Goal: Communication & Community: Answer question/provide support

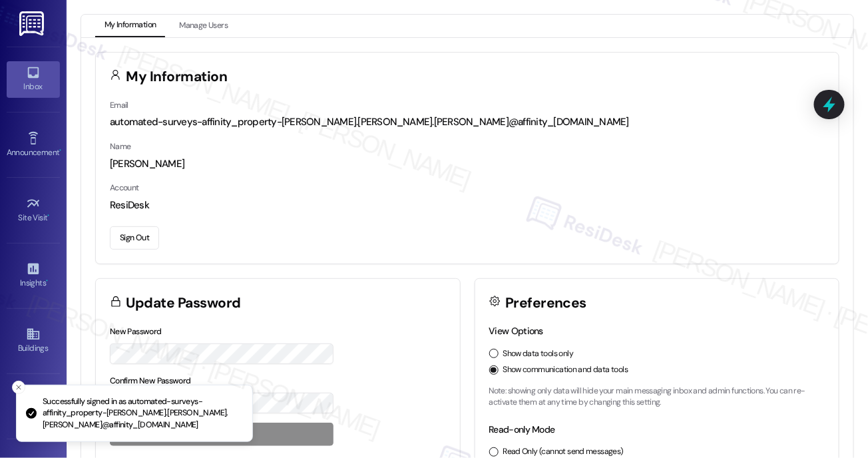
click at [21, 87] on div "Inbox" at bounding box center [33, 86] width 67 height 13
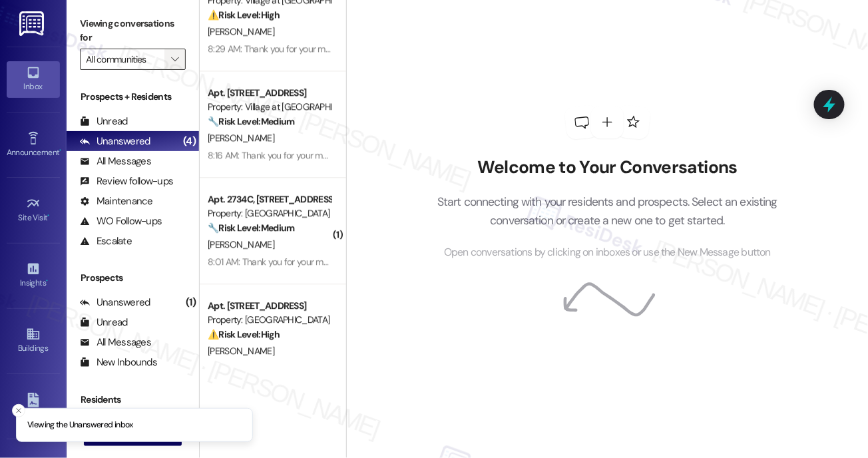
scroll to position [4255, 0]
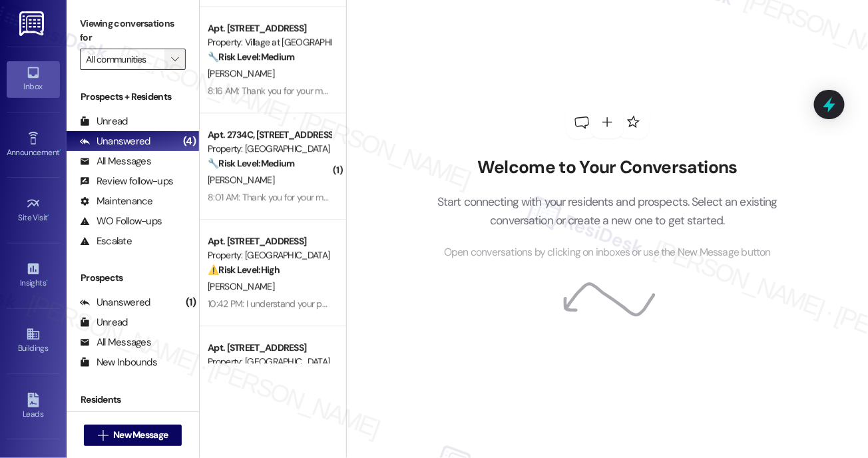
click at [172, 58] on icon "" at bounding box center [174, 59] width 7 height 11
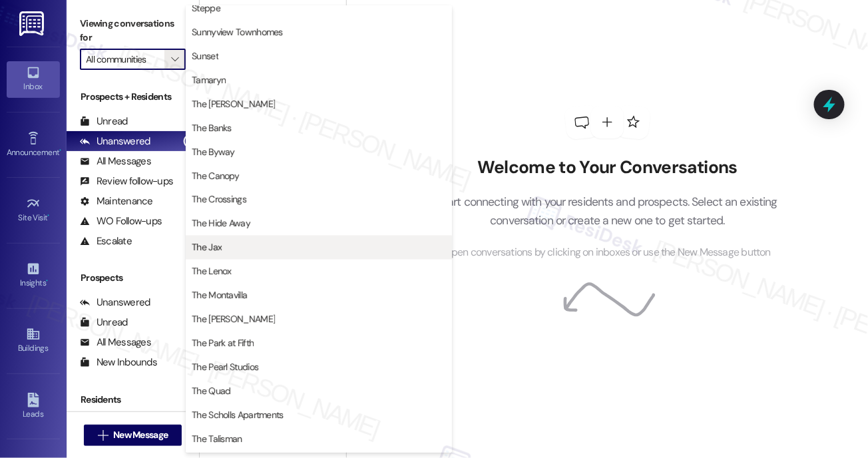
scroll to position [2121, 0]
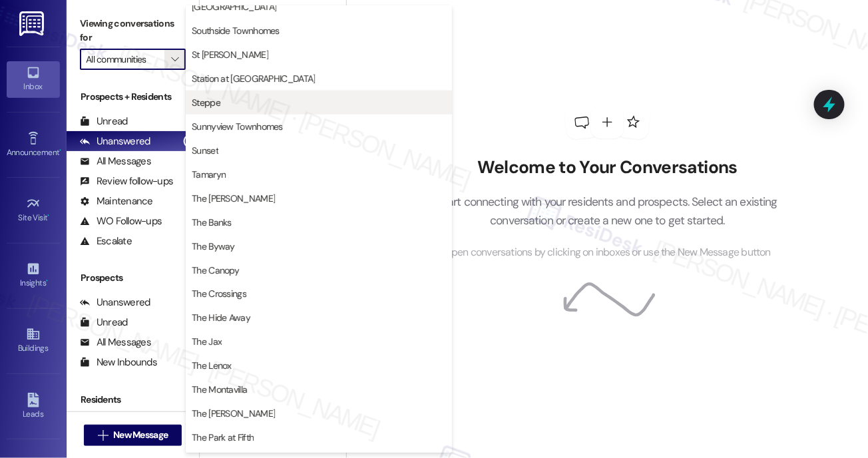
click at [220, 95] on button "Steppe" at bounding box center [319, 103] width 266 height 24
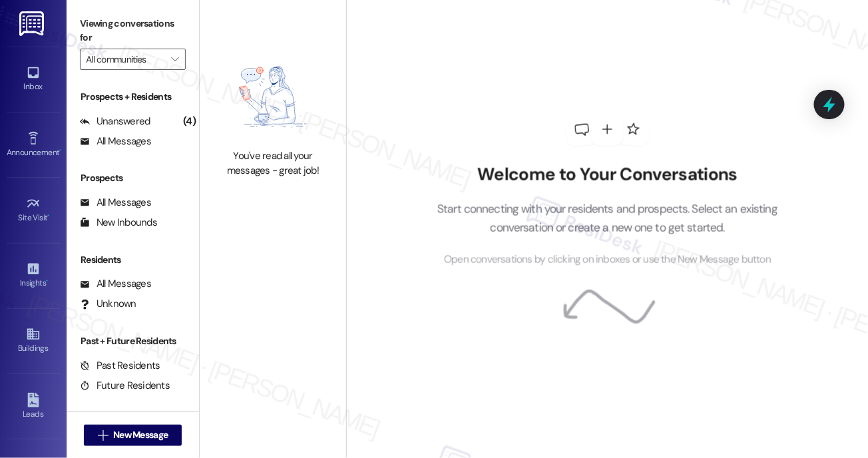
type input "Steppe"
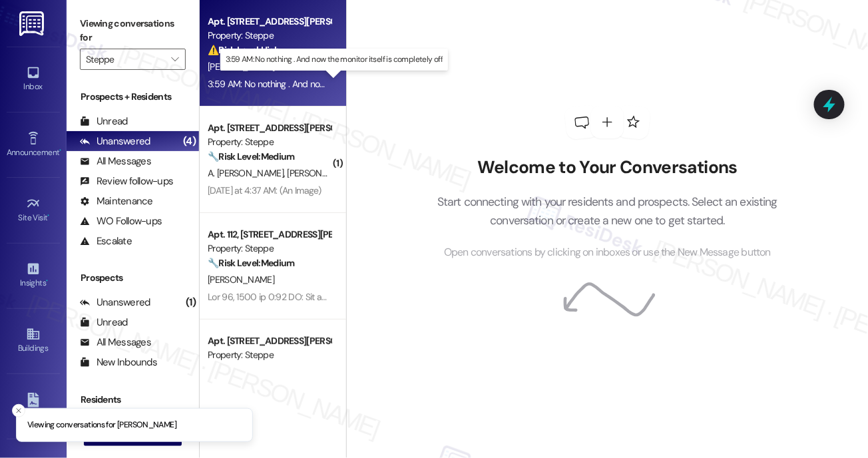
click at [266, 80] on div "3:59 AM: No nothing . And now the monitor itself is completely off 3:59 AM: No …" at bounding box center [334, 84] width 252 height 12
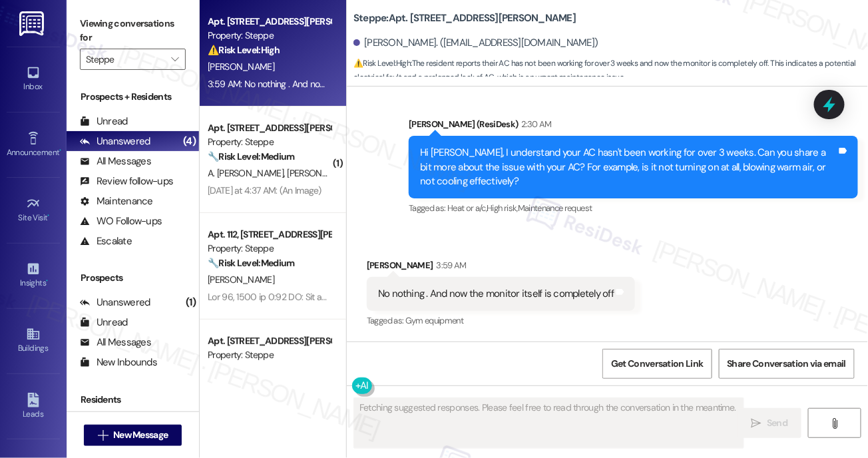
scroll to position [2675, 0]
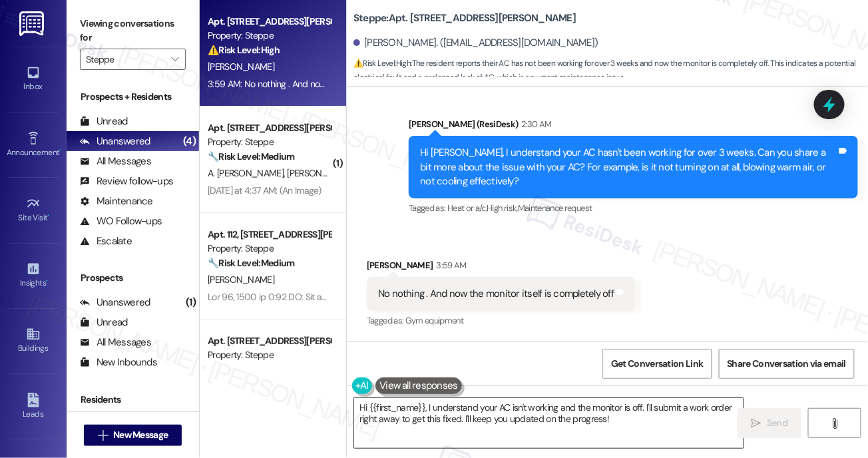
click at [626, 429] on textarea "Hi {{first_name}}, I understand your AC isn't working and the monitor is off. I…" at bounding box center [549, 423] width 390 height 50
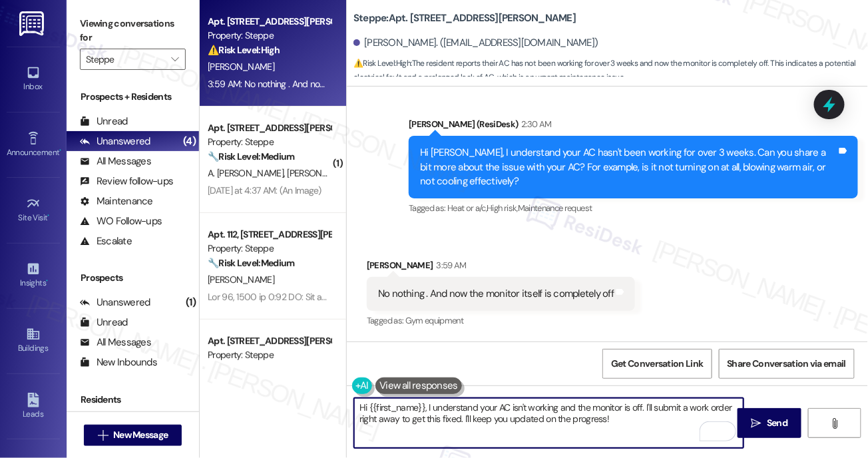
click at [614, 417] on textarea "Hi {{first_name}}, I understand your AC isn't working and the monitor is off. I…" at bounding box center [549, 423] width 390 height 50
type textarea "Thanks, Debbie! Im setting up a work order for the AC. Do we have your permissi…"
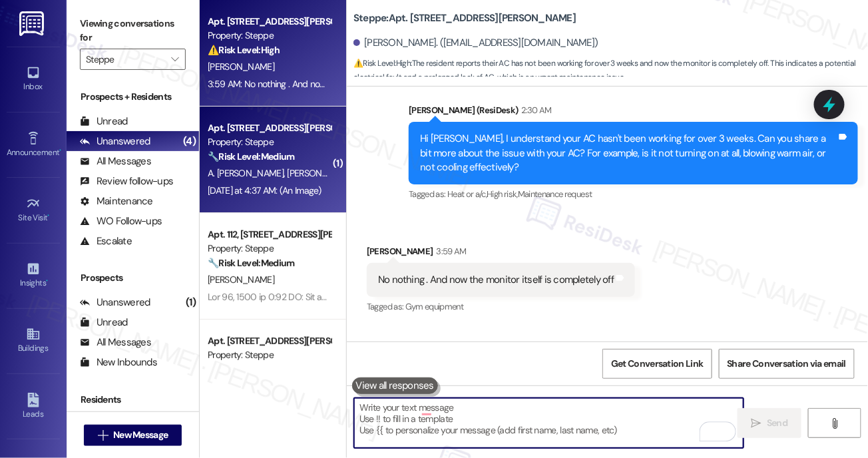
scroll to position [2675, 0]
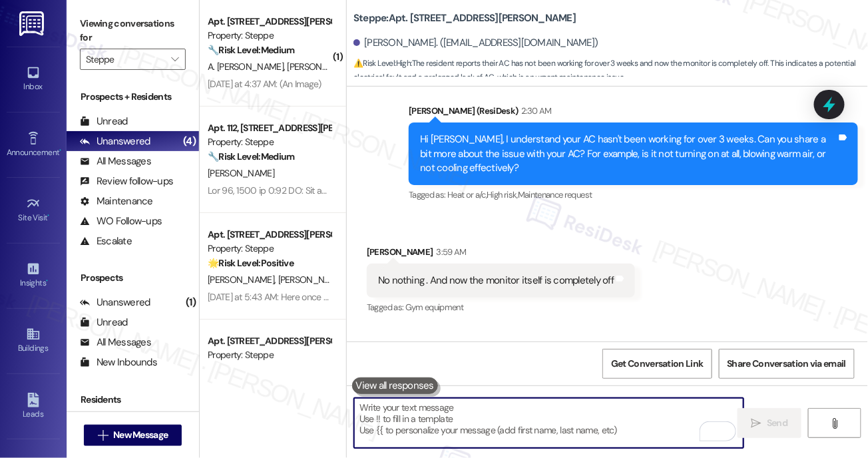
click at [294, 181] on div "E. Smith" at bounding box center [269, 173] width 126 height 17
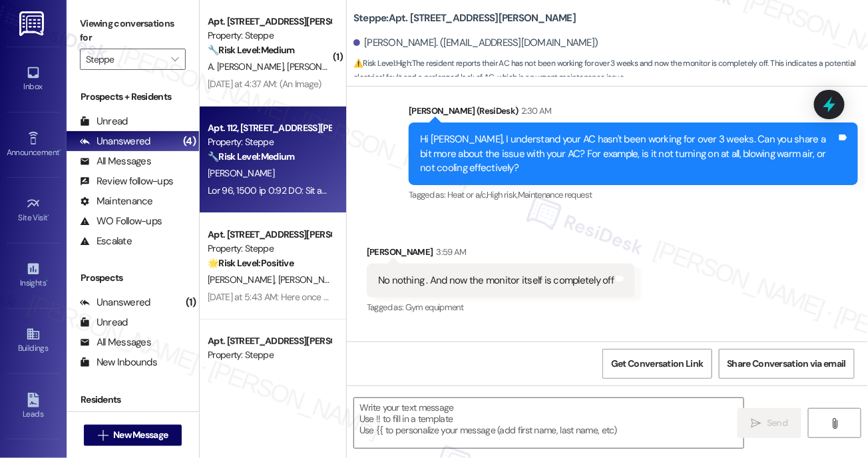
type textarea "Fetching suggested responses. Please feel free to read through the conversation…"
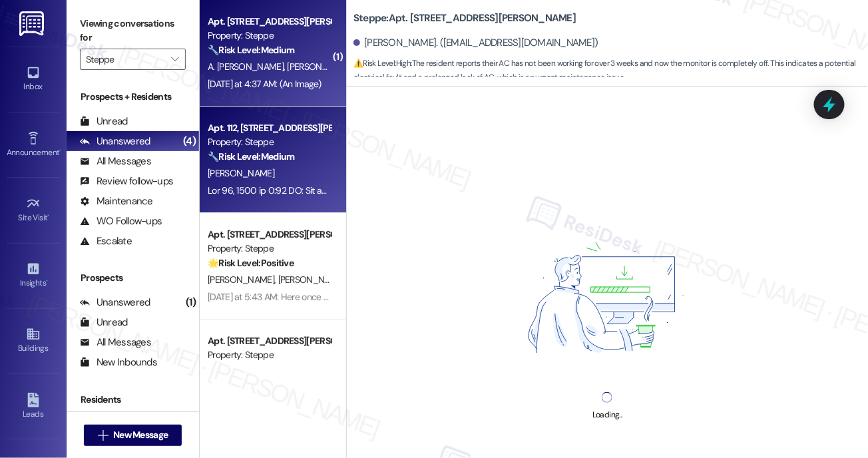
click at [286, 51] on strong "🔧 Risk Level: Medium" at bounding box center [251, 50] width 87 height 12
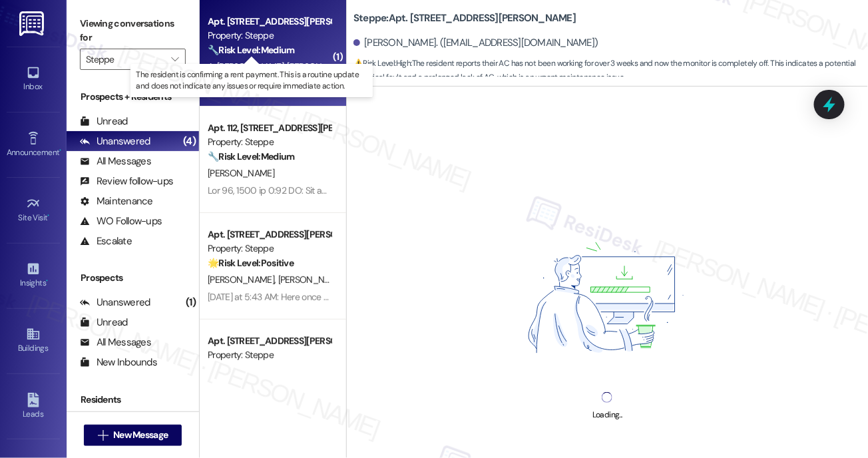
click at [286, 50] on strong "🔧 Risk Level: Medium" at bounding box center [251, 50] width 87 height 12
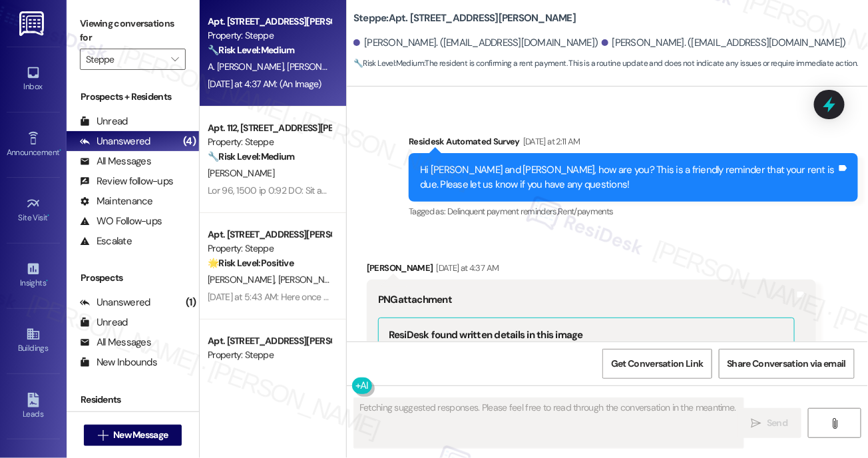
scroll to position [964, 0]
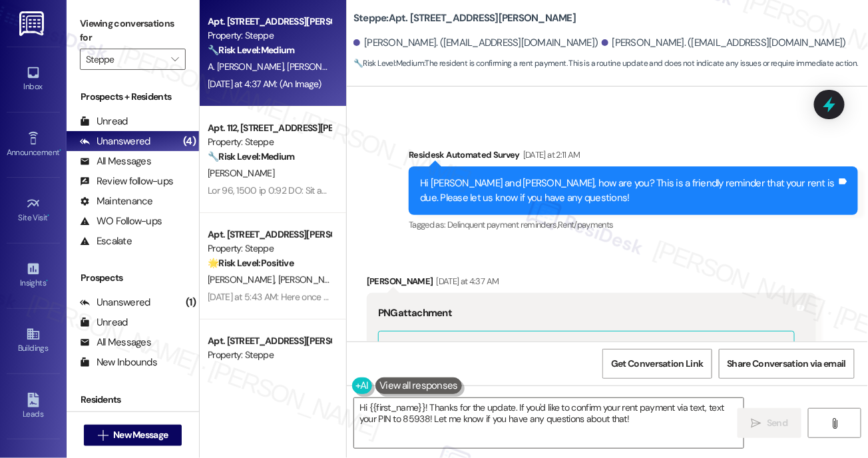
click at [500, 182] on div "Hi Juana and Alejandro, how are you? This is a friendly reminder that your rent…" at bounding box center [628, 190] width 417 height 29
click at [501, 182] on div "Hi Juana and Alejandro, how are you? This is a friendly reminder that your rent…" at bounding box center [628, 190] width 417 height 29
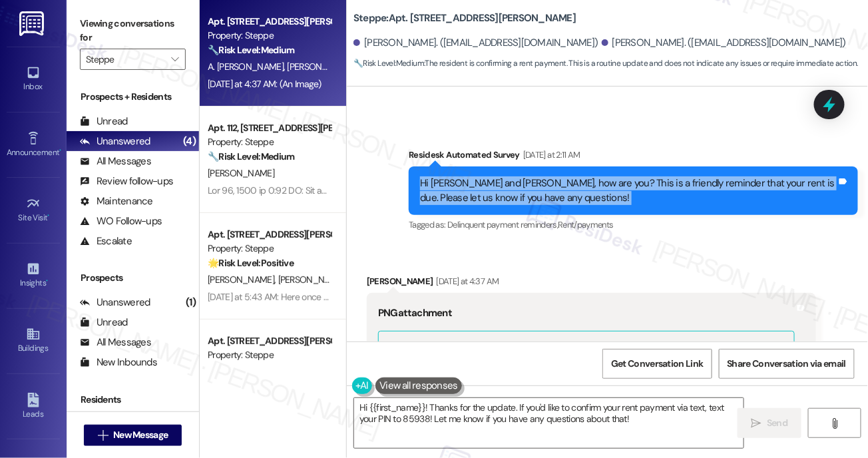
click at [501, 182] on div "Hi Juana and Alejandro, how are you? This is a friendly reminder that your rent…" at bounding box center [628, 190] width 417 height 29
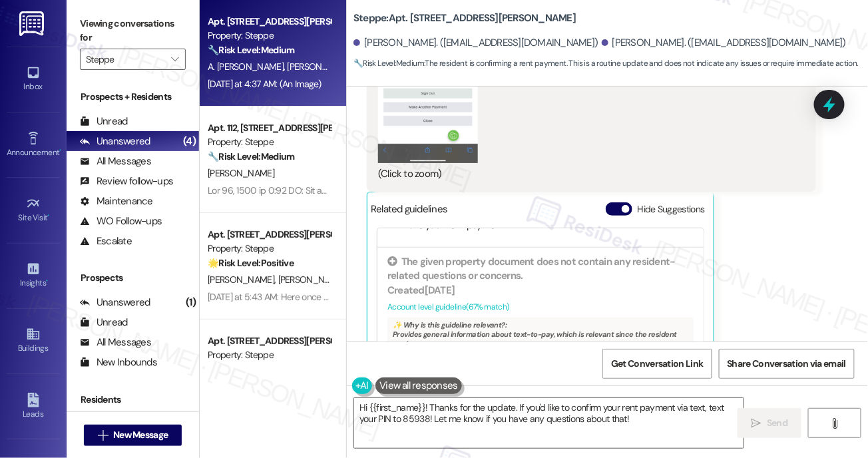
scroll to position [1241, 0]
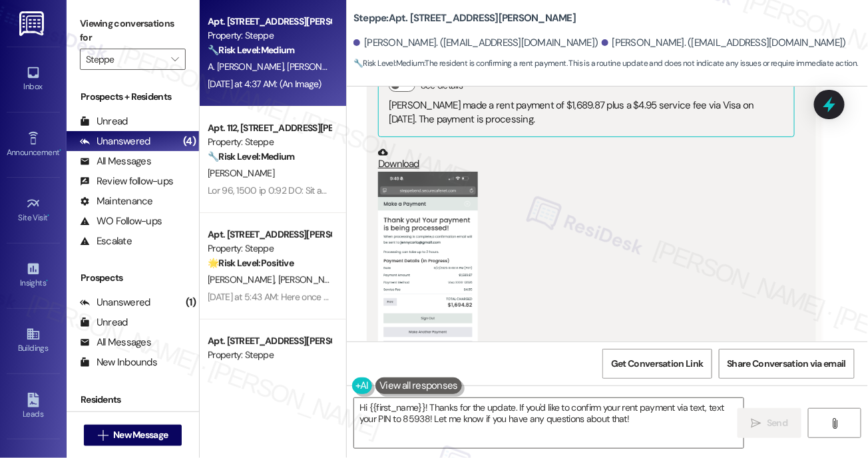
click at [451, 294] on button "Zoom image" at bounding box center [428, 280] width 100 height 216
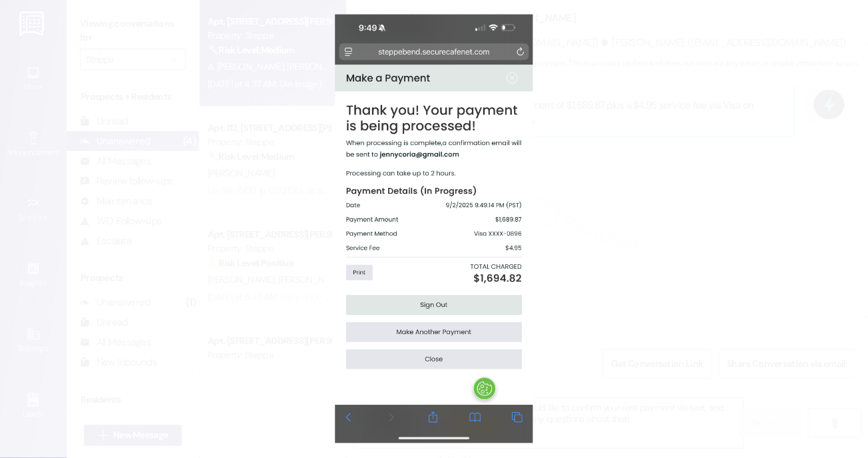
click at [724, 260] on button "Unzoom image" at bounding box center [434, 229] width 868 height 458
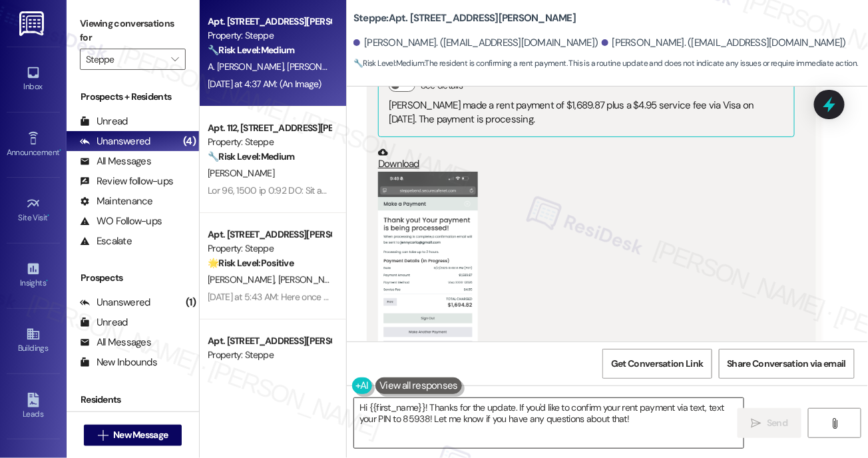
click at [504, 420] on textarea "Hi {{first_name}}! Thanks for the update. If you'd like to confirm your rent pa…" at bounding box center [549, 423] width 390 height 50
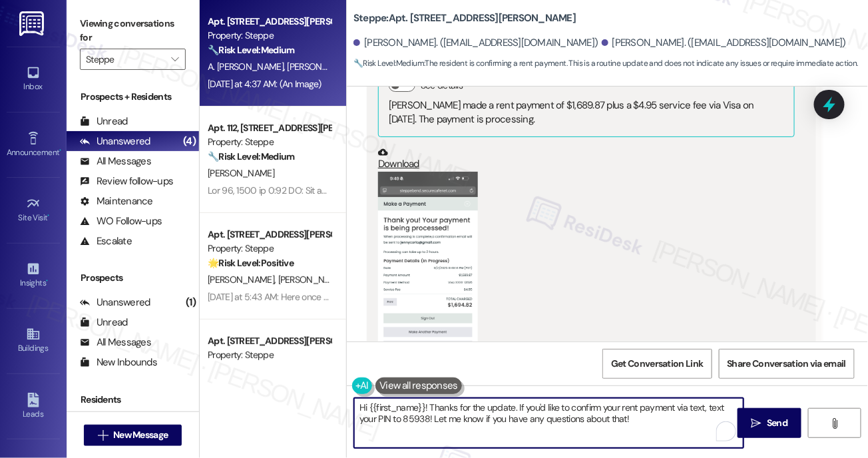
click at [504, 419] on textarea "Hi {{first_name}}! Thanks for the update. If you'd like to confirm your rent pa…" at bounding box center [549, 423] width 390 height 50
paste textarea "Thank you, {{first_name}}, for your payment! If there's anything we can help yo…"
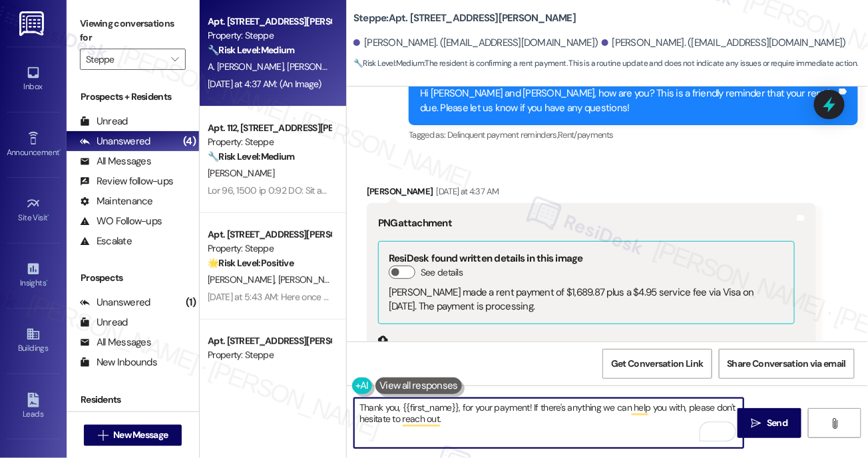
scroll to position [979, 0]
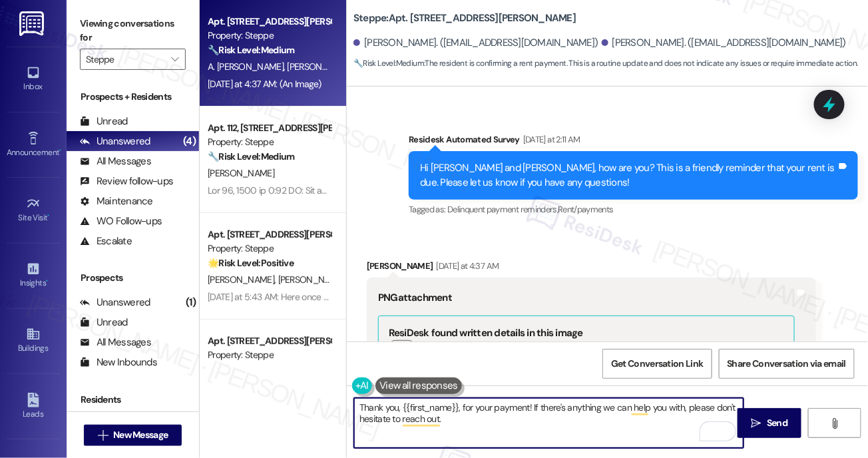
type textarea "Thank you, {{first_name}}, for your payment! If there's anything we can help yo…"
click at [374, 266] on div "Alejandro Coria Aguirre Yesterday at 4:37 AM" at bounding box center [591, 268] width 449 height 19
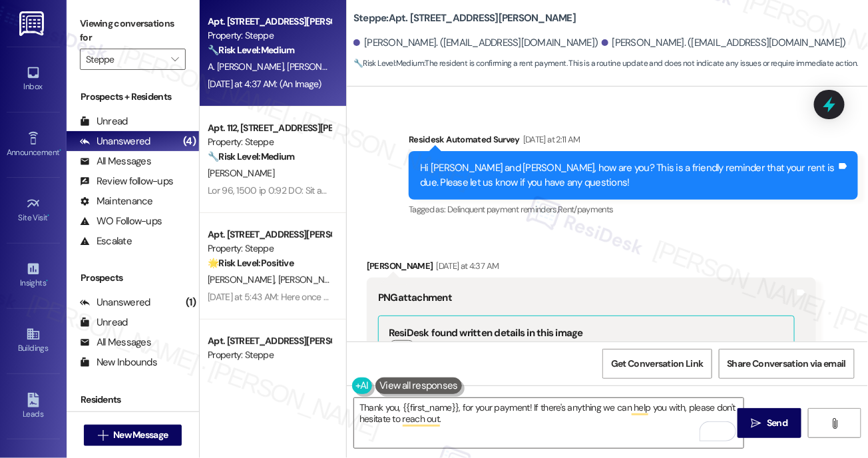
click at [374, 266] on div "Alejandro Coria Aguirre Yesterday at 4:37 AM" at bounding box center [591, 268] width 449 height 19
copy div "Alejandro"
click at [559, 427] on textarea "Thank you, {{first_name}}, for your payment! If there's anything we can help yo…" at bounding box center [549, 423] width 390 height 50
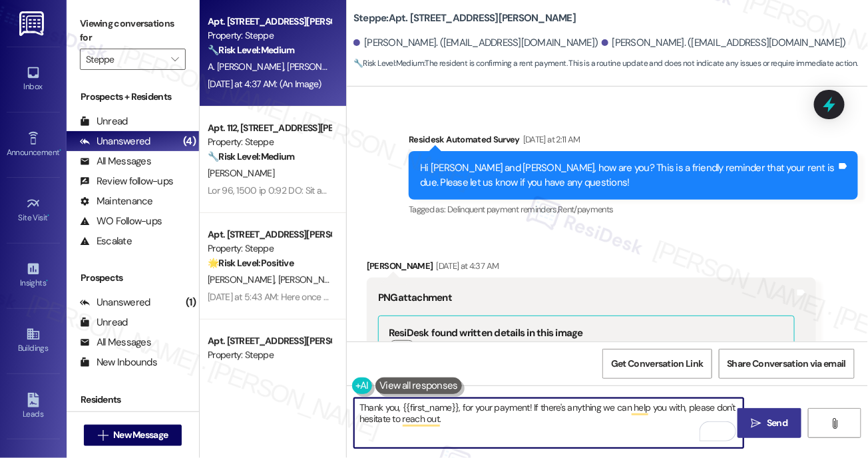
click at [768, 421] on span "Send" at bounding box center [777, 423] width 21 height 14
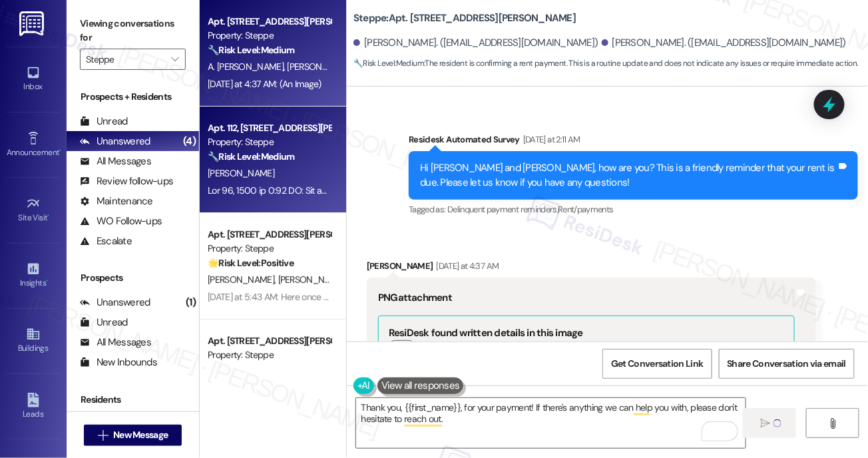
click at [268, 137] on div "Property: Steppe" at bounding box center [269, 142] width 123 height 14
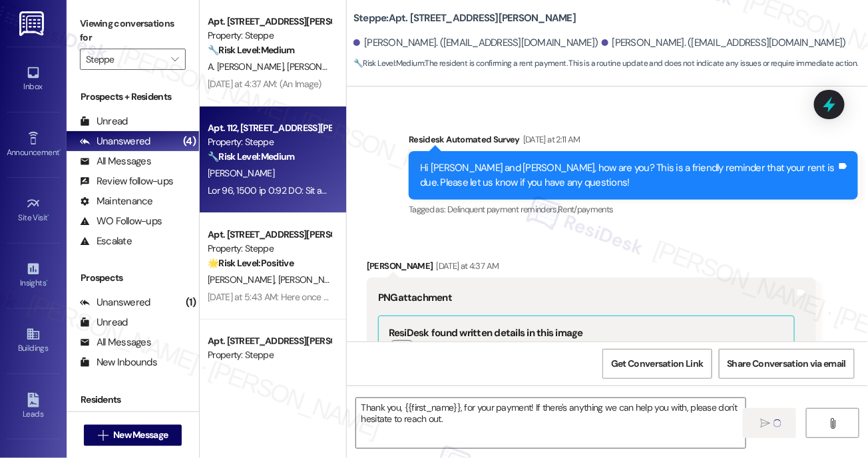
type textarea "Fetching suggested responses. Please feel free to read through the conversation…"
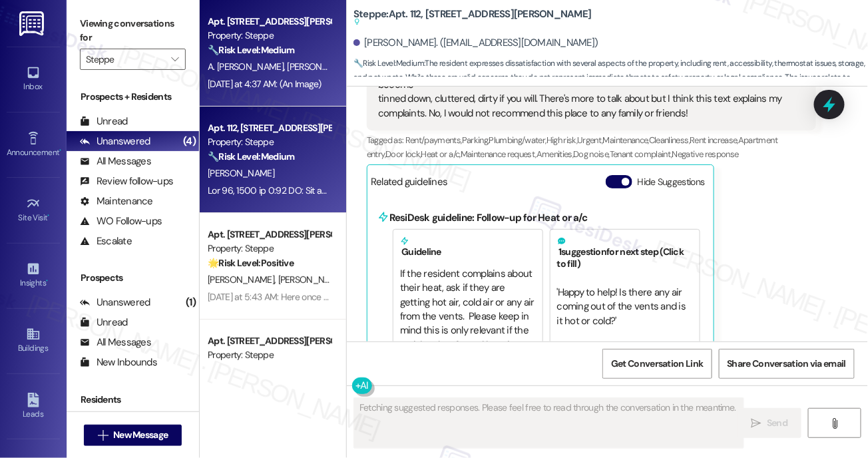
scroll to position [9863, 0]
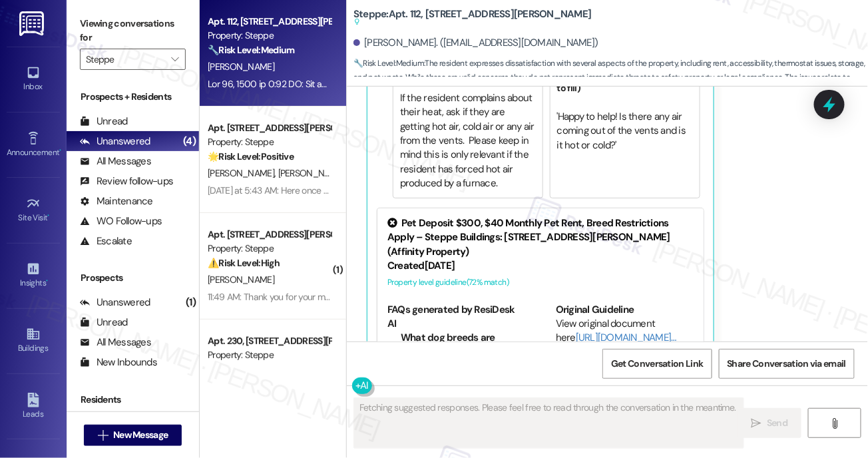
click at [293, 67] on div "E. Smith" at bounding box center [269, 67] width 126 height 17
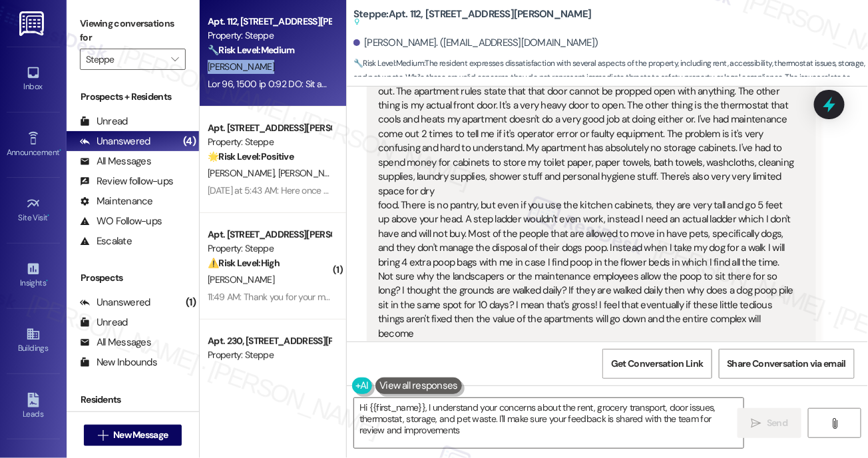
type textarea "Hi {{first_name}}, I understand your concerns about the rent, grocery transport…"
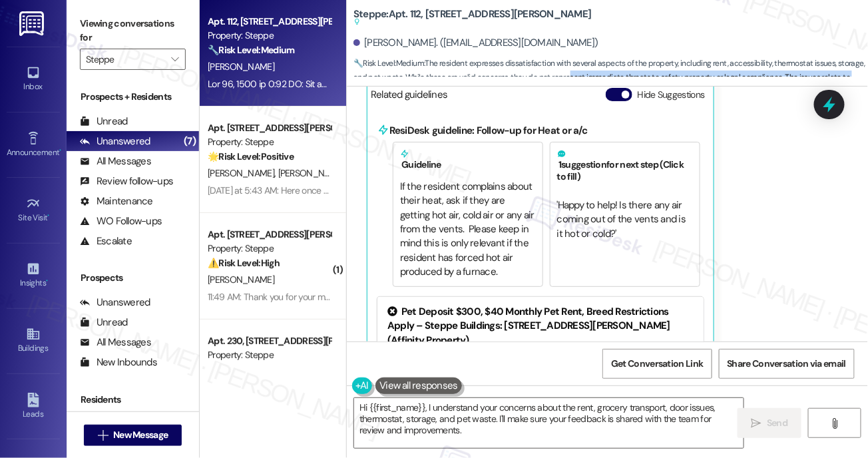
scroll to position [9654, 0]
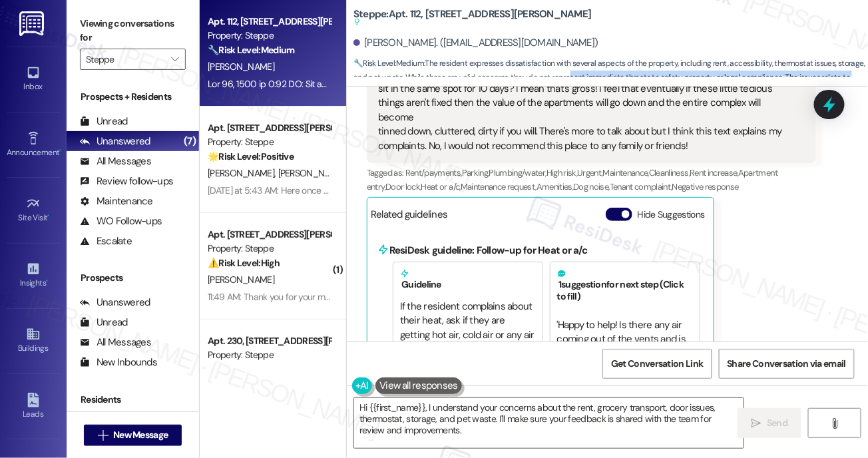
drag, startPoint x: 380, startPoint y: 182, endPoint x: 689, endPoint y: 95, distance: 321.9
copy div "Not sure! Rent is too high and it is really hard bringing groceries from the pa…"
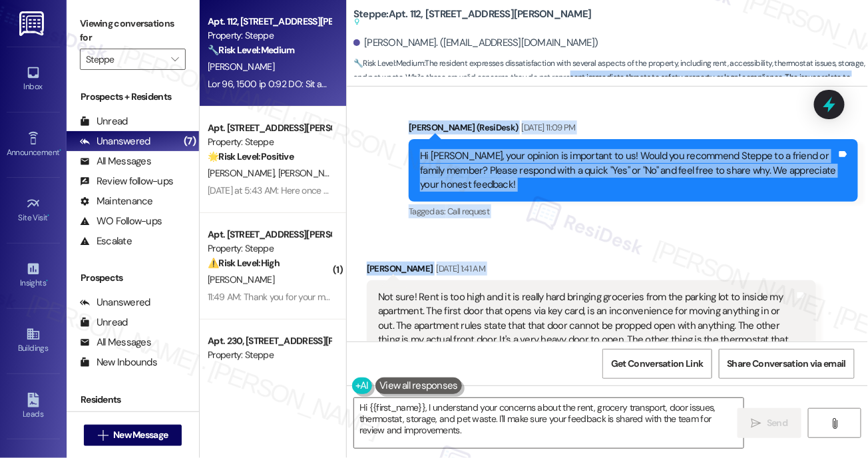
scroll to position [9195, 0]
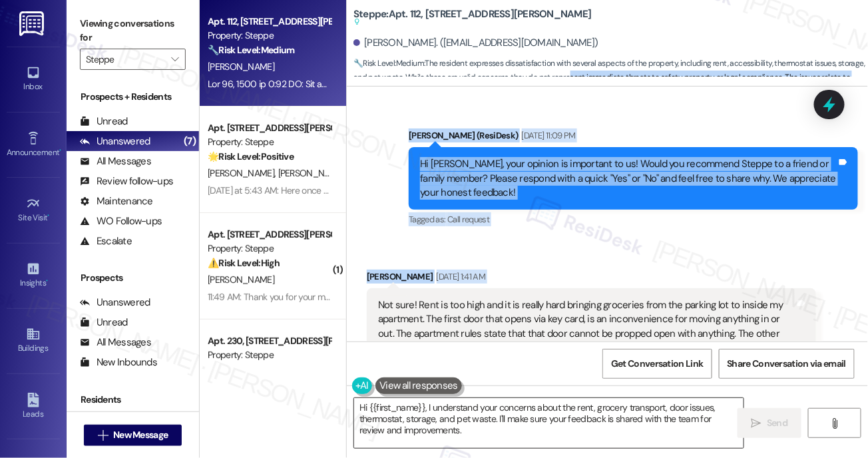
click at [465, 431] on textarea "Hi {{first_name}}, I understand your concerns about the rent, grocery transport…" at bounding box center [549, 423] width 390 height 50
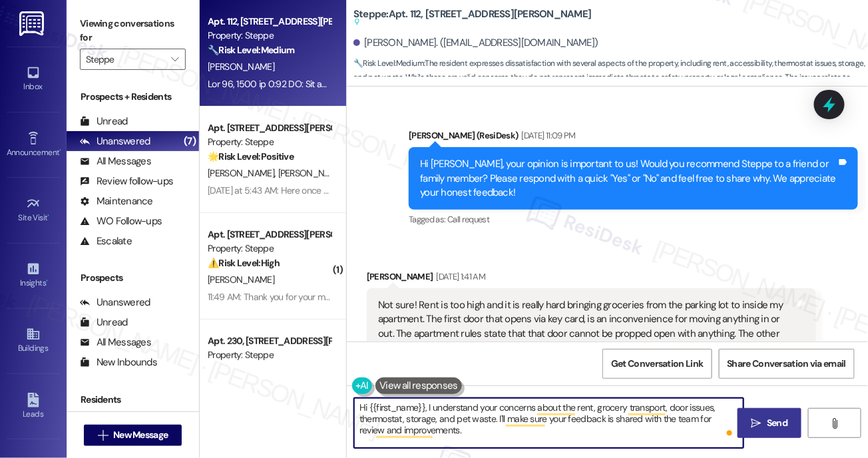
click at [781, 425] on span "Send" at bounding box center [777, 423] width 21 height 14
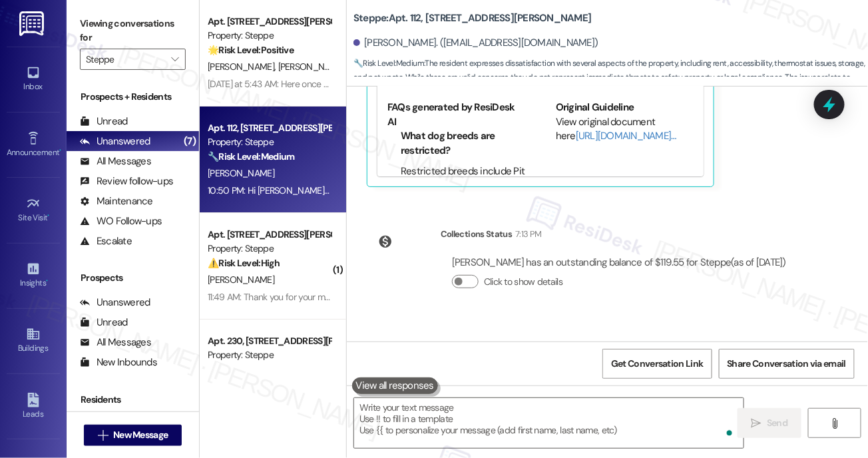
scroll to position [9924, 0]
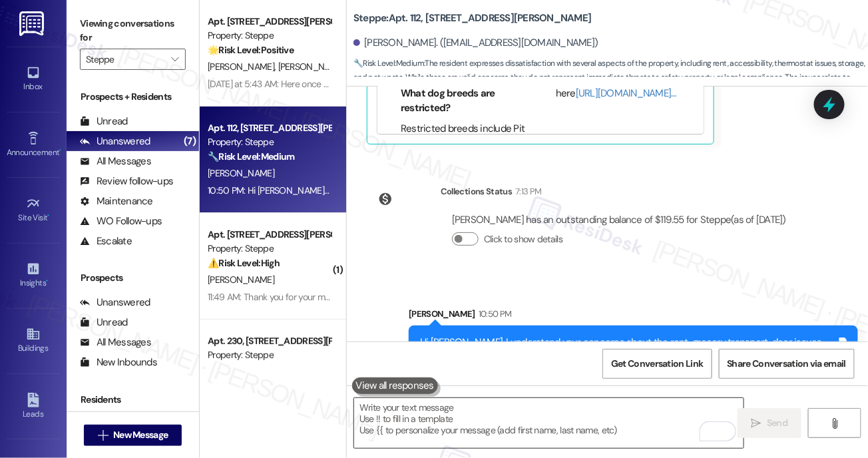
click at [371, 417] on textarea "To enrich screen reader interactions, please activate Accessibility in Grammarl…" at bounding box center [549, 423] width 390 height 50
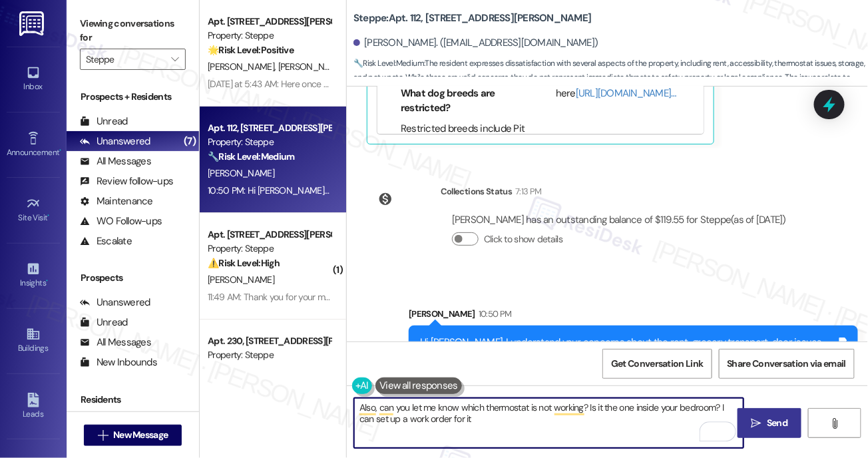
type textarea "Also, can you let me know which thermostat is not working? Is it the one inside…"
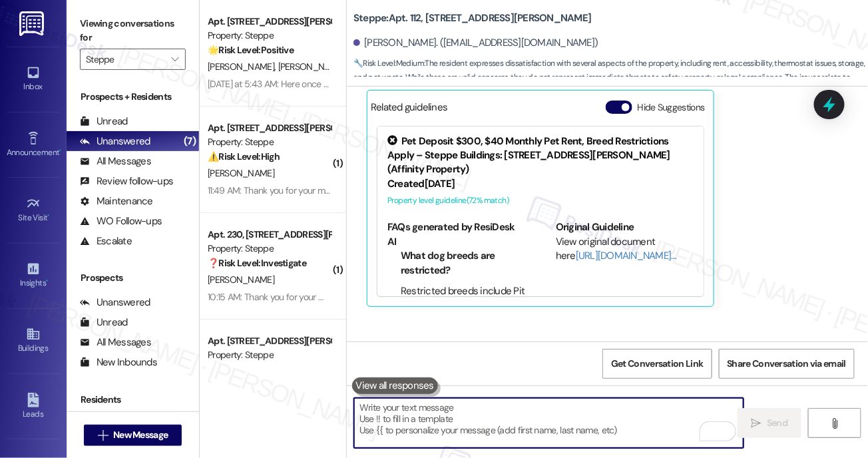
scroll to position [10031, 0]
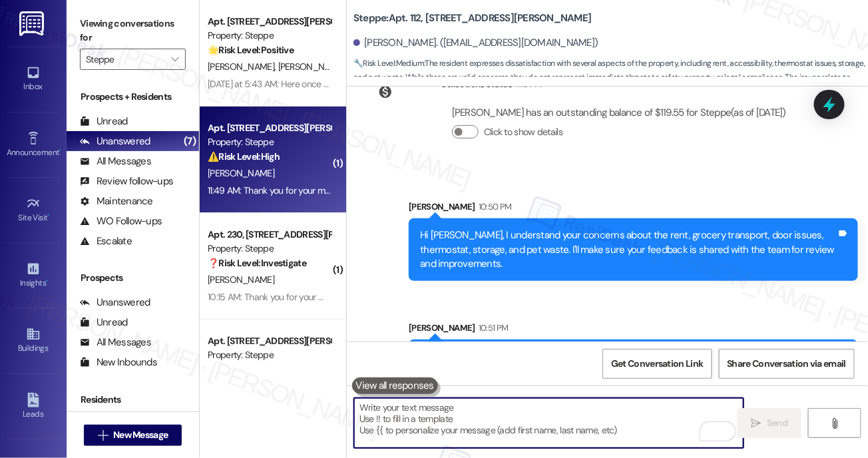
click at [266, 179] on div "J. Wilson" at bounding box center [269, 173] width 126 height 17
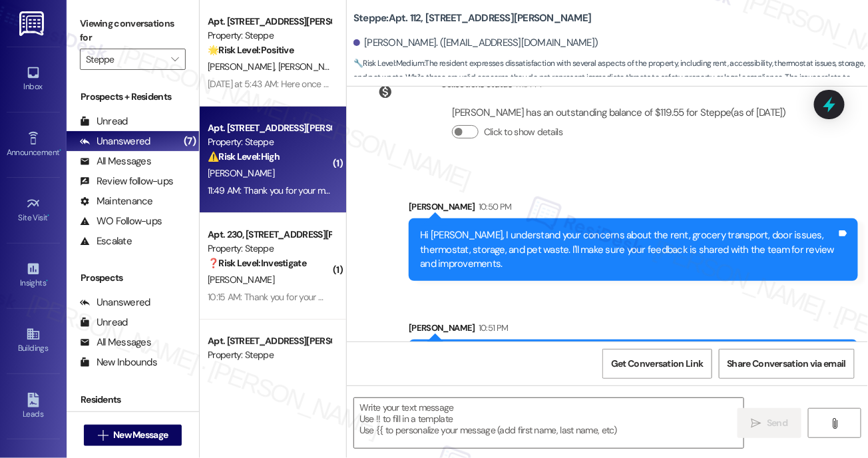
type textarea "Fetching suggested responses. Please feel free to read through the conversation…"
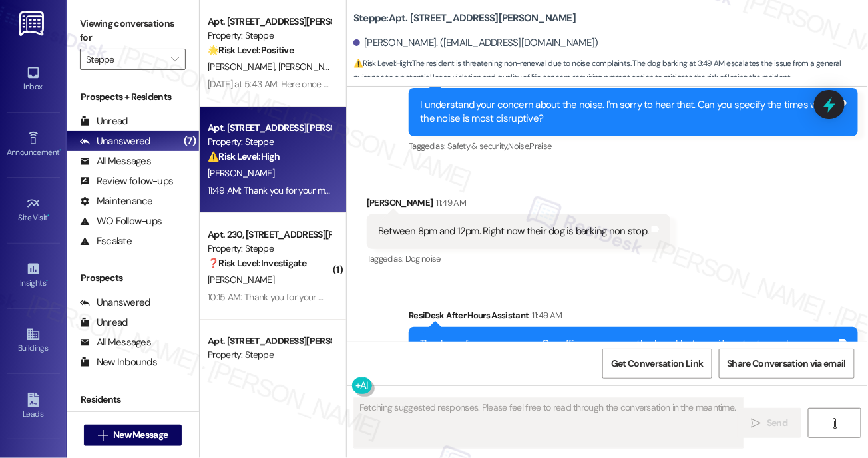
scroll to position [1914, 0]
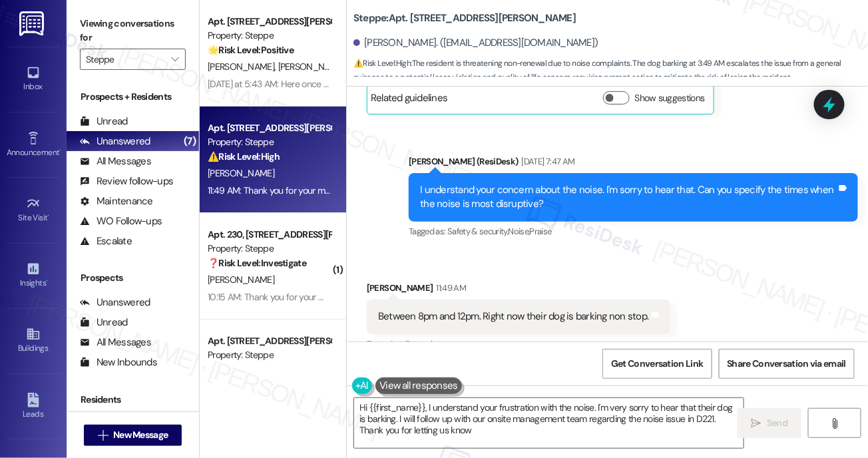
type textarea "Hi {{first_name}}, I understand your frustration with the noise. I'm very sorry…"
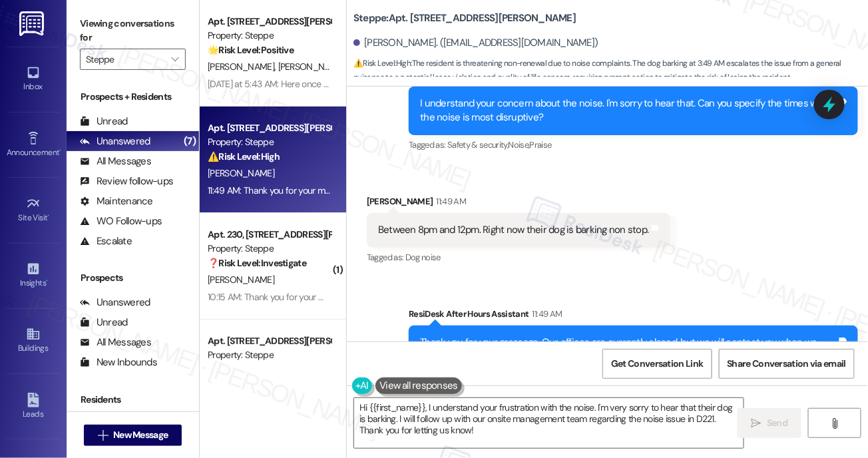
scroll to position [2063, 0]
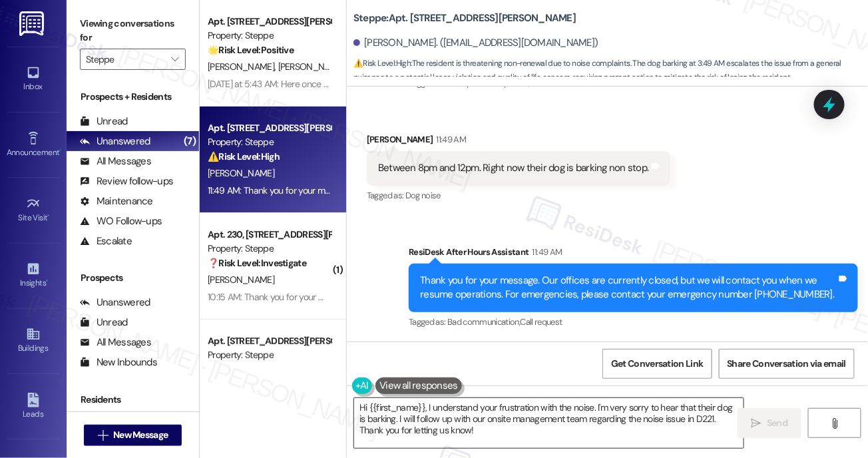
click at [559, 431] on textarea "Hi {{first_name}}, I understand your frustration with the noise. I'm very sorry…" at bounding box center [549, 423] width 390 height 50
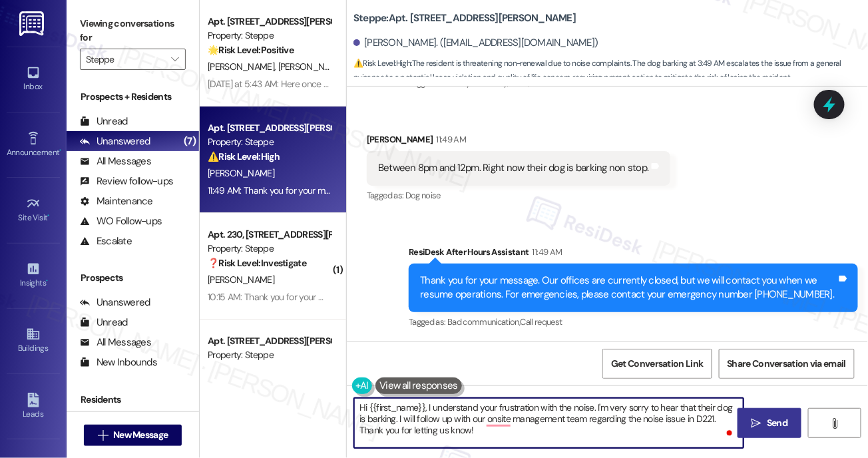
click at [777, 423] on span "Send" at bounding box center [777, 423] width 21 height 14
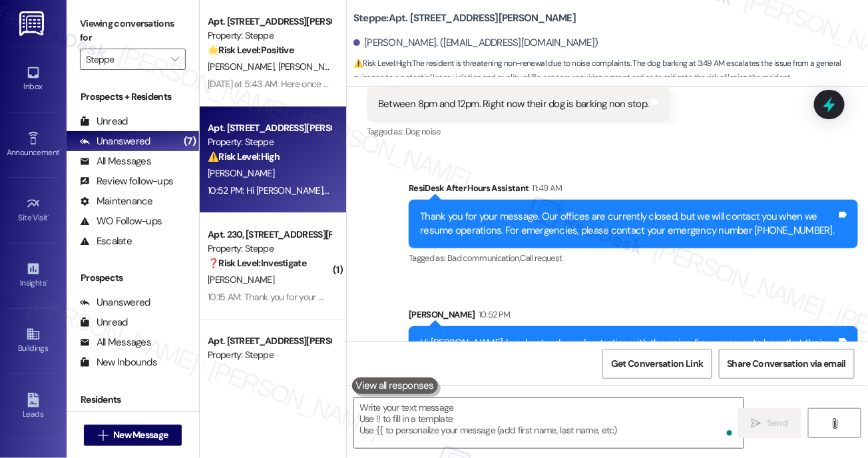
scroll to position [2184, 0]
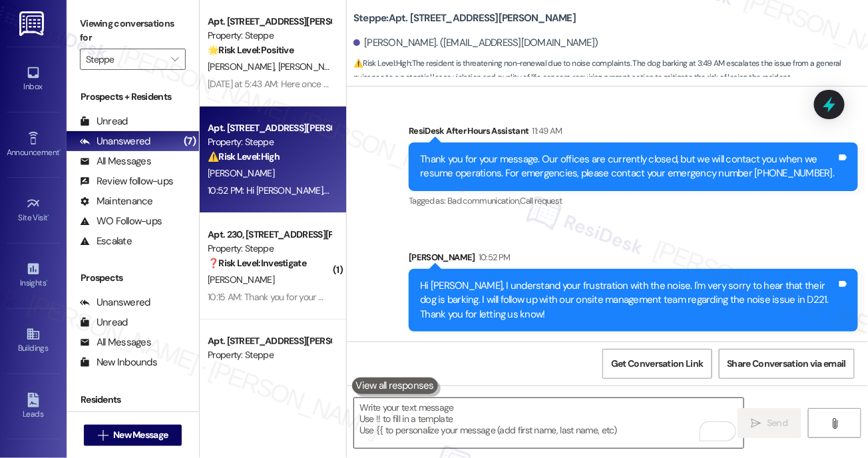
click at [637, 421] on textarea "To enrich screen reader interactions, please activate Accessibility in Grammarl…" at bounding box center [549, 423] width 390 height 50
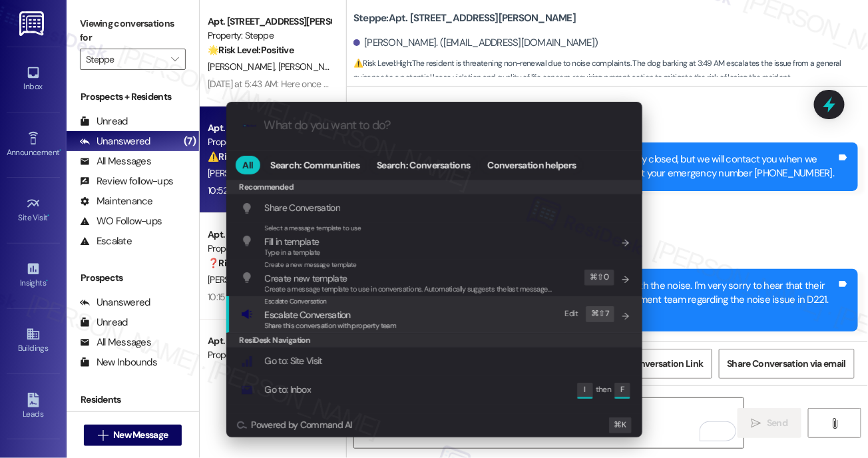
click at [426, 312] on div "Escalate Conversation Escalate Conversation Share this conversation with proper…" at bounding box center [436, 314] width 390 height 36
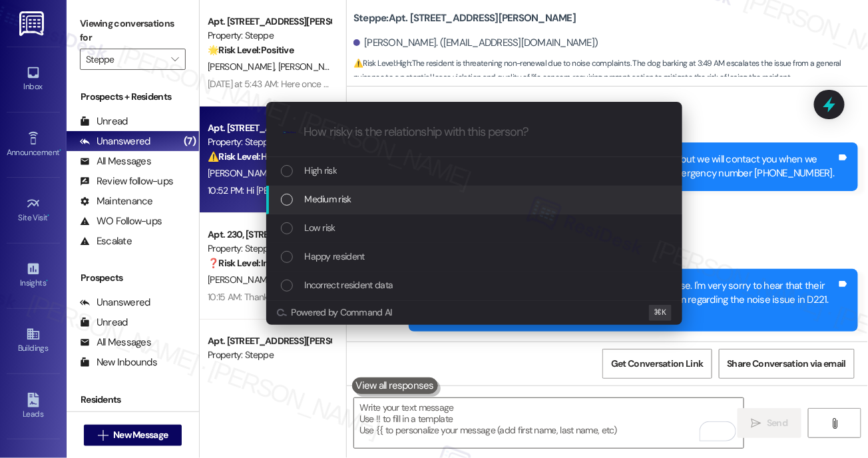
click at [431, 198] on div "Medium risk" at bounding box center [476, 199] width 390 height 15
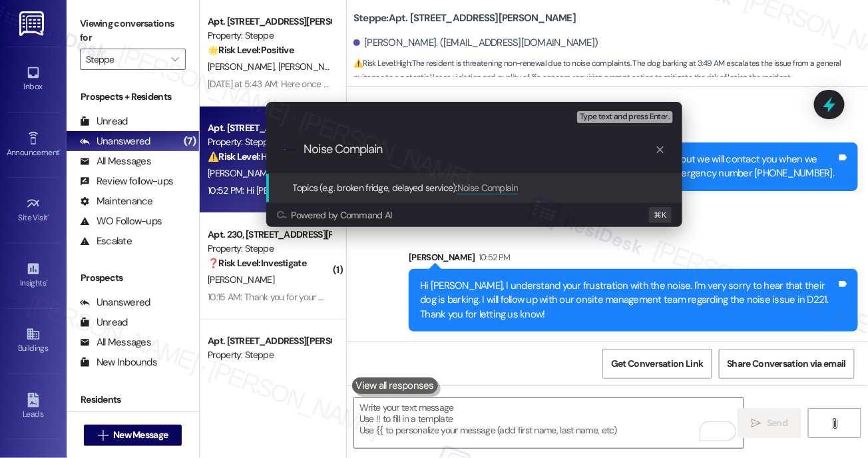
type input "Noise Complaint"
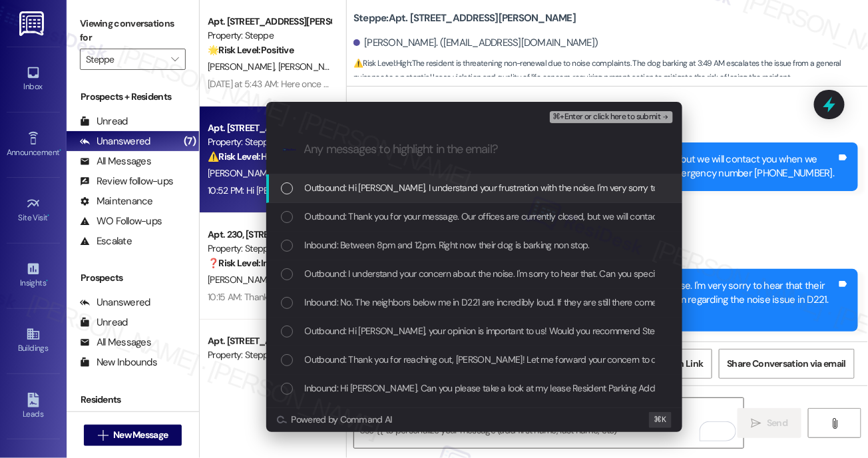
click at [437, 188] on span "Outbound: Hi Justin, I understand your frustration with the noise. I'm very sor…" at bounding box center [756, 187] width 903 height 15
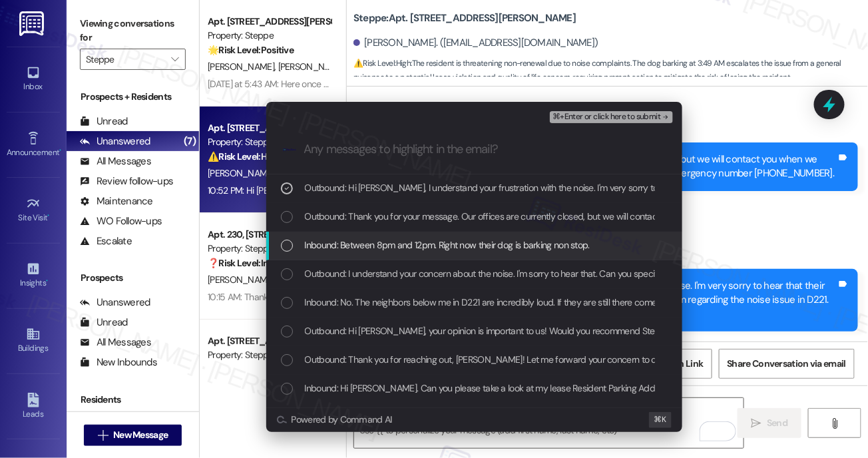
click at [427, 240] on span "Inbound: Between 8pm and 12pm. Right now their dog is barking non stop." at bounding box center [447, 245] width 285 height 15
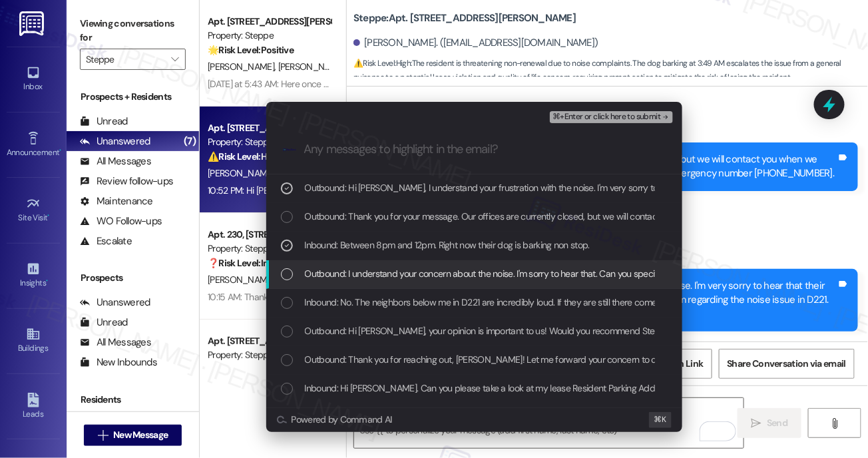
click at [427, 274] on span "Outbound: I understand your concern about the noise. I'm sorry to hear that. Ca…" at bounding box center [570, 273] width 531 height 15
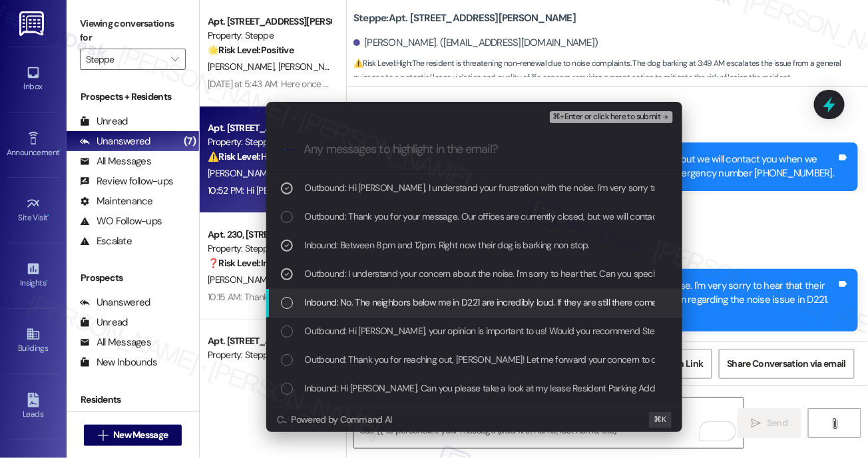
click at [420, 300] on span "Inbound: No. The neighbors below me in D221 are incredibly loud. If they are st…" at bounding box center [542, 302] width 474 height 15
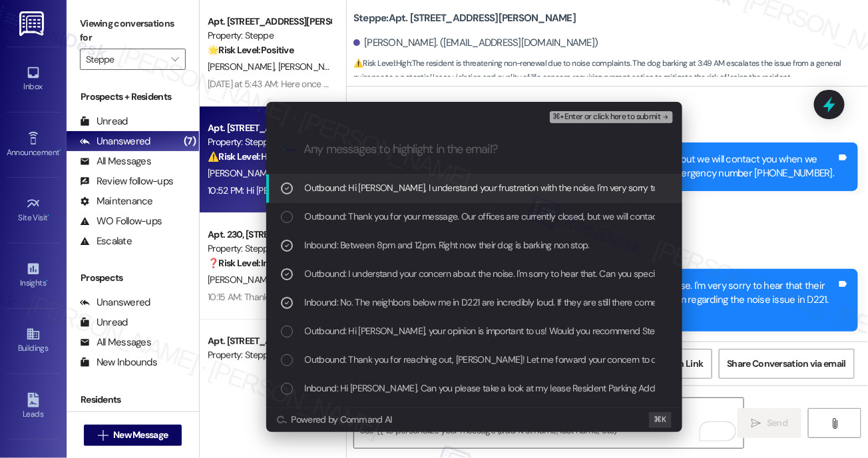
click at [615, 117] on span "⌘+Enter or click here to submit" at bounding box center [607, 117] width 108 height 9
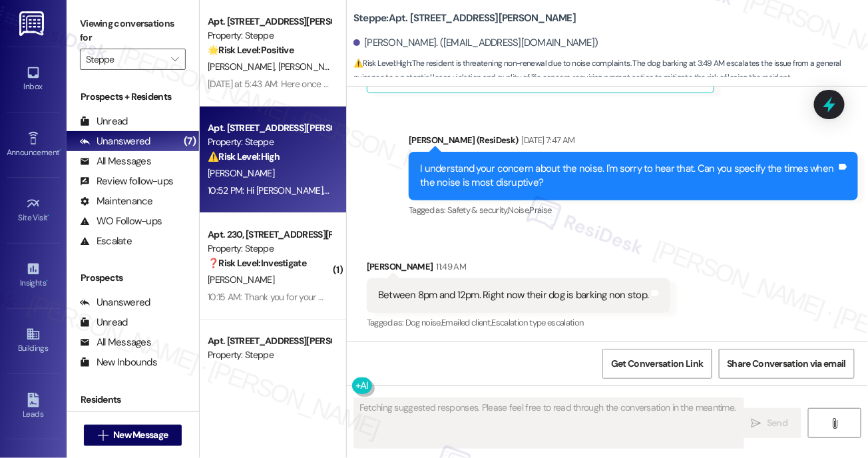
scroll to position [2204, 0]
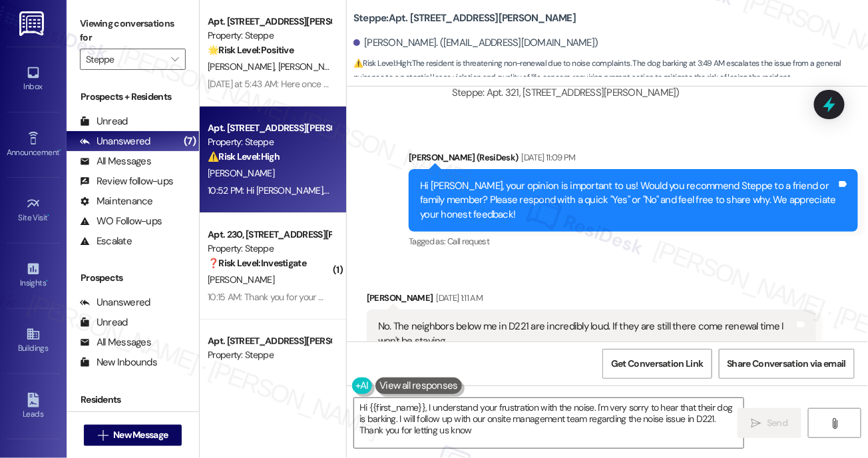
type textarea "Hi {{first_name}}, I understand your frustration with the noise. I'm very sorry…"
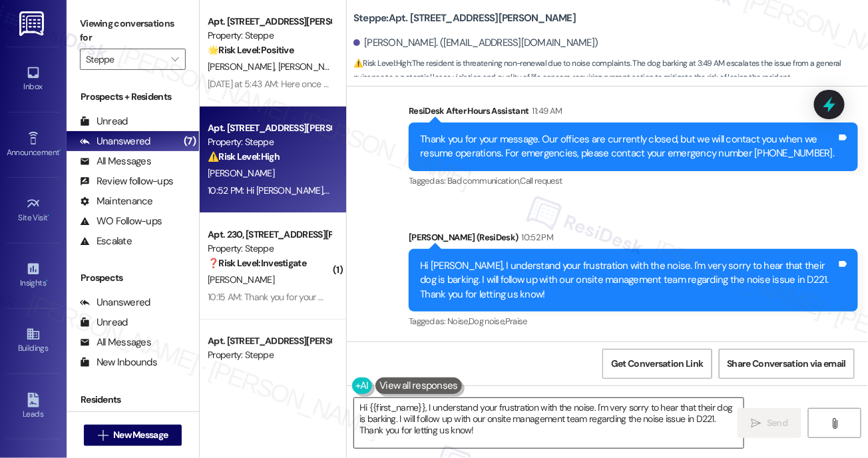
click at [538, 427] on textarea "Hi {{first_name}}, I understand your frustration with the noise. I'm very sorry…" at bounding box center [549, 423] width 390 height 50
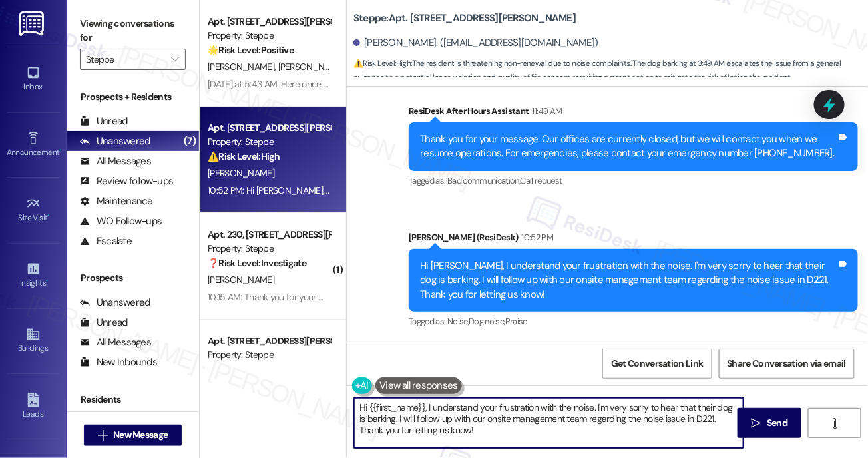
click at [538, 427] on textarea "Hi {{first_name}}, I understand your frustration with the noise. I'm very sorry…" at bounding box center [549, 423] width 390 height 50
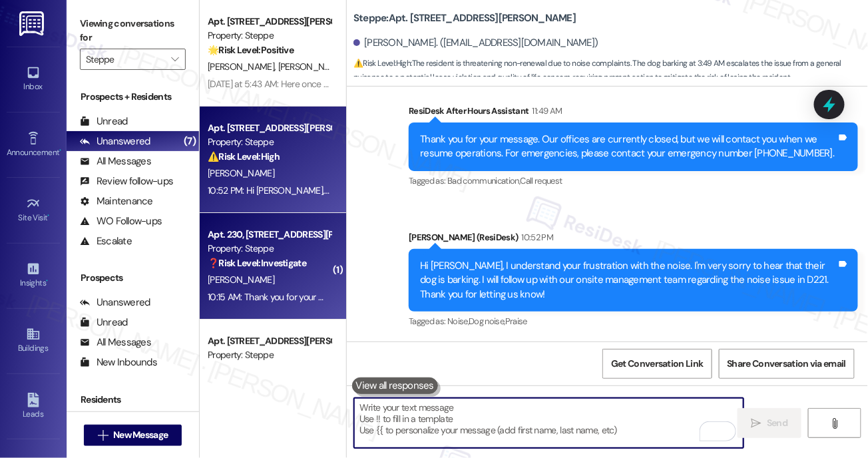
click at [292, 262] on strong "❓ Risk Level: Investigate" at bounding box center [257, 263] width 99 height 12
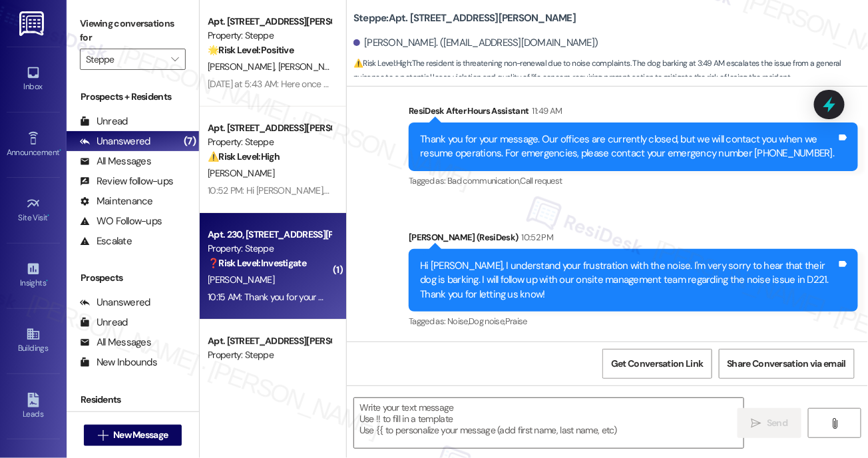
type textarea "Fetching suggested responses. Please feel free to read through the conversation…"
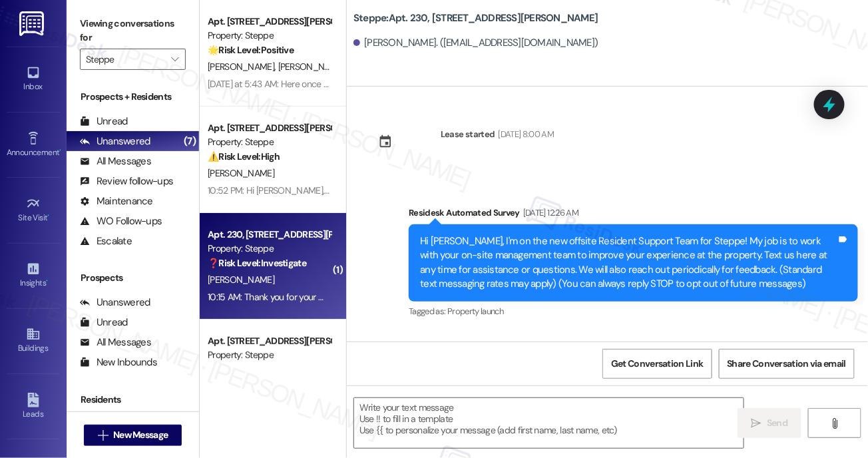
scroll to position [13695, 0]
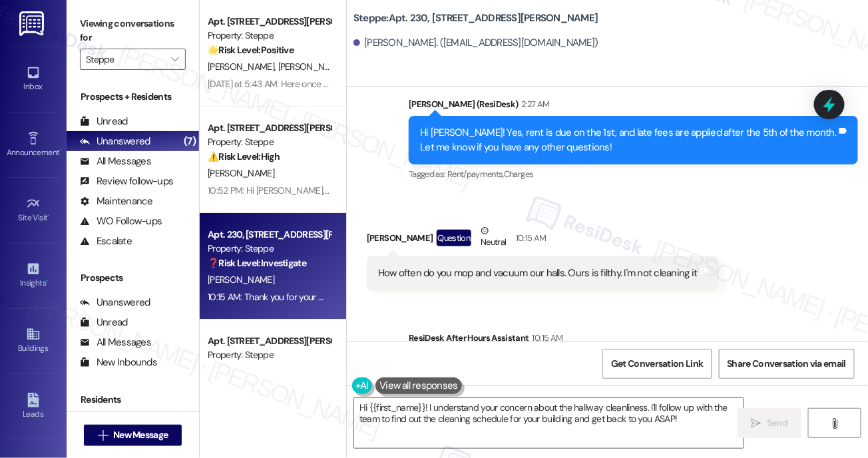
click at [392, 301] on div "Sent via SMS ResiDesk After Hours Assistant 10:15 AM Thank you for your message…" at bounding box center [607, 364] width 521 height 127
click at [700, 428] on textarea "Hi {{first_name}}! I understand your concern about the hallway cleanliness. I'l…" at bounding box center [549, 423] width 390 height 50
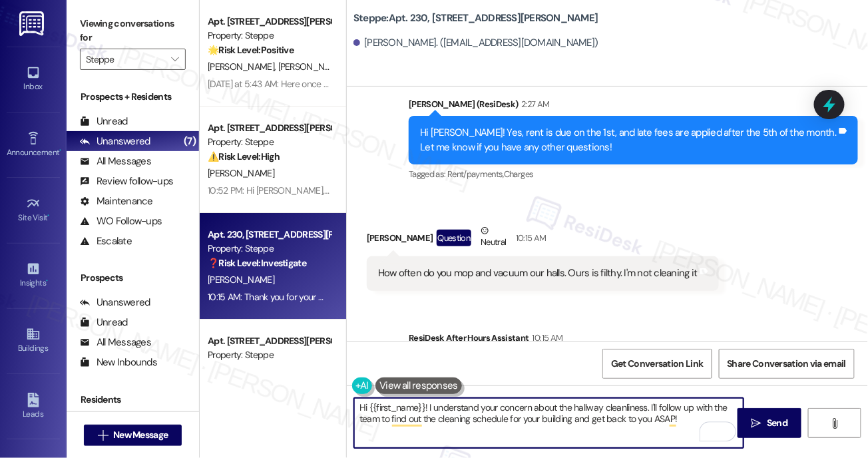
drag, startPoint x: 700, startPoint y: 428, endPoint x: 653, endPoint y: 420, distance: 47.9
click at [653, 420] on textarea "Hi {{first_name}}! I understand your concern about the hallway cleanliness. I'l…" at bounding box center [549, 423] width 390 height 50
type textarea "Hi {{first_name}}! I understand your concern about the hallway cleanliness. I'l…"
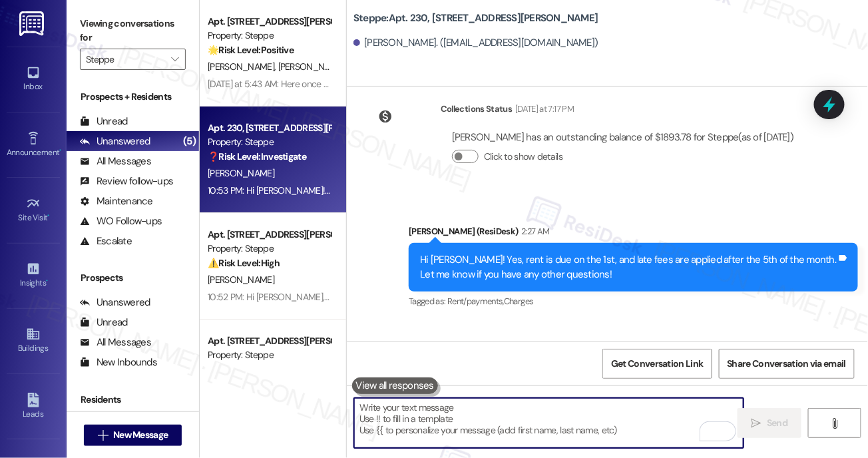
scroll to position [13802, 0]
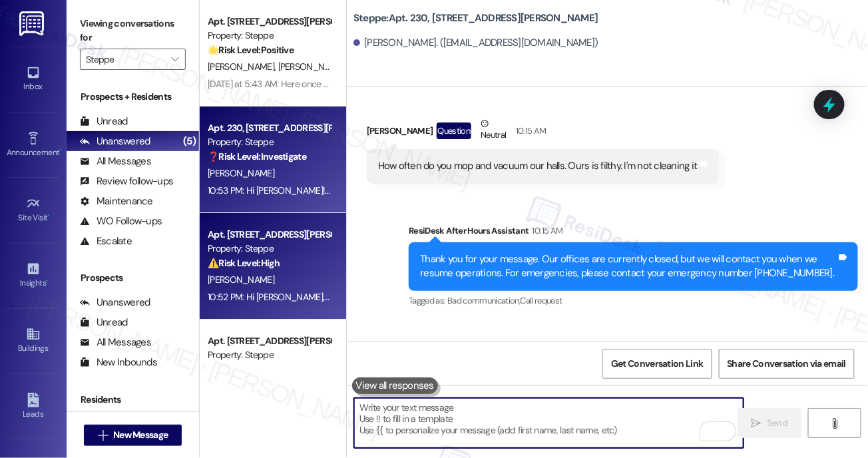
click at [280, 263] on strong "⚠️ Risk Level: High" at bounding box center [244, 263] width 72 height 12
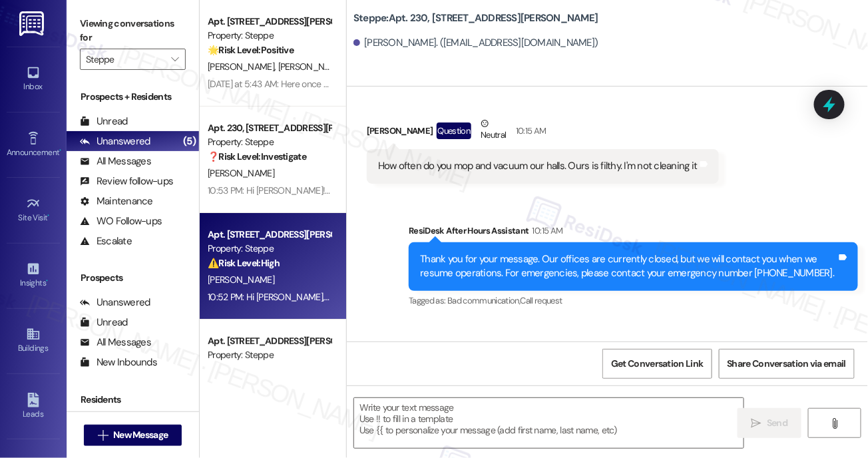
type textarea "Fetching suggested responses. Please feel free to read through the conversation…"
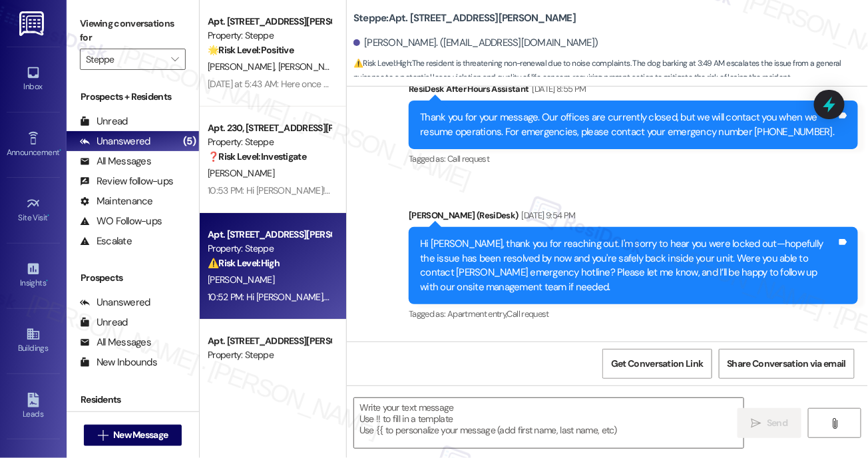
type textarea "Fetching suggested responses. Please feel free to read through the conversation…"
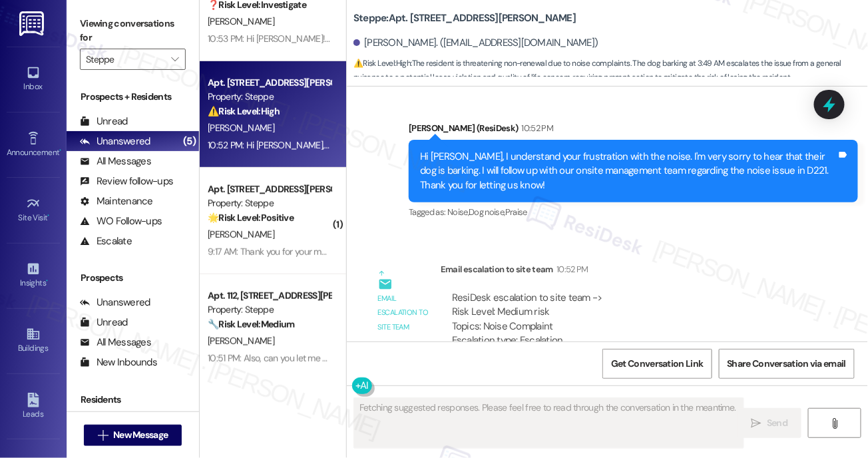
scroll to position [169, 0]
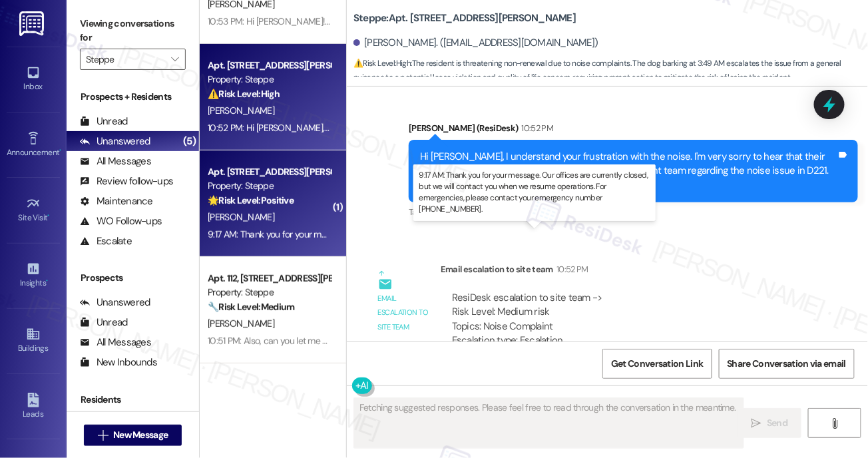
click at [268, 228] on div "9:17 AM: Thank you for your message. Our offices are currently closed, but we w…" at bounding box center [596, 234] width 777 height 12
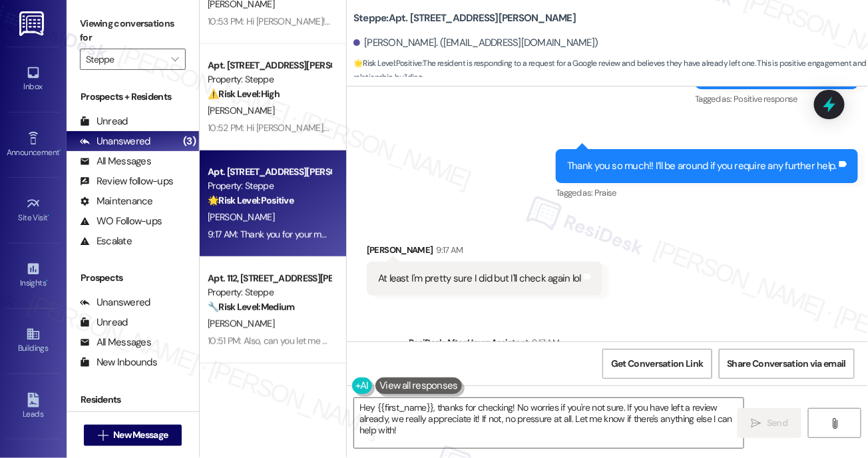
scroll to position [16085, 0]
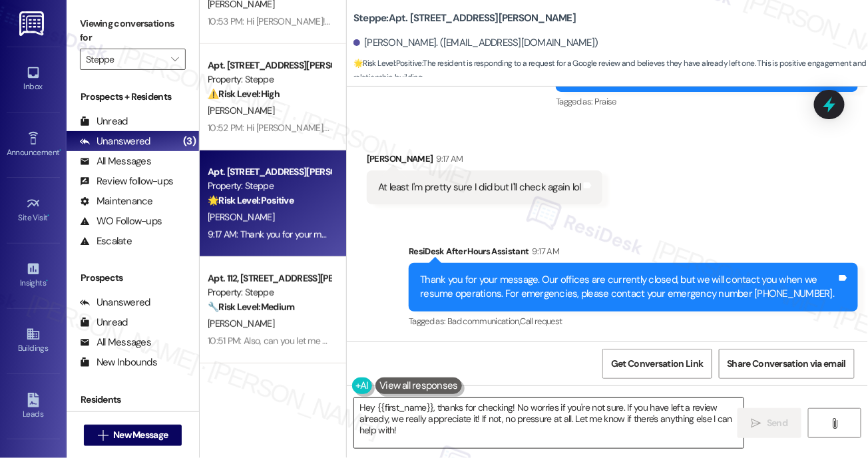
click at [464, 420] on textarea "Hey {{first_name}}, thanks for checking! No worries if you're not sure. If you …" at bounding box center [549, 423] width 390 height 50
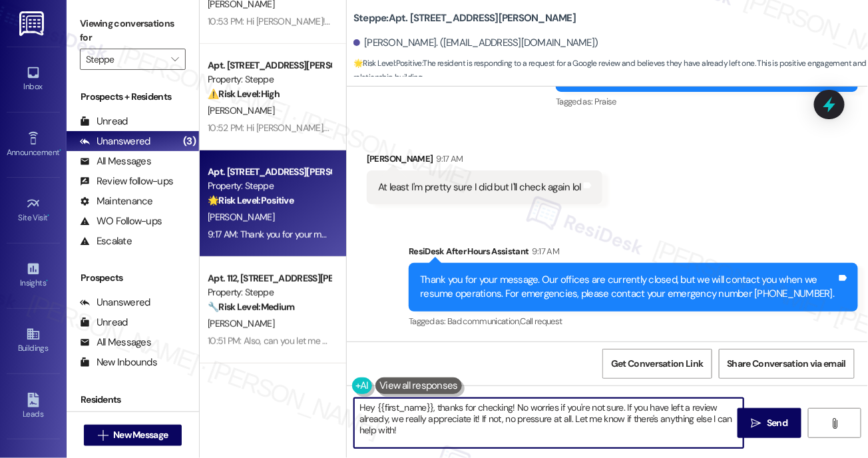
click at [464, 420] on textarea "Hey {{first_name}}, thanks for checking! No worries if you're not sure. If you …" at bounding box center [549, 423] width 390 height 50
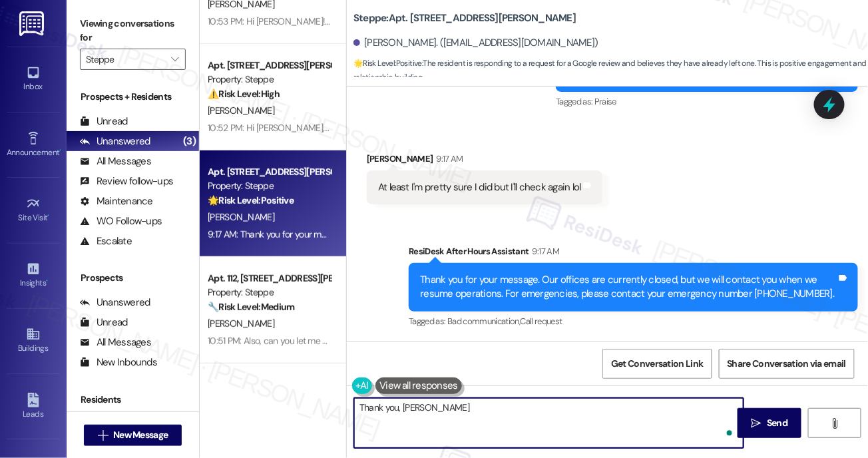
type textarea "Thank you, Zachary!"
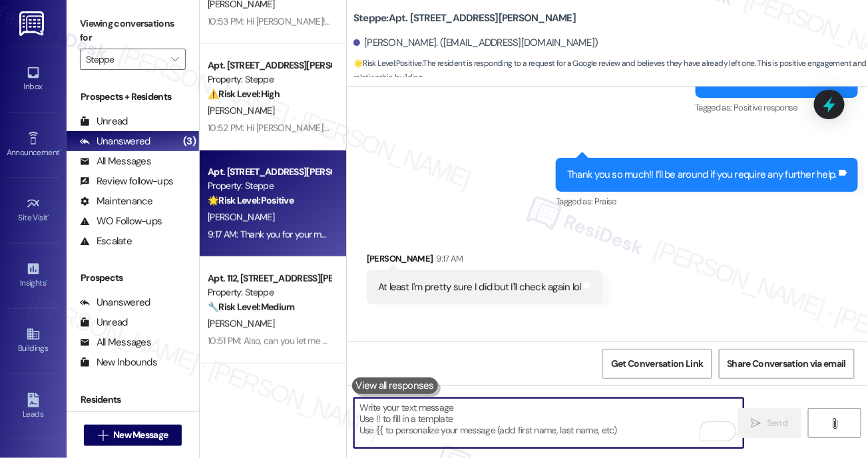
scroll to position [0, 0]
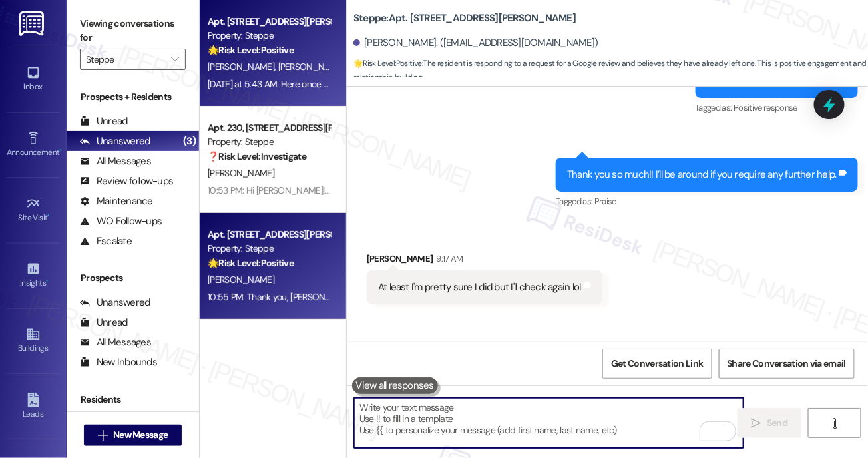
click at [286, 59] on div "A. Orr J. Curtis" at bounding box center [269, 67] width 126 height 17
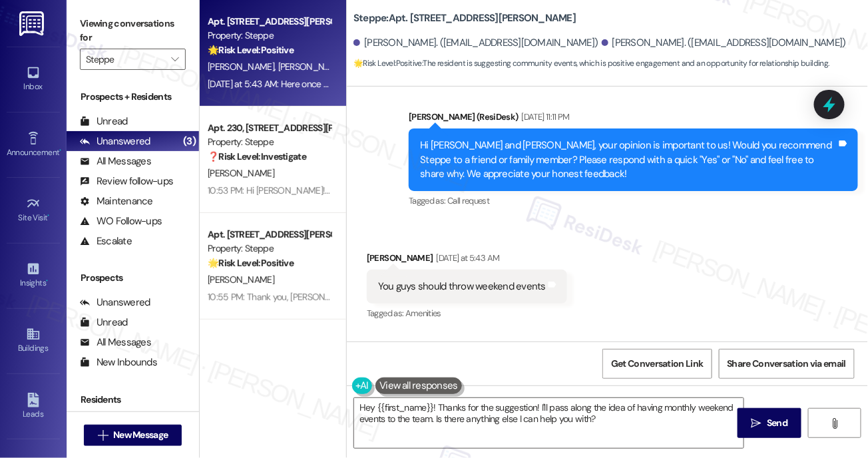
scroll to position [1438, 0]
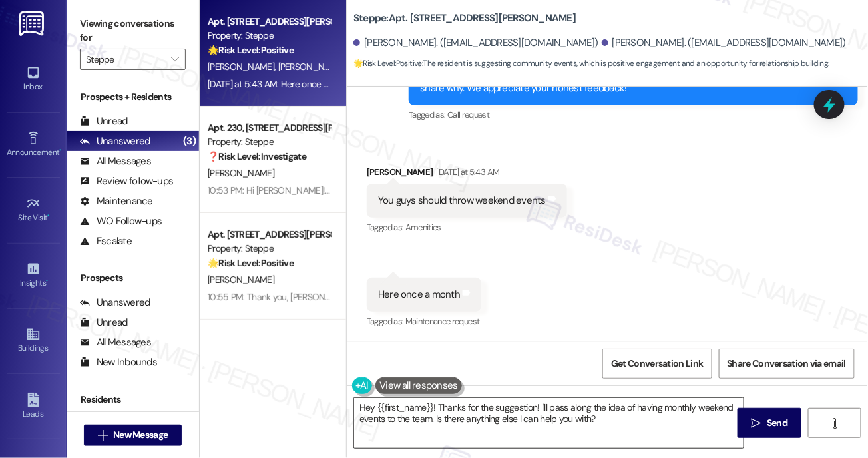
click at [612, 423] on textarea "Hey {{first_name}}! Thanks for the suggestion! I'll pass along the idea of havi…" at bounding box center [549, 423] width 390 height 50
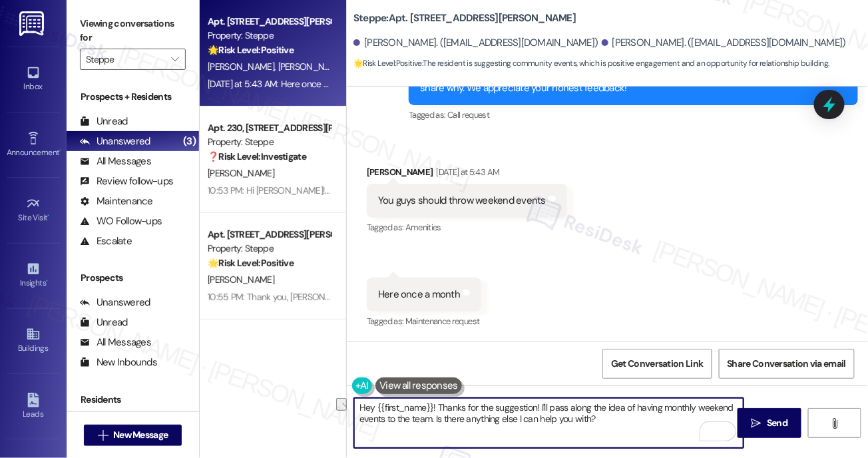
drag, startPoint x: 612, startPoint y: 423, endPoint x: 435, endPoint y: 421, distance: 176.5
click at [435, 421] on textarea "Hey {{first_name}}! Thanks for the suggestion! I'll pass along the idea of havi…" at bounding box center [549, 423] width 390 height 50
type textarea "Hey {{first_name}}! Thanks for the suggestion! I'll pass along the idea of havi…"
click at [752, 426] on icon "" at bounding box center [757, 423] width 10 height 11
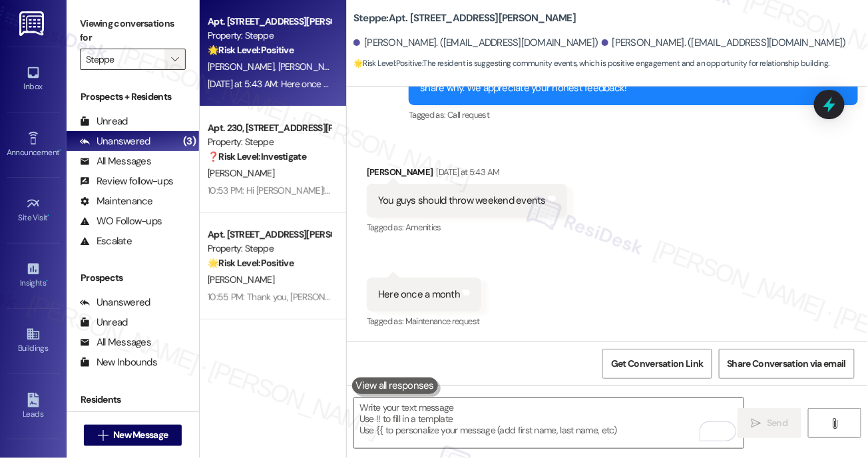
click at [179, 55] on span "" at bounding box center [174, 59] width 13 height 21
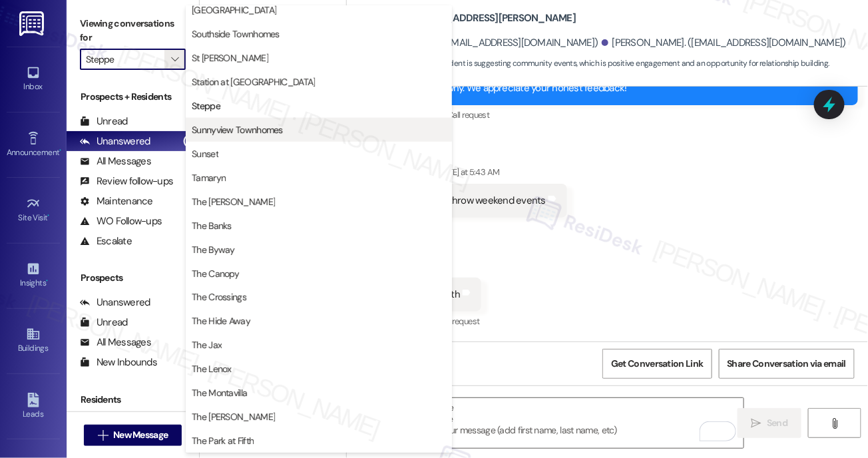
scroll to position [2107, 0]
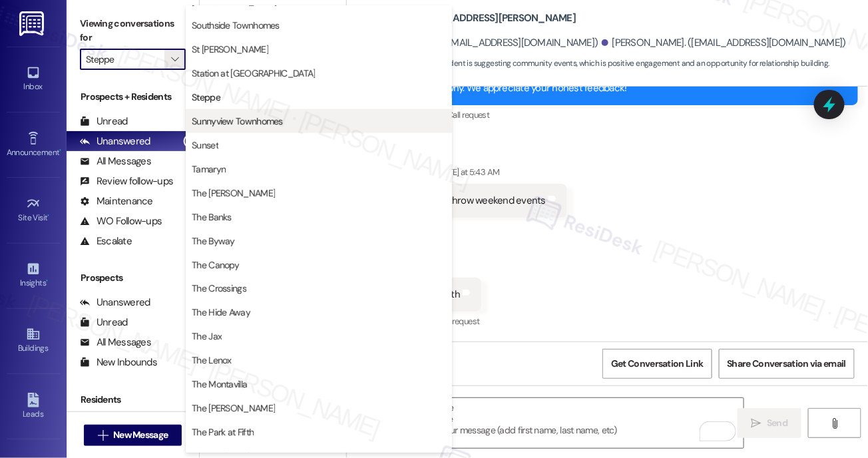
click at [234, 122] on span "Sunnyview Townhomes" at bounding box center [237, 121] width 91 height 13
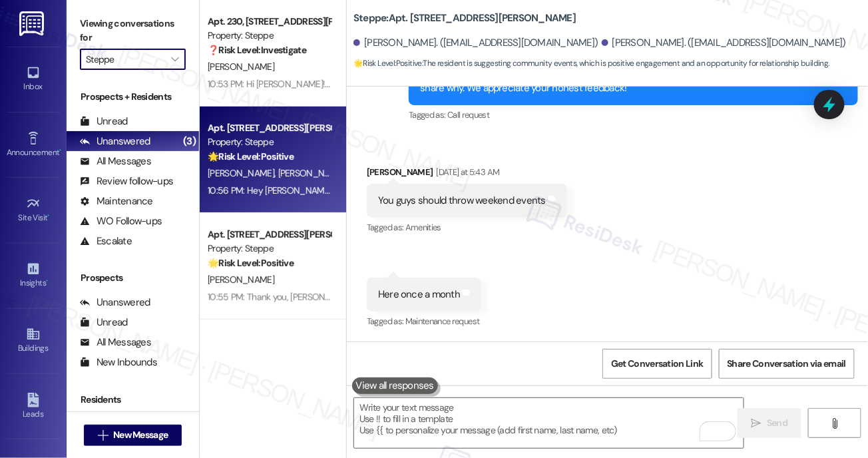
type input "Sunnyview Townhomes"
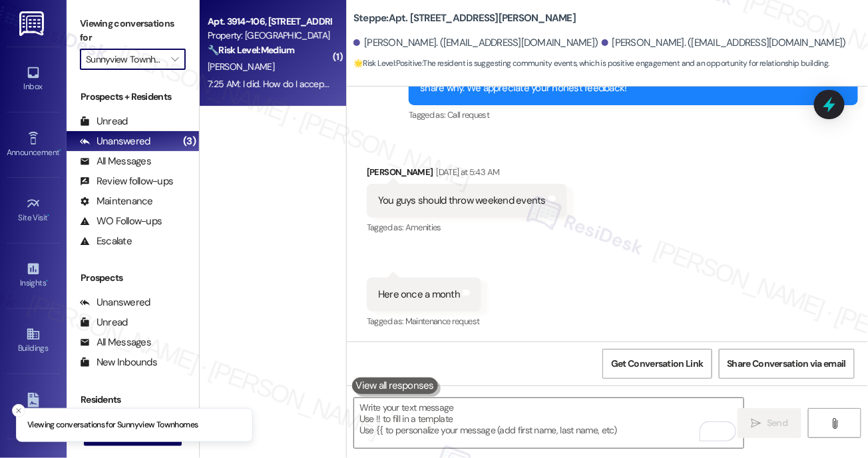
click at [261, 78] on div "7:25 AM: I did. How do I accept it? 7:25 AM: I did. How do I accept it?" at bounding box center [273, 84] width 131 height 12
type textarea "Fetching suggested responses. Please feel free to read through the conversation…"
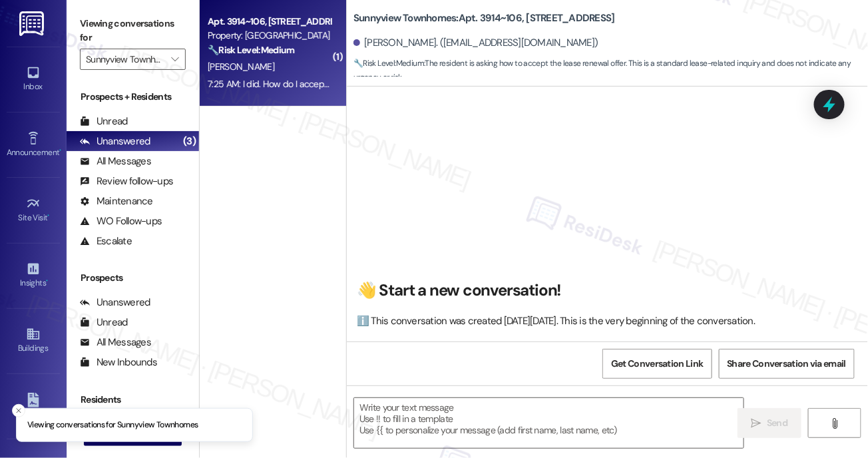
scroll to position [5939, 0]
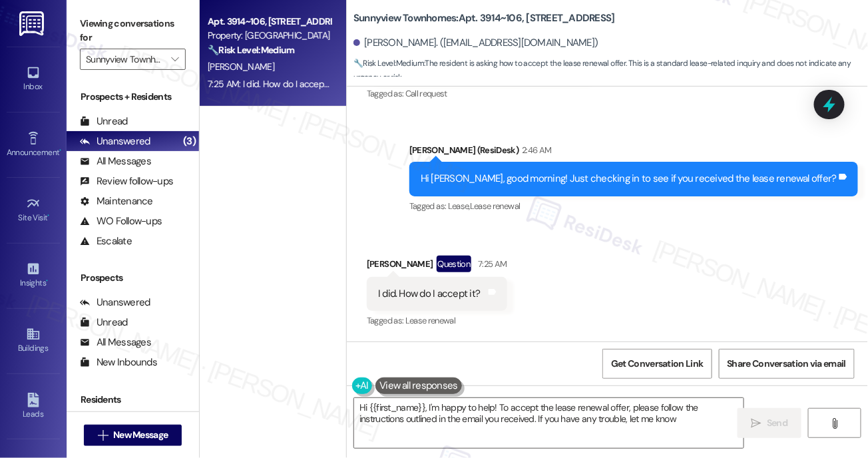
type textarea "Hi {{first_name}}, I'm happy to help! To accept the lease renewal offer, please…"
click at [444, 421] on textarea "Hi {{first_name}}, I'm happy to help! To accept the lease renewal offer, please…" at bounding box center [549, 423] width 390 height 50
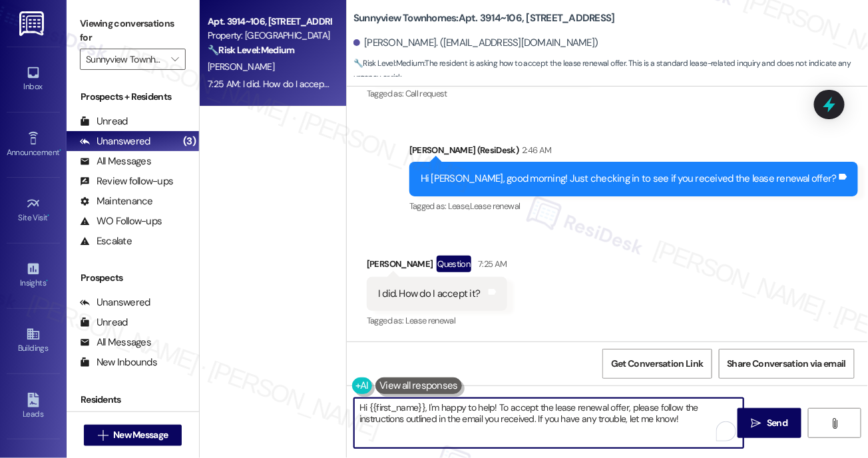
click at [444, 421] on textarea "Hi {{first_name}}, I'm happy to help! To accept the lease renewal offer, please…" at bounding box center [549, 423] width 390 height 50
click at [619, 417] on textarea "Hi {{first_name}}, I'm happy to help! To accept the lease renewal offer, please…" at bounding box center [549, 423] width 390 height 50
click at [693, 419] on textarea "Hi {{first_name}}, I'm happy to help! To accept the lease renewal offer, please…" at bounding box center [549, 423] width 390 height 50
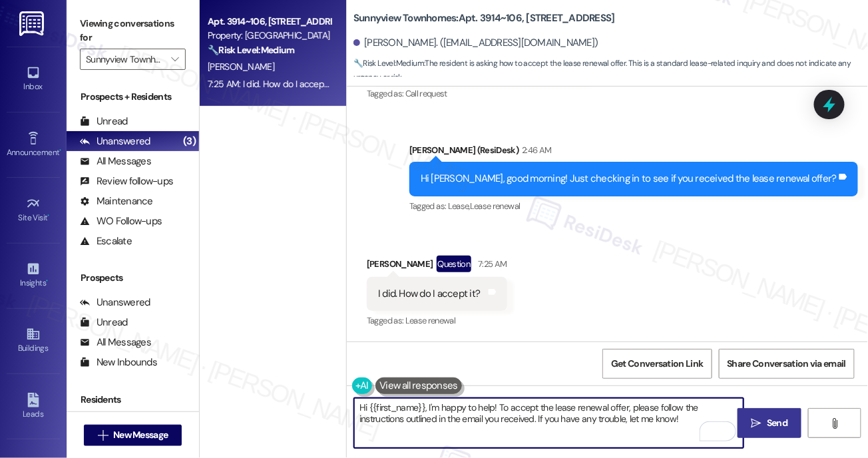
click at [777, 424] on span "Send" at bounding box center [777, 423] width 21 height 14
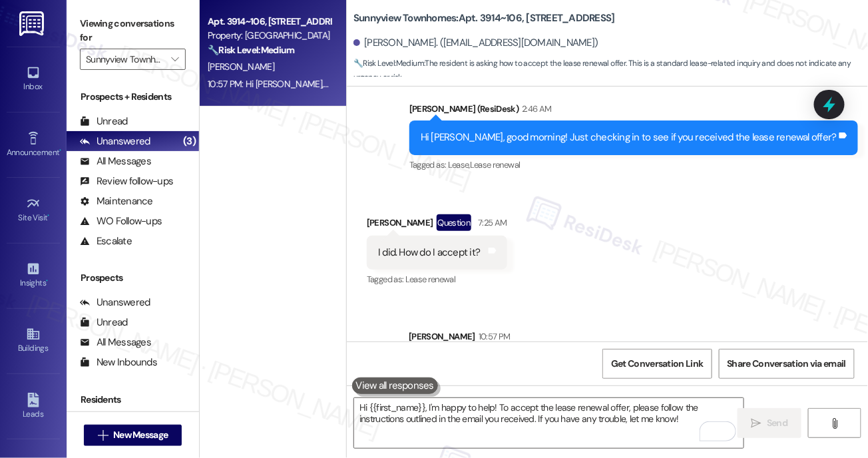
scroll to position [6046, 0]
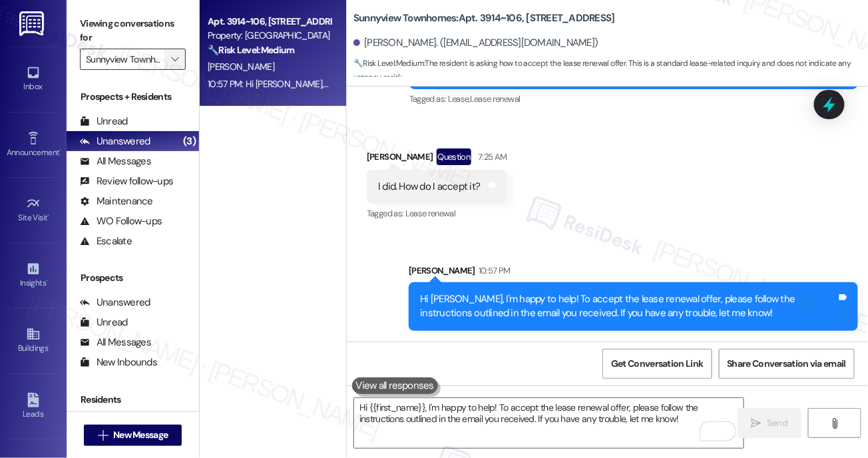
click at [174, 59] on icon "" at bounding box center [174, 59] width 7 height 11
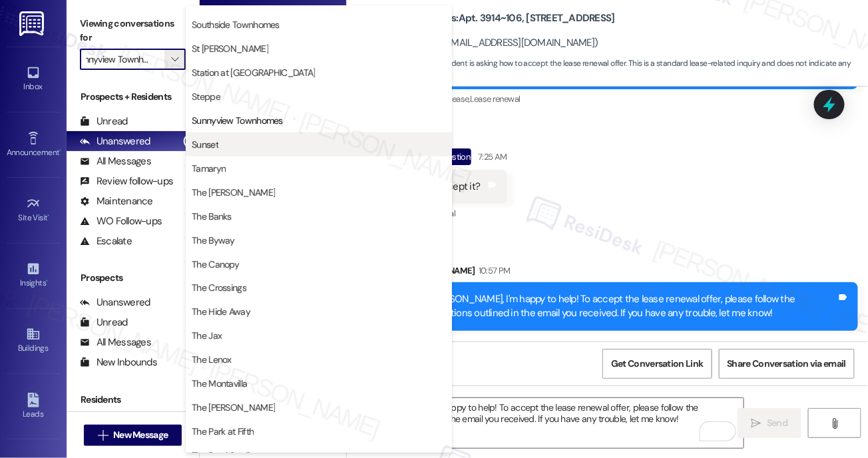
scroll to position [2107, 0]
click at [204, 144] on span "Sunset" at bounding box center [205, 144] width 27 height 13
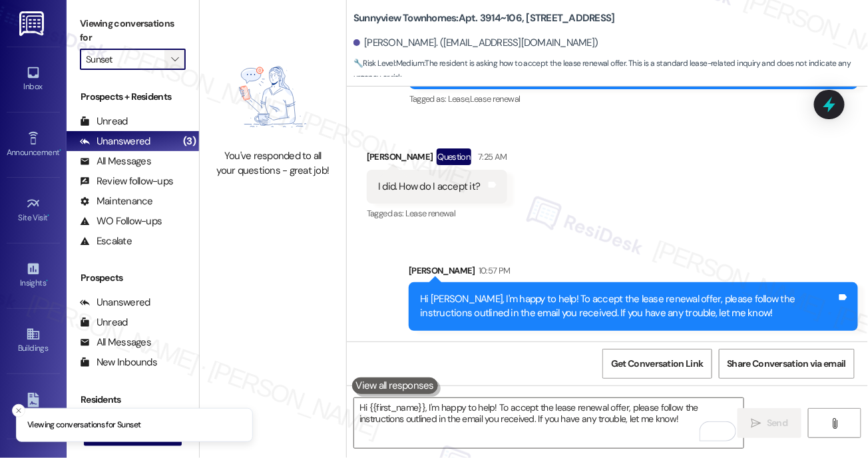
click at [174, 61] on icon "" at bounding box center [174, 59] width 7 height 11
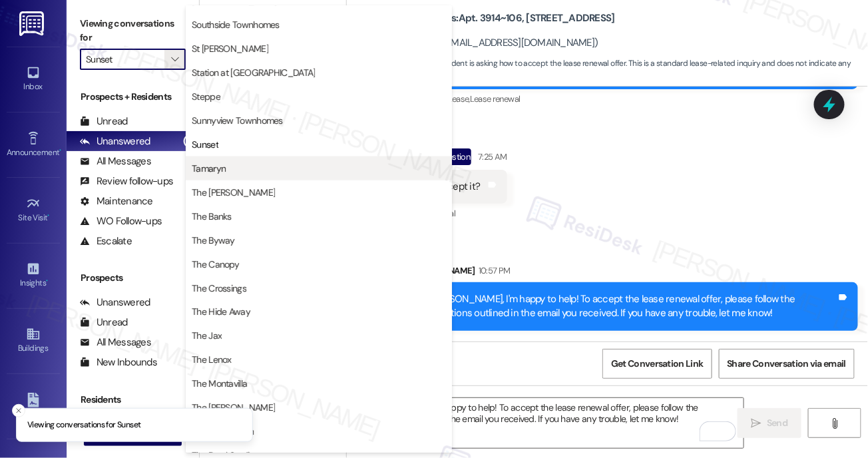
scroll to position [2087, 0]
click at [216, 167] on span "Tamaryn" at bounding box center [209, 168] width 34 height 13
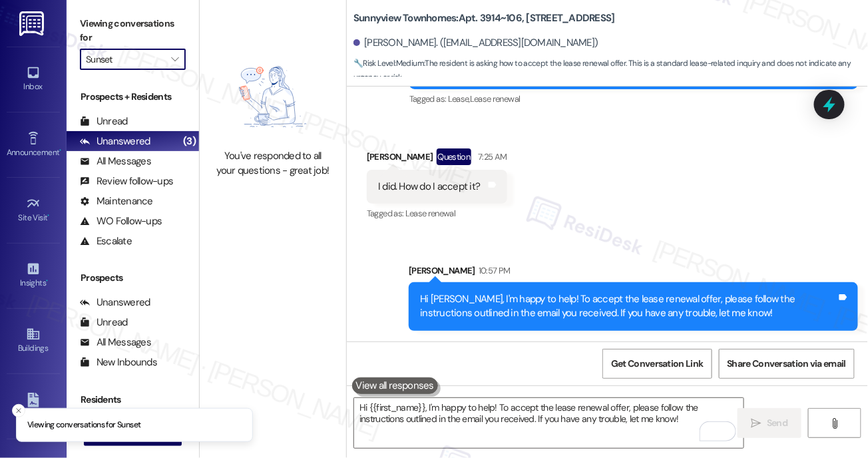
type input "Tamaryn"
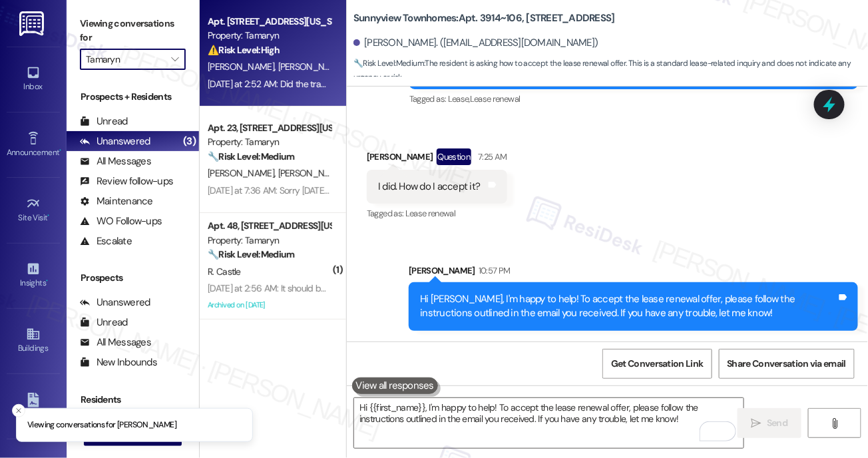
click at [278, 77] on div "Yesterday at 2:52 AM: Did the transaction from yesterday not go through? The pa…" at bounding box center [269, 84] width 126 height 17
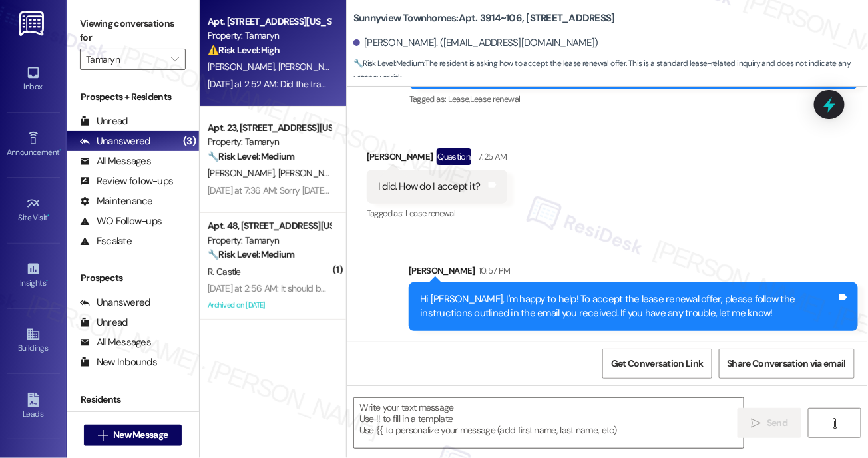
type textarea "Fetching suggested responses. Please feel free to read through the conversation…"
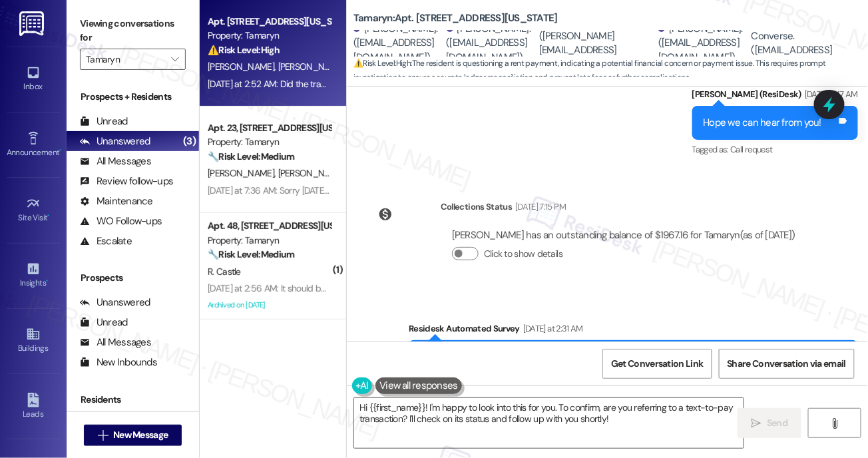
scroll to position [658, 0]
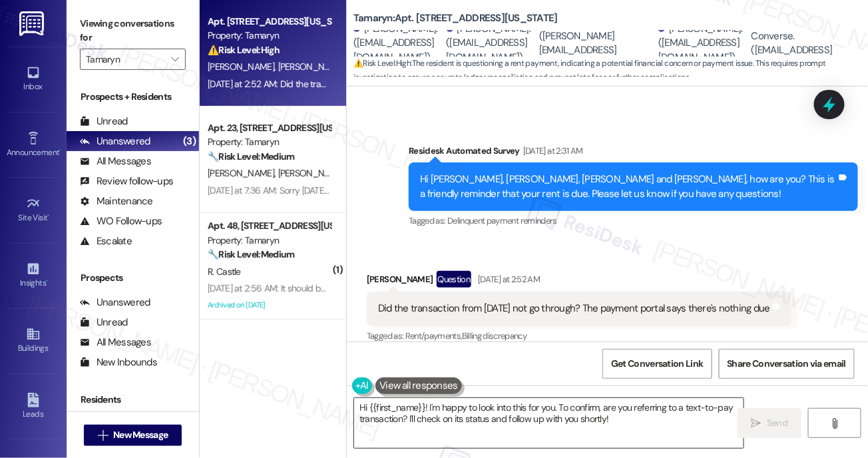
click at [442, 408] on textarea "Hi {{first_name}}! I'm happy to look into this for you. To confirm, are you ref…" at bounding box center [549, 423] width 390 height 50
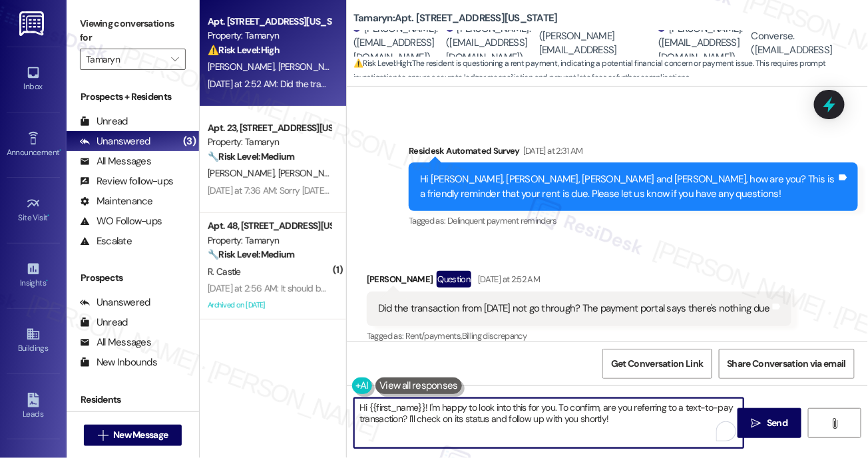
click at [442, 408] on textarea "Hi {{first_name}}! I'm happy to look into this for you. To confirm, are you ref…" at bounding box center [549, 423] width 390 height 50
paste textarea "Thank you, {{first_name}}, for your payment! If there's anything we can help yo…"
click at [613, 425] on textarea "Thank you, {{first_name}}, for your payment! If there's anything we can help yo…" at bounding box center [549, 423] width 390 height 50
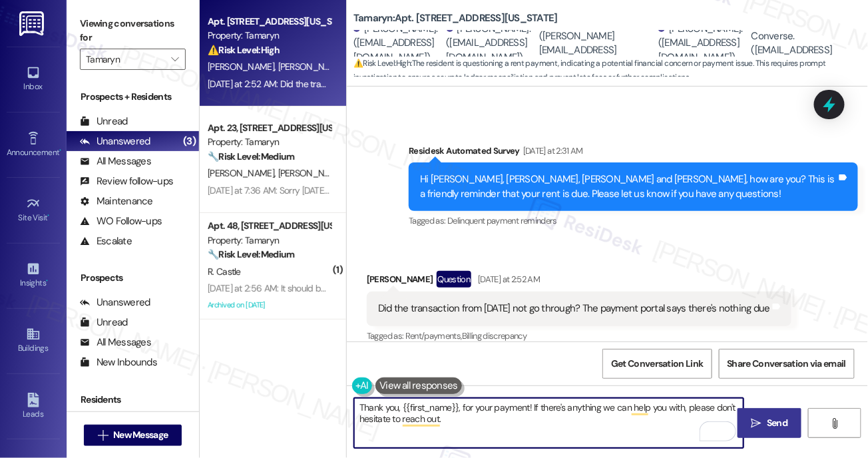
type textarea "Thank you, {{first_name}}, for your payment! If there's anything we can help yo…"
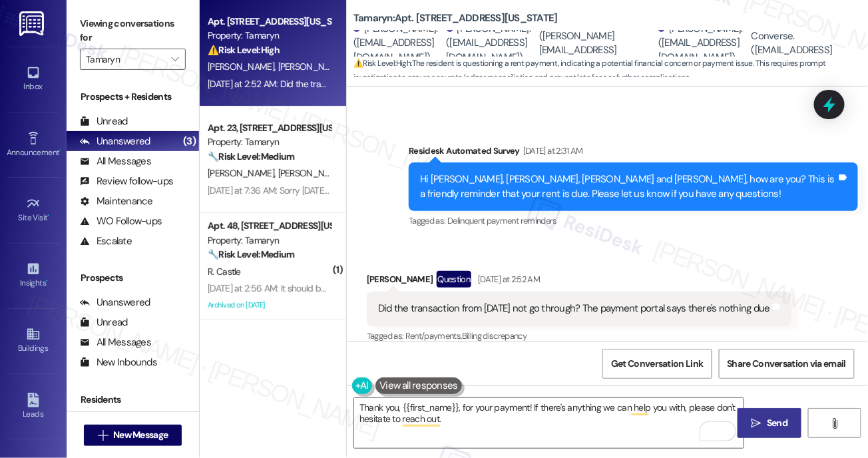
click at [768, 421] on span "Send" at bounding box center [777, 423] width 21 height 14
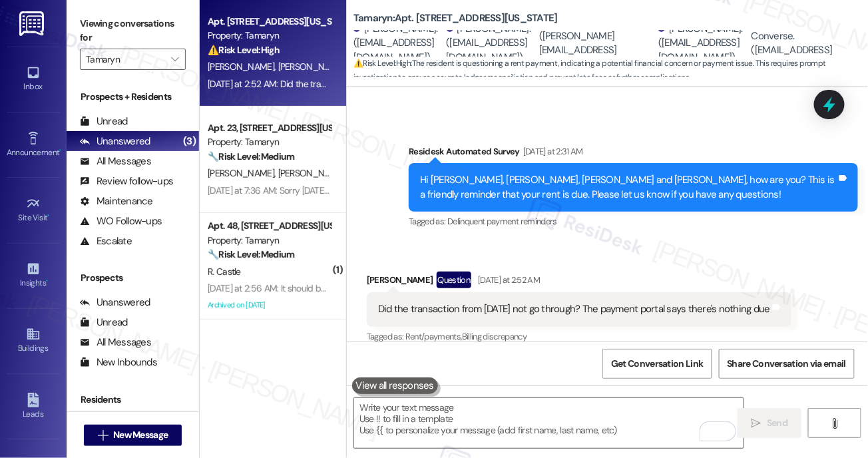
scroll to position [765, 0]
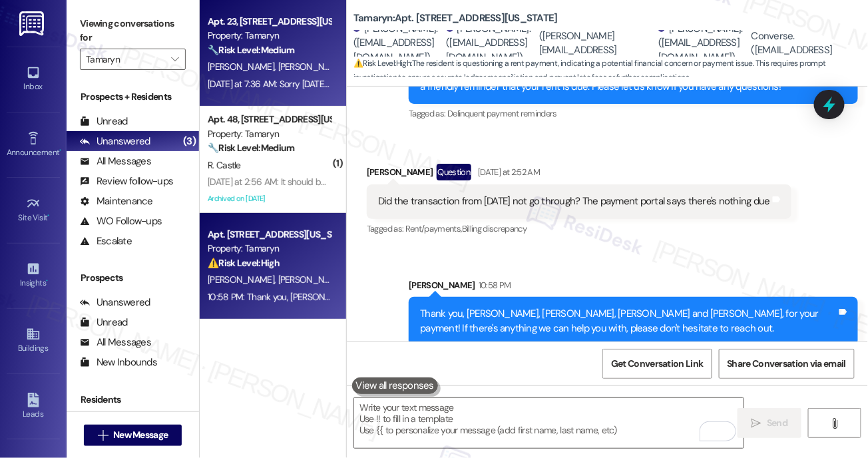
click at [274, 63] on div "L. Joel W. Joel" at bounding box center [269, 67] width 126 height 17
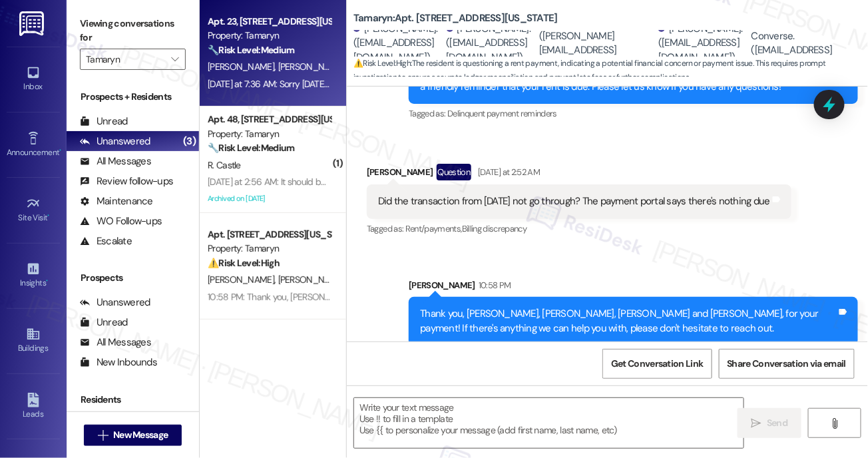
type textarea "Fetching suggested responses. Please feel free to read through the conversation…"
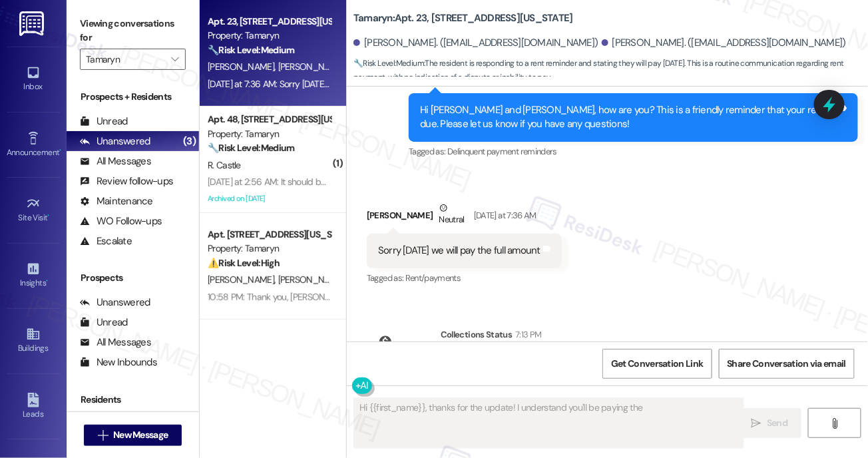
scroll to position [9466, 0]
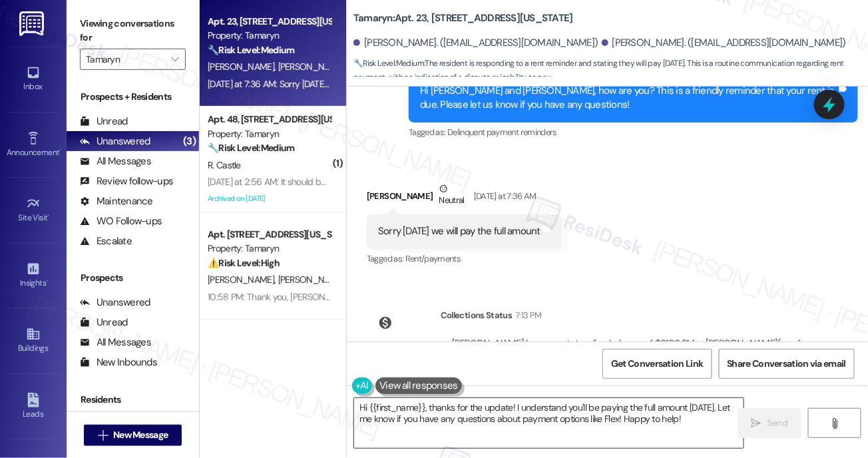
click at [564, 417] on textarea "Hi {{first_name}}, thanks for the update! I understand you'll be paying the ful…" at bounding box center [549, 423] width 390 height 50
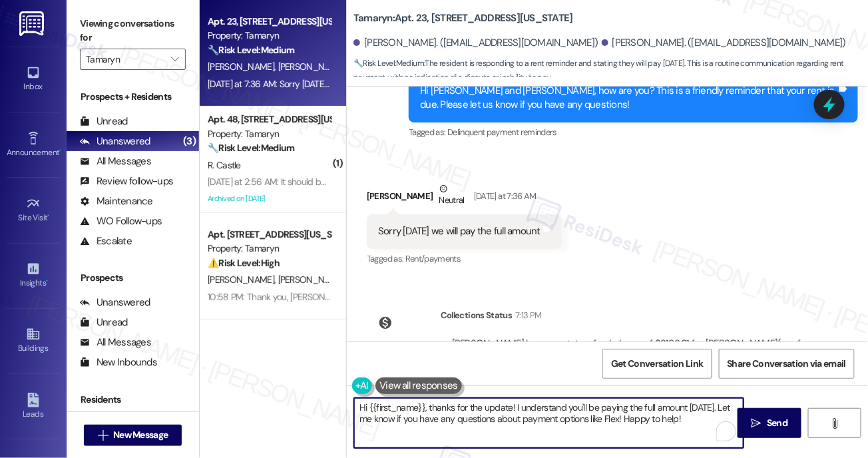
click at [564, 417] on textarea "Hi {{first_name}}, thanks for the update! I understand you'll be paying the ful…" at bounding box center [549, 423] width 390 height 50
click at [698, 411] on textarea "Hi {{first_name}}, thanks for the update! I understand you'll be paying the ful…" at bounding box center [549, 423] width 390 height 50
drag, startPoint x: 687, startPoint y: 408, endPoint x: 726, endPoint y: 408, distance: 39.3
click at [726, 408] on textarea "Hi {{first_name}}, thanks for the update! I understand you'll be paying the ful…" at bounding box center [549, 423] width 390 height 50
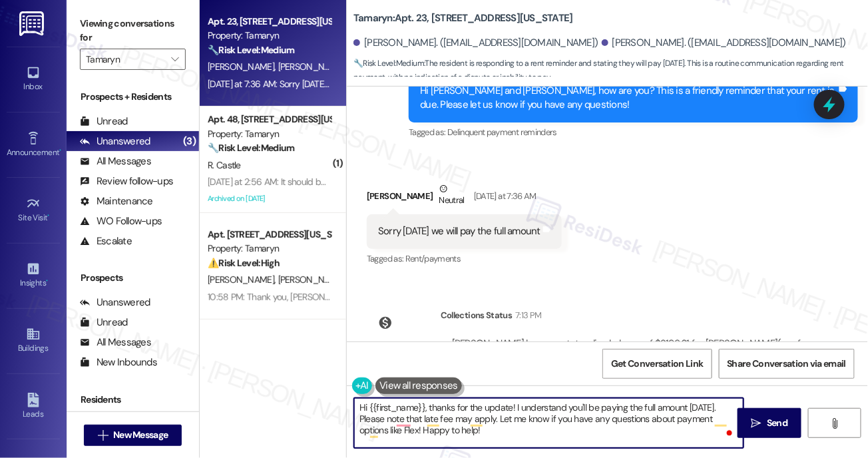
click at [664, 428] on textarea "Hi {{first_name}}, thanks for the update! I understand you'll be paying the ful…" at bounding box center [549, 423] width 390 height 50
drag, startPoint x: 530, startPoint y: 420, endPoint x: 531, endPoint y: 449, distance: 28.6
click at [531, 449] on div "Hi {{first_name}}, thanks for the update! I understand you'll be paying the ful…" at bounding box center [607, 436] width 521 height 100
click at [384, 182] on div "Lucyann Joel Neutral Yesterday at 7:36 AM" at bounding box center [464, 198] width 195 height 33
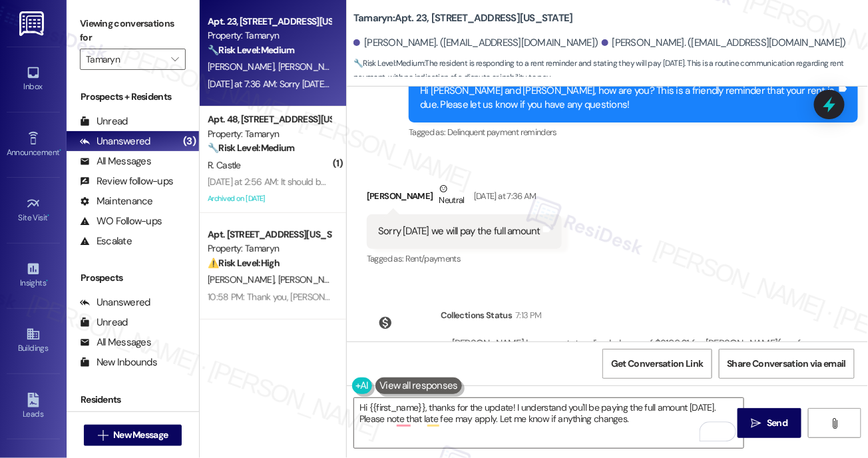
click at [384, 182] on div "Lucyann Joel Neutral Yesterday at 7:36 AM" at bounding box center [464, 198] width 195 height 33
copy div "Lucyann"
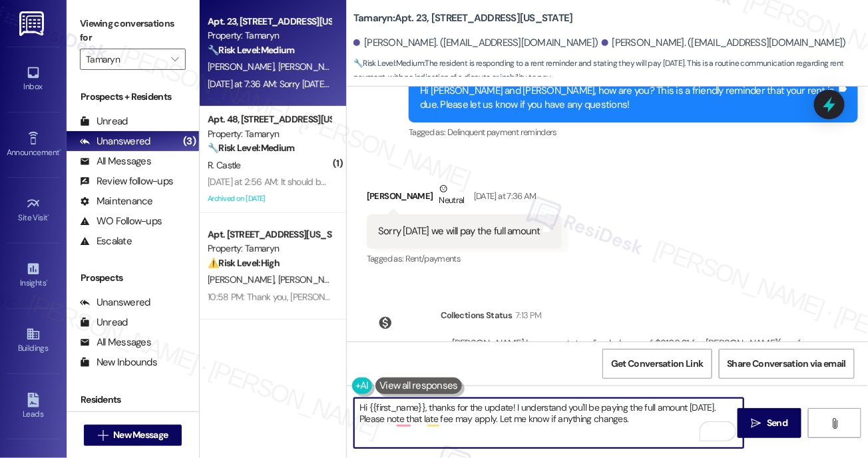
drag, startPoint x: 370, startPoint y: 408, endPoint x: 425, endPoint y: 403, distance: 55.5
click at [425, 403] on textarea "Hi {{first_name}}, thanks for the update! I understand you'll be paying the ful…" at bounding box center [549, 423] width 390 height 50
paste textarea "Lucyann"
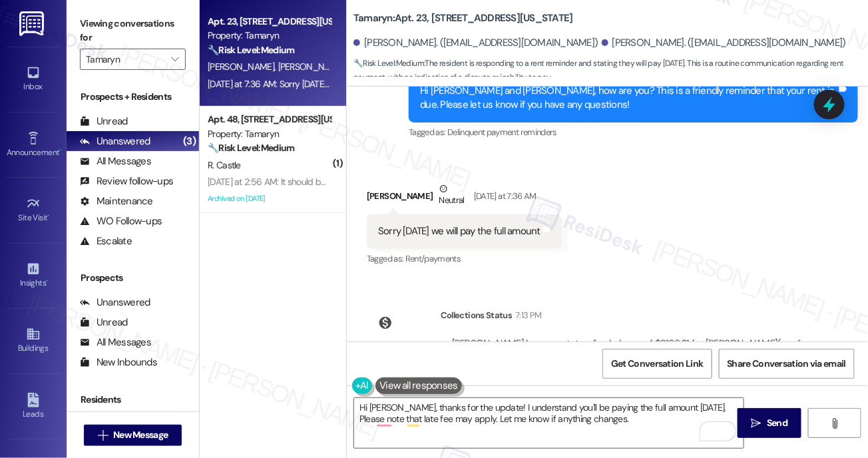
click at [491, 224] on div "Sorry this Friday we will pay the full amount" at bounding box center [459, 231] width 162 height 14
click at [471, 189] on div "Yesterday at 7:36 AM" at bounding box center [504, 196] width 66 height 14
click at [387, 421] on textarea "Hi Lucyann, thanks for the update! I understand you'll be paying the full amoun…" at bounding box center [549, 423] width 390 height 50
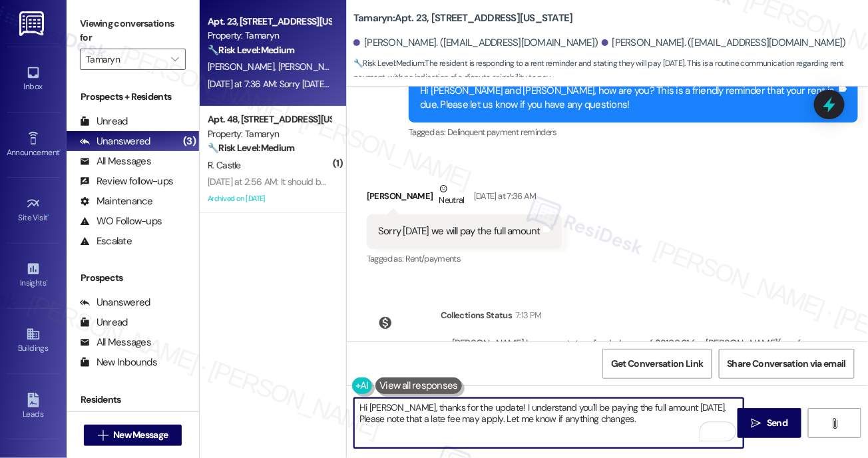
click at [614, 419] on textarea "Hi Lucyann, thanks for the update! I understand you'll be paying the full amoun…" at bounding box center [549, 423] width 390 height 50
type textarea "Hi Lucyann, thanks for the update! I understand you'll be paying the full amoun…"
click at [768, 423] on span "Send" at bounding box center [777, 423] width 21 height 14
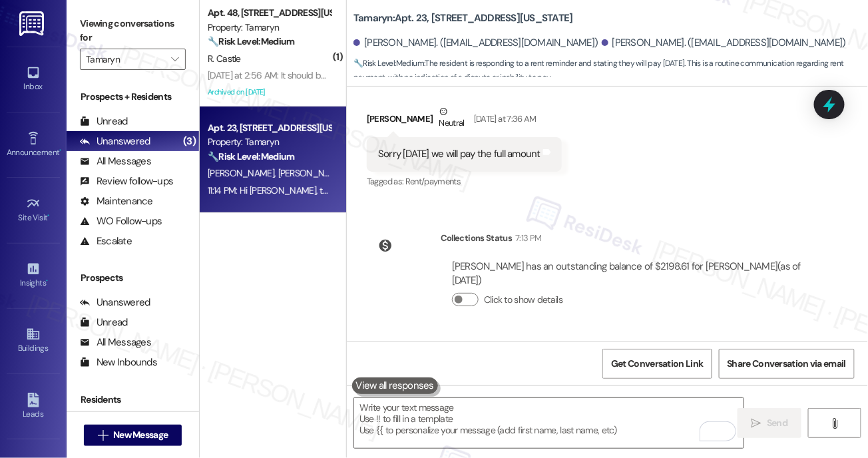
scroll to position [9573, 0]
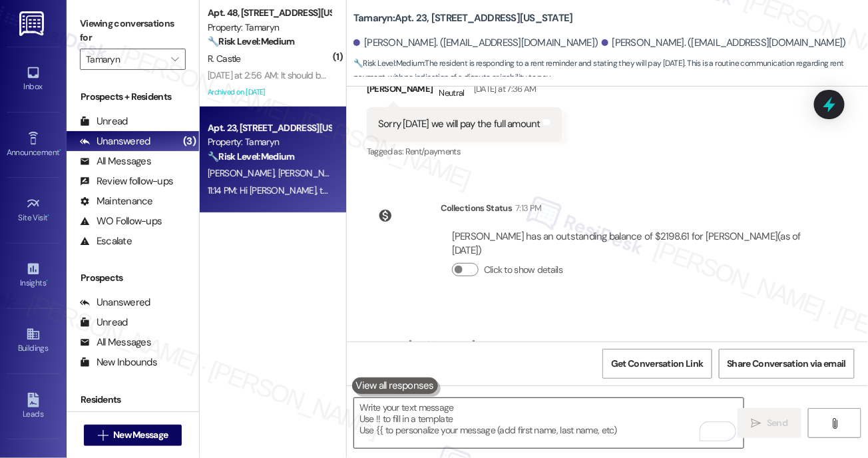
click at [519, 412] on textarea "To enrich screen reader interactions, please activate Accessibility in Grammarl…" at bounding box center [549, 423] width 390 height 50
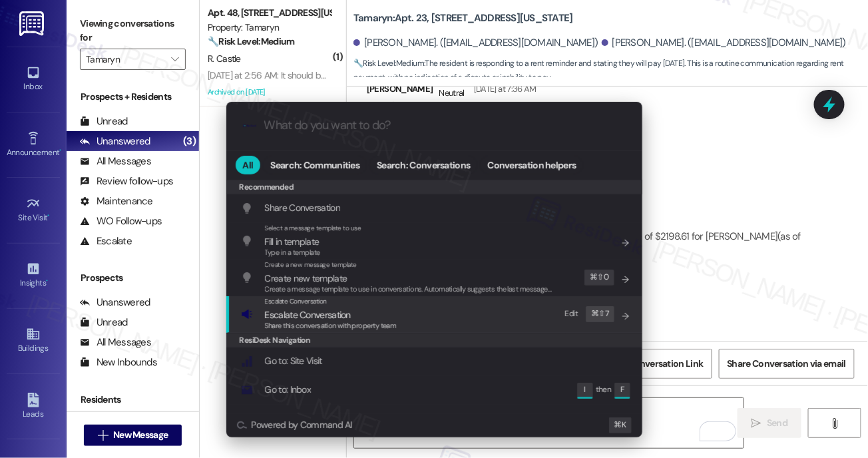
click at [301, 323] on span "Share this conversation with property team" at bounding box center [331, 325] width 132 height 9
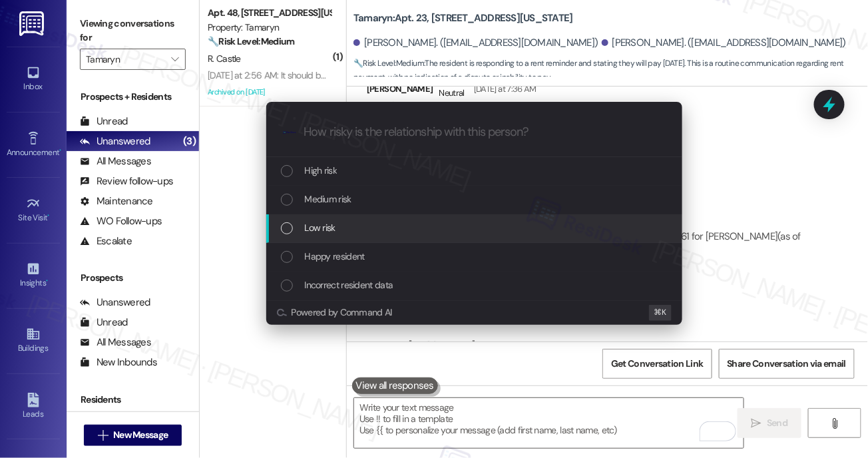
click at [336, 231] on div "Low risk" at bounding box center [476, 227] width 390 height 15
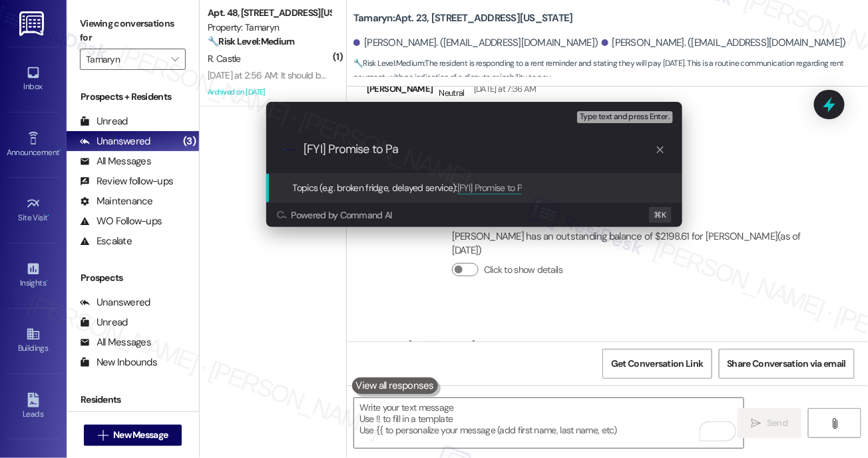
type input "[FYI] Promise to Pay"
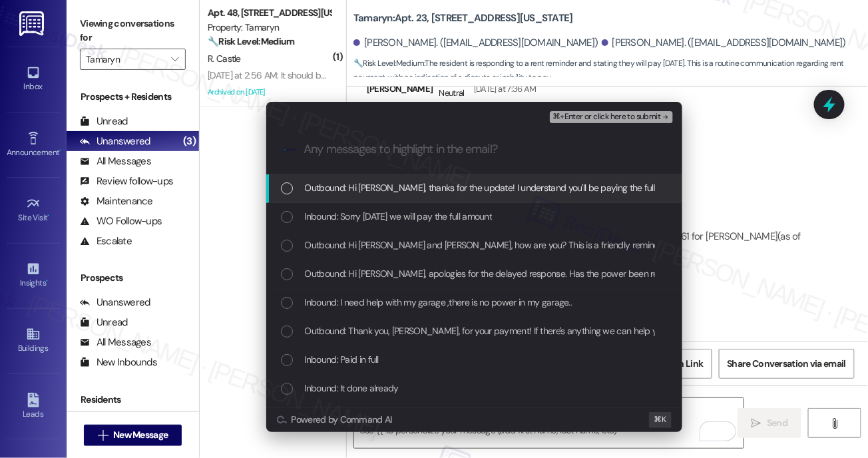
click at [399, 180] on span "Outbound: Hi Lucyann, thanks for the update! I understand you'll be paying the …" at bounding box center [650, 187] width 690 height 15
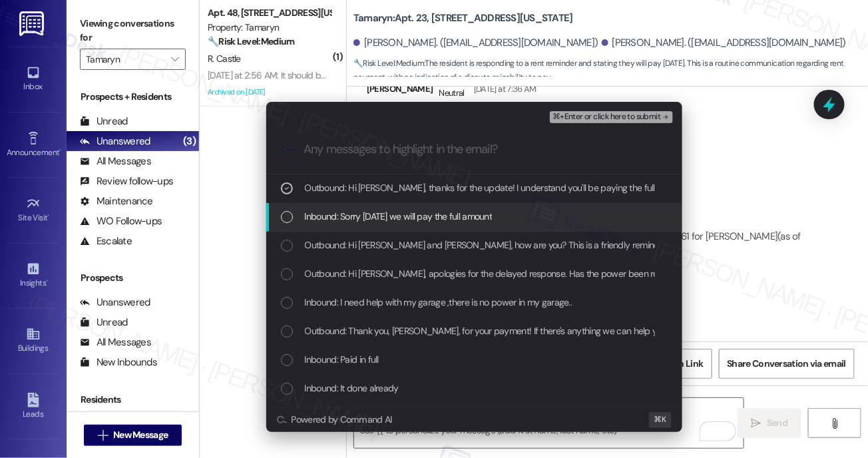
click at [395, 214] on span "Inbound: Sorry this Friday we will pay the full amount" at bounding box center [399, 216] width 188 height 15
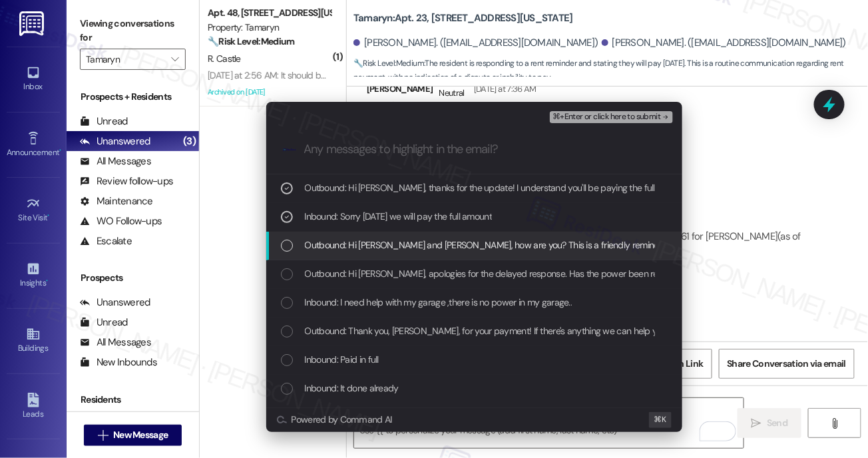
click at [396, 242] on span "Outbound: Hi Wilber and Lucyann, how are you? This is a friendly reminder that …" at bounding box center [615, 245] width 620 height 15
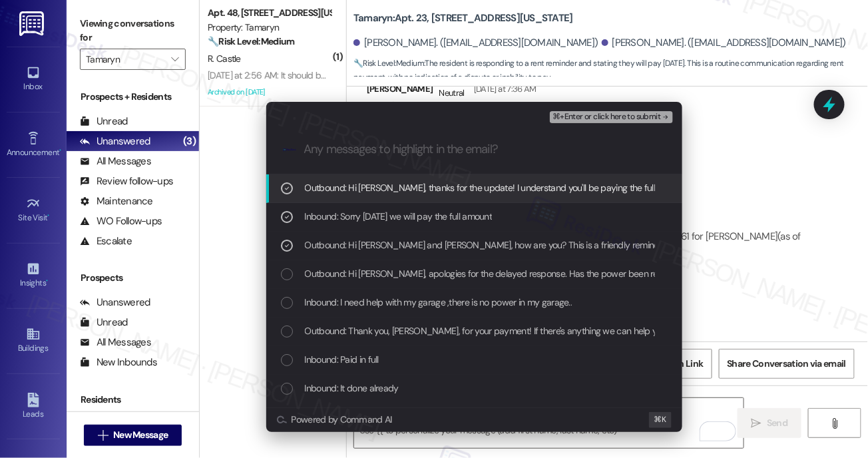
click at [569, 118] on span "⌘+Enter or click here to submit" at bounding box center [607, 117] width 108 height 9
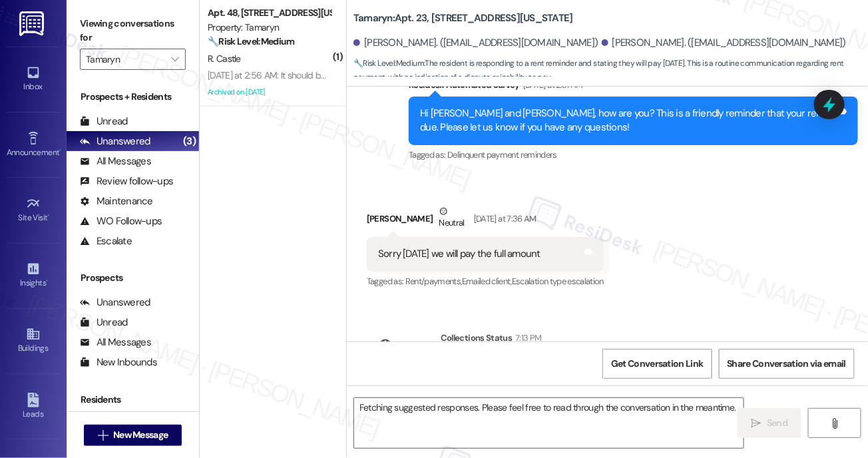
scroll to position [9343, 0]
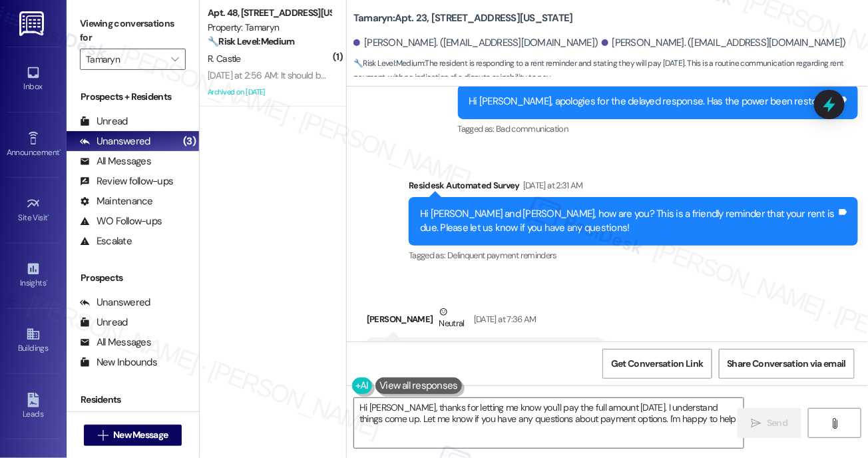
type textarea "Hi Lucyann, thanks for letting me know you'll pay the full amount this Friday. …"
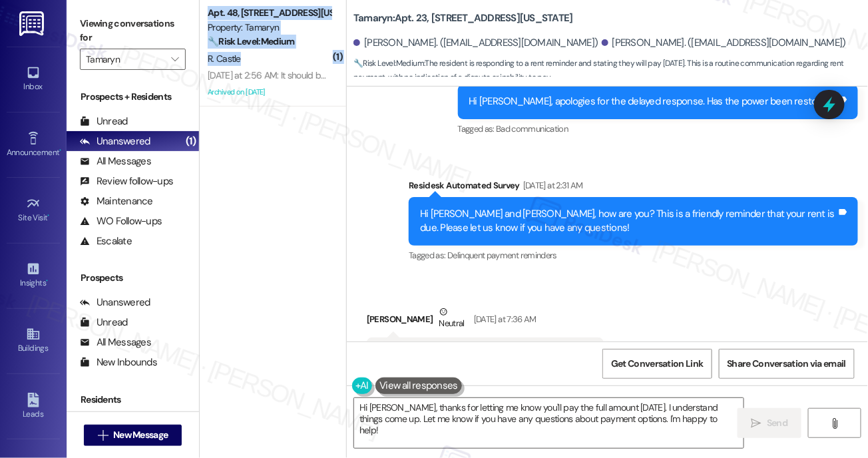
drag, startPoint x: 290, startPoint y: 62, endPoint x: 293, endPoint y: 144, distance: 82.6
click at [293, 144] on div "( 1 ) Apt. 48, 9655 SW North Dakota Street Property: Tamaryn 🔧 Risk Level: Medi…" at bounding box center [273, 182] width 146 height 364
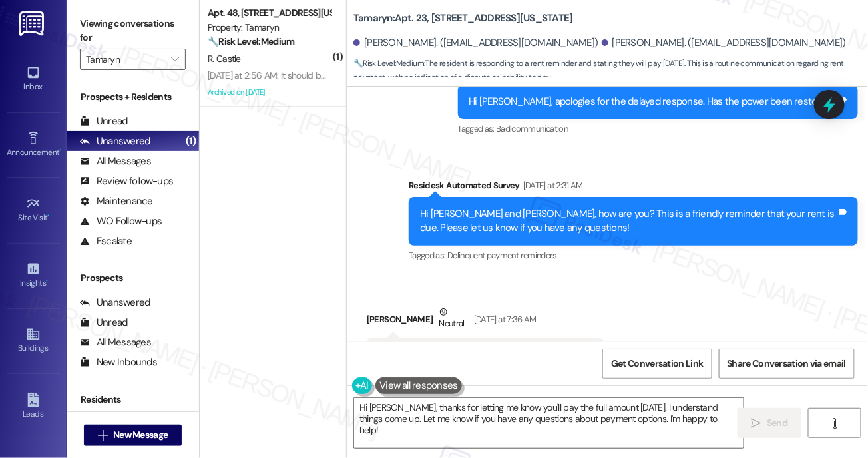
click at [294, 144] on div "( 1 ) Apt. 48, 9655 SW North Dakota Street Property: Tamaryn 🔧 Risk Level: Medi…" at bounding box center [273, 182] width 146 height 364
click at [680, 275] on div "Received via SMS Lucyann Joel Neutral Yesterday at 7:36 AM Sorry this Friday we…" at bounding box center [607, 338] width 521 height 127
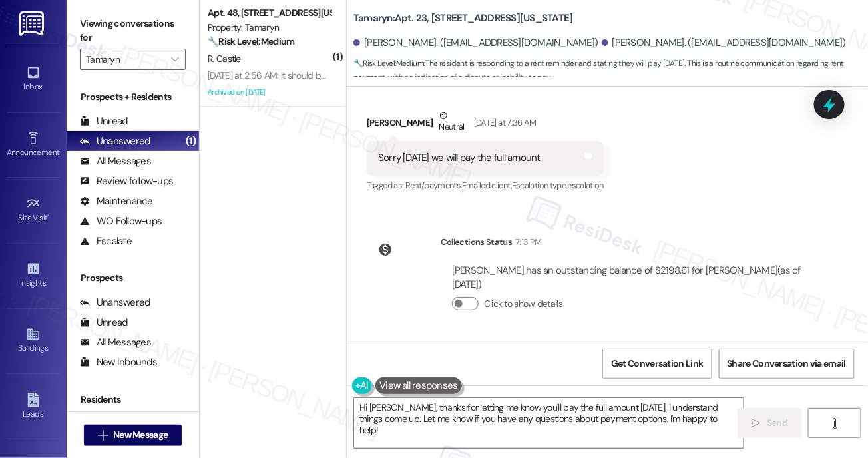
scroll to position [9592, 0]
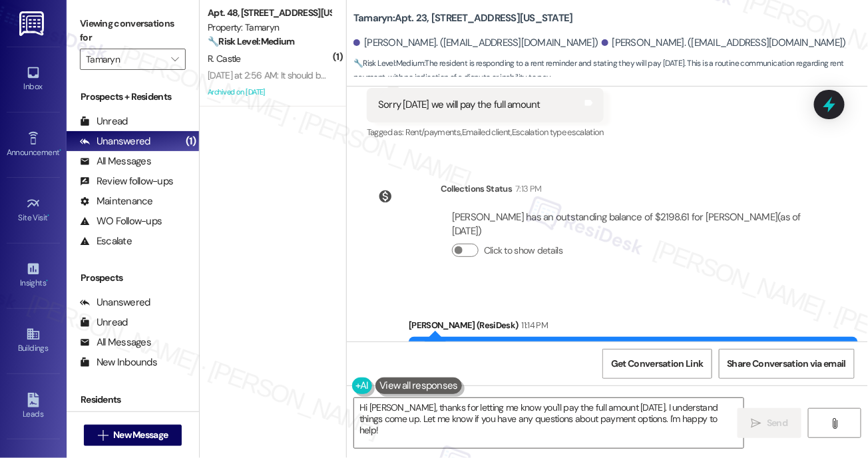
drag, startPoint x: 469, startPoint y: 279, endPoint x: 748, endPoint y: 285, distance: 279.7
click at [748, 347] on div "Hi Lucyann, thanks for the update! I understand you'll be paying the full amoun…" at bounding box center [628, 361] width 417 height 29
click at [519, 413] on textarea "Hi Lucyann, thanks for letting me know you'll pay the full amount this Friday. …" at bounding box center [549, 423] width 390 height 50
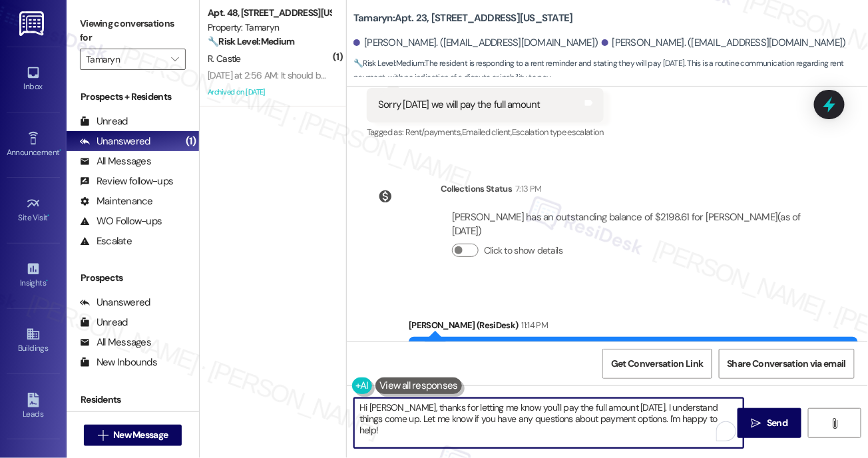
click at [519, 412] on textarea "Hi Lucyann, thanks for letting me know you'll pay the full amount this Friday. …" at bounding box center [549, 423] width 390 height 50
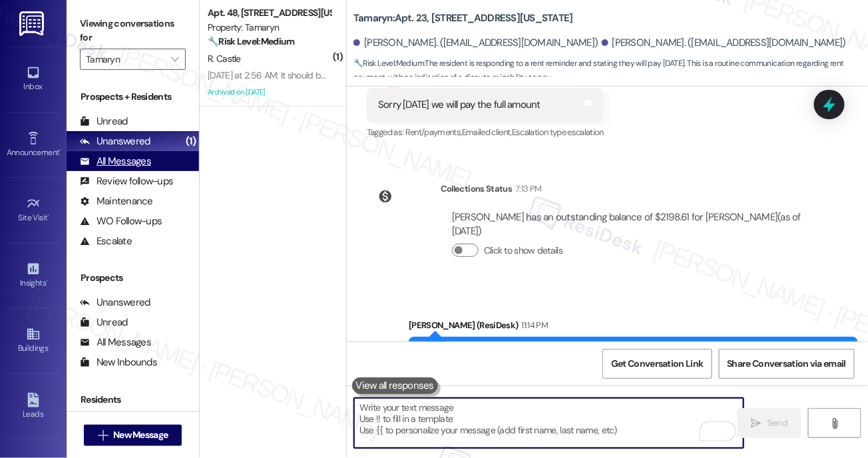
click at [129, 166] on div "All Messages" at bounding box center [115, 161] width 71 height 14
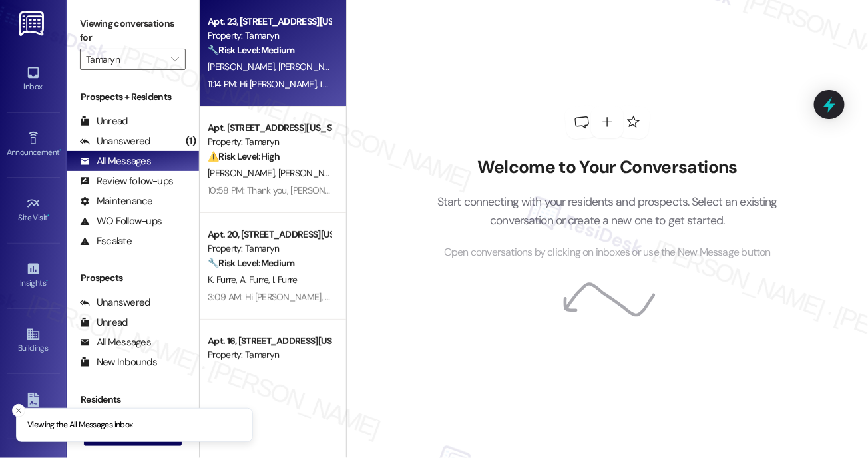
click at [271, 68] on div "L. Joel W. Joel" at bounding box center [269, 67] width 126 height 17
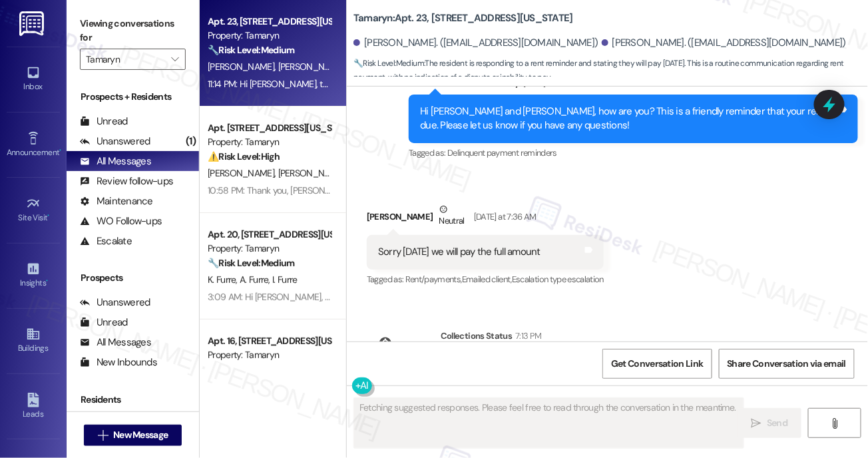
scroll to position [9892, 0]
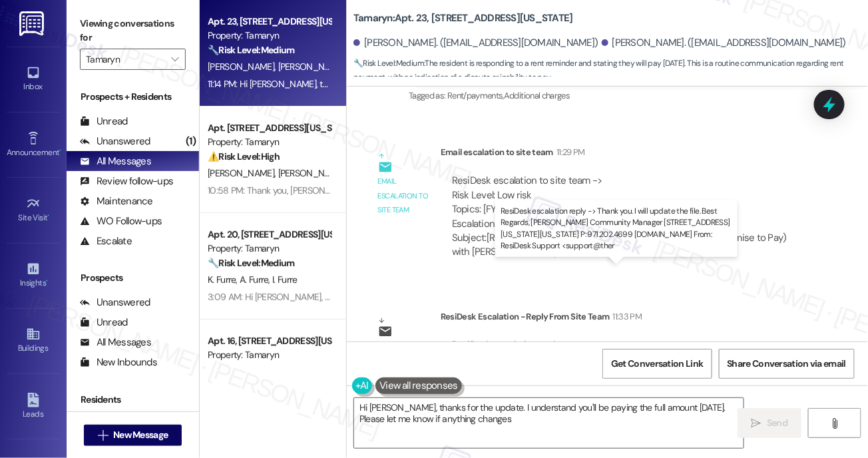
type textarea "Hi Lucyann, thanks for the update. I understand you'll be paying the full amoun…"
drag, startPoint x: 509, startPoint y: 282, endPoint x: 555, endPoint y: 228, distance: 70.8
click at [559, 338] on div "ResiDesk escalation reply -> Thank you. I will update the file. Best Regards, T…" at bounding box center [609, 366] width 314 height 56
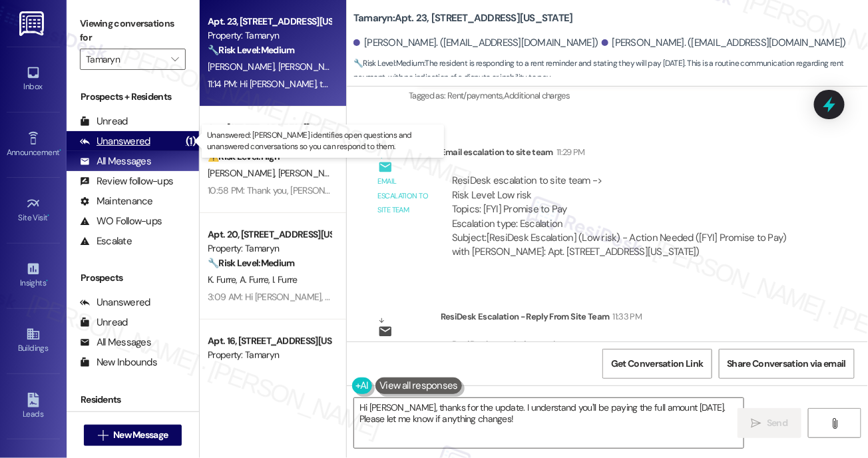
click at [125, 145] on div "Unanswered" at bounding box center [115, 142] width 71 height 14
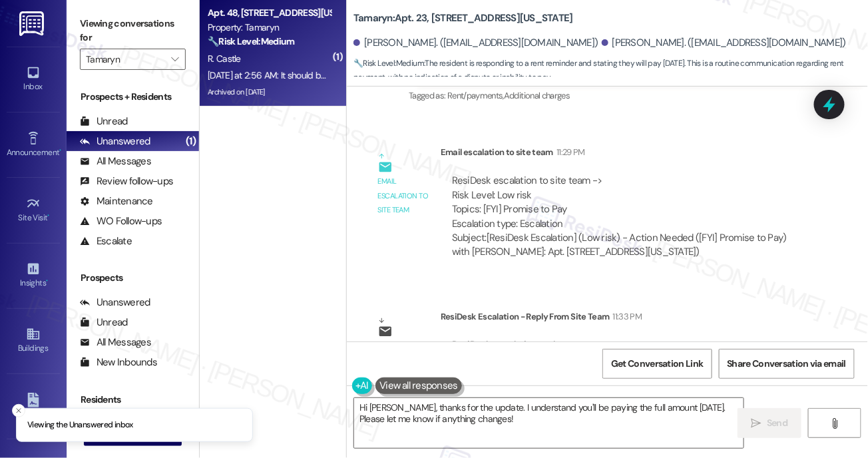
click at [274, 84] on div "Archived on 01/08/2025" at bounding box center [269, 92] width 126 height 17
type textarea "Fetching suggested responses. Please feel free to read through the conversation…"
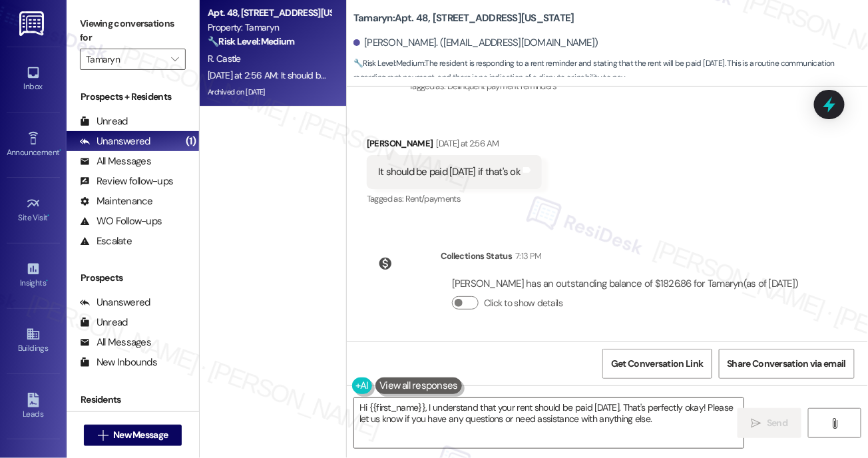
scroll to position [3715, 0]
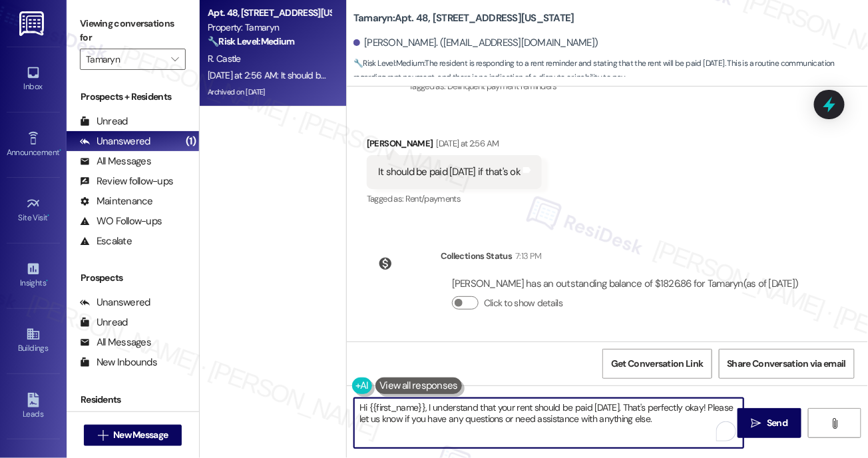
drag, startPoint x: 472, startPoint y: 408, endPoint x: 546, endPoint y: 411, distance: 74.0
click at [546, 411] on textarea "Hi {{first_name}}, I understand that your rent should be paid tomorrow. That's …" at bounding box center [549, 423] width 390 height 50
click at [724, 410] on textarea "Hi {{first_name}}, I understand that your rent should be paid tomorrow. That's …" at bounding box center [549, 423] width 390 height 50
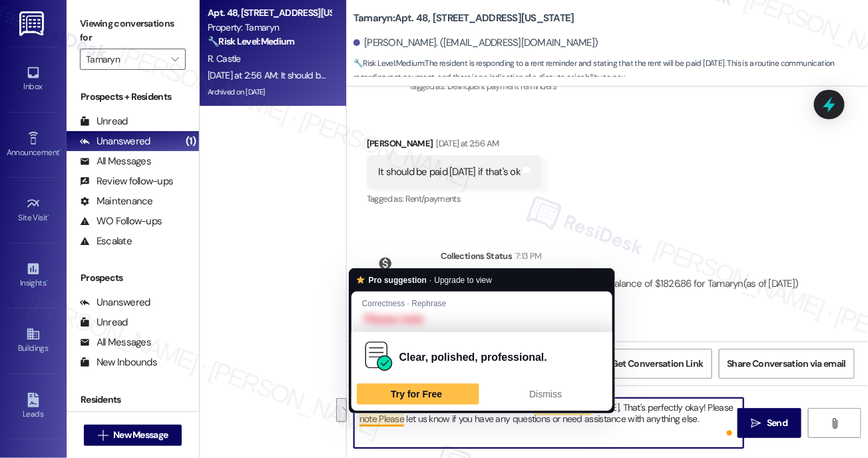
drag, startPoint x: 635, startPoint y: 404, endPoint x: 403, endPoint y: 423, distance: 233.2
click at [404, 423] on textarea "Hi {{first_name}}, I understand that your rent should be paid tomorrow. That's …" at bounding box center [549, 423] width 390 height 50
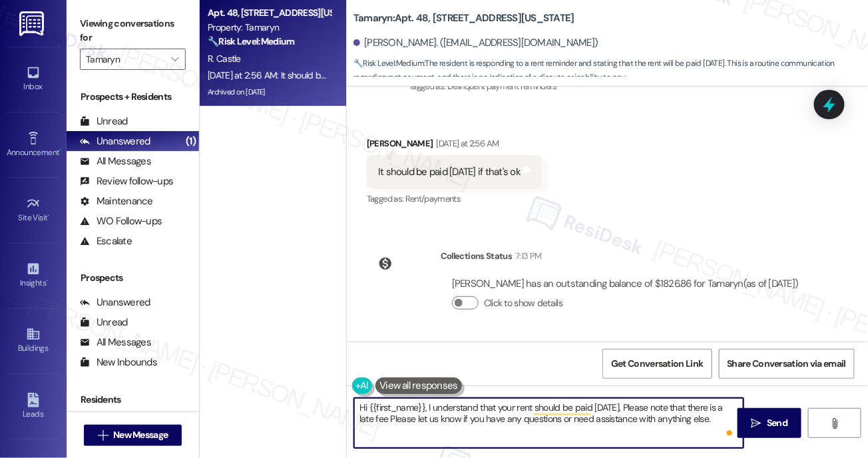
type textarea "Hi {{first_name}}, I understand that your rent should be paid tomorrow. Please …"
drag, startPoint x: 489, startPoint y: 419, endPoint x: 571, endPoint y: 437, distance: 83.9
click at [622, 427] on textarea "Hi {{first_name}}, I understand that your rent should be paid tomorrow. Please …" at bounding box center [549, 423] width 390 height 50
click at [561, 435] on textarea "Hi {{first_name}}, I understand that your rent should be paid tomorrow. Please …" at bounding box center [549, 423] width 390 height 50
click at [356, 408] on textarea "Hi {{first_name}}, I understand that your rent should be paid tomorrow. Please …" at bounding box center [549, 423] width 390 height 50
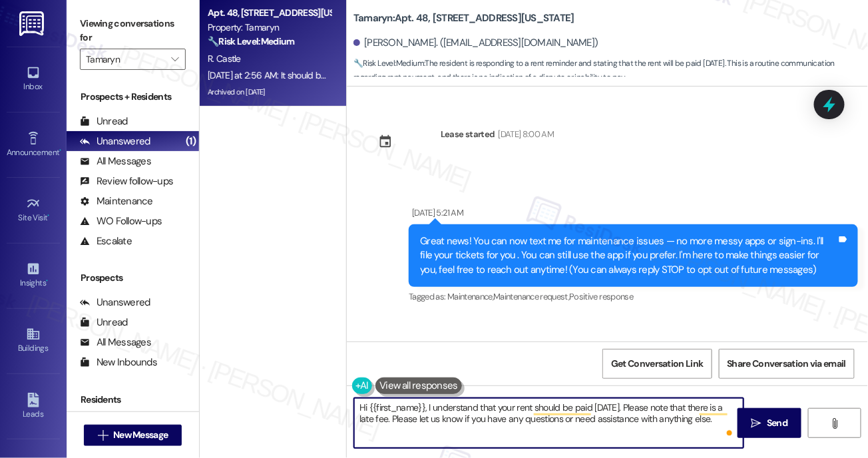
scroll to position [3715, 0]
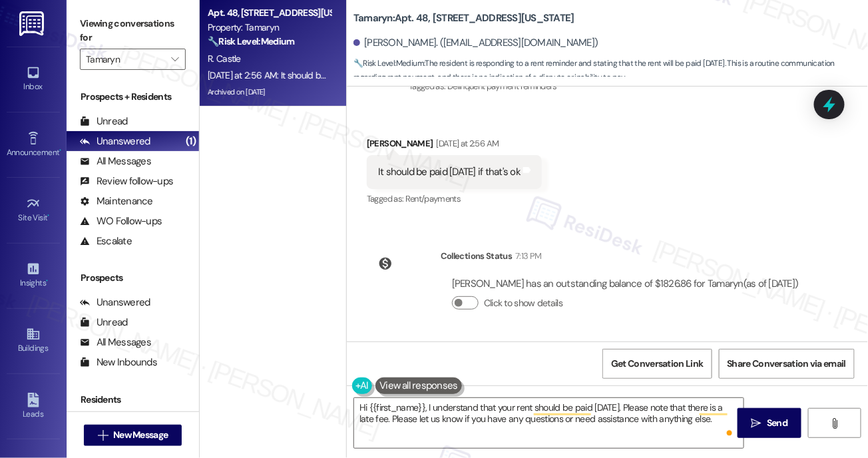
click at [288, 166] on div "Apt. [STREET_ADDRESS][US_STATE] Property: Tamaryn 🔧 Risk Level: Medium The resi…" at bounding box center [273, 182] width 146 height 364
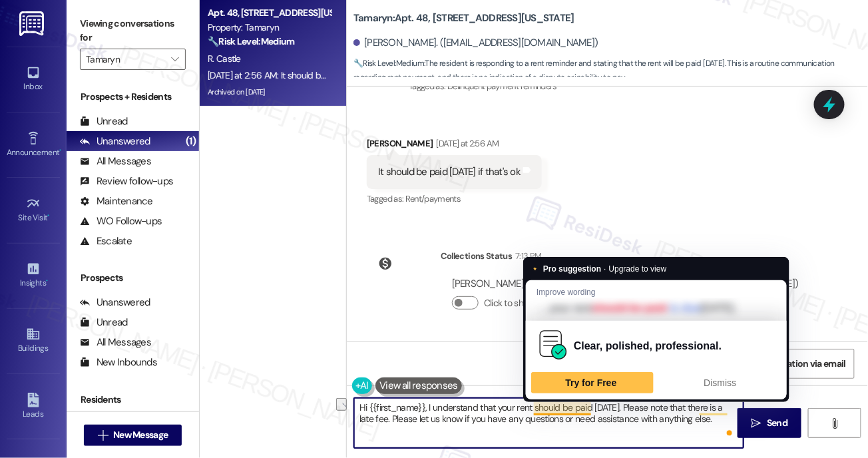
drag, startPoint x: 443, startPoint y: 411, endPoint x: 554, endPoint y: 408, distance: 111.2
click at [554, 408] on textarea "Hi {{first_name}}, I understand that your rent should be paid [DATE]. Please no…" at bounding box center [549, 423] width 390 height 50
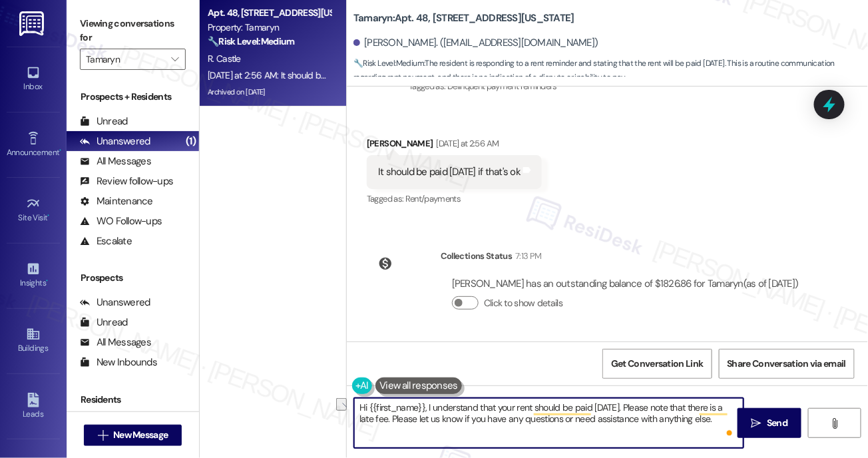
click at [435, 417] on textarea "Hi {{first_name}}, I understand that your rent should be paid [DATE]. Please no…" at bounding box center [549, 423] width 390 height 50
drag, startPoint x: 406, startPoint y: 419, endPoint x: 459, endPoint y: 421, distance: 54.0
click at [459, 421] on textarea "Hi {{first_name}}, I understand that your rent should be paid [DATE]. Please no…" at bounding box center [549, 423] width 390 height 50
click at [388, 418] on textarea "Hi {{first_name}}, I understand that your rent should be paid tomorrow. Please …" at bounding box center [549, 423] width 390 height 50
drag, startPoint x: 456, startPoint y: 421, endPoint x: 575, endPoint y: 420, distance: 118.5
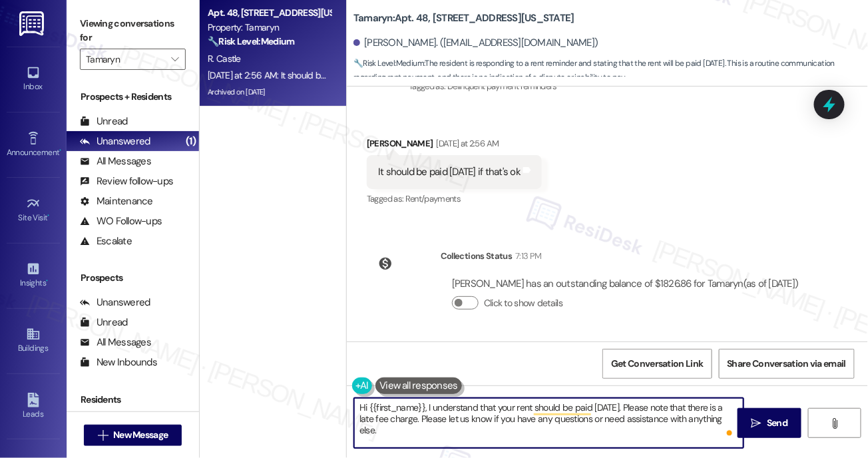
click at [575, 420] on textarea "Hi {{first_name}}, I understand that your rent should be paid tomorrow. Please …" at bounding box center [549, 423] width 390 height 50
click at [567, 433] on textarea "Hi {{first_name}}, I understand that your rent should be paid tomorrow. Please …" at bounding box center [549, 423] width 390 height 50
type textarea "Hi {{first_name}}, I understand that your rent should be paid tomorrow. Please …"
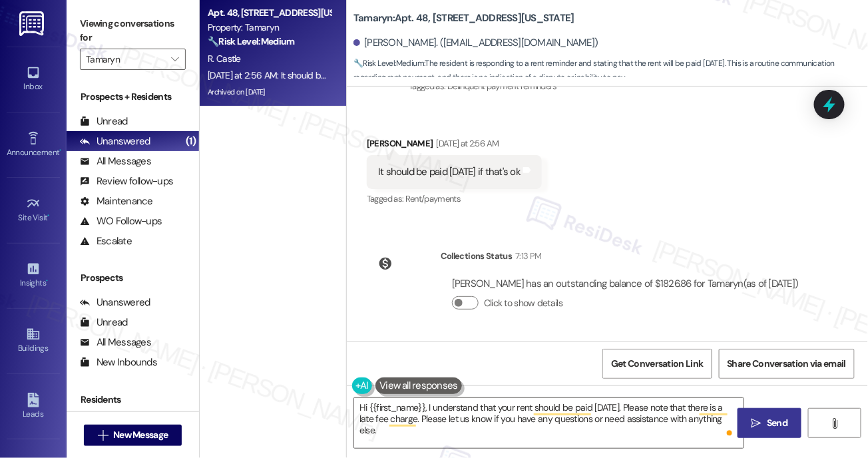
click at [782, 428] on span "Send" at bounding box center [777, 423] width 21 height 14
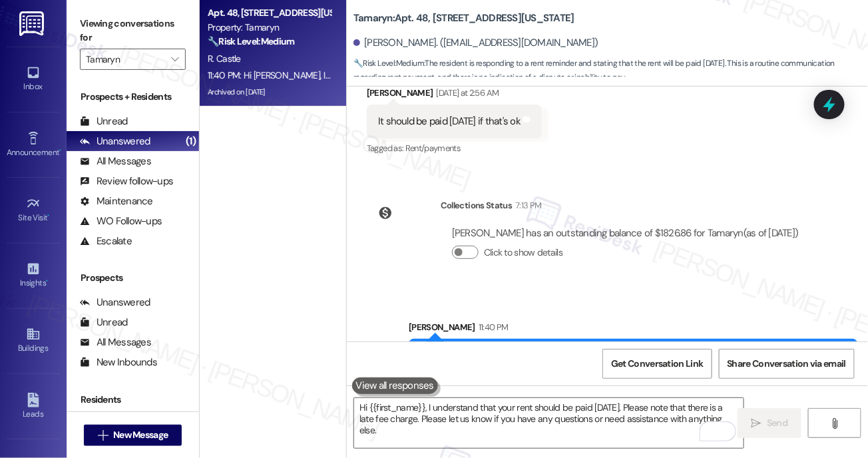
scroll to position [3823, 0]
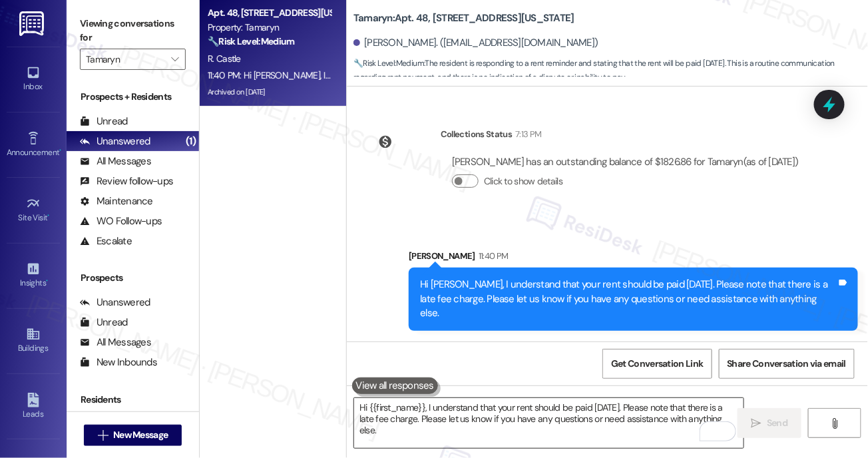
click at [509, 420] on textarea "Hi {{first_name}}, I understand that your rent should be paid tomorrow. Please …" at bounding box center [549, 423] width 390 height 50
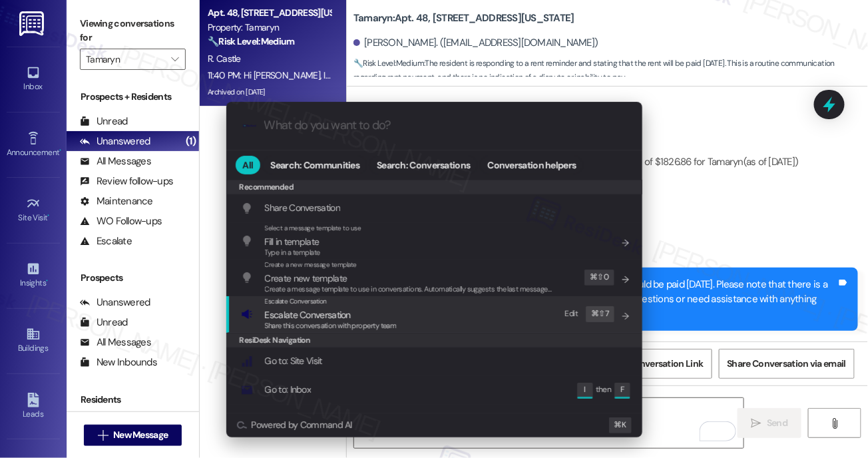
click at [301, 318] on span "Escalate Conversation" at bounding box center [308, 315] width 86 height 12
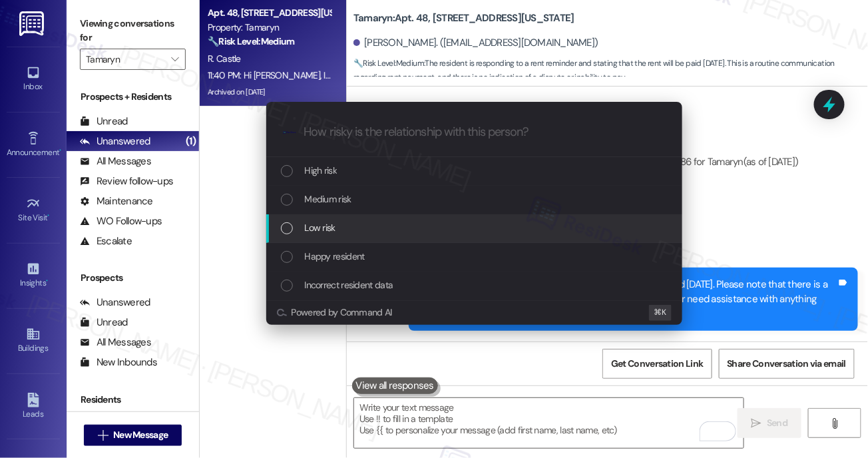
click at [330, 230] on span "Low risk" at bounding box center [320, 227] width 31 height 15
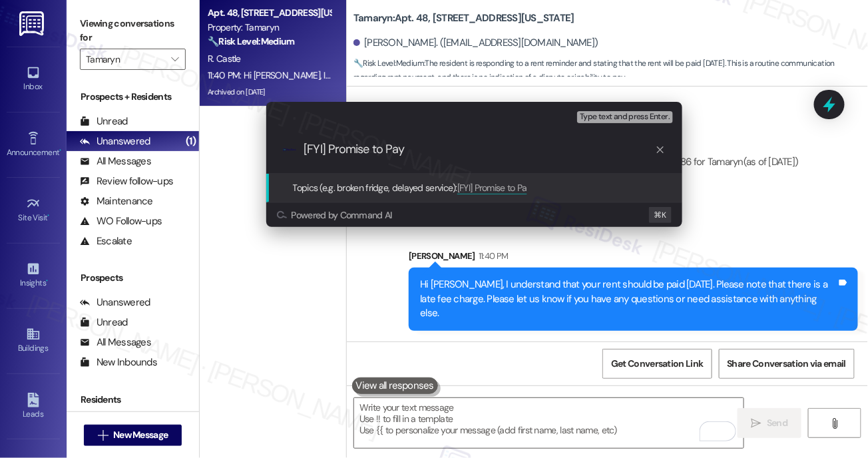
type input "[FYI] Promise to Pay"
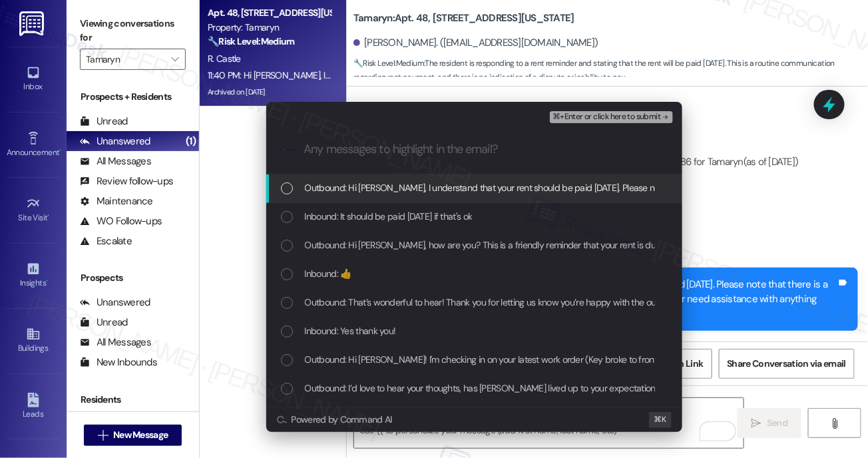
click at [513, 185] on span "Outbound: Hi Richard, I understand that your rent should be paid tomorrow. Plea…" at bounding box center [706, 187] width 802 height 15
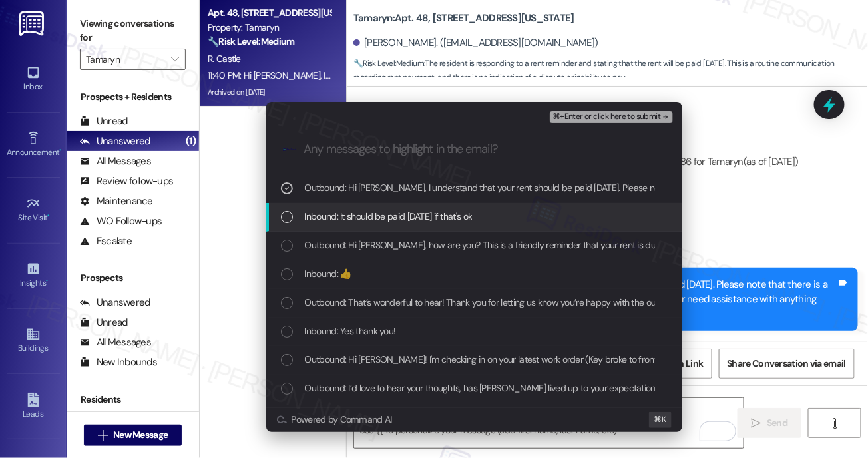
click at [455, 216] on span "Inbound: It should be paid tomorrow if that's ok" at bounding box center [389, 216] width 168 height 15
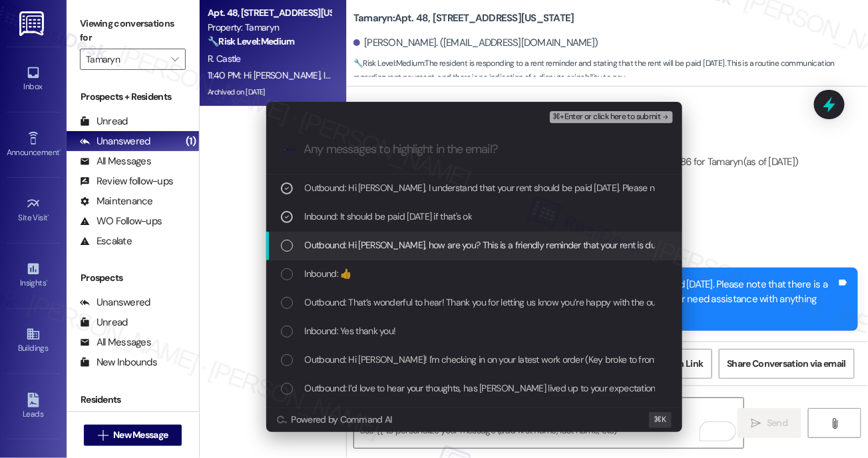
click at [436, 248] on span "Outbound: Hi Richard, how are you? This is a friendly reminder that your rent i…" at bounding box center [571, 245] width 533 height 15
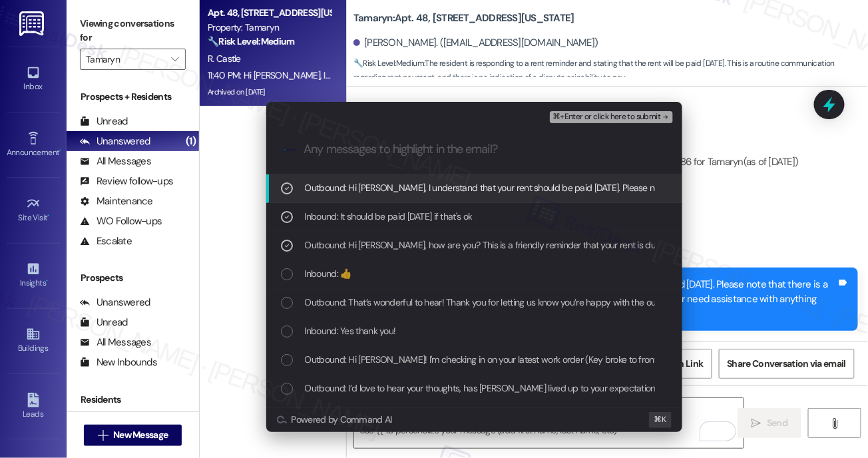
click at [603, 119] on span "⌘+Enter or click here to submit" at bounding box center [607, 117] width 108 height 9
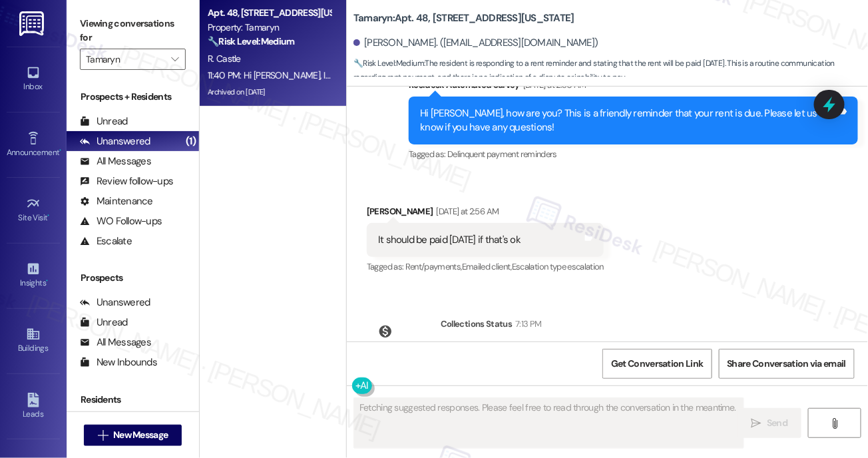
scroll to position [3842, 0]
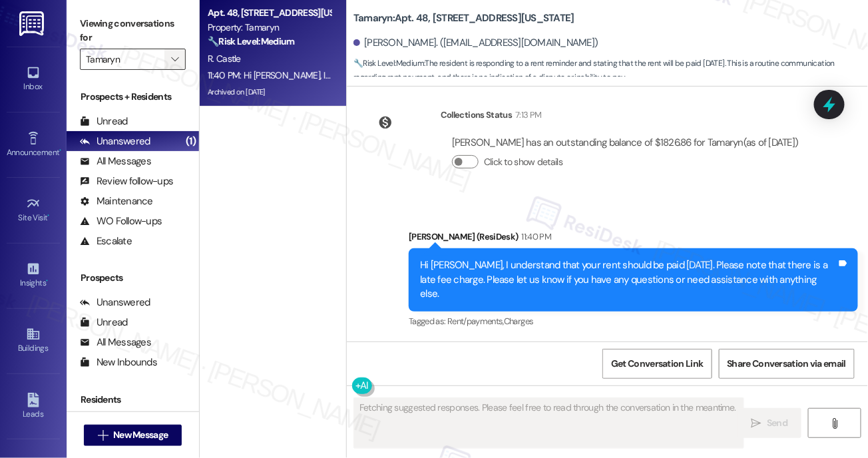
click at [176, 61] on icon "" at bounding box center [174, 59] width 7 height 11
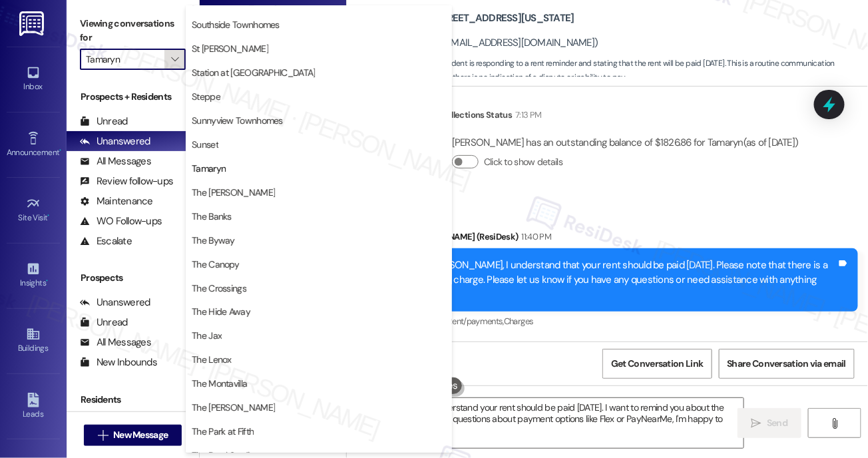
type textarea "Hi {{first_name}}, I understand your rent should be paid tomorrow. I want to re…"
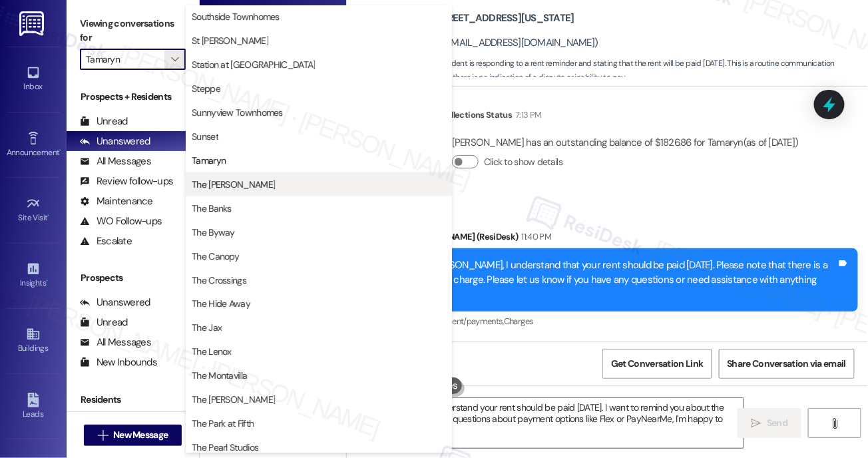
scroll to position [2099, 0]
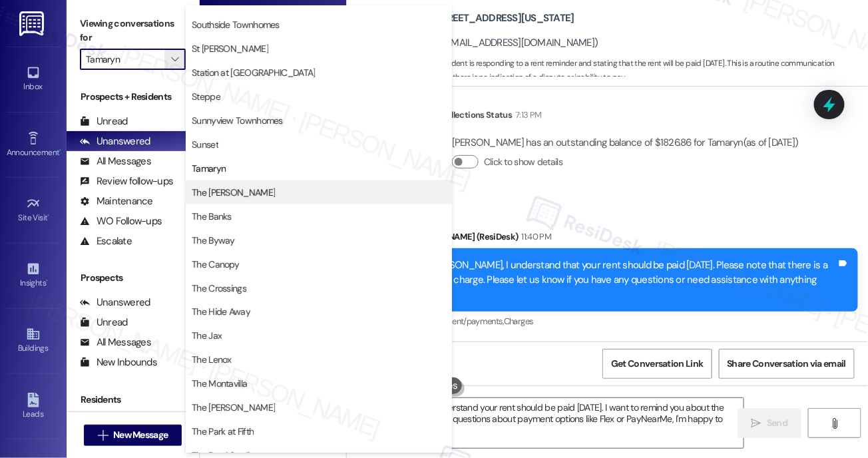
click at [200, 191] on span "The Archibald" at bounding box center [233, 192] width 83 height 13
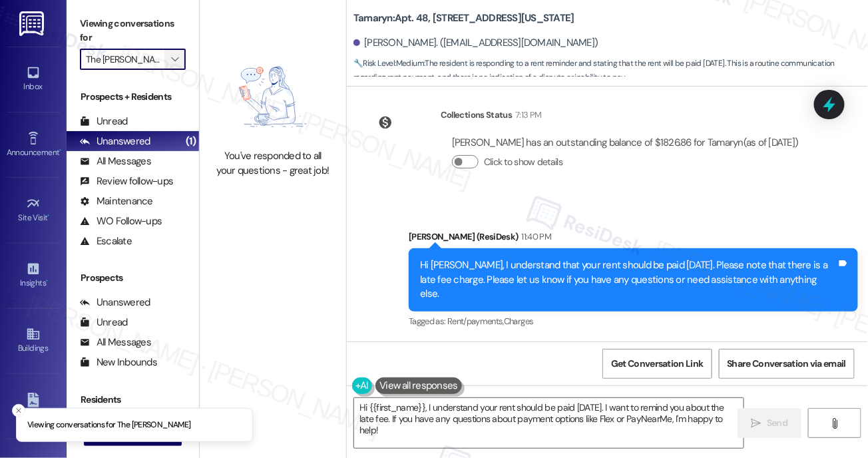
click at [172, 57] on icon "" at bounding box center [174, 59] width 7 height 11
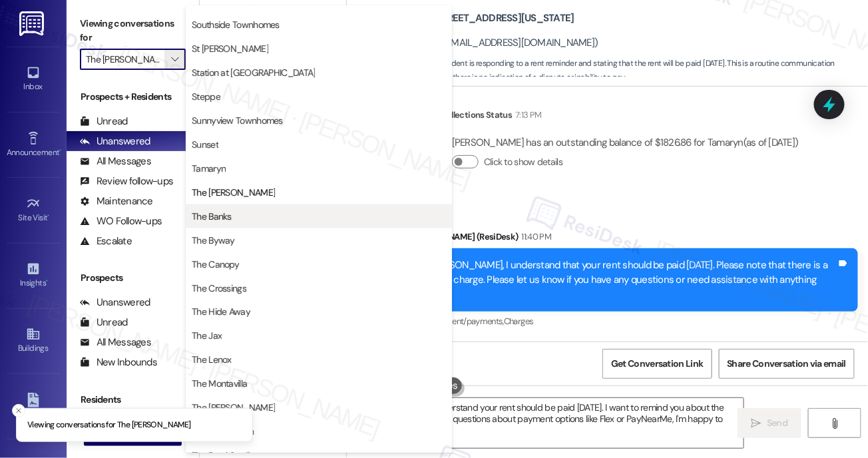
scroll to position [2089, 0]
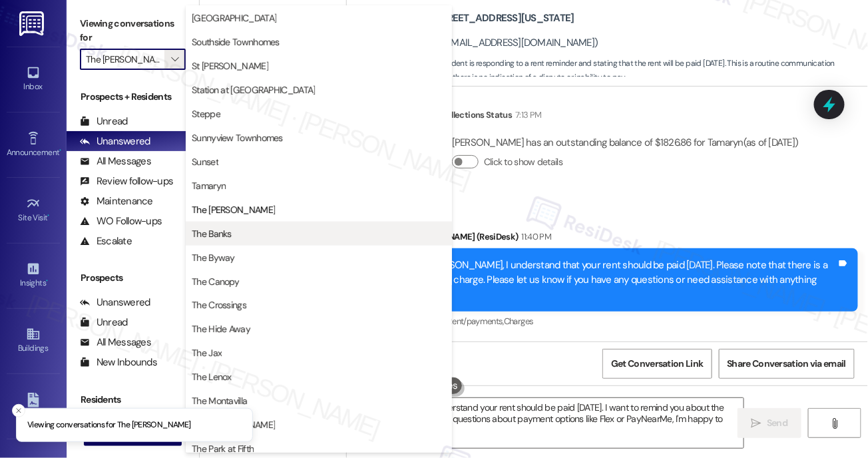
click at [235, 227] on span "The Banks" at bounding box center [319, 233] width 254 height 13
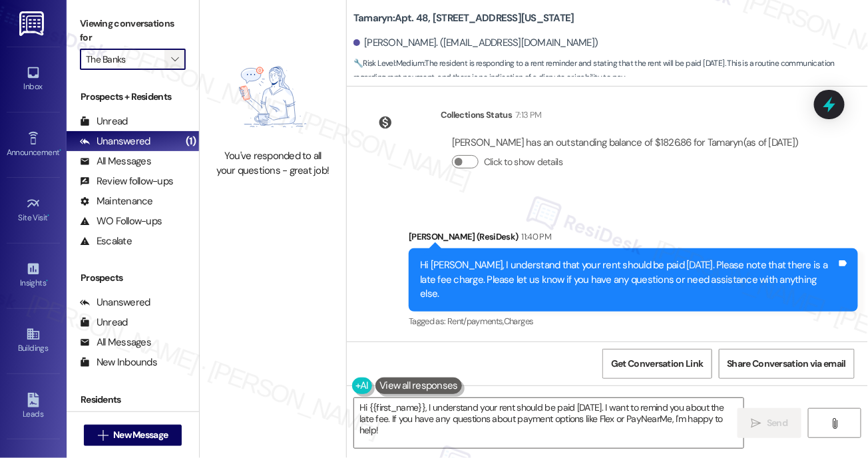
click at [178, 56] on icon "" at bounding box center [174, 59] width 7 height 11
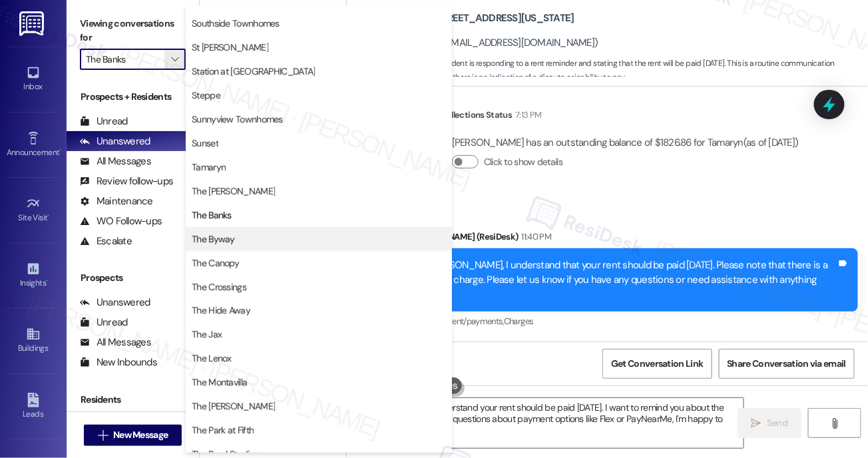
scroll to position [2096, 0]
click at [242, 231] on button "The Byway" at bounding box center [319, 240] width 266 height 24
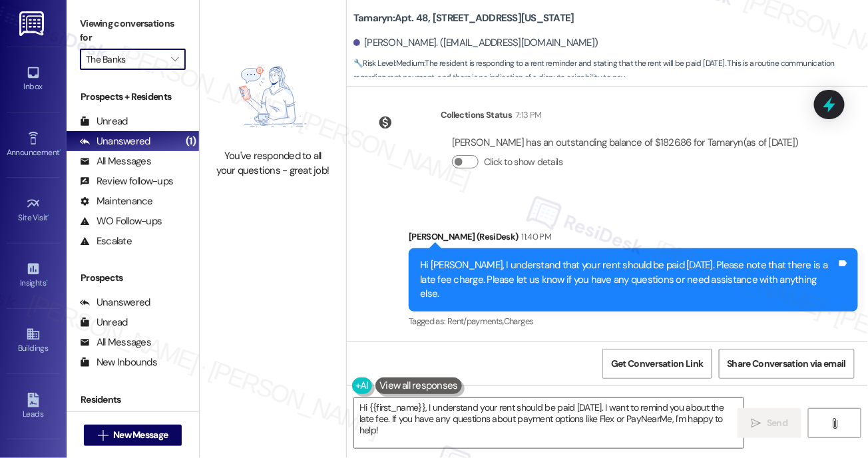
type input "The Byway"
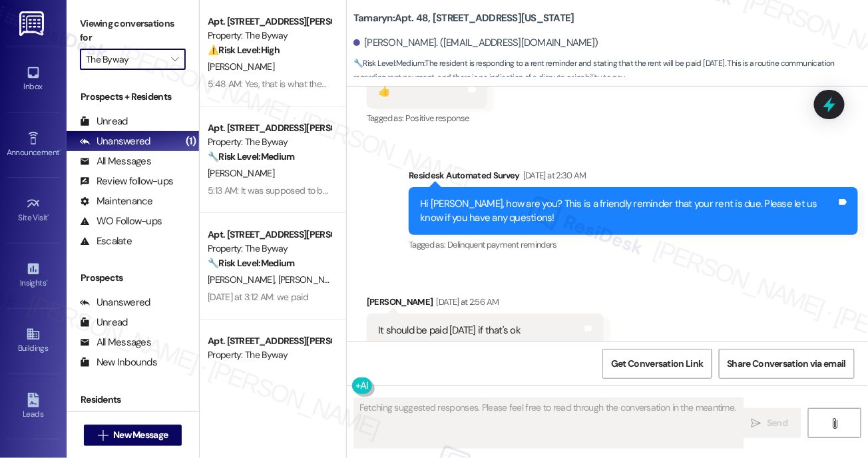
scroll to position [3578, 0]
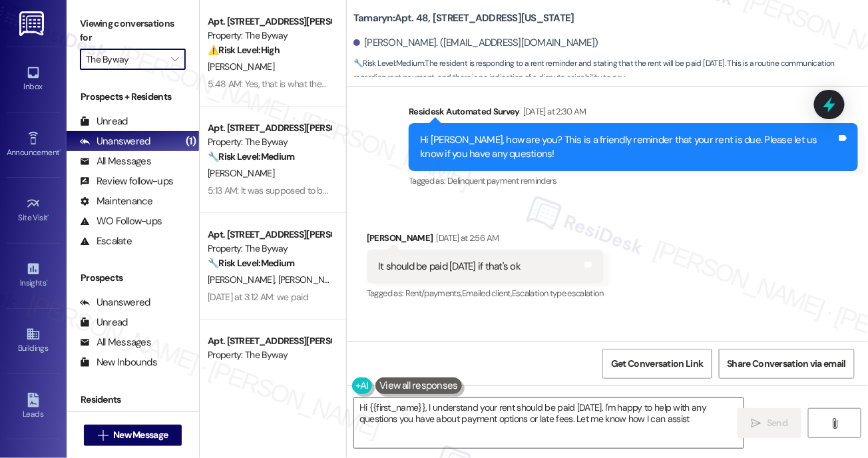
type textarea "Hi {{first_name}}, I understand your rent should be paid tomorrow. I'm happy to…"
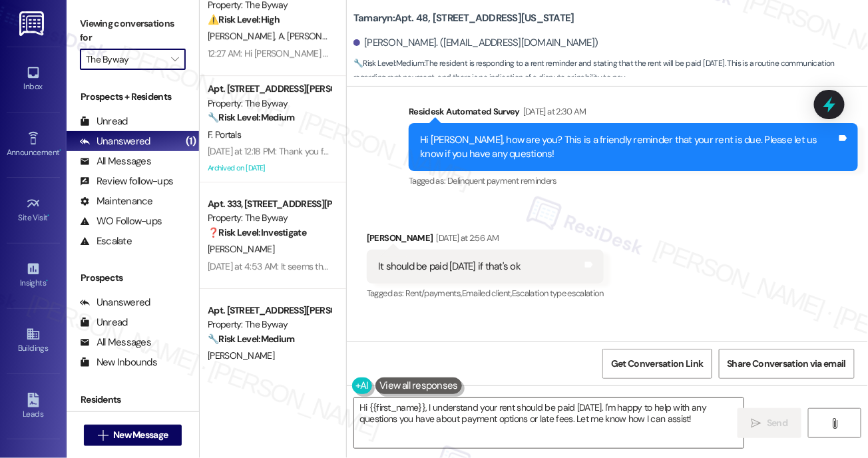
scroll to position [1341, 0]
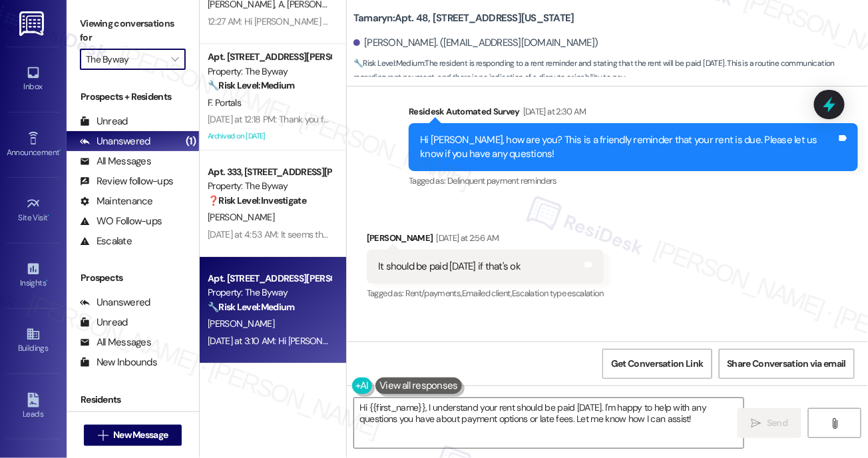
click at [263, 325] on div "J. Skillman" at bounding box center [269, 324] width 126 height 17
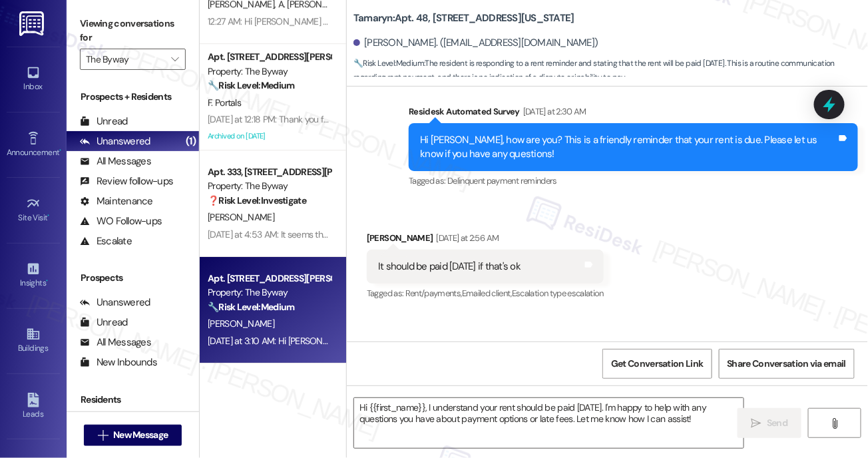
type textarea "Fetching suggested responses. Please feel free to read through the conversation…"
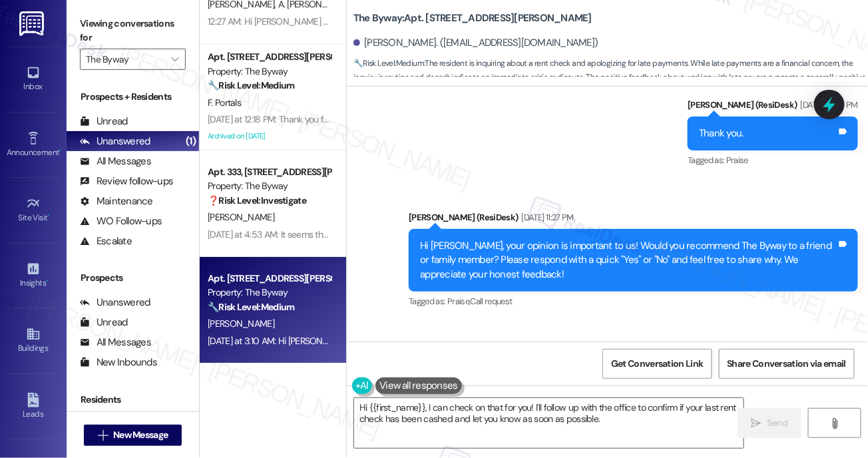
scroll to position [9007, 0]
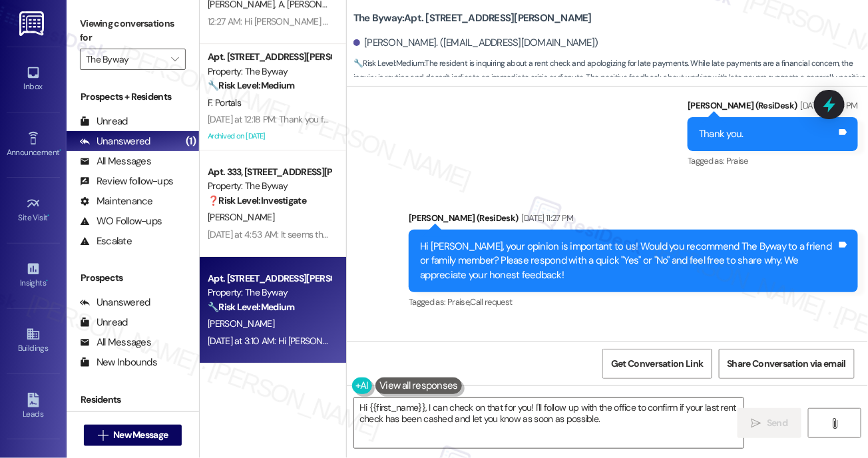
click at [565, 240] on div "Hi James, your opinion is important to us! Would you recommend The Byway to a f…" at bounding box center [628, 261] width 417 height 43
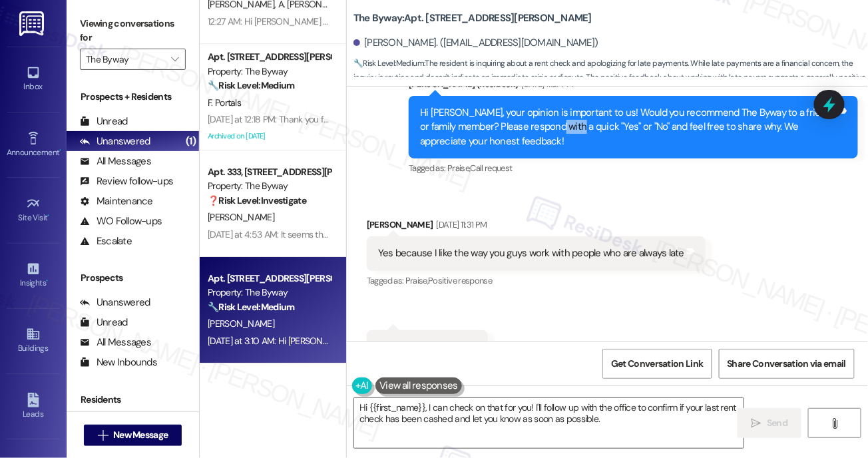
scroll to position [9164, 0]
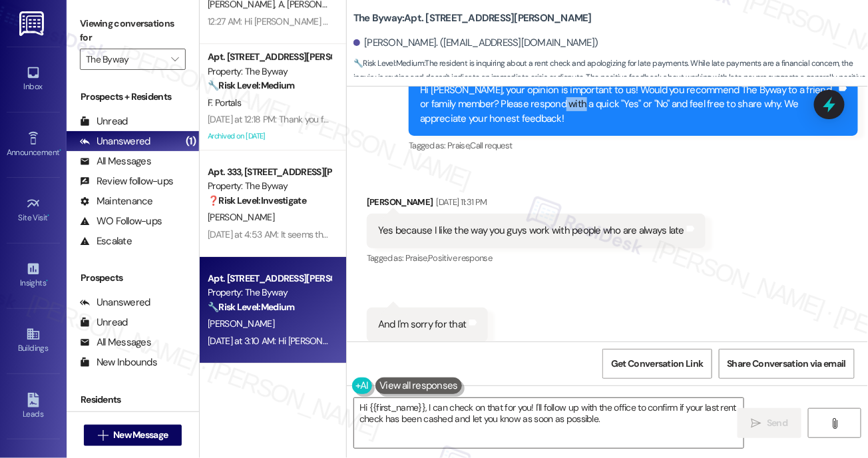
click at [522, 224] on div "Yes because I like the way you guys work with people who are always late" at bounding box center [531, 231] width 306 height 14
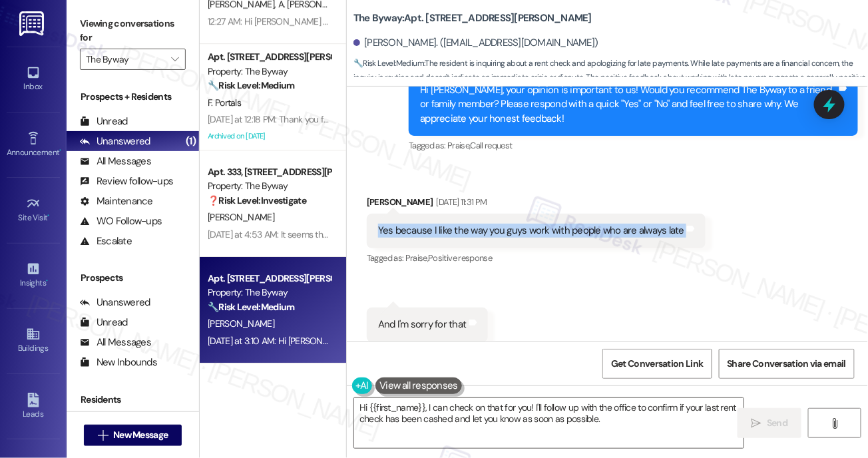
click at [499, 224] on div "Yes because I like the way you guys work with people who are always late" at bounding box center [531, 231] width 306 height 14
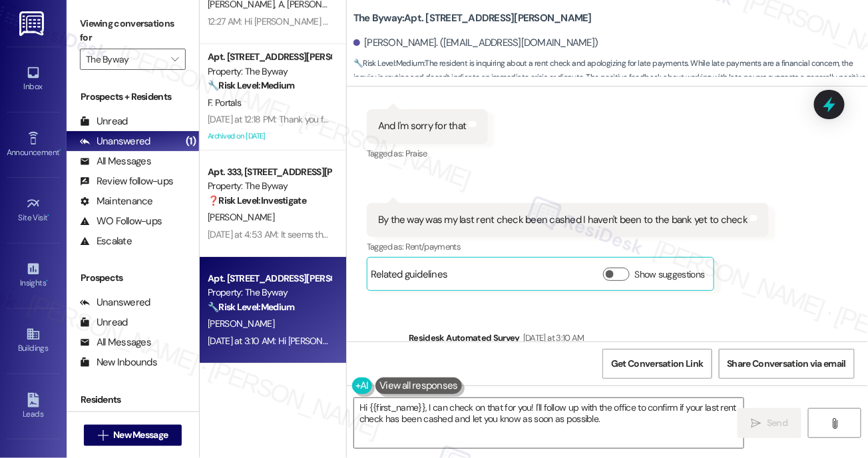
scroll to position [9357, 0]
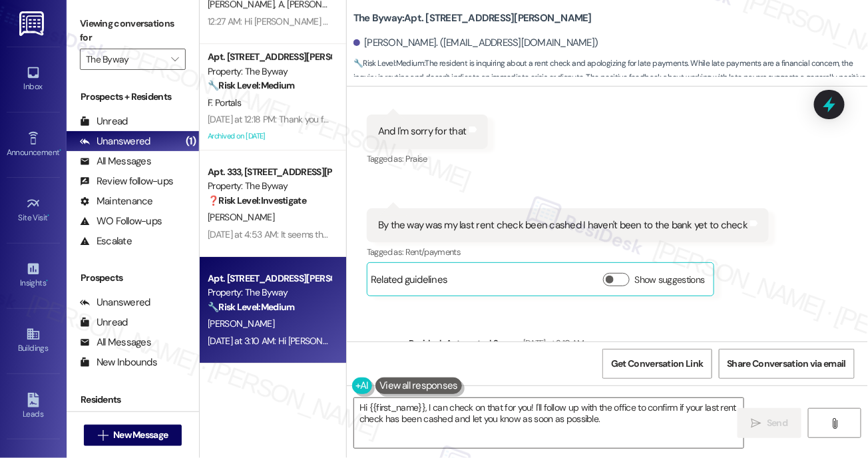
click at [568, 218] on div "By the way was my last rent check been cashed I haven't been to the bank yet to…" at bounding box center [563, 225] width 370 height 14
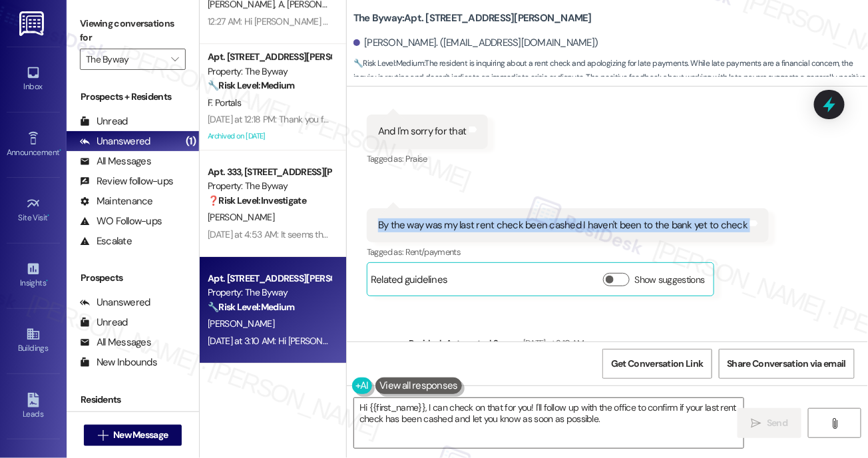
click at [469, 218] on div "By the way was my last rent check been cashed I haven't been to the bank yet to…" at bounding box center [563, 225] width 370 height 14
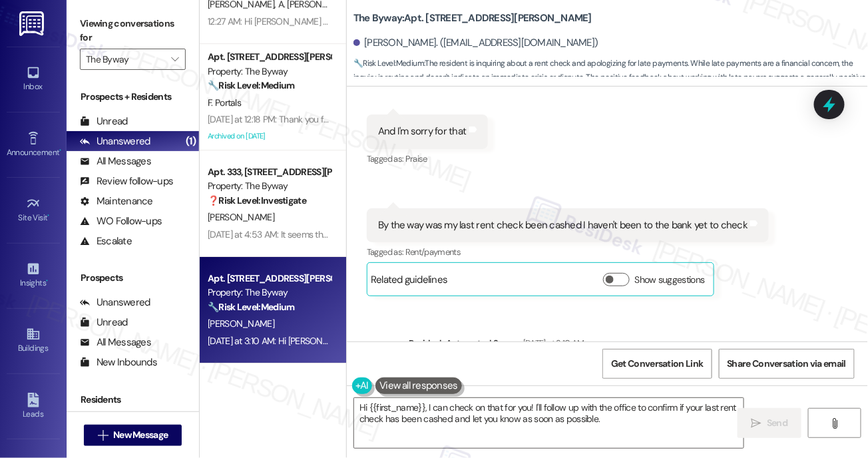
click at [469, 218] on div "By the way was my last rent check been cashed I haven't been to the bank yet to…" at bounding box center [563, 225] width 370 height 14
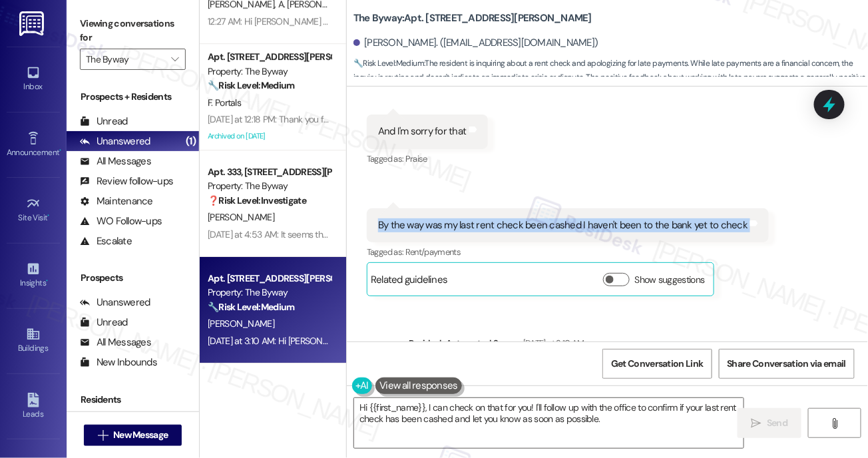
click at [469, 218] on div "By the way was my last rent check been cashed I haven't been to the bank yet to…" at bounding box center [563, 225] width 370 height 14
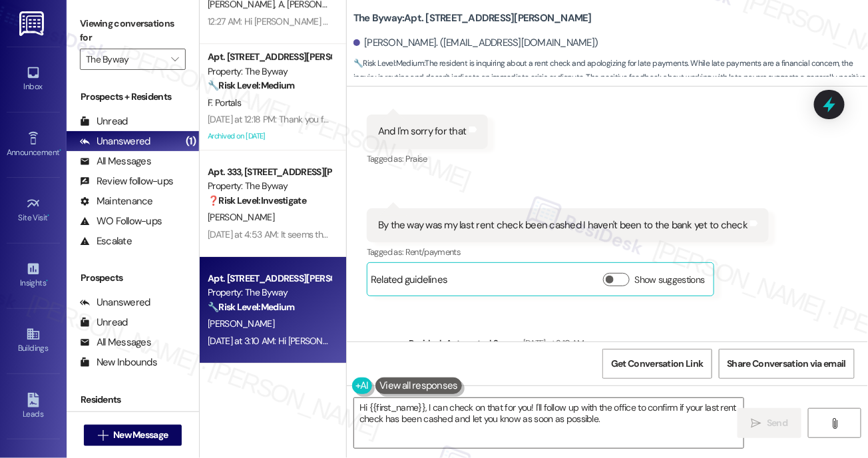
click at [469, 218] on div "By the way was my last rent check been cashed I haven't been to the bank yet to…" at bounding box center [563, 225] width 370 height 14
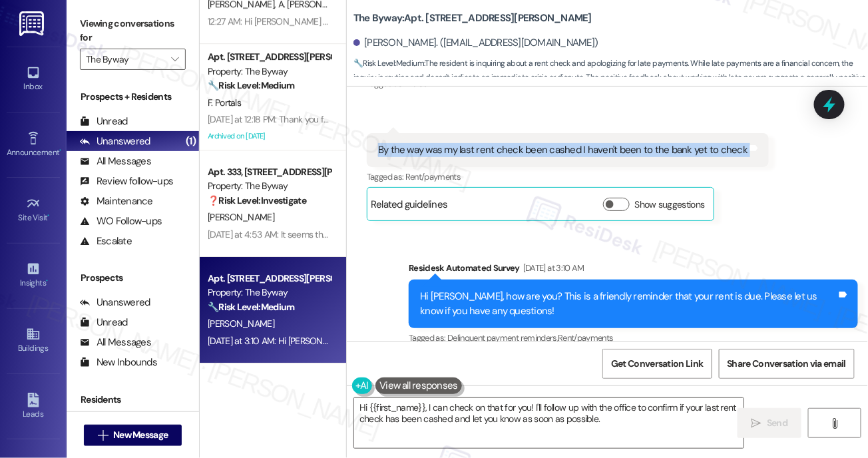
scroll to position [9436, 0]
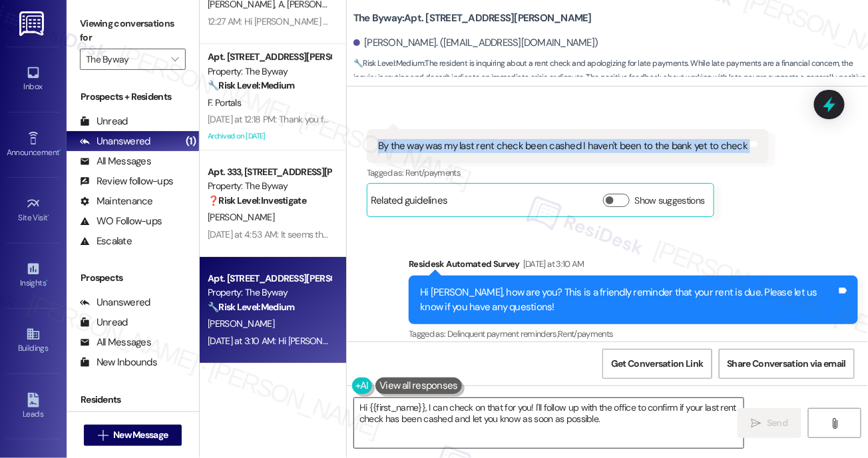
click at [585, 427] on textarea "Hi {{first_name}}, I can check on that for you! I'll follow up with the office …" at bounding box center [549, 423] width 390 height 50
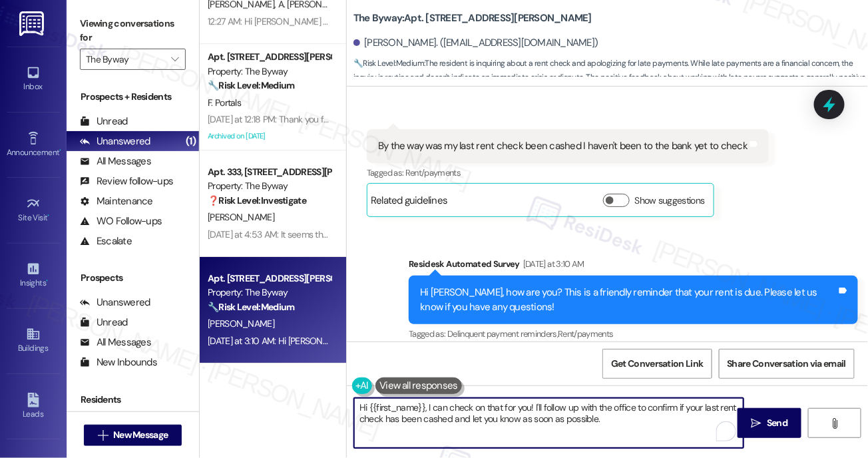
click at [585, 427] on textarea "Hi {{first_name}}, I can check on that for you! I'll follow up with the office …" at bounding box center [549, 423] width 390 height 50
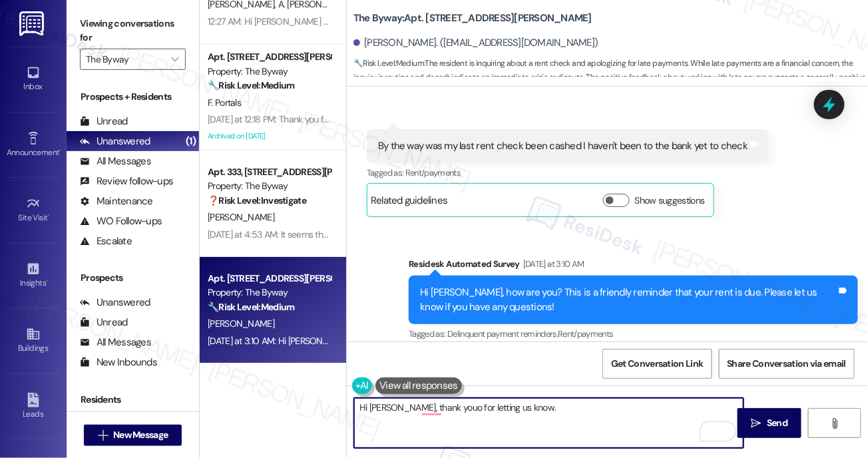
click at [442, 404] on textarea "Hi James, thank youo for letting us know." at bounding box center [549, 423] width 390 height 50
click at [529, 415] on textarea "Hi James, thank you for letting us know." at bounding box center [549, 423] width 390 height 50
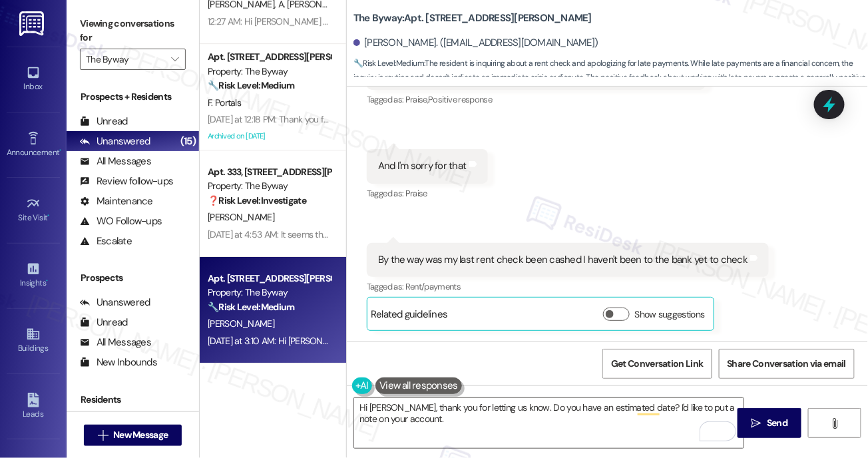
scroll to position [9322, 0]
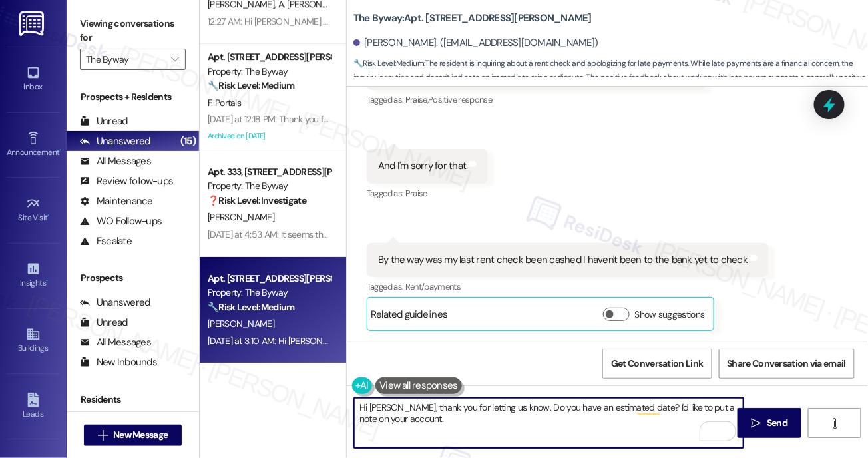
click at [466, 253] on div "By the way was my last rent check been cashed I haven't been to the bank yet to…" at bounding box center [563, 260] width 370 height 14
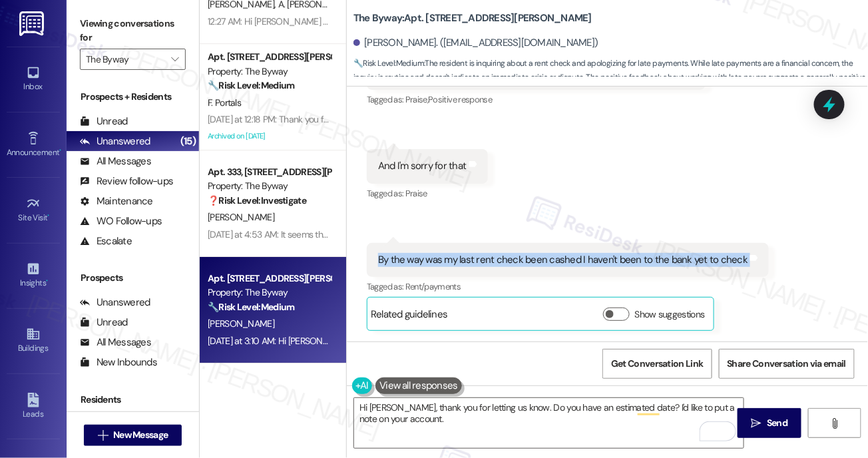
click at [466, 253] on div "By the way was my last rent check been cashed I haven't been to the bank yet to…" at bounding box center [563, 260] width 370 height 14
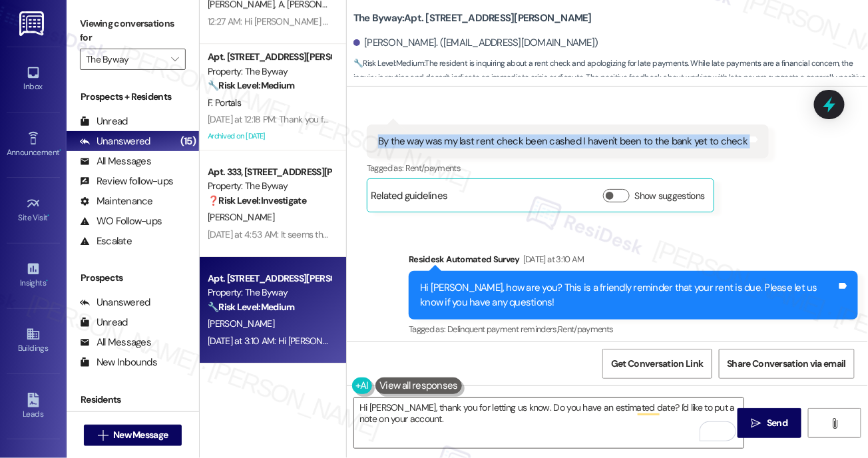
scroll to position [9323, 0]
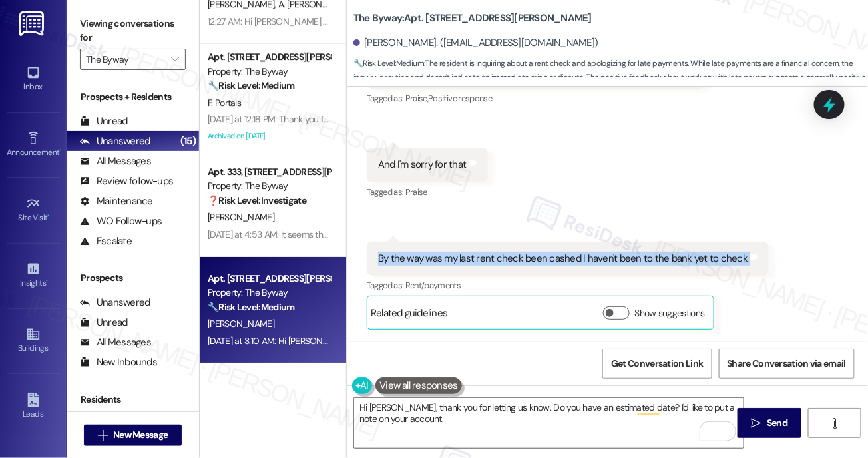
copy div "By the way was my last rent check been cashed I haven't been to the bank yet to…"
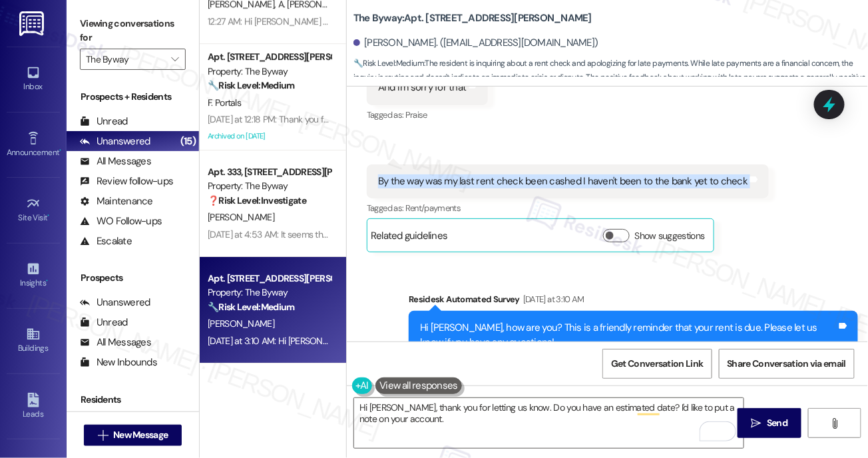
scroll to position [9401, 0]
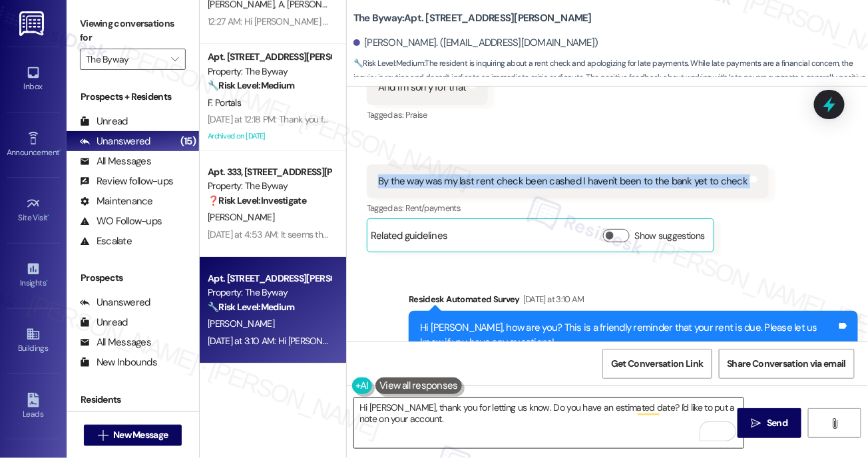
click at [372, 410] on textarea "Hi James, thank you for letting us know. Do you have an estimated date? I'd lik…" at bounding box center [549, 423] width 390 height 50
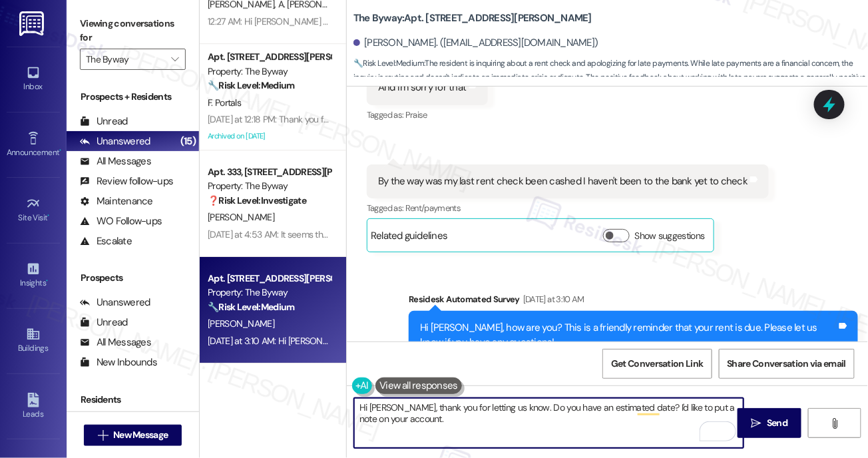
click at [372, 410] on textarea "Hi James, thank you for letting us know. Do you have an estimated date? I'd lik…" at bounding box center [549, 423] width 390 height 50
click at [391, 418] on textarea "Hi James, thank you for letting us know. Do you have an estimated date? I'd lik…" at bounding box center [549, 423] width 390 height 50
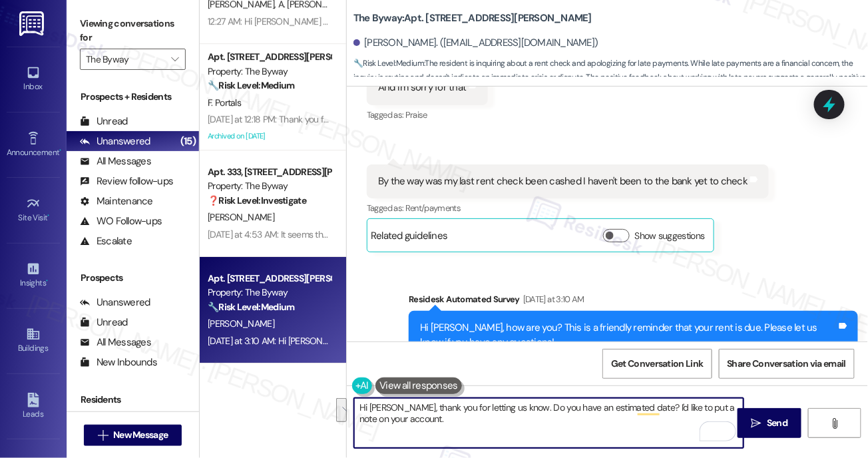
paste textarea "Thank you, {{first_name}}, for your payment! If there's anything we can help yo…"
click at [474, 419] on textarea "Thank you, {{first_name}}, for your payment! If there's anything we can help yo…" at bounding box center [549, 423] width 390 height 50
type textarea "Thank you, {{first_name}}, for your payment! If there's anything we can help yo…"
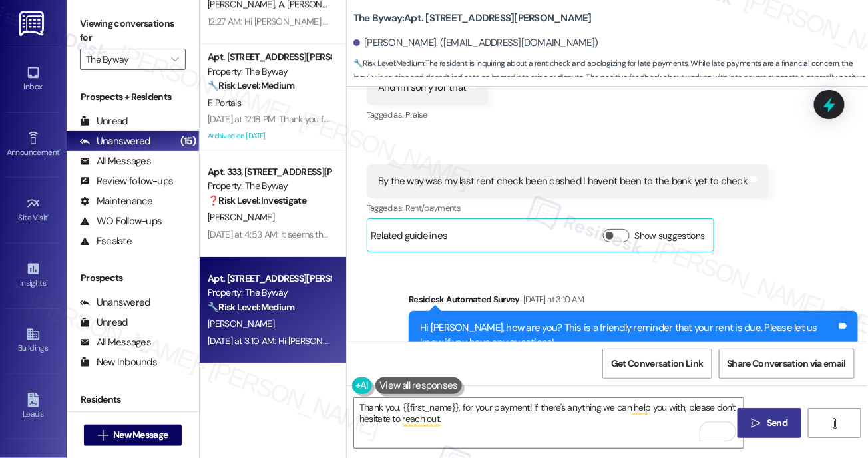
click at [772, 435] on button " Send" at bounding box center [770, 423] width 64 height 30
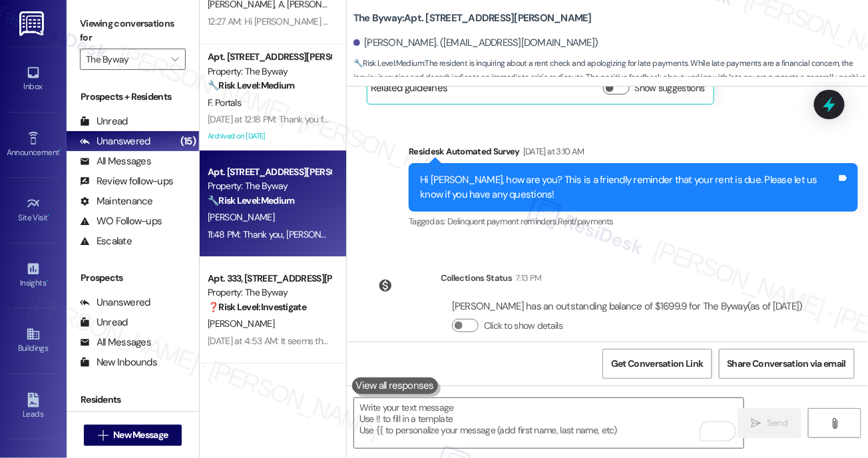
scroll to position [9648, 0]
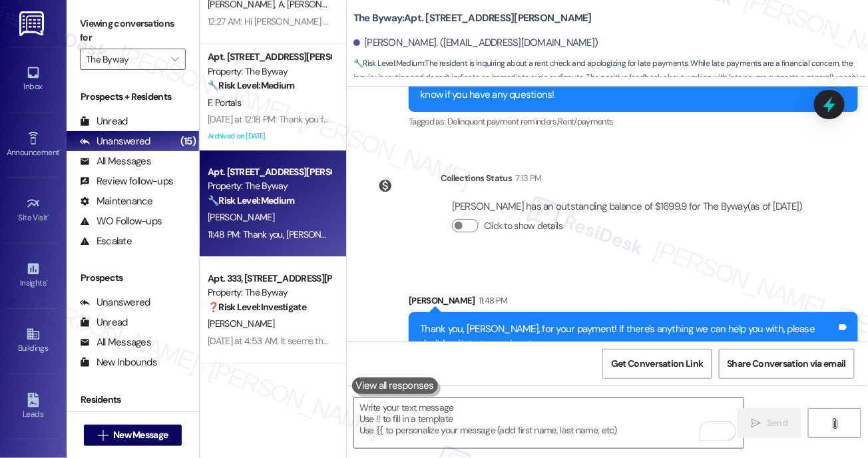
click at [277, 316] on div "A. Lee" at bounding box center [269, 324] width 126 height 17
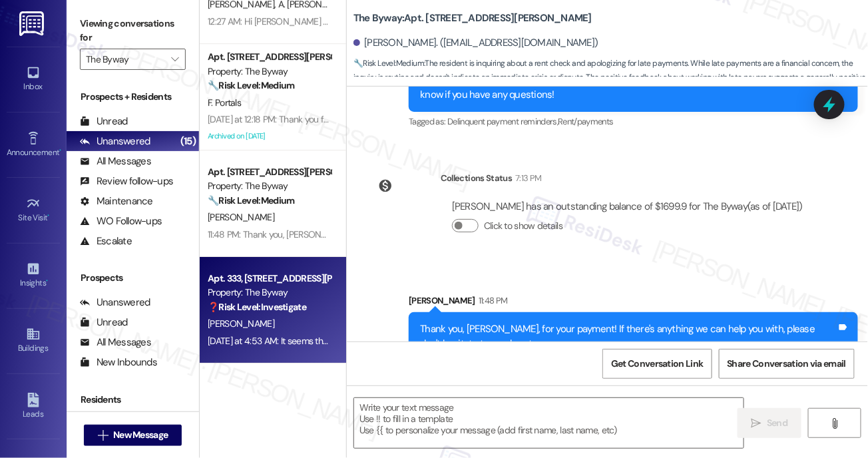
type textarea "Fetching suggested responses. Please feel free to read through the conversation…"
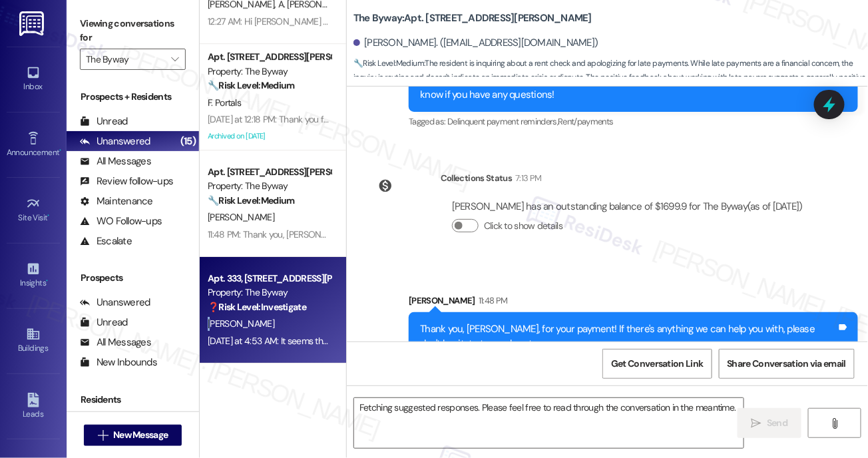
click at [277, 316] on div "A. Lee" at bounding box center [269, 324] width 126 height 17
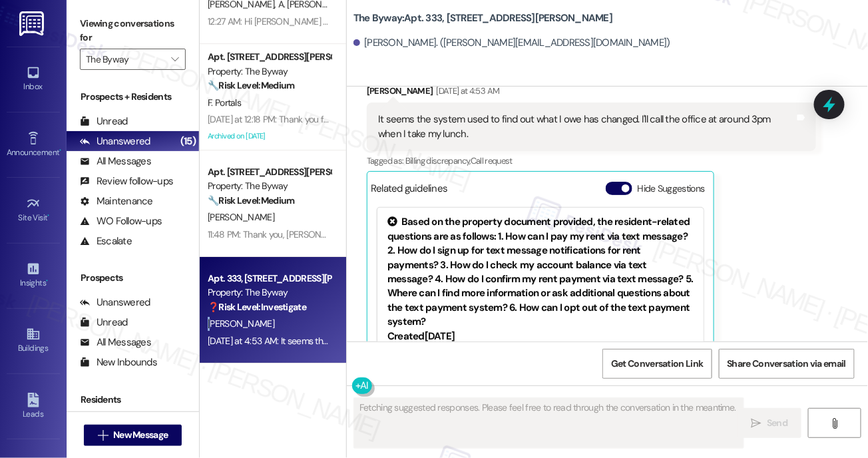
scroll to position [4337, 0]
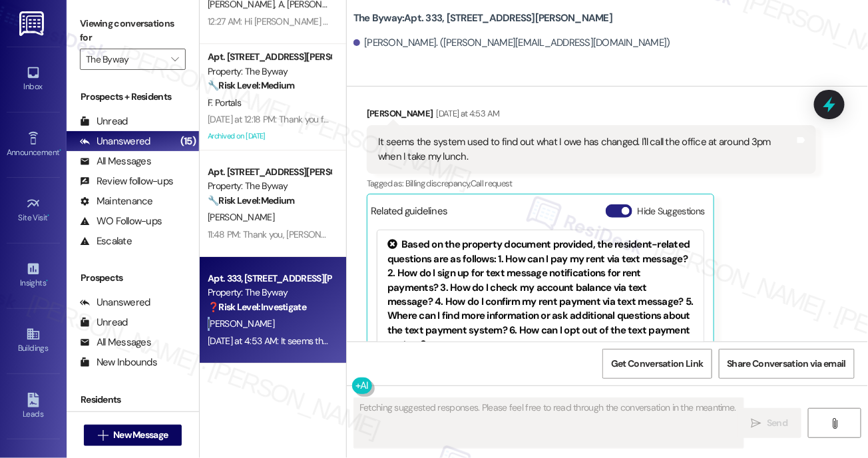
click at [619, 212] on button "Hide Suggestions" at bounding box center [619, 210] width 27 height 13
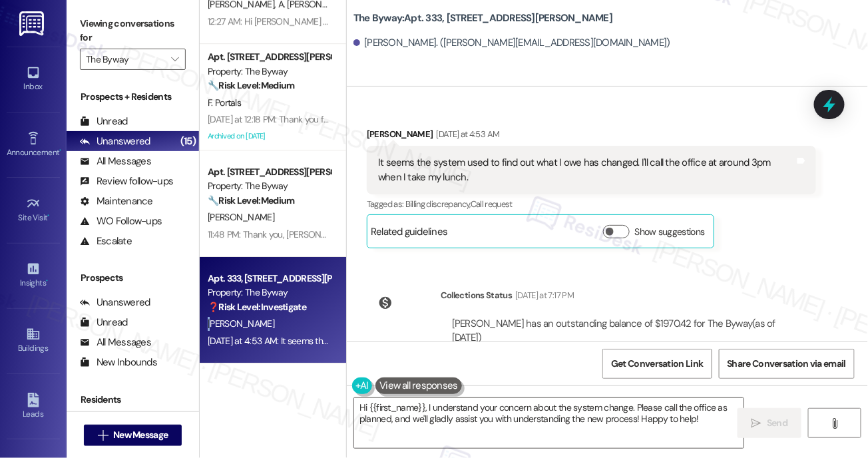
scroll to position [4305, 0]
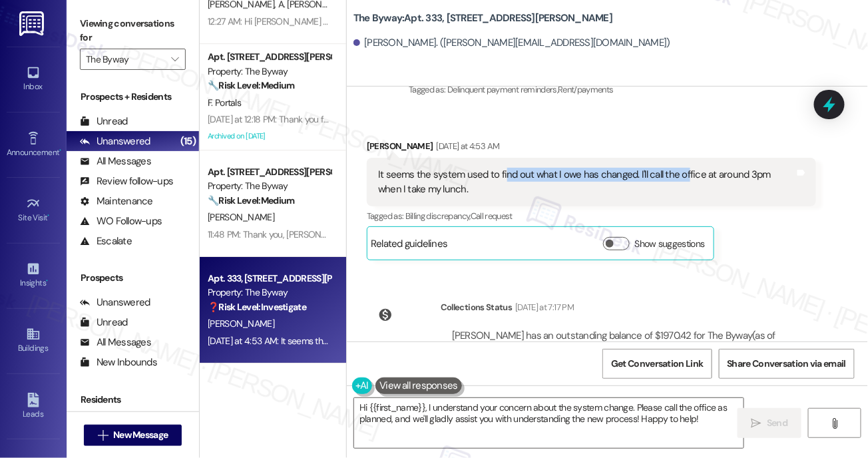
drag, startPoint x: 503, startPoint y: 175, endPoint x: 684, endPoint y: 171, distance: 181.8
click at [684, 171] on div "It seems the system used to find out what I owe has changed. I'll call the offi…" at bounding box center [586, 182] width 417 height 29
click at [683, 180] on div "It seems the system used to find out what I owe has changed. I'll call the offi…" at bounding box center [586, 182] width 417 height 29
click at [388, 193] on div "It seems the system used to find out what I owe has changed. I'll call the offi…" at bounding box center [586, 182] width 417 height 29
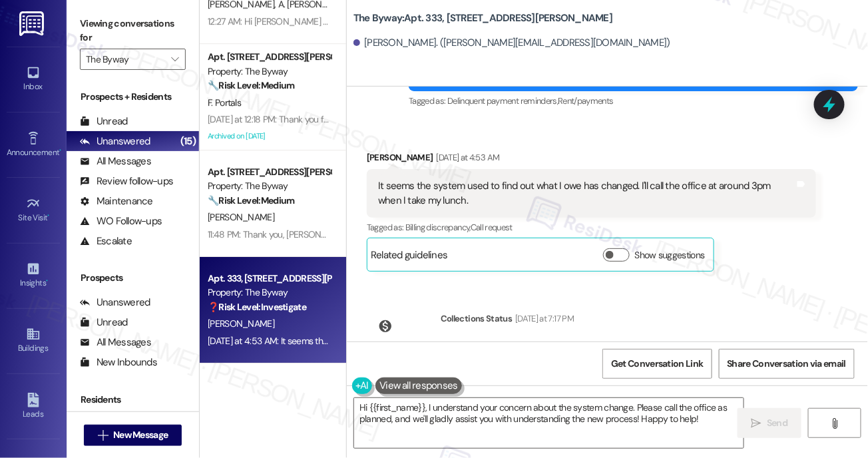
scroll to position [4285, 0]
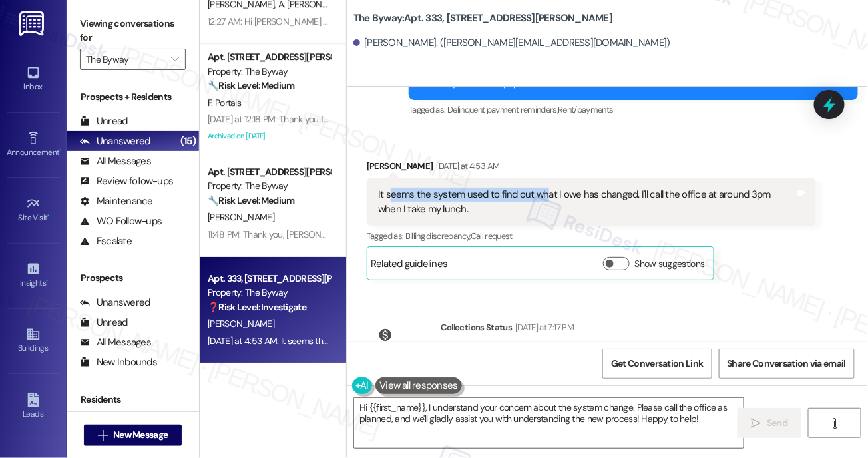
drag, startPoint x: 390, startPoint y: 194, endPoint x: 543, endPoint y: 192, distance: 153.8
click at [543, 192] on div "It seems the system used to find out what I owe has changed. I'll call the offi…" at bounding box center [586, 202] width 417 height 29
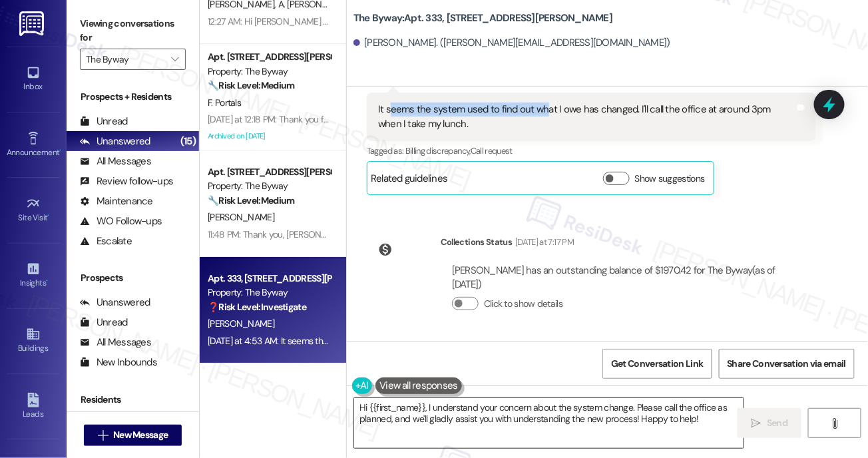
click at [556, 423] on textarea "Hi {{first_name}}, I understand your concern about the system change. Please ca…" at bounding box center [549, 423] width 390 height 50
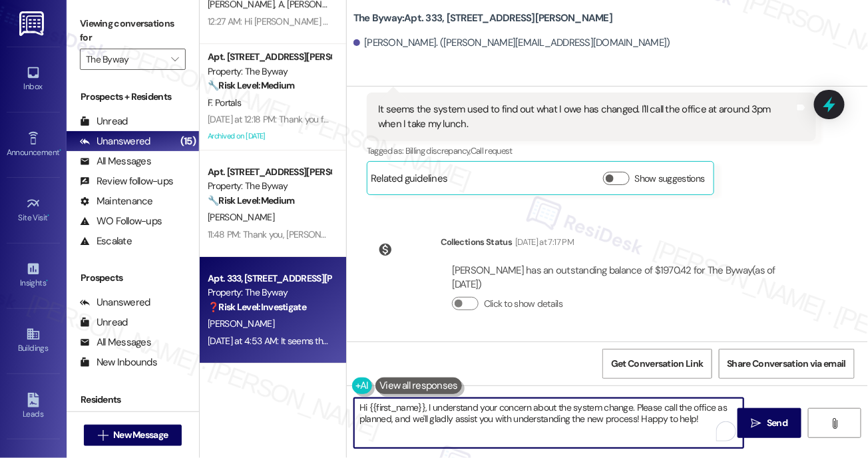
click at [556, 423] on textarea "Hi {{first_name}}, I understand your concern about the system change. Please ca…" at bounding box center [549, 423] width 390 height 50
click at [633, 422] on textarea "Hi {{first_name}}, I understand your concern about the system change. Please ca…" at bounding box center [549, 423] width 390 height 50
drag, startPoint x: 698, startPoint y: 417, endPoint x: 429, endPoint y: 411, distance: 269.1
click at [429, 411] on textarea "Hi {{first_name}}, I understand your concern about the system change. Please ca…" at bounding box center [549, 423] width 390 height 50
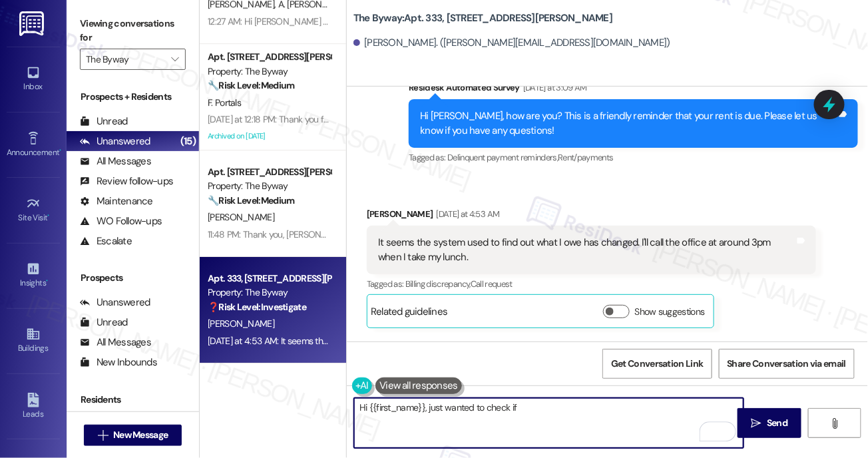
scroll to position [4233, 0]
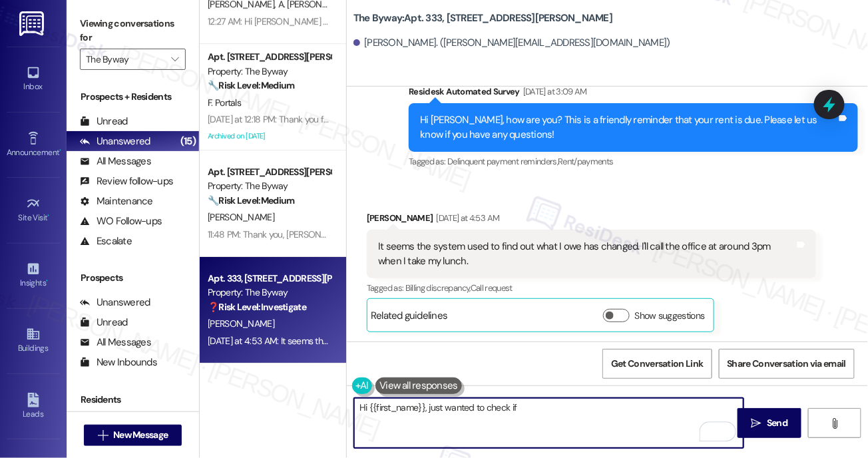
click at [429, 387] on button at bounding box center [419, 386] width 87 height 17
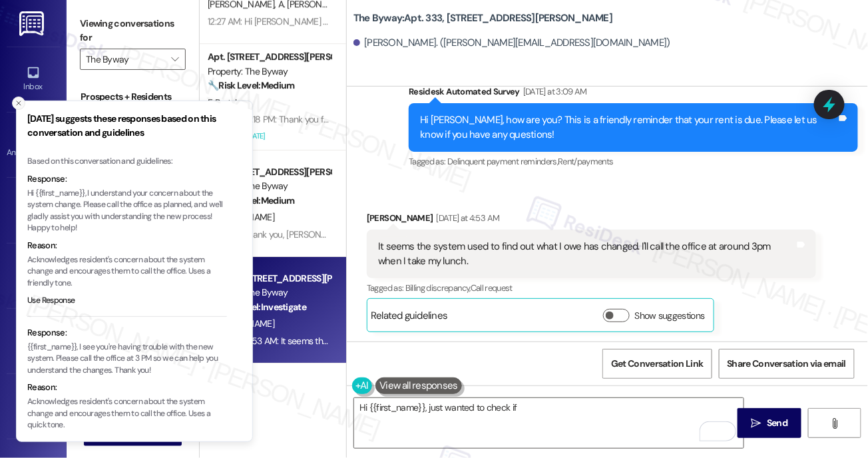
click at [17, 107] on icon "Close toast" at bounding box center [19, 103] width 8 height 8
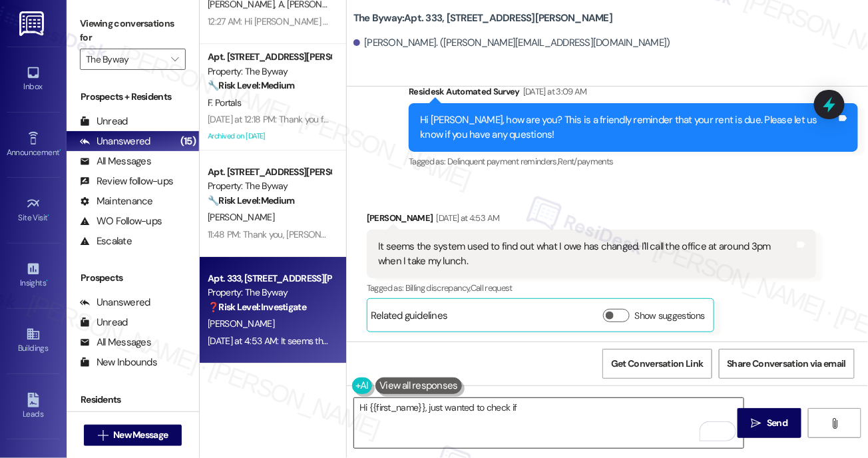
click at [538, 410] on textarea "Hi {{first_name}}, just wanted to check if" at bounding box center [549, 423] width 390 height 50
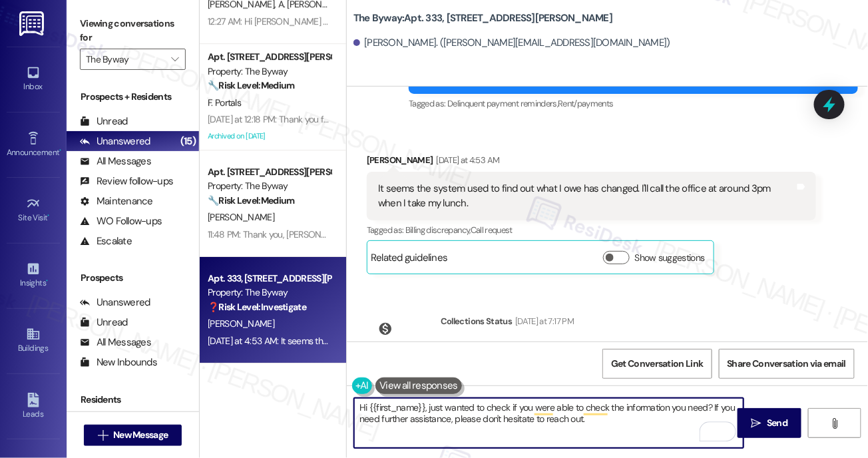
scroll to position [4370, 0]
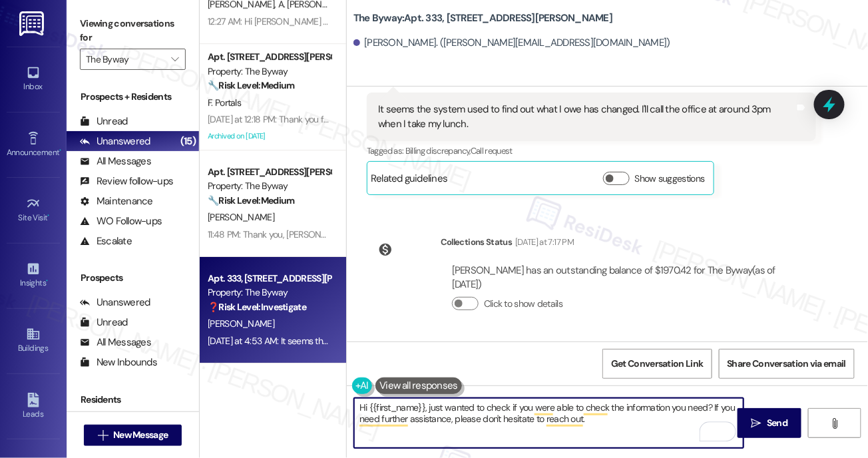
click at [603, 422] on textarea "Hi {{first_name}}, just wanted to check if you were able to check the informati…" at bounding box center [549, 423] width 390 height 50
type textarea "Hi {{first_name}}, just wanted to check if you were able to check the informati…"
click at [774, 413] on button " Send" at bounding box center [770, 423] width 64 height 30
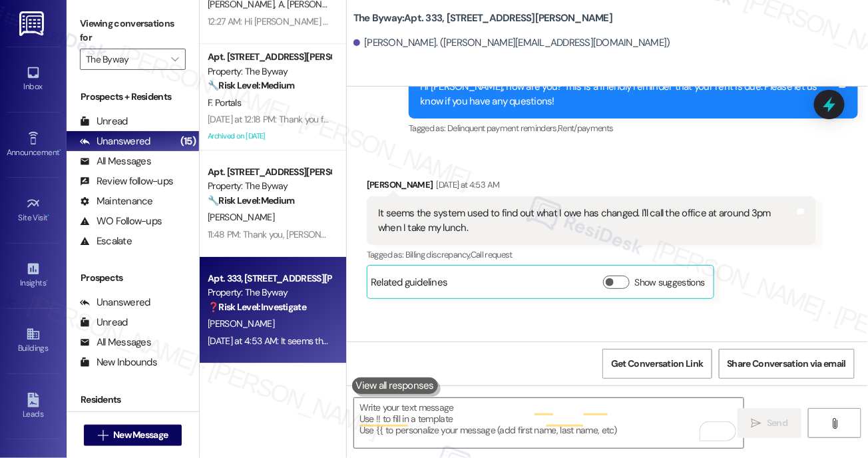
scroll to position [4233, 0]
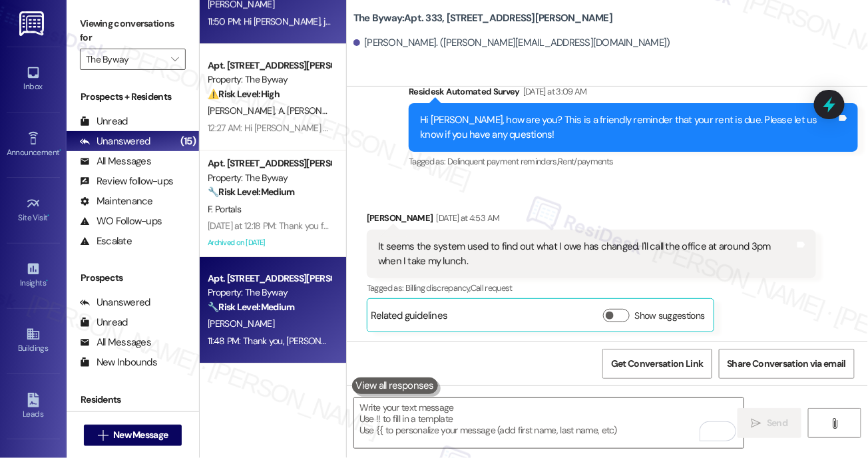
click at [293, 327] on div "J. Skillman" at bounding box center [269, 324] width 126 height 17
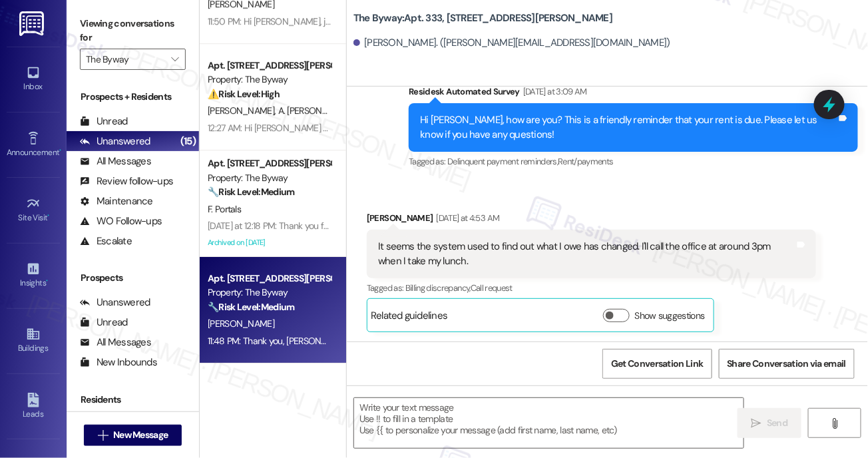
type textarea "Fetching suggested responses. Please feel free to read through the conversation…"
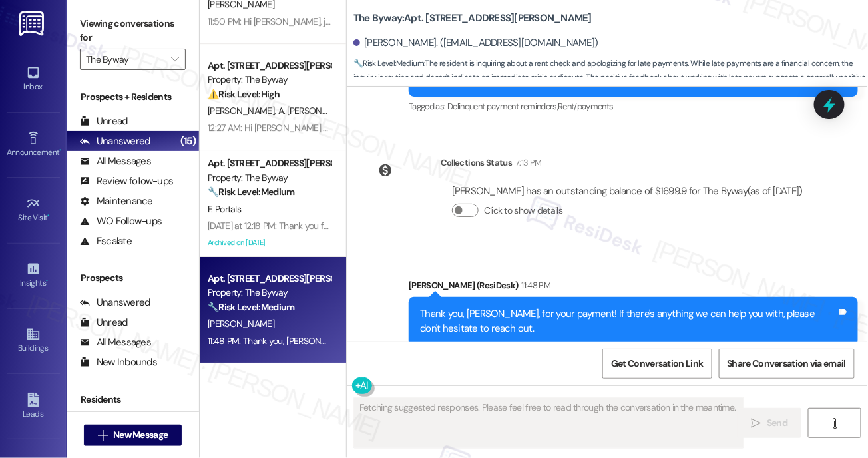
scroll to position [9668, 0]
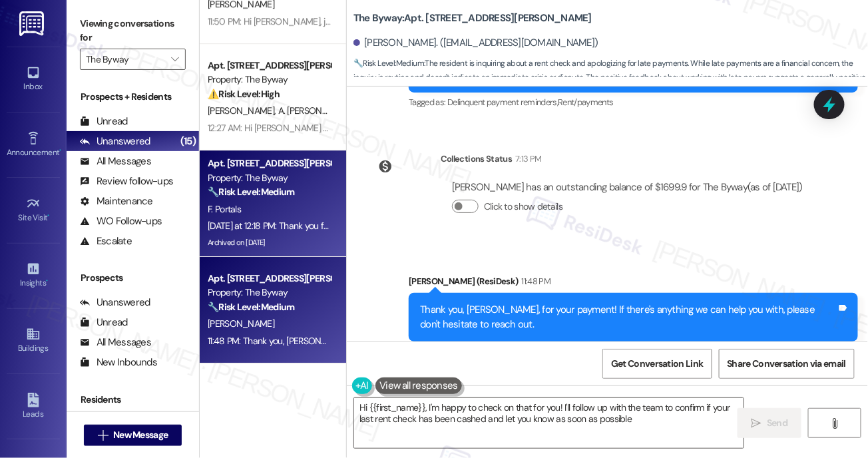
type textarea "Hi {{first_name}}, I'm happy to check on that for you! I'll follow up with the …"
click at [274, 209] on div "F. Portals" at bounding box center [269, 209] width 126 height 17
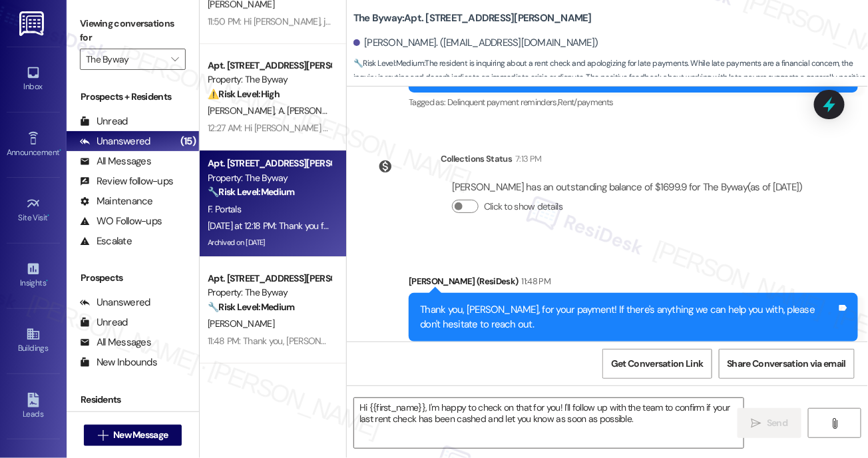
type textarea "Fetching suggested responses. Please feel free to read through the conversation…"
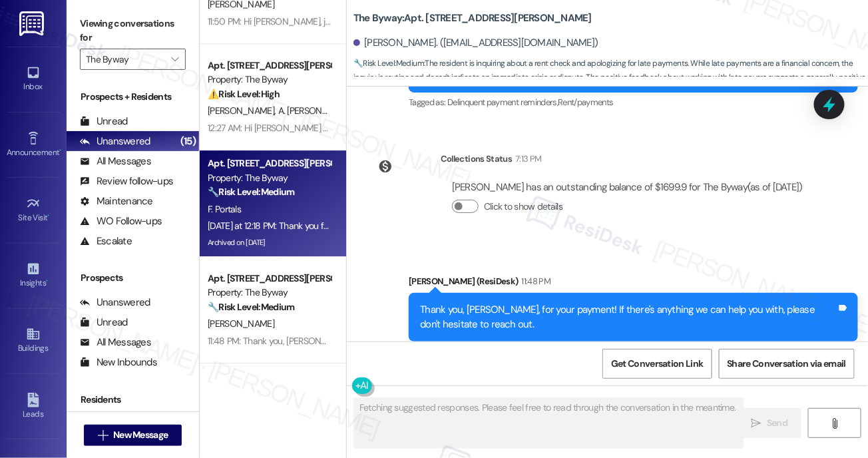
click at [274, 209] on div "F. Portals" at bounding box center [269, 209] width 126 height 17
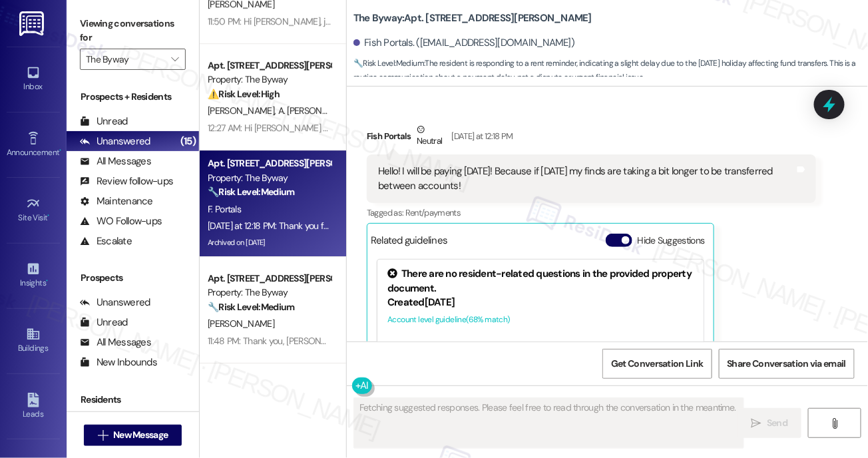
scroll to position [2992, 0]
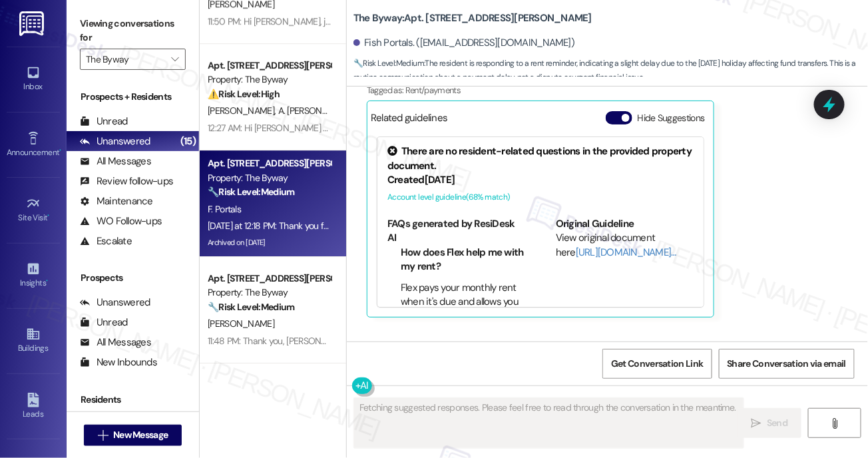
click at [445, 187] on div "Created 2 years ago" at bounding box center [541, 180] width 306 height 14
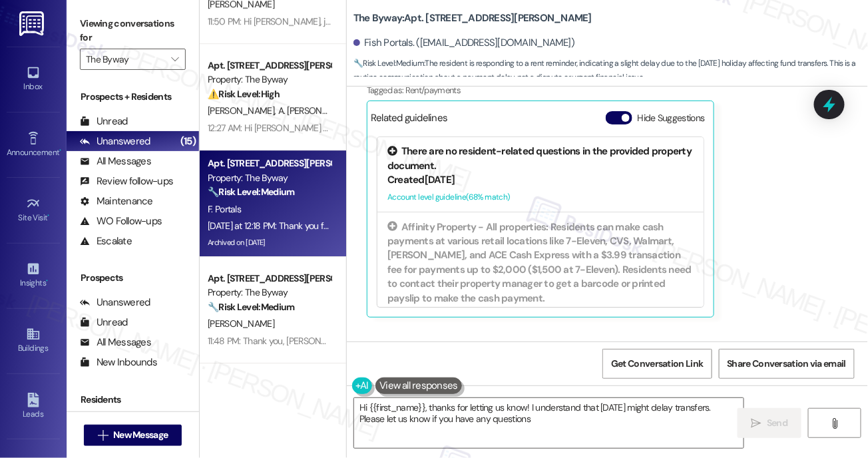
type textarea "Hi {{first_name}}, thanks for letting us know! I understand that Labor Day migh…"
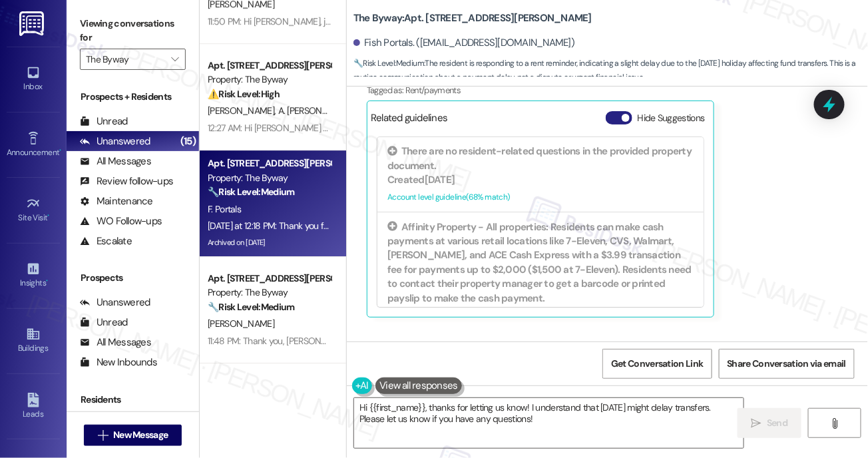
click at [613, 125] on button "Hide Suggestions" at bounding box center [619, 117] width 27 height 13
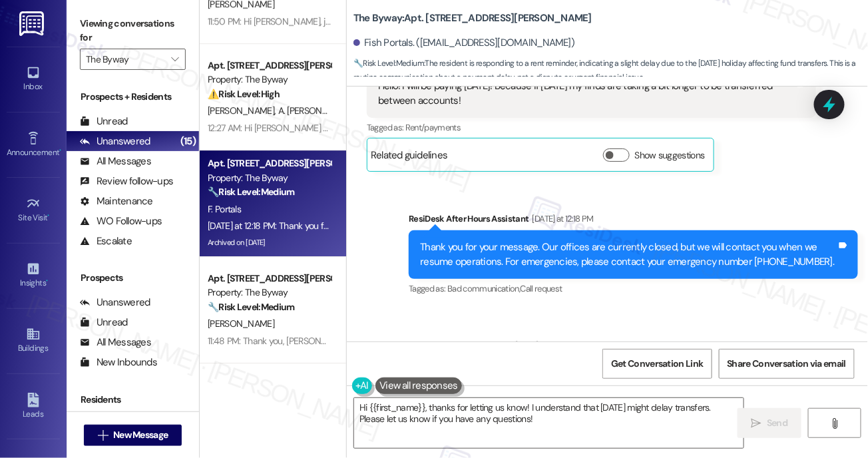
scroll to position [2935, 0]
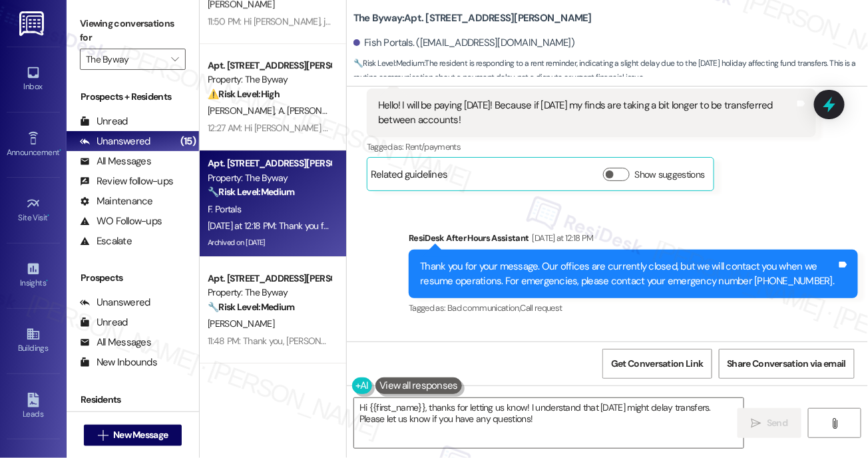
drag, startPoint x: 379, startPoint y: 117, endPoint x: 506, endPoint y: 132, distance: 128.1
click at [506, 127] on div "Hello! I will be paying tomorrow! Because if labor day my finds are taking a bi…" at bounding box center [586, 113] width 417 height 29
click at [412, 119] on div "Hello! I will be paying tomorrow! Because if labor day my finds are taking a bi…" at bounding box center [586, 113] width 417 height 29
drag, startPoint x: 380, startPoint y: 120, endPoint x: 538, endPoint y: 130, distance: 158.8
click at [538, 127] on div "Hello! I will be paying tomorrow! Because if labor day my finds are taking a bi…" at bounding box center [586, 113] width 417 height 29
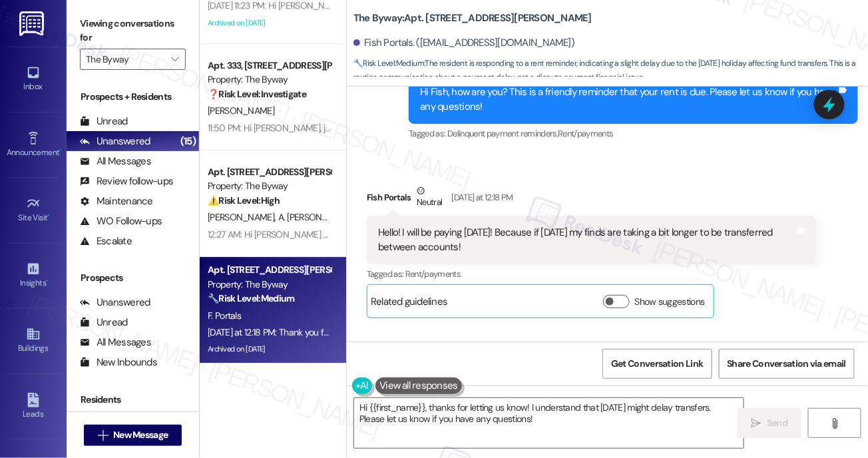
scroll to position [2801, 0]
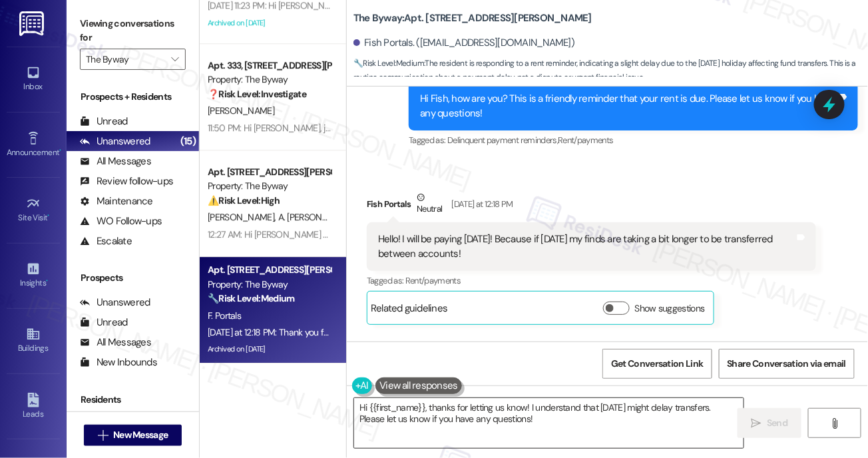
click at [547, 424] on textarea "Hi {{first_name}}, thanks for letting us know! I understand that Labor Day migh…" at bounding box center [549, 423] width 390 height 50
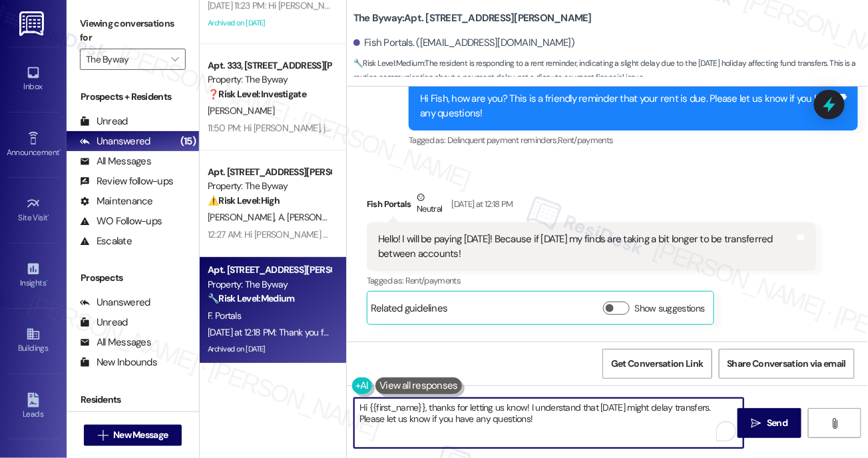
click at [547, 424] on textarea "Hi {{first_name}}, thanks for letting us know! I understand that Labor Day migh…" at bounding box center [549, 423] width 390 height 50
click at [779, 425] on span "Send" at bounding box center [777, 423] width 21 height 14
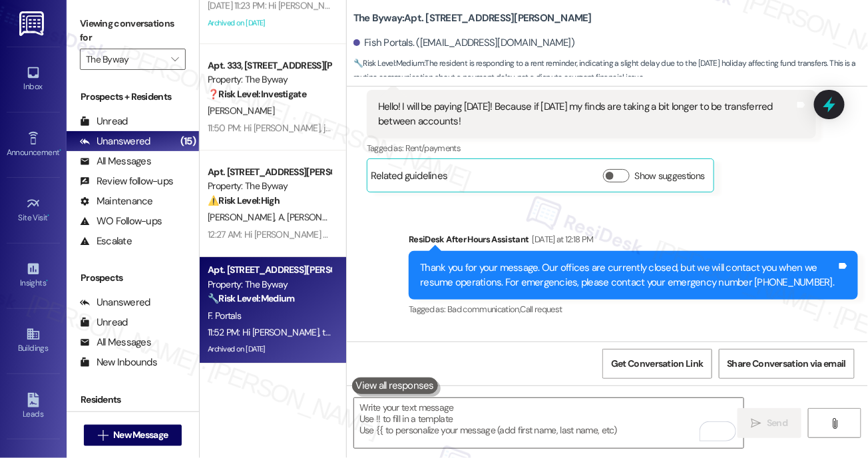
scroll to position [3179, 0]
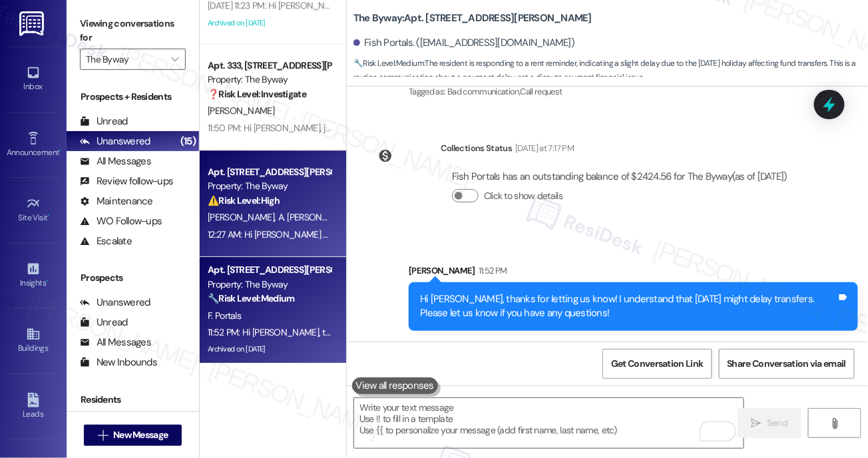
click at [315, 216] on span "A. Duarte Bojorquez" at bounding box center [316, 217] width 76 height 12
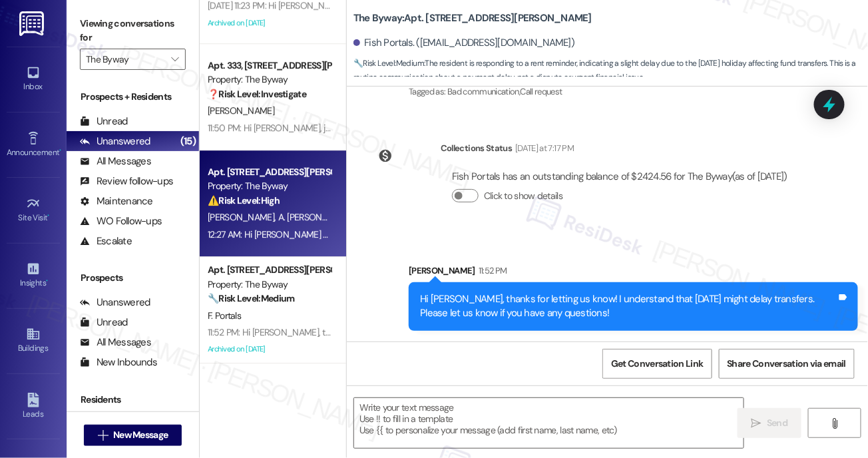
type textarea "Fetching suggested responses. Please feel free to read through the conversation…"
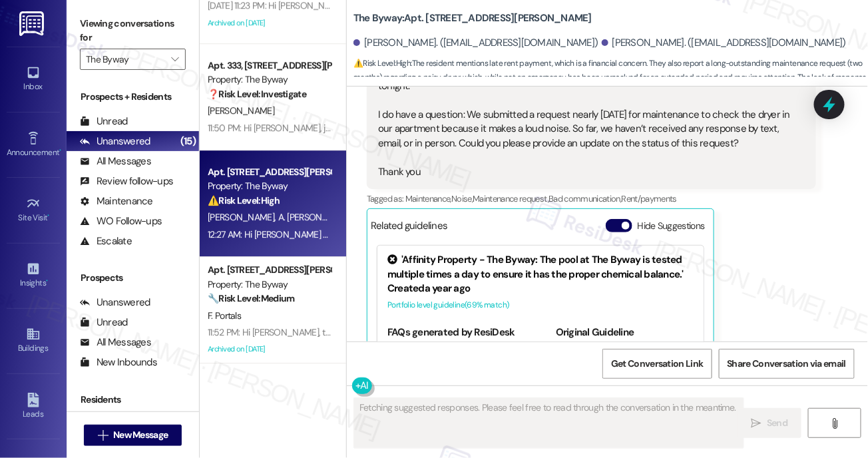
scroll to position [2817, 0]
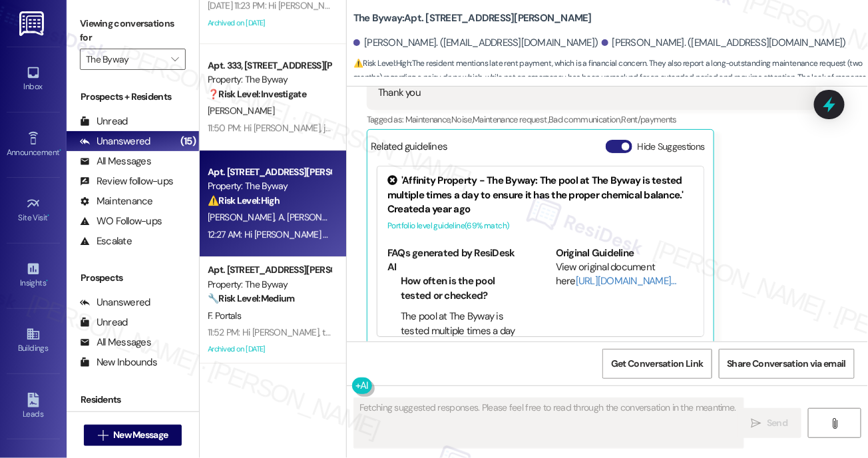
click at [607, 140] on button "Hide Suggestions" at bounding box center [619, 146] width 27 height 13
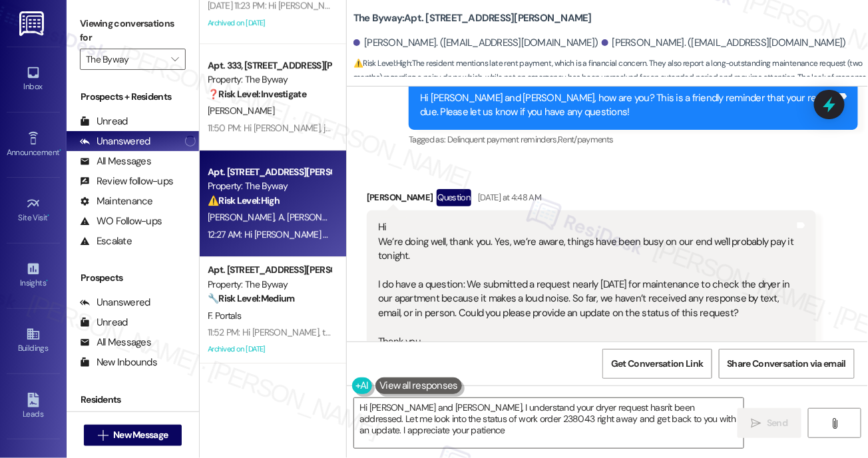
type textarea "Hi Michel and Abdiel, I understand your dryer request hasn't been addressed. Le…"
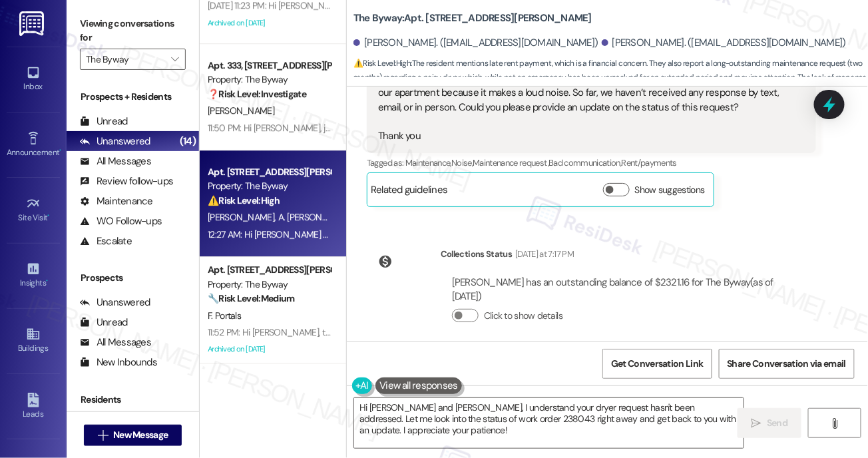
scroll to position [2778, 0]
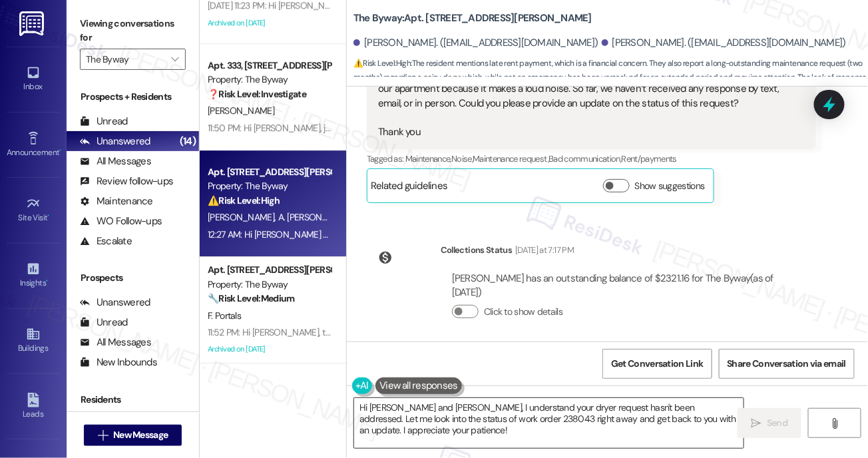
click at [548, 436] on textarea "Hi Michel and Abdiel, I understand your dryer request hasn't been addressed. Le…" at bounding box center [549, 423] width 390 height 50
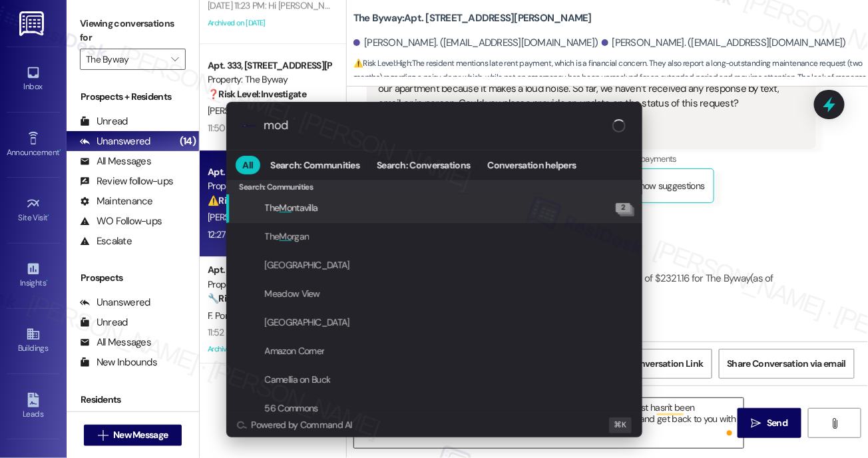
type input "moda"
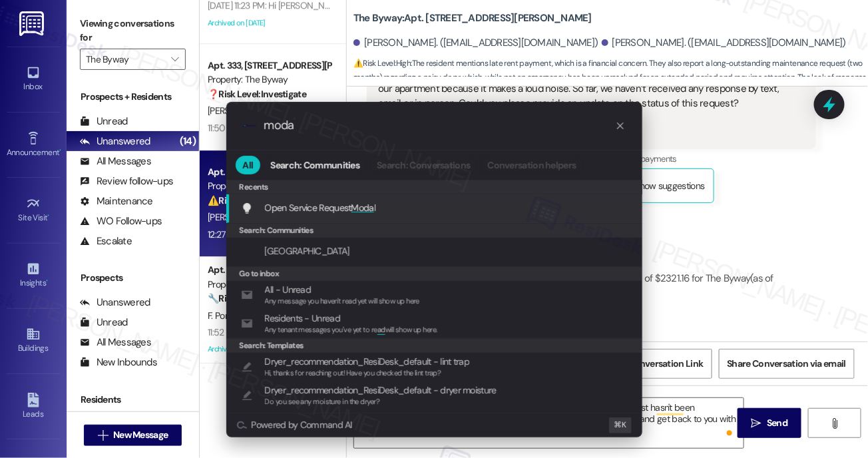
click at [398, 216] on div "Open Service Request Moda l Add shortcut" at bounding box center [434, 208] width 416 height 29
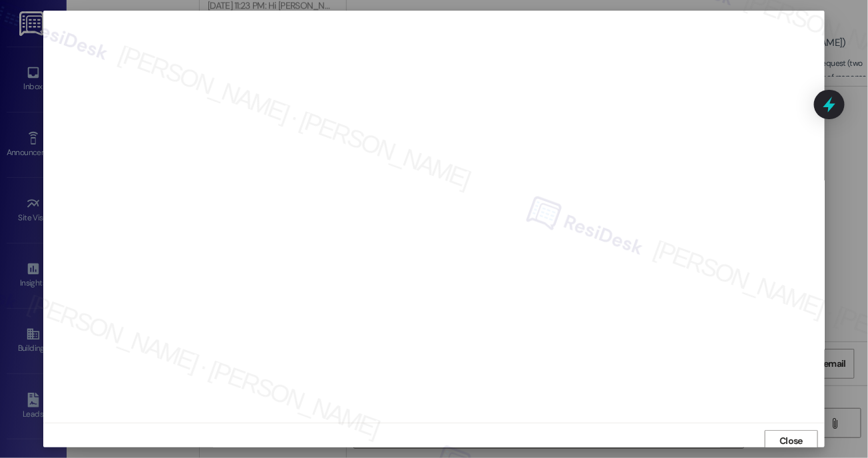
scroll to position [10, 0]
click at [783, 431] on span "Close" at bounding box center [791, 431] width 23 height 14
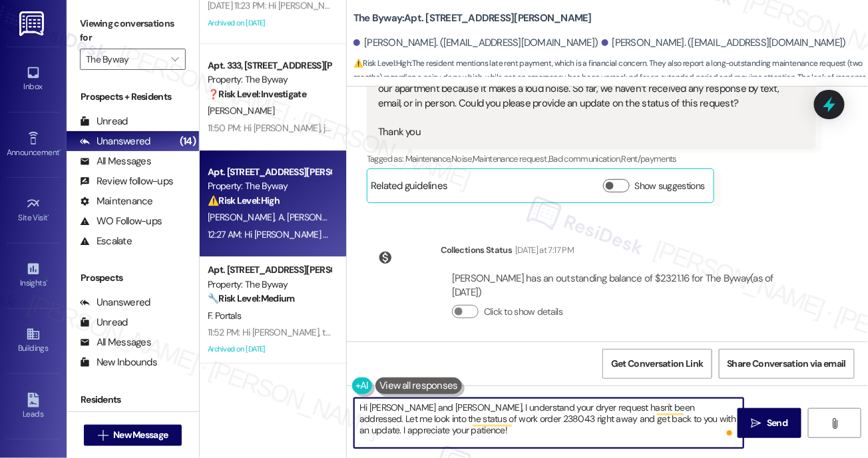
click at [497, 444] on textarea "Hi Michel and Abdiel, I understand your dryer request hasn't been addressed. Le…" at bounding box center [549, 423] width 390 height 50
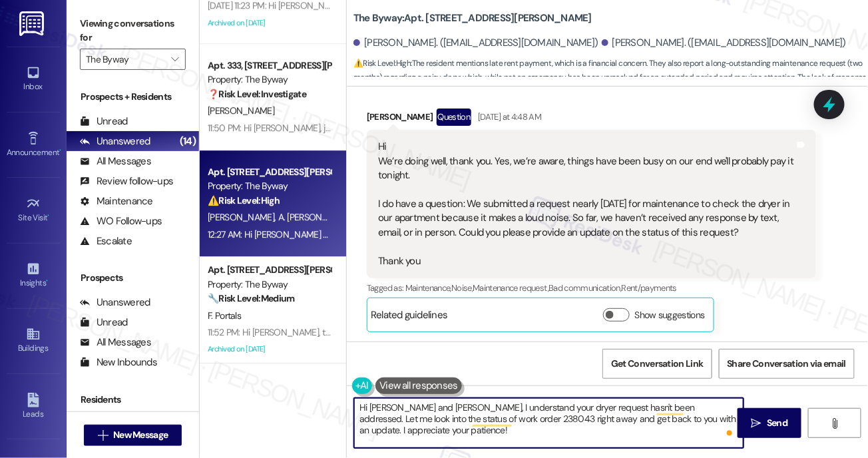
scroll to position [2648, 0]
click at [419, 427] on textarea "Hi Michel and Abdiel, I understand your dryer request hasn't been addressed. Le…" at bounding box center [549, 423] width 390 height 50
click at [417, 436] on textarea "Hi Michel and Abdiel, I understand your dryer request hasn't been addressed. Le…" at bounding box center [549, 423] width 390 height 50
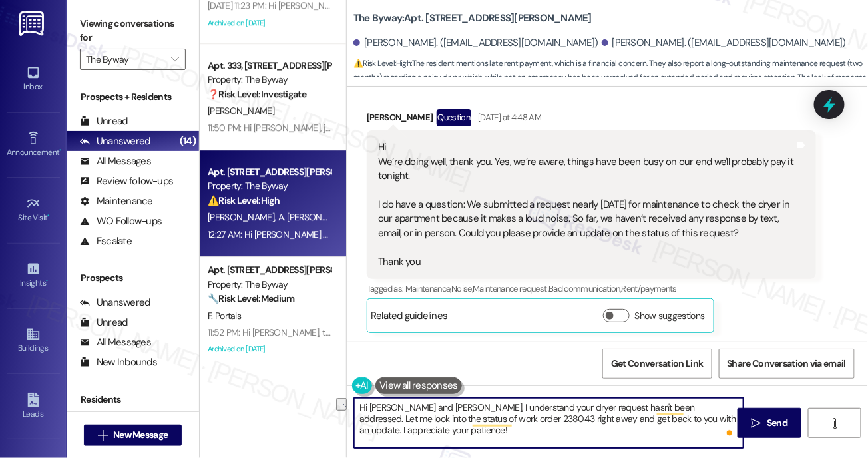
drag, startPoint x: 397, startPoint y: 410, endPoint x: 438, endPoint y: 410, distance: 41.3
click at [438, 410] on textarea "Hi Michel and Abdiel, I understand your dryer request hasn't been addressed. Le…" at bounding box center [549, 423] width 390 height 50
drag, startPoint x: 398, startPoint y: 409, endPoint x: 424, endPoint y: 416, distance: 27.6
click at [415, 437] on textarea "Hi Michel, I understand your dryer request hasn't been addressed. Let me look i…" at bounding box center [549, 423] width 390 height 50
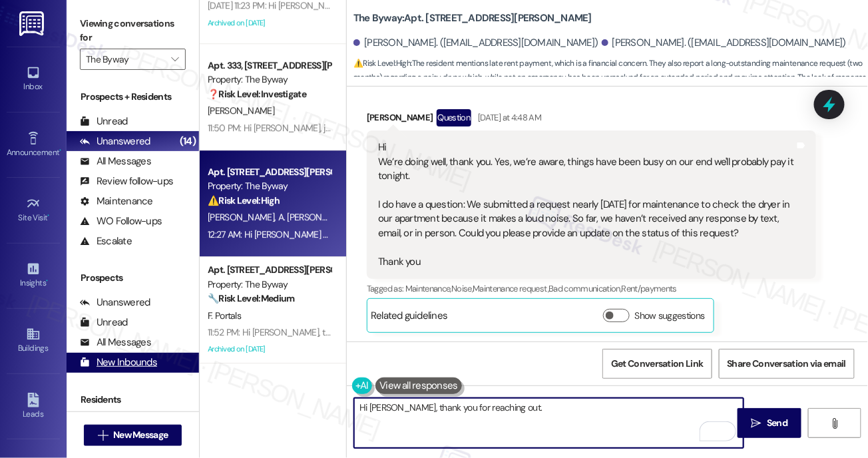
click at [137, 365] on div "New Inbounds (0)" at bounding box center [133, 363] width 133 height 20
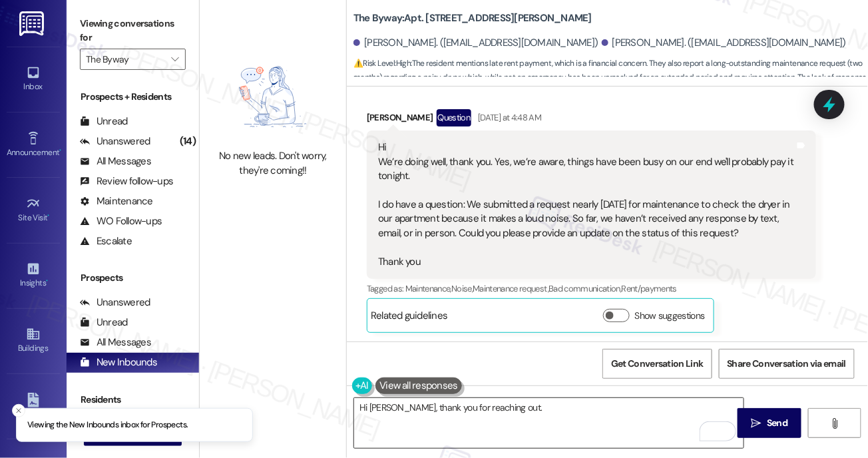
click at [549, 413] on textarea "Hi Michel, thank you for reaching out." at bounding box center [549, 423] width 390 height 50
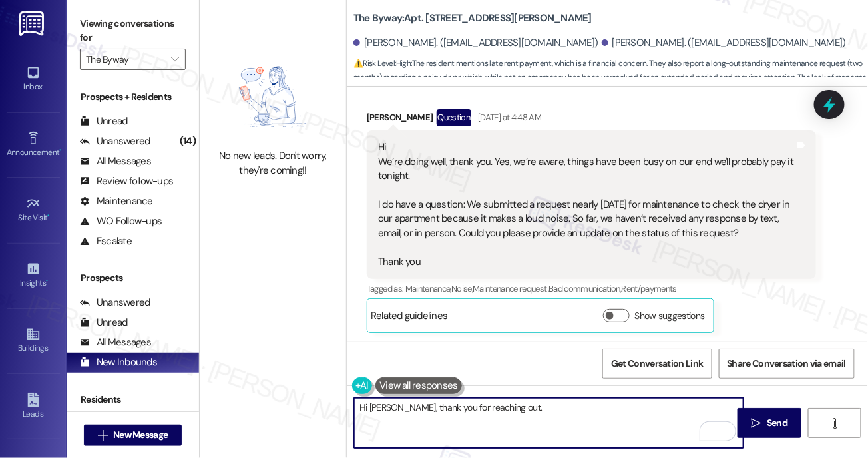
click at [589, 411] on textarea "Hi Michel, thank you for reaching out." at bounding box center [549, 423] width 390 height 50
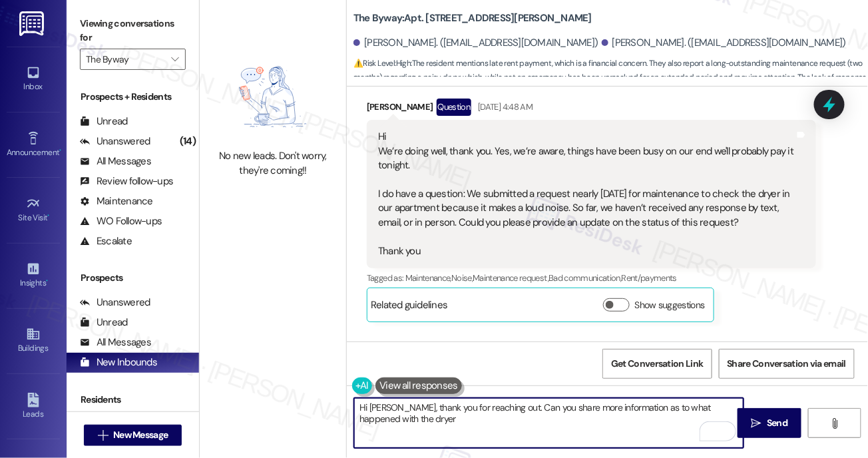
scroll to position [2547, 0]
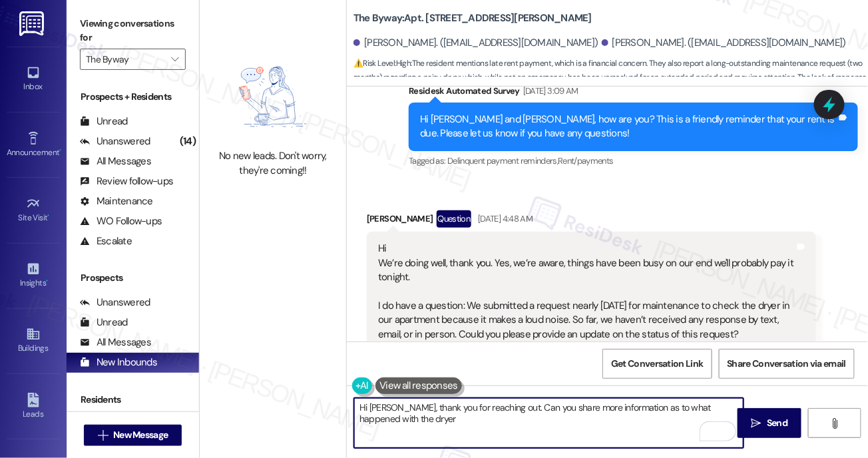
click at [435, 251] on div "Hi We’re doing well, thank you. Yes, we’re aware, things have been busy on our …" at bounding box center [586, 306] width 417 height 129
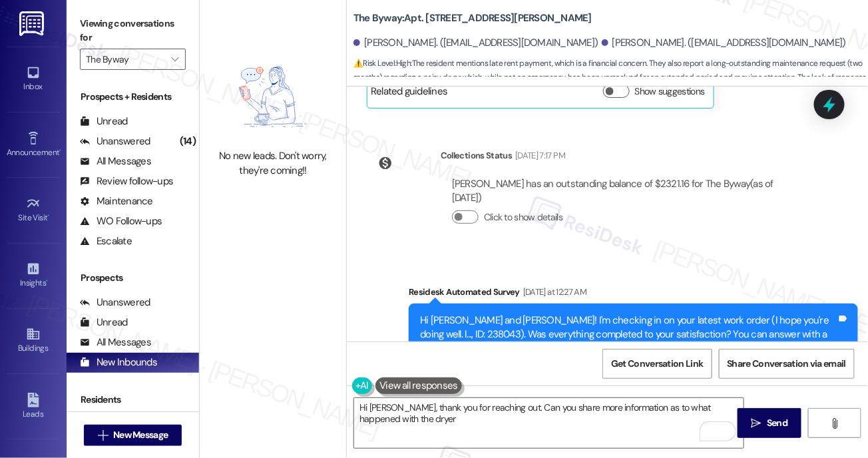
scroll to position [2898, 0]
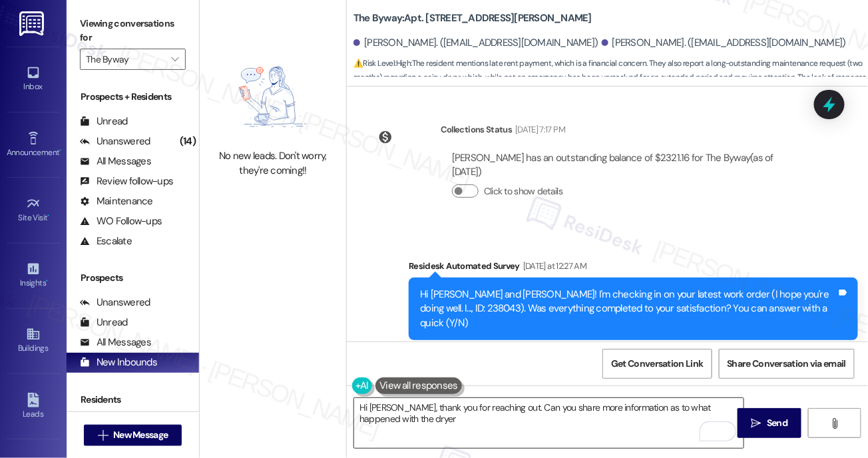
click at [498, 410] on textarea "Hi Michel, thank you for reaching out. Can you share more information as to wha…" at bounding box center [549, 423] width 390 height 50
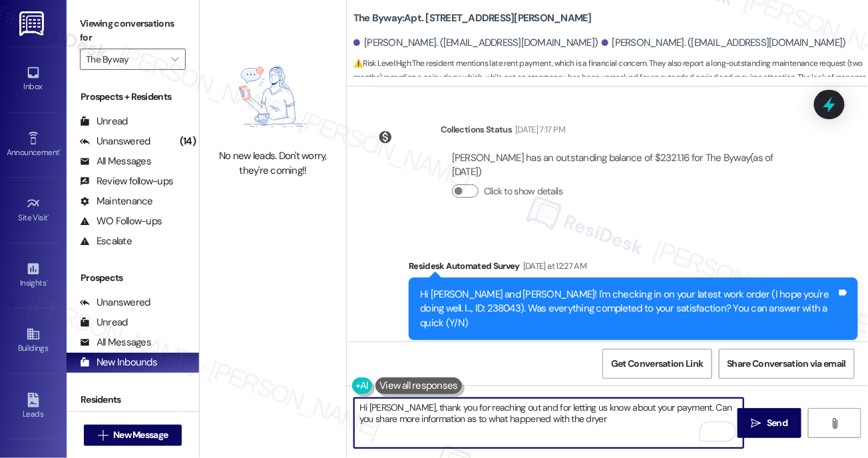
click at [571, 423] on textarea "Hi Michel, thank you for reaching out and for letting us know about your paymen…" at bounding box center [549, 423] width 390 height 50
click at [621, 409] on textarea "Hi Michel, thank you for reaching out and for letting us know about your paymen…" at bounding box center [549, 423] width 390 height 50
click at [455, 419] on textarea "Hi Michel, thank you for reaching out and for letting us know about your paymen…" at bounding box center [549, 423] width 390 height 50
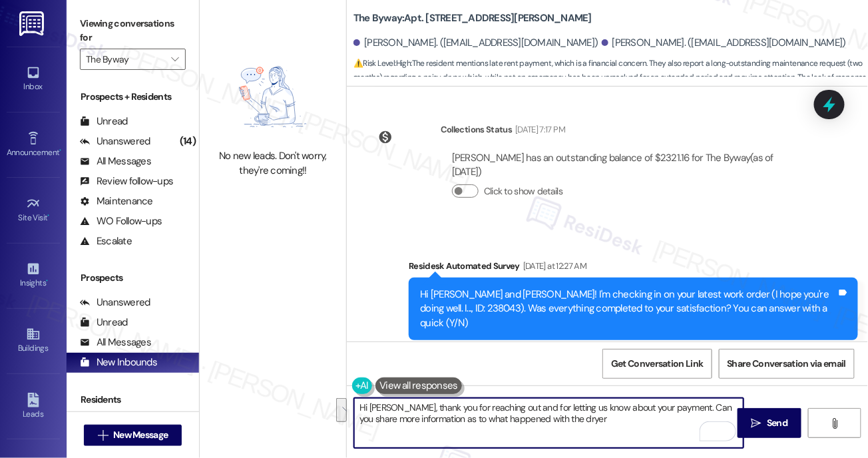
click at [579, 425] on textarea "Hi Michel, thank you for reaching out and for letting us know about your paymen…" at bounding box center [549, 423] width 390 height 50
drag, startPoint x: 576, startPoint y: 419, endPoint x: 439, endPoint y: 435, distance: 137.4
click at [439, 435] on textarea "Hi Michel, thank you for reaching out and for letting us know about your paymen…" at bounding box center [549, 423] width 390 height 50
click at [423, 435] on textarea "Hi Michel, thank you for reaching out and for letting us know about your paymen…" at bounding box center [549, 423] width 390 height 50
drag, startPoint x: 439, startPoint y: 420, endPoint x: 588, endPoint y: 425, distance: 149.2
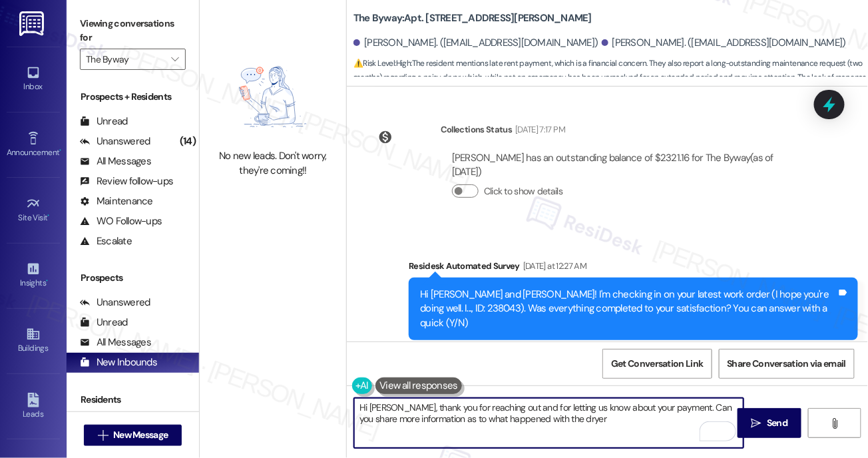
click at [588, 425] on textarea "Hi Michel, thank you for reaching out and for letting us know about your paymen…" at bounding box center [549, 423] width 390 height 50
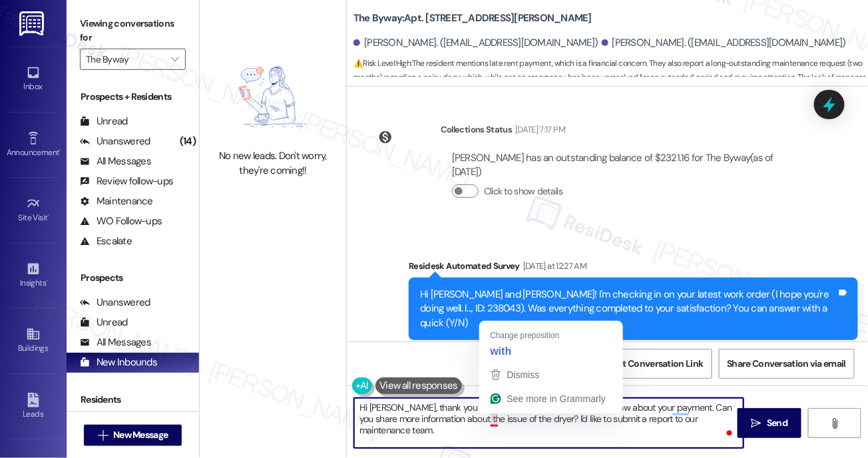
click at [495, 420] on textarea "Hi Michel, thank you for reaching out and for letting us know about your paymen…" at bounding box center [549, 423] width 390 height 50
type textarea "Hi Michel, thank you for reaching out and for letting us know about your paymen…"
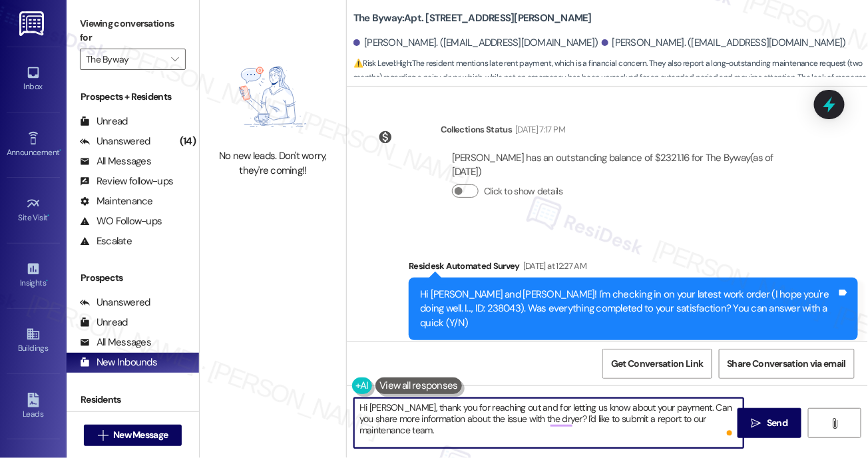
drag, startPoint x: 499, startPoint y: 419, endPoint x: 491, endPoint y: 425, distance: 10.4
click at [499, 418] on textarea "Hi Michel, thank you for reaching out and for letting us know about your paymen…" at bounding box center [549, 423] width 390 height 50
click at [484, 431] on textarea "Hi Michel, thank you for reaching out and for letting us know about your paymen…" at bounding box center [549, 423] width 390 height 50
drag, startPoint x: 403, startPoint y: 433, endPoint x: 339, endPoint y: 401, distance: 71.5
click at [339, 401] on div "No new leads. Don't worry, they're coming!! The Byway: Apt. 344, 23765 NE Halse…" at bounding box center [534, 229] width 669 height 458
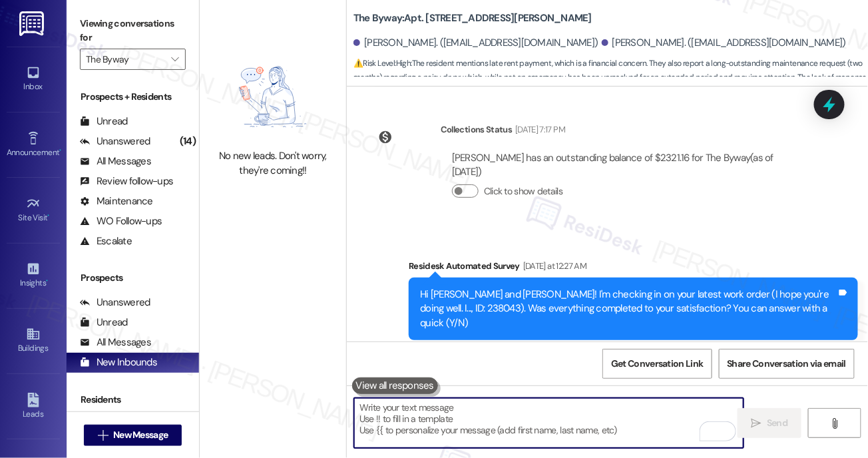
click at [404, 419] on textarea "To enrich screen reader interactions, please activate Accessibility in Grammarl…" at bounding box center [549, 423] width 390 height 50
paste textarea "Hi Michel, thank you for reaching out and letting us know about your payment. C…"
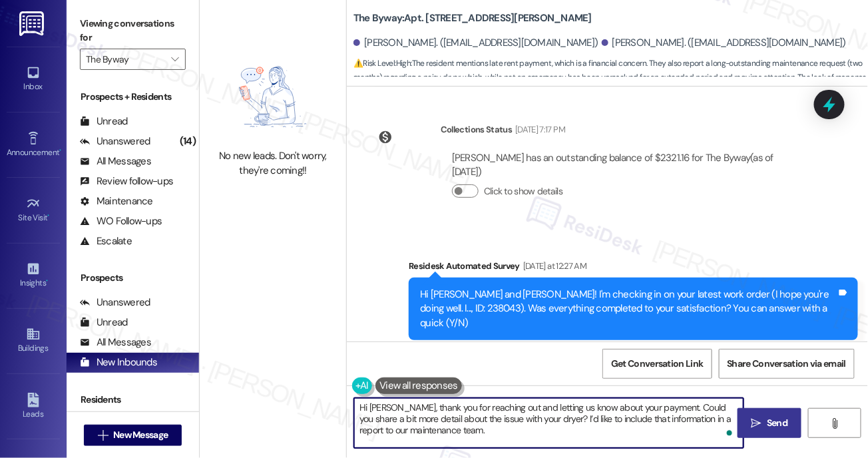
type textarea "Hi Michel, thank you for reaching out and letting us know about your payment. C…"
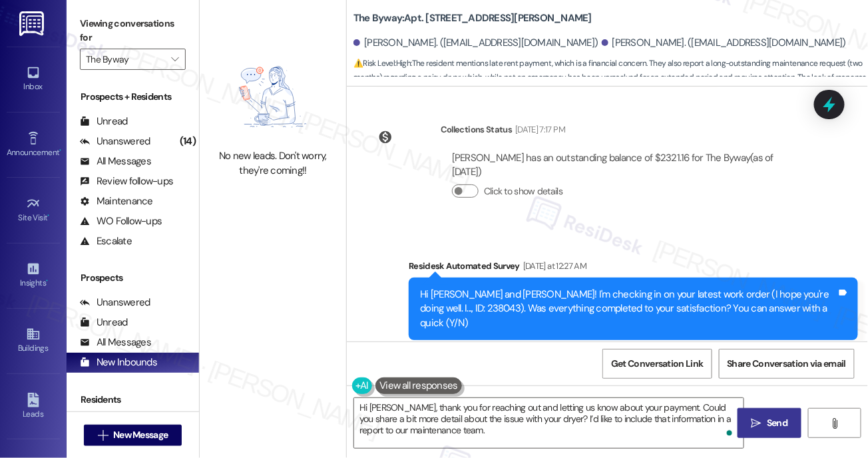
click at [752, 427] on icon "" at bounding box center [757, 423] width 10 height 11
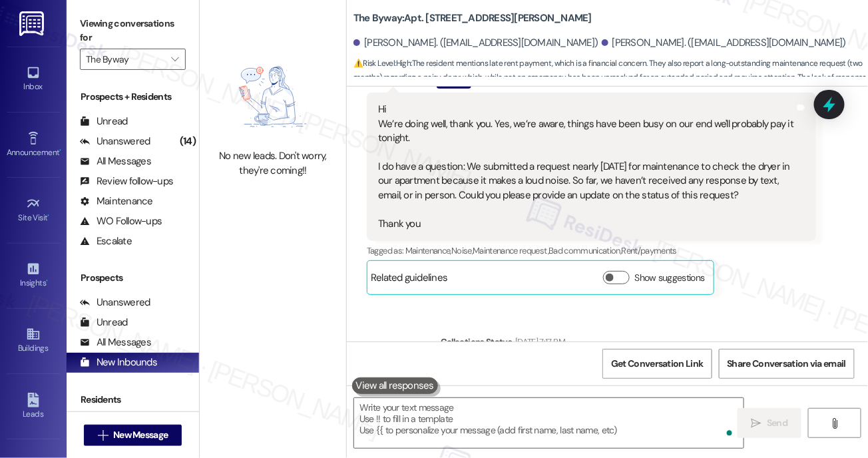
scroll to position [3020, 0]
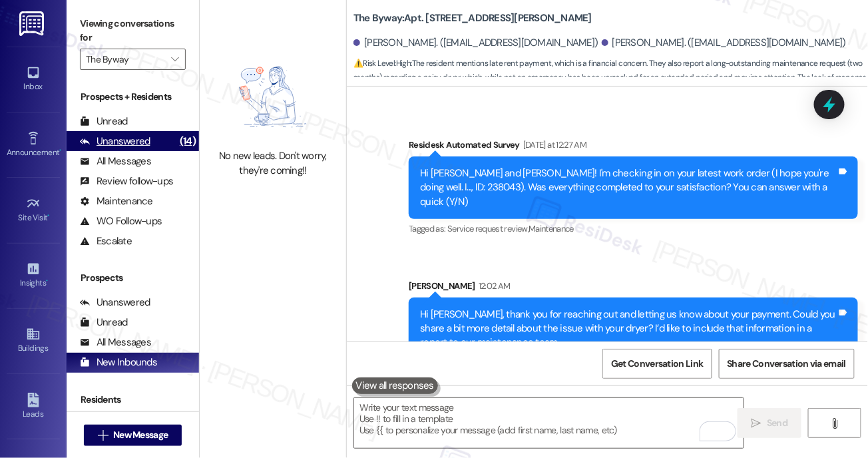
click at [126, 143] on div "Unanswered" at bounding box center [115, 142] width 71 height 14
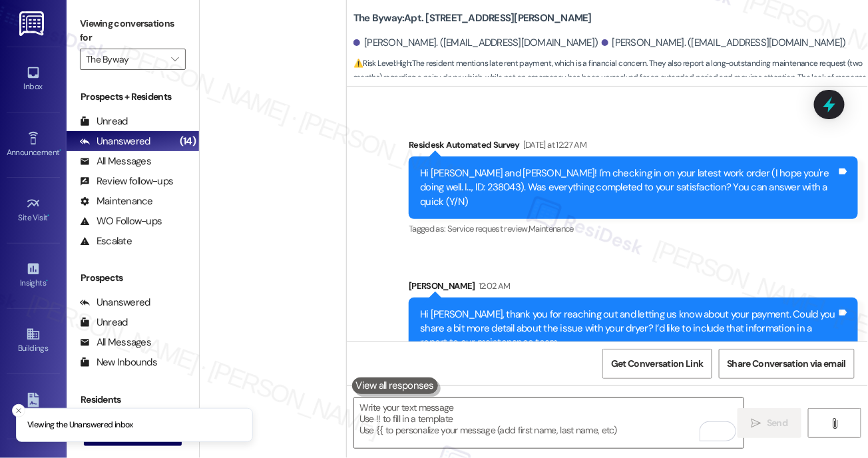
scroll to position [0, 0]
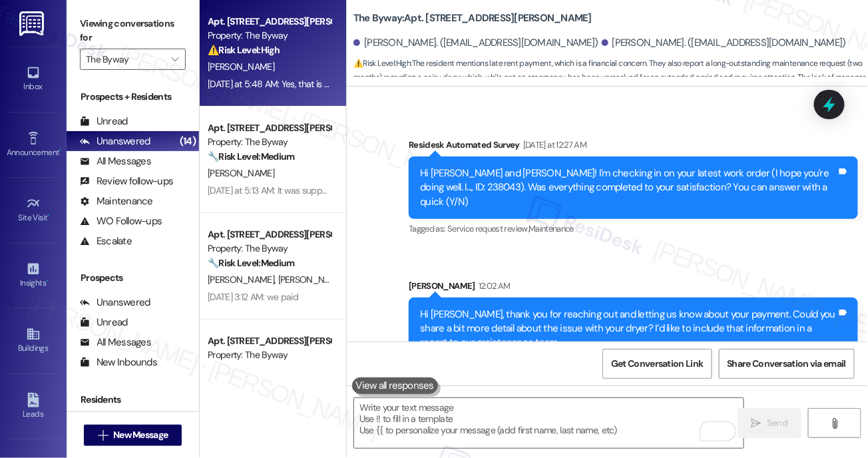
click at [278, 41] on div "Property: The Byway" at bounding box center [269, 36] width 123 height 14
type textarea "Fetching suggested responses. Please feel free to read through the conversation…"
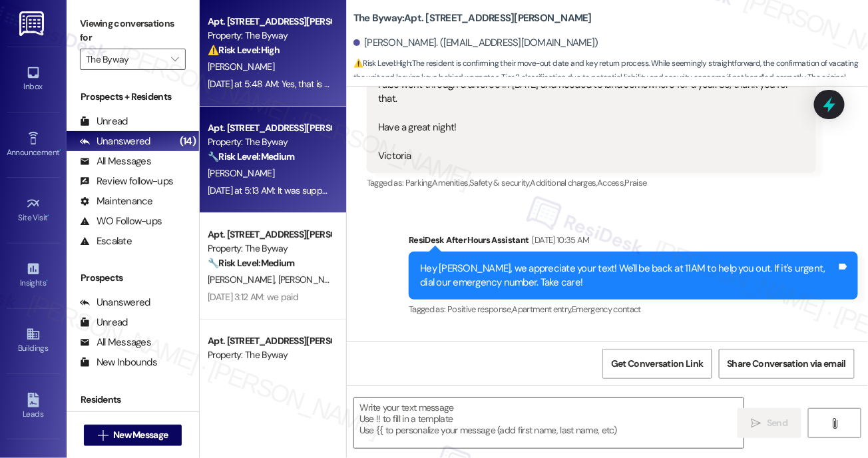
type textarea "Fetching suggested responses. Please feel free to read through the conversation…"
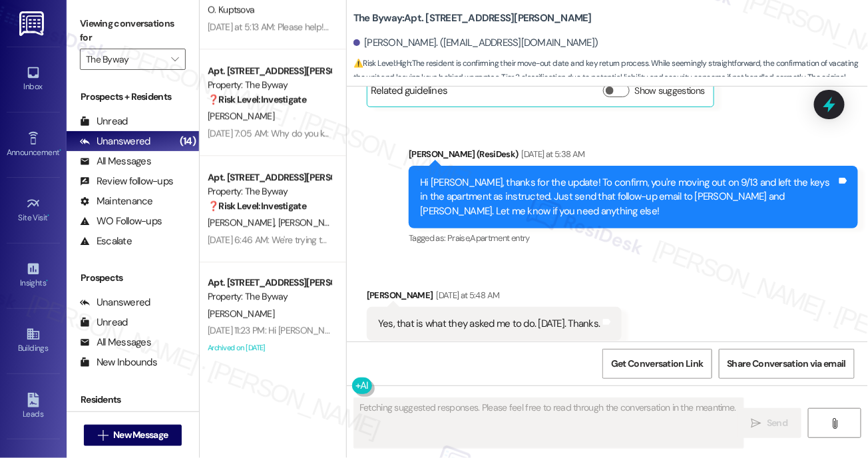
scroll to position [1021, 0]
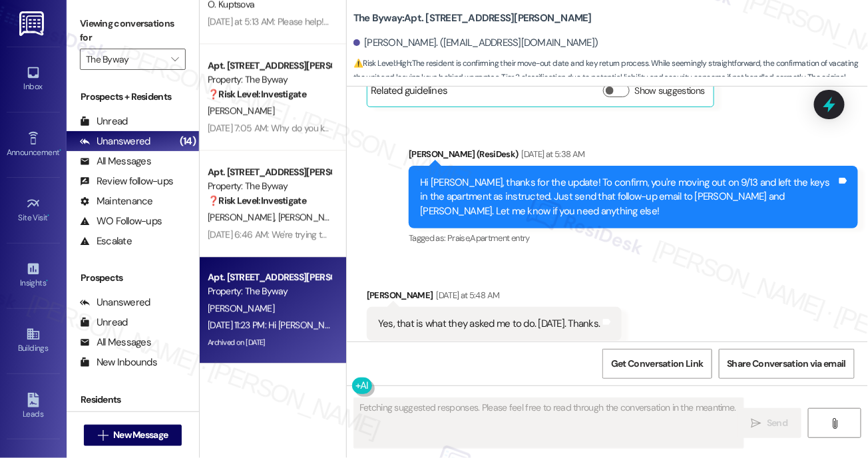
click at [298, 310] on div "S. Johnson" at bounding box center [269, 308] width 126 height 17
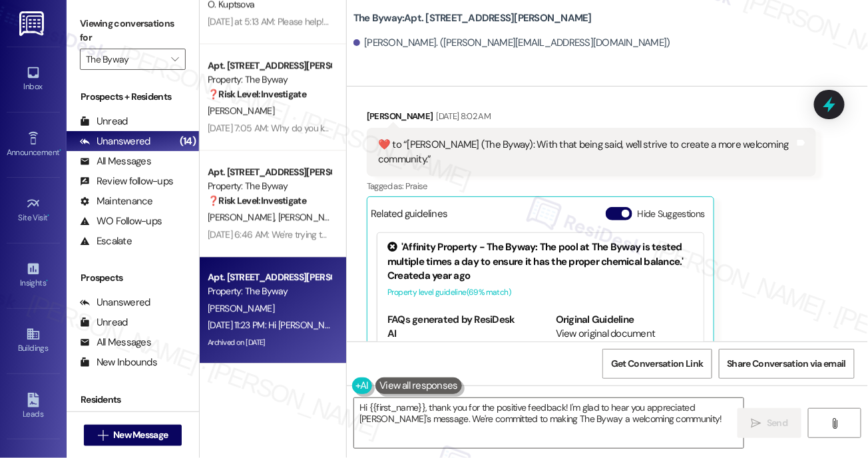
scroll to position [7656, 0]
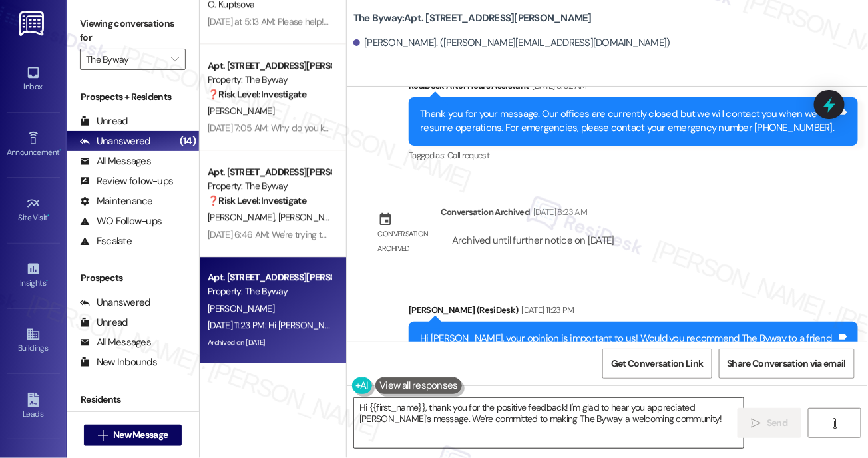
click at [515, 411] on textarea "Hi {{first_name}}, thank you for the positive feedback! I'm glad to hear you ap…" at bounding box center [549, 423] width 390 height 50
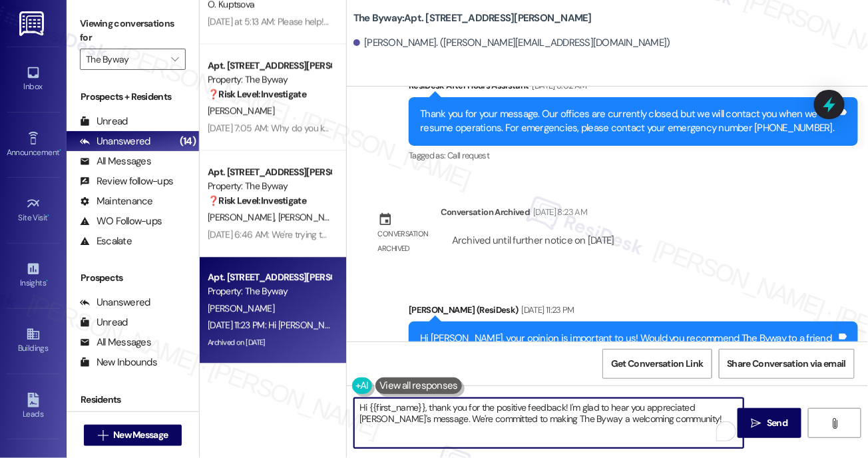
click at [515, 411] on textarea "Hi {{first_name}}, thank you for the positive feedback! I'm glad to hear you ap…" at bounding box center [549, 423] width 390 height 50
click at [521, 411] on textarea "Hi {{first_name}}, thank you for the positive feedback! I'm glad to hear you ap…" at bounding box center [549, 423] width 390 height 50
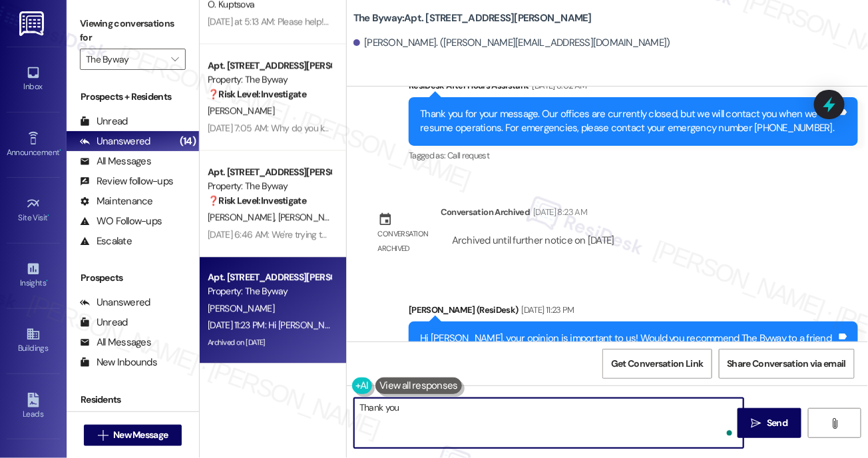
type textarea "Thank you."
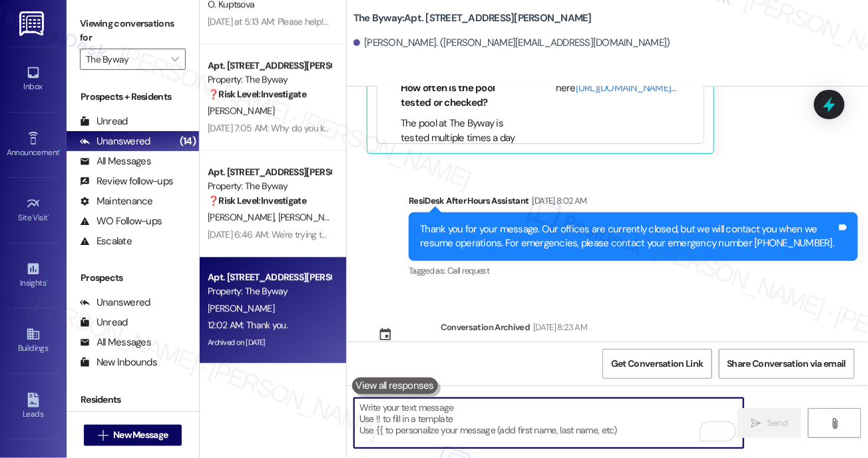
scroll to position [7749, 0]
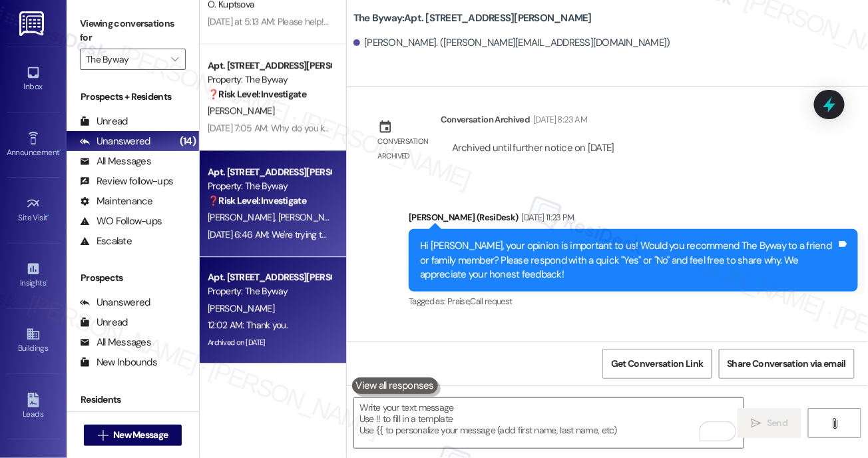
click at [303, 224] on div "J. Hennon A. Acosta" at bounding box center [269, 217] width 126 height 17
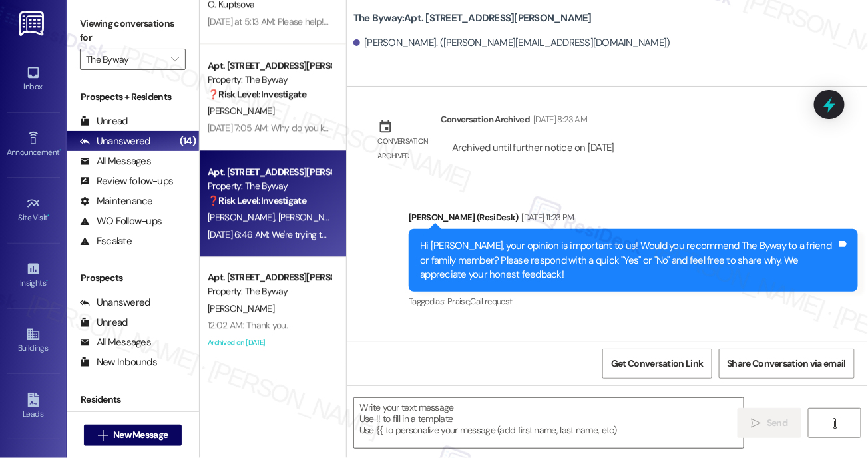
type textarea "Fetching suggested responses. Please feel free to read through the conversation…"
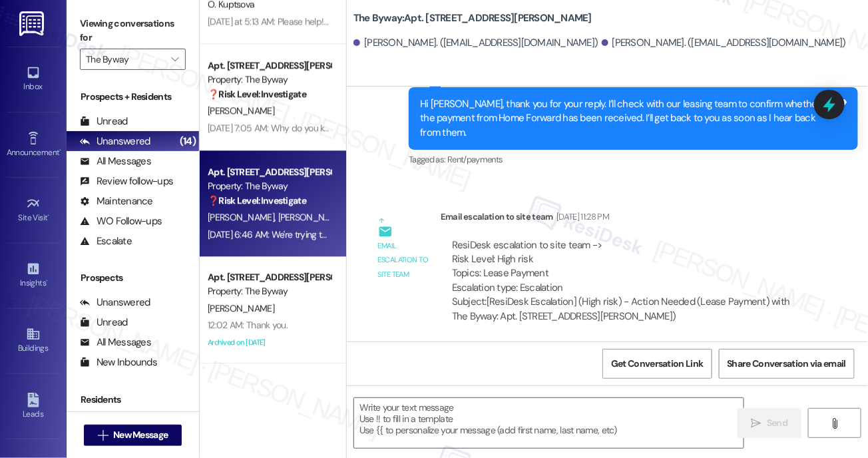
type textarea "Fetching suggested responses. Please feel free to read through the conversation…"
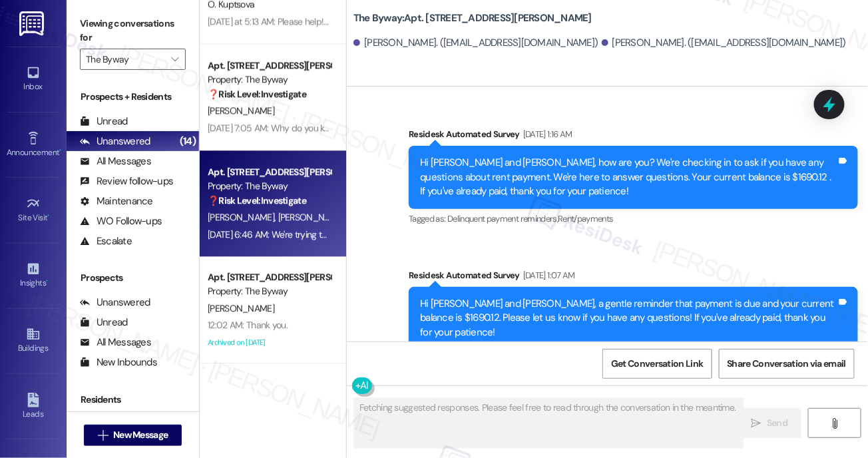
scroll to position [4227, 0]
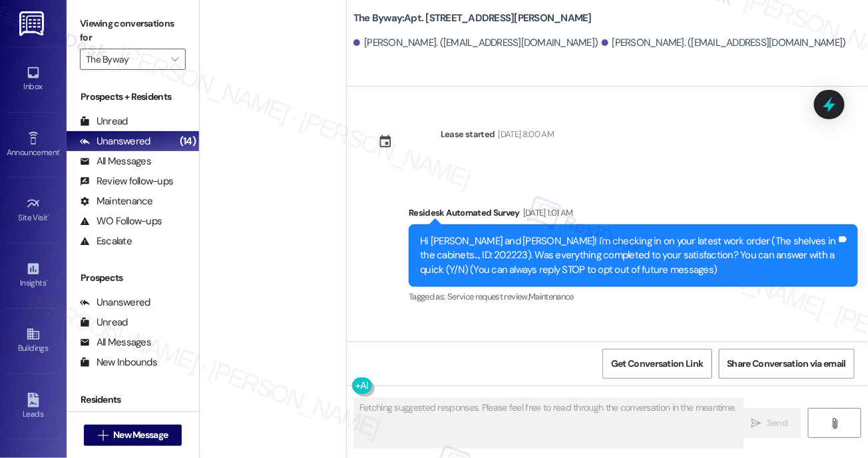
scroll to position [1021, 0]
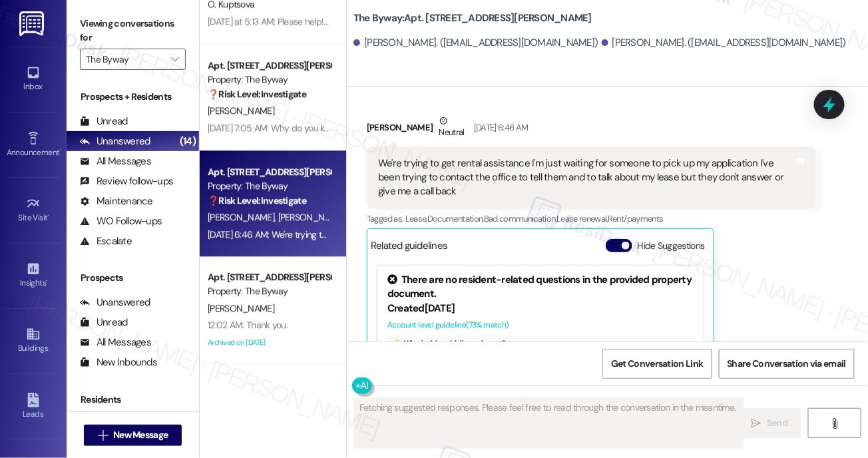
click at [617, 239] on button "Hide Suggestions" at bounding box center [619, 245] width 27 height 13
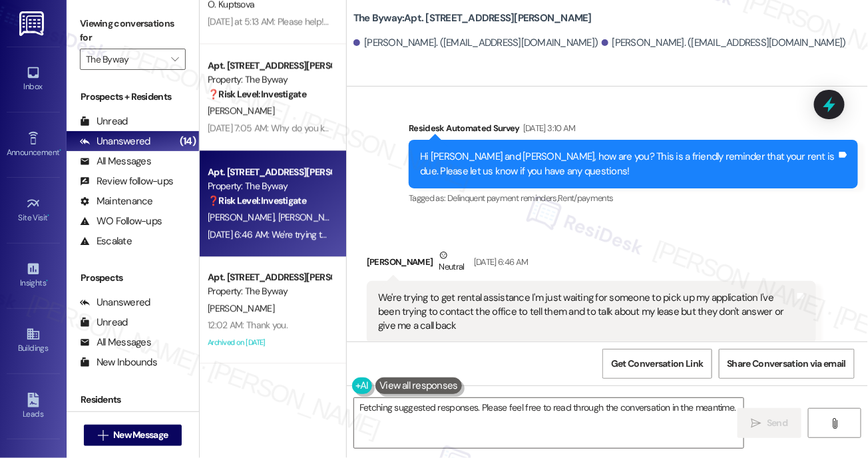
scroll to position [4076, 0]
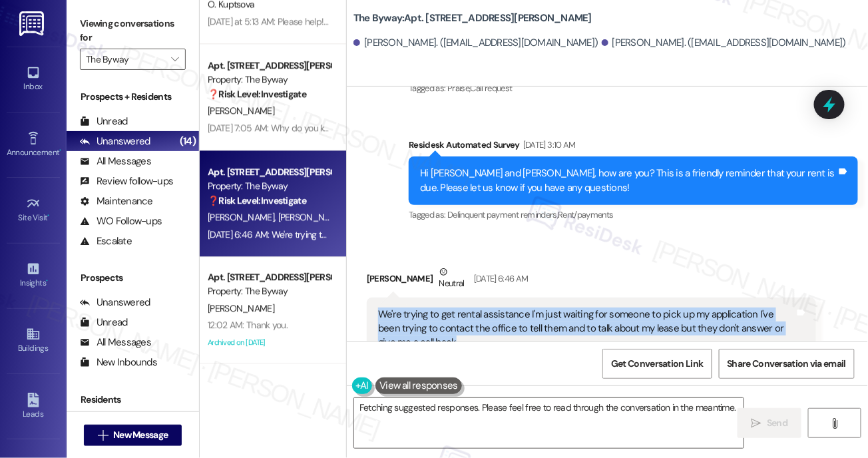
drag, startPoint x: 381, startPoint y: 200, endPoint x: 465, endPoint y: 224, distance: 87.1
click at [465, 308] on div "We're trying to get rental assistance I'm just waiting for someone to pick up m…" at bounding box center [586, 329] width 417 height 43
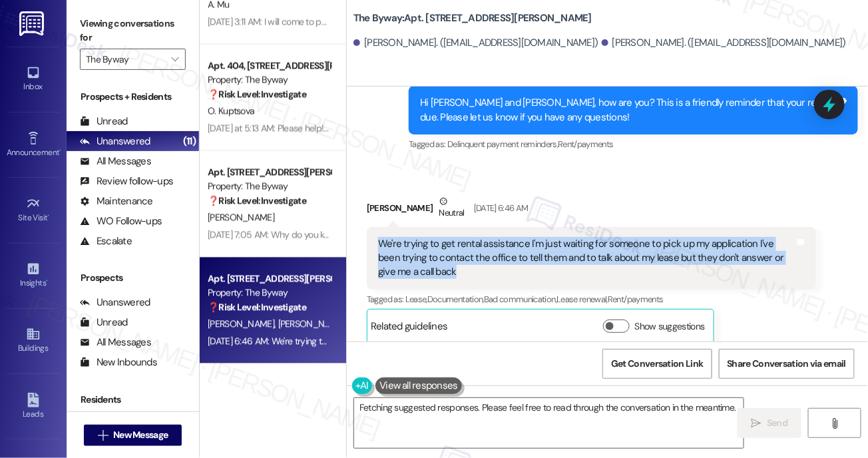
scroll to position [4084, 0]
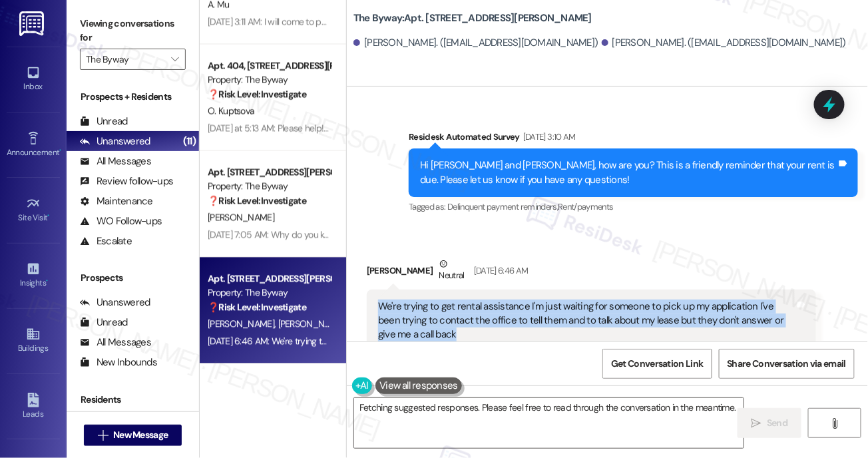
click at [386, 300] on div "We're trying to get rental assistance I'm just waiting for someone to pick up m…" at bounding box center [586, 321] width 417 height 43
drag, startPoint x: 378, startPoint y: 192, endPoint x: 438, endPoint y: 234, distance: 73.7
click at [438, 290] on div "We're trying to get rental assistance I'm just waiting for someone to pick up m…" at bounding box center [591, 321] width 449 height 63
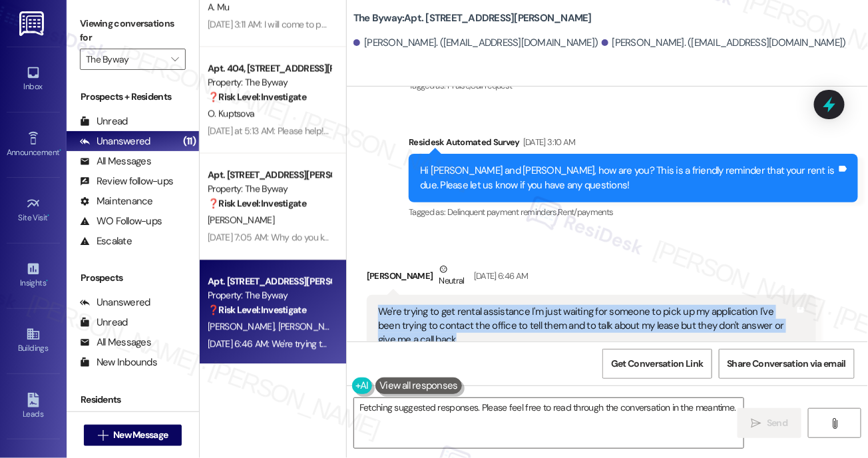
scroll to position [4078, 0]
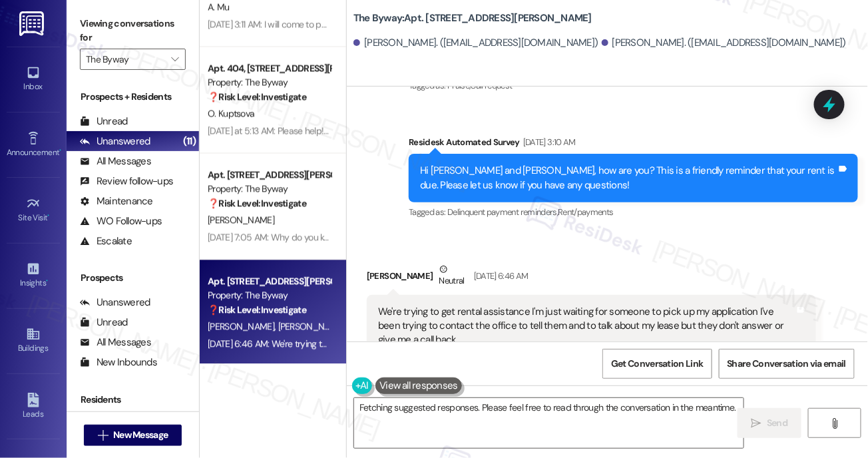
click at [472, 305] on div "We're trying to get rental assistance I'm just waiting for someone to pick up m…" at bounding box center [586, 326] width 417 height 43
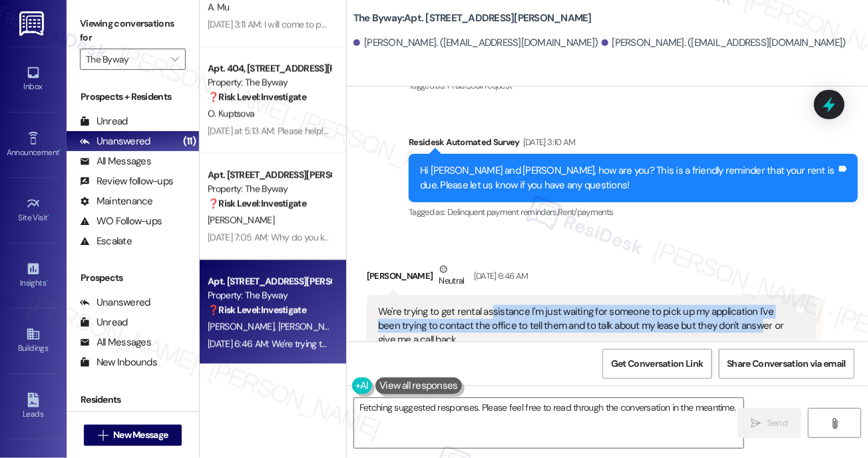
drag, startPoint x: 489, startPoint y: 194, endPoint x: 735, endPoint y: 213, distance: 247.1
click at [735, 305] on div "We're trying to get rental assistance I'm just waiting for someone to pick up m…" at bounding box center [586, 326] width 417 height 43
click at [594, 425] on textarea "Hi {{first_name}}, I understand you're trying to reach the office about rental …" at bounding box center [549, 423] width 390 height 50
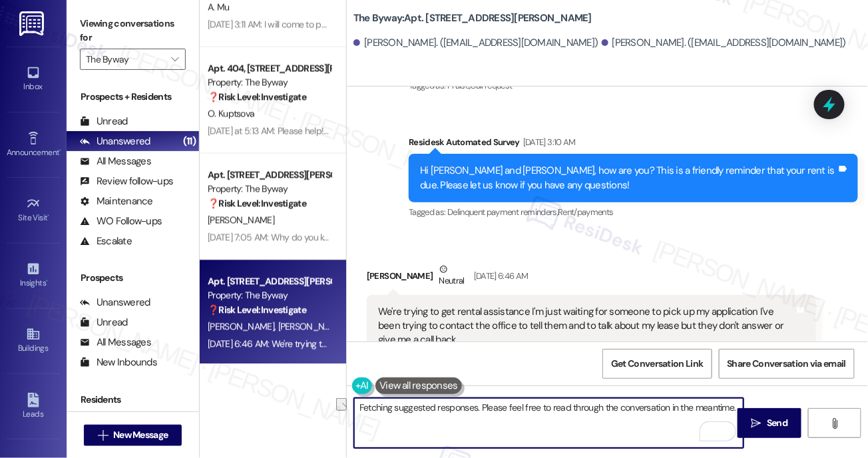
drag, startPoint x: 679, startPoint y: 422, endPoint x: 384, endPoint y: 416, distance: 295.7
click at [384, 416] on textarea "Hi {{first_name}}, I understand you're trying to reach the office about rental …" at bounding box center [549, 423] width 390 height 50
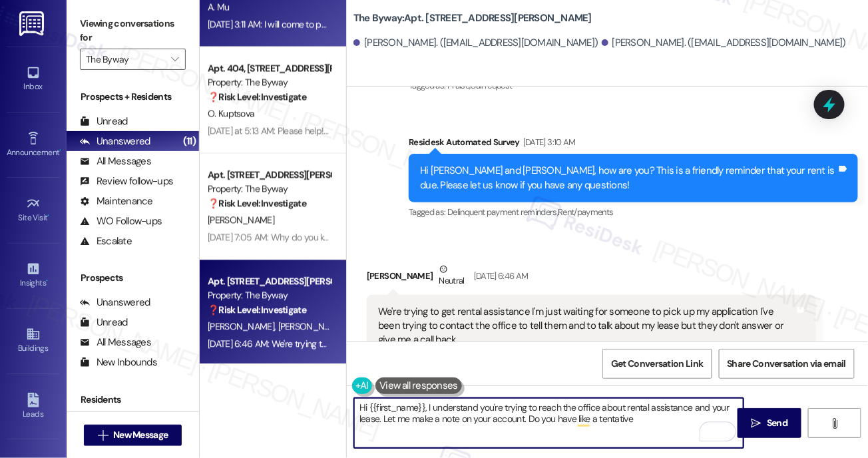
type textarea "Hi {{first_name}}, I understand you're trying to reach the office about rental …"
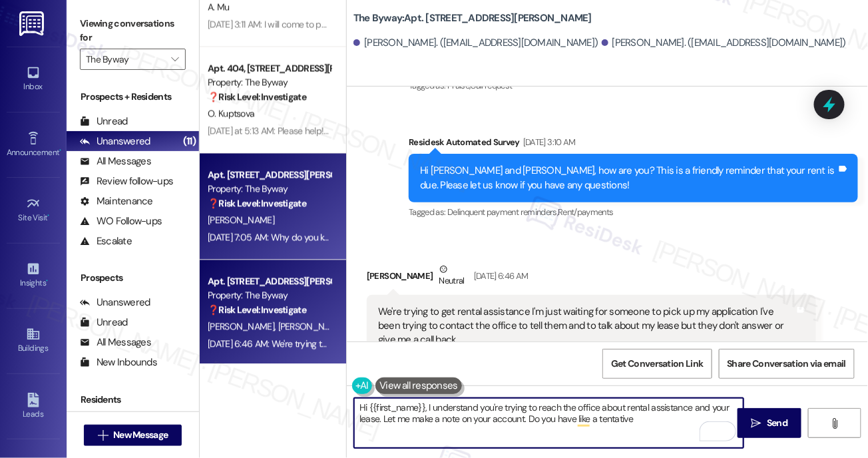
click at [287, 214] on div "[PERSON_NAME]" at bounding box center [269, 220] width 126 height 17
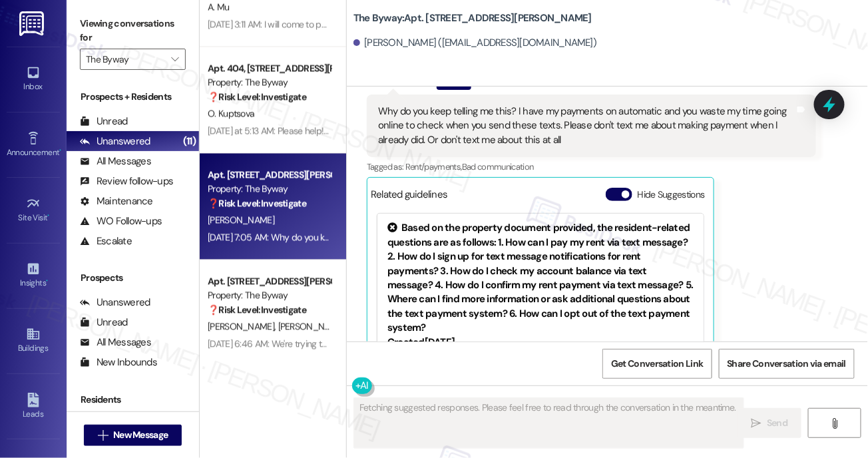
scroll to position [3517, 0]
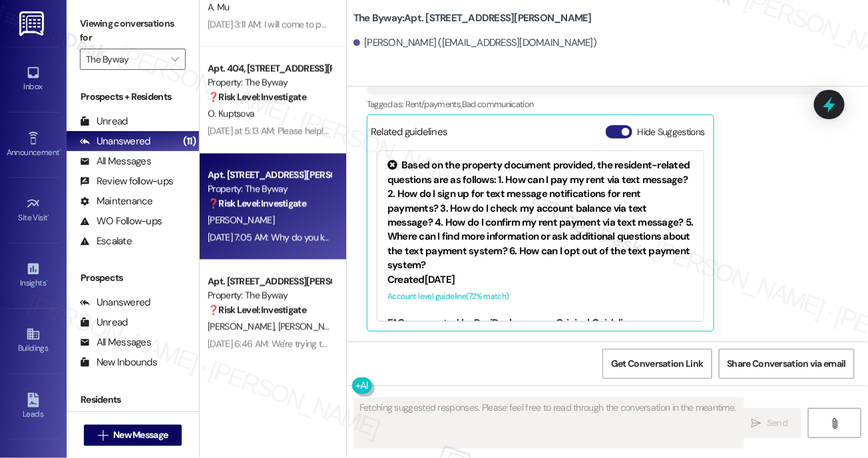
click at [620, 133] on button "Hide Suggestions" at bounding box center [619, 131] width 27 height 13
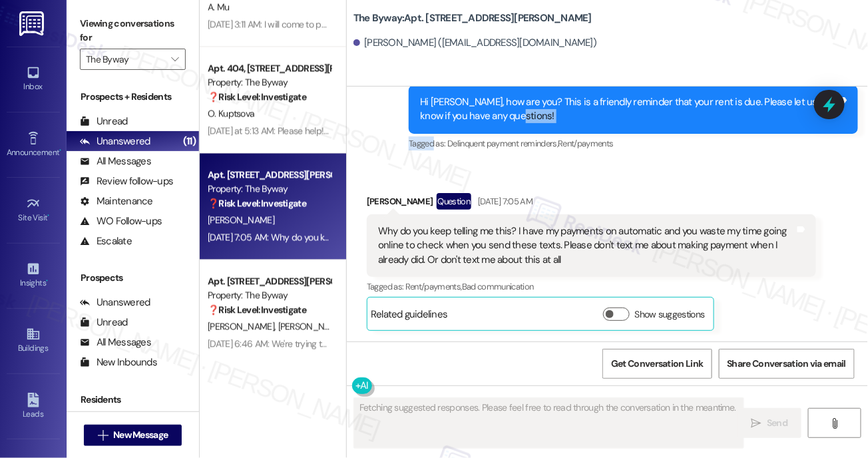
scroll to position [3334, 0]
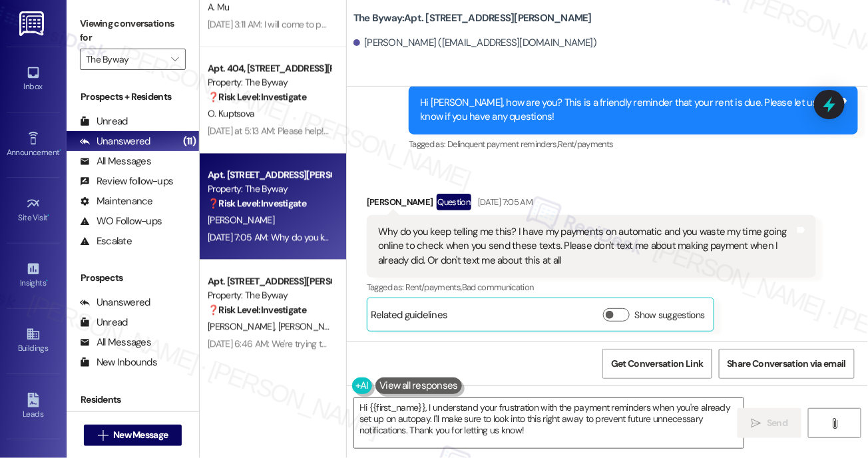
click at [563, 251] on div "Why do you keep telling me this? I have my payments on automatic and you waste …" at bounding box center [586, 246] width 417 height 43
drag, startPoint x: 524, startPoint y: 234, endPoint x: 657, endPoint y: 242, distance: 132.8
click at [664, 236] on div "Why do you keep telling me this? I have my payments on automatic and you waste …" at bounding box center [586, 246] width 417 height 43
click at [559, 425] on textarea "Hi {{first_name}}, I understand your frustration with the payment reminders whe…" at bounding box center [549, 423] width 390 height 50
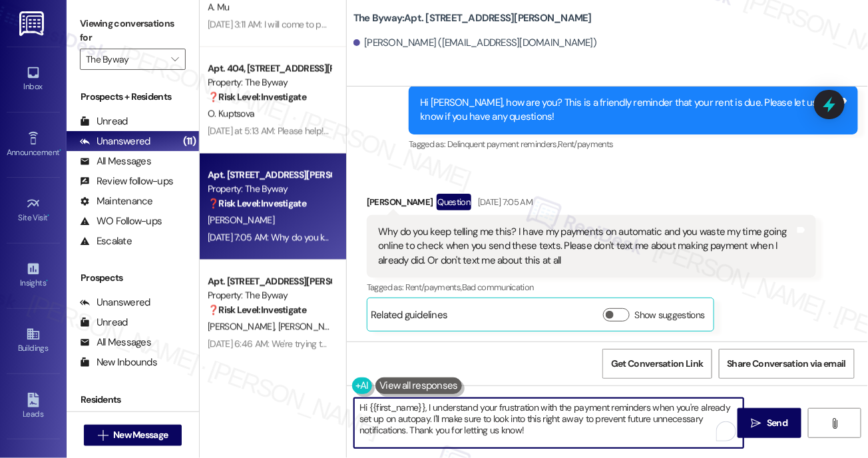
drag, startPoint x: 559, startPoint y: 425, endPoint x: 594, endPoint y: 423, distance: 34.7
click at [559, 425] on textarea "Hi {{first_name}}, I understand your frustration with the payment reminders whe…" at bounding box center [549, 423] width 390 height 50
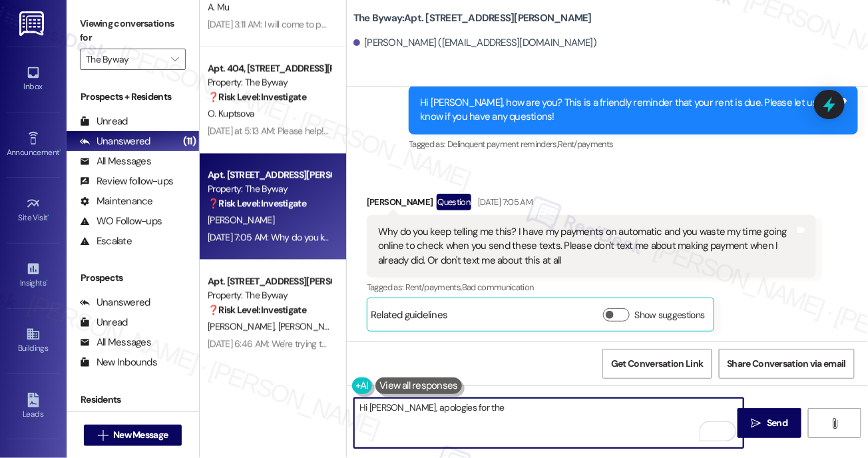
click at [387, 410] on textarea "Hi [PERSON_NAME], apologies for the" at bounding box center [549, 423] width 390 height 50
click at [386, 410] on textarea "Hi [PERSON_NAME], apologies for the" at bounding box center [549, 423] width 390 height 50
paste textarea "{{first_name}}! Thank you for letting me know that you are on auto-pay We great…"
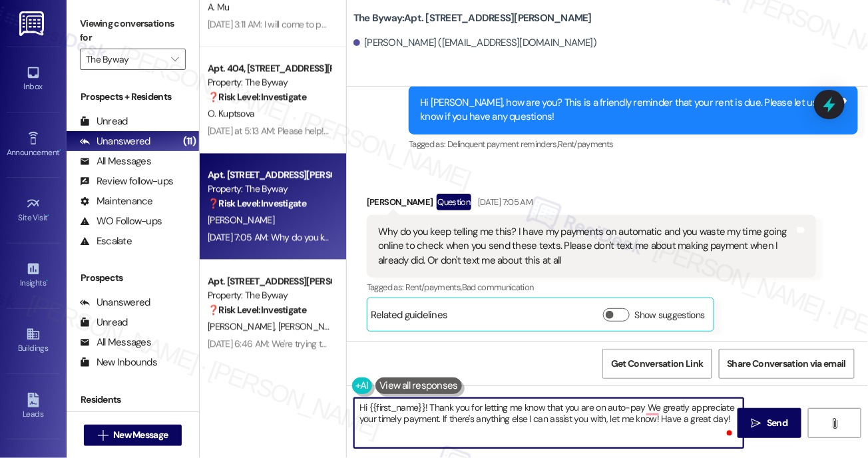
click at [441, 421] on textarea "Hi {{first_name}}! Thank you for letting me know that you are on auto-pay We gr…" at bounding box center [549, 423] width 390 height 50
drag, startPoint x: 601, startPoint y: 419, endPoint x: 602, endPoint y: 431, distance: 12.0
click at [602, 431] on textarea "Hi {{first_name}}! Thank you for letting me know that you are on auto-pay We gr…" at bounding box center [549, 423] width 390 height 50
click at [447, 419] on textarea "Hi {{first_name}}! Thank you for letting me know that you are on auto-pay We gr…" at bounding box center [549, 423] width 390 height 50
click at [645, 425] on textarea "Hi {{first_name}}! Thank you for letting me know that you are on auto-pay We gr…" at bounding box center [549, 423] width 390 height 50
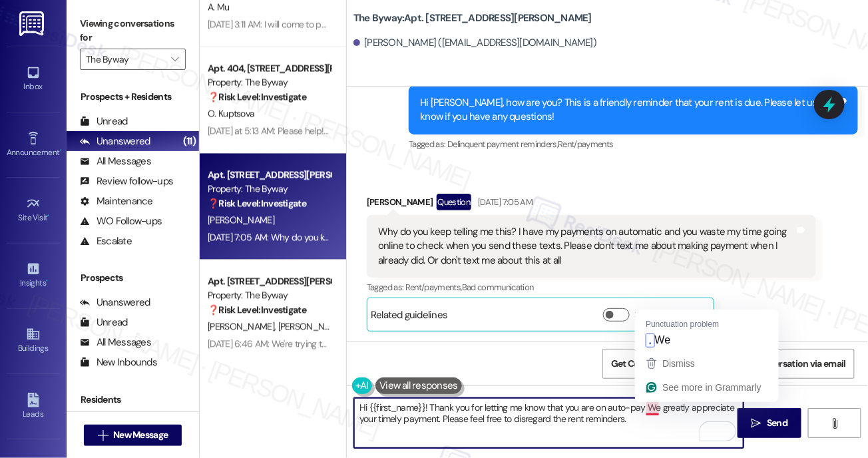
click at [648, 413] on textarea "Hi {{first_name}}! Thank you for letting me know that you are on auto-pay We gr…" at bounding box center [549, 423] width 390 height 50
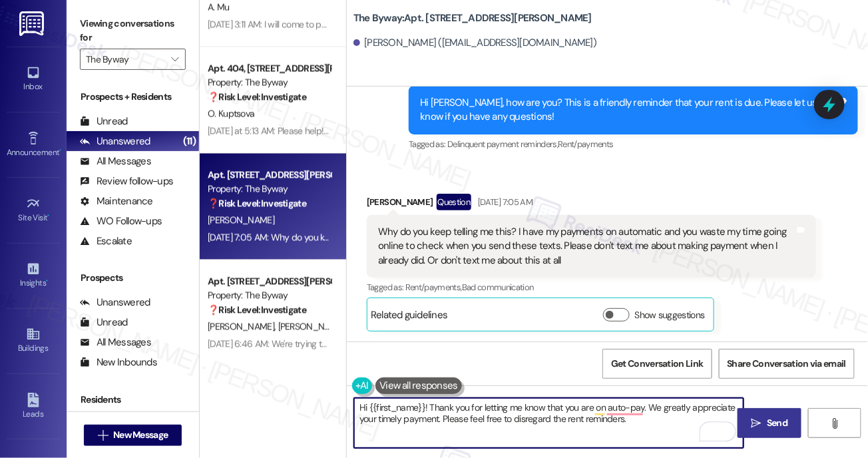
type textarea "Hi {{first_name}}! Thank you for letting me know that you are on auto-pay. We g…"
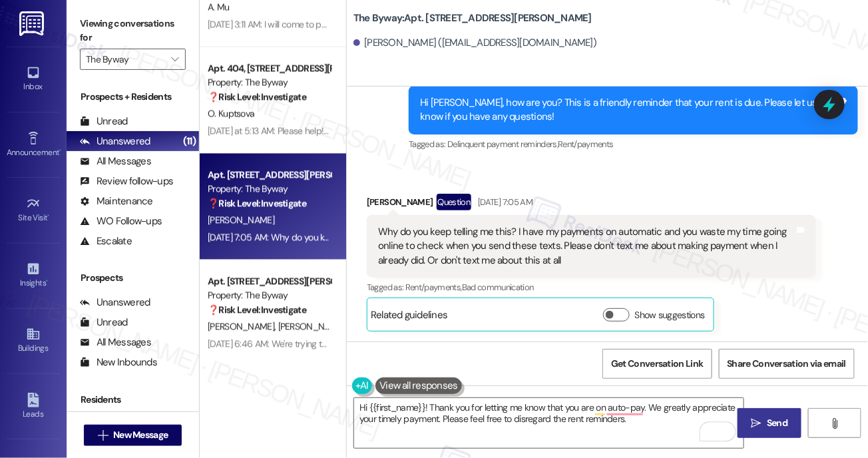
click at [761, 420] on icon "" at bounding box center [757, 423] width 10 height 11
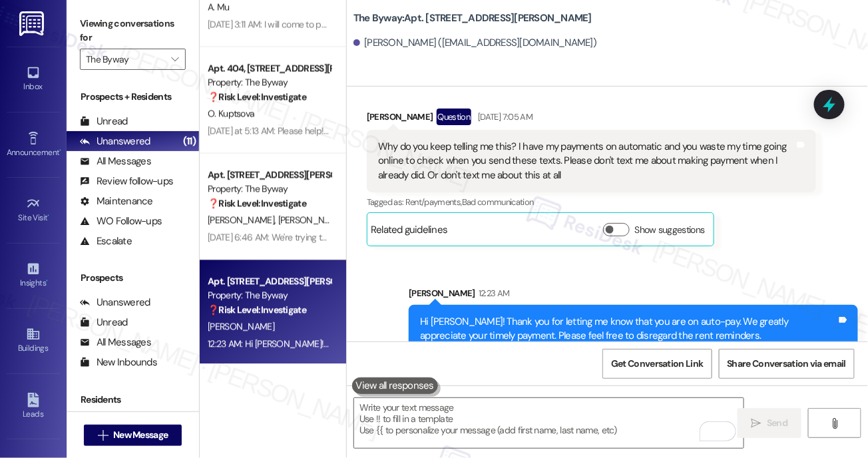
scroll to position [3441, 0]
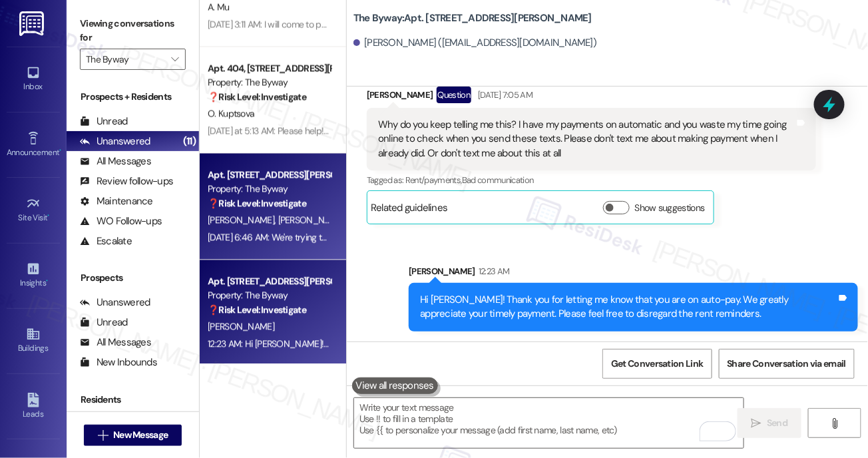
click at [290, 229] on div "[DATE] 6:46 AM: We're trying to get rental assistance I'm just waiting for some…" at bounding box center [269, 237] width 126 height 17
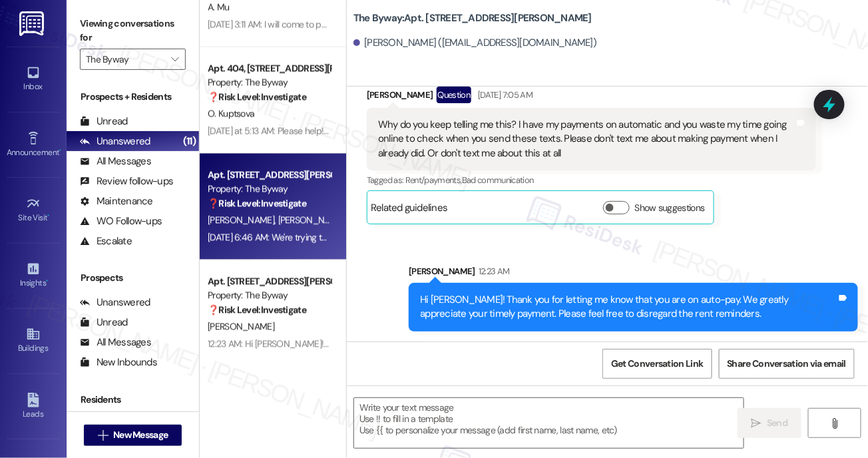
type textarea "Fetching suggested responses. Please feel free to read through the conversation…"
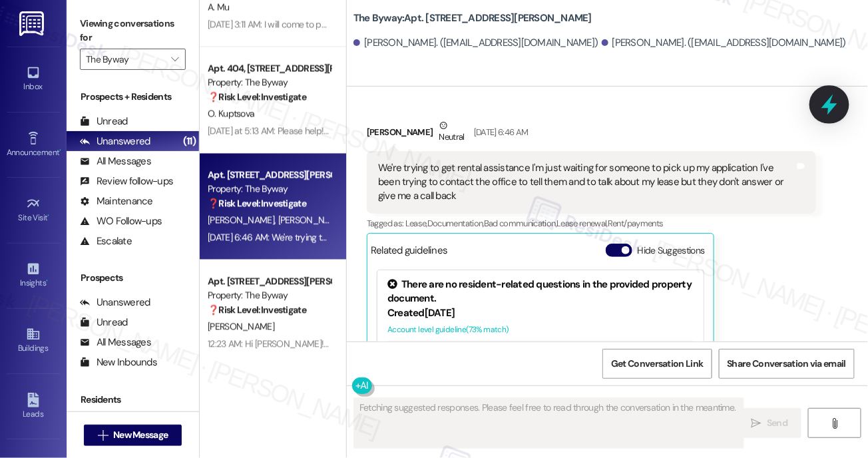
scroll to position [4227, 0]
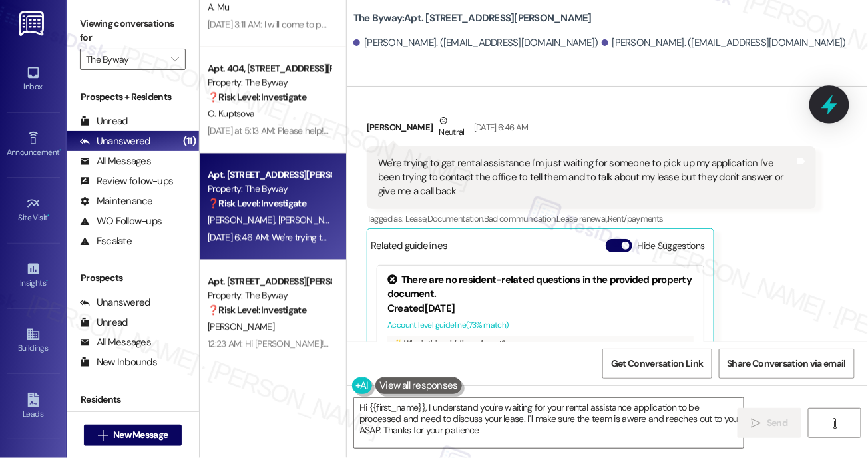
type textarea "Hi {{first_name}}, I understand you're waiting for your rental assistance appli…"
click at [619, 239] on button "Hide Suggestions" at bounding box center [619, 245] width 27 height 13
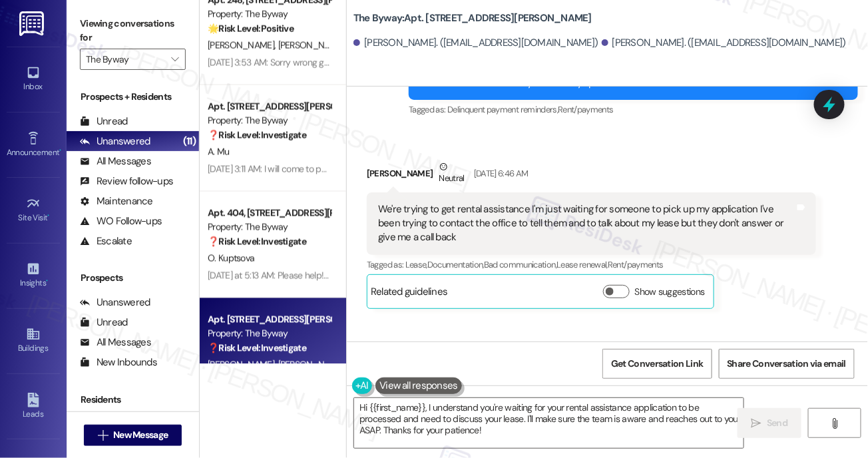
scroll to position [808, 0]
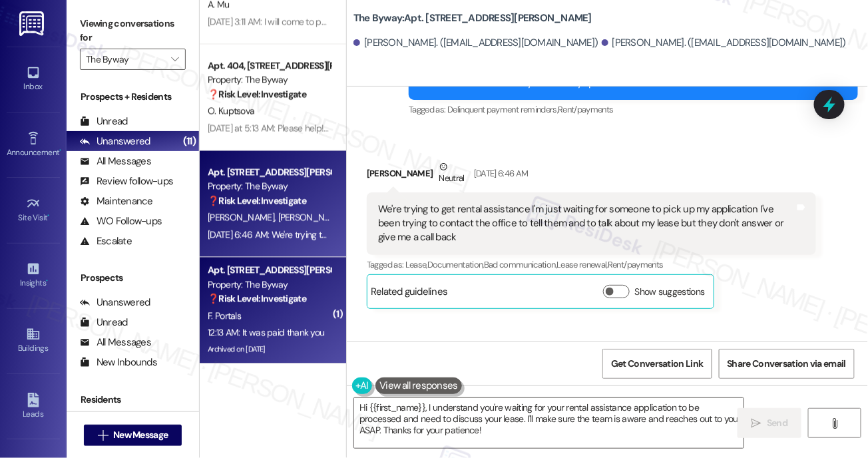
click at [270, 317] on div "F. Portals" at bounding box center [269, 316] width 126 height 17
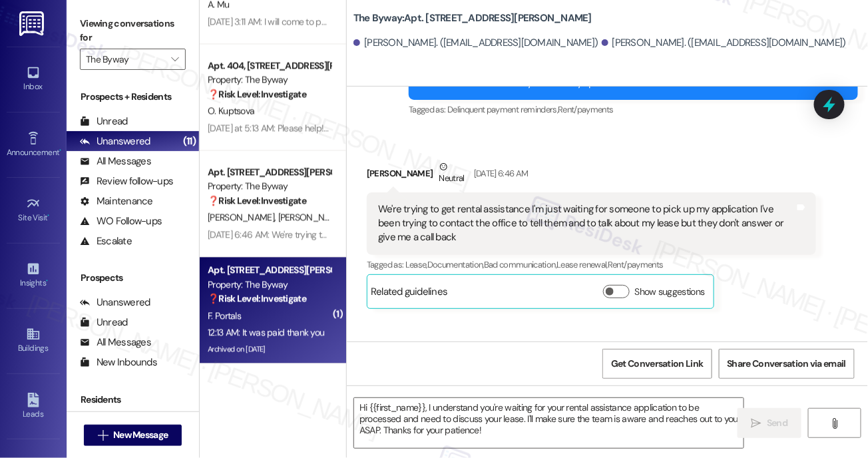
type textarea "Fetching suggested responses. Please feel free to read through the conversation…"
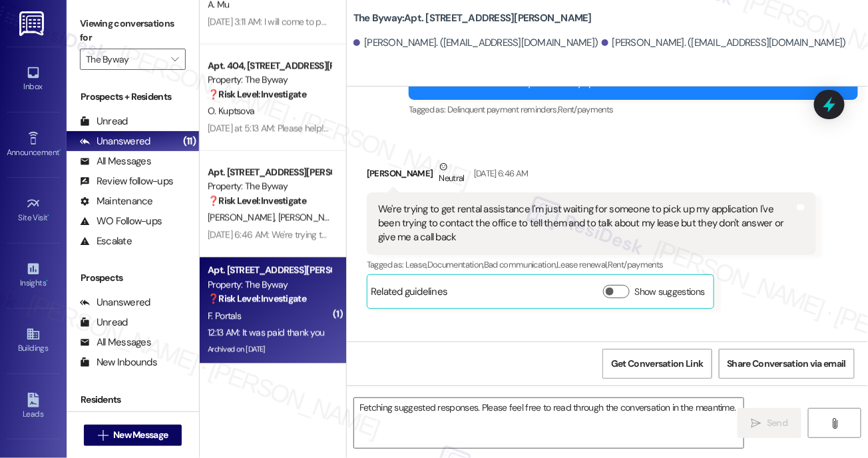
click at [269, 316] on div "F. Portals" at bounding box center [269, 316] width 126 height 17
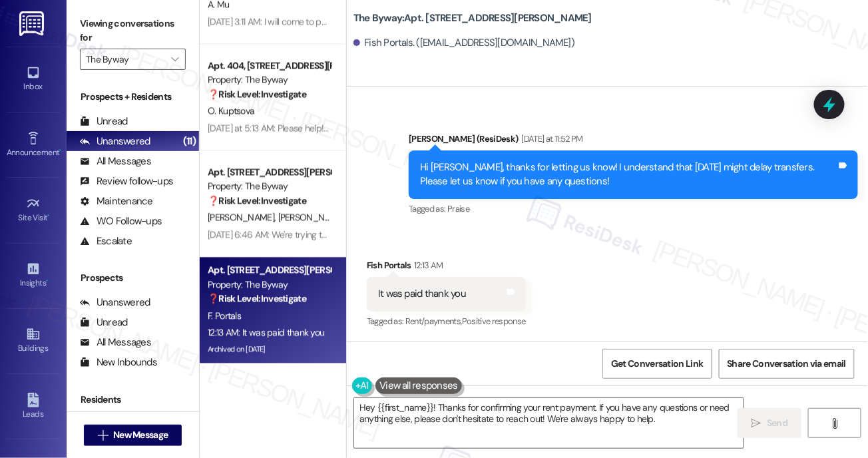
scroll to position [3311, 0]
click at [421, 418] on textarea "Hey {{first_name}}! Thanks for confirming your rent payment. If you have any qu…" at bounding box center [549, 423] width 390 height 50
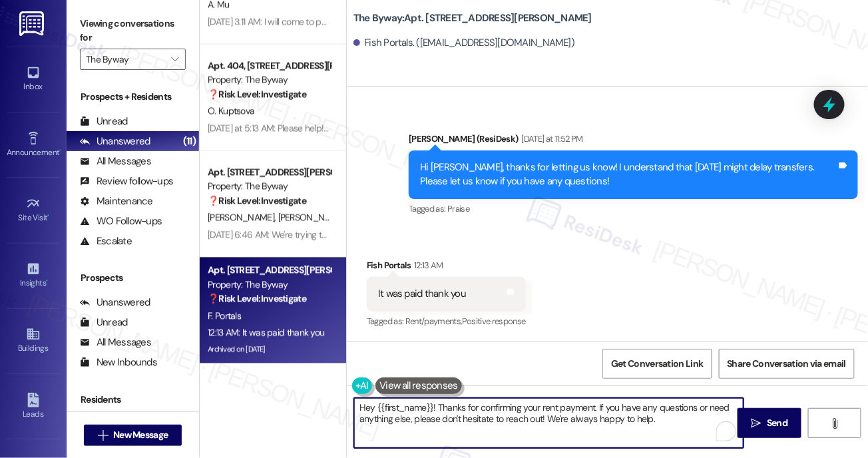
click at [421, 418] on textarea "Hey {{first_name}}! Thanks for confirming your rent payment. If you have any qu…" at bounding box center [549, 423] width 390 height 50
click at [421, 419] on textarea "Hey {{first_name}}! Thanks for confirming your rent payment. If you have any qu…" at bounding box center [549, 423] width 390 height 50
paste textarea "Thank you, {{first_name}}, for your payment! If there's anything we can help yo…"
click at [469, 420] on textarea "Thank you, {{first_name}}, for your payment! If there's anything we can help yo…" at bounding box center [549, 423] width 390 height 50
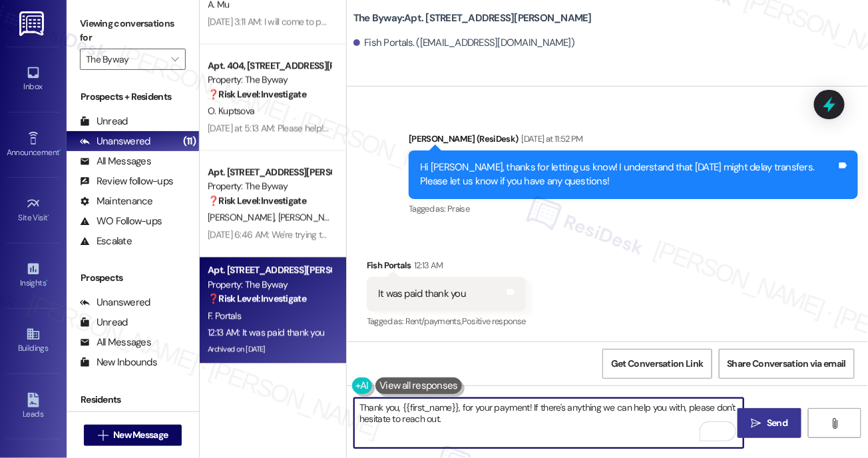
type textarea "Thank you, {{first_name}}, for your payment! If there's anything we can help yo…"
click at [778, 427] on span "Send" at bounding box center [777, 423] width 21 height 14
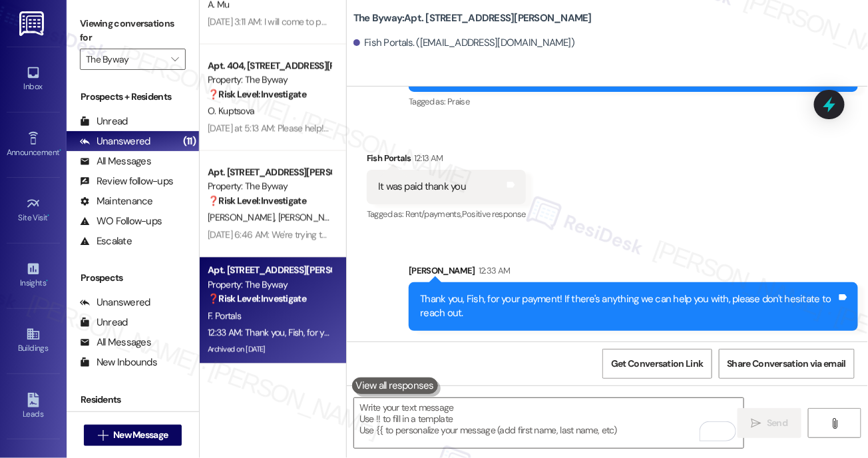
scroll to position [3419, 0]
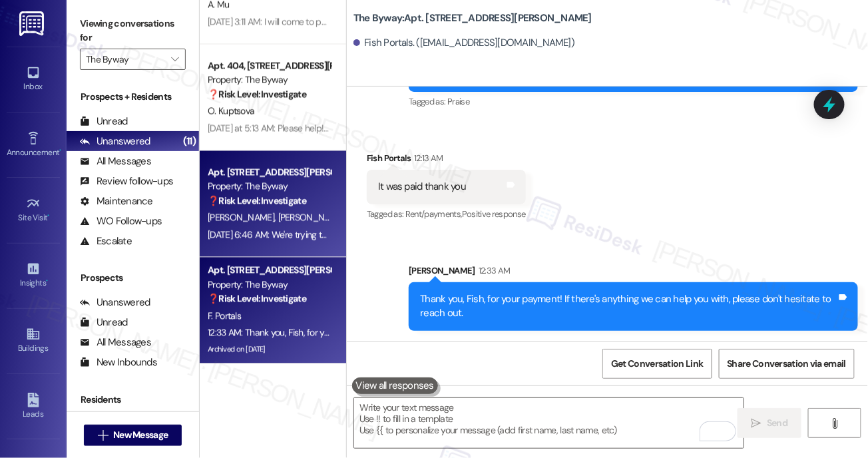
click at [291, 222] on div "[PERSON_NAME] [PERSON_NAME]" at bounding box center [269, 217] width 126 height 17
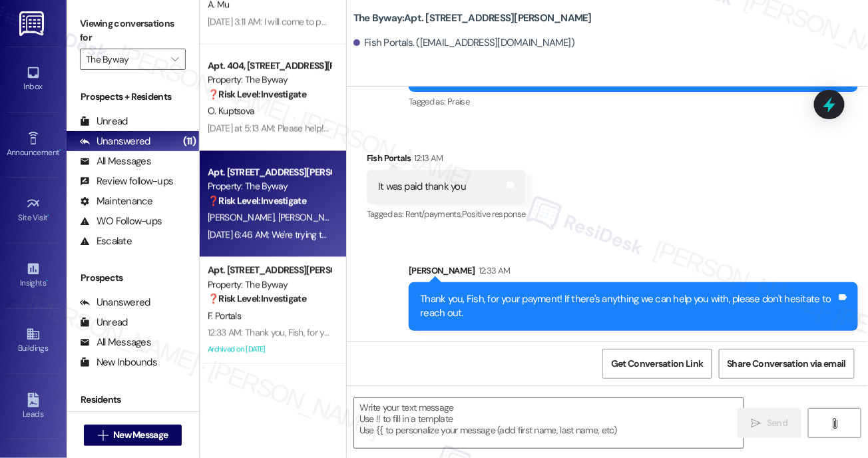
type textarea "Fetching suggested responses. Please feel free to read through the conversation…"
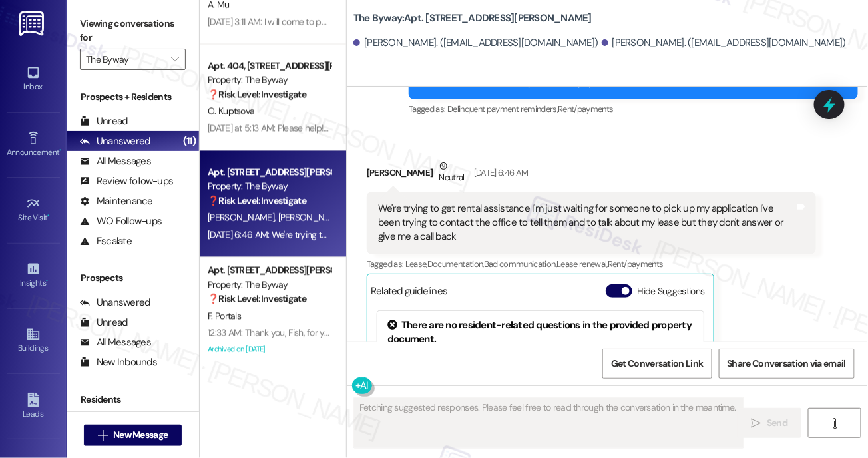
scroll to position [4100, 0]
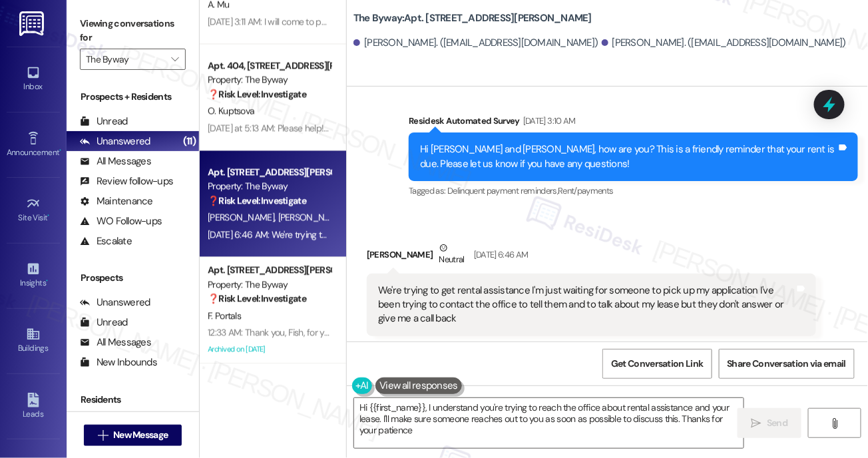
type textarea "Hi {{first_name}}, I understand you're trying to reach the office about rental …"
click at [618, 366] on button "Hide Suggestions" at bounding box center [619, 372] width 27 height 13
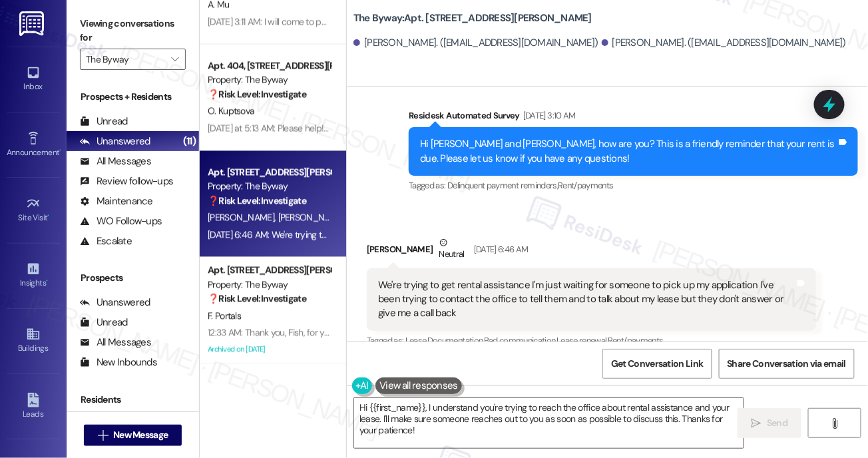
scroll to position [4181, 0]
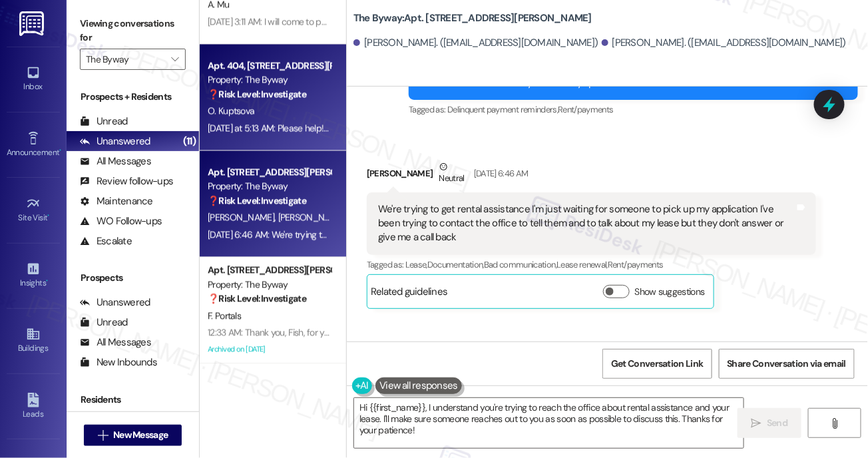
click at [248, 135] on div "[DATE] at 5:13 AM: Please help! We rent a one-room apartment and there is one p…" at bounding box center [269, 128] width 126 height 17
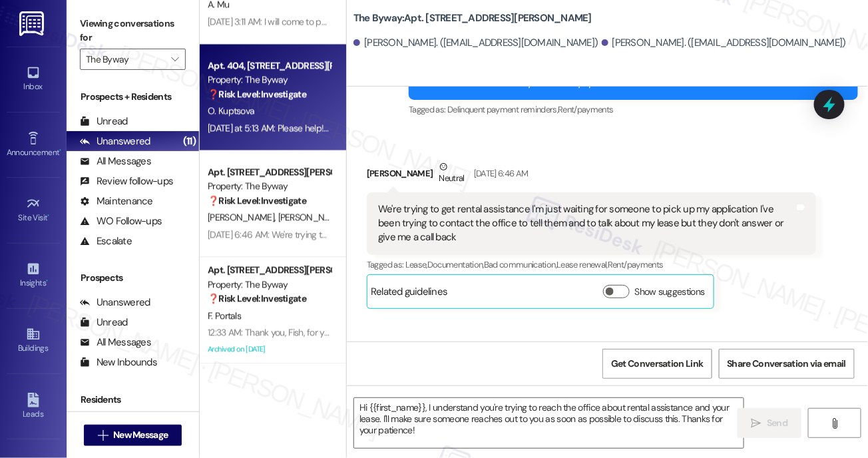
type textarea "Fetching suggested responses. Please feel free to read through the conversation…"
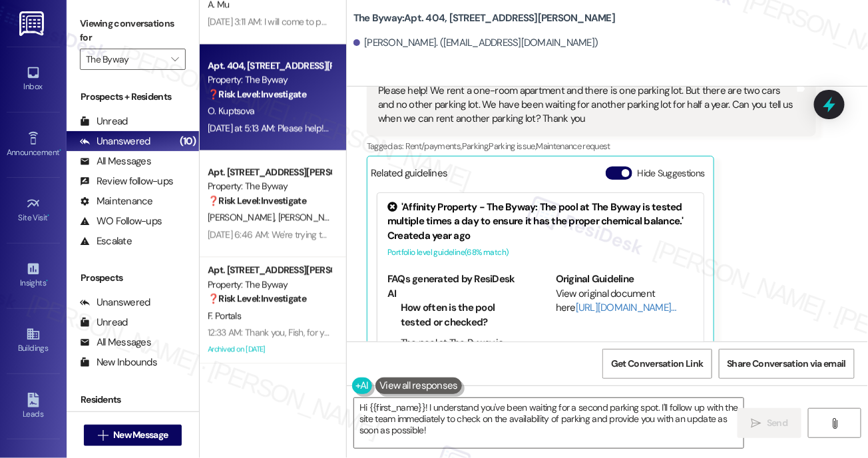
scroll to position [2455, 0]
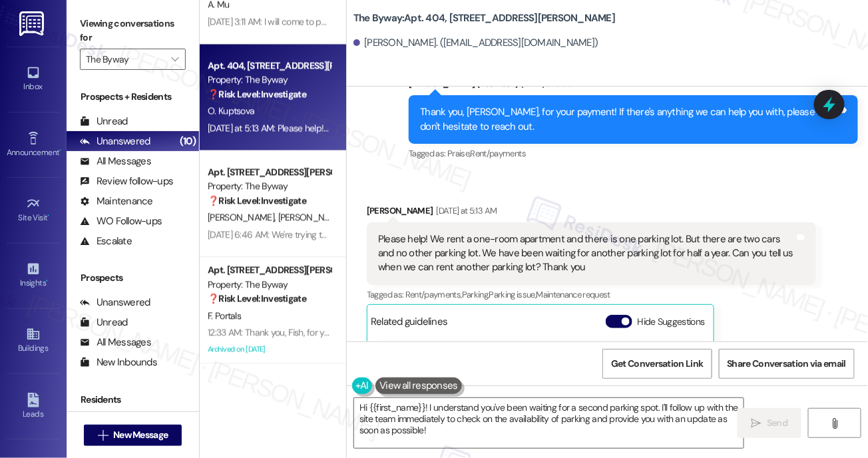
click at [616, 315] on button "Hide Suggestions" at bounding box center [619, 321] width 27 height 13
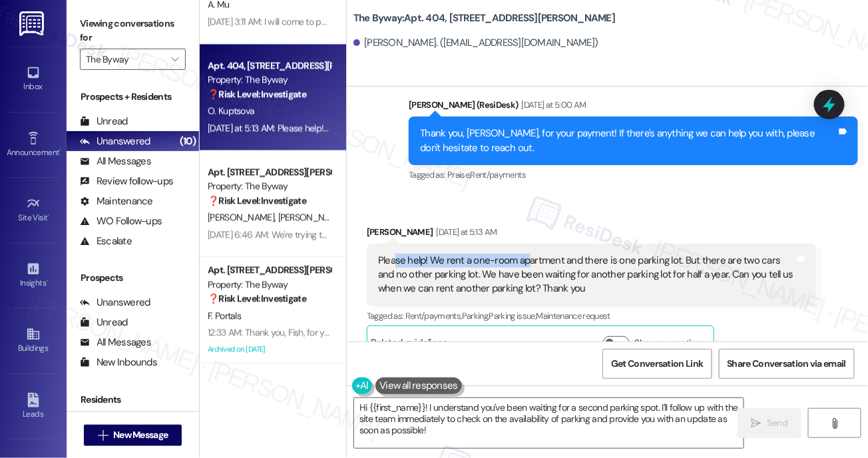
drag, startPoint x: 395, startPoint y: 231, endPoint x: 529, endPoint y: 236, distance: 134.6
click at [529, 254] on div "Please help! We rent a one-room apartment and there is one parking lot. But the…" at bounding box center [586, 275] width 417 height 43
click at [492, 254] on div "Please help! We rent a one-room apartment and there is one parking lot. But the…" at bounding box center [586, 275] width 417 height 43
drag, startPoint x: 387, startPoint y: 234, endPoint x: 594, endPoint y: 228, distance: 207.2
click at [594, 254] on div "Please help! We rent a one-room apartment and there is one parking lot. But the…" at bounding box center [586, 275] width 417 height 43
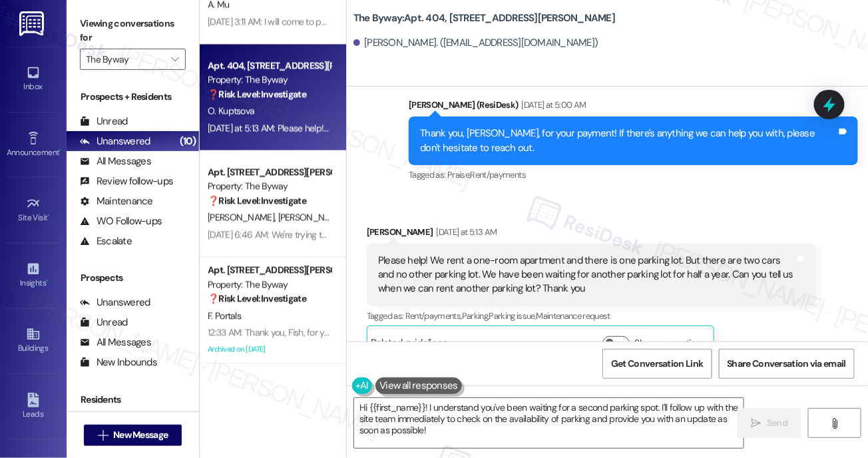
click at [591, 254] on div "Please help! We rent a one-room apartment and there is one parking lot. But the…" at bounding box center [586, 275] width 417 height 43
drag, startPoint x: 517, startPoint y: 236, endPoint x: 744, endPoint y: 230, distance: 226.5
click at [764, 254] on div "Please help! We rent a one-room apartment and there is one parking lot. But the…" at bounding box center [586, 275] width 417 height 43
click at [449, 254] on div "Please help! We rent a one-room apartment and there is one parking lot. But the…" at bounding box center [586, 275] width 417 height 43
drag, startPoint x: 375, startPoint y: 246, endPoint x: 574, endPoint y: 249, distance: 199.1
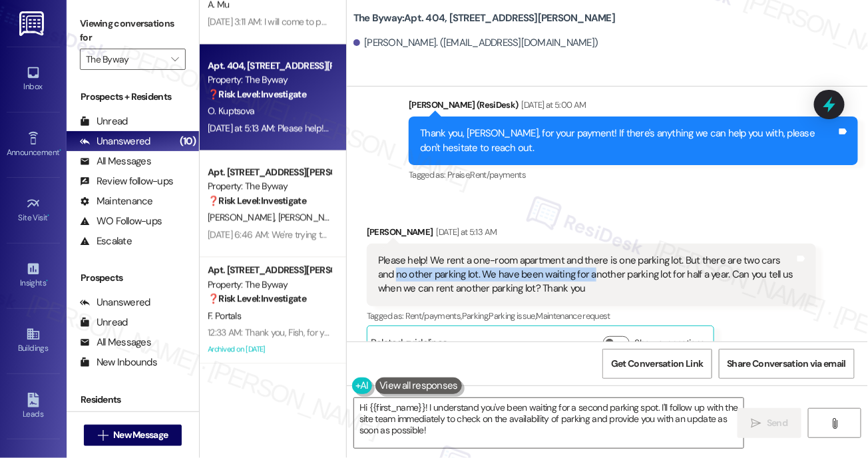
click at [574, 249] on div "Please help! We rent a one-room apartment and there is one parking lot. But the…" at bounding box center [591, 275] width 449 height 63
click at [575, 254] on div "Please help! We rent a one-room apartment and there is one parking lot. But the…" at bounding box center [586, 275] width 417 height 43
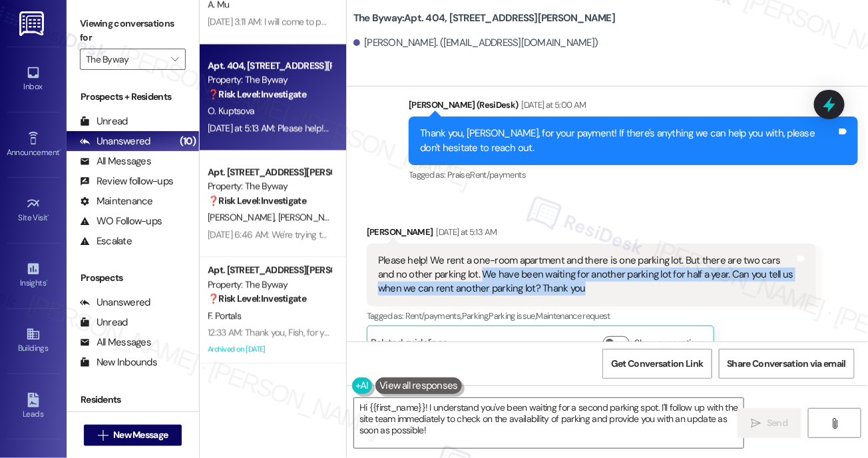
drag, startPoint x: 463, startPoint y: 246, endPoint x: 588, endPoint y: 255, distance: 124.8
click at [588, 255] on div "Please help! We rent a one-room apartment and there is one parking lot. But the…" at bounding box center [586, 275] width 417 height 43
click at [587, 254] on div "Please help! We rent a one-room apartment and there is one parking lot. But the…" at bounding box center [586, 275] width 417 height 43
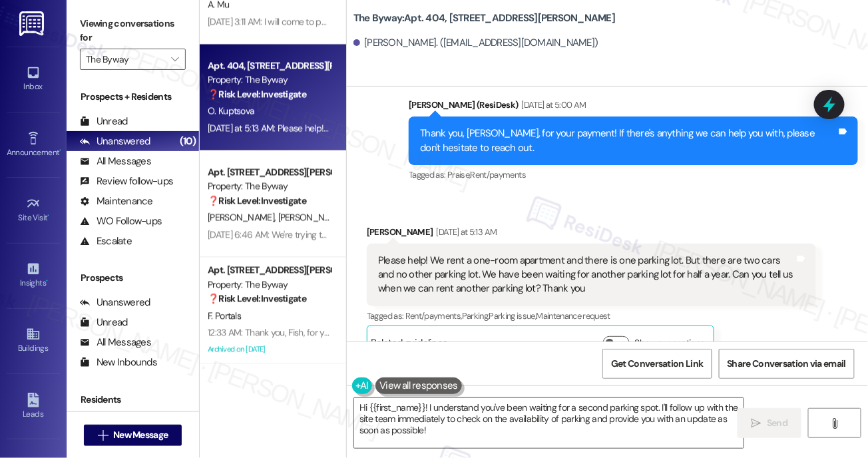
click at [496, 254] on div "Please help! We rent a one-room apartment and there is one parking lot. But the…" at bounding box center [586, 275] width 417 height 43
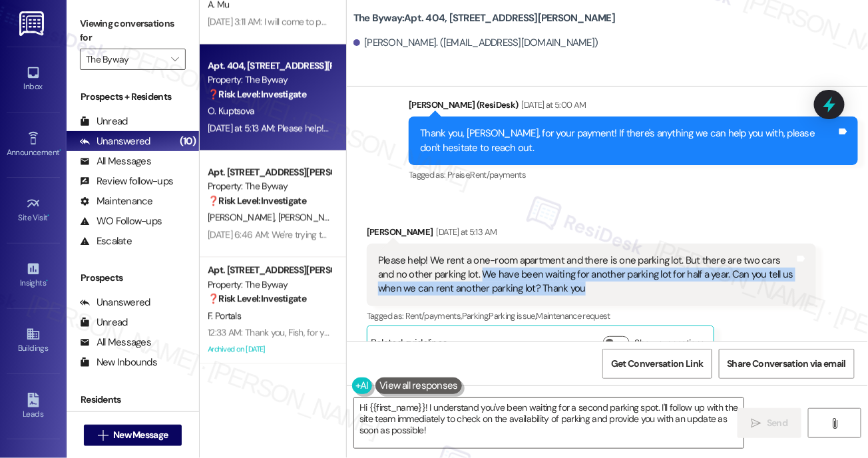
drag, startPoint x: 463, startPoint y: 244, endPoint x: 587, endPoint y: 258, distance: 124.0
click at [587, 258] on div "Please help! We rent a one-room apartment and there is one parking lot. But the…" at bounding box center [586, 275] width 417 height 43
click at [518, 254] on div "Please help! We rent a one-room apartment and there is one parking lot. But the…" at bounding box center [586, 275] width 417 height 43
drag, startPoint x: 461, startPoint y: 246, endPoint x: 537, endPoint y: 256, distance: 76.5
click at [537, 256] on div "Please help! We rent a one-room apartment and there is one parking lot. But the…" at bounding box center [586, 275] width 417 height 43
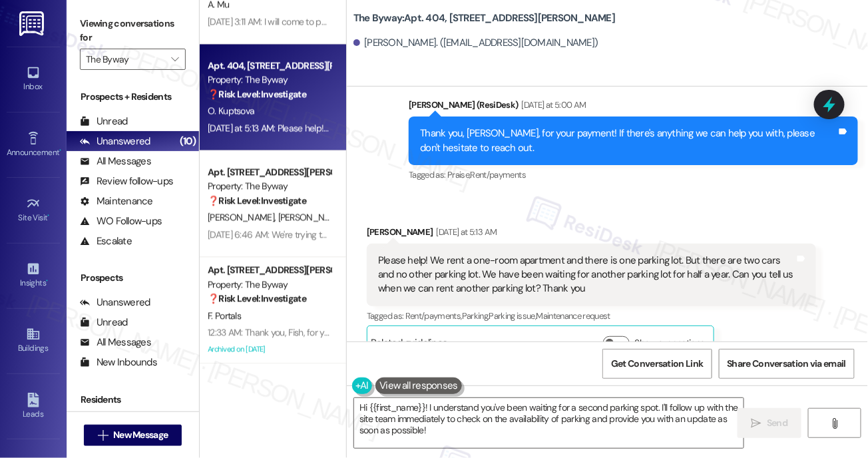
click at [618, 255] on div "Please help! We rent a one-room apartment and there is one parking lot. But the…" at bounding box center [586, 275] width 417 height 43
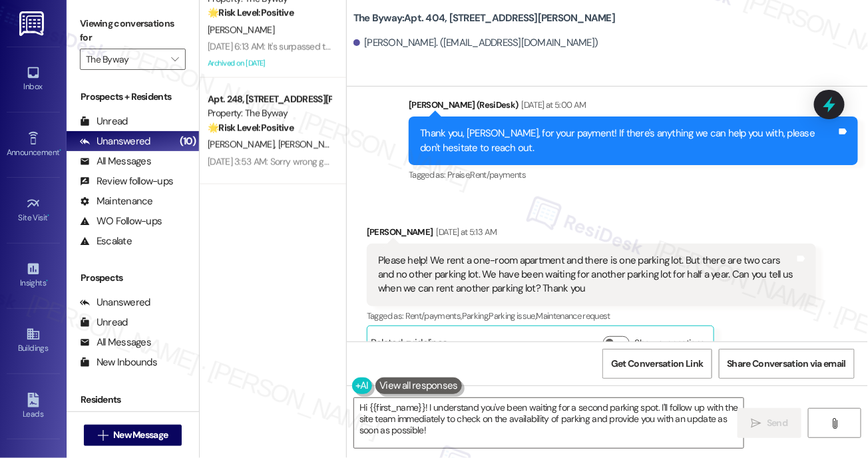
scroll to position [702, 0]
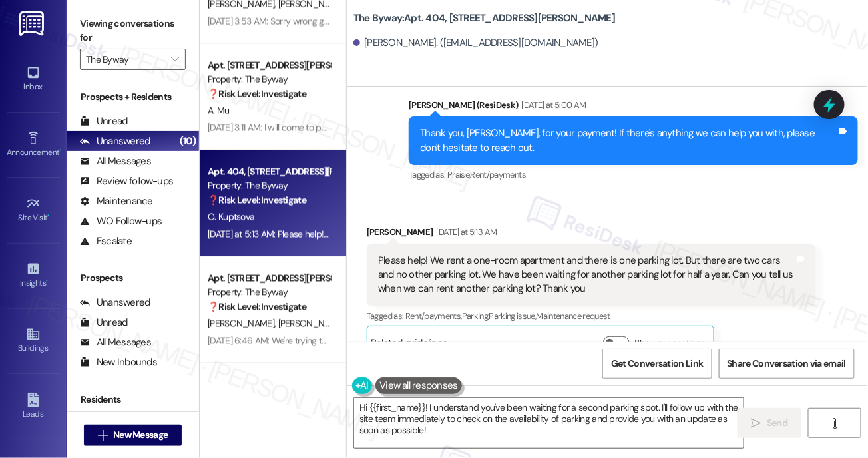
click at [308, 219] on div "O. Kuptsova" at bounding box center [269, 217] width 126 height 17
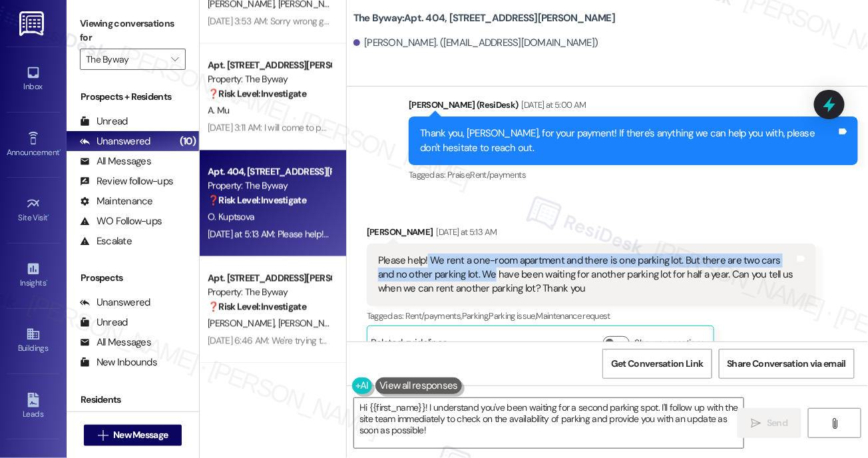
drag, startPoint x: 427, startPoint y: 230, endPoint x: 477, endPoint y: 250, distance: 54.0
click at [477, 254] on div "Please help! We rent a one-room apartment and there is one parking lot. But the…" at bounding box center [586, 275] width 417 height 43
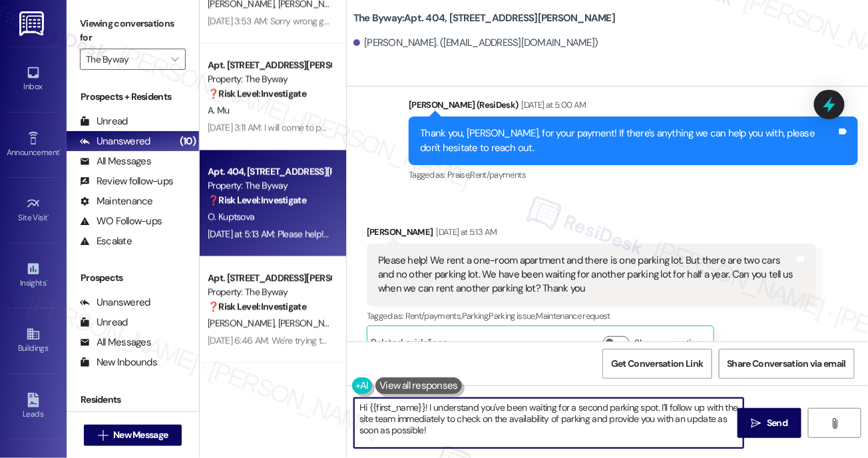
click at [596, 418] on textarea "Hi {{first_name}}! I understand you've been waiting for a second parking spot. …" at bounding box center [549, 423] width 390 height 50
click at [570, 427] on textarea "Hi {{first_name}}! I understand you've been waiting for a second parking spot. …" at bounding box center [549, 423] width 390 height 50
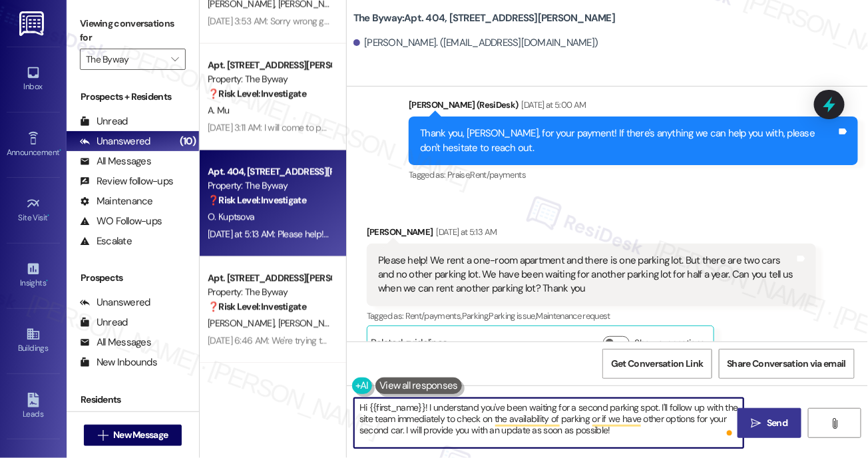
type textarea "Hi {{first_name}}! I understand you've been waiting for a second parking spot. …"
click at [776, 427] on span "Send" at bounding box center [777, 423] width 21 height 14
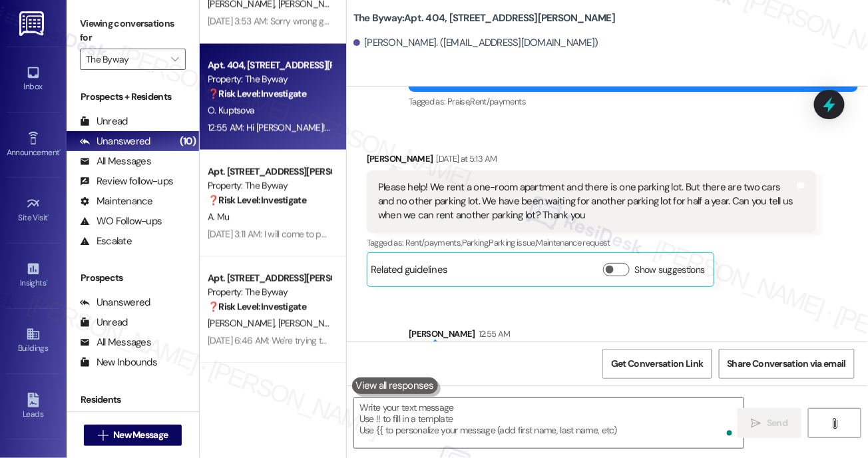
scroll to position [2555, 0]
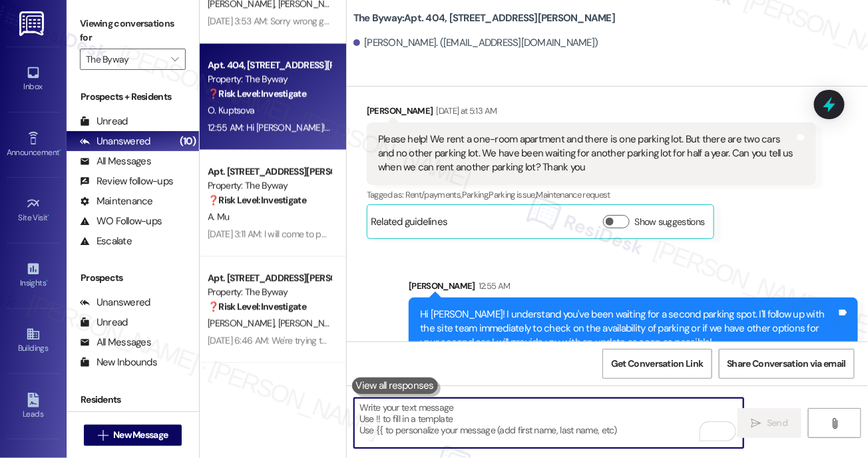
click at [500, 419] on textarea "To enrich screen reader interactions, please activate Accessibility in Grammarl…" at bounding box center [549, 423] width 390 height 50
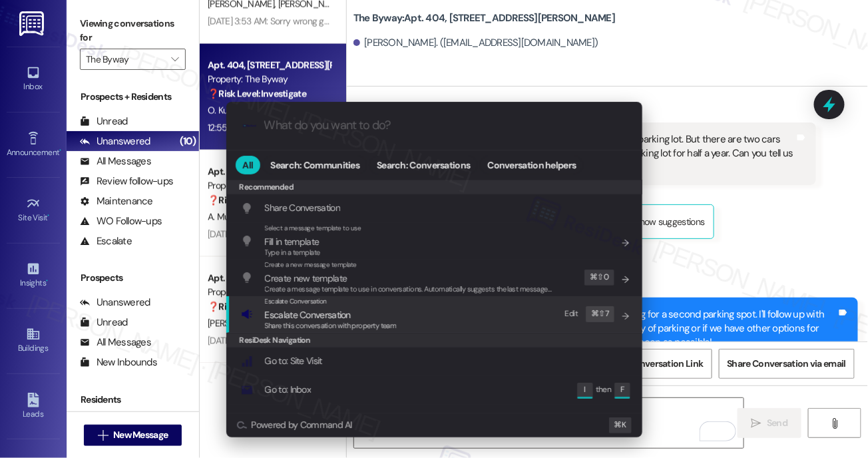
click at [447, 311] on div "Escalate Conversation Escalate Conversation Share this conversation with proper…" at bounding box center [436, 314] width 390 height 36
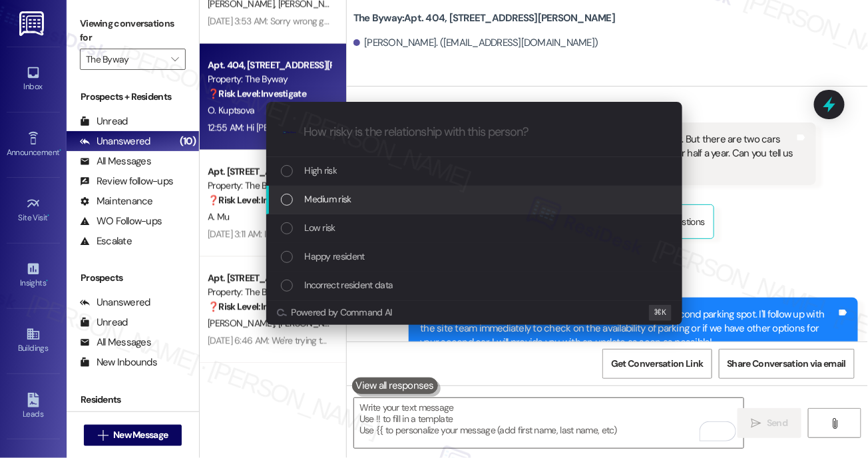
click at [409, 202] on div "Medium risk" at bounding box center [476, 199] width 390 height 15
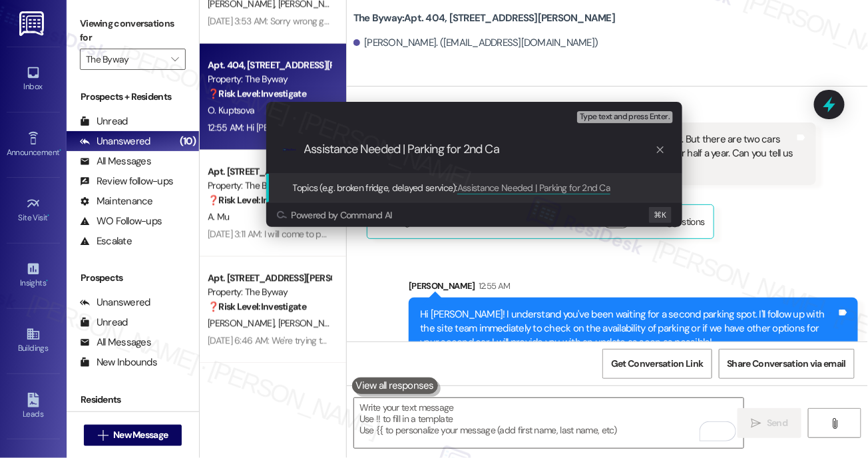
type input "Assistance Needed | Parking for 2nd Car"
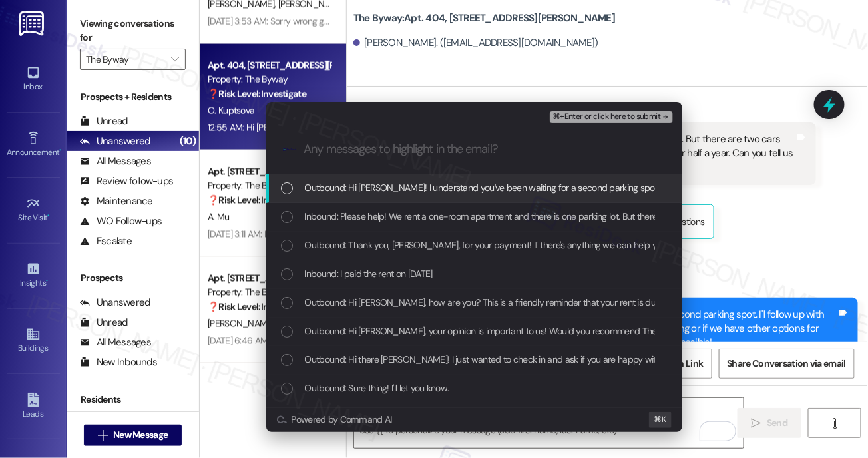
click at [406, 183] on span "Outbound: Hi [PERSON_NAME]! I understand you've been waiting for a second parki…" at bounding box center [832, 187] width 1055 height 15
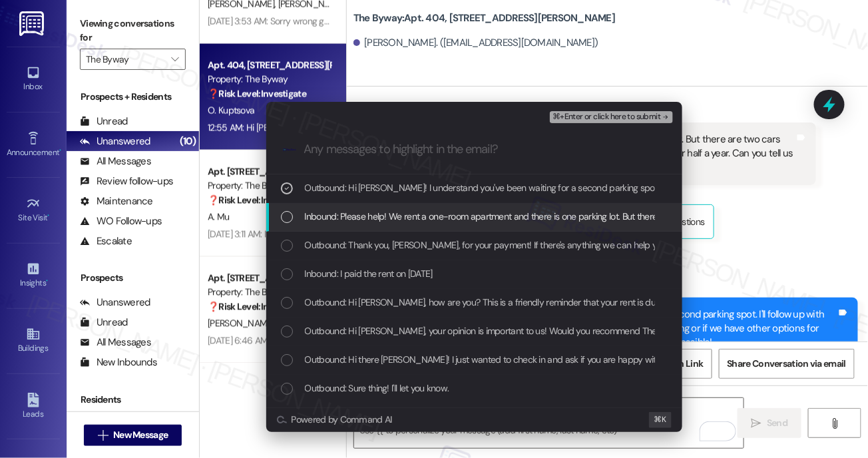
click at [398, 226] on div "Inbound: Please help! We rent a one-room apartment and there is one parking lot…" at bounding box center [474, 217] width 416 height 29
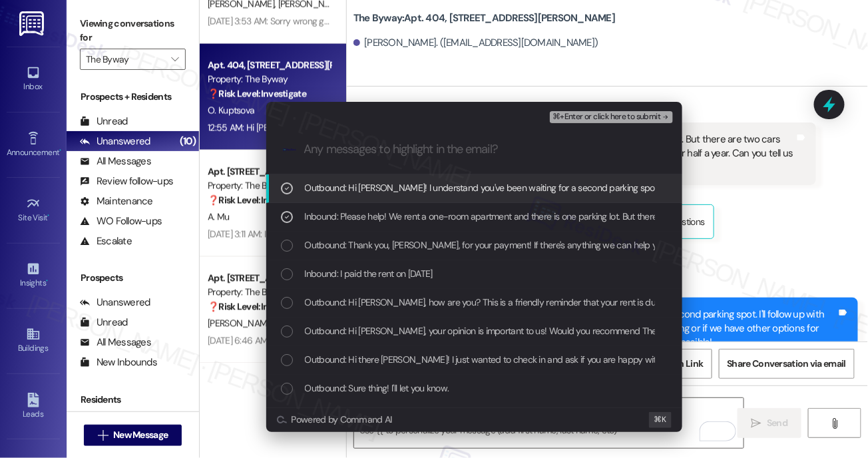
click at [570, 119] on span "⌘+Enter or click here to submit" at bounding box center [607, 117] width 108 height 9
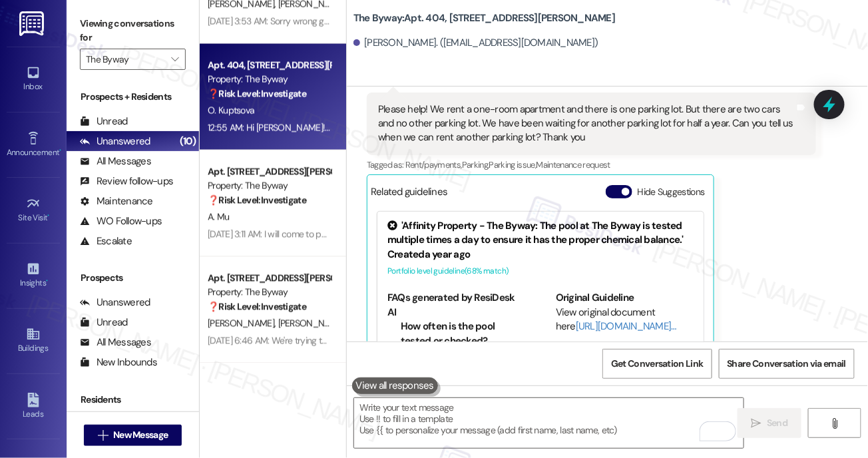
scroll to position [2616, 0]
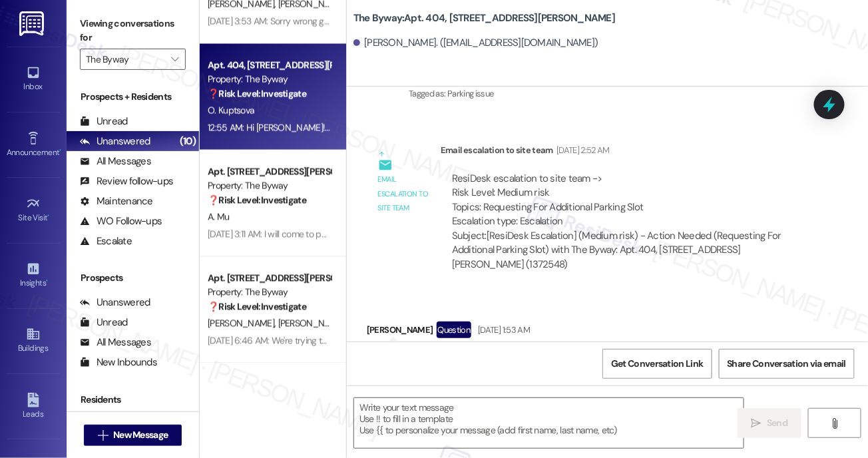
type textarea "Fetching suggested responses. Please feel free to read through the conversation…"
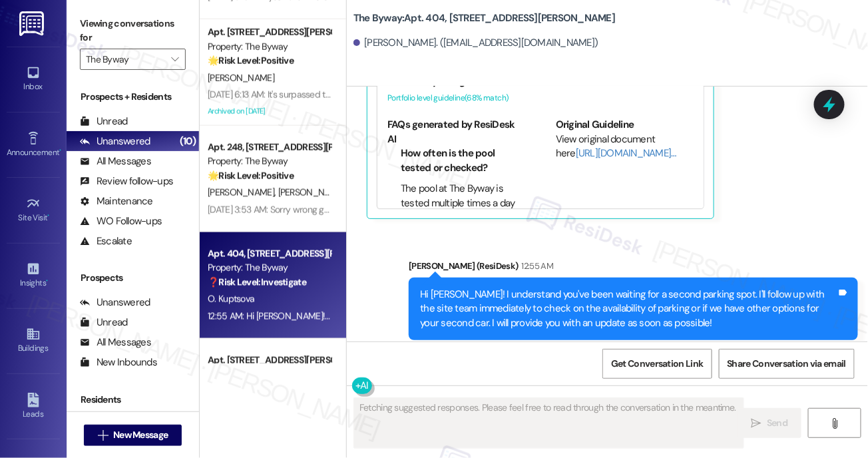
scroll to position [467, 0]
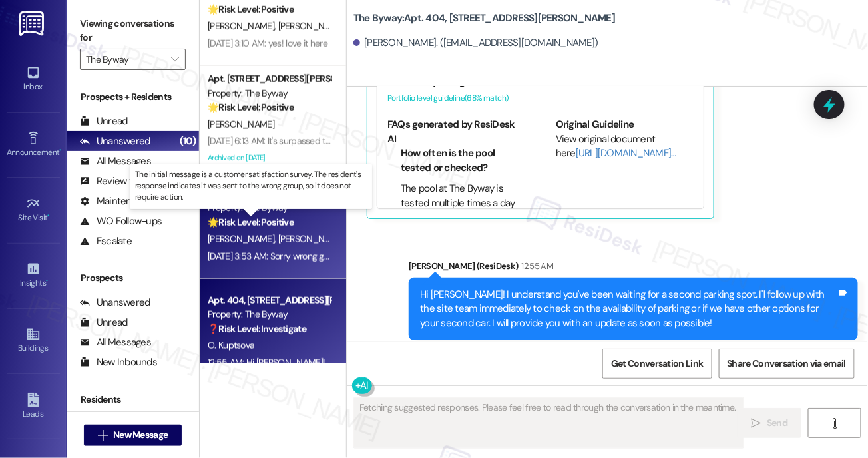
click at [294, 225] on strong "🌟 Risk Level: Positive" at bounding box center [251, 222] width 86 height 12
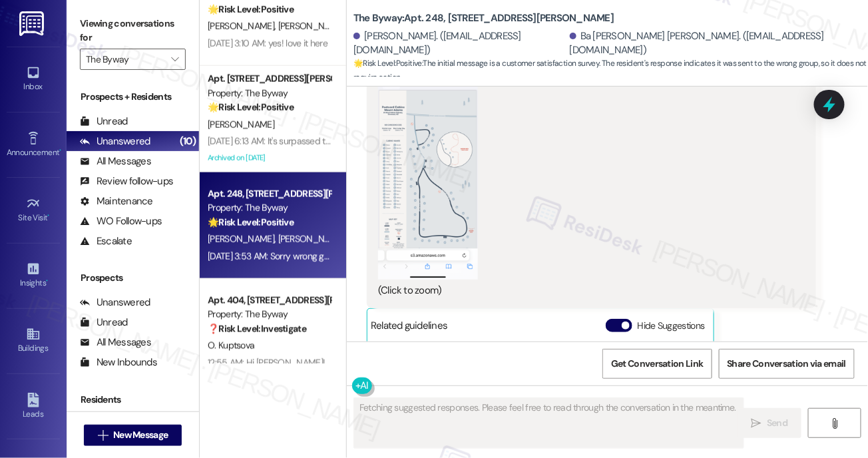
scroll to position [22758, 0]
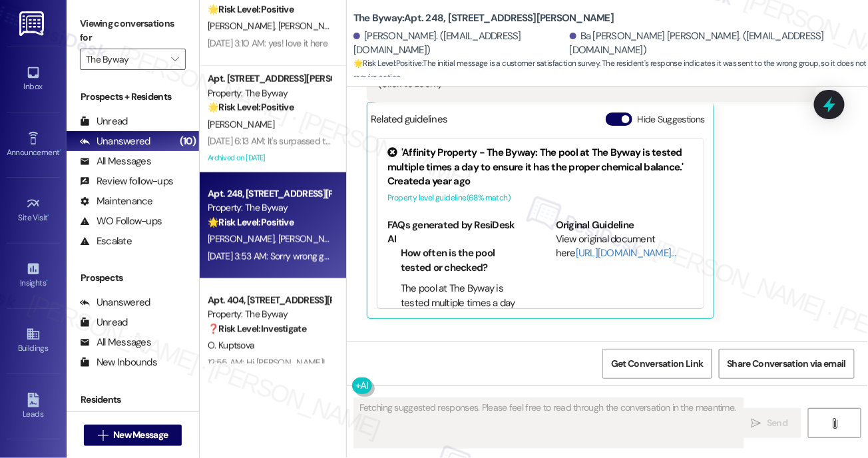
click at [529, 284] on div "Received via SMS Ba [PERSON_NAME] [PERSON_NAME] [DATE] 3:49 AM PNG attachment R…" at bounding box center [607, 37] width 521 height 770
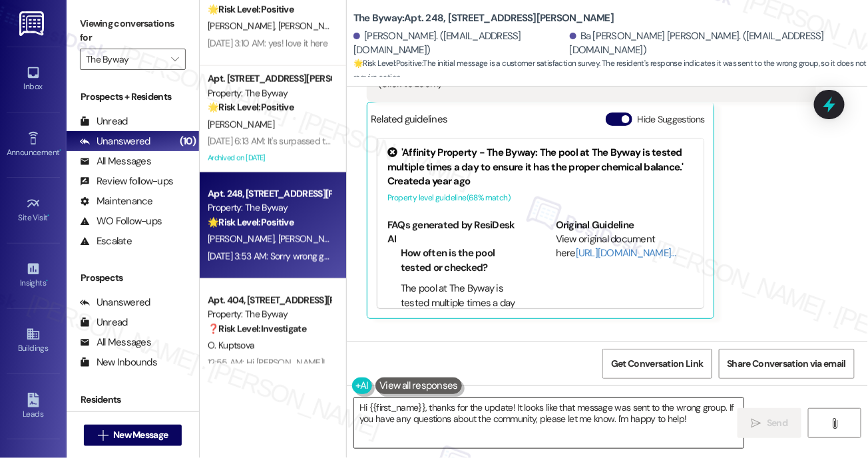
click at [583, 424] on textarea "Hi {{first_name}}, thanks for the update! It looks like that message was sent t…" at bounding box center [549, 423] width 390 height 50
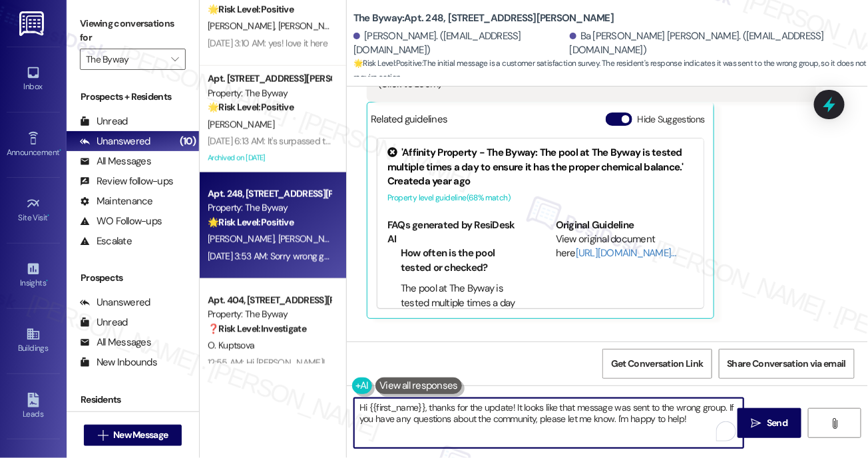
click at [583, 423] on textarea "Hi {{first_name}}, thanks for the update! It looks like that message was sent t…" at bounding box center [549, 423] width 390 height 50
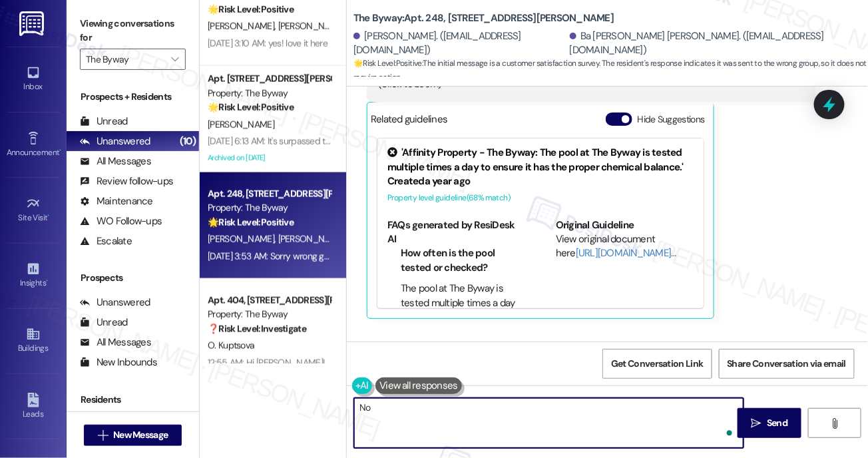
type textarea "No w"
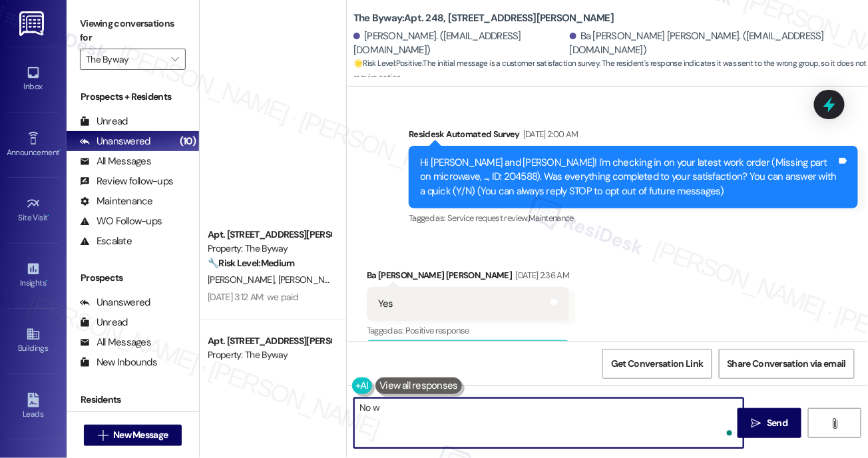
scroll to position [22758, 0]
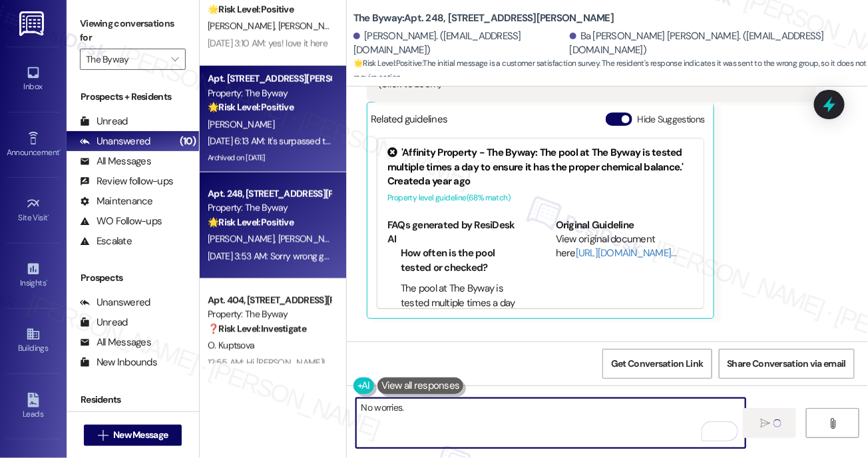
type textarea "No worries."
click at [253, 142] on div "[DATE] 6:13 AM: It's surpassed them honestly. But when I first moved in, the co…" at bounding box center [483, 141] width 551 height 12
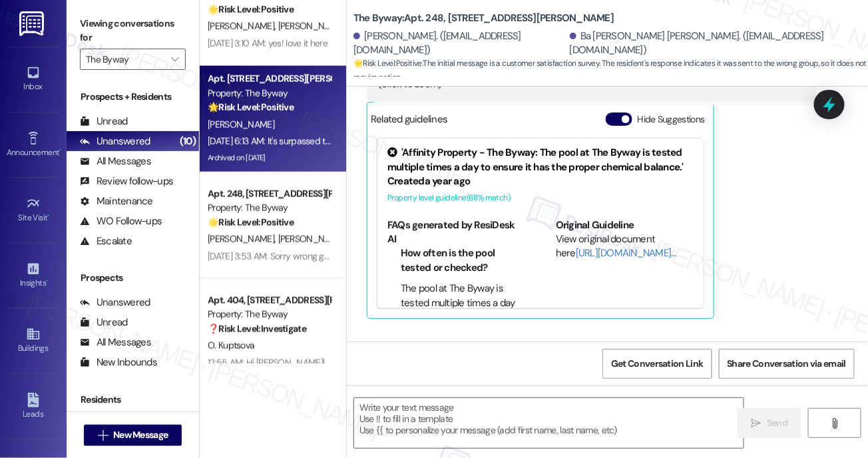
scroll to position [22758, 0]
type textarea "Fetching suggested responses. Please feel free to read through the conversation…"
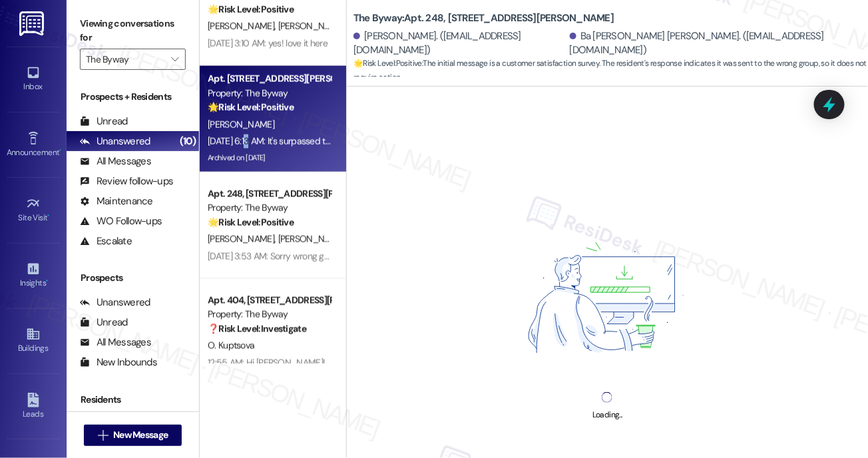
click at [252, 144] on div "[DATE] 6:13 AM: It's surpassed them honestly. But when I first moved in, the co…" at bounding box center [483, 141] width 551 height 12
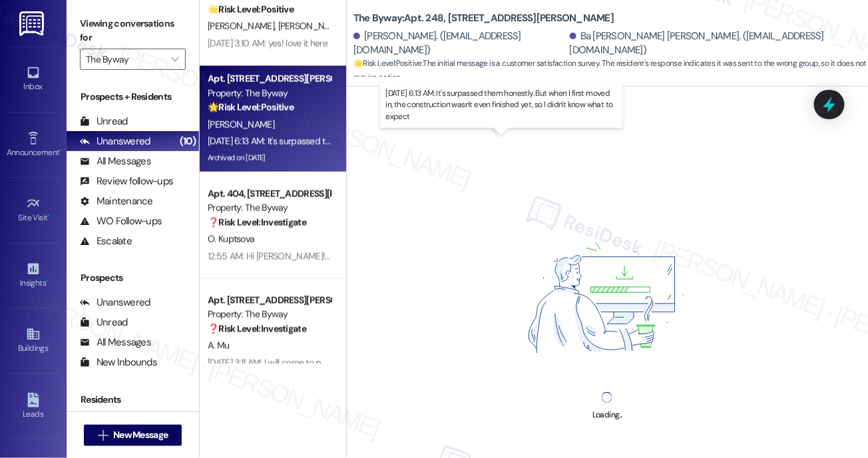
click at [252, 142] on div "[DATE] 6:13 AM: It's surpassed them honestly. But when I first moved in, the co…" at bounding box center [483, 141] width 551 height 12
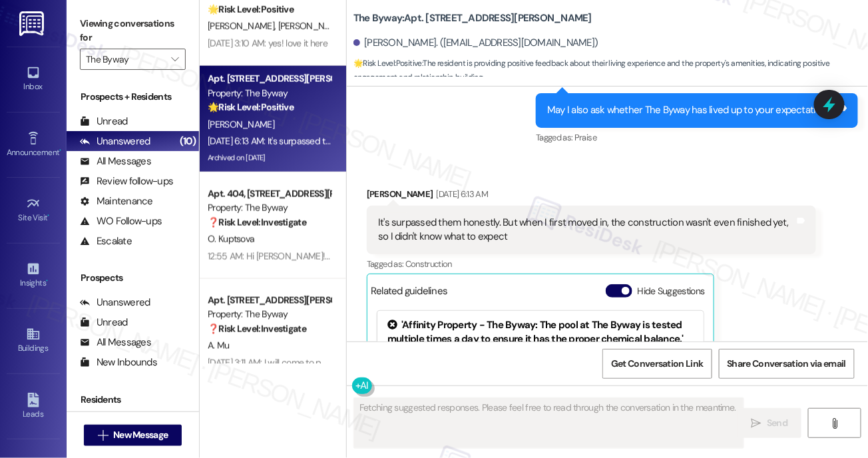
scroll to position [13683, 0]
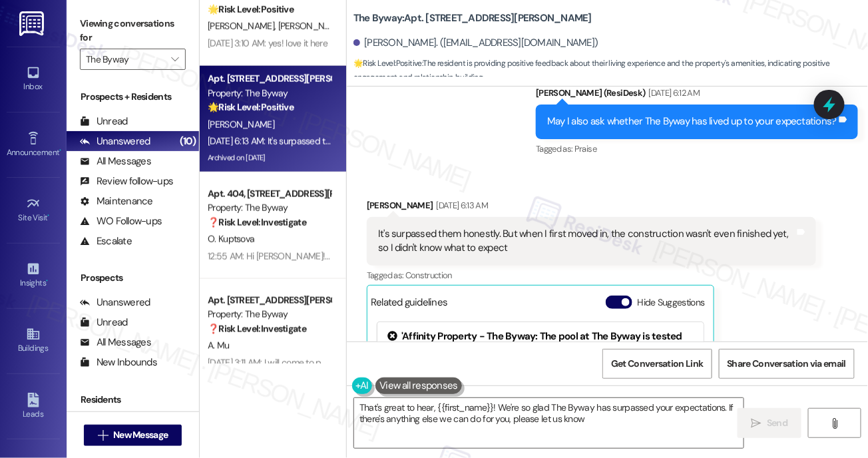
type textarea "That's great to hear, {{first_name}}! We're so glad The Byway has surpassed you…"
drag, startPoint x: 388, startPoint y: 189, endPoint x: 593, endPoint y: 198, distance: 205.3
click at [594, 227] on div "It's surpassed them honestly. But when I first moved in, the construction wasn'…" at bounding box center [586, 241] width 417 height 29
click at [576, 227] on div "It's surpassed them honestly. But when I first moved in, the construction wasn'…" at bounding box center [586, 241] width 417 height 29
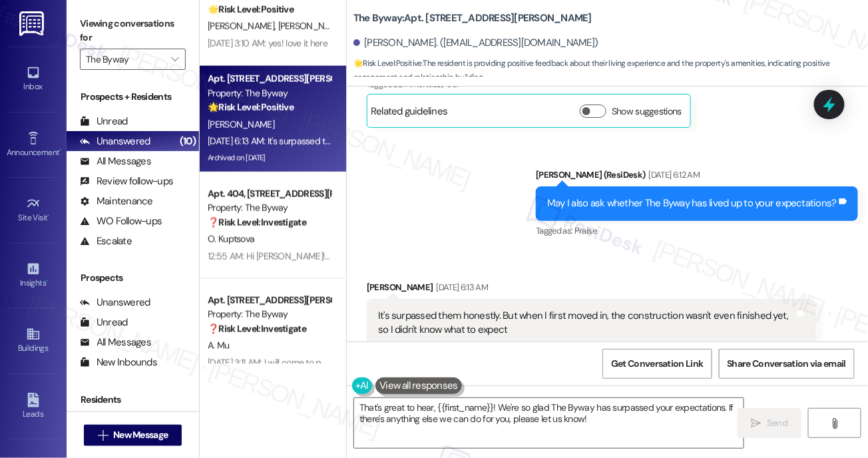
scroll to position [13579, 0]
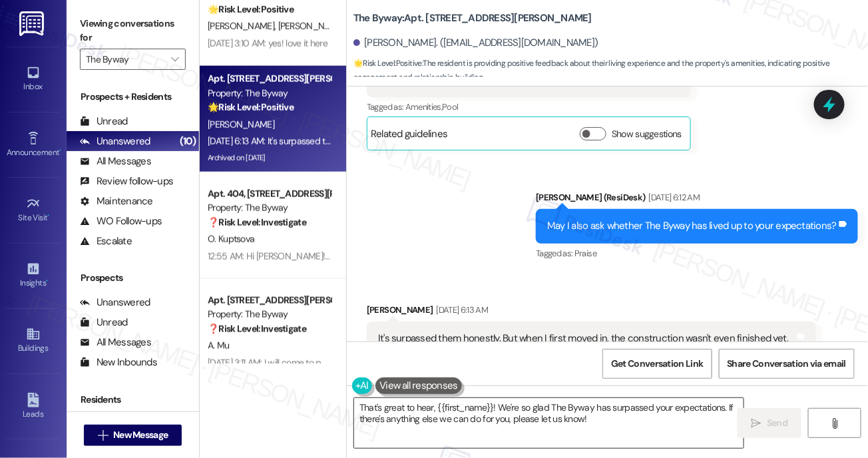
click at [651, 437] on textarea "That's great to hear, {{first_name}}! We're so glad The Byway has surpassed you…" at bounding box center [549, 423] width 390 height 50
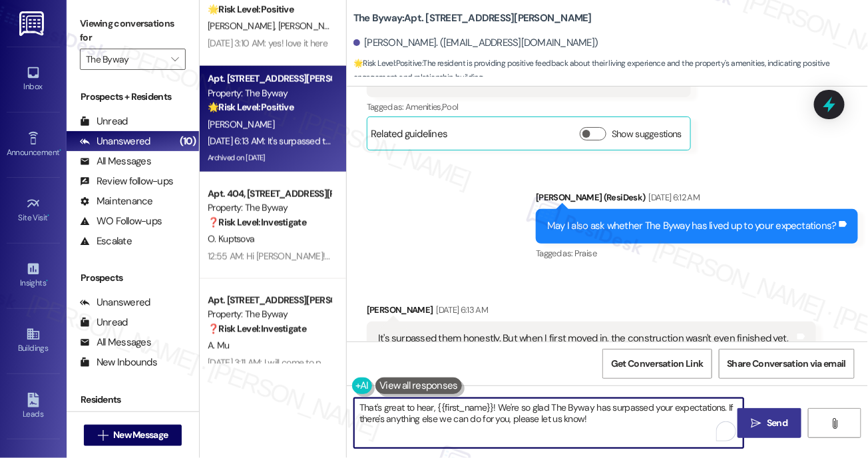
click at [776, 424] on span "Send" at bounding box center [777, 423] width 21 height 14
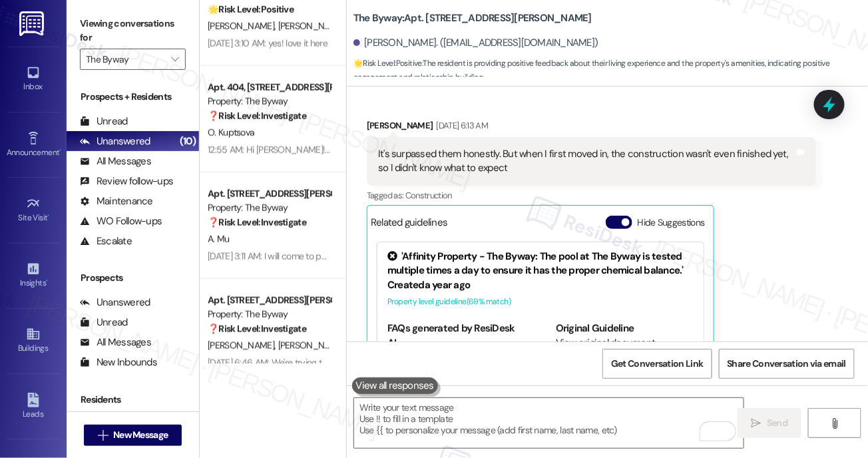
scroll to position [13918, 0]
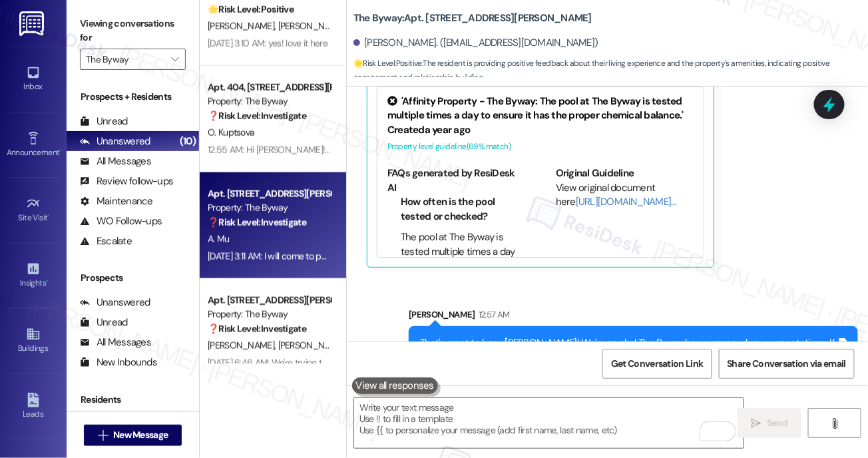
click at [272, 248] on div "Sep 04, 2025 at 3:11 AM: I will come to pay on Friday Sep 04, 2025 at 3:11 AM: …" at bounding box center [269, 256] width 126 height 17
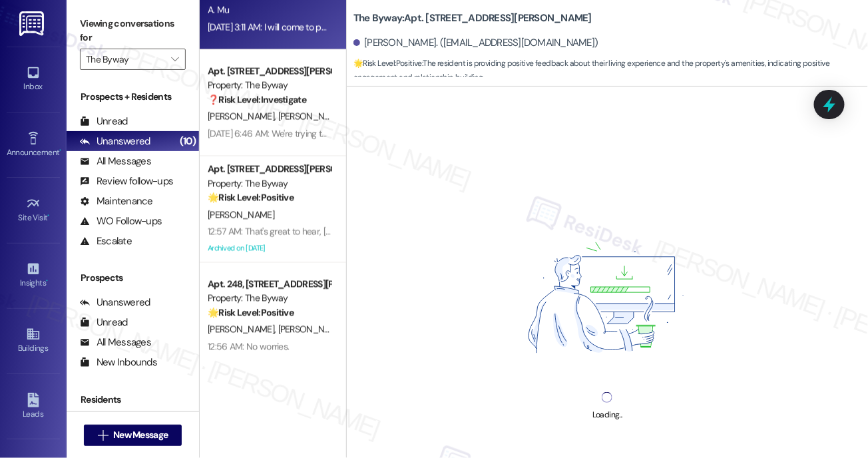
scroll to position [702, 0]
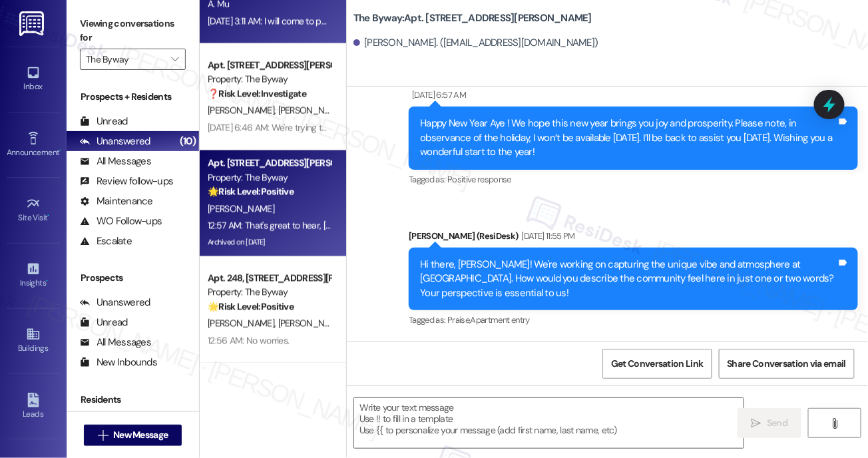
type textarea "Fetching suggested responses. Please feel free to read through the conversation…"
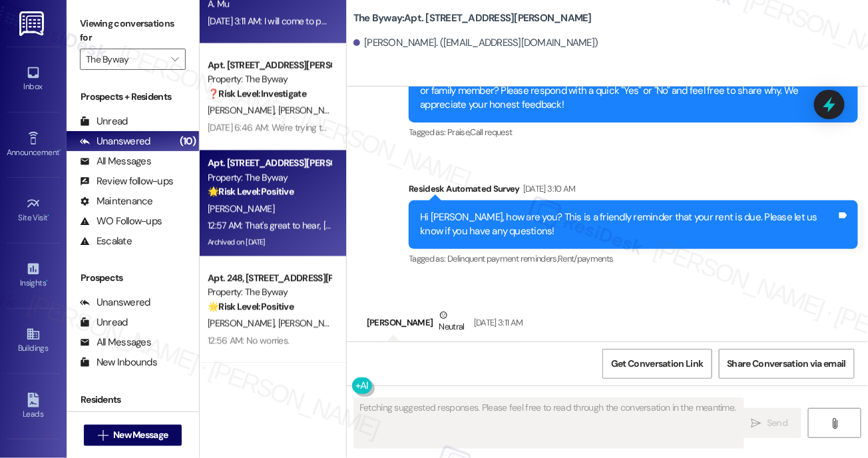
scroll to position [4645, 0]
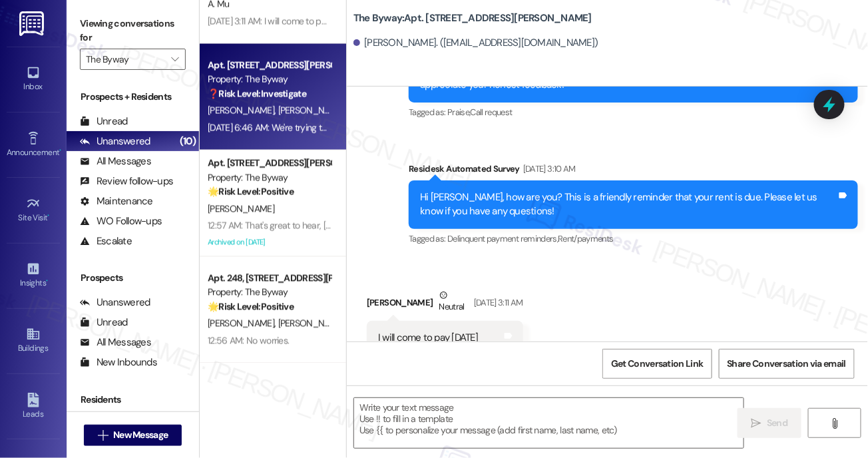
type textarea "Fetching suggested responses. Please feel free to read through the conversation…"
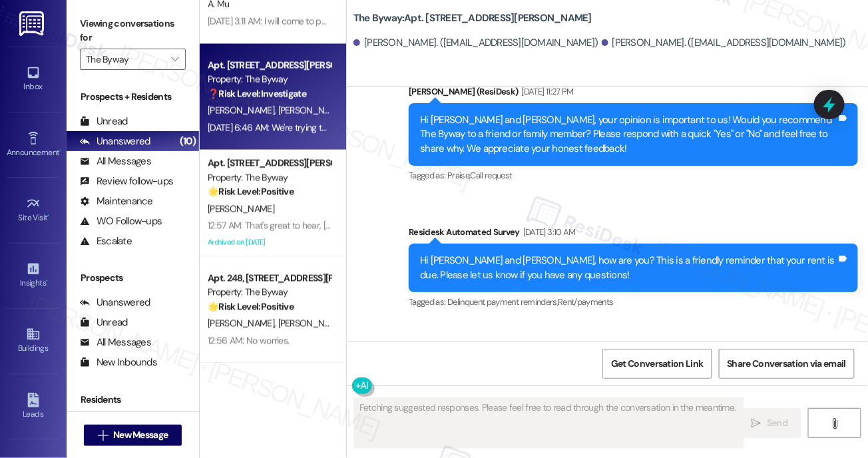
scroll to position [4227, 0]
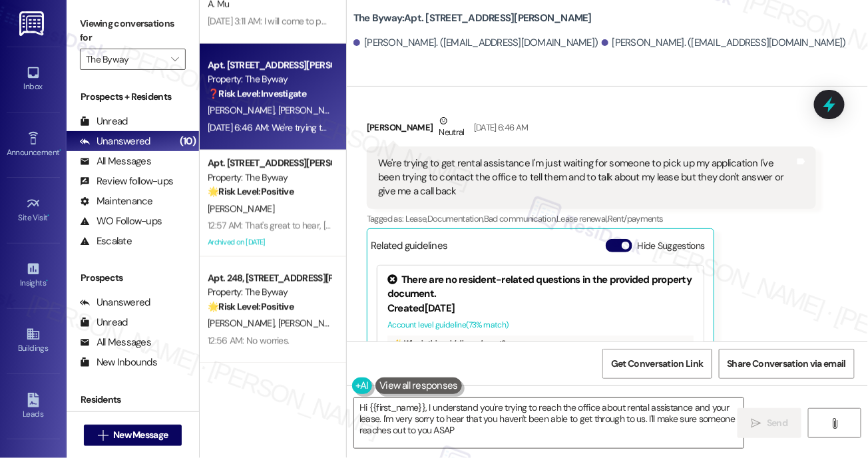
type textarea "Hi {{first_name}}, I understand you're trying to reach the office about rental …"
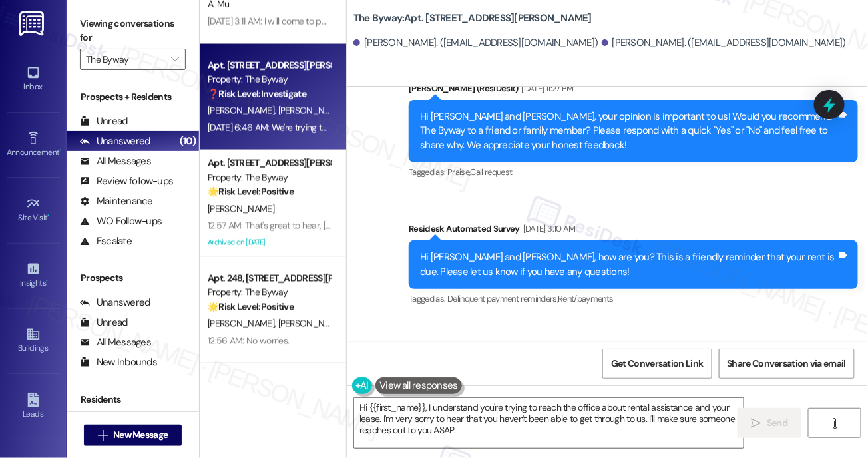
scroll to position [3986, 0]
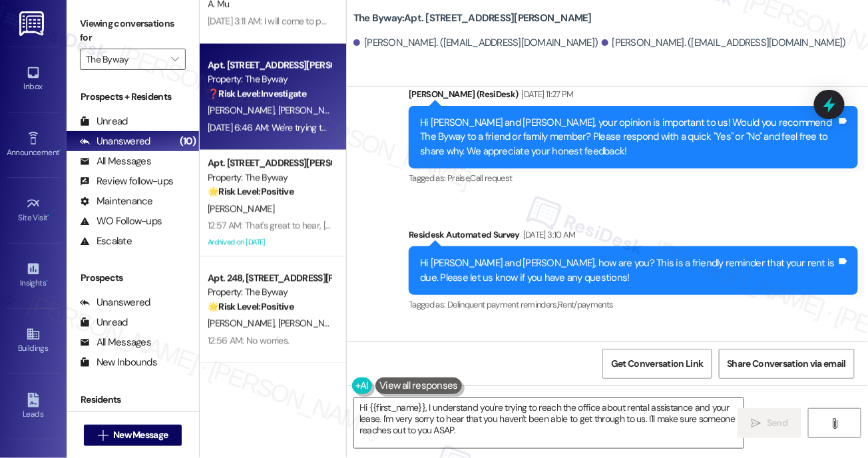
drag, startPoint x: 419, startPoint y: 286, endPoint x: 611, endPoint y: 298, distance: 192.1
click at [611, 398] on div "We're trying to get rental assistance I'm just waiting for someone to pick up m…" at bounding box center [586, 419] width 417 height 43
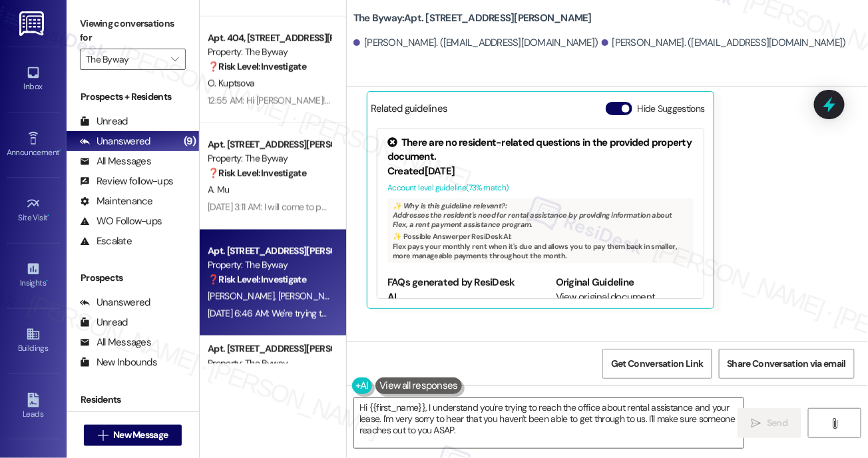
scroll to position [515, 0]
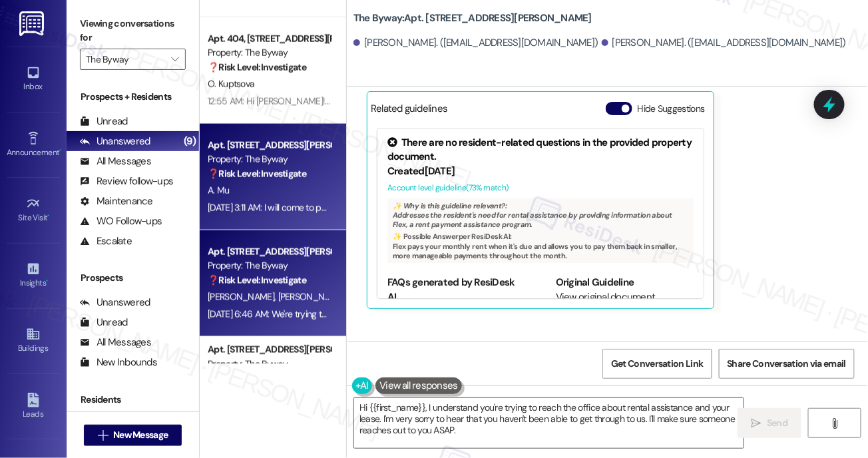
click at [292, 208] on div "Sep 04, 2025 at 3:11 AM: I will come to pay on Friday Sep 04, 2025 at 3:11 AM: …" at bounding box center [283, 208] width 150 height 12
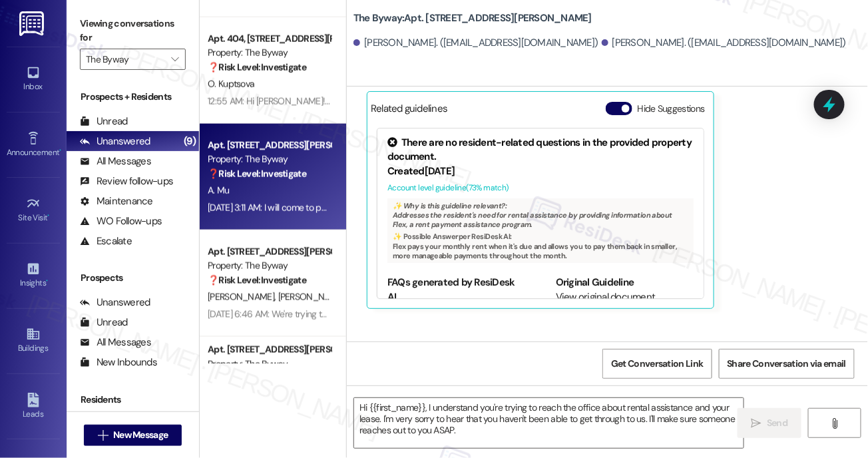
type textarea "Fetching suggested responses. Please feel free to read through the conversation…"
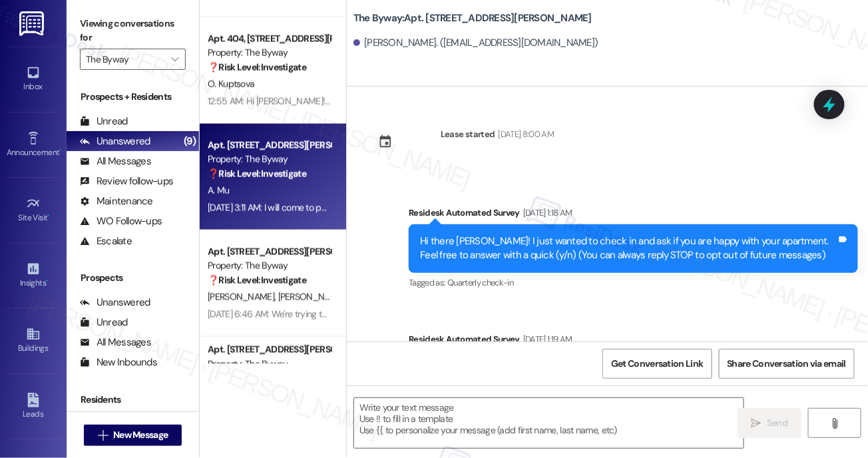
click at [292, 207] on div "Sep 04, 2025 at 3:11 AM: I will come to pay on Friday Sep 04, 2025 at 3:11 AM: …" at bounding box center [283, 208] width 150 height 12
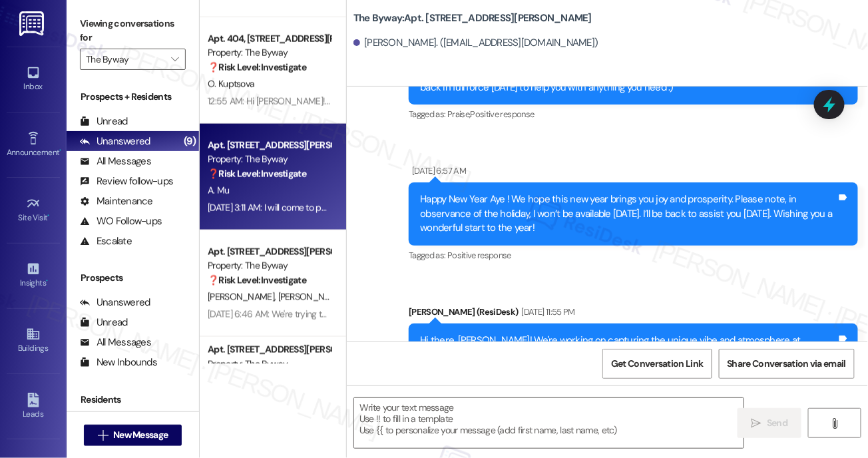
type textarea "Fetching suggested responses. Please feel free to read through the conversation…"
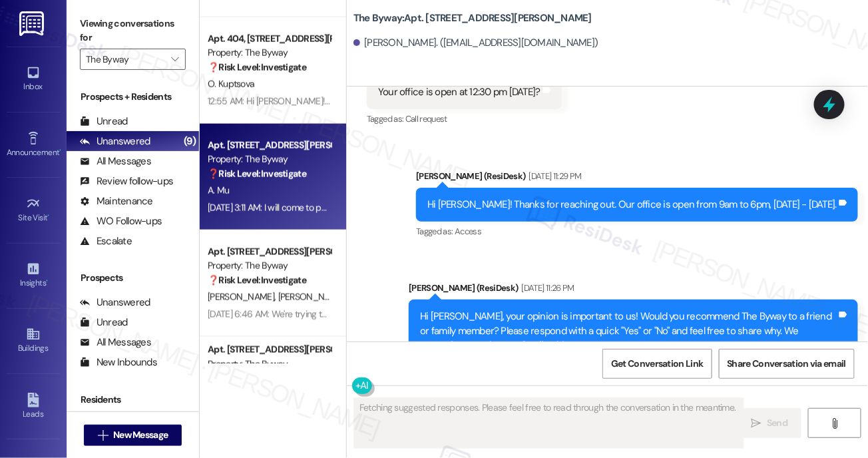
scroll to position [4645, 0]
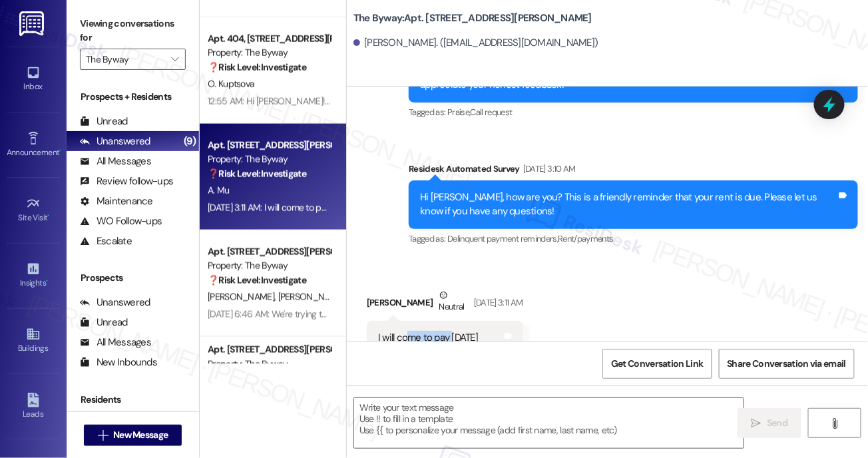
drag, startPoint x: 410, startPoint y: 294, endPoint x: 459, endPoint y: 304, distance: 49.6
click at [454, 331] on div "I will come to pay on Friday" at bounding box center [428, 338] width 100 height 14
click at [477, 437] on textarea at bounding box center [549, 423] width 390 height 50
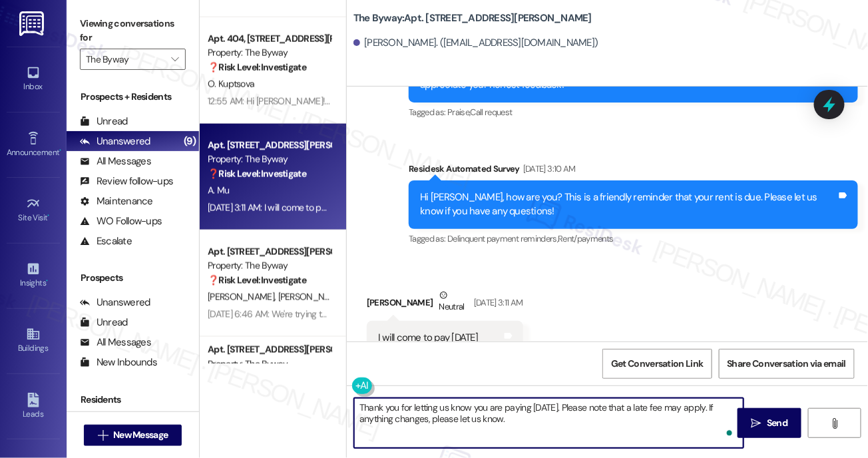
type textarea "Thank you for letting us know you are paying today. Please note that a late fee…"
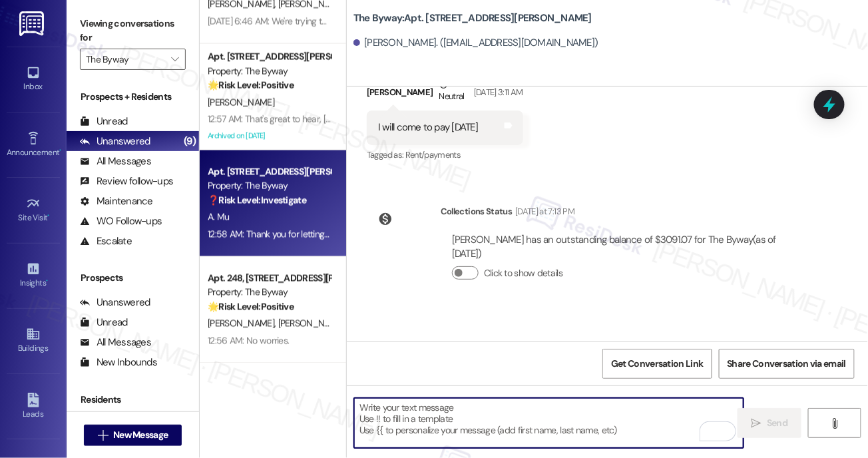
scroll to position [4855, 0]
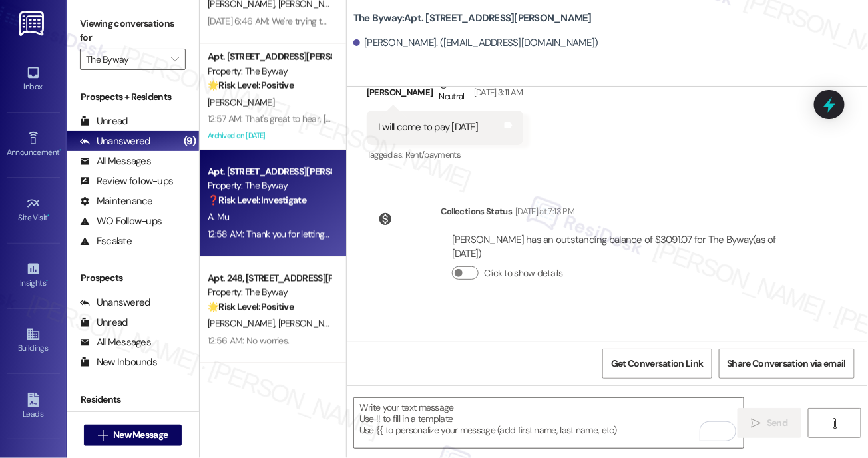
drag, startPoint x: 620, startPoint y: 319, endPoint x: 715, endPoint y: 322, distance: 95.3
click at [715, 370] on div "Thank you for letting us know you are paying today. Please note that a late fee…" at bounding box center [628, 384] width 417 height 29
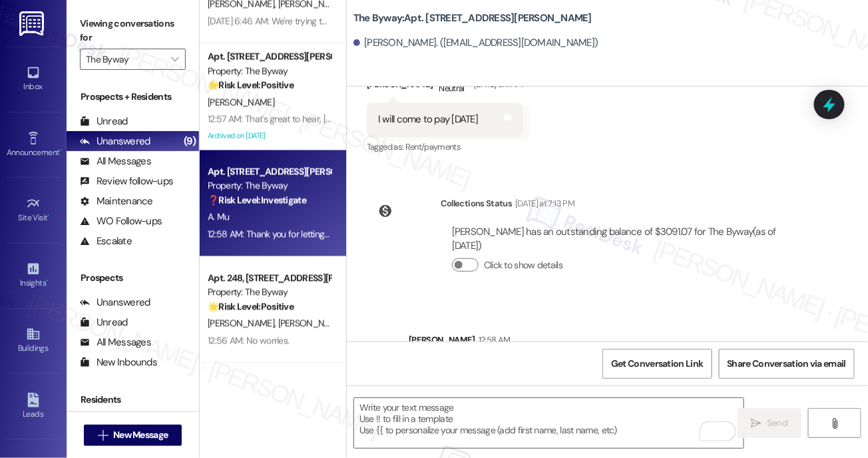
scroll to position [4865, 0]
click at [529, 360] on div "Thank you for letting us know you are paying today. Please note that a late fee…" at bounding box center [628, 374] width 417 height 29
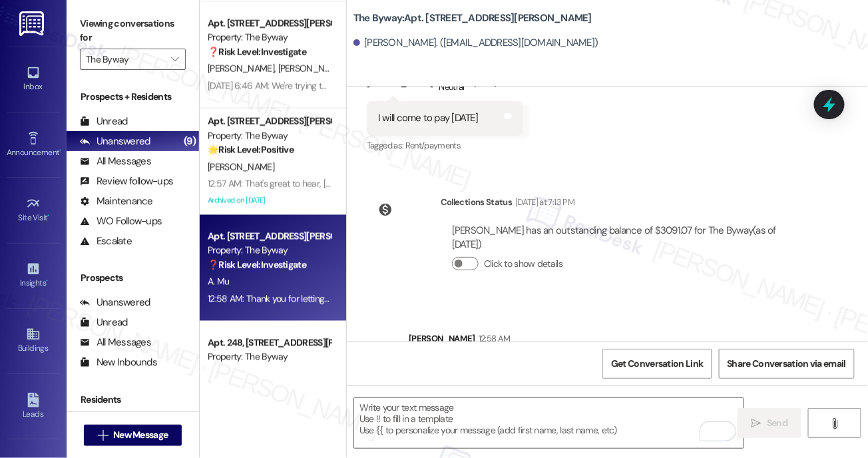
scroll to position [631, 0]
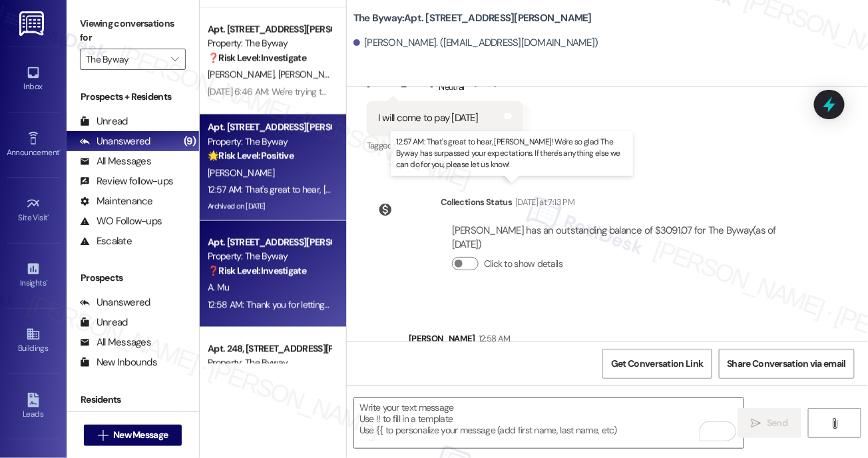
click at [293, 190] on div "12:57 AM: That's great to hear, Seumas! We're so glad The Byway has surpassed y…" at bounding box center [534, 190] width 652 height 12
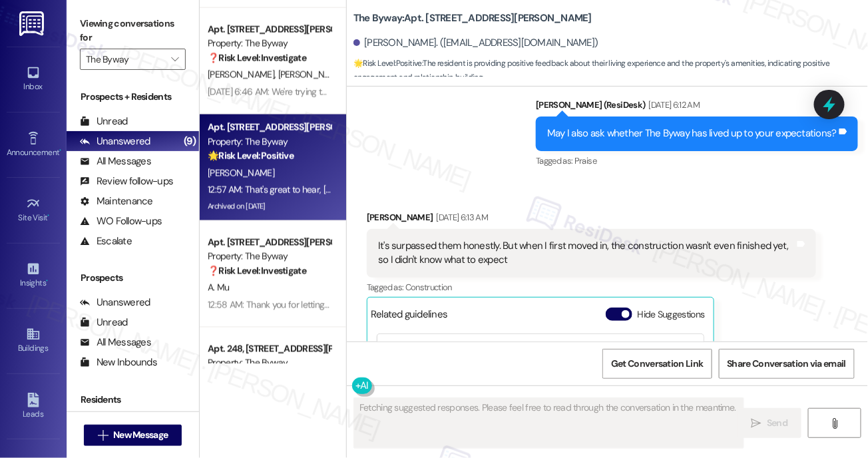
scroll to position [13644, 0]
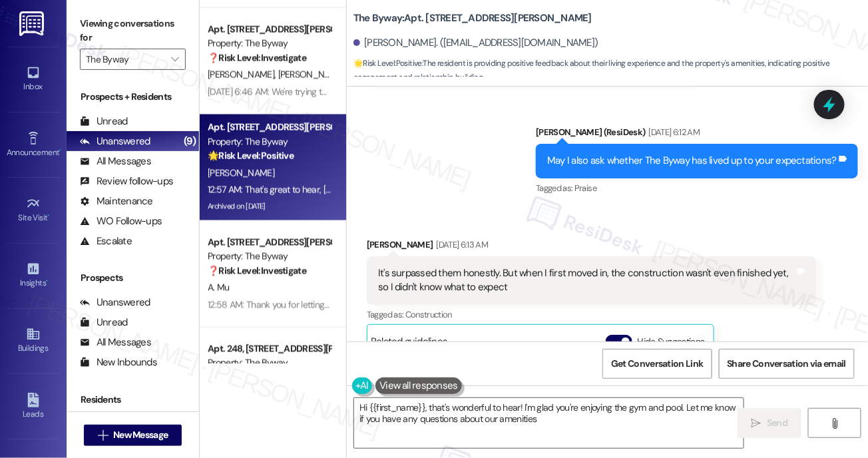
type textarea "Hi {{first_name}}, that's wonderful to hear! I'm glad you're enjoying the gym a…"
drag, startPoint x: 457, startPoint y: 228, endPoint x: 475, endPoint y: 228, distance: 17.3
click at [473, 266] on div "It's surpassed them honestly. But when I first moved in, the construction wasn'…" at bounding box center [586, 280] width 417 height 29
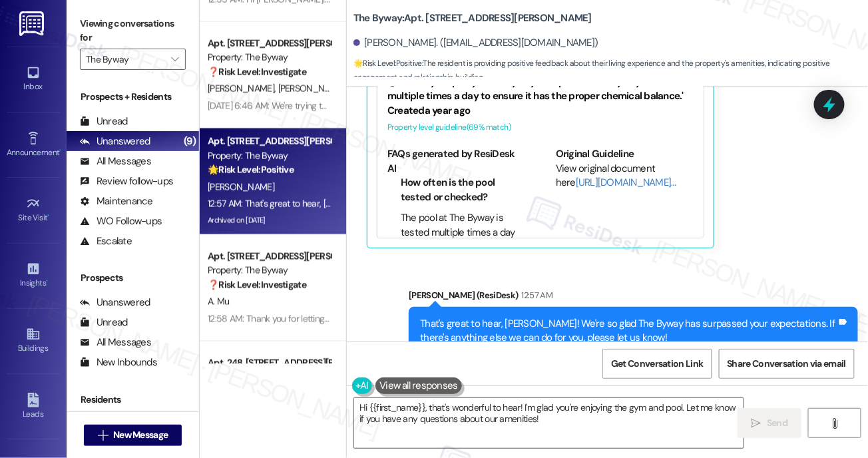
scroll to position [547, 0]
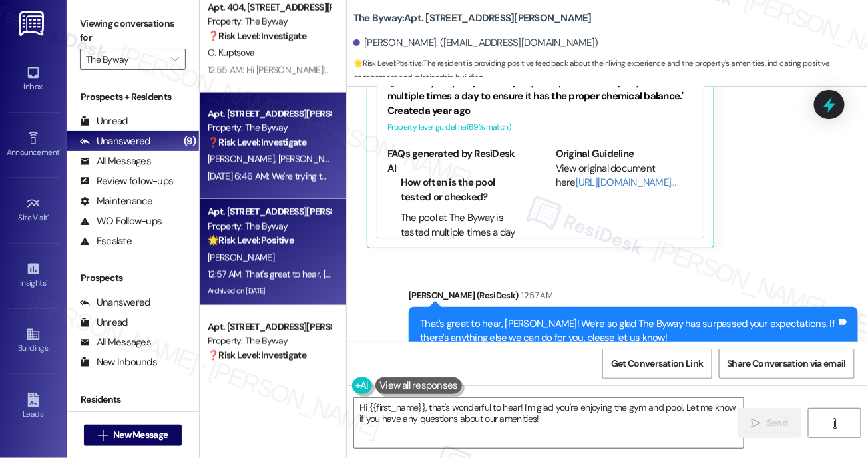
click at [279, 181] on div "Sep 04, 2025 at 6:46 AM: We're trying to get rental assistance I'm just waiting…" at bounding box center [645, 176] width 874 height 12
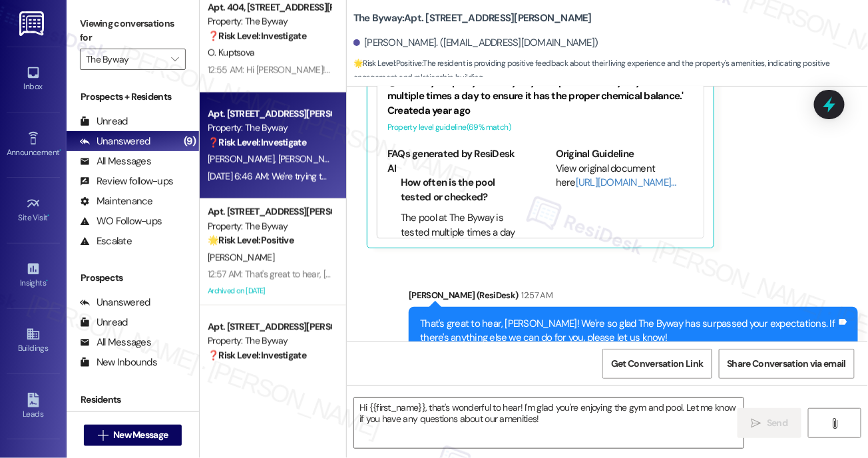
type textarea "Fetching suggested responses. Please feel free to read through the conversation…"
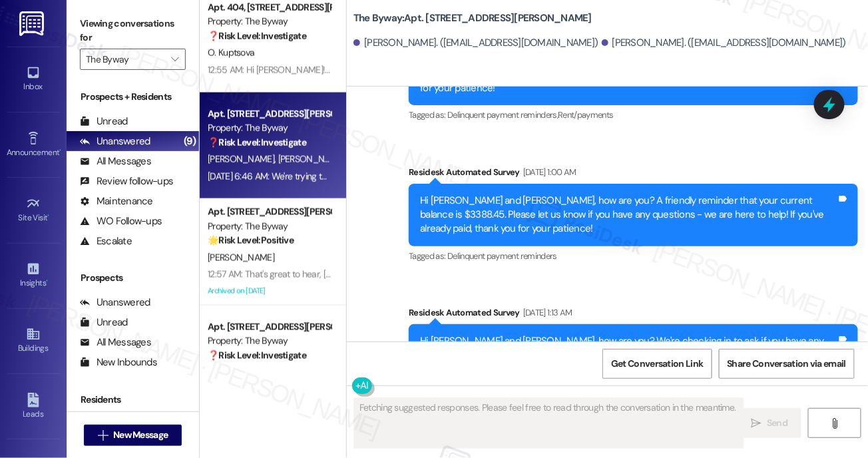
scroll to position [4227, 0]
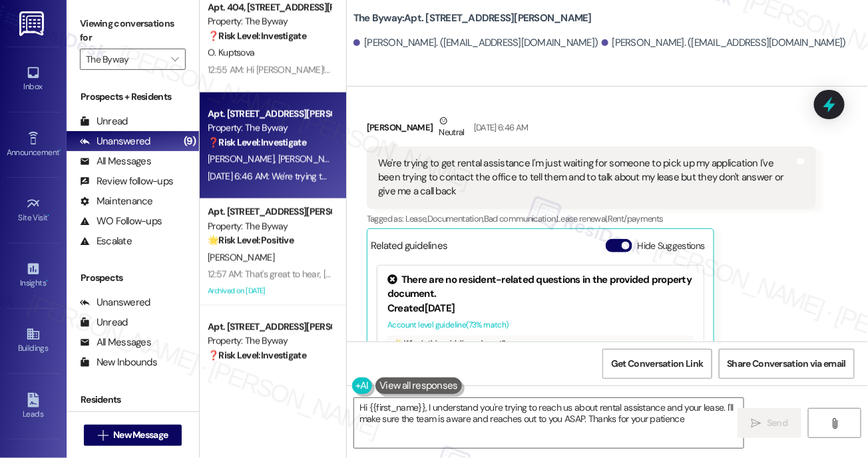
type textarea "Hi {{first_name}}, I understand you're trying to reach us about rental assistan…"
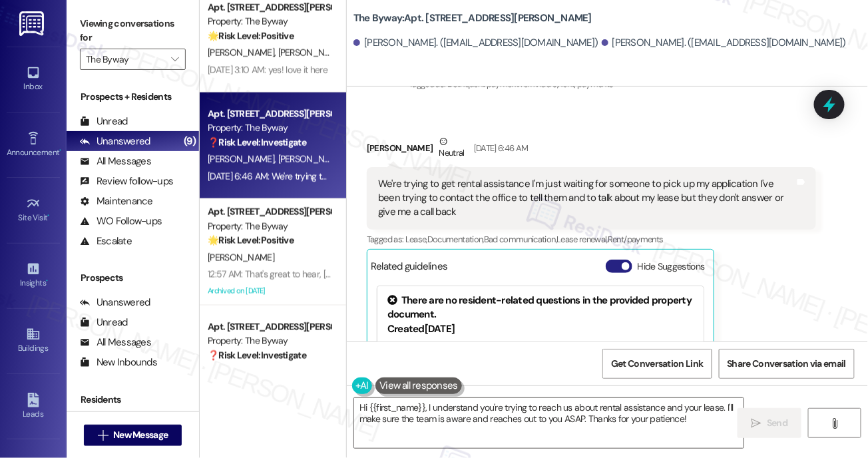
click at [618, 260] on button "Hide Suggestions" at bounding box center [619, 266] width 27 height 13
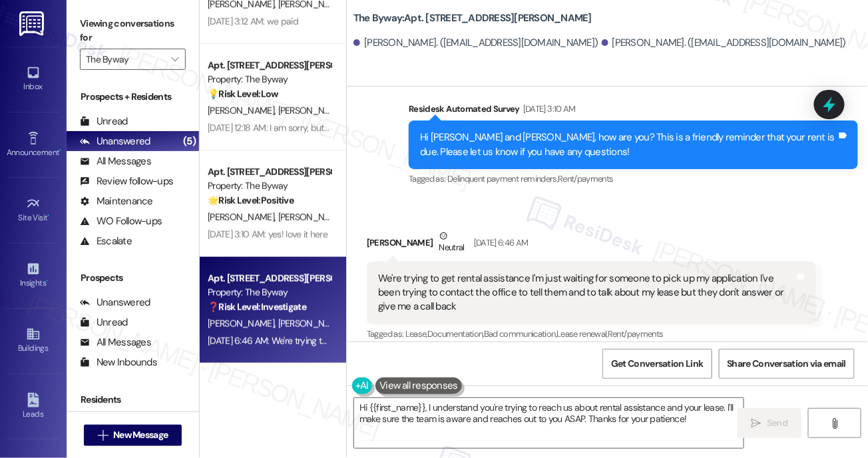
scroll to position [4181, 0]
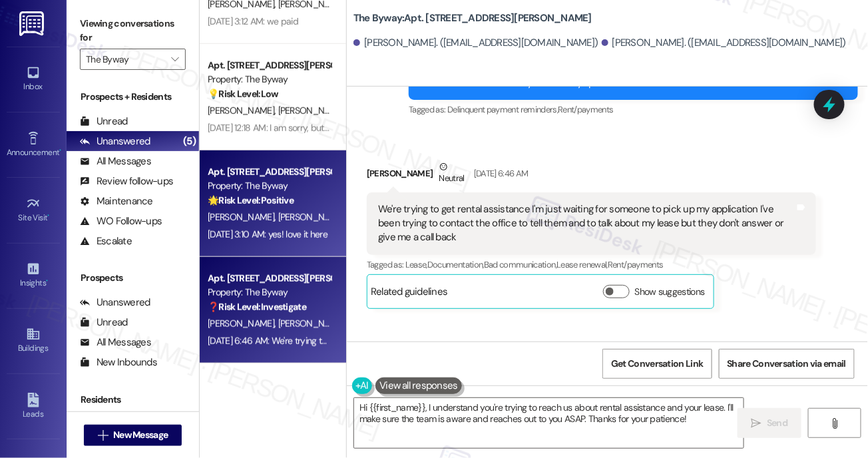
click at [272, 227] on div "Sep 04, 2025 at 3:10 AM: yes! love it here Sep 04, 2025 at 3:10 AM: yes! love i…" at bounding box center [269, 234] width 126 height 17
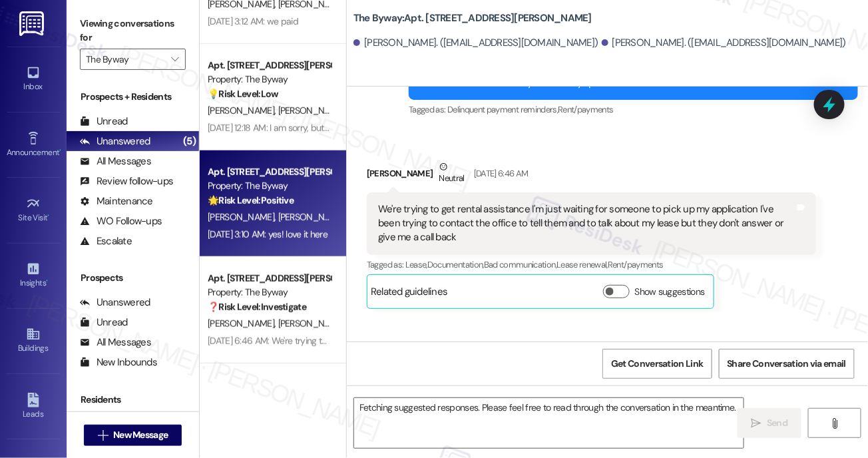
click at [272, 227] on div "Sep 04, 2025 at 3:10 AM: yes! love it here Sep 04, 2025 at 3:10 AM: yes! love i…" at bounding box center [269, 234] width 126 height 17
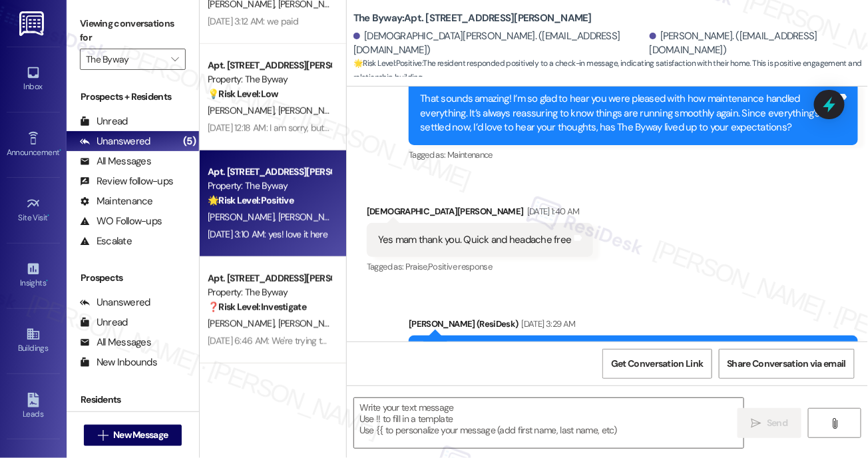
type textarea "Fetching suggested responses. Please feel free to read through the conversation…"
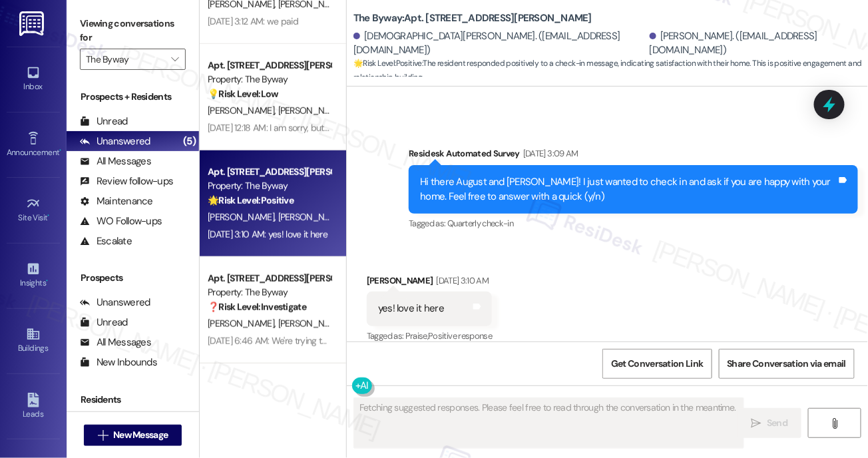
scroll to position [1202, 0]
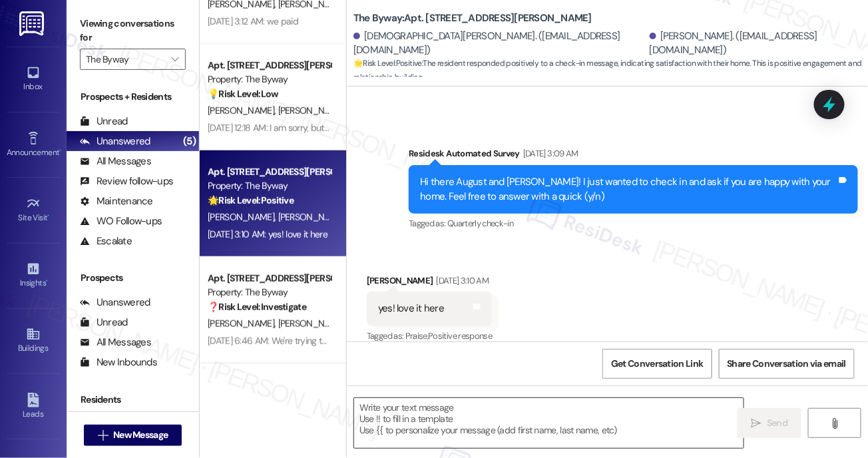
click at [431, 417] on textarea at bounding box center [549, 423] width 390 height 50
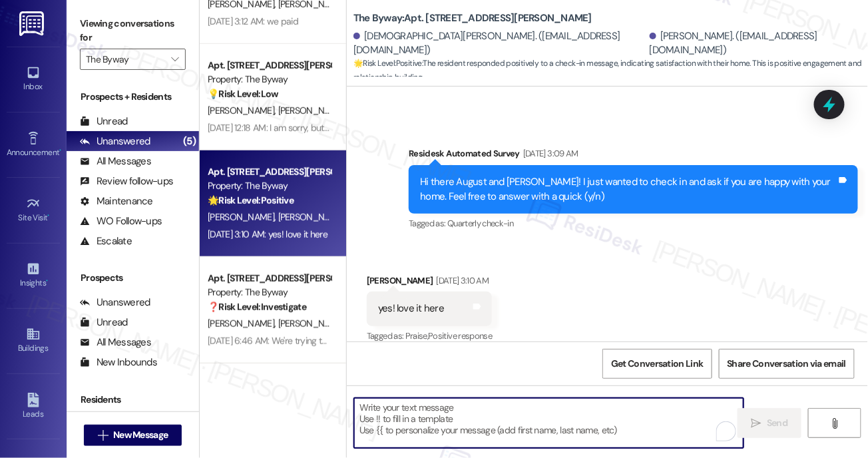
click at [431, 417] on textarea "To enrich screen reader interactions, please activate Accessibility in Grammarl…" at bounding box center [549, 423] width 390 height 50
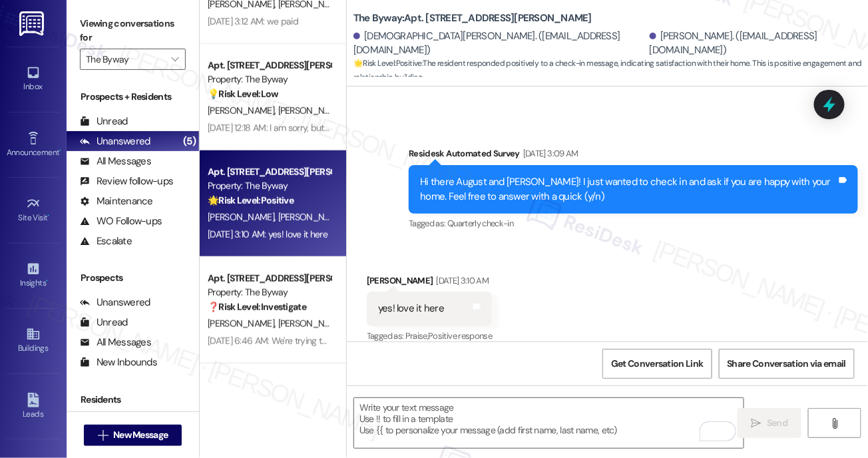
click at [483, 175] on div "Hi there August and Sidney! I just wanted to check in and ask if you are happy …" at bounding box center [628, 189] width 417 height 29
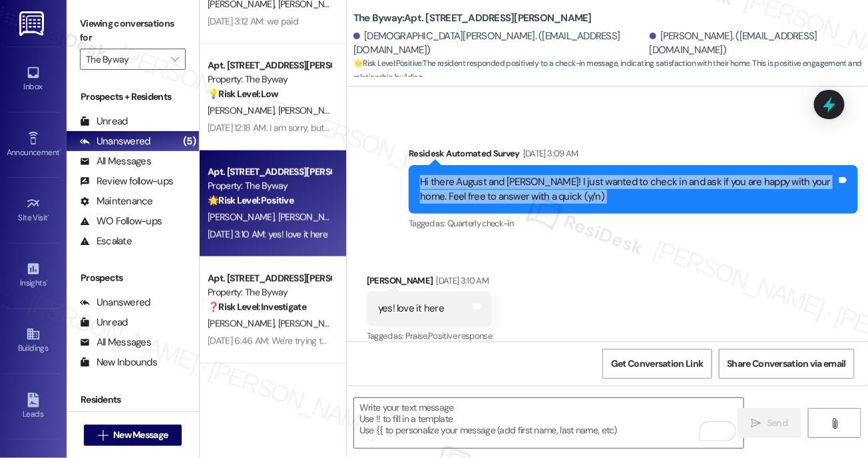
click at [483, 175] on div "Hi there August and Sidney! I just wanted to check in and ask if you are happy …" at bounding box center [628, 189] width 417 height 29
copy div "Hi there August and Sidney! I just wanted to check in and ask if you are happy …"
click at [406, 302] on div "yes! love it here" at bounding box center [411, 309] width 66 height 14
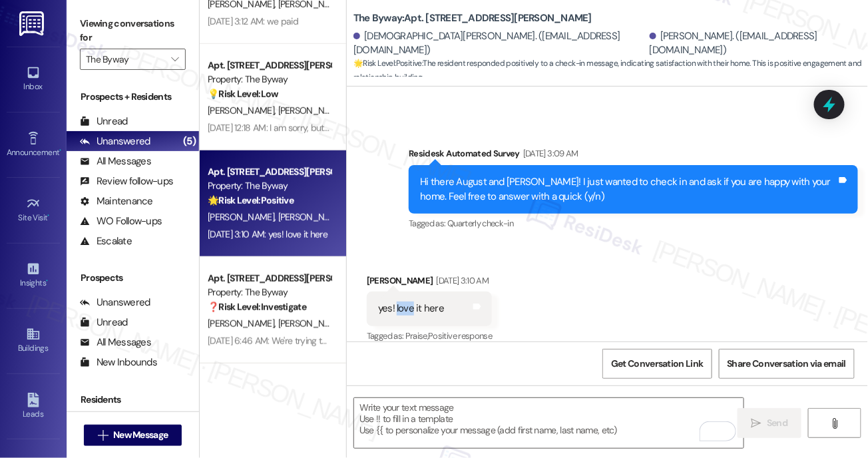
click at [406, 302] on div "yes! love it here" at bounding box center [411, 309] width 66 height 14
copy div "yes! love it here Tags and notes"
click at [402, 415] on textarea "To enrich screen reader interactions, please activate Accessibility in Grammarl…" at bounding box center [549, 423] width 390 height 50
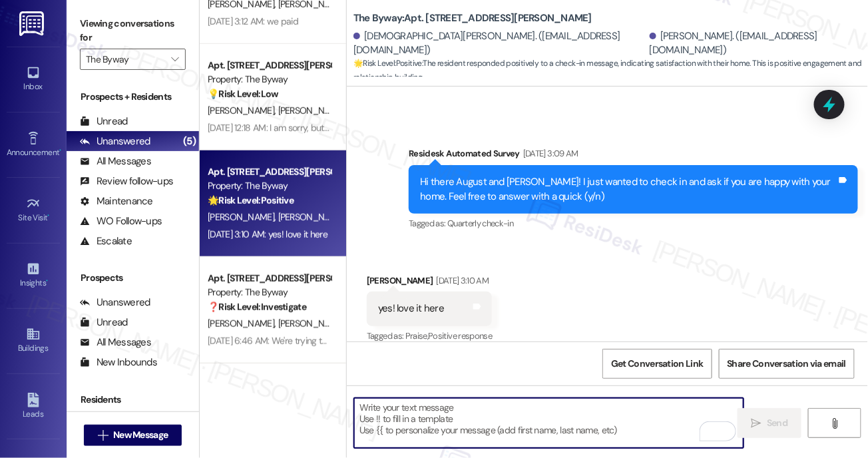
click at [402, 415] on textarea "To enrich screen reader interactions, please activate Accessibility in Grammarl…" at bounding box center [549, 423] width 390 height 50
paste textarea "Hi August and Sidney, that’s wonderful to hear! We’re so glad you love your hom…"
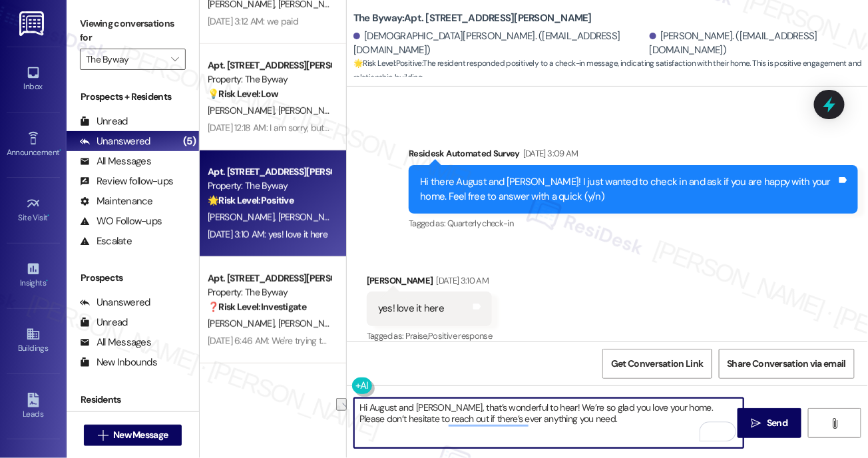
drag, startPoint x: 370, startPoint y: 408, endPoint x: 415, endPoint y: 406, distance: 45.3
click at [415, 406] on textarea "Hi August and Sidney, that’s wonderful to hear! We’re so glad you love your hom…" at bounding box center [549, 423] width 390 height 50
click at [565, 416] on textarea "Hi Sidney, that’s wonderful to hear! We’re so glad you love your home. Please d…" at bounding box center [549, 423] width 390 height 50
type textarea "Hi Sidney, that’s wonderful to hear! We’re so glad you love your home. Please d…"
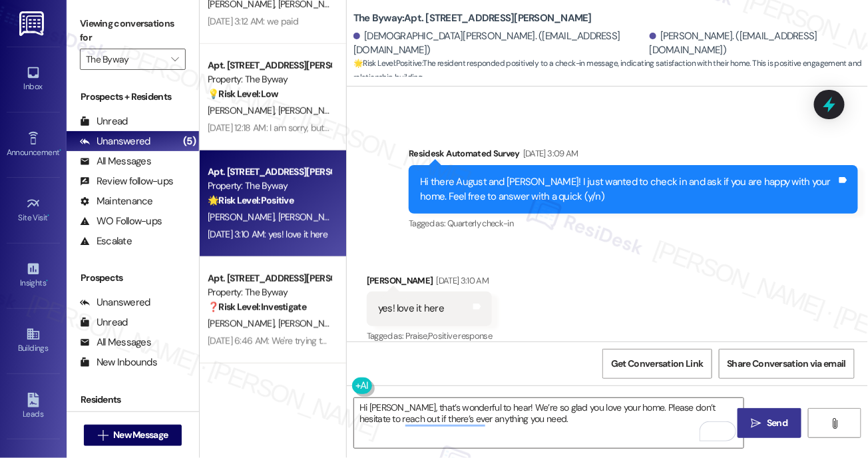
click at [750, 420] on span " Send" at bounding box center [770, 423] width 42 height 14
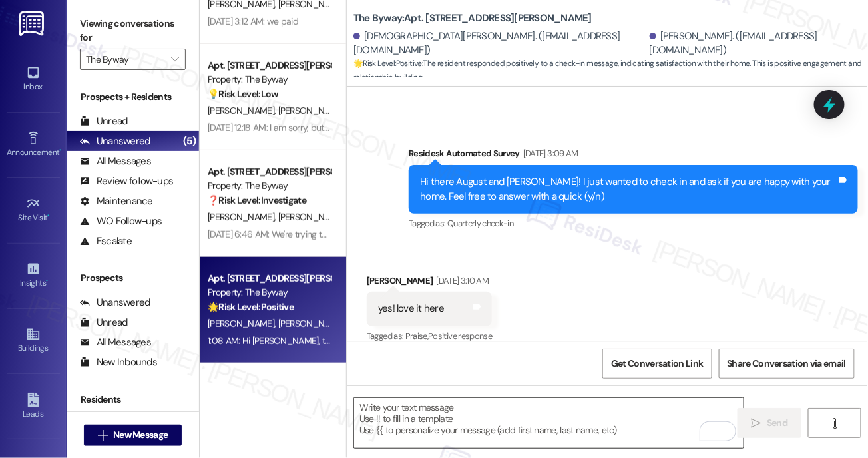
click at [466, 430] on textarea "To enrich screen reader interactions, please activate Accessibility in Grammarl…" at bounding box center [549, 423] width 390 height 50
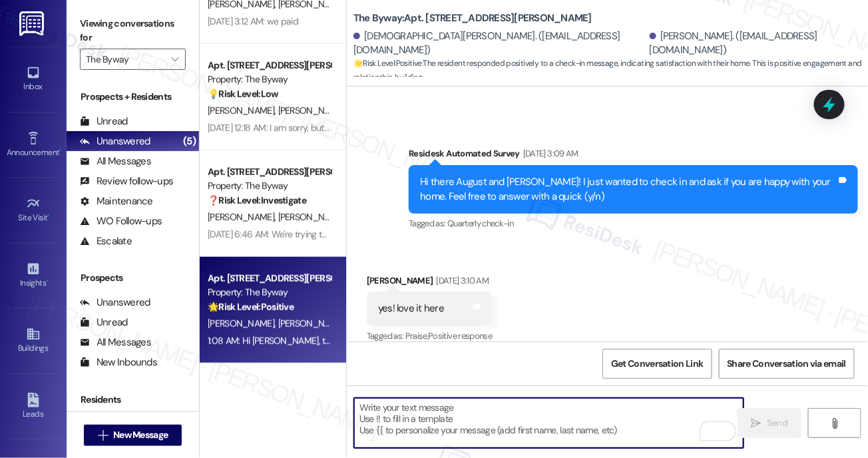
paste textarea "Hi August and Sidney, that’s wonderful to hear! We’re so glad you love your hom…"
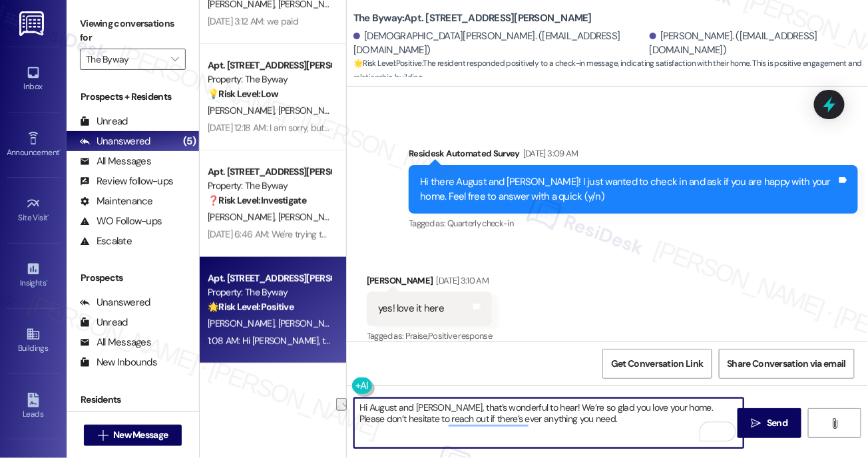
drag, startPoint x: 368, startPoint y: 408, endPoint x: 415, endPoint y: 407, distance: 47.3
click at [415, 407] on textarea "Hi August and Sidney, that’s wonderful to hear! We’re so glad you love your hom…" at bounding box center [549, 423] width 390 height 50
click at [552, 422] on textarea "Hi Sidney, that’s wonderful to hear! We’re so glad you love your home. Please d…" at bounding box center [549, 423] width 390 height 50
type textarea "Hi Sidney, that’s wonderful to hear! We’re so glad you love your home. Please d…"
click at [773, 424] on span "Send" at bounding box center [777, 423] width 21 height 14
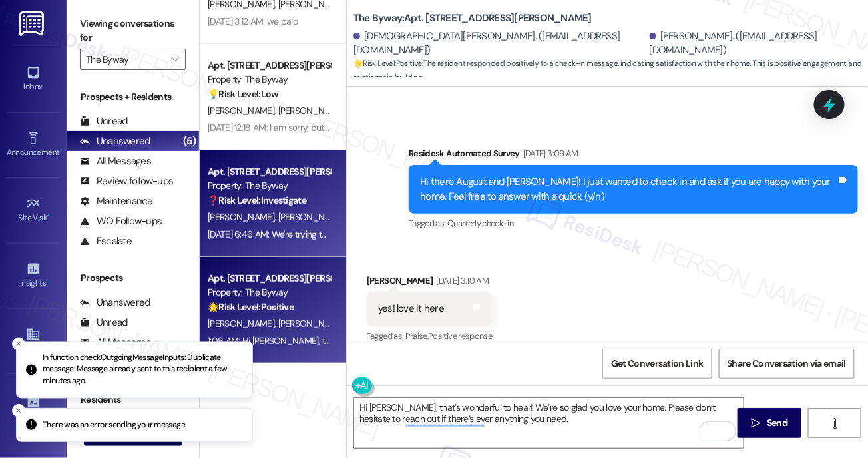
click at [310, 216] on div "J. Hennon A. Acosta" at bounding box center [269, 217] width 126 height 17
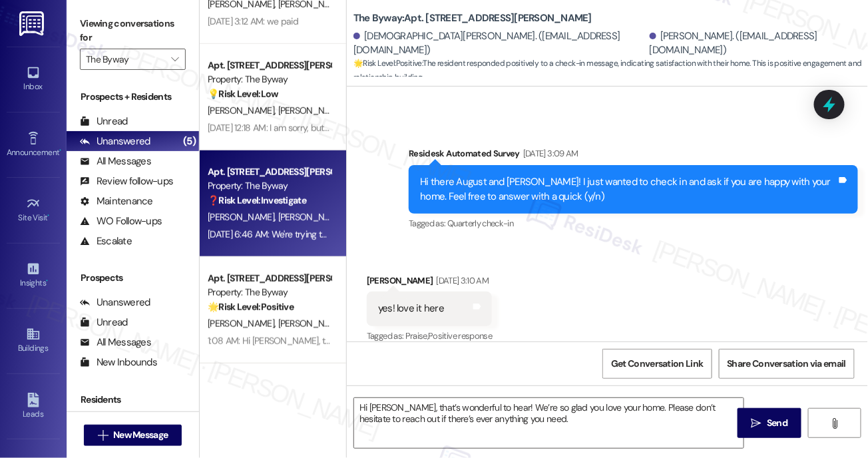
type textarea "Fetching suggested responses. Please feel free to read through the conversation…"
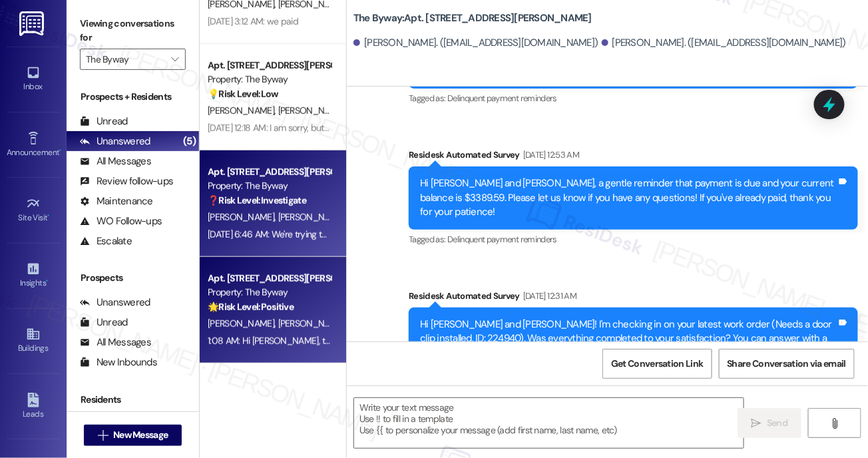
type textarea "Fetching suggested responses. Please feel free to read through the conversation…"
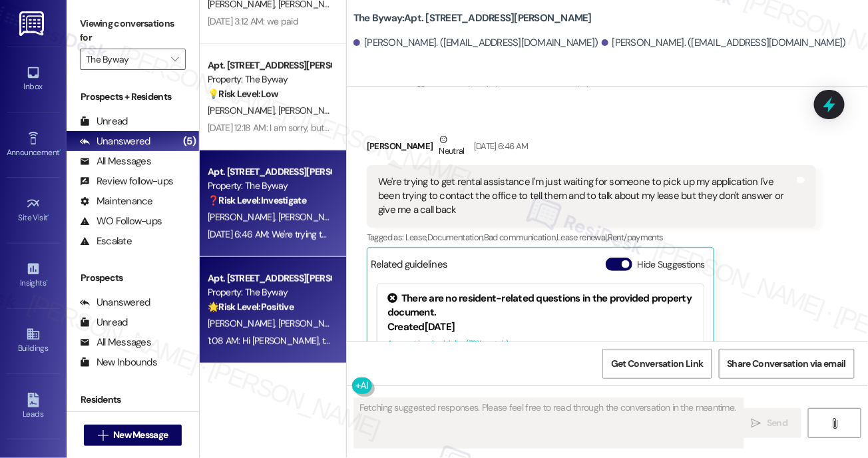
click at [296, 291] on div "Property: The Byway" at bounding box center [269, 293] width 123 height 14
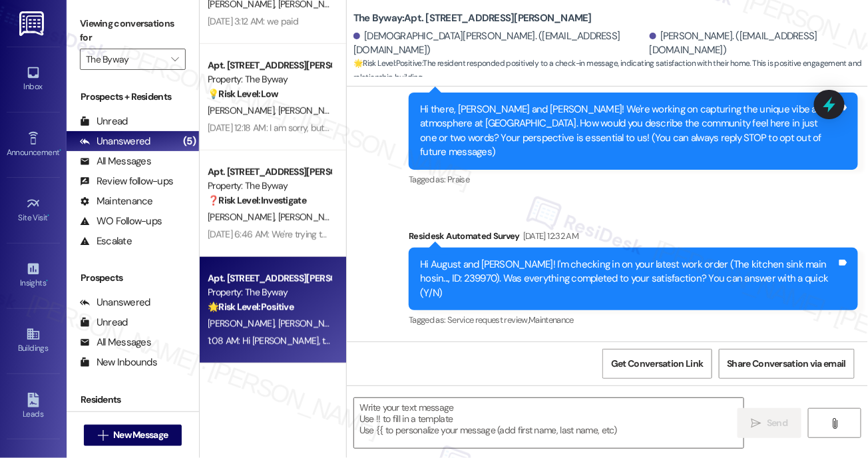
click at [295, 292] on div "Property: The Byway" at bounding box center [269, 293] width 123 height 14
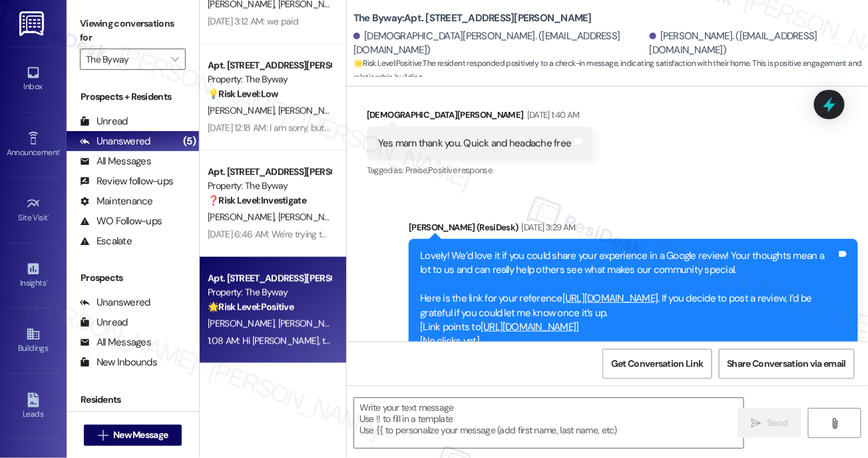
type textarea "Fetching suggested responses. Please feel free to read through the conversation…"
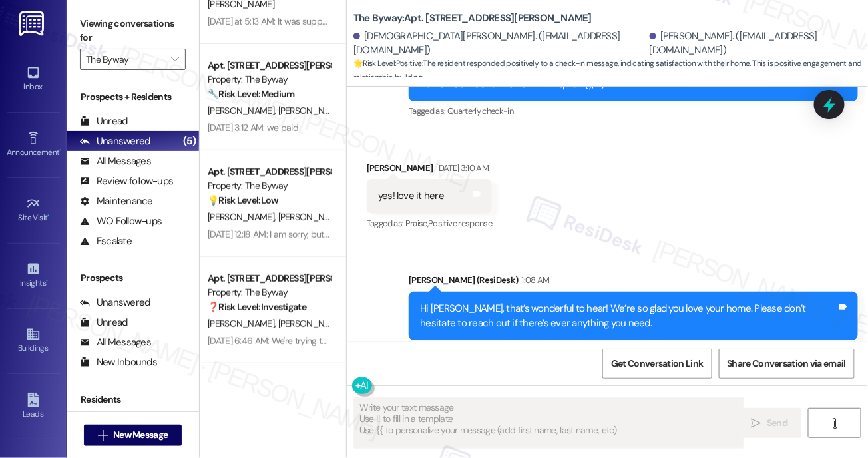
scroll to position [1329, 0]
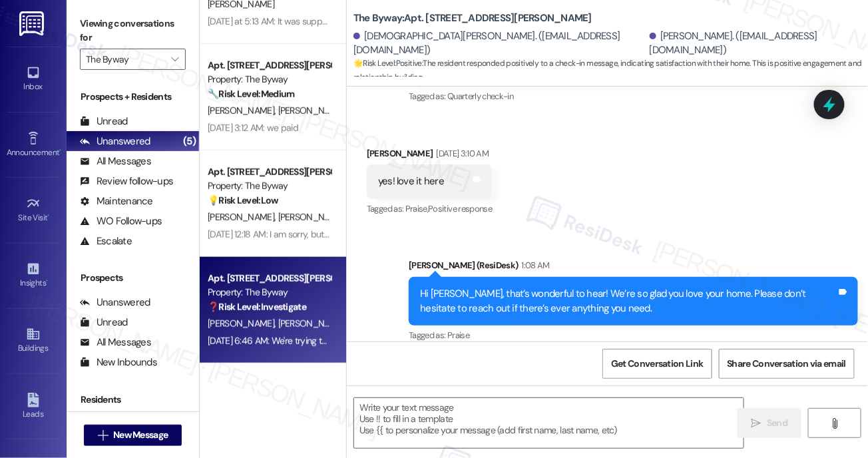
click at [294, 328] on div "J. Hennon A. Acosta" at bounding box center [269, 324] width 126 height 17
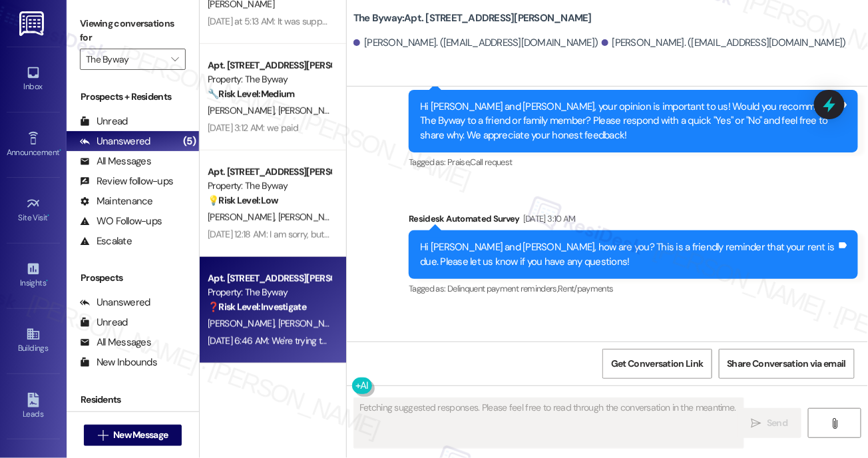
scroll to position [4002, 0]
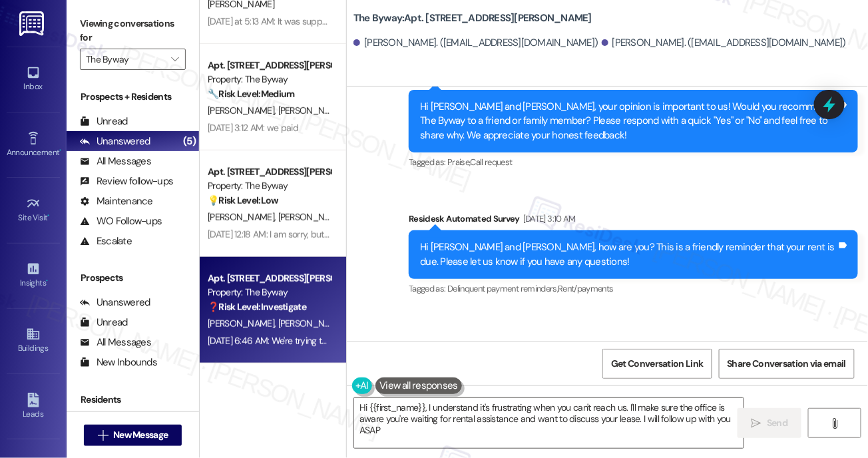
type textarea "Hi {{first_name}}, I understand it's frustrating when you can't reach us. I'll …"
drag, startPoint x: 378, startPoint y: 273, endPoint x: 690, endPoint y: 279, distance: 312.3
click at [690, 382] on div "We're trying to get rental assistance I'm just waiting for someone to pick up m…" at bounding box center [586, 403] width 419 height 43
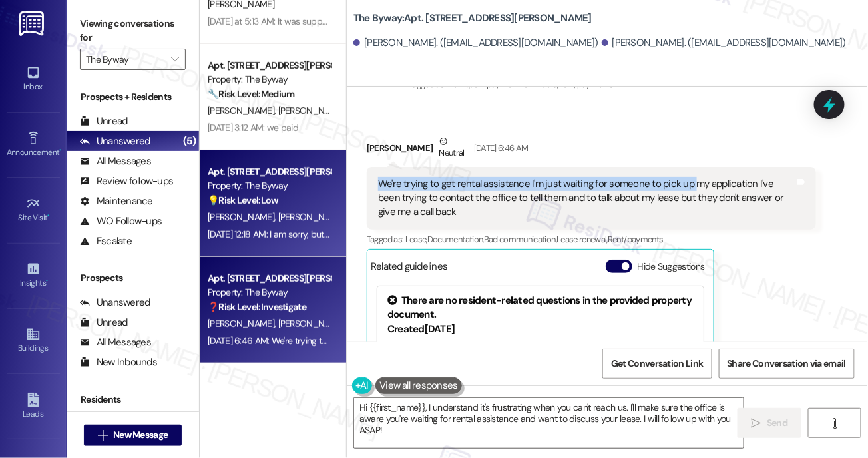
scroll to position [4273, 0]
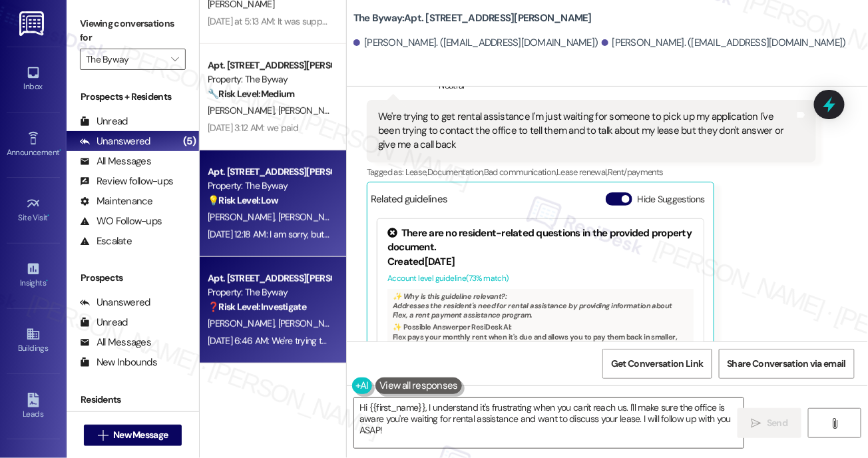
click at [281, 230] on div "Sep 03, 2025 at 12:18 AM: I am sorry, but you have the wrong number. I am not e…" at bounding box center [391, 234] width 367 height 12
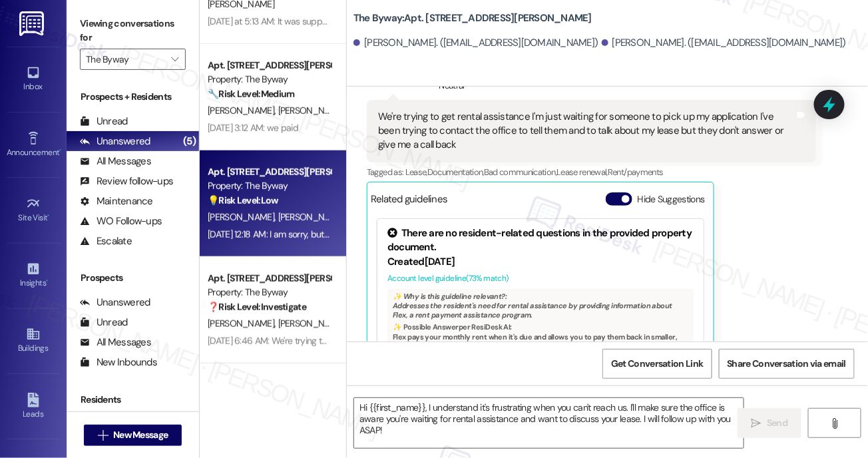
type textarea "Fetching suggested responses. Please feel free to read through the conversation…"
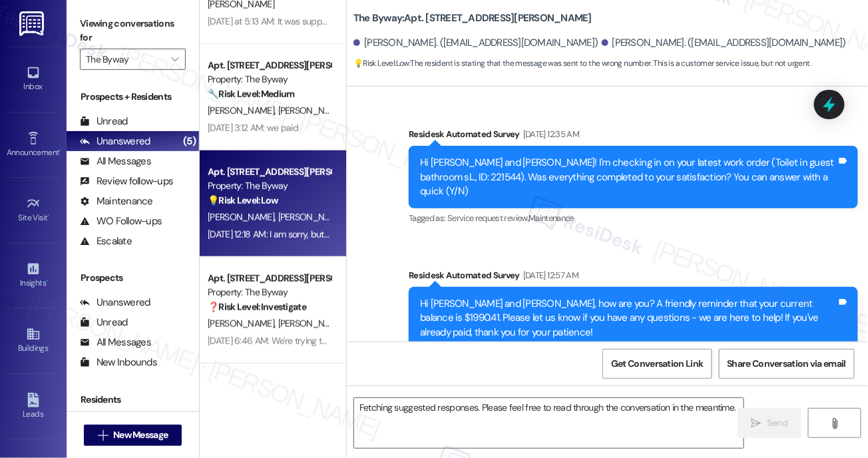
scroll to position [2896, 0]
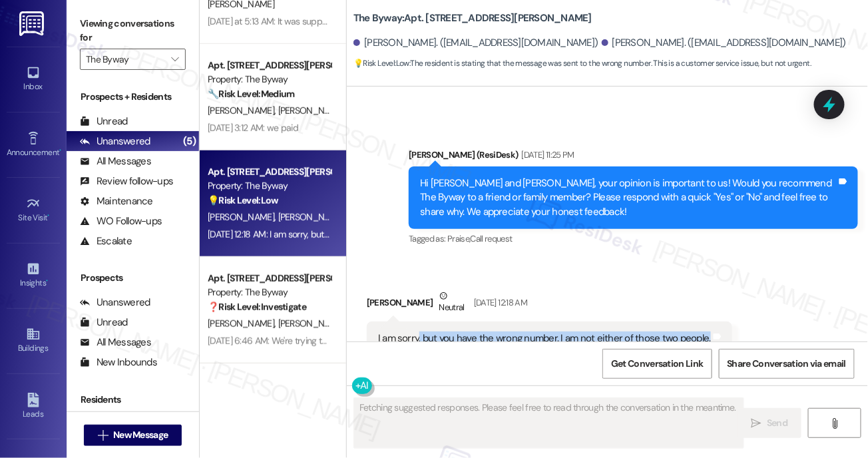
drag, startPoint x: 417, startPoint y: 296, endPoint x: 553, endPoint y: 302, distance: 135.3
click at [553, 322] on div "I am sorry, but you have the wrong number. I am not either of those two people.…" at bounding box center [550, 339] width 366 height 34
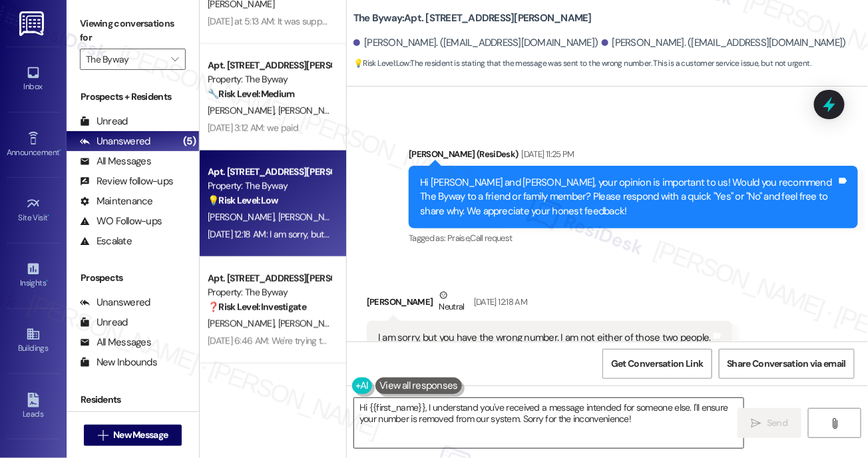
click at [593, 417] on textarea "Hi {{first_name}}, I understand you've received a message intended for someone …" at bounding box center [549, 423] width 390 height 50
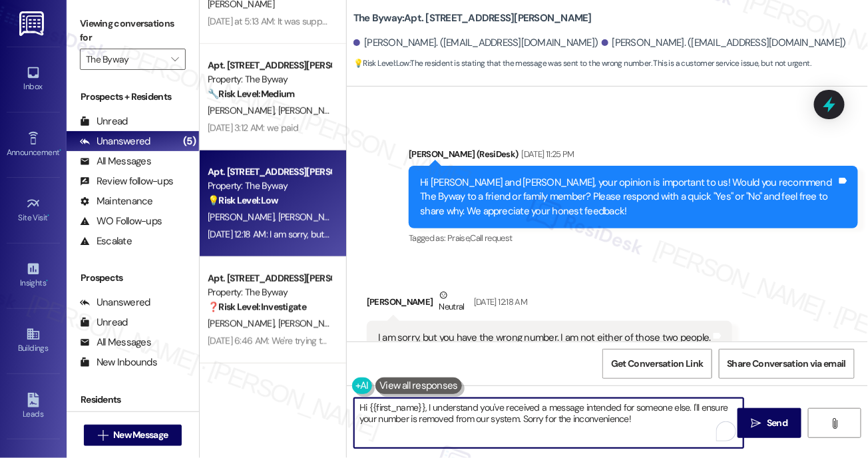
click at [594, 417] on textarea "Hi {{first_name}}, I understand you've received a message intended for someone …" at bounding box center [549, 423] width 390 height 50
click at [595, 418] on textarea "Hi {{first_name}}, I understand you've received a message intended for someone …" at bounding box center [549, 423] width 390 height 50
drag, startPoint x: 610, startPoint y: 408, endPoint x: 615, endPoint y: 445, distance: 37.6
click at [615, 445] on textarea "Hey, thank you for letting me know. Let me remove your number. Are you also a r…" at bounding box center [549, 423] width 390 height 50
type textarea "Hey, thank you for letting me know. Let me remove your number."
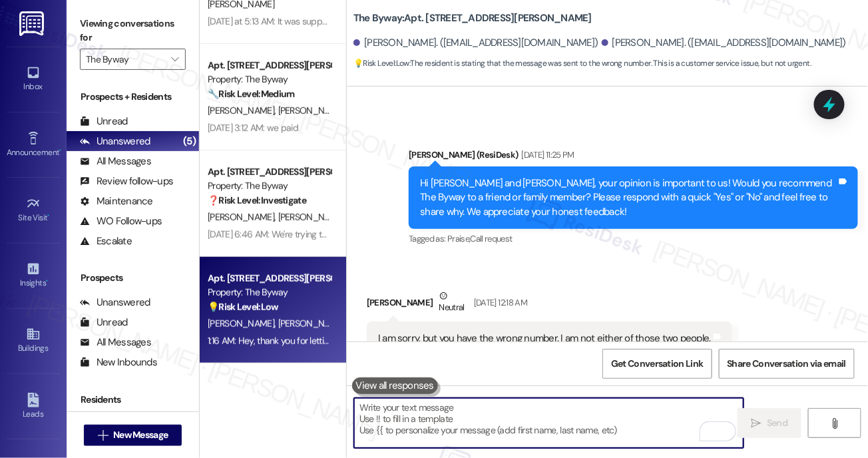
scroll to position [2990, 0]
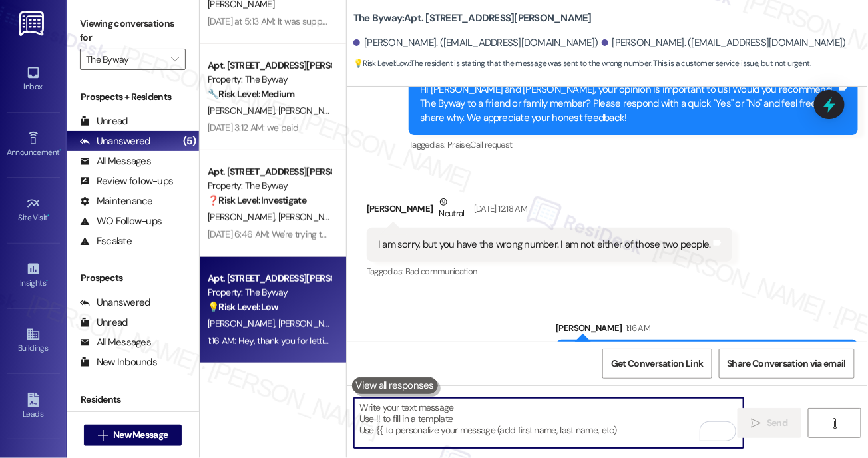
click at [545, 433] on textarea "To enrich screen reader interactions, please activate Accessibility in Grammarl…" at bounding box center [549, 423] width 390 height 50
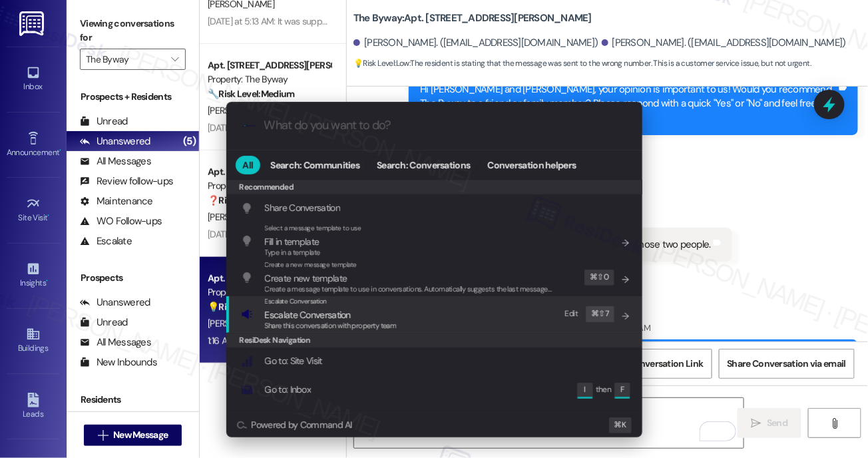
click at [360, 326] on span "Share this conversation with property team" at bounding box center [331, 325] width 132 height 9
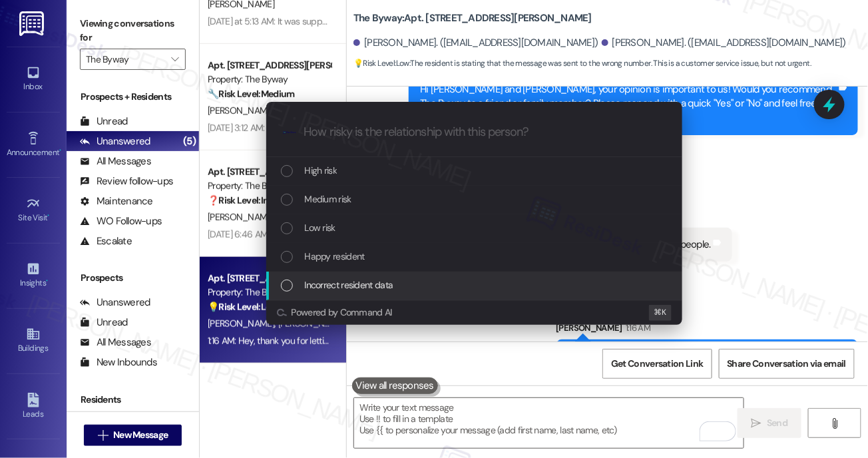
click at [370, 287] on span "Incorrect resident data" at bounding box center [349, 285] width 89 height 15
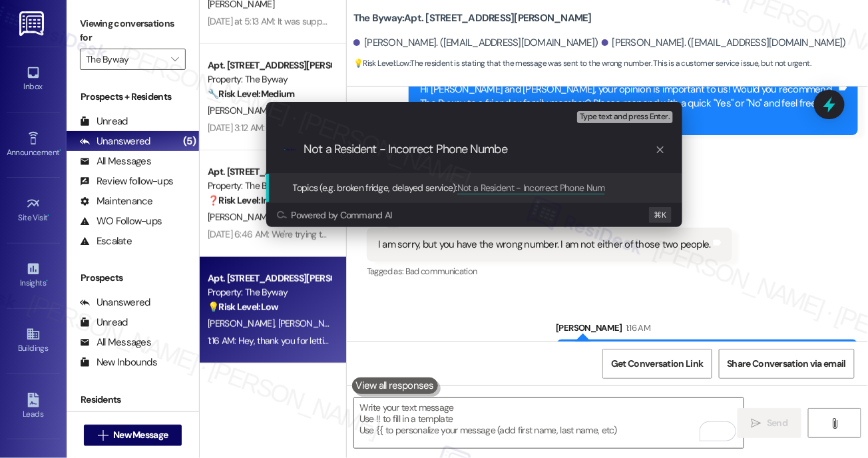
type input "Not a Resident - Incorrect Phone Number"
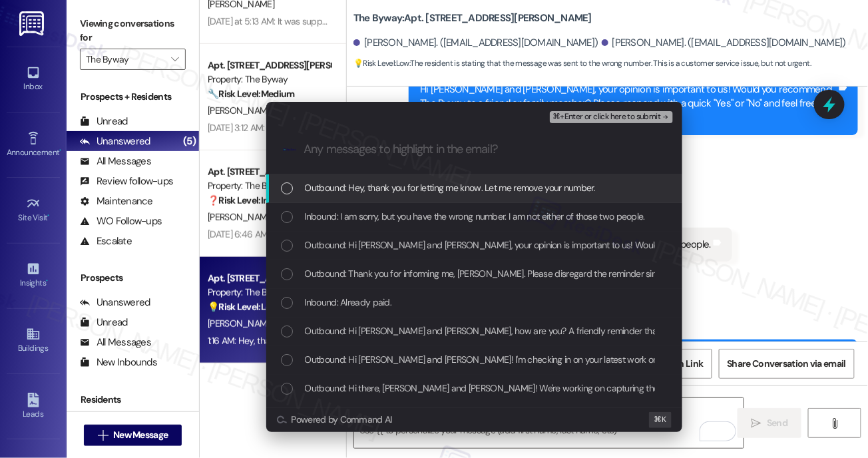
click at [414, 192] on span "Outbound: Hey, thank you for letting me know. Let me remove your number." at bounding box center [450, 187] width 291 height 15
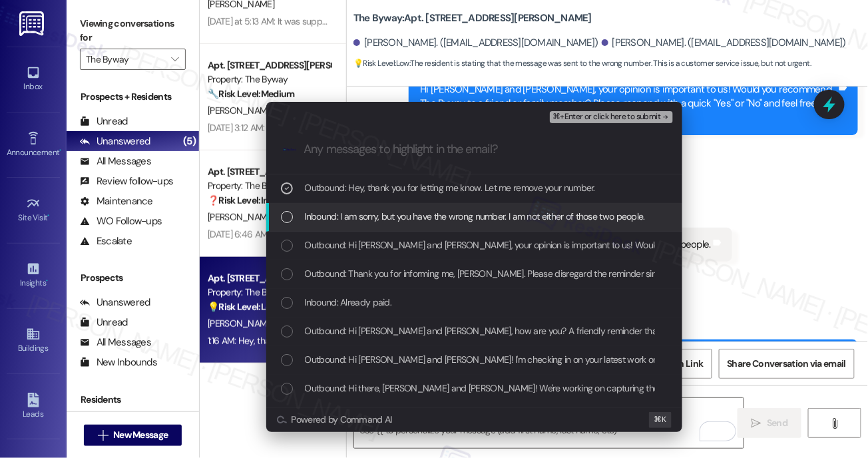
click at [412, 212] on span "Inbound: I am sorry, but you have the wrong number. I am not either of those tw…" at bounding box center [475, 216] width 340 height 15
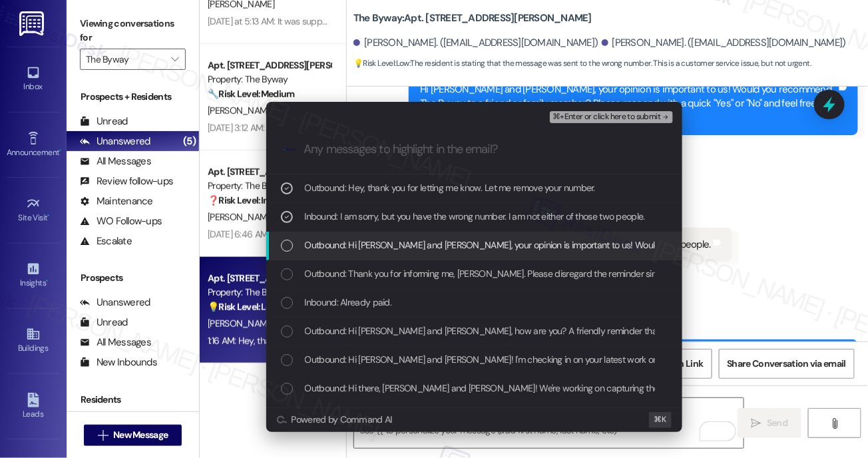
click at [501, 247] on span "Outbound: Hi Rylan and Jason, your opinion is important to us! Would you recomm…" at bounding box center [802, 245] width 995 height 15
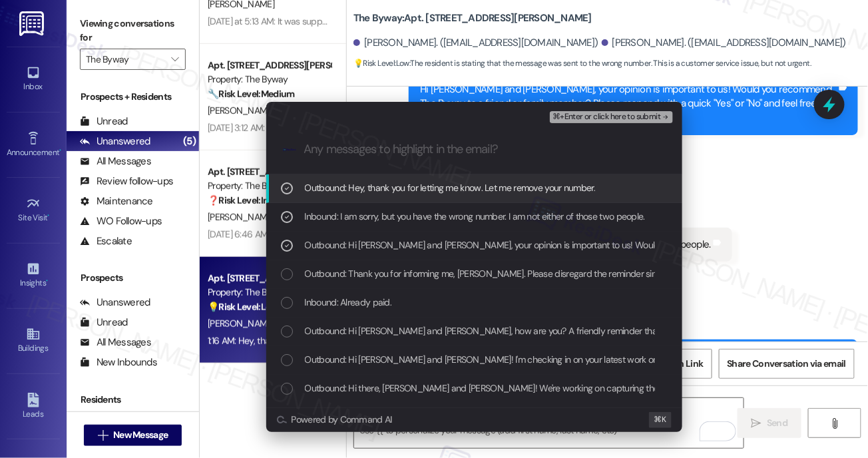
click at [598, 115] on span "⌘+Enter or click here to submit" at bounding box center [607, 117] width 108 height 9
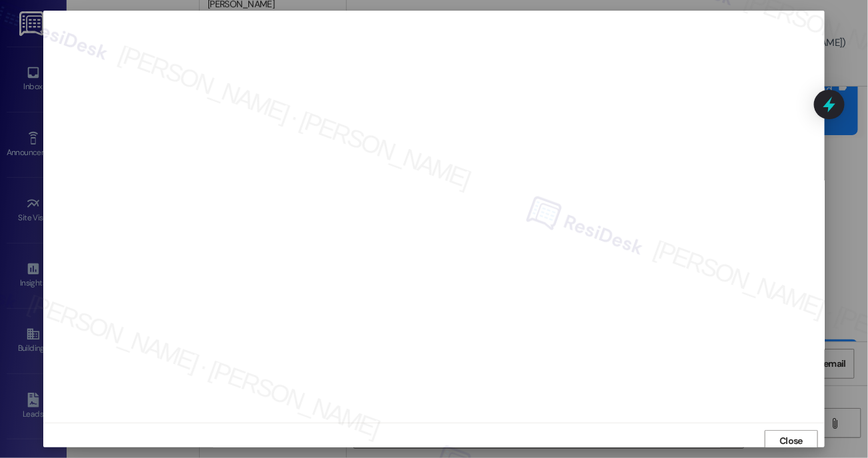
scroll to position [3, 0]
click at [788, 432] on span "Close" at bounding box center [791, 438] width 23 height 14
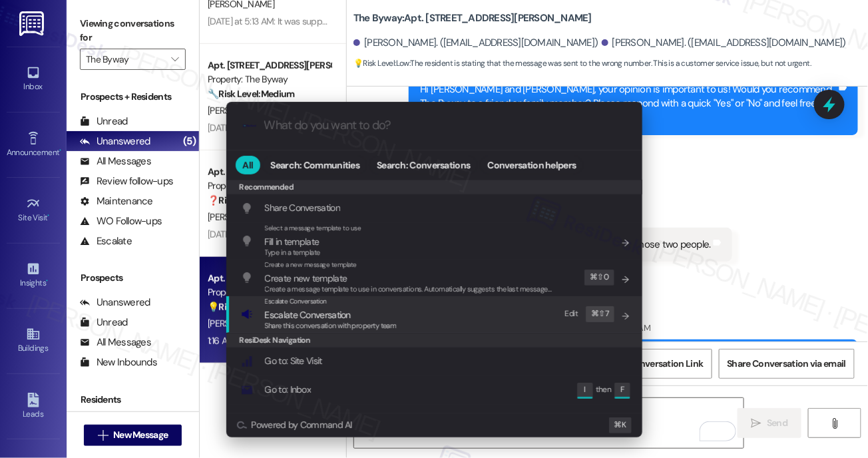
click at [392, 310] on span "Escalate Conversation" at bounding box center [331, 315] width 132 height 15
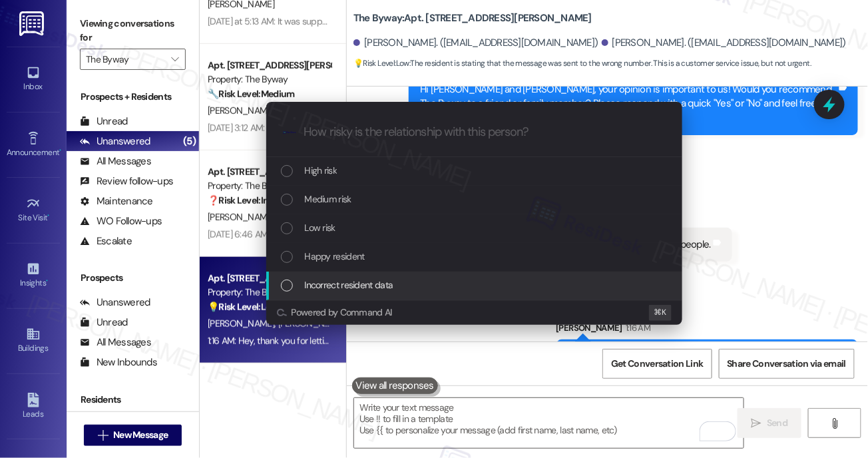
click at [389, 288] on span "Incorrect resident data" at bounding box center [349, 285] width 89 height 15
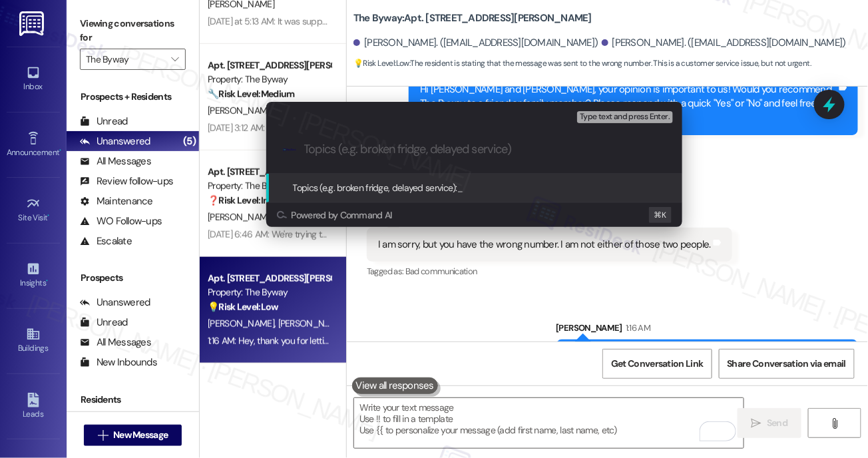
paste input "Not a Resident - Incorrect Phone Number"
type input "Not a Resident - Incorrect Phone Number"
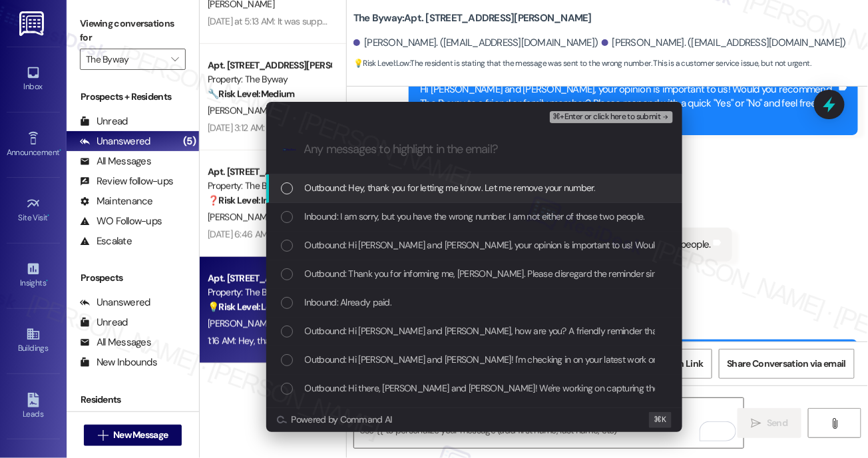
click at [421, 194] on span "Outbound: Hey, thank you for letting me know. Let me remove your number." at bounding box center [450, 187] width 291 height 15
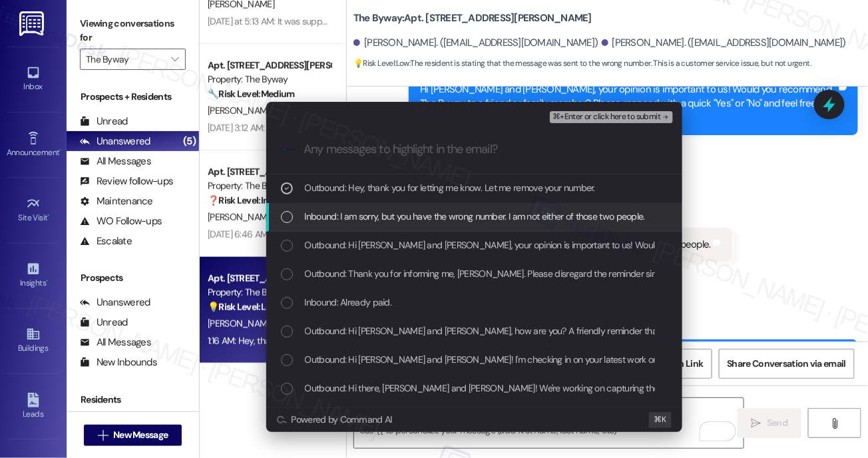
click at [411, 212] on span "Inbound: I am sorry, but you have the wrong number. I am not either of those tw…" at bounding box center [475, 216] width 340 height 15
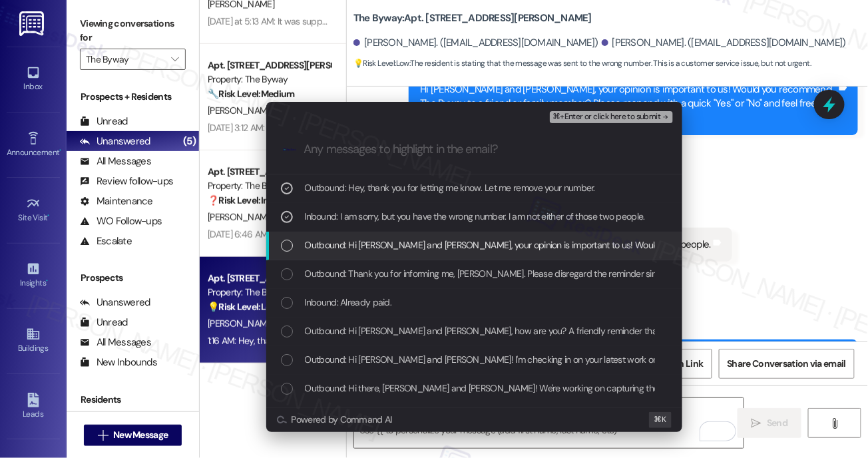
click at [469, 250] on span "Outbound: Hi Rylan and Jason, your opinion is important to us! Would you recomm…" at bounding box center [802, 245] width 995 height 15
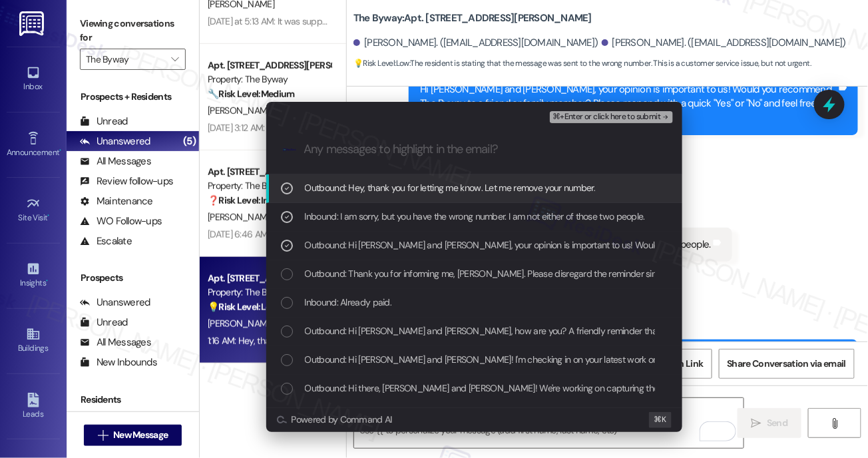
click at [599, 119] on span "⌘+Enter or click here to submit" at bounding box center [607, 117] width 108 height 9
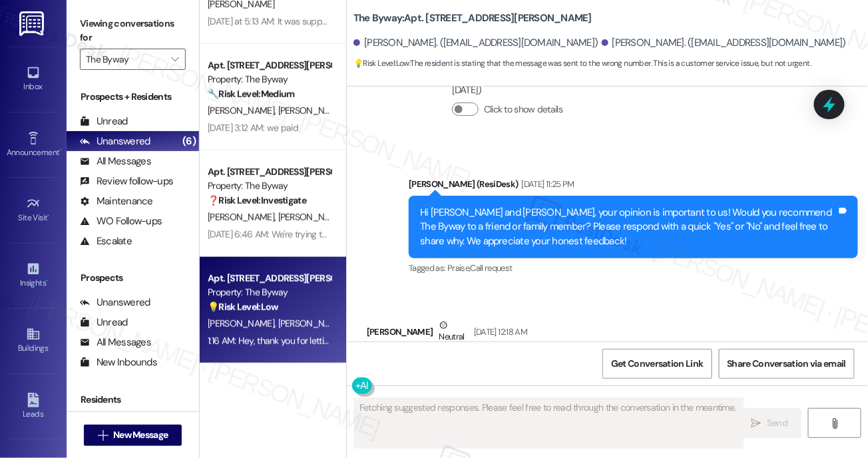
scroll to position [2896, 0]
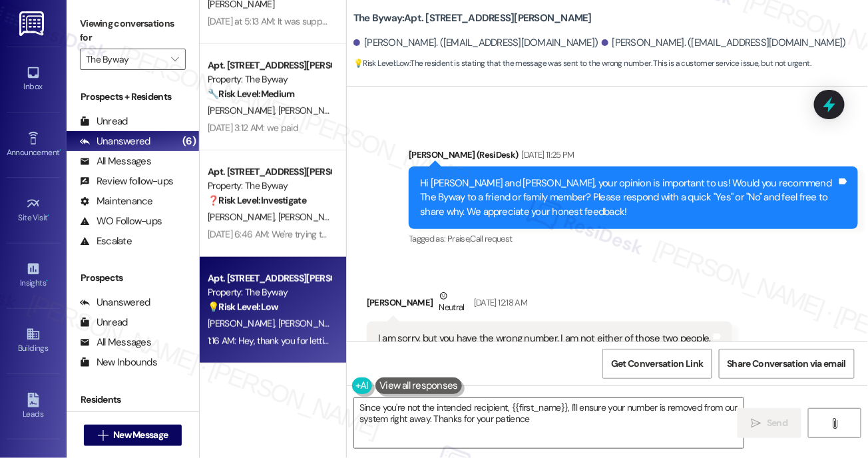
type textarea "Since you're not the intended recipient, {{first_name}}, I'll ensure your numbe…"
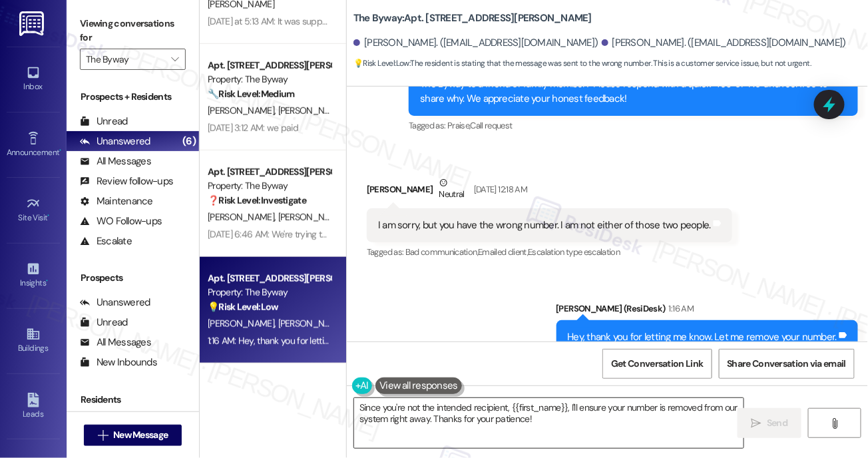
click at [449, 417] on textarea "Since you're not the intended recipient, {{first_name}}, I'll ensure your numbe…" at bounding box center [549, 423] width 390 height 50
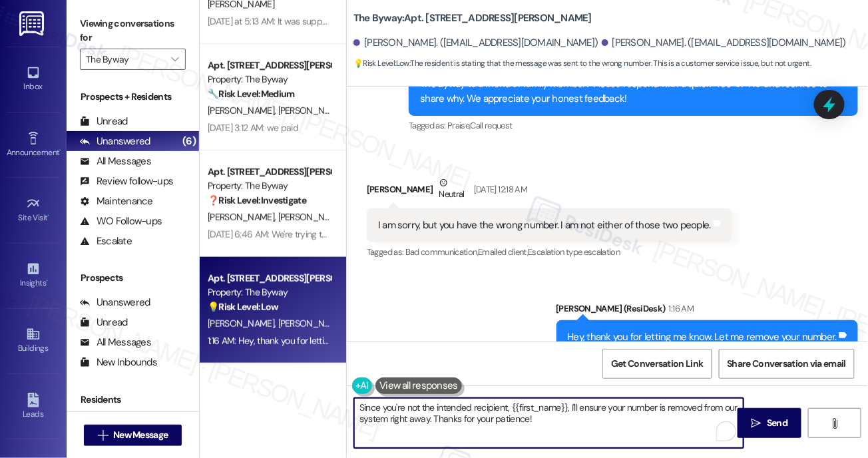
click at [449, 417] on textarea "Since you're not the intended recipient, {{first_name}}, I'll ensure your numbe…" at bounding box center [549, 423] width 390 height 50
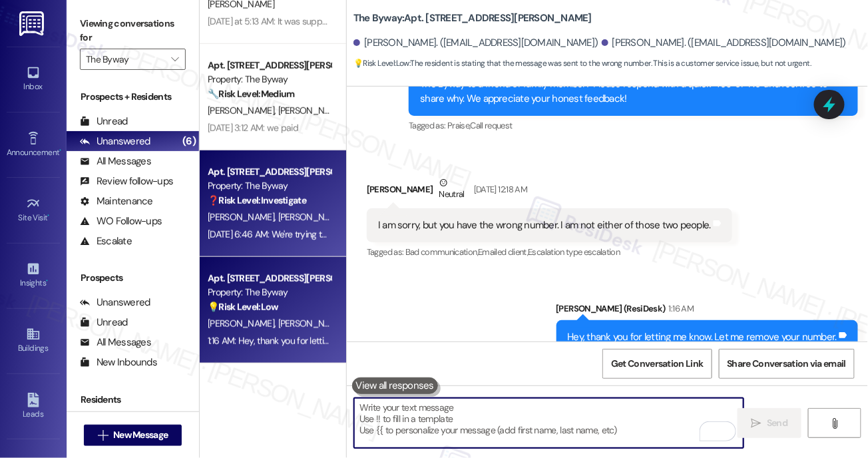
click at [305, 214] on div "J. Hennon A. Acosta" at bounding box center [269, 217] width 126 height 17
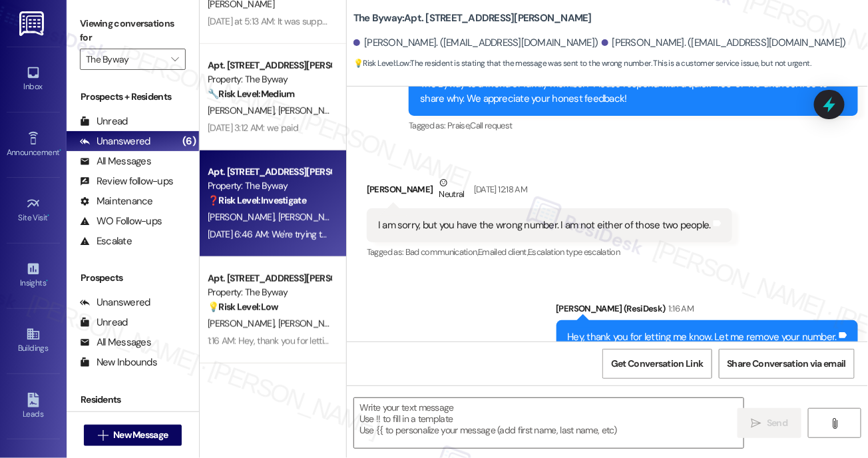
type textarea "Fetching suggested responses. Please feel free to read through the conversation…"
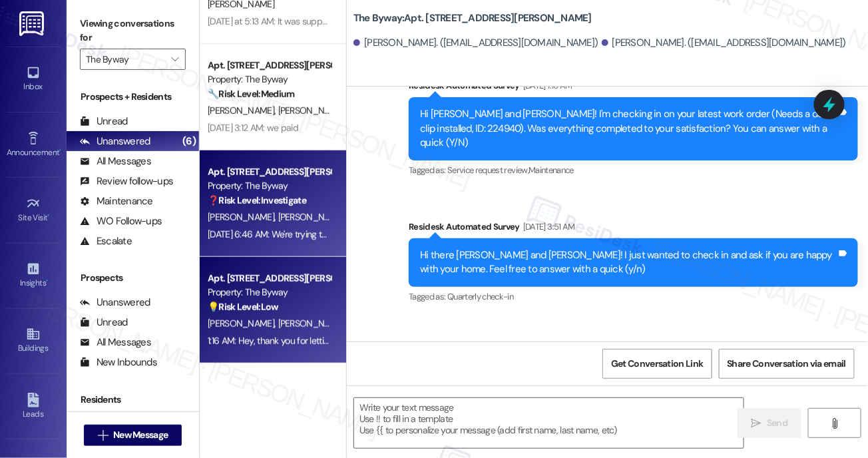
type textarea "Fetching suggested responses. Please feel free to read through the conversation…"
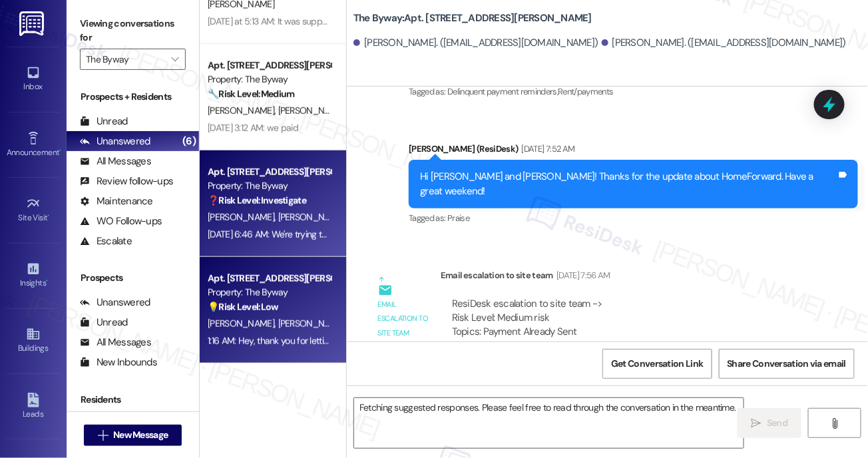
click at [284, 303] on div "💡 Risk Level: Low The resident is stating that the message was sent to the wron…" at bounding box center [269, 307] width 123 height 14
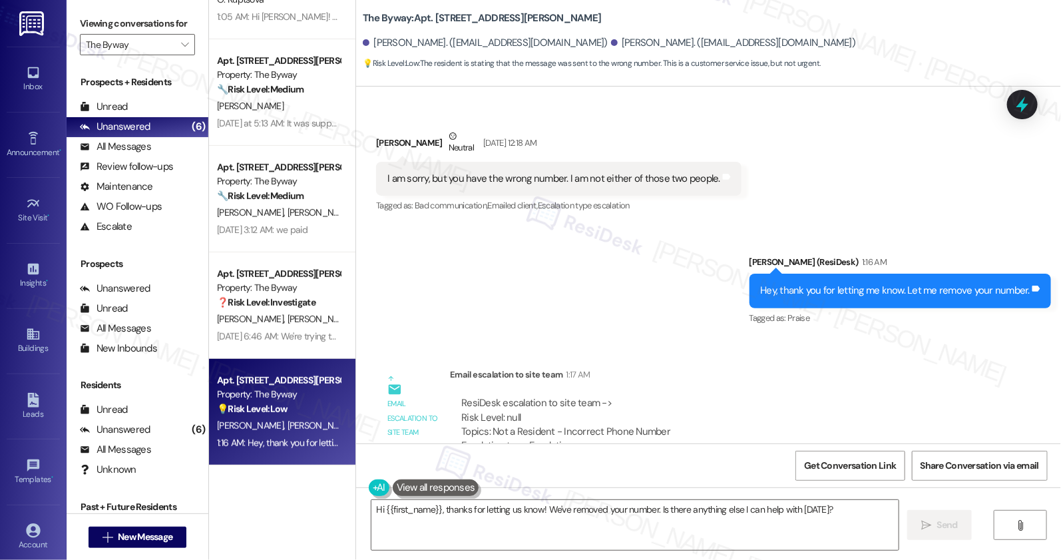
scroll to position [2911, 0]
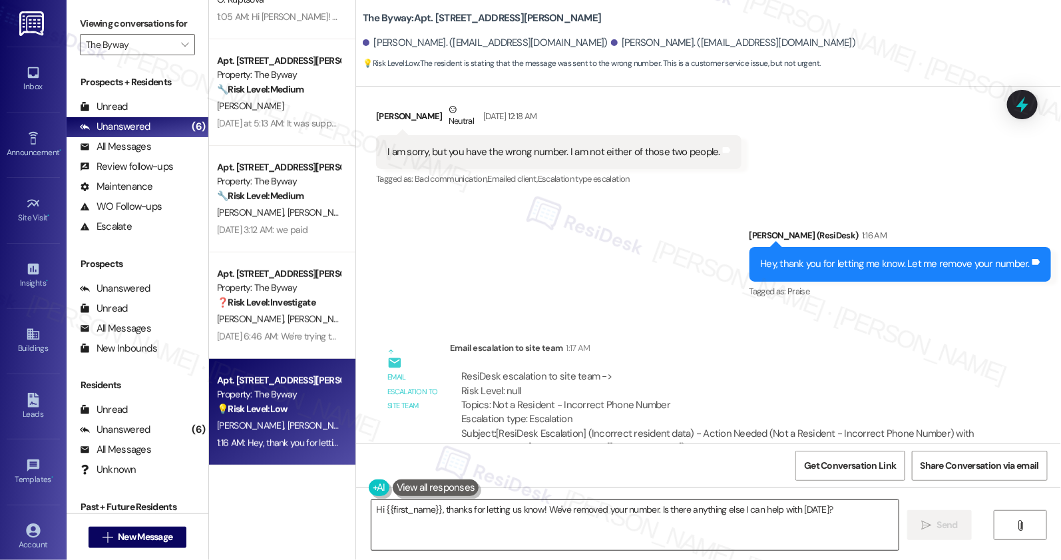
click at [555, 457] on textarea "Hi {{first_name}}, thanks for letting us know! We've removed your number. Is th…" at bounding box center [635, 525] width 527 height 50
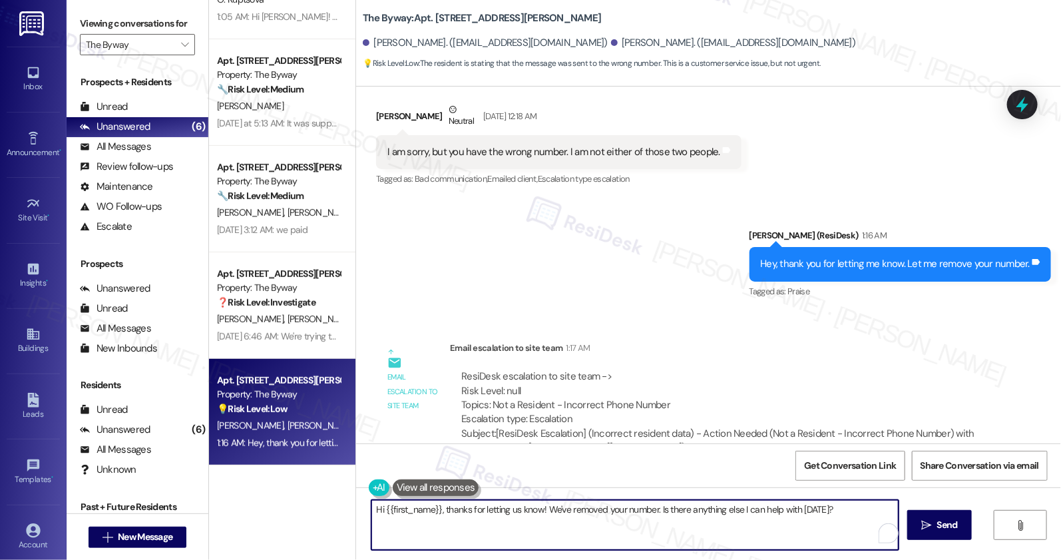
click at [555, 457] on textarea "Hi {{first_name}}, thanks for letting us know! We've removed your number. Is th…" at bounding box center [635, 525] width 527 height 50
type textarea "B"
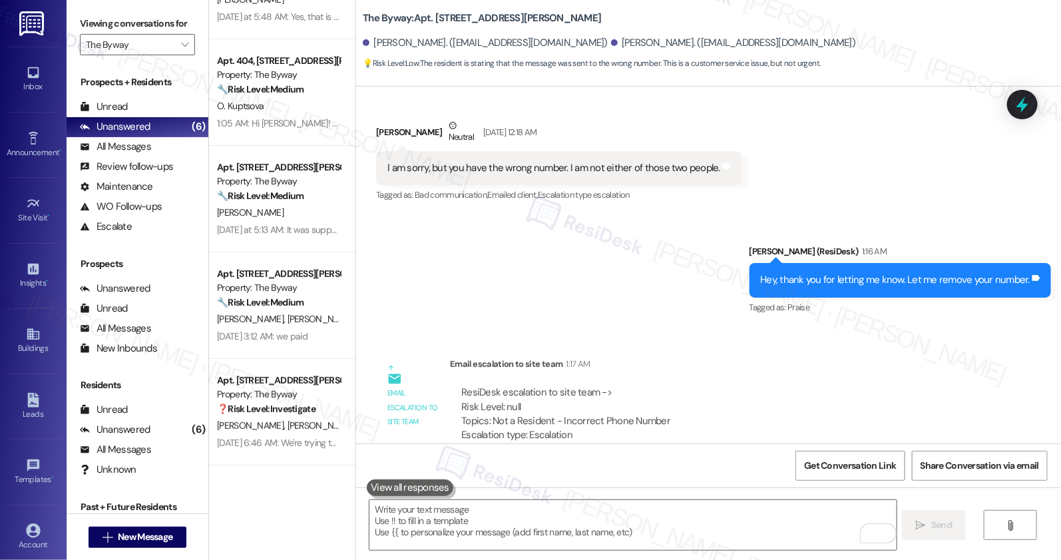
scroll to position [2911, 0]
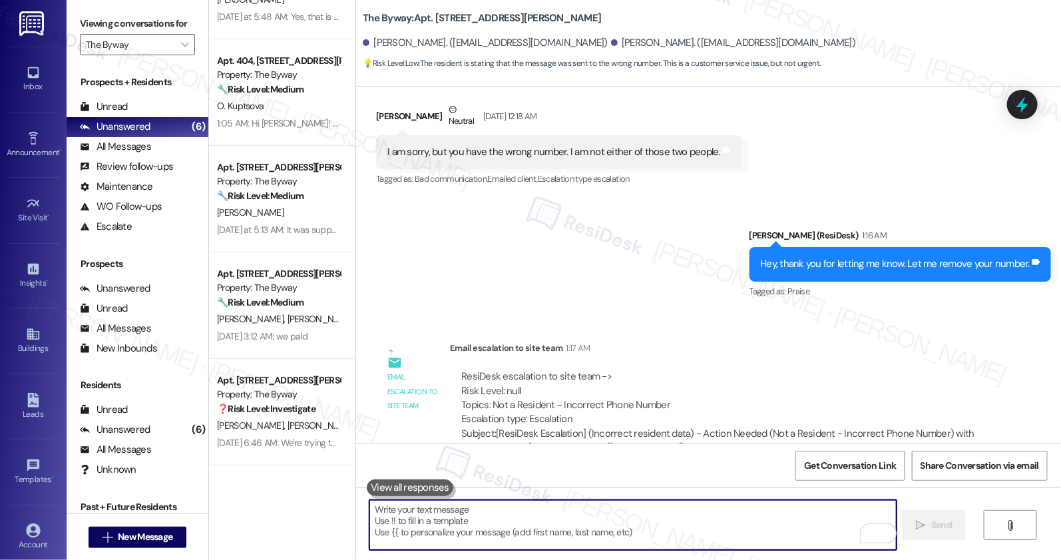
click at [495, 520] on textarea "To enrich screen reader interactions, please activate Accessibility in Grammarl…" at bounding box center [633, 525] width 527 height 50
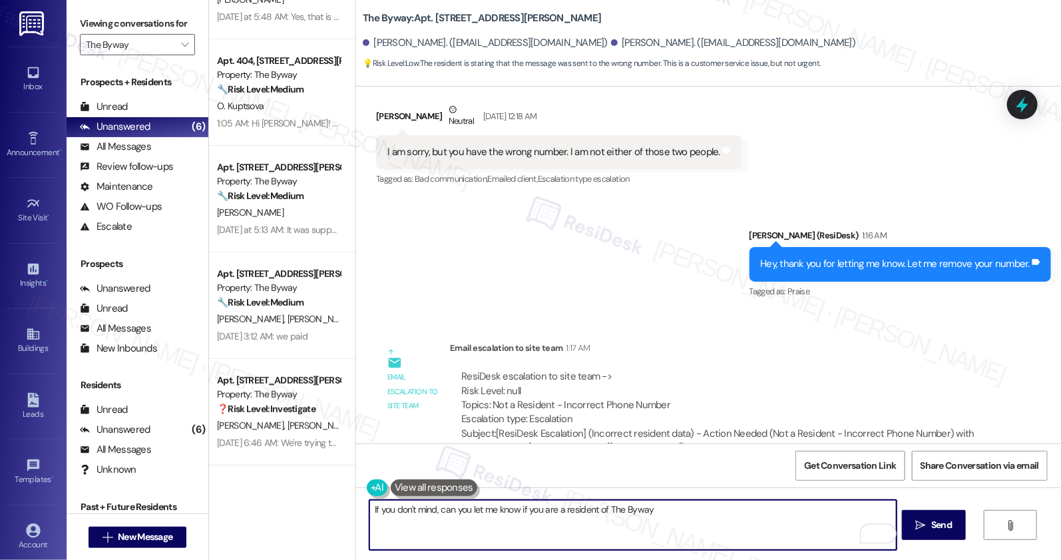
type textarea "If you don't mind, can you let me know if you are a resident of The Byway?"
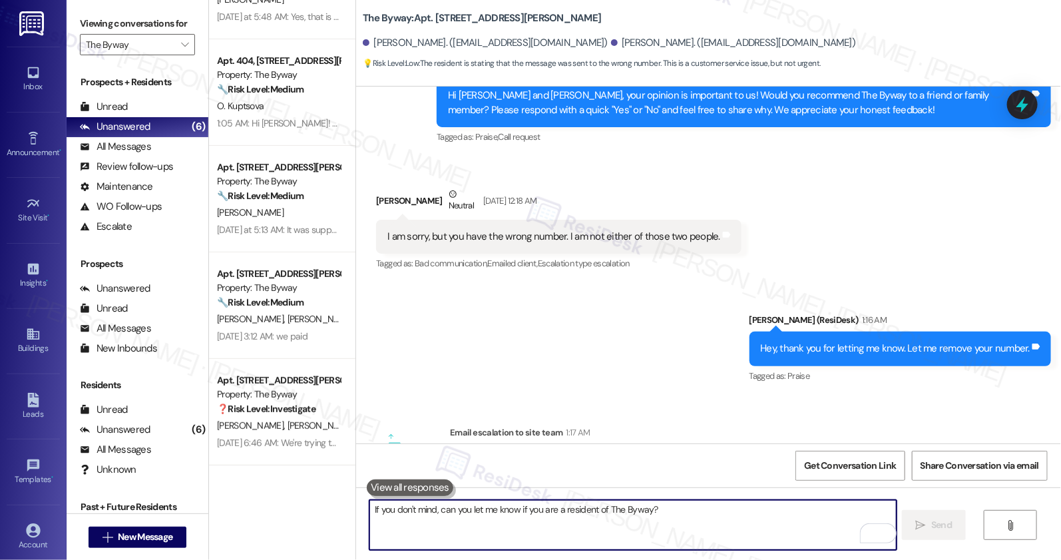
scroll to position [3004, 0]
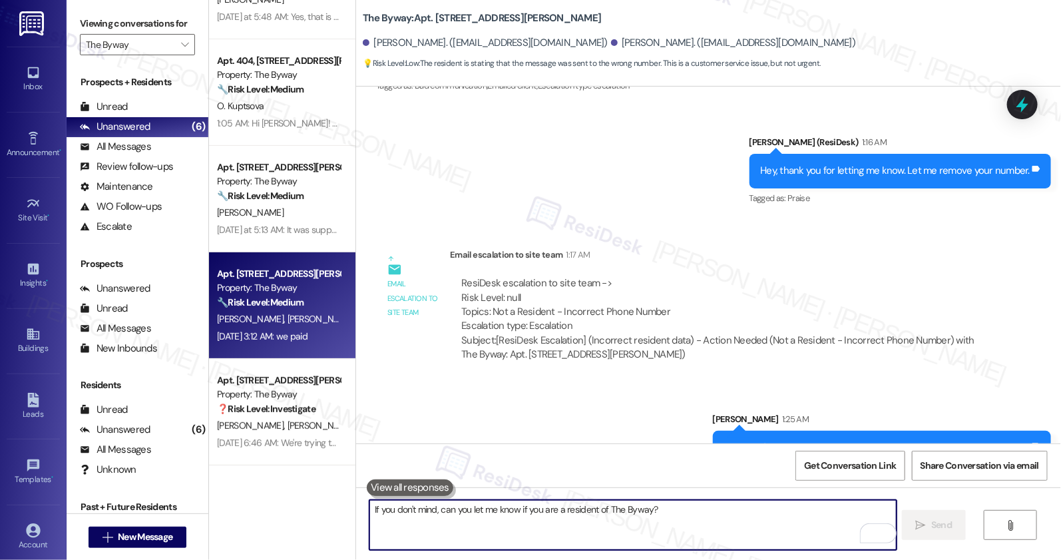
click at [282, 336] on div "[DATE] 3:12 AM: we paid [DATE] 3:12 AM: we paid" at bounding box center [262, 336] width 91 height 12
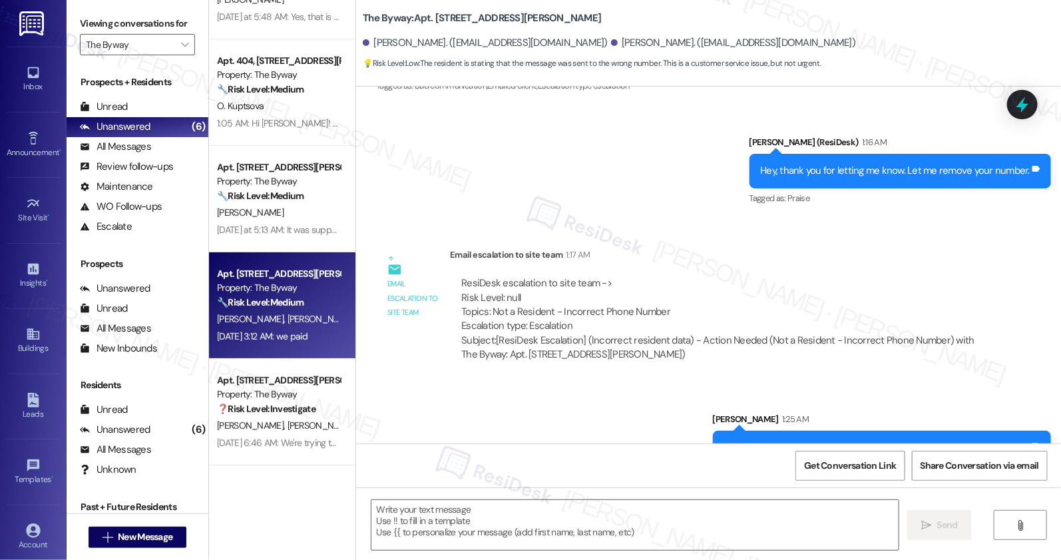
type textarea "Fetching suggested responses. Please feel free to read through the conversation…"
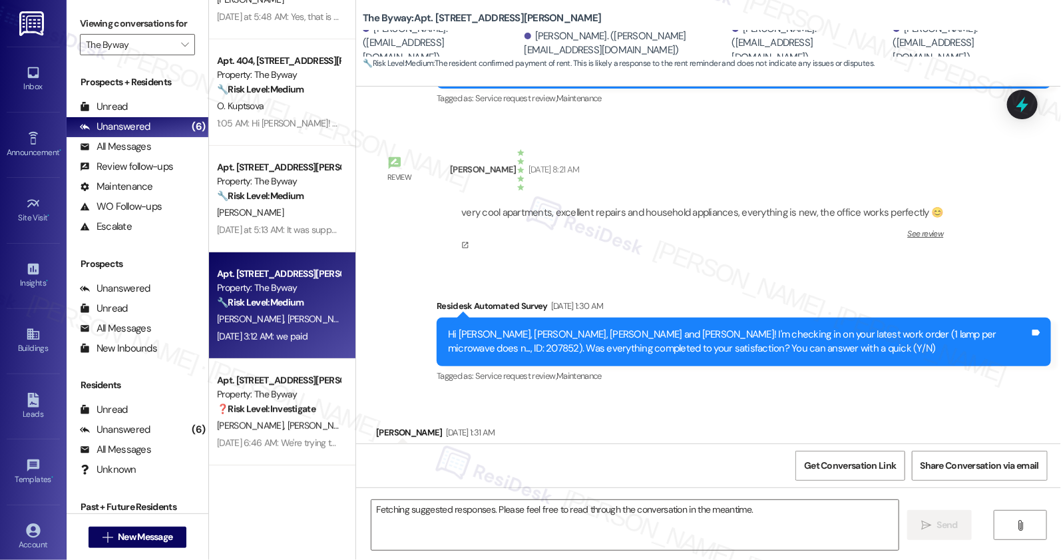
scroll to position [6186, 0]
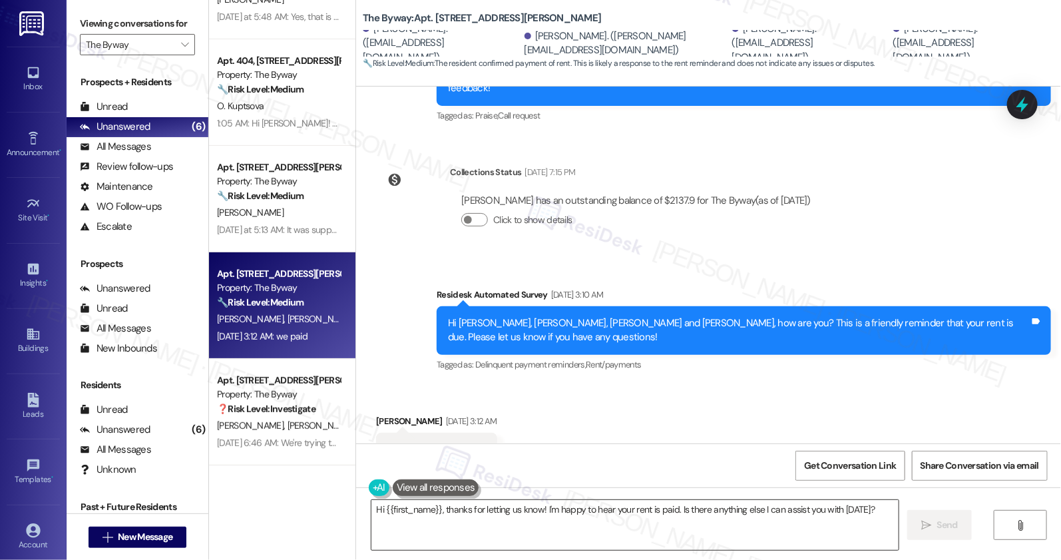
click at [617, 511] on textarea "Hi {{first_name}}, thanks for letting us know! I'm happy to hear your rent is p…" at bounding box center [635, 525] width 527 height 50
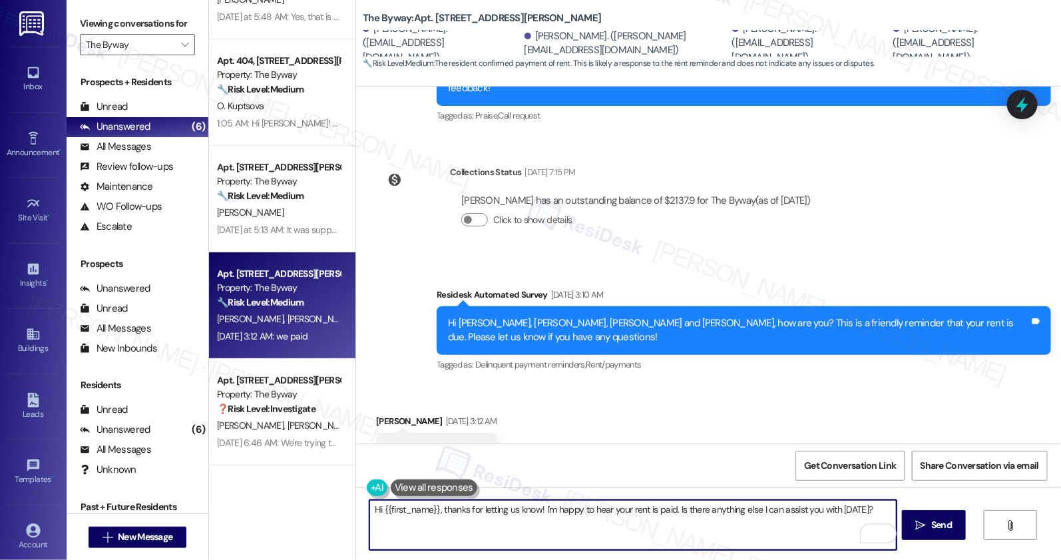
click at [617, 511] on textarea "Hi {{first_name}}, thanks for letting us know! I'm happy to hear your rent is p…" at bounding box center [633, 525] width 527 height 50
click at [382, 414] on div "[PERSON_NAME] [DATE] 3:12 AM" at bounding box center [436, 423] width 121 height 19
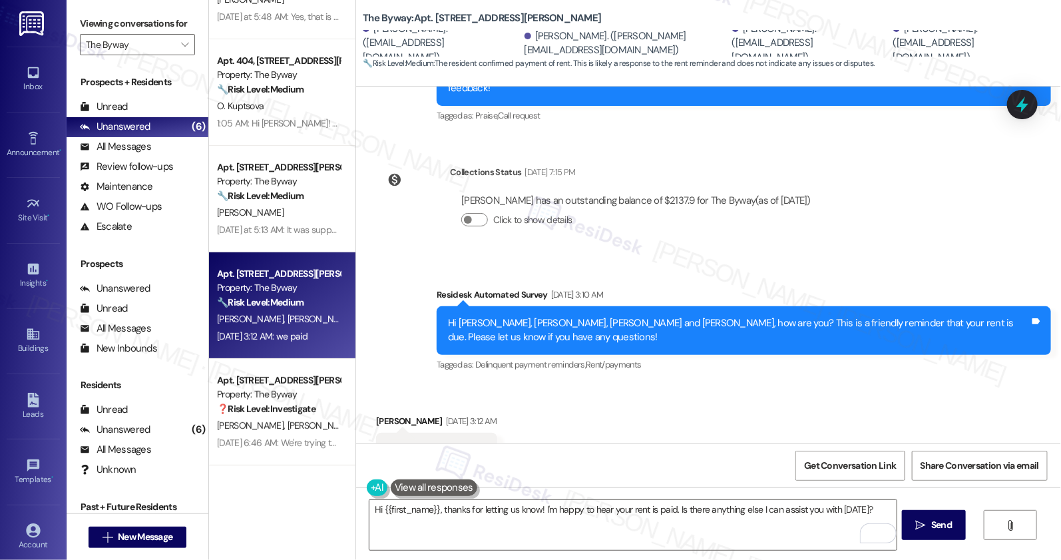
click at [382, 414] on div "[PERSON_NAME] [DATE] 3:12 AM" at bounding box center [436, 423] width 121 height 19
copy div "[PERSON_NAME]"
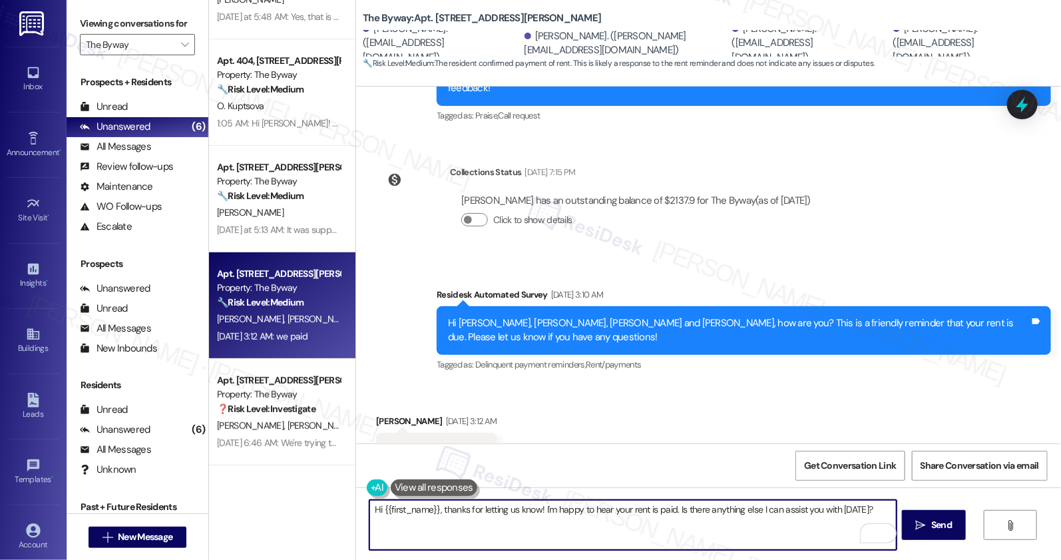
drag, startPoint x: 429, startPoint y: 508, endPoint x: 375, endPoint y: 513, distance: 54.8
click at [375, 513] on textarea "Hi {{first_name}}, thanks for letting us know! I'm happy to hear your rent is p…" at bounding box center [633, 525] width 527 height 50
paste textarea "[PERSON_NAME]"
click at [448, 533] on textarea "Hi [PERSON_NAME], thanks for letting us know! I'm happy to hear your rent is pa…" at bounding box center [633, 525] width 527 height 50
type textarea "Hi [PERSON_NAME], thanks for letting us know! I'm happy to hear your rent is pa…"
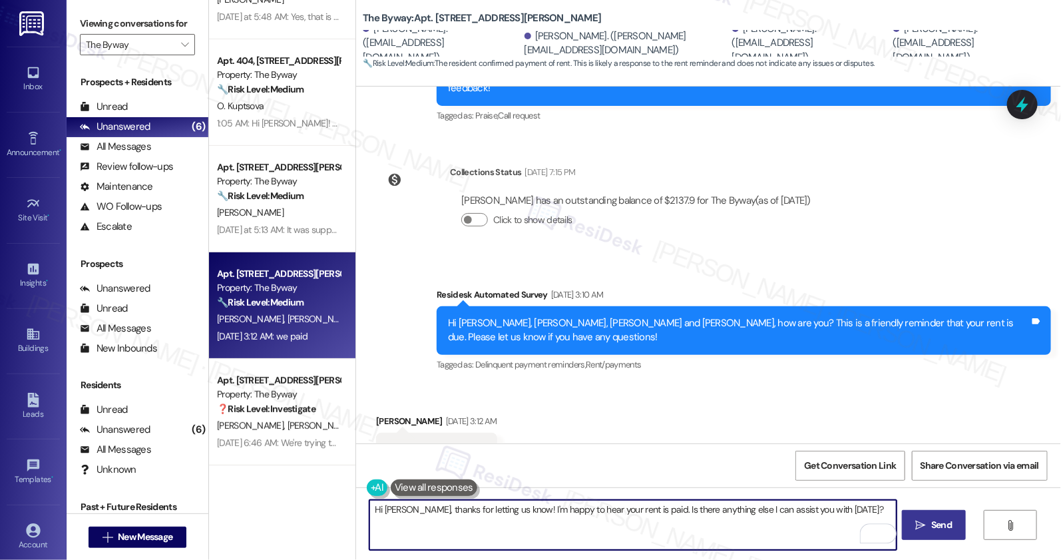
click at [921, 527] on icon "" at bounding box center [921, 525] width 10 height 11
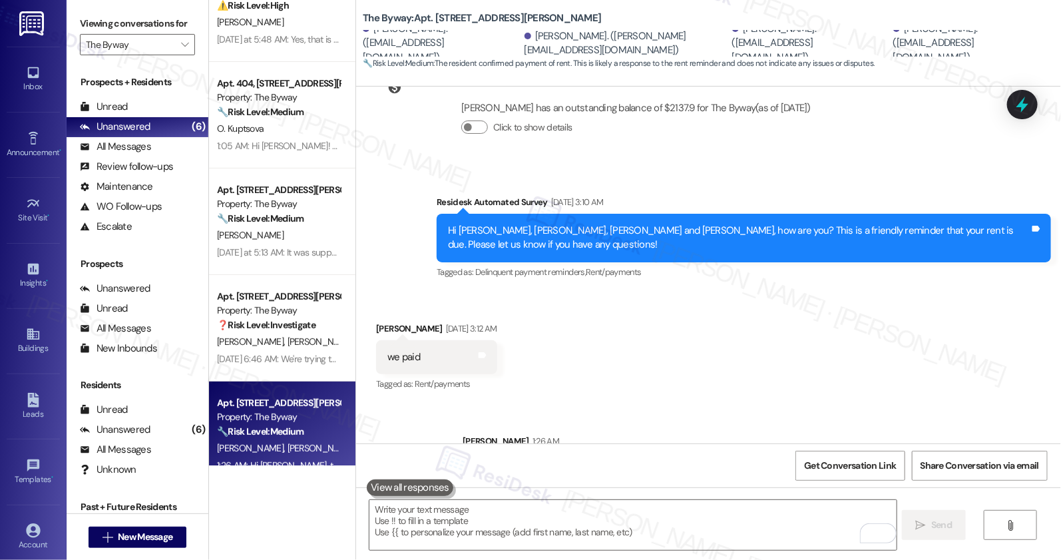
scroll to position [23, 0]
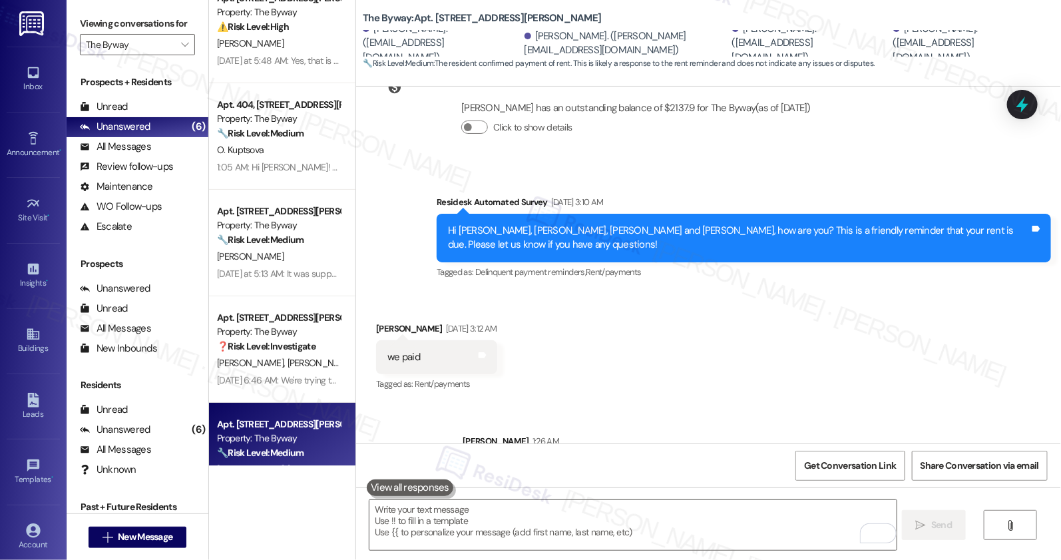
click at [284, 253] on div "[PERSON_NAME]" at bounding box center [279, 256] width 126 height 17
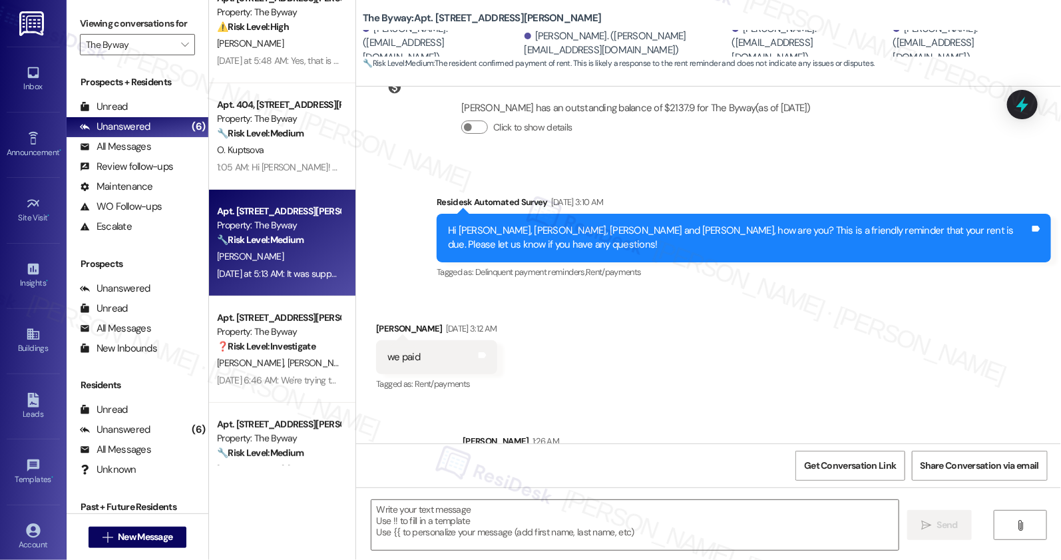
click at [284, 253] on div "[PERSON_NAME]" at bounding box center [279, 256] width 126 height 17
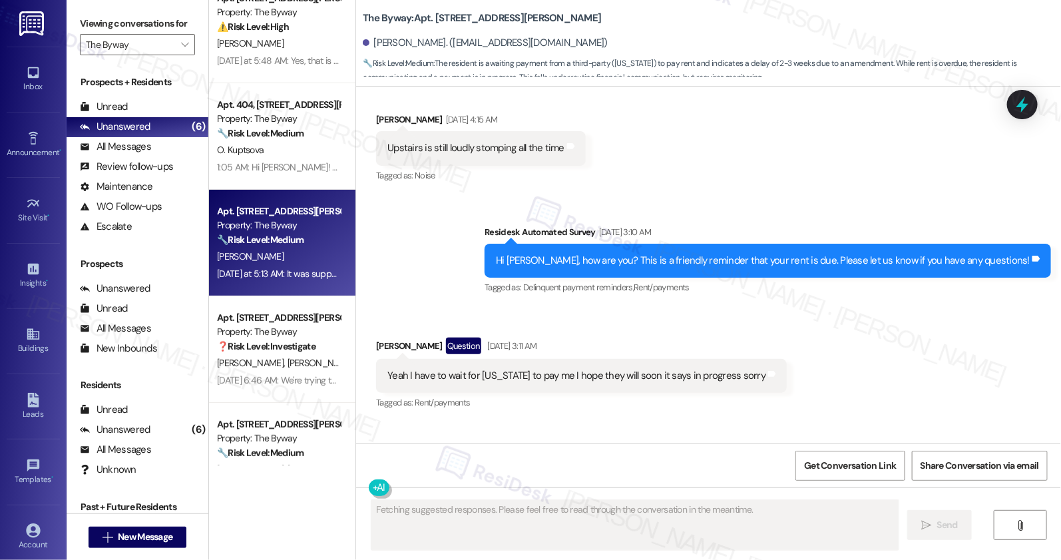
scroll to position [5238, 0]
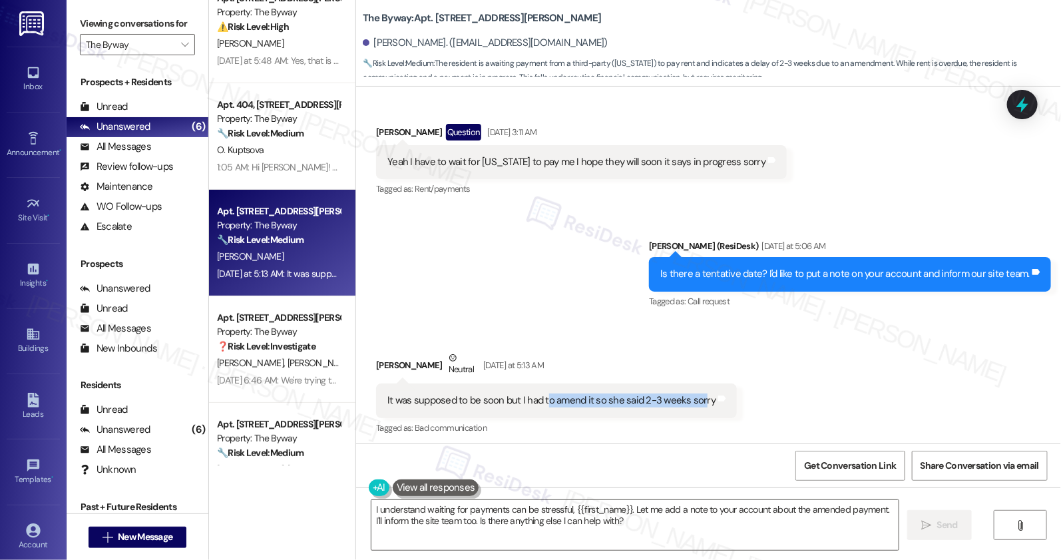
drag, startPoint x: 537, startPoint y: 394, endPoint x: 690, endPoint y: 399, distance: 153.2
click at [690, 399] on div "It was supposed to be soon but I had to amend it so she said 2-3 weeks sorry" at bounding box center [552, 401] width 328 height 14
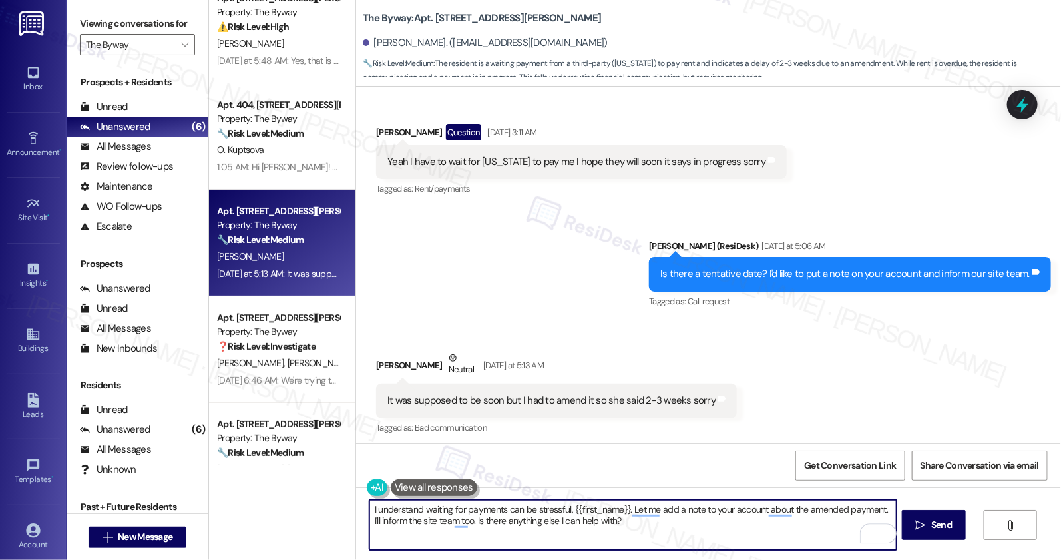
drag, startPoint x: 395, startPoint y: 511, endPoint x: 554, endPoint y: 513, distance: 159.2
click at [554, 513] on textarea "I understand waiting for payments can be stressful, {{first_name}}. Let me add …" at bounding box center [633, 525] width 527 height 50
click at [565, 513] on textarea "I understand waiting for payments can be stressful, {{first_name}}. Let me add …" at bounding box center [633, 525] width 527 height 50
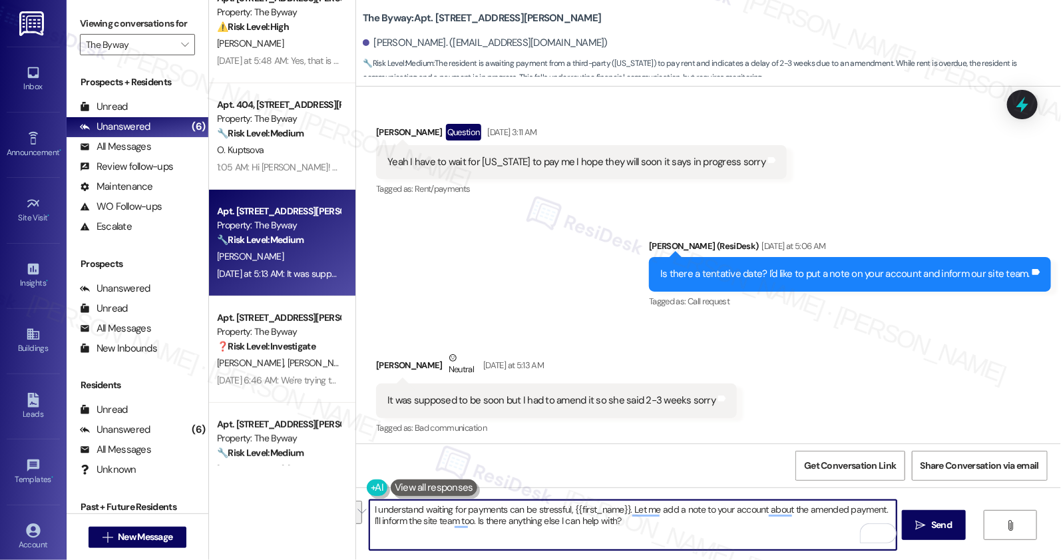
click at [740, 541] on textarea "I understand waiting for payments can be stressful, {{first_name}}. Let me add …" at bounding box center [633, 525] width 527 height 50
drag, startPoint x: 623, startPoint y: 511, endPoint x: 350, endPoint y: 489, distance: 273.9
click at [356, 489] on div "I understand waiting for payments can be stressful, {{first_name}}. Let me add …" at bounding box center [708, 537] width 705 height 100
drag, startPoint x: 543, startPoint y: 509, endPoint x: 647, endPoint y: 509, distance: 104.5
click at [647, 509] on textarea "Thank you. Let me add a note to your account about the amended payment. I'll in…" at bounding box center [633, 525] width 527 height 50
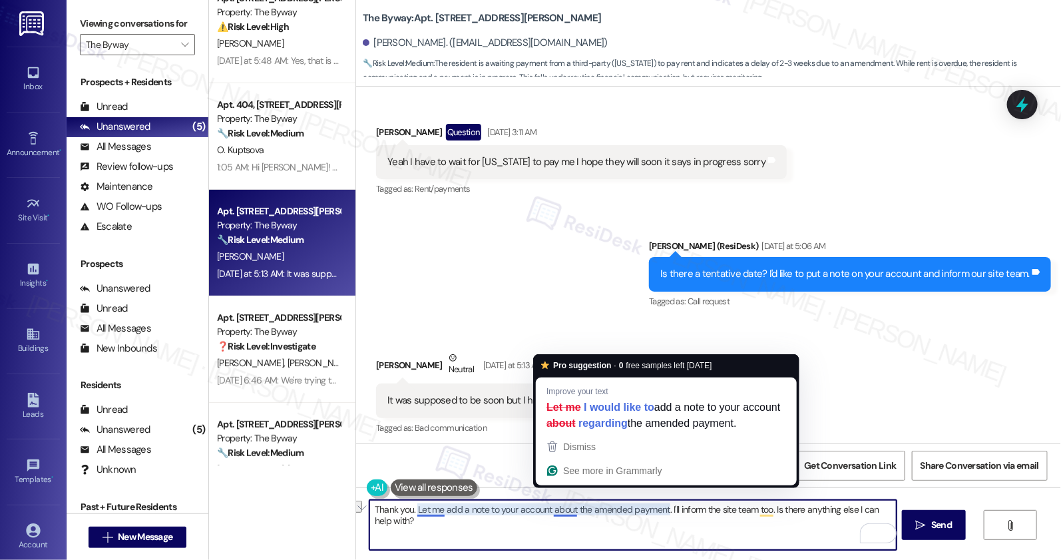
drag, startPoint x: 660, startPoint y: 510, endPoint x: 551, endPoint y: 513, distance: 109.3
click at [543, 514] on textarea "Thank you. Let me add a note to your account about the amended payment. I'll in…" at bounding box center [633, 525] width 527 height 50
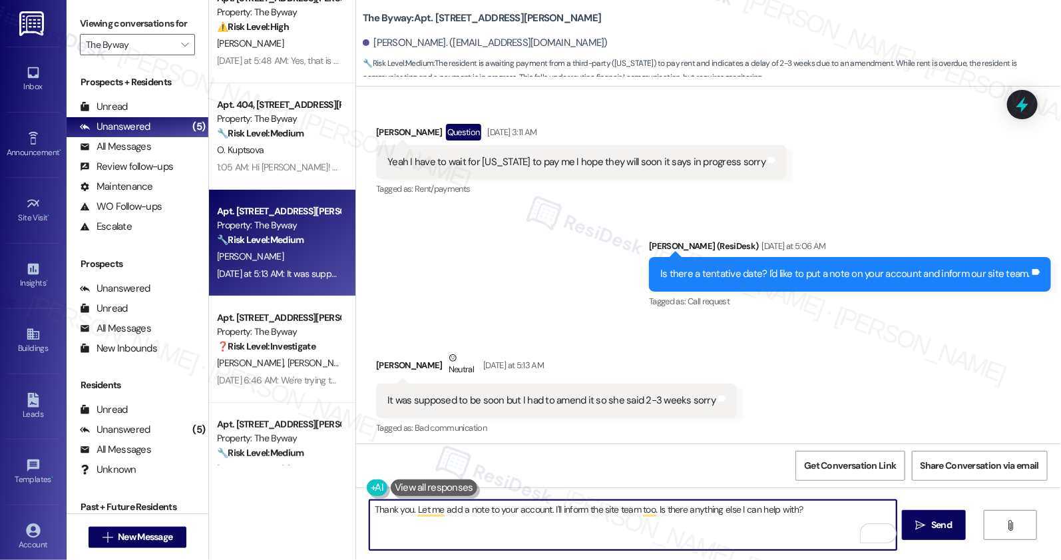
click at [812, 515] on textarea "Thank you. Let me add a note to your account. I'll inform the site team too. Is…" at bounding box center [633, 525] width 527 height 50
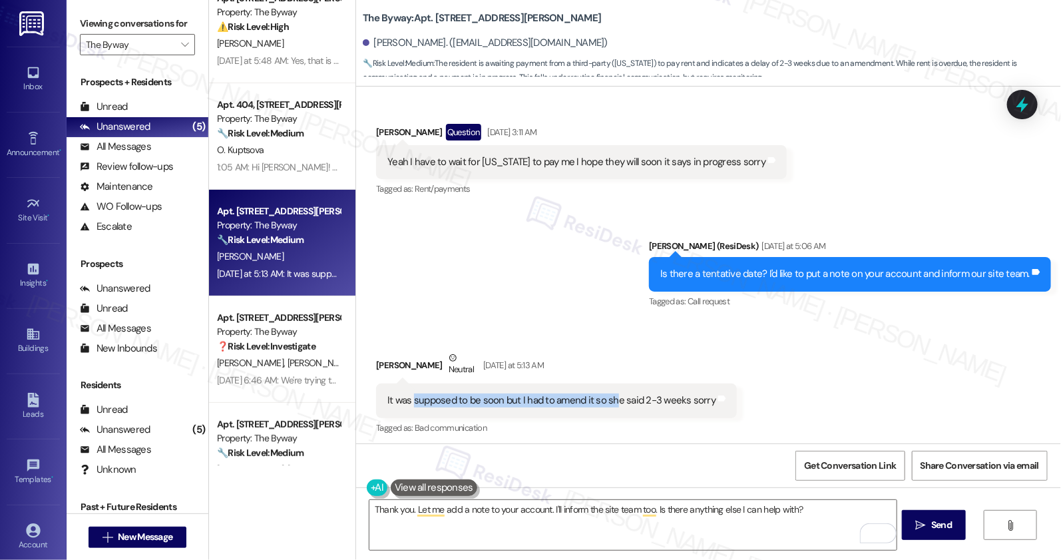
drag, startPoint x: 405, startPoint y: 397, endPoint x: 605, endPoint y: 398, distance: 199.8
click at [605, 398] on div "It was supposed to be soon but I had to amend it so she said 2-3 weeks sorry" at bounding box center [552, 401] width 328 height 14
click at [599, 418] on div "Tagged as: Bad communication Click to highlight conversations about Bad communi…" at bounding box center [556, 427] width 361 height 19
drag, startPoint x: 410, startPoint y: 396, endPoint x: 627, endPoint y: 394, distance: 217.1
click at [627, 394] on div "It was supposed to be soon but I had to amend it so she said 2-3 weeks sorry" at bounding box center [552, 401] width 328 height 14
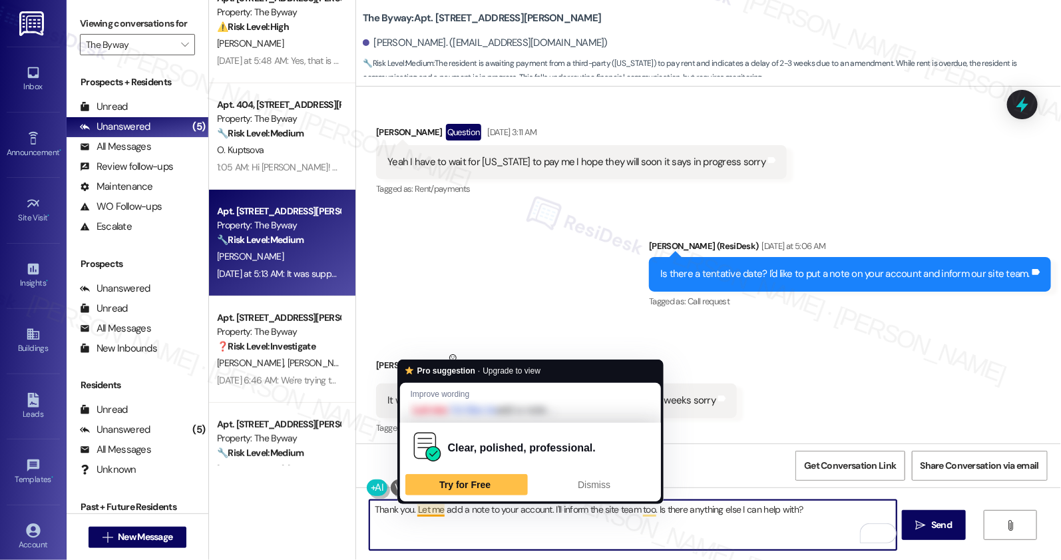
click at [410, 513] on textarea "Thank you. Let me add a note to your account. I'll inform the site team too. Is…" at bounding box center [633, 525] width 527 height 50
click at [457, 532] on textarea "Thank you. Let me add a note to your account. I'll inform the site team too. Is…" at bounding box center [633, 525] width 527 height 50
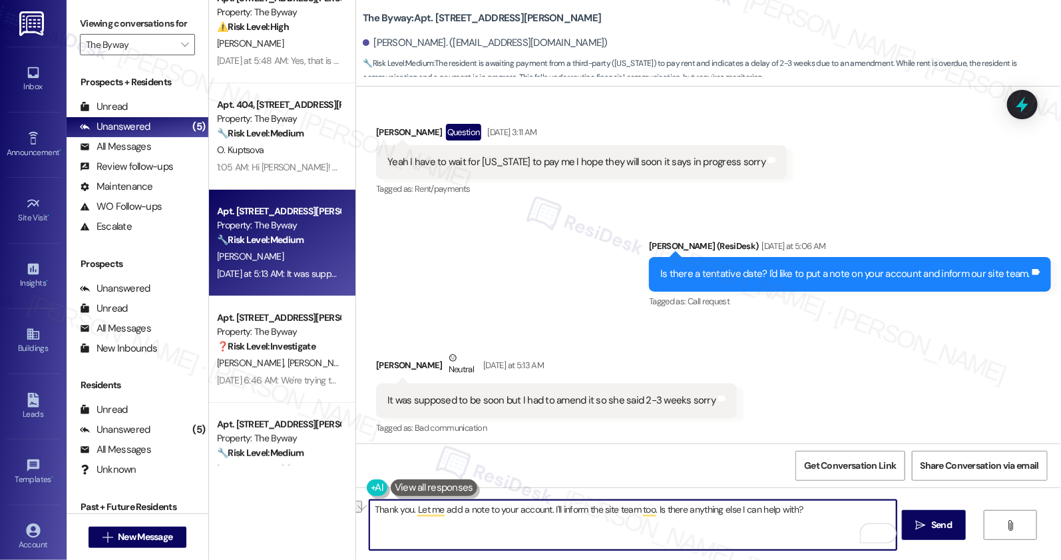
drag, startPoint x: 809, startPoint y: 508, endPoint x: 649, endPoint y: 512, distance: 159.9
click at [649, 512] on textarea "Thank you. Let me add a note to your account. I'll inform the site team too. Is…" at bounding box center [633, 525] width 527 height 50
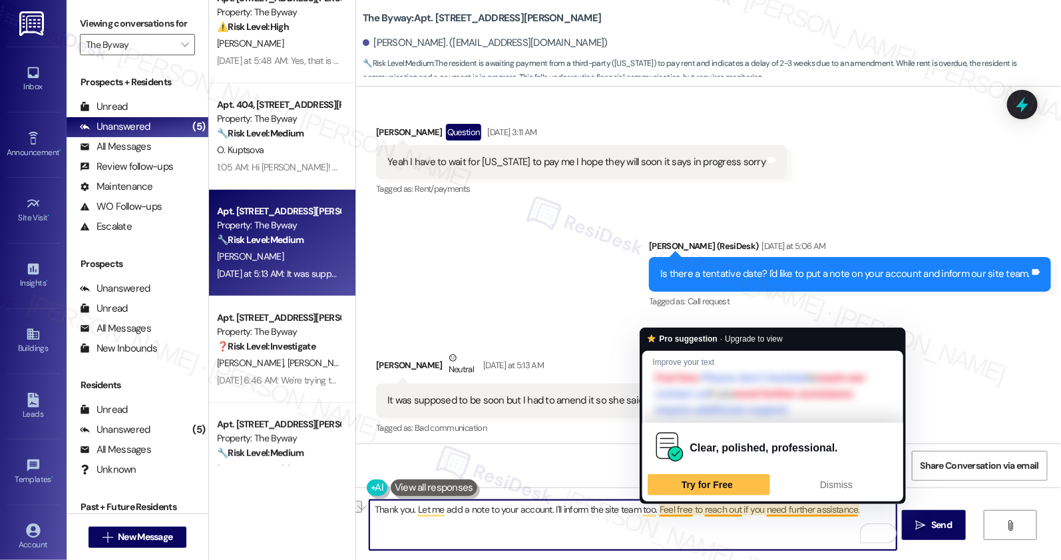
drag, startPoint x: 548, startPoint y: 509, endPoint x: 675, endPoint y: 508, distance: 126.5
click at [675, 508] on textarea "Thank you. Let me add a note to your account. I'll inform the site team too. Fe…" at bounding box center [633, 525] width 527 height 50
click at [675, 519] on textarea "Thank you. Let me add a note to your account. I'll inform the site team too. Fe…" at bounding box center [633, 525] width 527 height 50
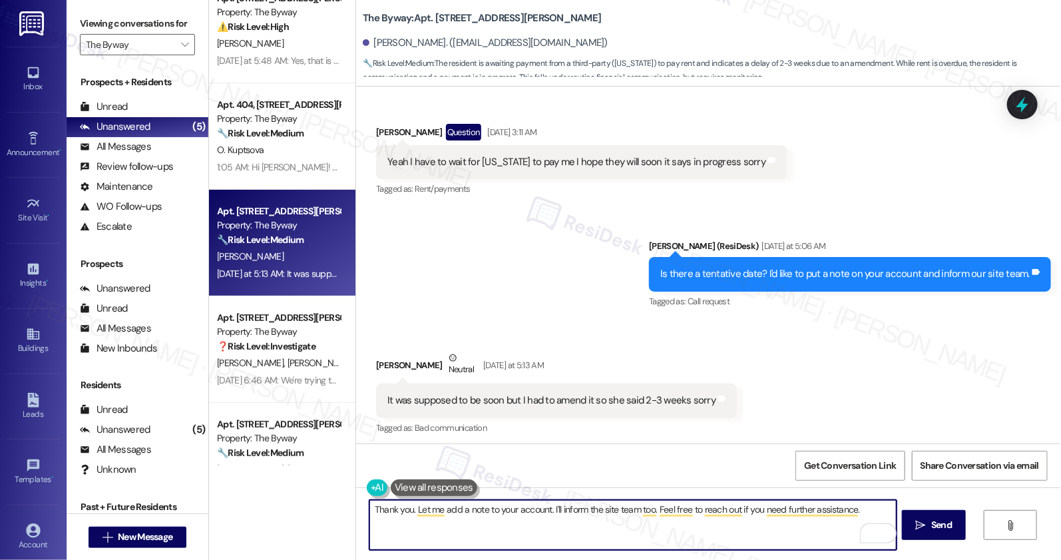
click at [745, 523] on textarea "Thank you. Let me add a note to your account. I'll inform the site team too. Fe…" at bounding box center [633, 525] width 527 height 50
type textarea "Thank you. Let me add a note to your account. I'll inform the site team too. Fe…"
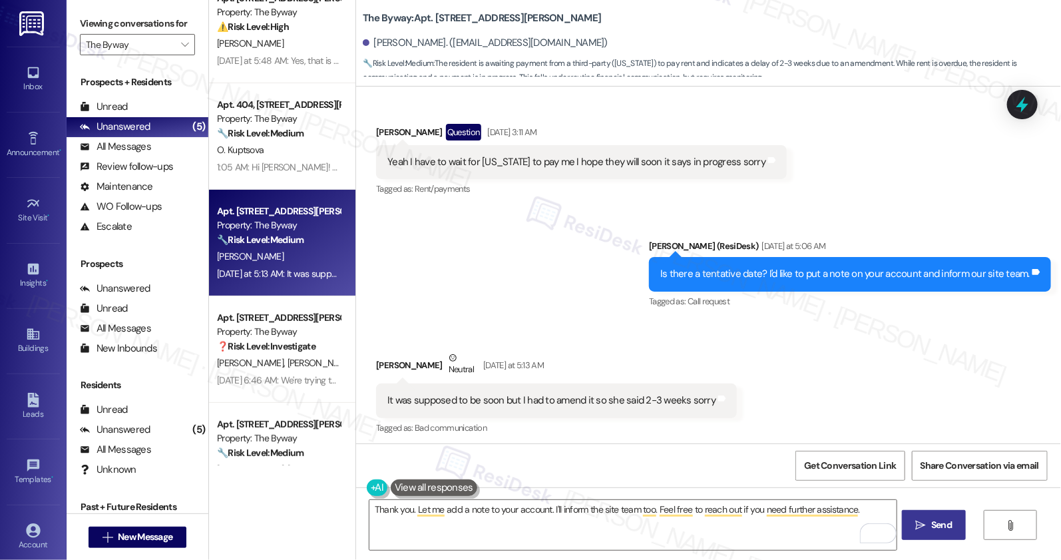
click at [916, 524] on icon "" at bounding box center [921, 525] width 10 height 11
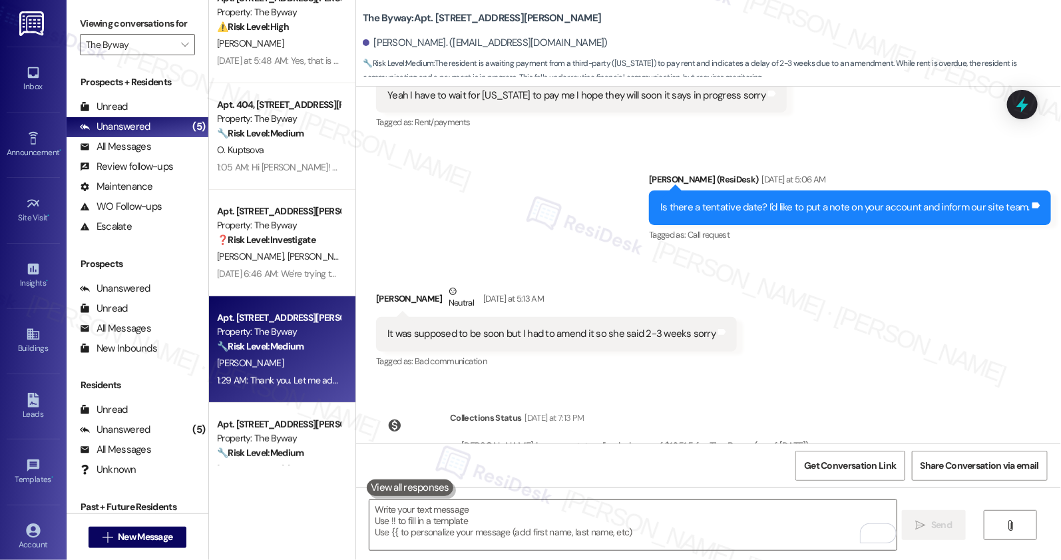
scroll to position [5454, 0]
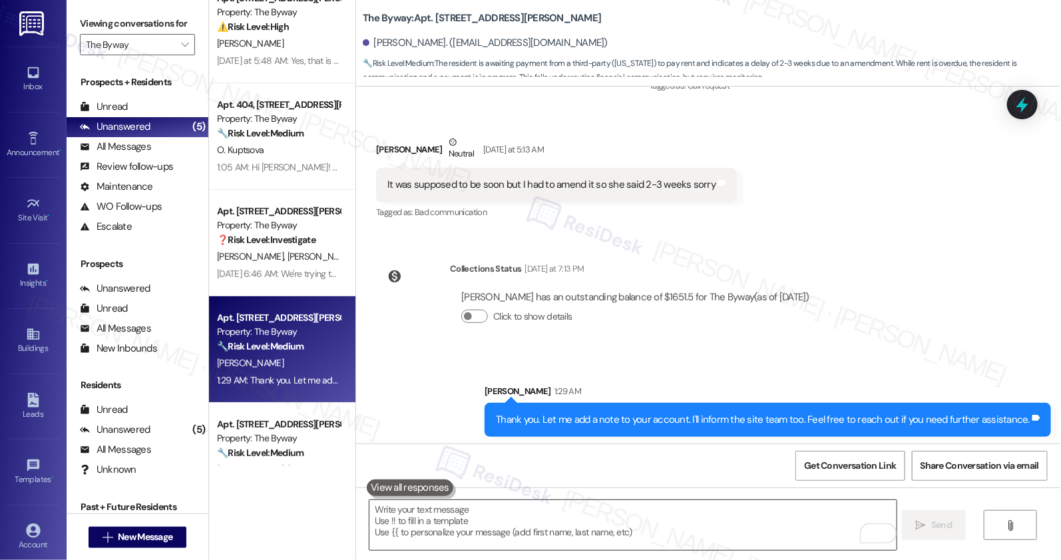
click at [499, 535] on textarea "To enrich screen reader interactions, please activate Accessibility in Grammarl…" at bounding box center [633, 525] width 527 height 50
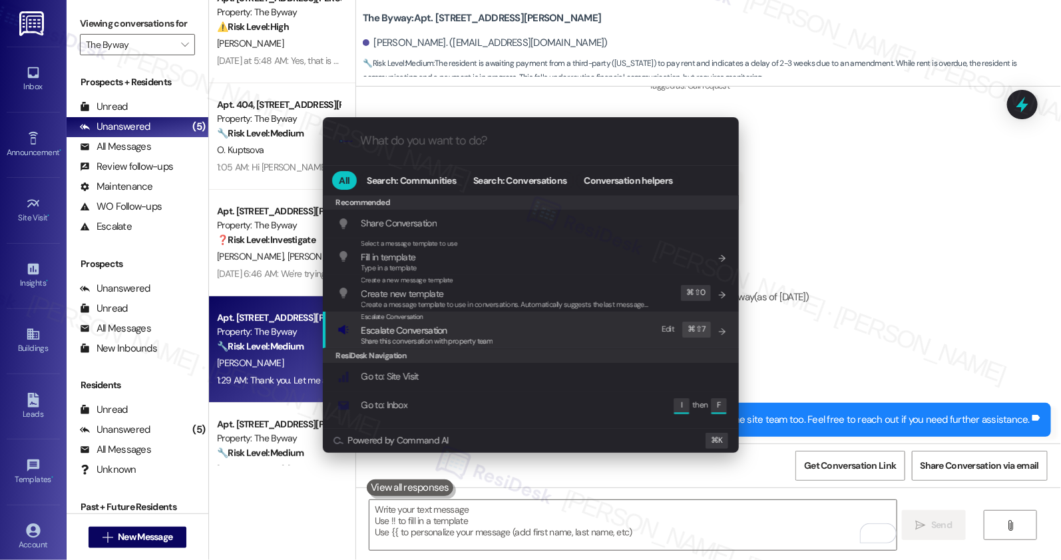
click at [487, 339] on span "Share this conversation with property team" at bounding box center [428, 340] width 132 height 9
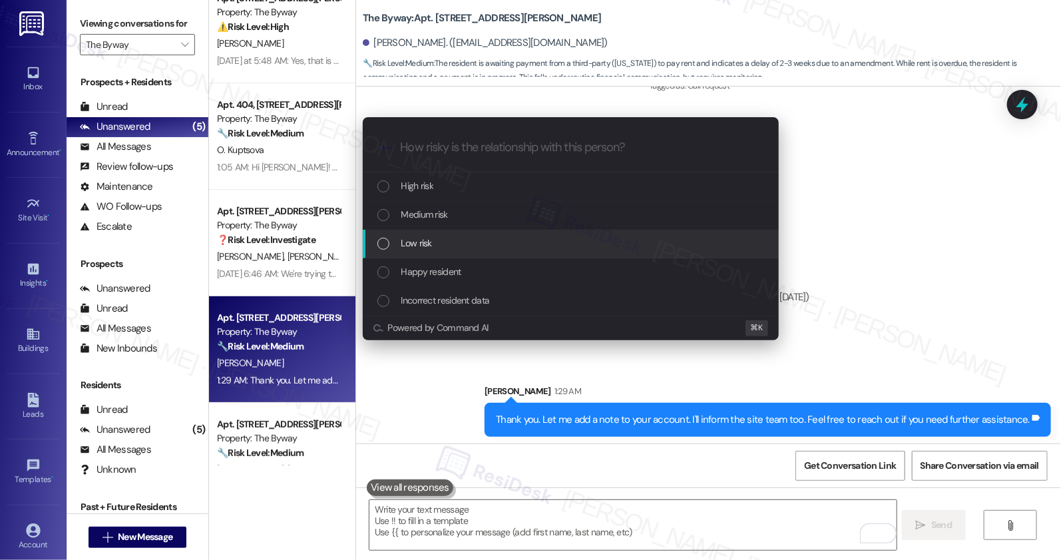
click at [496, 248] on div "Low risk" at bounding box center [573, 243] width 390 height 15
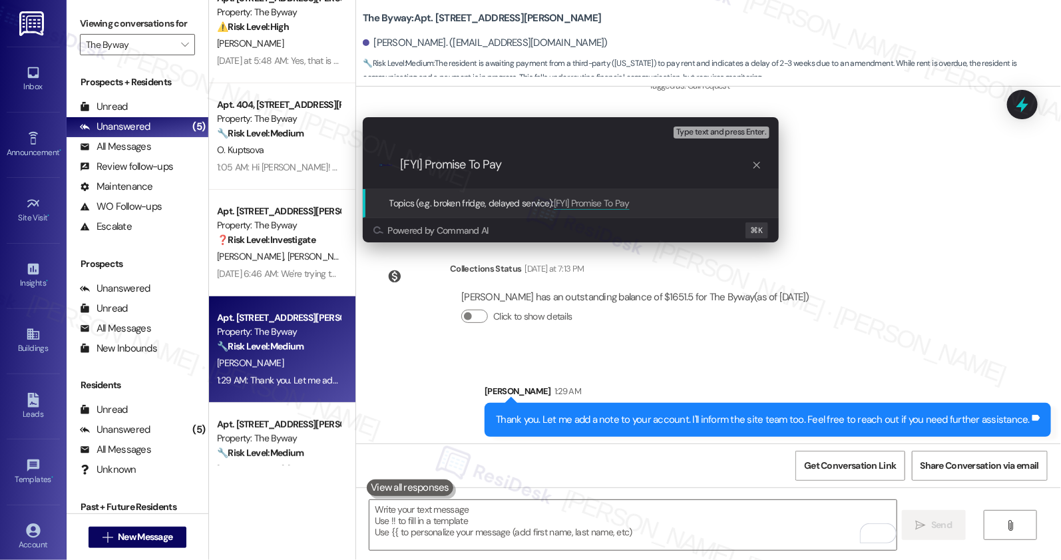
type input "[FYI] Promise To Pay"
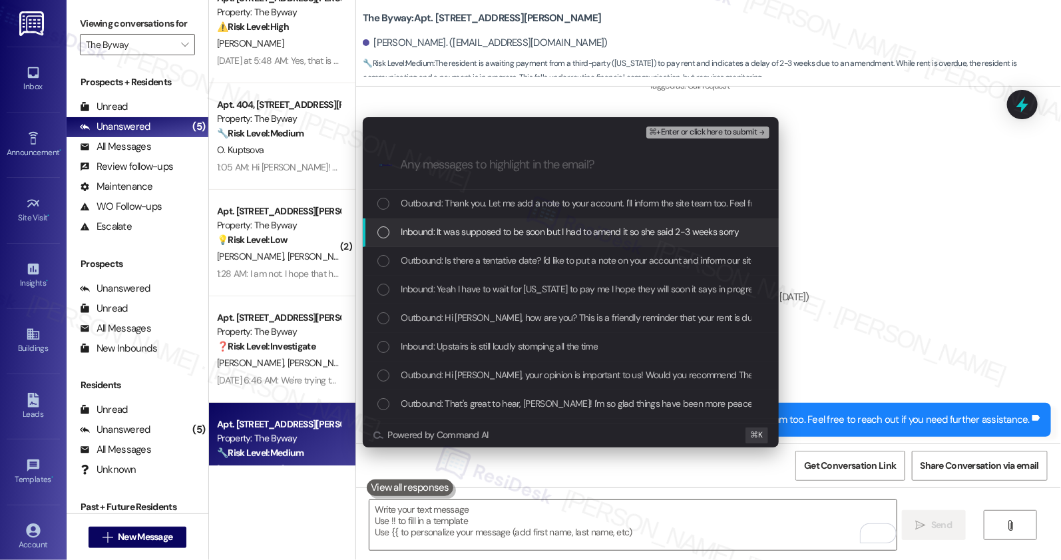
click at [557, 236] on span "Inbound: It was supposed to be soon but I had to amend it so she said 2-3 weeks…" at bounding box center [571, 231] width 338 height 15
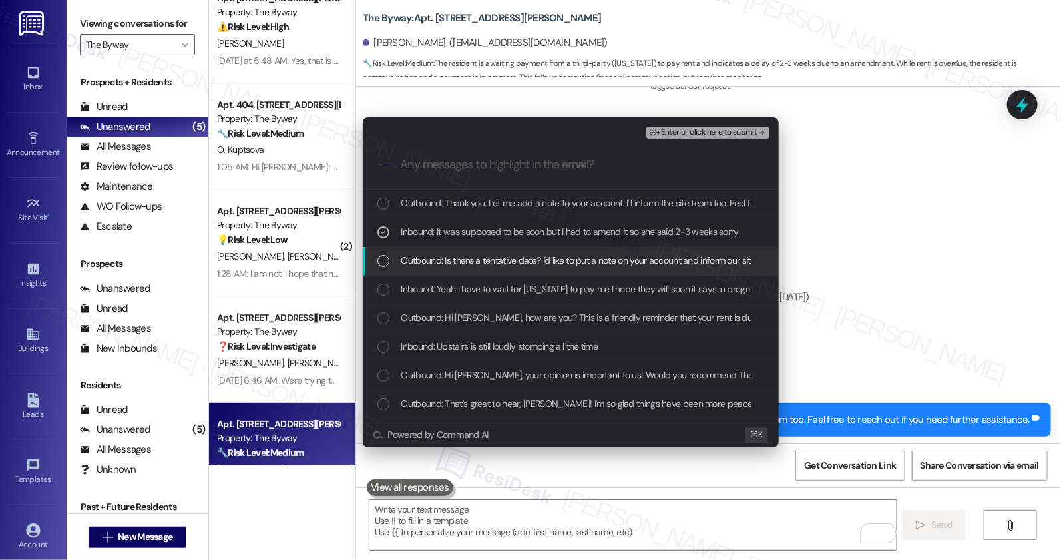
click at [556, 262] on span "Outbound: Is there a tentative date? I'd like to put a note on your account and…" at bounding box center [591, 260] width 378 height 15
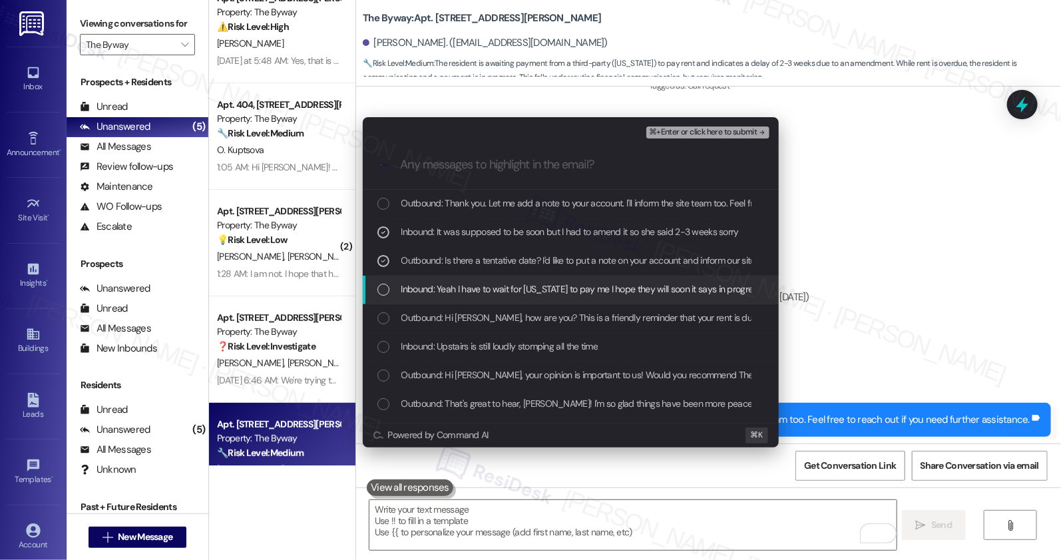
click at [549, 296] on span "Inbound: Yeah I have to wait for [US_STATE] to pay me I hope they will soon it …" at bounding box center [593, 289] width 382 height 15
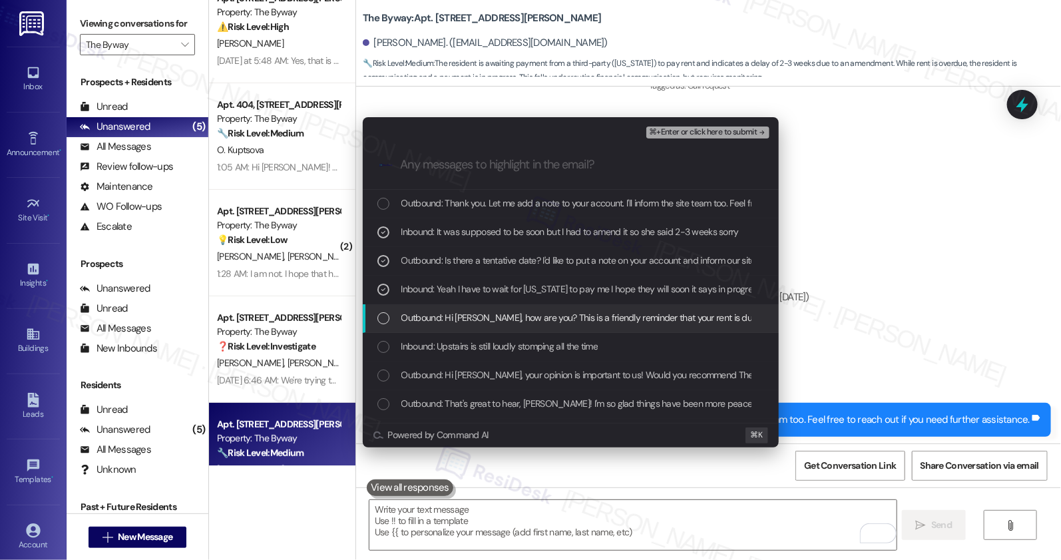
click at [542, 320] on span "Outbound: Hi [PERSON_NAME], how are you? This is a friendly reminder that your …" at bounding box center [668, 317] width 533 height 15
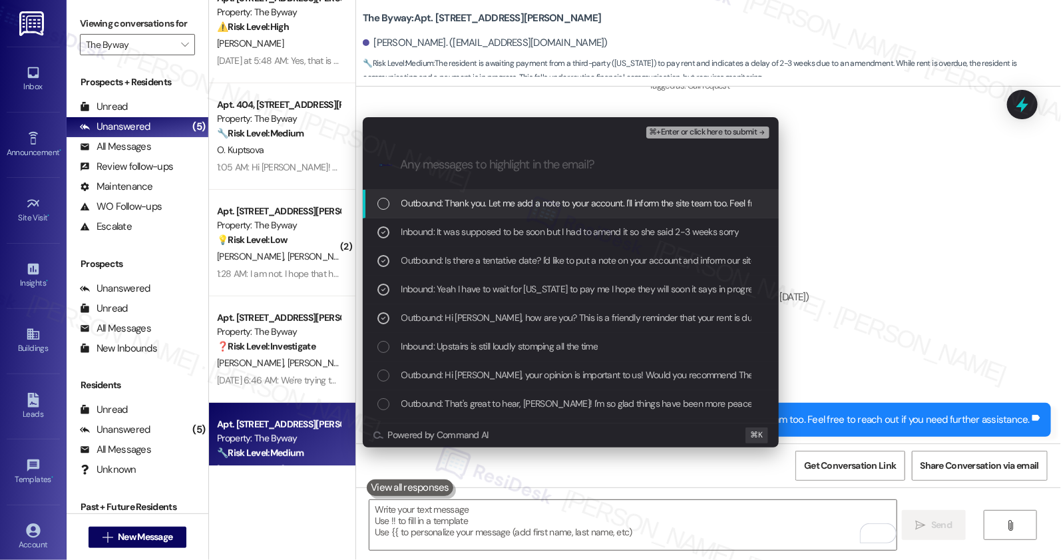
click at [706, 131] on span "⌘+Enter or click here to submit" at bounding box center [703, 132] width 108 height 9
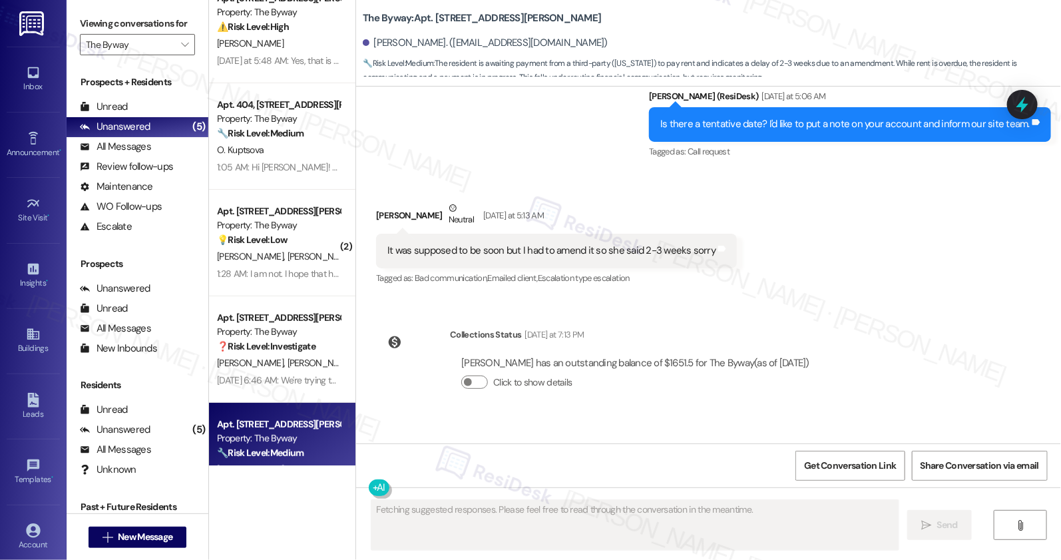
scroll to position [5474, 0]
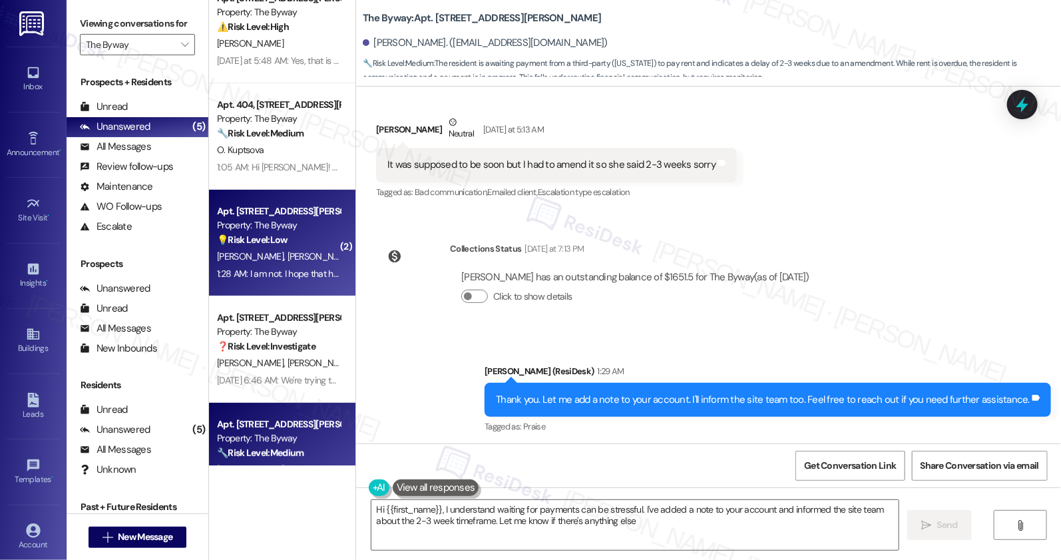
type textarea "Hi {{first_name}}, I understand waiting for payments can be stressful. I've add…"
click at [274, 266] on div "1:28 AM: I am not. I hope that helps. 1:28 AM: I am not. I hope that helps." at bounding box center [279, 274] width 126 height 17
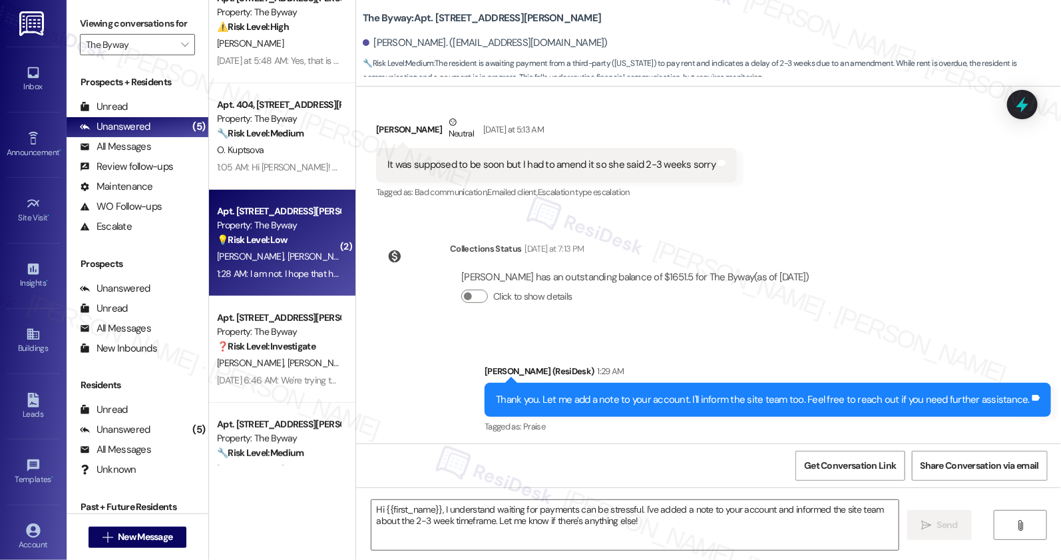
type textarea "Fetching suggested responses. Please feel free to read through the conversation…"
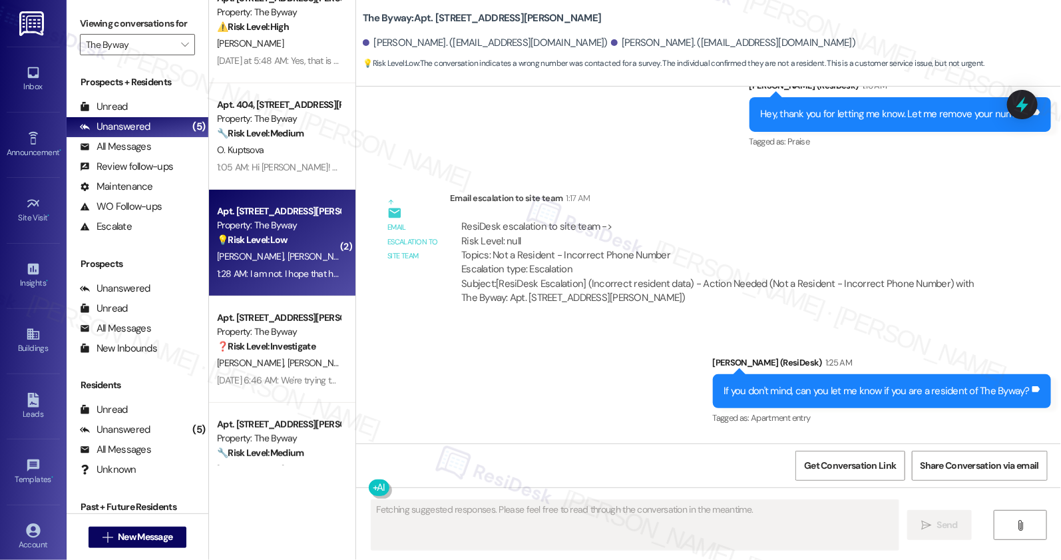
scroll to position [3243, 0]
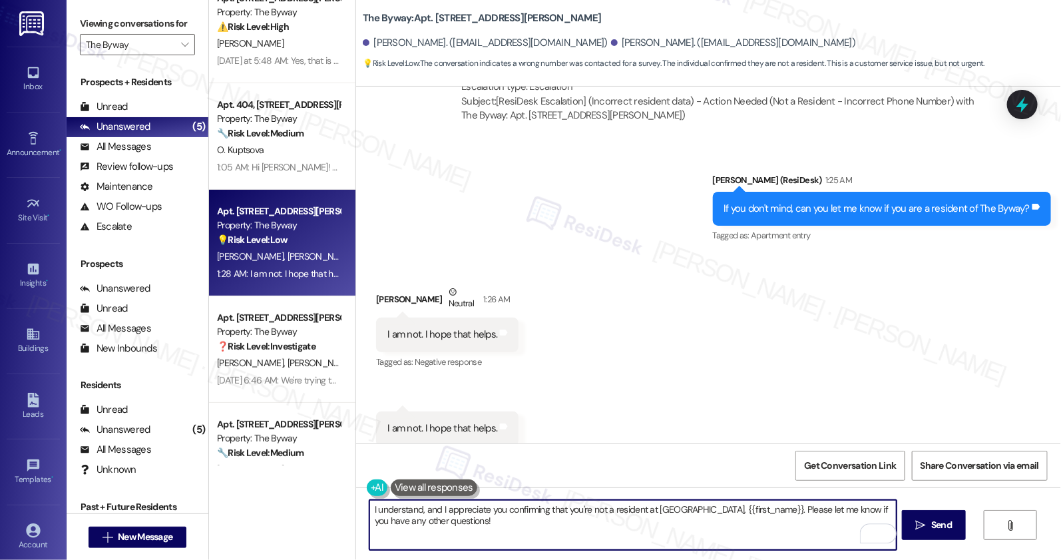
drag, startPoint x: 693, startPoint y: 509, endPoint x: 850, endPoint y: 536, distance: 158.7
click at [850, 536] on textarea "I understand, and I appreciate you confirming that you're not a resident at [GE…" at bounding box center [633, 525] width 527 height 50
drag, startPoint x: 408, startPoint y: 508, endPoint x: 679, endPoint y: 509, distance: 271.7
click at [679, 509] on textarea "I understand, and I appreciate you confirming that you're not a resident at [GE…" at bounding box center [633, 525] width 527 height 50
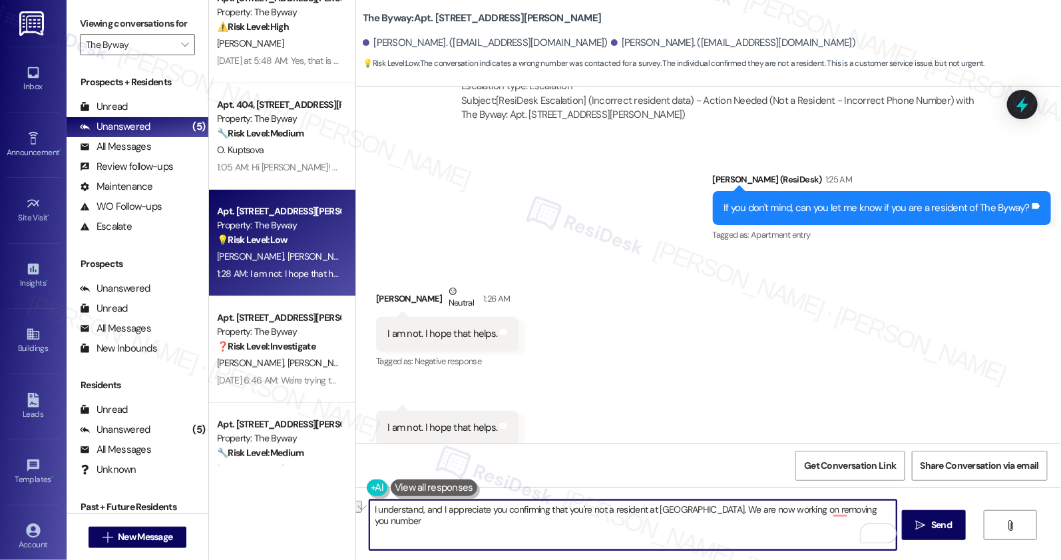
click at [715, 513] on textarea "I understand, and I appreciate you confirming that you're not a resident at [GE…" at bounding box center [633, 525] width 527 height 50
click at [833, 511] on textarea "I understand, and I appreciate you confirming that you're not a resident at [GE…" at bounding box center [633, 525] width 527 height 50
type textarea "I understand, and I appreciate you confirming that you're not a resident at [GE…"
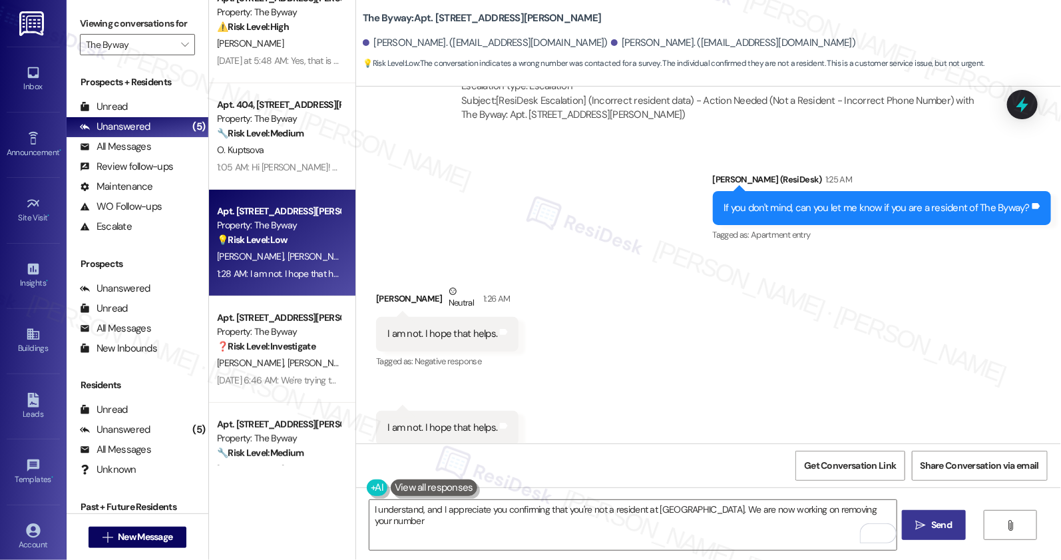
click at [921, 521] on icon "" at bounding box center [921, 525] width 10 height 11
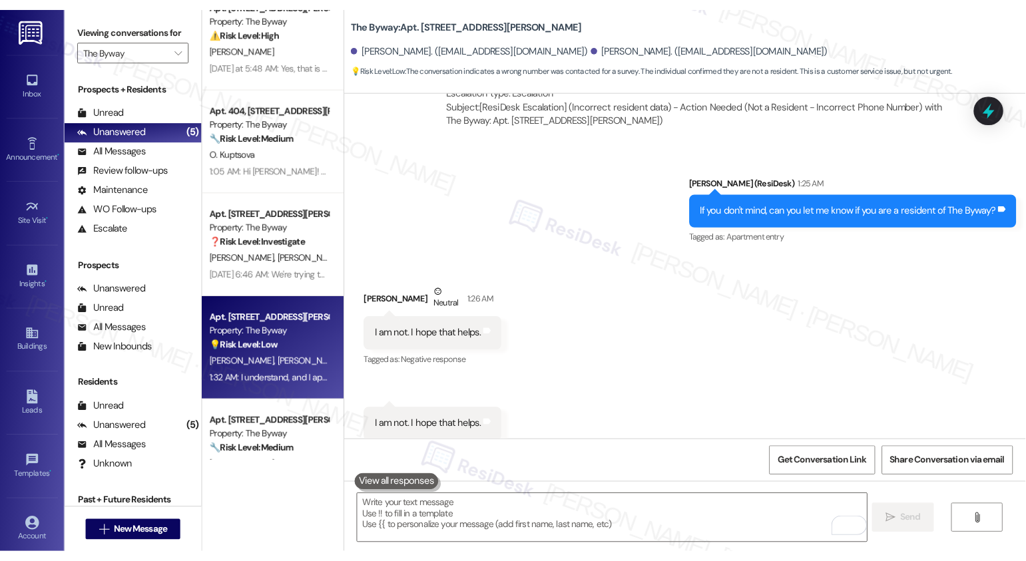
scroll to position [3243, 0]
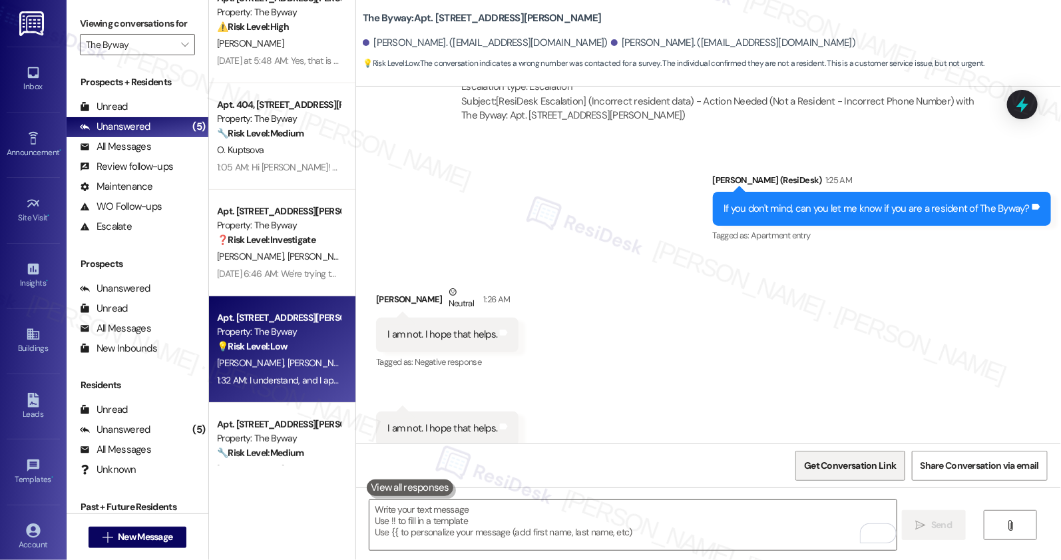
click at [833, 467] on span "Get Conversation Link" at bounding box center [850, 466] width 92 height 14
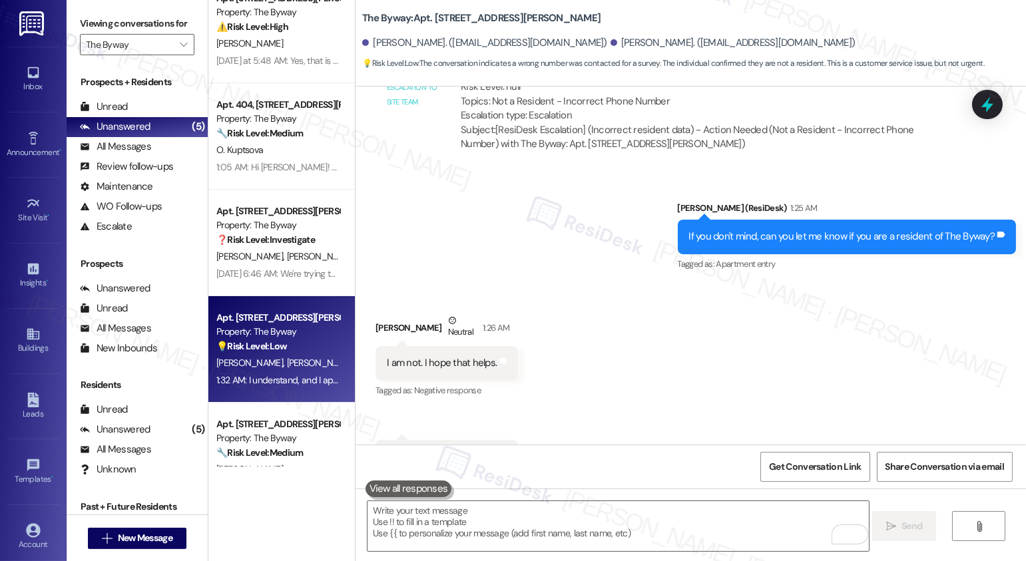
scroll to position [3335, 0]
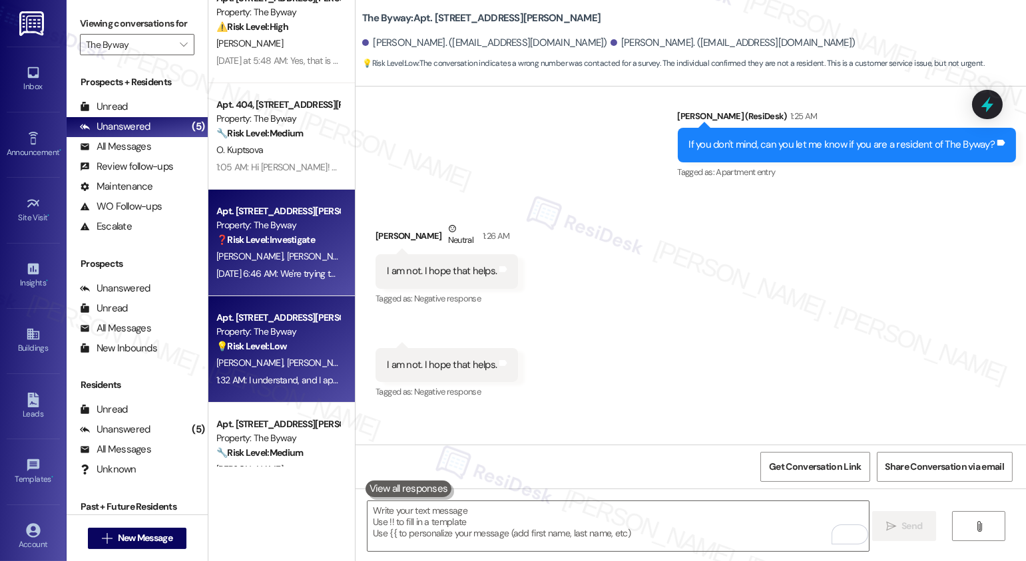
click at [248, 244] on strong "❓ Risk Level: Investigate" at bounding box center [265, 240] width 99 height 12
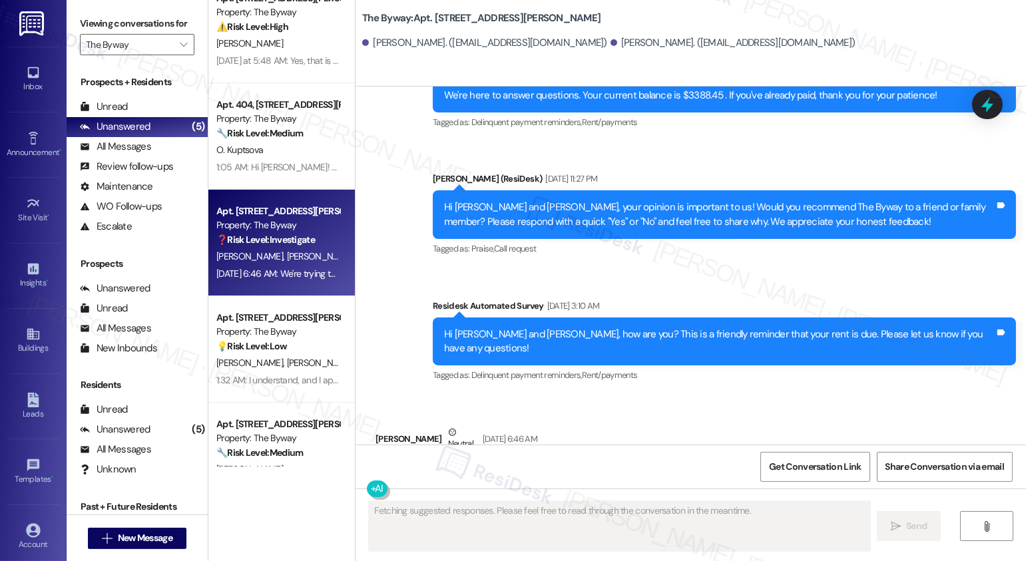
scroll to position [3684, 0]
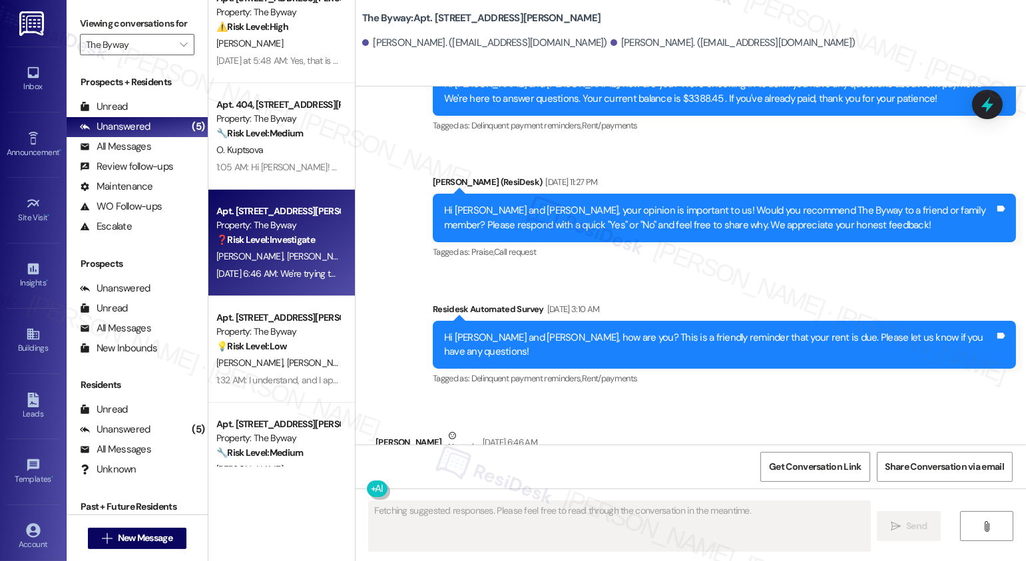
drag, startPoint x: 418, startPoint y: 348, endPoint x: 547, endPoint y: 357, distance: 128.8
click at [547, 471] on div "We're trying to get rental assistance I'm just waiting for someone to pick up m…" at bounding box center [662, 485] width 551 height 29
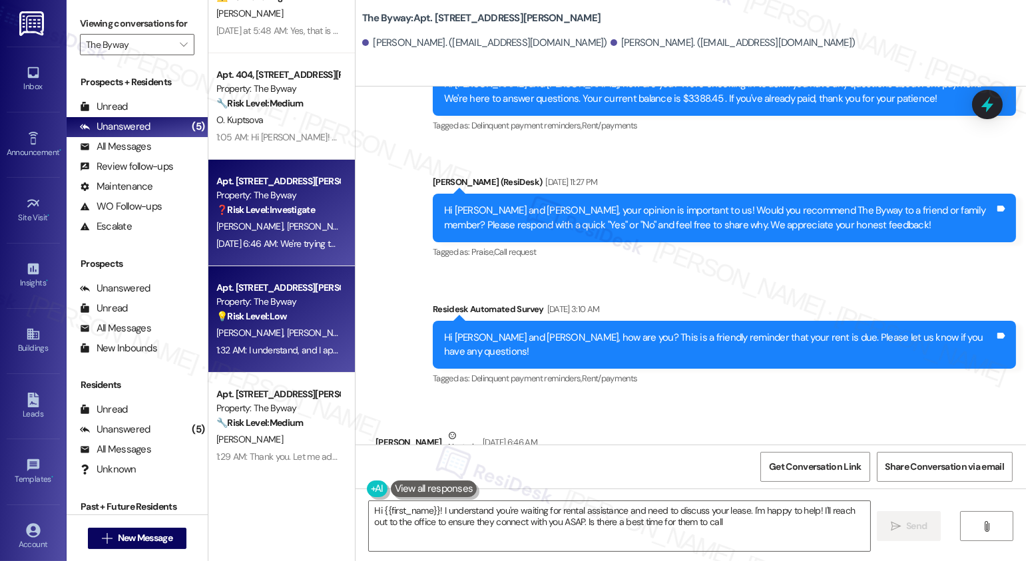
type textarea "Hi {{first_name}}! I understand you're waiting for rental assistance and need t…"
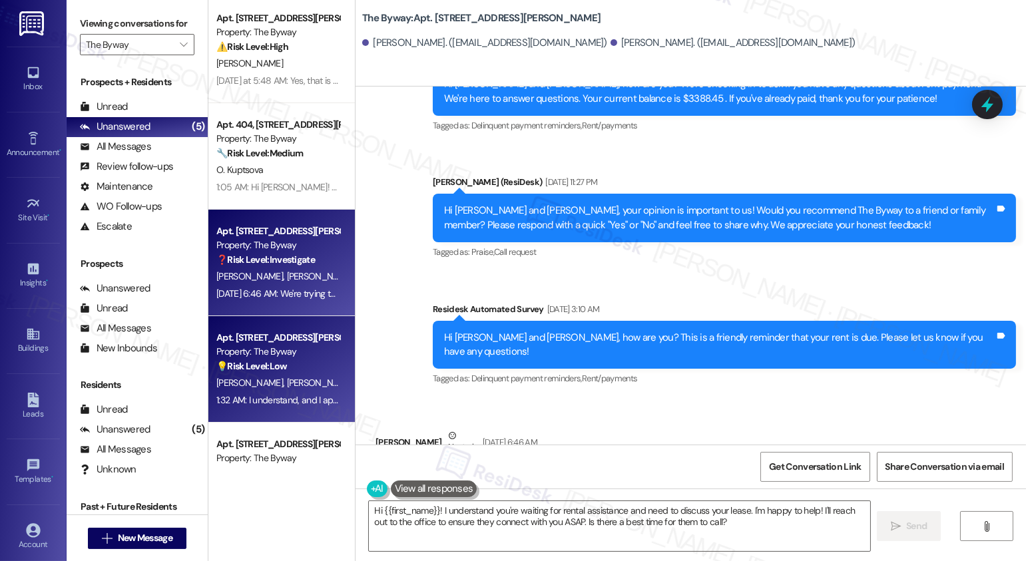
scroll to position [0, 0]
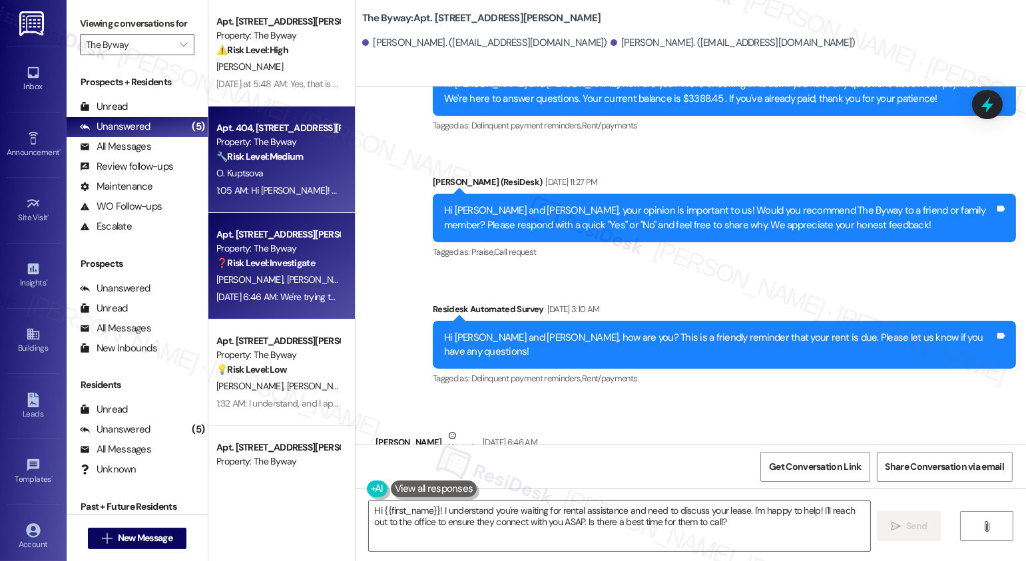
click at [280, 181] on div "O. Kuptsova" at bounding box center [278, 173] width 126 height 17
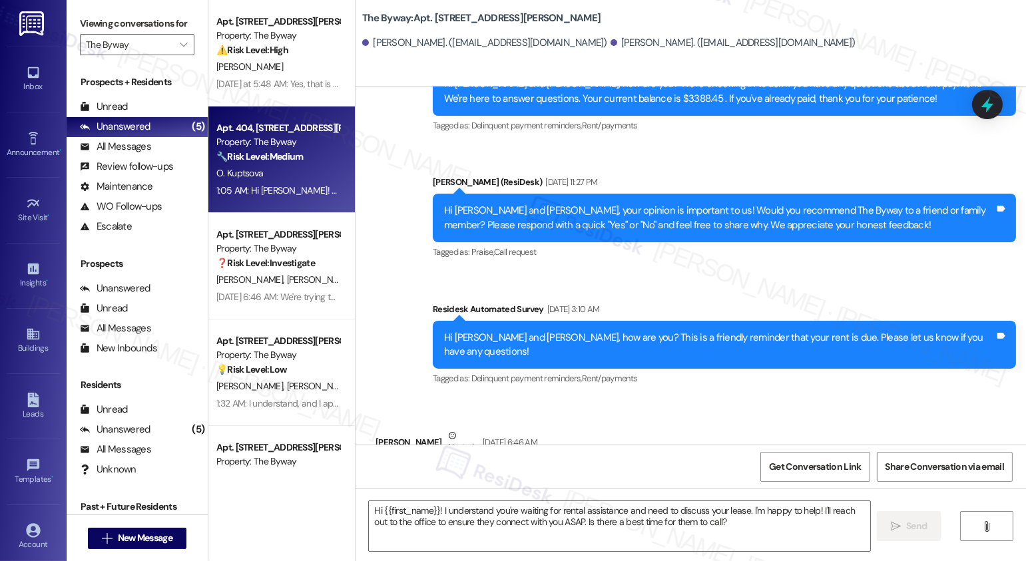
type textarea "Fetching suggested responses. Please feel free to read through the conversation…"
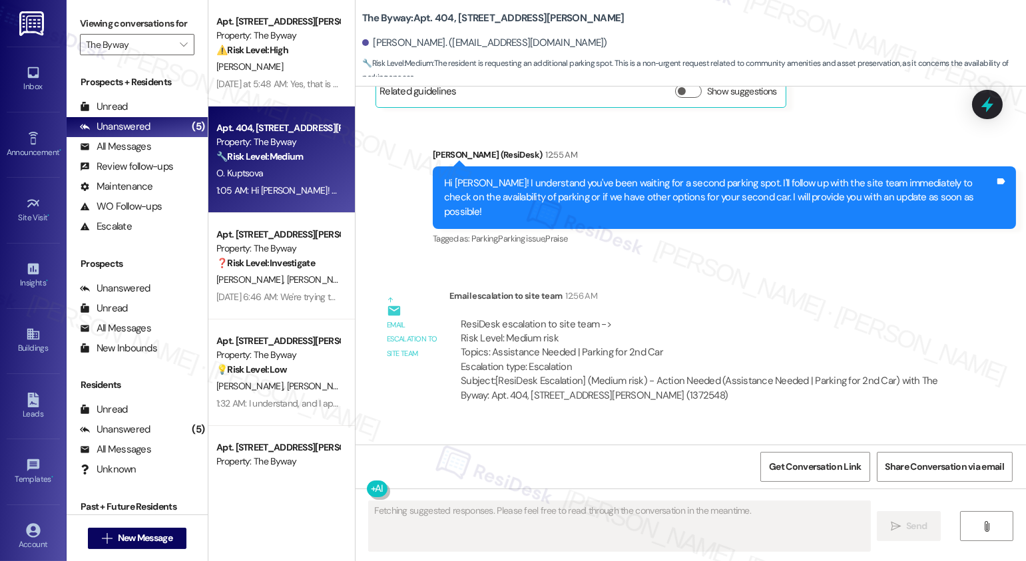
scroll to position [2602, 0]
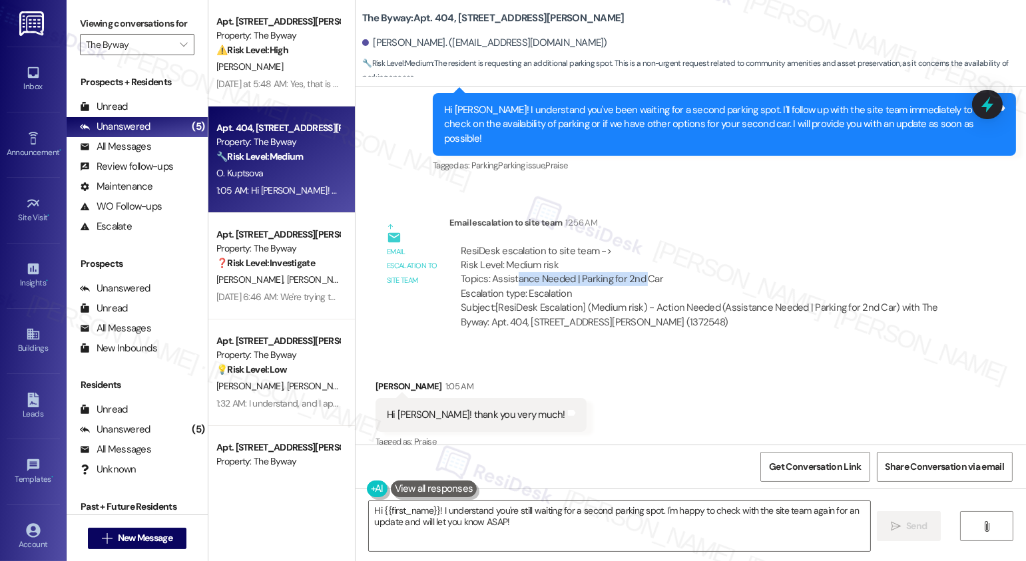
drag, startPoint x: 505, startPoint y: 259, endPoint x: 633, endPoint y: 266, distance: 128.1
click at [633, 266] on div "ResiDesk escalation to site team -> Risk Level: Medium risk Topics: Assistance …" at bounding box center [704, 272] width 487 height 57
click at [545, 523] on textarea "Hi {{first_name}}! I understand you're still waiting for a second parking spot.…" at bounding box center [619, 526] width 501 height 50
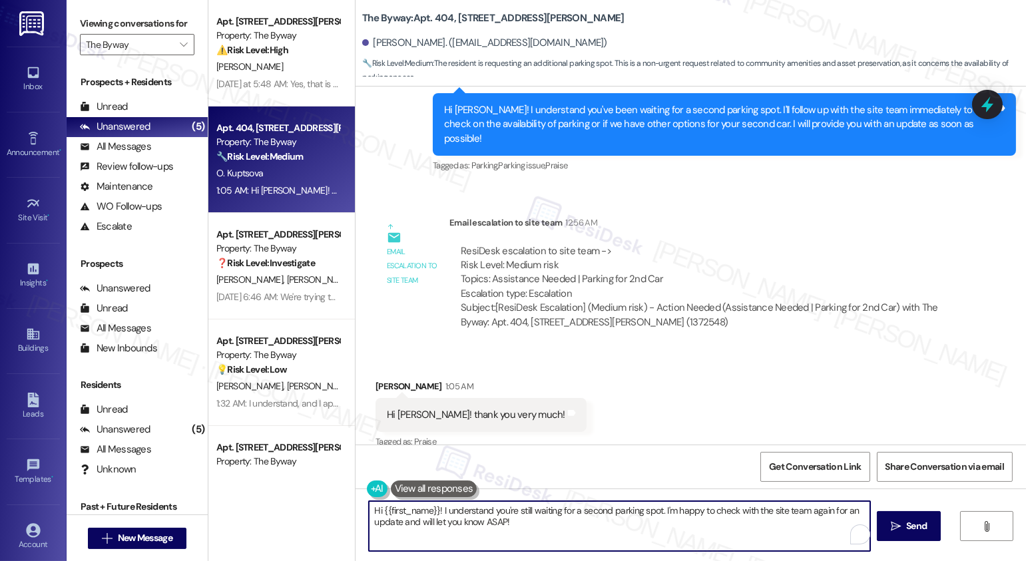
click at [545, 523] on textarea "Hi {{first_name}}! I understand you're still waiting for a second parking spot.…" at bounding box center [619, 526] width 501 height 50
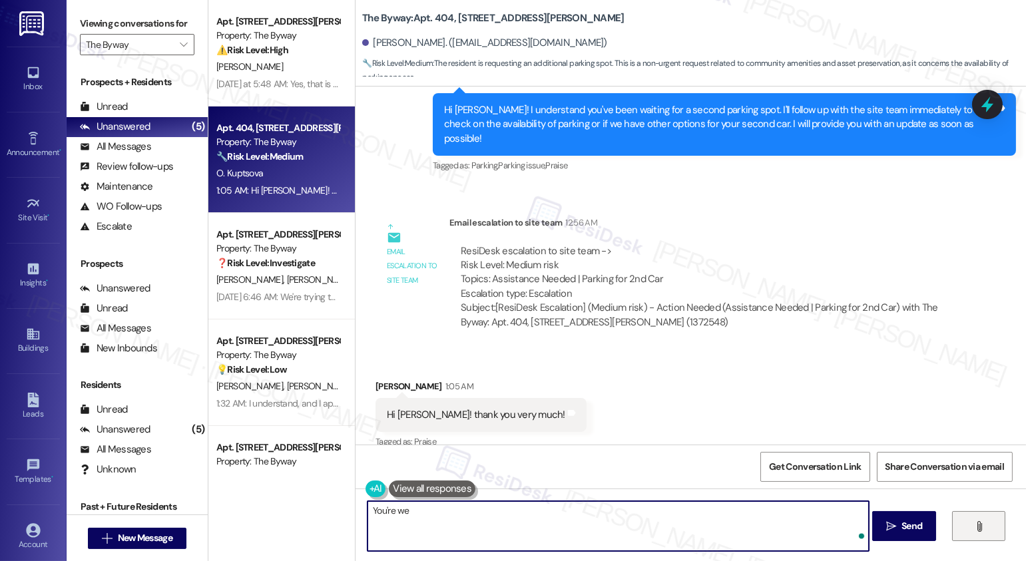
type textarea "You're wel"
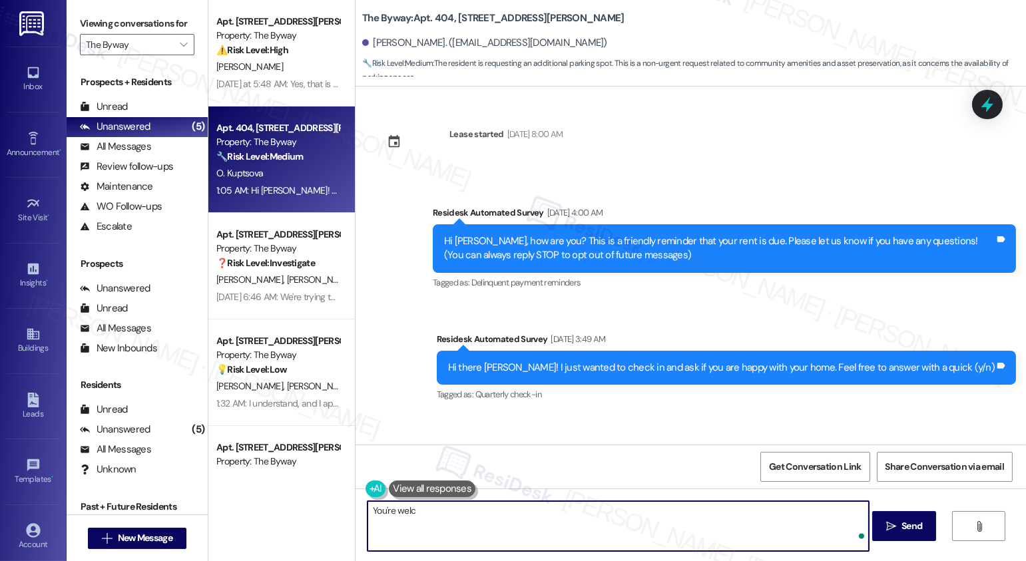
scroll to position [2602, 0]
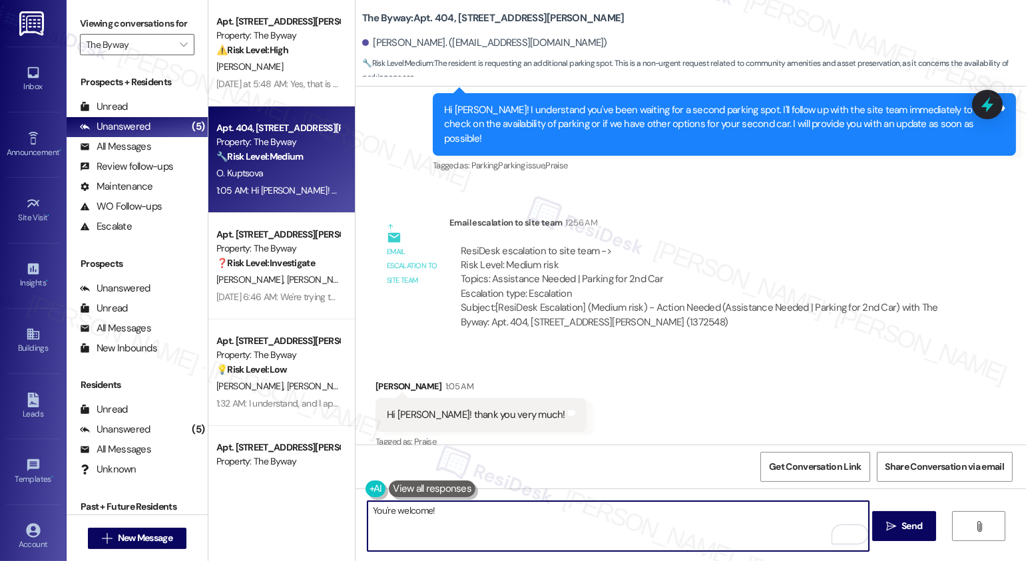
click at [469, 524] on textarea "You're welcome!" at bounding box center [618, 526] width 501 height 50
type textarea "You're welcome!"
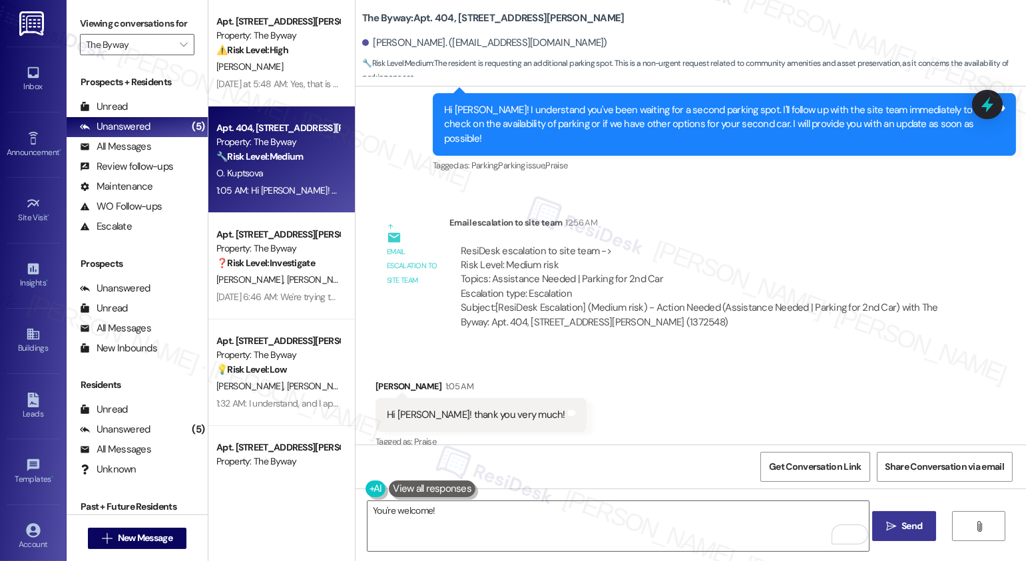
click at [906, 531] on span "Send" at bounding box center [912, 526] width 21 height 14
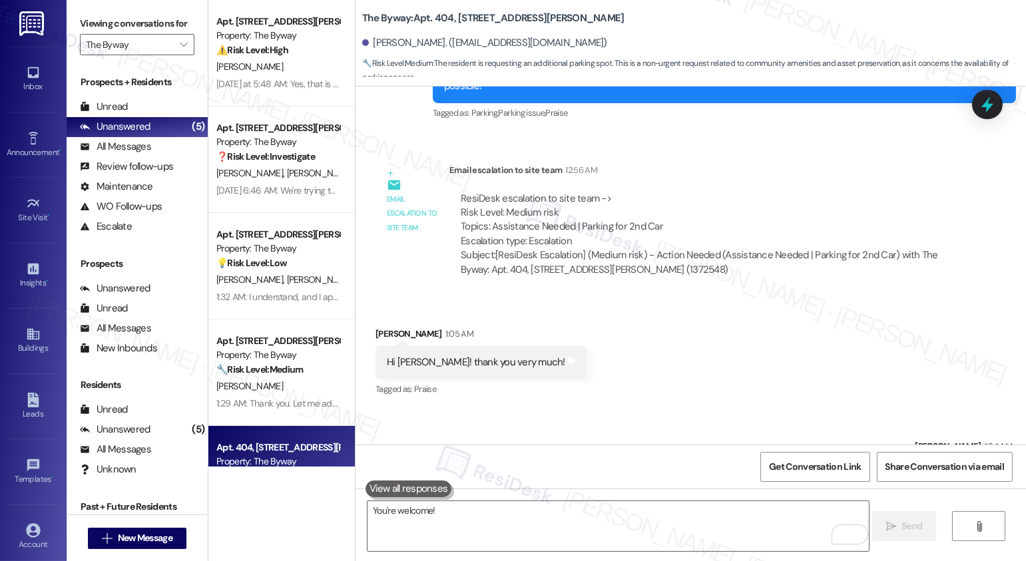
scroll to position [2695, 0]
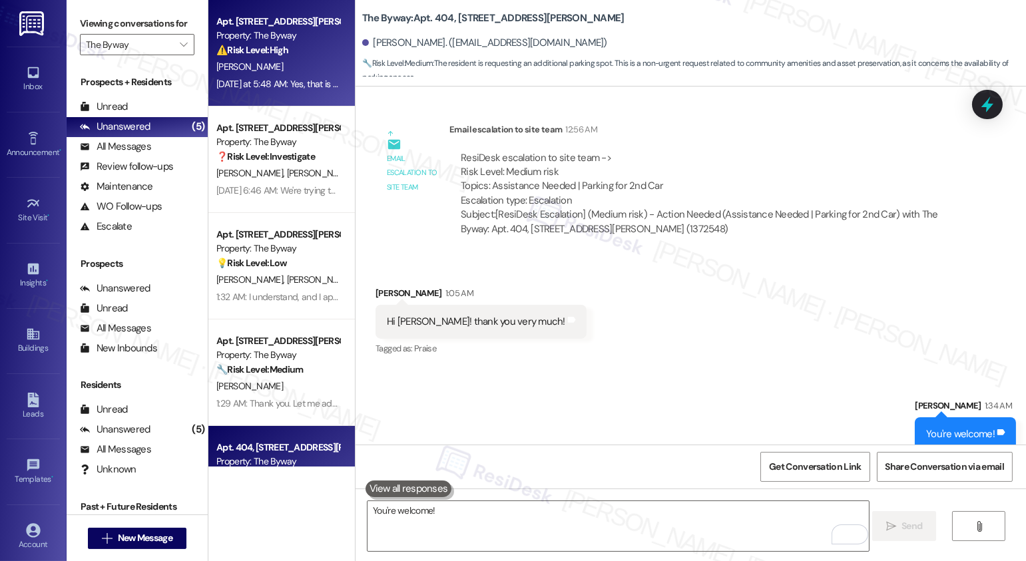
click at [274, 81] on div "[DATE] at 5:48 AM: Yes, that is what they asked me to do. [DATE]. Thanks. [DATE…" at bounding box center [355, 84] width 279 height 12
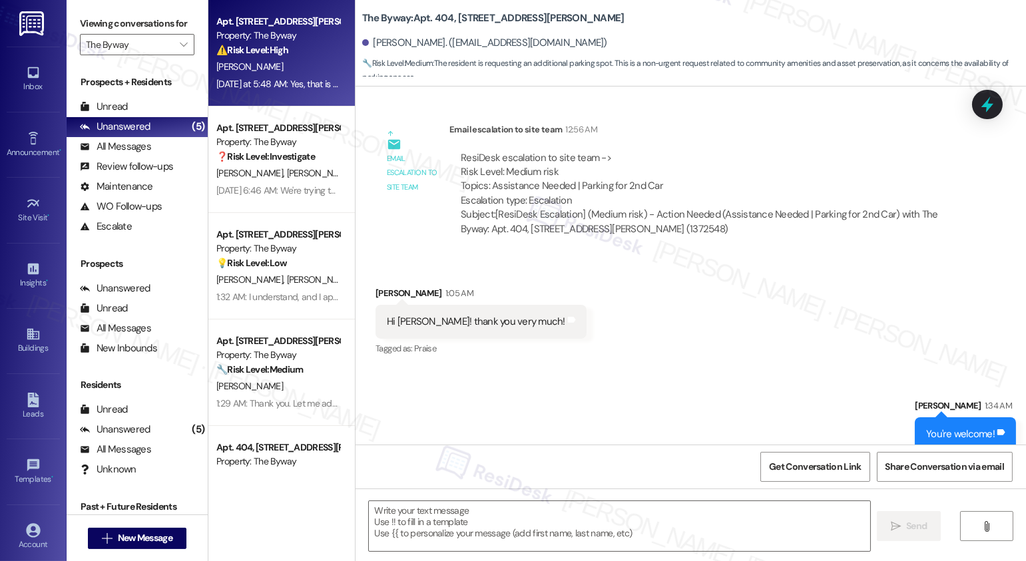
type textarea "Fetching suggested responses. Please feel free to read through the conversation…"
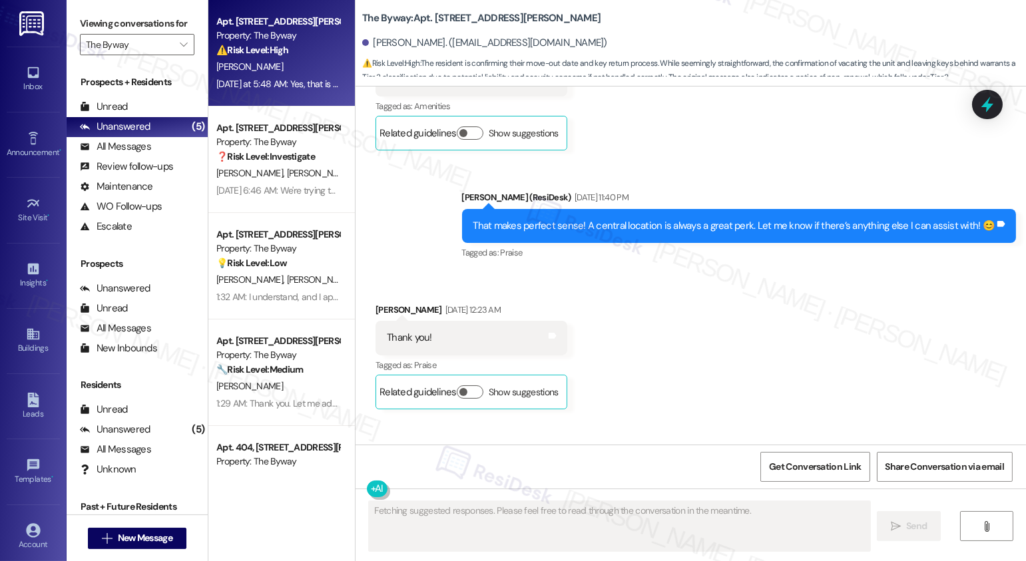
scroll to position [3944, 0]
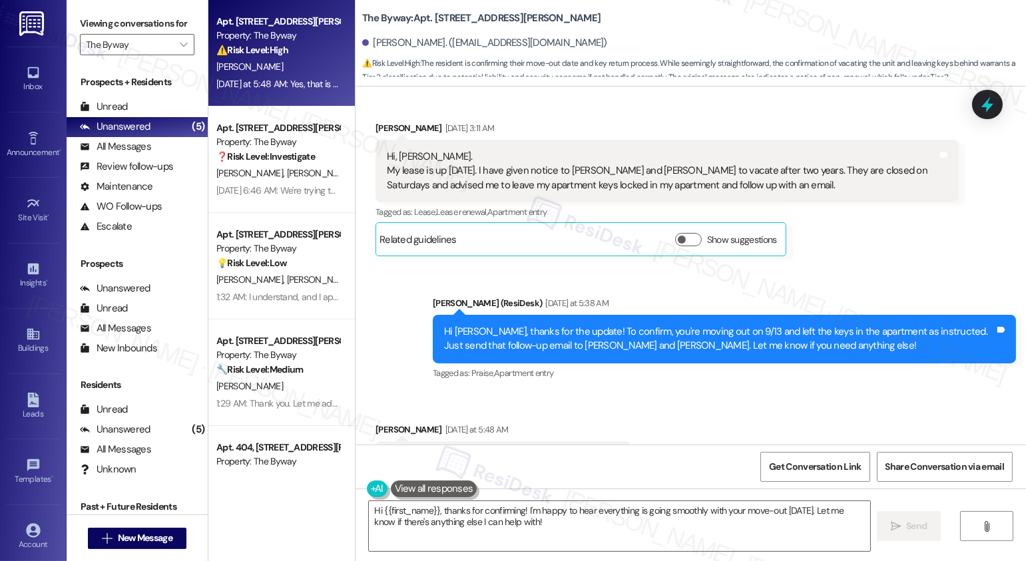
drag, startPoint x: 386, startPoint y: 400, endPoint x: 585, endPoint y: 399, distance: 199.8
click at [585, 451] on div "Yes, that is what they asked me to do. [DATE]. Thanks." at bounding box center [498, 458] width 222 height 14
click at [541, 451] on div "Yes, that is what they asked me to do. [DATE]. Thanks." at bounding box center [498, 458] width 222 height 14
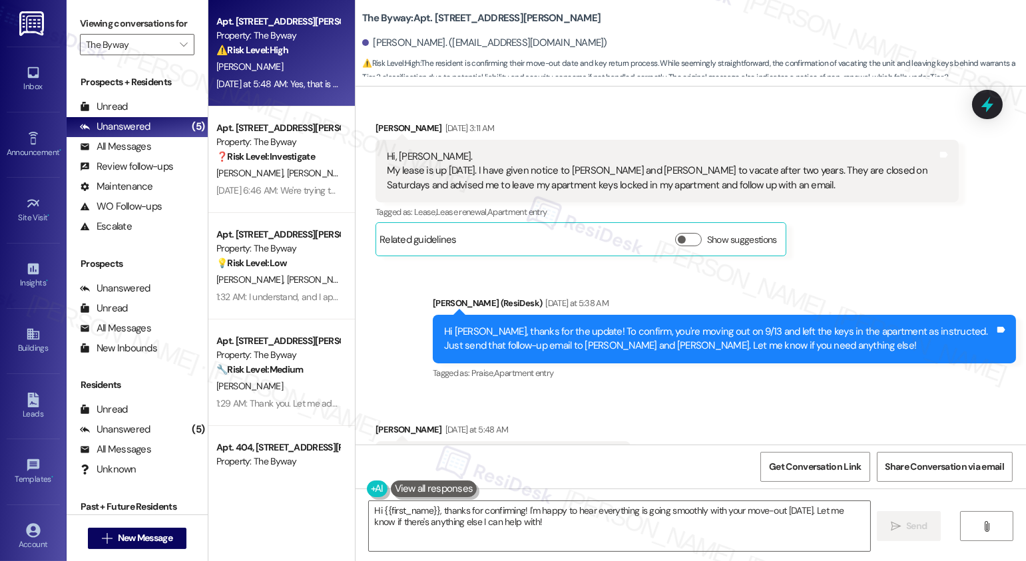
click at [435, 451] on div "Yes, that is what they asked me to do. [DATE]. Thanks." at bounding box center [498, 458] width 222 height 14
click at [398, 451] on div "Yes, that is what they asked me to do. [DATE]. Thanks." at bounding box center [498, 458] width 222 height 14
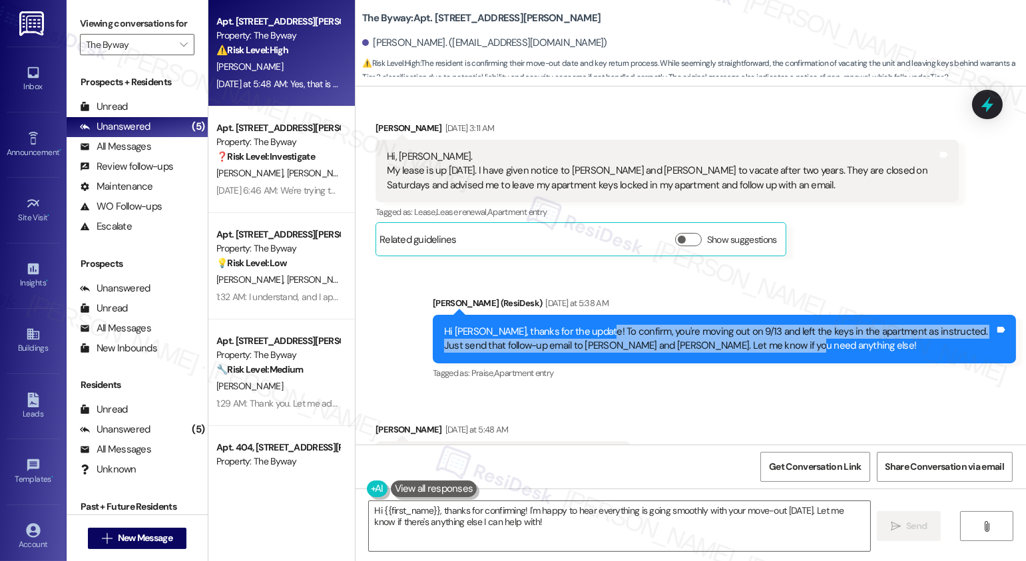
drag, startPoint x: 583, startPoint y: 270, endPoint x: 909, endPoint y: 280, distance: 325.7
click at [909, 325] on div "Hi [PERSON_NAME], thanks for the update! To confirm, you're moving out on 9/13 …" at bounding box center [719, 339] width 551 height 29
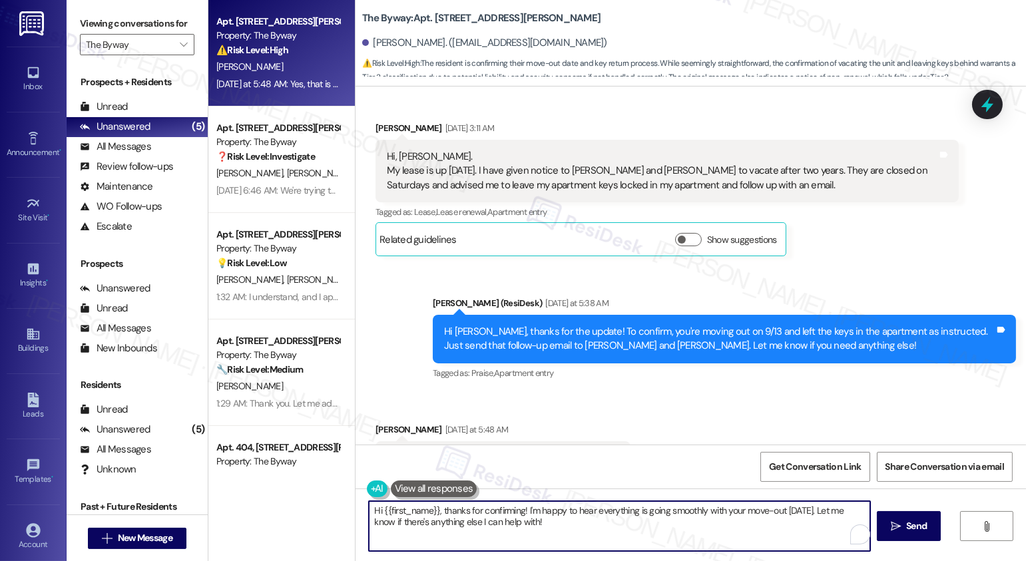
click at [537, 528] on textarea "Hi {{first_name}}, thanks for confirming! I'm happy to hear everything is going…" at bounding box center [619, 526] width 501 height 50
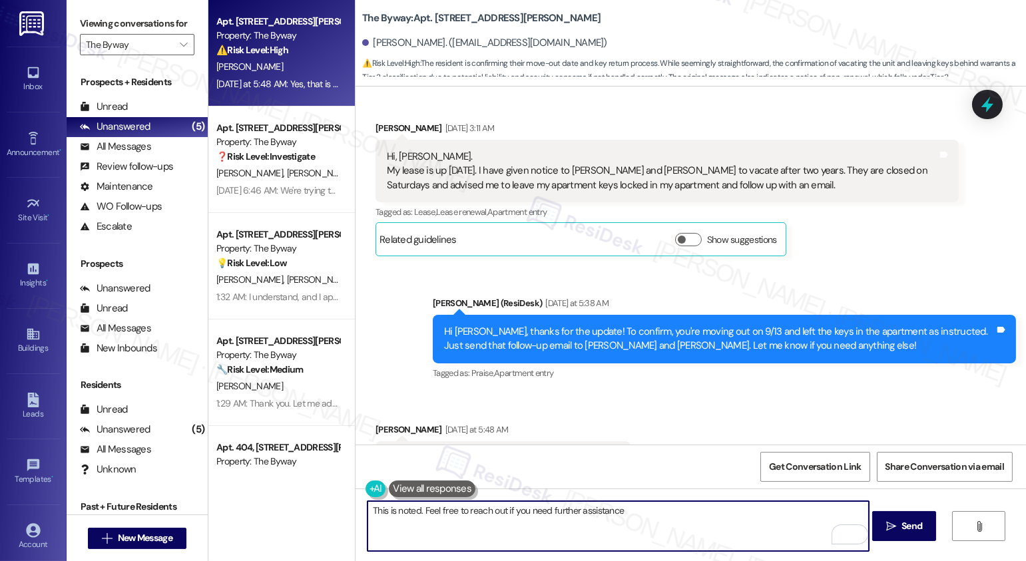
click at [455, 525] on textarea "This is noted. Feel free to reach out if you need further assistance" at bounding box center [618, 526] width 501 height 50
drag, startPoint x: 423, startPoint y: 511, endPoint x: 535, endPoint y: 515, distance: 111.9
click at [535, 515] on textarea "This is noted. Feel free to reach out if you need further assistance" at bounding box center [618, 526] width 501 height 50
click at [684, 509] on textarea "This is noted. Feel free to reach out if you need further assistance" at bounding box center [618, 526] width 501 height 50
click at [669, 509] on textarea "This is noted. Feel free to reach out if you need further assistance." at bounding box center [618, 526] width 501 height 50
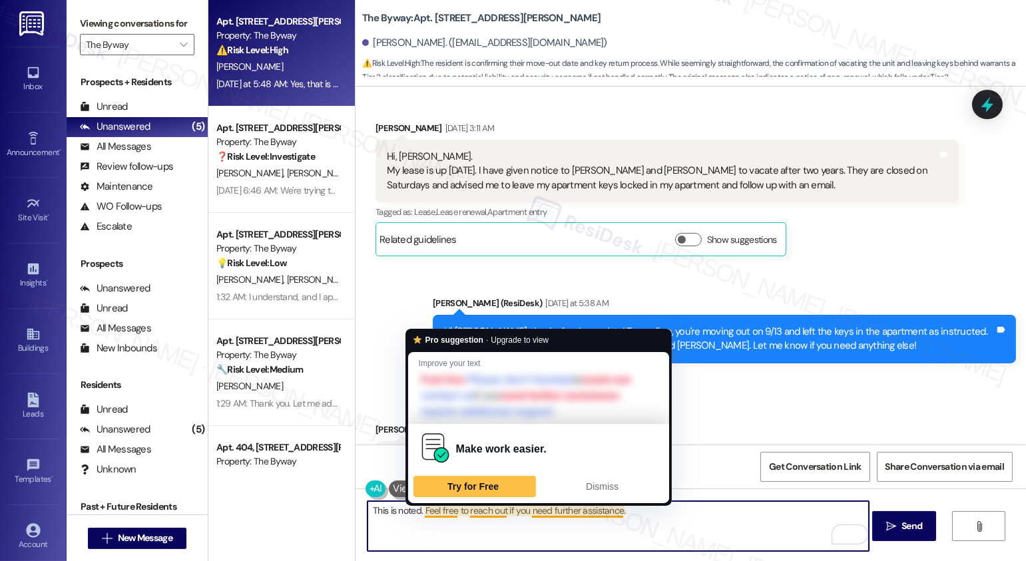
click at [673, 519] on textarea "This is noted. Feel free to reach out if you need further assistance." at bounding box center [618, 526] width 501 height 50
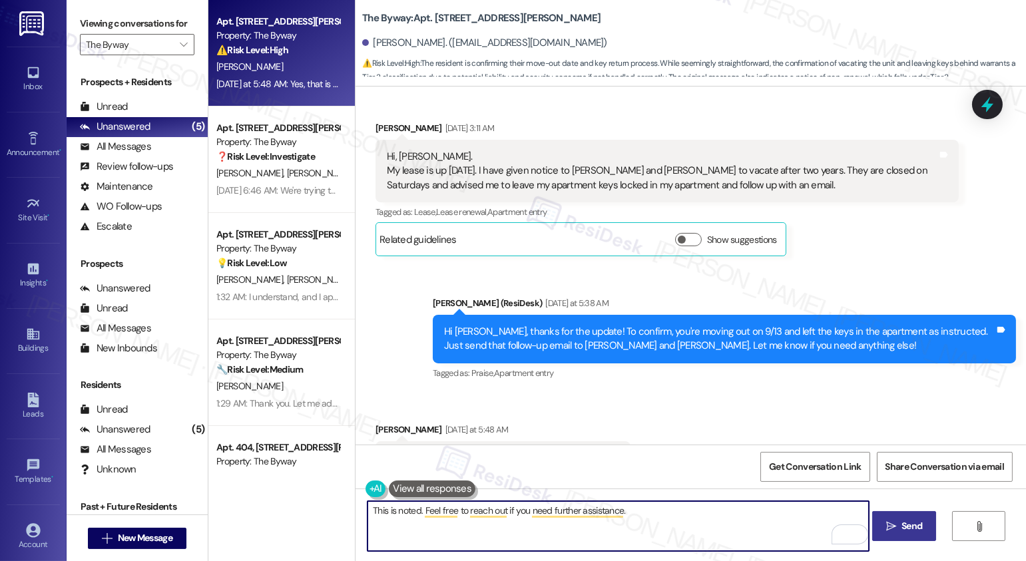
type textarea "This is noted. Feel free to reach out if you need further assistance."
click at [890, 527] on icon "" at bounding box center [891, 526] width 10 height 11
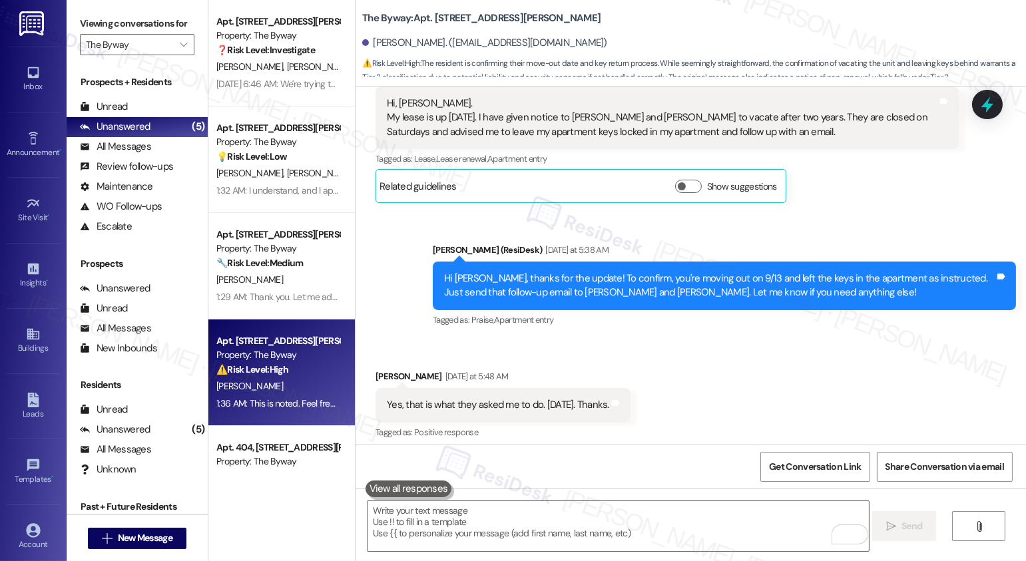
scroll to position [4037, 0]
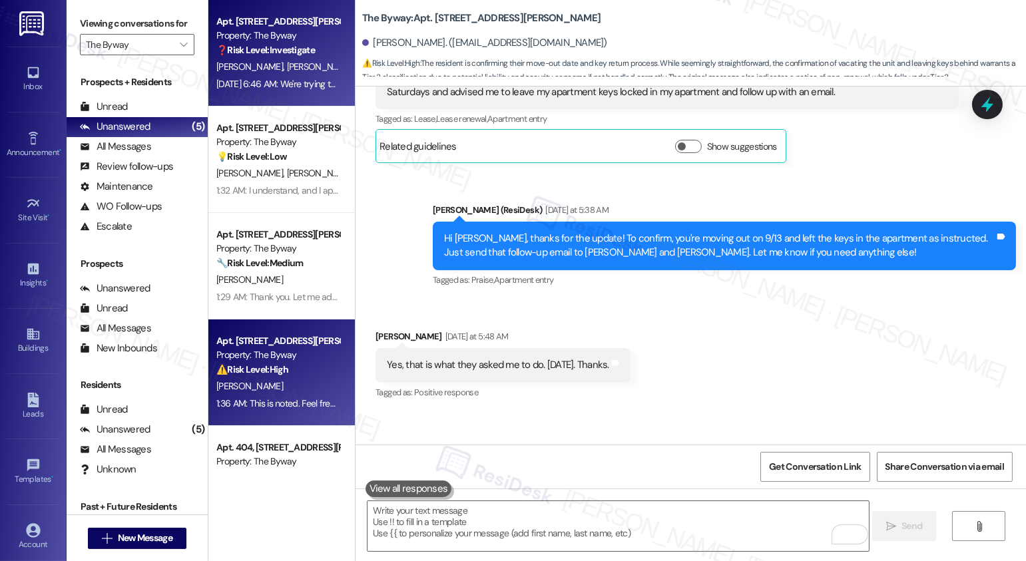
click at [287, 61] on span "A. Acosta" at bounding box center [320, 67] width 67 height 12
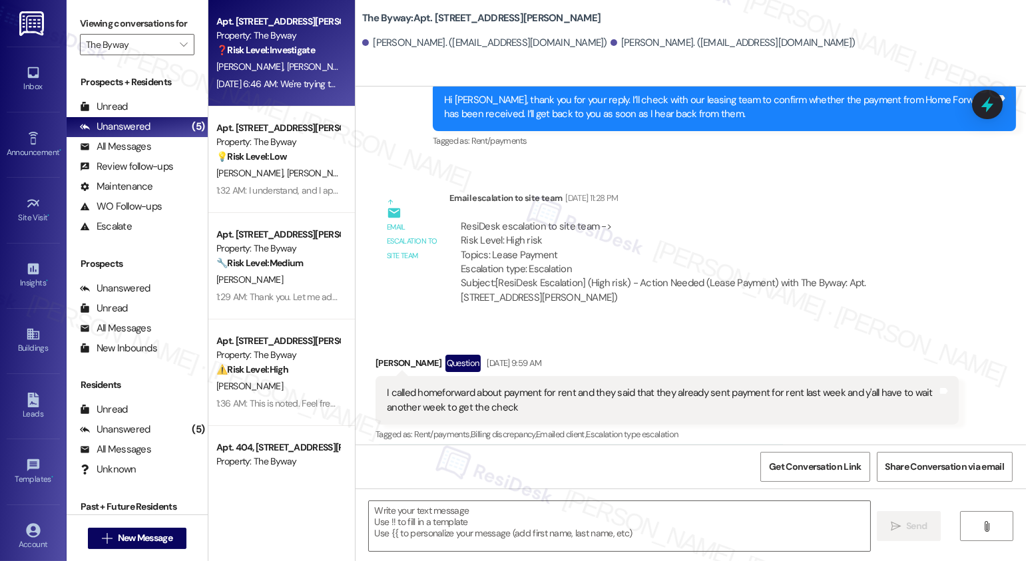
type textarea "Fetching suggested responses. Please feel free to read through the conversation…"
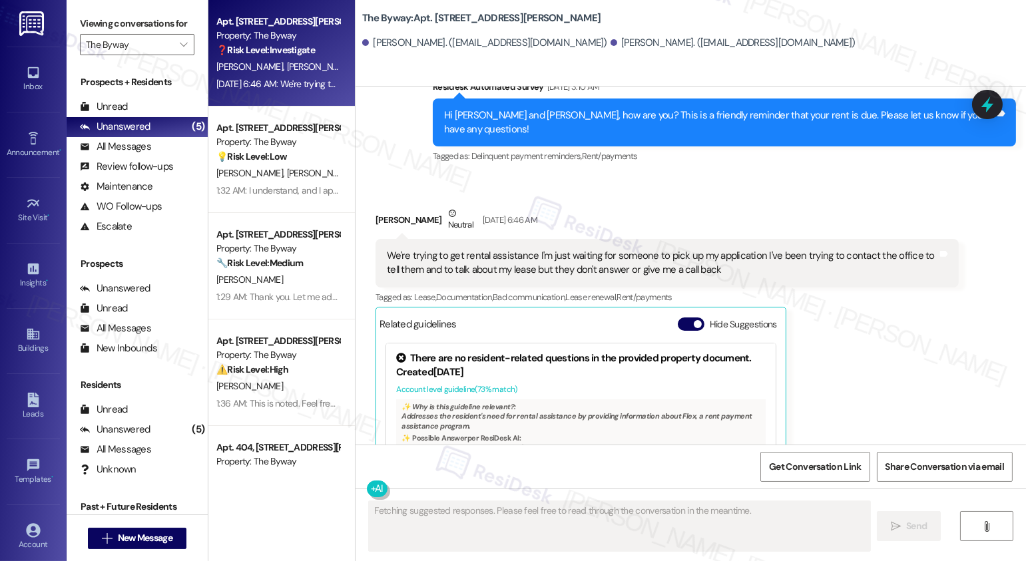
scroll to position [373, 0]
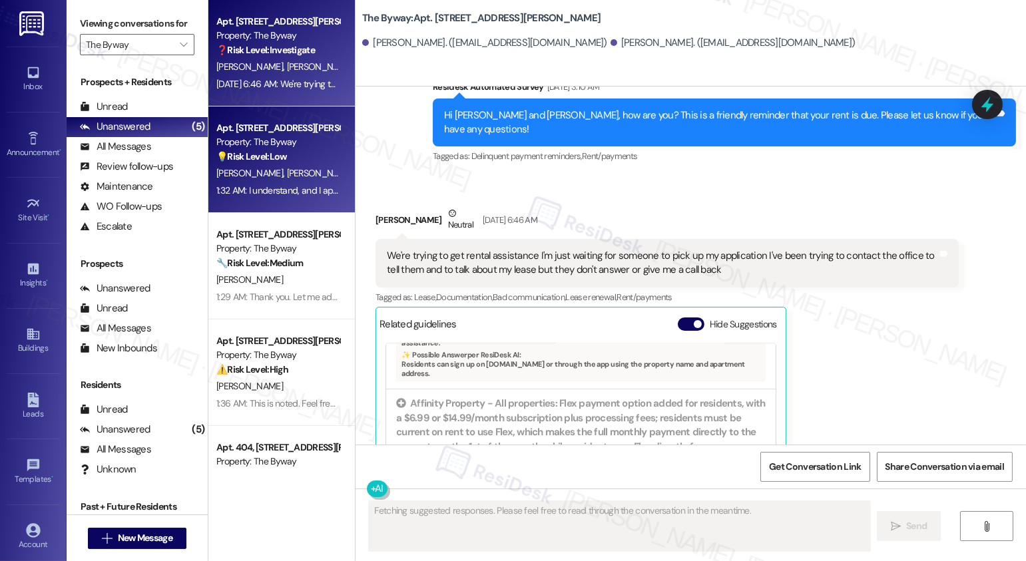
click at [290, 159] on div "💡 Risk Level: Low The conversation indicates a wrong number was contacted for a…" at bounding box center [277, 157] width 123 height 14
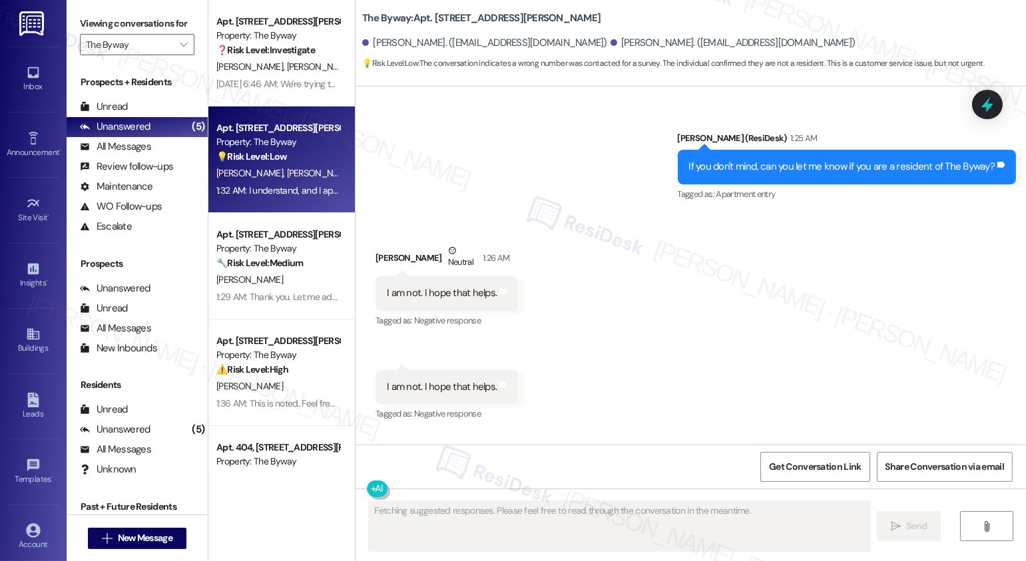
scroll to position [3355, 0]
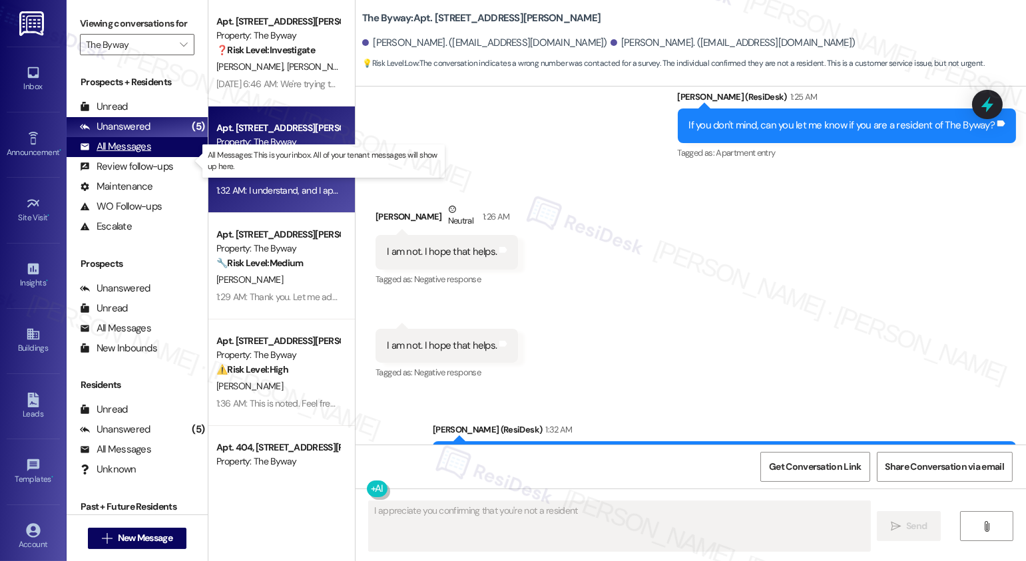
click at [127, 154] on div "All Messages" at bounding box center [115, 147] width 71 height 14
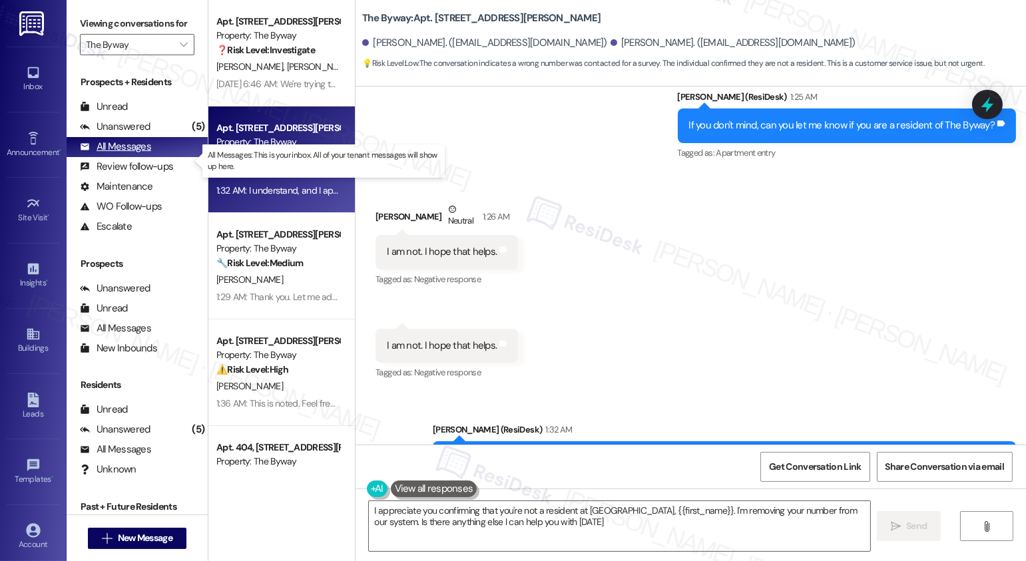
type textarea "I appreciate you confirming that you're not a resident at The Byway, {{first_na…"
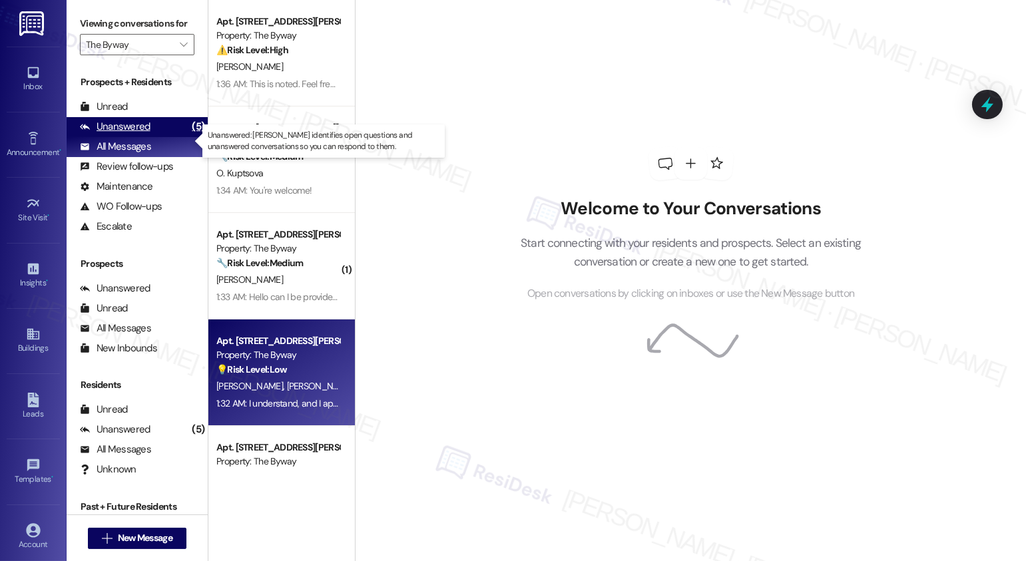
click at [129, 134] on div "Unanswered" at bounding box center [115, 127] width 71 height 14
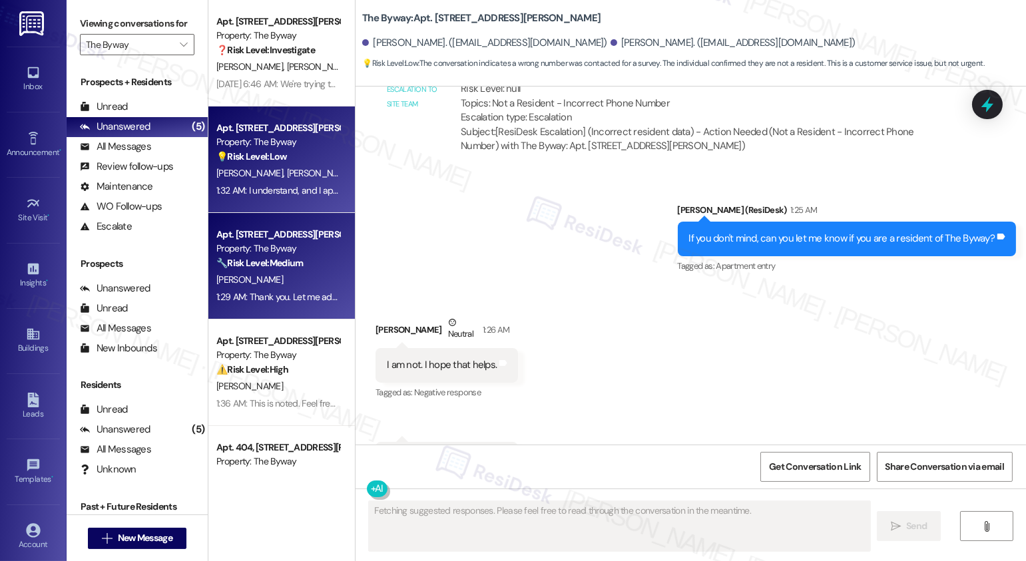
scroll to position [65, 0]
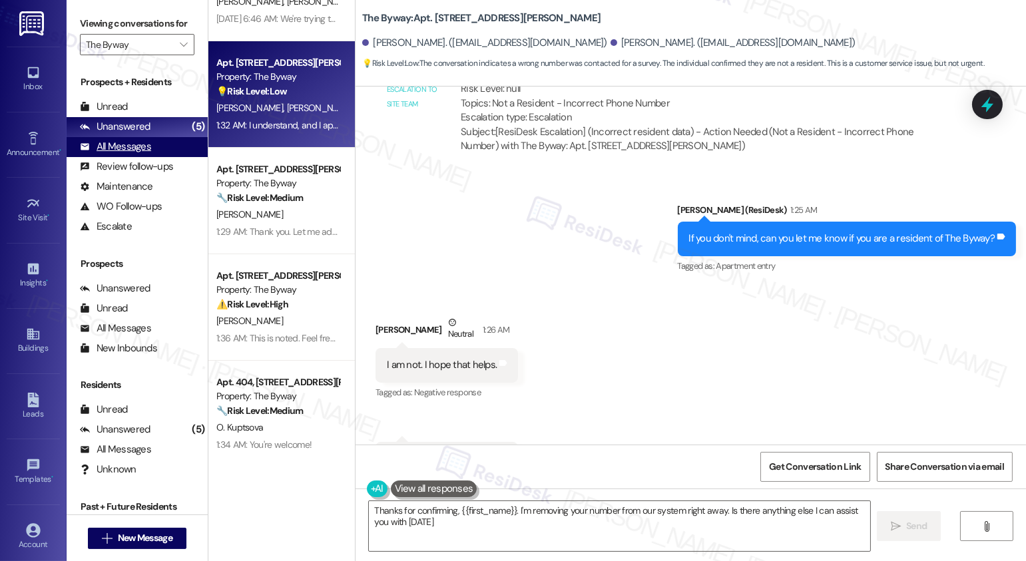
type textarea "Thanks for confirming, {{first_name}}. I'm removing your number from our system…"
click at [135, 154] on div "All Messages" at bounding box center [115, 147] width 71 height 14
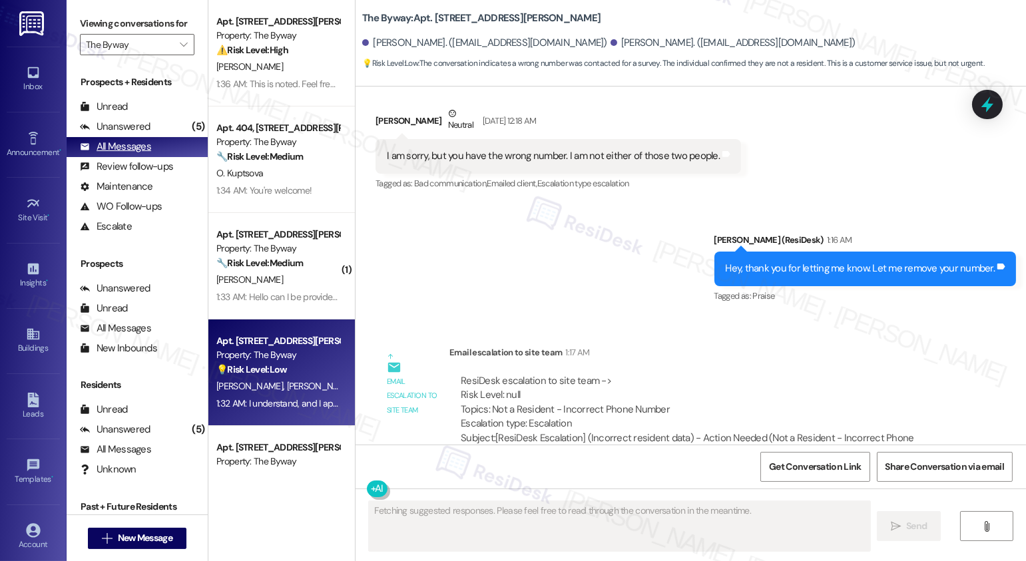
scroll to position [3241, 0]
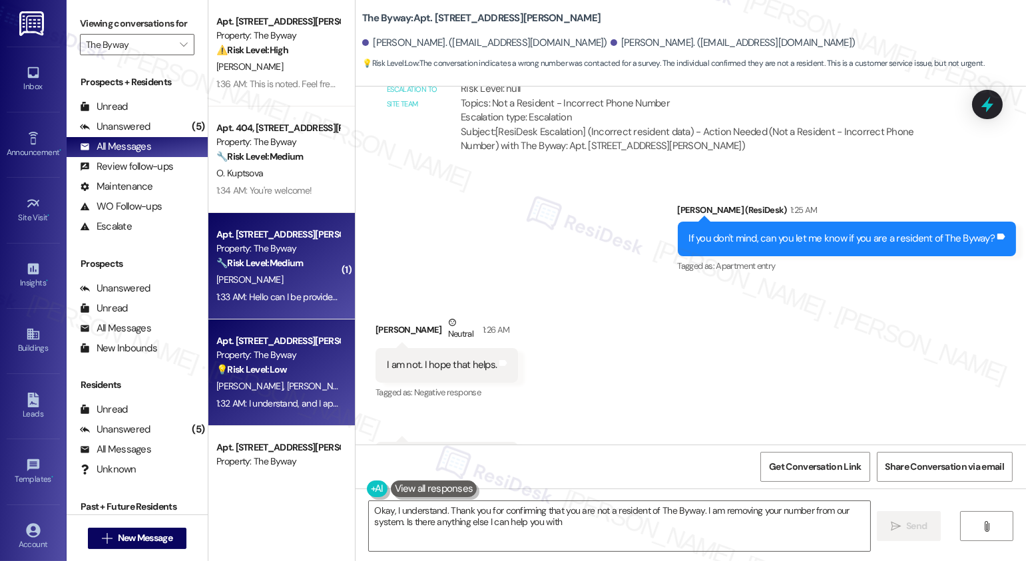
type textarea "Okay, I understand. Thank you for confirming that you are not a resident of The…"
click at [300, 270] on div "🔧 Risk Level: Medium The resident is requesting assistance with their email sub…" at bounding box center [277, 263] width 123 height 14
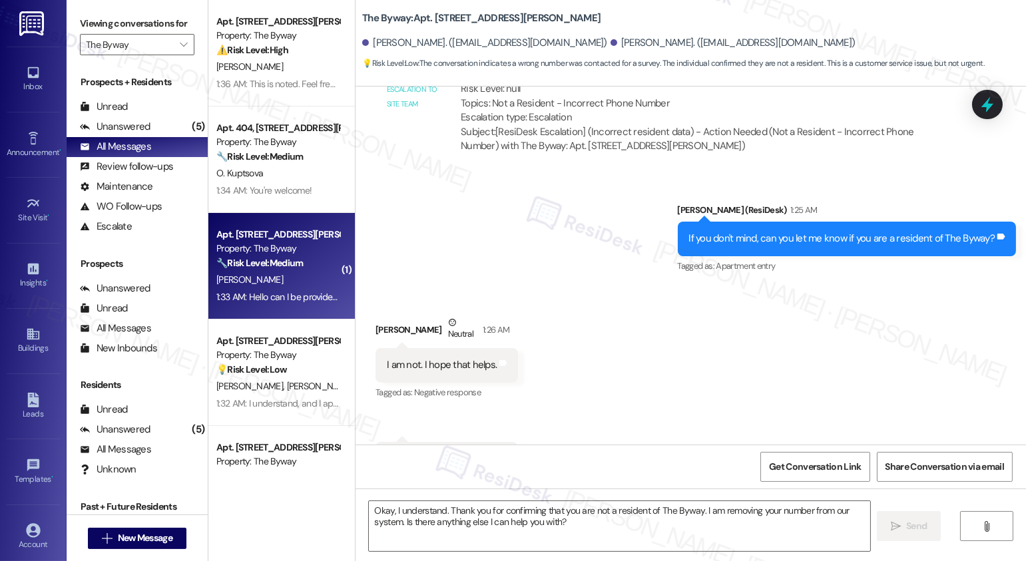
type textarea "Fetching suggested responses. Please feel free to read through the conversation…"
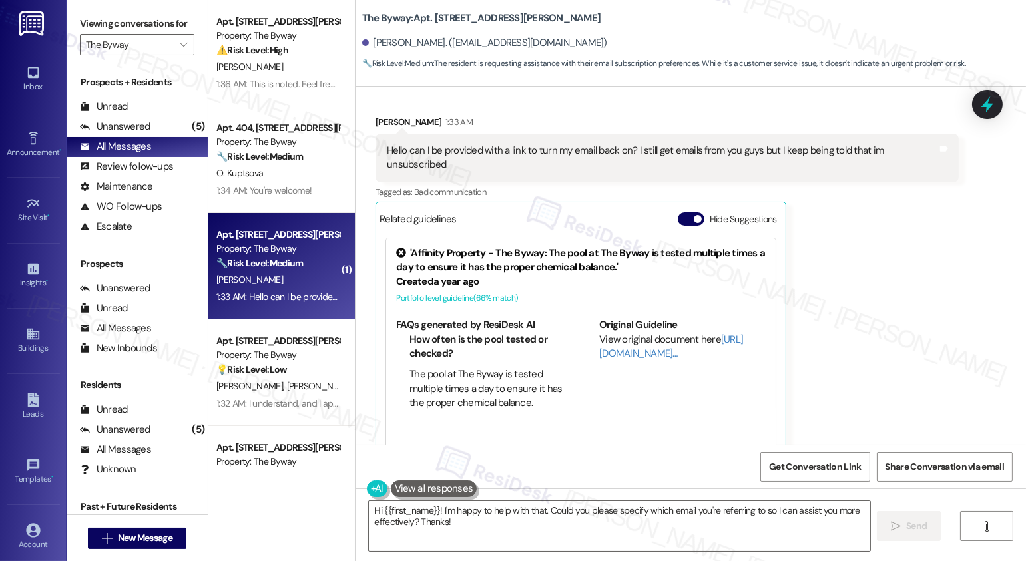
scroll to position [350, 0]
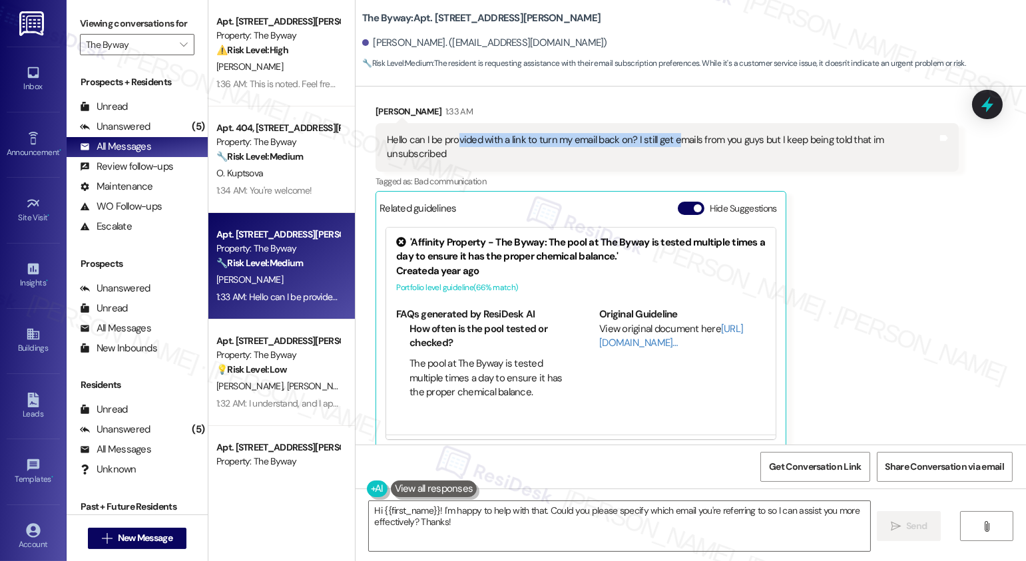
drag, startPoint x: 449, startPoint y: 141, endPoint x: 667, endPoint y: 140, distance: 217.7
click at [667, 140] on div "Hello can I be provided with a link to turn my email back on? I still get email…" at bounding box center [662, 147] width 551 height 29
click at [701, 144] on div "Hello can I be provided with a link to turn my email back on? I still get email…" at bounding box center [662, 147] width 551 height 29
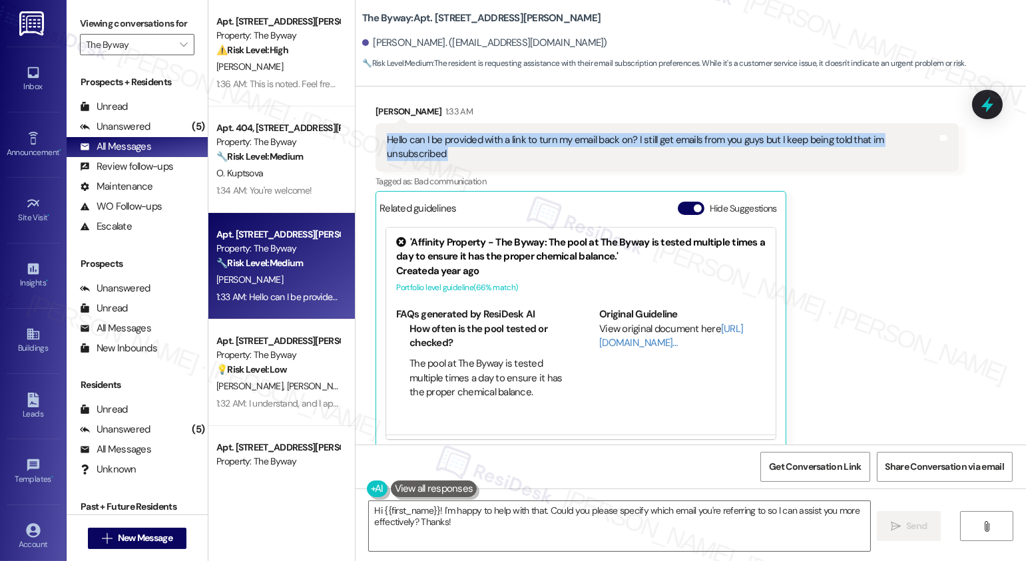
click at [701, 144] on div "Hello can I be provided with a link to turn my email back on? I still get email…" at bounding box center [662, 147] width 551 height 29
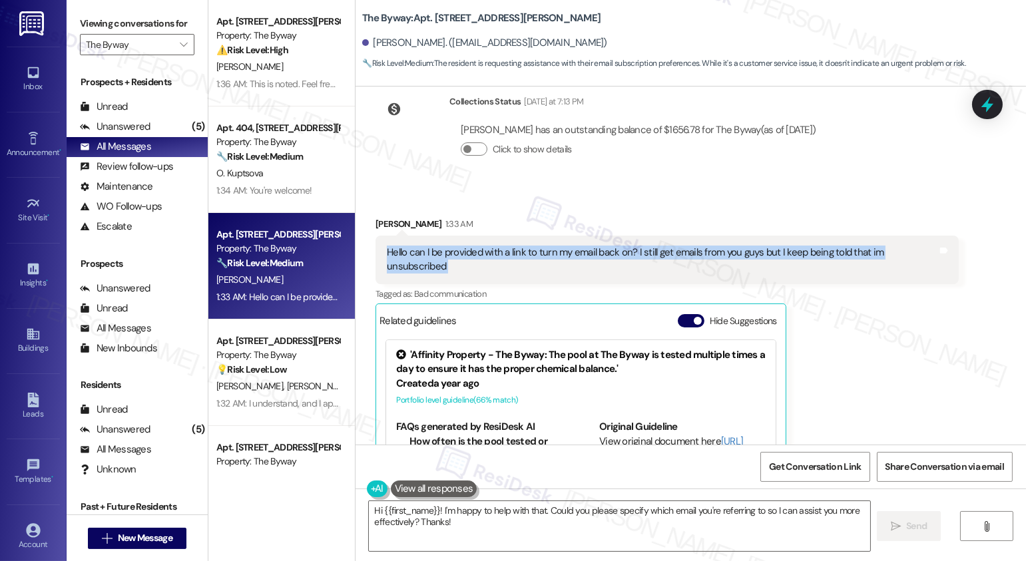
scroll to position [351, 0]
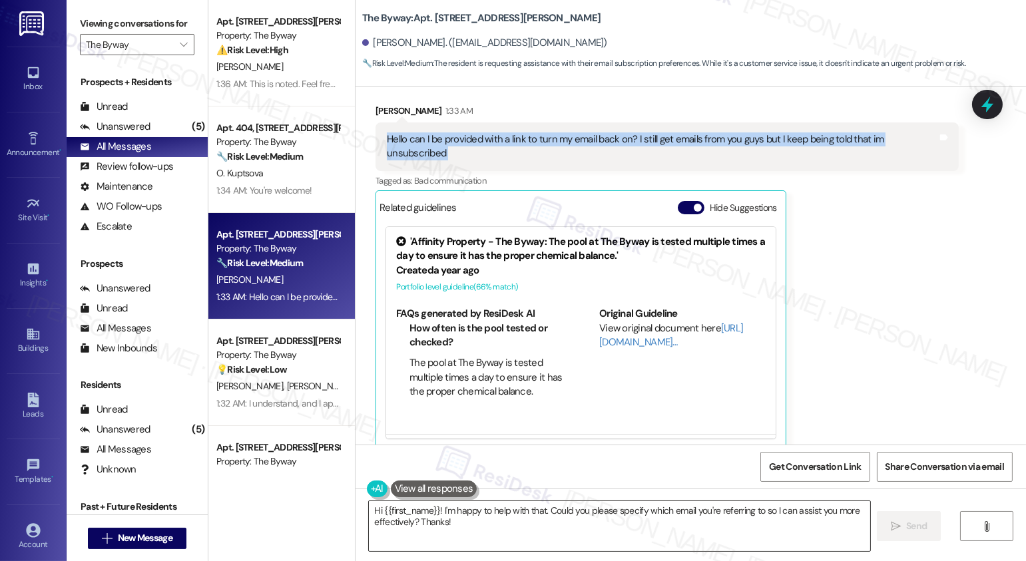
click at [423, 518] on textarea "Hi {{first_name}}! I'm happy to help with that. Could you please specify which …" at bounding box center [619, 526] width 501 height 50
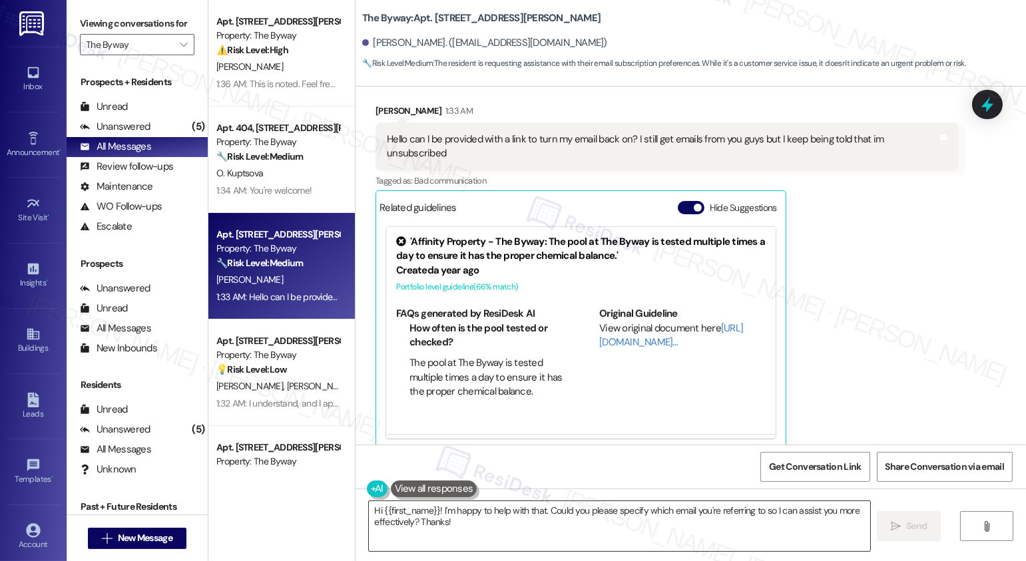
click at [423, 518] on textarea "Hi {{first_name}}! I'm happy to help with that. Could you please specify which …" at bounding box center [619, 526] width 501 height 50
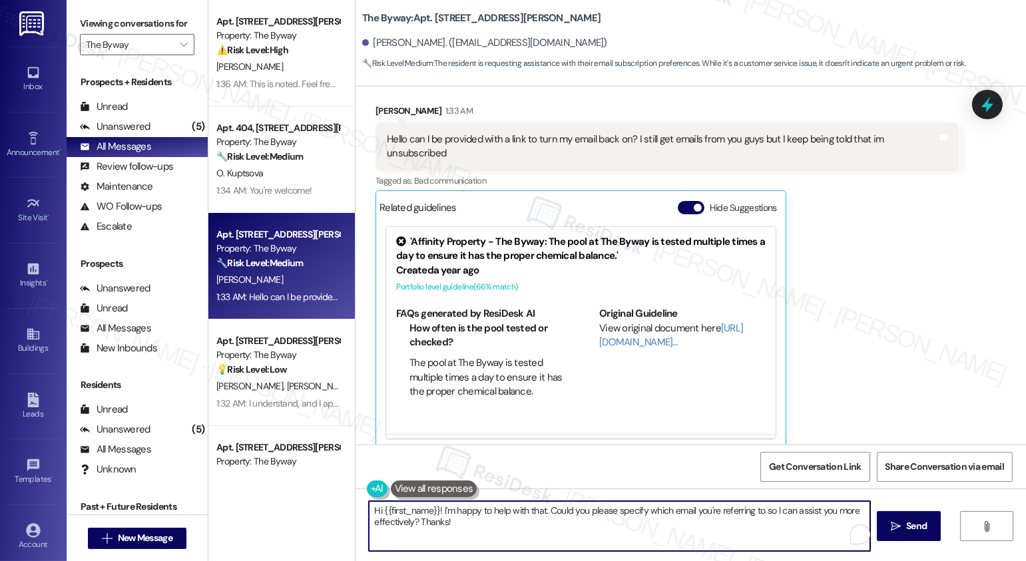
click at [423, 518] on textarea "Hi {{first_name}}! I'm happy to help with that. Could you please specify which …" at bounding box center [619, 526] width 501 height 50
click at [498, 527] on textarea "Hi {{first_name}}! I'm happy to help with that. Could you please specify which …" at bounding box center [618, 526] width 501 height 50
click at [753, 511] on textarea "Hi {{first_name}}! I'm happy to help with that. Could you please specify which …" at bounding box center [618, 526] width 501 height 50
click at [684, 529] on textarea "Hi {{first_name}}! I'm happy to help with that. Could you please specify which …" at bounding box center [618, 526] width 501 height 50
click at [930, 528] on button " Send" at bounding box center [904, 526] width 65 height 30
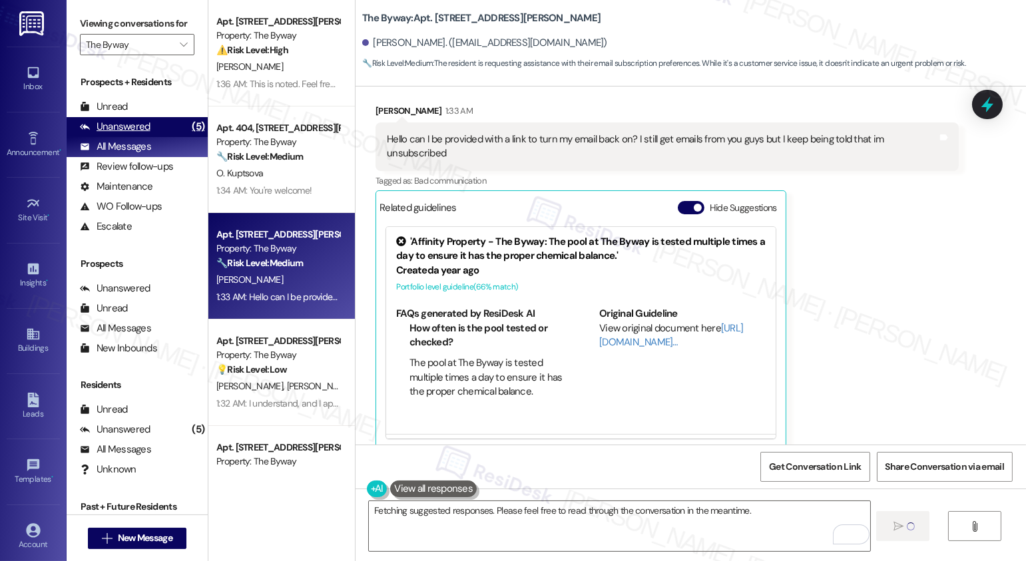
scroll to position [350, 0]
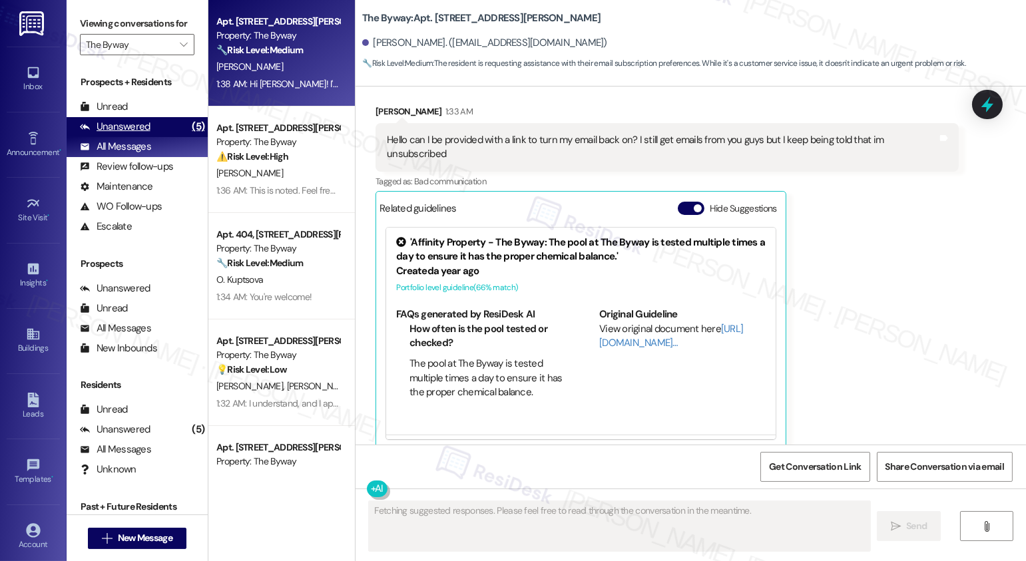
click at [138, 134] on div "Unanswered" at bounding box center [115, 127] width 71 height 14
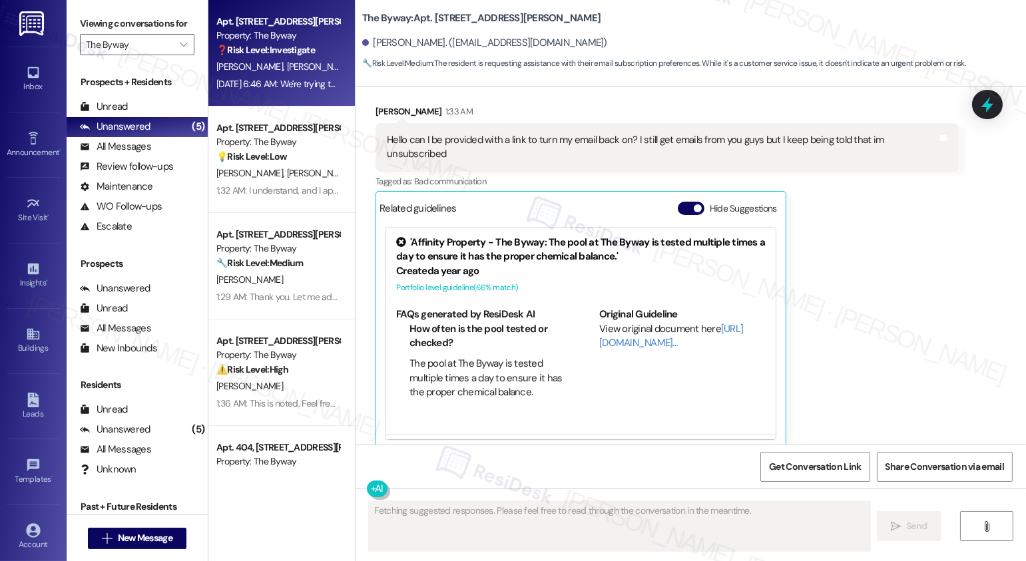
scroll to position [65, 0]
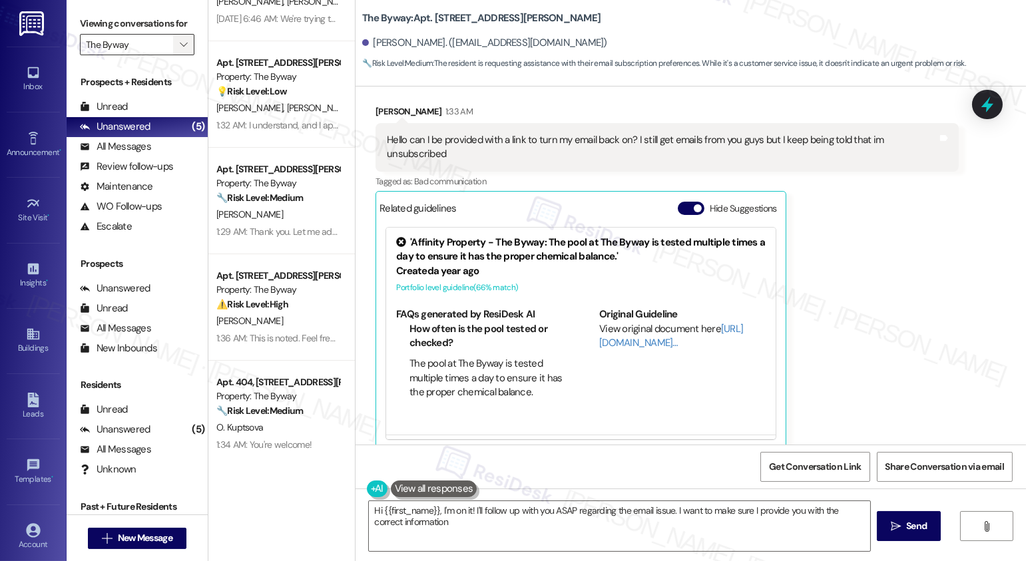
type textarea "Hi {{first_name}}, I'm on it! I'll follow up with you ASAP regarding the email …"
click at [185, 55] on button "" at bounding box center [183, 44] width 21 height 21
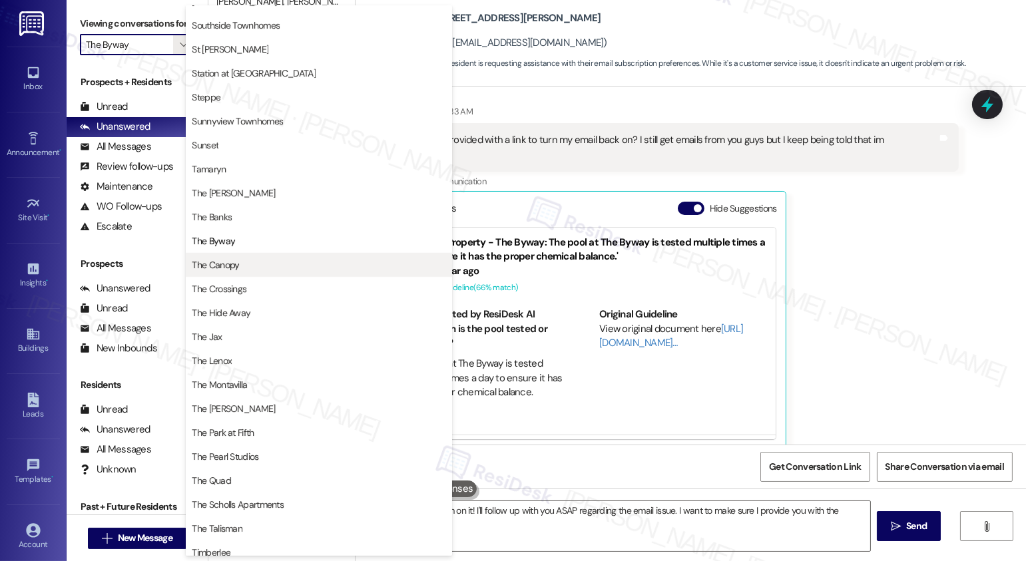
scroll to position [2096, 0]
click at [230, 266] on span "The Canopy" at bounding box center [215, 264] width 47 height 13
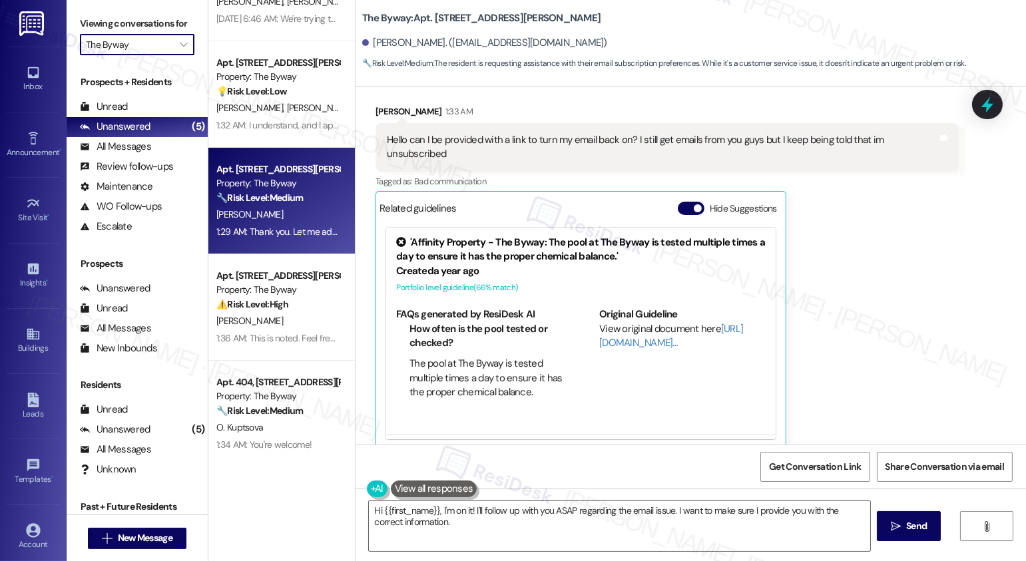
type input "The Canopy"
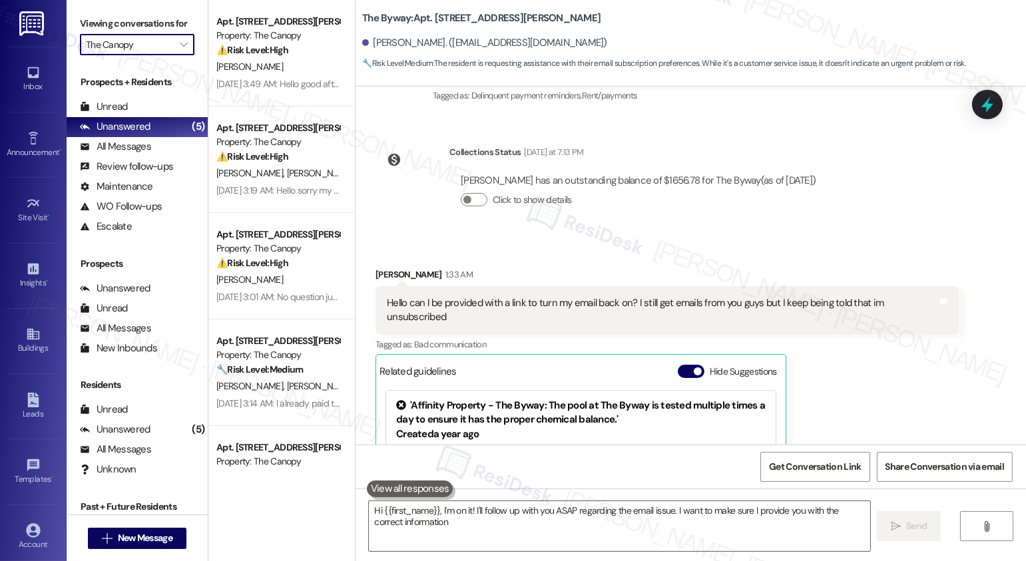
type textarea "Hi {{first_name}}, I'm on it! I'll follow up with you ASAP regarding the email …"
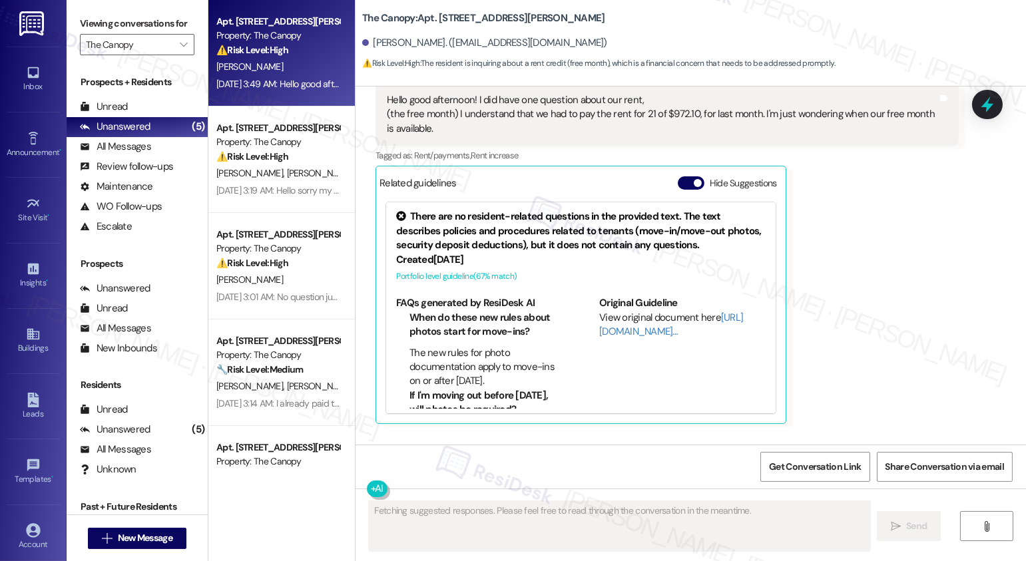
scroll to position [256, 0]
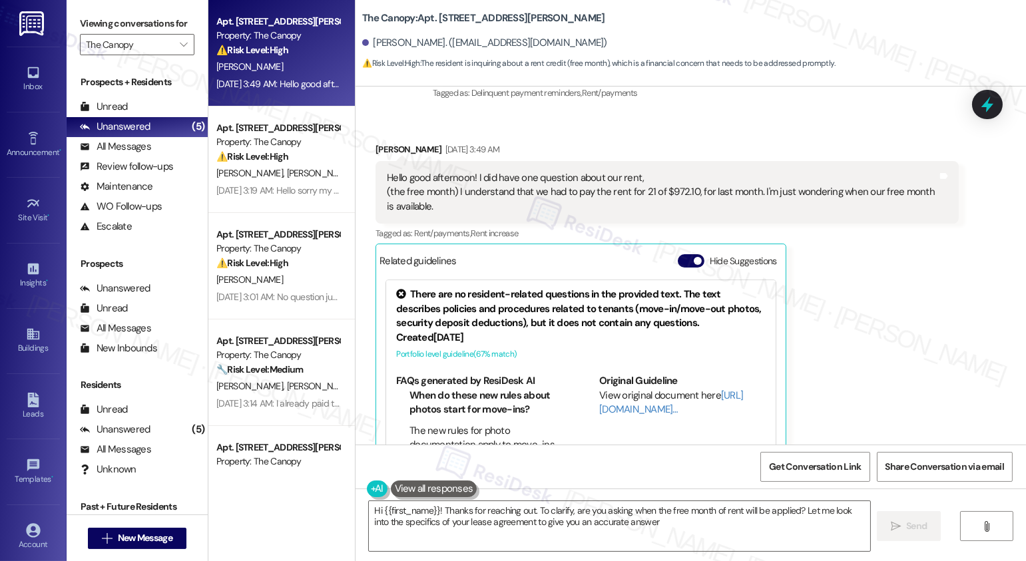
type textarea "Hi {{first_name}}! Thanks for reaching out. To clarify, are you asking when the…"
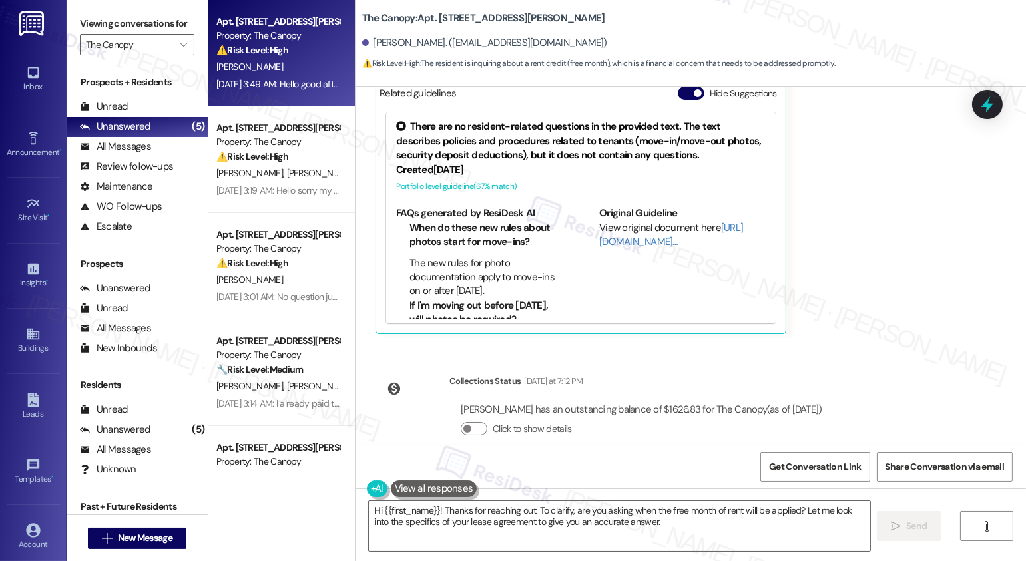
scroll to position [380, 0]
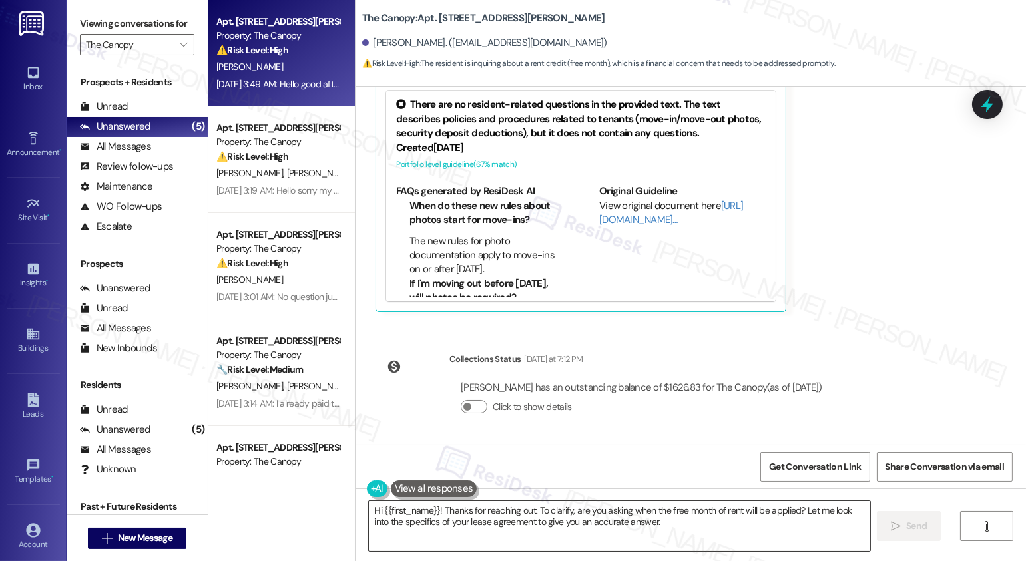
click at [629, 531] on textarea "Hi {{first_name}}! Thanks for reaching out. To clarify, are you asking when the…" at bounding box center [619, 526] width 501 height 50
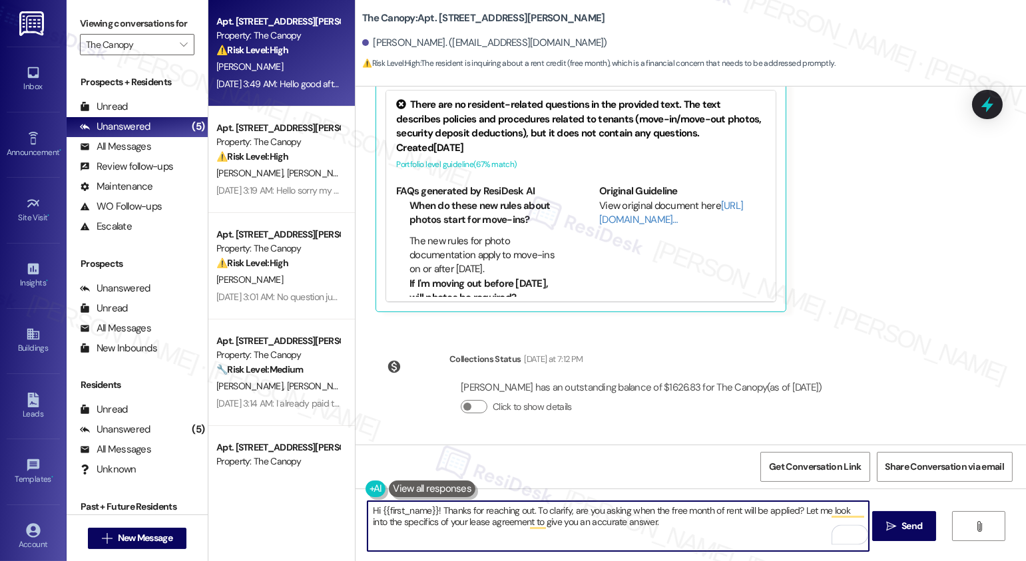
click at [649, 527] on textarea "Hi {{first_name}}! Thanks for reaching out. To clarify, are you asking when the…" at bounding box center [618, 526] width 501 height 50
click at [892, 543] on div "Hi {{first_name}}! Thanks for reaching out. To clarify, are you asking when the…" at bounding box center [691, 539] width 671 height 100
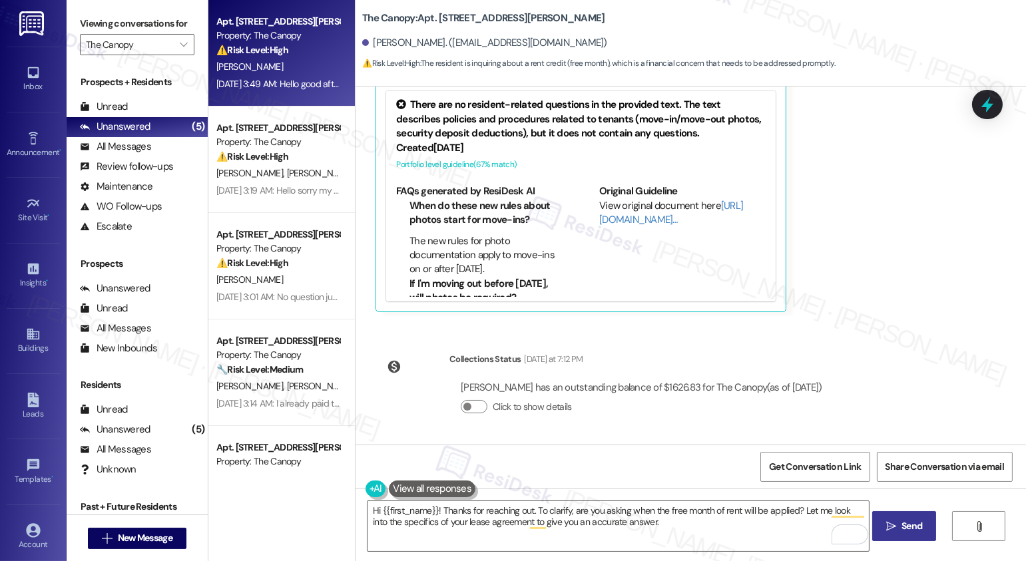
click at [894, 525] on icon "" at bounding box center [891, 526] width 10 height 11
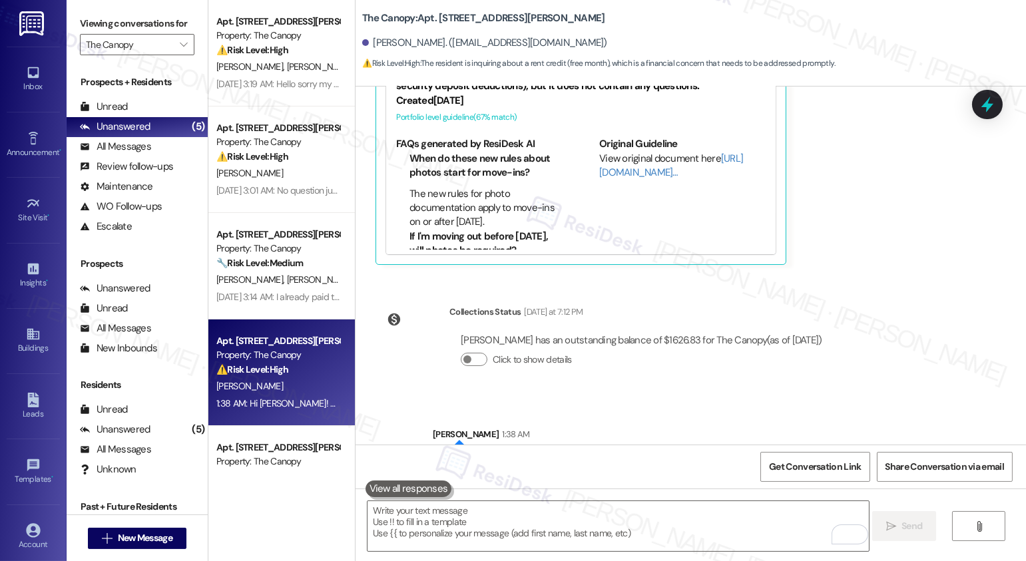
scroll to position [486, 0]
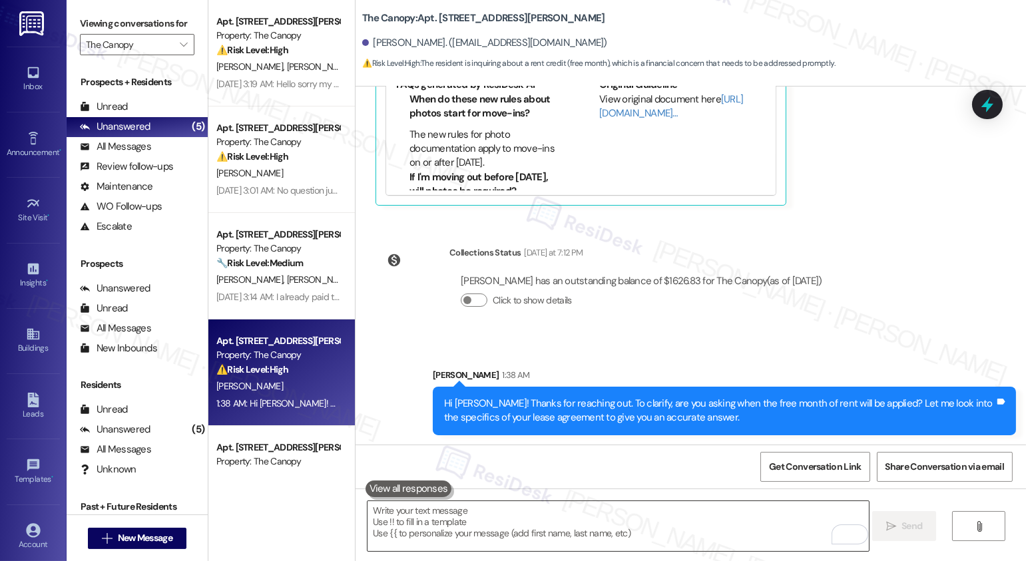
click at [618, 536] on textarea "To enrich screen reader interactions, please activate Accessibility in Grammarl…" at bounding box center [618, 526] width 501 height 50
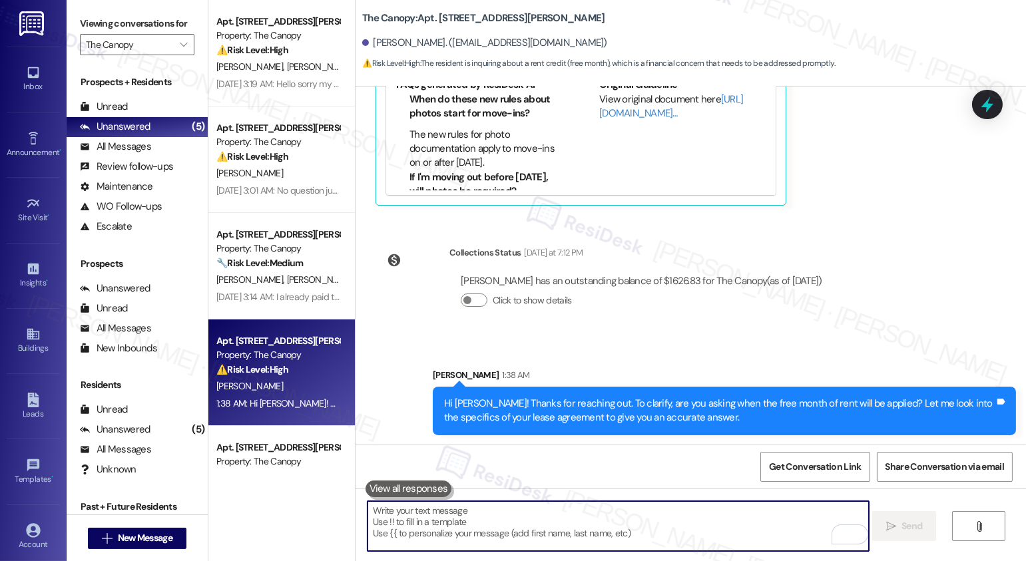
click at [618, 536] on textarea "To enrich screen reader interactions, please activate Accessibility in Grammarl…" at bounding box center [618, 526] width 501 height 50
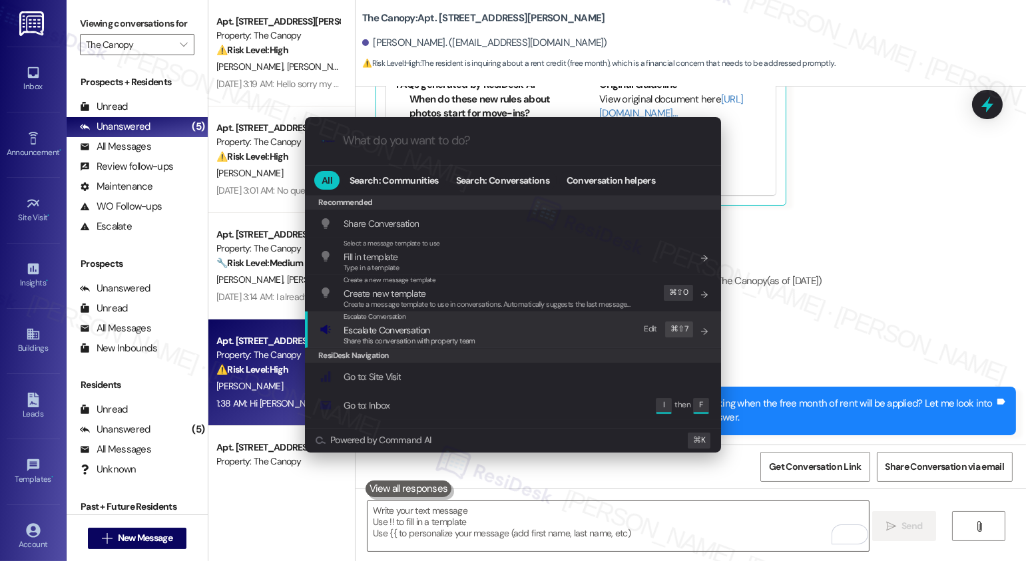
click at [435, 343] on span "Share this conversation with property team" at bounding box center [410, 340] width 132 height 9
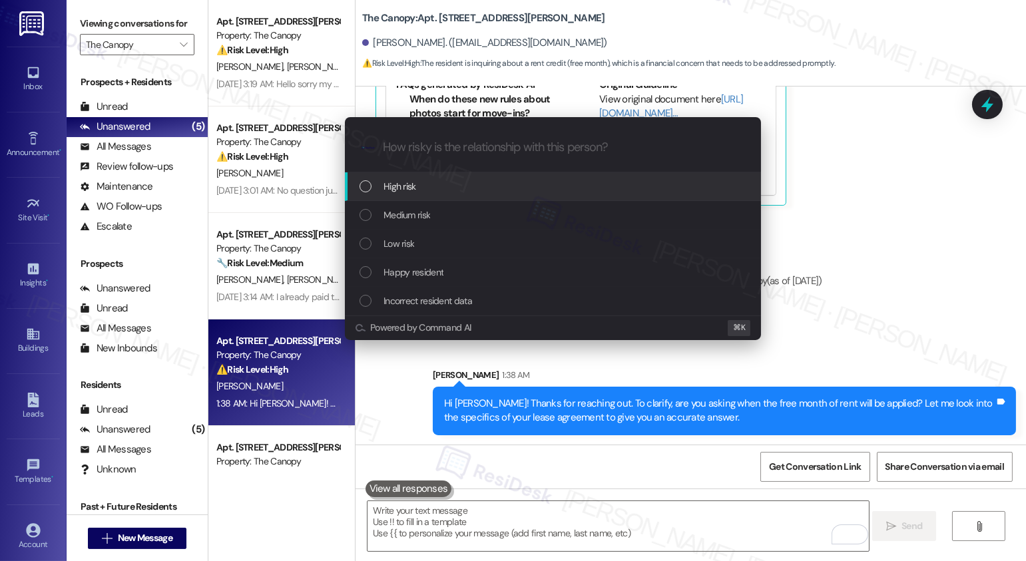
click at [448, 184] on div "High risk" at bounding box center [555, 186] width 390 height 15
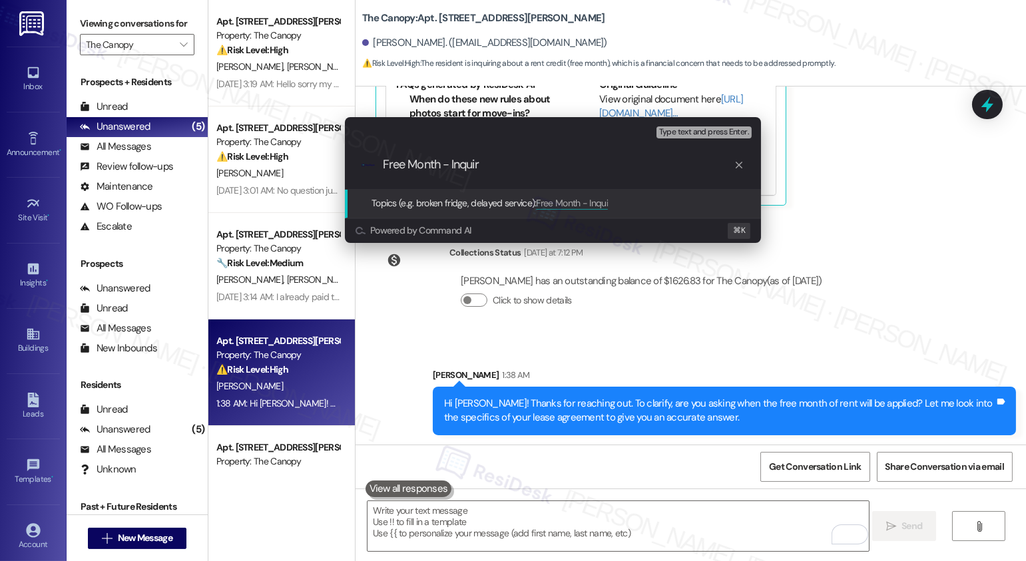
type input "Free Month - Inquiry"
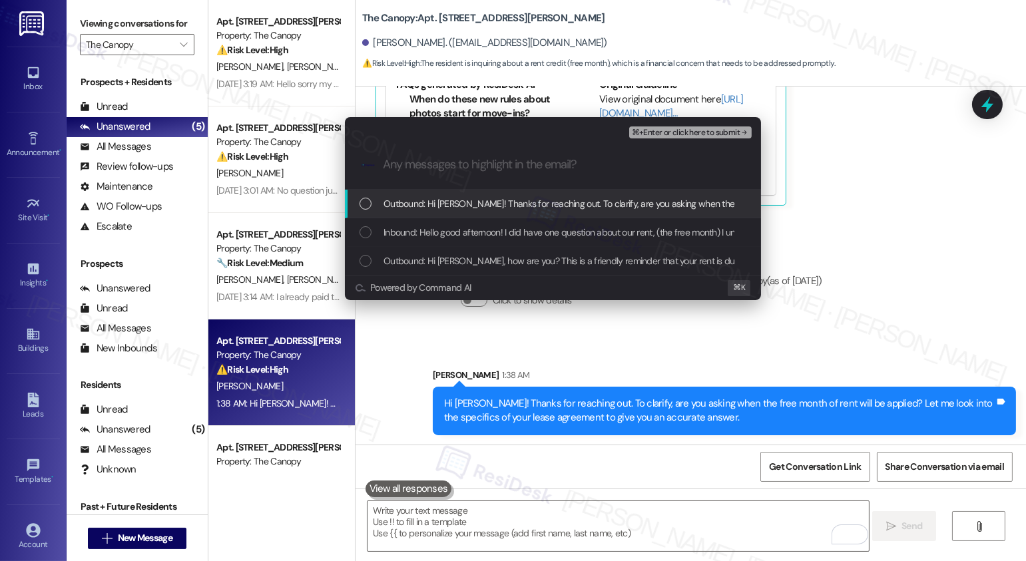
click at [451, 199] on span "Outbound: Hi Chloe! Thanks for reaching out. To clarify, are you asking when th…" at bounding box center [794, 203] width 820 height 15
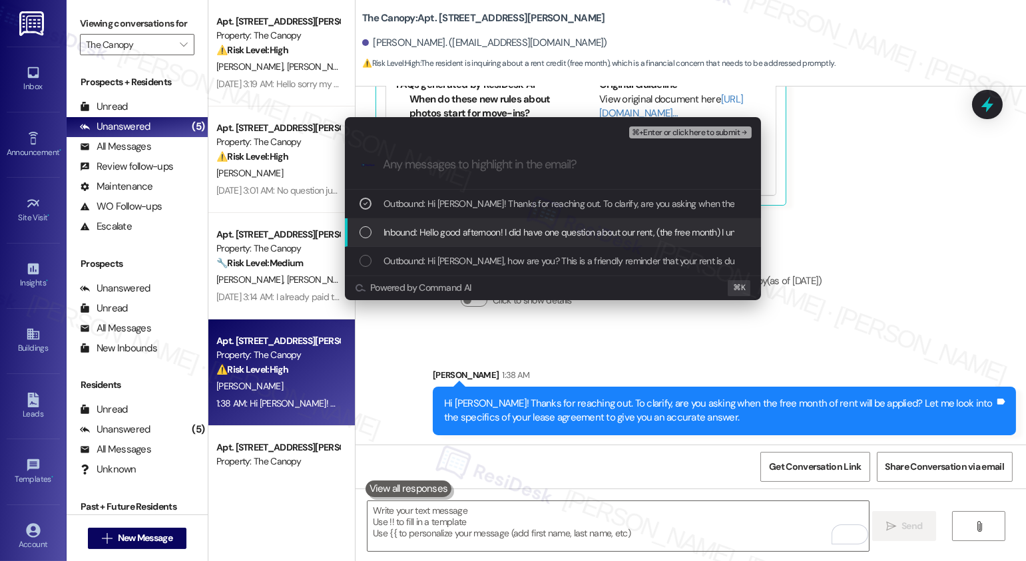
click at [445, 229] on span "Inbound: Hello good afternoon! I did have one question about our rent, (the fre…" at bounding box center [793, 232] width 818 height 15
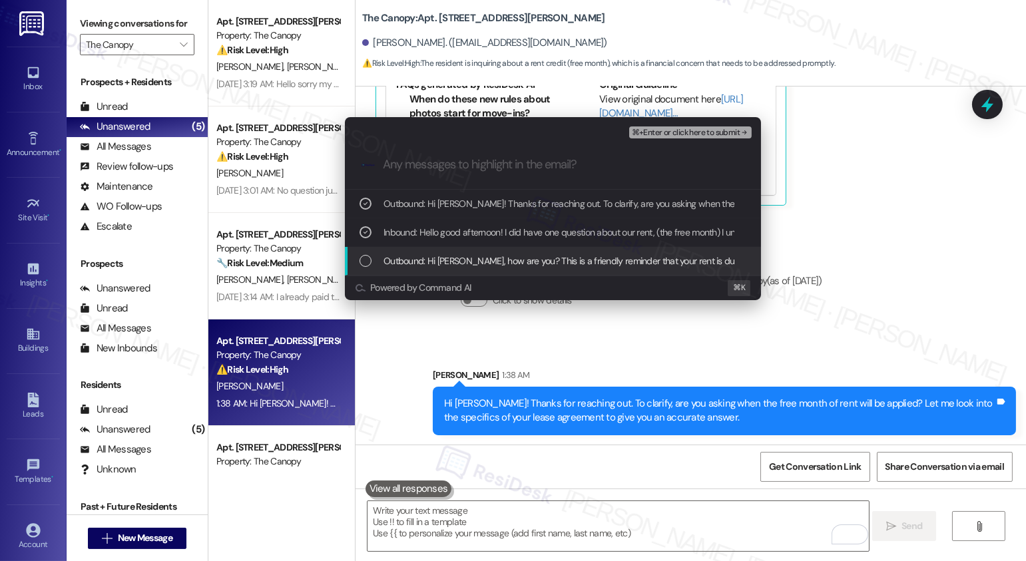
click at [447, 262] on span "Outbound: Hi Chloe, how are you? This is a friendly reminder that your rent is …" at bounding box center [766, 261] width 764 height 15
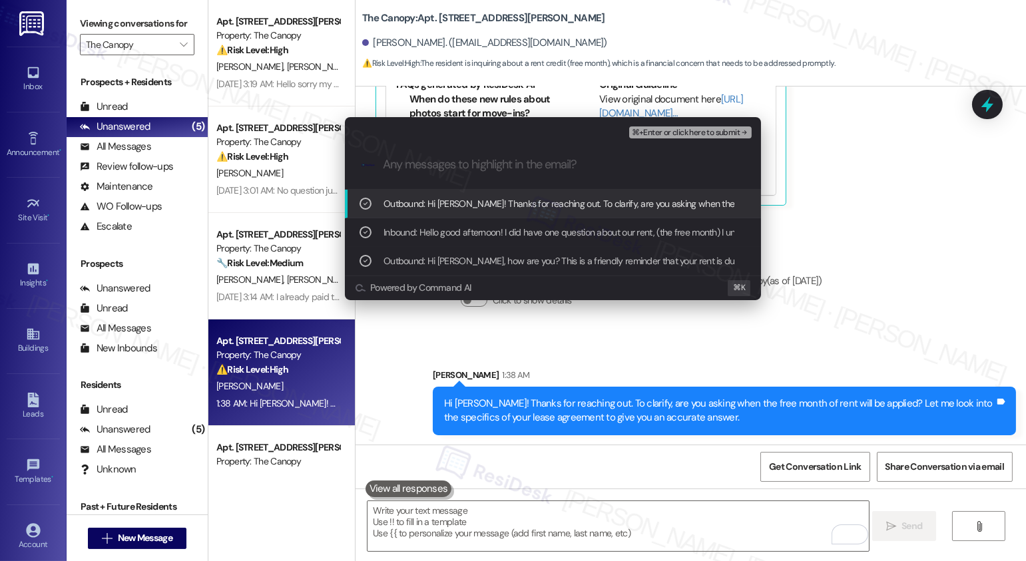
click at [674, 129] on span "⌘+Enter or click here to submit" at bounding box center [686, 133] width 108 height 9
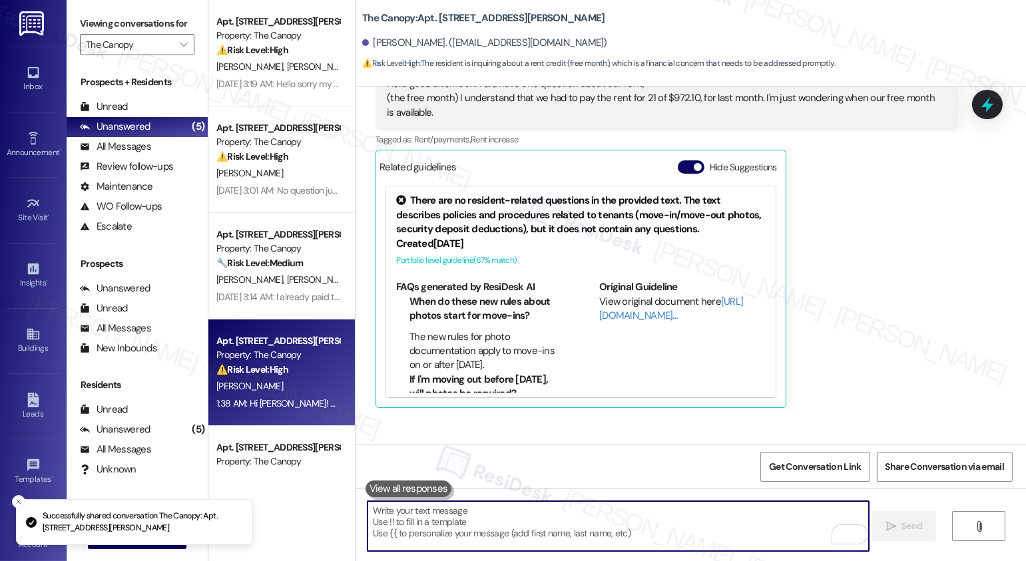
scroll to position [256, 0]
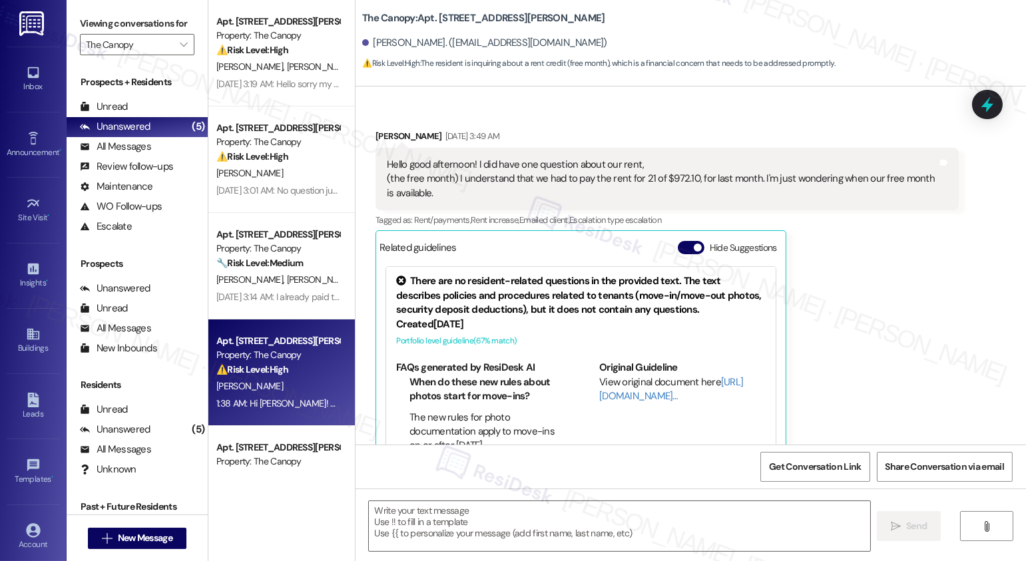
type textarea "Fetching suggested responses. Please feel free to read through the conversation…"
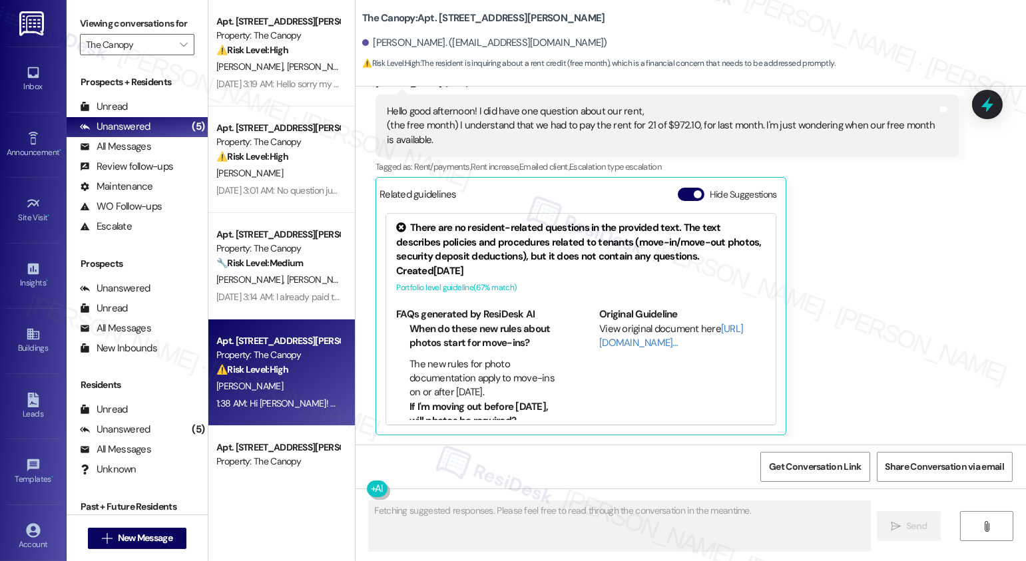
scroll to position [506, 0]
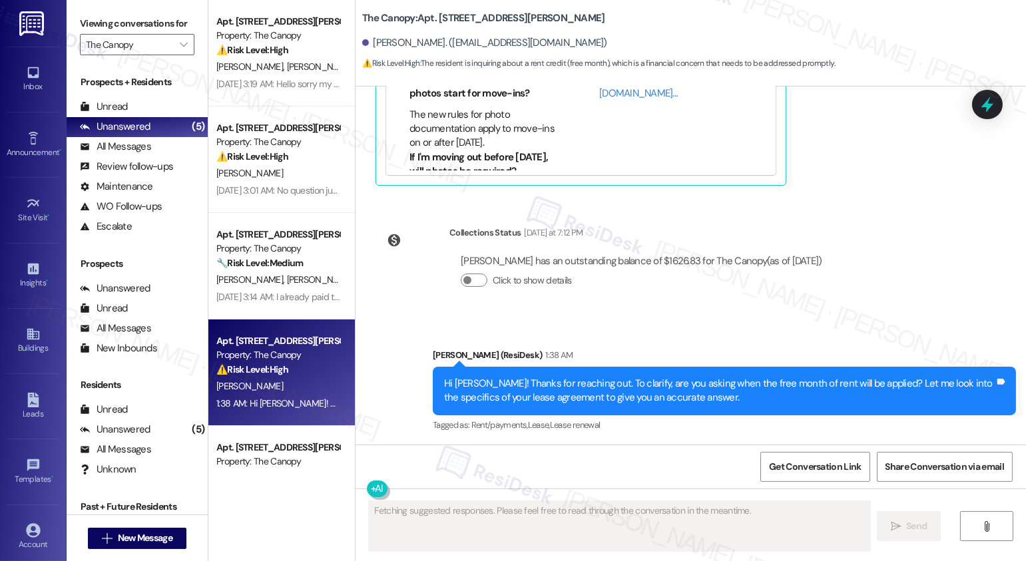
click at [250, 294] on div "Sep 04, 2025 at 3:14 AM: I already paid thanks Sep 04, 2025 at 3:14 AM: I alrea…" at bounding box center [286, 297] width 140 height 12
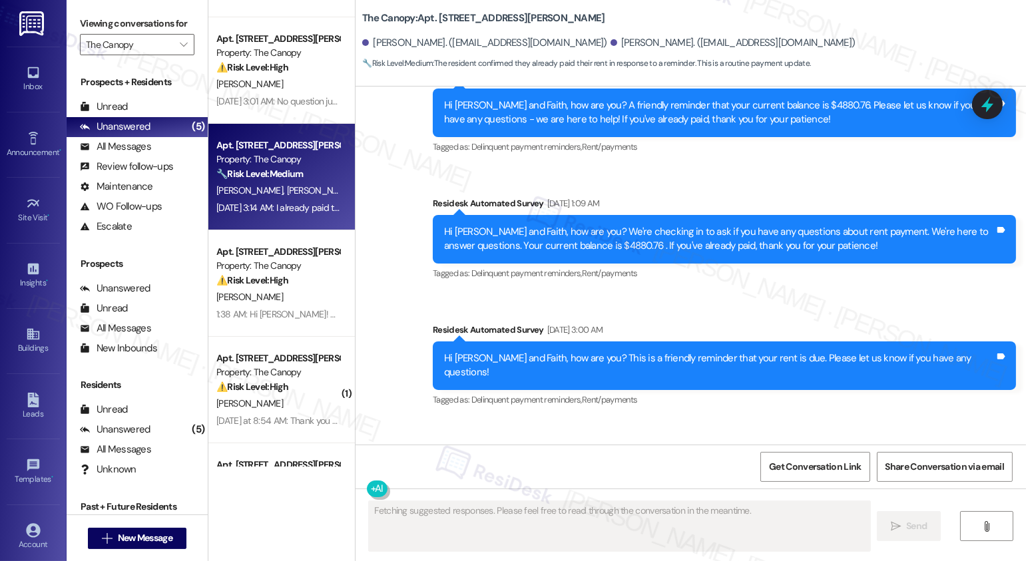
scroll to position [172, 0]
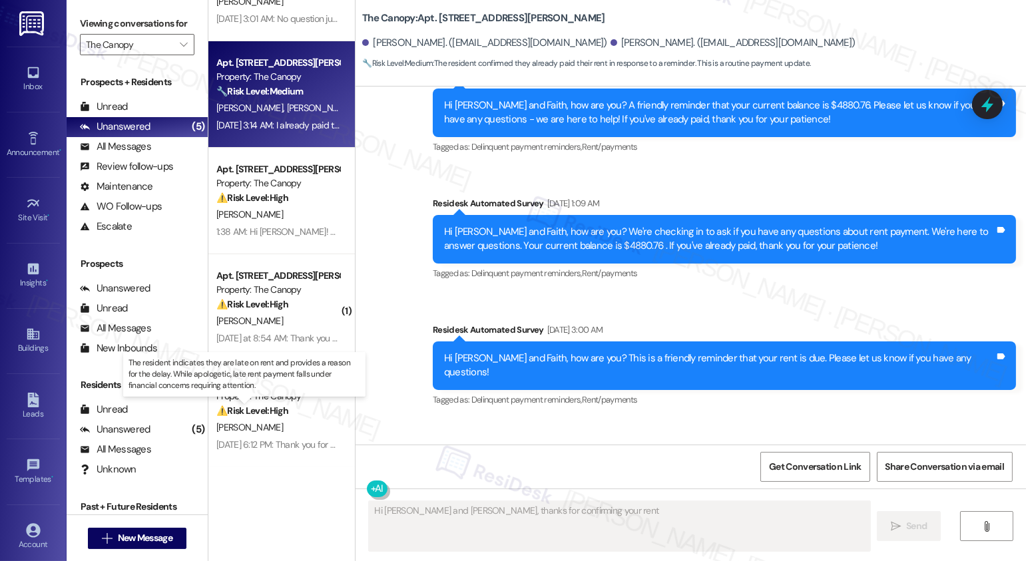
type textarea "Hi Franco and Faith, thanks for confirming your rent"
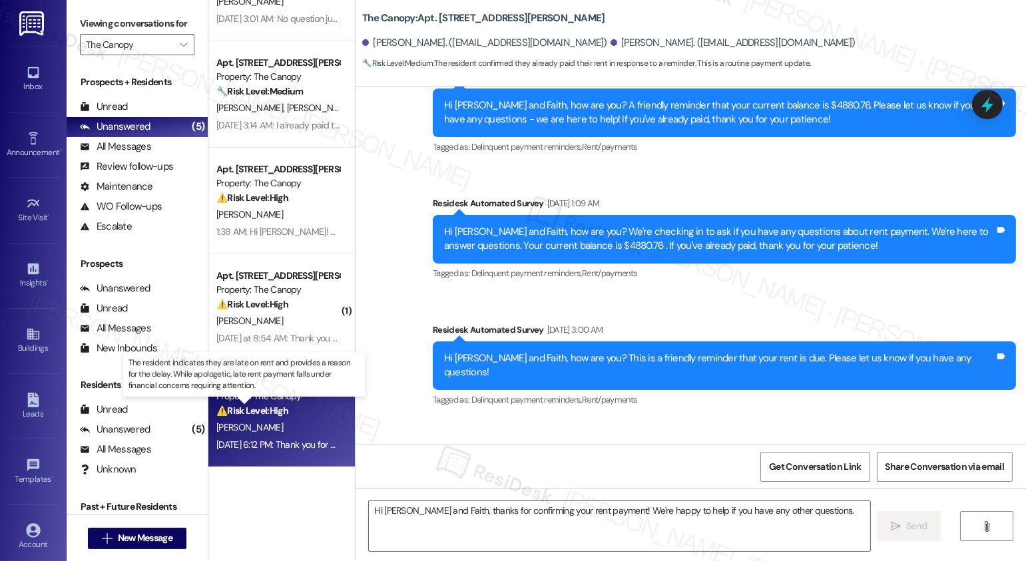
type textarea "Fetching suggested responses. Please feel free to read through the conversation…"
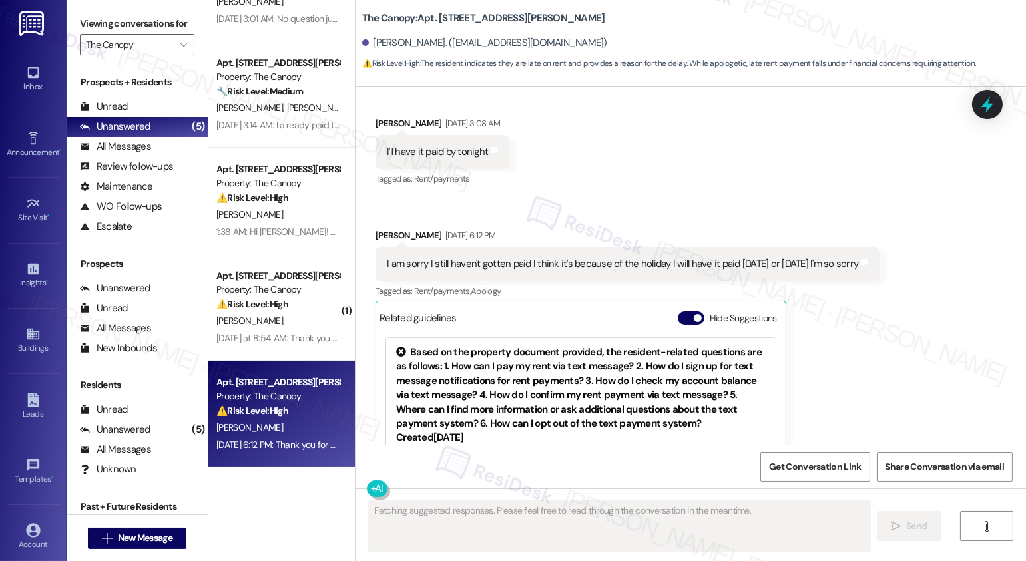
scroll to position [6009, 0]
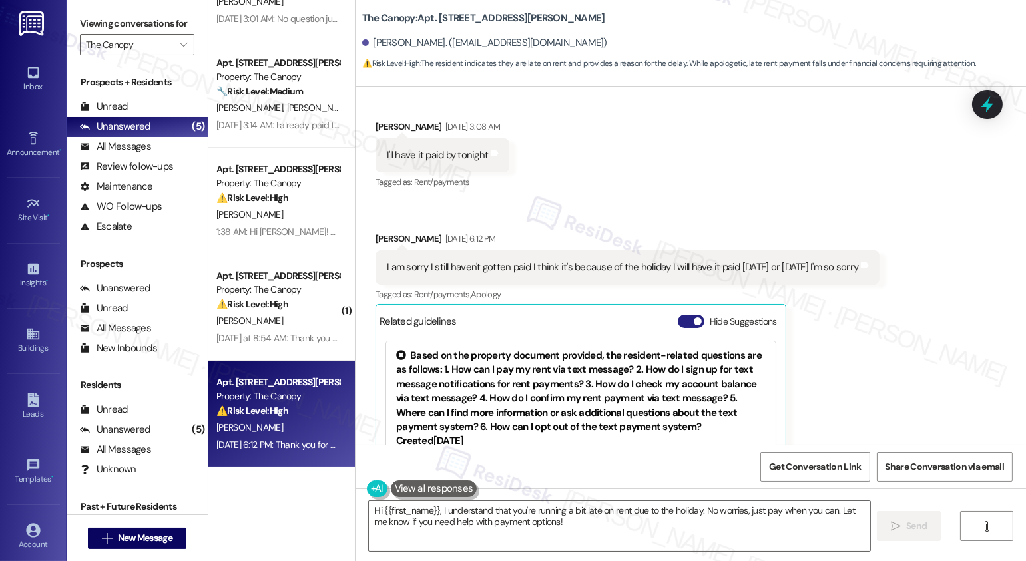
click at [678, 315] on button "Hide Suggestions" at bounding box center [691, 321] width 27 height 13
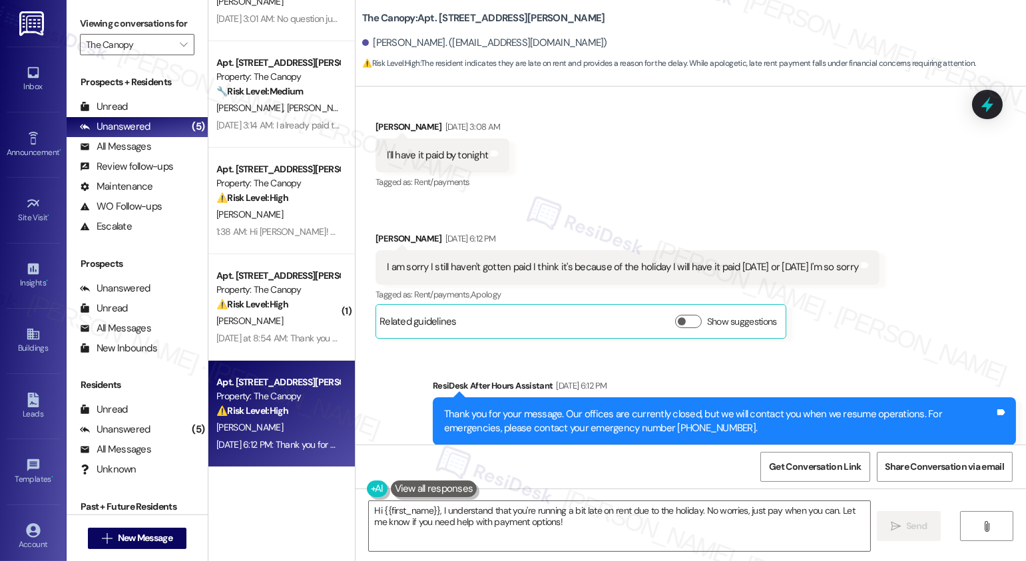
scroll to position [6110, 0]
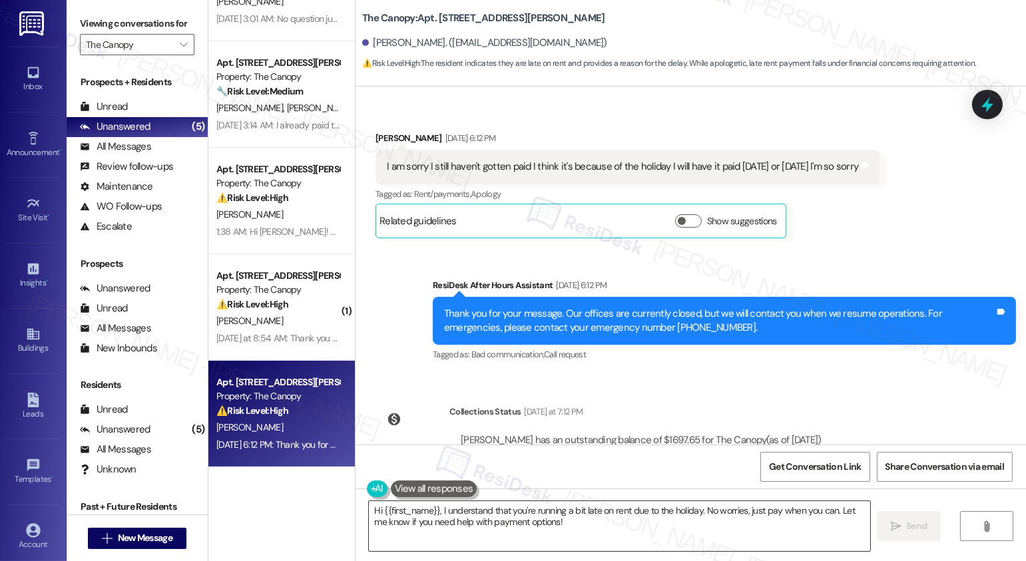
click at [573, 526] on textarea "Hi {{first_name}}, I understand that you're running a bit late on rent due to t…" at bounding box center [619, 526] width 501 height 50
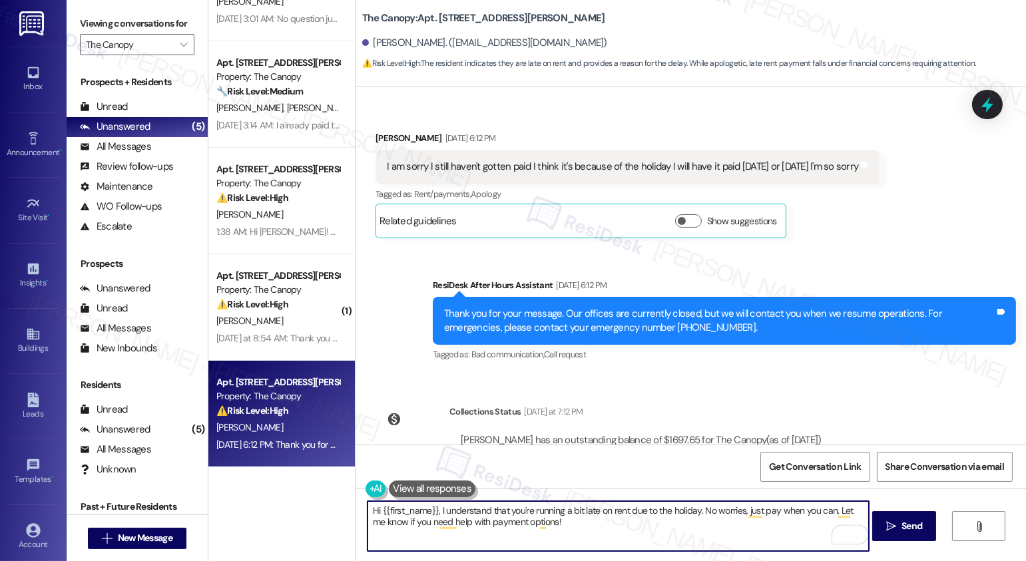
click at [699, 511] on textarea "Hi {{first_name}}, I understand that you're running a bit late on rent due to t…" at bounding box center [618, 526] width 501 height 50
drag, startPoint x: 696, startPoint y: 511, endPoint x: 698, endPoint y: 523, distance: 11.5
click at [698, 523] on textarea "Hi {{first_name}}, I understand that you're running a bit late on rent due to t…" at bounding box center [618, 526] width 501 height 50
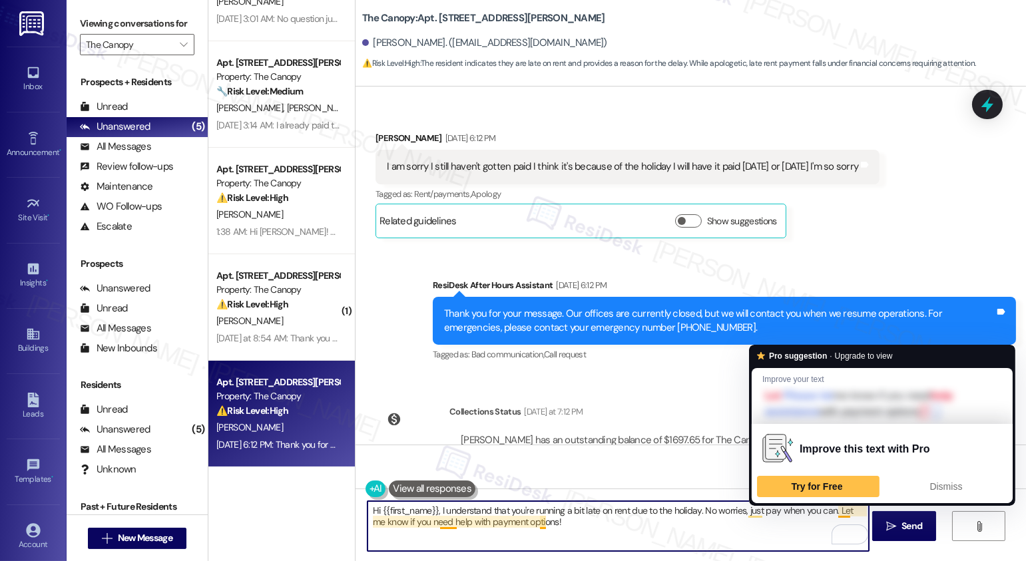
click at [830, 516] on textarea "Hi {{first_name}}, I understand that you're running a bit late on rent due to t…" at bounding box center [618, 526] width 501 height 50
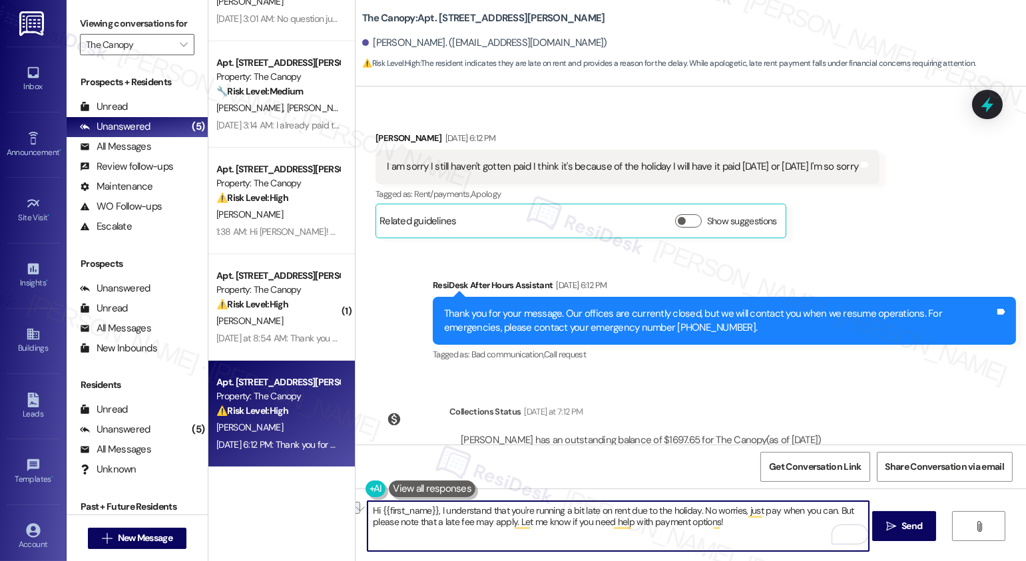
drag, startPoint x: 740, startPoint y: 525, endPoint x: 604, endPoint y: 521, distance: 136.6
click at [604, 521] on textarea "Hi {{first_name}}, I understand that you're running a bit late on rent due to t…" at bounding box center [618, 526] width 501 height 50
type textarea "Hi {{first_name}}, I understand that you're running a bit late on rent due to t…"
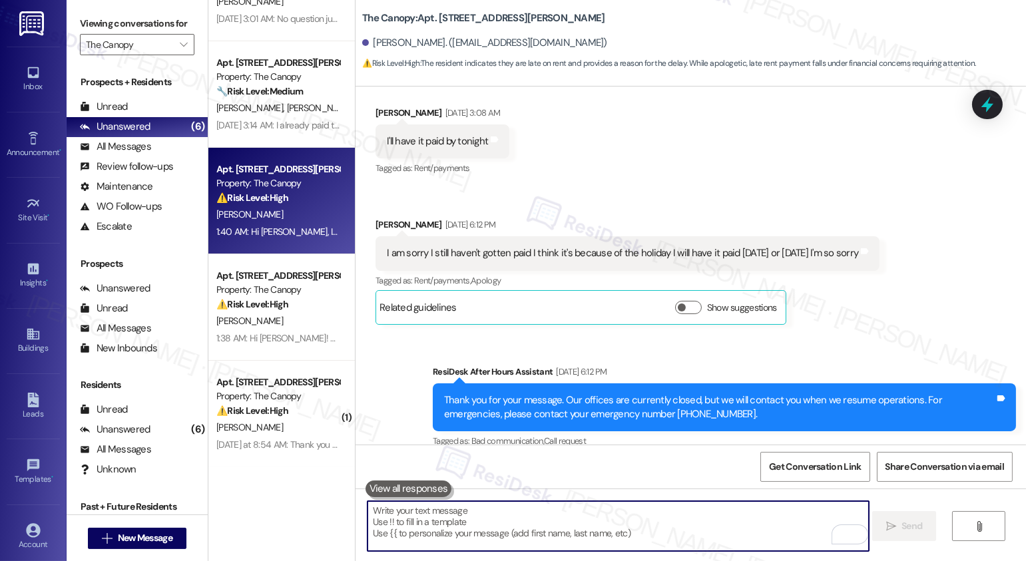
scroll to position [6216, 0]
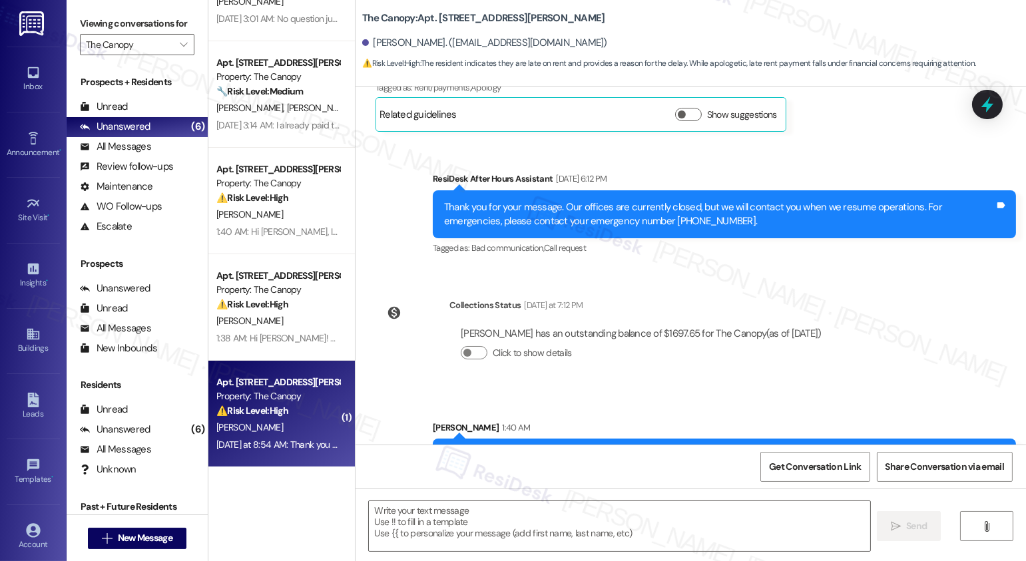
type textarea "Fetching suggested responses. Please feel free to read through the conversation…"
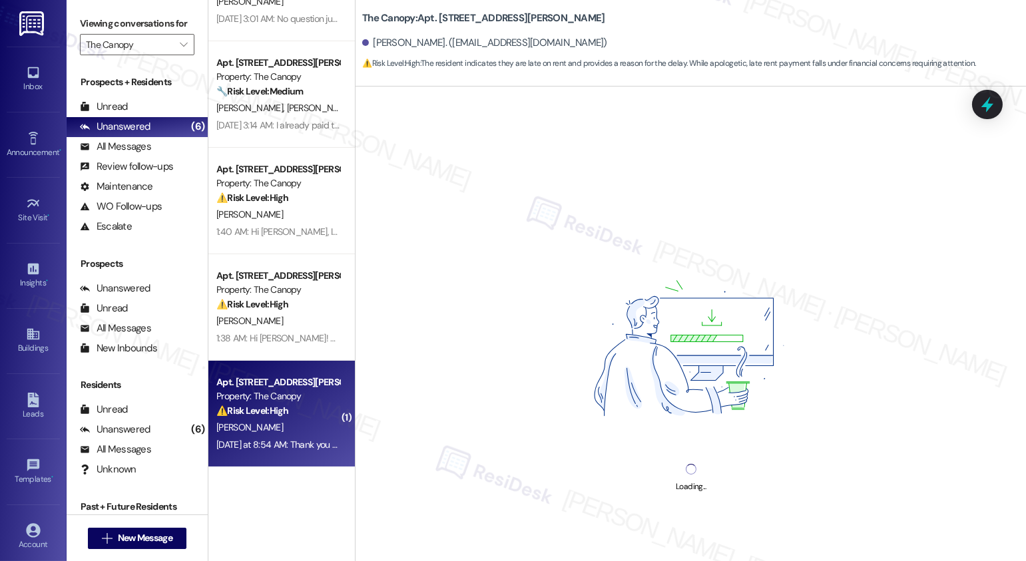
click at [297, 402] on div "Property: The Canopy" at bounding box center [277, 397] width 123 height 14
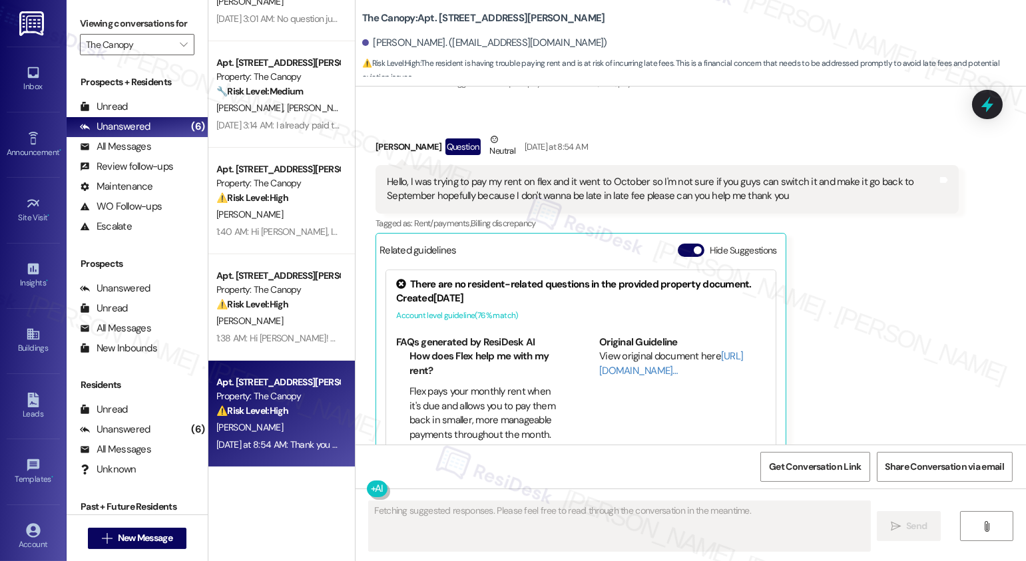
scroll to position [7507, 0]
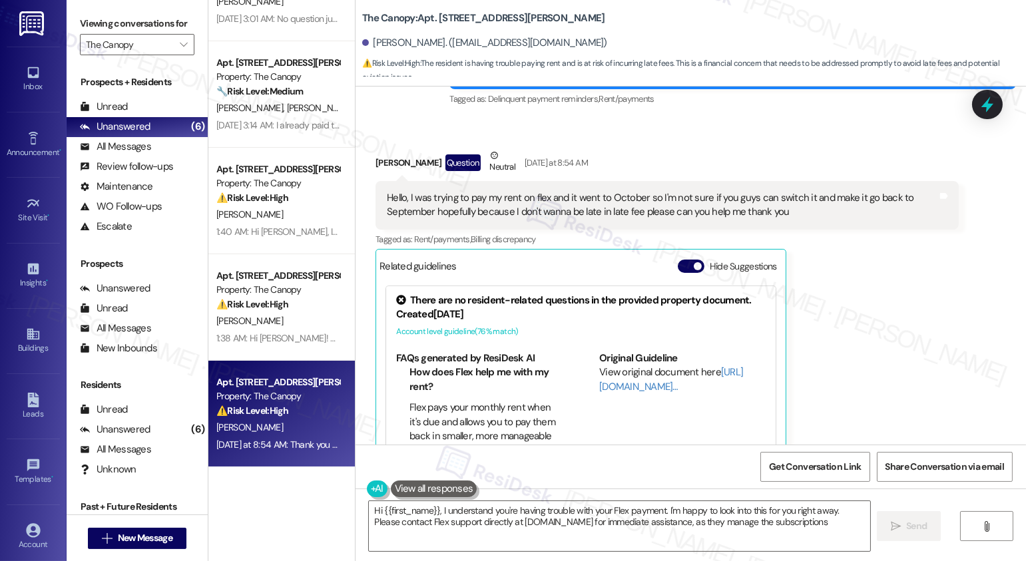
type textarea "Hi {{first_name}}, I understand you're having trouble with your Flex payment. I…"
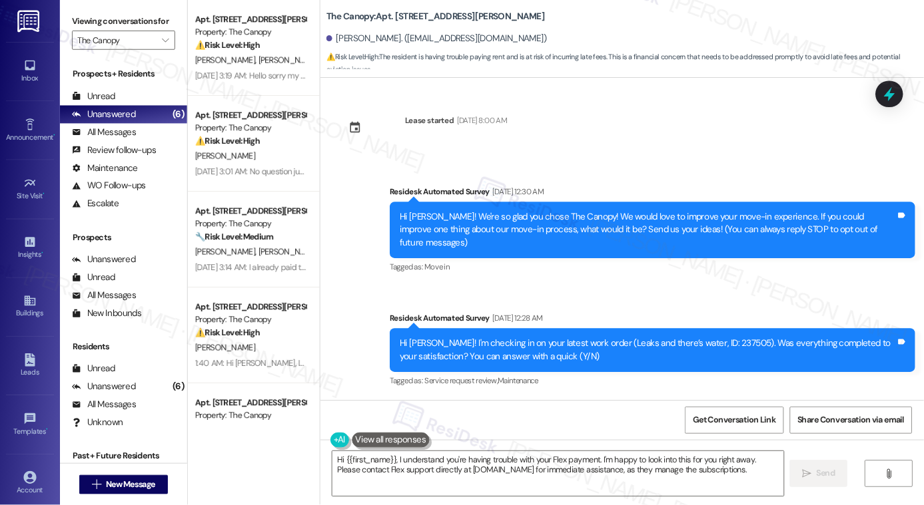
scroll to position [7507, 0]
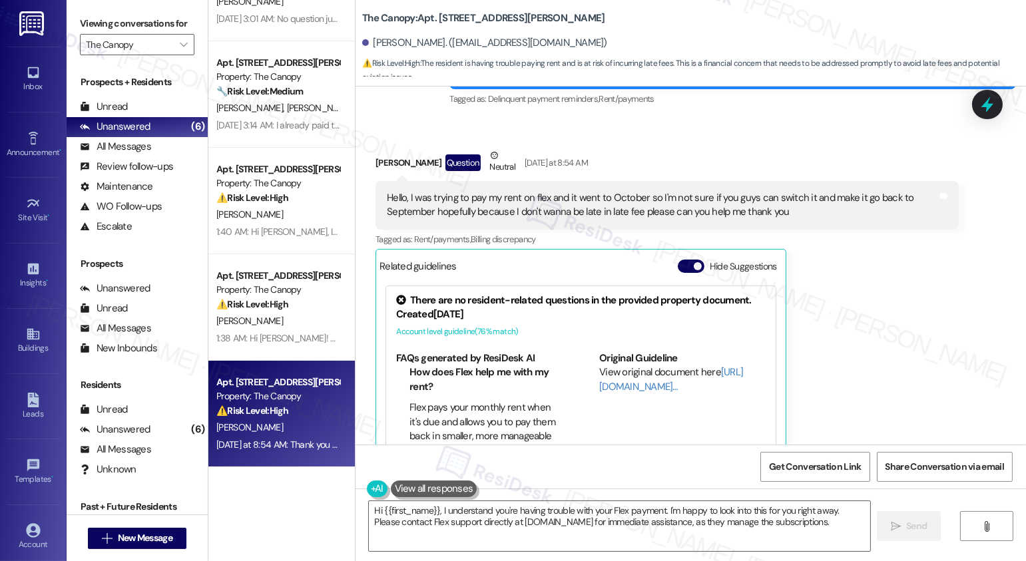
click at [631, 148] on div "[PERSON_NAME] Question Neutral [DATE] at 8:54 AM" at bounding box center [667, 164] width 583 height 33
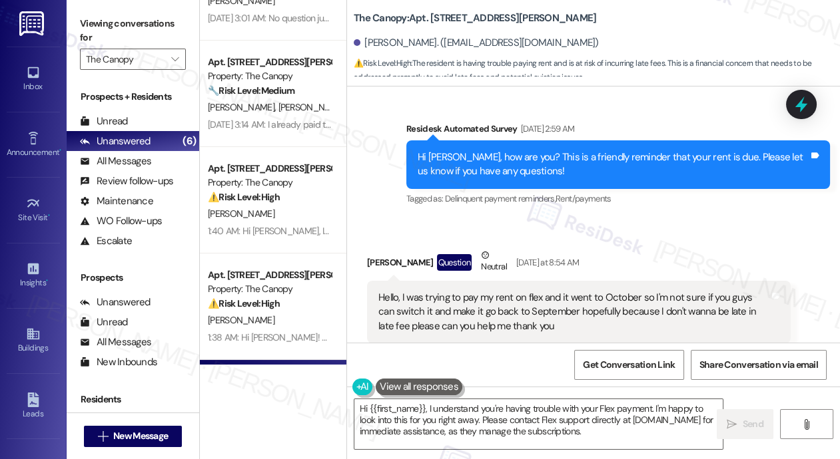
click at [549, 291] on div "Hello, I was trying to pay my rent on flex and it went to October so I'm not su…" at bounding box center [573, 312] width 391 height 43
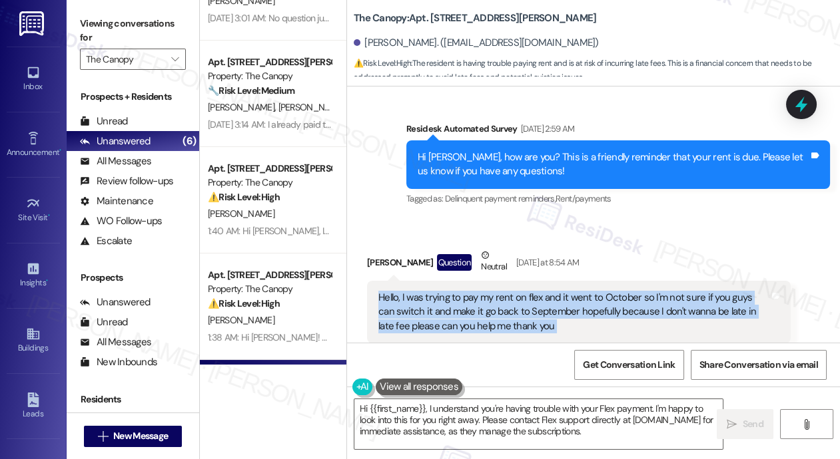
click at [423, 291] on div "Hello, I was trying to pay my rent on flex and it went to October so I'm not su…" at bounding box center [573, 312] width 391 height 43
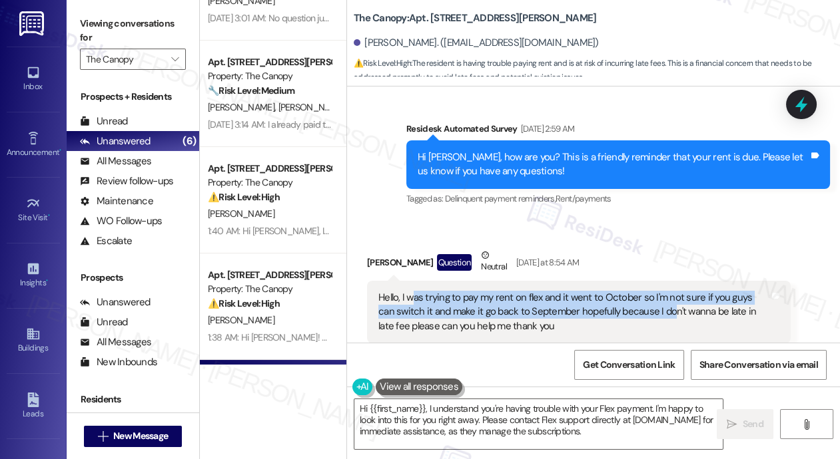
drag, startPoint x: 414, startPoint y: 270, endPoint x: 651, endPoint y: 288, distance: 237.7
click at [651, 291] on div "Hello, I was trying to pay my rent on flex and it went to October so I'm not su…" at bounding box center [573, 312] width 391 height 43
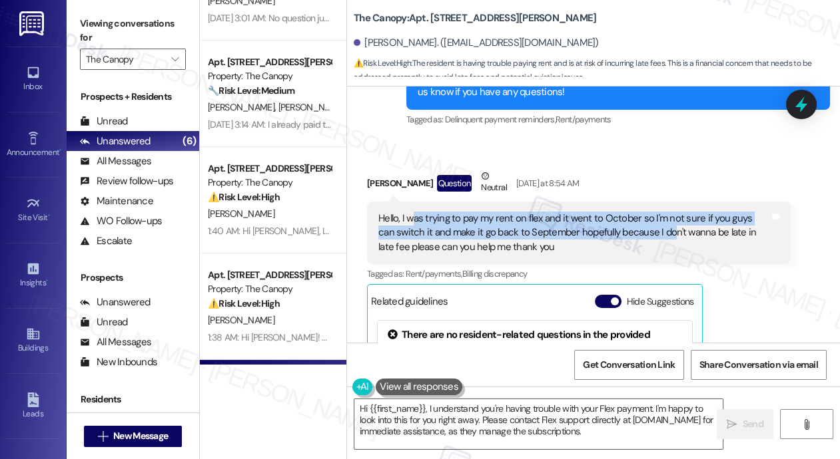
scroll to position [7590, 0]
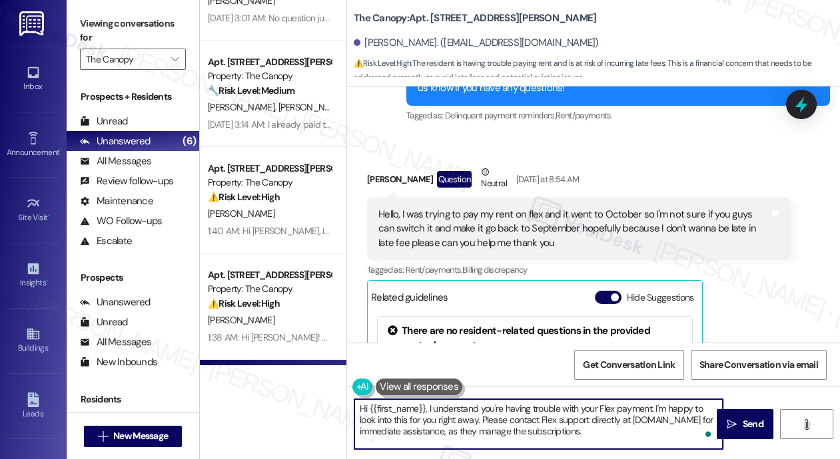
drag, startPoint x: 655, startPoint y: 410, endPoint x: 483, endPoint y: 419, distance: 172.0
click at [481, 420] on textarea "Hi {{first_name}}, I understand you're having trouble with your Flex payment. I…" at bounding box center [538, 425] width 368 height 50
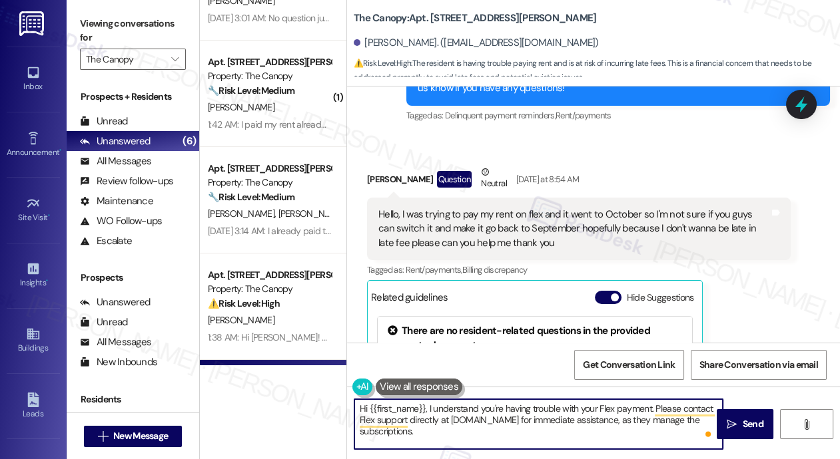
click at [475, 439] on textarea "Hi {{first_name}}, I understand you're having trouble with your Flex payment. P…" at bounding box center [538, 425] width 368 height 50
type textarea "Hi {{first_name}}, I understand you're having trouble with your Flex payment. P…"
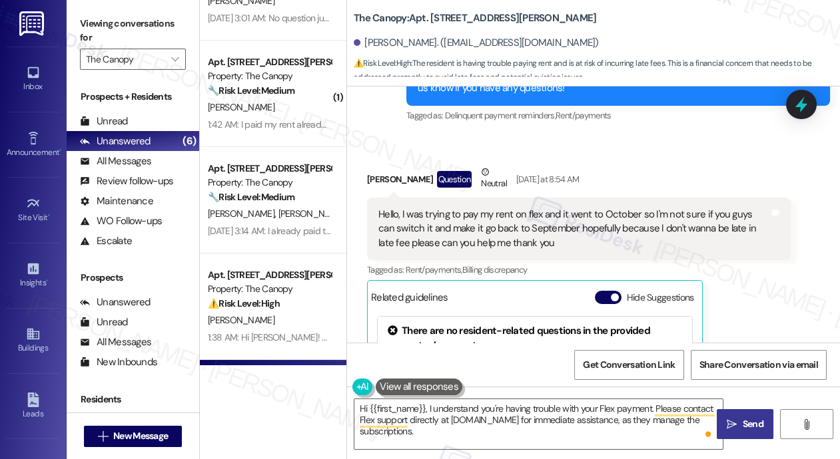
click at [755, 430] on span "Send" at bounding box center [752, 424] width 21 height 14
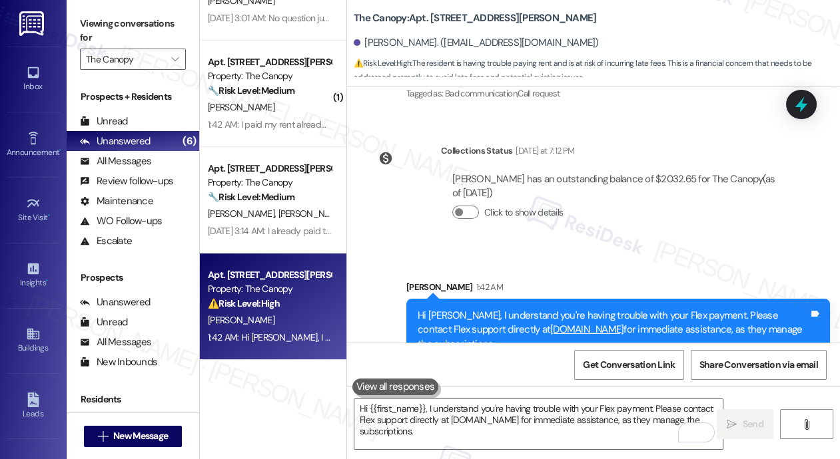
scroll to position [174, 0]
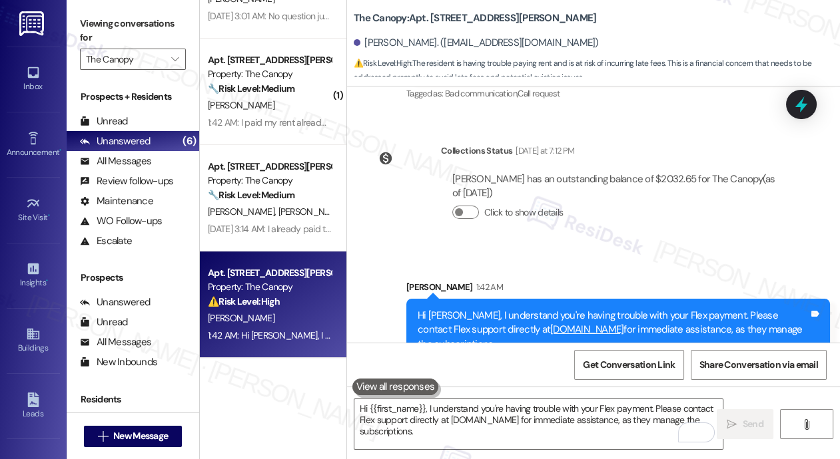
click at [287, 212] on div "[PERSON_NAME] [PERSON_NAME]" at bounding box center [269, 212] width 126 height 17
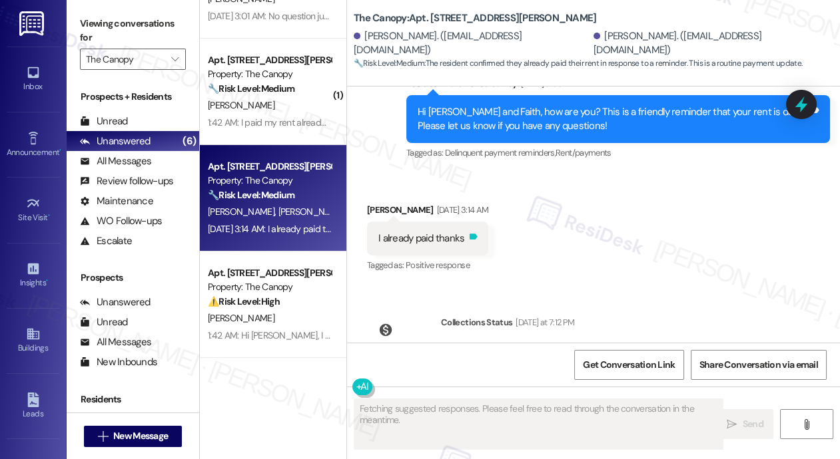
scroll to position [3828, 0]
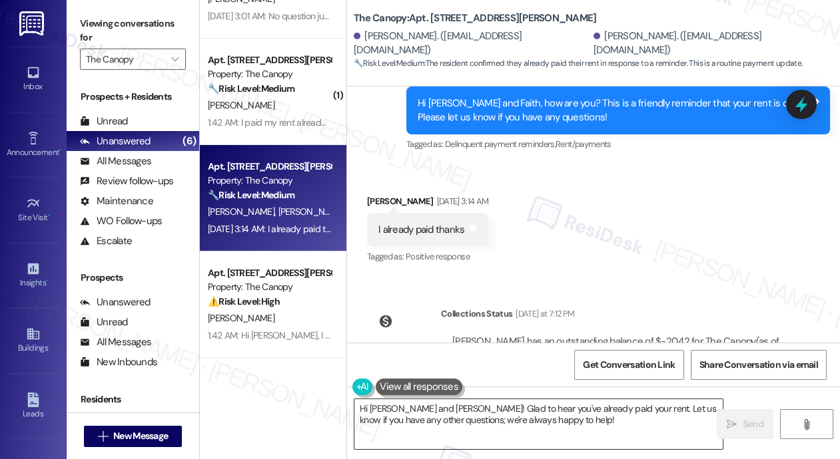
click at [394, 408] on textarea "Hi [PERSON_NAME] and [PERSON_NAME]! Glad to hear you've already paid your rent.…" at bounding box center [538, 425] width 368 height 50
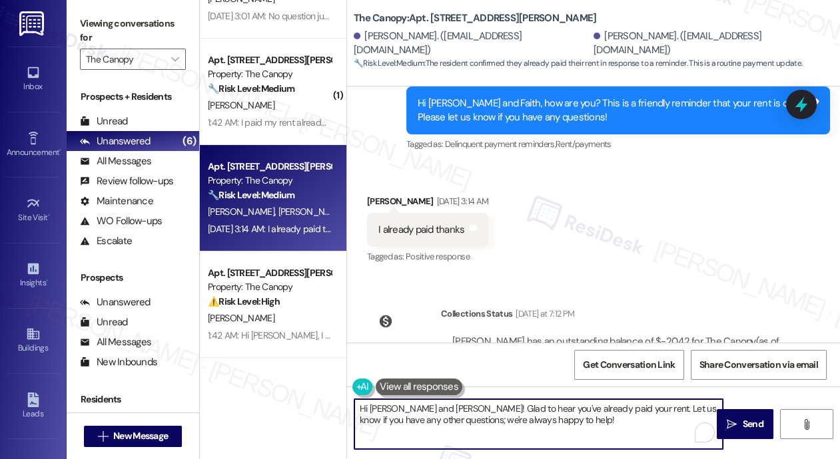
click at [394, 408] on textarea "Hi [PERSON_NAME] and [PERSON_NAME]! Glad to hear you've already paid your rent.…" at bounding box center [538, 425] width 368 height 50
paste textarea "Thank you, {{first_name}}, for your payment! If there's anything we can help yo…"
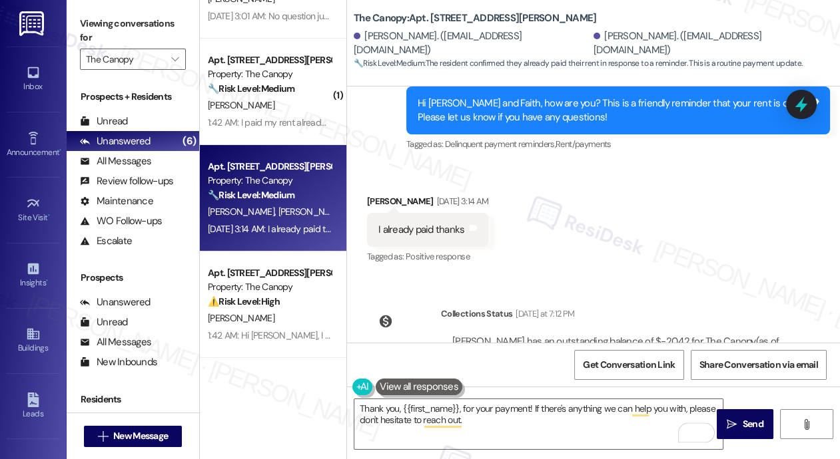
click at [381, 194] on div "[PERSON_NAME] [DATE] 3:14 AM" at bounding box center [427, 203] width 121 height 19
copy div "[PERSON_NAME]"
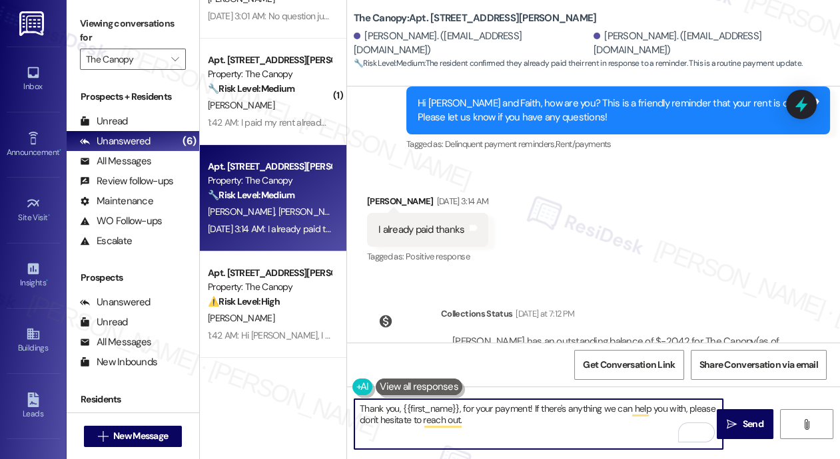
drag, startPoint x: 403, startPoint y: 410, endPoint x: 459, endPoint y: 407, distance: 56.0
click at [459, 407] on textarea "Thank you, {{first_name}}, for your payment! If there's anything we can help yo…" at bounding box center [538, 425] width 368 height 50
paste textarea "[PERSON_NAME]"
click at [478, 425] on textarea "Thank you, [PERSON_NAME], for your payment! If there's anything we can help you…" at bounding box center [538, 425] width 368 height 50
type textarea "Thank you, [PERSON_NAME], for your payment! If there's anything we can help you…"
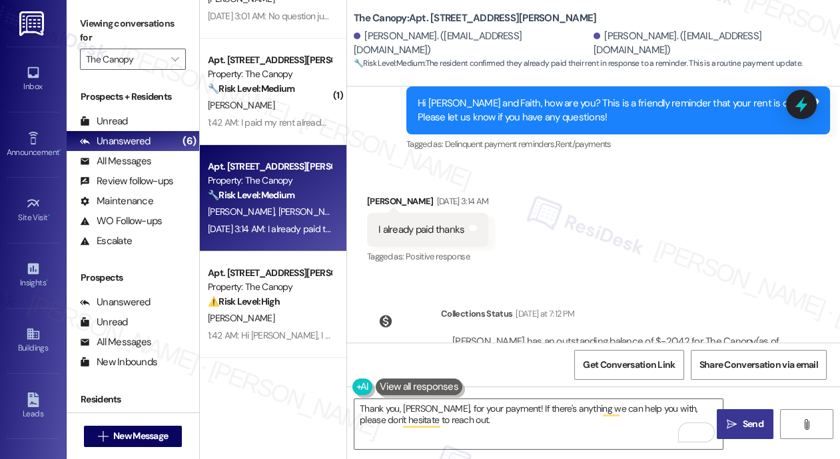
click at [730, 429] on icon "" at bounding box center [731, 424] width 10 height 11
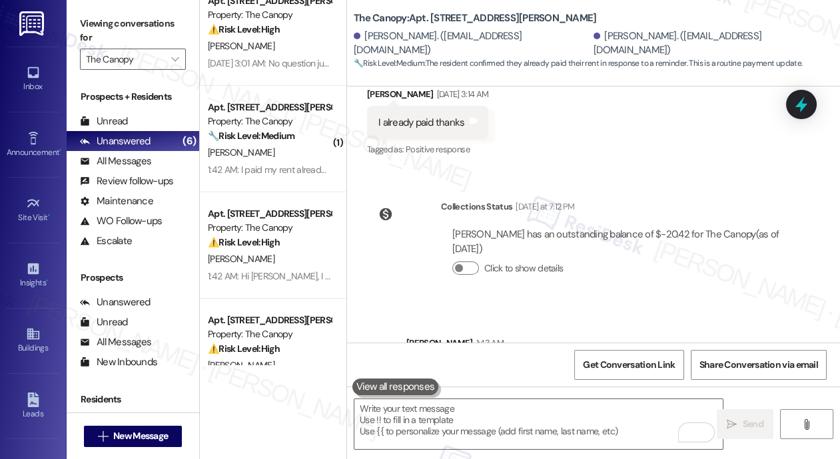
scroll to position [127, 0]
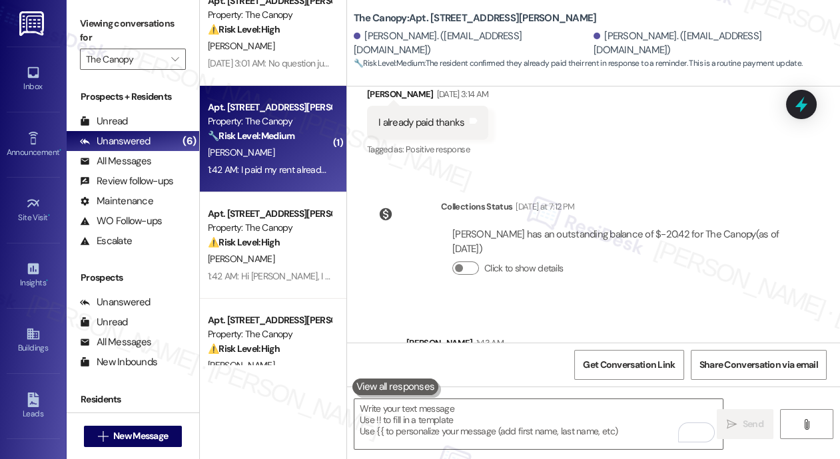
click at [286, 164] on div "1:42 AM: I paid my rent already now 1:42 AM: I paid my rent already now" at bounding box center [276, 170] width 137 height 12
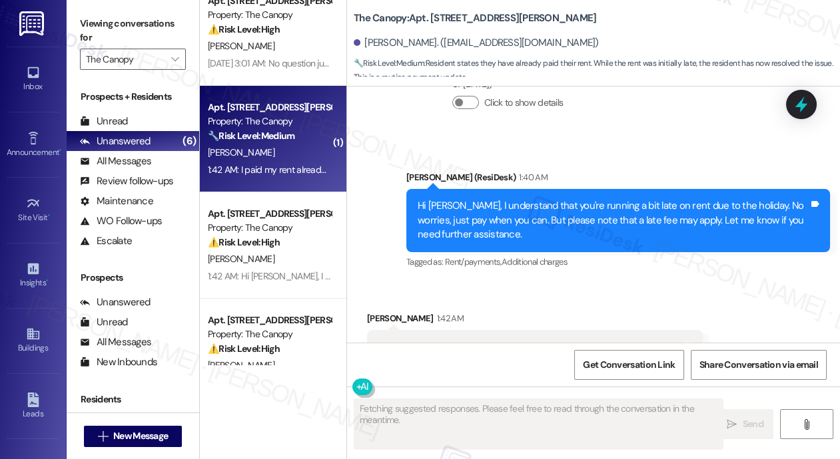
scroll to position [6962, 0]
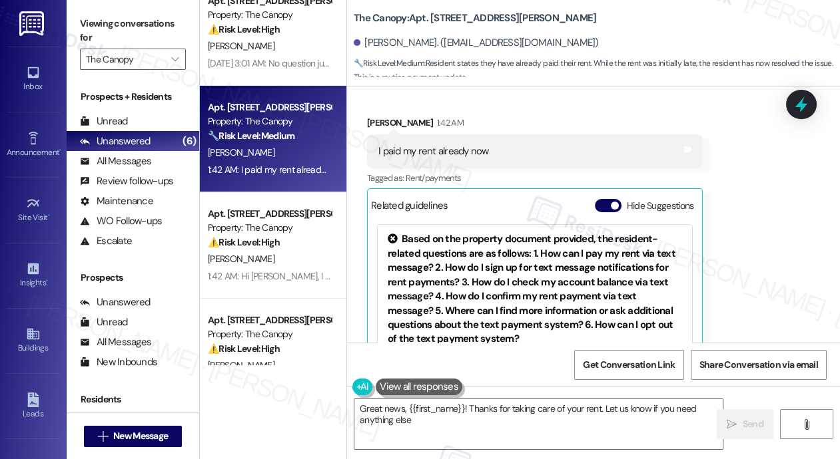
type textarea "Great news, {{first_name}}! Thanks for taking care of your rent. Let us know if…"
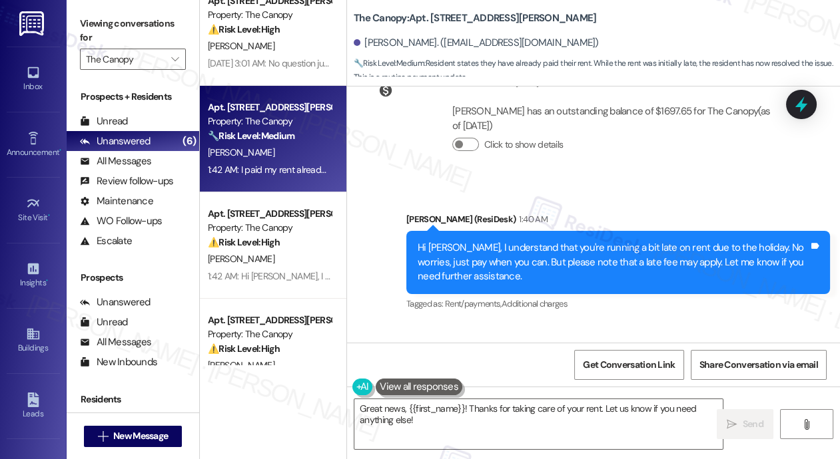
scroll to position [6962, 0]
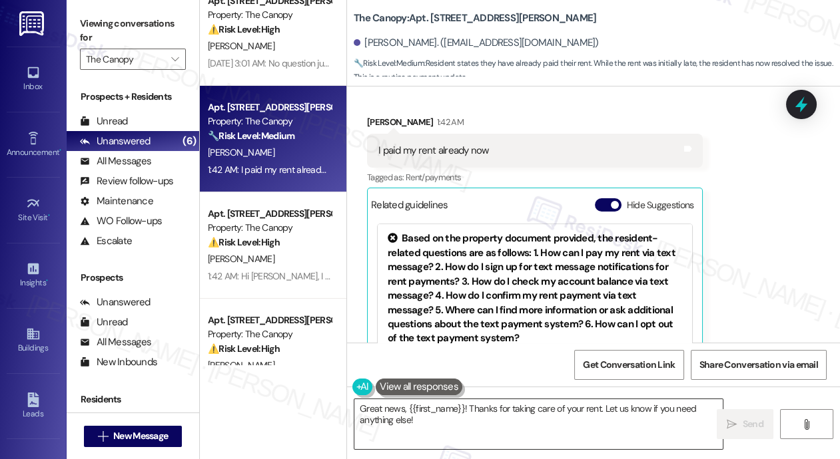
click at [382, 414] on textarea "Great news, {{first_name}}! Thanks for taking care of your rent. Let us know if…" at bounding box center [538, 425] width 368 height 50
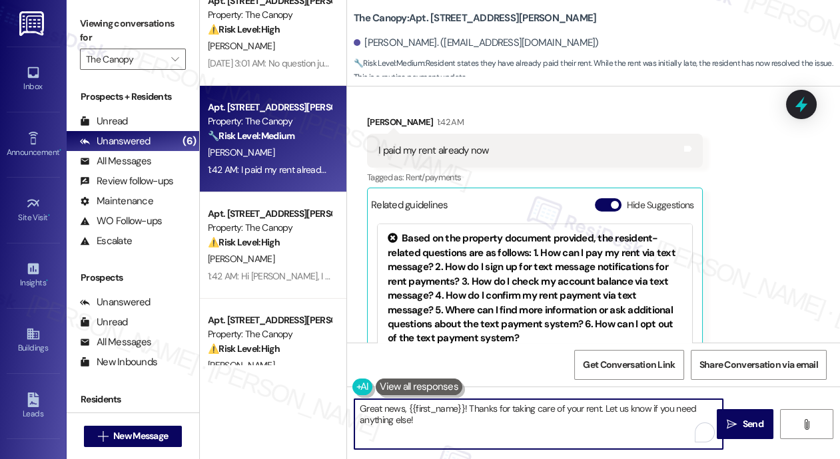
click at [382, 414] on textarea "Great news, {{first_name}}! Thanks for taking care of your rent. Let us know if…" at bounding box center [538, 425] width 368 height 50
click at [450, 422] on textarea "Great news, {{first_name}}! Thanks for taking care of your rent. Let us know if…" at bounding box center [538, 425] width 368 height 50
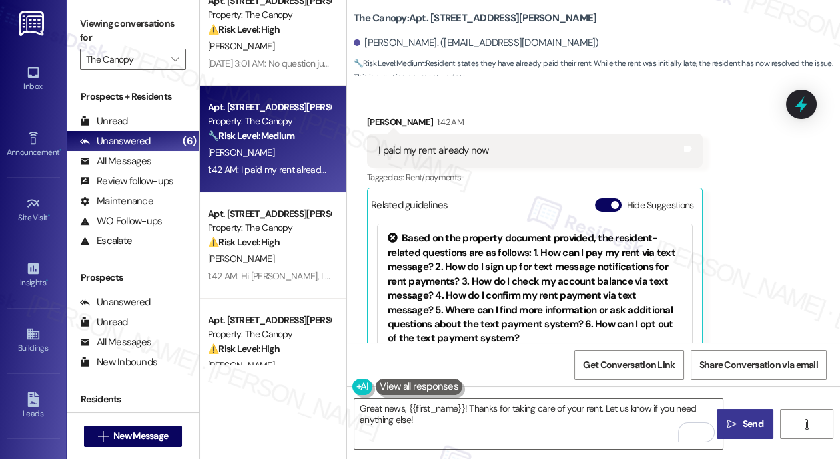
click at [737, 427] on span " Send" at bounding box center [745, 424] width 42 height 14
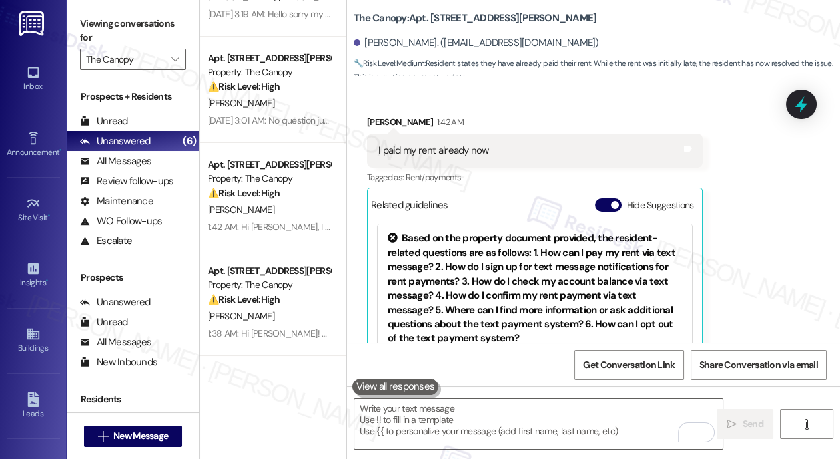
scroll to position [6962, 0]
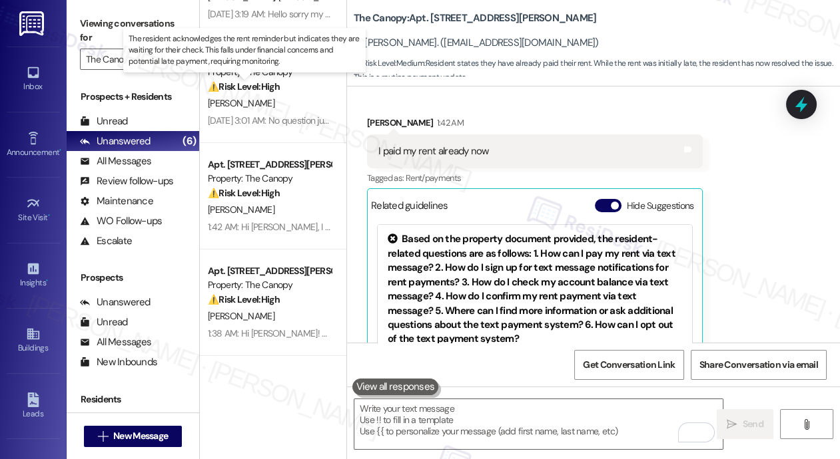
click at [272, 89] on strong "⚠️ Risk Level: High" at bounding box center [244, 87] width 72 height 12
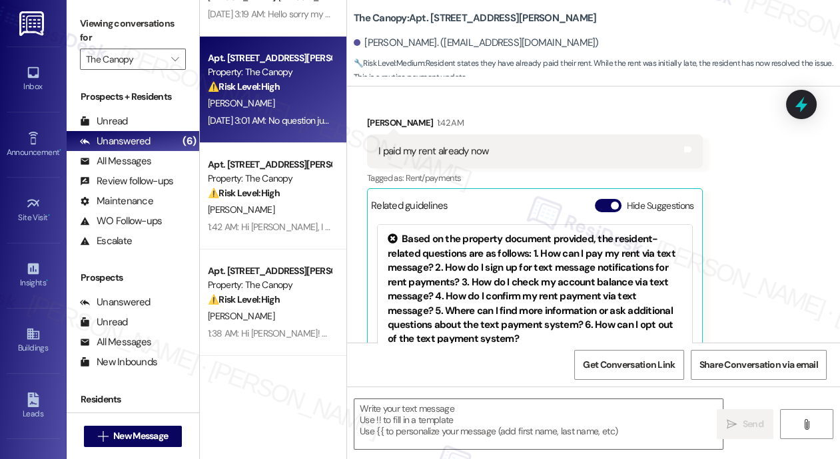
type textarea "Fetching suggested responses. Please feel free to read through the conversation…"
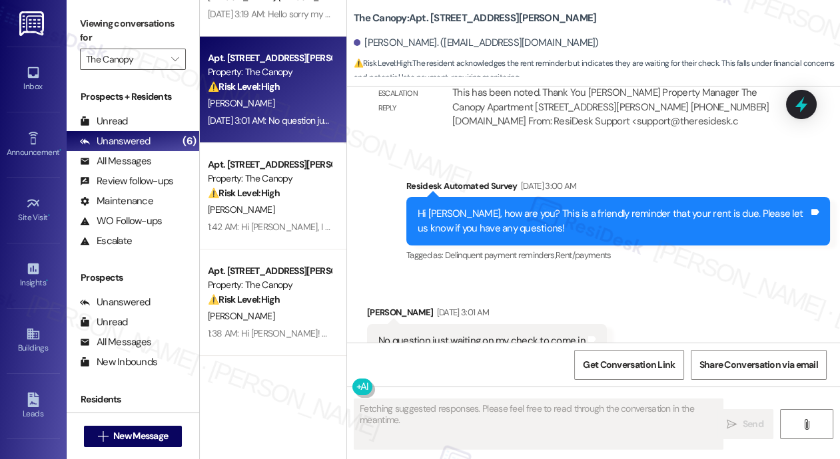
click at [286, 113] on div "[DATE] 3:01 AM: No question just waiting on my check to come in [DATE] 3:01 AM:…" at bounding box center [269, 121] width 126 height 17
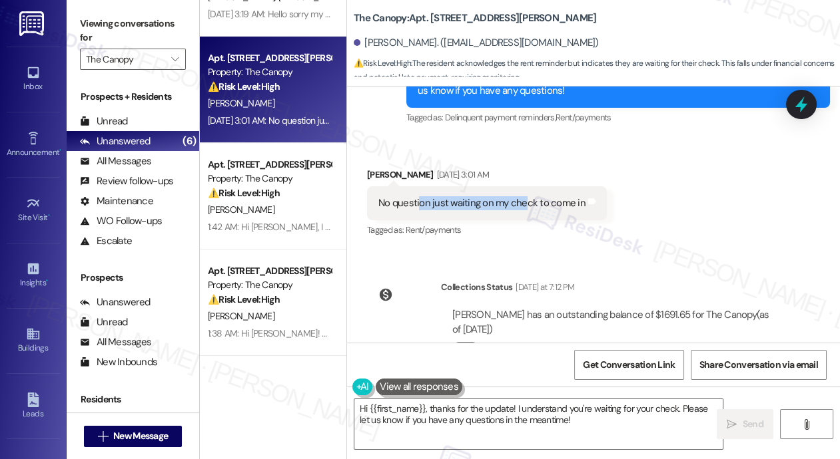
drag, startPoint x: 417, startPoint y: 159, endPoint x: 524, endPoint y: 161, distance: 106.6
click at [524, 196] on div "No question just waiting on my check to come in" at bounding box center [481, 203] width 207 height 14
click at [471, 414] on textarea "Hi {{first_name}}, thanks for the update! I understand you're waiting for your …" at bounding box center [538, 425] width 368 height 50
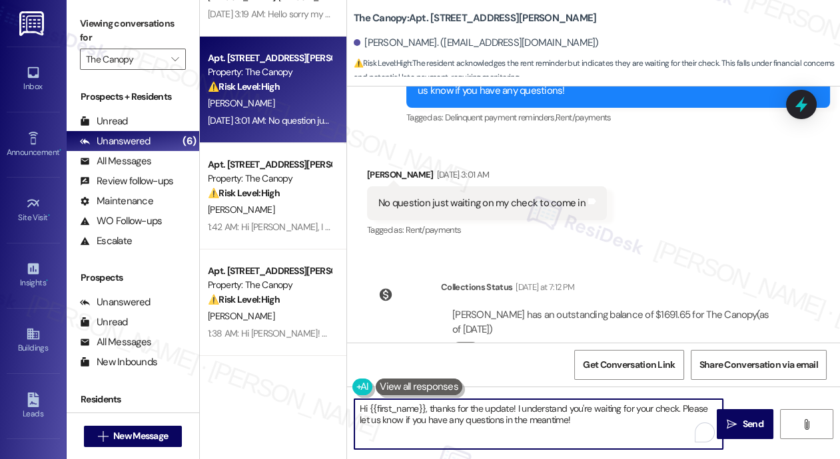
click at [471, 414] on textarea "Hi {{first_name}}, thanks for the update! I understand you're waiting for your …" at bounding box center [538, 425] width 368 height 50
click at [535, 429] on textarea "Hi {{first_name}}, thanks for the update! I understand you're waiting for your …" at bounding box center [538, 425] width 368 height 50
drag, startPoint x: 394, startPoint y: 421, endPoint x: 587, endPoint y: 421, distance: 193.8
click at [587, 421] on textarea "Hi {{first_name}}, thanks for the update! I understand you're waiting for your …" at bounding box center [538, 425] width 368 height 50
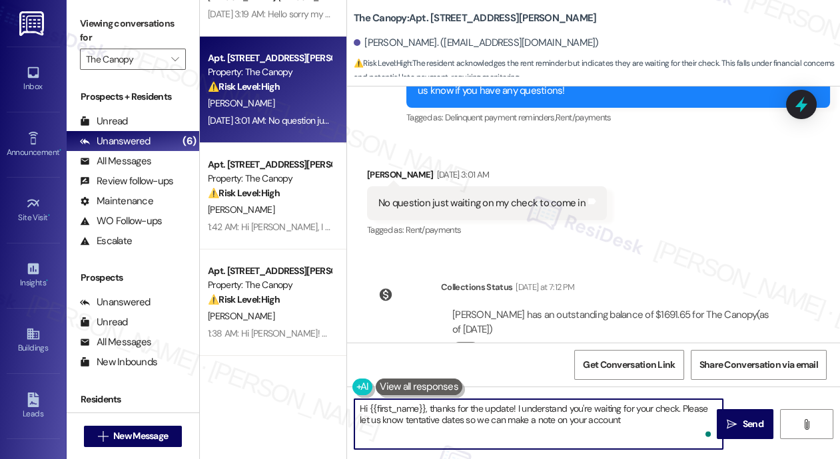
type textarea "Hi {{first_name}}, thanks for the update! I understand you're waiting for your …"
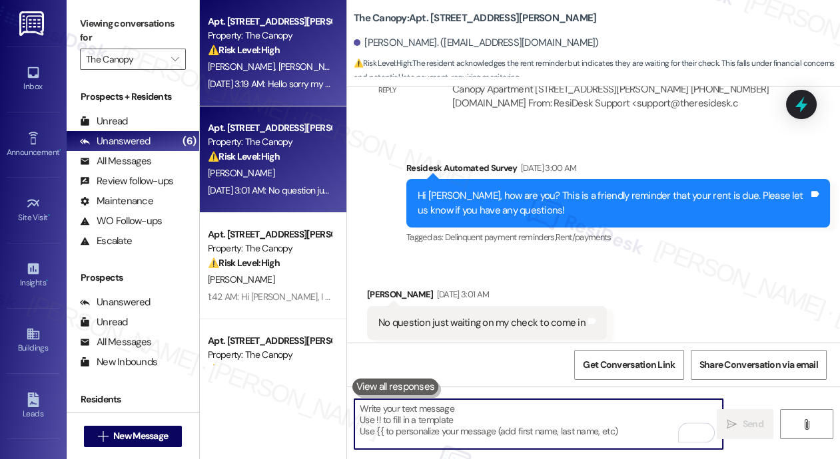
scroll to position [12651, 0]
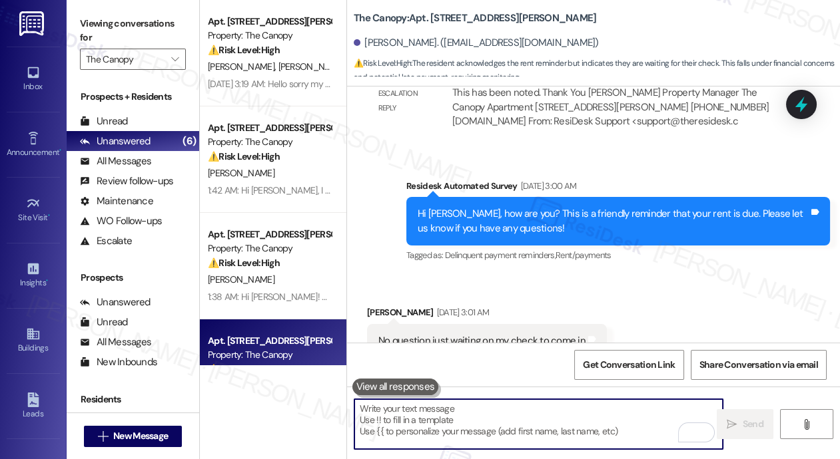
click at [296, 68] on div "[PERSON_NAME] [PERSON_NAME]" at bounding box center [269, 67] width 126 height 17
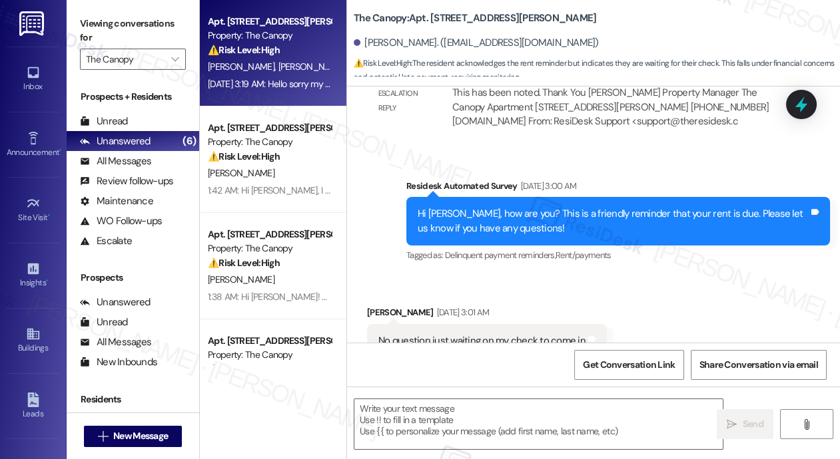
click at [296, 68] on div "[PERSON_NAME] [PERSON_NAME]" at bounding box center [269, 67] width 126 height 17
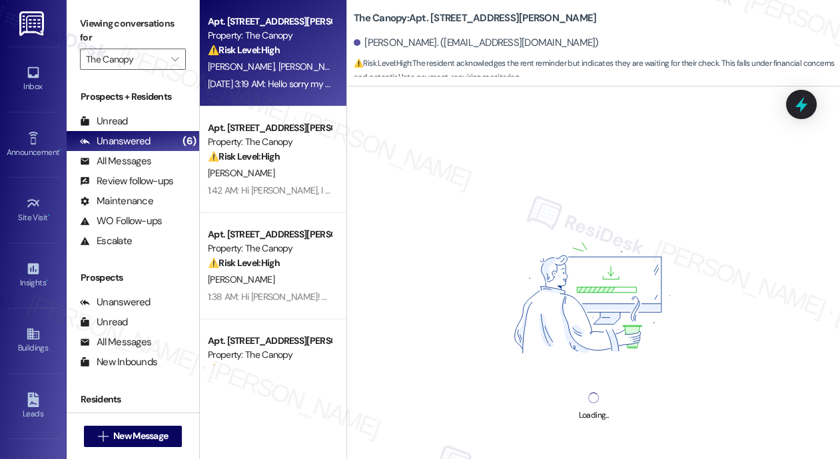
click at [296, 68] on div "[PERSON_NAME] [PERSON_NAME]" at bounding box center [269, 67] width 126 height 17
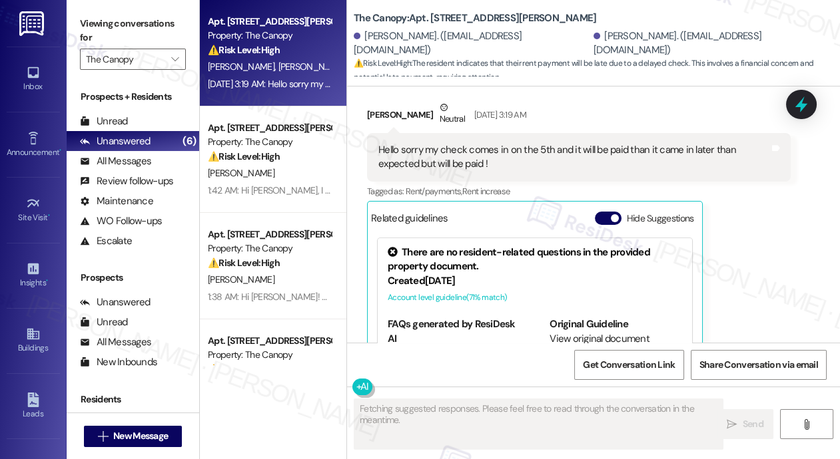
scroll to position [2652, 0]
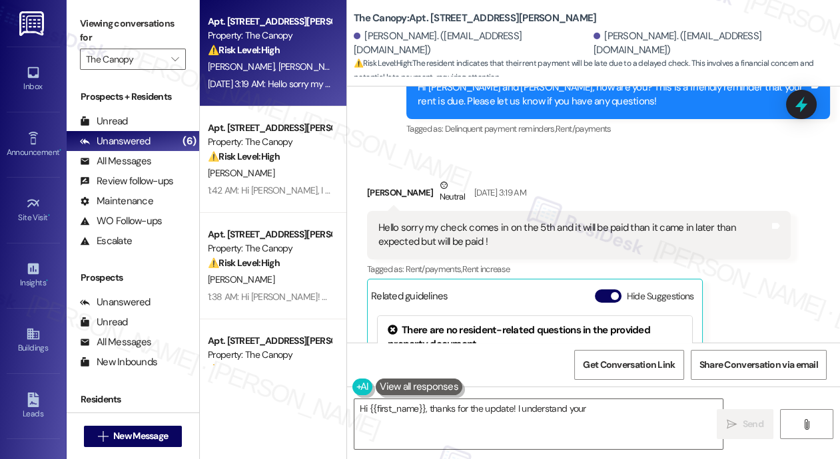
click at [475, 221] on div "Hello sorry my check comes in on the 5th and it will be paid than it came in la…" at bounding box center [573, 235] width 391 height 29
type textarea "Hi {{first_name}}, thanks for the update! I understand your rent will be paid o…"
click at [475, 221] on div "Hello sorry my check comes in on the 5th and it will be paid than it came in la…" at bounding box center [573, 235] width 391 height 29
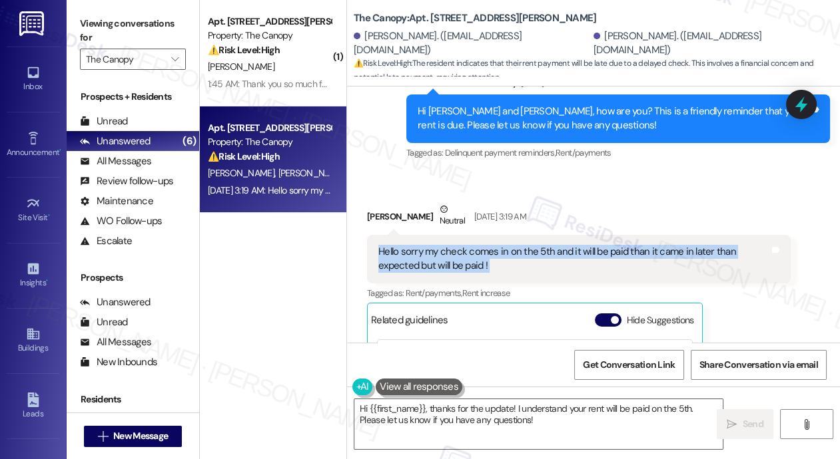
scroll to position [2641, 0]
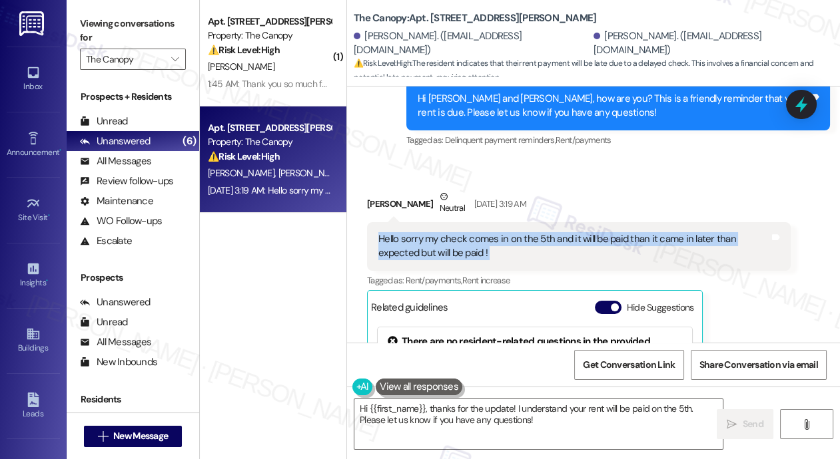
click at [449, 232] on div "Hello sorry my check comes in on the 5th and it will be paid than it came in la…" at bounding box center [573, 246] width 391 height 29
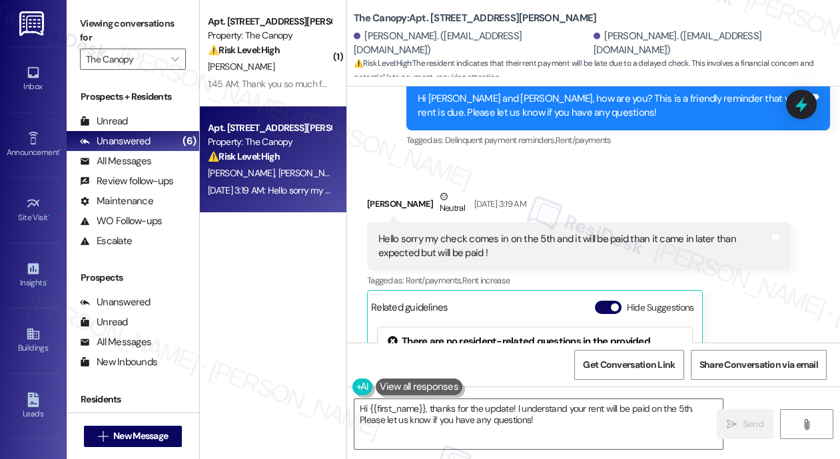
click at [448, 232] on div "Hello sorry my check comes in on the 5th and it will be paid than it came in la…" at bounding box center [573, 246] width 391 height 29
click at [402, 232] on div "Hello sorry my check comes in on the 5th and it will be paid than it came in la…" at bounding box center [573, 246] width 391 height 29
click at [378, 232] on div "Hello sorry my check comes in on the 5th and it will be paid than it came in la…" at bounding box center [573, 246] width 391 height 29
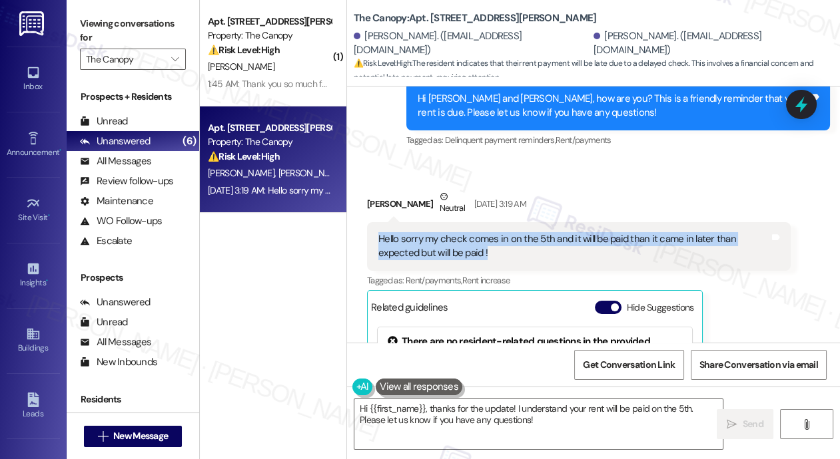
drag, startPoint x: 380, startPoint y: 210, endPoint x: 488, endPoint y: 224, distance: 109.5
click at [488, 232] on div "Hello sorry my check comes in on the 5th and it will be paid than it came in la…" at bounding box center [573, 246] width 391 height 29
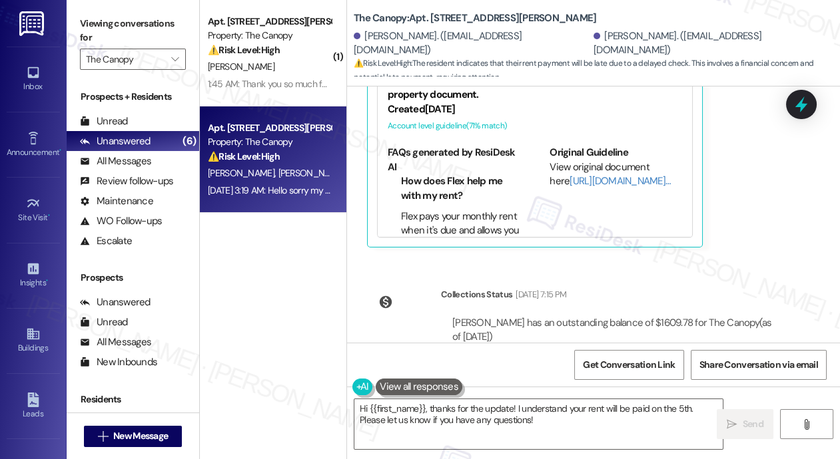
scroll to position [2924, 0]
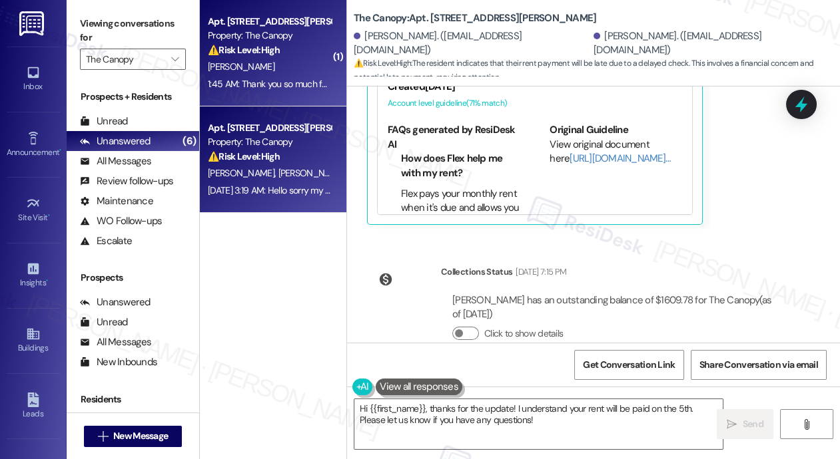
click at [279, 67] on div "[PERSON_NAME]" at bounding box center [269, 67] width 126 height 17
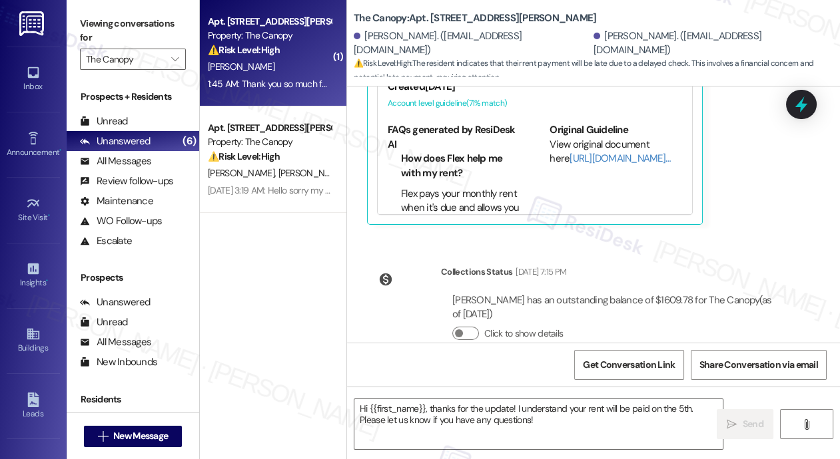
type textarea "Fetching suggested responses. Please feel free to read through the conversation…"
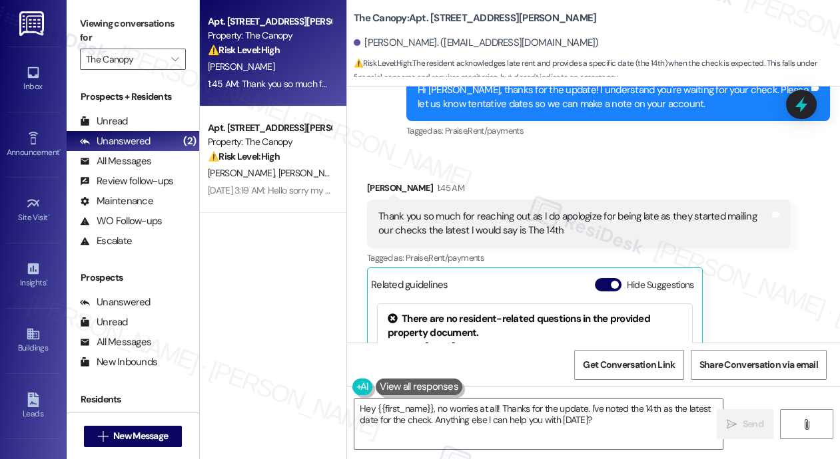
scroll to position [13096, 0]
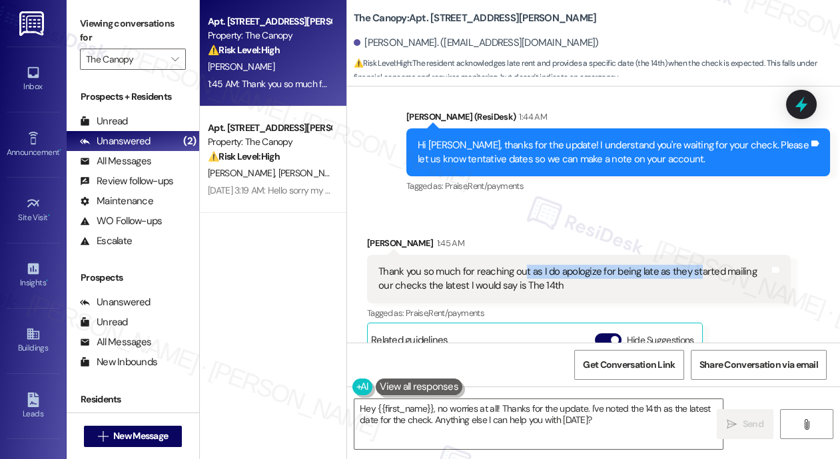
drag, startPoint x: 521, startPoint y: 230, endPoint x: 694, endPoint y: 230, distance: 173.8
click at [694, 265] on div "Thank you so much for reaching out as I do apologize for being late as they sta…" at bounding box center [573, 279] width 391 height 29
click at [604, 421] on textarea "Hey {{first_name}}, no worries at all! Thanks for the update. I've noted the 14…" at bounding box center [538, 425] width 368 height 50
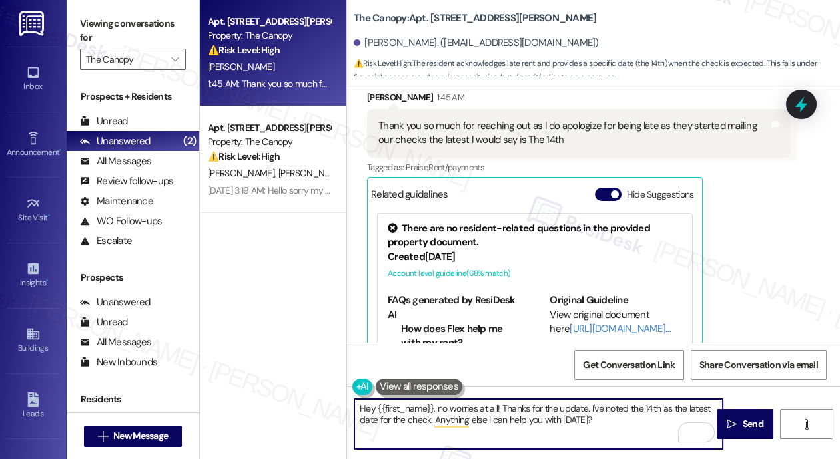
scroll to position [13261, 0]
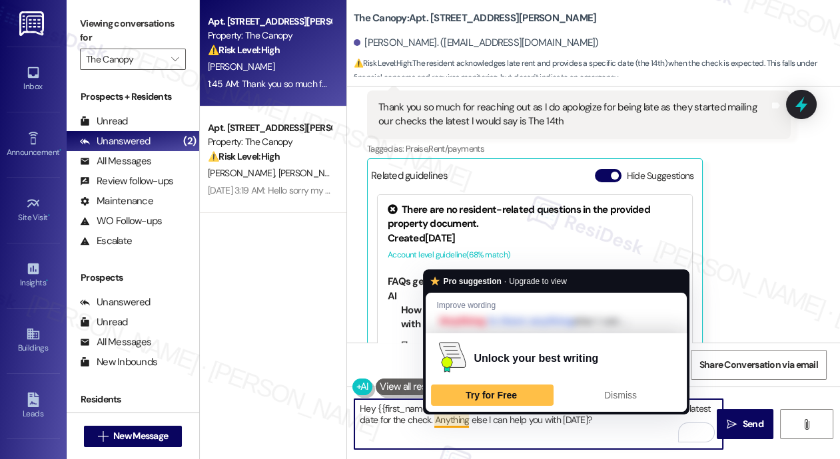
click at [433, 419] on textarea "Hey {{first_name}}, no worries at all! Thanks for the update. I've noted the 14…" at bounding box center [538, 425] width 368 height 50
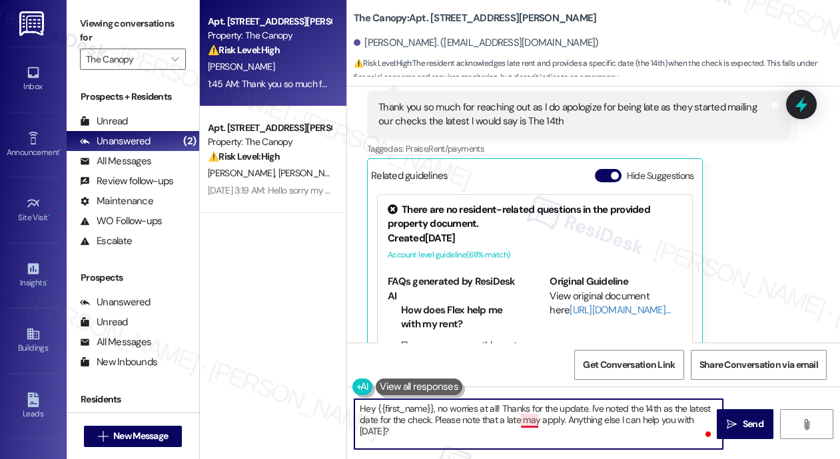
click at [530, 421] on textarea "Hey {{first_name}}, no worries at all! Thanks for the update. I've noted the 14…" at bounding box center [538, 425] width 368 height 50
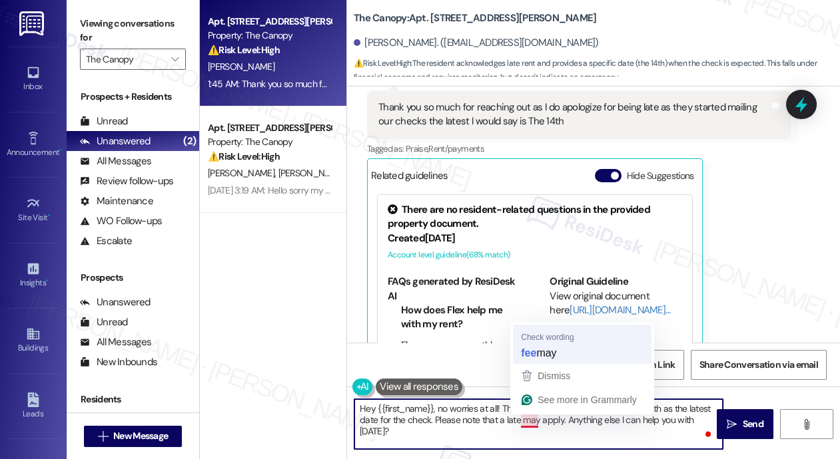
type textarea "Hey {{first_name}}, no worries at all! Thanks for the update. I've noted the 14…"
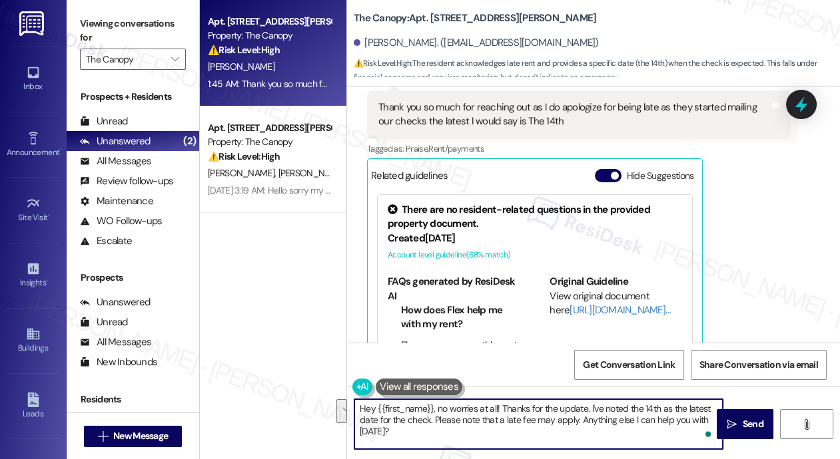
drag, startPoint x: 579, startPoint y: 420, endPoint x: 580, endPoint y: 434, distance: 14.0
click at [580, 434] on textarea "Hey {{first_name}}, no worries at all! Thanks for the update. I've noted the 14…" at bounding box center [538, 425] width 368 height 50
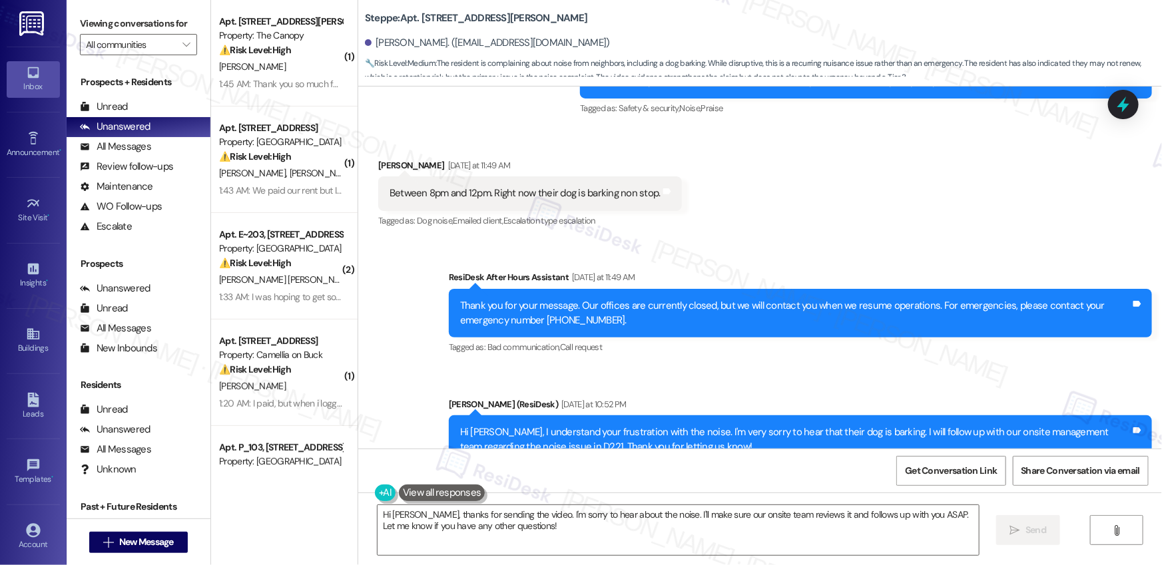
scroll to position [2452, 0]
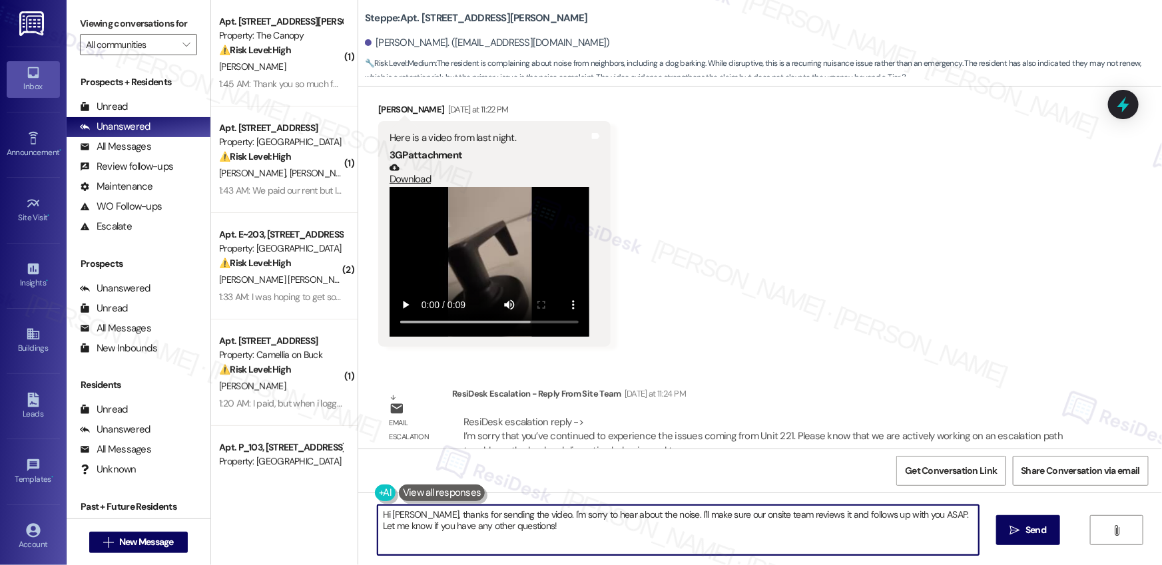
click at [463, 528] on textarea "Hi [PERSON_NAME], thanks for sending the video. I'm sorry to hear about the noi…" at bounding box center [678, 530] width 601 height 50
click at [431, 523] on textarea "Hi [PERSON_NAME], thanks for sending the video. I'm sorry to hear about the noi…" at bounding box center [674, 530] width 601 height 50
click at [521, 514] on textarea "Hi [PERSON_NAME], thanks for sending the video. I'm sorry to hear about the noi…" at bounding box center [674, 530] width 601 height 50
drag, startPoint x: 521, startPoint y: 512, endPoint x: 681, endPoint y: 523, distance: 159.5
click at [585, 529] on textarea "Hi [PERSON_NAME], thanks for sending the video. I'm sorry to hear about the noi…" at bounding box center [674, 530] width 601 height 50
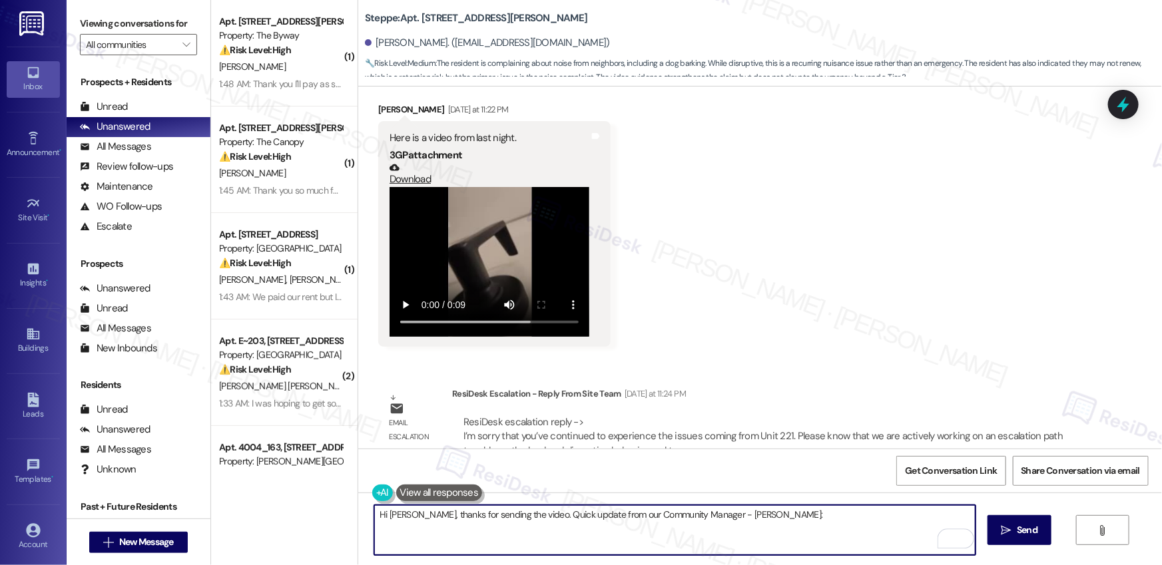
paste textarea "I'm sorry that you've continued to experience the issues coming from Unit 221. …"
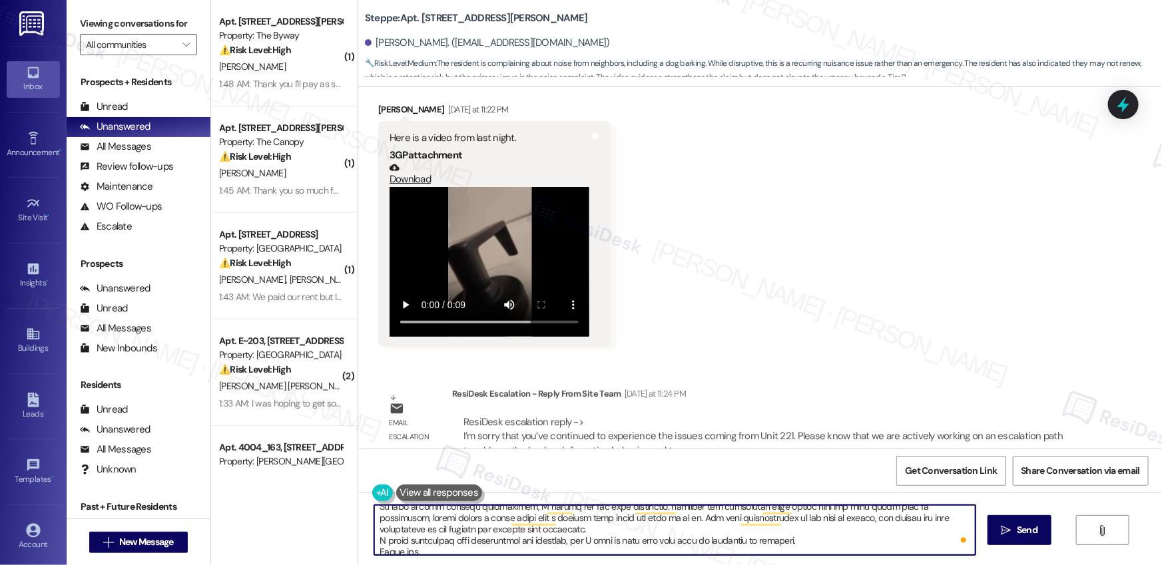
scroll to position [0, 0]
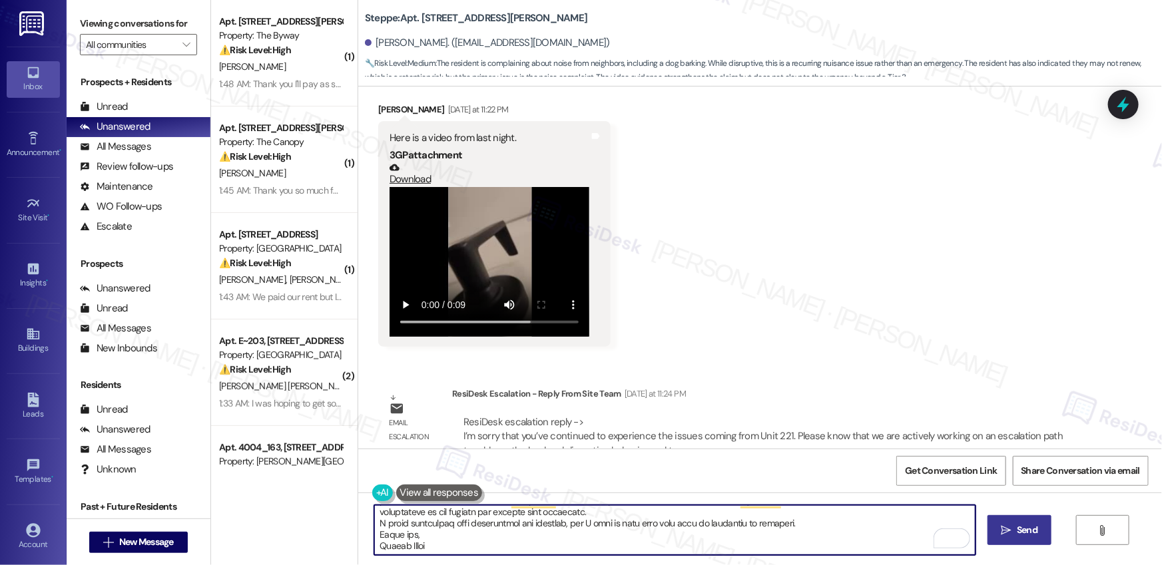
type textarea "Hi [PERSON_NAME], thanks for sending the video. Quick update from our Community…"
click at [1007, 539] on button " Send" at bounding box center [1019, 530] width 65 height 30
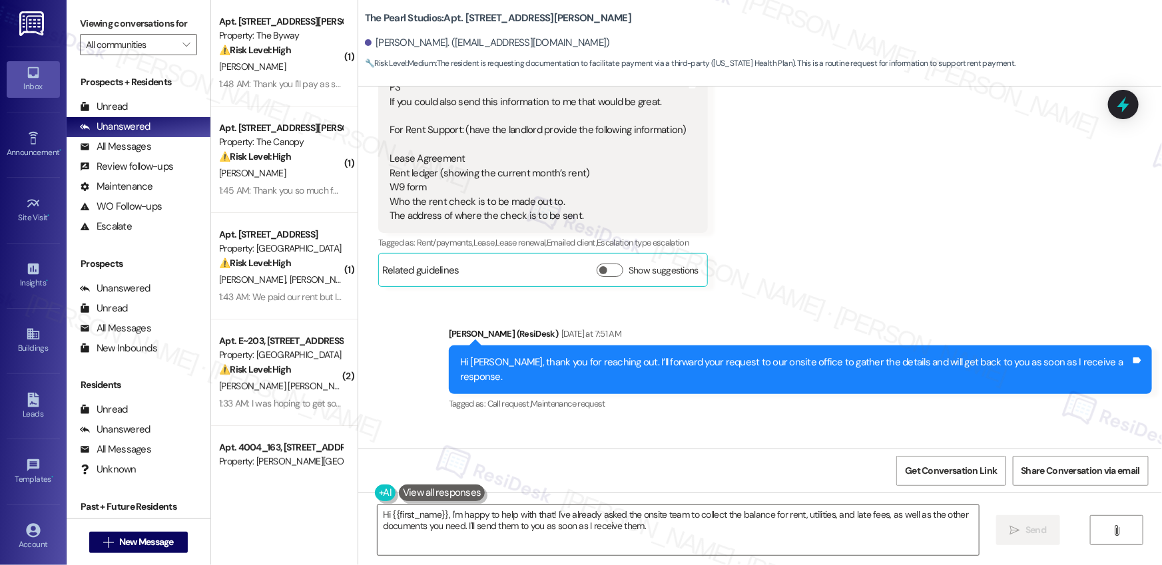
scroll to position [9608, 0]
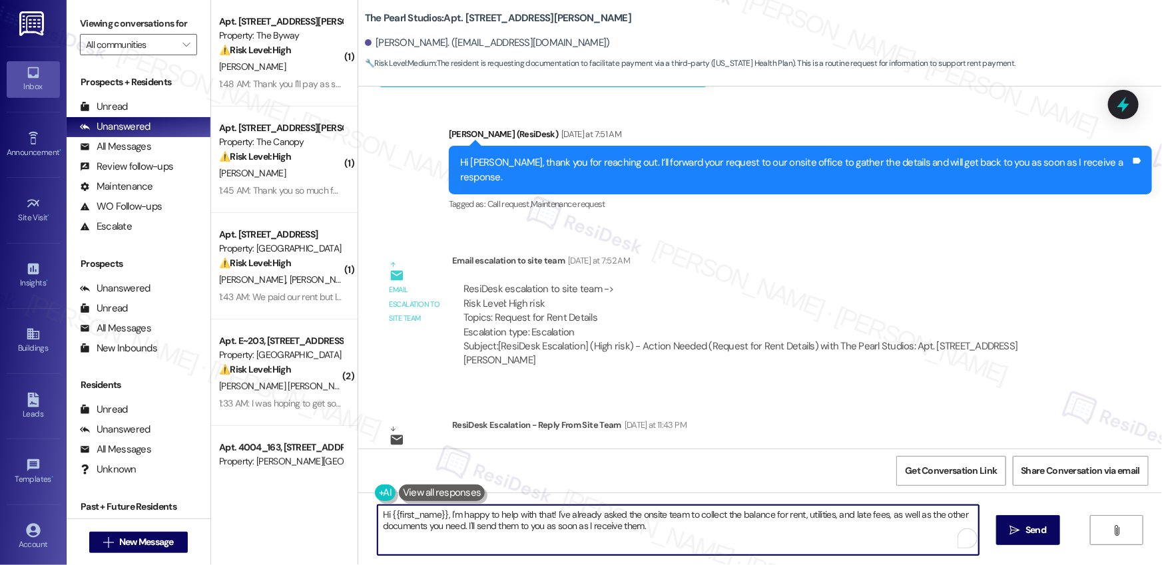
drag, startPoint x: 445, startPoint y: 515, endPoint x: 627, endPoint y: 526, distance: 182.8
click at [600, 526] on textarea "Hi {{first_name}}, I'm happy to help with that! I've already asked the onsite t…" at bounding box center [678, 530] width 601 height 50
drag, startPoint x: 635, startPoint y: 525, endPoint x: 647, endPoint y: 525, distance: 12.0
click at [635, 525] on textarea "Hi {{first_name}}, I'm happy to help with that! I've already asked the onsite t…" at bounding box center [678, 530] width 601 height 50
drag, startPoint x: 647, startPoint y: 525, endPoint x: 439, endPoint y: 513, distance: 208.8
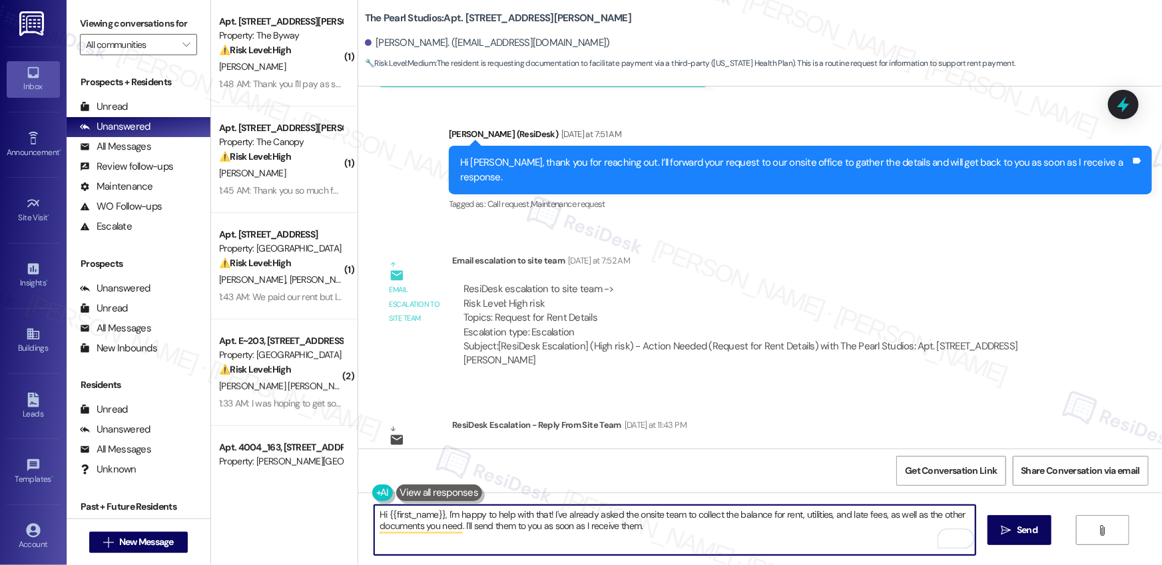
click at [439, 513] on textarea "Hi {{first_name}}, I'm happy to help with that! I've already asked the onsite t…" at bounding box center [674, 530] width 601 height 50
paste textarea "Please handle- all requested information and documentation was sent to the [US_…"
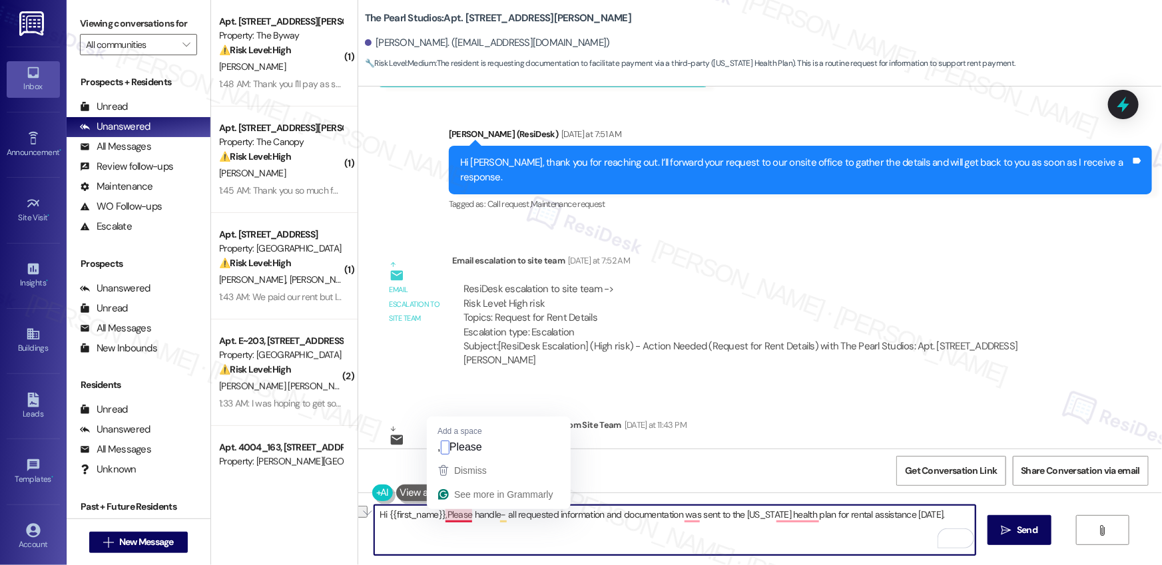
drag, startPoint x: 498, startPoint y: 515, endPoint x: 445, endPoint y: 516, distance: 53.3
click at [440, 513] on textarea "Hi {{first_name}},Please handle- all requested information and documentation wa…" at bounding box center [674, 530] width 601 height 50
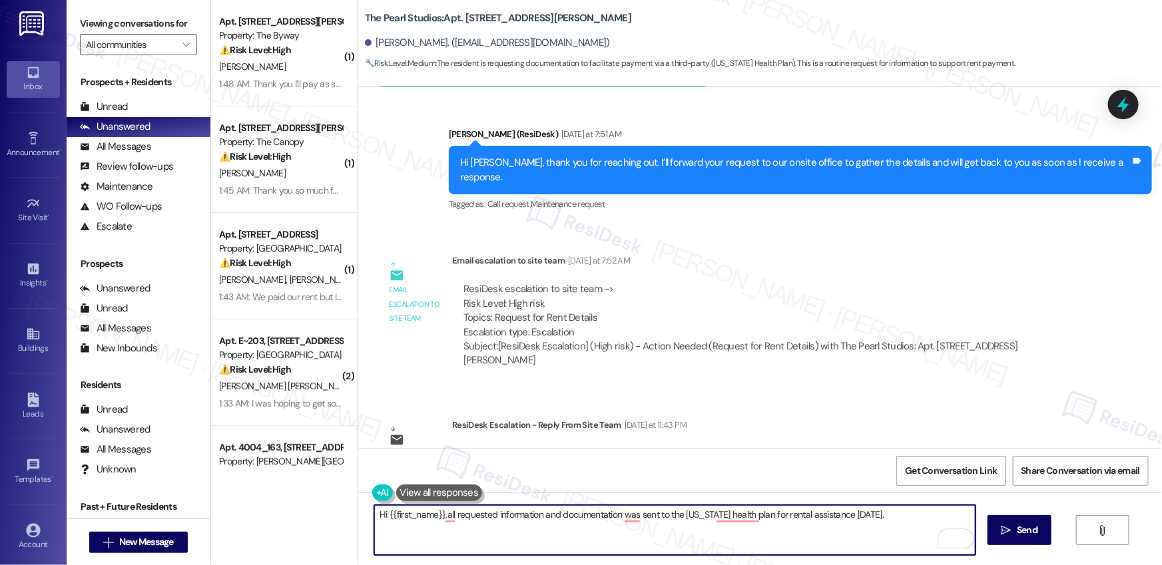
click at [583, 527] on textarea "Hi {{first_name}},all requested information and documentation was sent to the […" at bounding box center [674, 530] width 601 height 50
click at [378, 43] on div "[PERSON_NAME]. ([EMAIL_ADDRESS][DOMAIN_NAME])" at bounding box center [487, 43] width 245 height 14
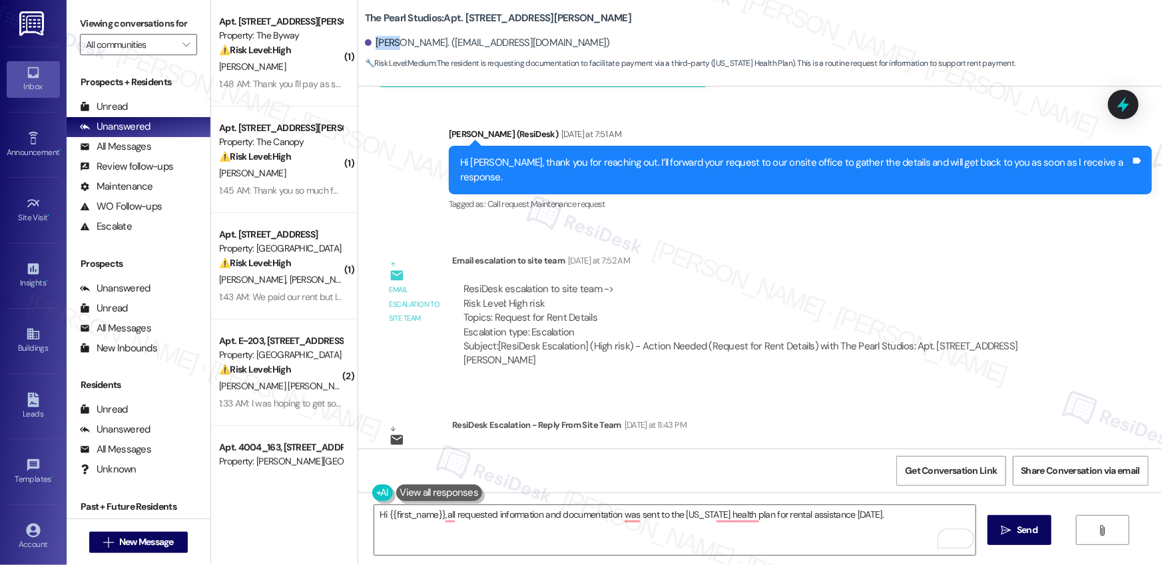
click at [378, 43] on div "[PERSON_NAME]. ([EMAIL_ADDRESS][DOMAIN_NAME])" at bounding box center [487, 43] width 245 height 14
copy div "[PERSON_NAME]"
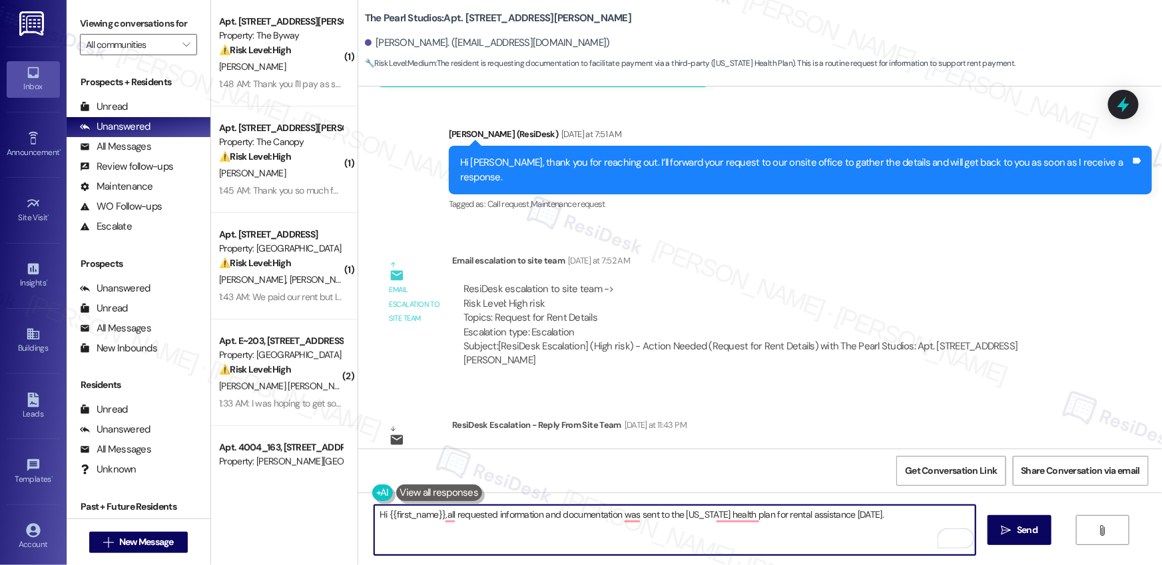
drag, startPoint x: 383, startPoint y: 515, endPoint x: 435, endPoint y: 515, distance: 51.9
click at [435, 515] on textarea "Hi {{first_name}},all requested information and documentation was sent to the […" at bounding box center [674, 530] width 601 height 50
paste textarea "[PERSON_NAME]"
click at [644, 528] on textarea "Hi [PERSON_NAME], all requested information and documentation was sent to the […" at bounding box center [674, 530] width 601 height 50
type textarea "Hi [PERSON_NAME], all requested information and documentation was sent to the […"
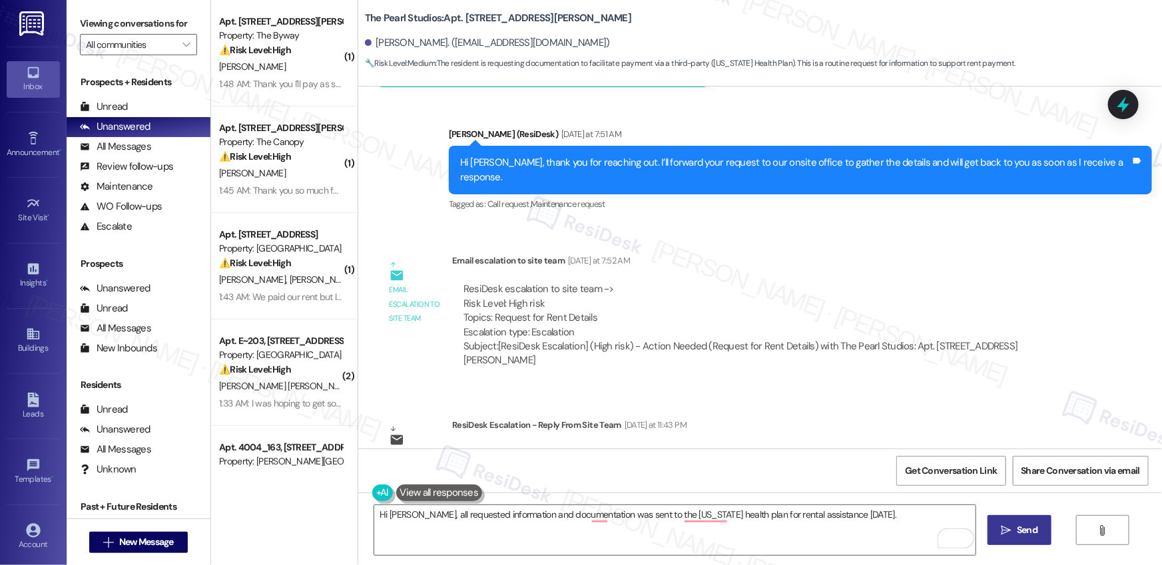
click at [1010, 527] on span " Send" at bounding box center [1020, 530] width 42 height 14
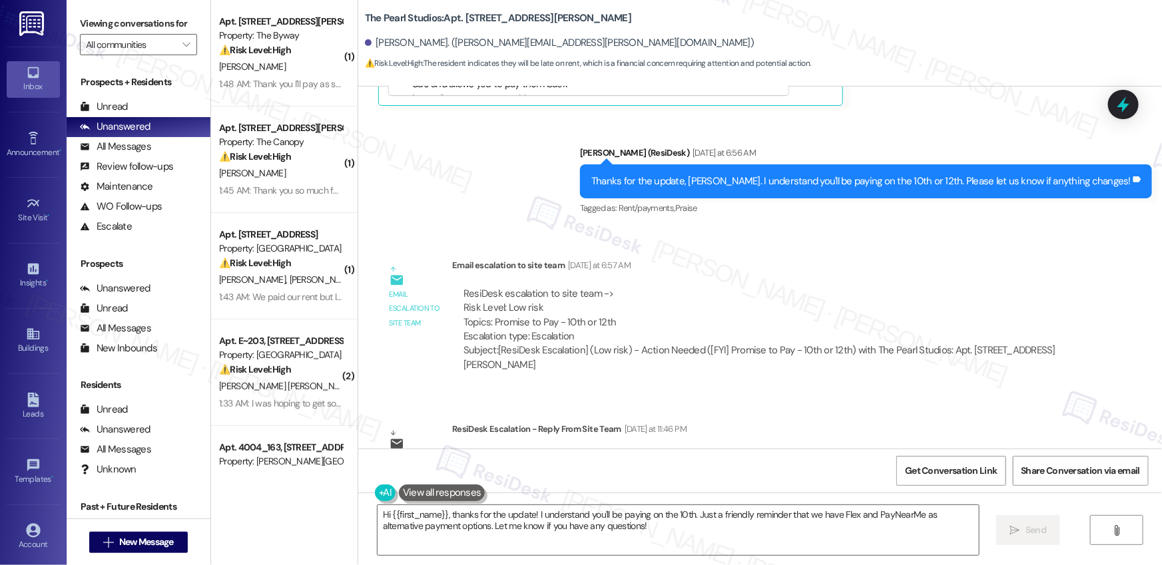
scroll to position [5907, 0]
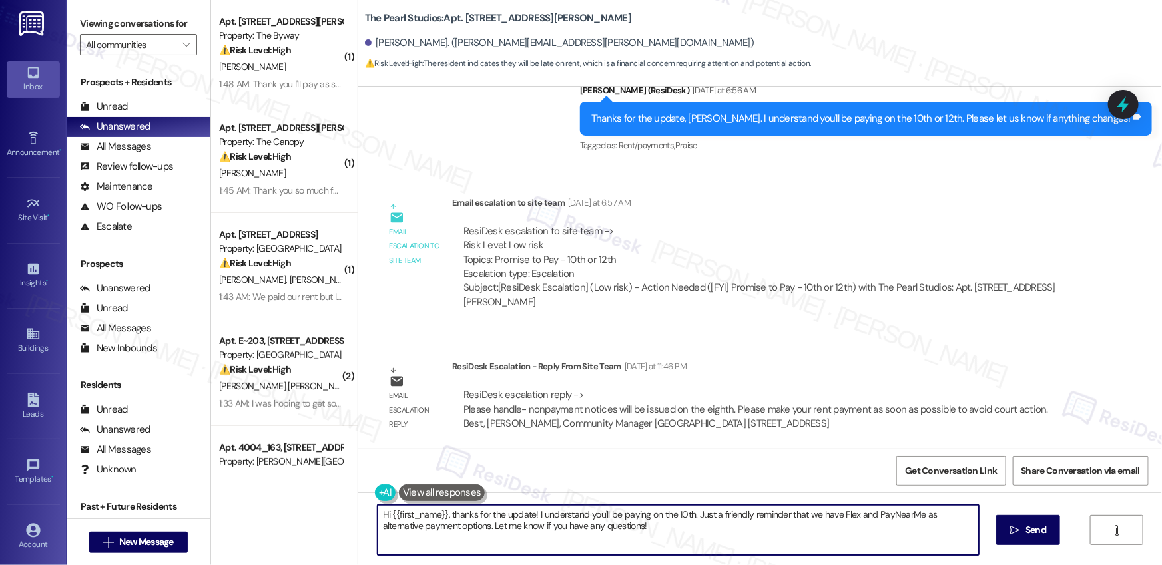
click at [466, 534] on textarea "Hi {{first_name}}, thanks for the update! I understand you'll be paying on the …" at bounding box center [678, 530] width 601 height 50
drag, startPoint x: 599, startPoint y: 532, endPoint x: 445, endPoint y: 518, distance: 153.8
click at [439, 516] on textarea "Hi {{first_name}}, thanks for the update! I understand you'll be paying on the …" at bounding box center [674, 530] width 601 height 50
click at [603, 523] on textarea "Hi {{first_name}}, thanks for the update! I understand you'll be paying on the …" at bounding box center [674, 530] width 601 height 50
drag, startPoint x: 605, startPoint y: 526, endPoint x: 529, endPoint y: 513, distance: 77.1
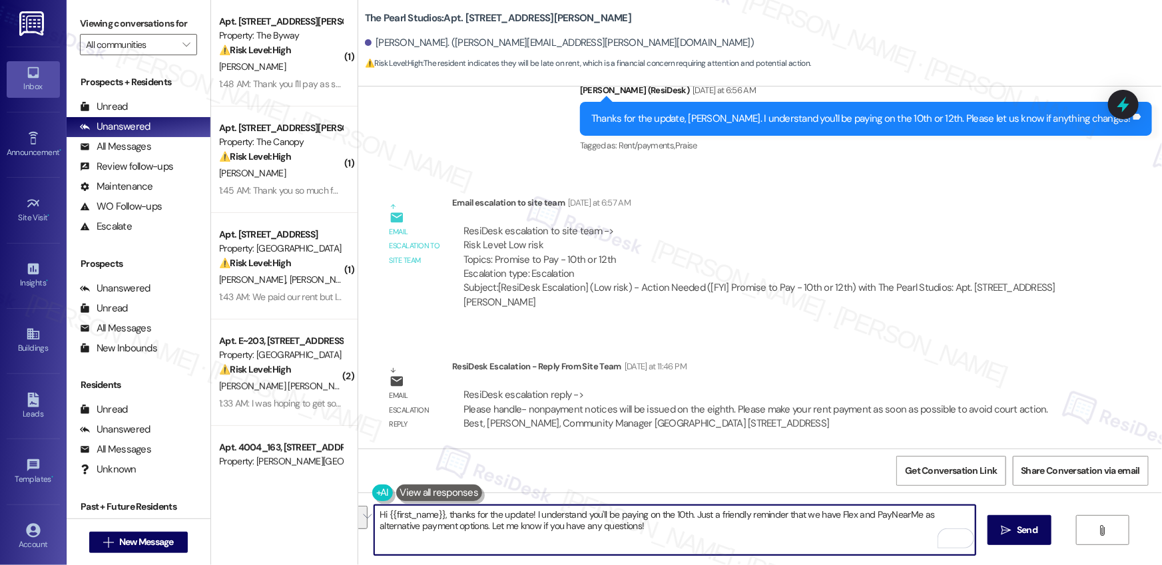
click at [529, 513] on textarea "Hi {{first_name}}, thanks for the update! I understand you'll be paying on the …" at bounding box center [674, 530] width 601 height 50
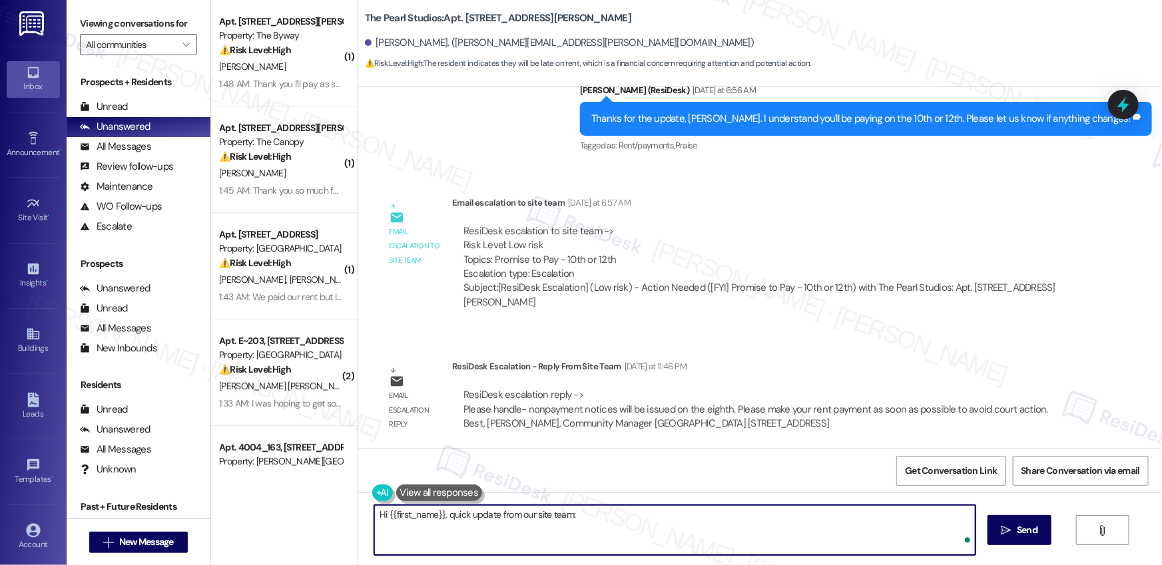
paste textarea "Please handle- nonpayment notices will be issued on the eighth. Please make you…"
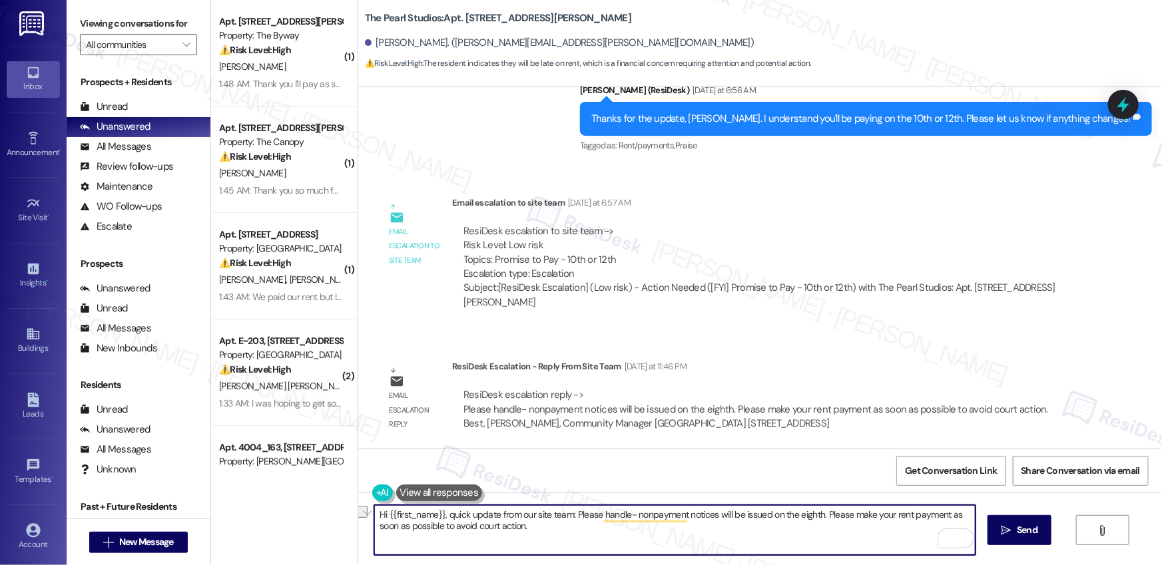
drag, startPoint x: 631, startPoint y: 518, endPoint x: 569, endPoint y: 515, distance: 61.3
click at [569, 515] on textarea "Hi {{first_name}}, quick update from our site team: Please handle- nonpayment n…" at bounding box center [674, 530] width 601 height 50
click at [597, 514] on textarea "Hi {{first_name}}, quick update from our site team: Non payment notices will be…" at bounding box center [674, 530] width 601 height 50
click at [618, 513] on textarea "Hi {{first_name}}, quick update from our site team: Non-payment notices will be…" at bounding box center [674, 530] width 601 height 50
click at [605, 535] on textarea "Hi {{first_name}}, quick update from our site team: Non-payment notices will be…" at bounding box center [674, 530] width 601 height 50
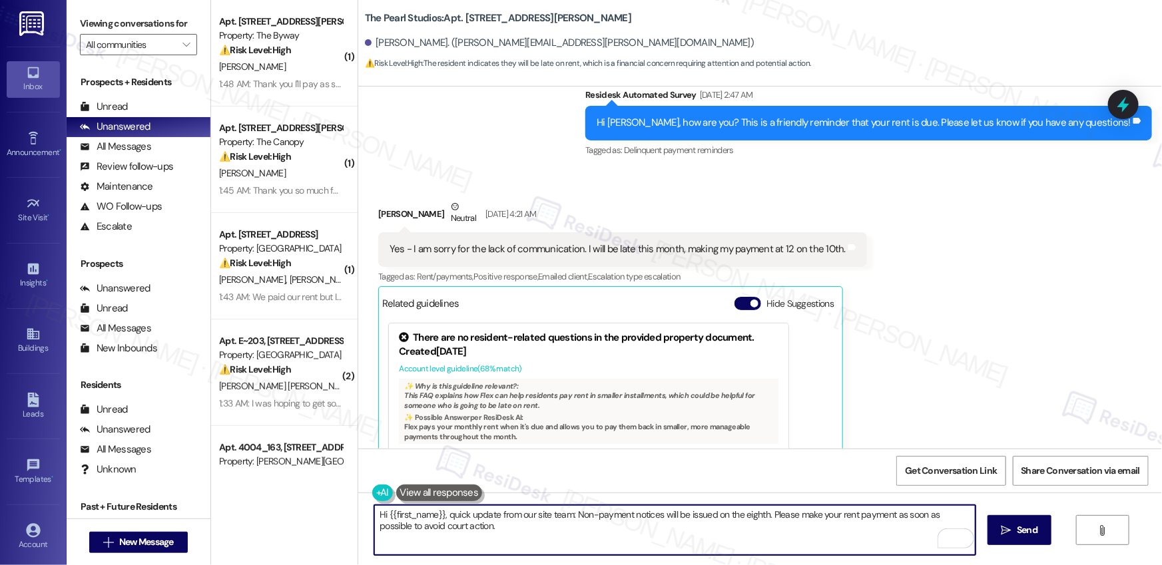
scroll to position [5402, 0]
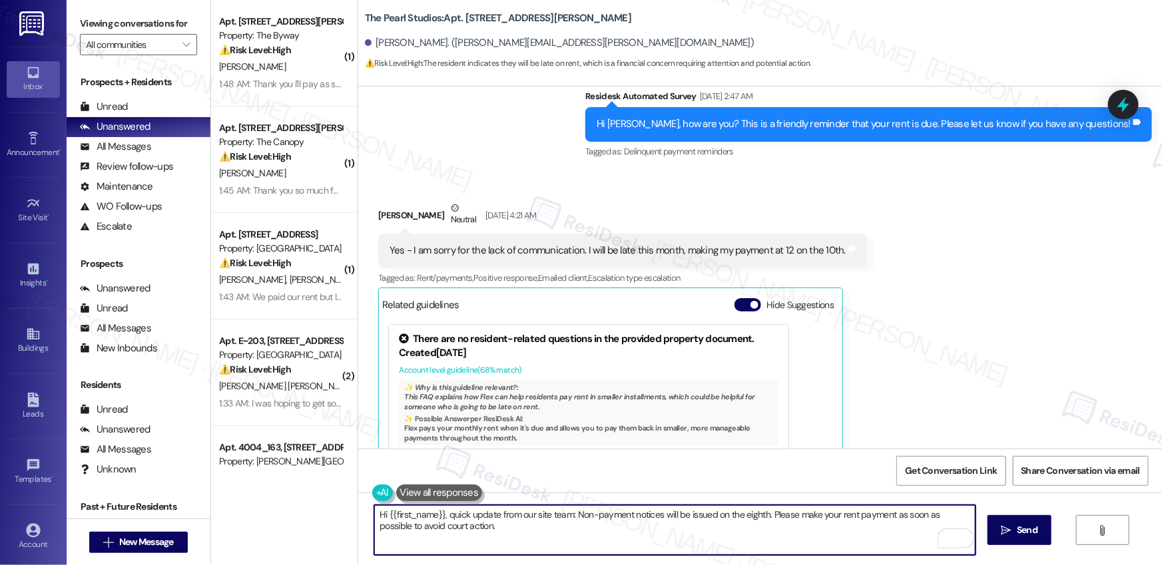
click at [483, 518] on textarea "Hi {{first_name}}, quick update from our site team: Non-payment notices will be…" at bounding box center [674, 530] width 601 height 50
click at [519, 525] on textarea "Hi {{first_name}}, quick reply from our site team: Non-payment notices will be …" at bounding box center [674, 530] width 601 height 50
click at [546, 519] on textarea "Hi {{first_name}}, quick reply from our site team: Non-payment notices will be …" at bounding box center [674, 530] width 601 height 50
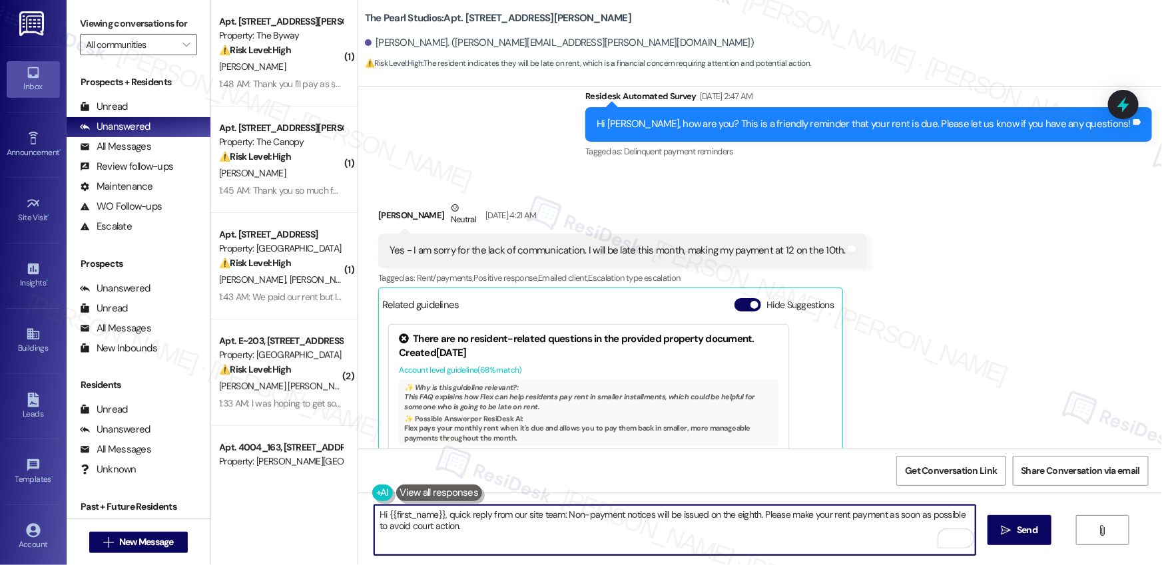
click at [545, 519] on textarea "Hi {{first_name}}, quick reply from our site team: Non-payment notices will be …" at bounding box center [674, 530] width 601 height 50
click at [580, 525] on textarea "Hi {{first_name}}, quick reply from our site team: Non-payment notices will be …" at bounding box center [674, 530] width 601 height 50
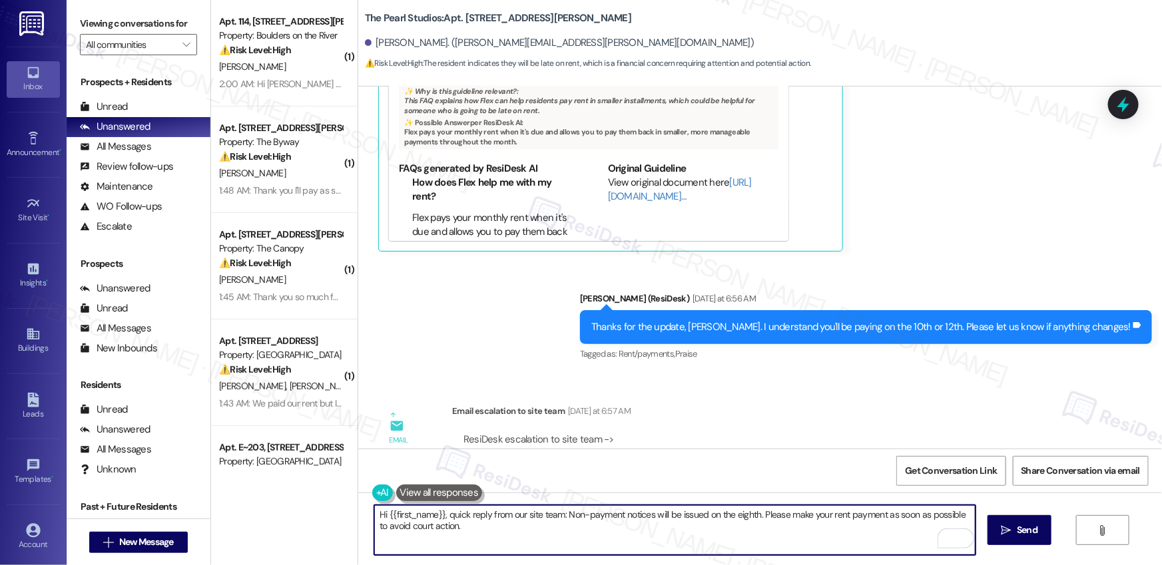
scroll to position [5907, 0]
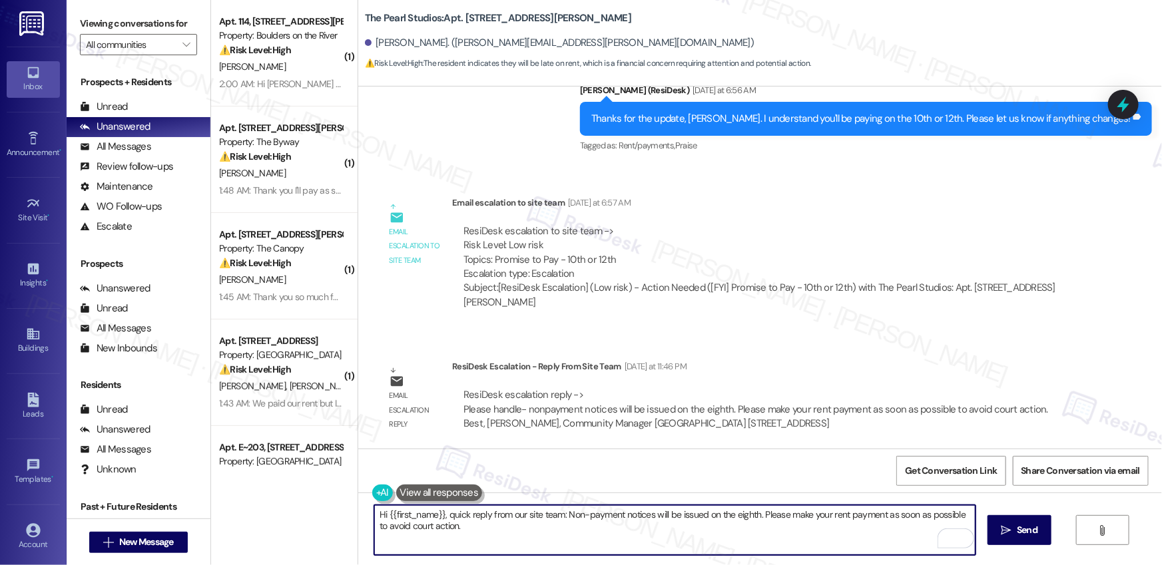
click at [473, 515] on textarea "Hi {{first_name}}, quick reply from our site team: Non-payment notices will be …" at bounding box center [674, 530] width 601 height 50
click at [474, 515] on textarea "Hi {{first_name}}, quick reply from our site team: Non-payment notices will be …" at bounding box center [674, 530] width 601 height 50
drag, startPoint x: 669, startPoint y: 517, endPoint x: 812, endPoint y: 517, distance: 142.5
click at [812, 517] on textarea "Hi {{first_name}}, just a reminder from our site team: Non-payment notices will…" at bounding box center [674, 530] width 601 height 50
click at [777, 537] on textarea "Hi {{first_name}}, just a reminder from our site team: Non-payment notices will…" at bounding box center [674, 530] width 601 height 50
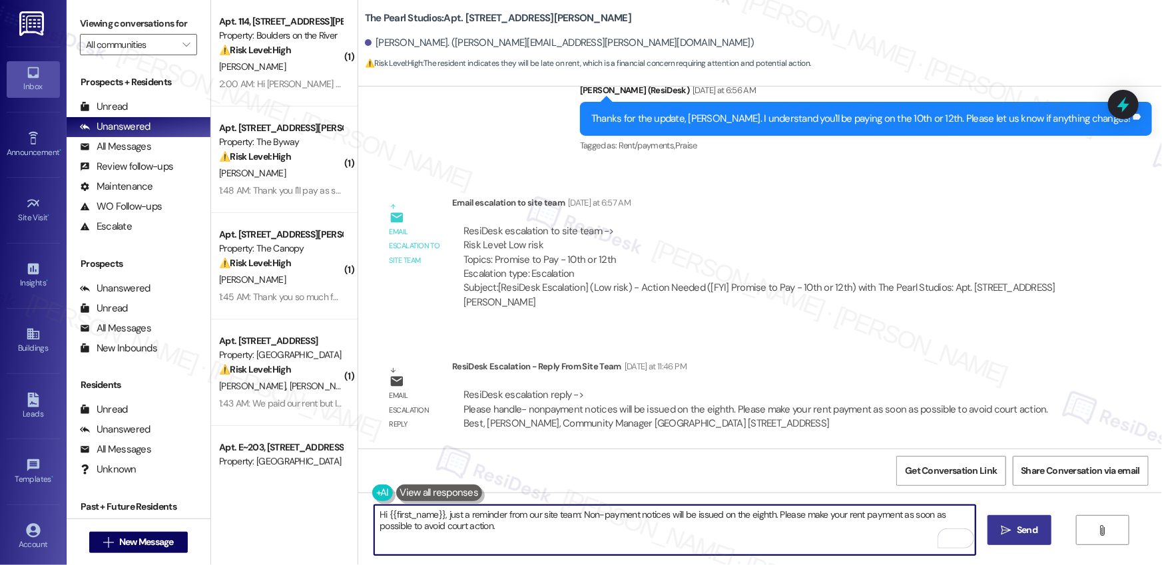
type textarea "Hi {{first_name}}, just a reminder from our site team: Non-payment notices will…"
click at [1021, 535] on span "Send" at bounding box center [1027, 530] width 21 height 14
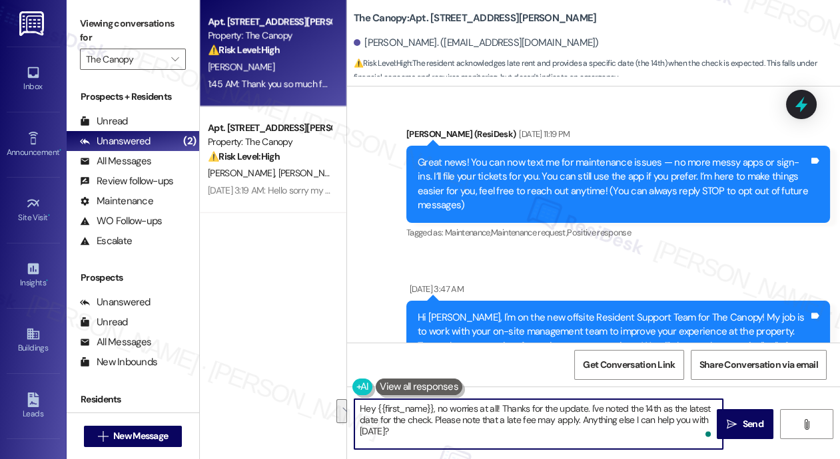
scroll to position [13261, 0]
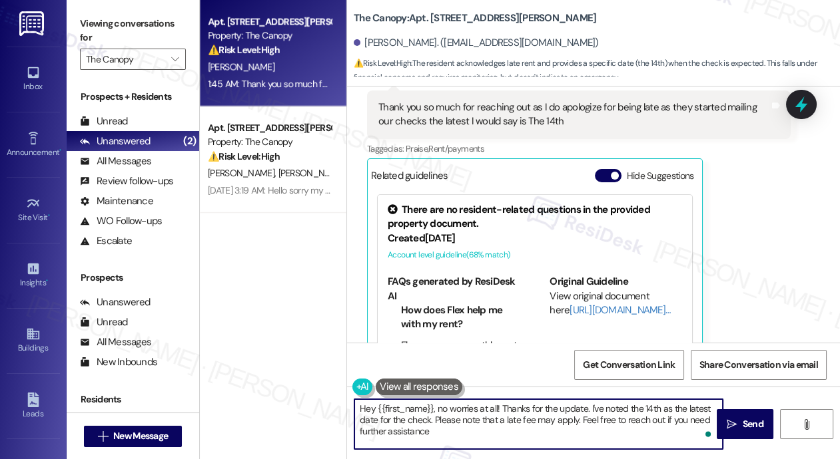
click at [447, 427] on textarea "Hey {{first_name}}, no worries at all! Thanks for the update. I've noted the 14…" at bounding box center [538, 425] width 368 height 50
drag, startPoint x: 452, startPoint y: 410, endPoint x: 569, endPoint y: 419, distance: 116.8
click at [569, 419] on textarea "Hey {{first_name}}, no worries at all! Thanks for the update. I've noted the 14…" at bounding box center [538, 425] width 368 height 50
click at [503, 435] on textarea "Hey {{first_name}}, no worries at all! Thanks for the update. I've noted the 14…" at bounding box center [538, 425] width 368 height 50
type textarea "Hey {{first_name}}, no worries at all! Thanks for the update. I've noted the 14…"
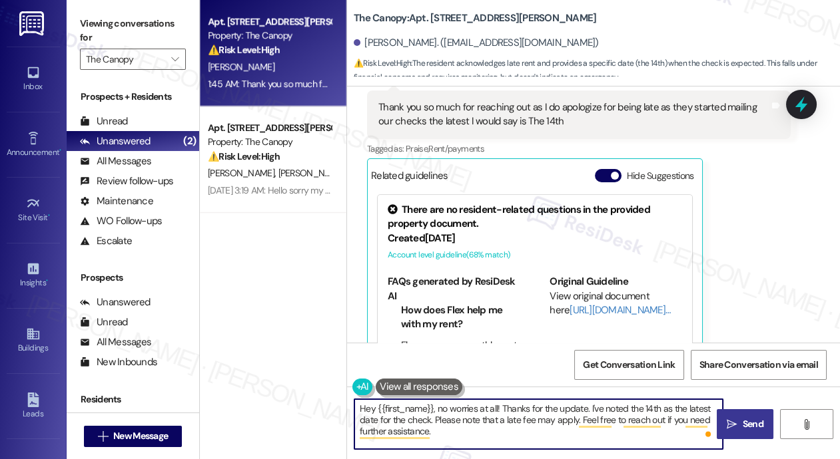
click at [748, 433] on button " Send" at bounding box center [744, 425] width 57 height 30
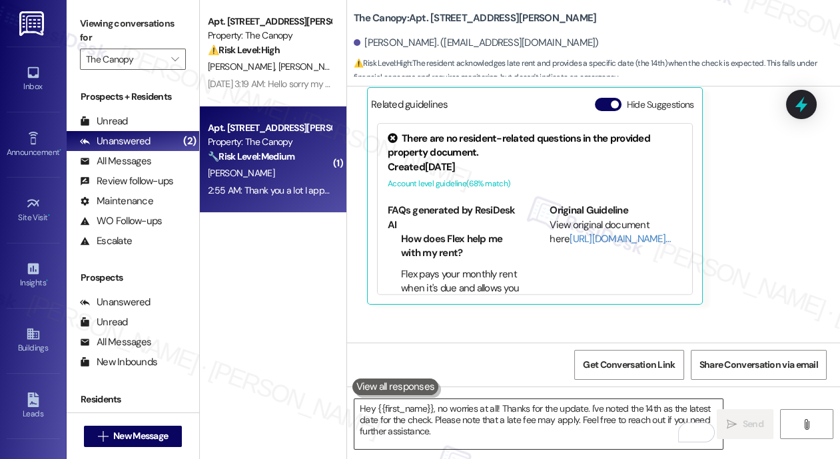
scroll to position [13474, 0]
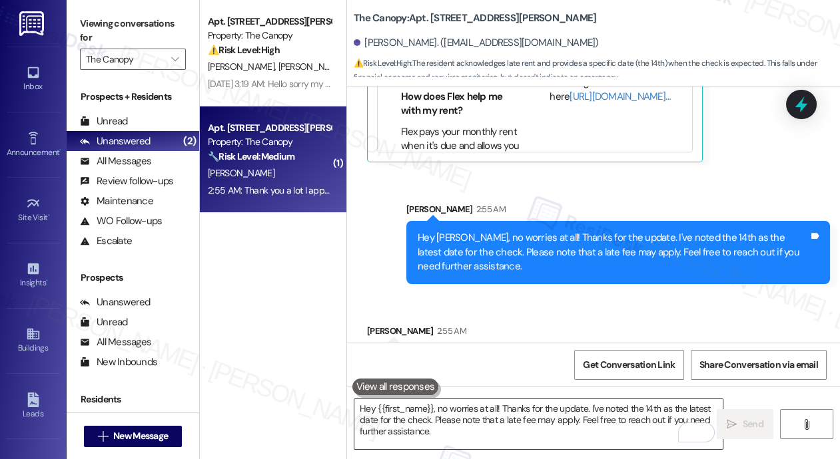
click at [528, 430] on textarea "Hey {{first_name}}, no worries at all! Thanks for the update. I've noted the 14…" at bounding box center [538, 425] width 368 height 50
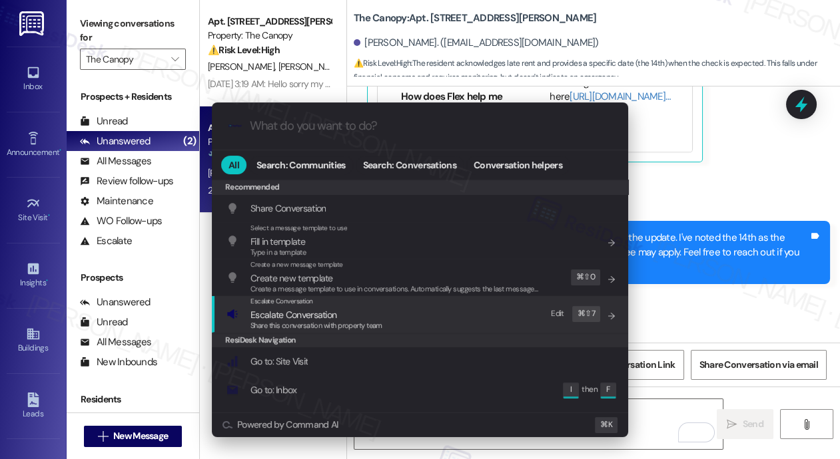
click at [320, 324] on span "Share this conversation with property team" at bounding box center [316, 325] width 132 height 9
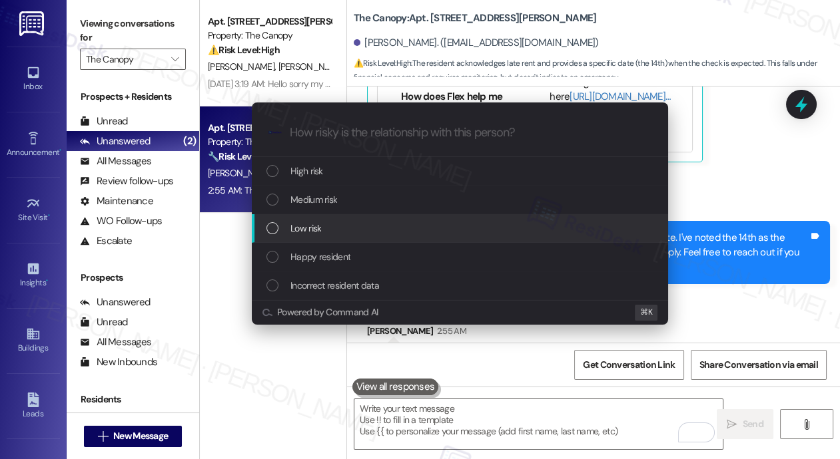
click at [348, 223] on div "Low risk" at bounding box center [461, 228] width 390 height 15
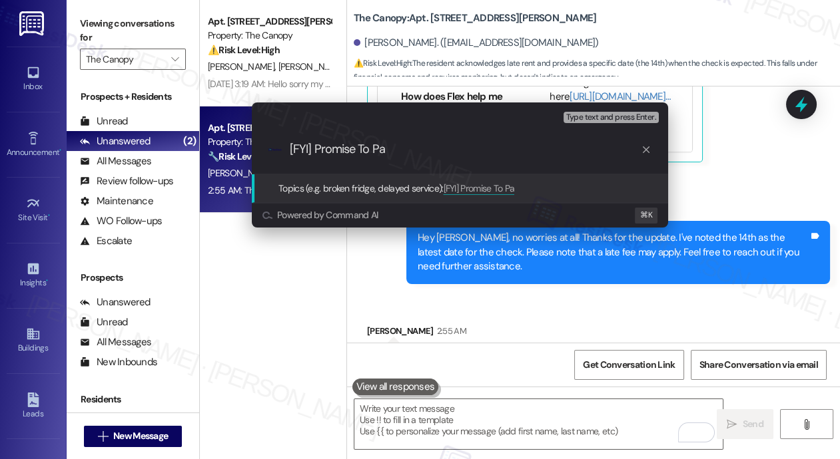
type input "[FYI] Promise To Pay"
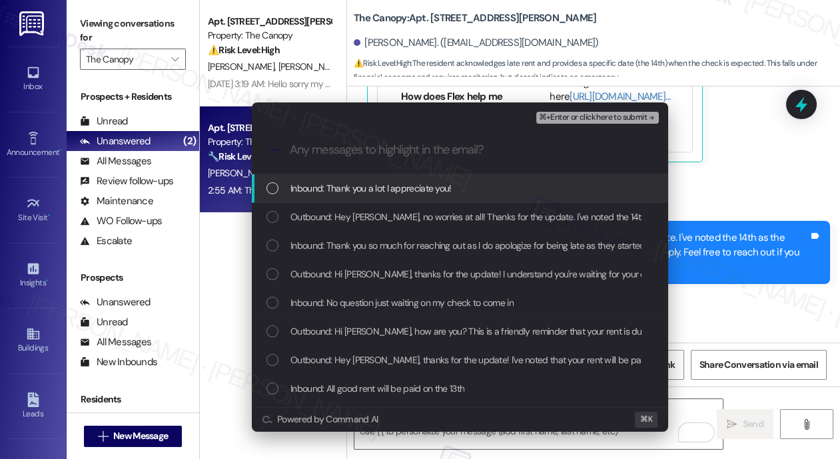
click at [299, 187] on span "Inbound: Thank you a lot I appreciate you!" at bounding box center [370, 188] width 161 height 15
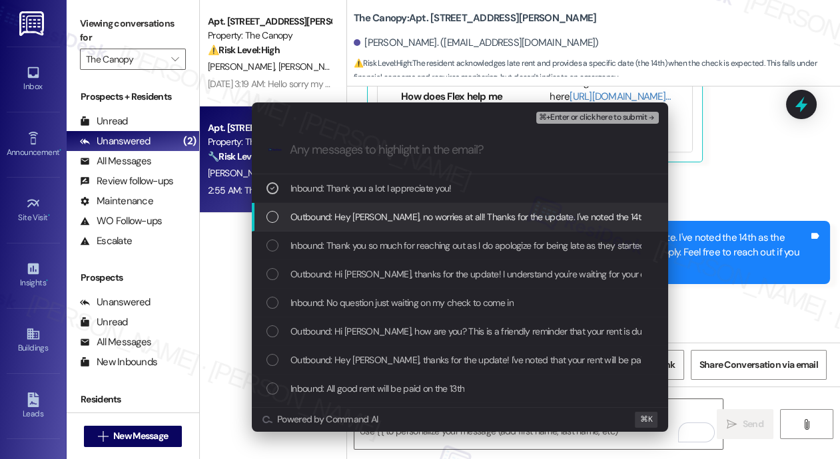
click at [307, 216] on span "Outbound: Hey [PERSON_NAME], no worries at all! Thanks for the update. I've not…" at bounding box center [705, 217] width 830 height 15
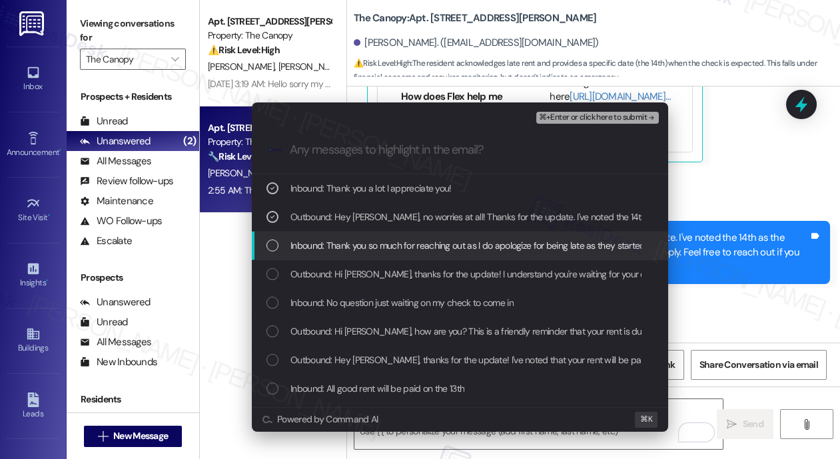
click at [309, 248] on span "Inbound: Thank you so much for reaching out as I do apologize for being late as…" at bounding box center [567, 245] width 555 height 15
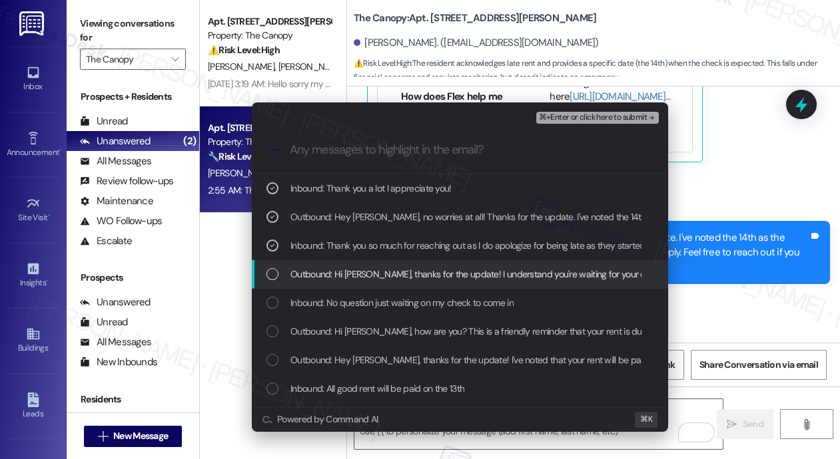
click at [321, 270] on span "Outbound: Hi Cory, thanks for the update! I understand you're waiting for your …" at bounding box center [623, 274] width 667 height 15
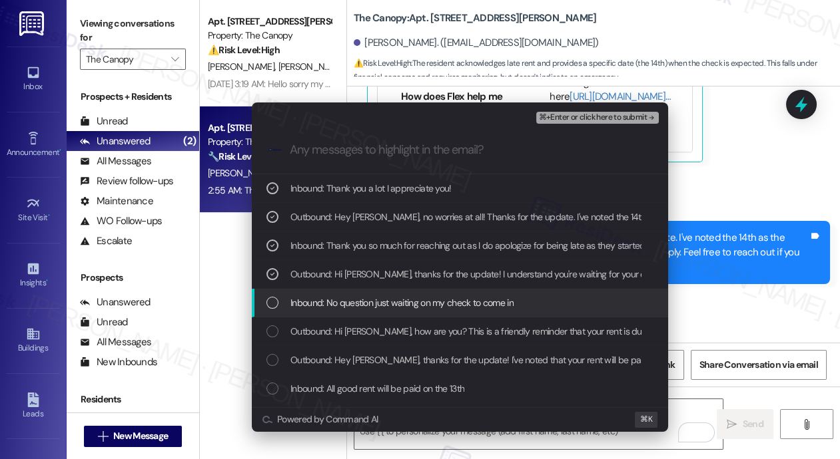
click at [326, 300] on span "Inbound: No question just waiting on my check to come in" at bounding box center [401, 303] width 223 height 15
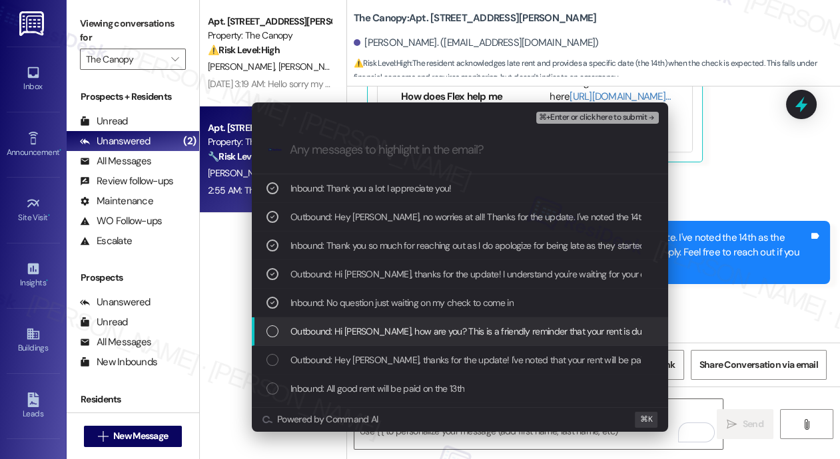
click at [333, 337] on span "Outbound: Hi Cory, how are you? This is a friendly reminder that your rent is d…" at bounding box center [556, 331] width 533 height 15
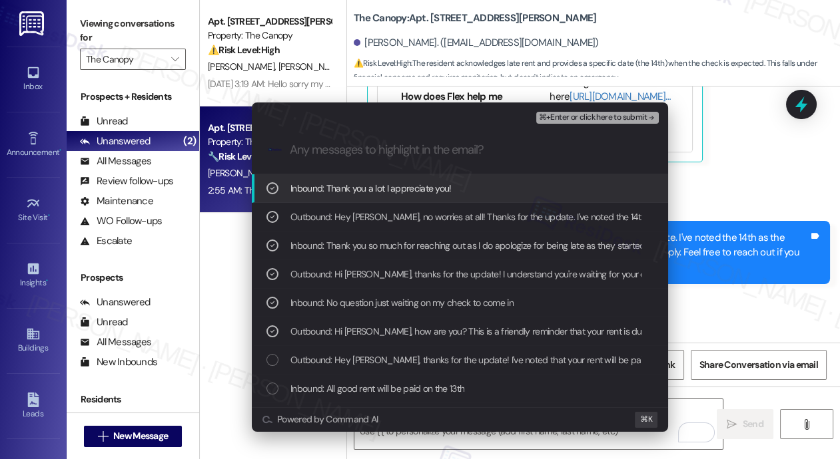
click at [578, 117] on span "⌘+Enter or click here to submit" at bounding box center [593, 117] width 108 height 9
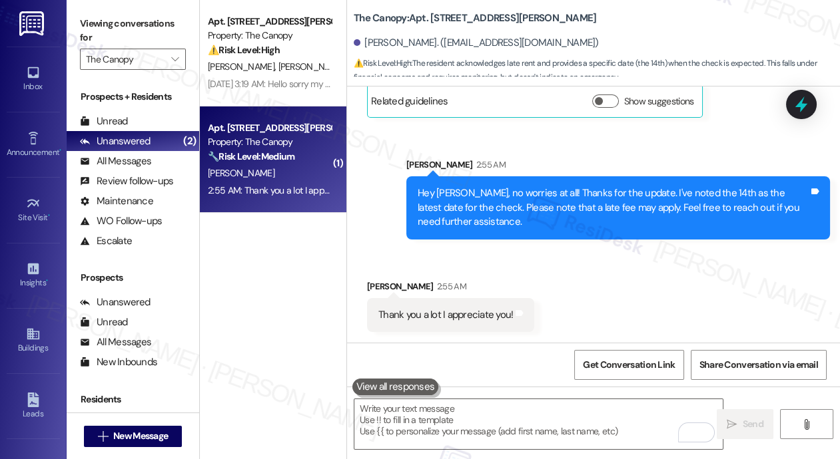
scroll to position [13290, 0]
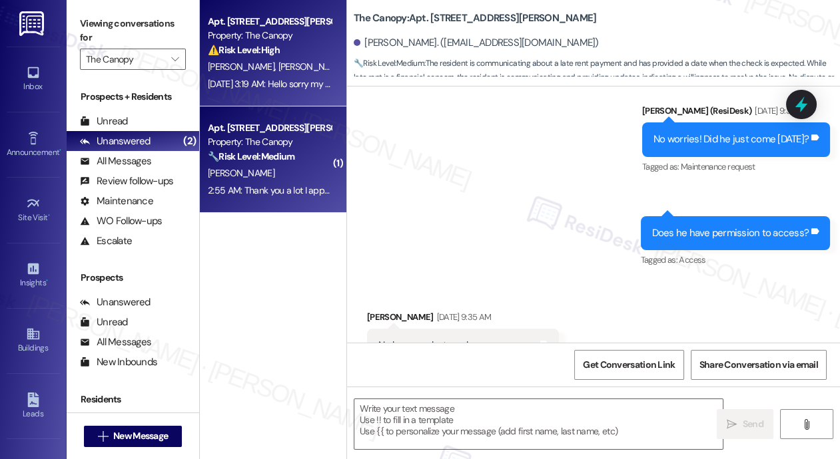
type textarea "Fetching suggested responses. Please feel free to read through the conversation…"
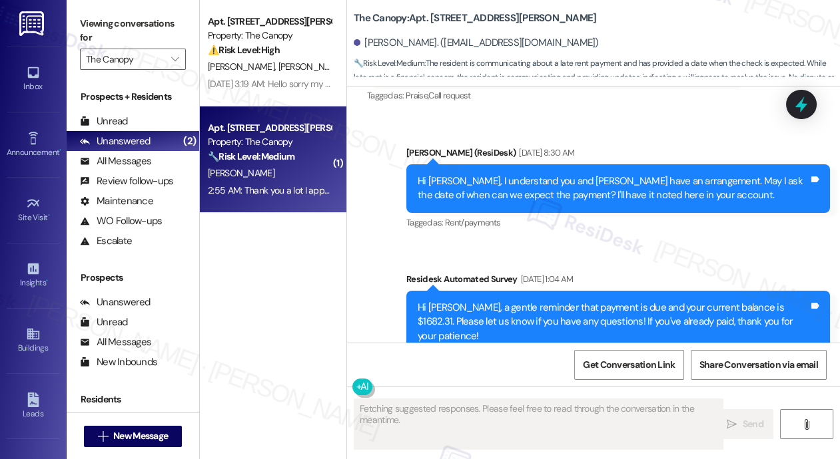
scroll to position [13329, 0]
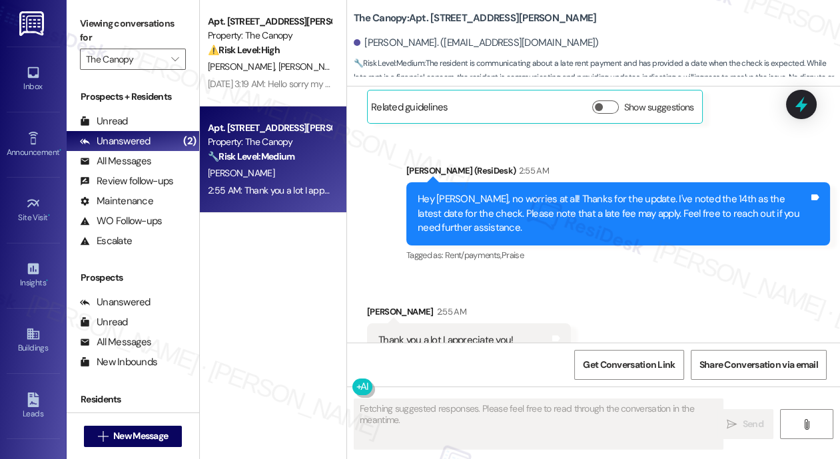
click at [302, 63] on div "Z. Rivas Y. Richardson" at bounding box center [269, 67] width 126 height 17
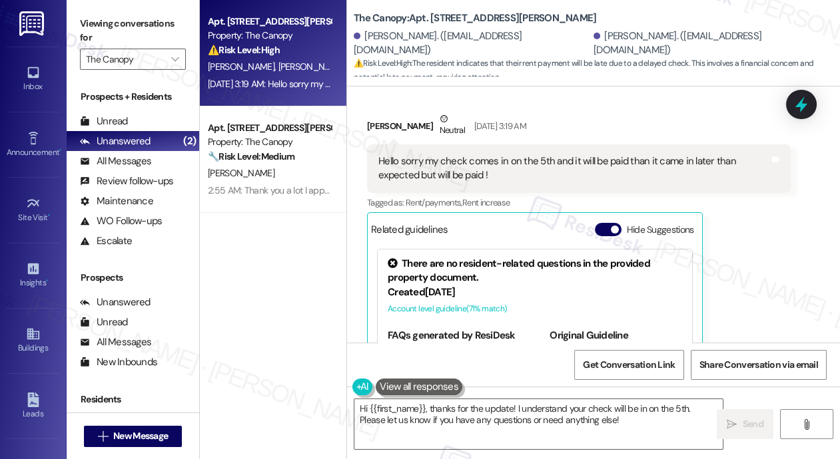
scroll to position [2717, 0]
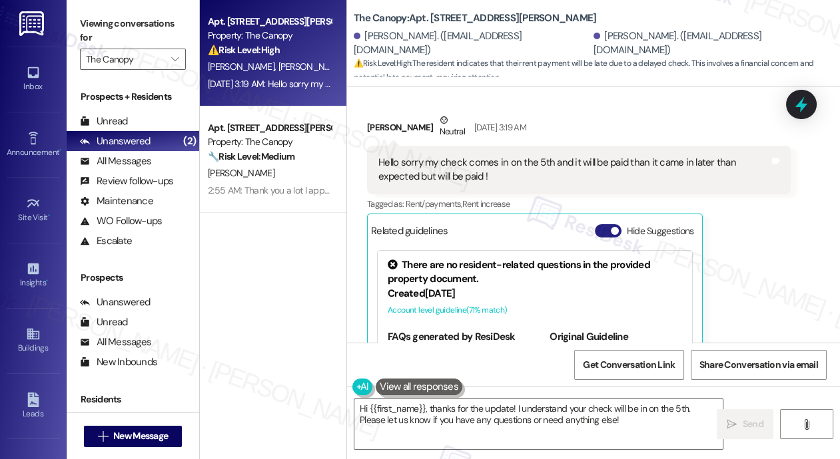
click at [603, 224] on button "Hide Suggestions" at bounding box center [608, 230] width 27 height 13
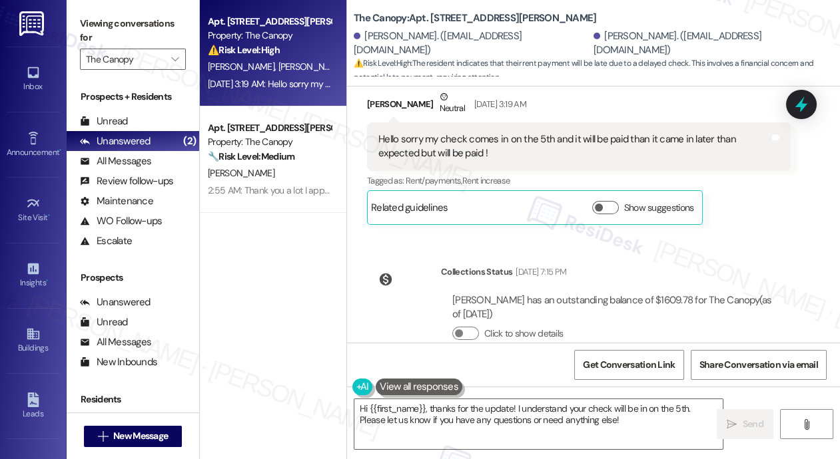
scroll to position [2741, 0]
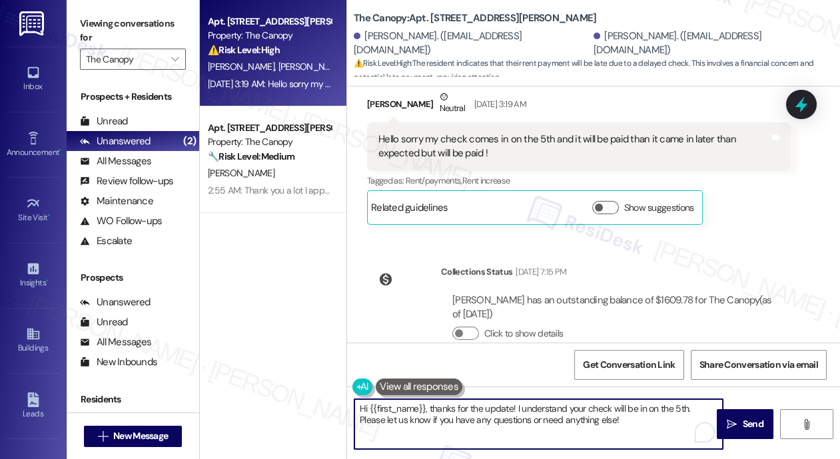
drag, startPoint x: 545, startPoint y: 411, endPoint x: 643, endPoint y: 419, distance: 98.8
click at [643, 419] on textarea "Hi {{first_name}}, thanks for the update! I understand your check will be in on…" at bounding box center [538, 425] width 368 height 50
click at [458, 429] on textarea "Hi {{first_name}}, thanks for the update! I understand your check will be in on…" at bounding box center [538, 425] width 368 height 50
click at [692, 416] on textarea "Hi {{first_name}}, thanks for the update! I understand your check will be in on…" at bounding box center [538, 425] width 368 height 50
click at [527, 410] on textarea "Hi {{first_name}}, thanks for the update! I understand your check will be in on…" at bounding box center [538, 425] width 368 height 50
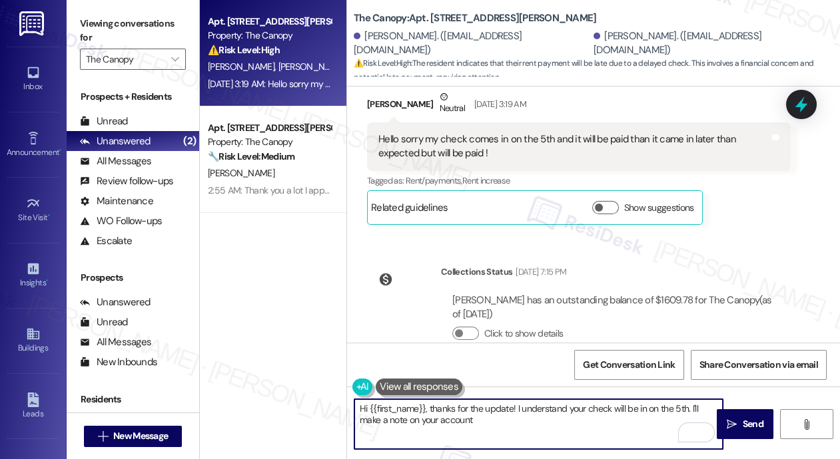
click at [494, 421] on textarea "Hi {{first_name}}, thanks for the update! I understand your check will be in on…" at bounding box center [538, 425] width 368 height 50
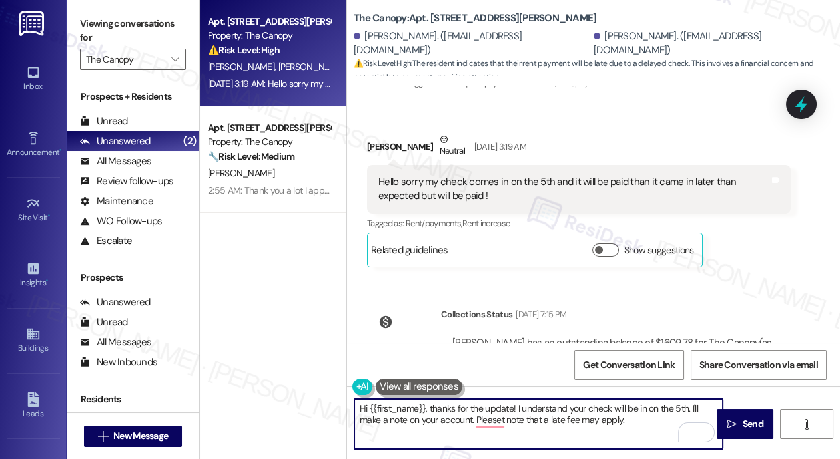
scroll to position [2621, 0]
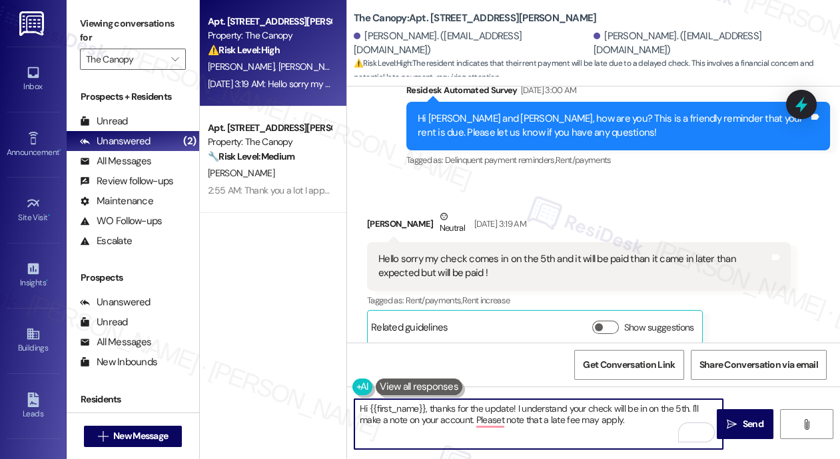
click at [370, 210] on div "Zilah Rivas Neutral Sep 04, 2025 at 3:19 AM" at bounding box center [578, 226] width 423 height 33
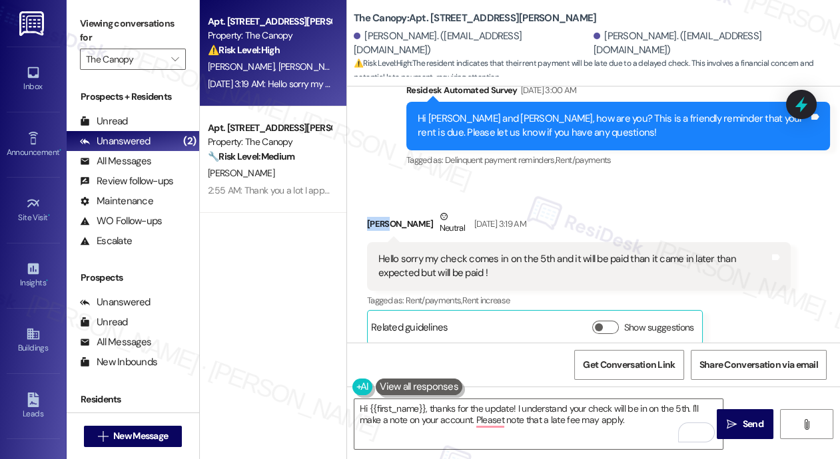
click at [370, 210] on div "Zilah Rivas Neutral Sep 04, 2025 at 3:19 AM" at bounding box center [578, 226] width 423 height 33
copy div "Zilah"
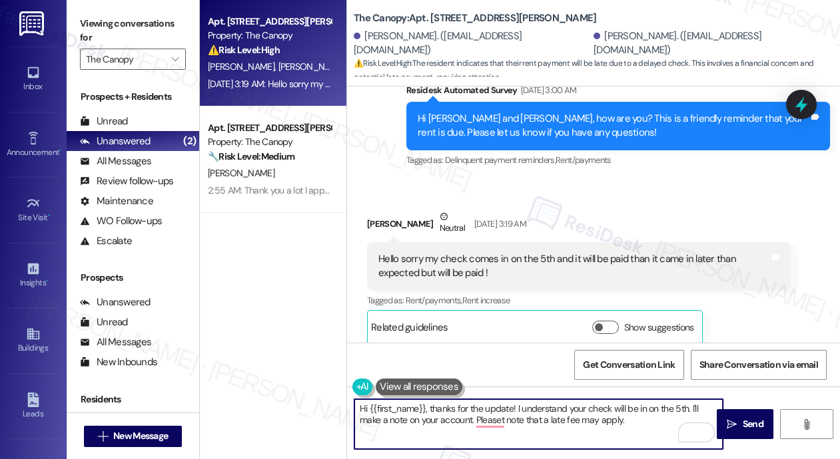
drag, startPoint x: 378, startPoint y: 409, endPoint x: 424, endPoint y: 410, distance: 46.0
click at [424, 410] on textarea "Hi {{first_name}}, thanks for the update! I understand your check will be in on…" at bounding box center [538, 425] width 368 height 50
paste textarea "Zilah"
click at [443, 419] on textarea "Hi Zilah, thanks for the update! I understand your check will be in on the 5th.…" at bounding box center [538, 425] width 368 height 50
type textarea "Hi Zilah, thanks for the update! I understand your check will be in on the 5th.…"
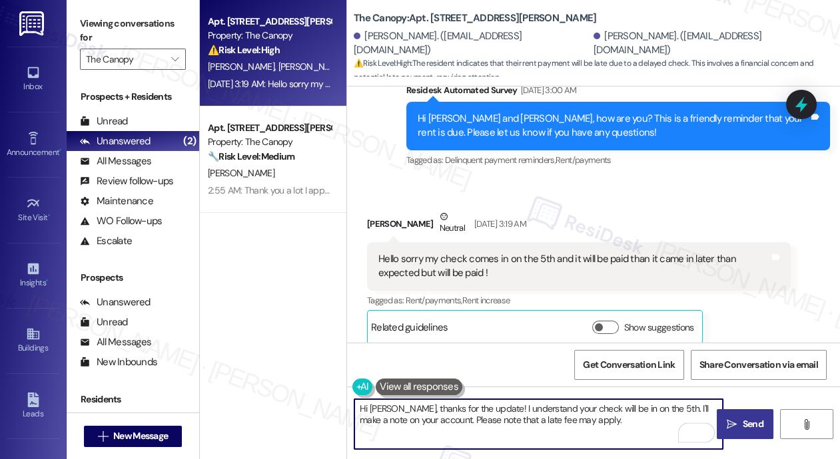
click at [742, 429] on span "Send" at bounding box center [752, 424] width 21 height 14
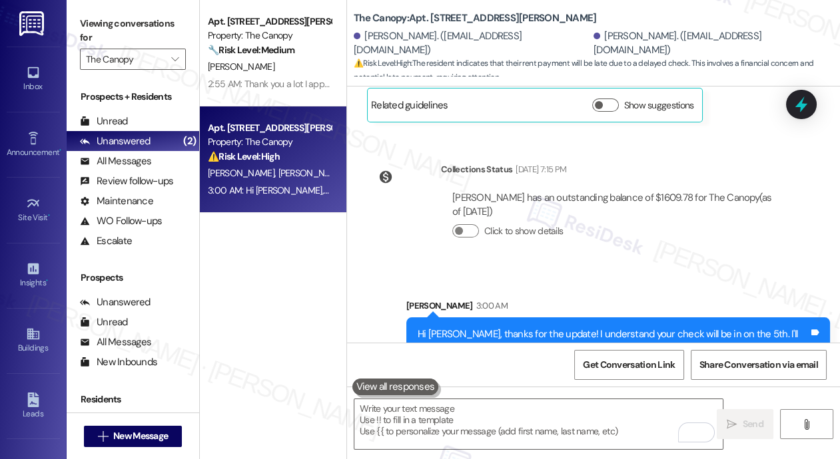
scroll to position [2848, 0]
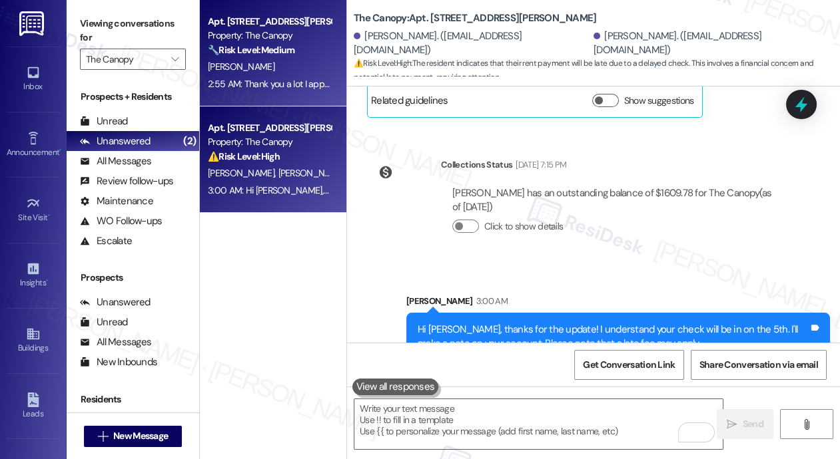
click at [253, 47] on strong "🔧 Risk Level: Medium" at bounding box center [251, 50] width 87 height 12
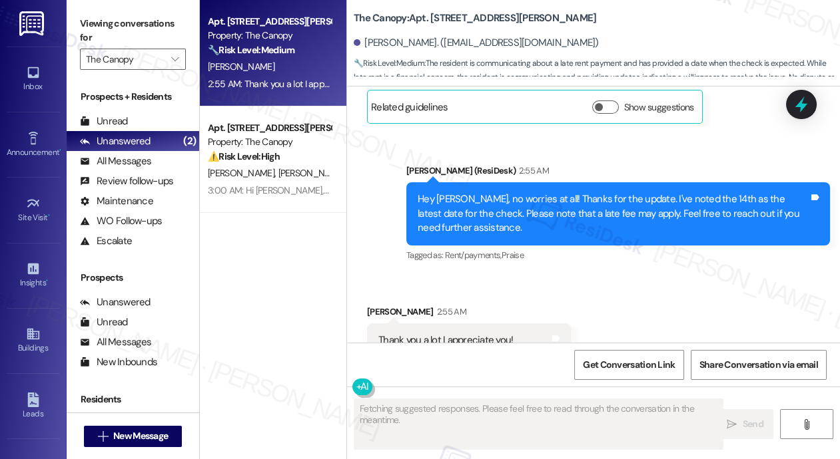
scroll to position [13494, 0]
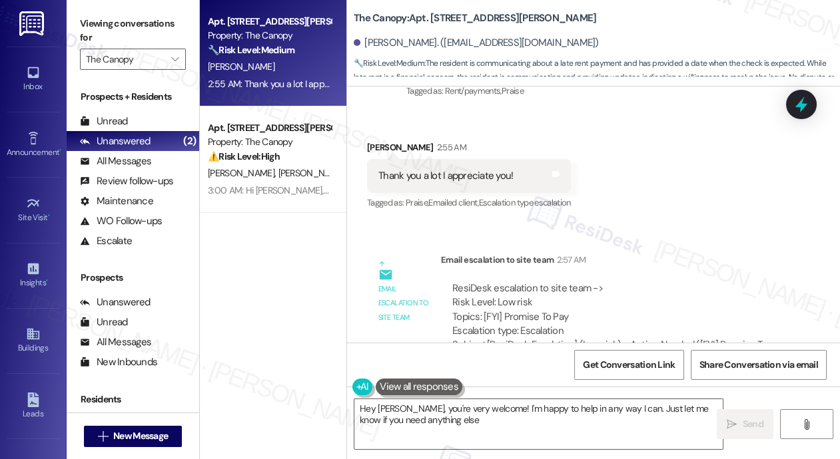
type textarea "Hey Cory, you're very welcome! I'm happy to help in any way I can. Just let me …"
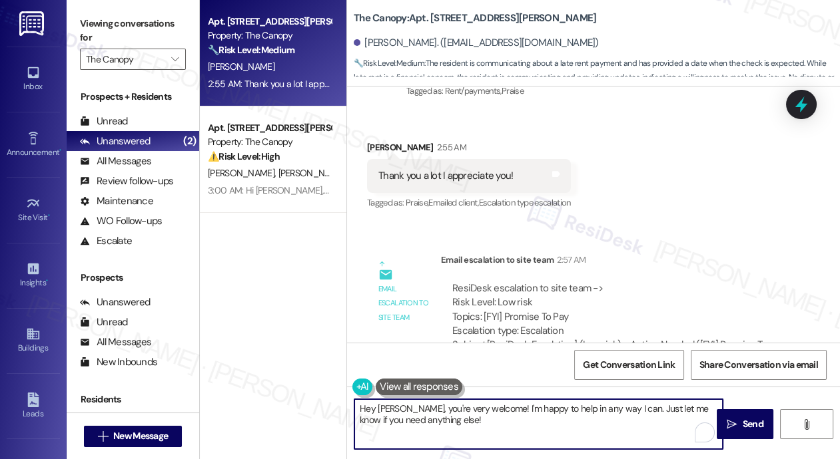
click at [467, 419] on textarea "Hey Cory, you're very welcome! I'm happy to help in any way I can. Just let me …" at bounding box center [538, 425] width 368 height 50
click at [515, 417] on textarea "Hey Cory, you're very welcome! I'm happy to help in any way I can. Just let me …" at bounding box center [538, 425] width 368 height 50
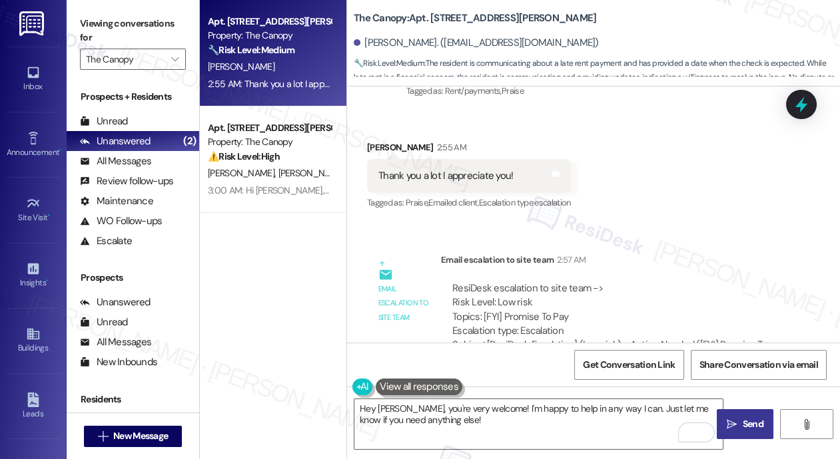
click at [732, 415] on button " Send" at bounding box center [744, 425] width 57 height 30
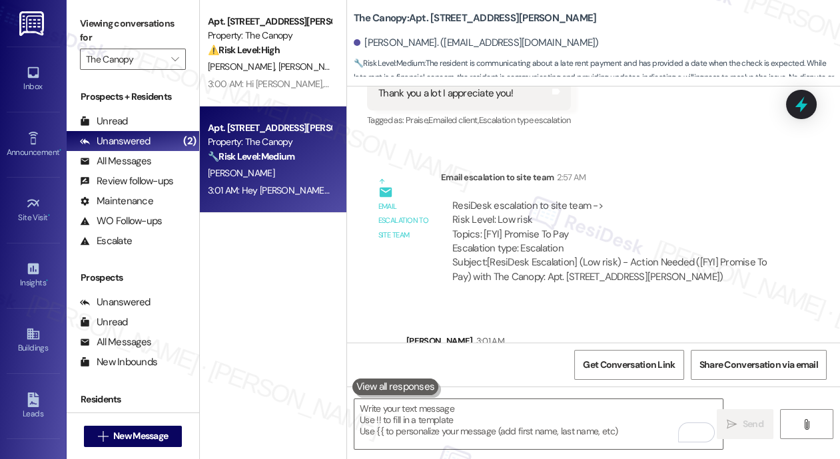
scroll to position [13601, 0]
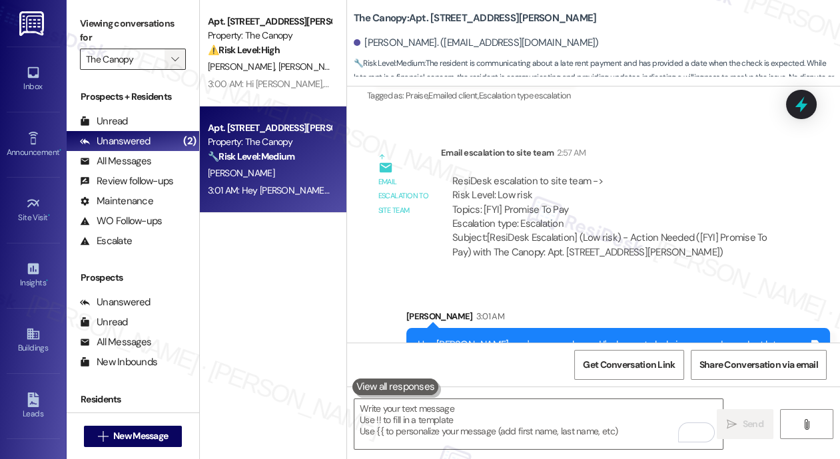
click at [175, 64] on icon "" at bounding box center [174, 59] width 7 height 11
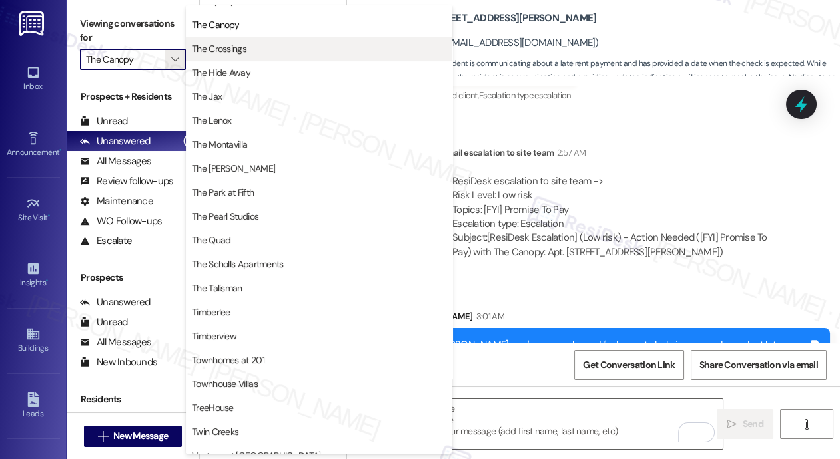
scroll to position [2328, 0]
click at [240, 51] on span "The Crossings" at bounding box center [219, 49] width 55 height 13
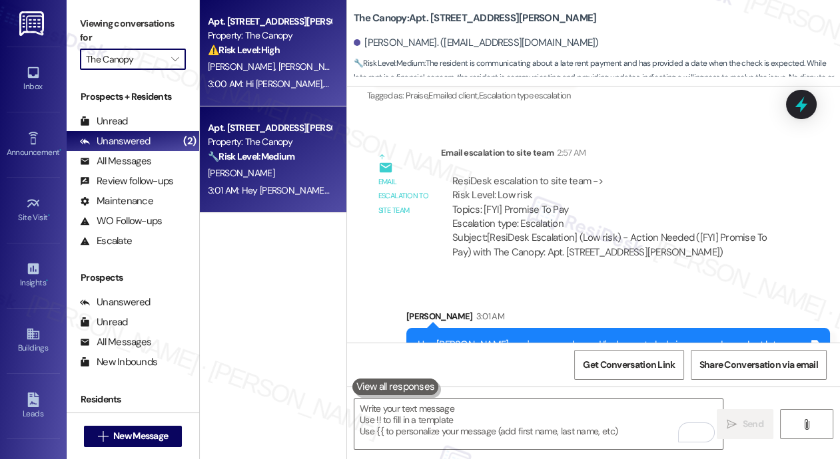
type input "The Crossings"
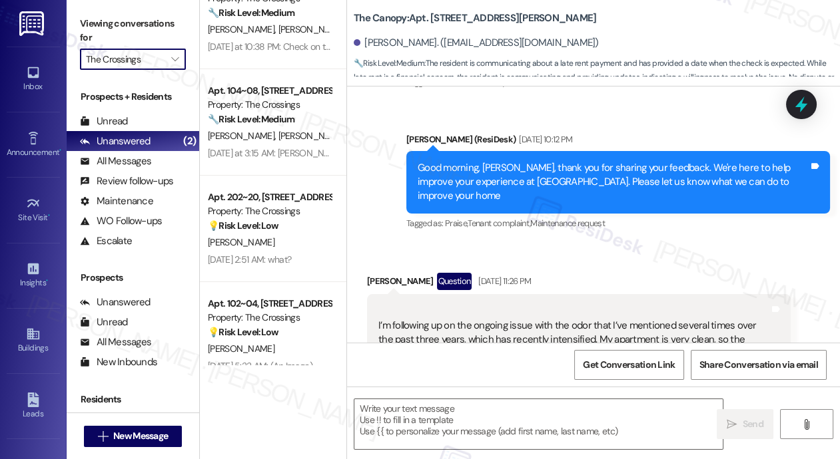
scroll to position [167, 0]
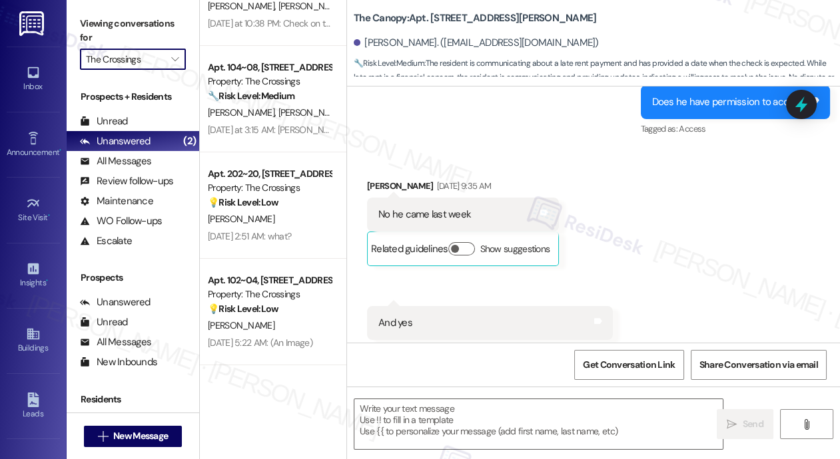
type textarea "Fetching suggested responses. Please feel free to read through the conversation…"
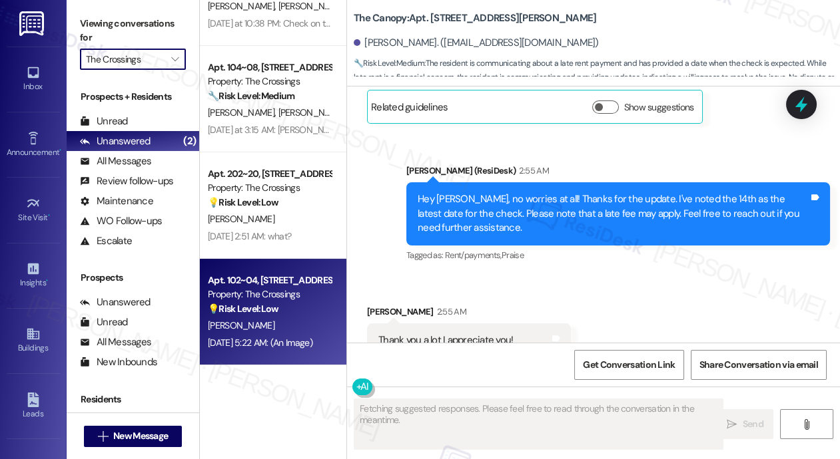
click at [276, 311] on strong "💡 Risk Level: Low" at bounding box center [243, 309] width 71 height 12
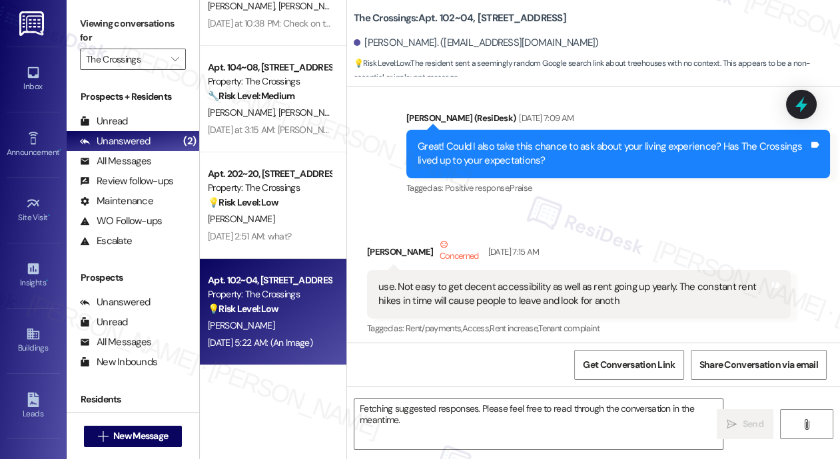
scroll to position [23611, 0]
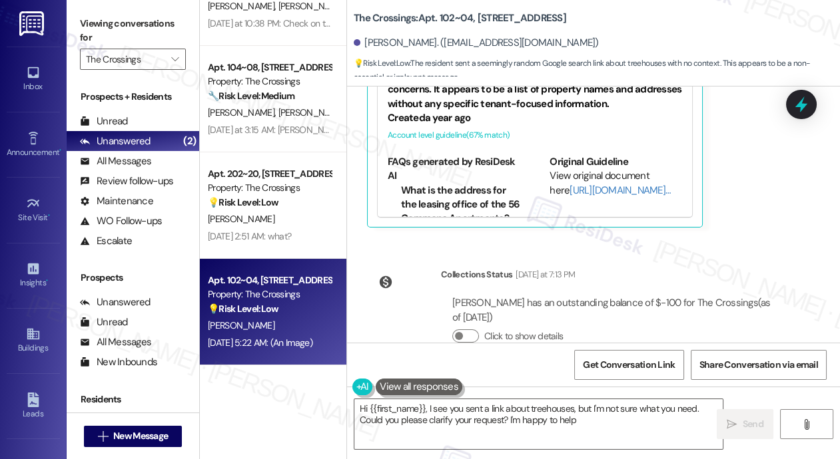
type textarea "Hi {{first_name}}, I see you sent a link about treehouses, but I'm not sure wha…"
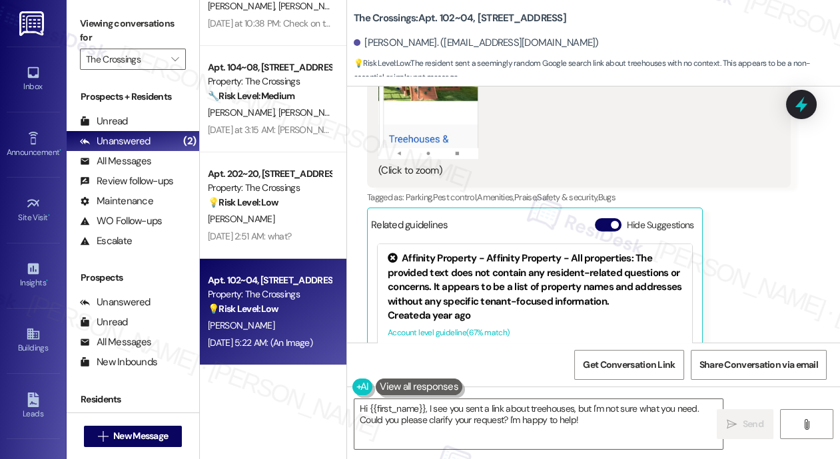
scroll to position [23348, 0]
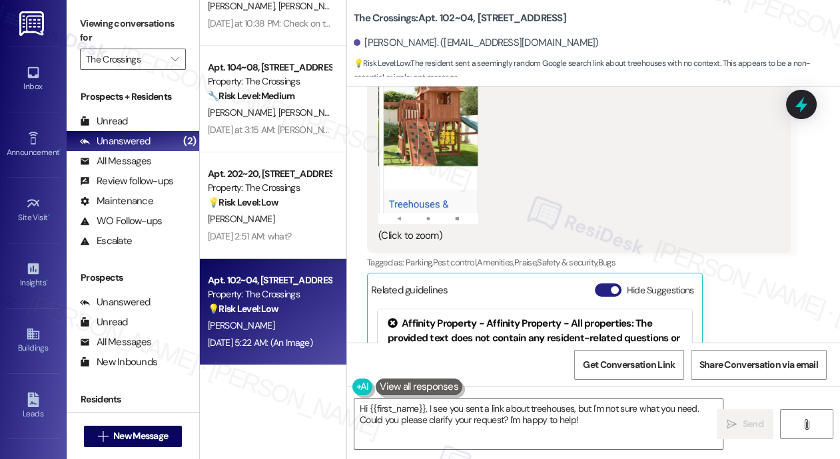
click at [608, 284] on button "Hide Suggestions" at bounding box center [608, 290] width 27 height 13
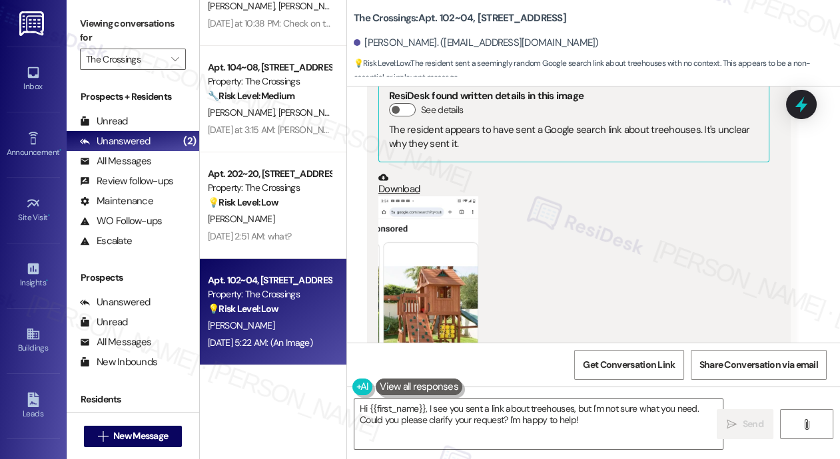
scroll to position [23152, 0]
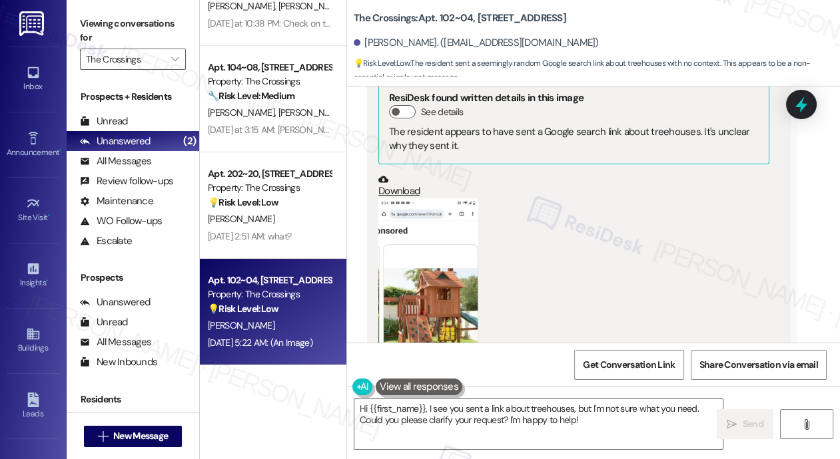
click at [413, 249] on button "Zoom image" at bounding box center [428, 309] width 100 height 222
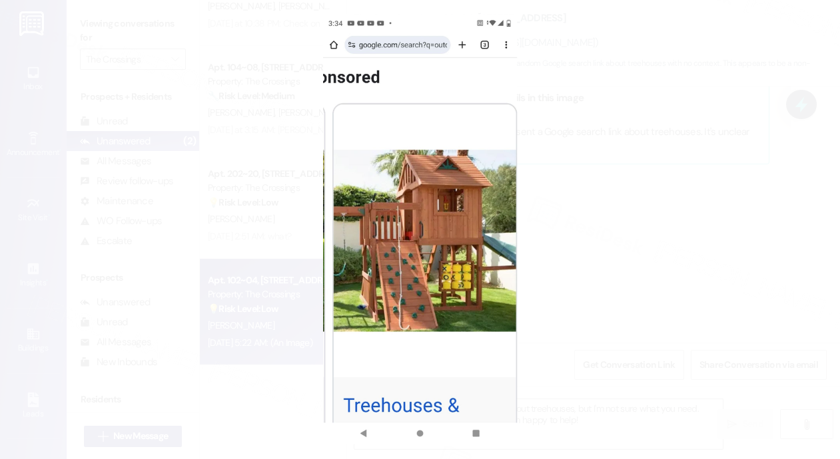
click at [572, 258] on button "Unzoom image" at bounding box center [420, 229] width 840 height 459
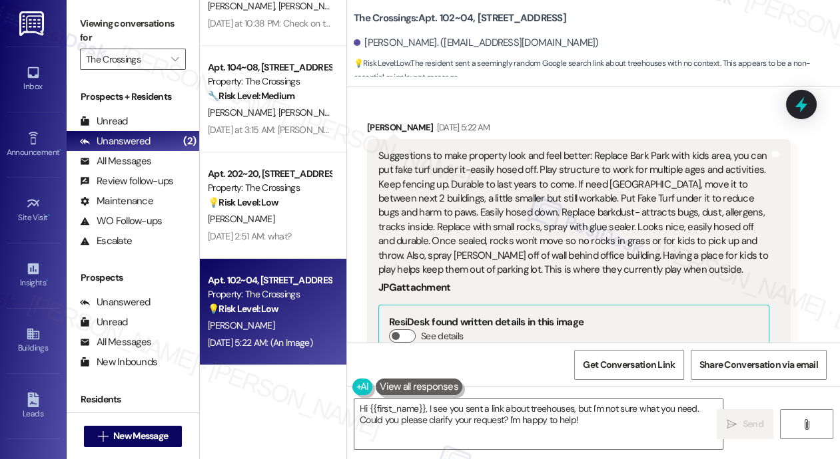
scroll to position [22895, 0]
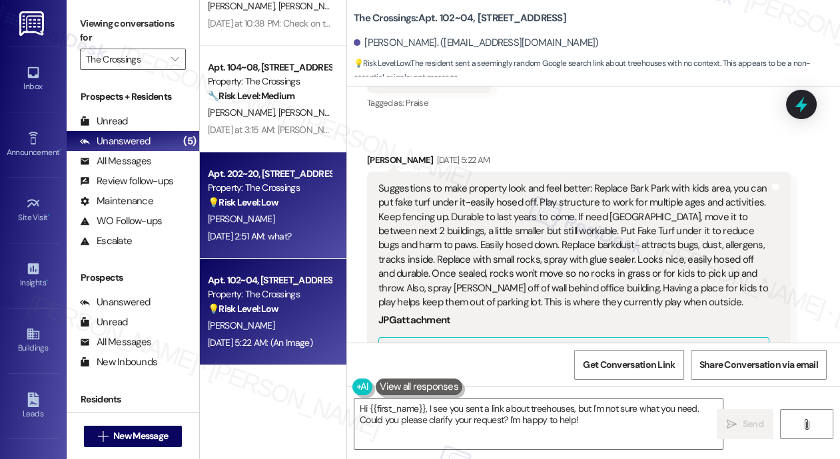
click at [282, 219] on div "A. Rapier" at bounding box center [269, 219] width 126 height 17
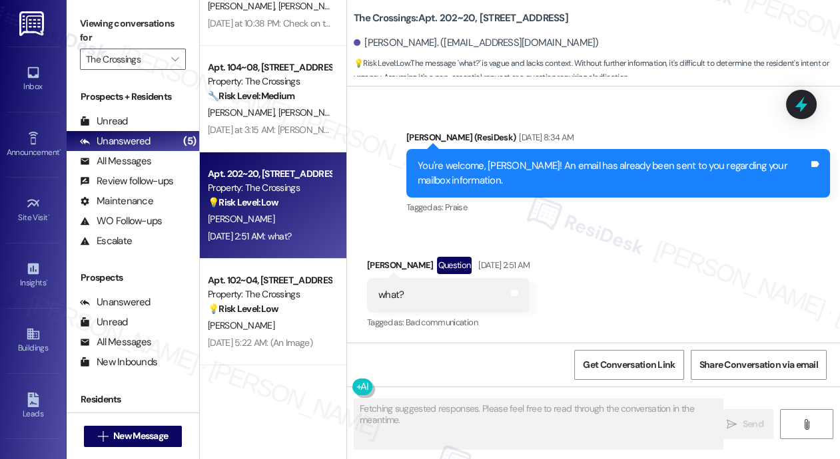
scroll to position [1474, 0]
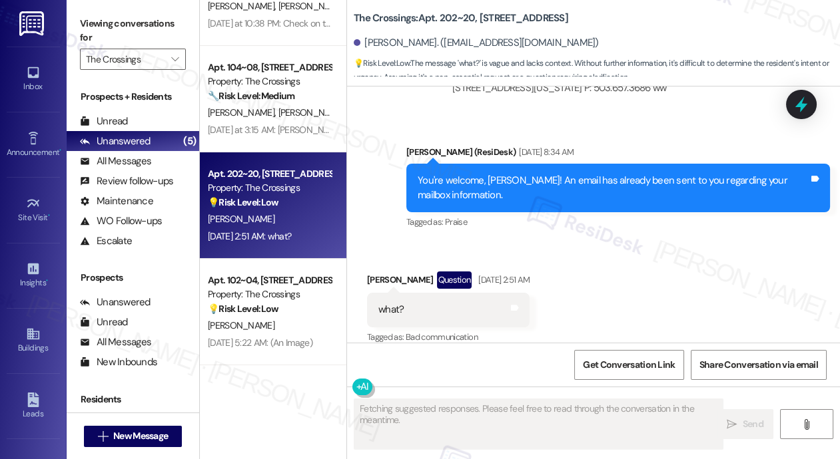
click at [282, 219] on div "A. Rapier" at bounding box center [269, 219] width 126 height 17
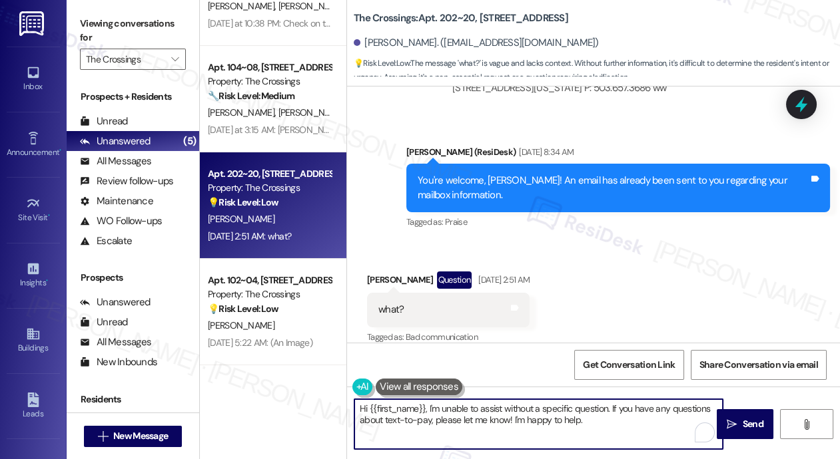
click at [499, 421] on textarea "Hi {{first_name}}, I'm unable to assist without a specific question. If you hav…" at bounding box center [538, 425] width 368 height 50
click at [524, 409] on textarea "You previously ask for your mailbox information, right?" at bounding box center [538, 425] width 368 height 50
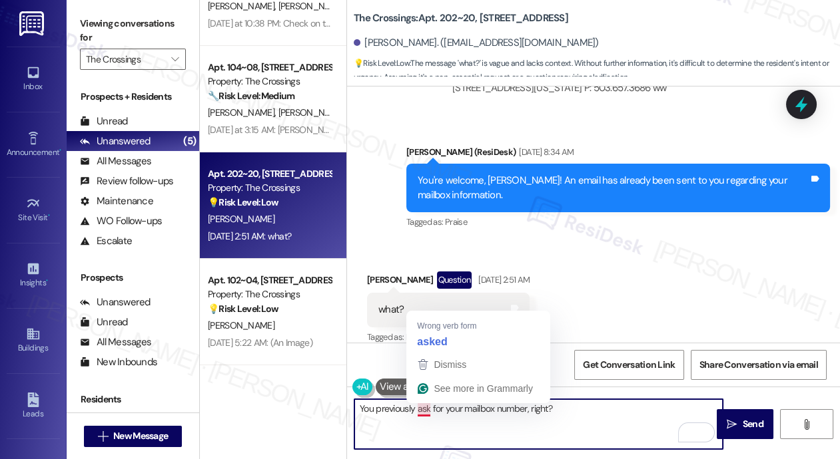
click at [425, 408] on textarea "You previously ask for your mailbox number, right?" at bounding box center [538, 425] width 368 height 50
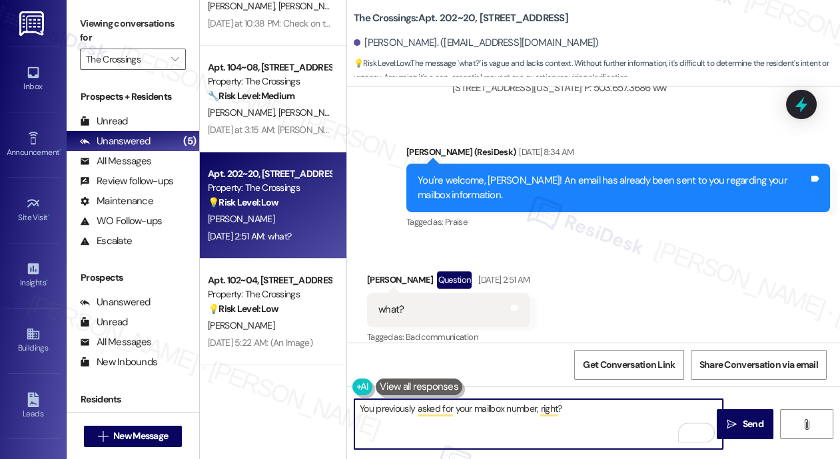
click at [592, 410] on textarea "You previously asked for your mailbox number, right?" at bounding box center [538, 425] width 368 height 50
click at [489, 437] on textarea "You previously asked for your mailbox number, right? Please know that it has be…" at bounding box center [538, 425] width 368 height 50
click at [603, 411] on textarea "You previously asked for your mailbox number, right? Please know that it has be…" at bounding box center [538, 425] width 368 height 50
type textarea "You previously asked for your mailbox number, right? Please know that it has be…"
click at [738, 423] on span " Send" at bounding box center [745, 424] width 42 height 14
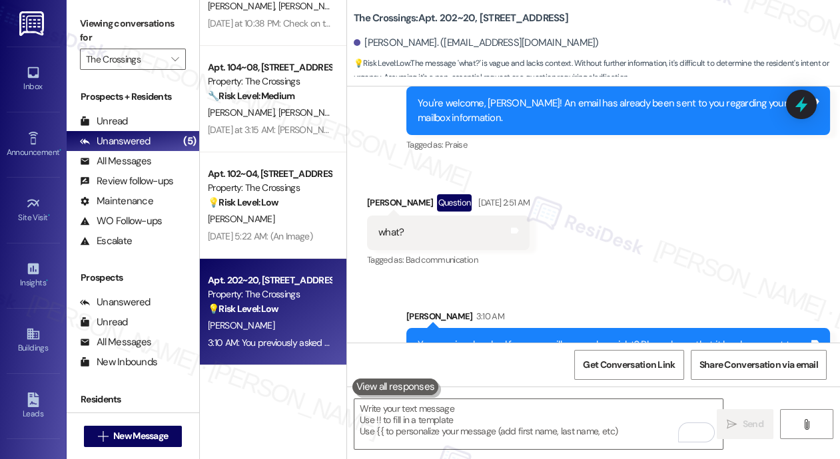
scroll to position [1581, 0]
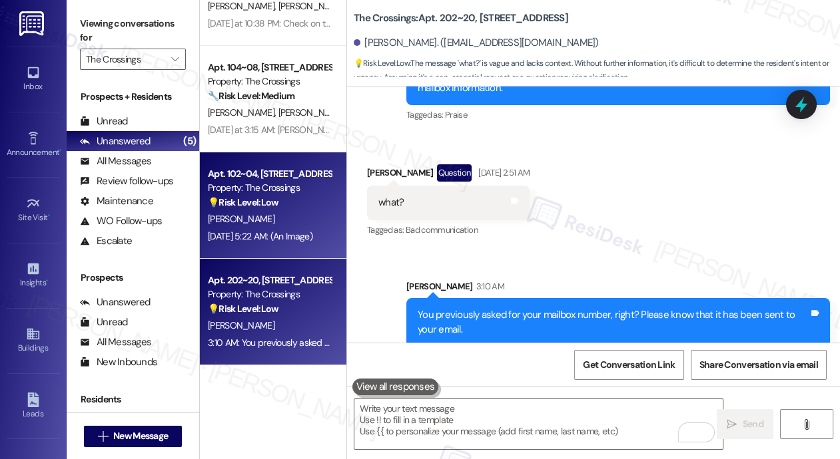
click at [308, 212] on div "T. Prettyman-Silva" at bounding box center [269, 219] width 126 height 17
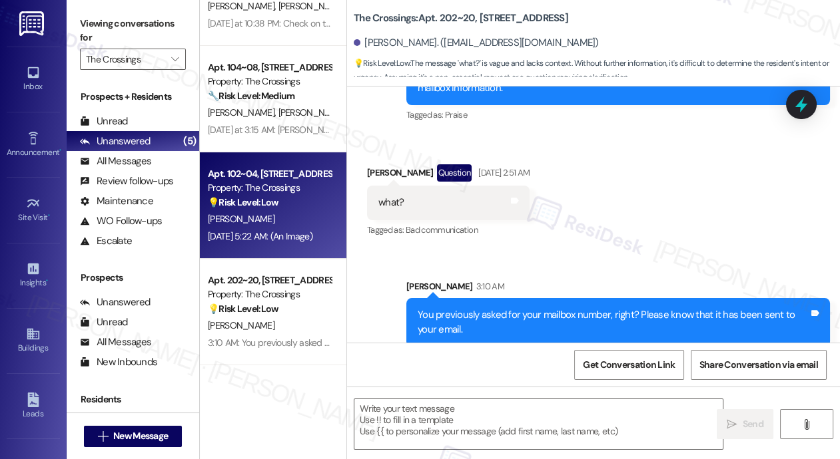
type textarea "Fetching suggested responses. Please feel free to read through the conversation…"
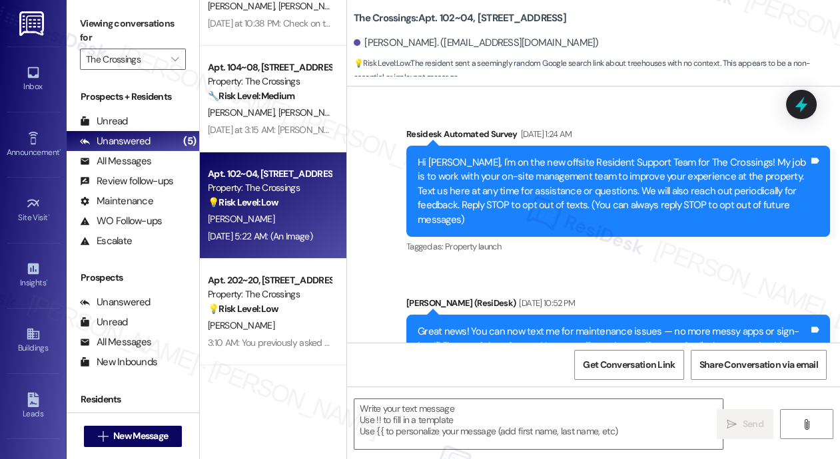
scroll to position [23611, 0]
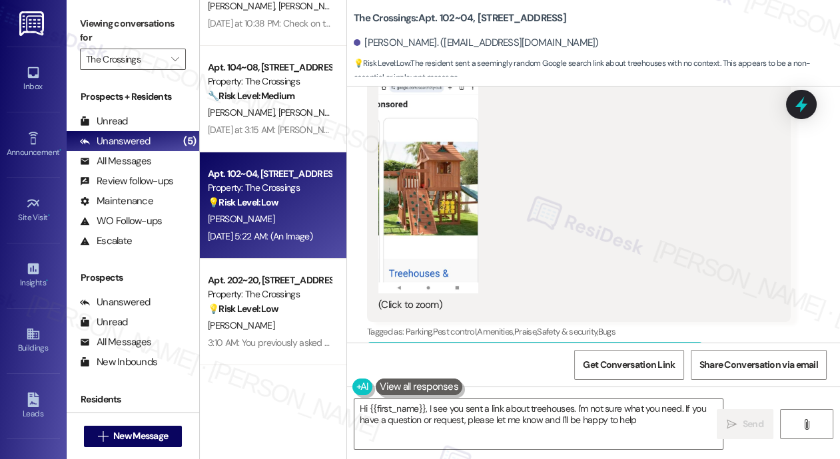
type textarea "Hi {{first_name}}, I see you sent a link about treehouses. I'm not sure what yo…"
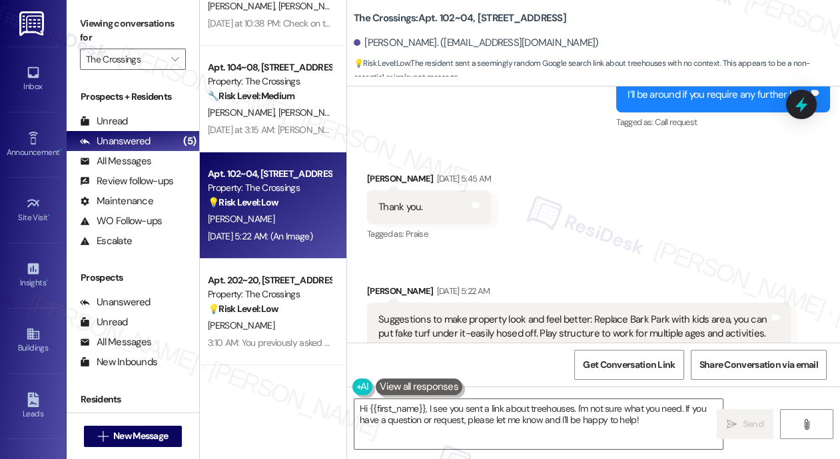
scroll to position [22759, 0]
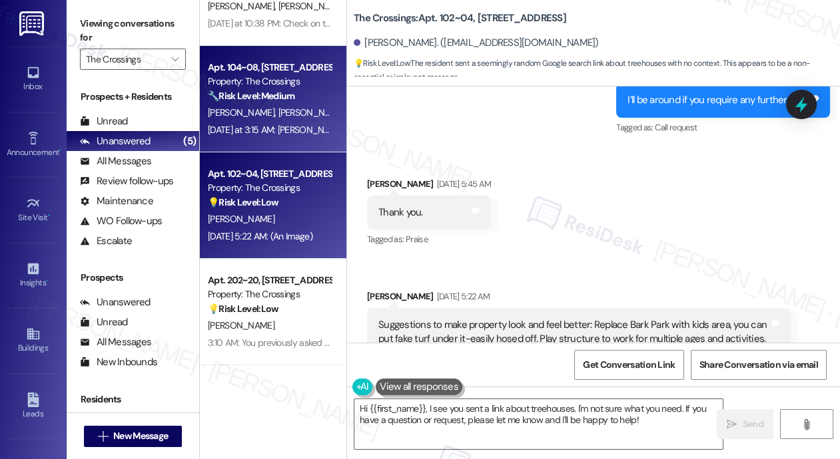
click at [273, 94] on strong "🔧 Risk Level: Medium" at bounding box center [251, 96] width 87 height 12
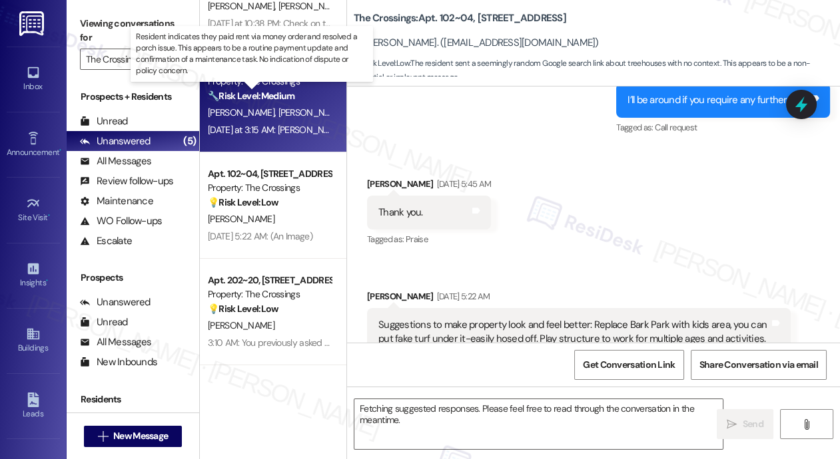
click at [273, 94] on strong "🔧 Risk Level: Medium" at bounding box center [251, 96] width 87 height 12
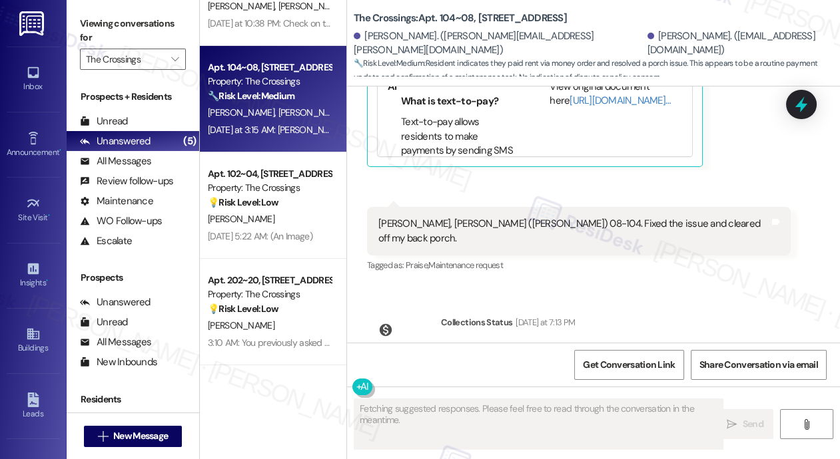
scroll to position [1818, 0]
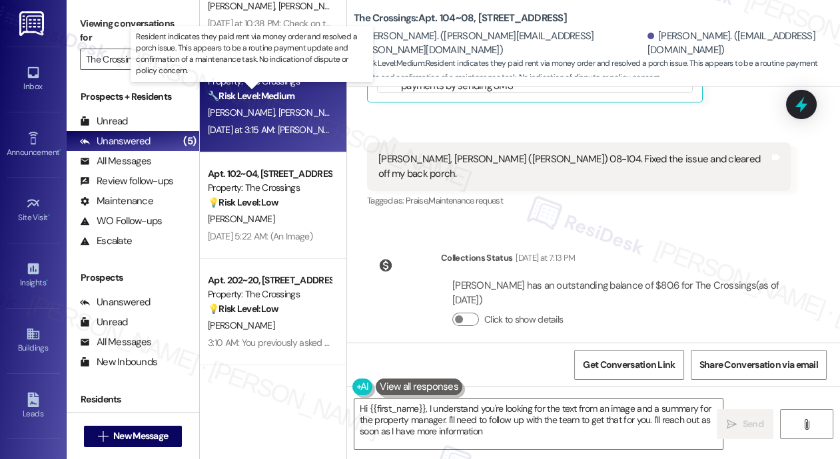
type textarea "Hi {{first_name}}, I understand you're looking for the text from an image and a…"
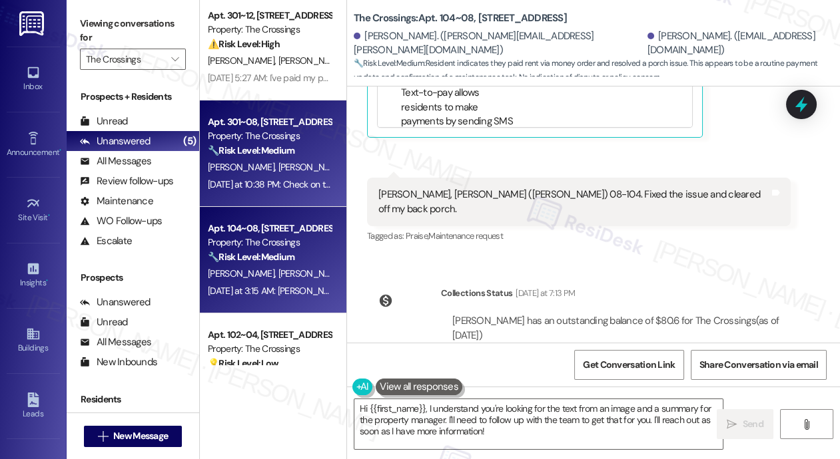
scroll to position [0, 0]
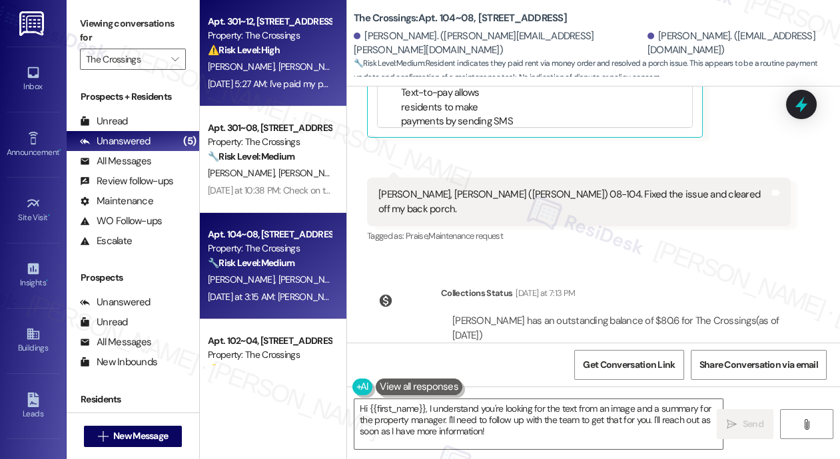
click at [288, 77] on div "Sep 04, 2025 at 5:27 AM: I've paid my portion are you saying housing our heros …" at bounding box center [269, 84] width 126 height 17
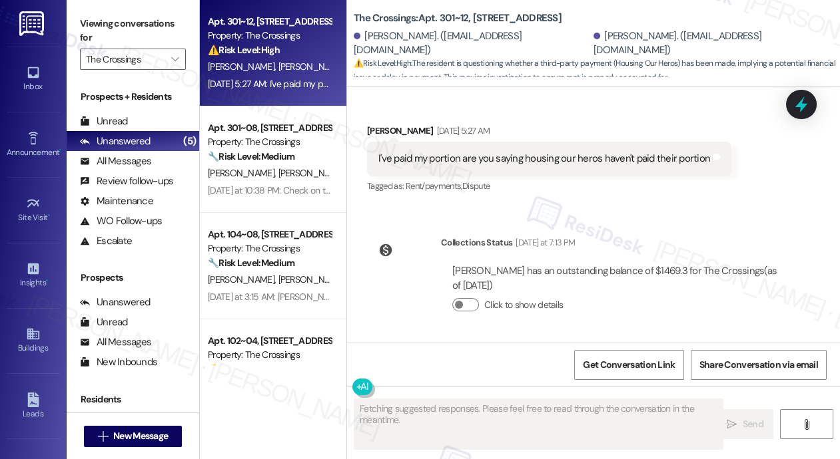
scroll to position [209, 0]
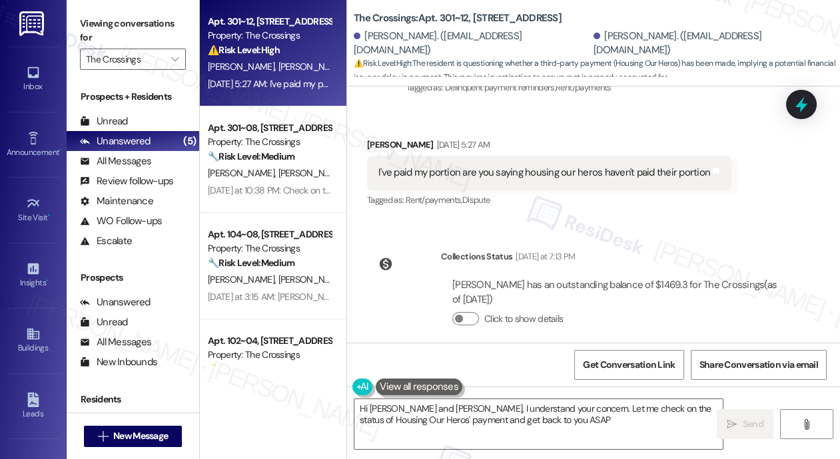
type textarea "Hi Tina and Ronald, I understand your concern. Let me check on the status of Ho…"
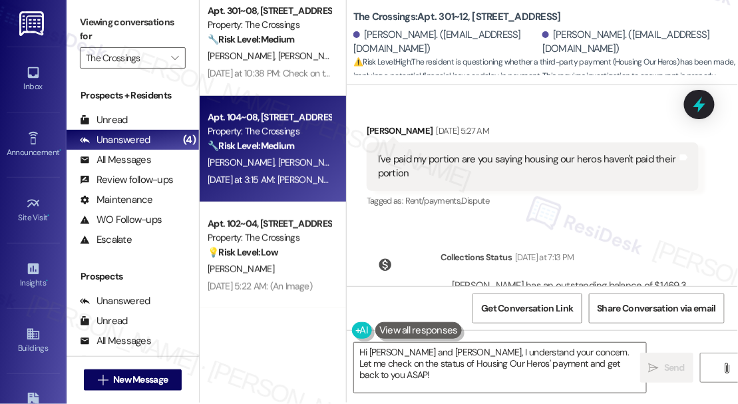
scroll to position [2, 0]
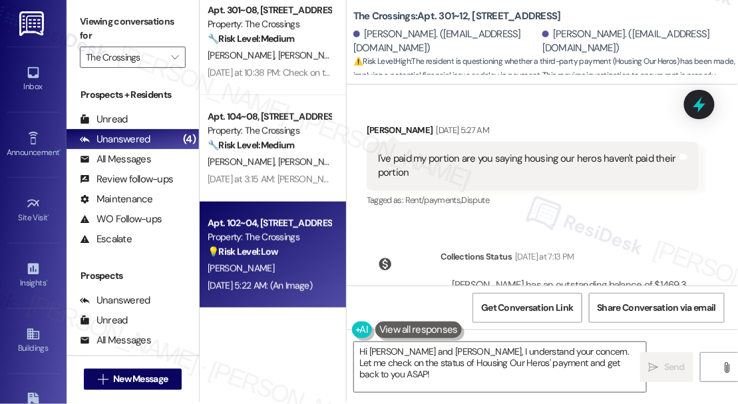
click at [301, 250] on div "💡 Risk Level: Low The resident sent a seemingly random Google search link about…" at bounding box center [269, 252] width 123 height 14
type textarea "Fetching suggested responses. Please feel free to read through the conversation…"
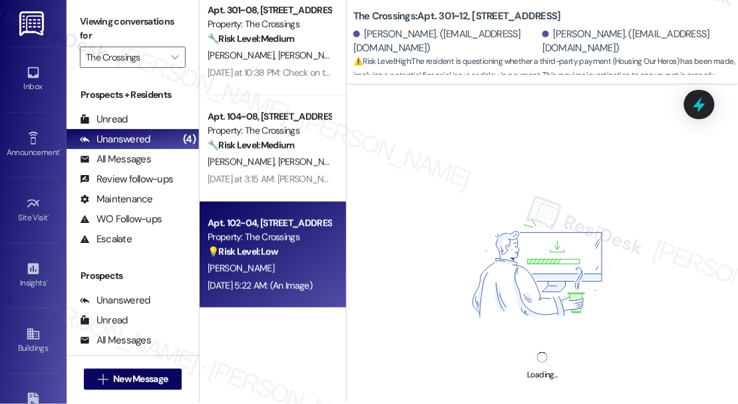
click at [301, 250] on div "💡 Risk Level: Low The resident sent a seemingly random Google search link about…" at bounding box center [269, 252] width 123 height 14
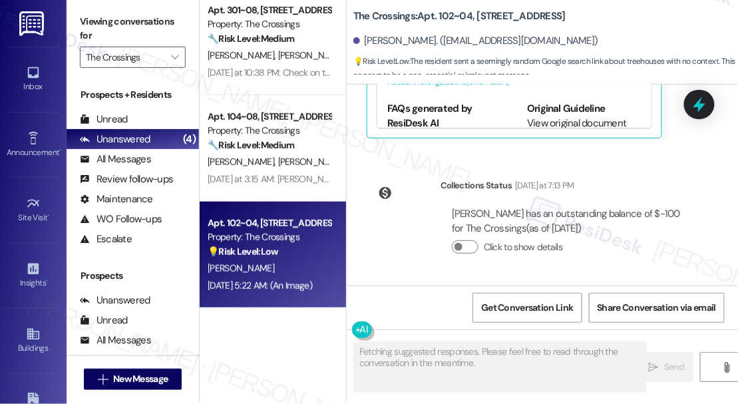
scroll to position [24617, 0]
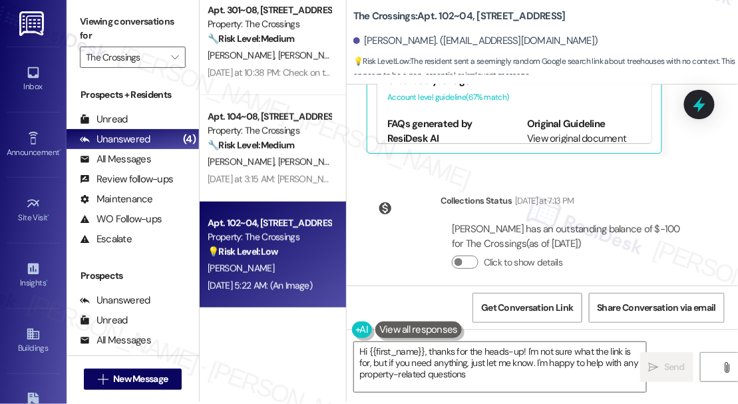
type textarea "Hi {{first_name}}, thanks for the heads-up! I'm not sure what the link is for, …"
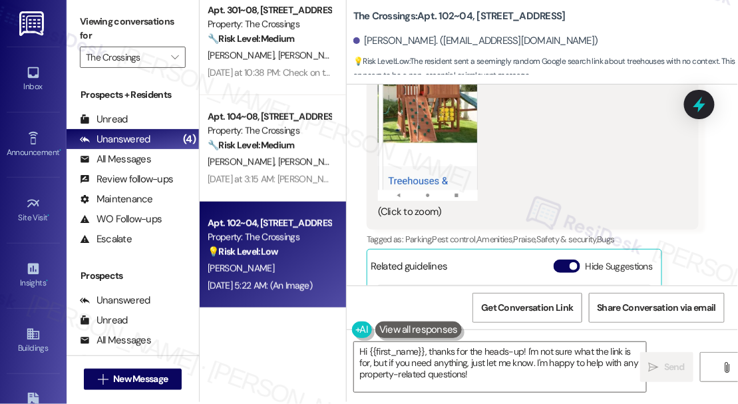
scroll to position [24402, 0]
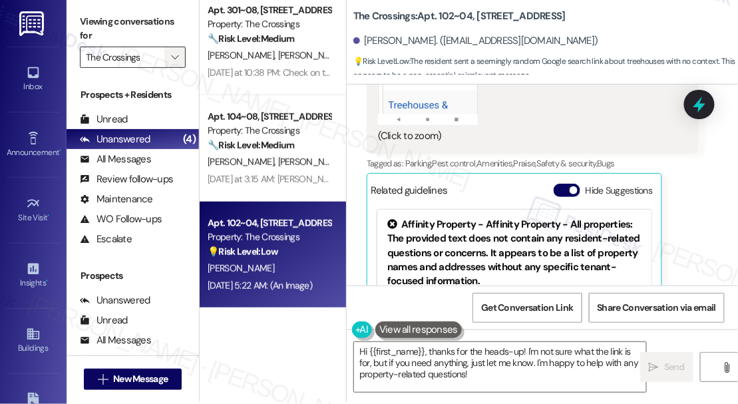
click at [172, 52] on icon "" at bounding box center [174, 57] width 7 height 11
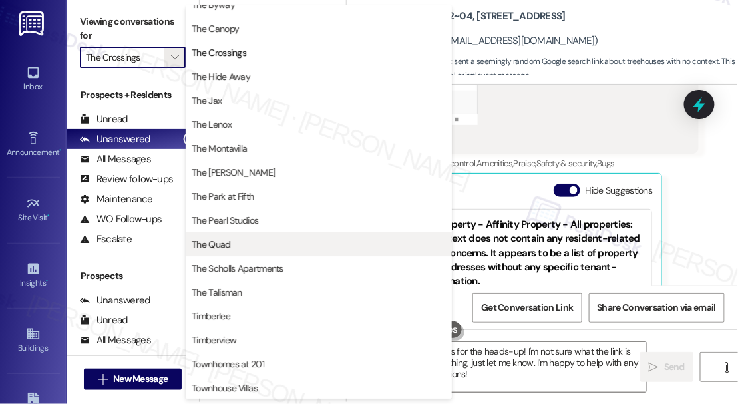
scroll to position [2291, 0]
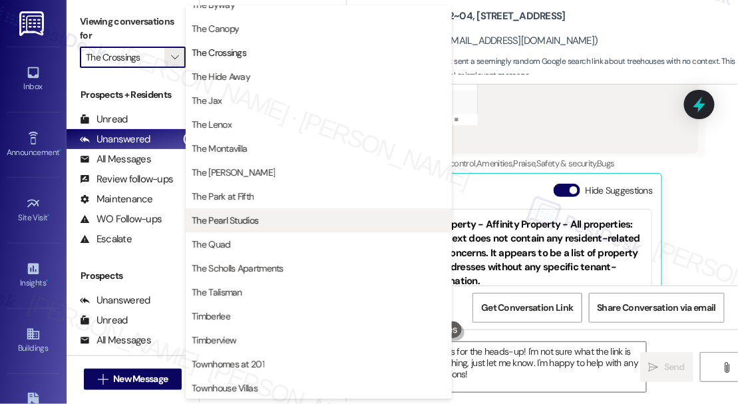
click at [240, 220] on span "The Pearl Studios" at bounding box center [225, 220] width 67 height 13
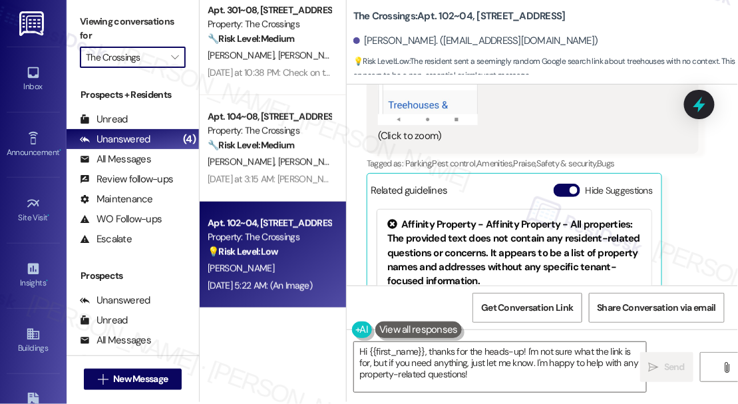
type input "The Pearl Studios"
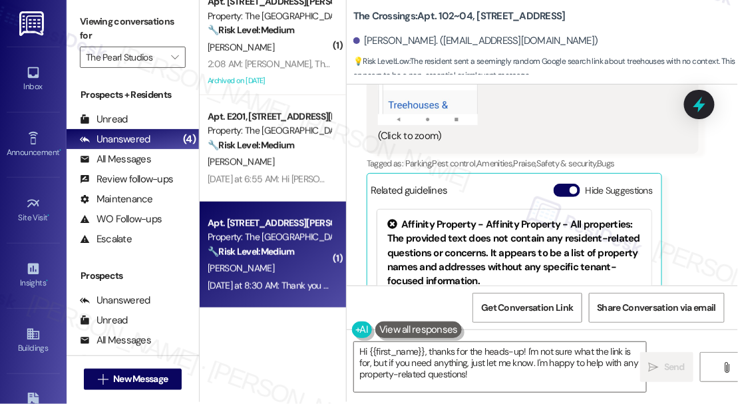
click at [294, 253] on strong "🔧 Risk Level: Medium" at bounding box center [251, 252] width 87 height 12
type textarea "Fetching suggested responses. Please feel free to read through the conversation…"
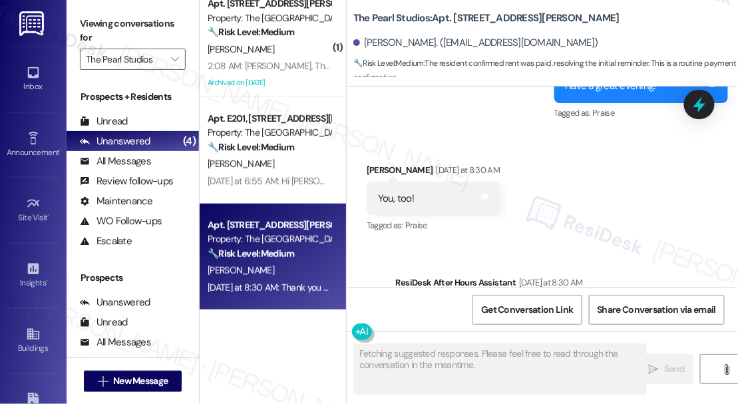
scroll to position [2678, 0]
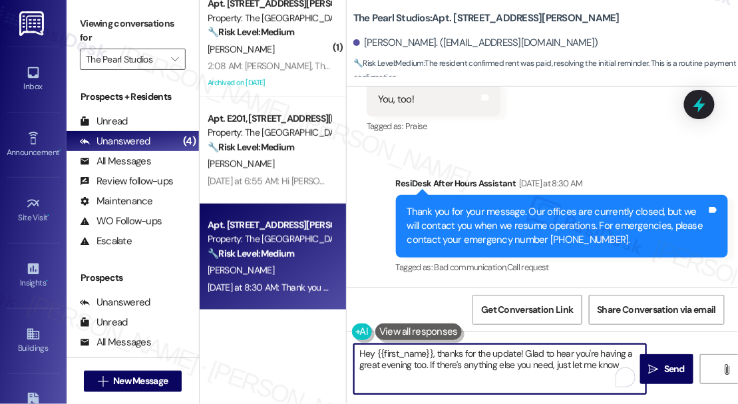
type textarea "Hey {{first_name}}, thanks for the update! Glad to hear you're having a great e…"
click at [404, 356] on textarea "Hey {{first_name}}, thanks for the update! Glad to hear you're having a great e…" at bounding box center [500, 369] width 292 height 50
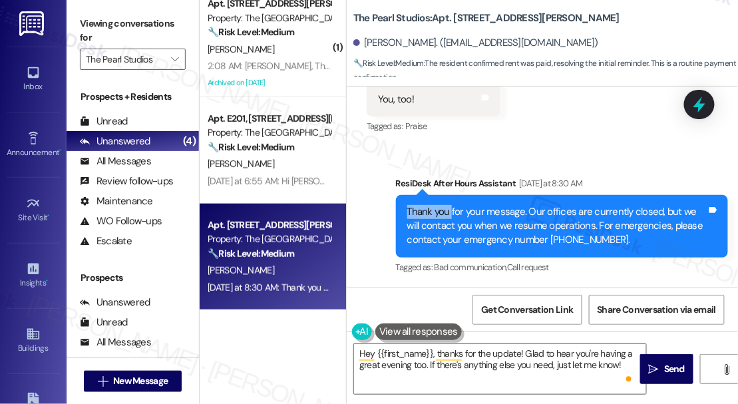
drag, startPoint x: 407, startPoint y: 212, endPoint x: 450, endPoint y: 215, distance: 43.4
click at [450, 215] on div "Thank you for your message. Our offices are currently closed, but we will conta…" at bounding box center [558, 226] width 300 height 43
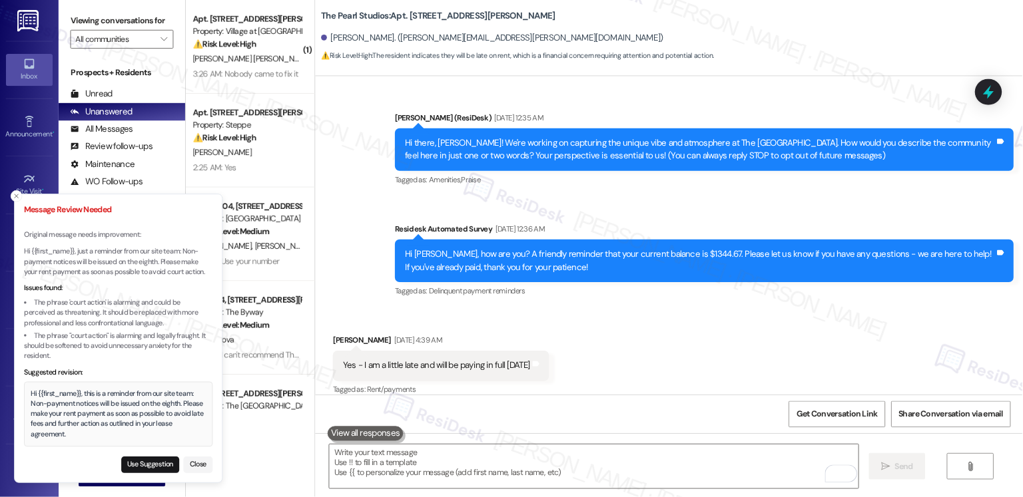
scroll to position [5907, 0]
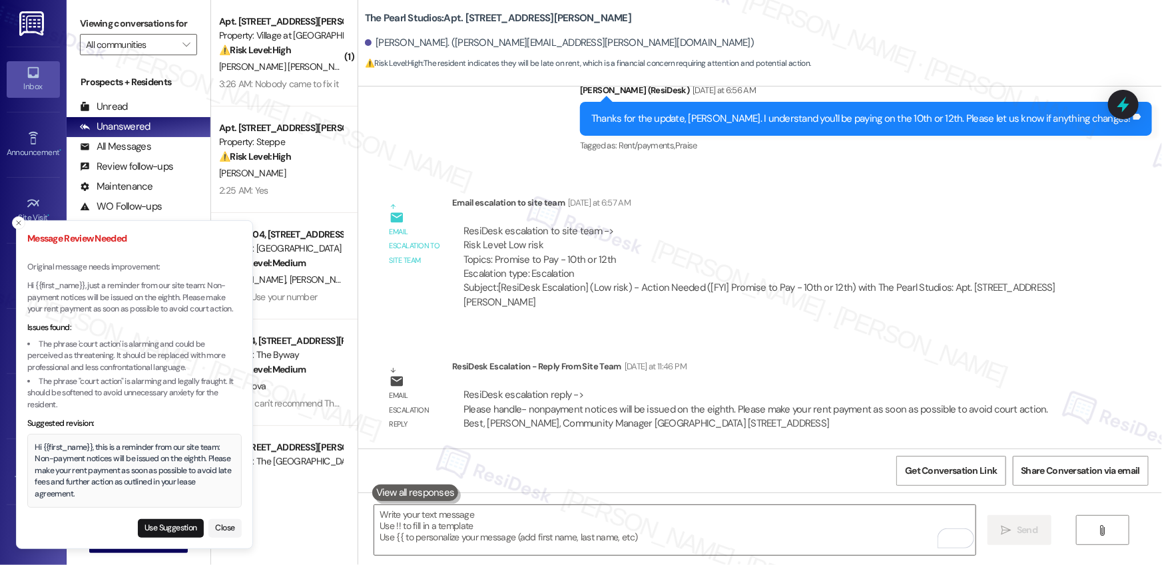
click at [107, 304] on p "Hi {{first_name}}, just a reminder from our site team: Non-payment notices will…" at bounding box center [134, 297] width 214 height 35
click at [162, 533] on button "Use Suggestion" at bounding box center [171, 528] width 66 height 19
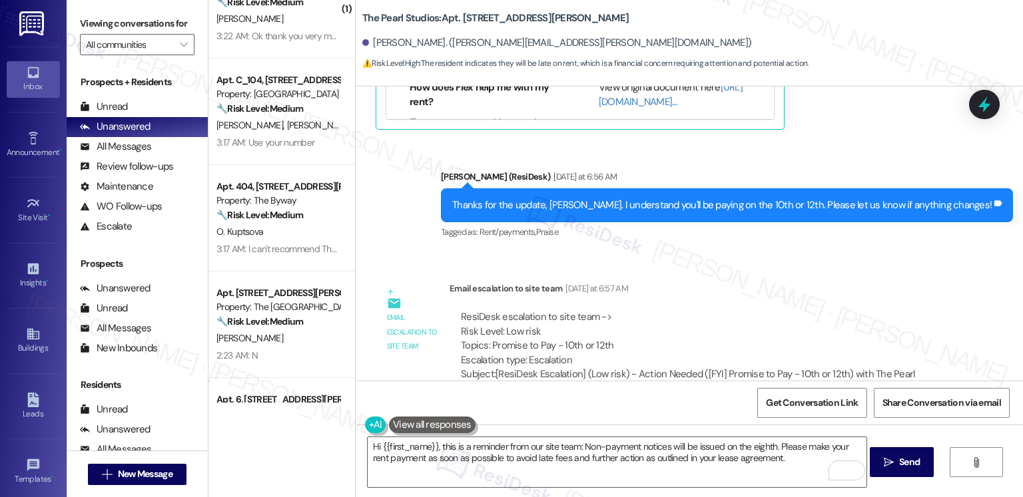
scroll to position [903, 0]
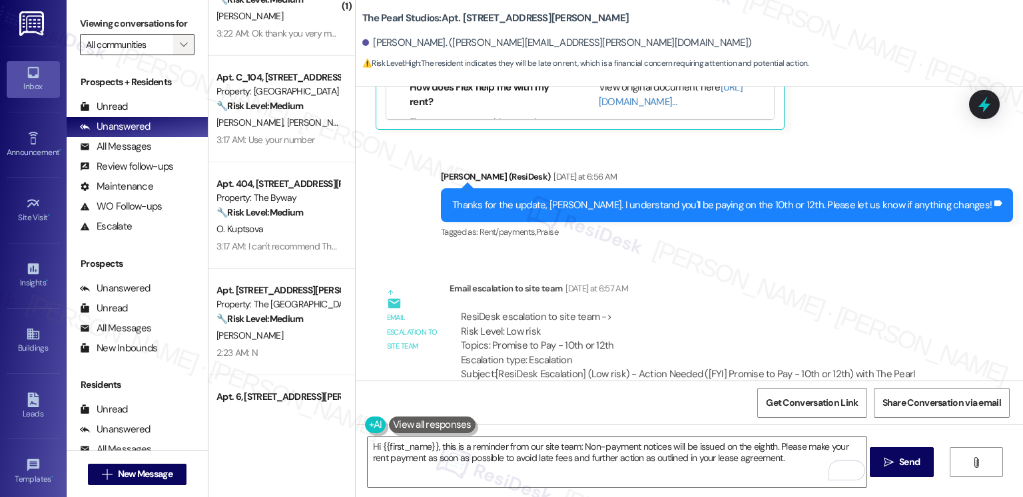
click at [177, 51] on span "" at bounding box center [183, 44] width 13 height 21
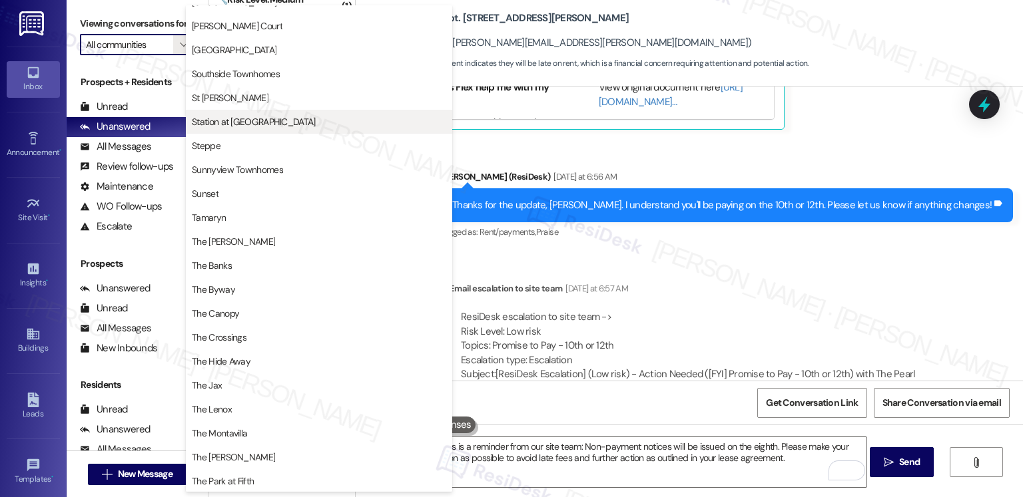
scroll to position [2072, 0]
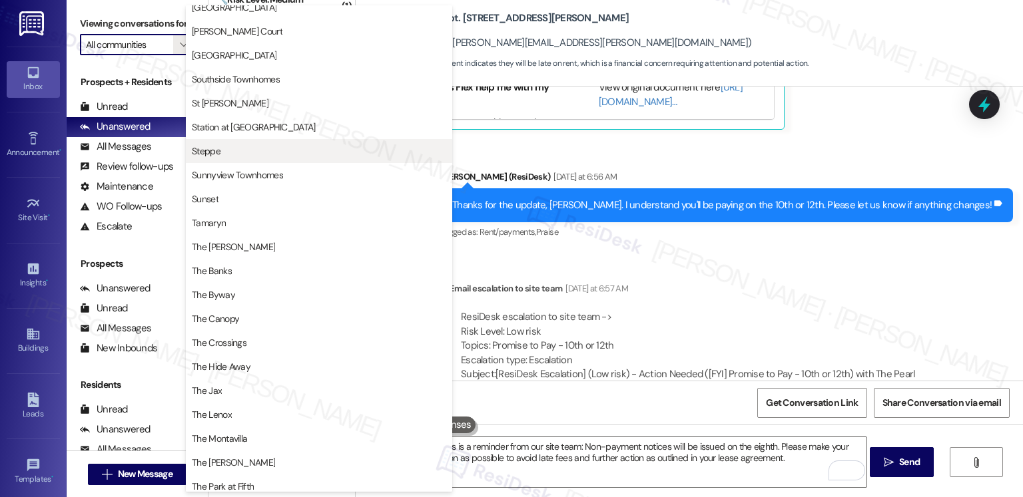
click at [274, 146] on span "Steppe" at bounding box center [319, 150] width 254 height 13
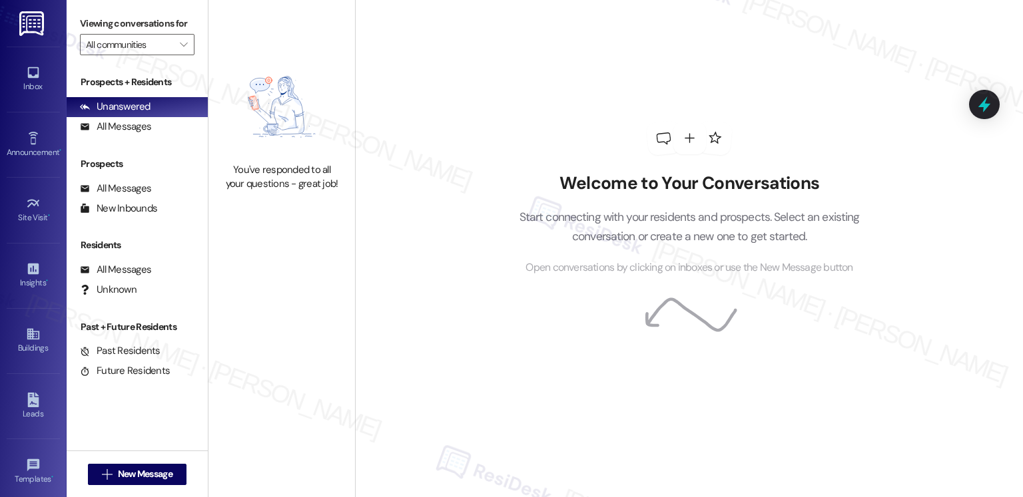
type input "Steppe"
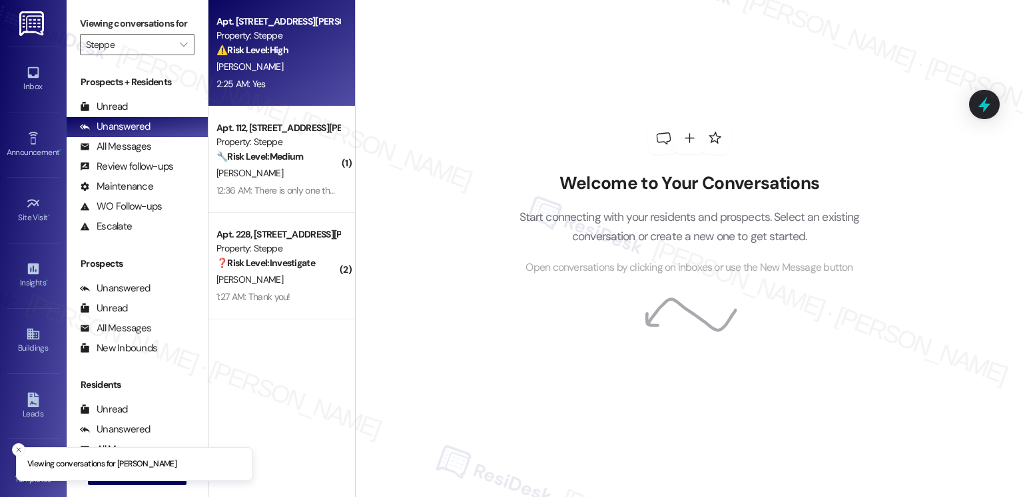
click at [273, 57] on div "⚠️ Risk Level: High The resident reports that their AC has not been working for…" at bounding box center [277, 50] width 123 height 14
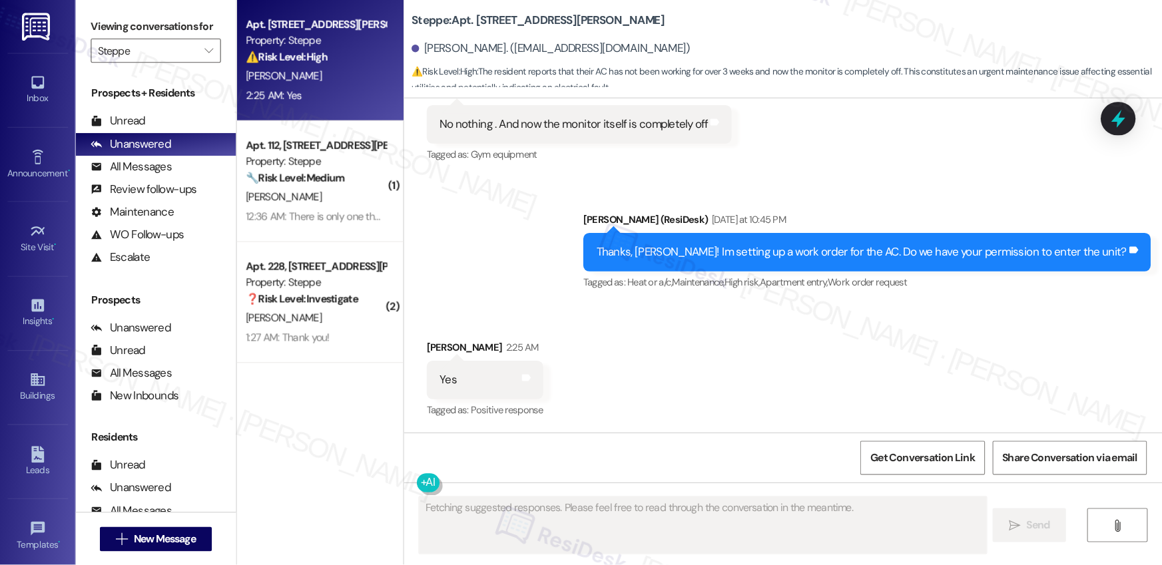
scroll to position [2818, 0]
click at [808, 230] on div "Thanks, [PERSON_NAME]! Im setting up a work order for the AC. Do we have your p…" at bounding box center [762, 221] width 499 height 34
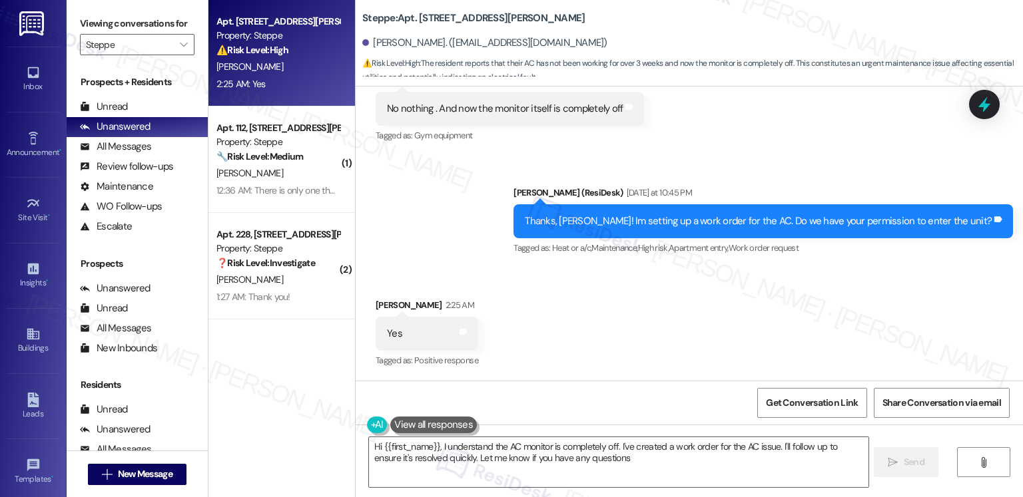
type textarea "Hi {{first_name}}, I understand the AC monitor is completely off. I've created …"
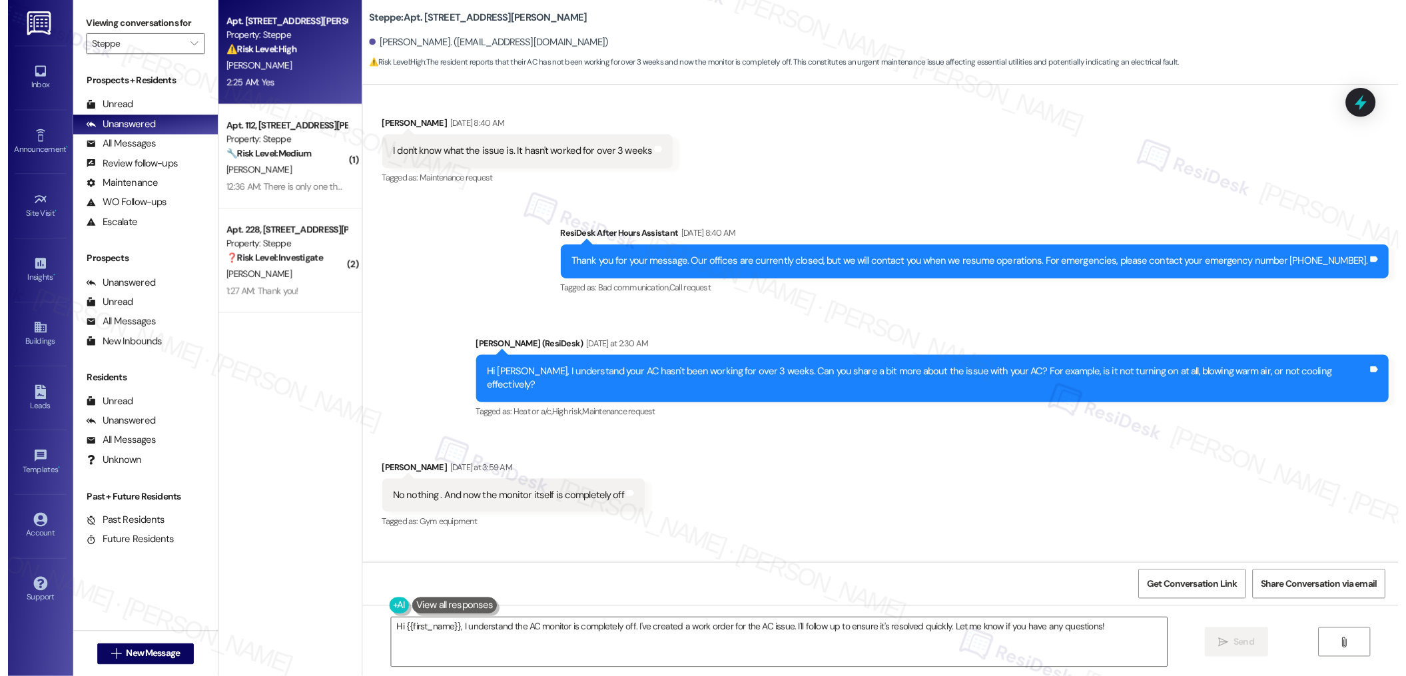
scroll to position [2495, 0]
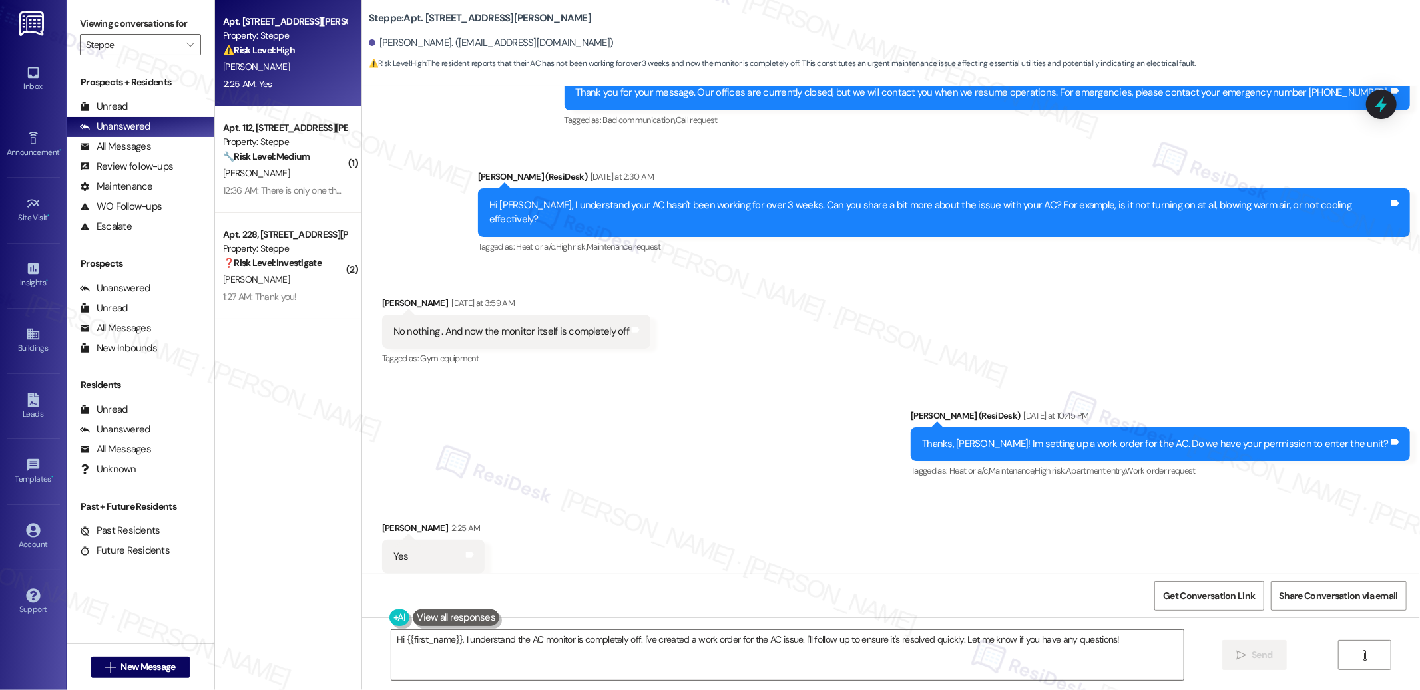
click at [525, 325] on div "No nothing . And now the monitor itself is completely off" at bounding box center [512, 332] width 236 height 14
click at [526, 325] on div "No nothing . And now the monitor itself is completely off" at bounding box center [512, 332] width 236 height 14
copy div "No nothing . And now the monitor itself is completely off Tags and notes"
click at [586, 565] on textarea "Hi {{first_name}}, I understand the AC monitor is completely off. I've created …" at bounding box center [788, 656] width 792 height 50
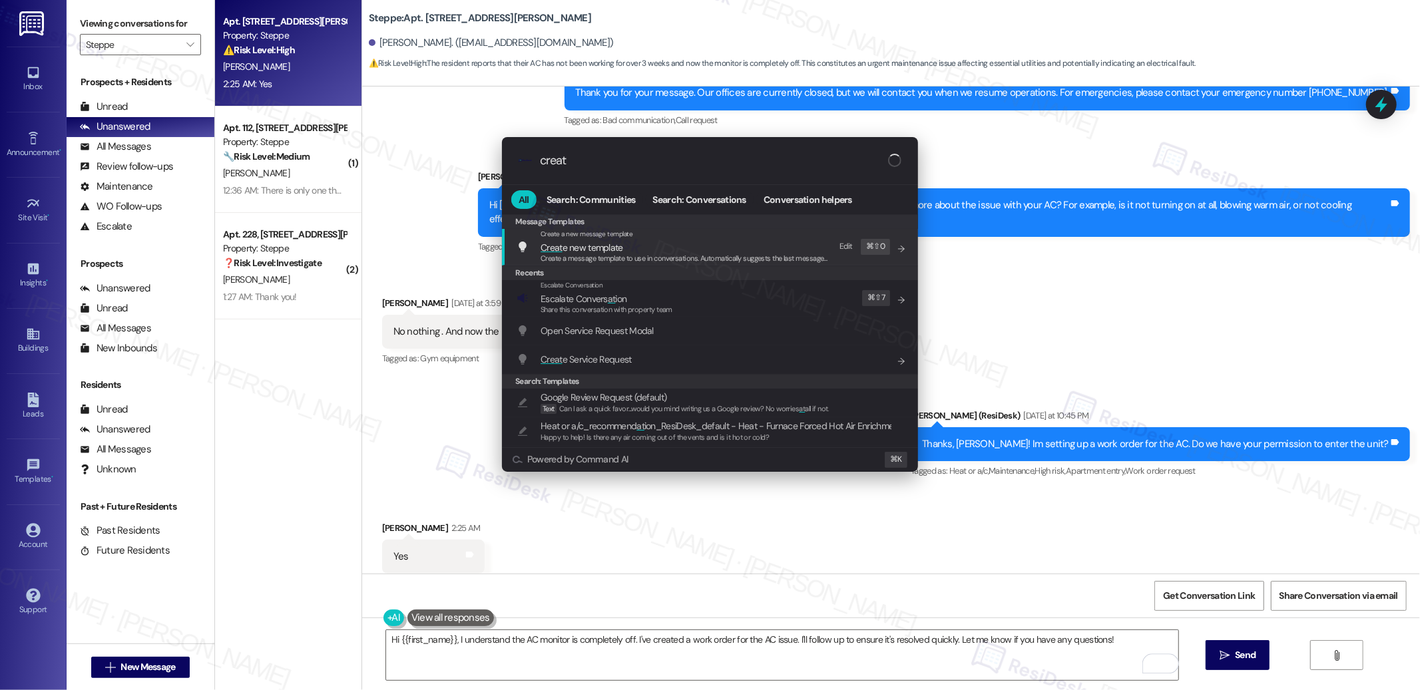
type input "create"
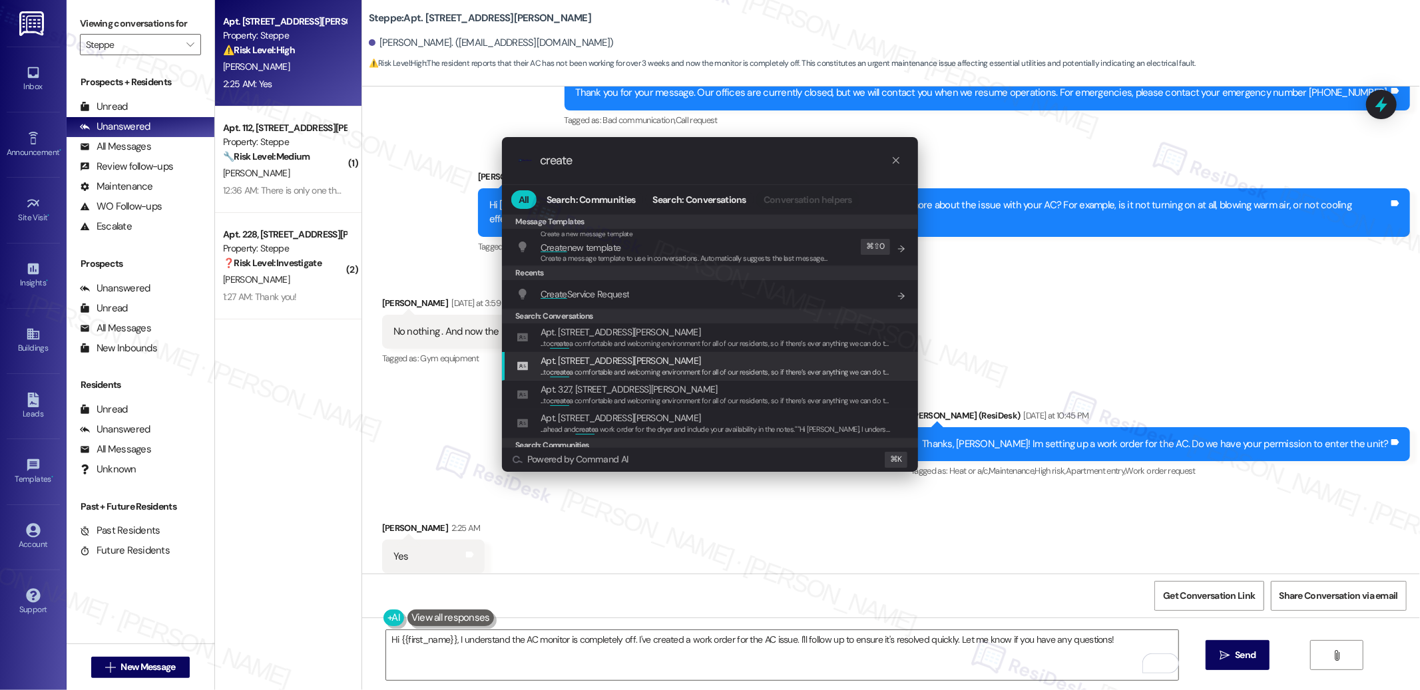
click at [435, 140] on div ".cls-1{fill:#0a055f;}.cls-2{fill:#0cc4c4;} resideskLogoBlueOrange create All Se…" at bounding box center [710, 345] width 1420 height 690
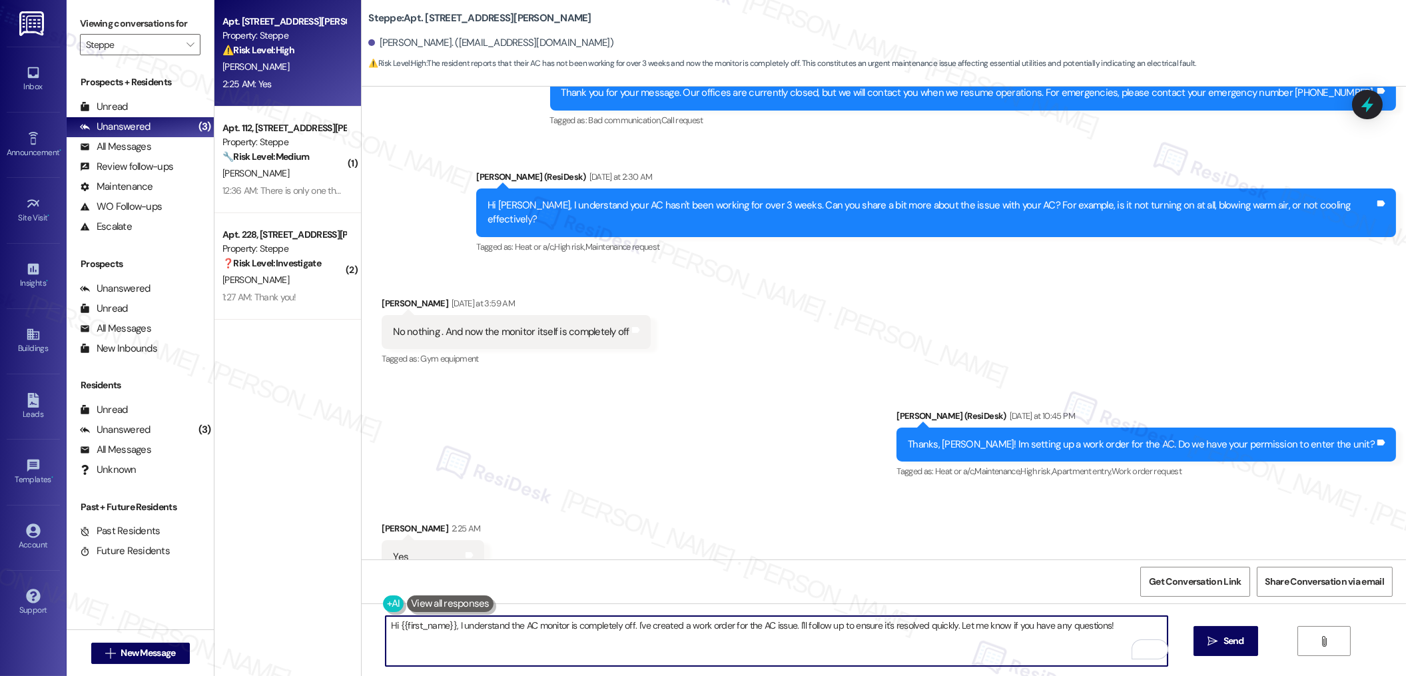
click at [513, 325] on div "No nothing . And now the monitor itself is completely off" at bounding box center [511, 332] width 236 height 14
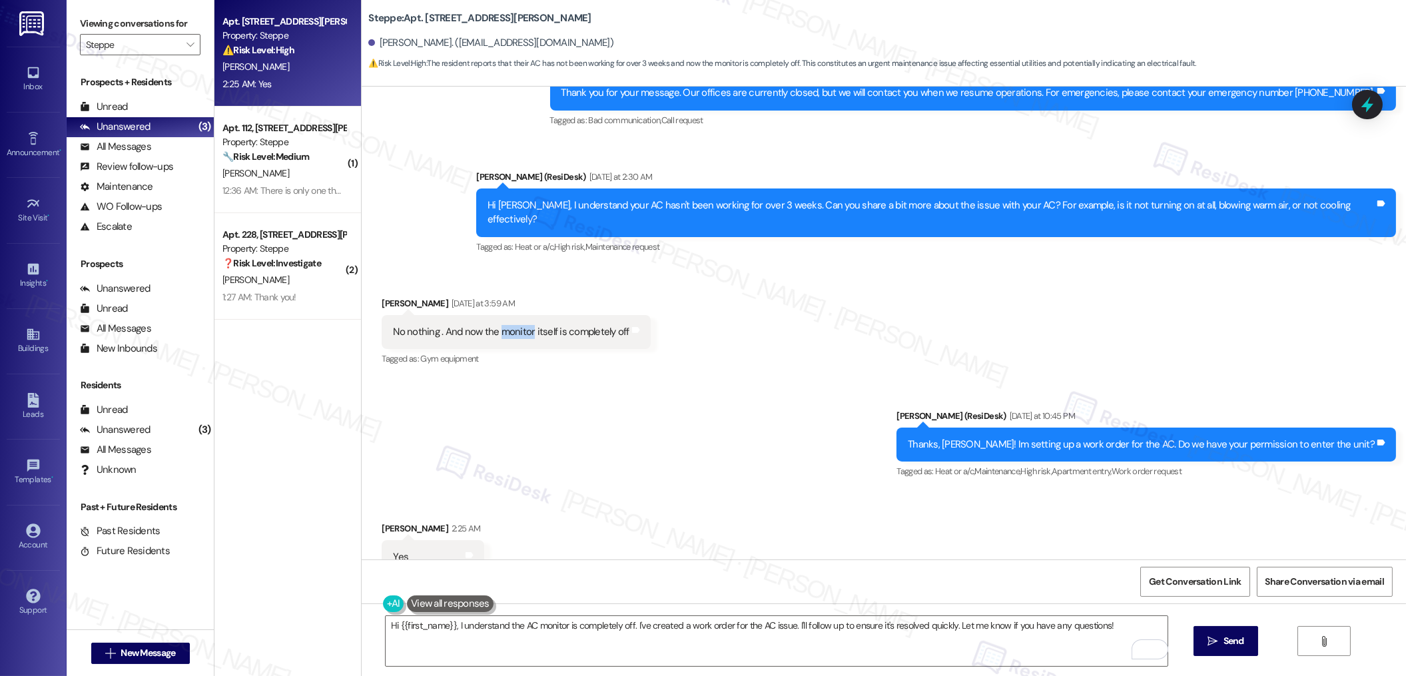
click at [513, 325] on div "No nothing . And now the monitor itself is completely off" at bounding box center [511, 332] width 236 height 14
copy div "No nothing . And now the monitor itself is completely off Tags and notes"
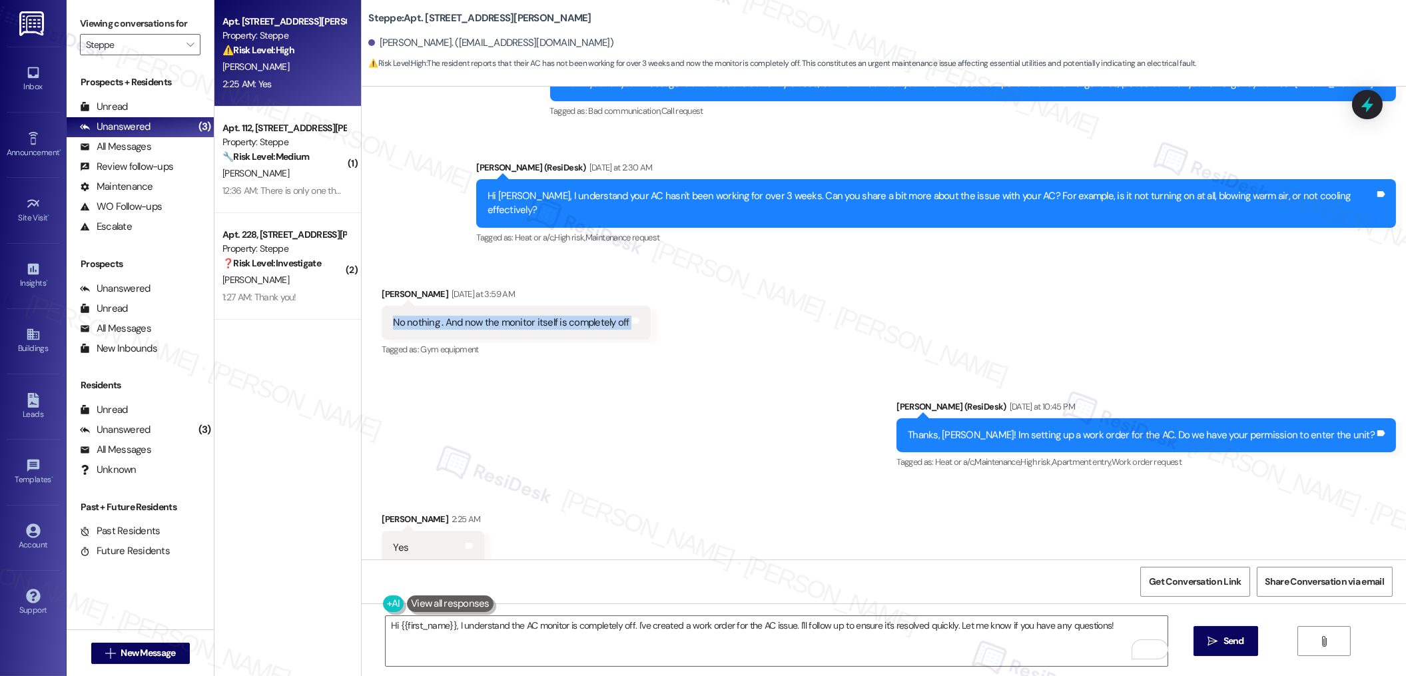
scroll to position [2510, 0]
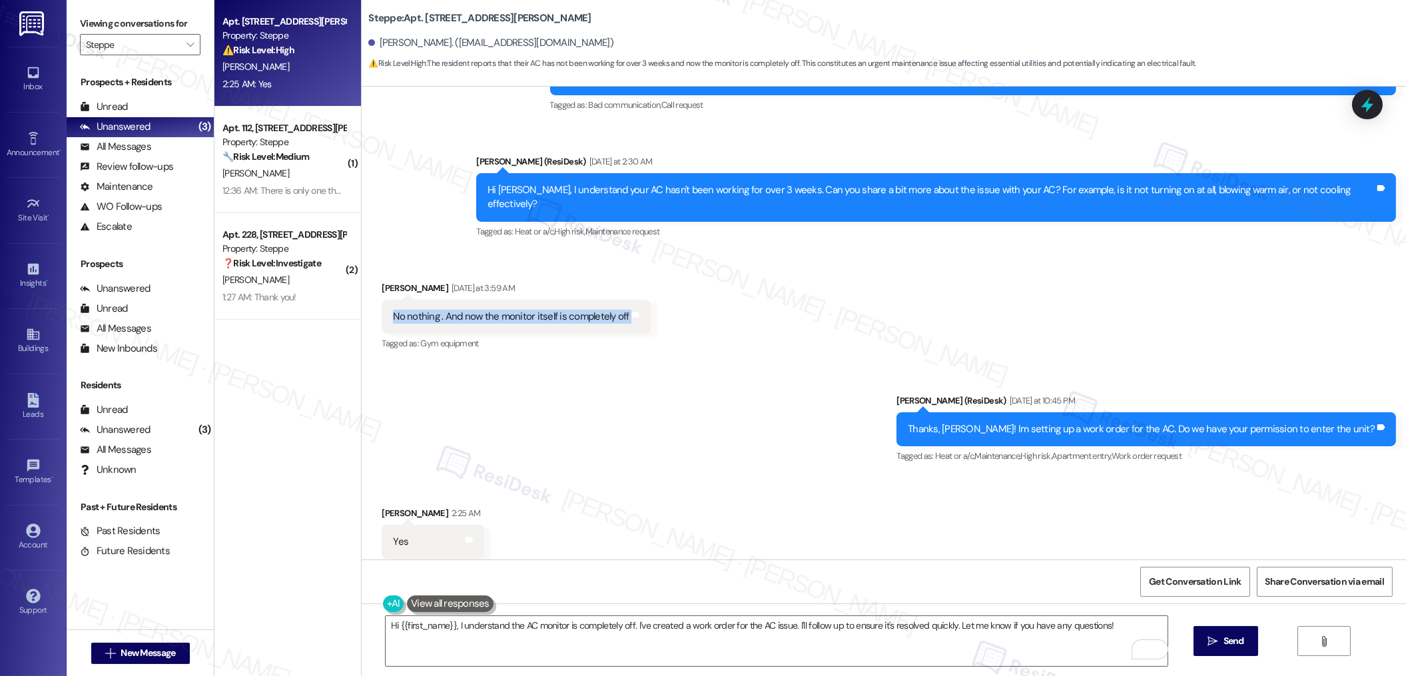
click at [487, 565] on div "Hi {{first_name}}, I understand the AC monitor is completely off. I've created …" at bounding box center [884, 653] width 1044 height 100
click at [579, 300] on div "No nothing . And now the monitor itself is completely off Tags and notes" at bounding box center [516, 317] width 268 height 34
click at [533, 565] on textarea "Hi {{first_name}}, I understand the AC monitor is completely off. I've created …" at bounding box center [777, 641] width 782 height 50
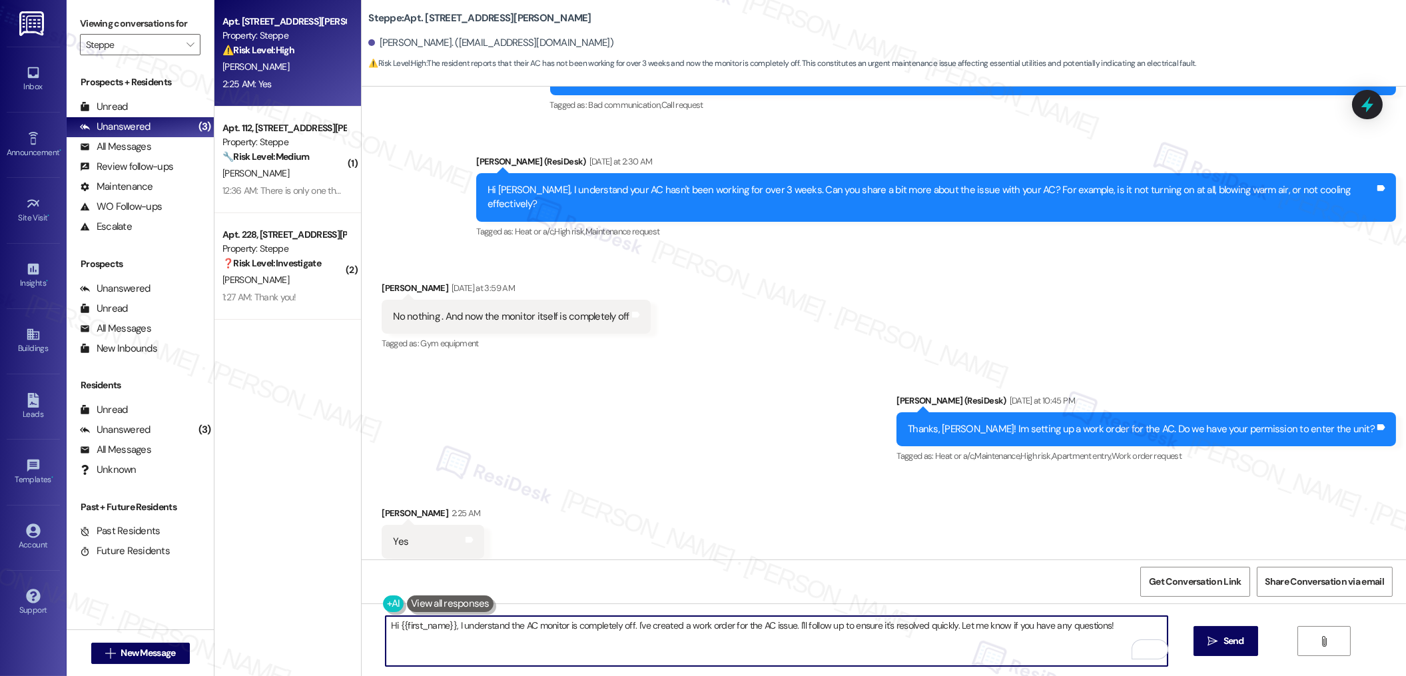
click at [533, 565] on textarea "Hi {{first_name}}, I understand the AC monitor is completely off. I've created …" at bounding box center [777, 641] width 782 height 50
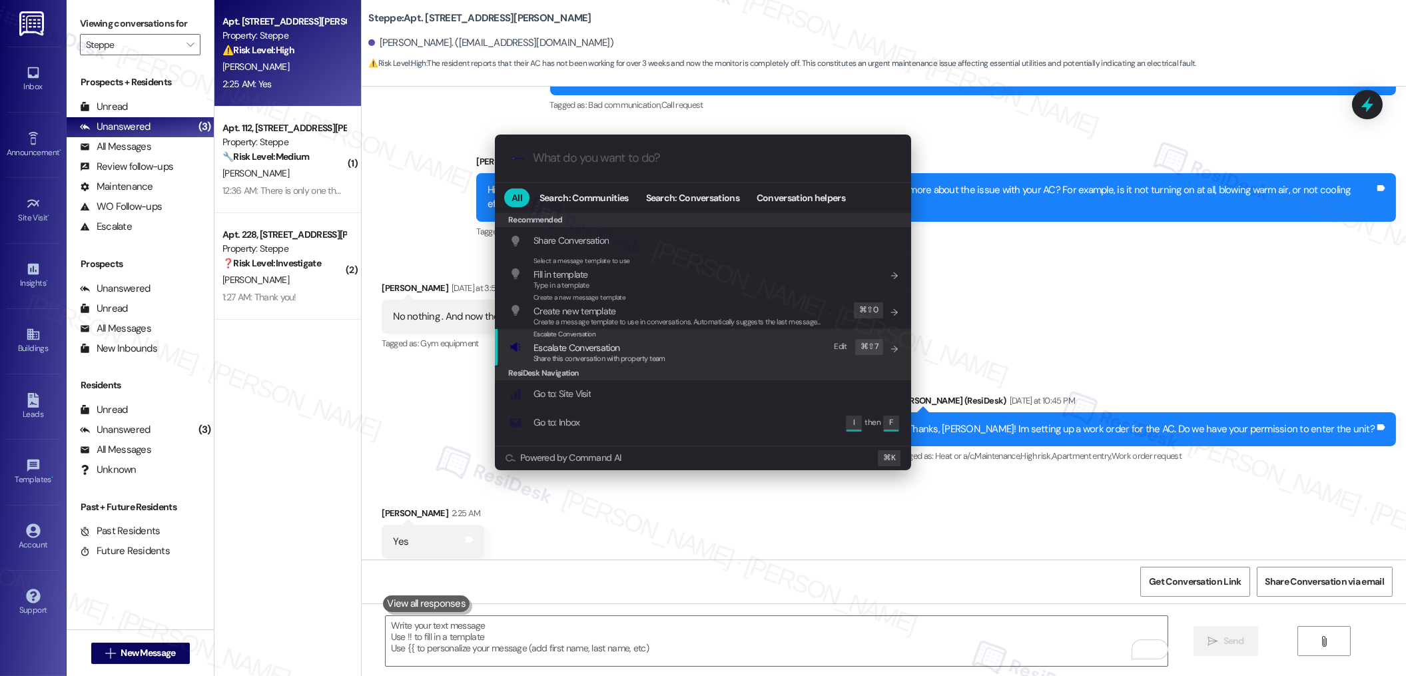
click at [593, 349] on span "Escalate Conversation" at bounding box center [576, 348] width 86 height 12
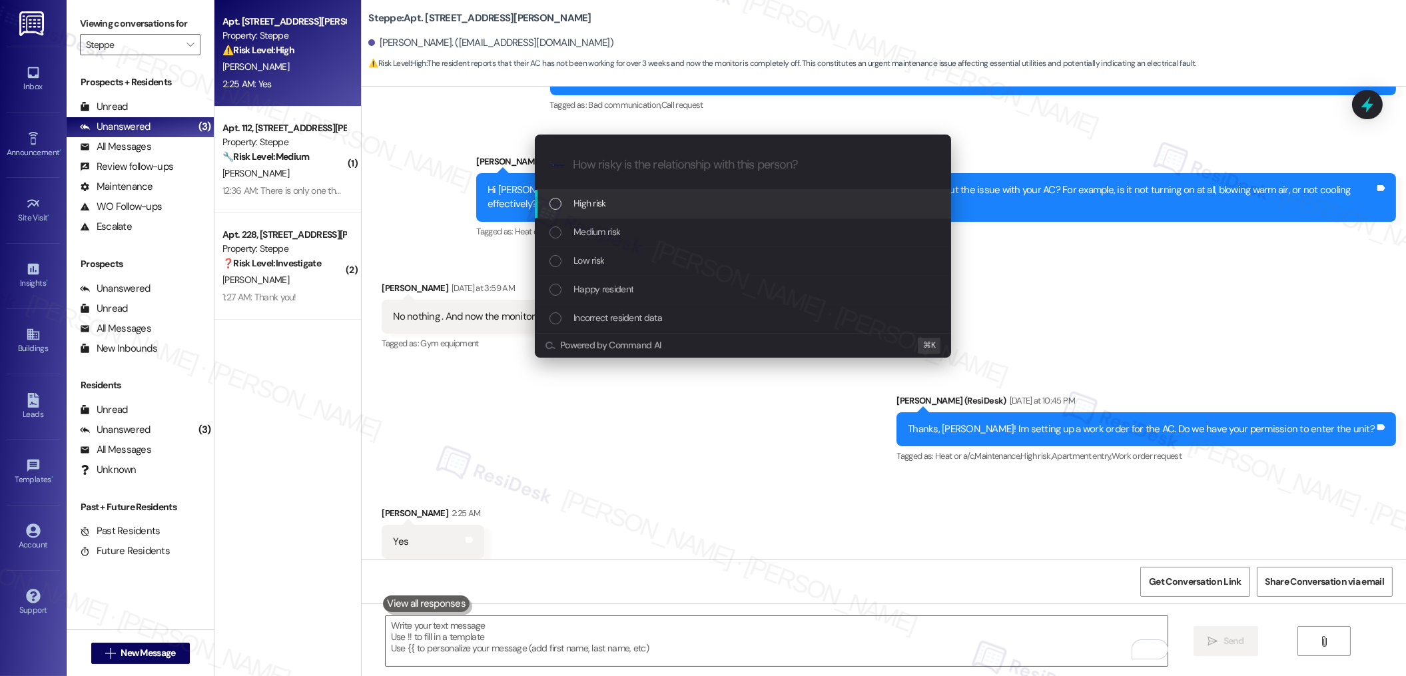
click at [622, 210] on div "High risk" at bounding box center [744, 203] width 390 height 15
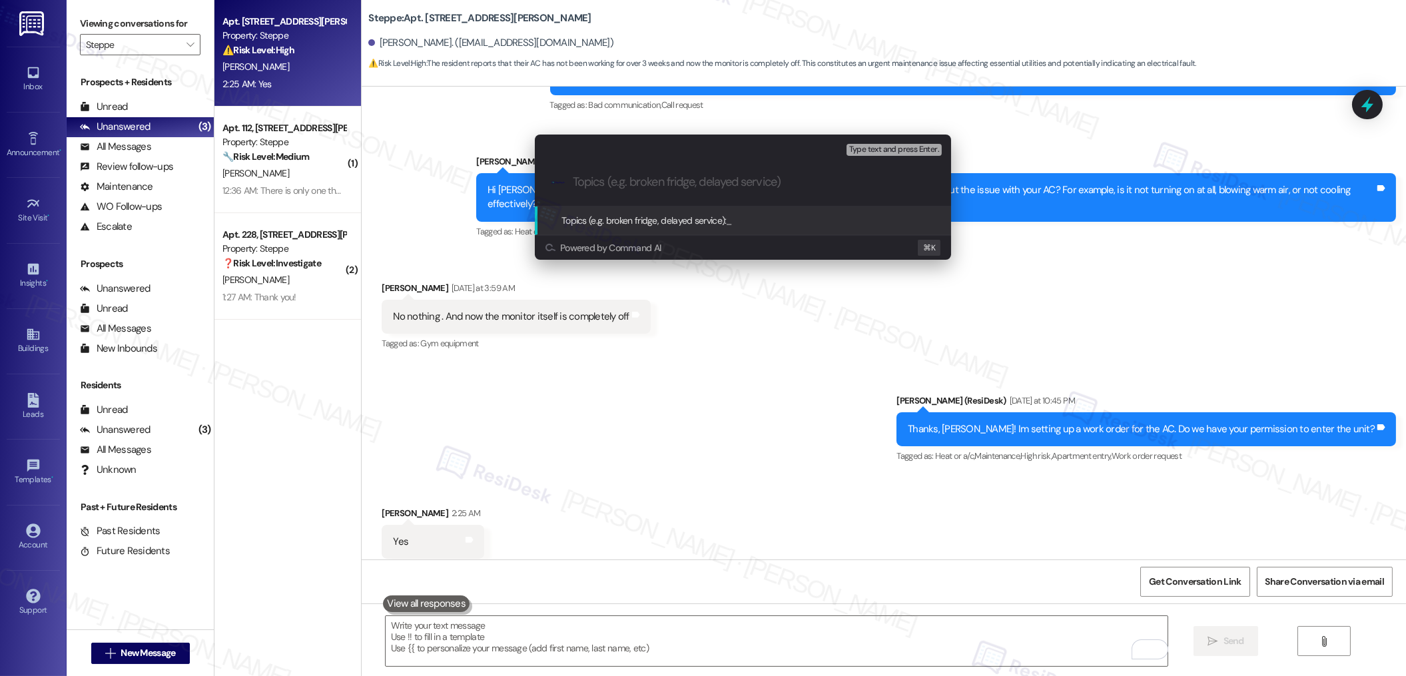
paste input "242390"
click at [571, 183] on div ".cls-1{fill:#0a055f;}.cls-2{fill:#0cc4c4;} resideskLogoBlueOrange 242390" at bounding box center [743, 181] width 416 height 47
click at [581, 184] on input "242390" at bounding box center [748, 182] width 351 height 14
paste input "Work order submitted by Residesk | Work order #"
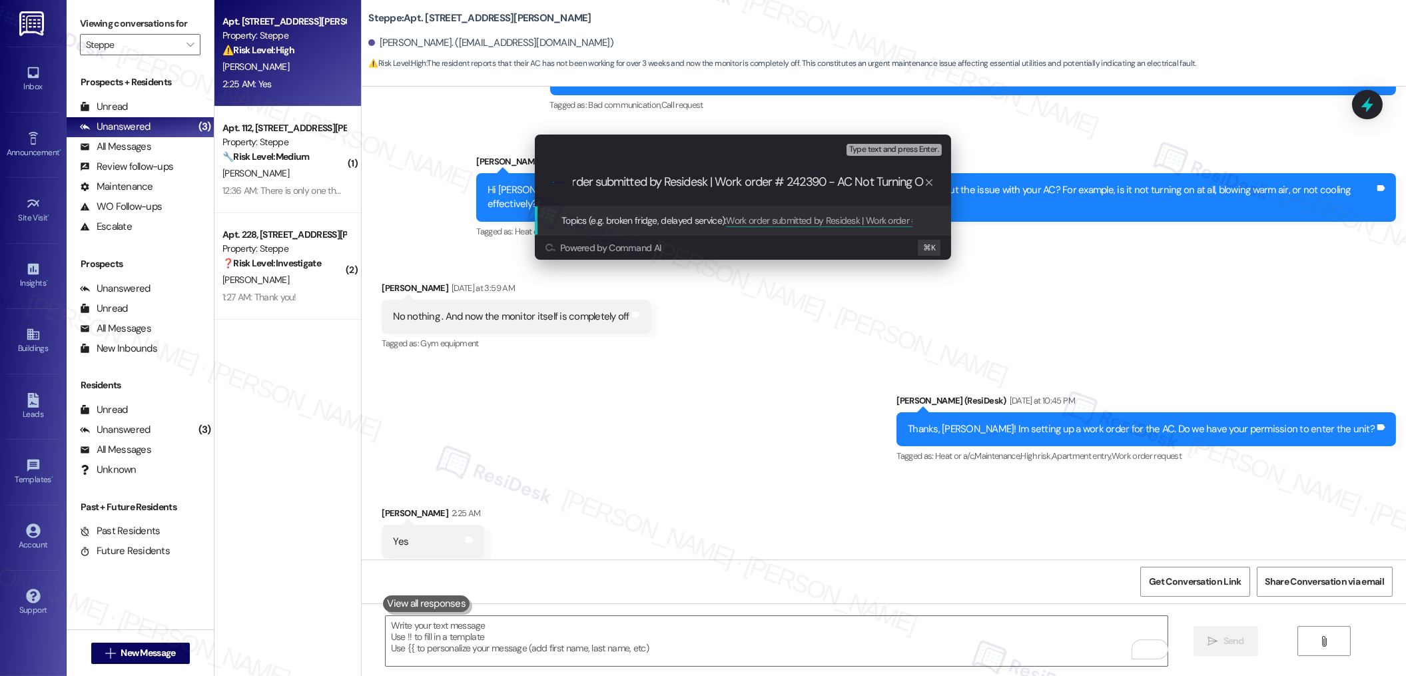
type input "Work order submitted by Residesk | Work order # 242390 - AC Not Turning On"
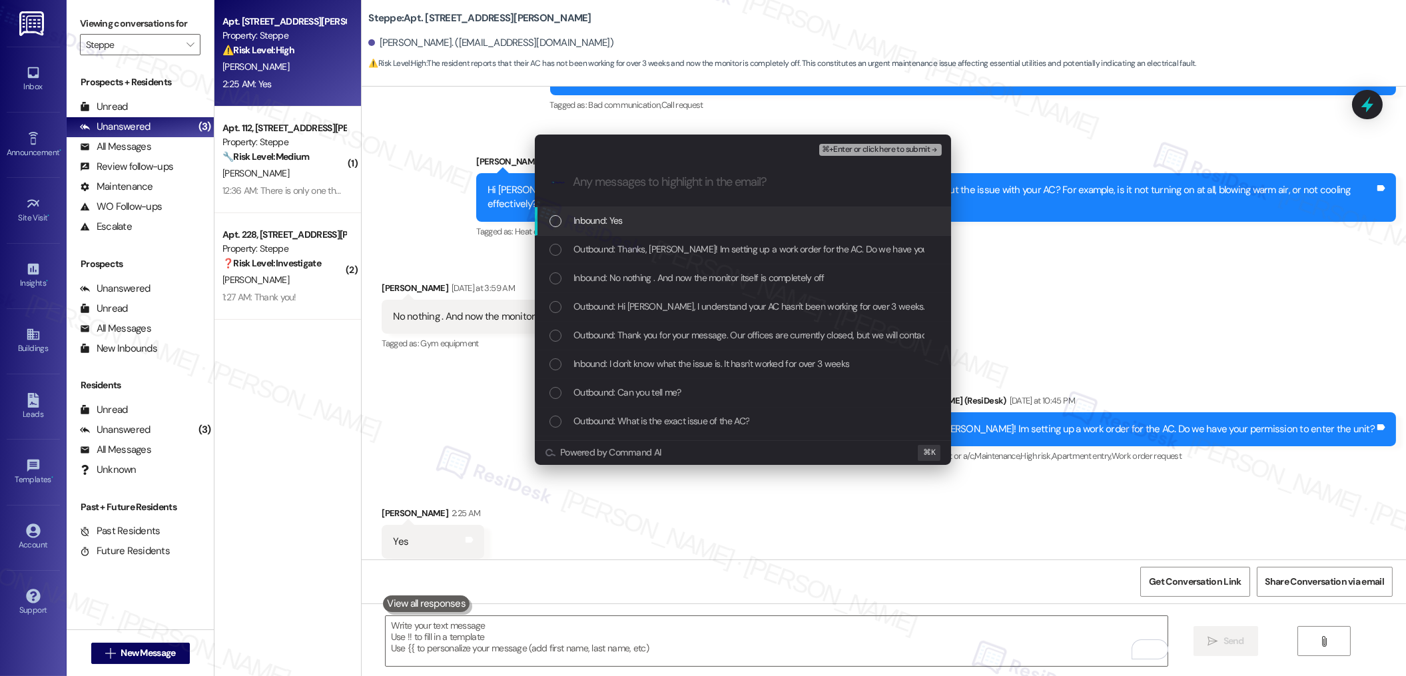
click at [585, 214] on span "Inbound: Yes" at bounding box center [597, 220] width 49 height 15
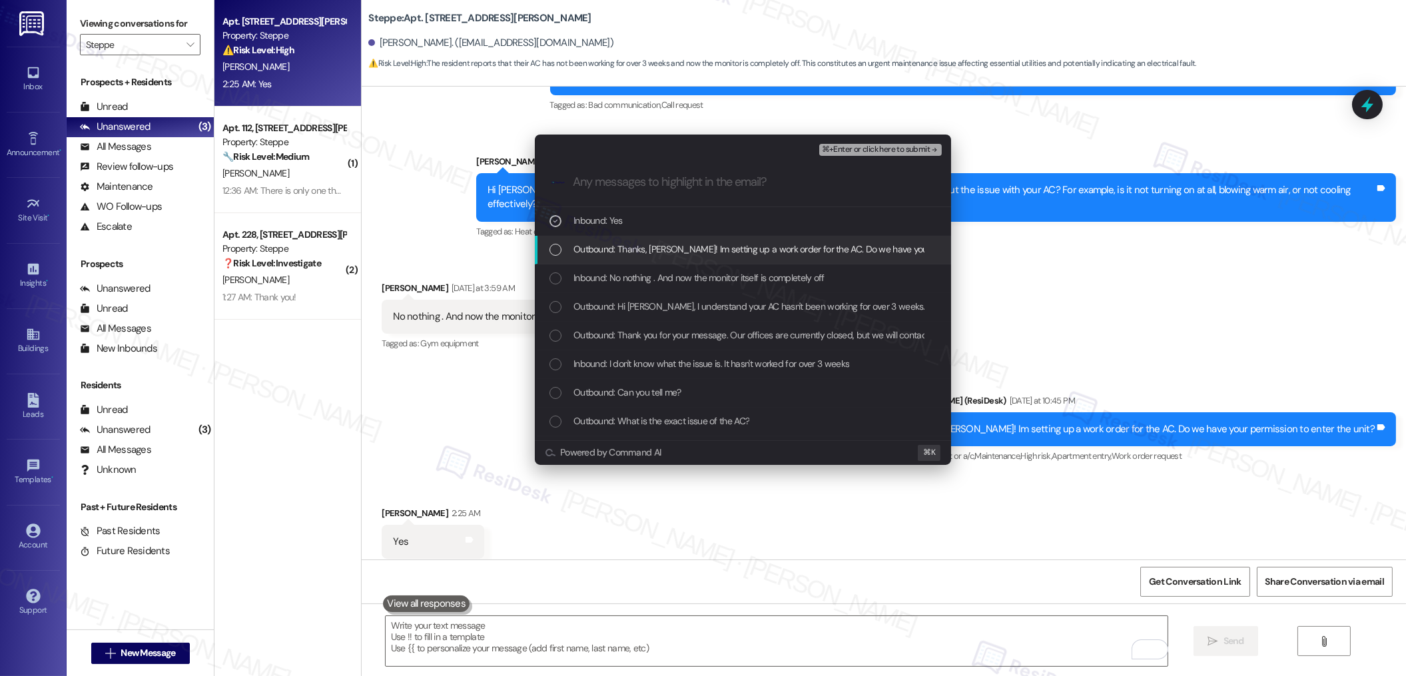
click at [585, 246] on span "Outbound: Thanks, Debbie! Im setting up a work order for the AC. Do we have you…" at bounding box center [807, 249] width 469 height 15
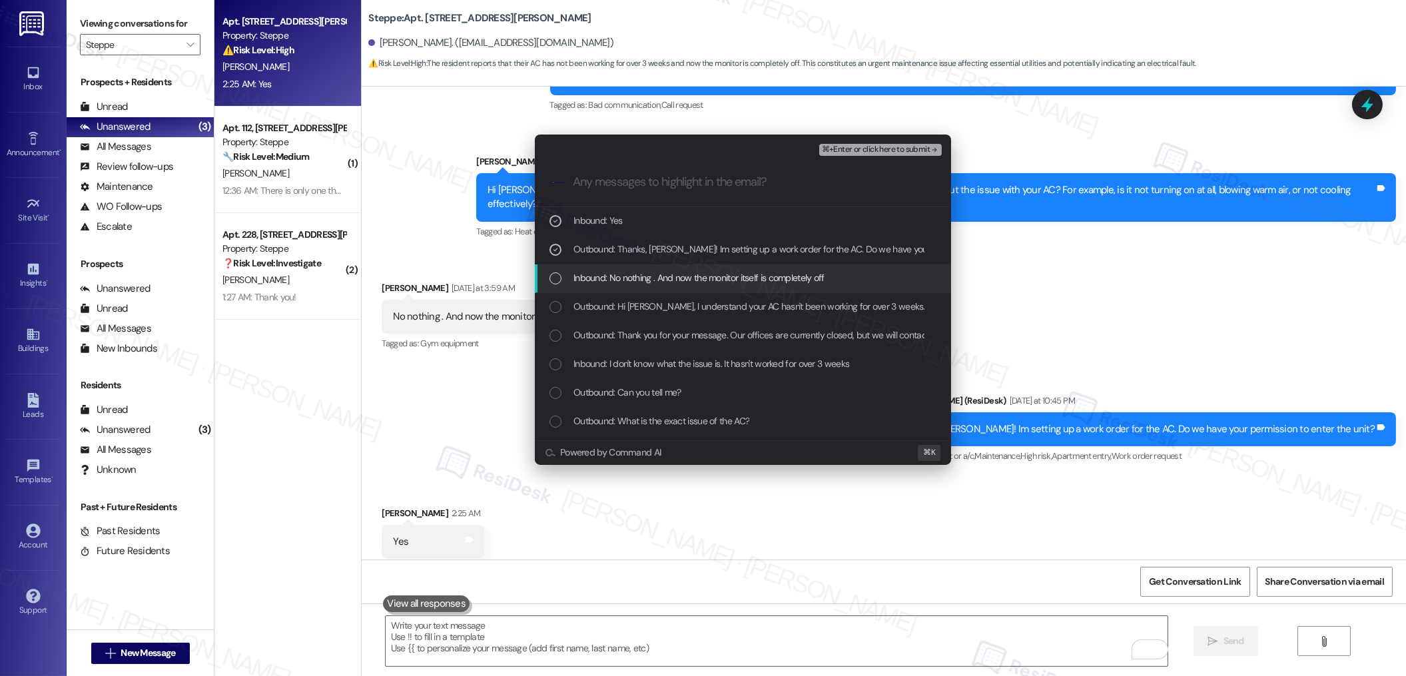
click at [585, 269] on div "Inbound: No nothing . And now the monitor itself is completely off" at bounding box center [743, 278] width 416 height 29
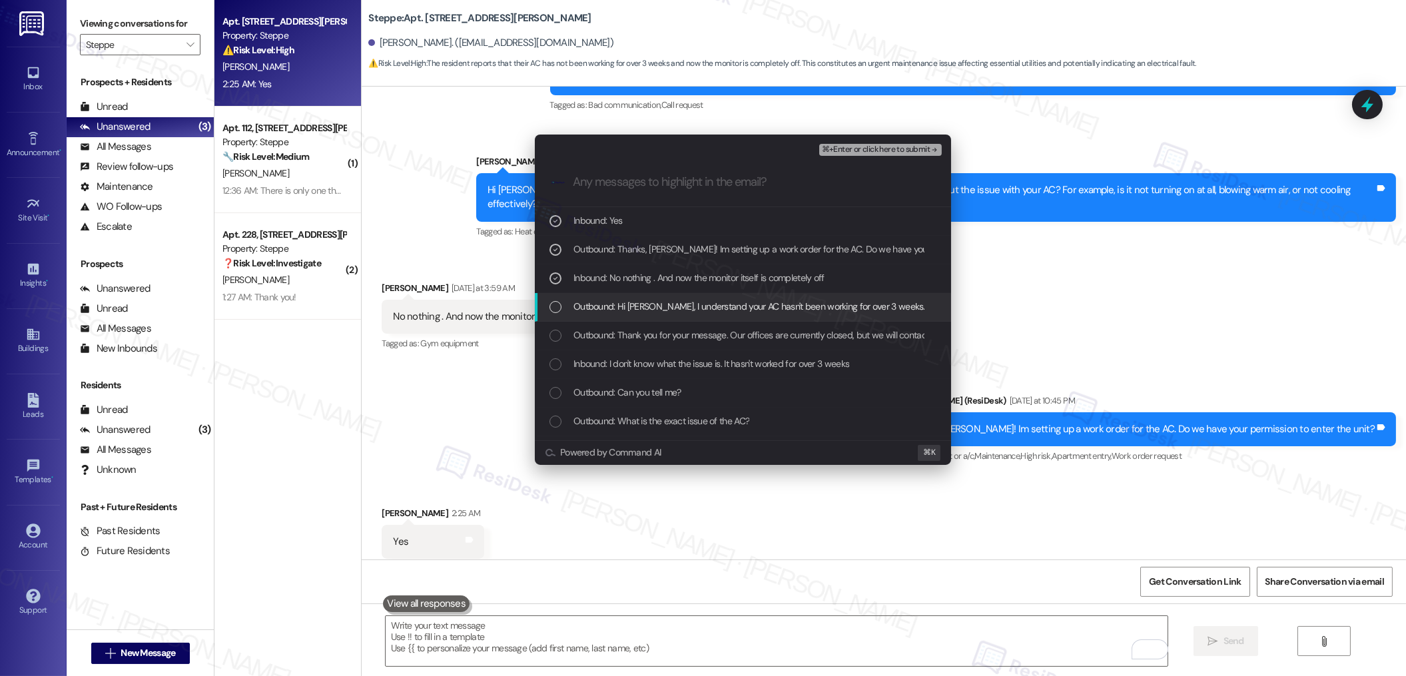
click at [585, 302] on span "Outbound: Hi Debbie, I understand your AC hasn't been working for over 3 weeks.…" at bounding box center [1013, 306] width 881 height 15
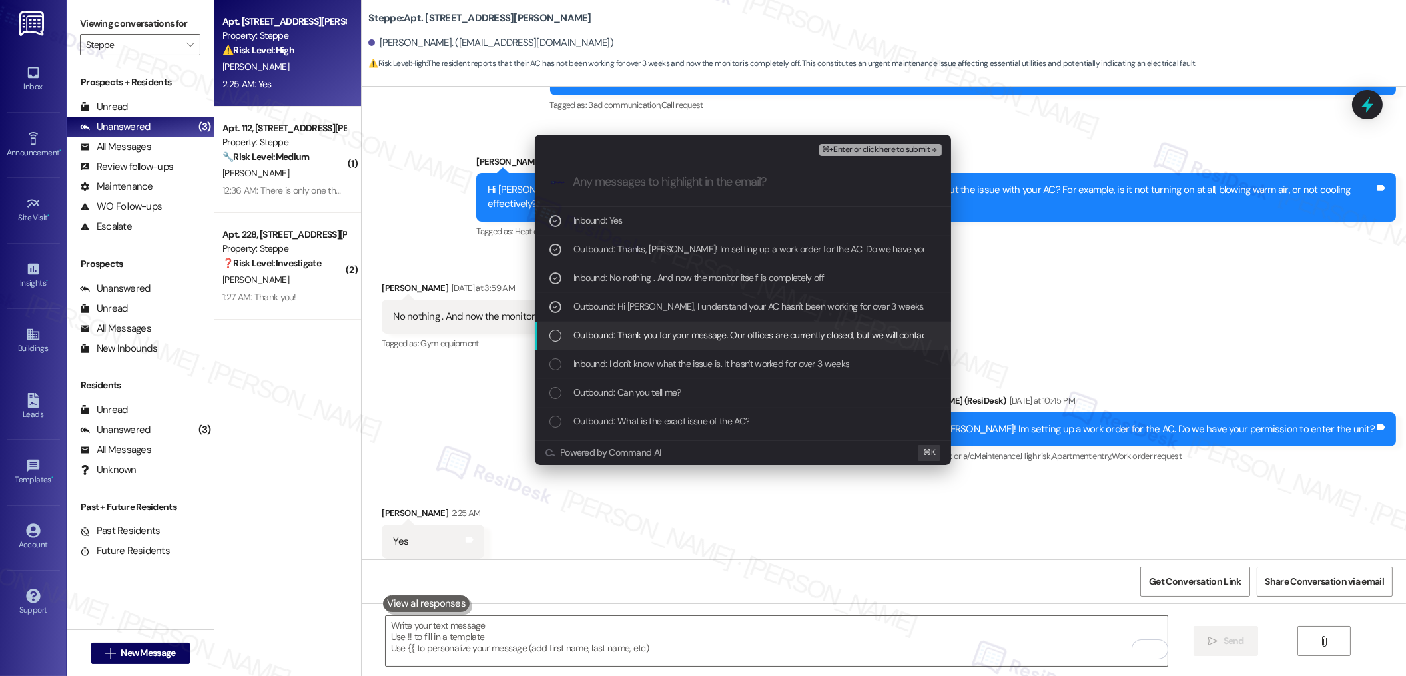
click at [586, 339] on span "Outbound: Thank you for your message. Our offices are currently closed, but we …" at bounding box center [967, 335] width 789 height 15
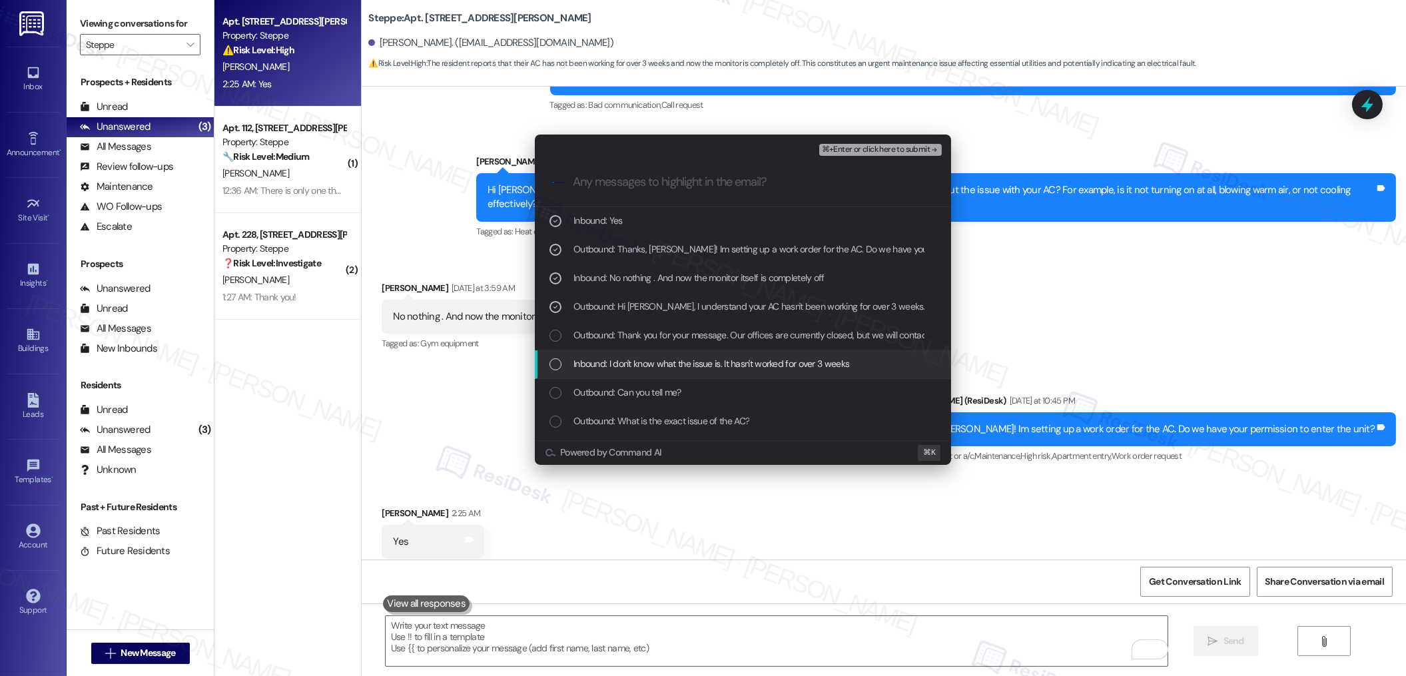
click at [581, 369] on span "Inbound: I don't know what the issue is. It hasn't worked for over 3 weeks" at bounding box center [711, 363] width 276 height 15
click at [579, 395] on span "Outbound: Can you tell me?" at bounding box center [627, 392] width 108 height 15
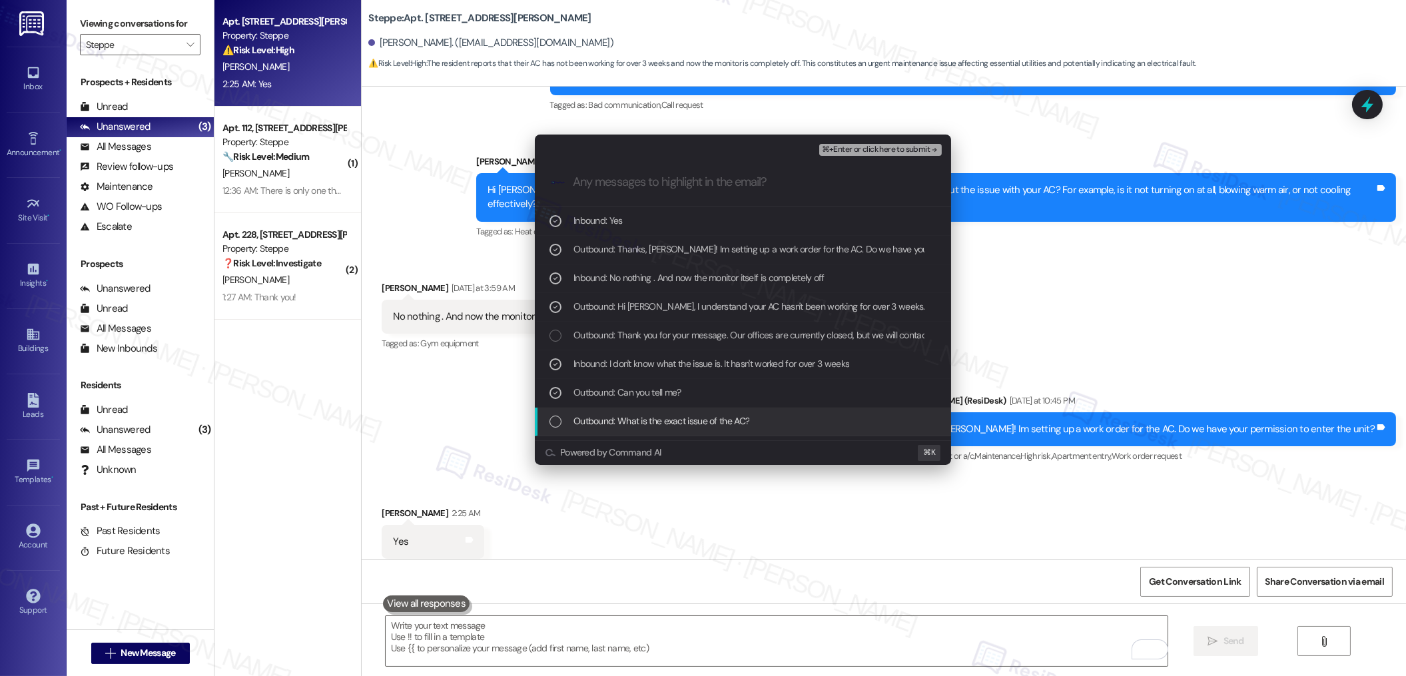
click at [579, 419] on span "Outbound: What is the exact issue of the AC?" at bounding box center [661, 420] width 176 height 15
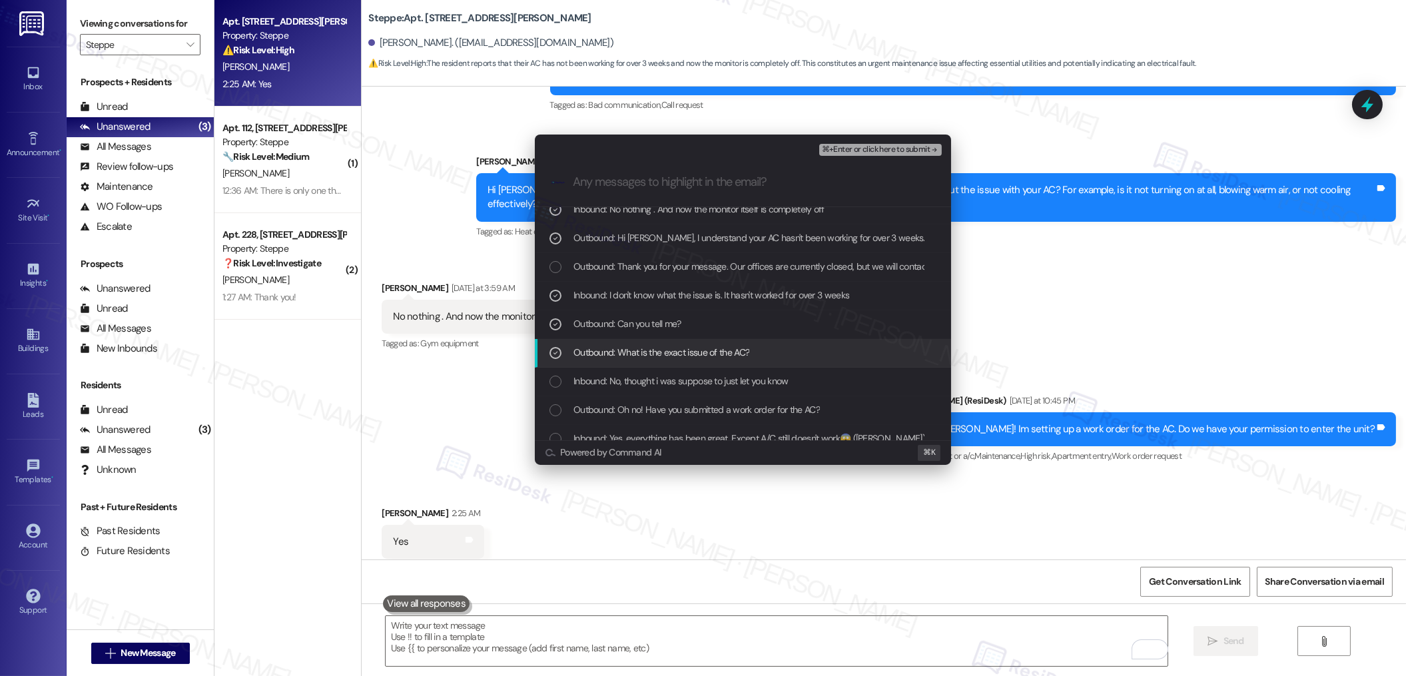
scroll to position [69, 0]
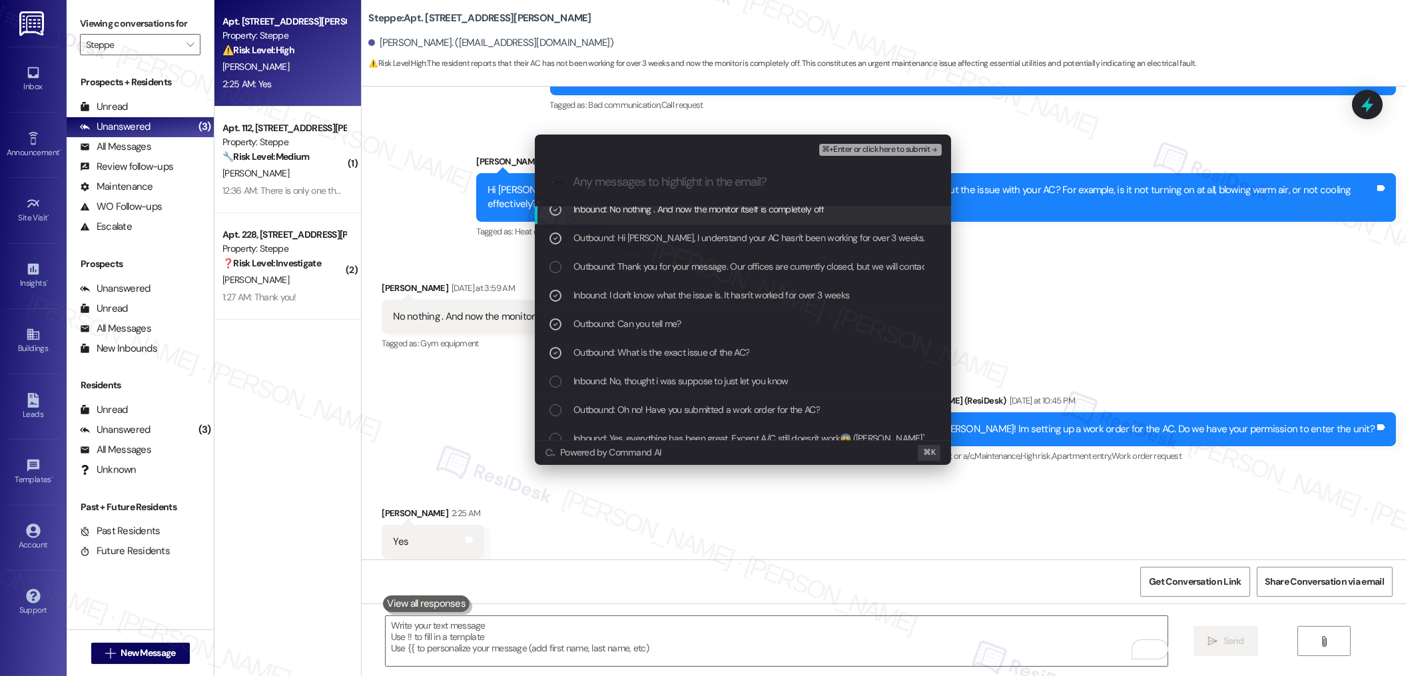
click at [846, 154] on span "⌘+Enter or click here to submit" at bounding box center [876, 149] width 108 height 9
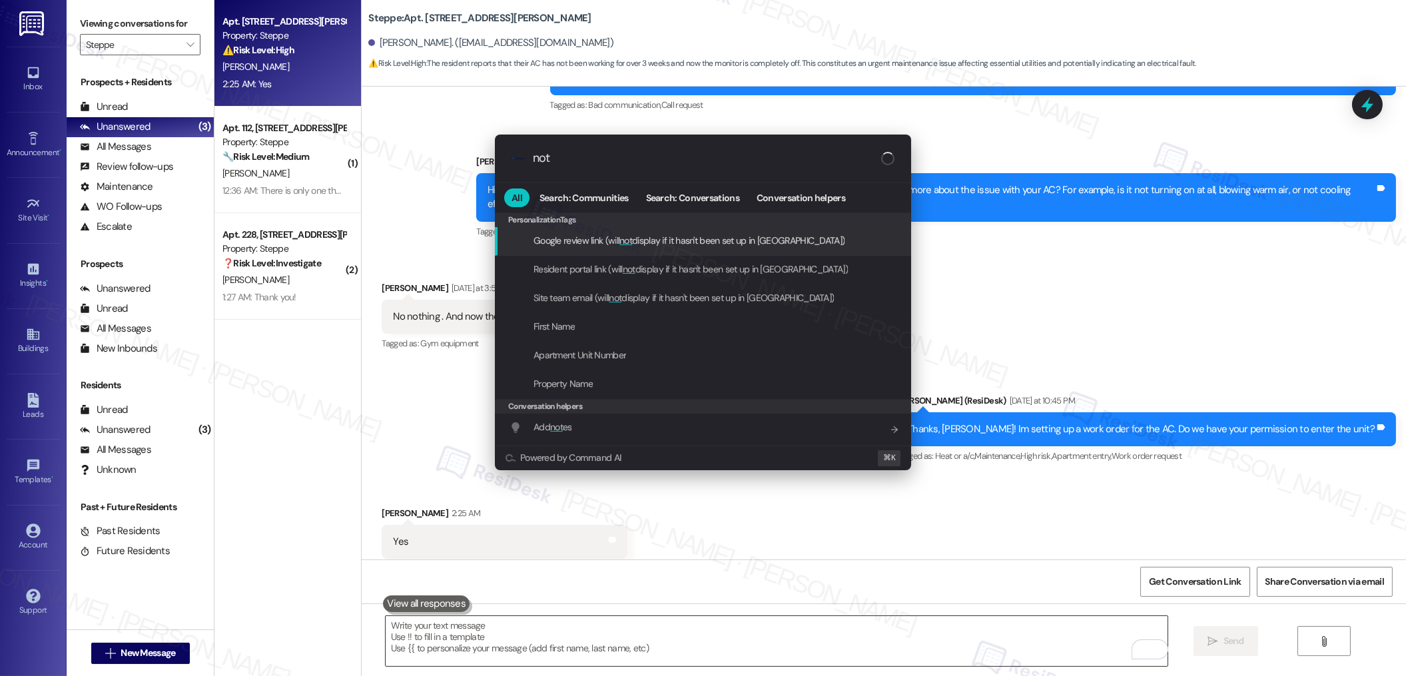
type input "note"
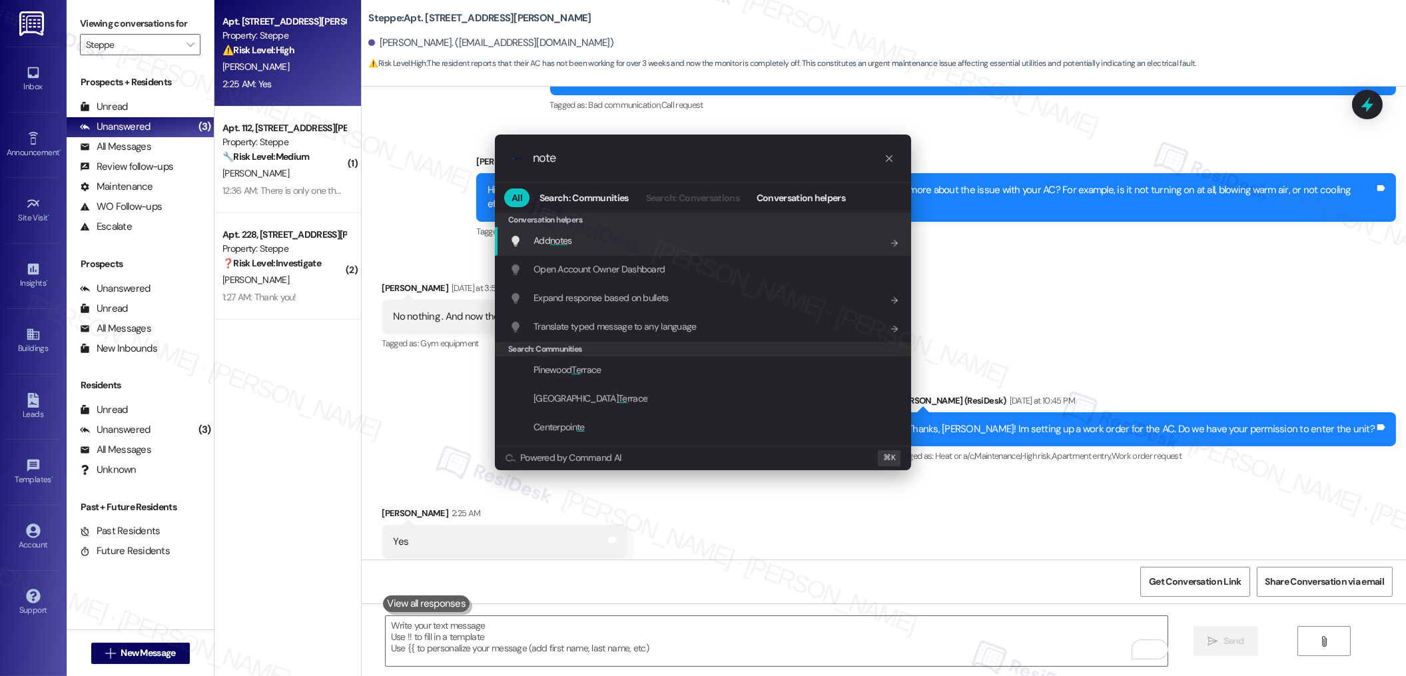
click at [649, 244] on div "Add note s Add shortcut" at bounding box center [704, 240] width 390 height 15
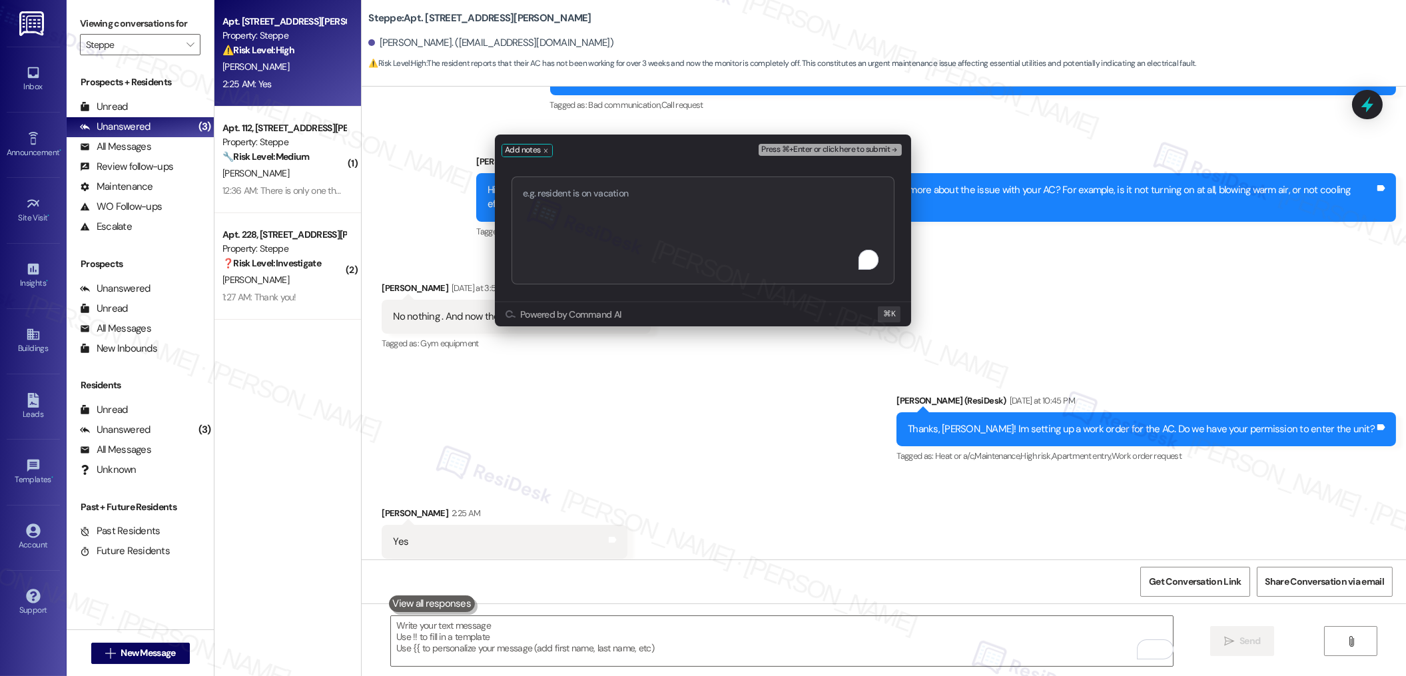
type textarea "Work order submitted by Residesk | Work order # 242390 - AC Not Turning On"
click at [818, 145] on span "Press ⌘+Enter or click here to submit" at bounding box center [825, 149] width 129 height 9
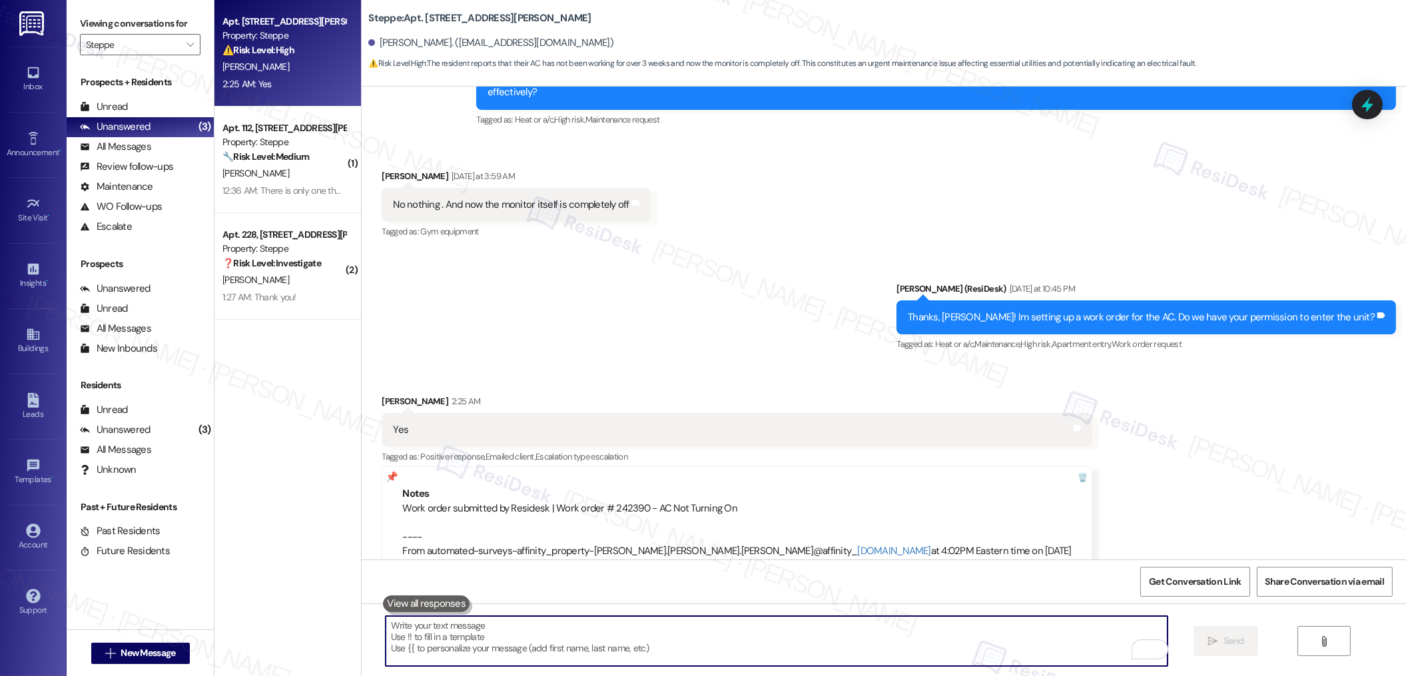
scroll to position [2773, 0]
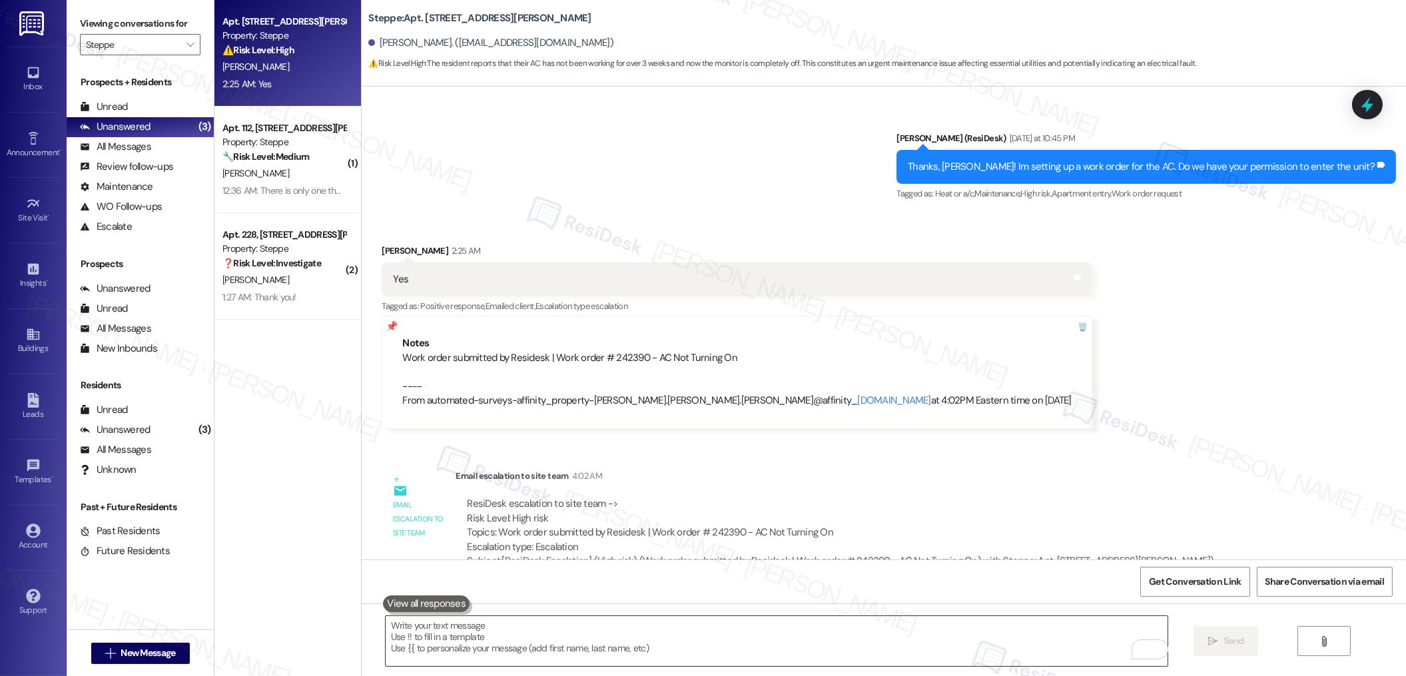
click at [473, 565] on textarea "To enrich screen reader interactions, please activate Accessibility in Grammarl…" at bounding box center [777, 641] width 782 height 50
paste textarea "Thank you, {{first_name}}. The request has been submitted. Our maintenance team…"
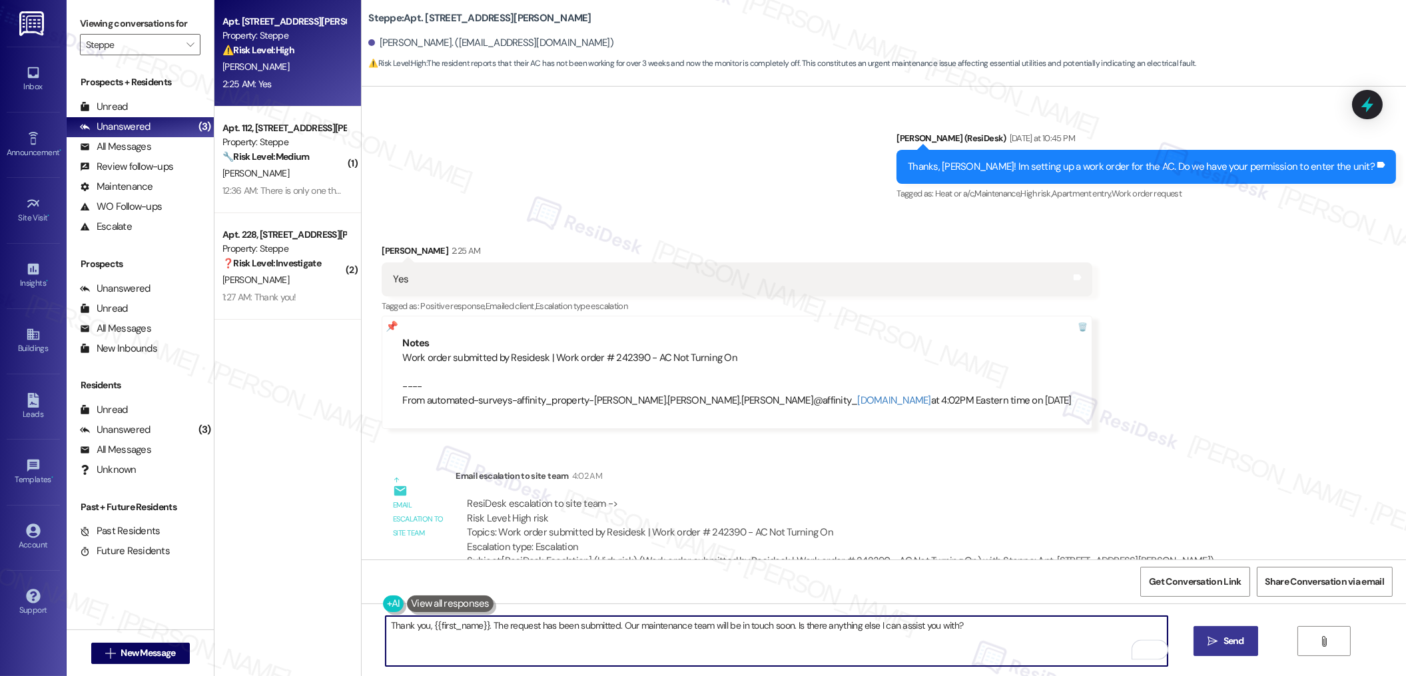
type textarea "Thank you, {{first_name}}. The request has been submitted. Our maintenance team…"
click at [1161, 565] on span " Send" at bounding box center [1226, 641] width 42 height 14
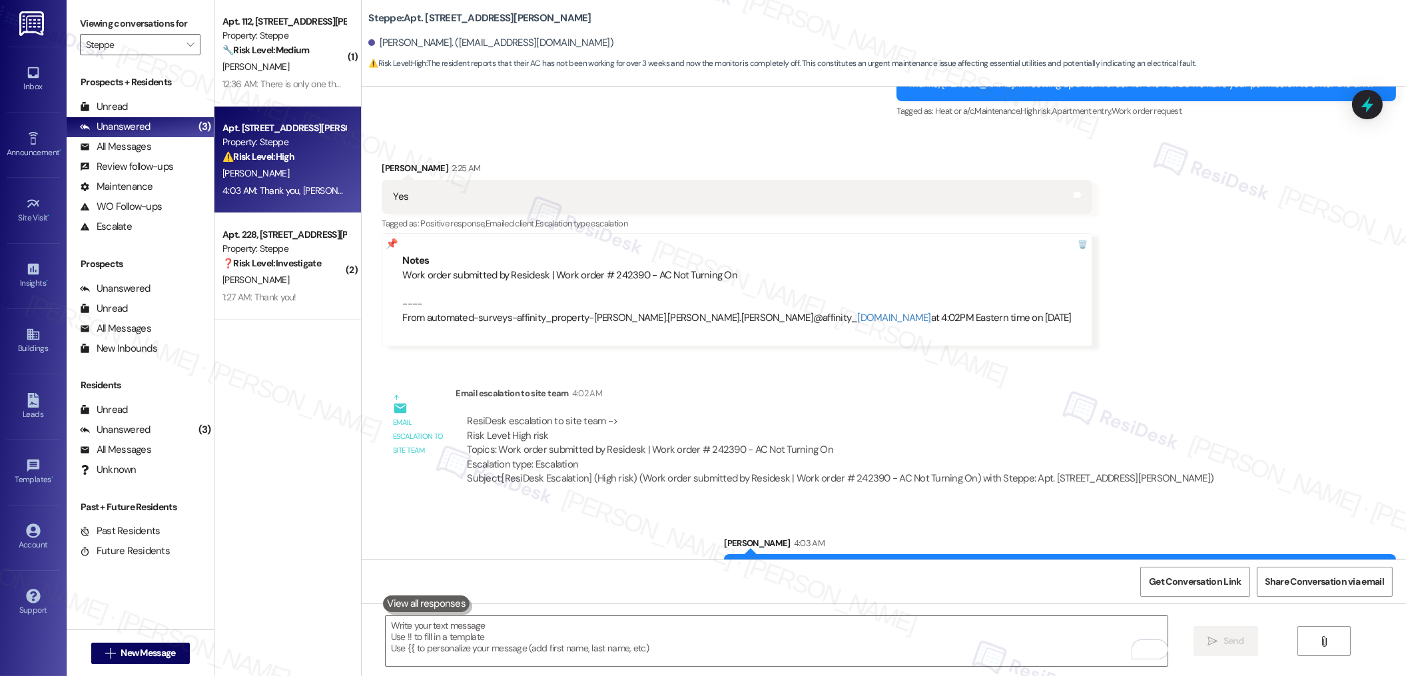
scroll to position [2865, 0]
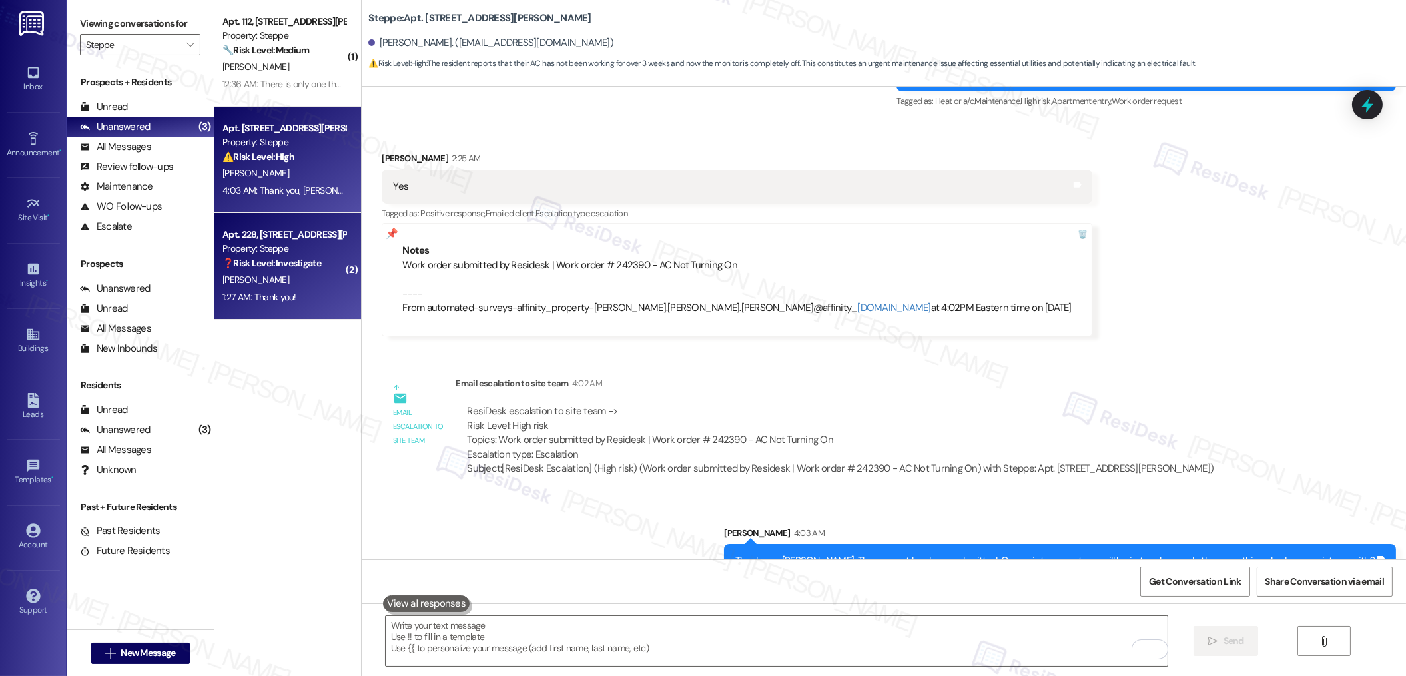
click at [268, 302] on div "1:27 AM: Thank you! 1:27 AM: Thank you!" at bounding box center [284, 297] width 126 height 17
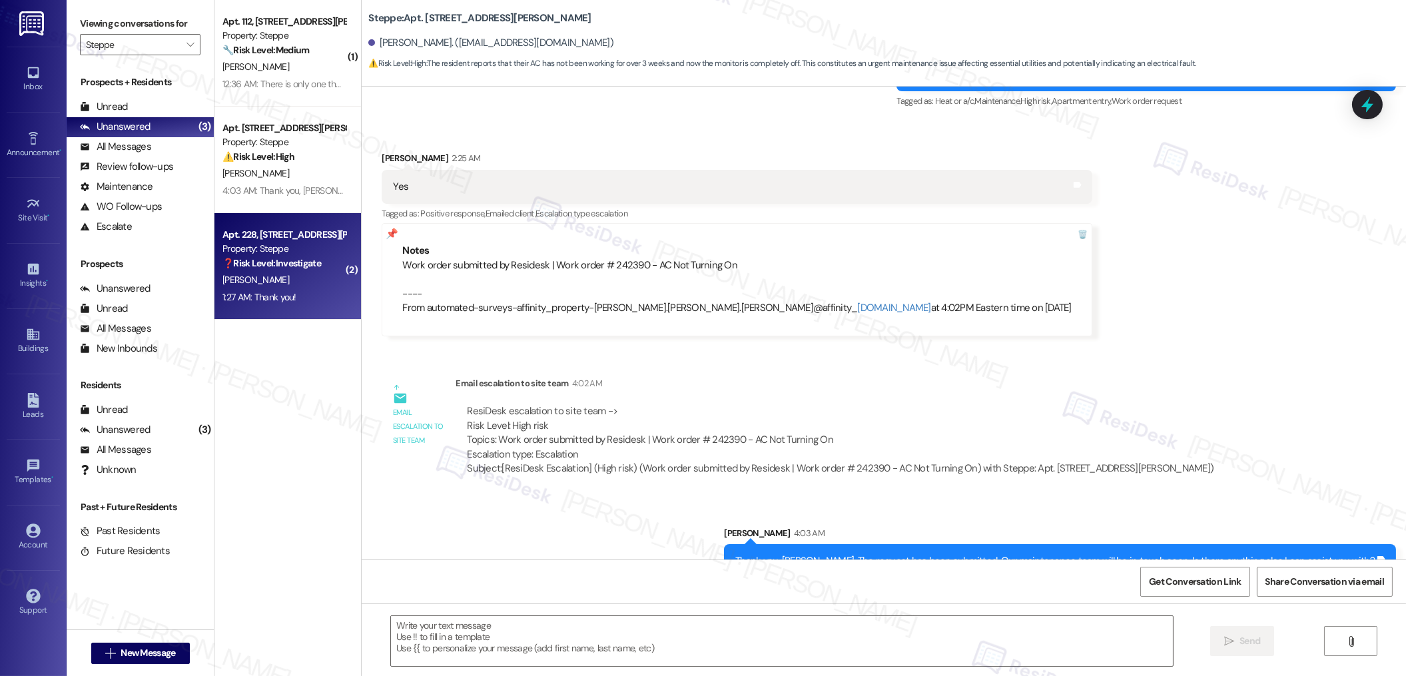
type textarea "Fetching suggested responses. Please feel free to read through the conversation…"
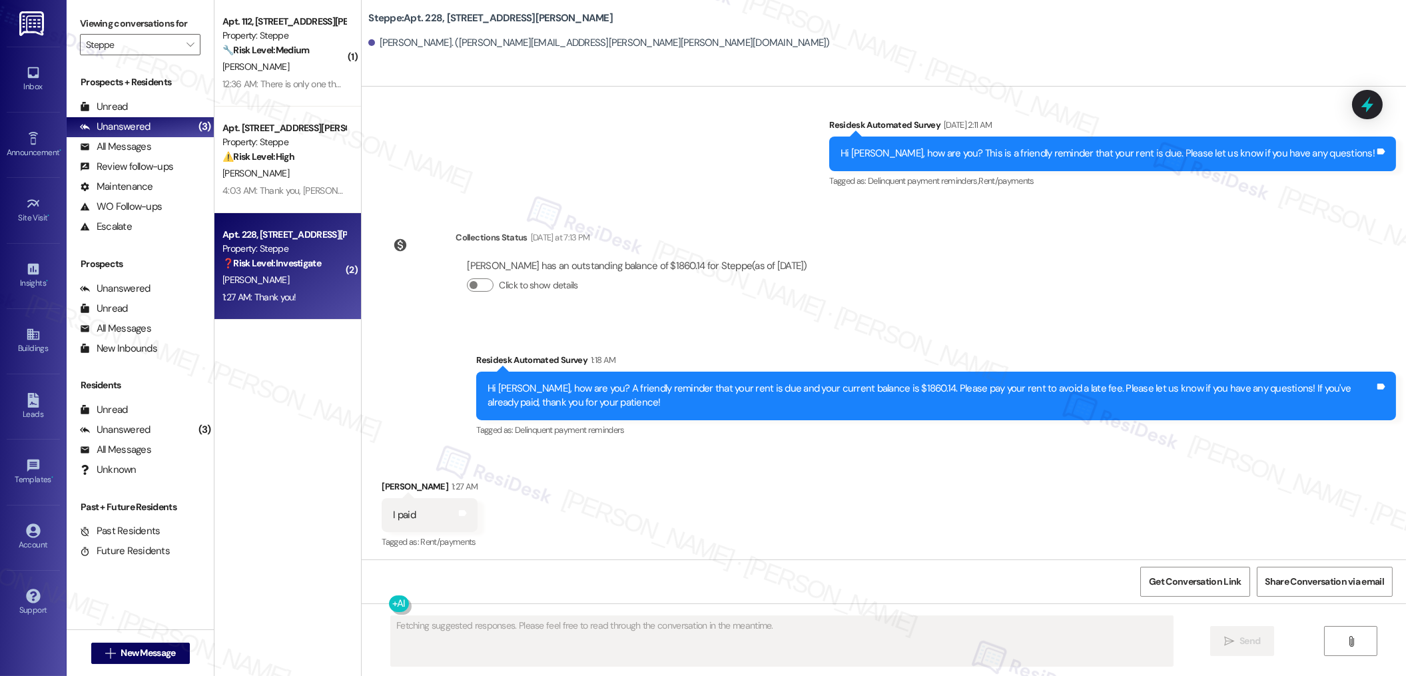
scroll to position [2538, 0]
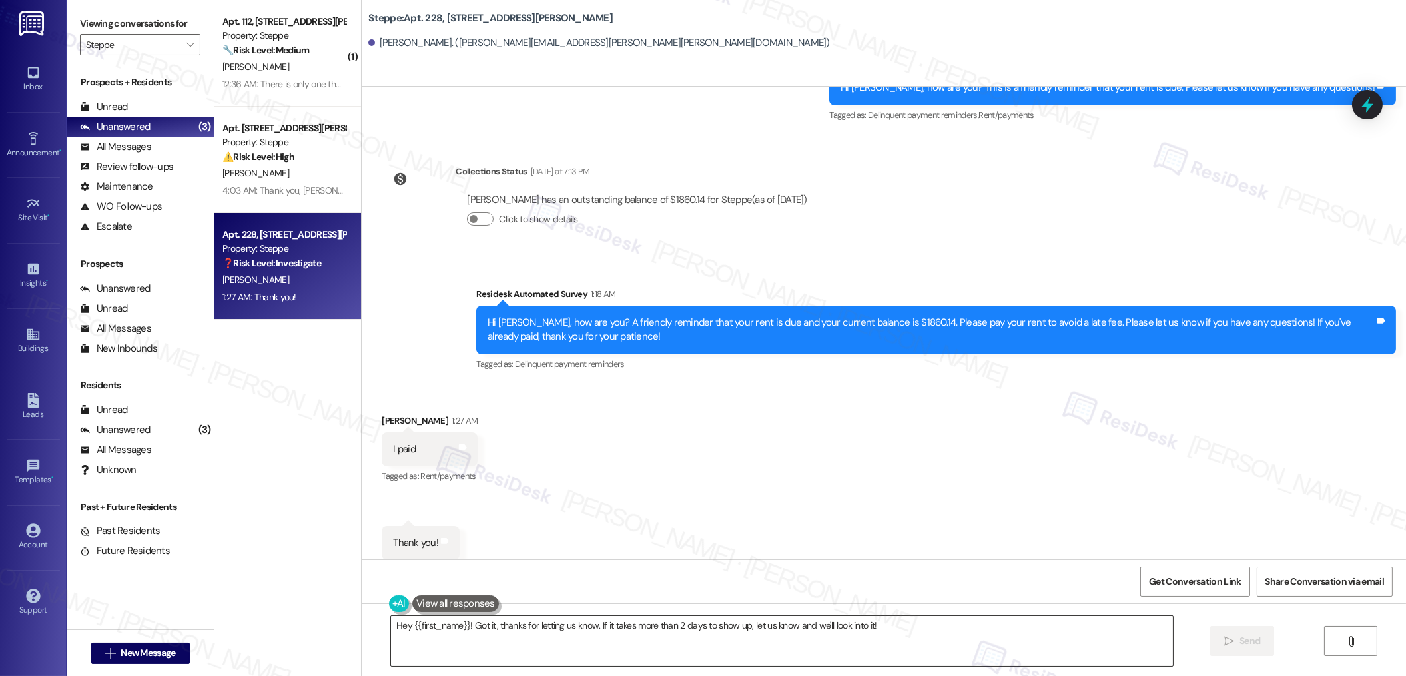
click at [510, 565] on textarea "Hey {{first_name}}! Got it, thanks for letting us know. If it takes more than 2…" at bounding box center [782, 641] width 782 height 50
paste textarea "Thank you, {{first_name}}, for your payment! If there's anything we can help yo…"
click at [911, 565] on textarea "Thank you, {{first_name}}, for your payment! If there's anything we can help yo…" at bounding box center [777, 641] width 782 height 50
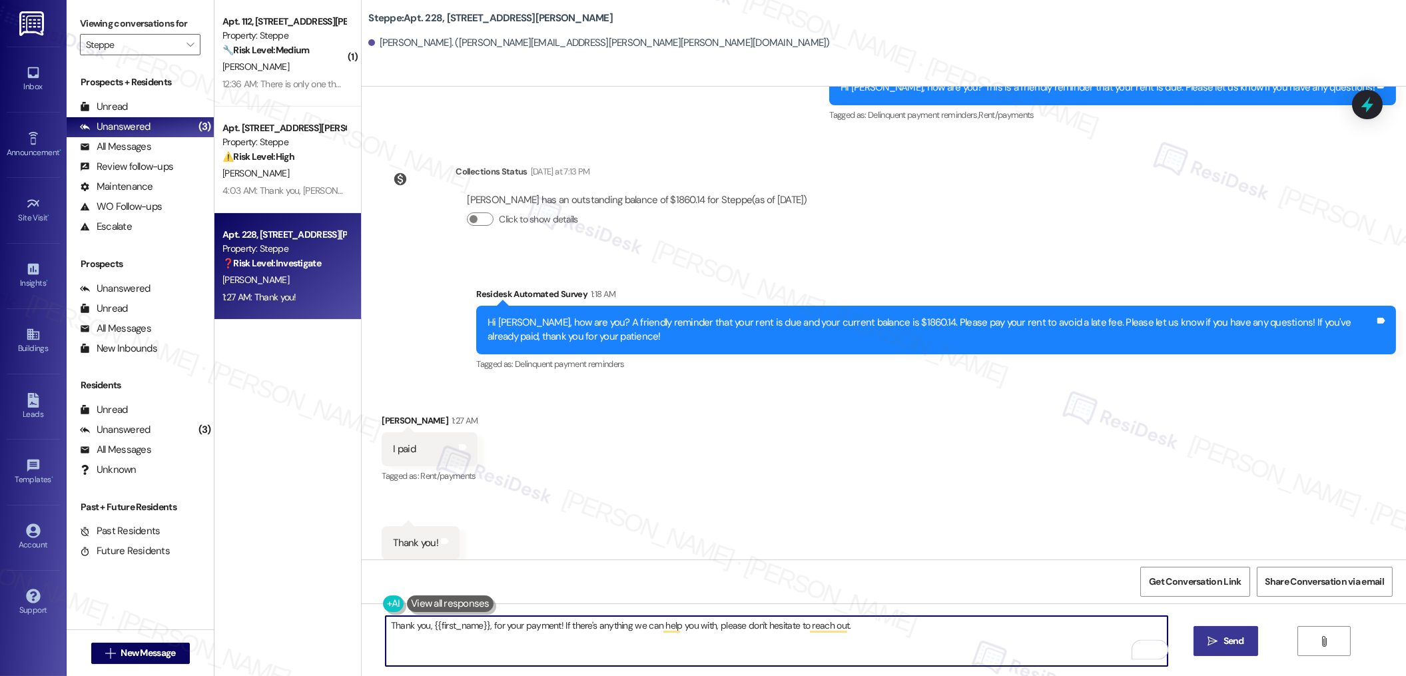
type textarea "Thank you, {{first_name}}, for your payment! If there's anything we can help yo…"
click at [1161, 565] on icon "" at bounding box center [1212, 641] width 10 height 11
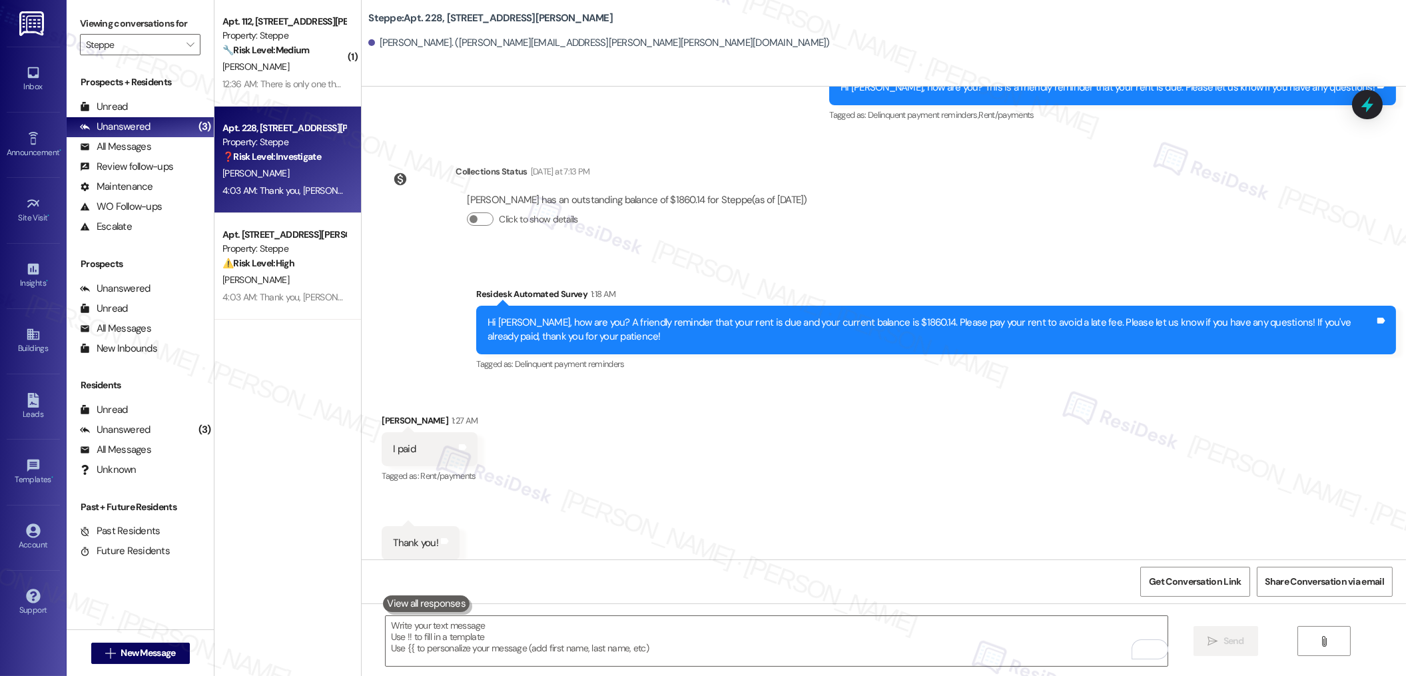
click at [266, 76] on div "12:36 AM: There is only one thermostat in the apartment. I've already had someo…" at bounding box center [284, 84] width 126 height 17
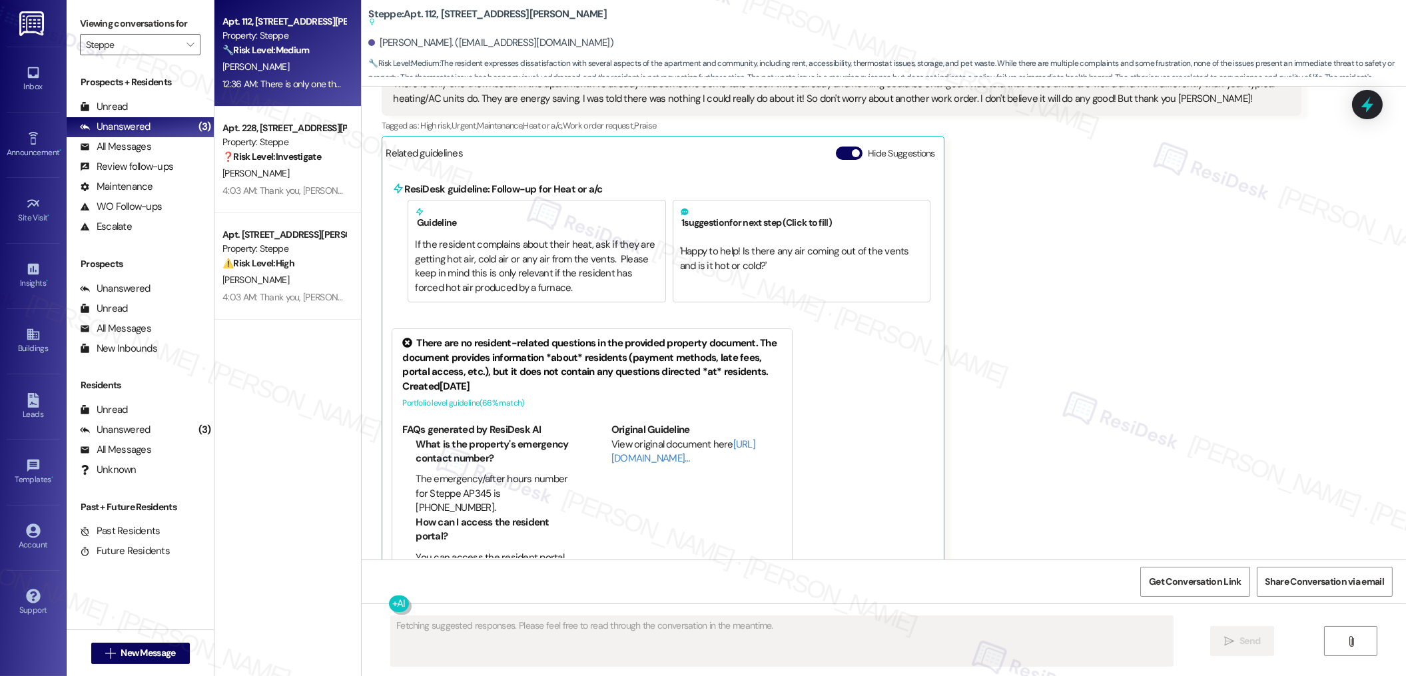
scroll to position [9397, 0]
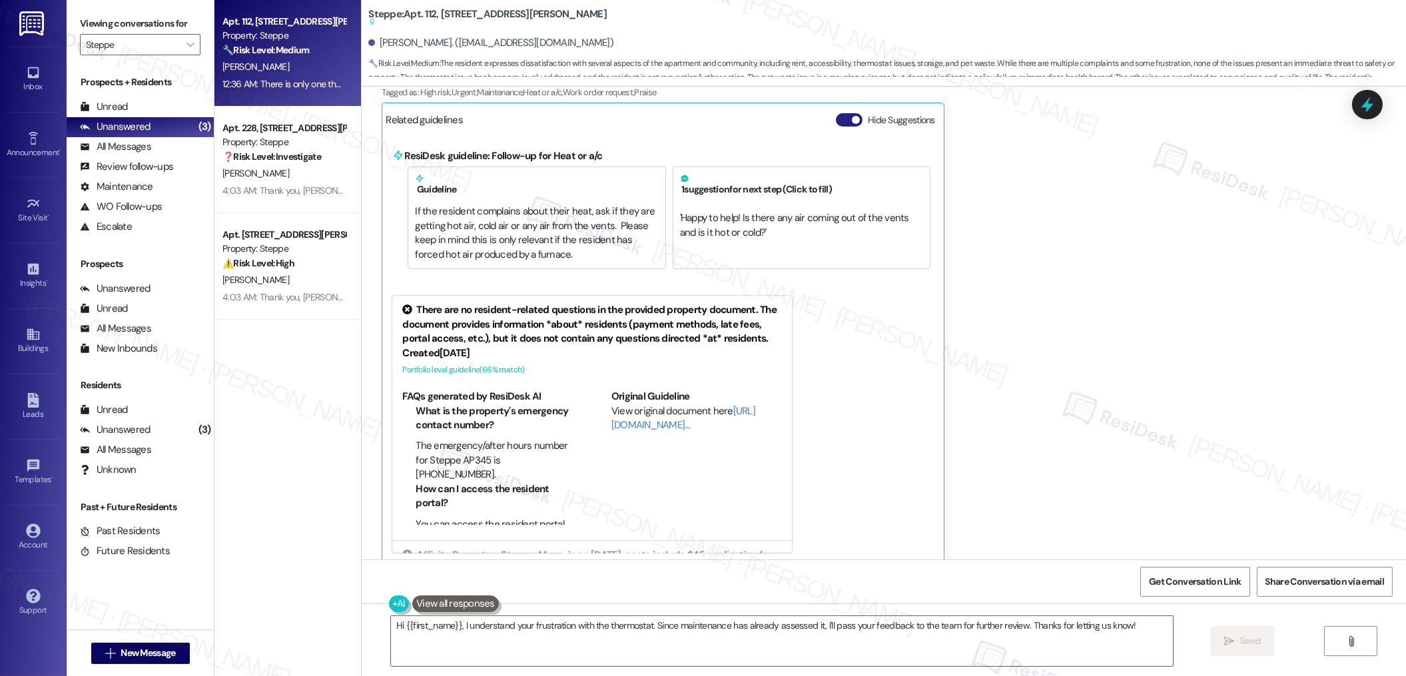
click at [837, 113] on button "Hide Suggestions" at bounding box center [849, 119] width 27 height 13
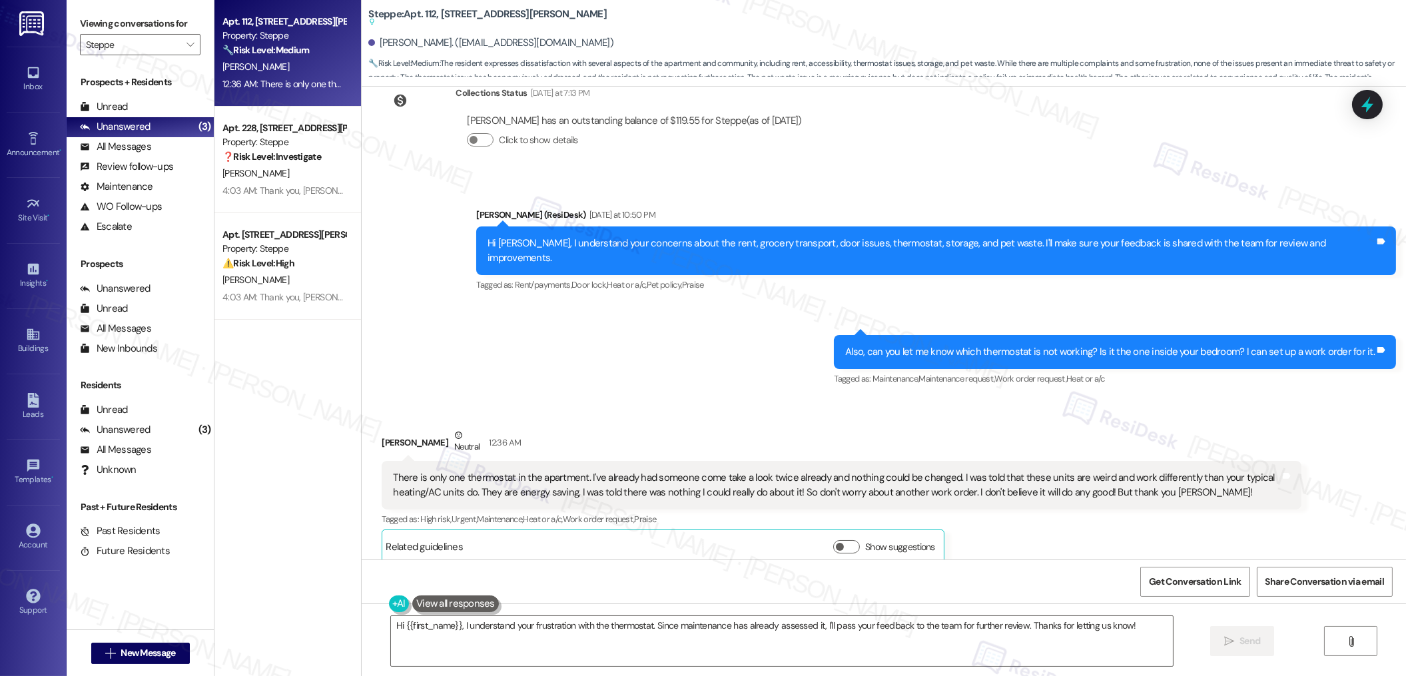
click at [501, 471] on div "There is only one thermostat in the apartment. I've already had someone come ta…" at bounding box center [836, 485] width 887 height 29
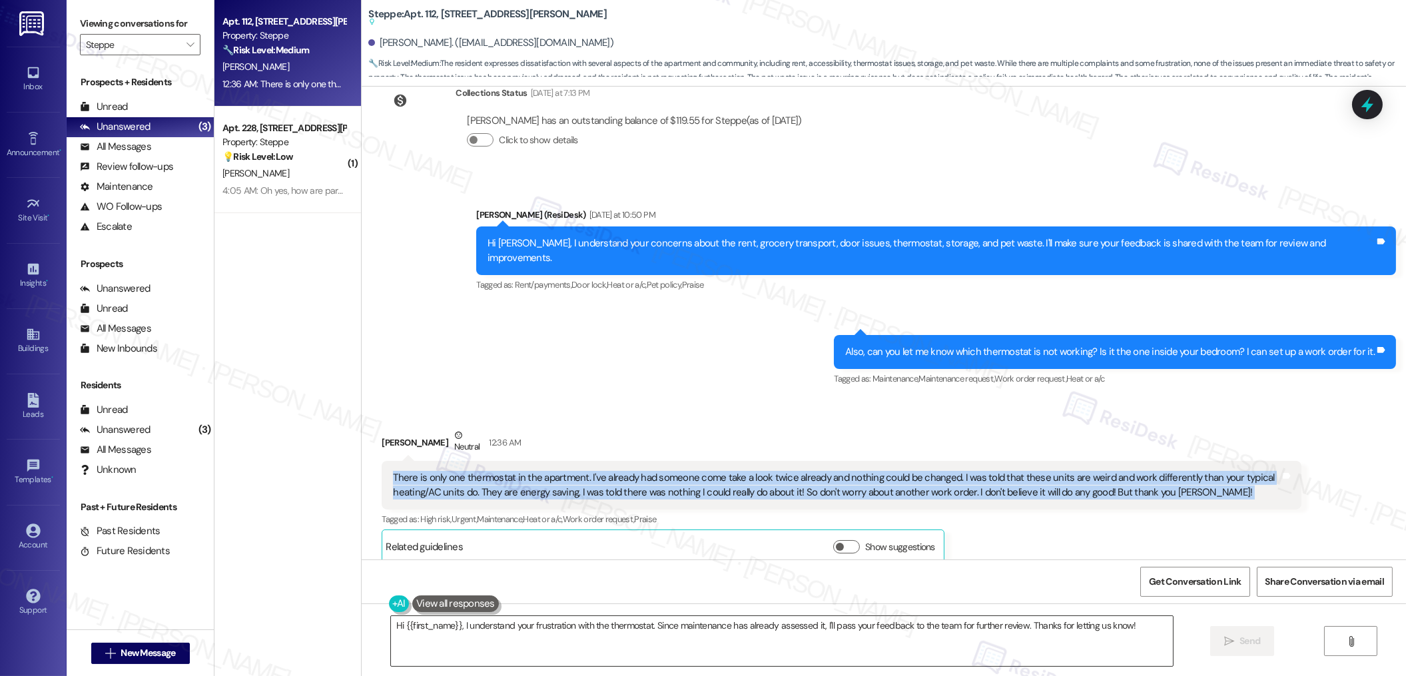
click at [554, 565] on textarea "Hi {{first_name}}, I understand your frustration with the thermostat. Since mai…" at bounding box center [782, 641] width 782 height 50
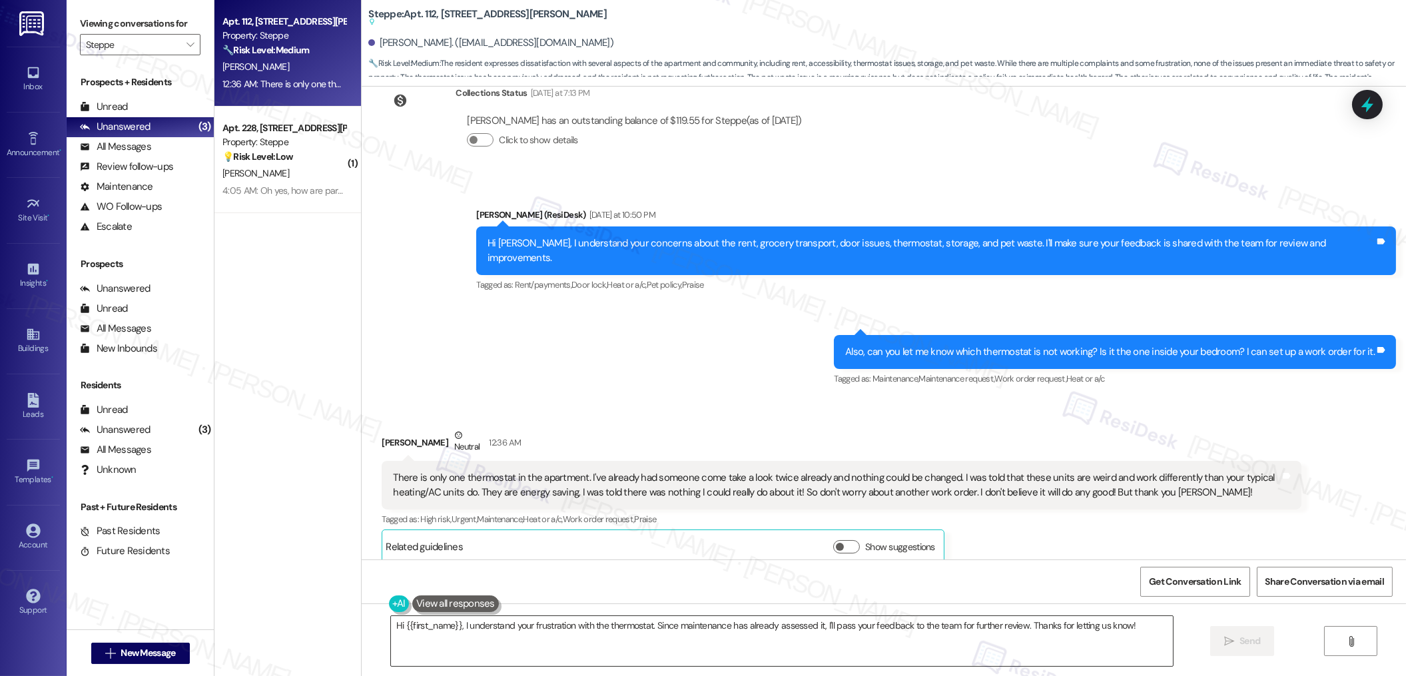
click at [554, 565] on textarea "Hi {{first_name}}, I understand your frustration with the thermostat. Since mai…" at bounding box center [782, 641] width 782 height 50
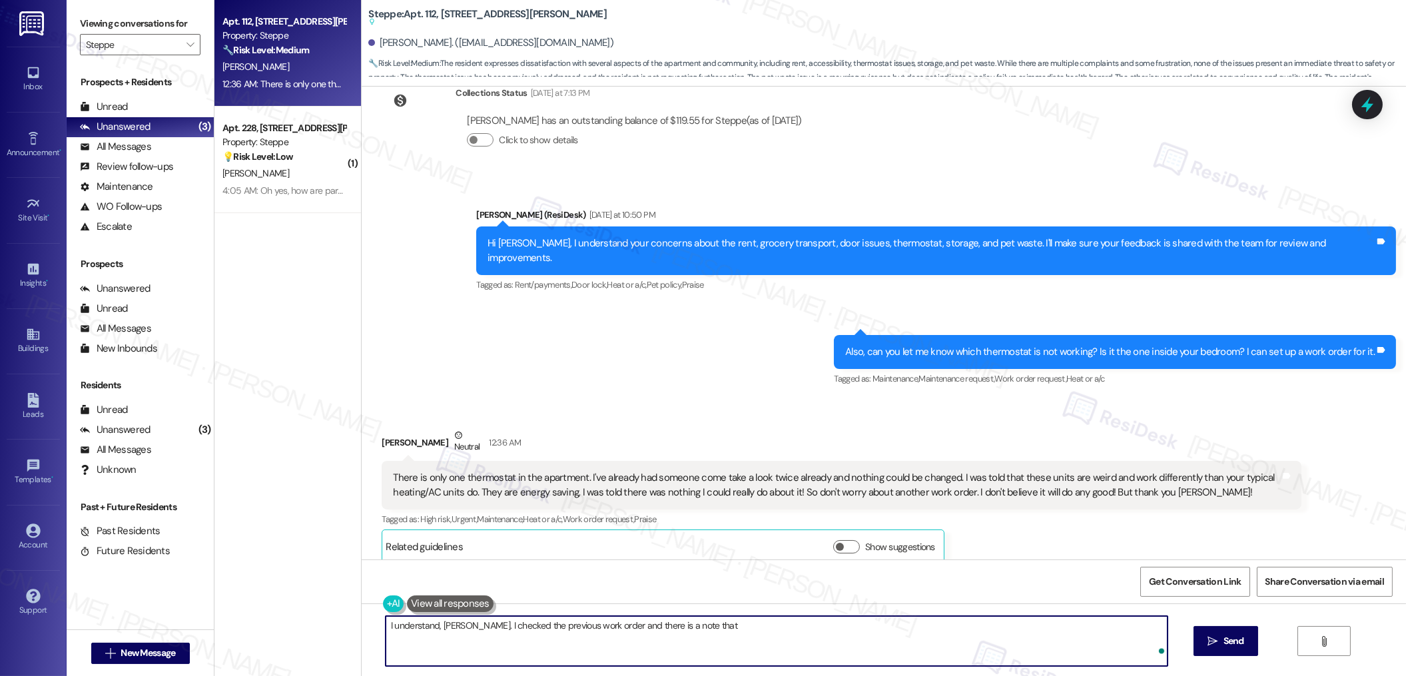
paste textarea "Showed resident how to program thermostat correctly and explained the best sett…"
click at [676, 565] on textarea "I understand, Erin. I checked the previous work order and there is a note that …" at bounding box center [777, 641] width 782 height 50
click at [744, 565] on textarea "I understand, Erin. I checked the previous work order and there is a note that …" at bounding box center [777, 641] width 782 height 50
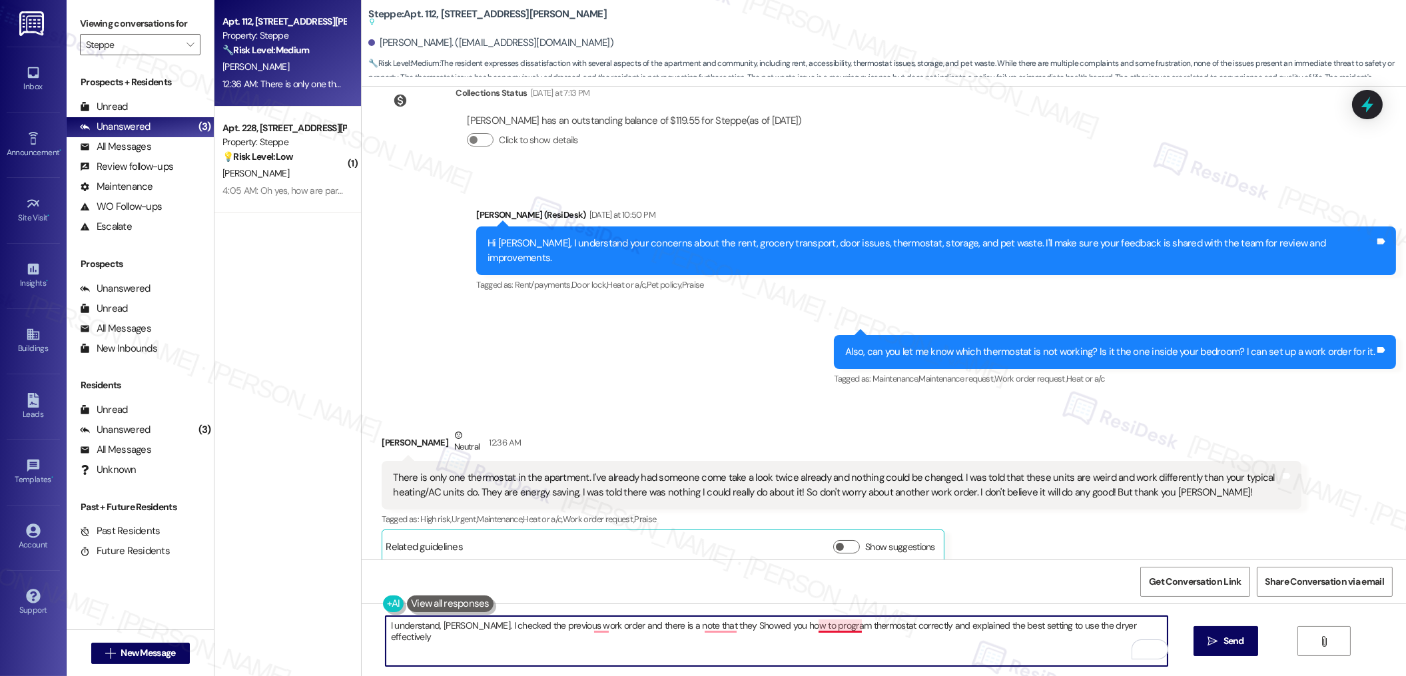
click at [826, 565] on textarea "I understand, Erin. I checked the previous work order and there is a note that …" at bounding box center [777, 641] width 782 height 50
click at [1110, 565] on textarea "I understand, Erin. I checked the previous work order and there is a note that …" at bounding box center [777, 641] width 782 height 50
type textarea "I understand, Erin. I checked the previous work order and there is a note that …"
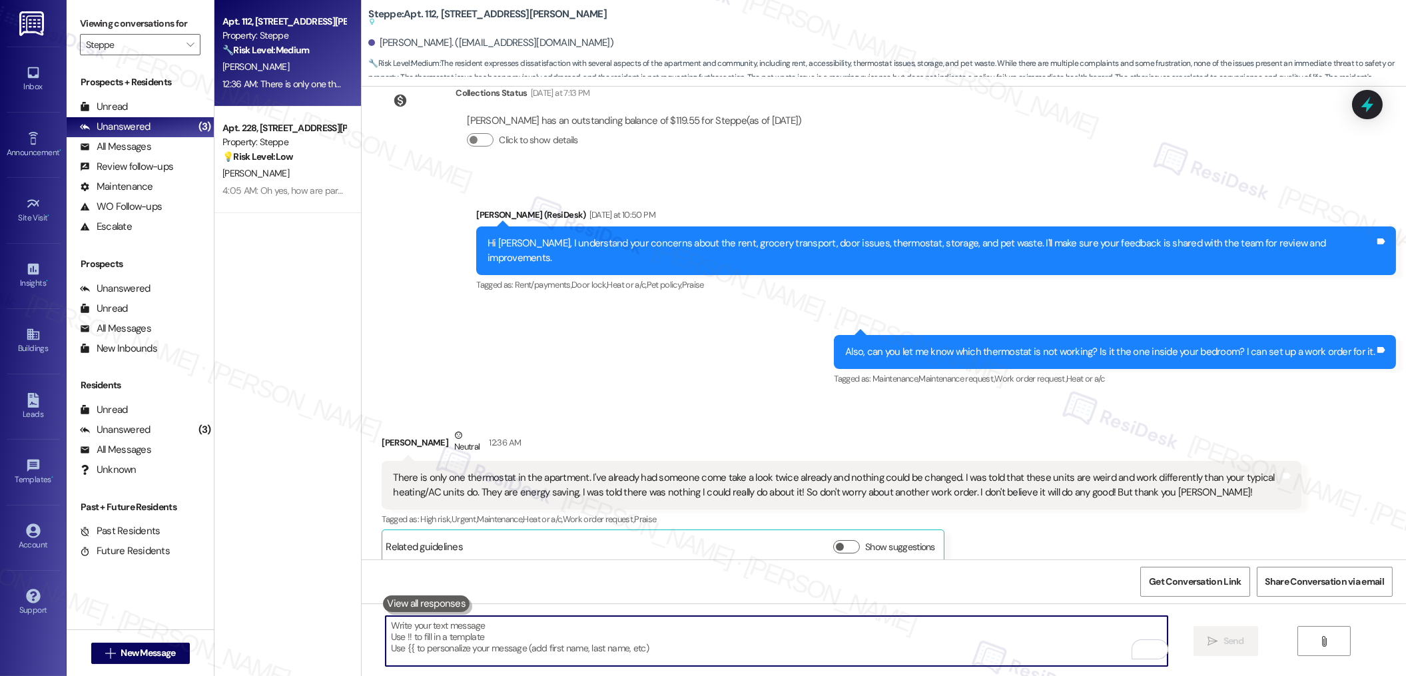
click at [457, 565] on textarea "To enrich screen reader interactions, please activate Accessibility in Grammarl…" at bounding box center [777, 641] width 782 height 50
paste textarea "I understand, Erin. I reviewed the previous work order, and it notes that the t…"
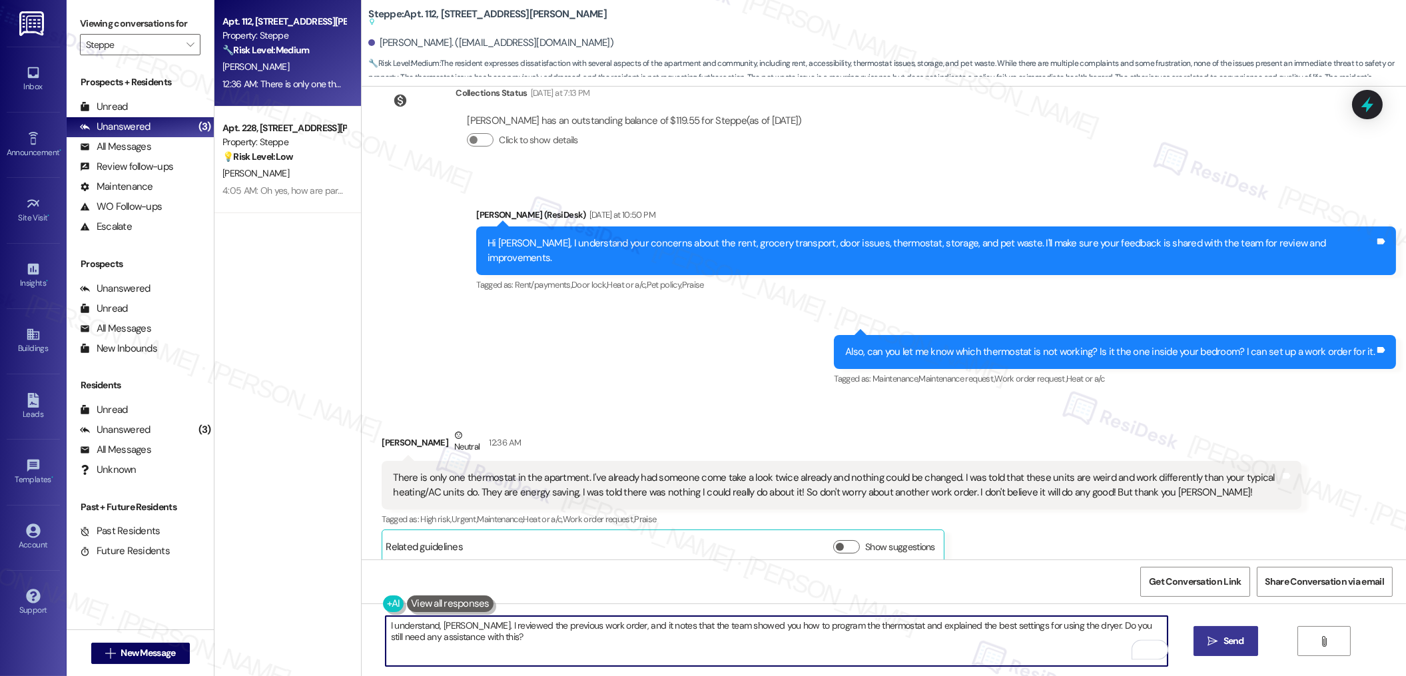
type textarea "I understand, Erin. I reviewed the previous work order, and it notes that the t…"
click at [1161, 565] on span "Send" at bounding box center [1233, 641] width 21 height 14
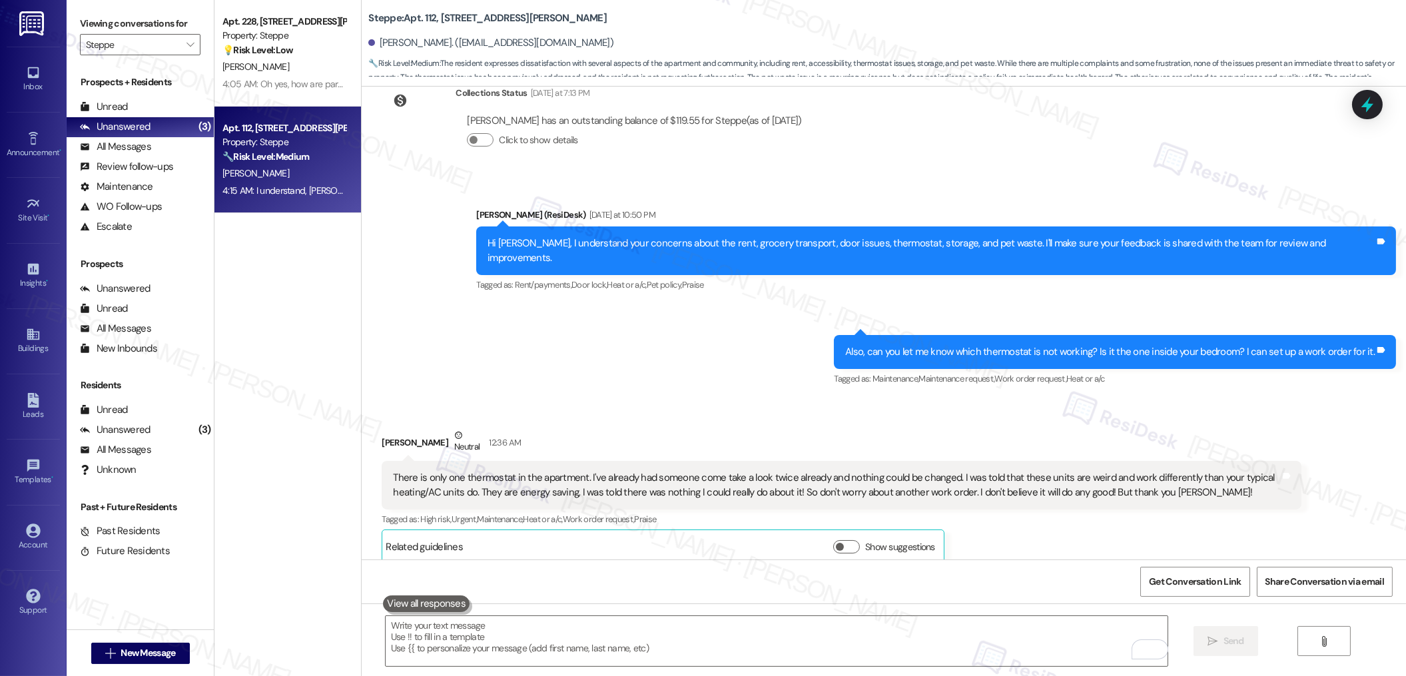
scroll to position [9077, 0]
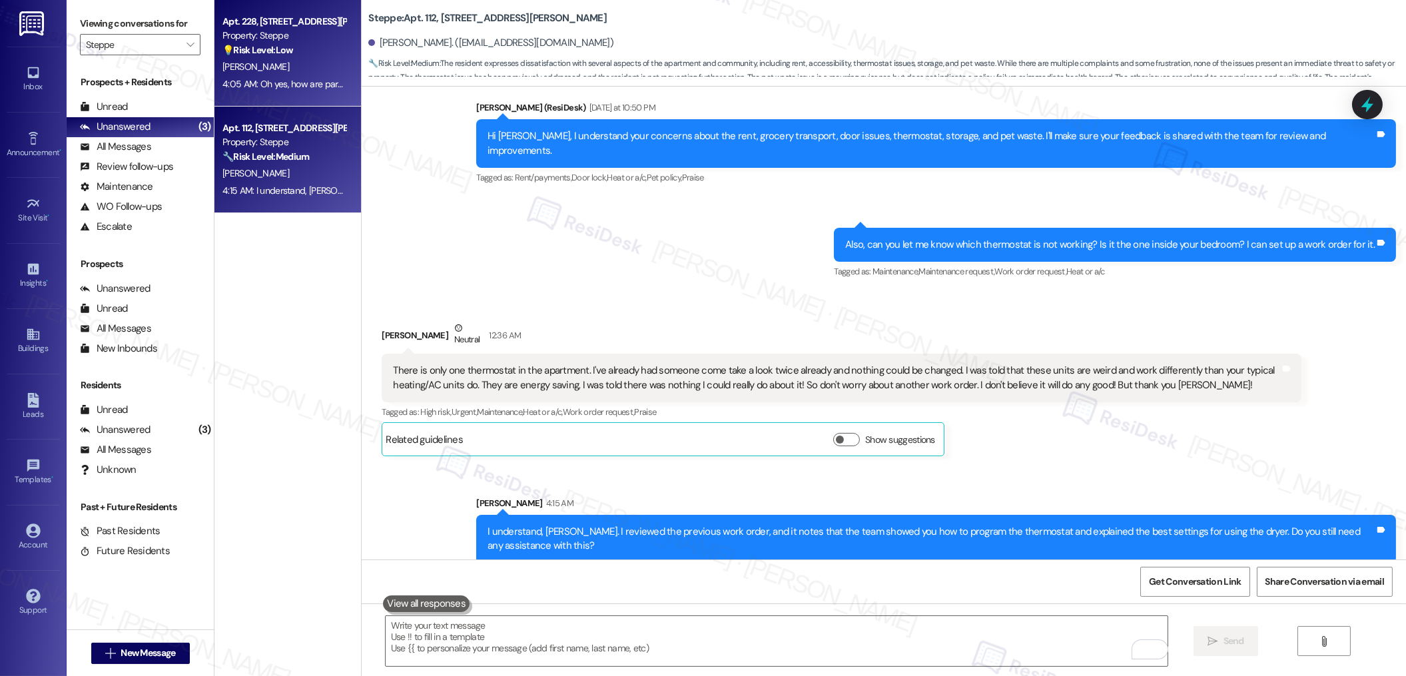
click at [286, 49] on div "💡 Risk Level: Low The resident is asking a question about parking spaces. This …" at bounding box center [283, 50] width 123 height 14
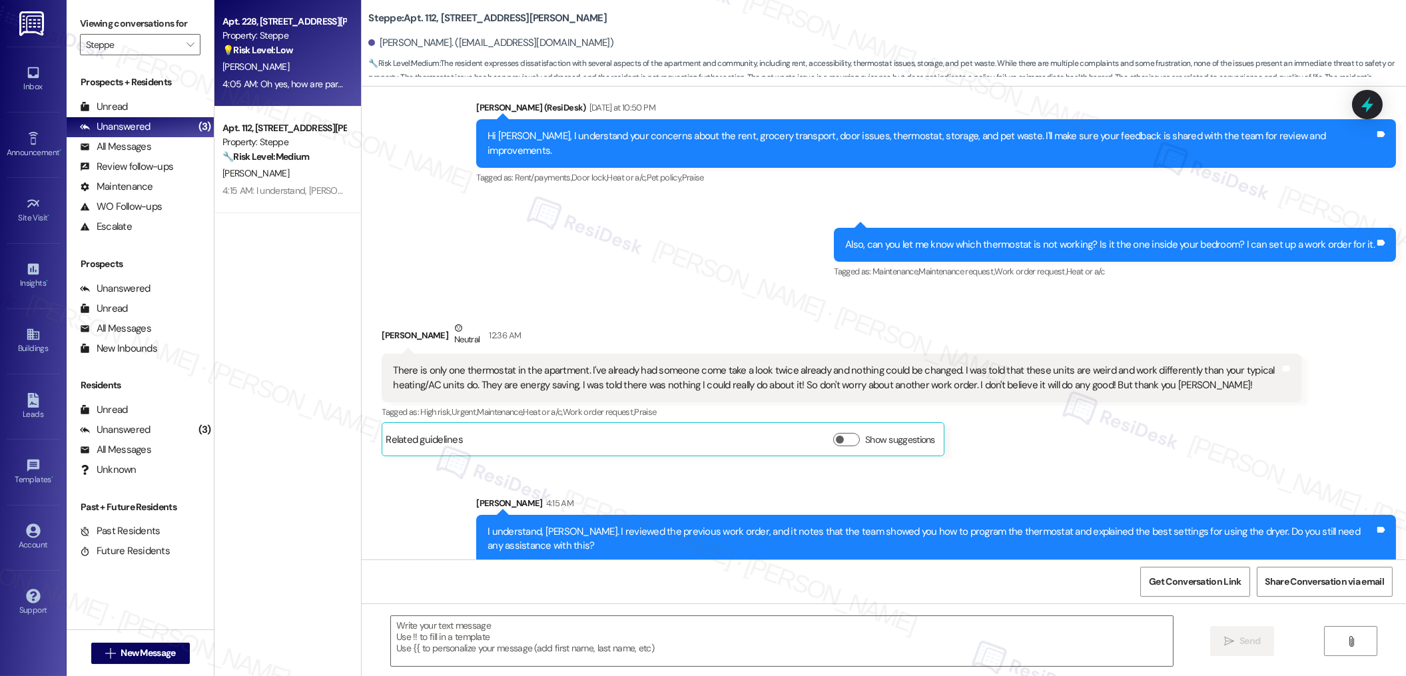
type textarea "Fetching suggested responses. Please feel free to read through the conversation…"
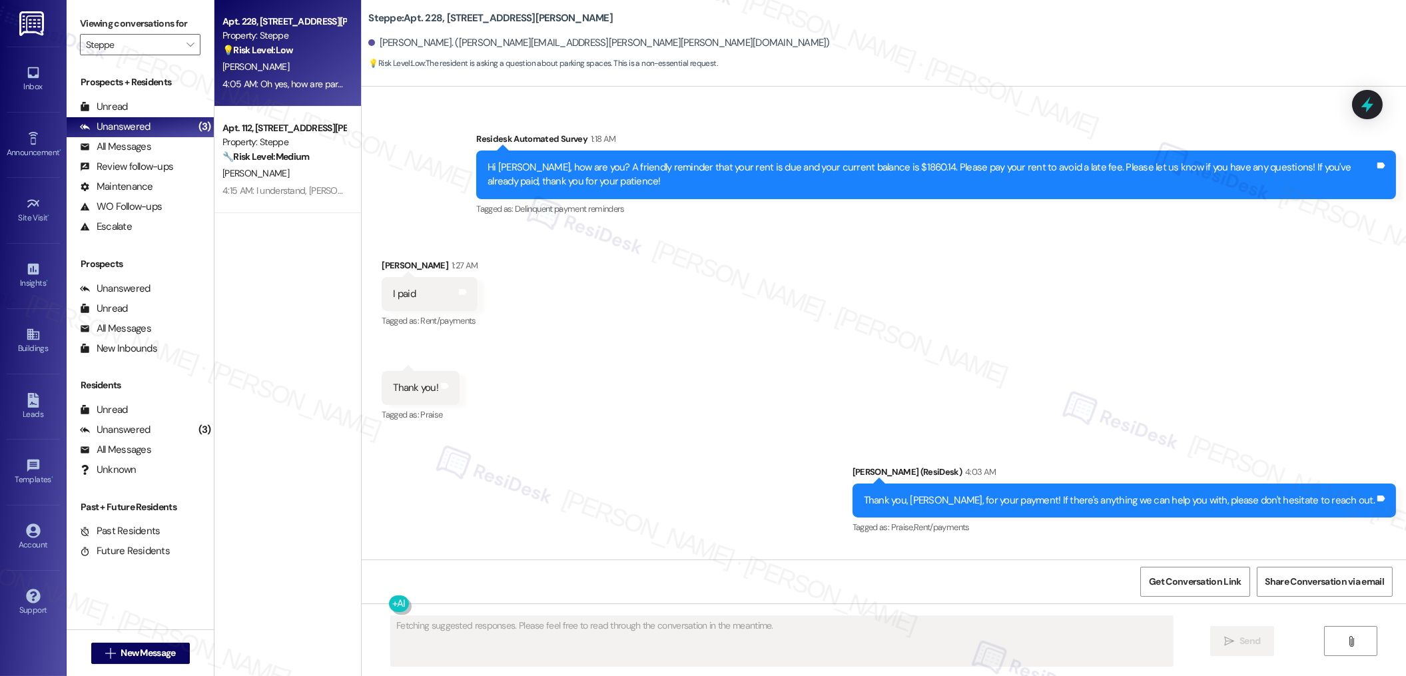
scroll to position [2765, 0]
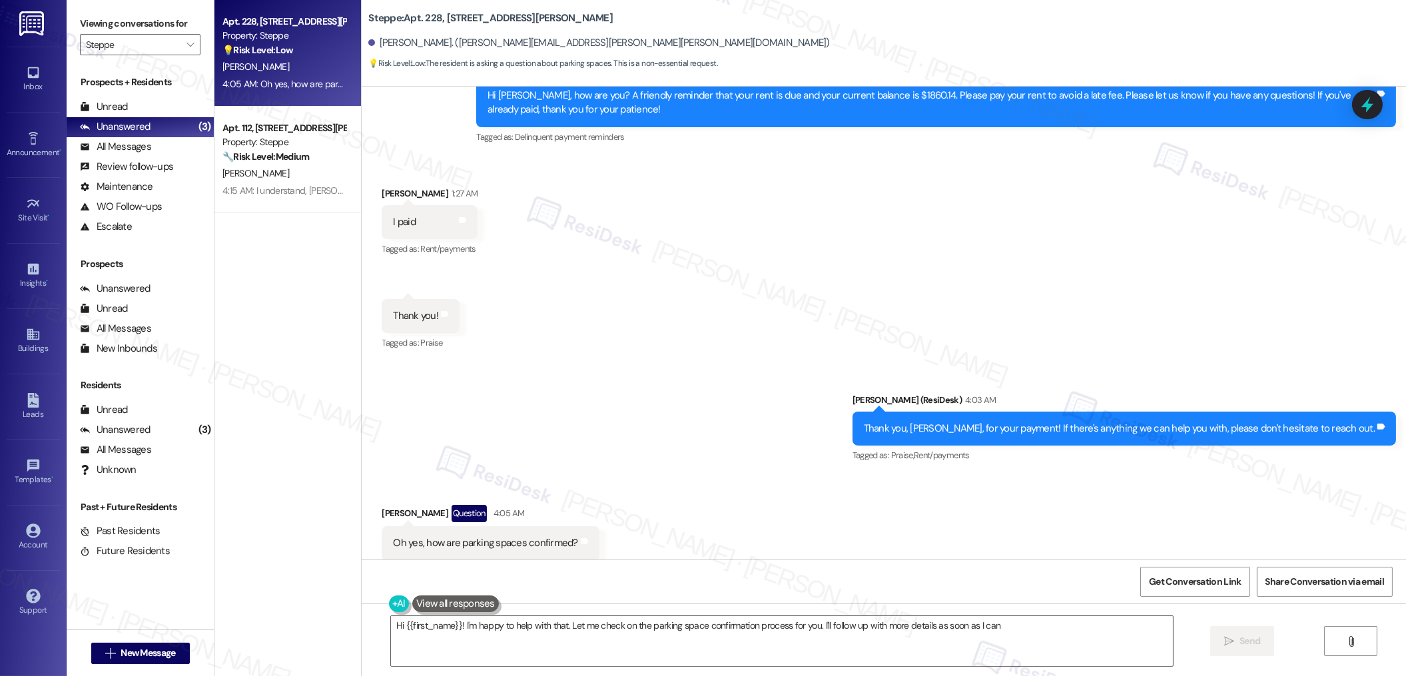
type textarea "Hi {{first_name}}! I'm happy to help with that. Let me check on the parking spa…"
click at [499, 536] on div "Oh yes, how are parking spaces confirmed?" at bounding box center [485, 543] width 184 height 14
copy div "Oh yes, how are parking spaces confirmed? Tags and notes"
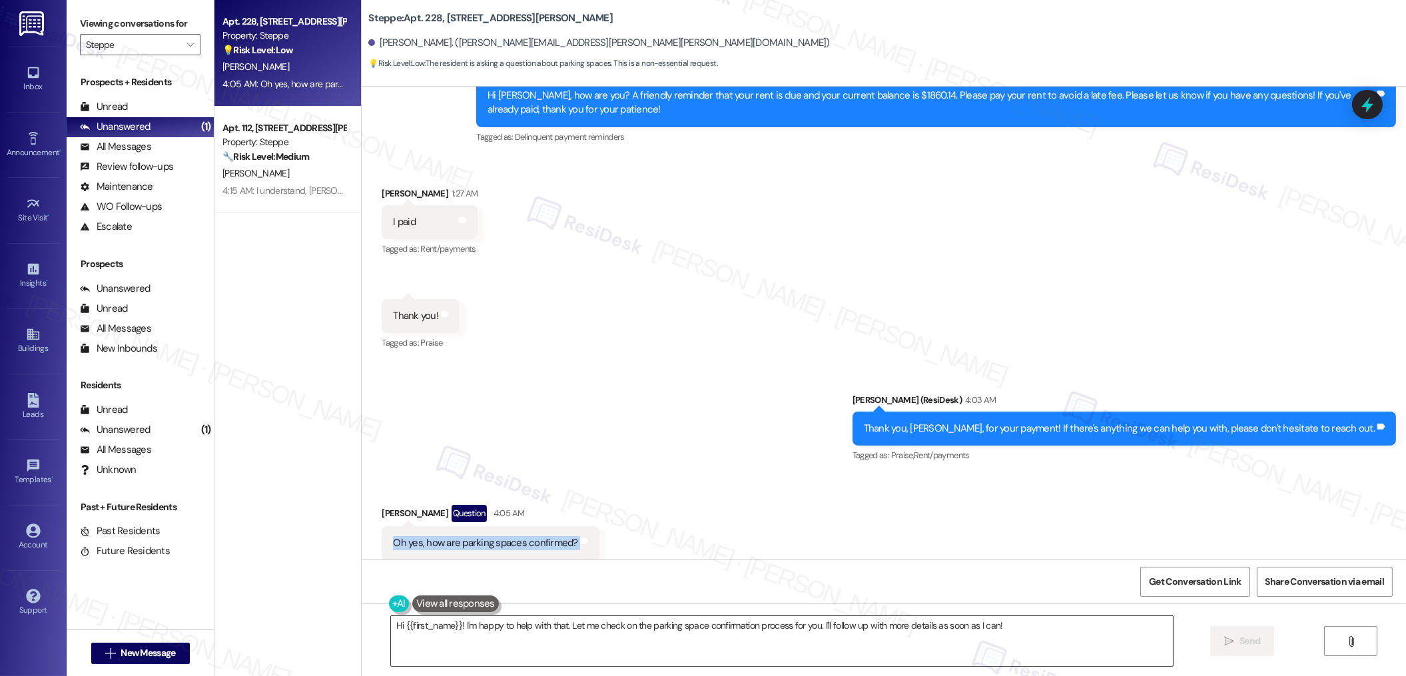
click at [498, 565] on textarea "Hi {{first_name}}! I'm happy to help with that. Let me check on the parking spa…" at bounding box center [782, 641] width 782 height 50
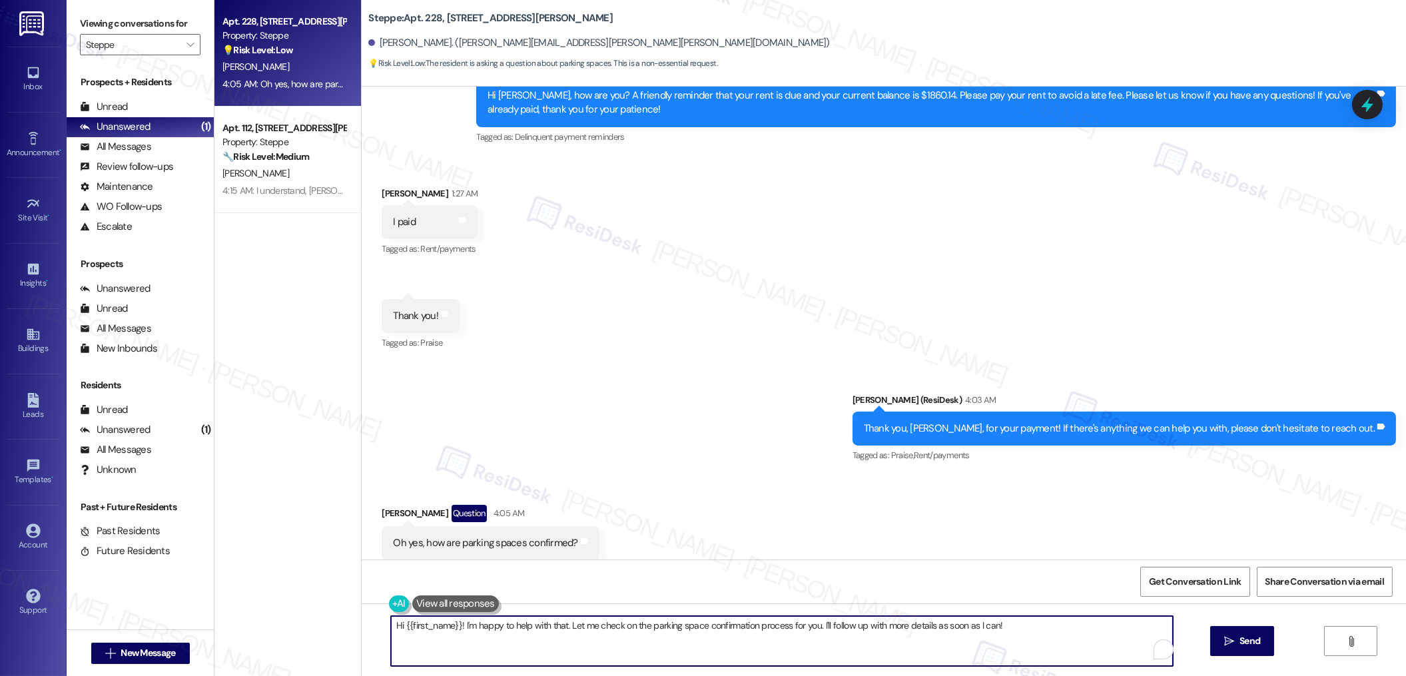
click at [498, 565] on textarea "Hi {{first_name}}! I'm happy to help with that. Let me check on the parking spa…" at bounding box center [782, 641] width 782 height 50
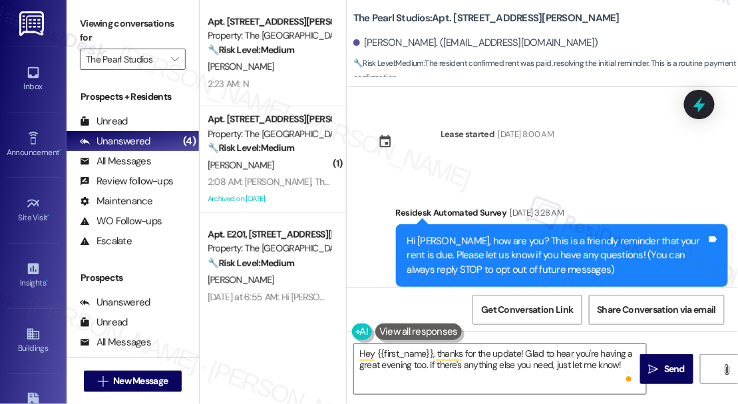
scroll to position [2678, 0]
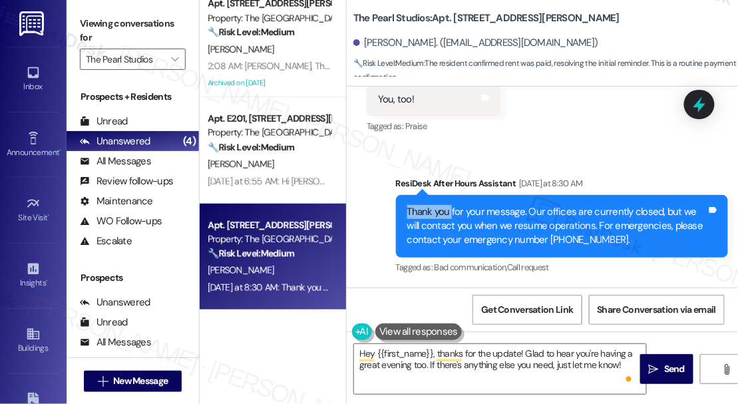
click at [285, 245] on div "Property: The [GEOGRAPHIC_DATA]" at bounding box center [269, 239] width 123 height 14
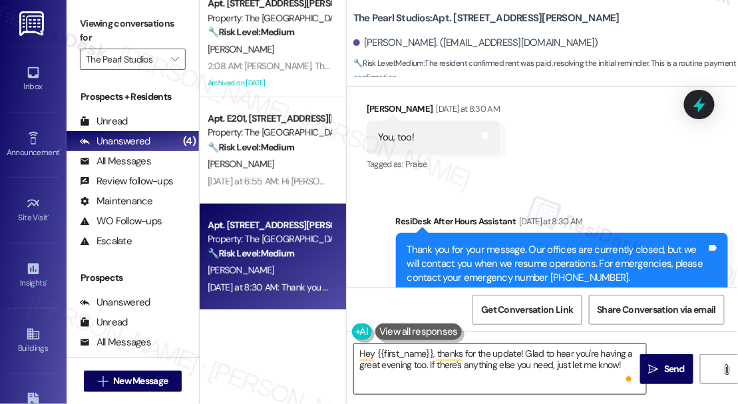
click at [462, 353] on textarea "Hey {{first_name}}, thanks for the update! Glad to hear you're having a great e…" at bounding box center [500, 369] width 292 height 50
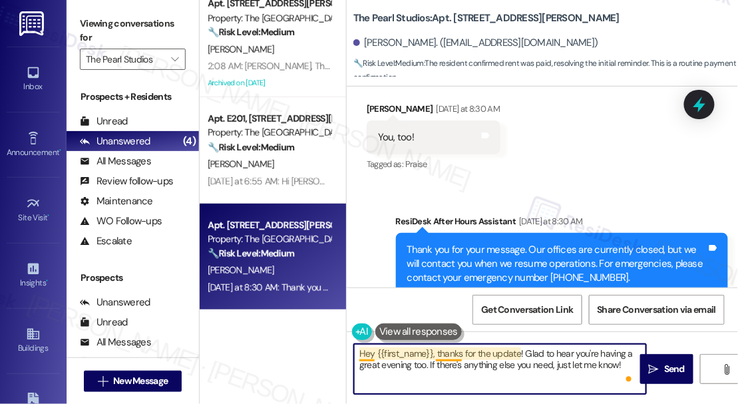
click at [461, 353] on textarea "Hey {{first_name}}, thanks for the update! Glad to hear you're having a great e…" at bounding box center [500, 369] width 292 height 50
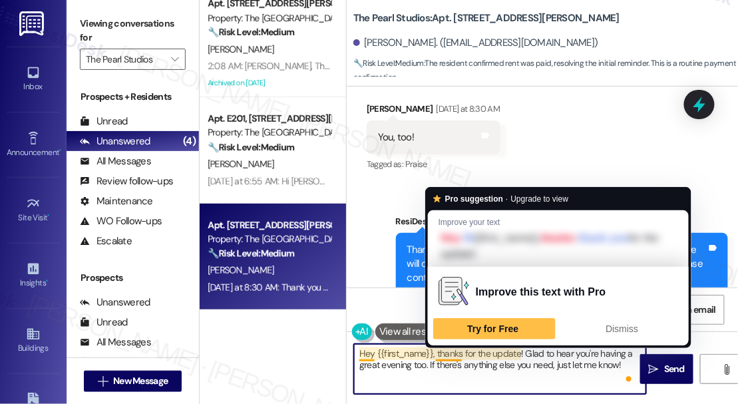
click at [461, 353] on textarea "Hey {{first_name}}, thanks for the update! Glad to hear you're having a great e…" at bounding box center [500, 369] width 292 height 50
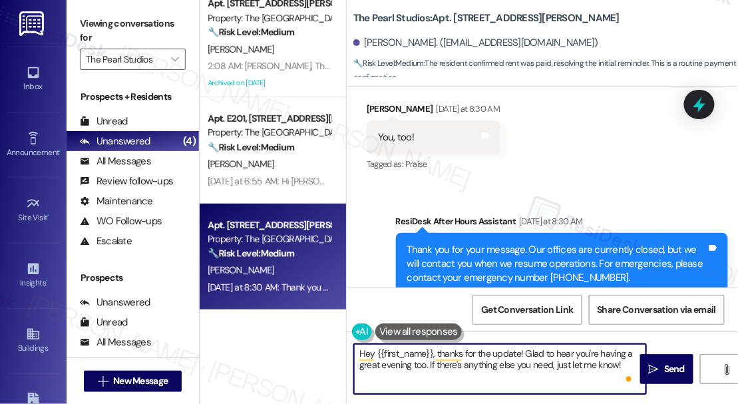
click at [494, 366] on textarea "Hey {{first_name}}, thanks for the update! Glad to hear you're having a great e…" at bounding box center [500, 369] width 292 height 50
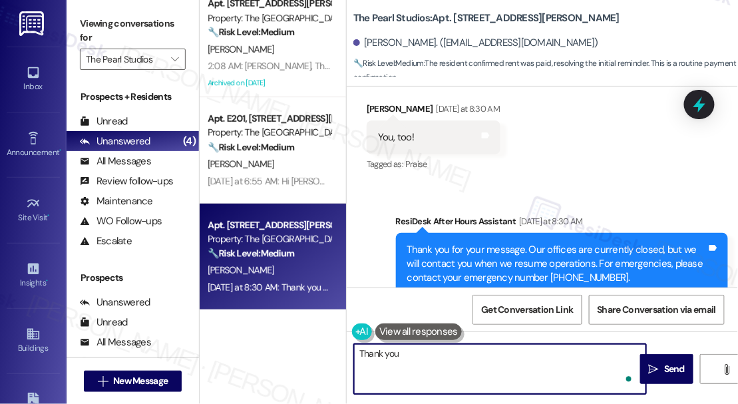
type textarea "Thank you."
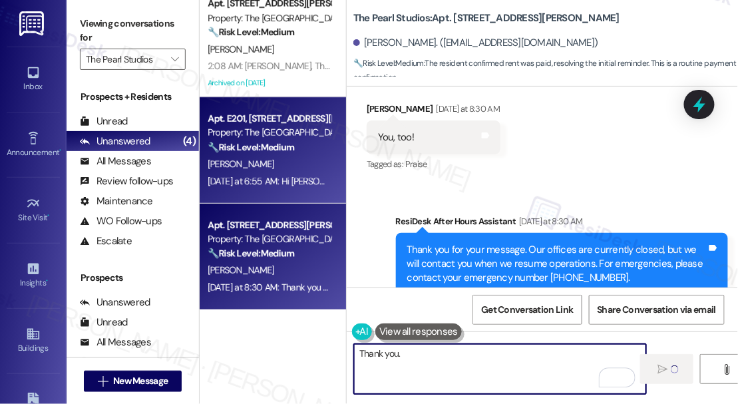
click at [238, 146] on strong "🔧 Risk Level: Medium" at bounding box center [251, 147] width 87 height 12
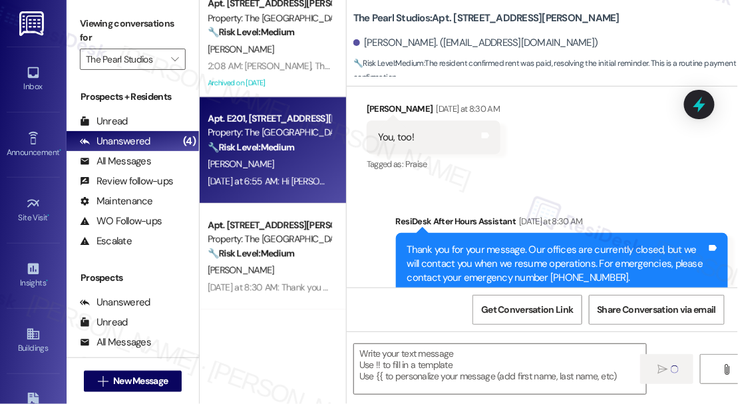
type textarea "Fetching suggested responses. Please feel free to read through the conversation…"
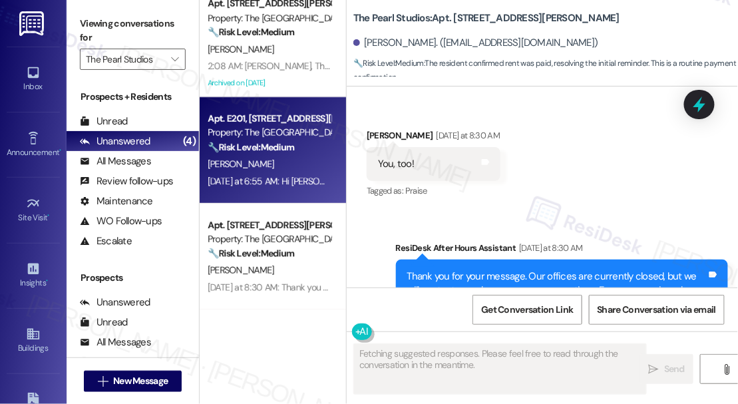
scroll to position [0, 0]
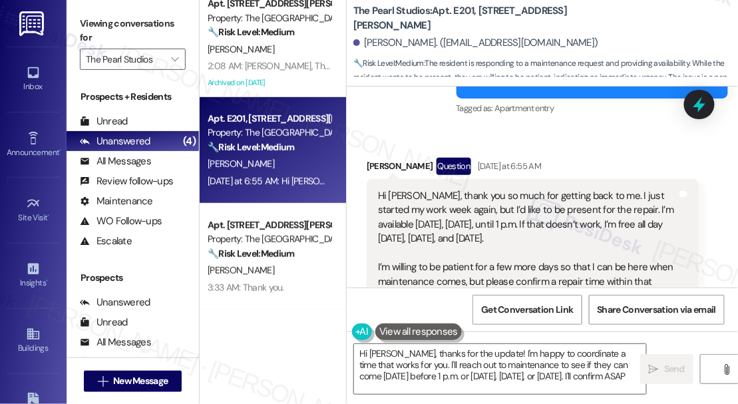
type textarea "Hi [PERSON_NAME], thanks for the update! I'm happy to coordinate a time that wo…"
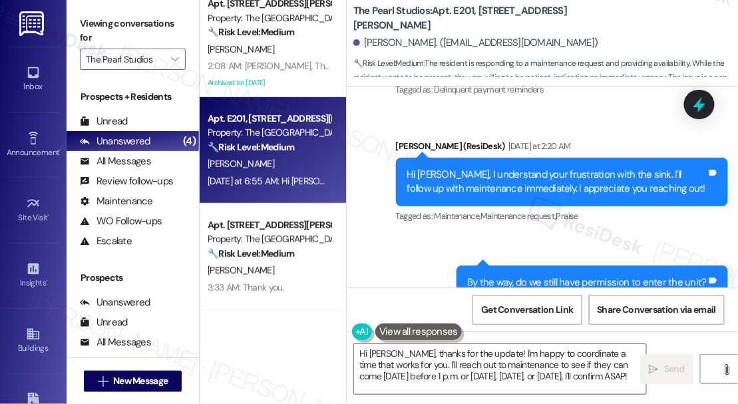
scroll to position [4288, 0]
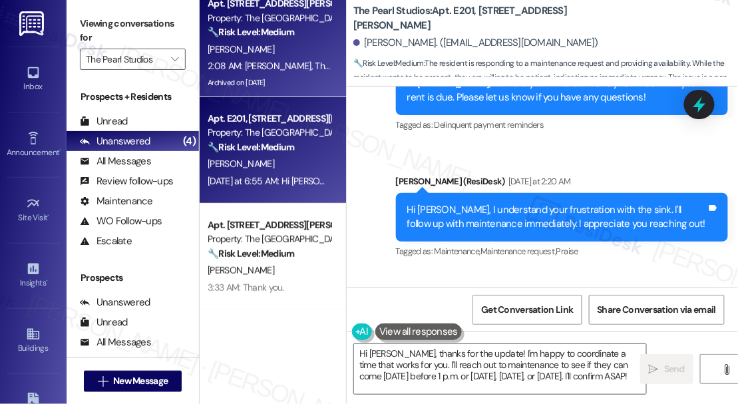
click at [262, 56] on div "[PERSON_NAME]" at bounding box center [269, 49] width 126 height 17
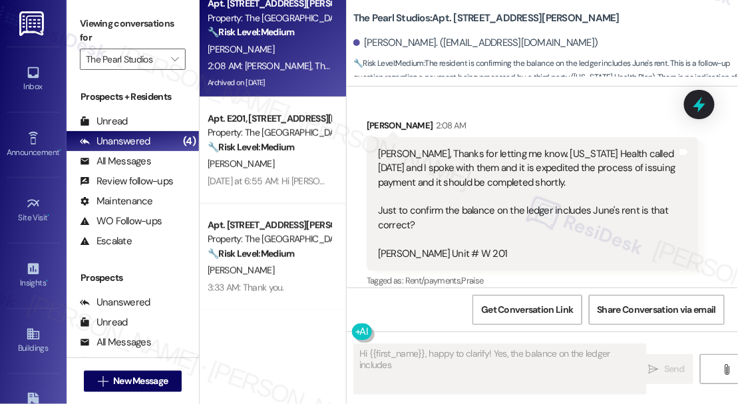
scroll to position [11627, 0]
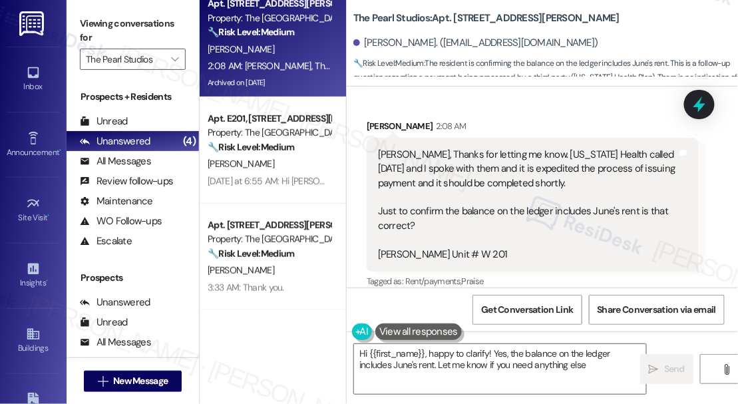
type textarea "Hi {{first_name}}, happy to clarify! Yes, the balance on the ledger includes Ju…"
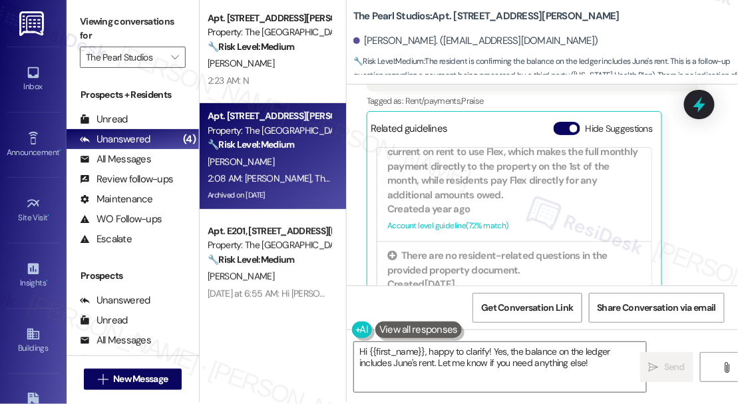
scroll to position [0, 0]
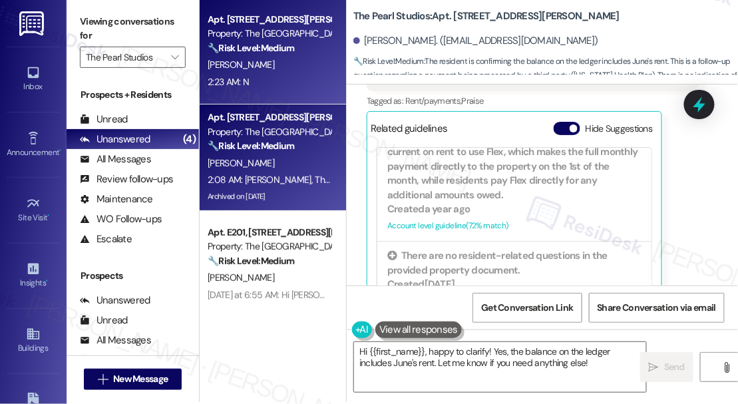
click at [290, 87] on div "2:23 AM: N 2:23 AM: N" at bounding box center [269, 82] width 126 height 17
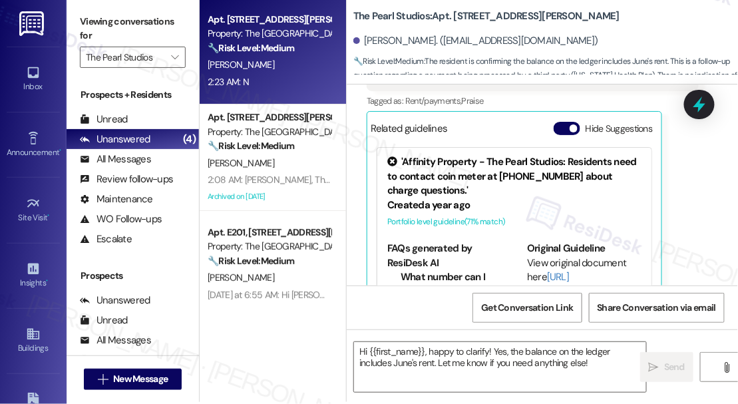
type textarea "Fetching suggested responses. Please feel free to read through the conversation…"
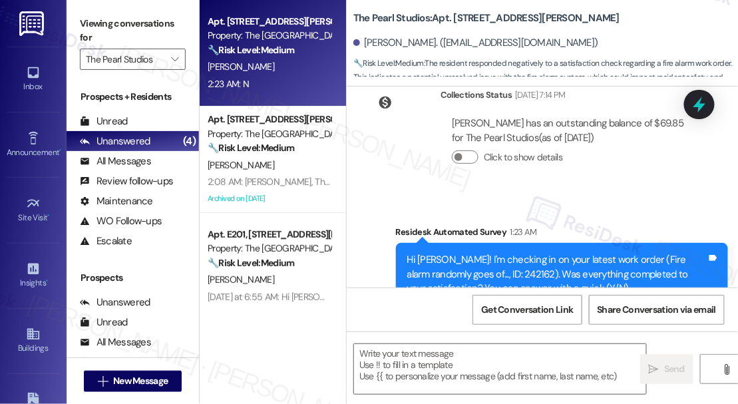
type textarea "Fetching suggested responses. Please feel free to read through the conversation…"
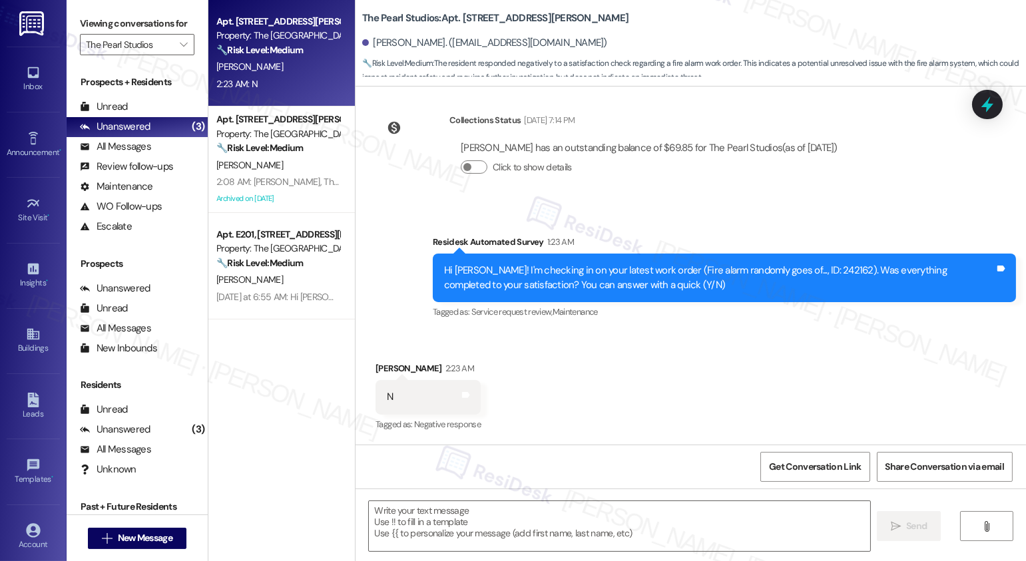
scroll to position [234, 0]
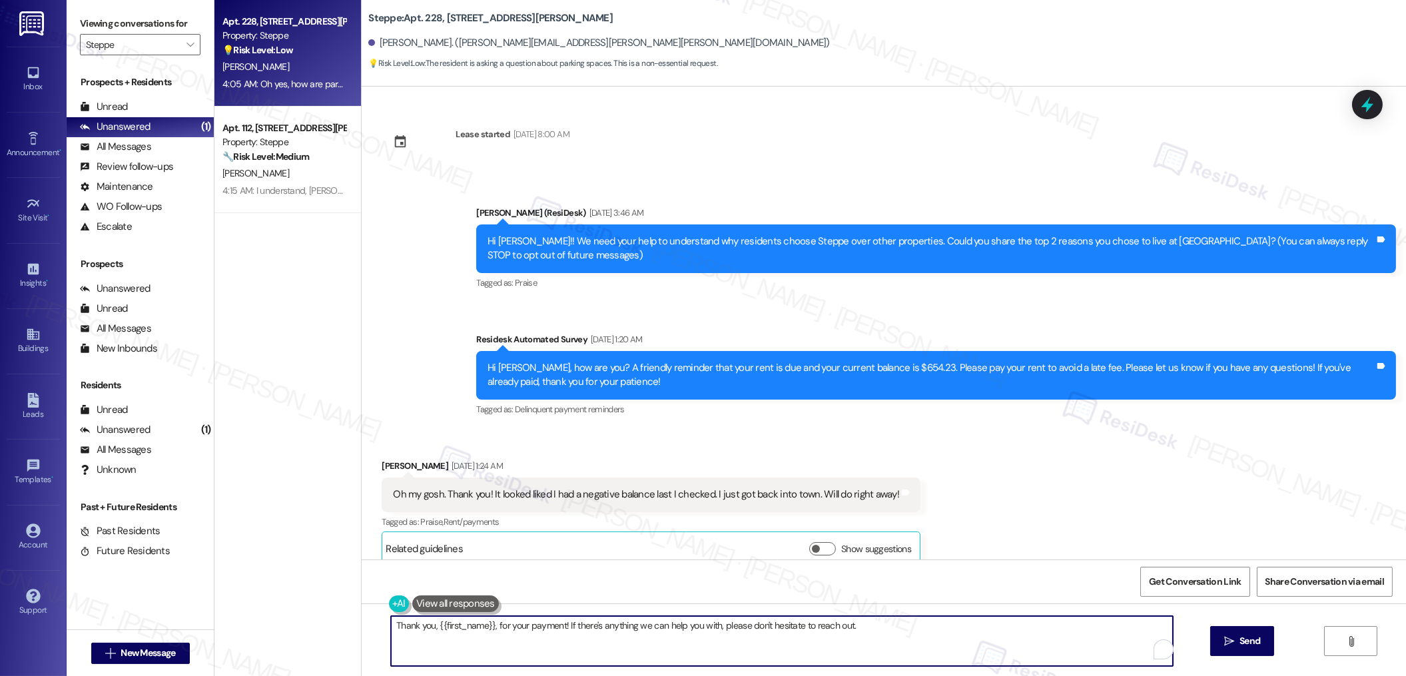
scroll to position [2765, 0]
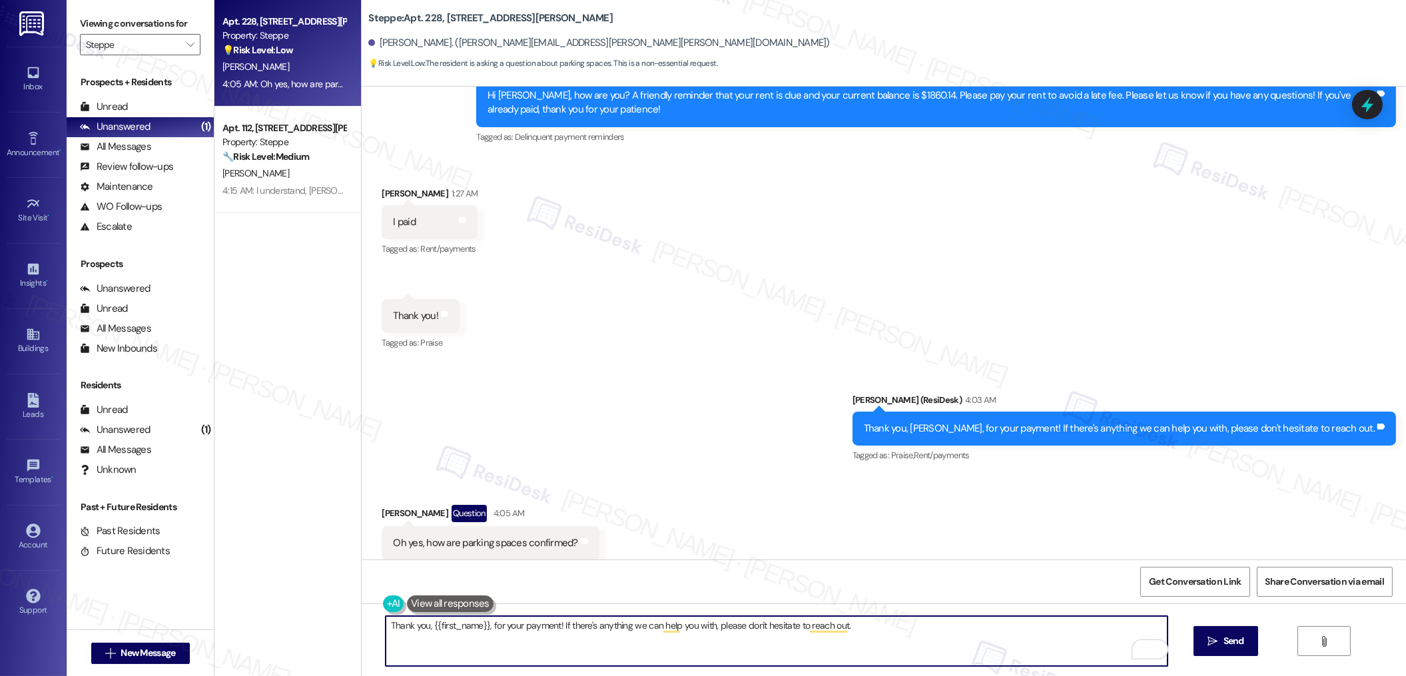
click at [382, 505] on div "[PERSON_NAME] Question 4:05 AM" at bounding box center [490, 515] width 217 height 21
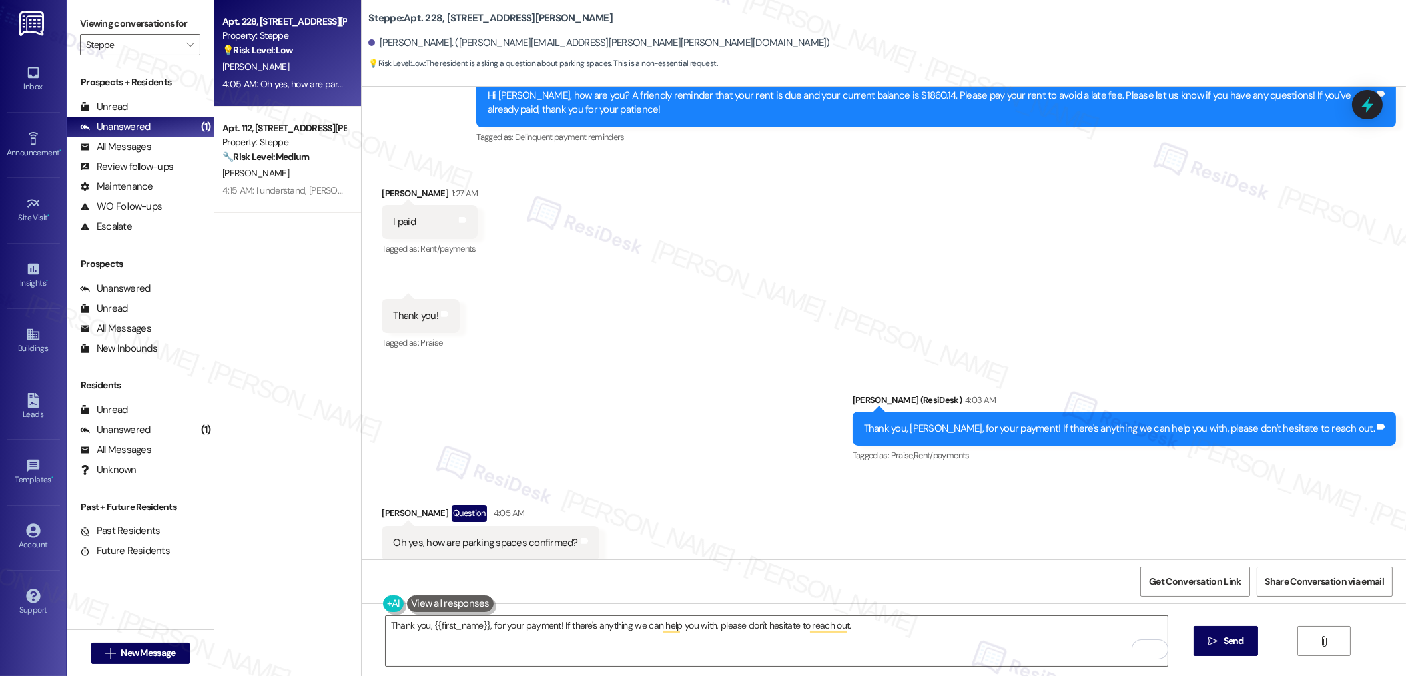
click at [382, 505] on div "[PERSON_NAME] Question 4:05 AM" at bounding box center [490, 515] width 217 height 21
copy div "[PERSON_NAME]"
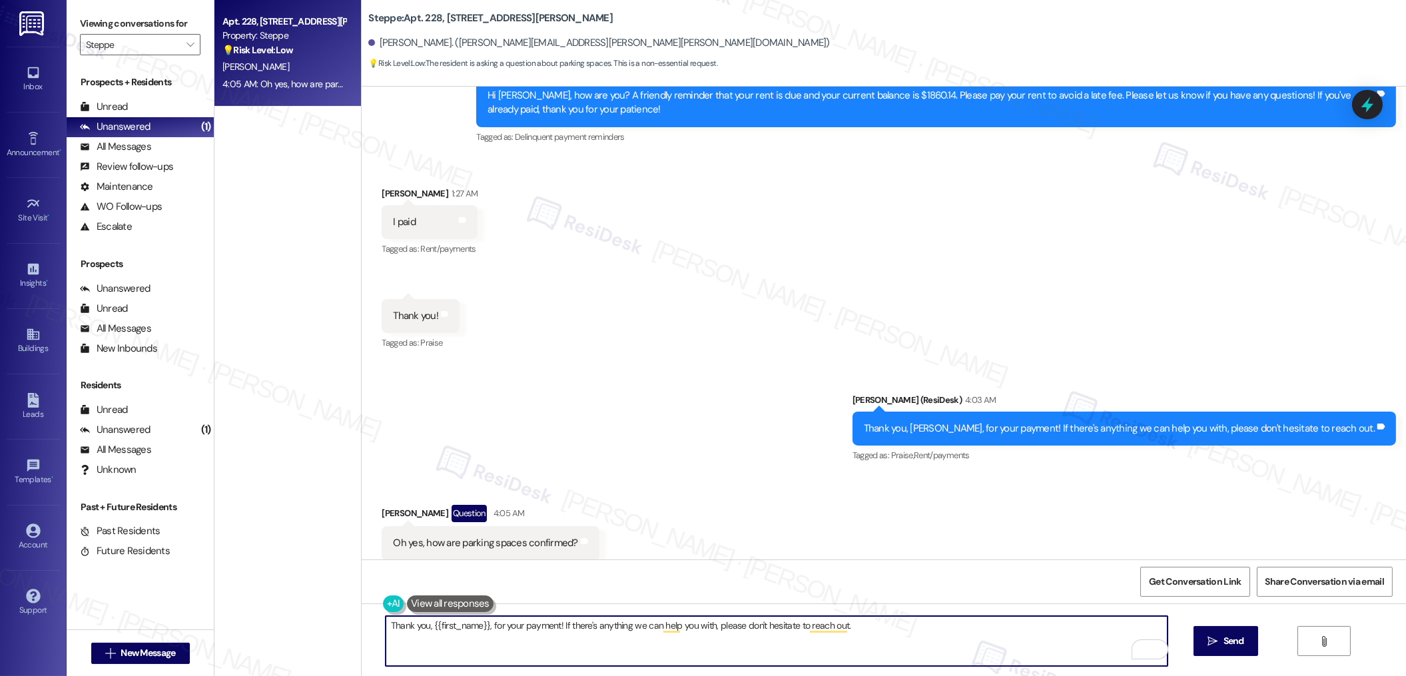
drag, startPoint x: 477, startPoint y: 629, endPoint x: 421, endPoint y: 624, distance: 56.2
click at [421, 624] on textarea "Thank you, {{first_name}}, for your payment! If there's anything we can help yo…" at bounding box center [777, 641] width 782 height 50
paste textarea "[PERSON_NAME]"
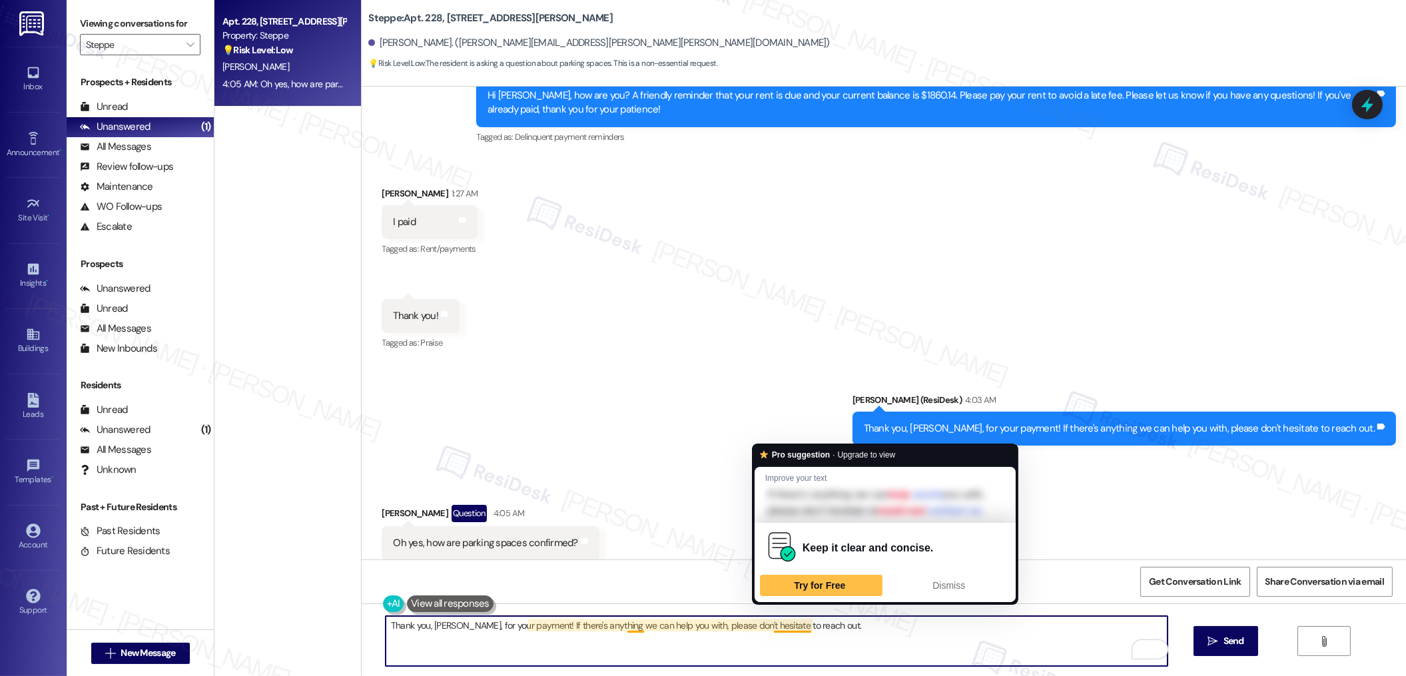
click at [847, 625] on textarea "Thank you, [PERSON_NAME], for your payment! If there's anything we can help you…" at bounding box center [777, 641] width 782 height 50
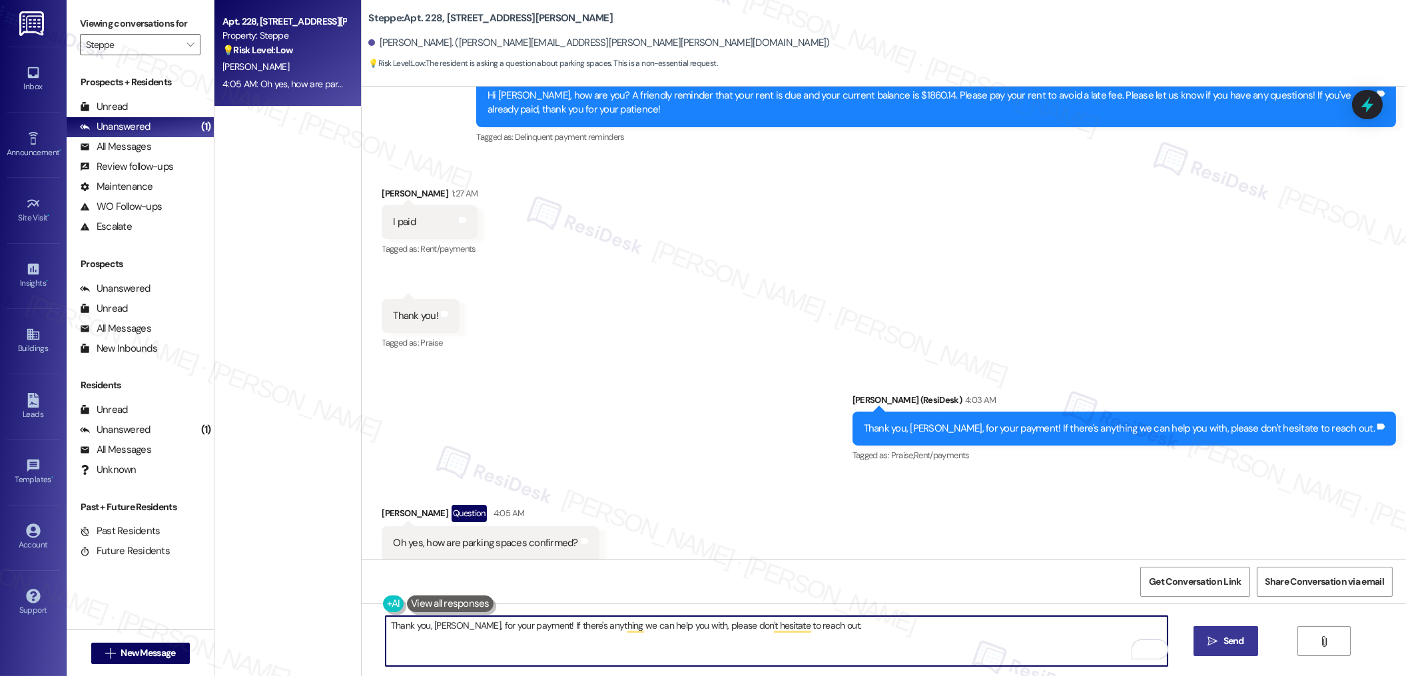
click at [1228, 655] on button " Send" at bounding box center [1225, 641] width 65 height 30
click at [539, 631] on textarea "Thank you, [PERSON_NAME], for your payment! If there's anything we can help you…" at bounding box center [777, 641] width 782 height 50
paste textarea "Hi [Resident’s Name], just to confirm, when you ask about parking spaces being …"
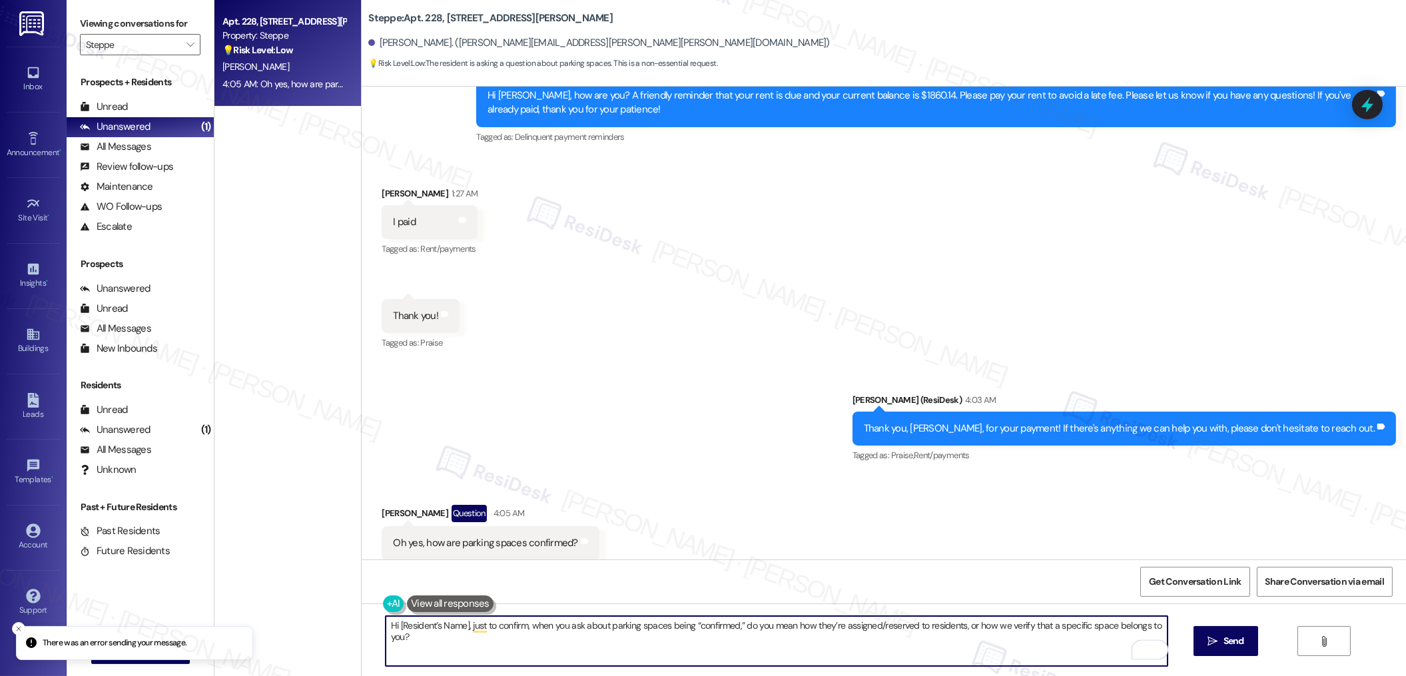
click at [382, 505] on div "[PERSON_NAME] Question 4:05 AM" at bounding box center [490, 515] width 217 height 21
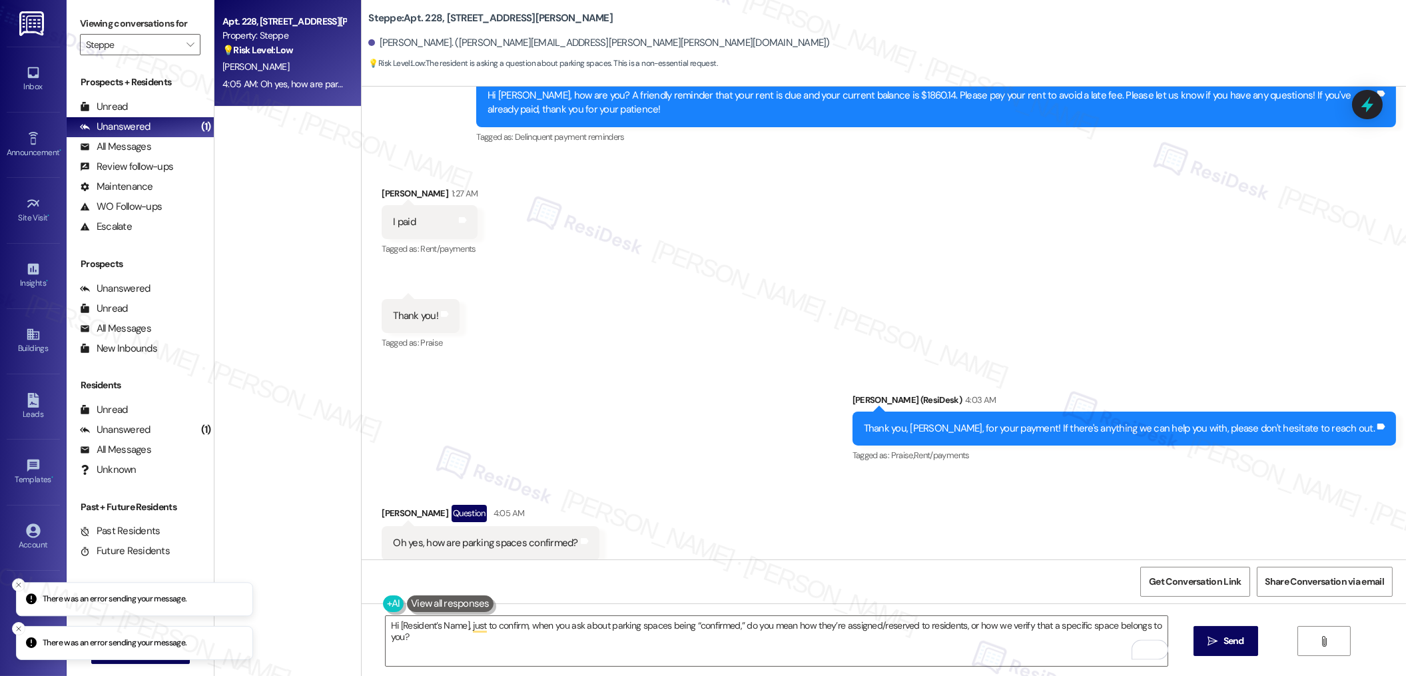
click at [382, 505] on div "[PERSON_NAME] Question 4:05 AM" at bounding box center [490, 515] width 217 height 21
copy div "[PERSON_NAME]"
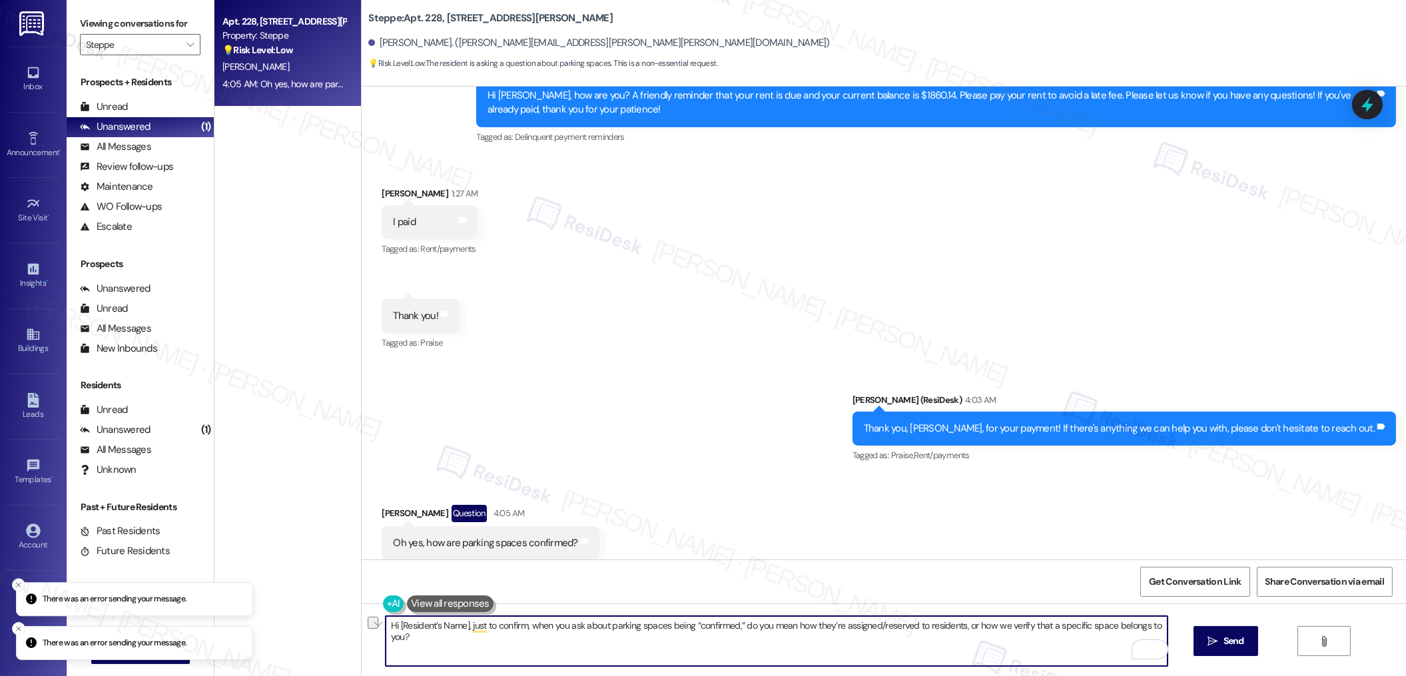
drag, startPoint x: 457, startPoint y: 626, endPoint x: 389, endPoint y: 623, distance: 68.6
click at [389, 623] on textarea "Hi [Resident’s Name], just to confirm, when you ask about parking spaces being …" at bounding box center [777, 641] width 782 height 50
paste textarea "[PERSON_NAME]"
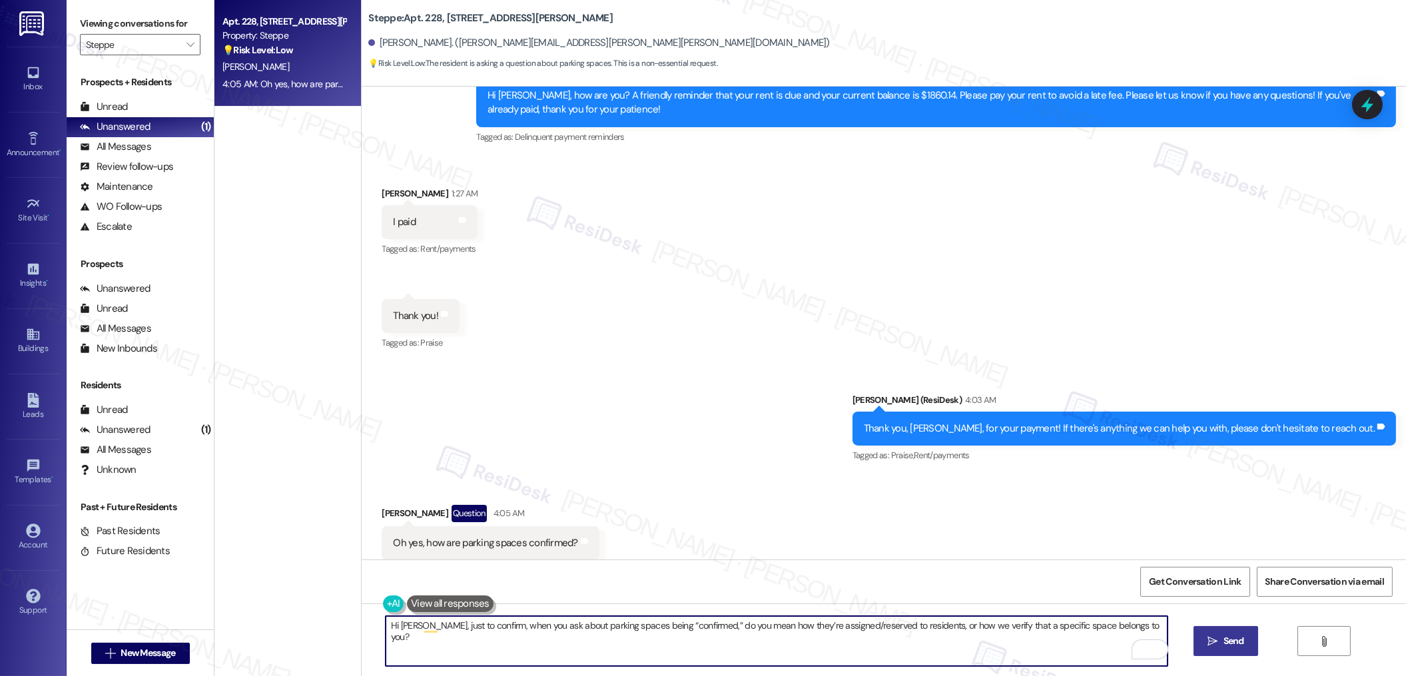
type textarea "Hi [PERSON_NAME], just to confirm, when you ask about parking spaces being “con…"
click at [1238, 645] on span "Send" at bounding box center [1233, 641] width 21 height 14
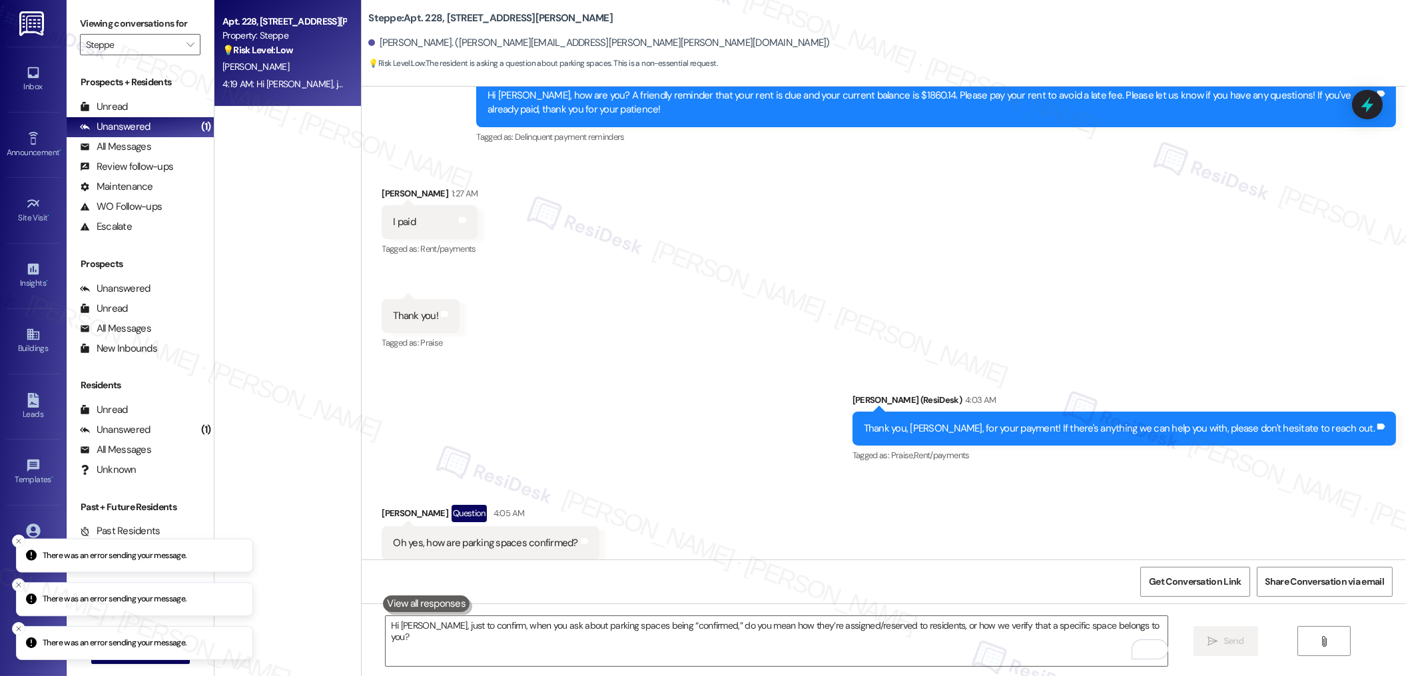
scroll to position [2858, 0]
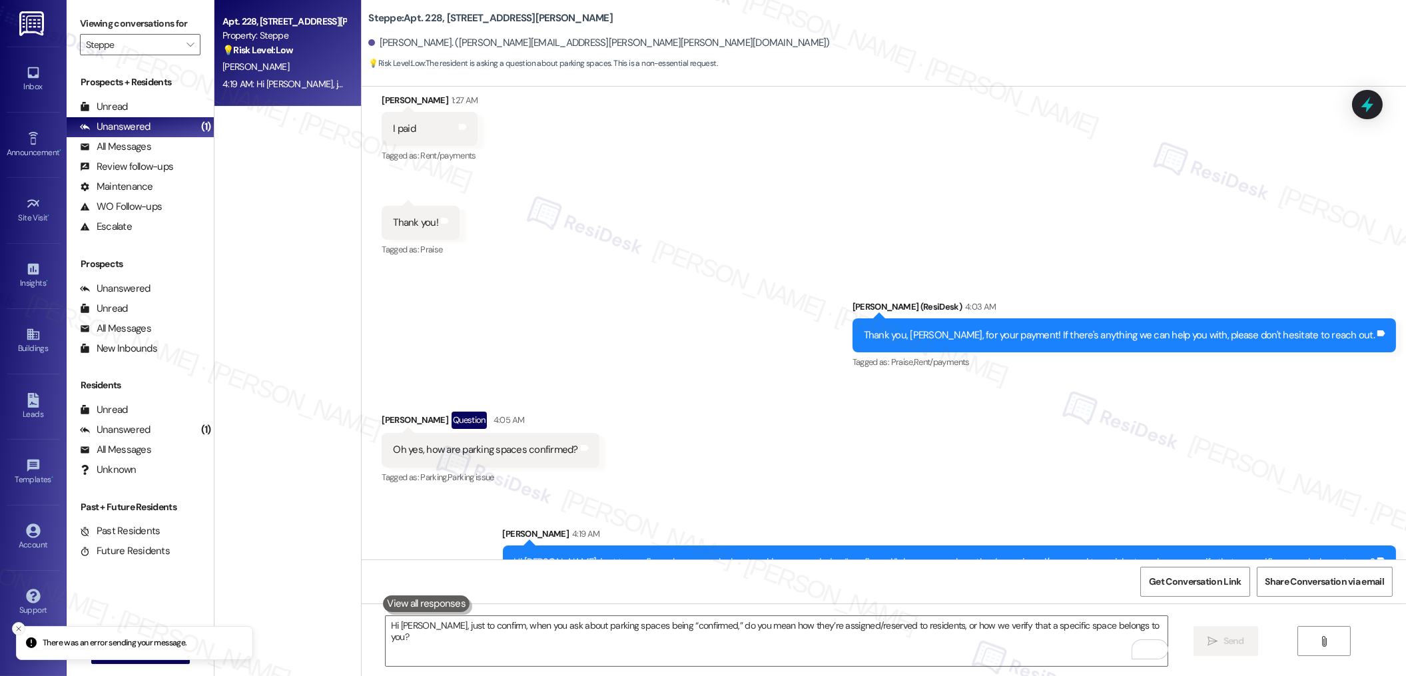
click at [17, 627] on icon "Close toast" at bounding box center [19, 629] width 8 height 8
click at [186, 43] on icon "" at bounding box center [189, 44] width 7 height 11
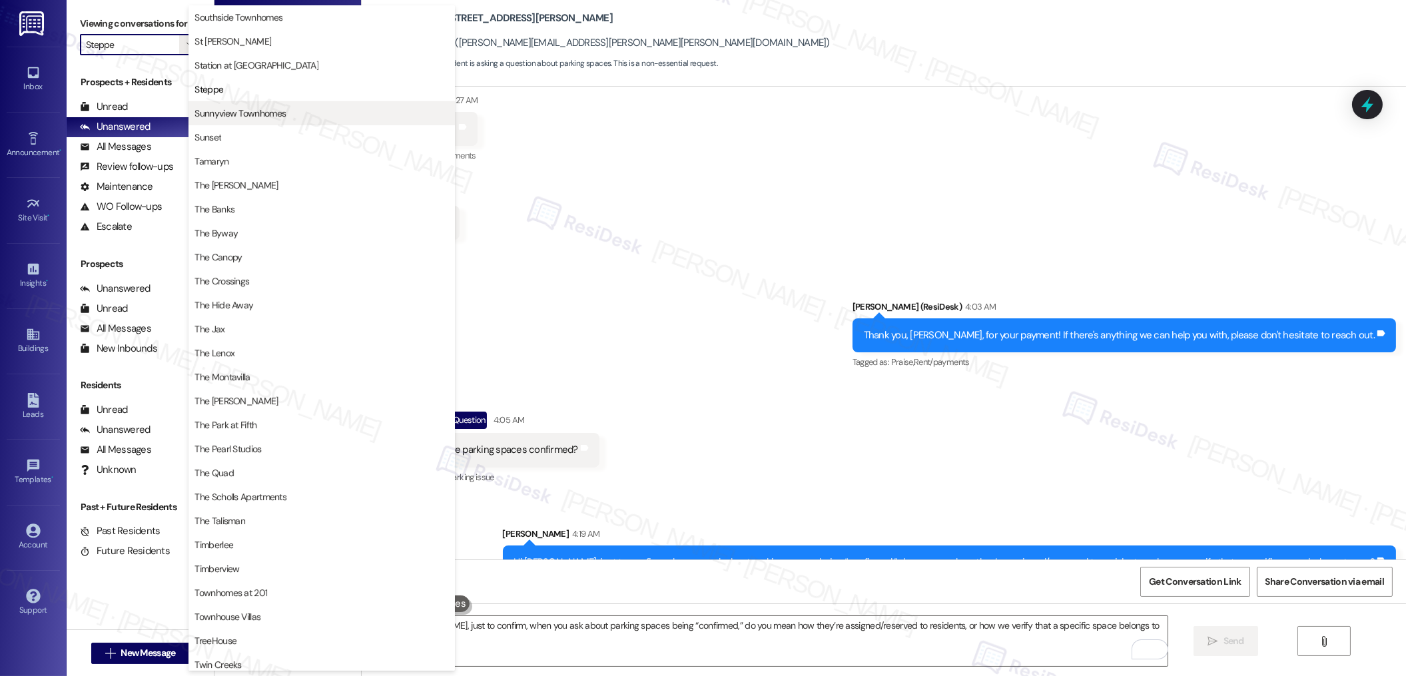
scroll to position [2106, 0]
click at [200, 119] on span "Sunnyview Townhomes" at bounding box center [239, 118] width 91 height 13
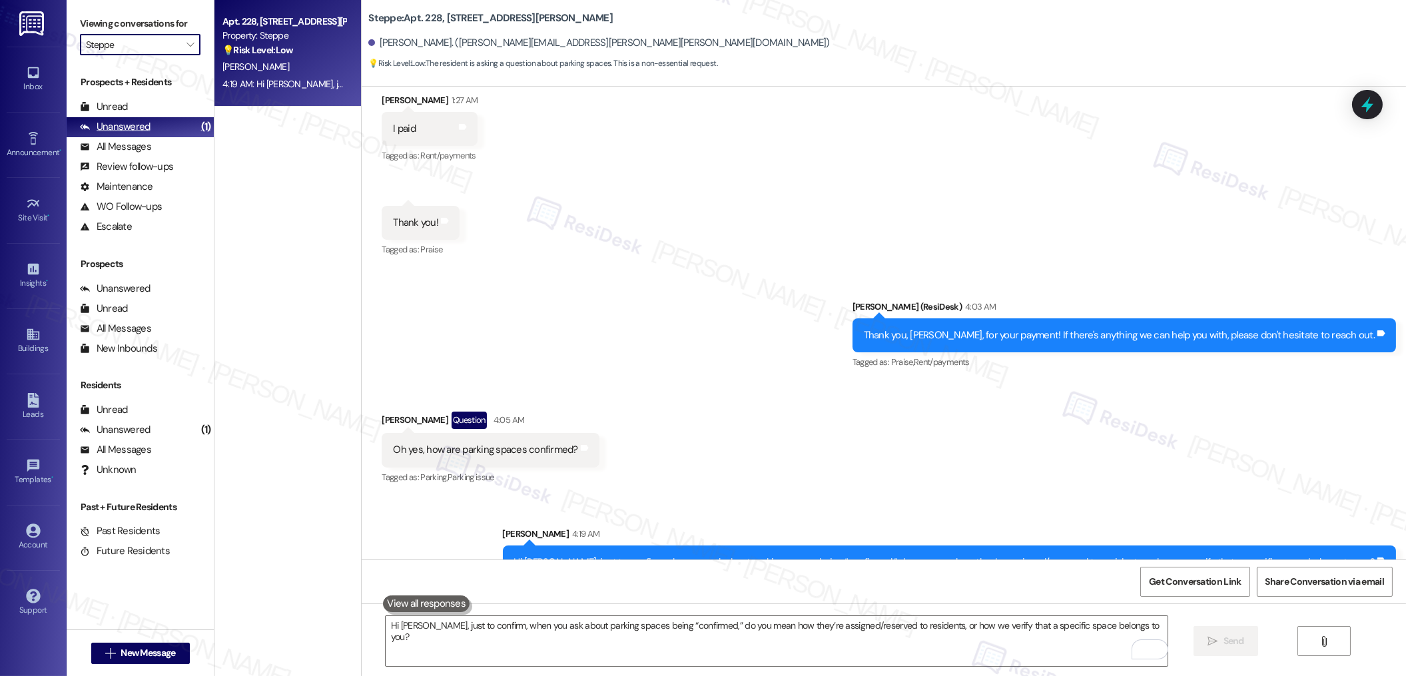
type input "Sunnyview Townhomes"
click at [288, 40] on div "Property: [GEOGRAPHIC_DATA]" at bounding box center [283, 36] width 123 height 14
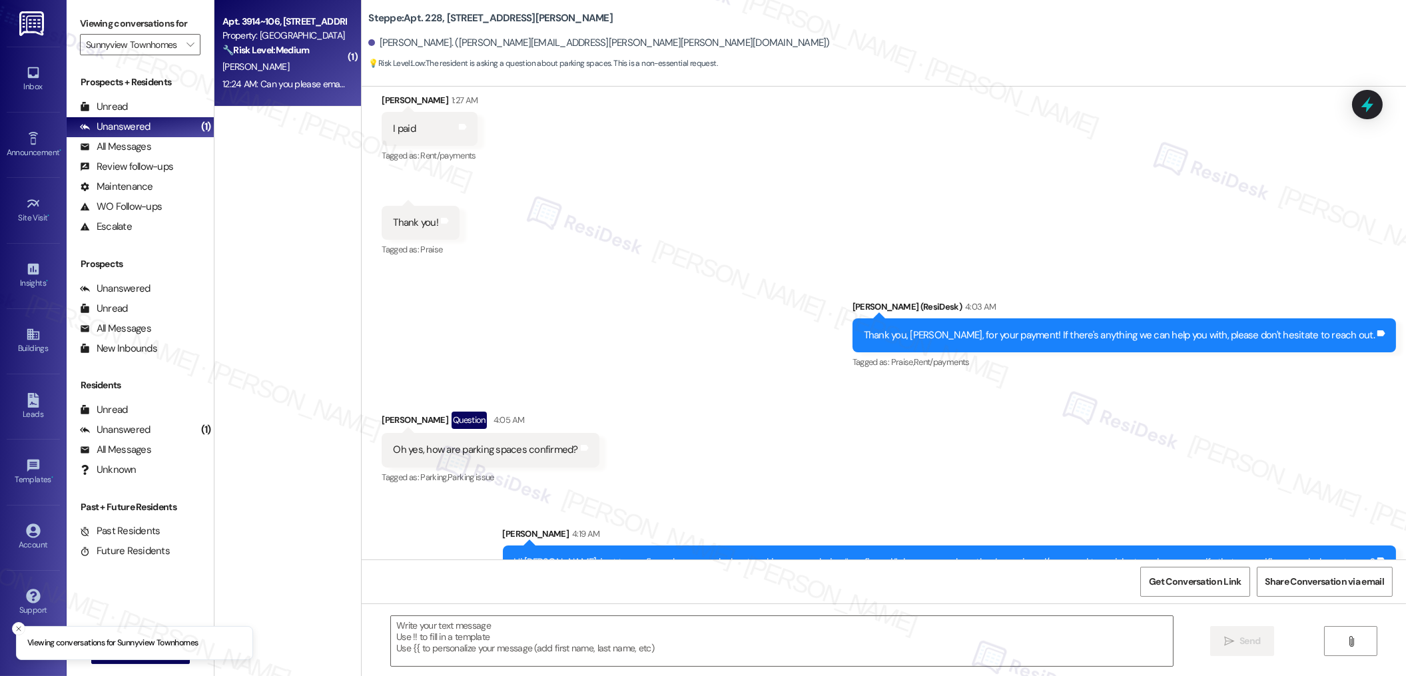
type textarea "Fetching suggested responses. Please feel free to read through the conversation…"
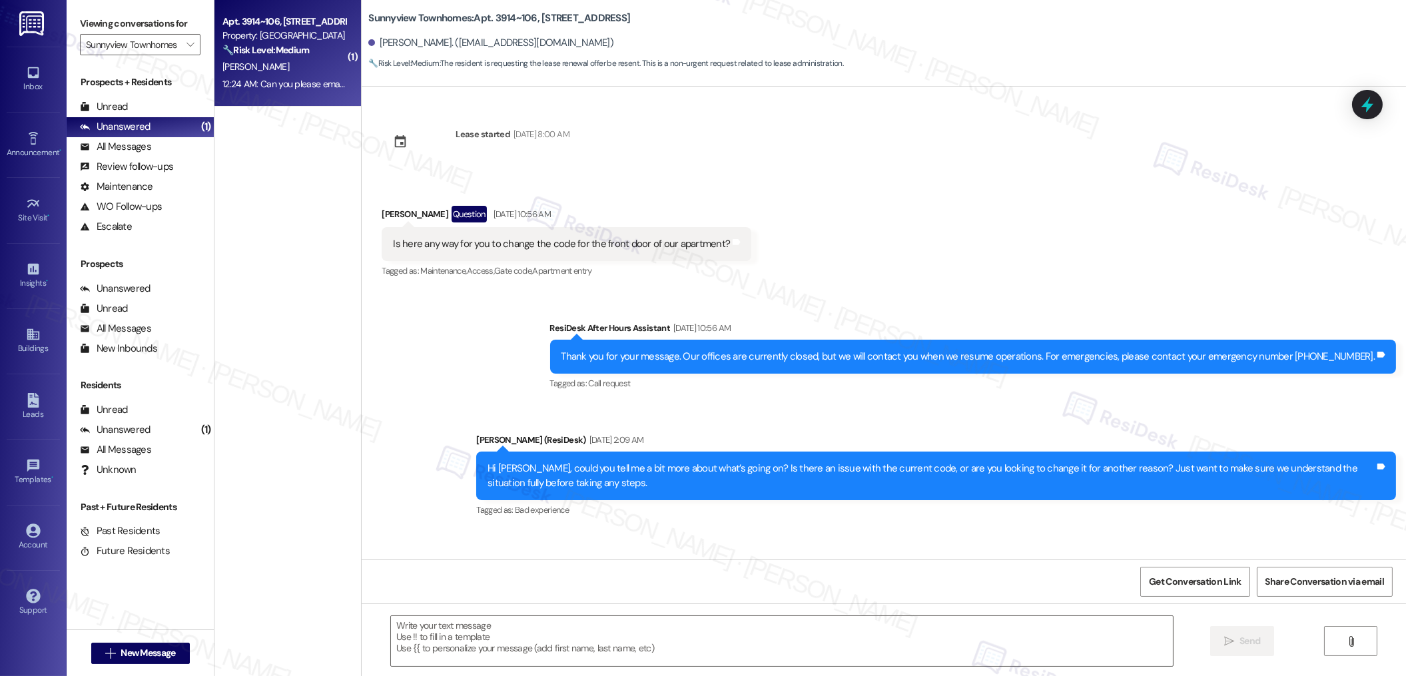
scroll to position [5592, 0]
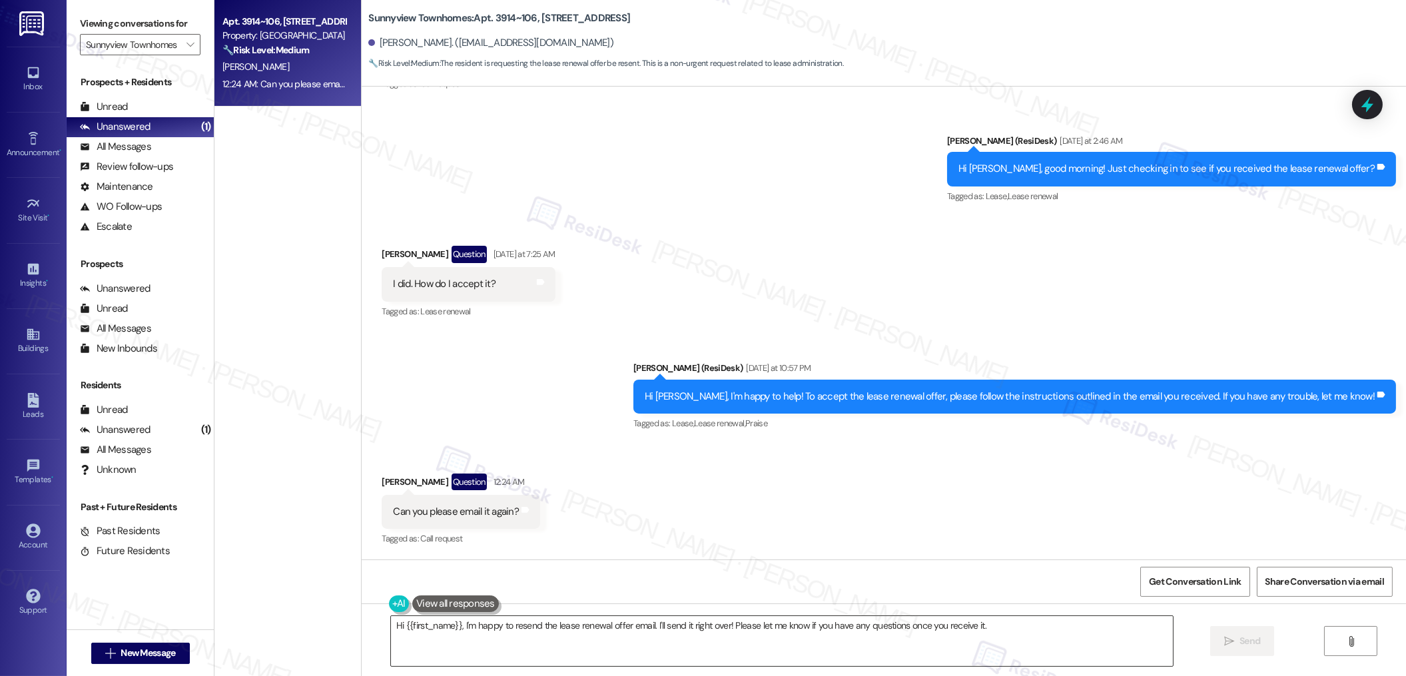
click at [675, 656] on textarea "Hi {{first_name}}, I'm happy to resend the lease renewal offer email. I'll send…" at bounding box center [782, 641] width 782 height 50
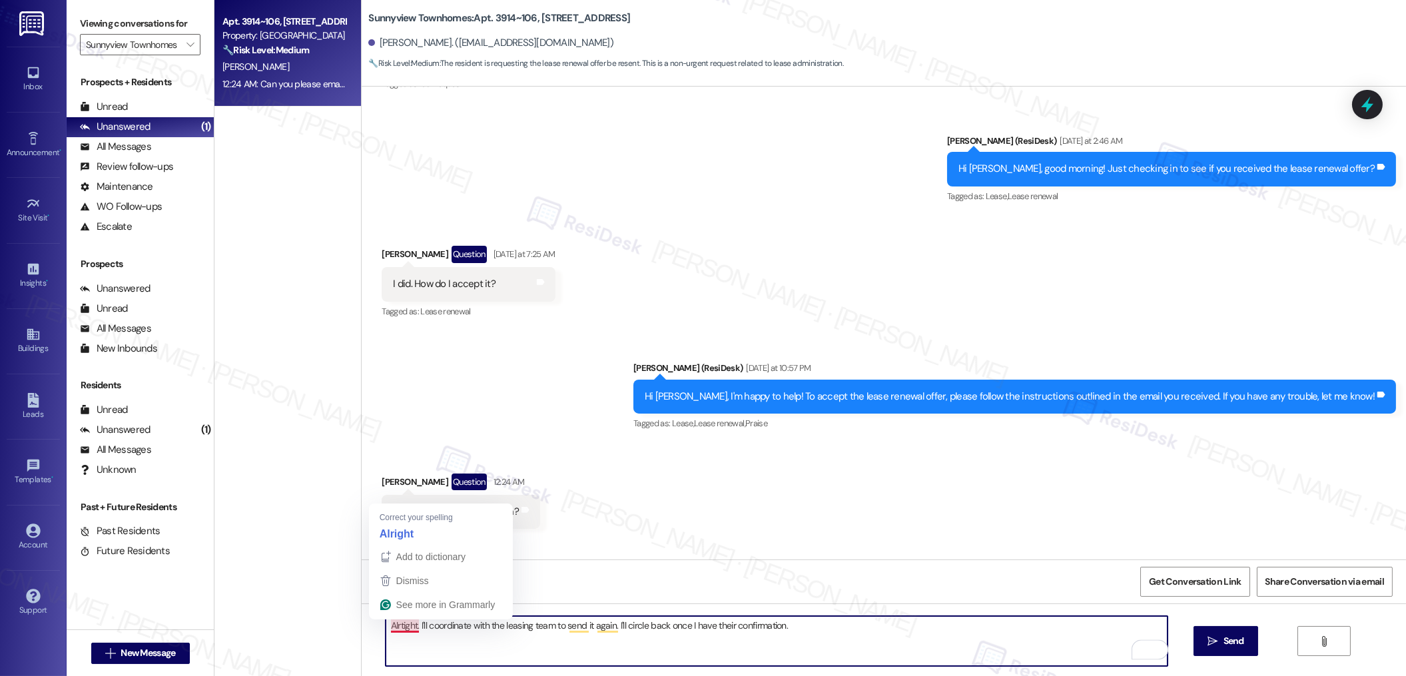
click at [395, 622] on textarea "Alrtight. I'll coordinate with the leasing team to send it again. I'll circle b…" at bounding box center [777, 641] width 782 height 50
click at [656, 628] on textarea "Alright. I'll coordinate with the leasing team to send it again. I'll circle ba…" at bounding box center [777, 641] width 782 height 50
click at [856, 625] on textarea "Alright. I'll coordinate with the leasing team to send it again. I'll circle ba…" at bounding box center [777, 641] width 782 height 50
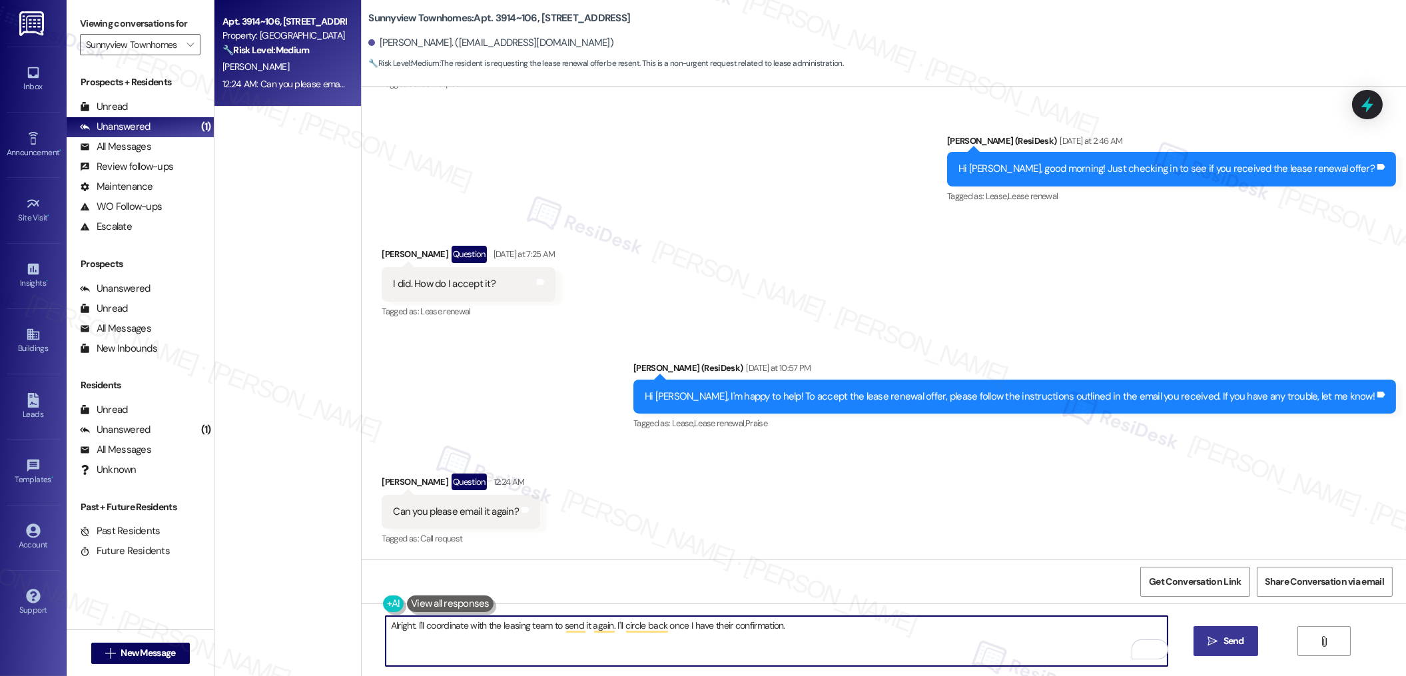
type textarea "Alright. I'll coordinate with the leasing team to send it again. I'll circle ba…"
click at [1240, 648] on span "Send" at bounding box center [1233, 641] width 21 height 14
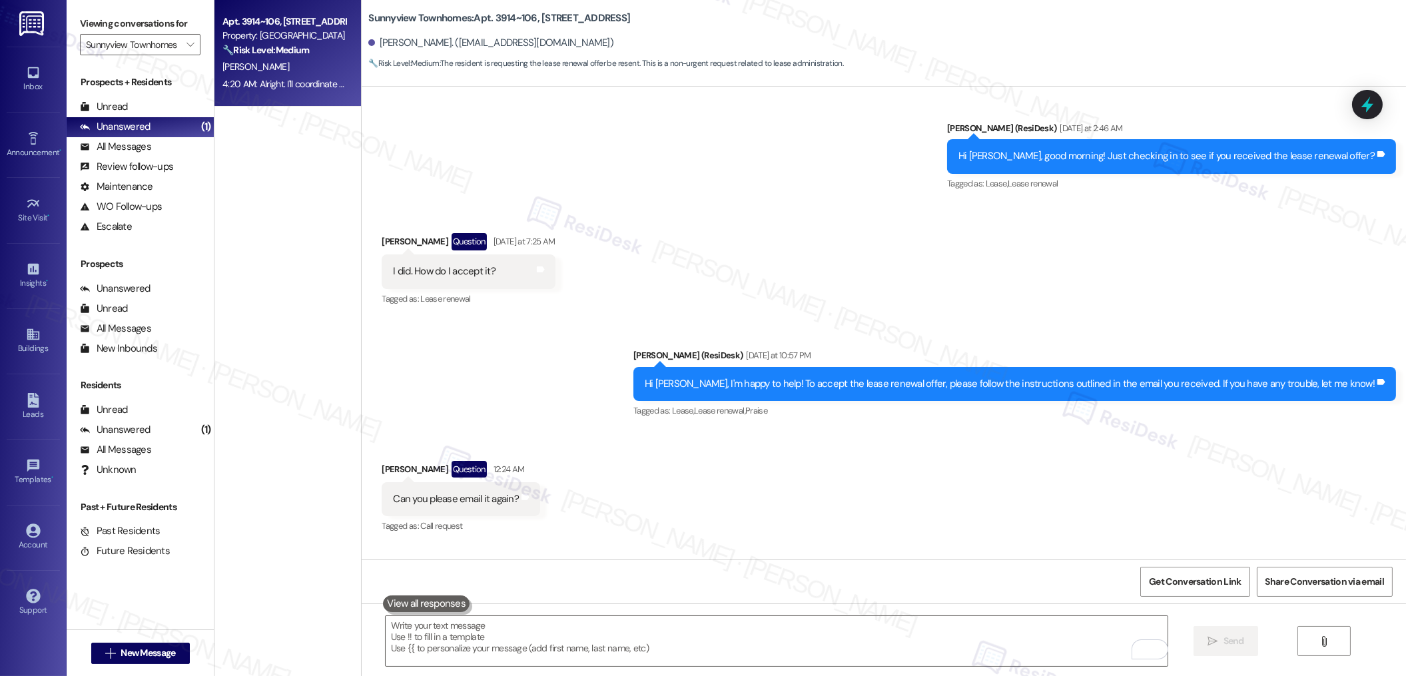
scroll to position [5684, 0]
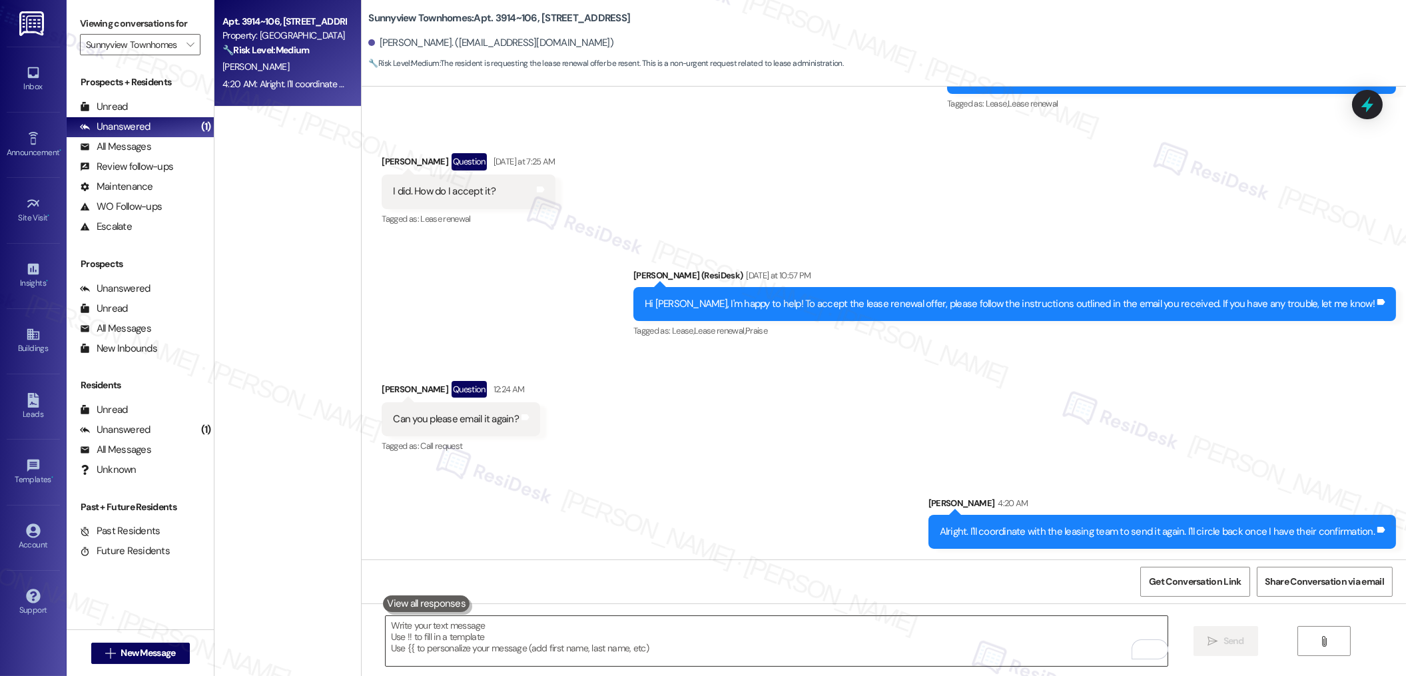
click at [916, 619] on textarea "To enrich screen reader interactions, please activate Accessibility in Grammarl…" at bounding box center [777, 641] width 782 height 50
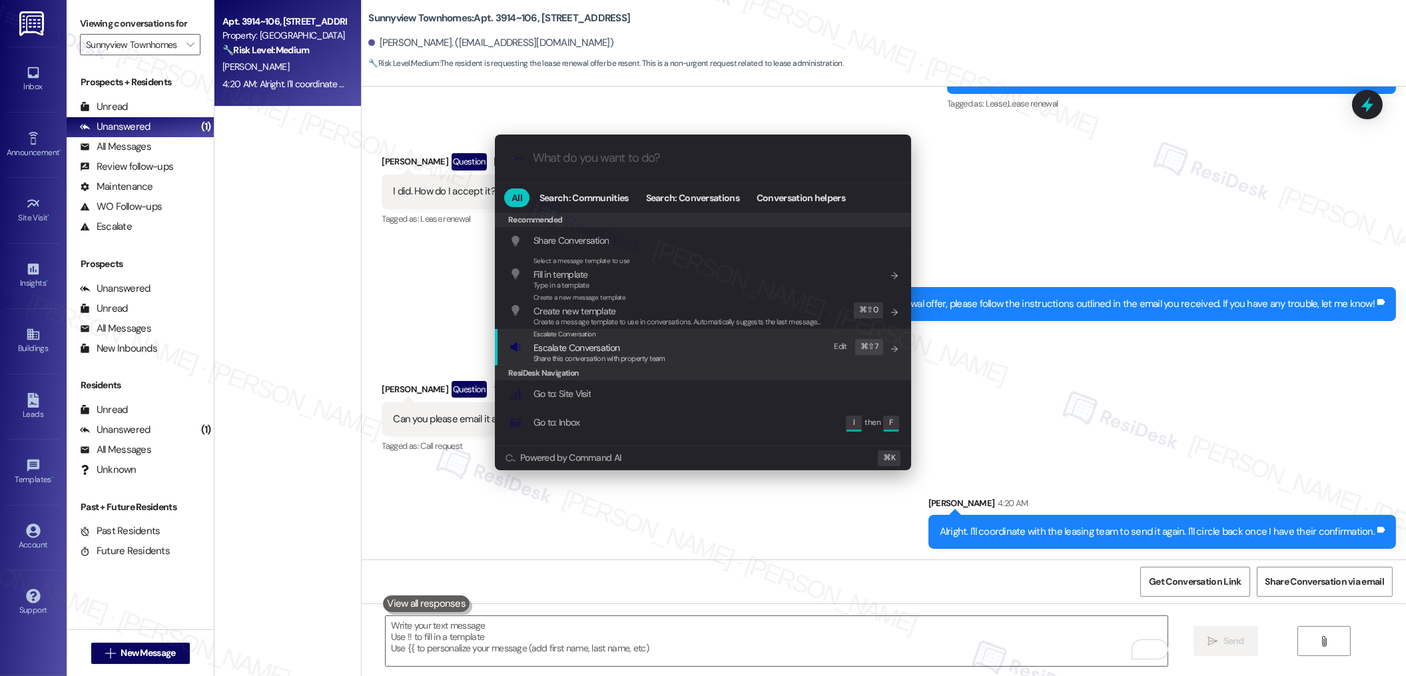
click at [583, 338] on span "Escalate Conversation" at bounding box center [564, 334] width 63 height 9
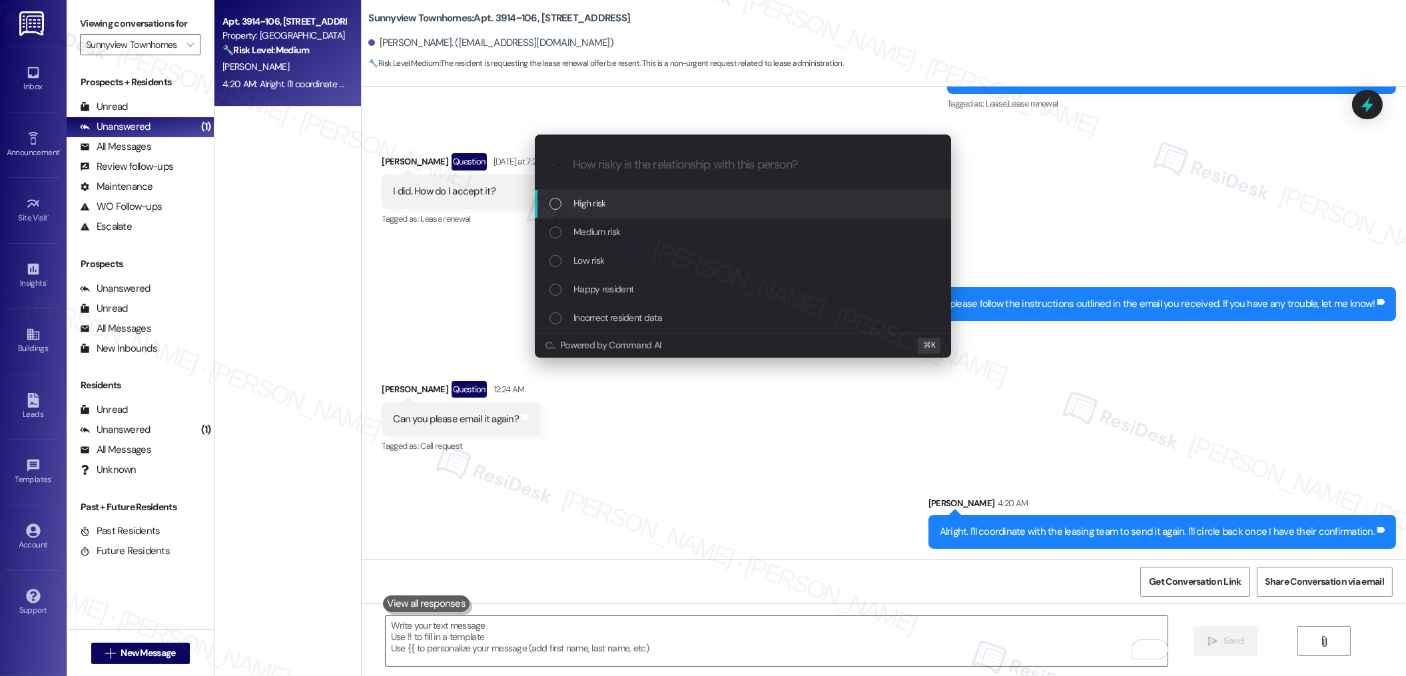
click at [613, 210] on div "High risk" at bounding box center [744, 203] width 390 height 15
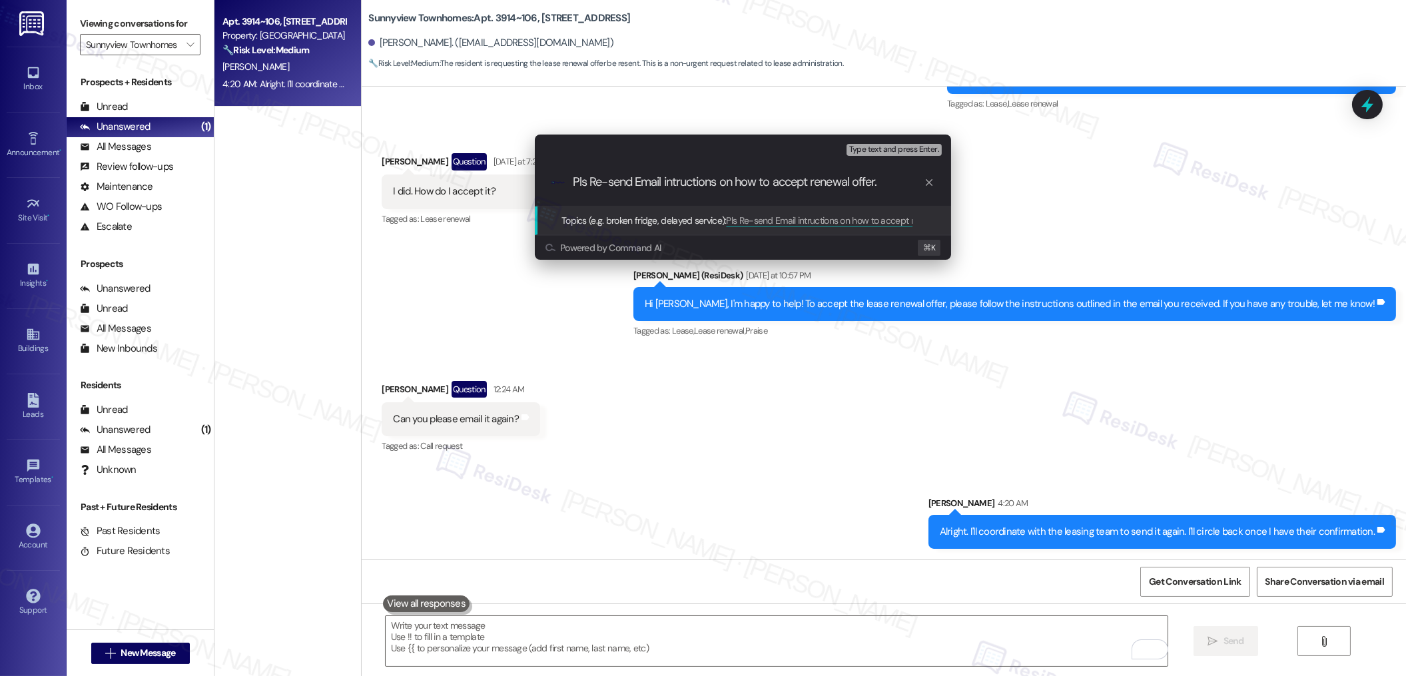
type input "Pls Re-send Email intructions on how to accept renewal offer"
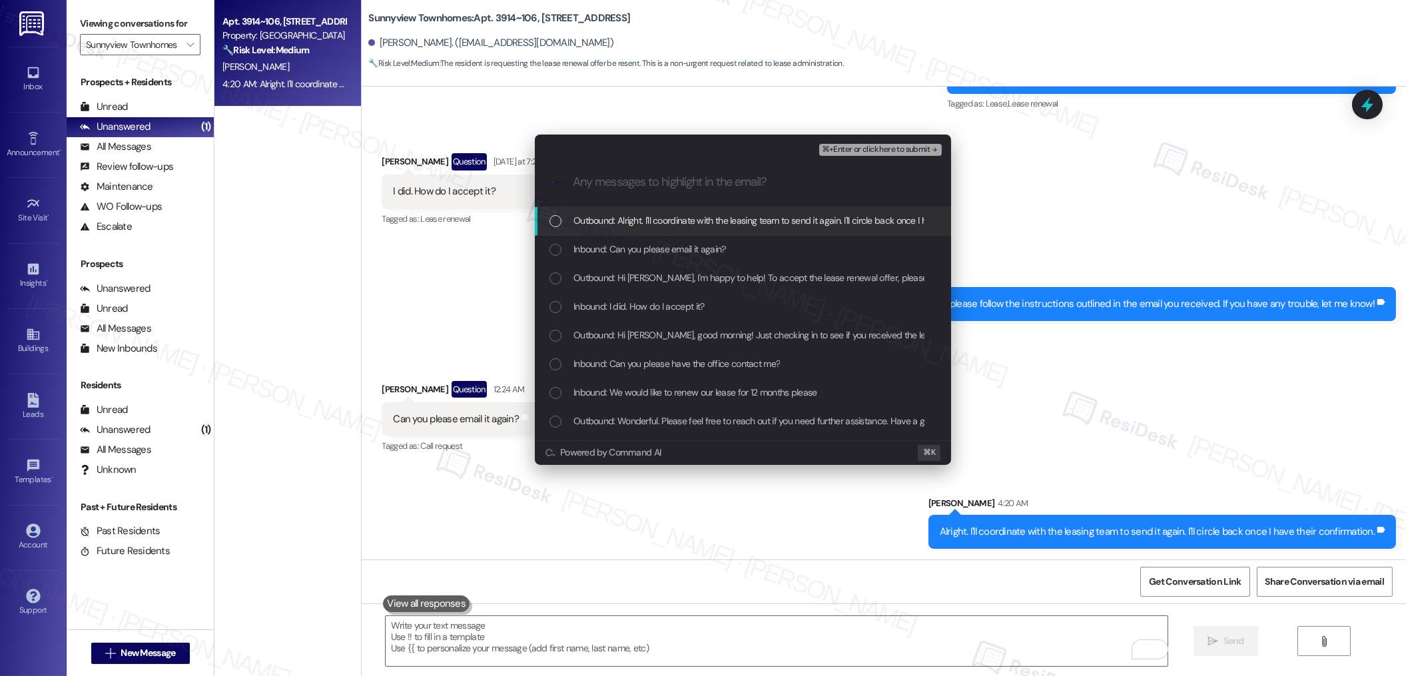
click at [612, 210] on div "Outbound: Alright. I'll coordinate with the leasing team to send it again. I'll…" at bounding box center [743, 221] width 416 height 29
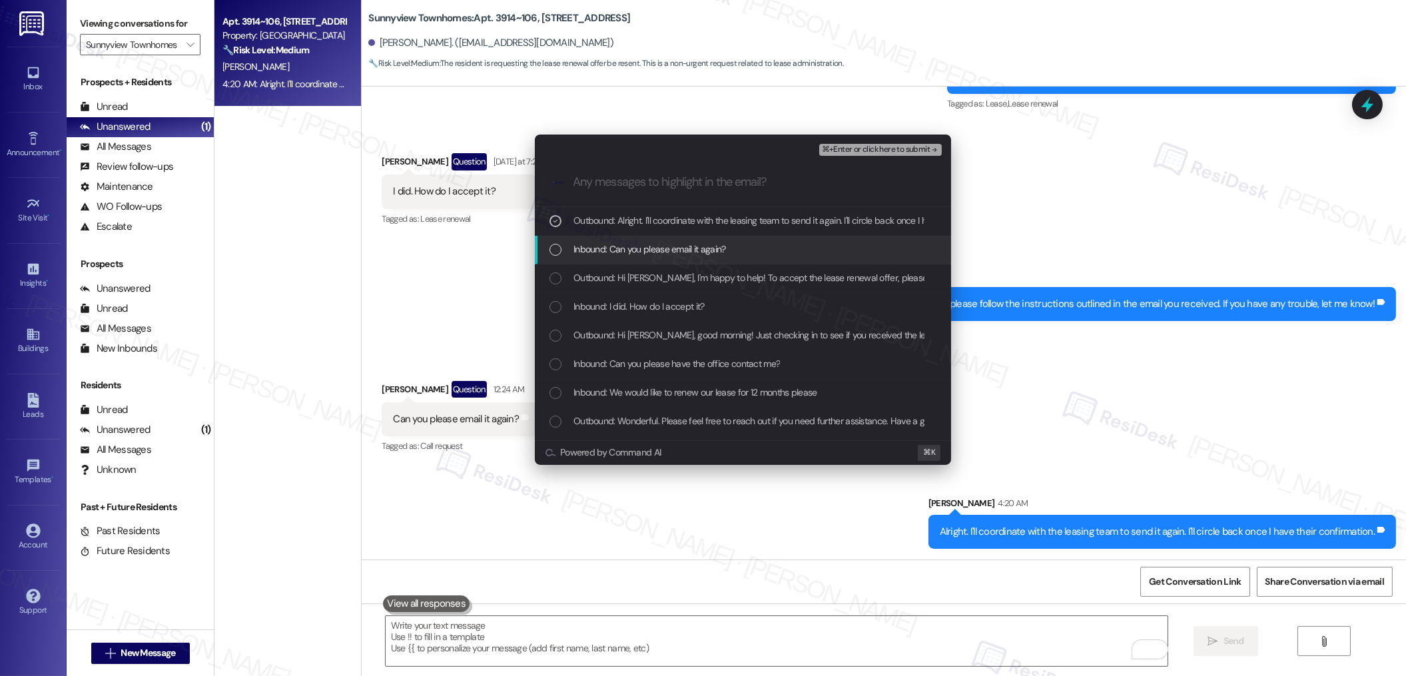
click at [615, 258] on div "Inbound: Can you please email it again?" at bounding box center [743, 250] width 416 height 29
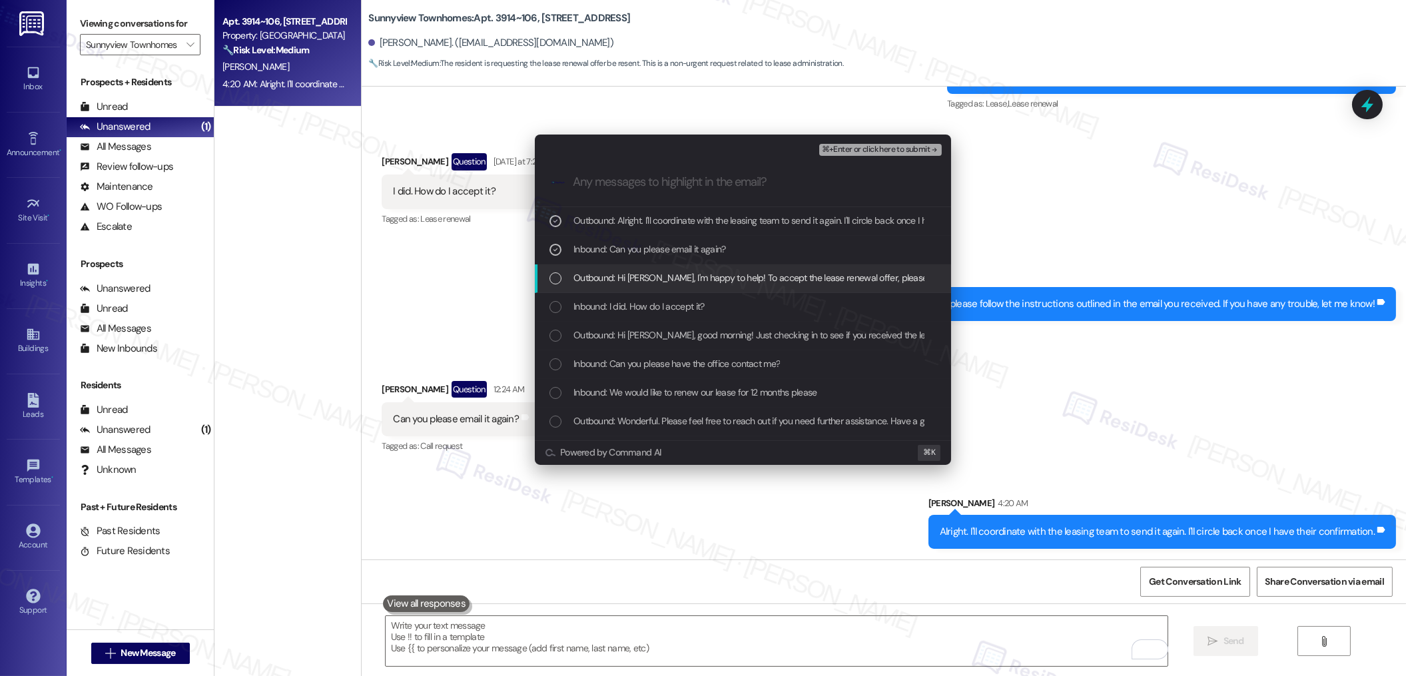
click at [619, 279] on span "Outbound: Hi [PERSON_NAME], I'm happy to help! To accept the lease renewal offe…" at bounding box center [930, 277] width 715 height 15
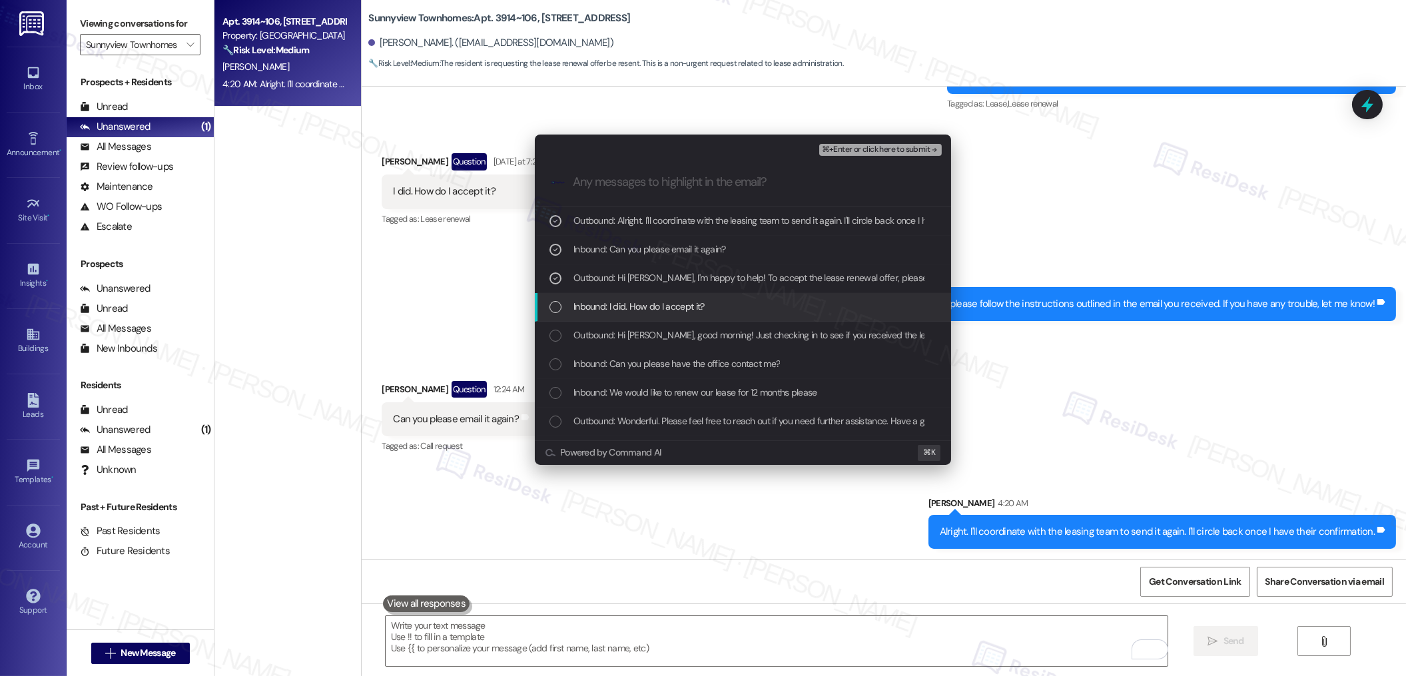
click at [627, 306] on span "Inbound: I did. How do I accept it?" at bounding box center [638, 306] width 131 height 15
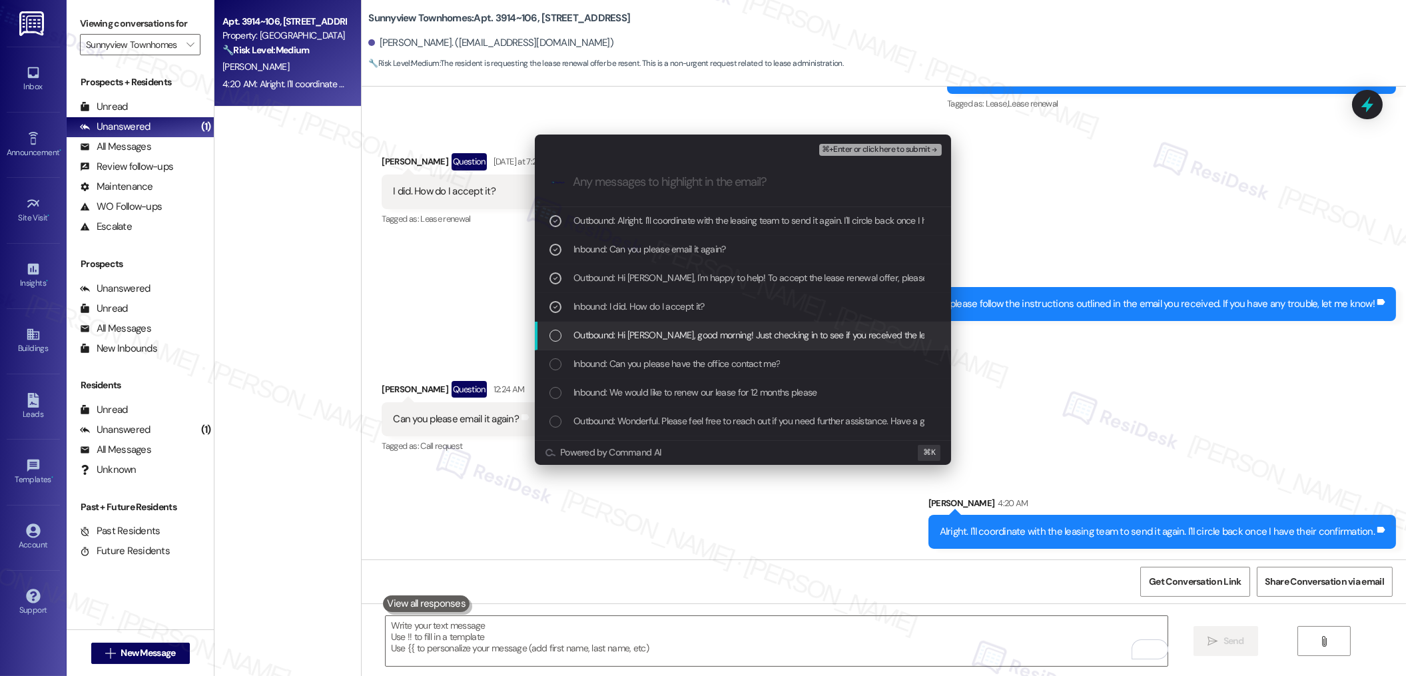
click at [686, 342] on span "Outbound: Hi [PERSON_NAME], good morning! Just checking in to see if you receiv…" at bounding box center [784, 335] width 423 height 15
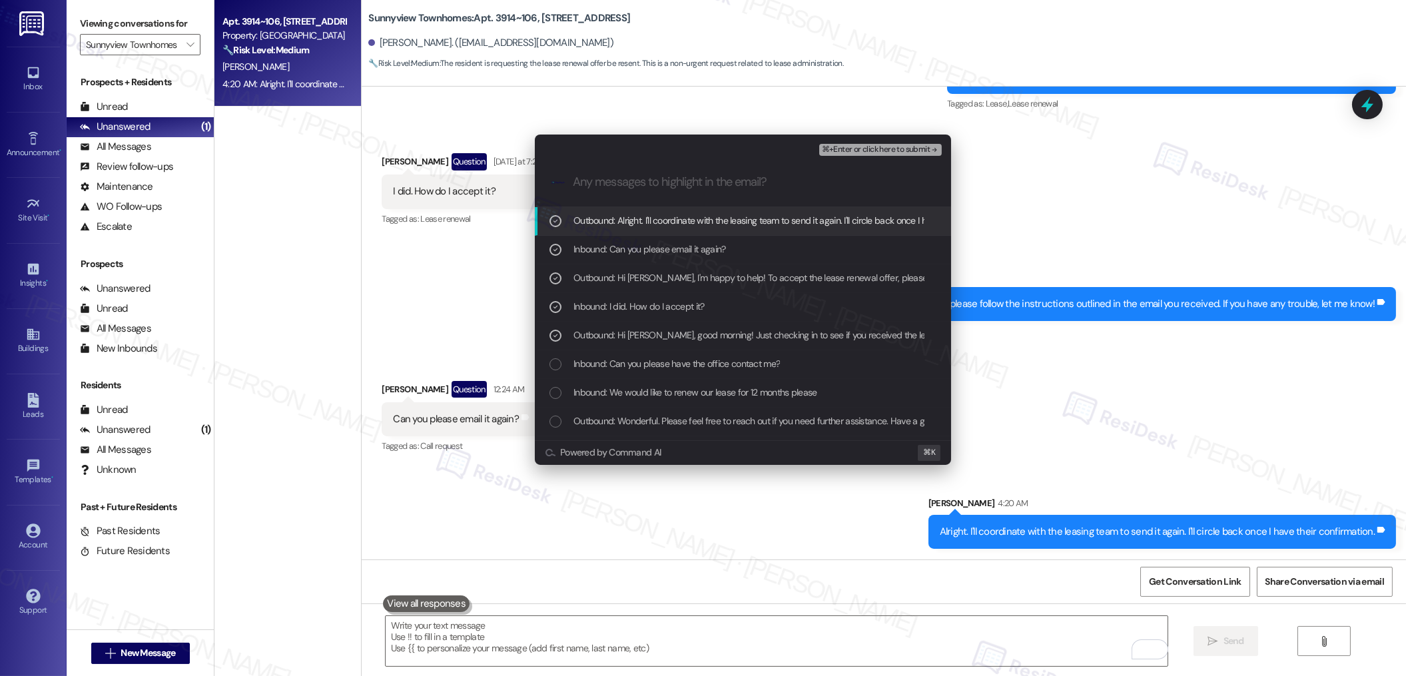
click at [844, 150] on span "⌘+Enter or click here to submit" at bounding box center [876, 149] width 108 height 9
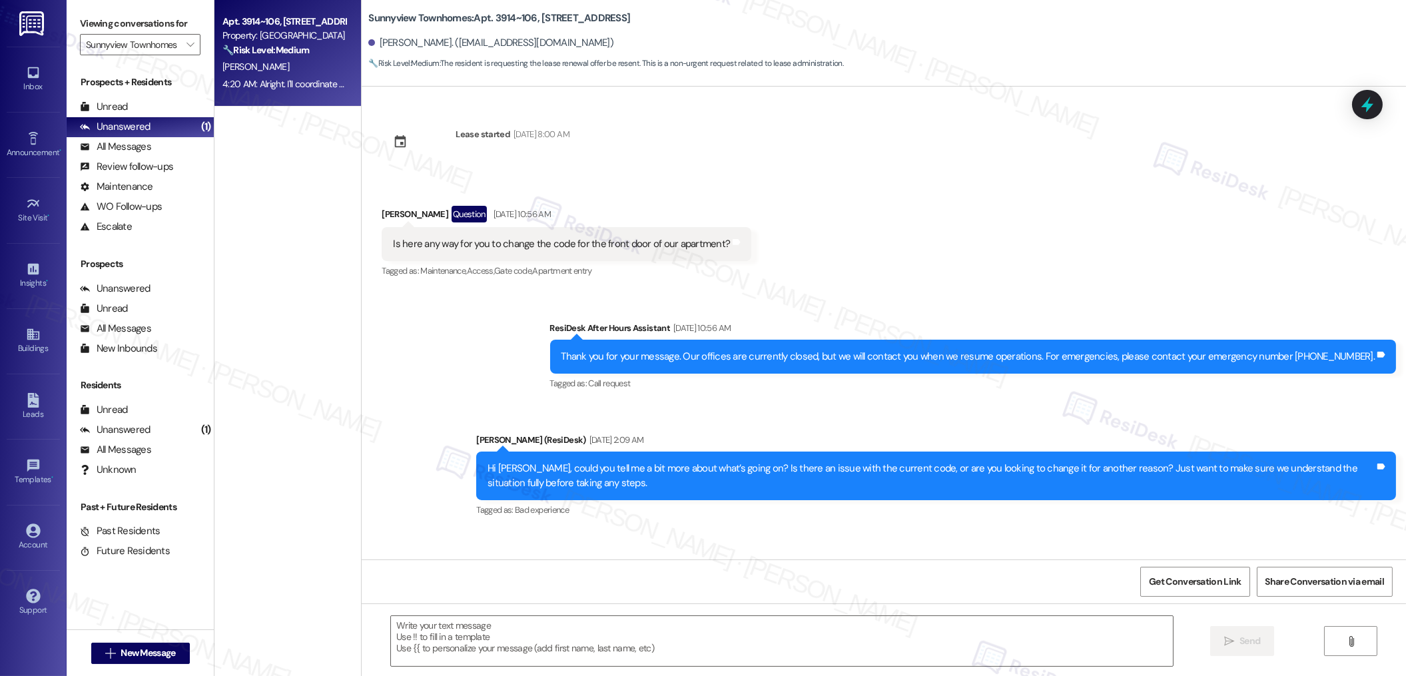
scroll to position [5592, 0]
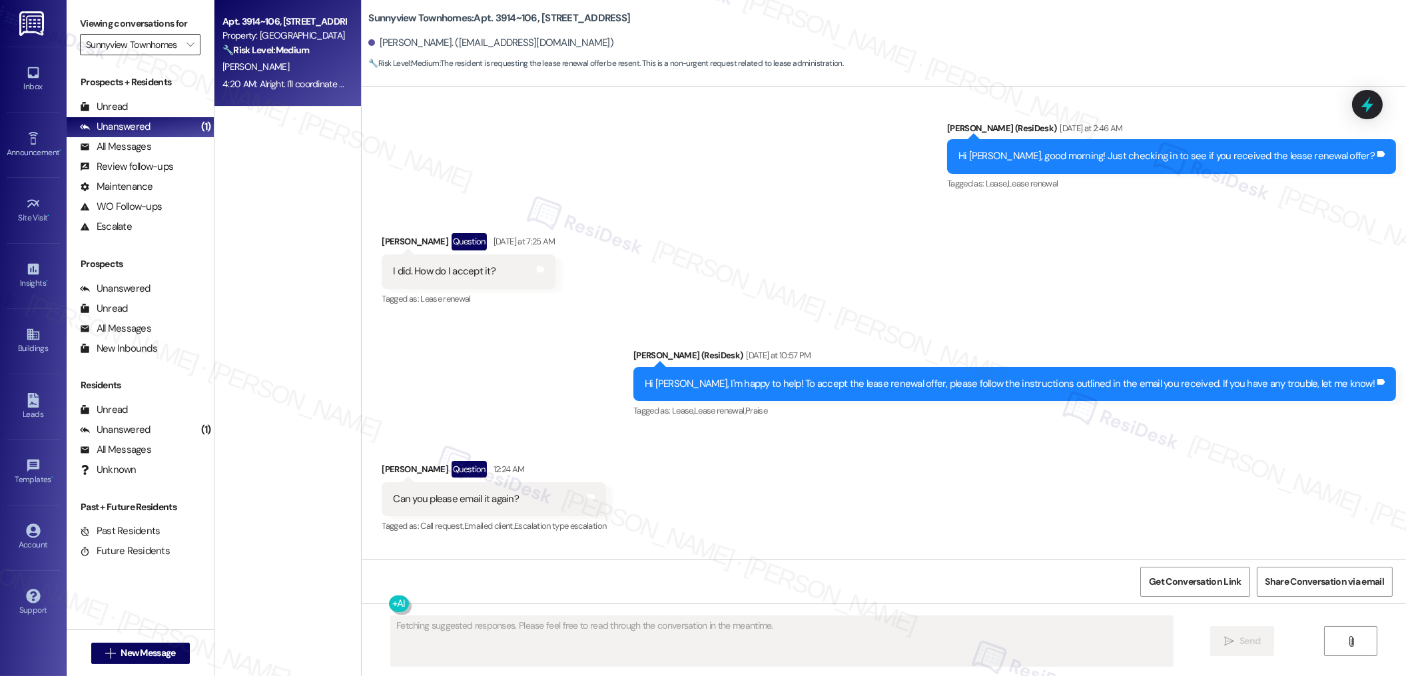
click at [135, 47] on input "Sunnyview Townhomes" at bounding box center [132, 44] width 93 height 21
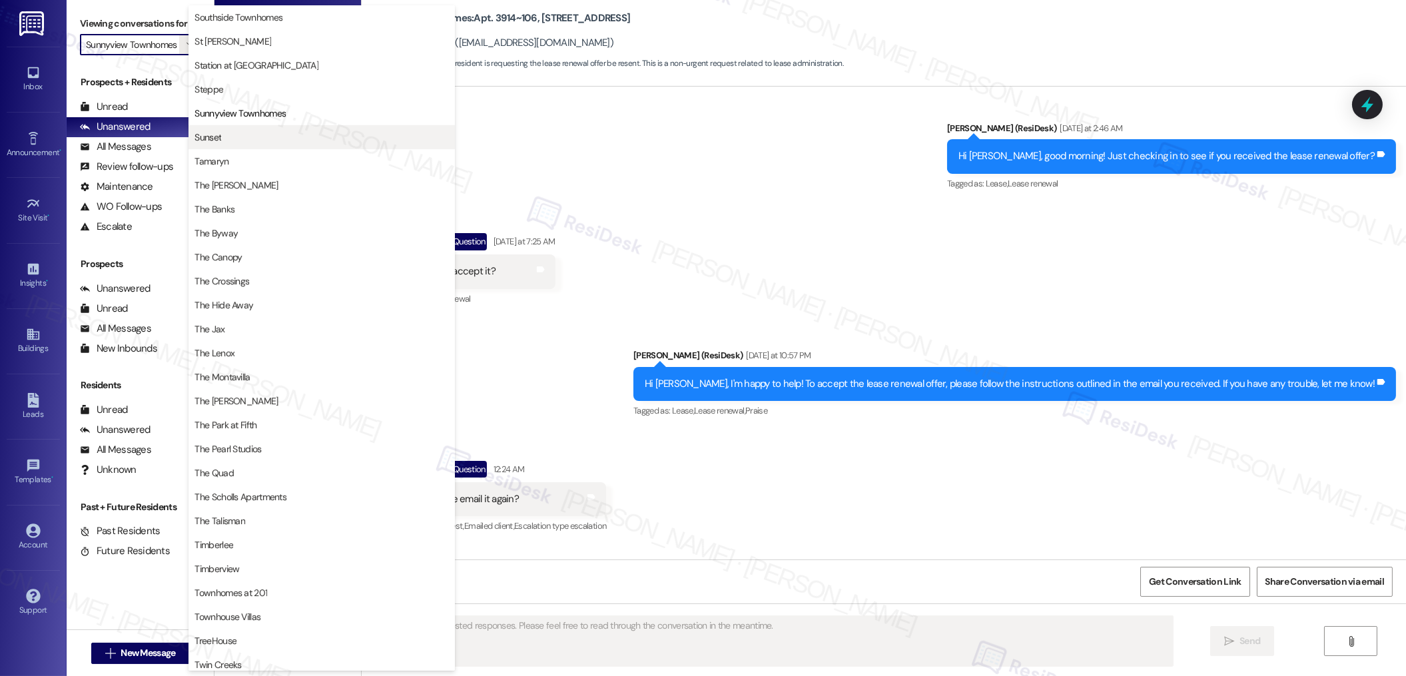
scroll to position [2106, 0]
click at [232, 144] on span "Sunset" at bounding box center [321, 142] width 254 height 13
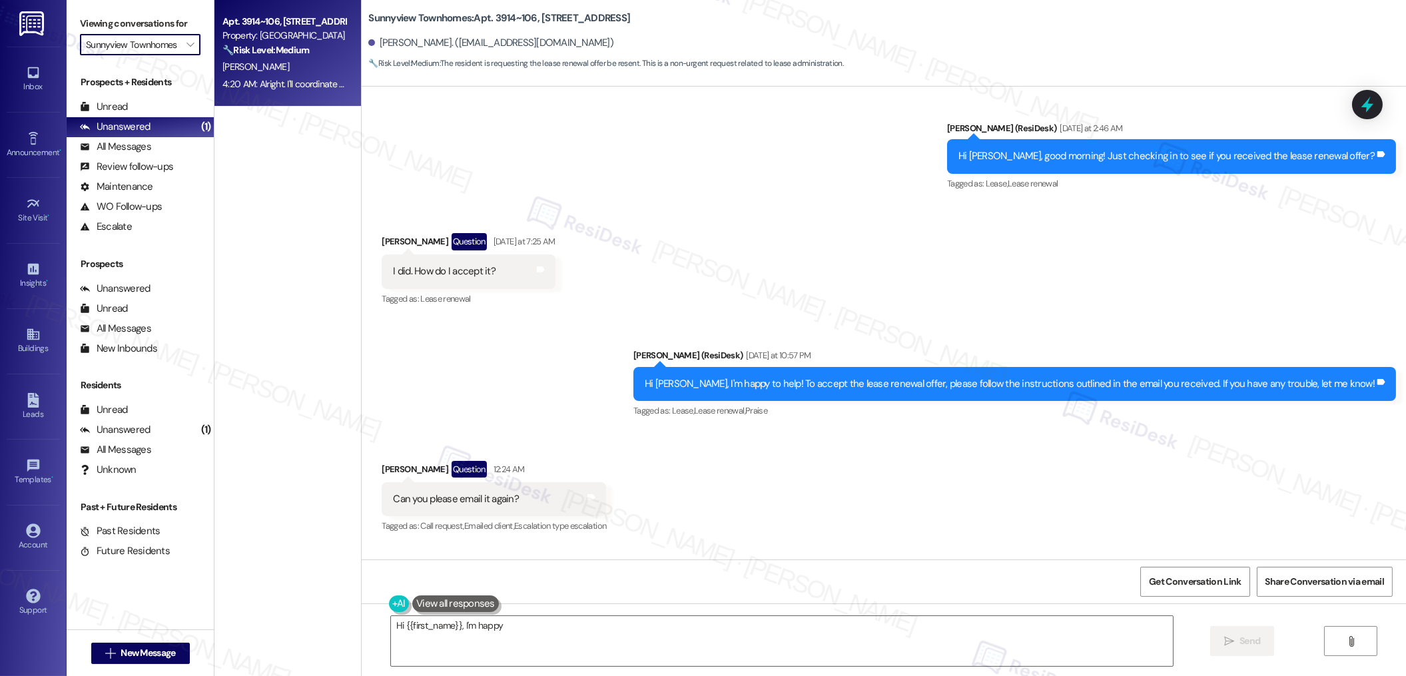
type textarea "Hi {{first_name}}, I'm happy to"
type input "Sunset"
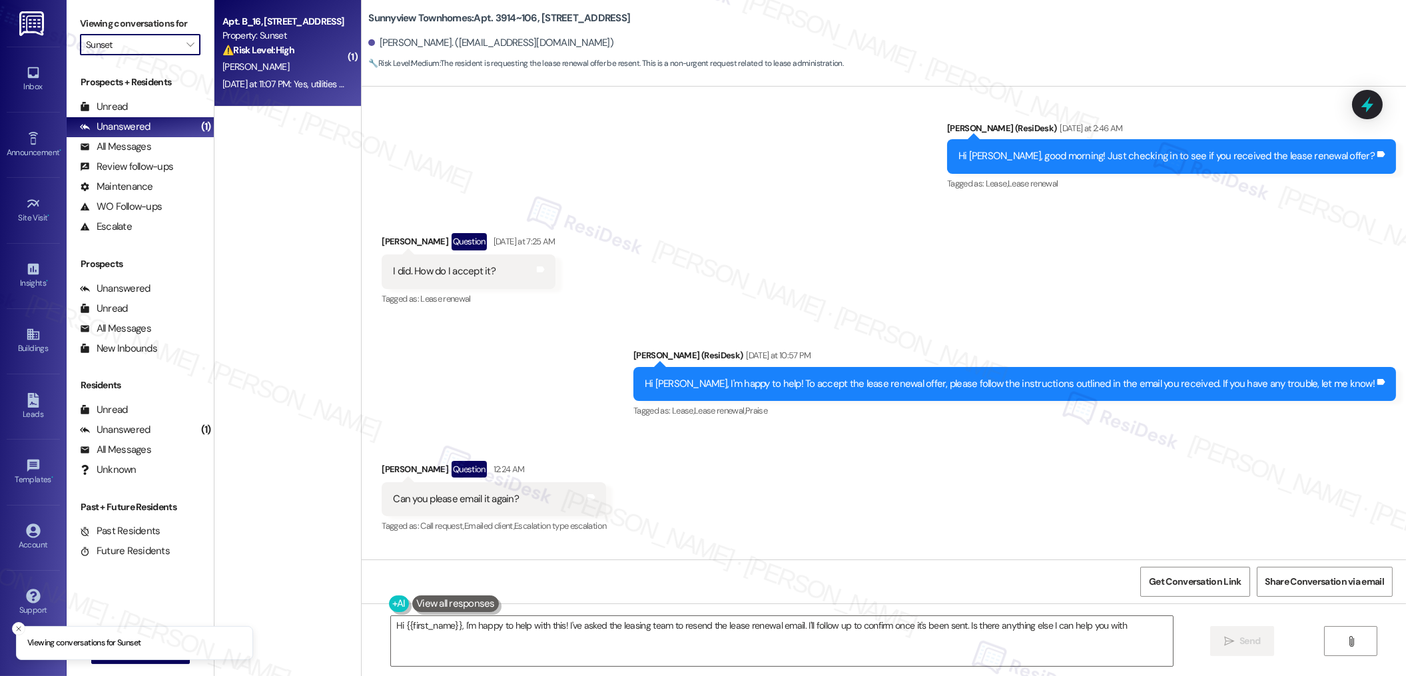
type textarea "Hi {{first_name}}, I'm happy to help with this! I've asked the leasing team to …"
click at [286, 53] on div "⚠️ Risk Level: High The resident is inquiring about rent increases and fees, ex…" at bounding box center [283, 50] width 123 height 14
type textarea "Fetching suggested responses. Please feel free to read through the conversation…"
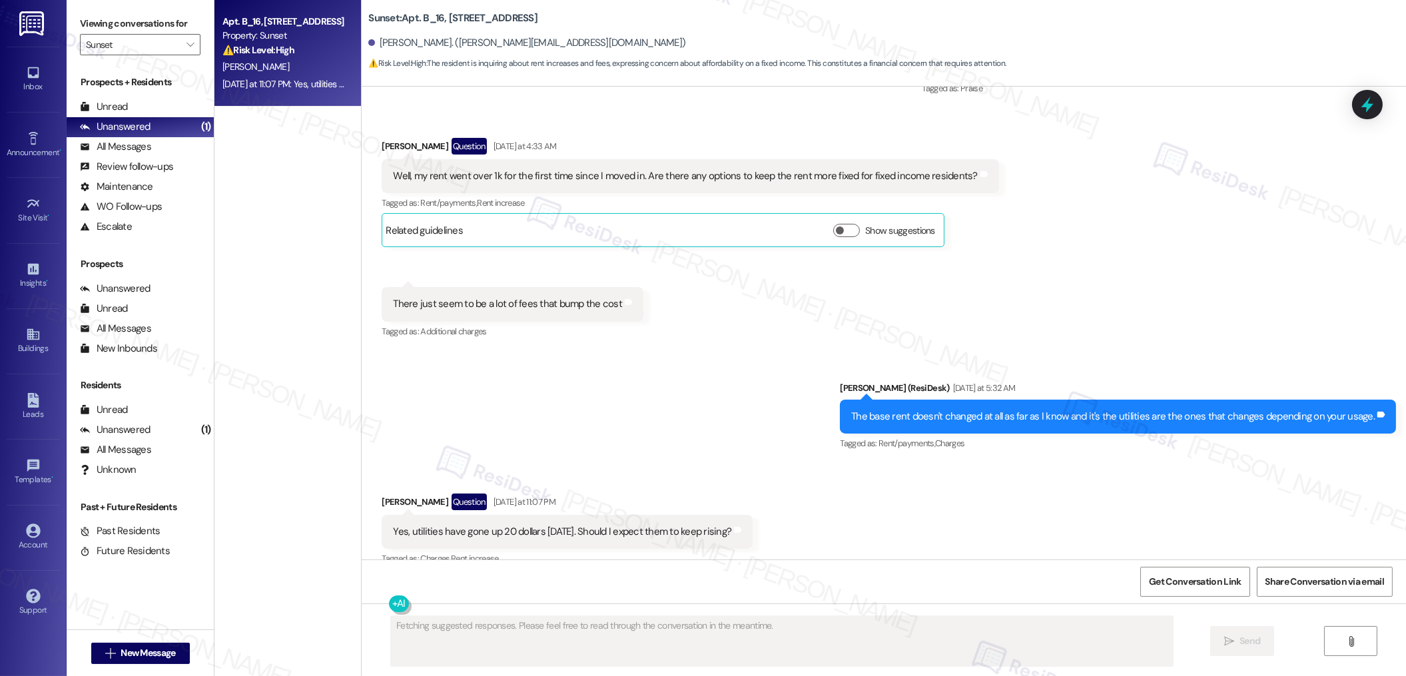
scroll to position [3329, 0]
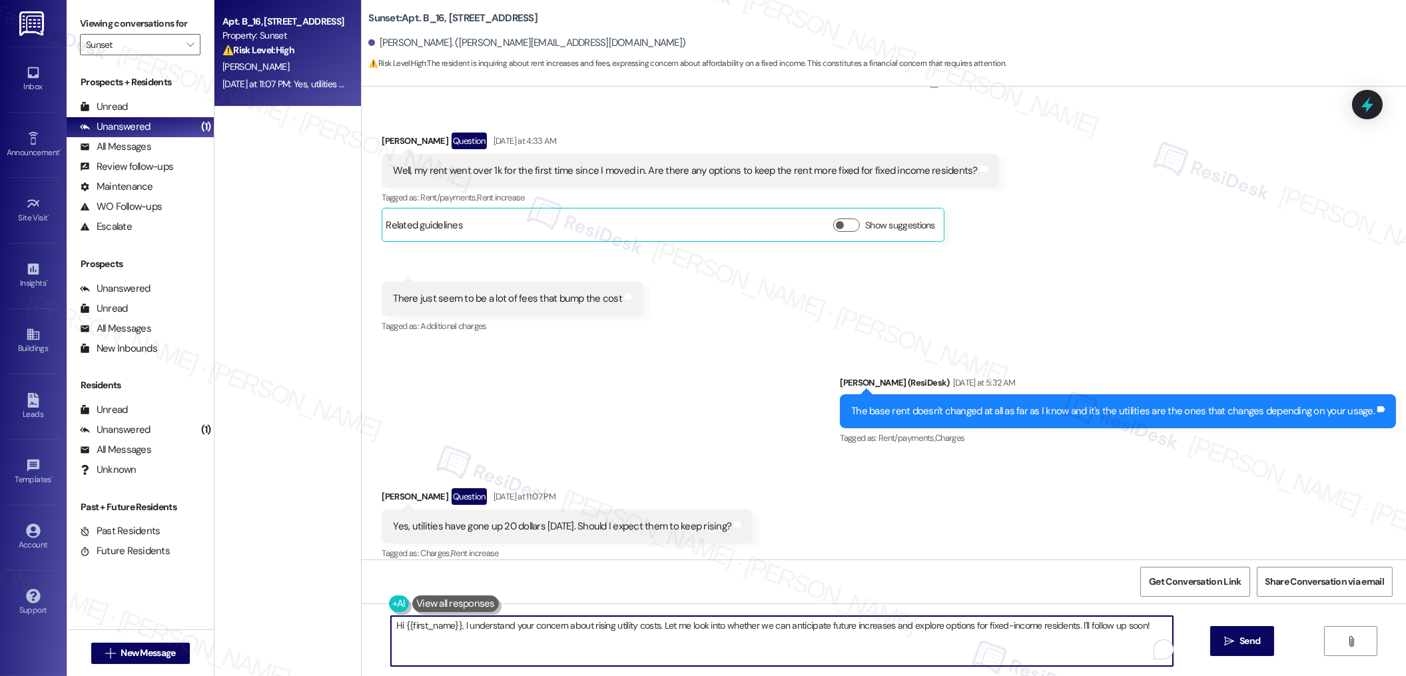
drag, startPoint x: 559, startPoint y: 621, endPoint x: 775, endPoint y: 630, distance: 216.6
click at [775, 630] on textarea "Hi {{first_name}}, I understand your concern about rising utility costs. Let me…" at bounding box center [782, 641] width 782 height 50
click at [752, 657] on textarea "Hi {{first_name}}, I understand your concern about rising utility costs. Let me…" at bounding box center [777, 641] width 782 height 50
drag, startPoint x: 852, startPoint y: 622, endPoint x: 983, endPoint y: 639, distance: 131.6
click at [983, 639] on textarea "Hi {{first_name}}, I understand your concern about rising utility costs. Let me…" at bounding box center [777, 641] width 782 height 50
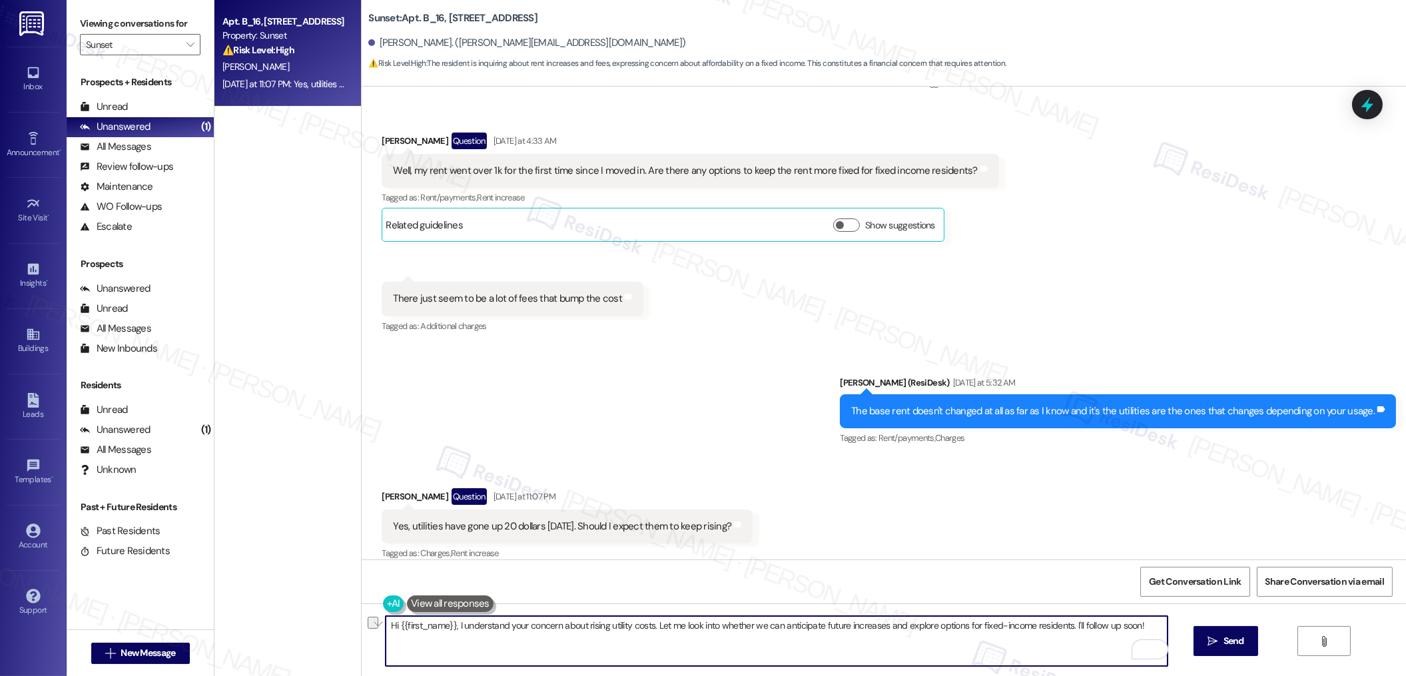
click at [975, 649] on textarea "Hi {{first_name}}, I understand your concern about rising utility costs. Let me…" at bounding box center [777, 641] width 782 height 50
drag, startPoint x: 882, startPoint y: 627, endPoint x: 1063, endPoint y: 627, distance: 181.1
click at [1063, 627] on textarea "Hi {{first_name}}, I understand your concern about rising utility costs. Let me…" at bounding box center [777, 641] width 782 height 50
click at [999, 629] on textarea "Hi {{first_name}}, I understand your concern about rising utility costs. Let me…" at bounding box center [777, 641] width 782 height 50
type textarea "Hi {{first_name}}, I understand your concern about rising utility costs. Let me…"
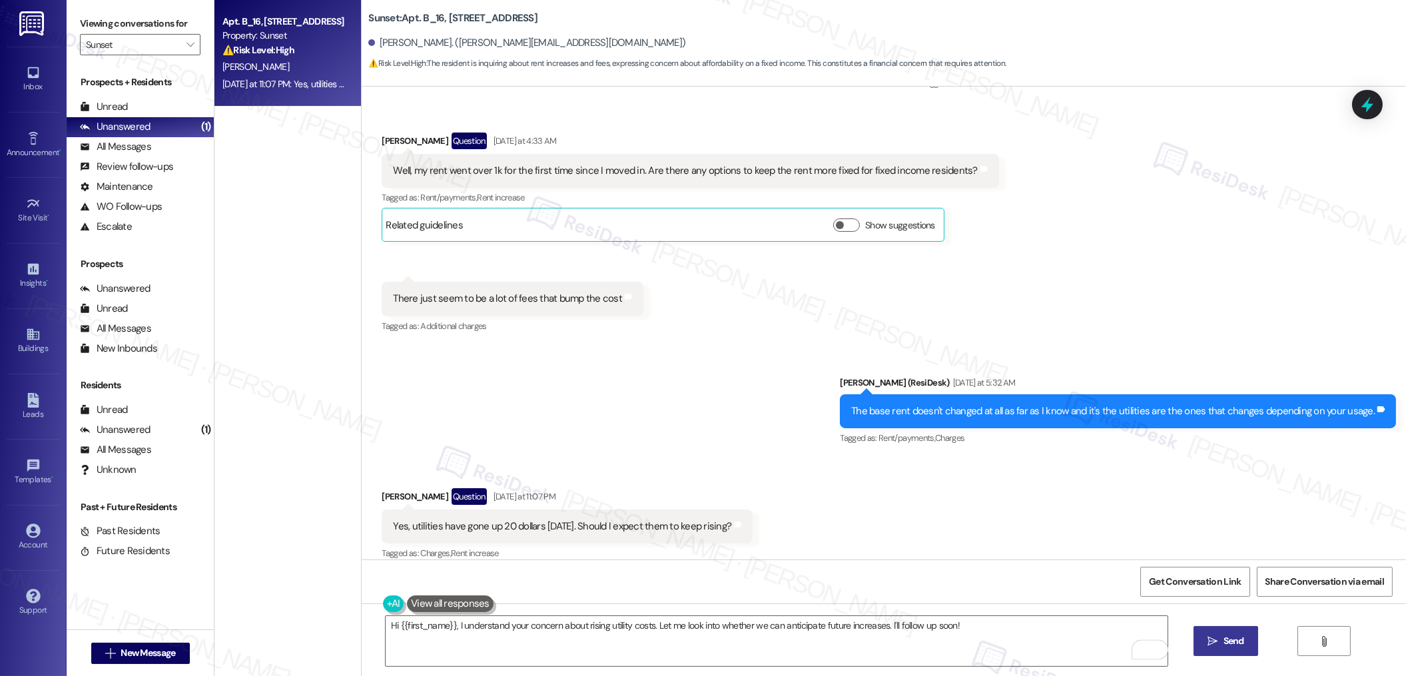
click at [1221, 644] on span "Send" at bounding box center [1234, 641] width 26 height 14
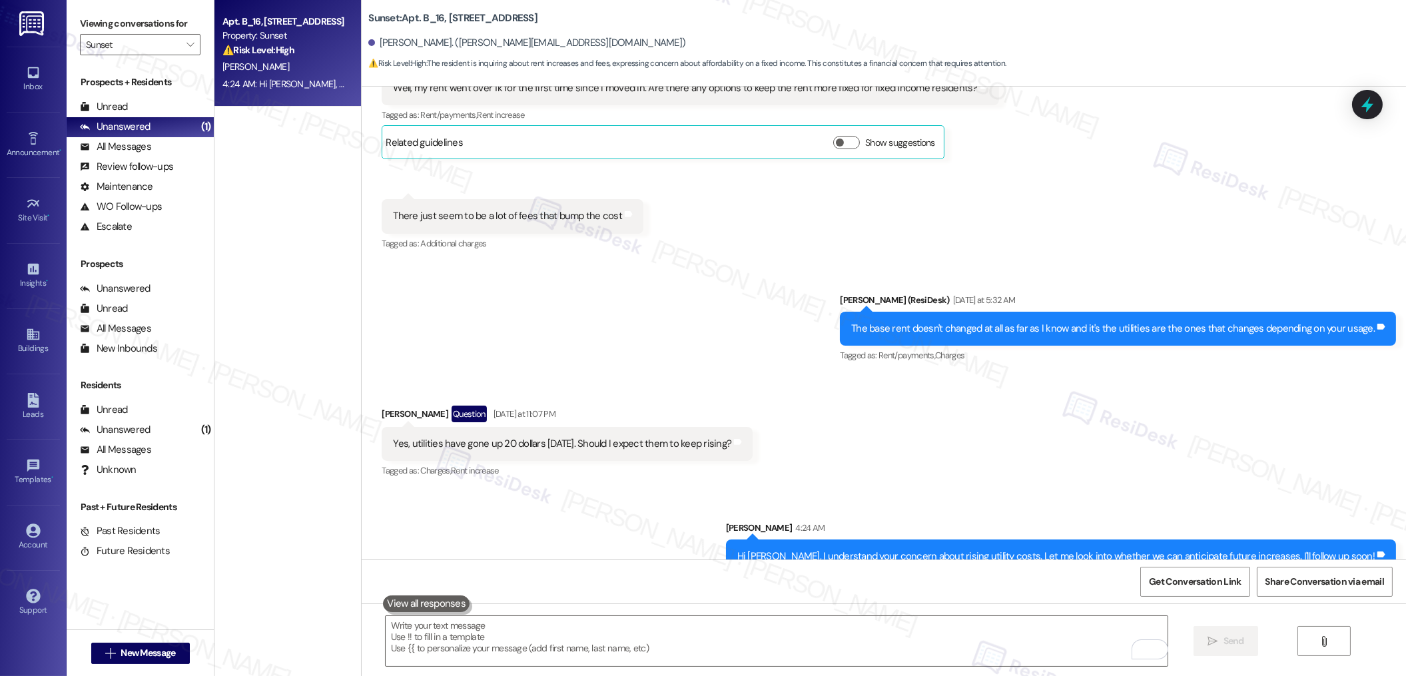
scroll to position [3422, 0]
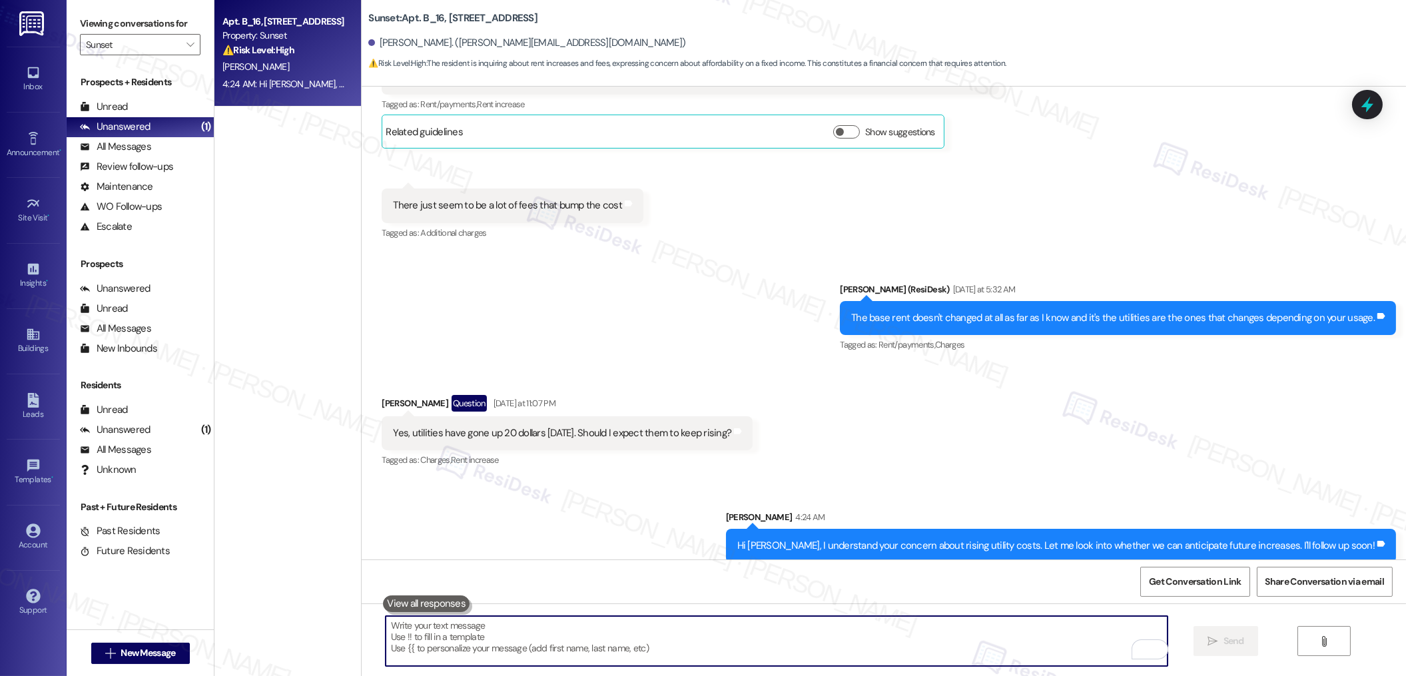
click at [632, 631] on textarea "To enrich screen reader interactions, please activate Accessibility in Grammarl…" at bounding box center [777, 641] width 782 height 50
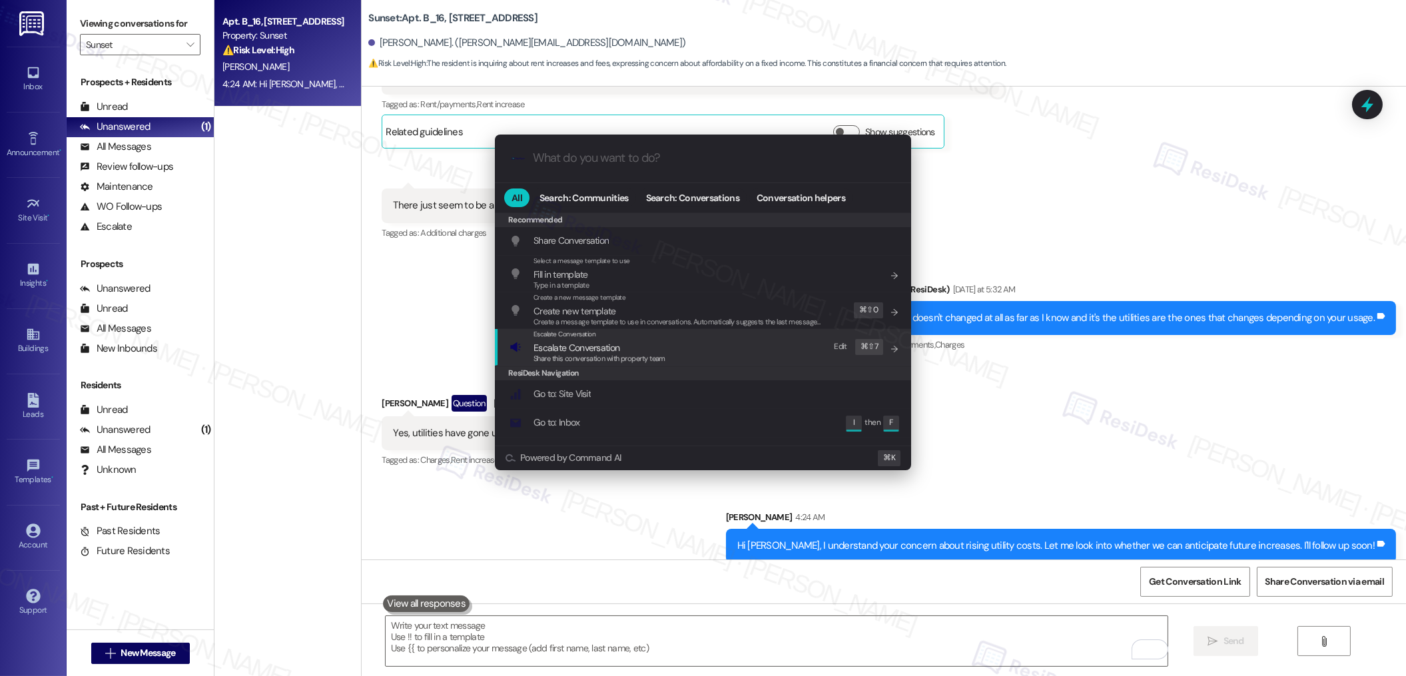
click at [732, 346] on div "Escalate Conversation Escalate Conversation Share this conversation with proper…" at bounding box center [704, 347] width 390 height 36
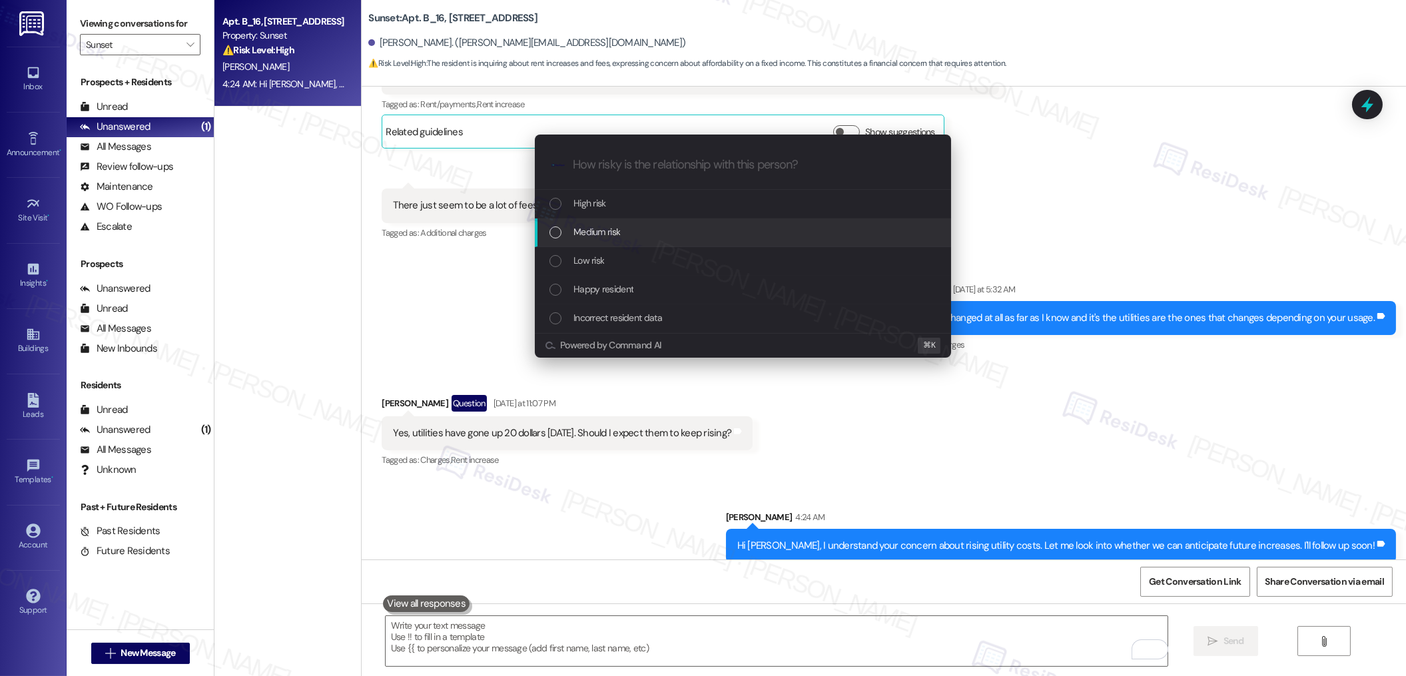
click at [720, 234] on div "Medium risk" at bounding box center [744, 231] width 390 height 15
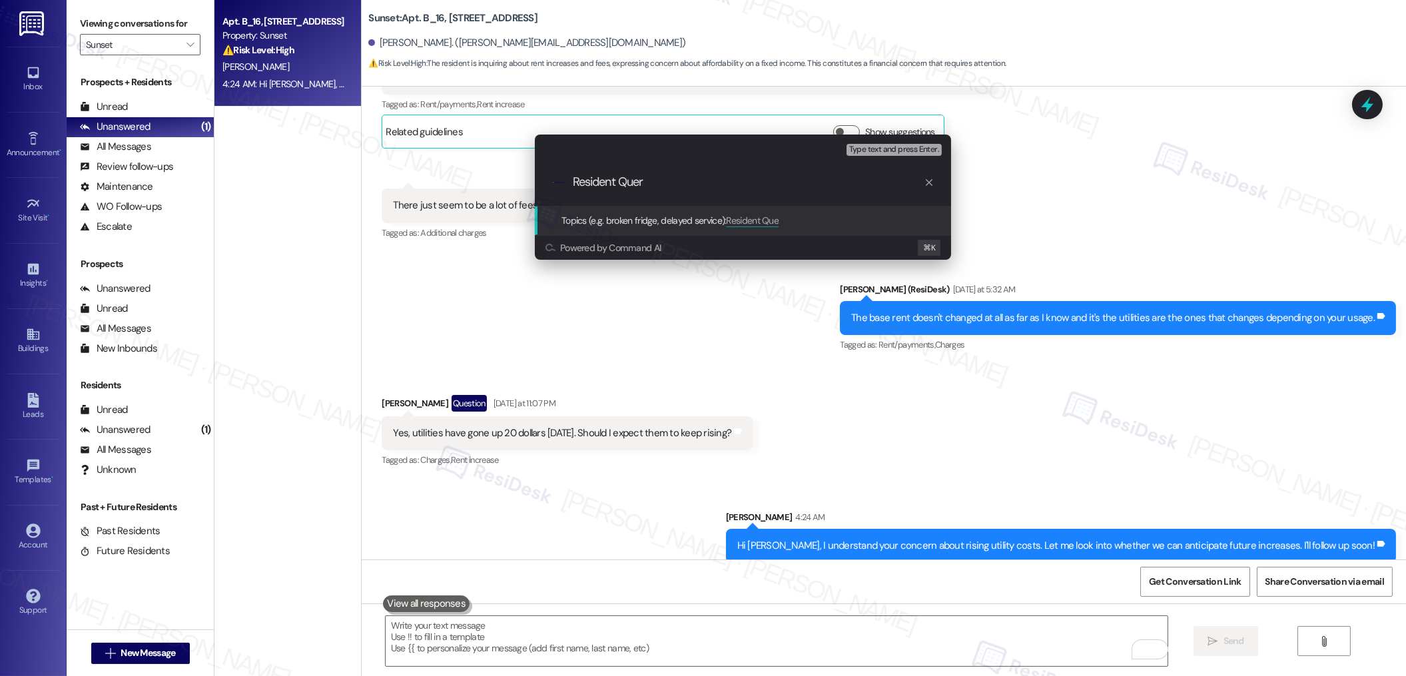
type input "Resident Query"
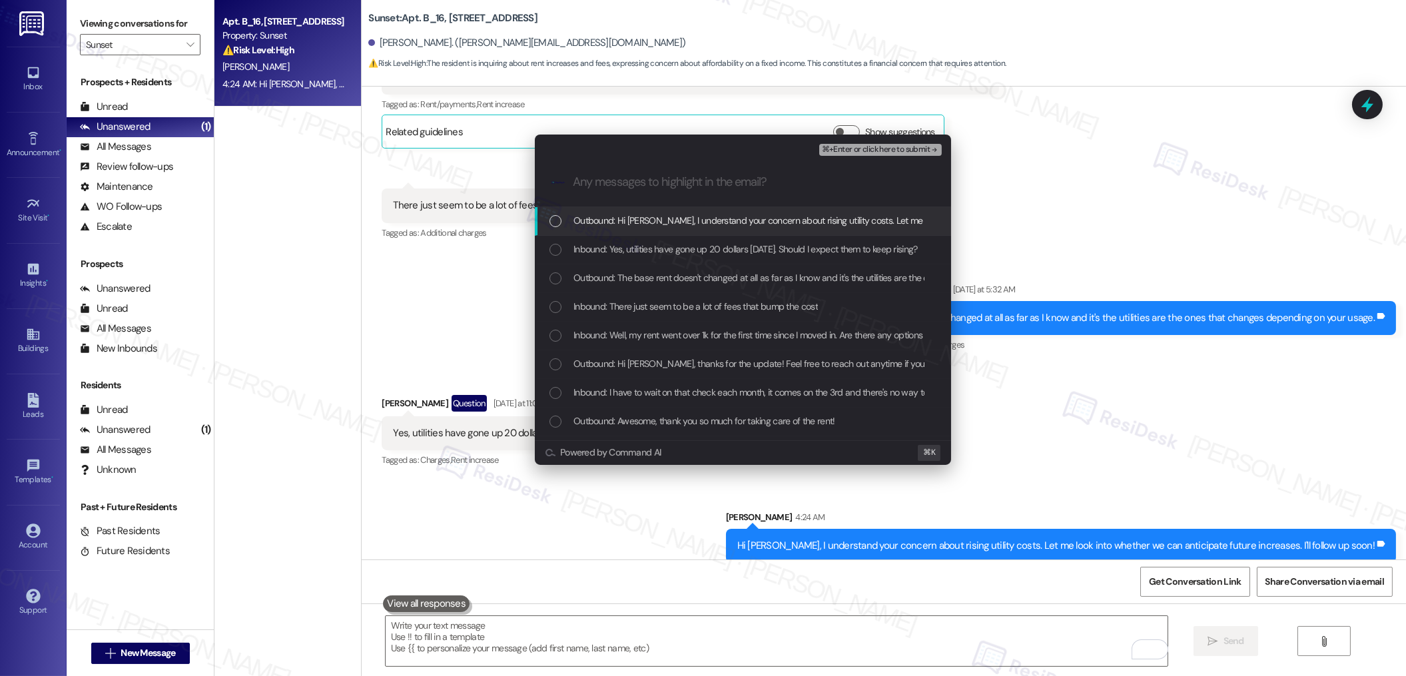
click at [802, 226] on span "Outbound: Hi [PERSON_NAME], I understand your concern about rising utility cost…" at bounding box center [884, 220] width 623 height 15
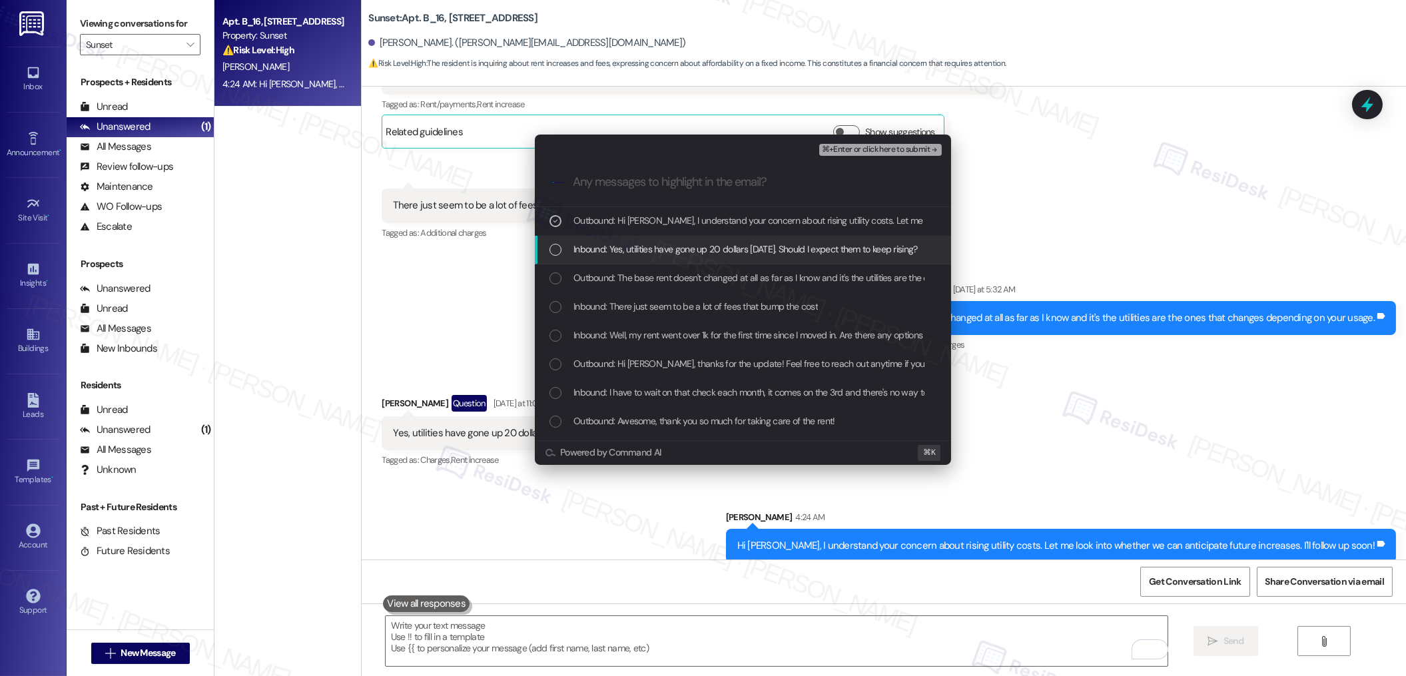
click at [782, 252] on span "Inbound: Yes, utilities have gone up 20 dollars [DATE]. Should I expect them to…" at bounding box center [745, 249] width 344 height 15
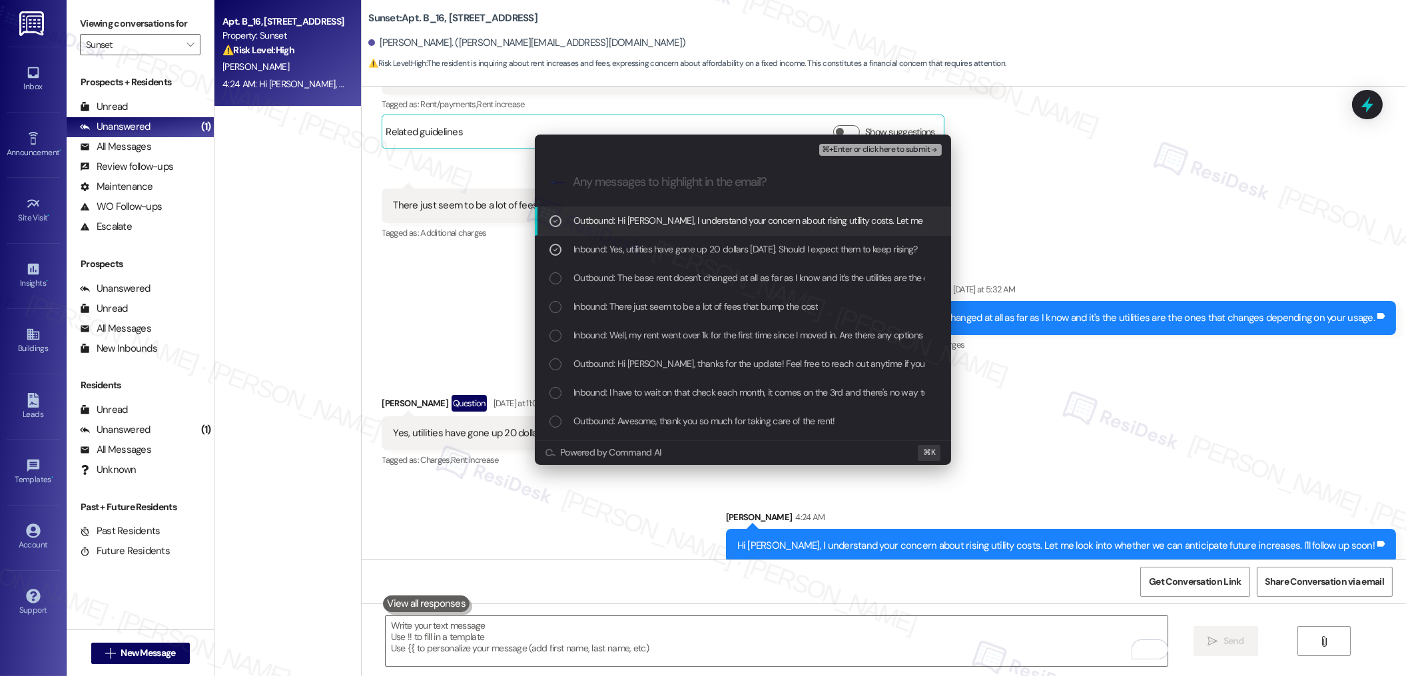
click at [891, 154] on span "⌘+Enter or click here to submit" at bounding box center [876, 149] width 108 height 9
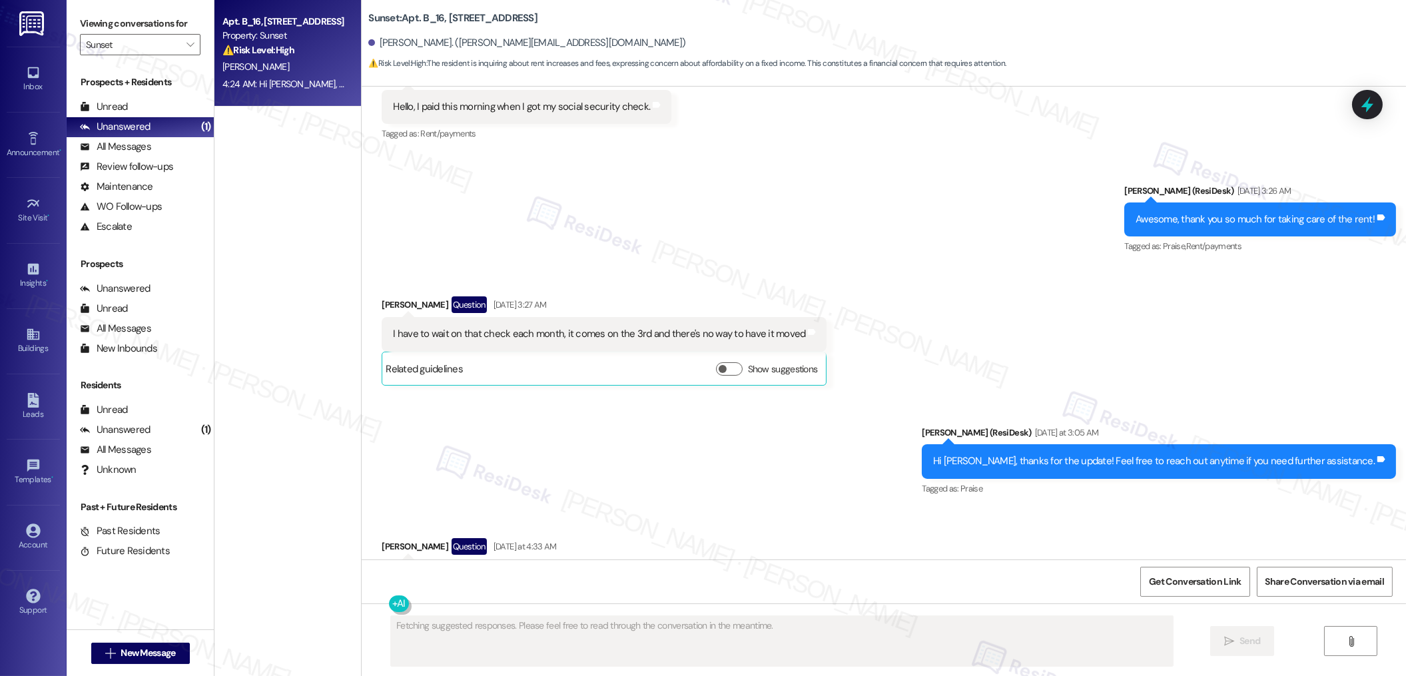
scroll to position [3329, 0]
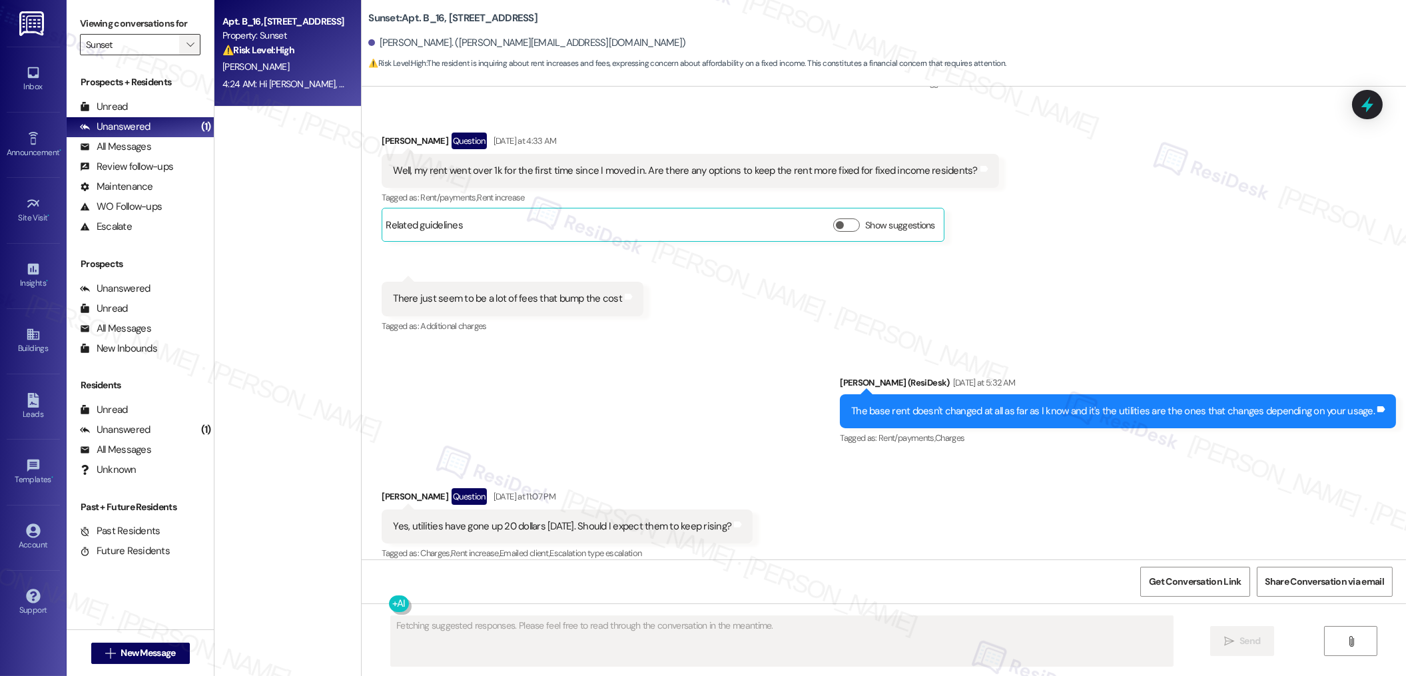
click at [184, 51] on span "" at bounding box center [190, 44] width 13 height 21
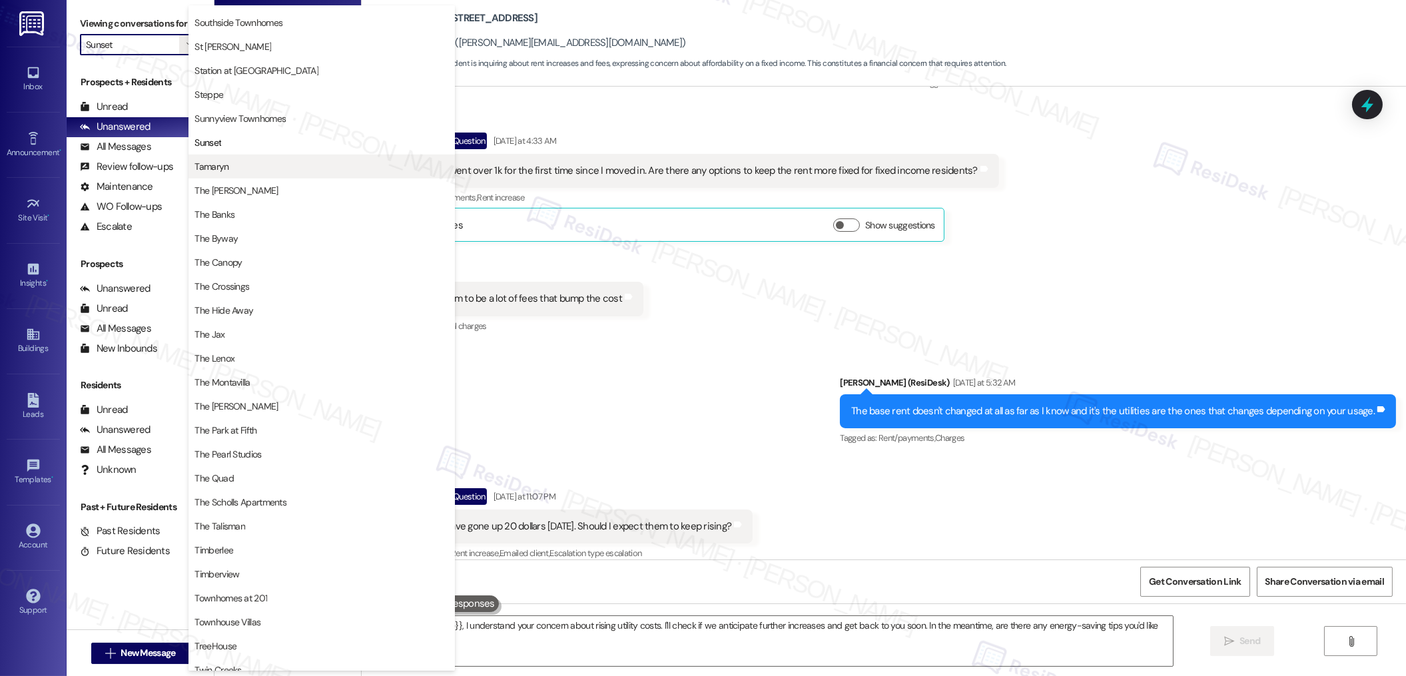
type textarea "Hi {{first_name}}, I understand your concern about rising utility costs. I'll c…"
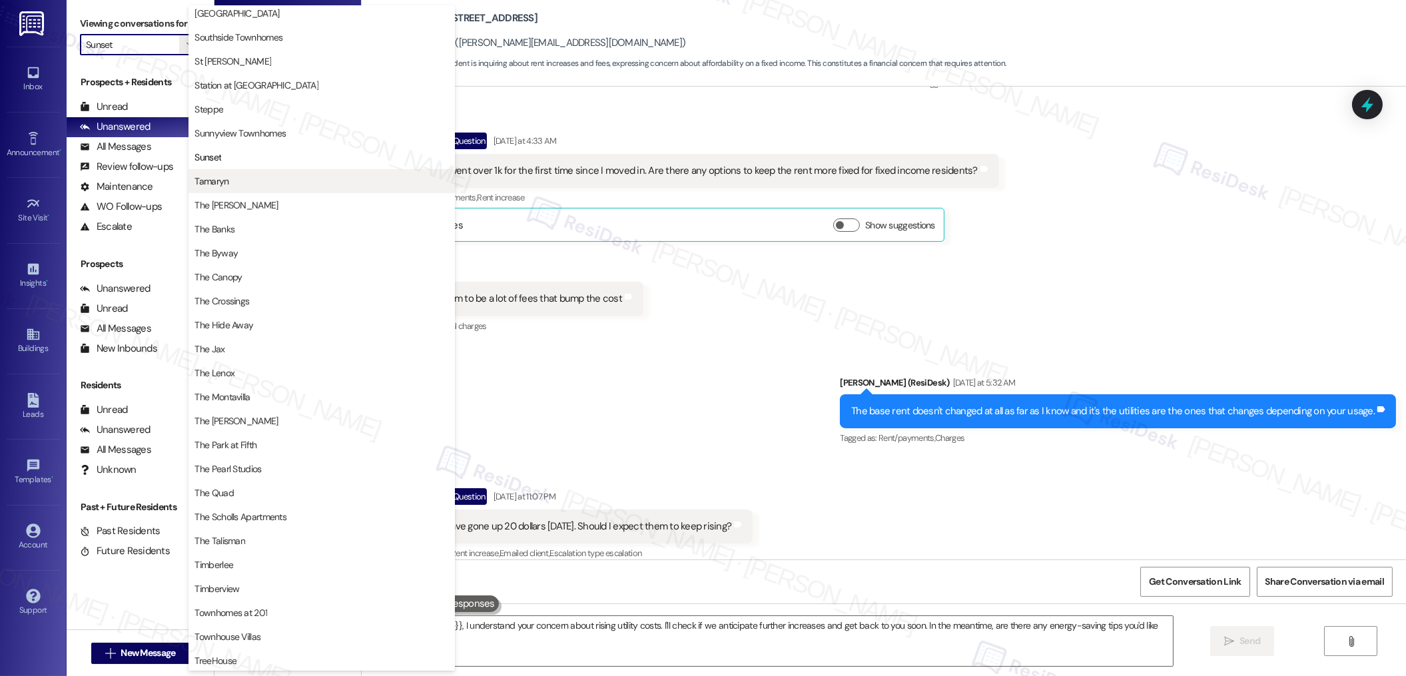
scroll to position [2128, 0]
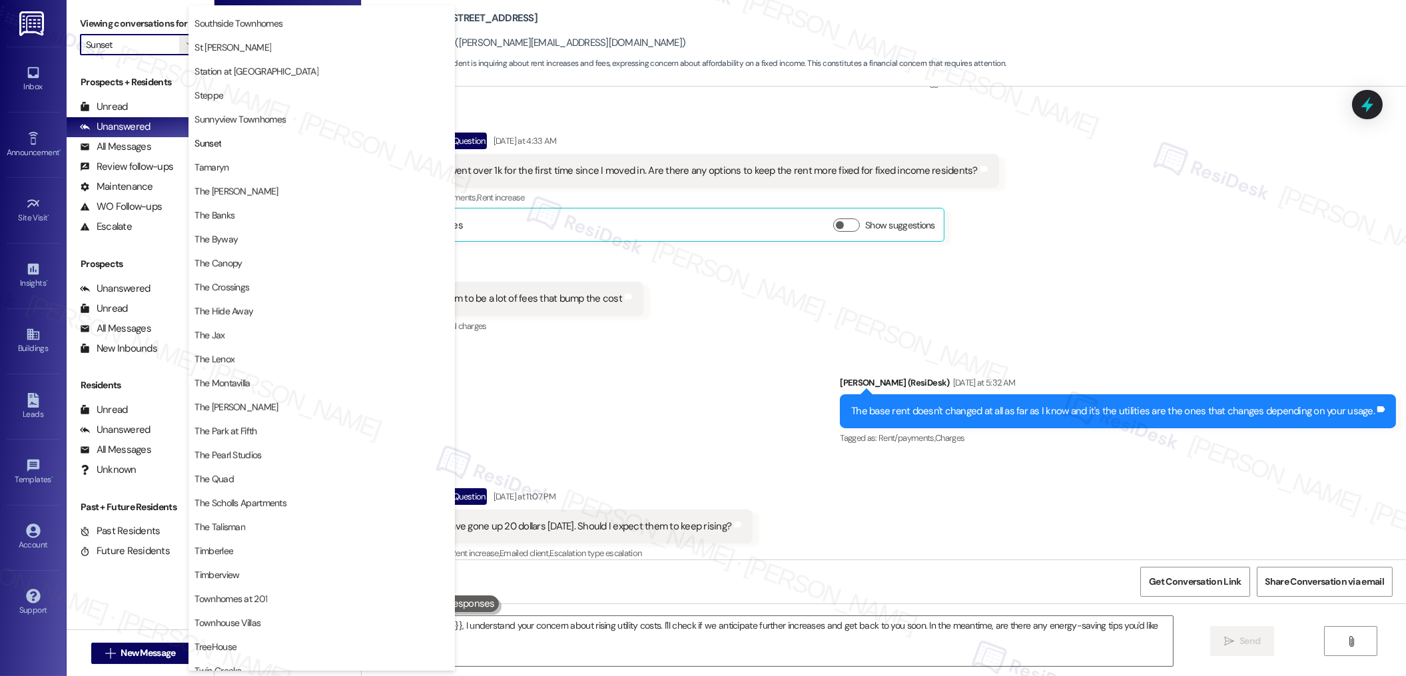
click at [240, 168] on span "Tamaryn" at bounding box center [321, 166] width 254 height 13
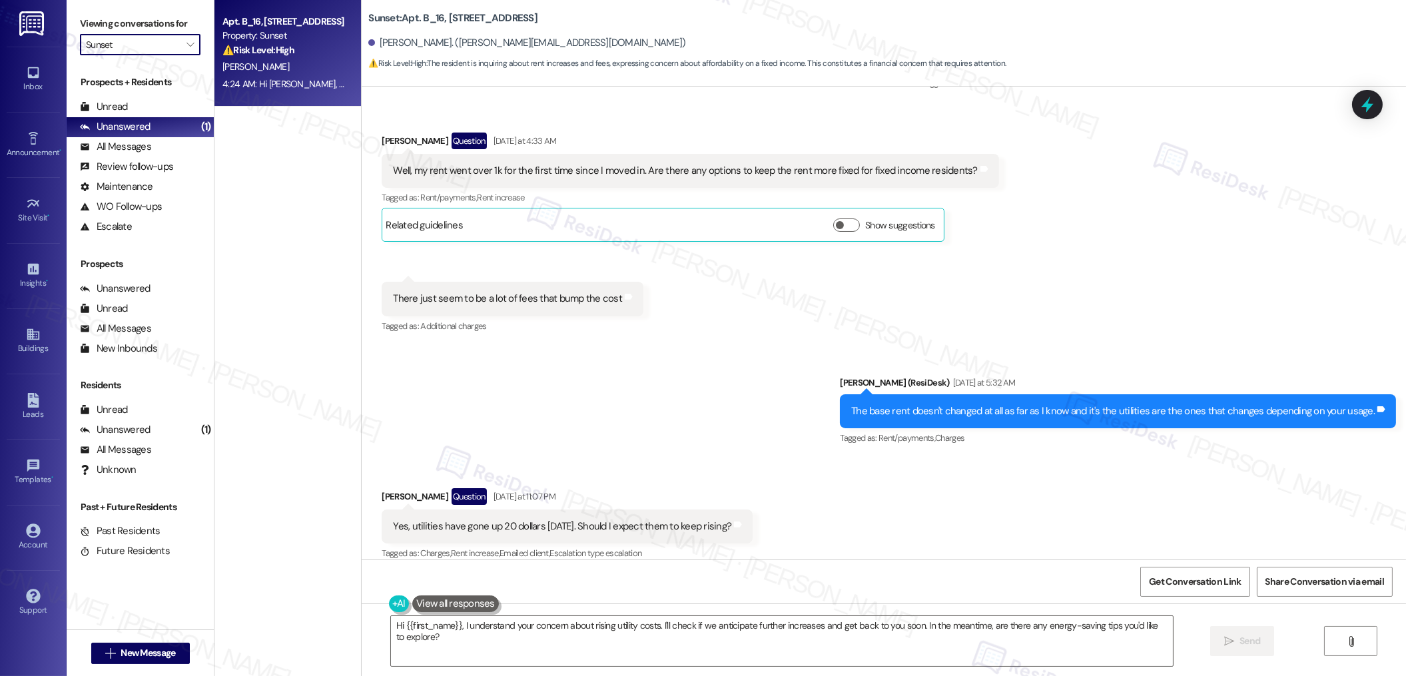
type input "Tamaryn"
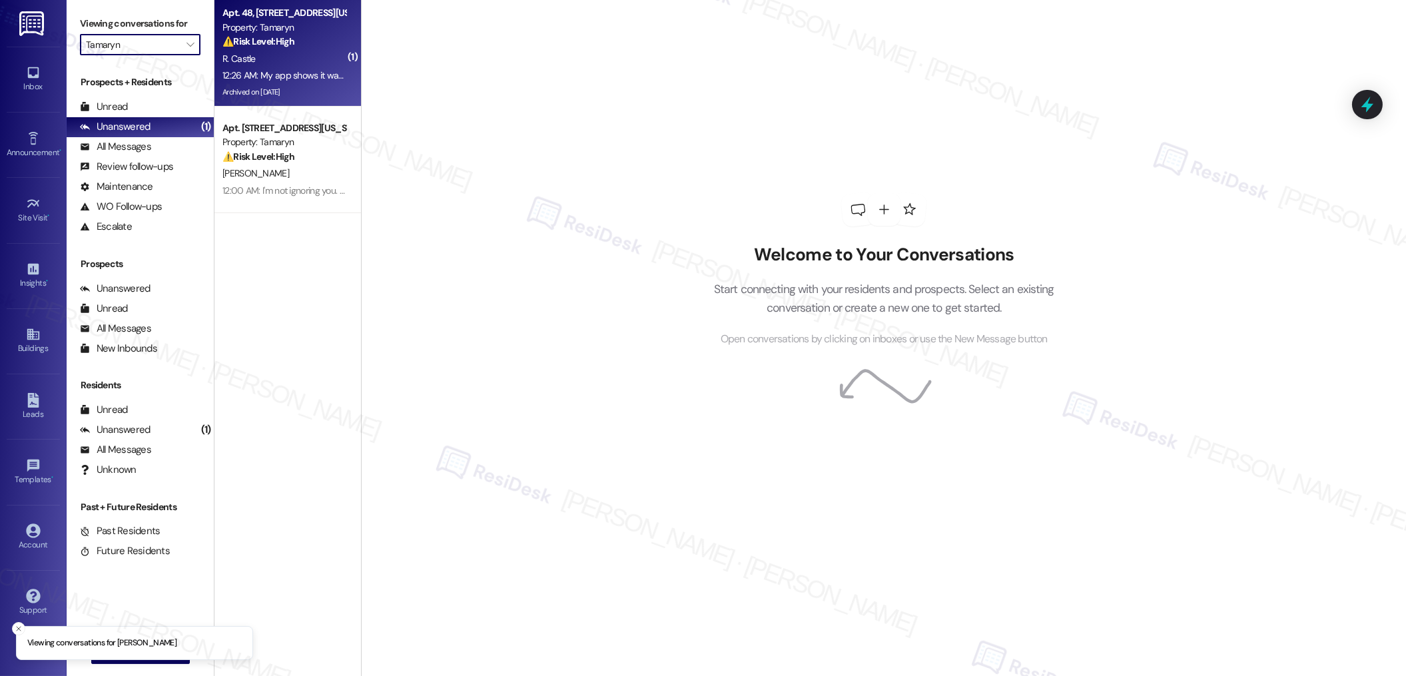
click at [267, 67] on div "12:26 AM: My app shows it was paid [DATE]. Is it not paid? 12:26 AM: My app sho…" at bounding box center [284, 75] width 126 height 17
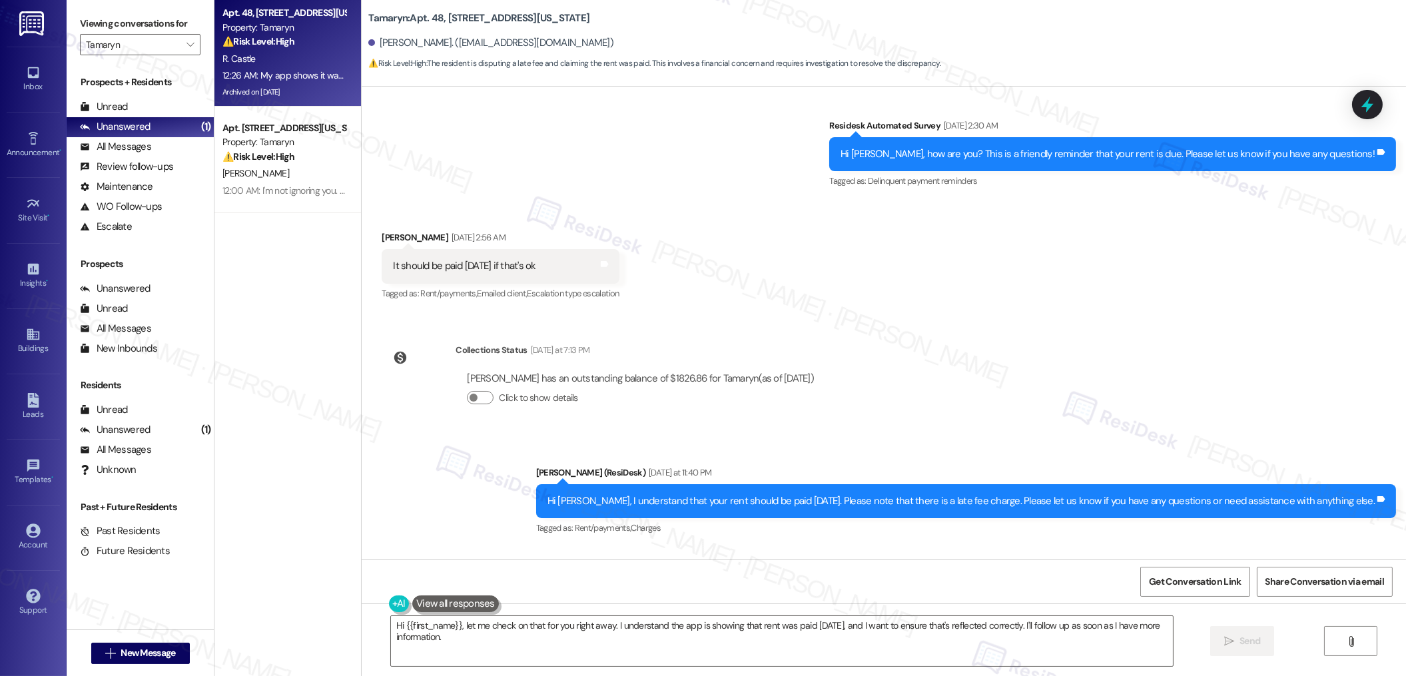
scroll to position [3725, 0]
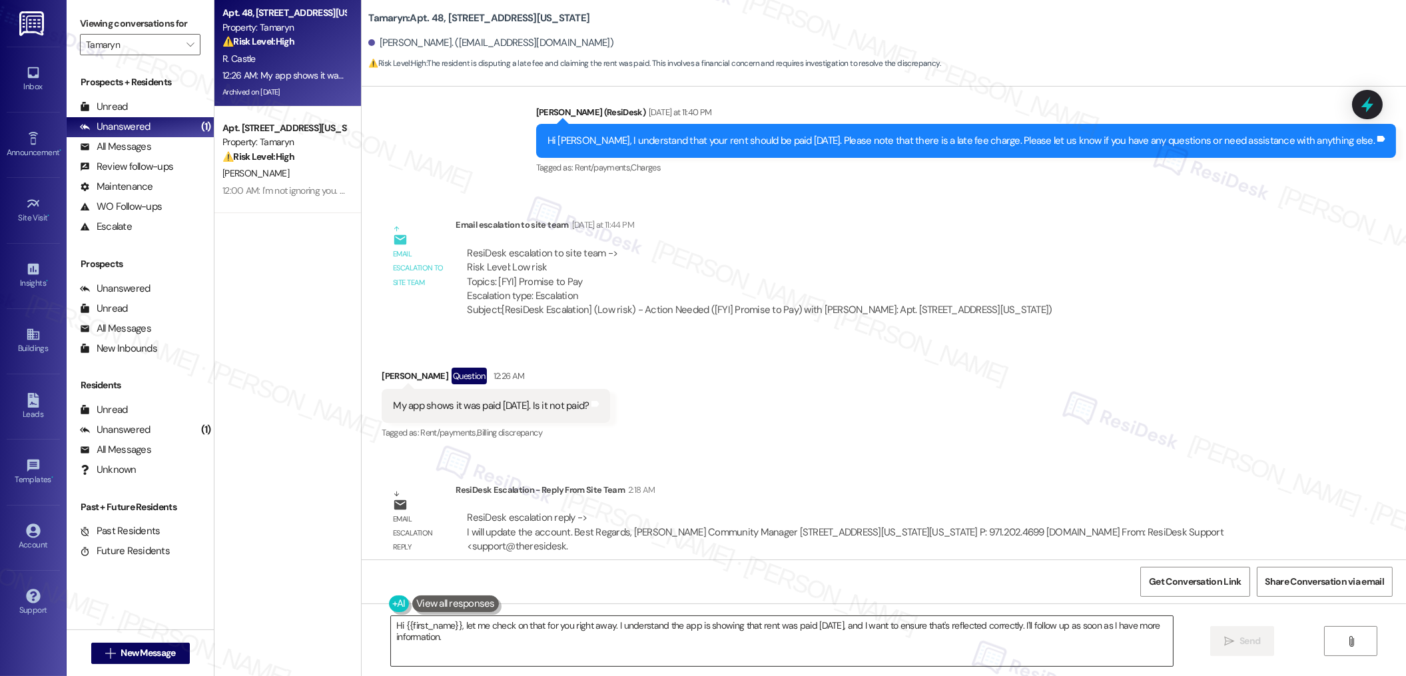
click at [434, 627] on textarea "Hi {{first_name}}, let me check on that for you right away. I understand the ap…" at bounding box center [782, 641] width 782 height 50
paste textarea "Thank you, {{first_name}}, for your payment! If there's anything we can help yo…"
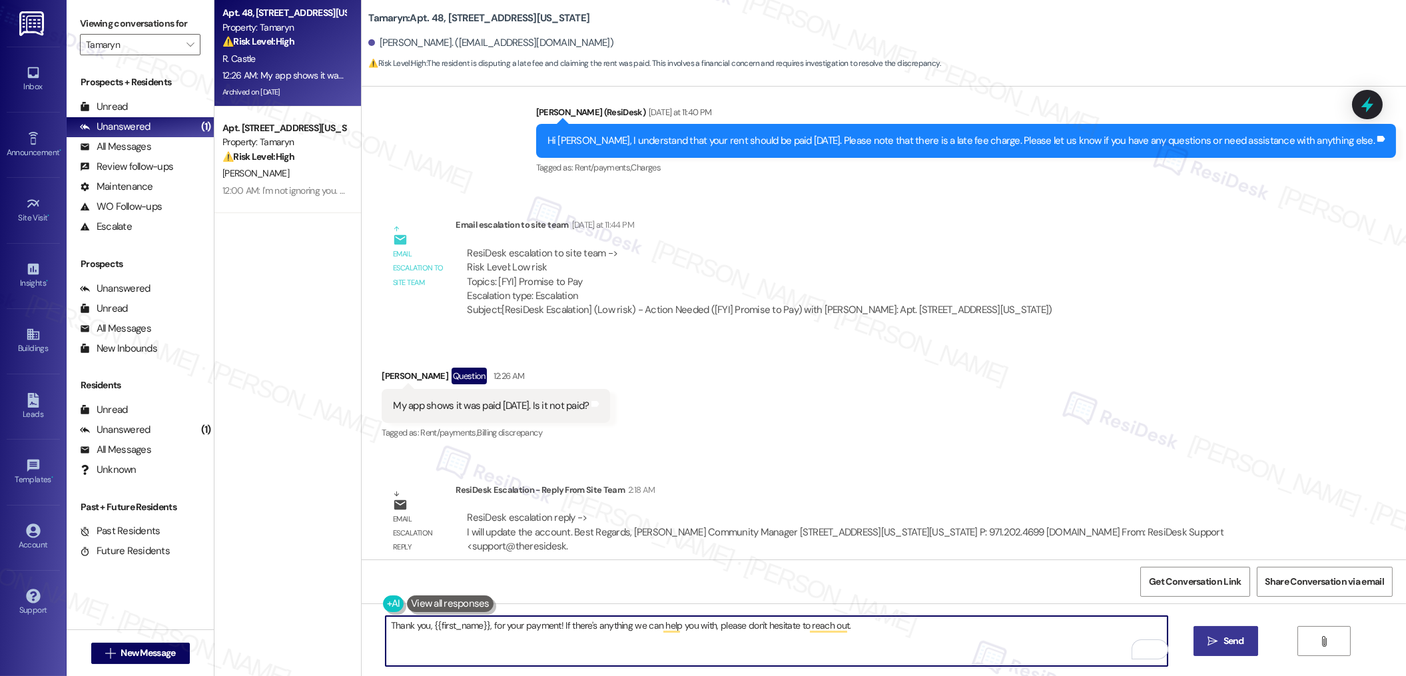
type textarea "Thank you, {{first_name}}, for your payment! If there's anything we can help yo…"
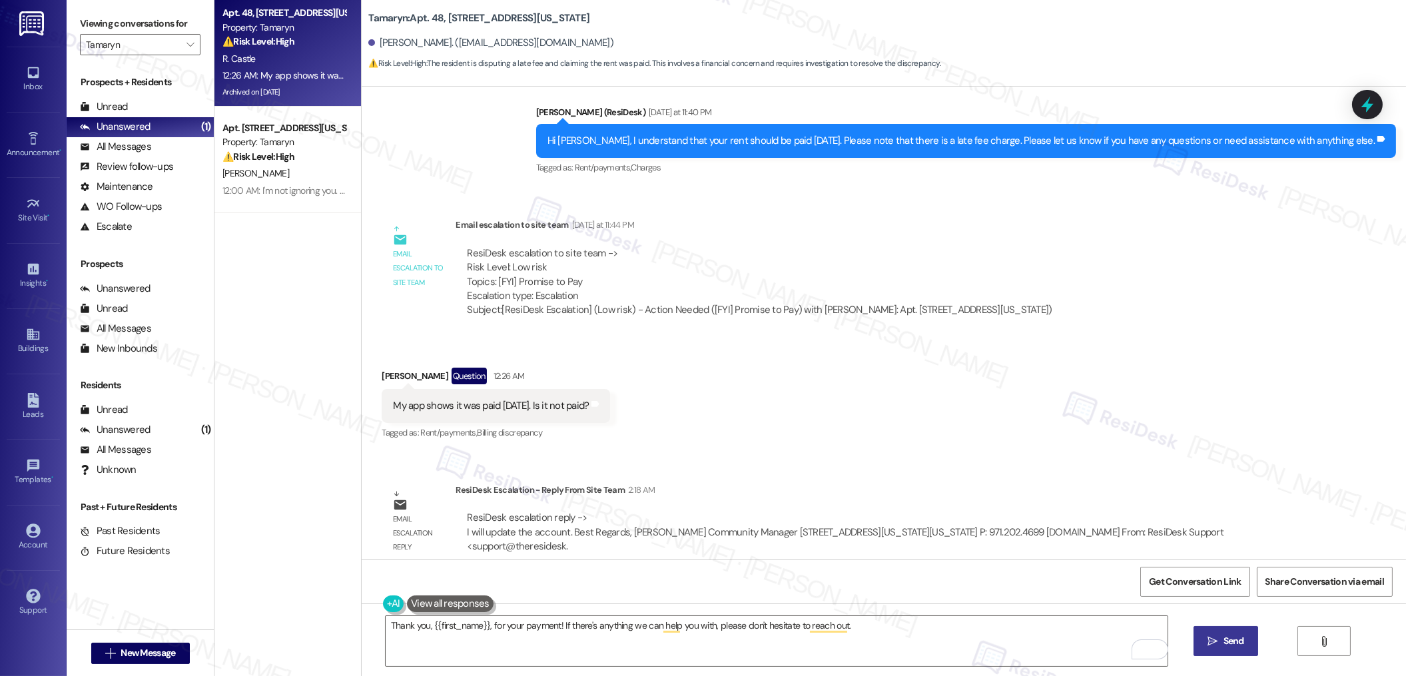
click at [1227, 647] on span "Send" at bounding box center [1233, 641] width 21 height 14
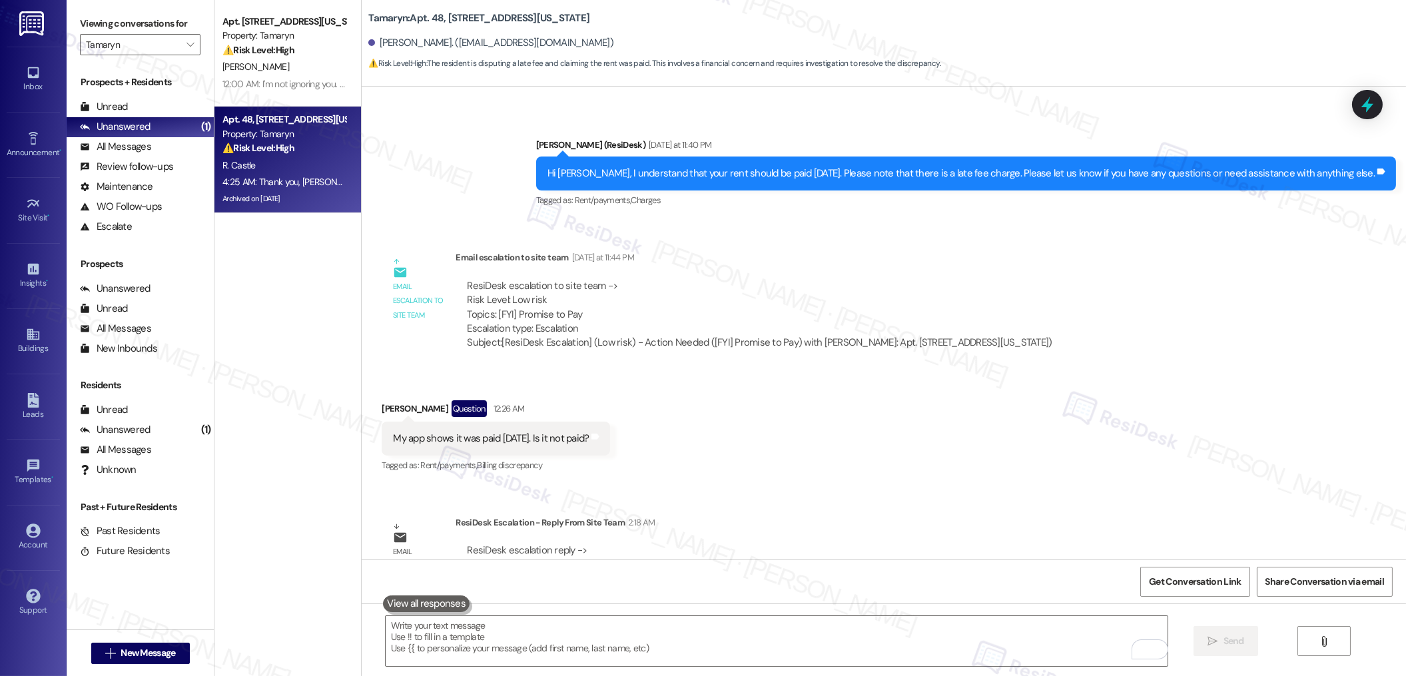
scroll to position [3817, 0]
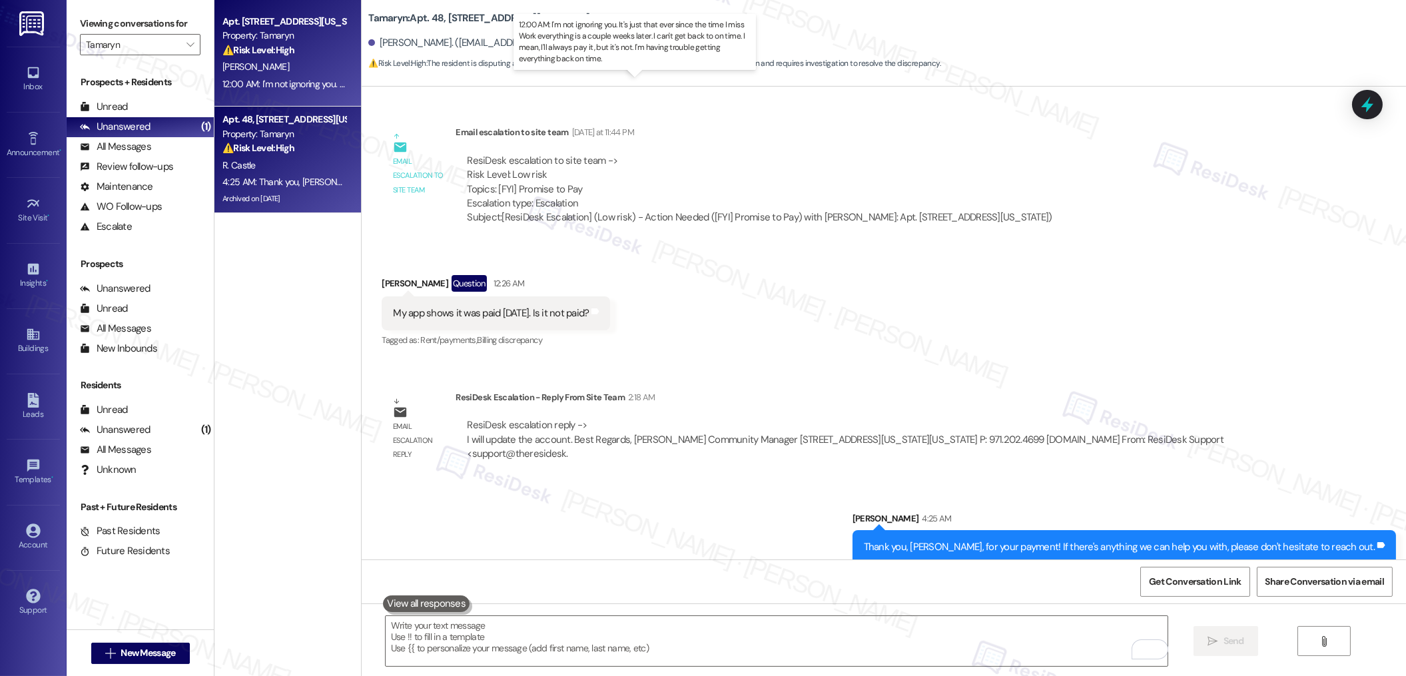
click at [282, 85] on div "12:00 AM: I'm not ignoring you. It's just that ever since the time I miss Work …" at bounding box center [646, 84] width 848 height 12
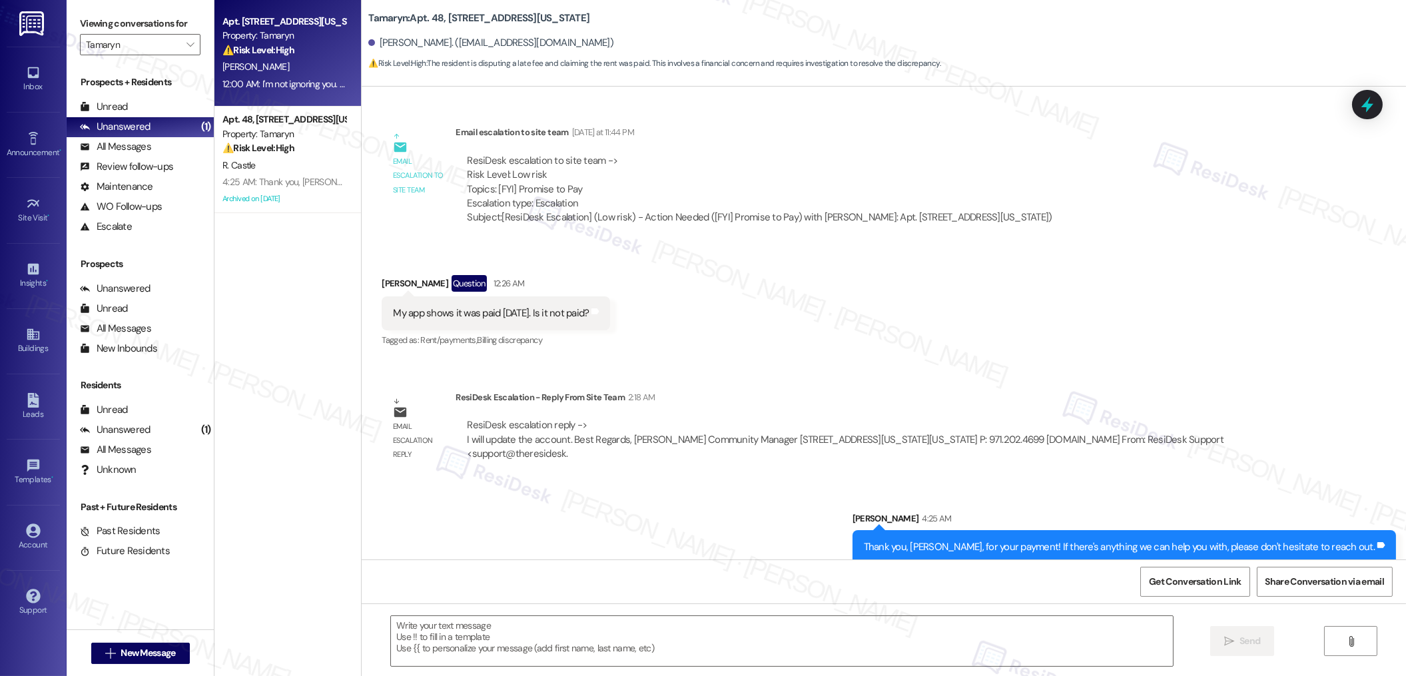
type textarea "Fetching suggested responses. Please feel free to read through the conversation…"
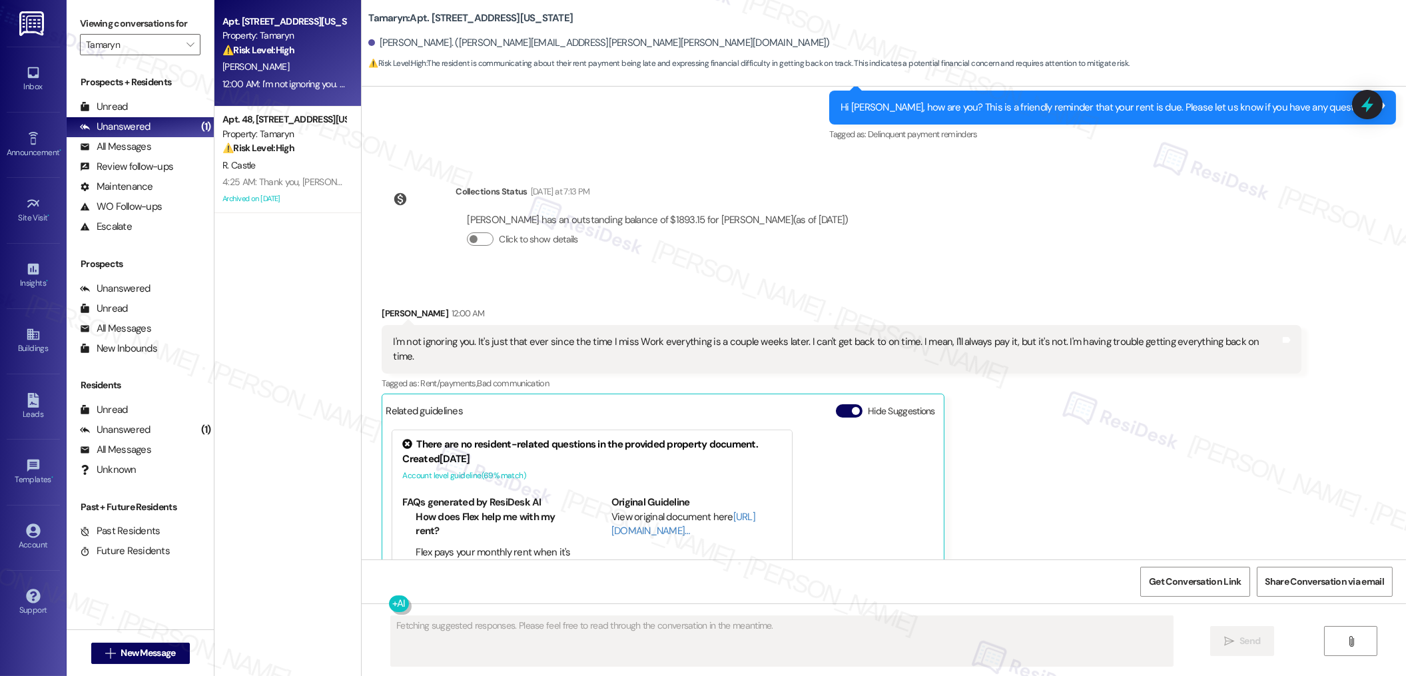
scroll to position [8139, 0]
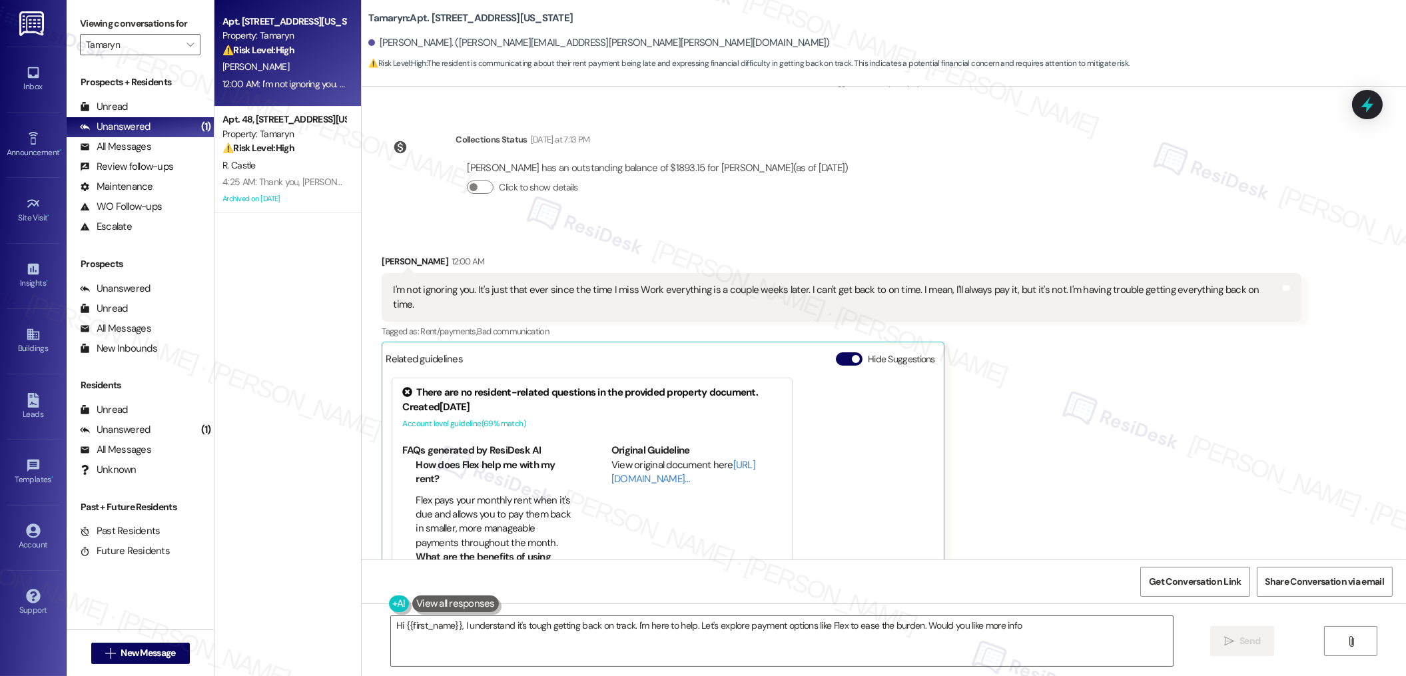
type textarea "Hi {{first_name}}, I understand it's tough getting back on track. I'm here to h…"
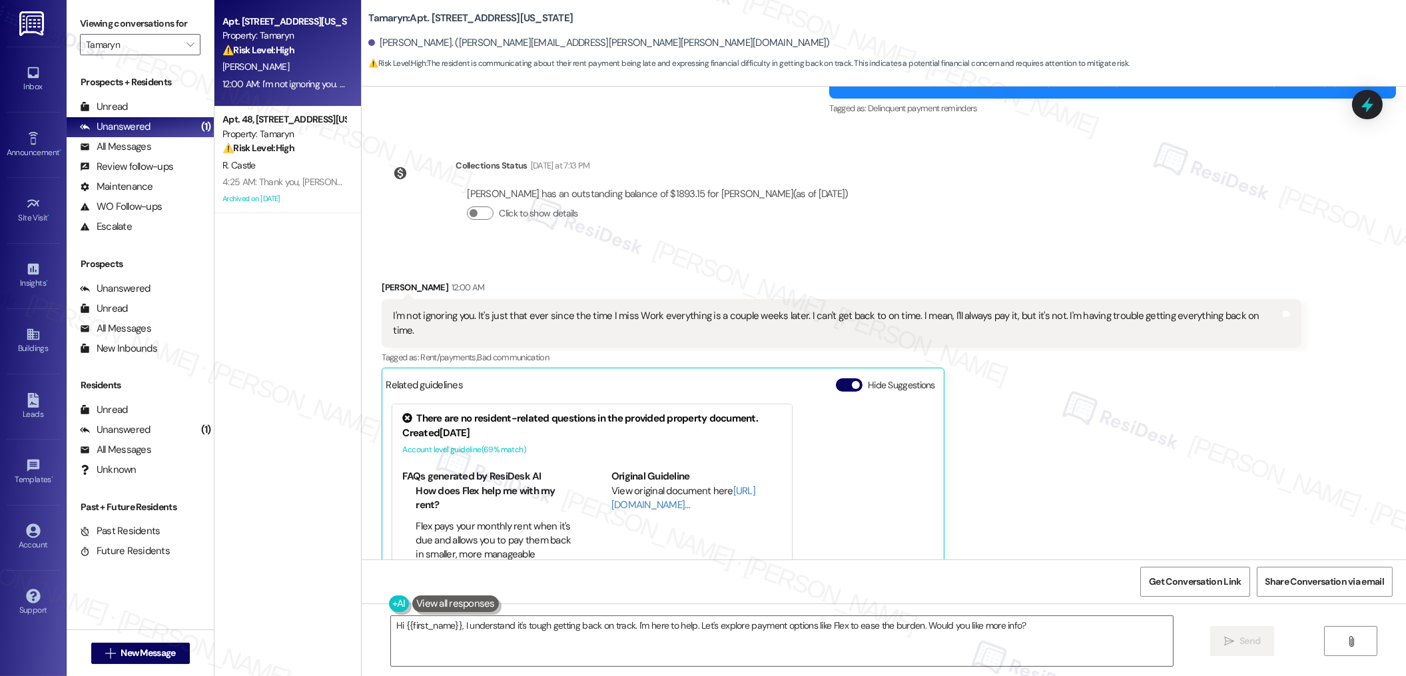
scroll to position [7900, 0]
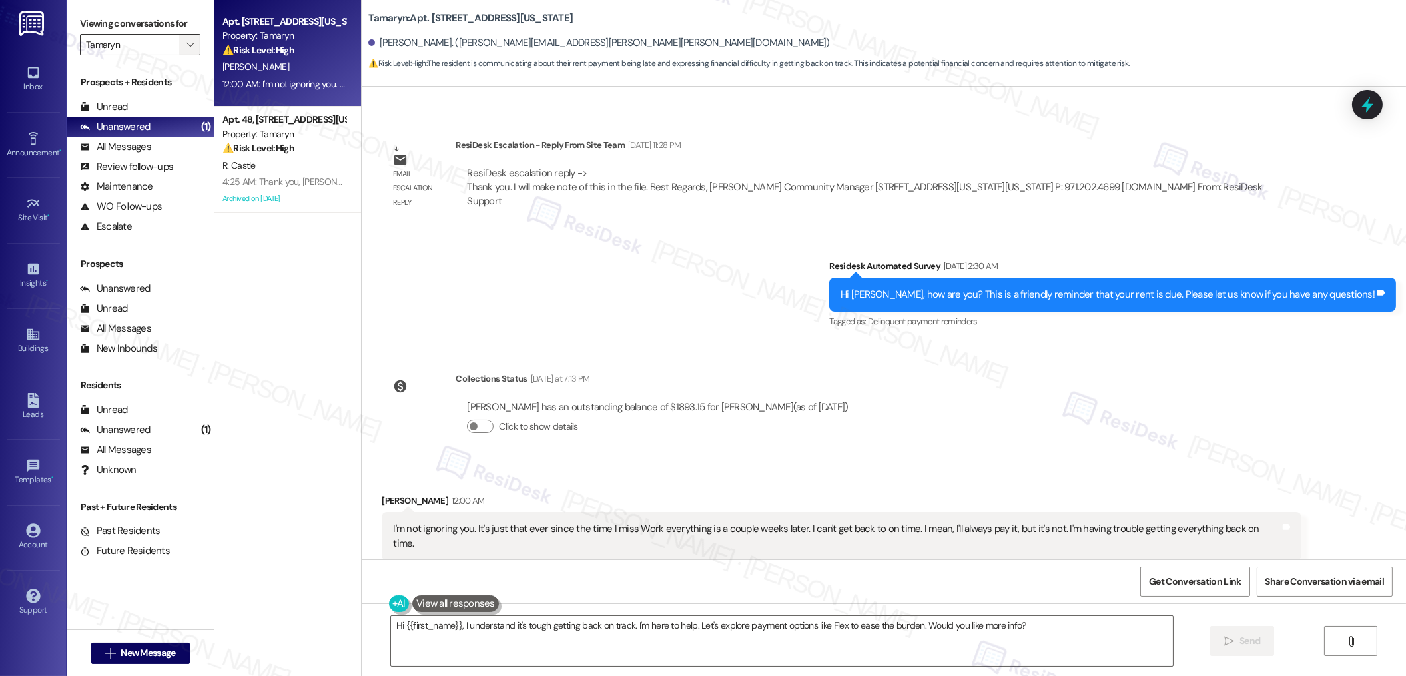
click at [186, 41] on icon "" at bounding box center [189, 44] width 7 height 11
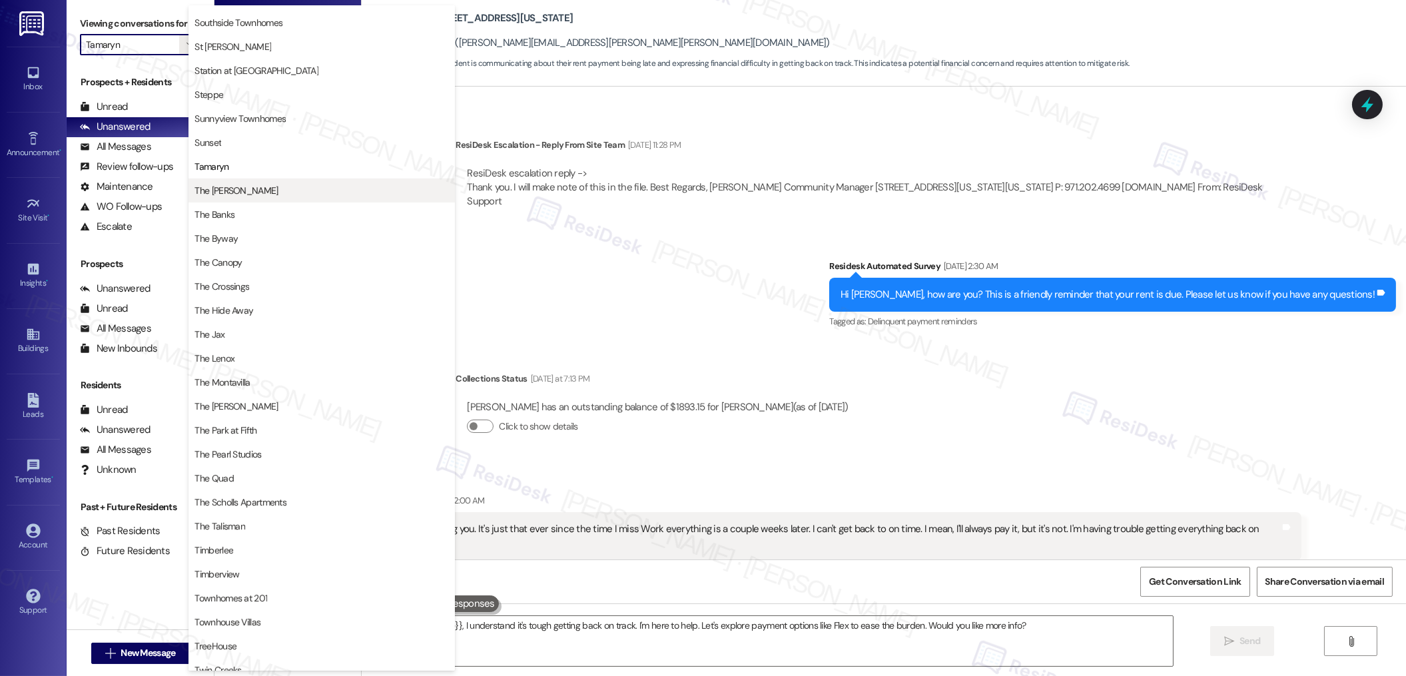
scroll to position [2113, 0]
click at [238, 192] on span "The [PERSON_NAME]" at bounding box center [235, 190] width 83 height 13
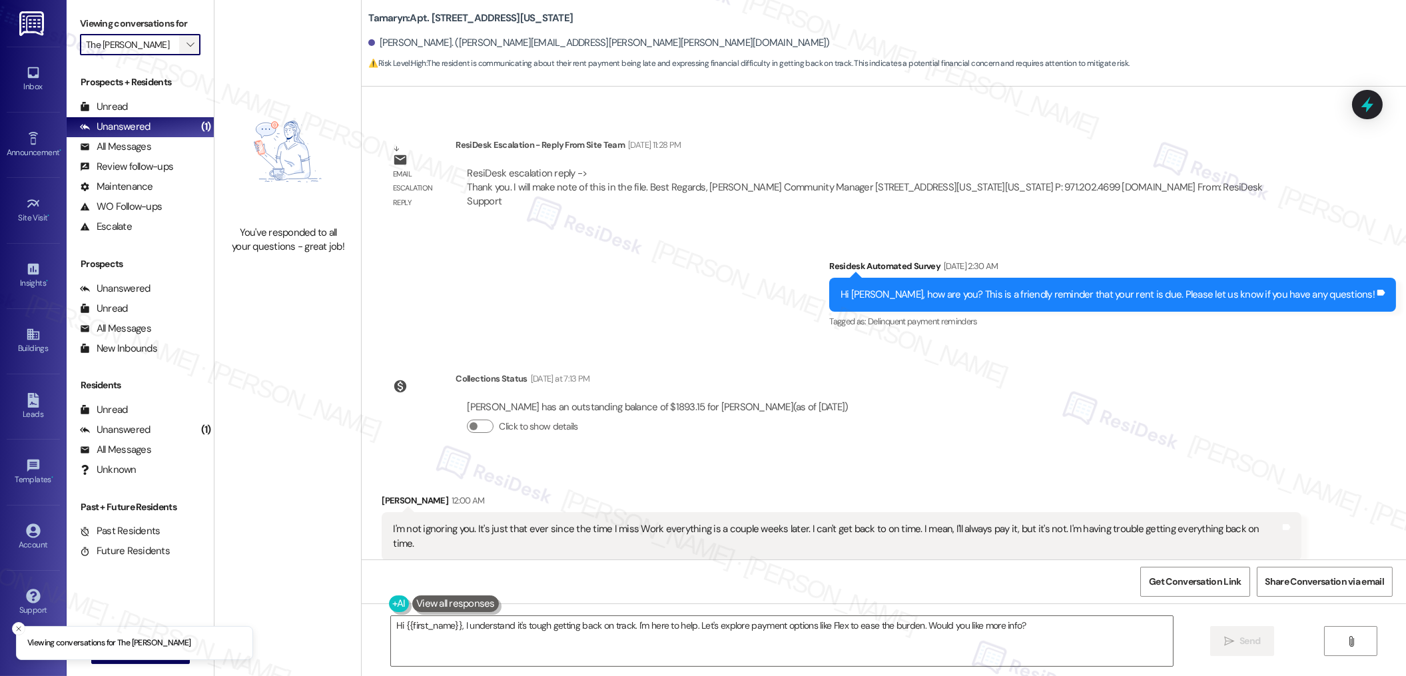
click at [184, 43] on span "" at bounding box center [190, 44] width 13 height 21
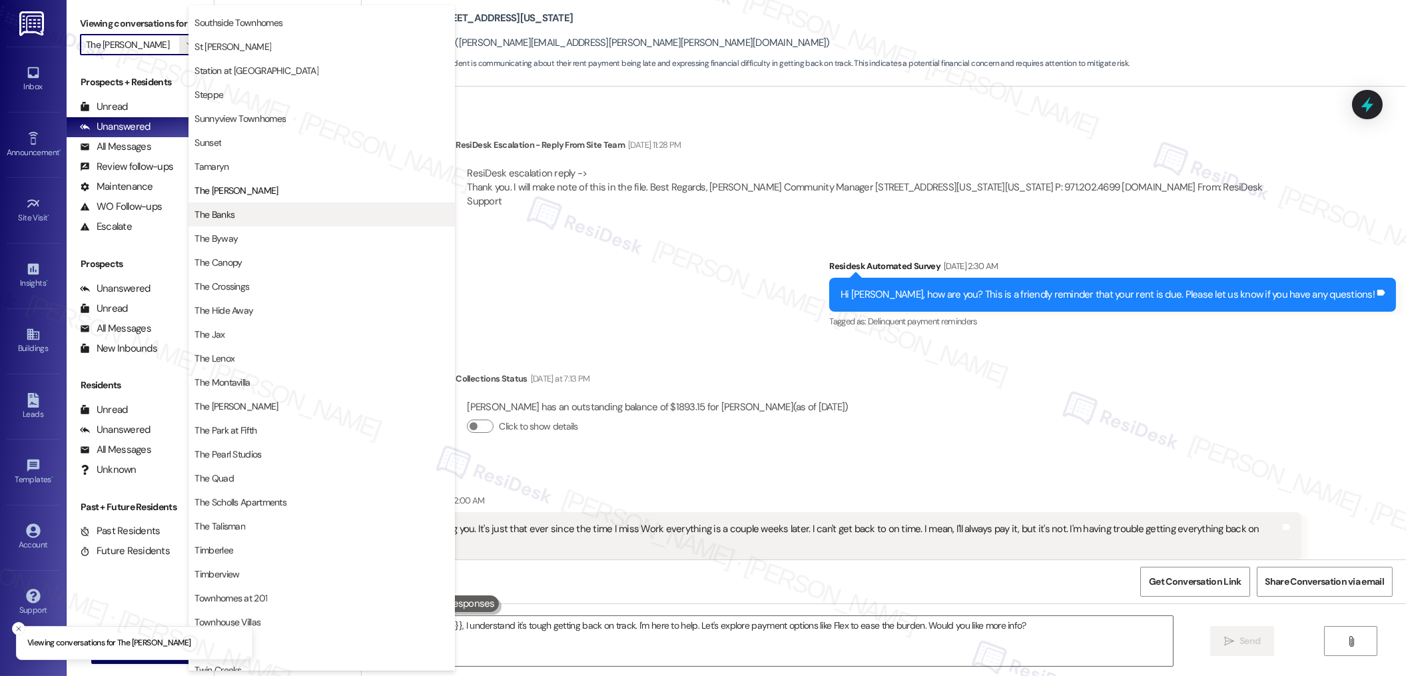
scroll to position [2107, 0]
click at [243, 218] on span "The Banks" at bounding box center [321, 214] width 254 height 13
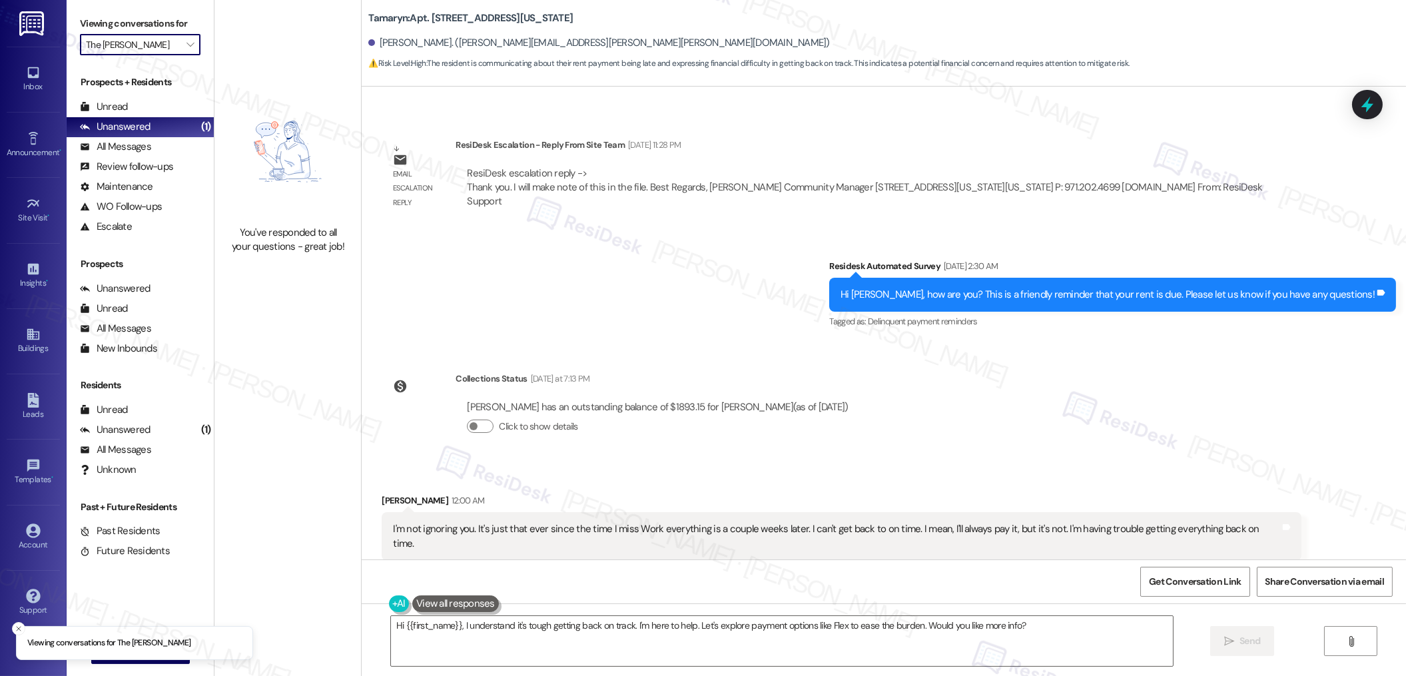
type input "The Banks"
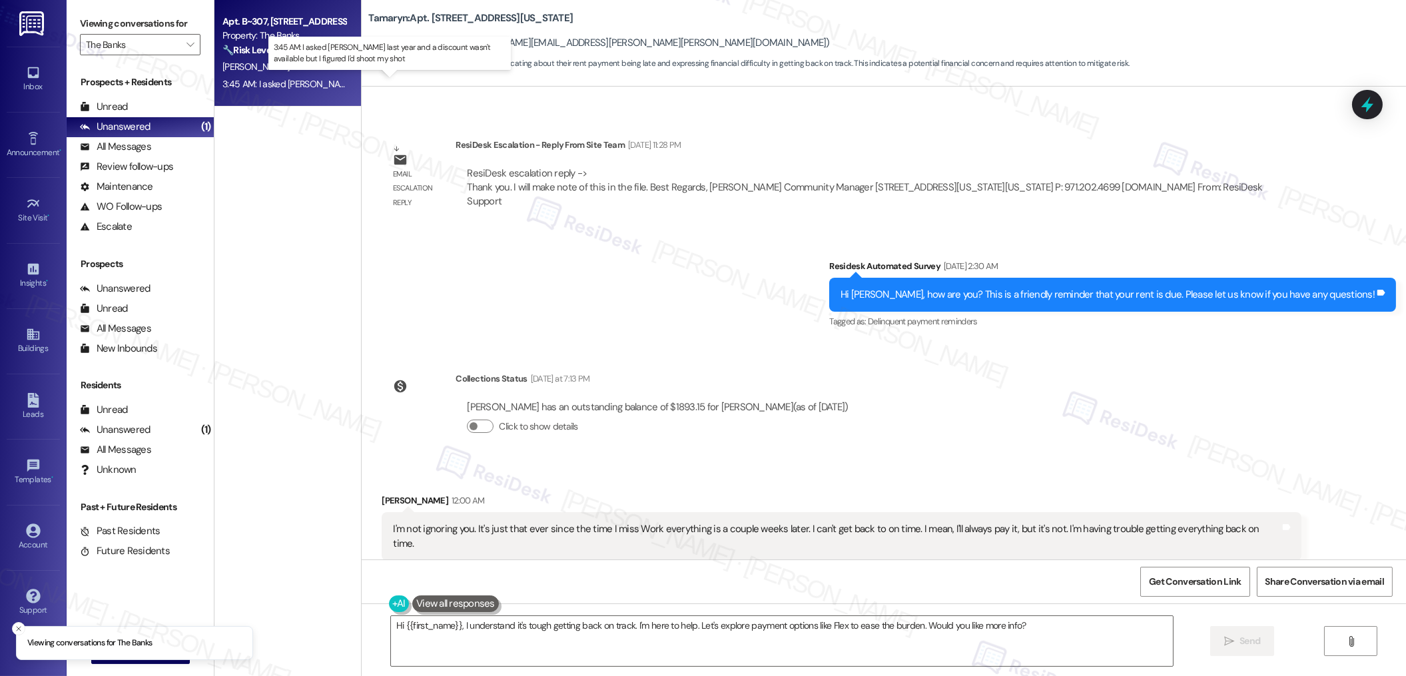
click at [279, 81] on div "3:45 AM: I asked [PERSON_NAME] last year and a discount wasn't available but I …" at bounding box center [424, 84] width 404 height 12
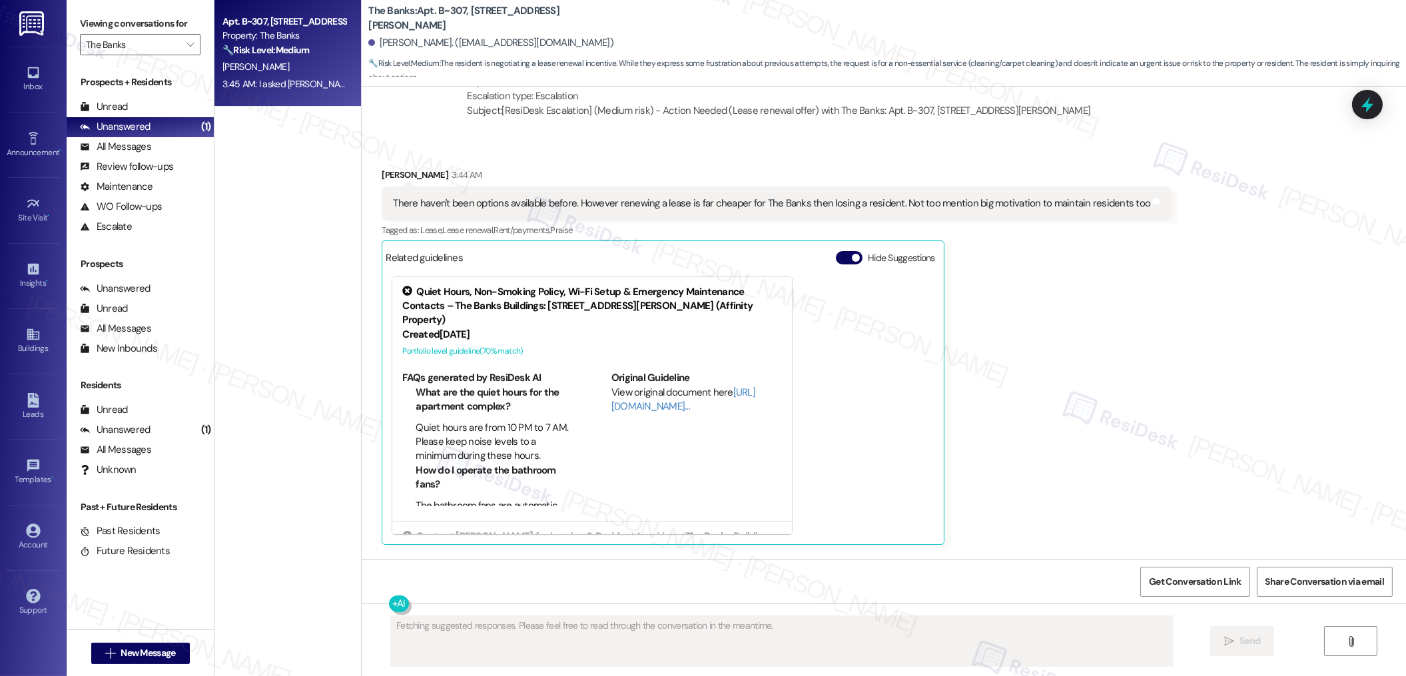
scroll to position [1414, 0]
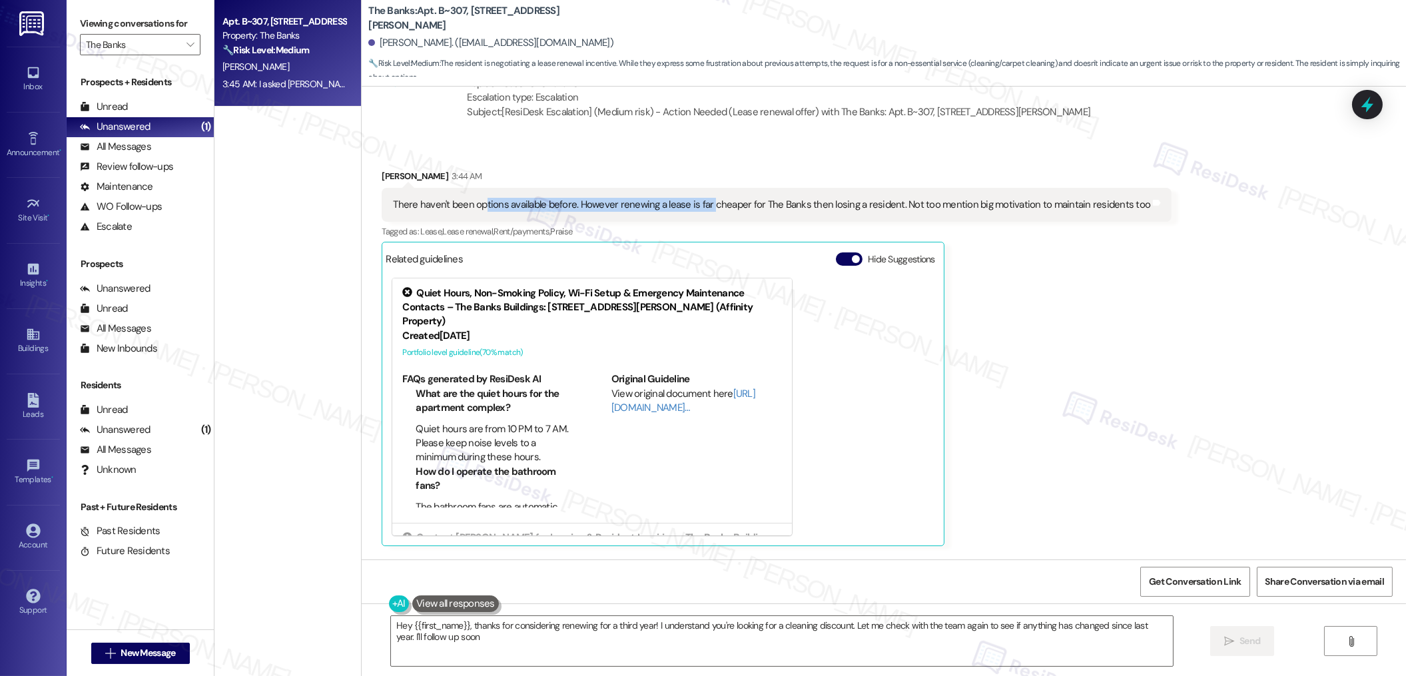
type textarea "Hey {{first_name}}, thanks for considering renewing for a third year! I underst…"
drag, startPoint x: 473, startPoint y: 198, endPoint x: 716, endPoint y: 210, distance: 243.3
click at [716, 210] on div "There haven't been options available before. However renewing a lease is far ch…" at bounding box center [771, 205] width 757 height 14
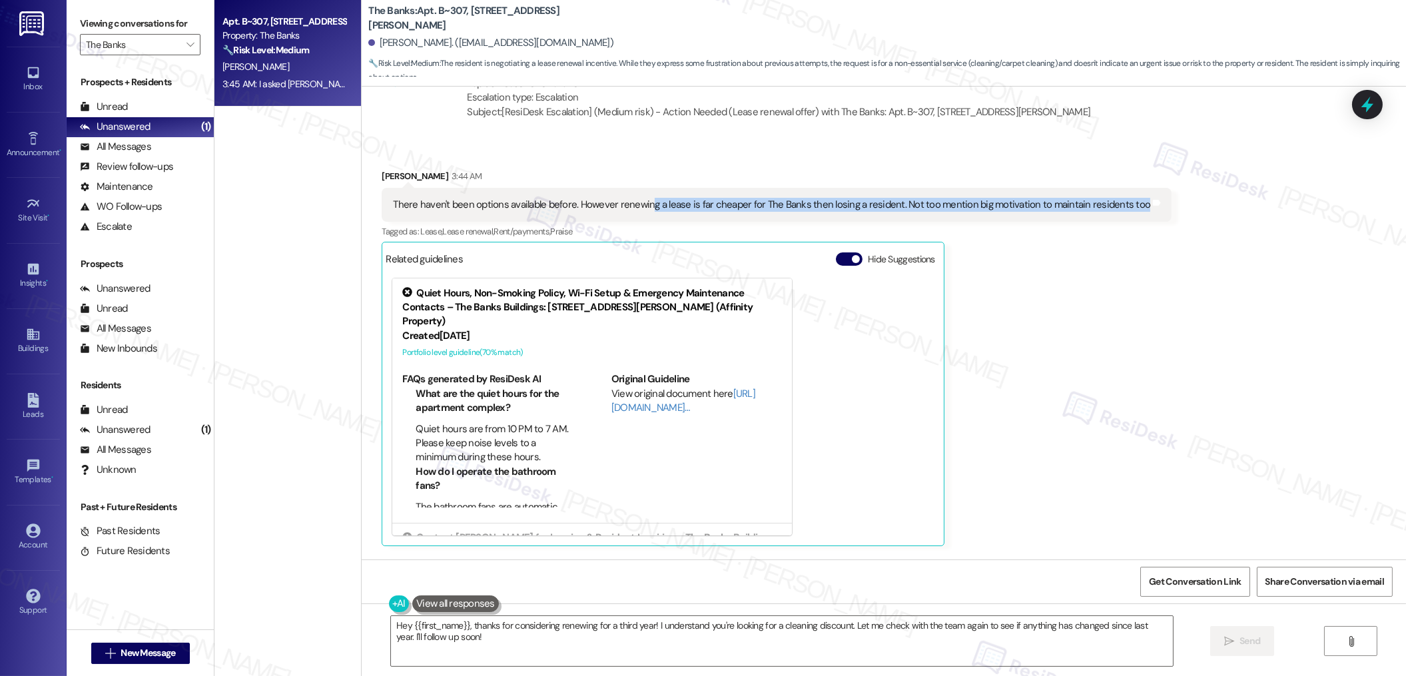
drag, startPoint x: 636, startPoint y: 204, endPoint x: 800, endPoint y: 213, distance: 164.0
click at [800, 213] on div "There haven't been options available before. However renewing a lease is far ch…" at bounding box center [777, 205] width 790 height 34
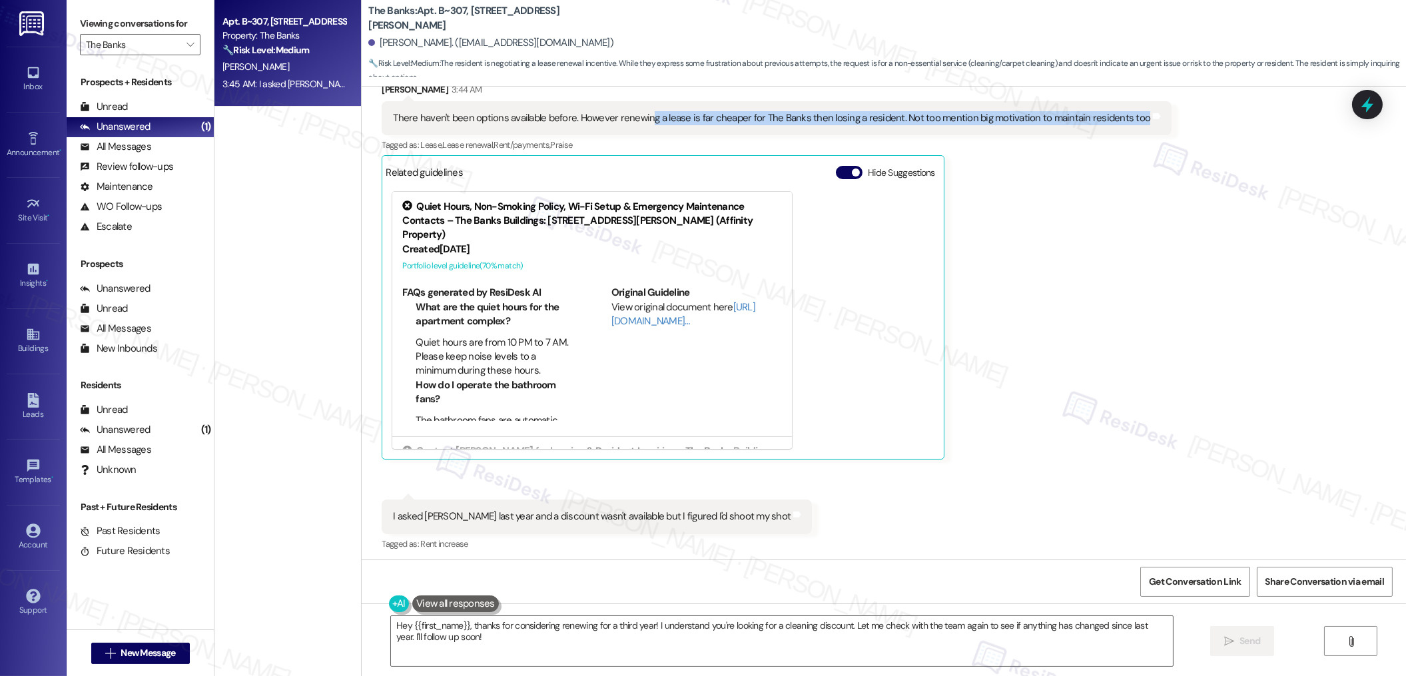
scroll to position [1505, 0]
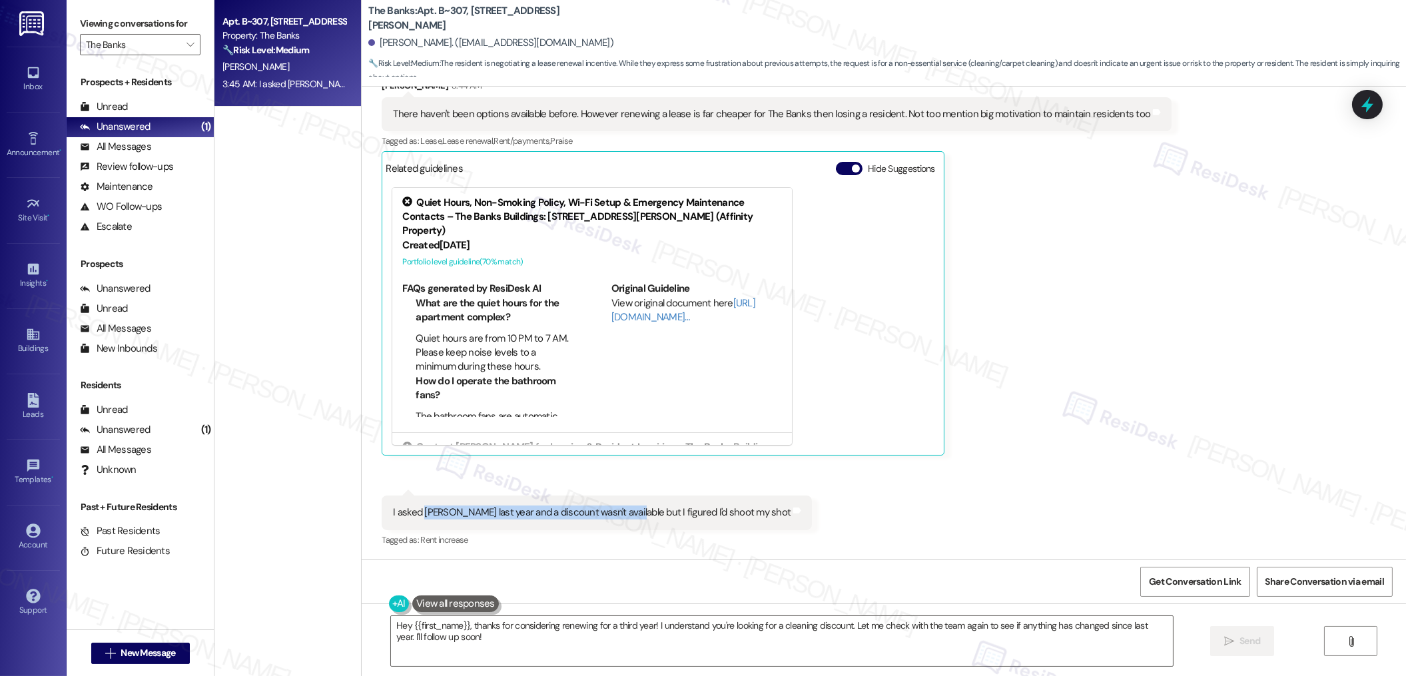
drag, startPoint x: 414, startPoint y: 515, endPoint x: 614, endPoint y: 519, distance: 199.8
click at [614, 519] on div "I asked [PERSON_NAME] last year and a discount wasn't available but I figured I…" at bounding box center [592, 512] width 398 height 14
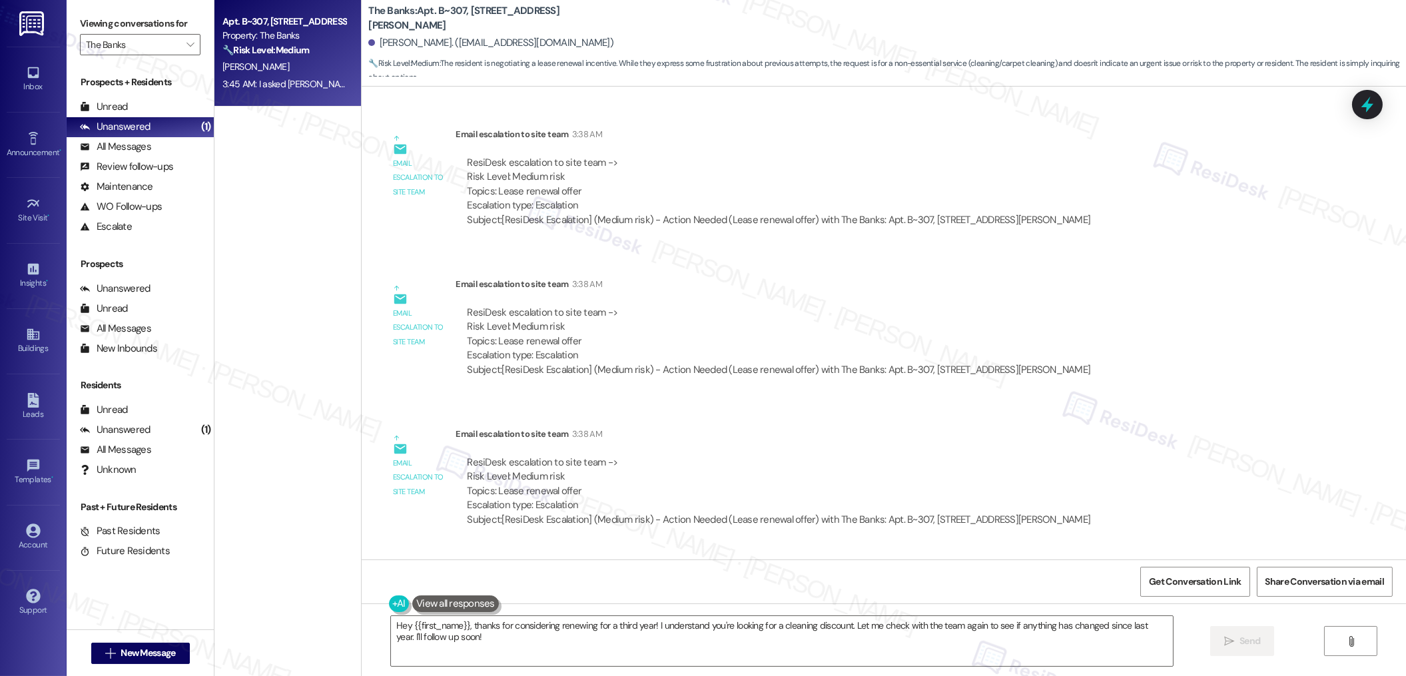
scroll to position [698, 0]
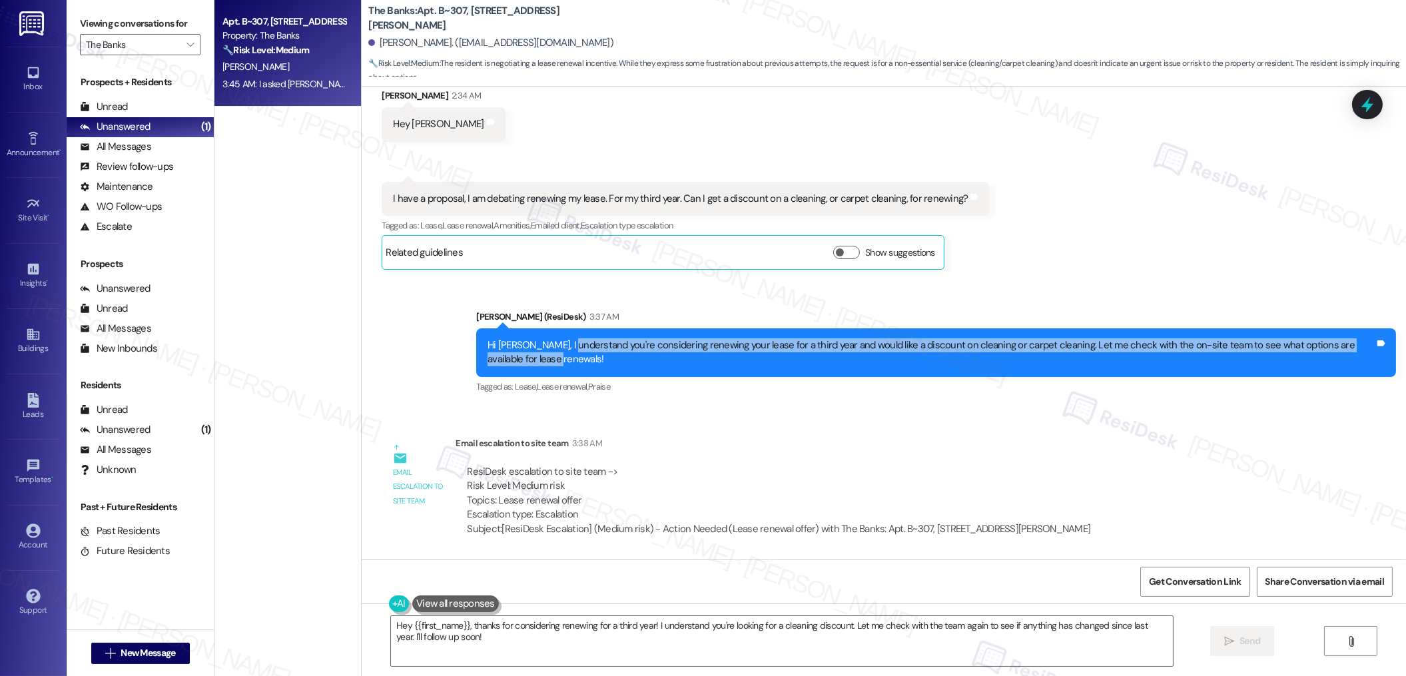
drag, startPoint x: 557, startPoint y: 342, endPoint x: 637, endPoint y: 360, distance: 81.1
click at [637, 360] on div "Hi [PERSON_NAME], I understand you're considering renewing your lease for a thi…" at bounding box center [930, 352] width 887 height 29
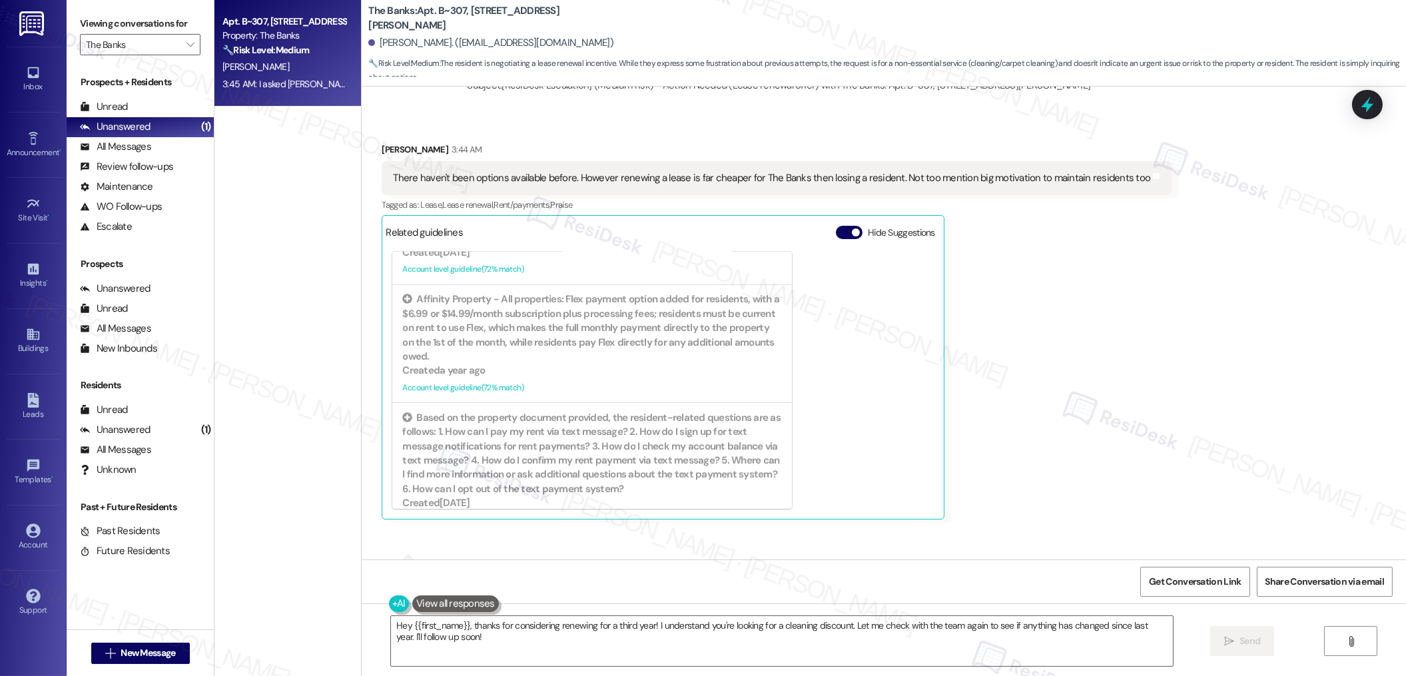
scroll to position [599, 0]
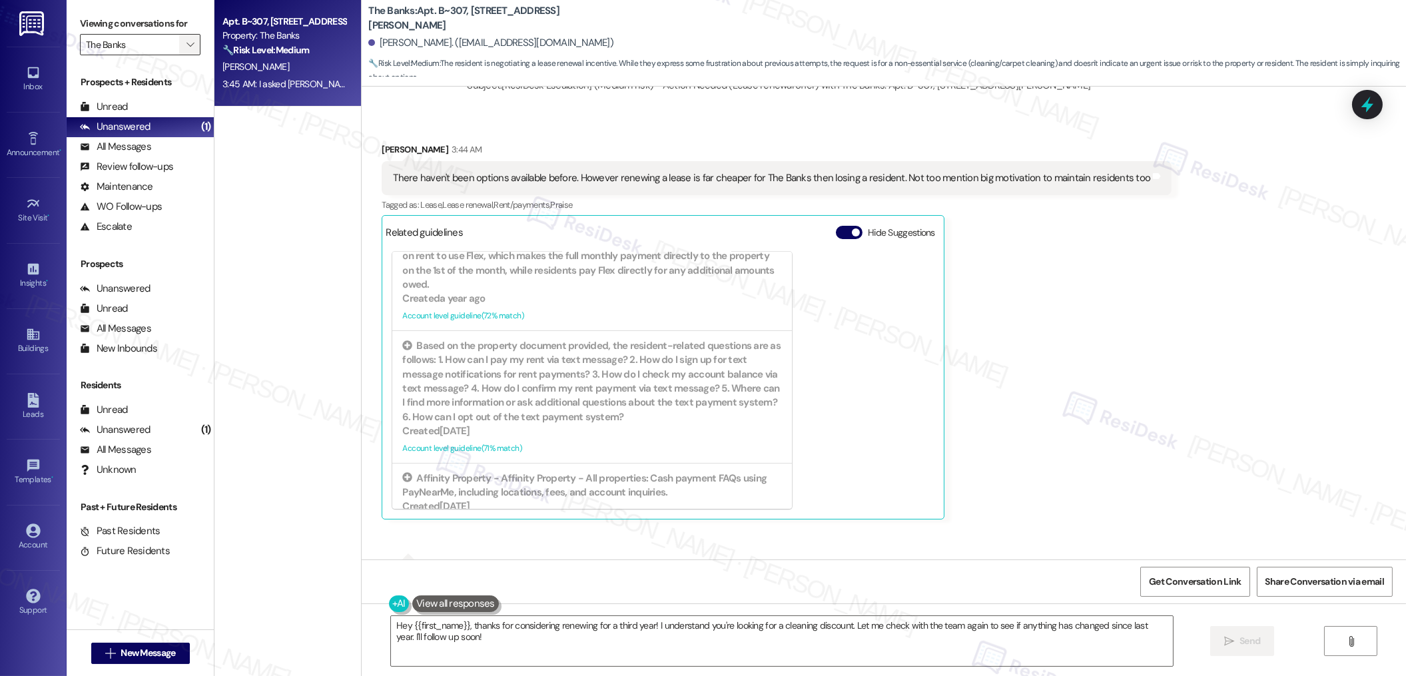
click at [186, 47] on icon "" at bounding box center [189, 44] width 7 height 11
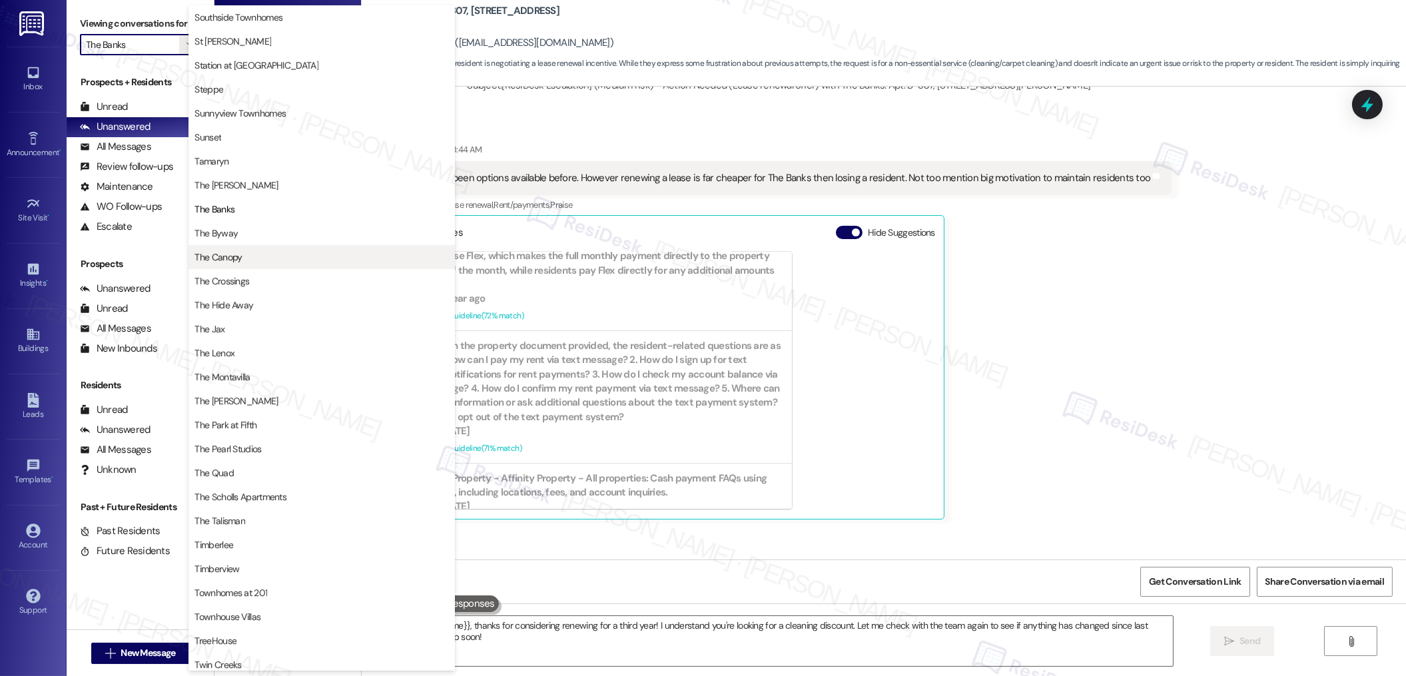
scroll to position [2107, 0]
click at [231, 266] on span "The Canopy" at bounding box center [217, 262] width 47 height 13
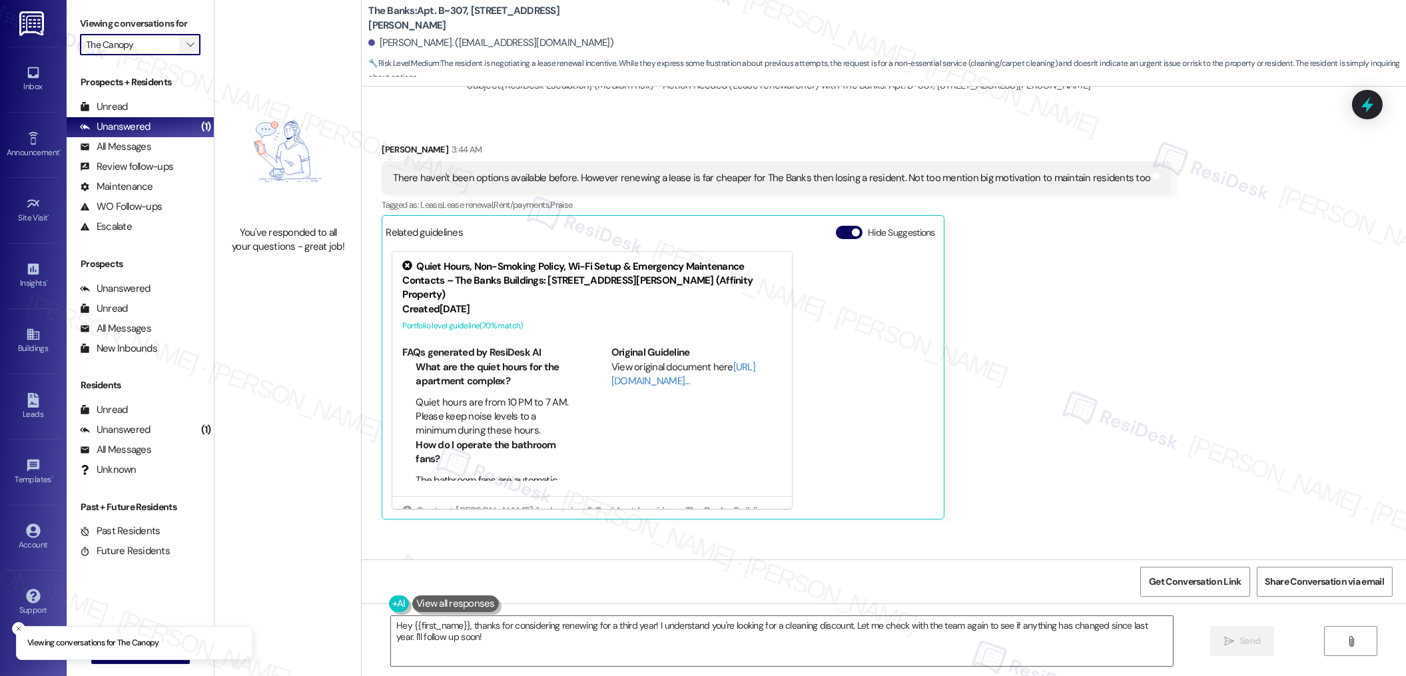
click at [186, 44] on icon "" at bounding box center [189, 44] width 7 height 11
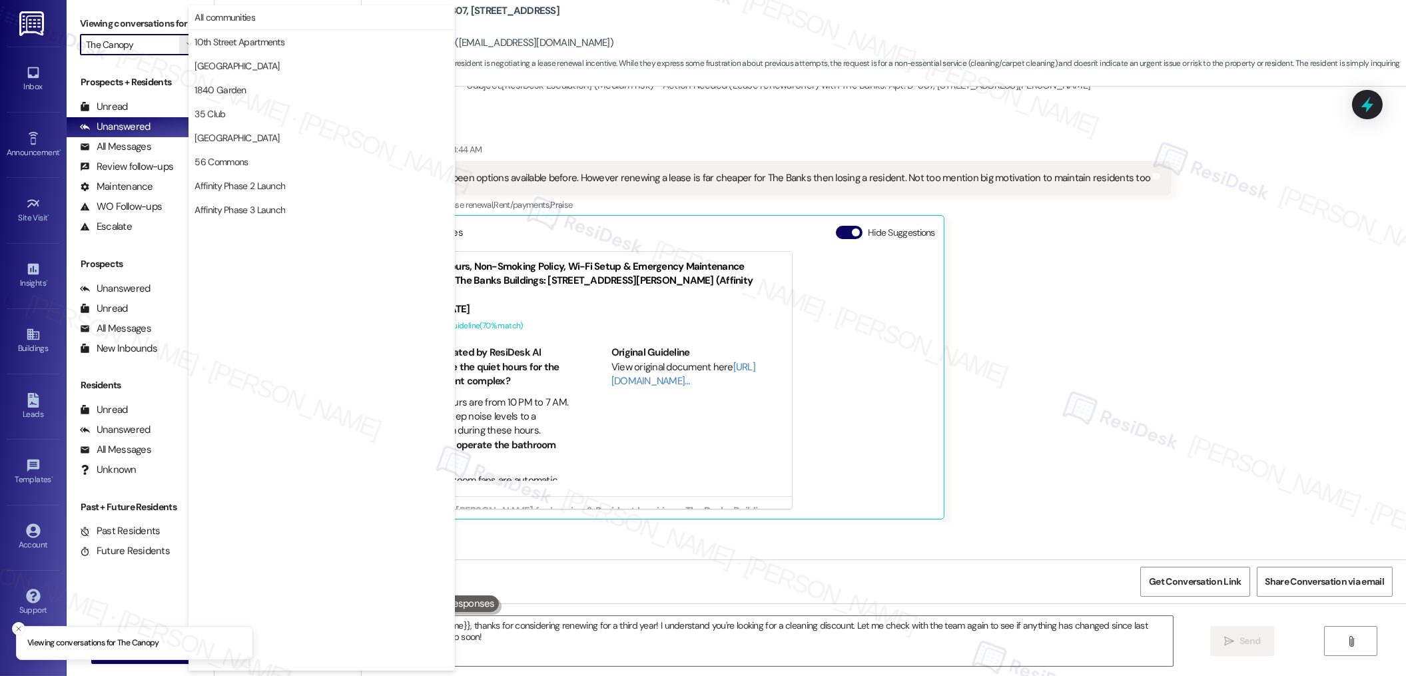
scroll to position [2218, 0]
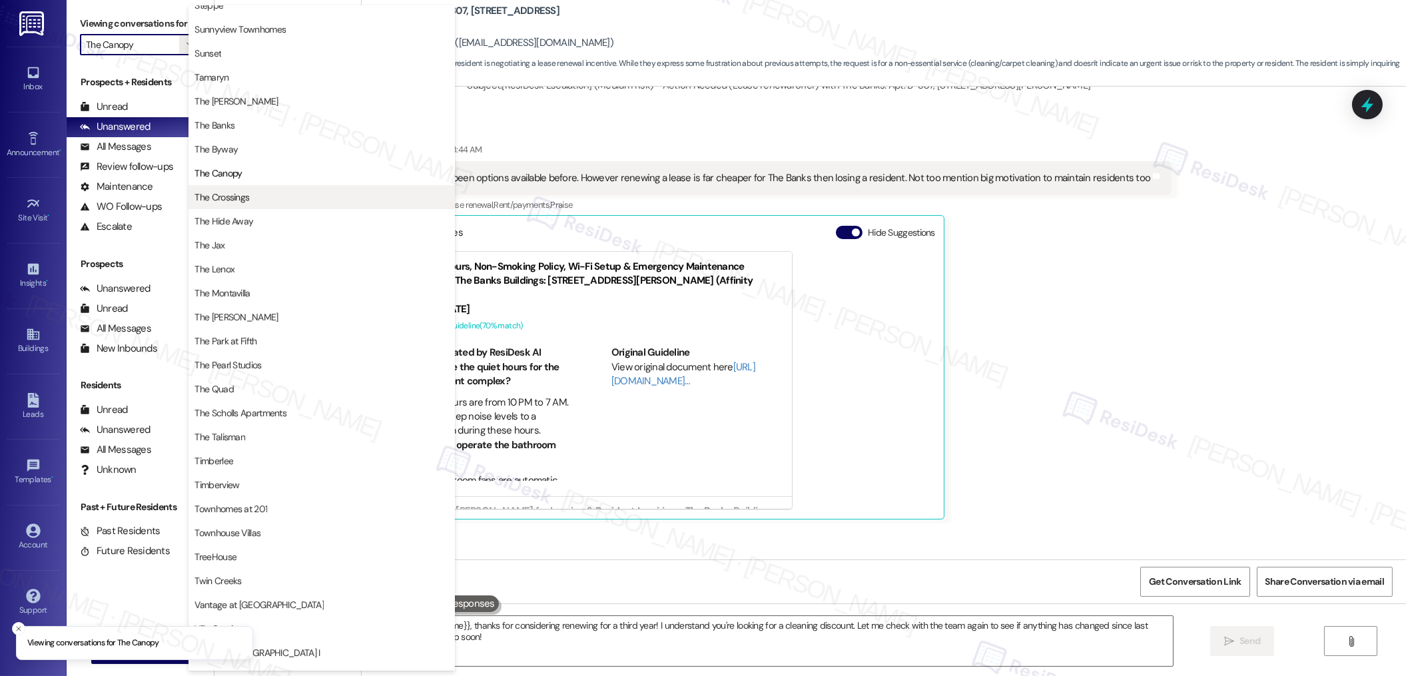
click at [246, 202] on span "The Crossings" at bounding box center [221, 196] width 55 height 13
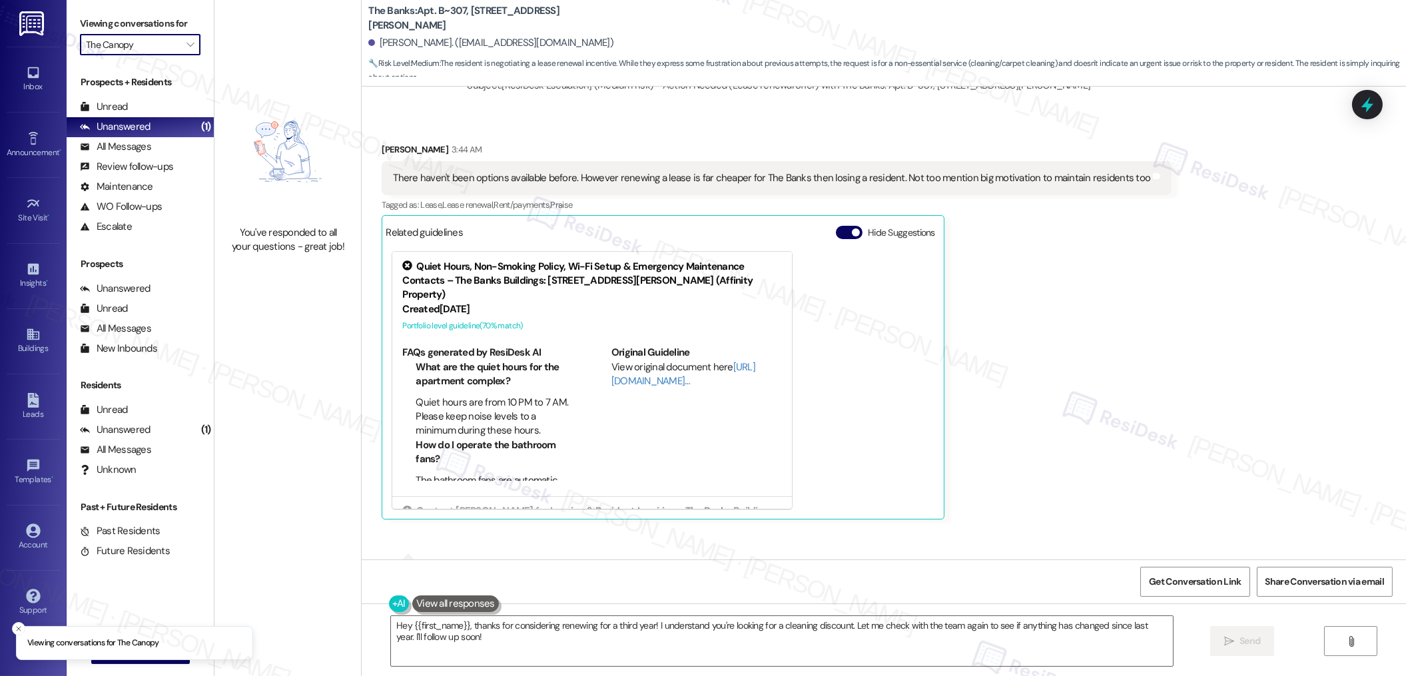
type input "The Crossings"
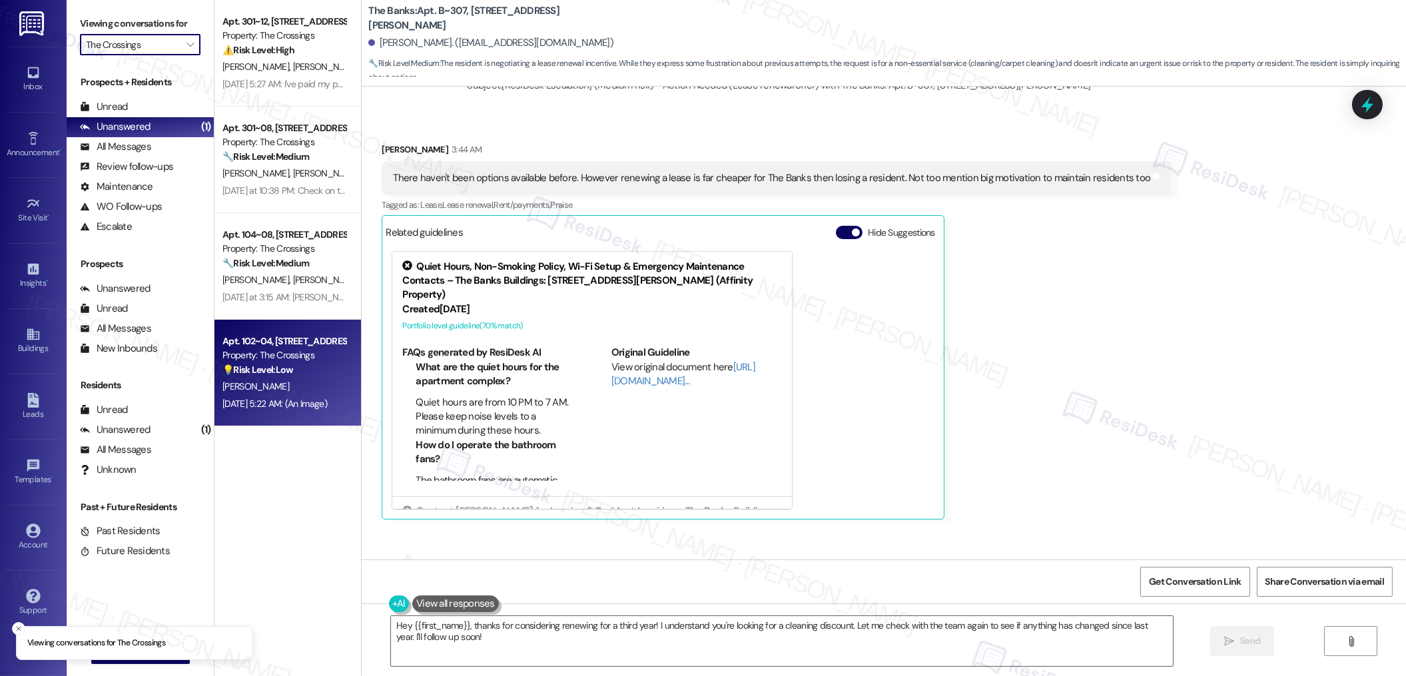
click at [265, 385] on span "[PERSON_NAME]" at bounding box center [255, 386] width 67 height 12
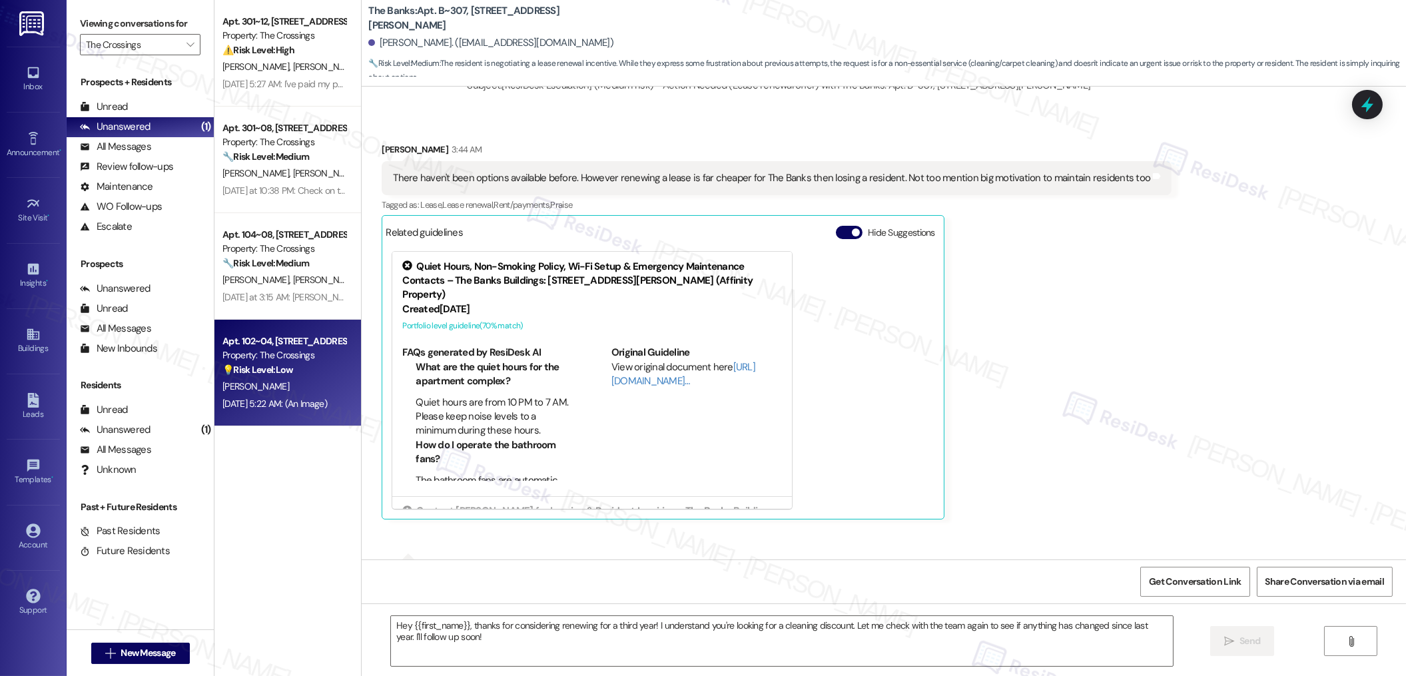
type textarea "Fetching suggested responses. Please feel free to read through the conversation…"
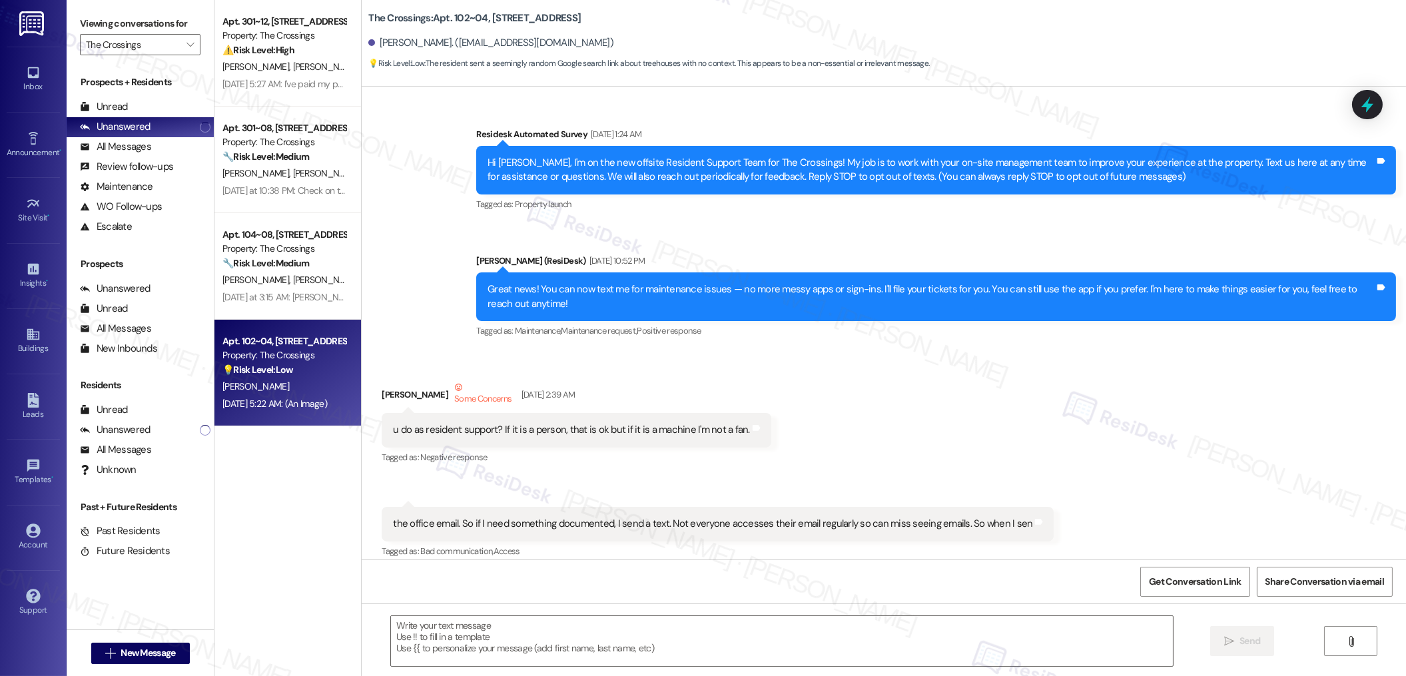
scroll to position [21742, 0]
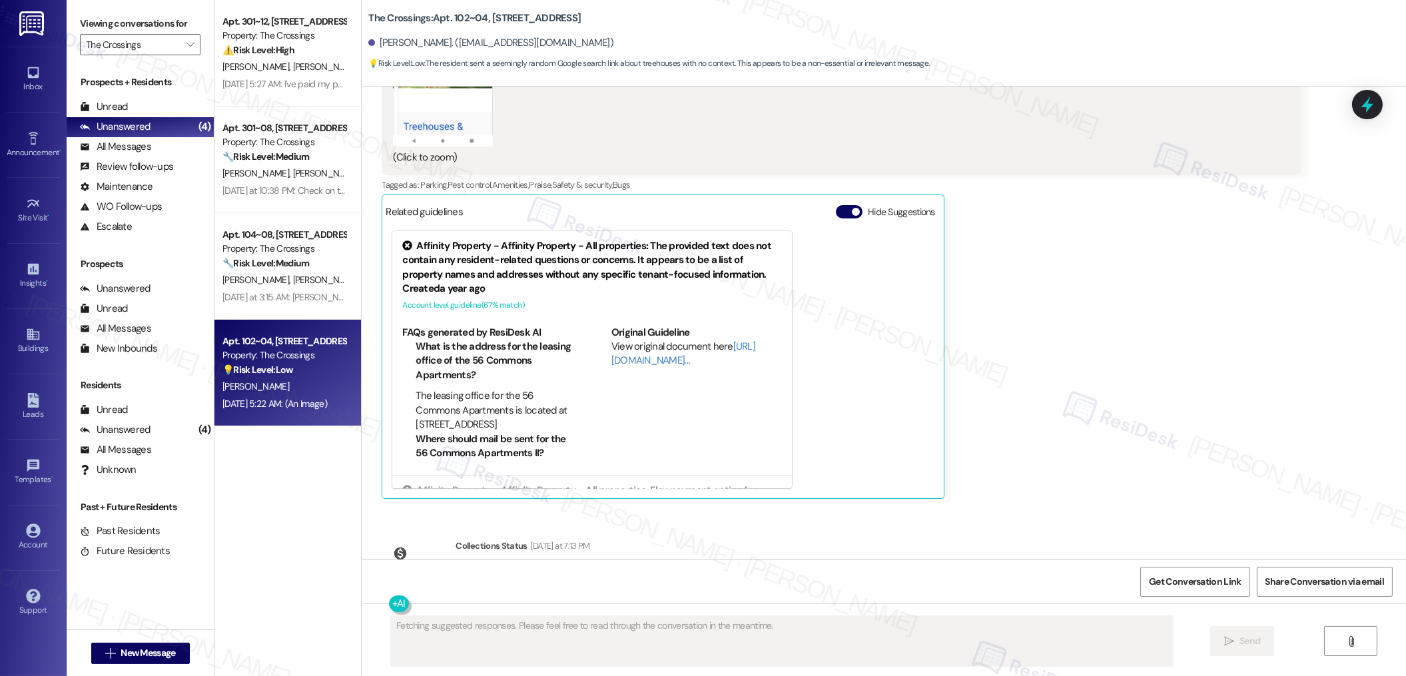
click at [265, 385] on span "[PERSON_NAME]" at bounding box center [255, 386] width 67 height 12
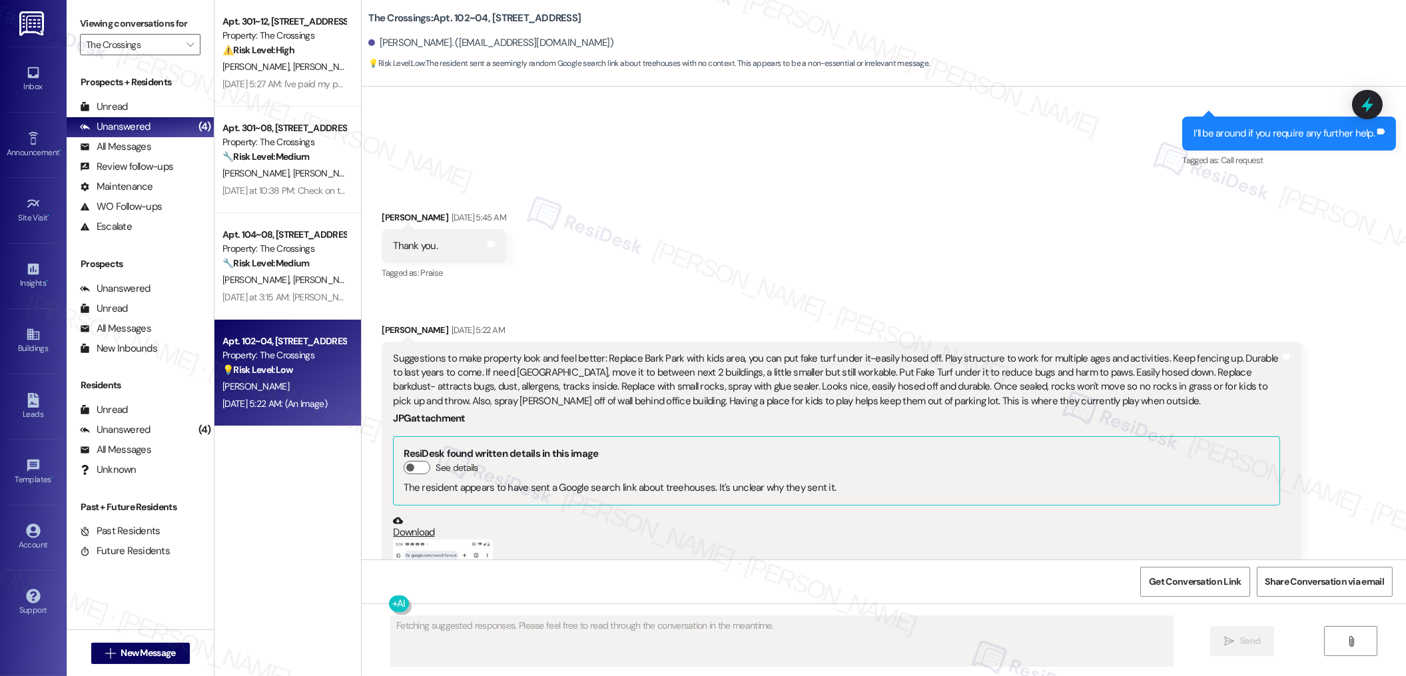
scroll to position [21076, 0]
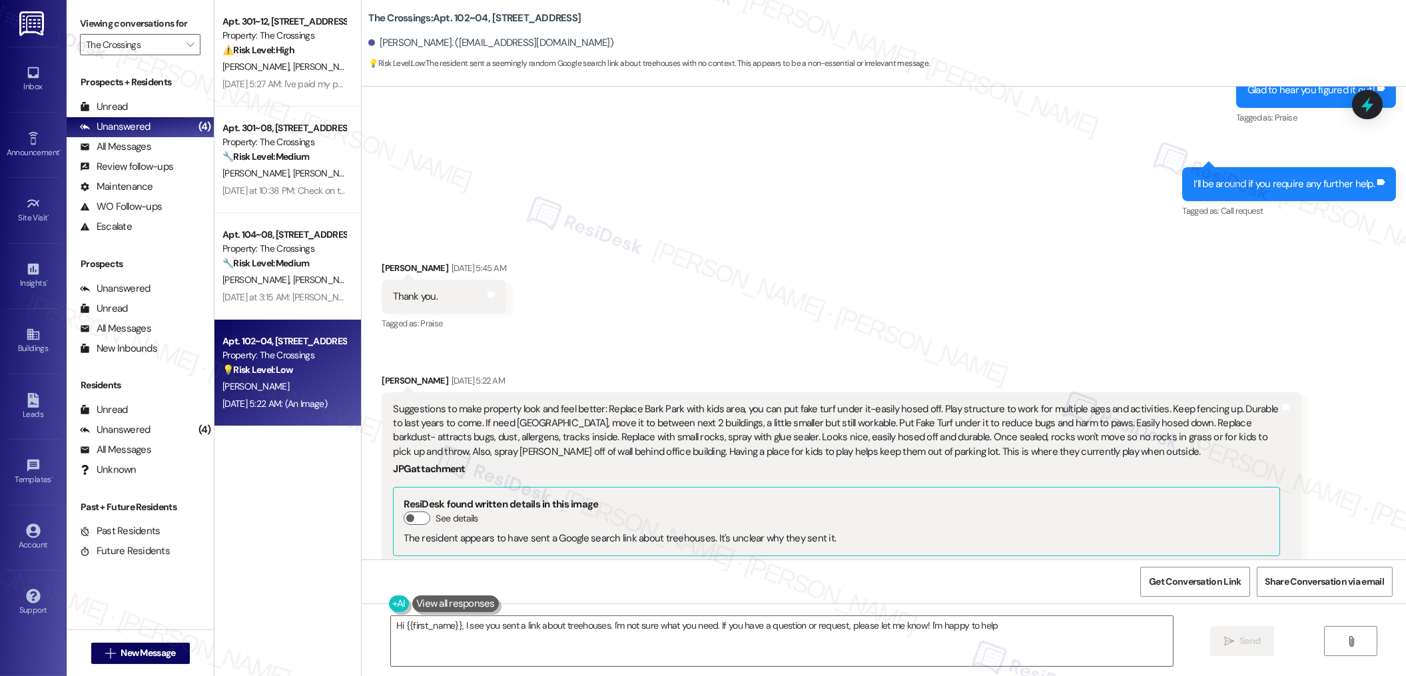
type textarea "Hi {{first_name}}, I see you sent a link about treehouses. I'm not sure what yo…"
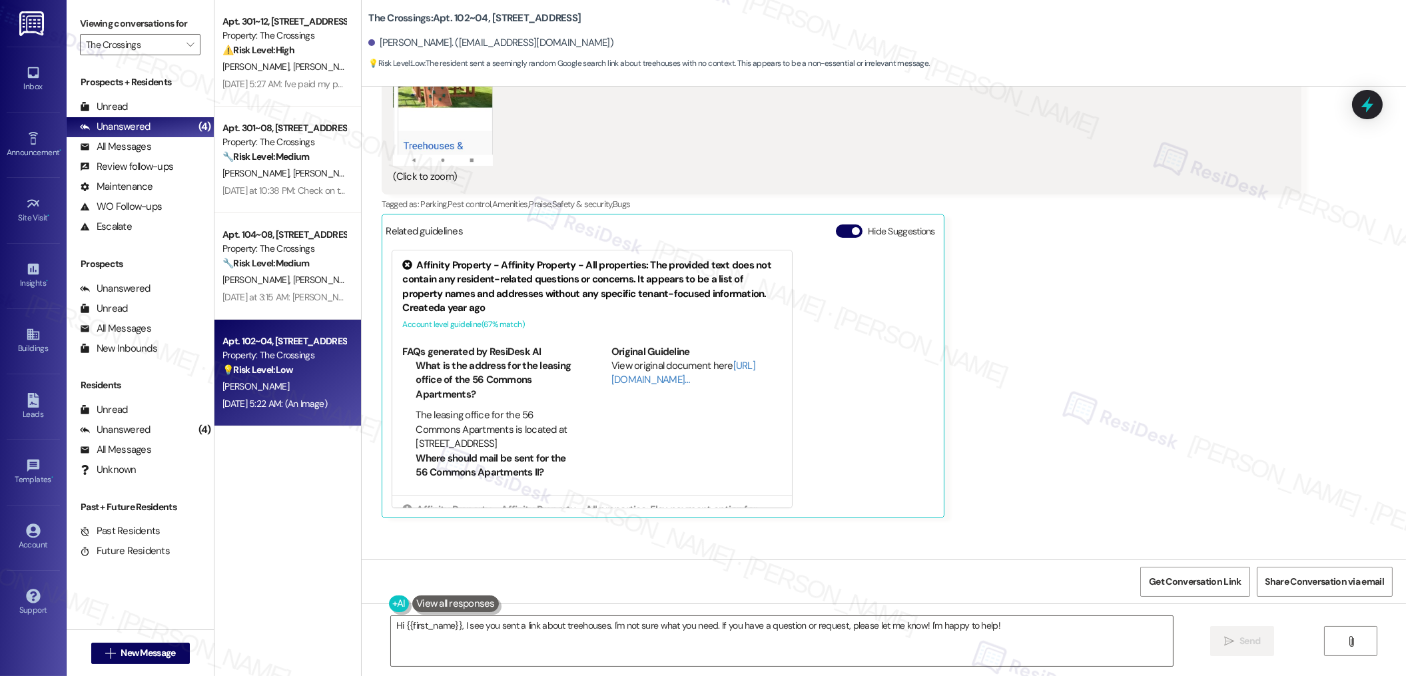
scroll to position [21718, 0]
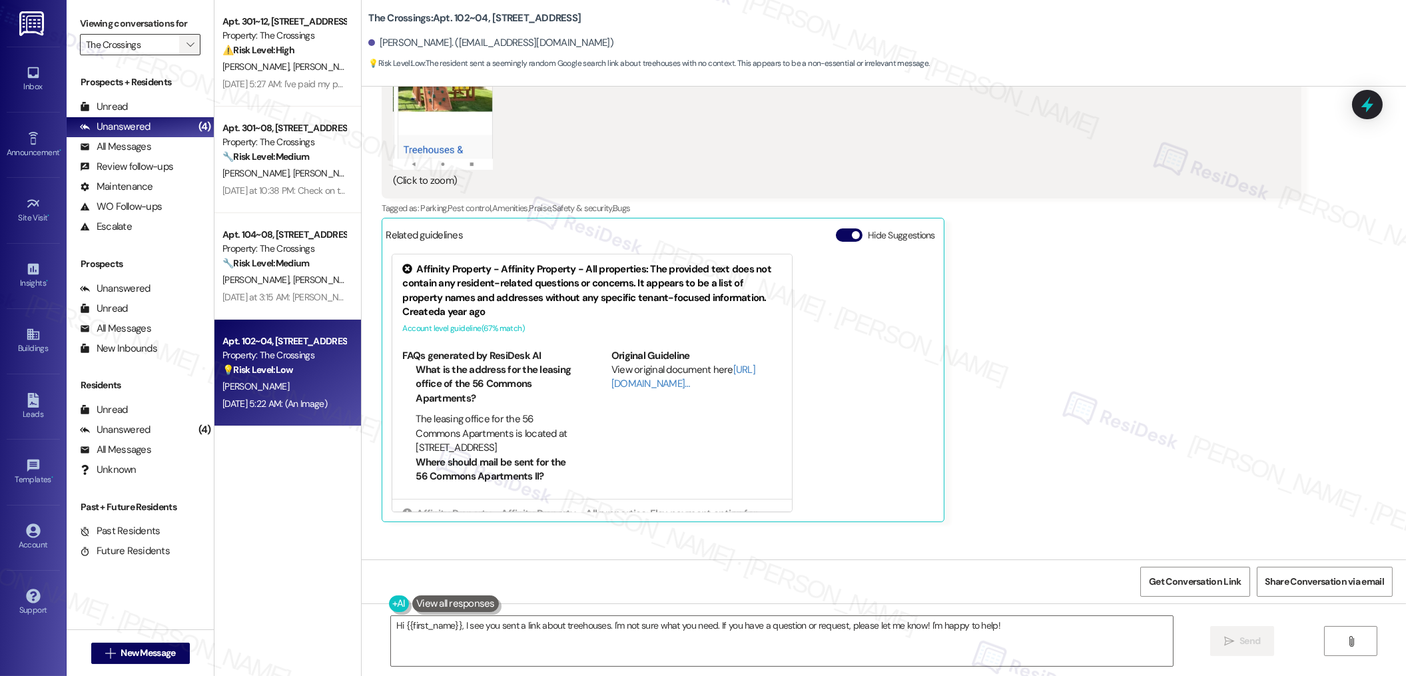
click at [184, 47] on button "" at bounding box center [189, 44] width 21 height 21
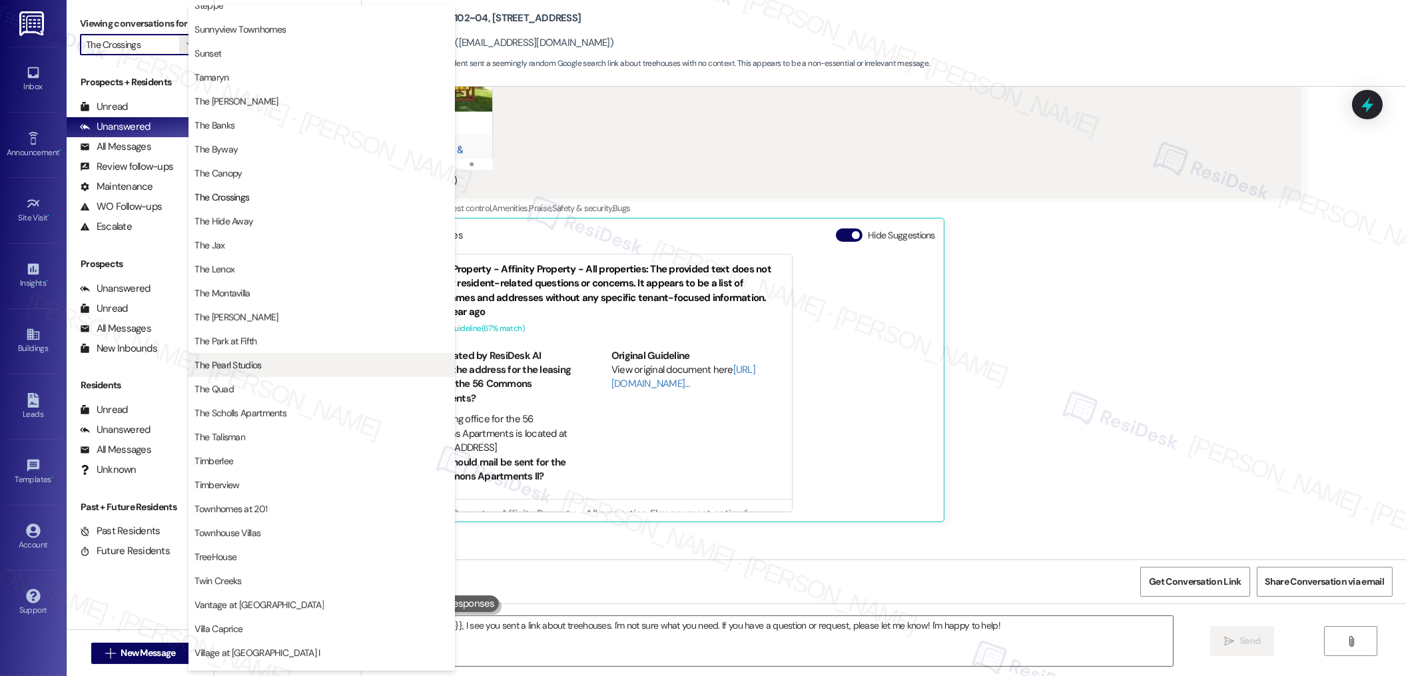
click at [284, 372] on button "The Pearl Studios" at bounding box center [321, 365] width 266 height 24
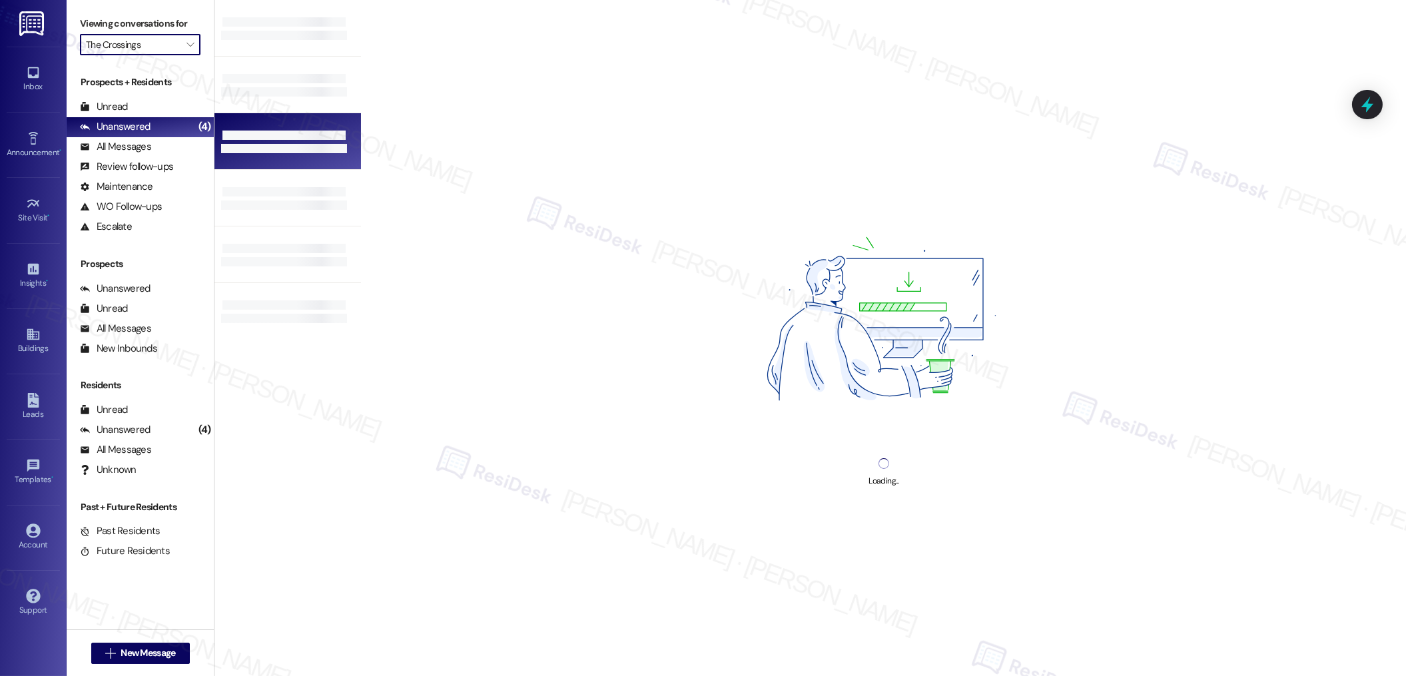
type input "The Pearl Studios"
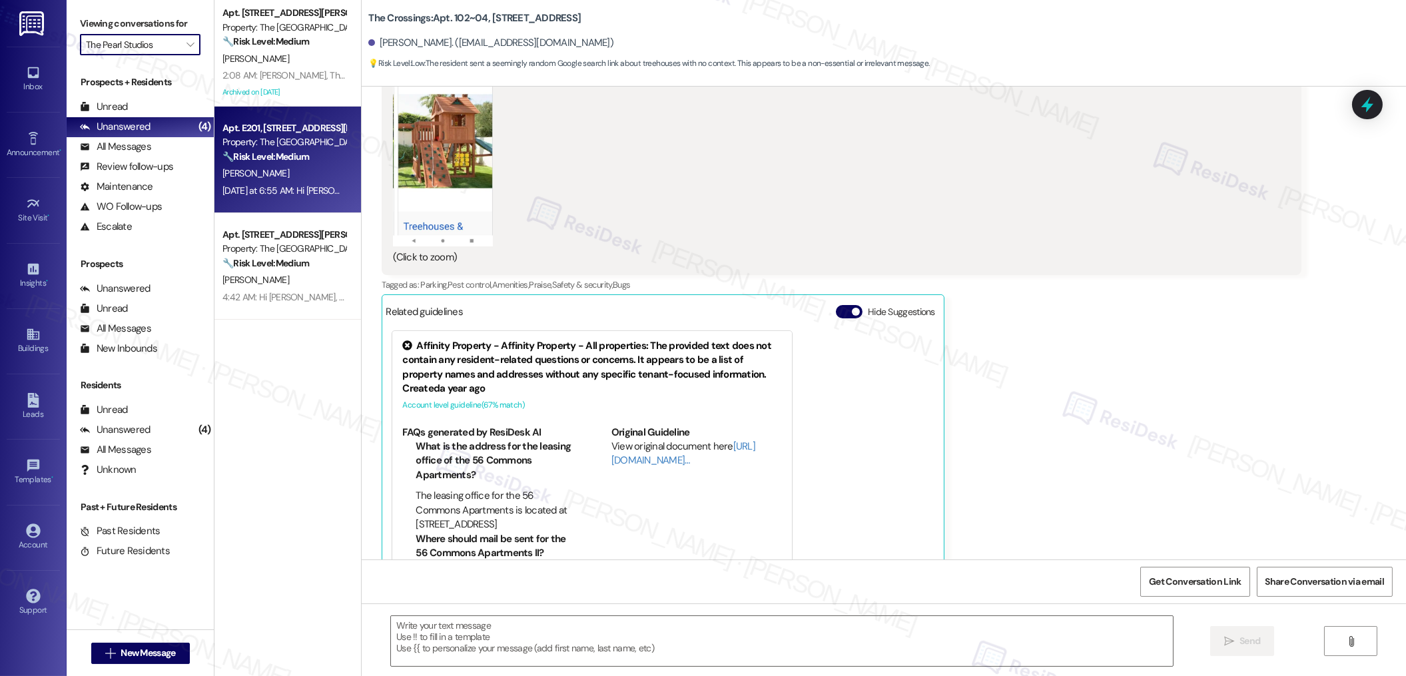
type textarea "Fetching suggested responses. Please feel free to read through the conversation…"
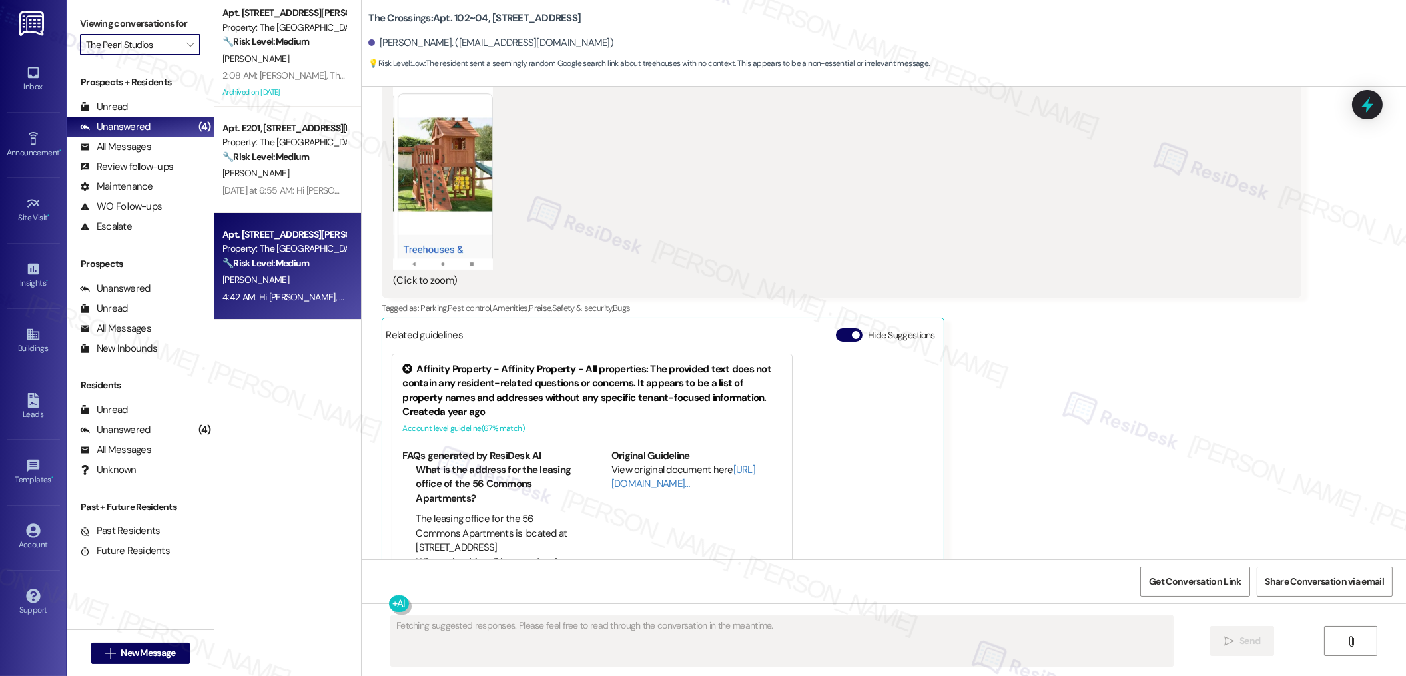
click at [286, 265] on strong "🔧 Risk Level: Medium" at bounding box center [265, 263] width 87 height 12
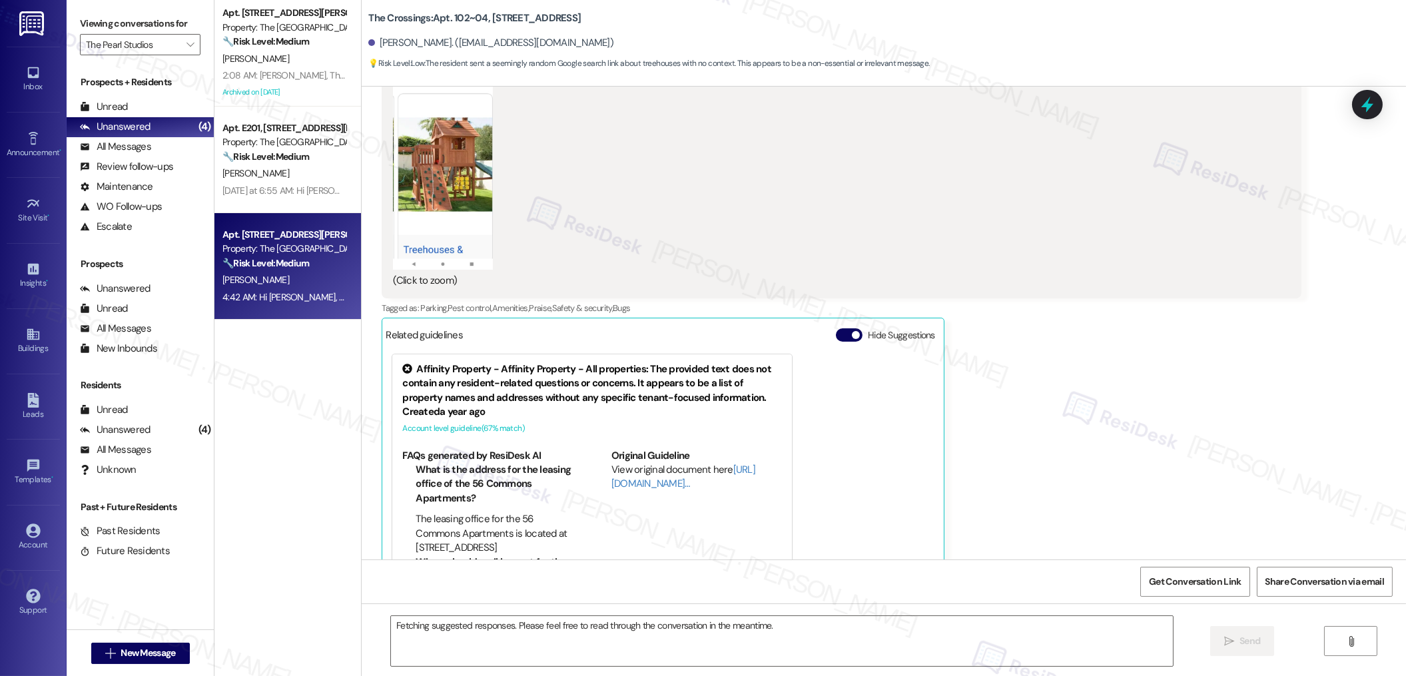
click at [286, 265] on strong "🔧 Risk Level: Medium" at bounding box center [265, 263] width 87 height 12
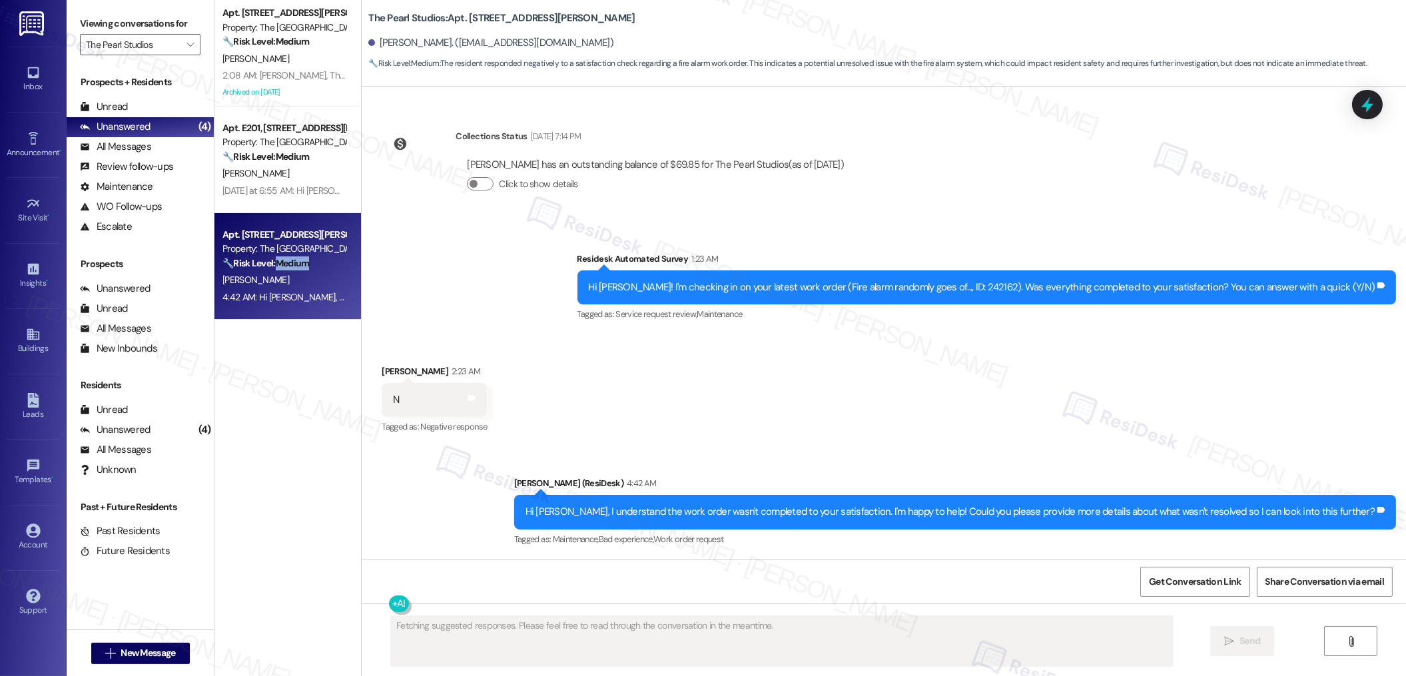
scroll to position [202, 0]
click at [286, 289] on div "4:42 AM: Hi [PERSON_NAME], I understand the work order wasn't completed to your…" at bounding box center [284, 297] width 126 height 17
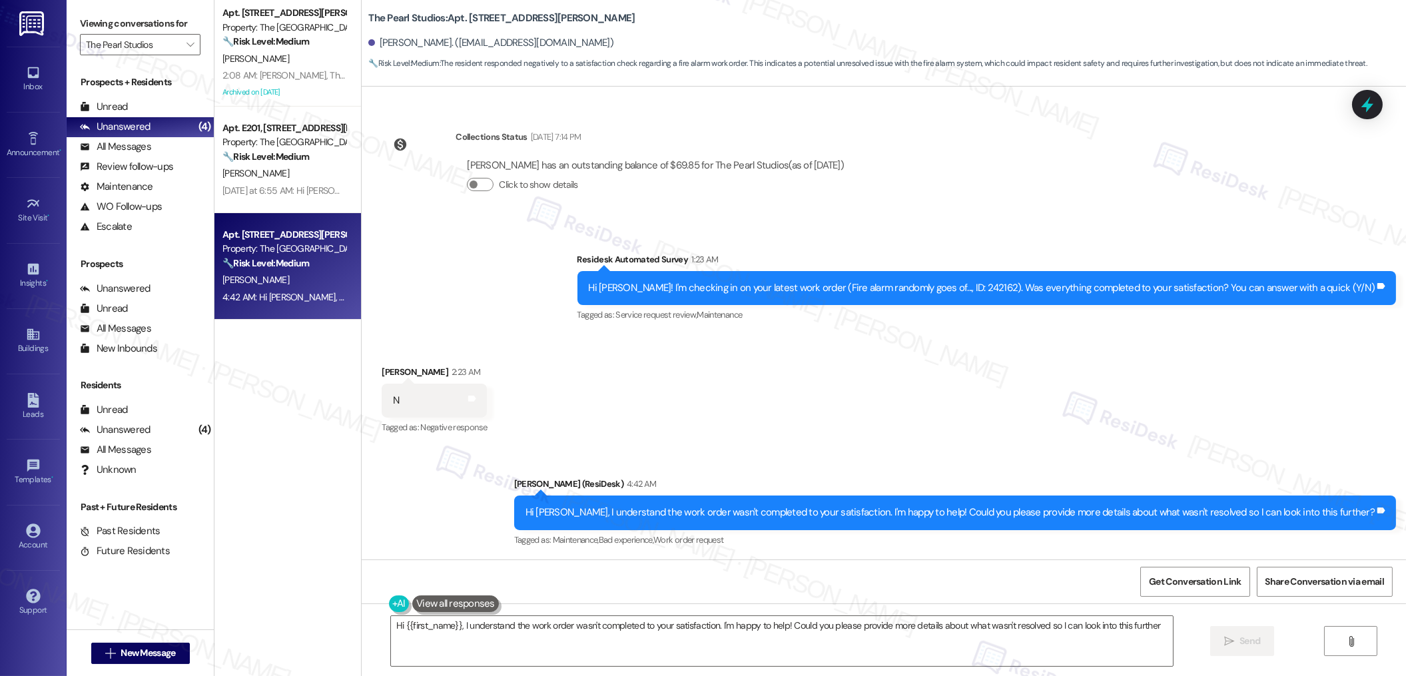
type textarea "Hi {{first_name}}, I understand the work order wasn't completed to your satisfa…"
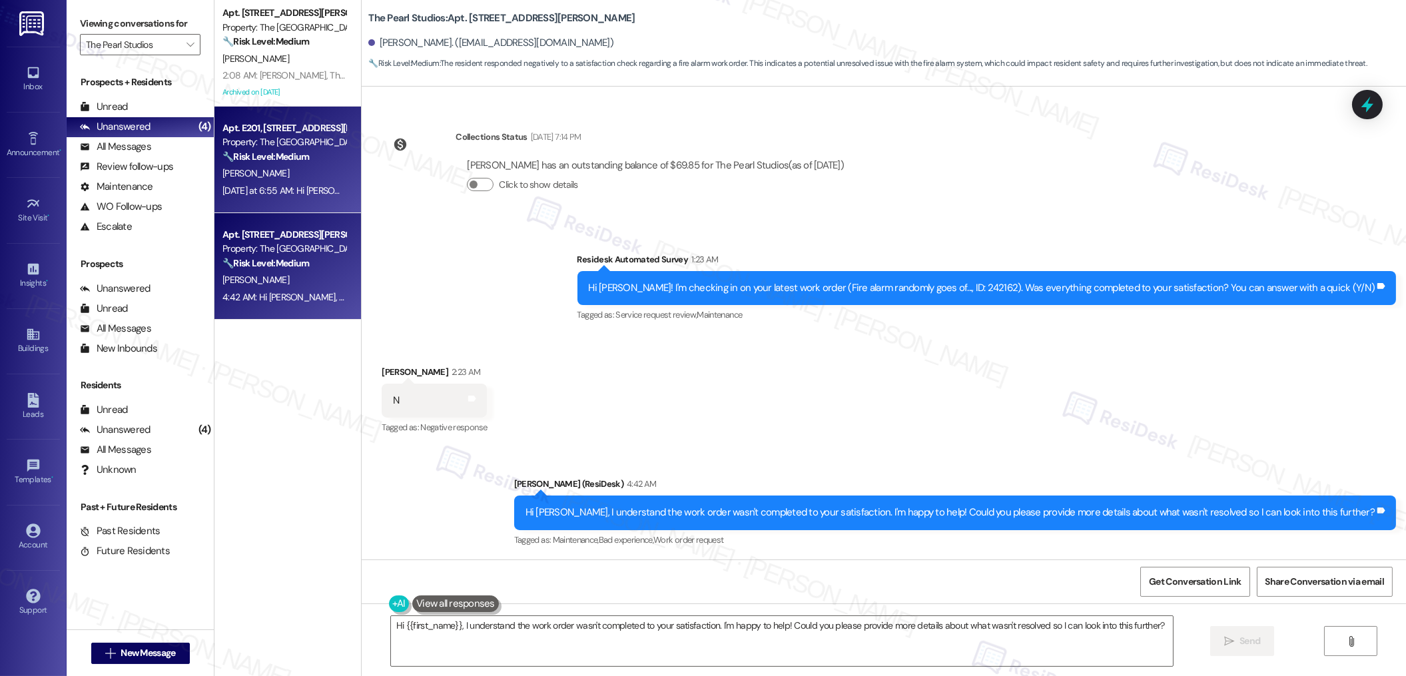
click at [274, 185] on div "[DATE] at 6:55 AM: Hi [PERSON_NAME], thank you so much for getting back to me. …" at bounding box center [1013, 190] width 1583 height 12
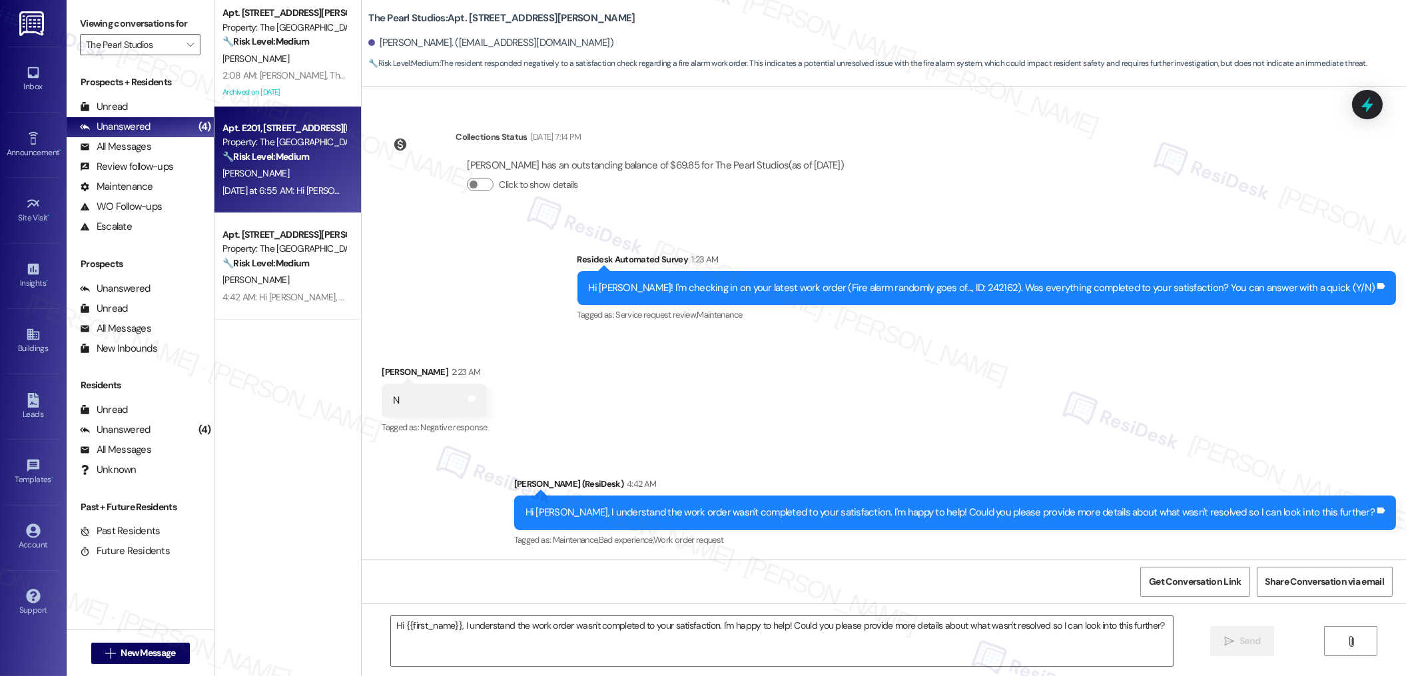
type textarea "Fetching suggested responses. Please feel free to read through the conversation…"
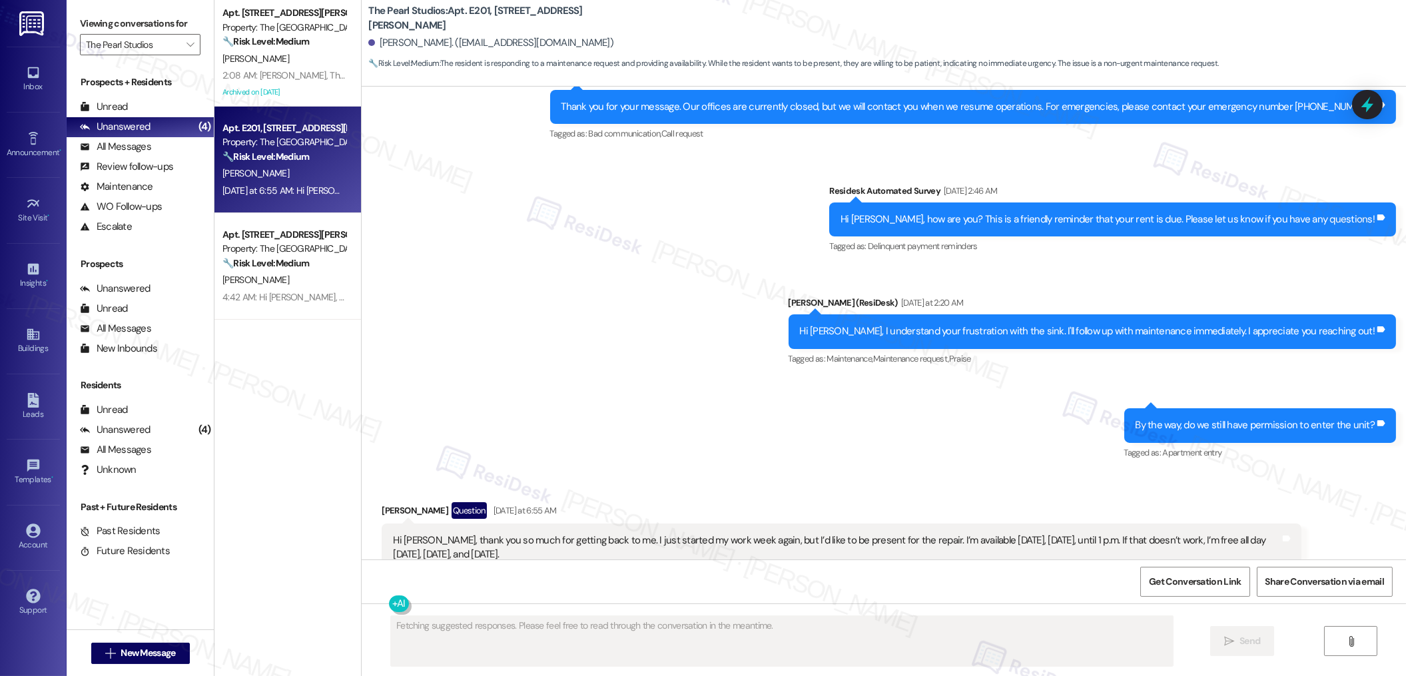
scroll to position [3453, 0]
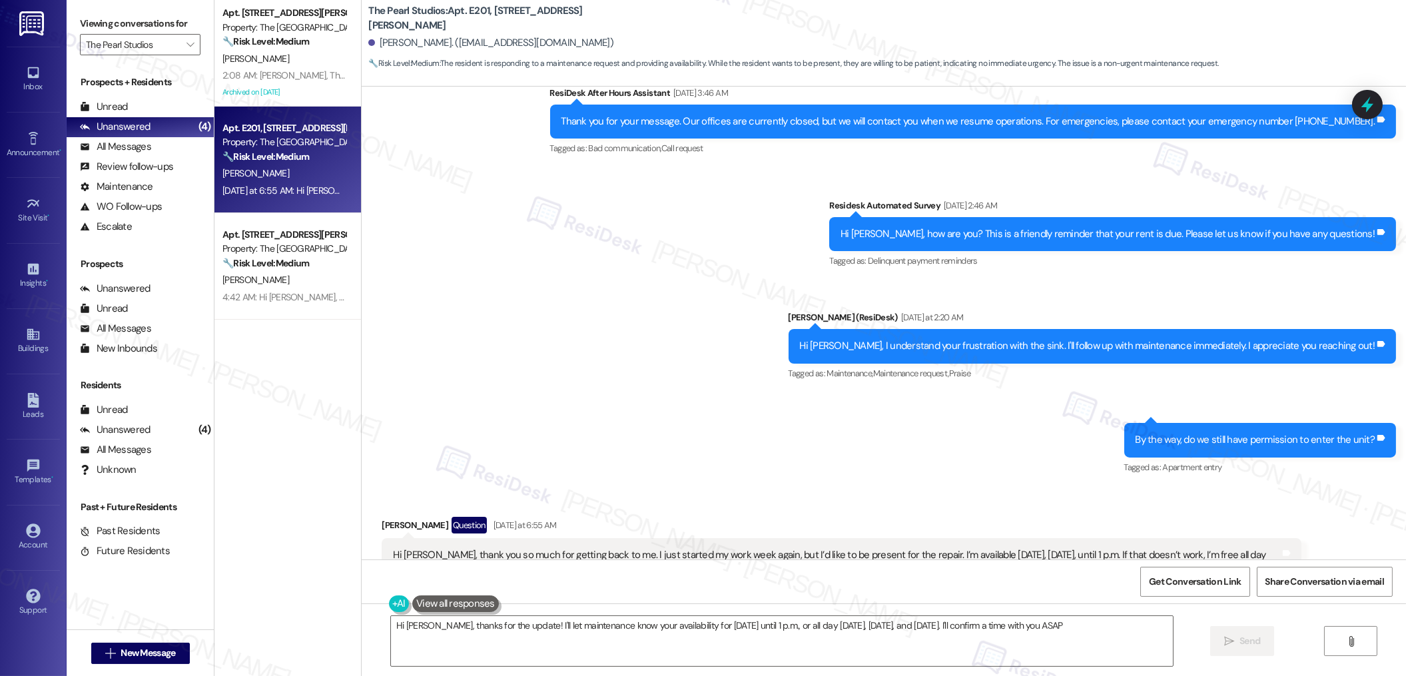
type textarea "Hi [PERSON_NAME], thanks for the update! I'll let maintenance know your availab…"
click at [832, 548] on div "Hi [PERSON_NAME], thank you so much for getting back to me. I just started my w…" at bounding box center [836, 576] width 887 height 57
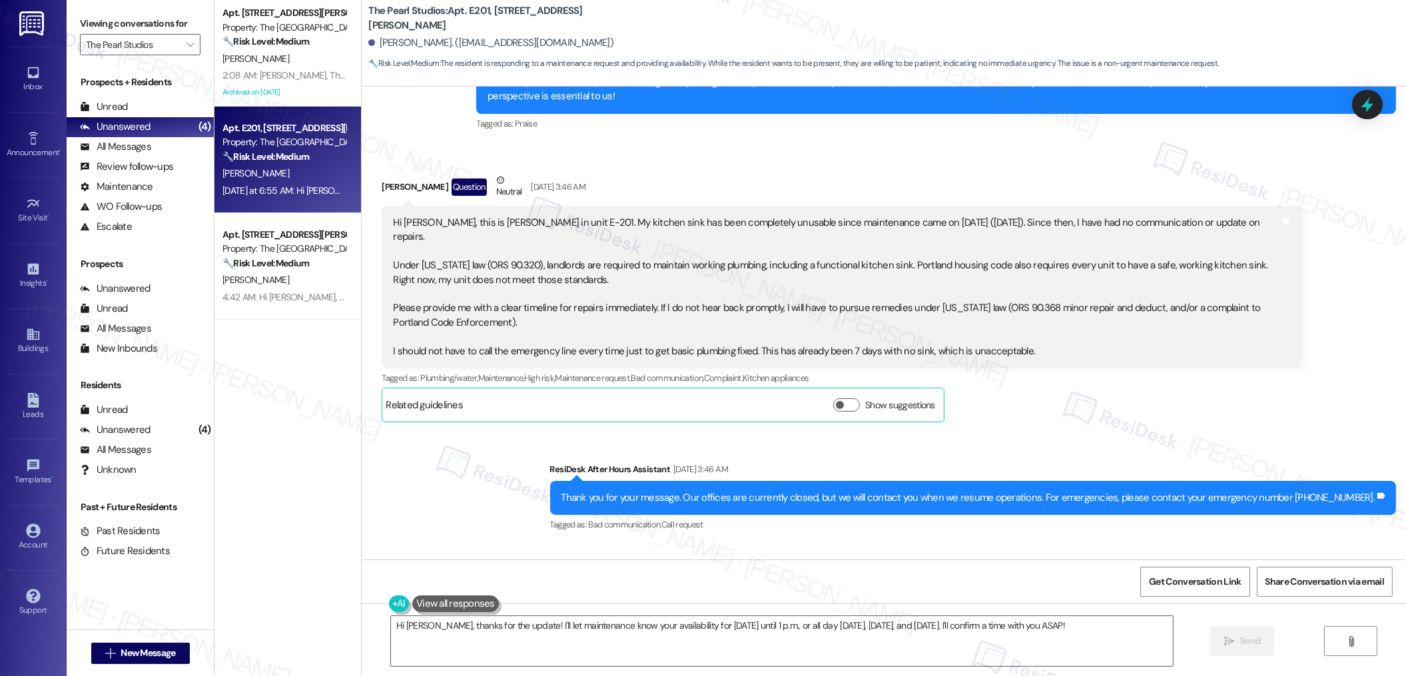
scroll to position [3074, 0]
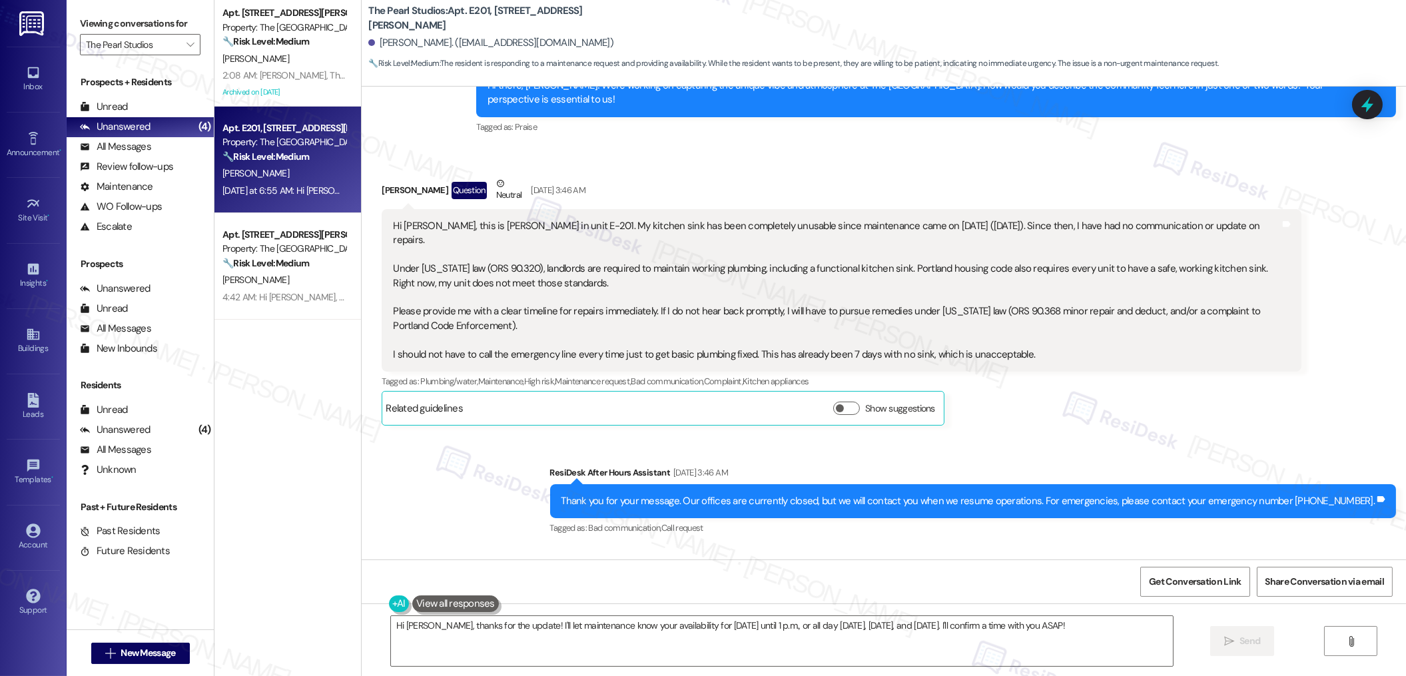
click at [734, 219] on div "Hi Sarah, this is Derek Miller in unit E-201. My kitchen sink has been complete…" at bounding box center [836, 290] width 887 height 142
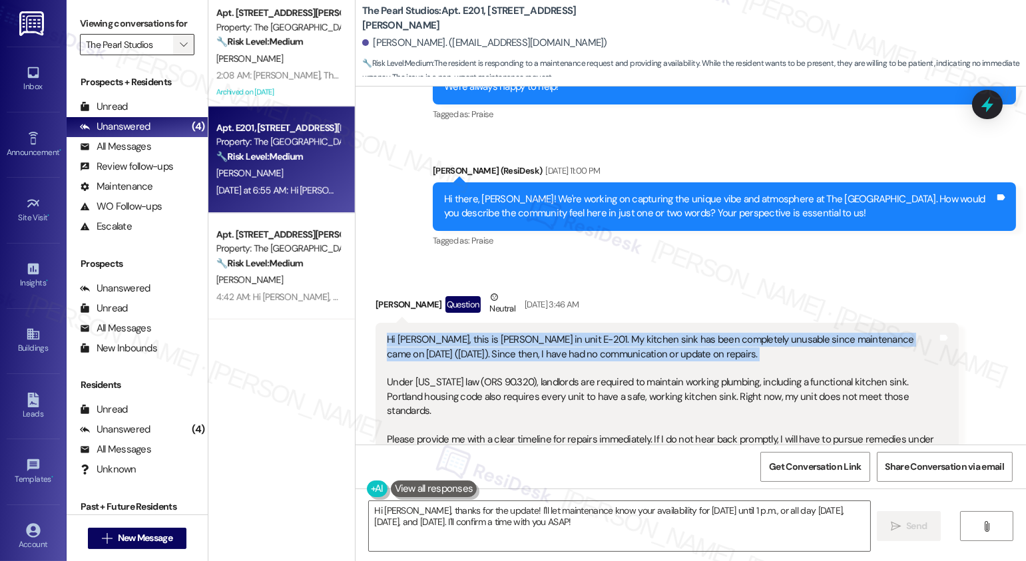
scroll to position [3231, 0]
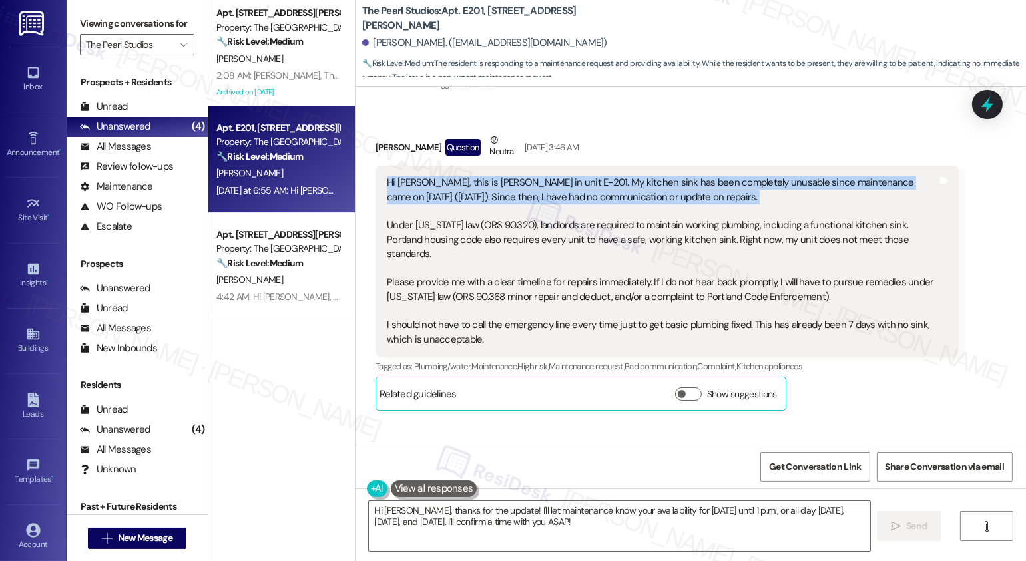
click at [463, 21] on b "The Pearl Studios: Apt. E201, 1430 NW Pettygrove St" at bounding box center [495, 18] width 266 height 29
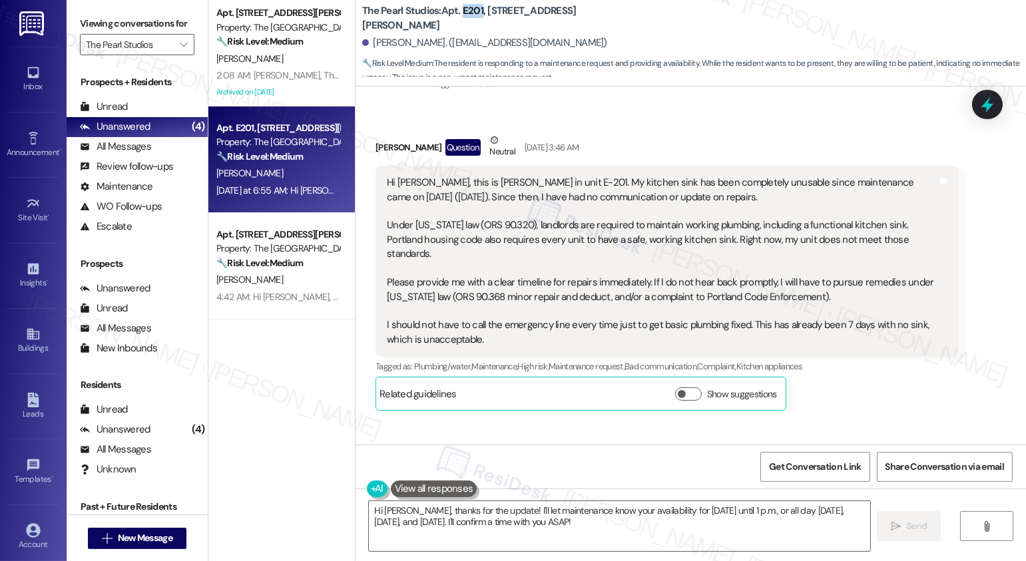
copy b "E201"
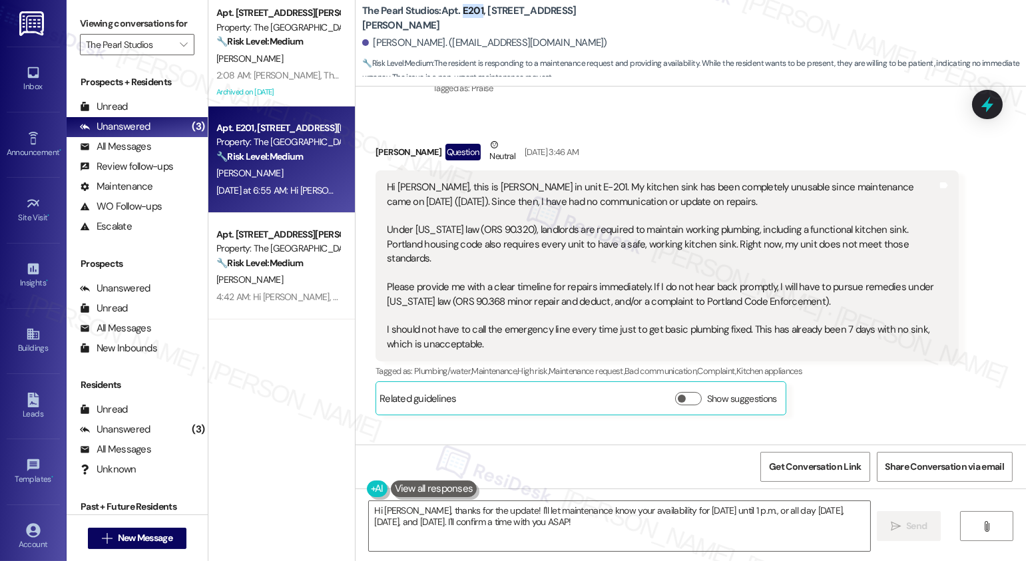
scroll to position [3199, 0]
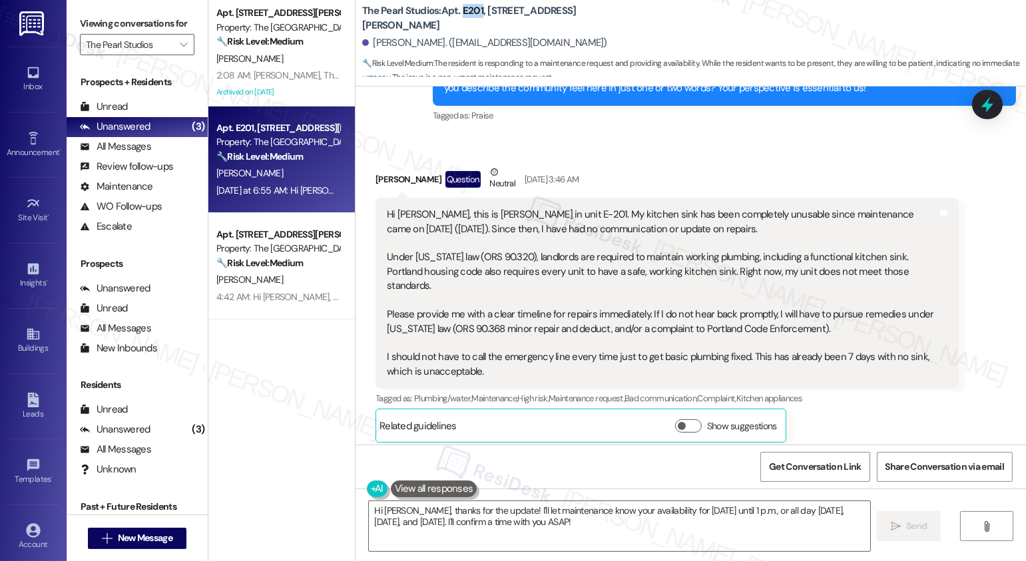
click at [549, 208] on div "Hi Sarah, this is Derek Miller in unit E-201. My kitchen sink has been complete…" at bounding box center [662, 293] width 551 height 171
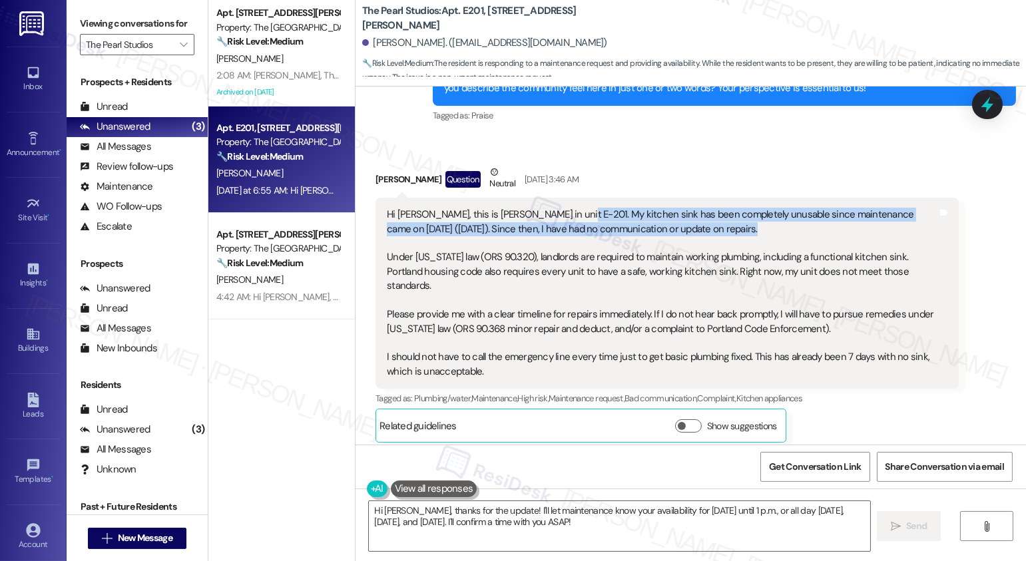
drag, startPoint x: 546, startPoint y: 197, endPoint x: 869, endPoint y: 208, distance: 323.1
click at [869, 208] on div "Hi Sarah, this is Derek Miller in unit E-201. My kitchen sink has been complete…" at bounding box center [662, 293] width 551 height 171
copy div "My kitchen sink has been completely unusable since maintenance came on August 2…"
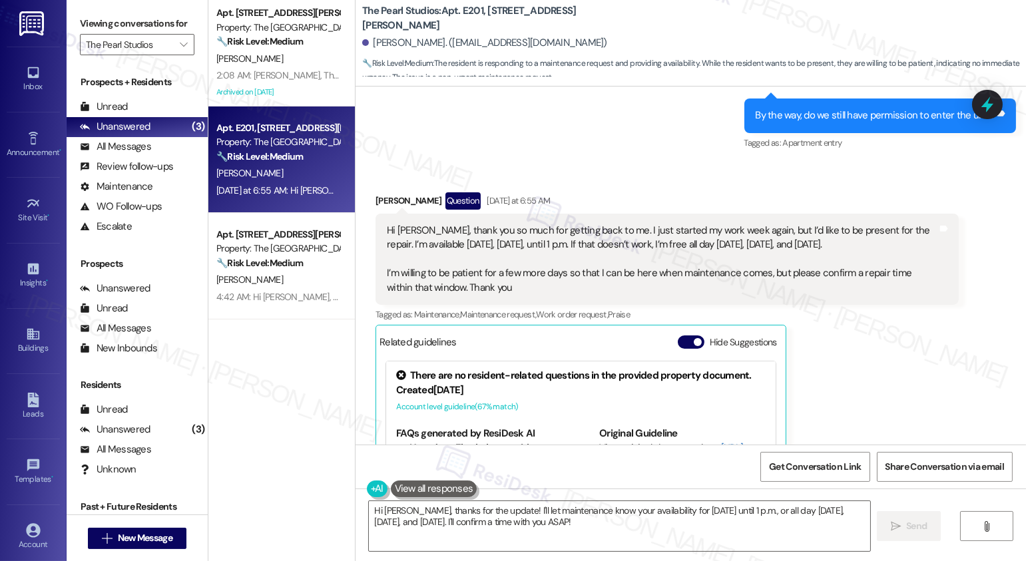
scroll to position [3807, 0]
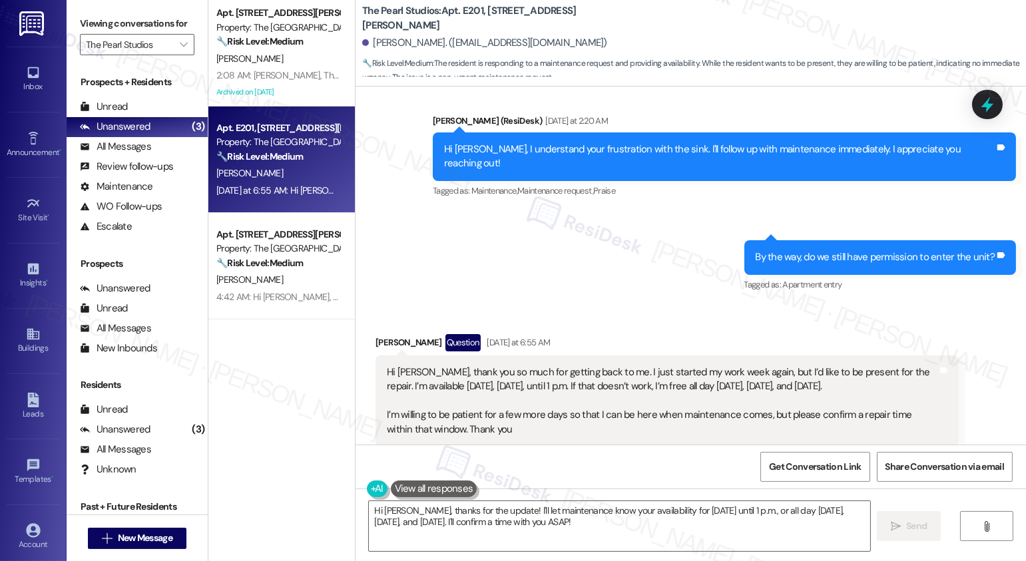
click at [477, 366] on div "Hi [PERSON_NAME], thank you so much for getting back to me. I just started my w…" at bounding box center [662, 401] width 551 height 71
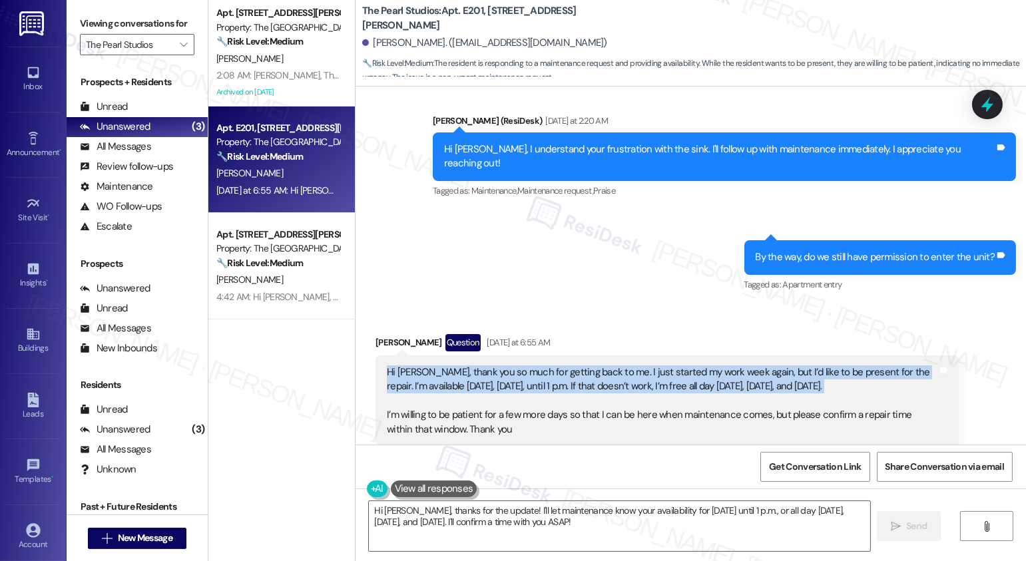
click at [477, 366] on div "Hi [PERSON_NAME], thank you so much for getting back to me. I just started my w…" at bounding box center [662, 401] width 551 height 71
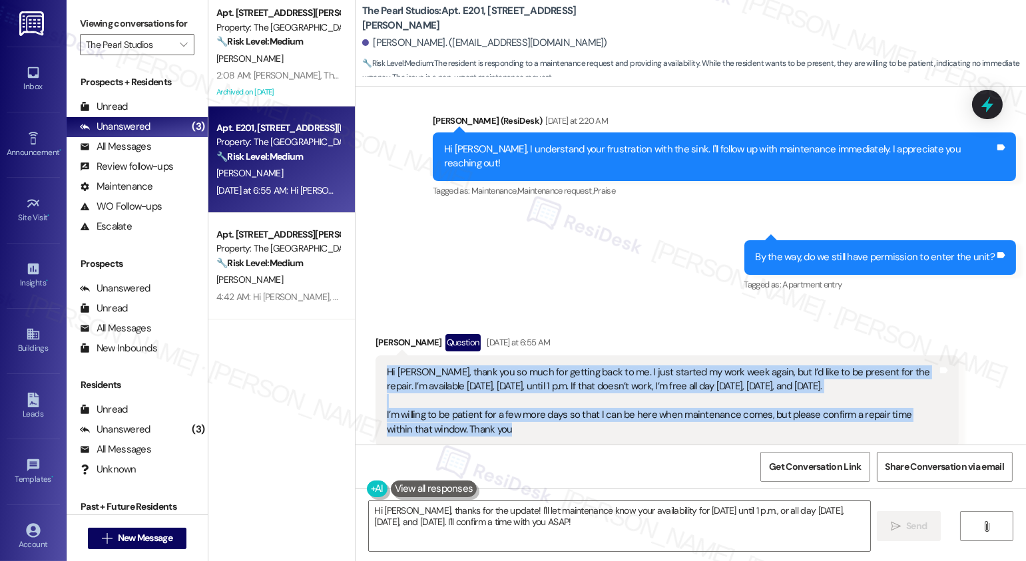
drag, startPoint x: 378, startPoint y: 324, endPoint x: 499, endPoint y: 382, distance: 134.6
click at [499, 382] on div "Hi [PERSON_NAME], thank you so much for getting back to me. I just started my w…" at bounding box center [662, 401] width 551 height 71
copy div "Hi Sarah, thank you so much for getting back to me. I just started my work week…"
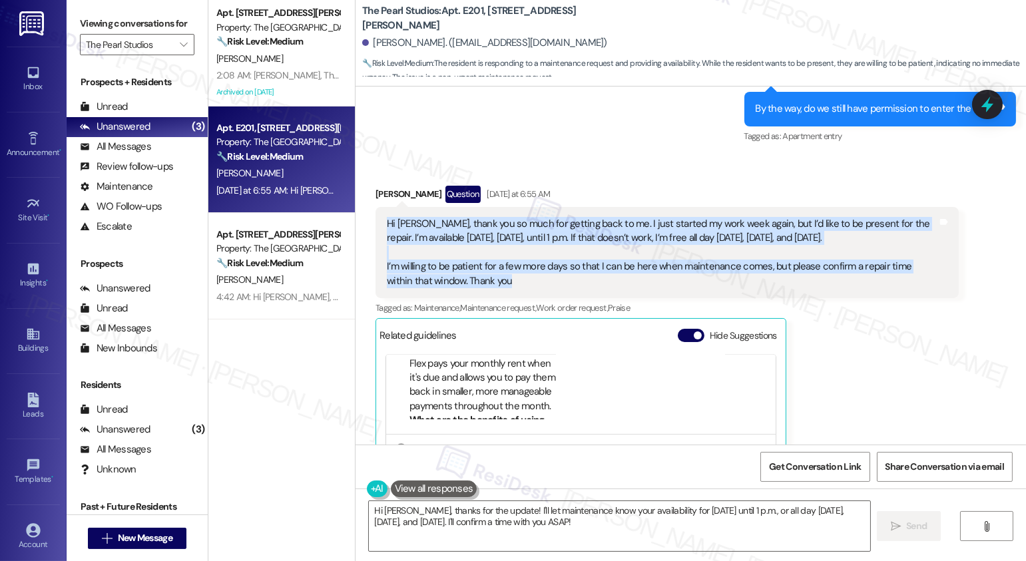
scroll to position [4172, 0]
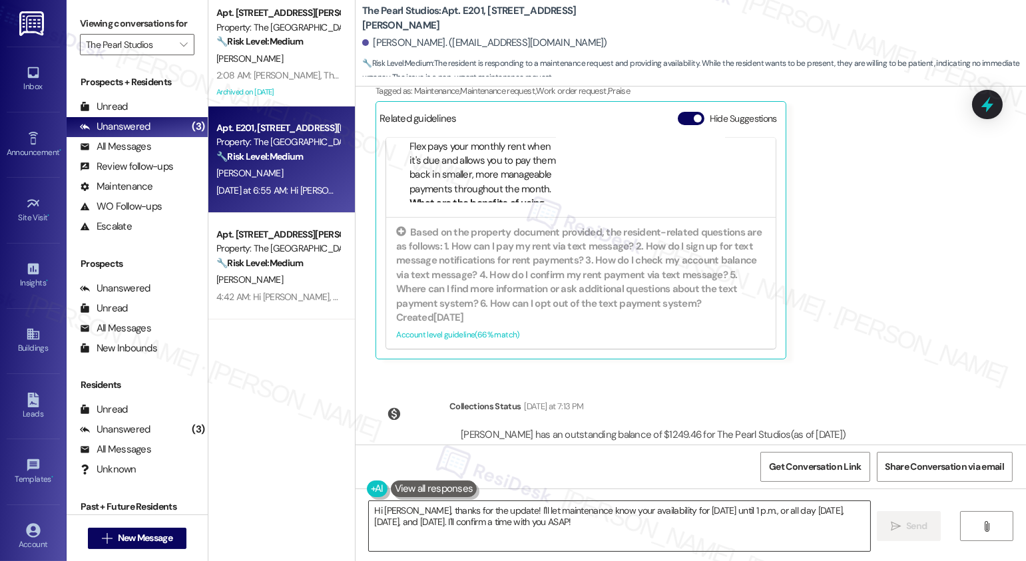
click at [596, 523] on textarea "Hi Derek, thanks for the update! I'll let maintenance know your availability fo…" at bounding box center [619, 526] width 501 height 50
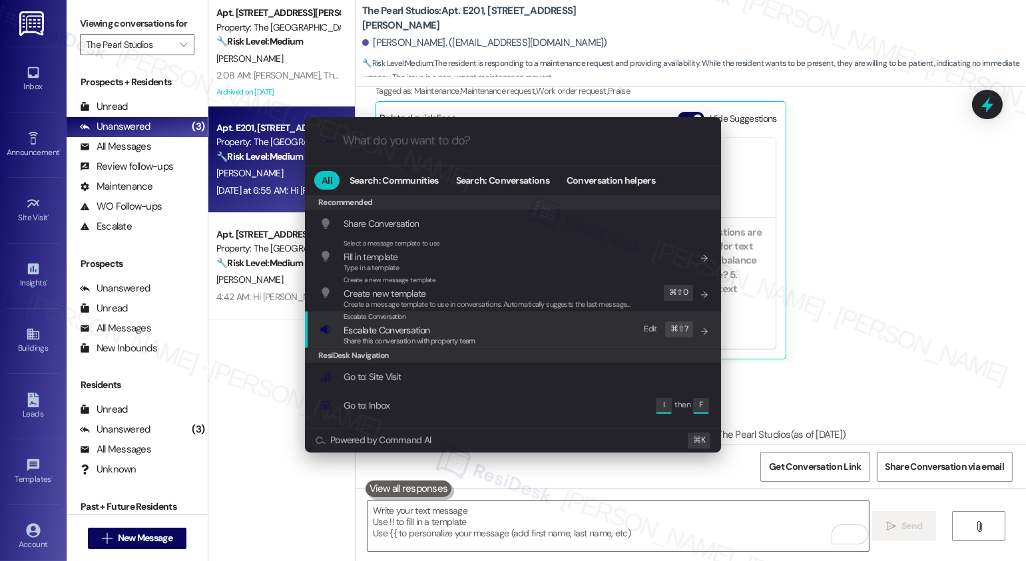
click at [428, 338] on span "Share this conversation with property team" at bounding box center [410, 340] width 132 height 9
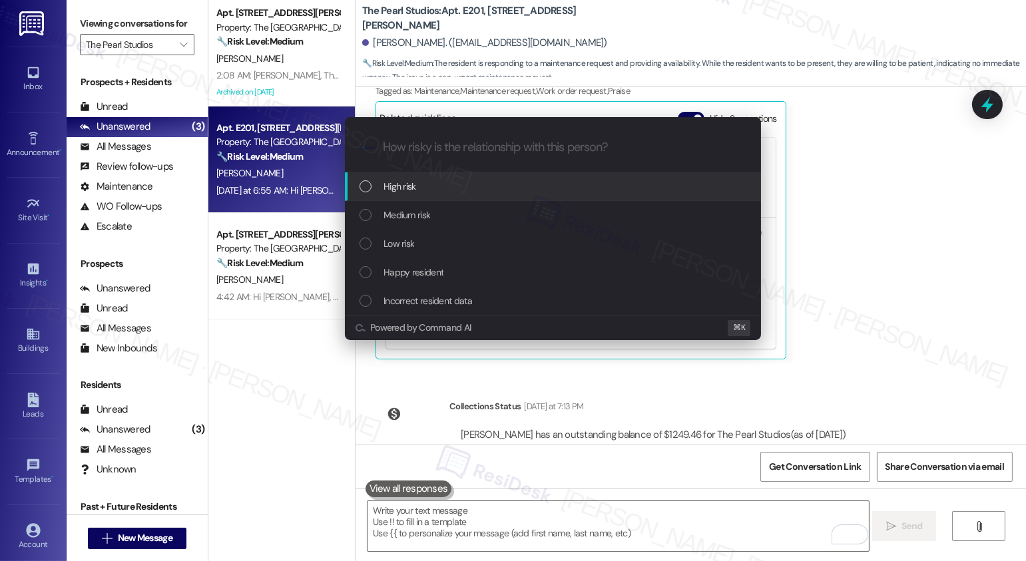
click at [461, 190] on div "High risk" at bounding box center [555, 186] width 390 height 15
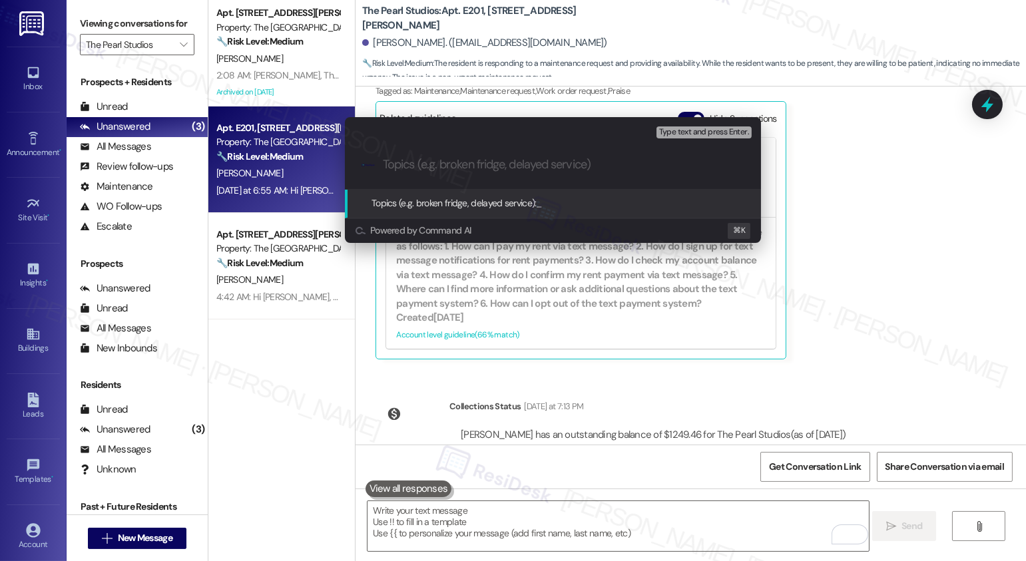
paste input "Work Order #242397"
type input "Work Order #242397 - Kitchen Sink"
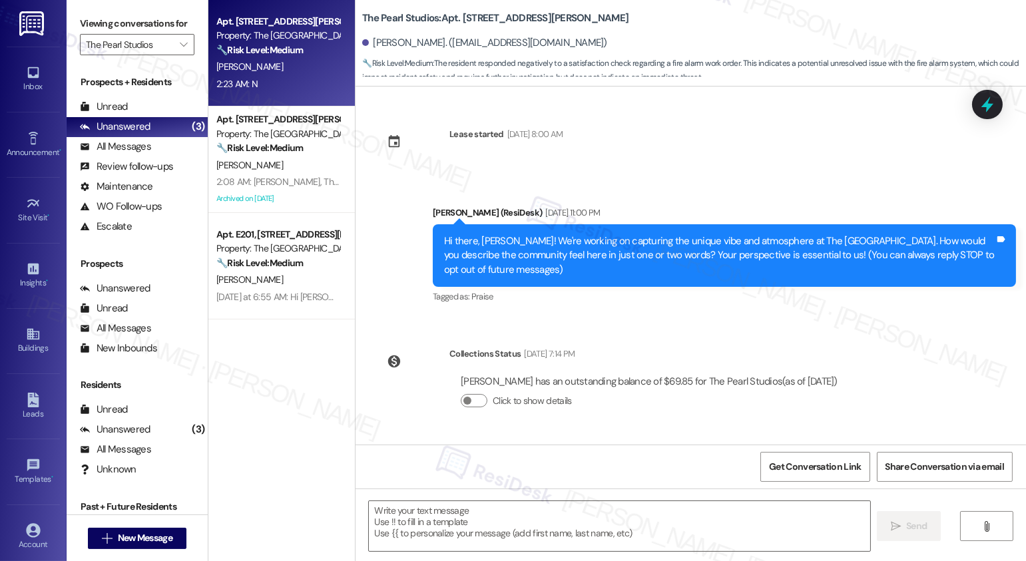
scroll to position [234, 0]
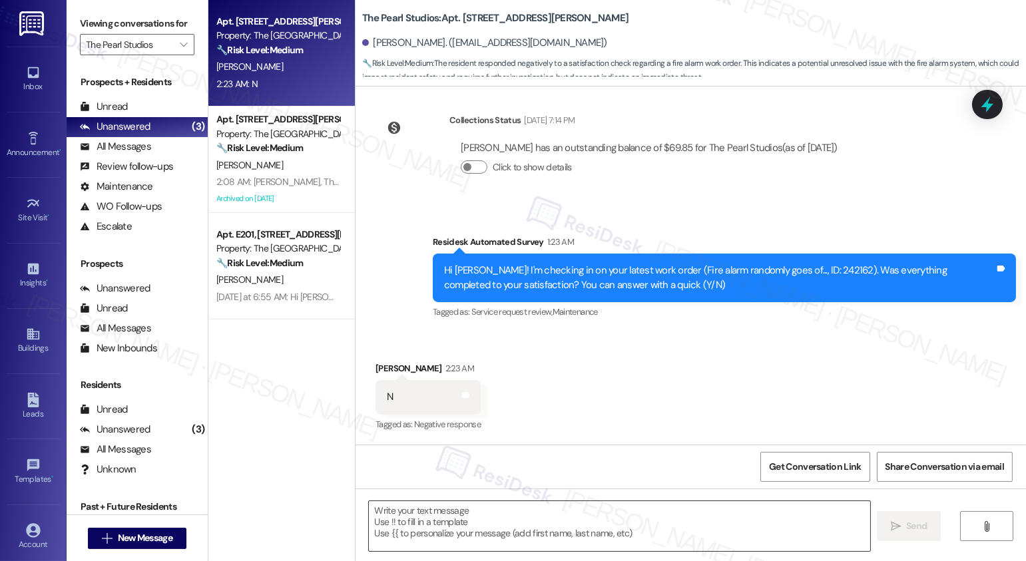
click at [387, 528] on textarea at bounding box center [619, 526] width 501 height 50
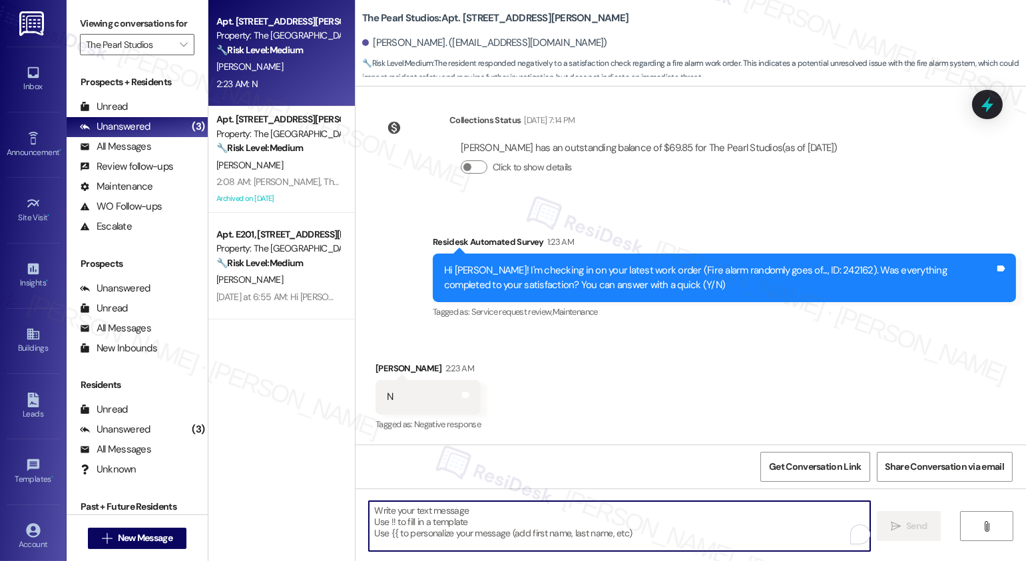
paste textarea "Hi {{first_name}}, I understand the work order wasn't completed to your satisfa…"
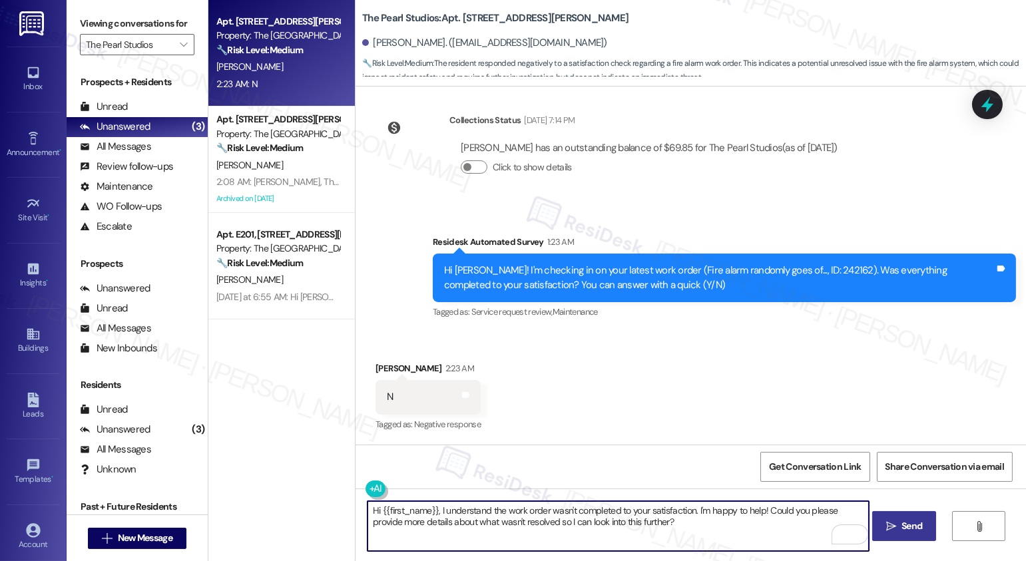
type textarea "Hi {{first_name}}, I understand the work order wasn't completed to your satisfa…"
click at [913, 529] on span "Send" at bounding box center [912, 526] width 21 height 14
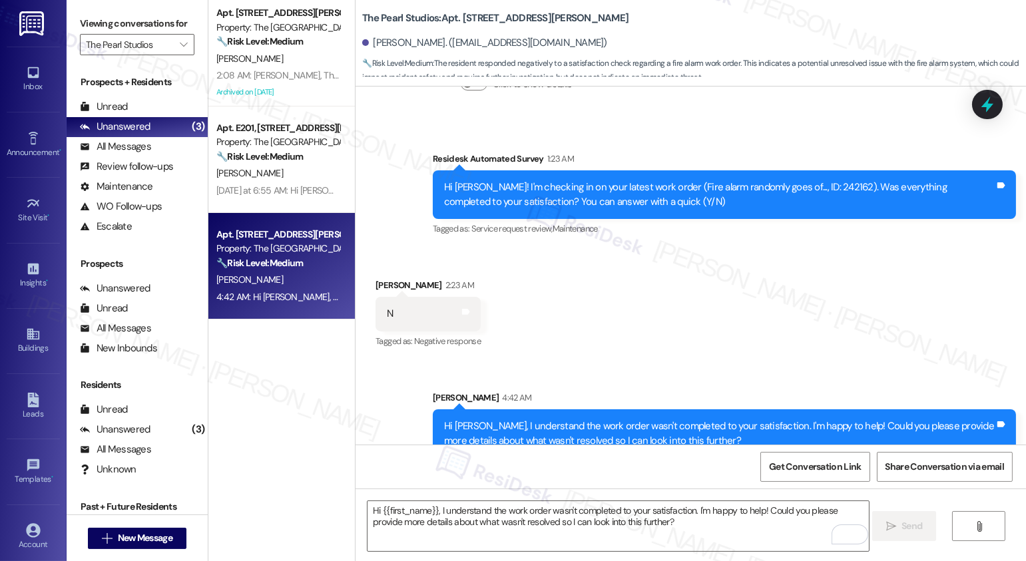
scroll to position [340, 0]
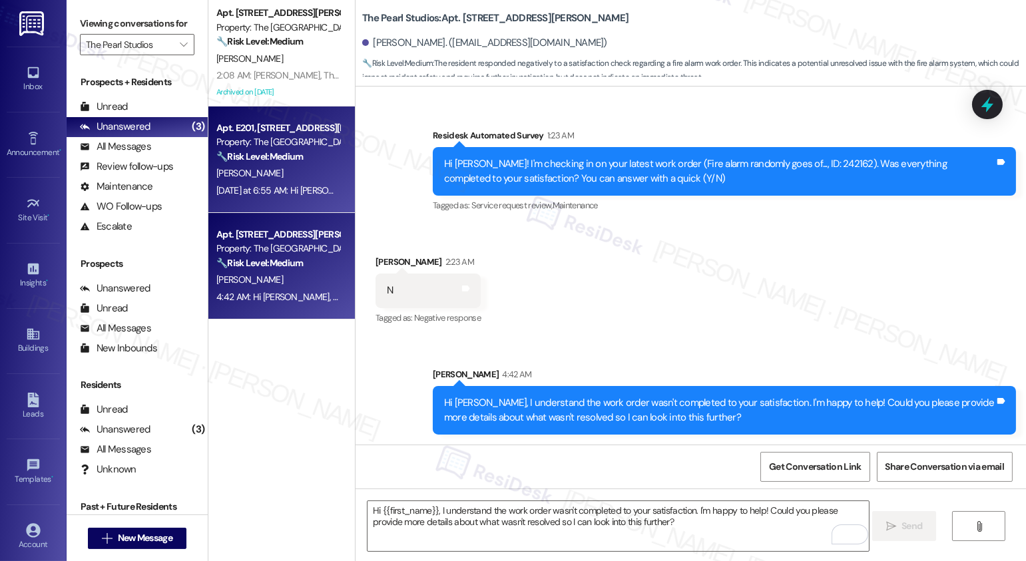
click at [316, 155] on div "🔧 Risk Level: Medium The resident is responding to a maintenance request and pr…" at bounding box center [277, 157] width 123 height 14
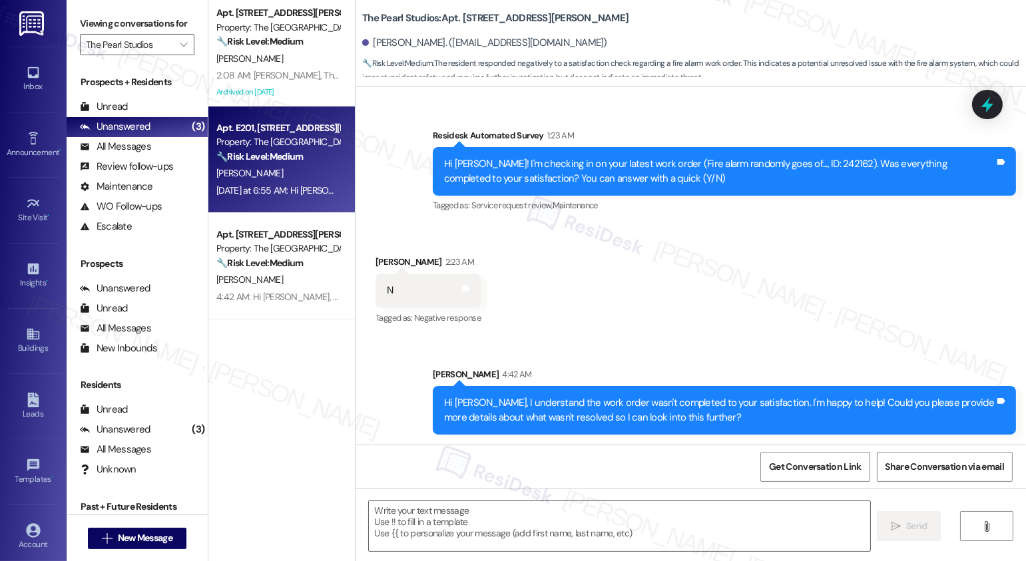
click at [316, 155] on div "🔧 Risk Level: Medium The resident is responding to a maintenance request and pr…" at bounding box center [277, 157] width 123 height 14
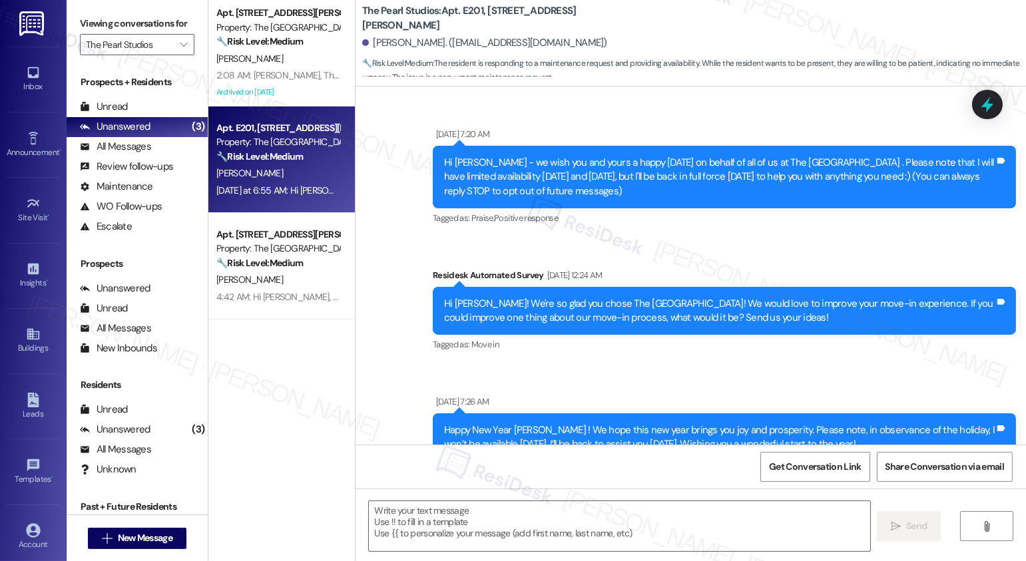
scroll to position [4172, 0]
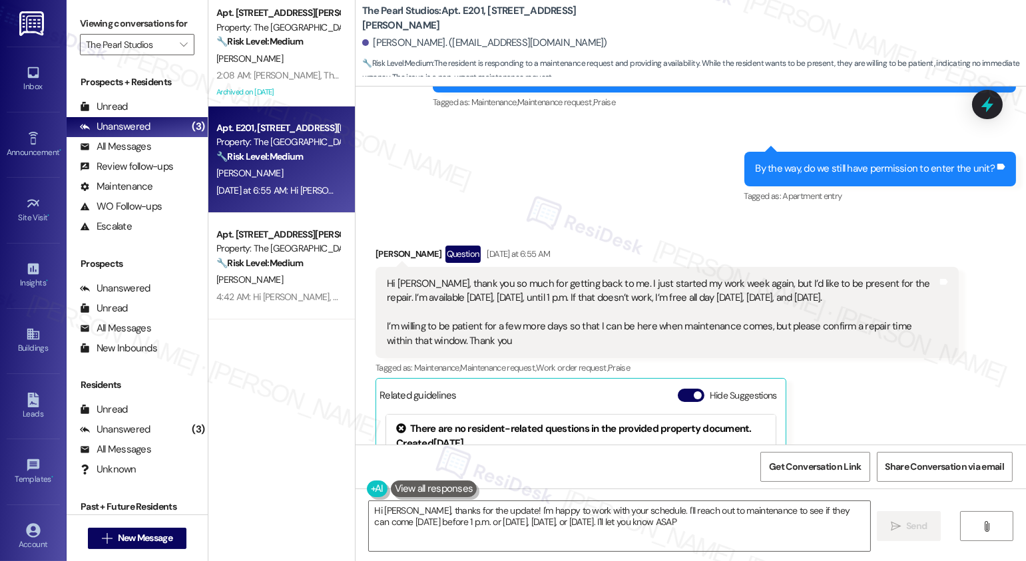
type textarea "Hi [PERSON_NAME], thanks for the update! I'm happy to work with your schedule. …"
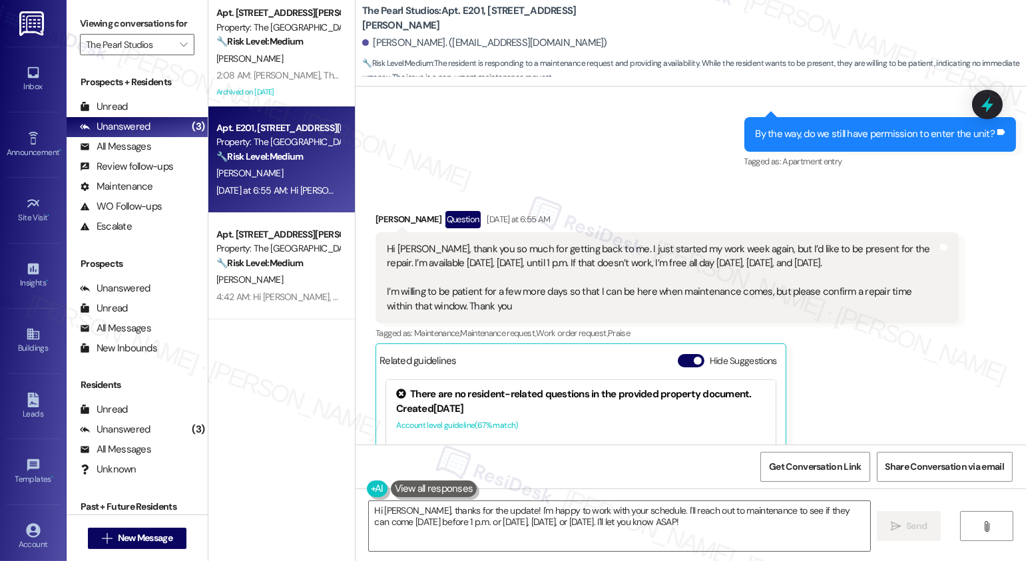
scroll to position [3932, 0]
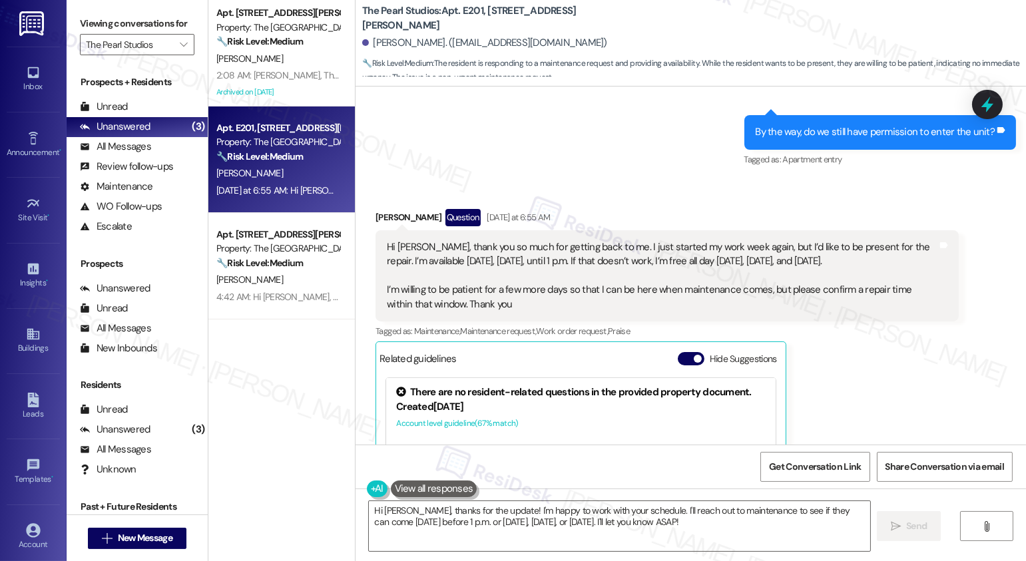
click at [710, 352] on label "Hide Suggestions" at bounding box center [743, 359] width 67 height 14
click at [702, 352] on button "Hide Suggestions" at bounding box center [691, 358] width 27 height 13
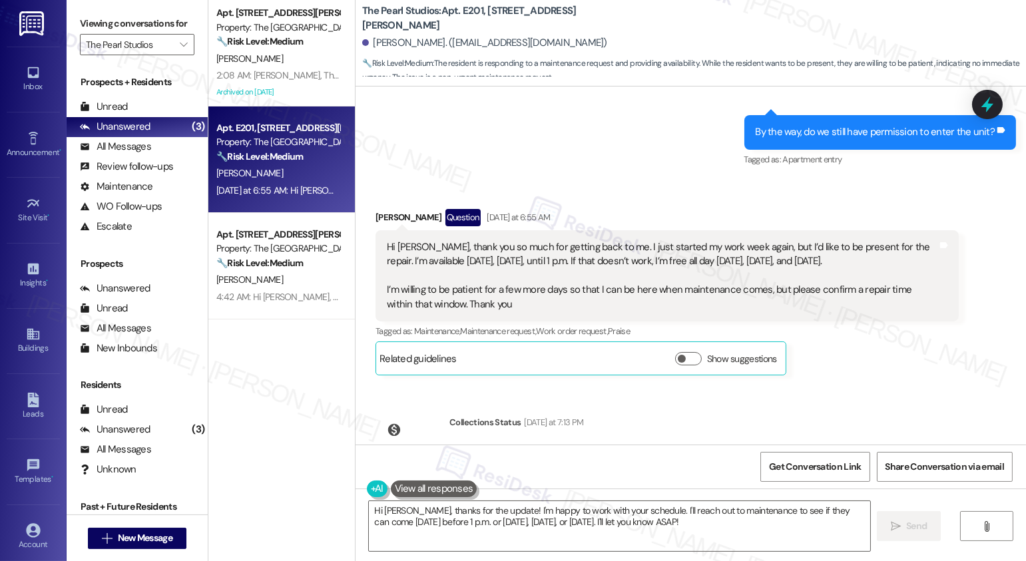
scroll to position [3948, 0]
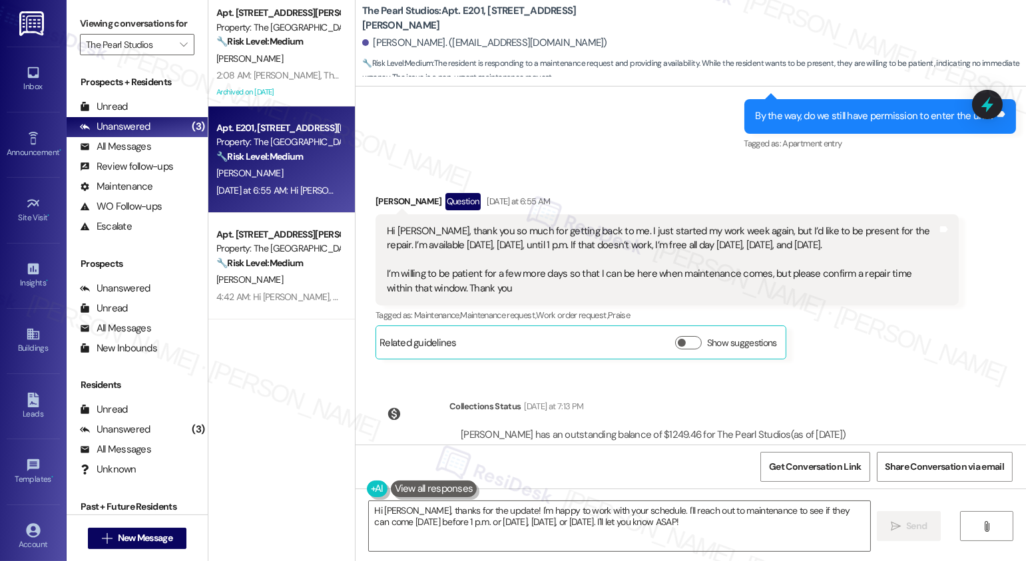
click at [793, 390] on div "Collections Status [DATE] at 7:13 PM [PERSON_NAME] has an outstanding balance o…" at bounding box center [616, 441] width 501 height 103
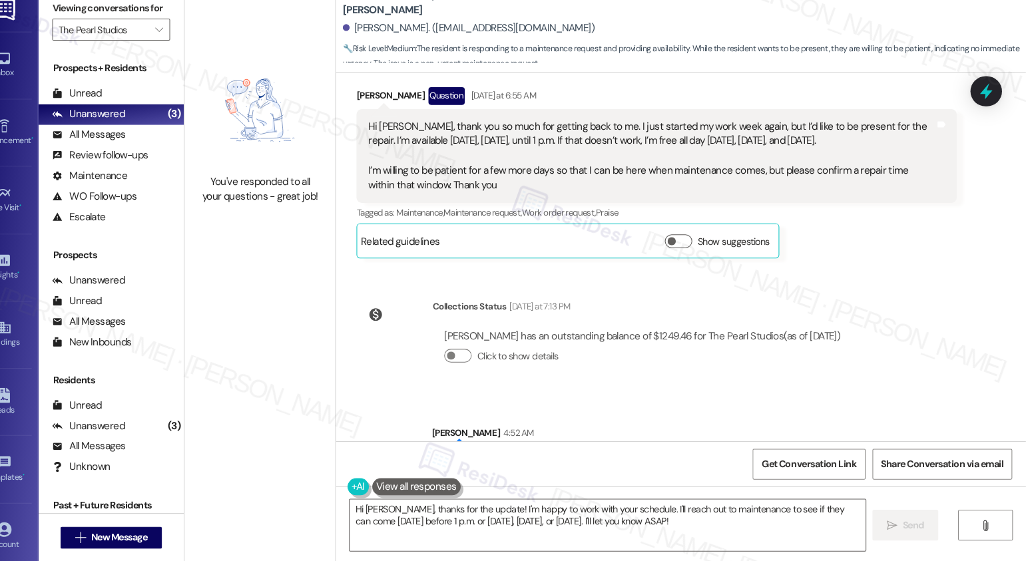
scroll to position [0, 0]
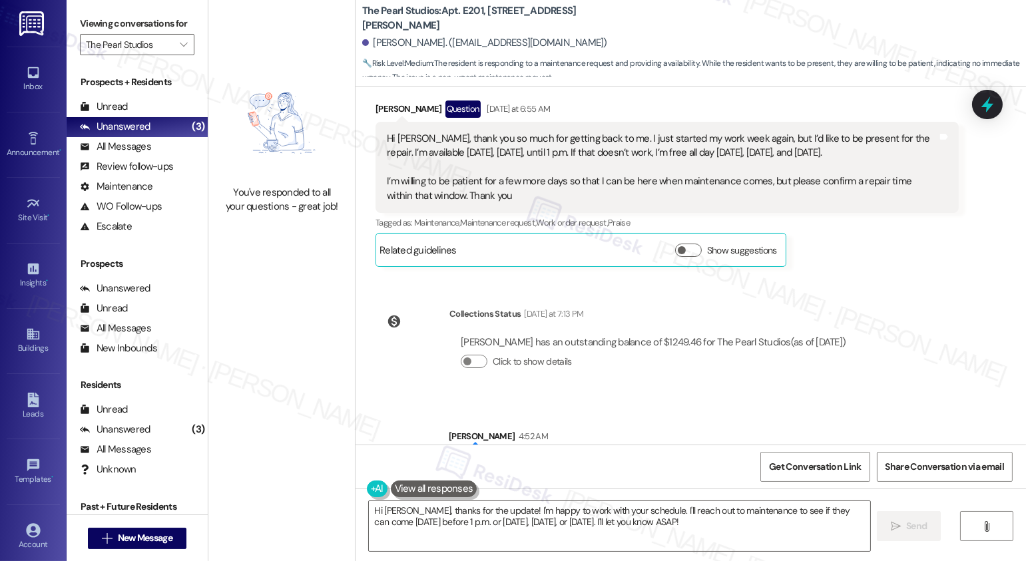
click at [572, 140] on div "Hi [PERSON_NAME], thank you so much for getting back to me. I just started my w…" at bounding box center [662, 167] width 551 height 71
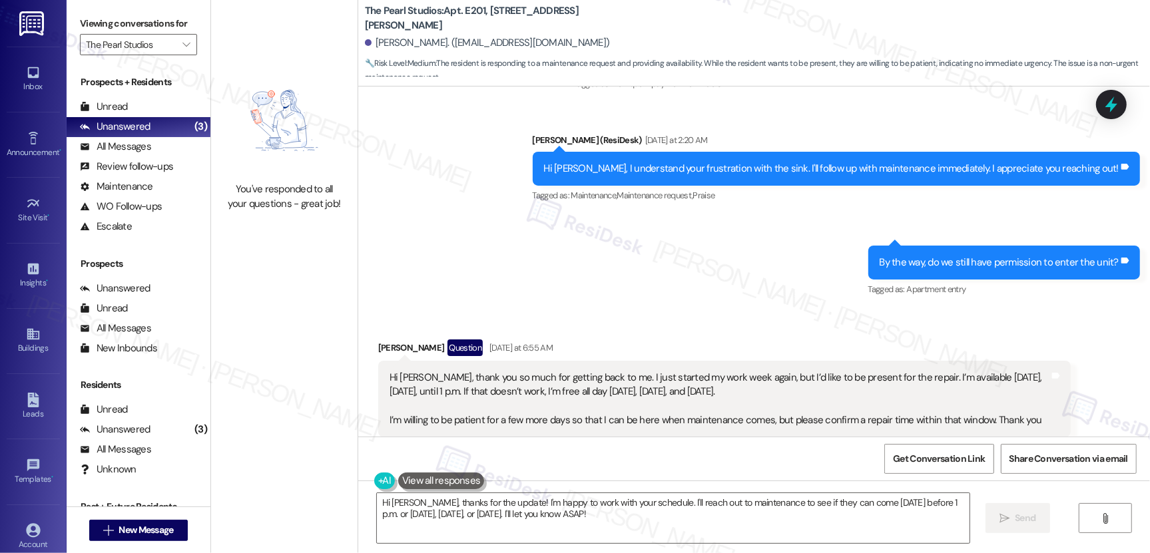
scroll to position [3715, 0]
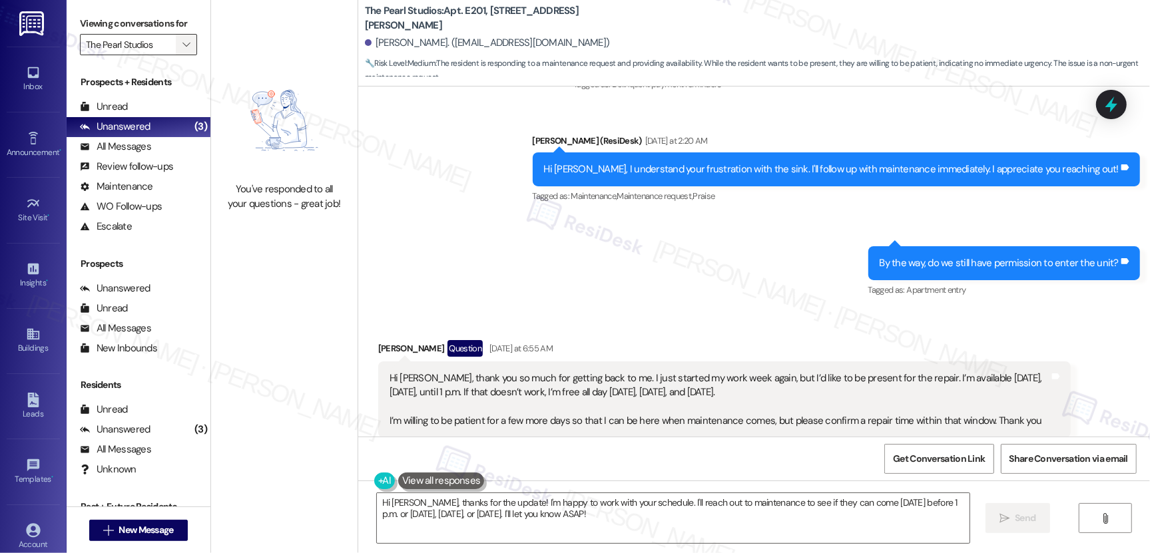
click at [182, 42] on icon "" at bounding box center [185, 44] width 7 height 11
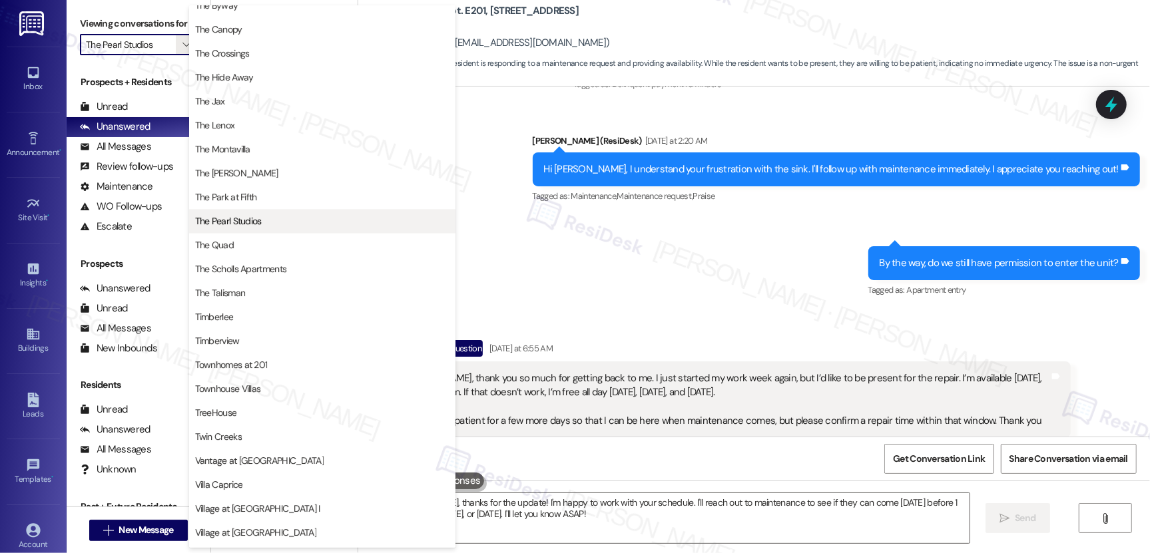
scroll to position [2311, 0]
click at [229, 178] on span "The [PERSON_NAME]" at bounding box center [236, 174] width 83 height 13
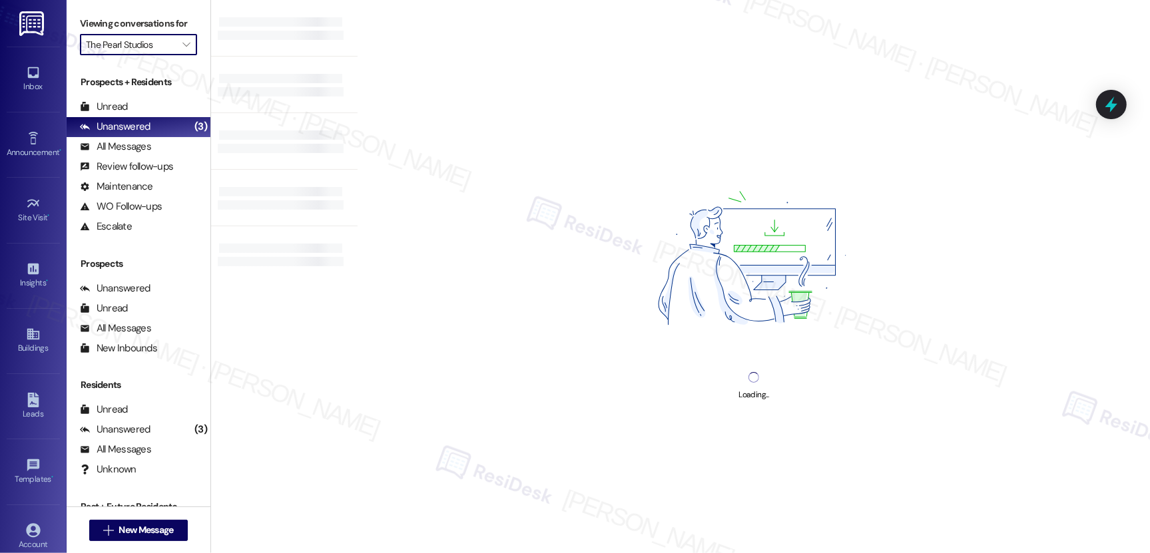
type input "The [PERSON_NAME]"
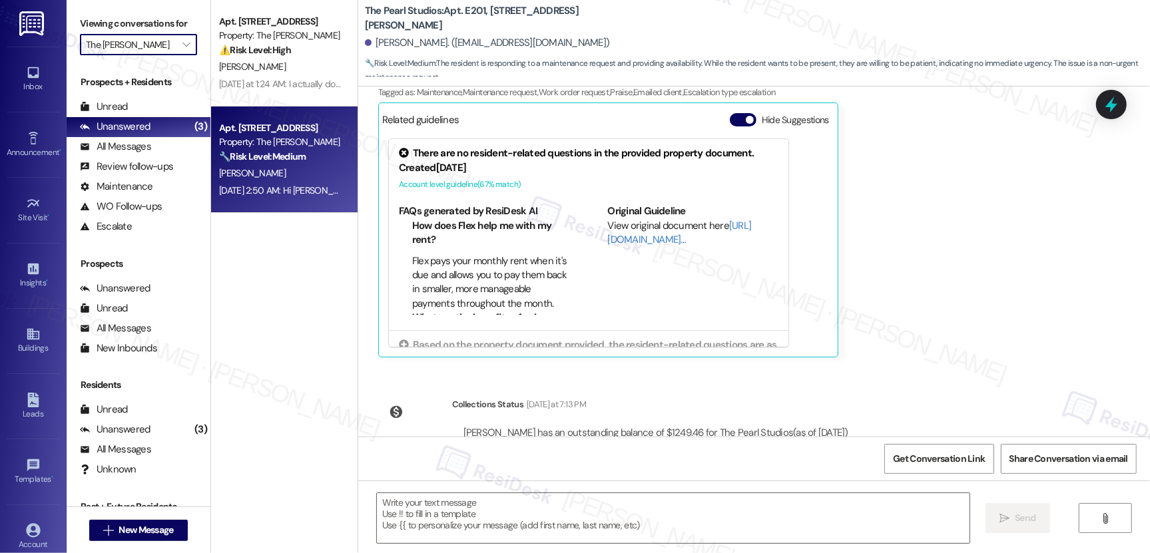
type textarea "Fetching suggested responses. Please feel free to read through the conversation…"
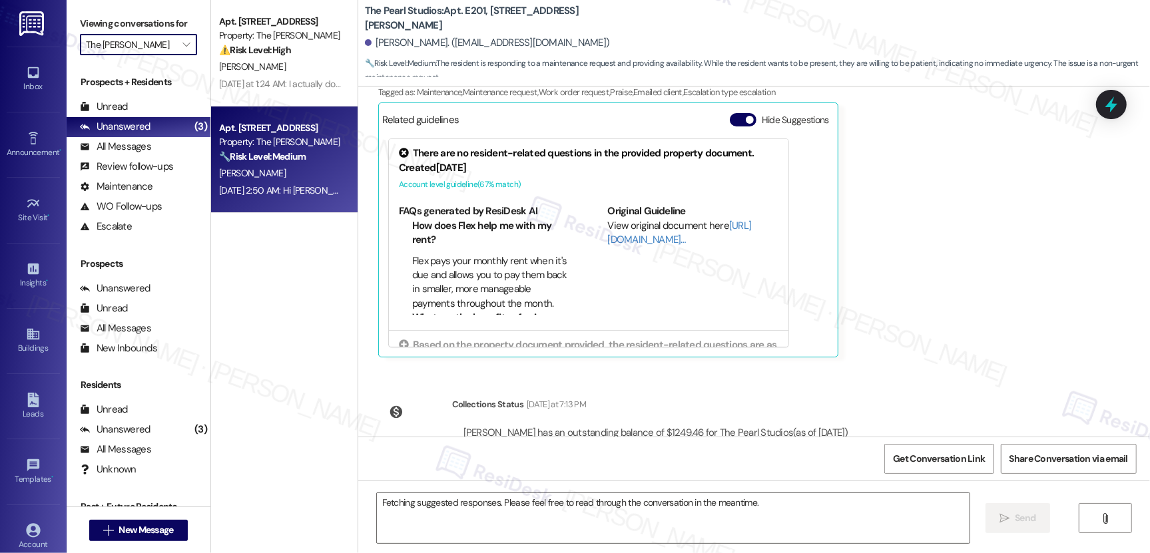
scroll to position [3971, 0]
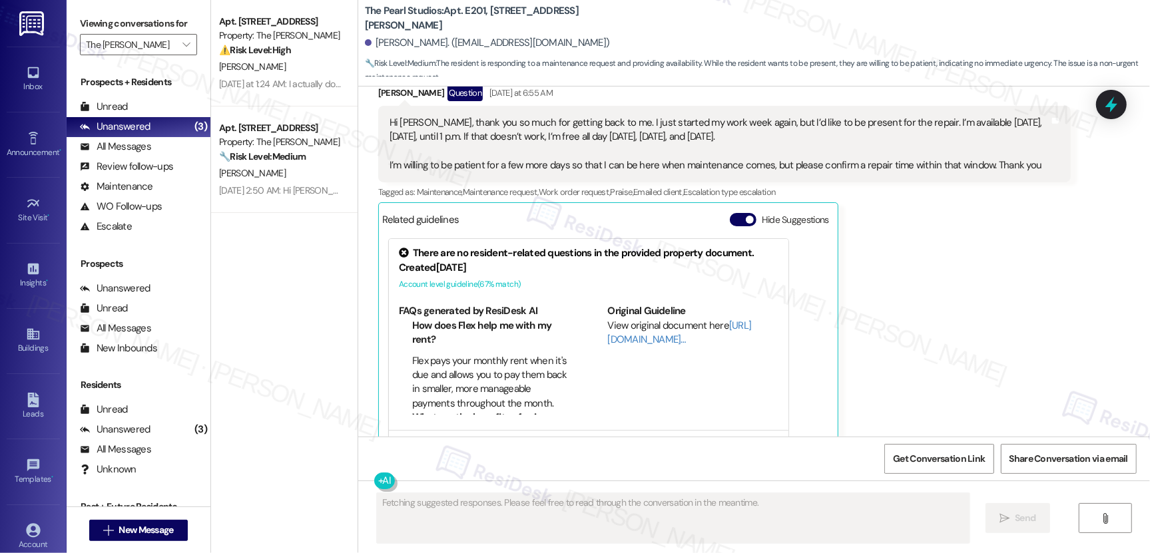
click at [273, 179] on div "R. Hanks" at bounding box center [281, 173] width 126 height 17
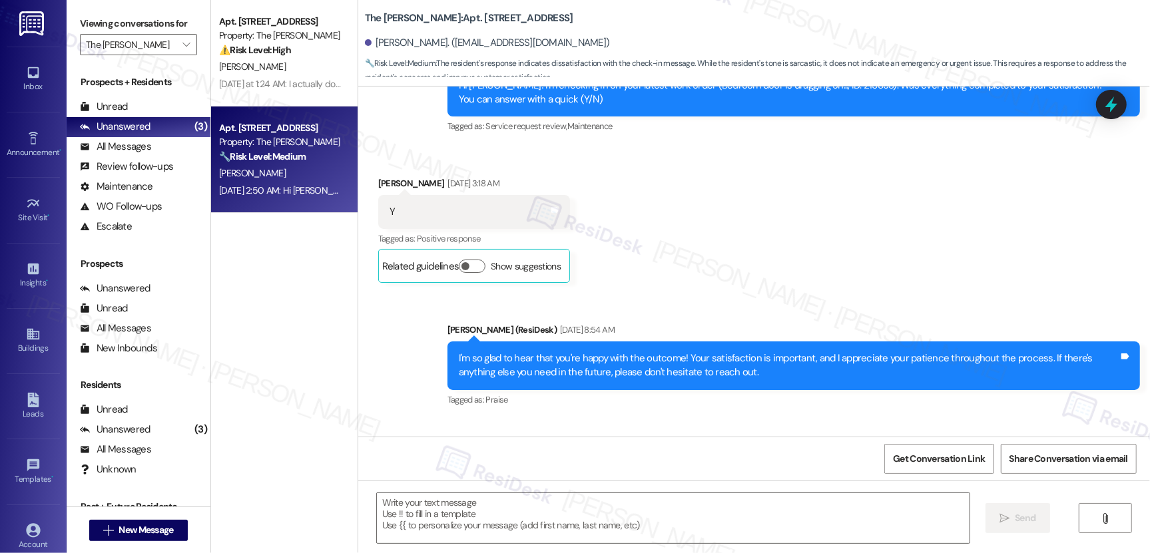
click at [270, 160] on strong "🔧 Risk Level: Medium" at bounding box center [262, 156] width 87 height 12
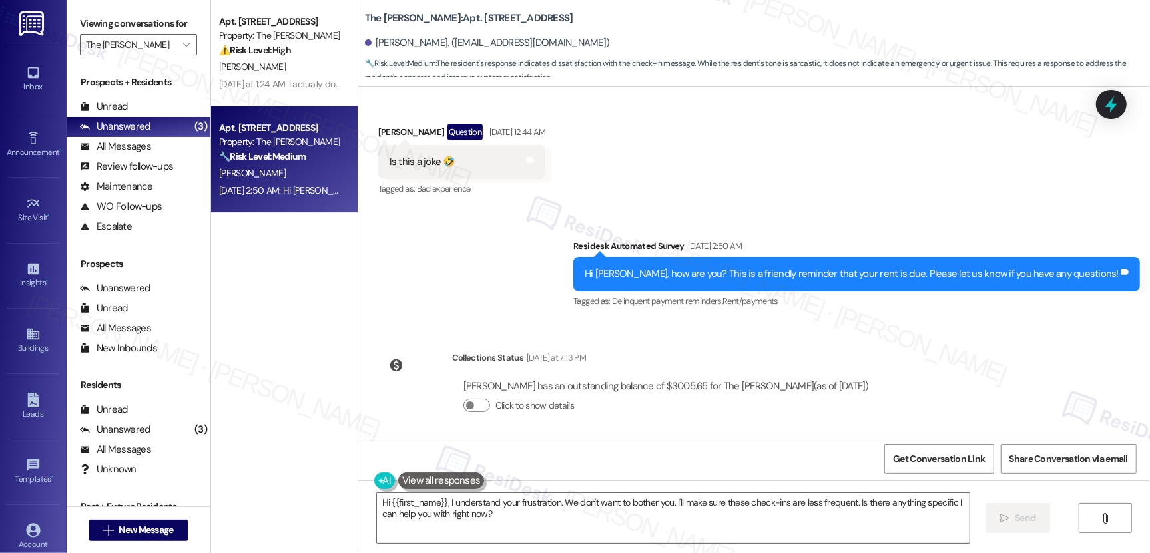
scroll to position [3365, 0]
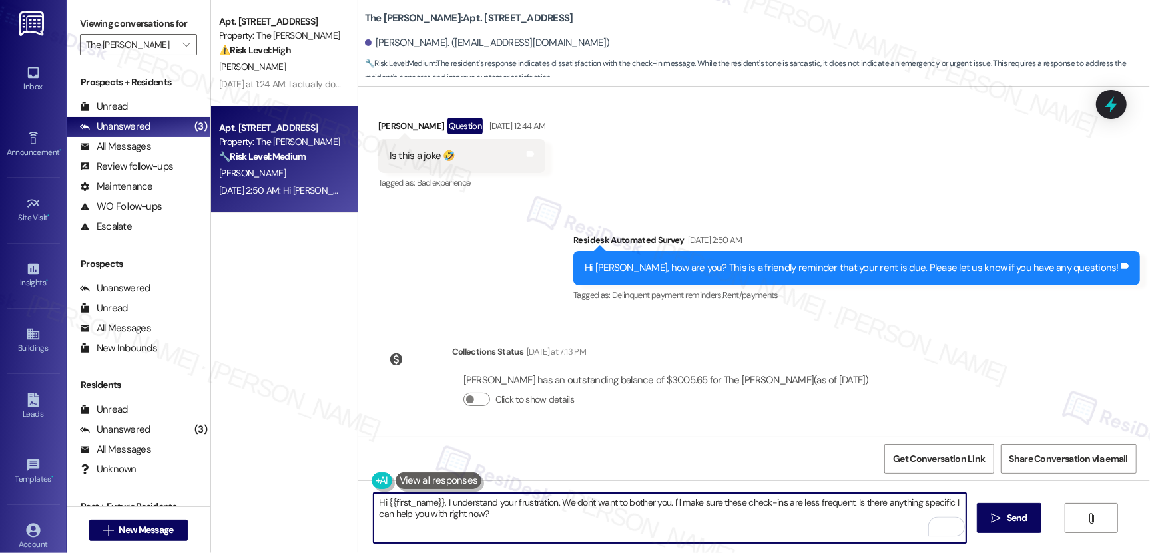
drag, startPoint x: 443, startPoint y: 502, endPoint x: 561, endPoint y: 503, distance: 117.9
click at [561, 503] on textarea "Hi {{first_name}}, I understand your frustration. We don't want to bother you. …" at bounding box center [670, 518] width 593 height 50
click at [679, 503] on textarea "Hi {{first_name}}, we don't want to bother you. I'll make sure these check-ins …" at bounding box center [670, 518] width 593 height 50
drag, startPoint x: 733, startPoint y: 504, endPoint x: 576, endPoint y: 501, distance: 157.2
click at [576, 501] on textarea "Hi {{first_name}}, we don't want to bother you. I'll make sure these check-ins …" at bounding box center [670, 518] width 593 height 50
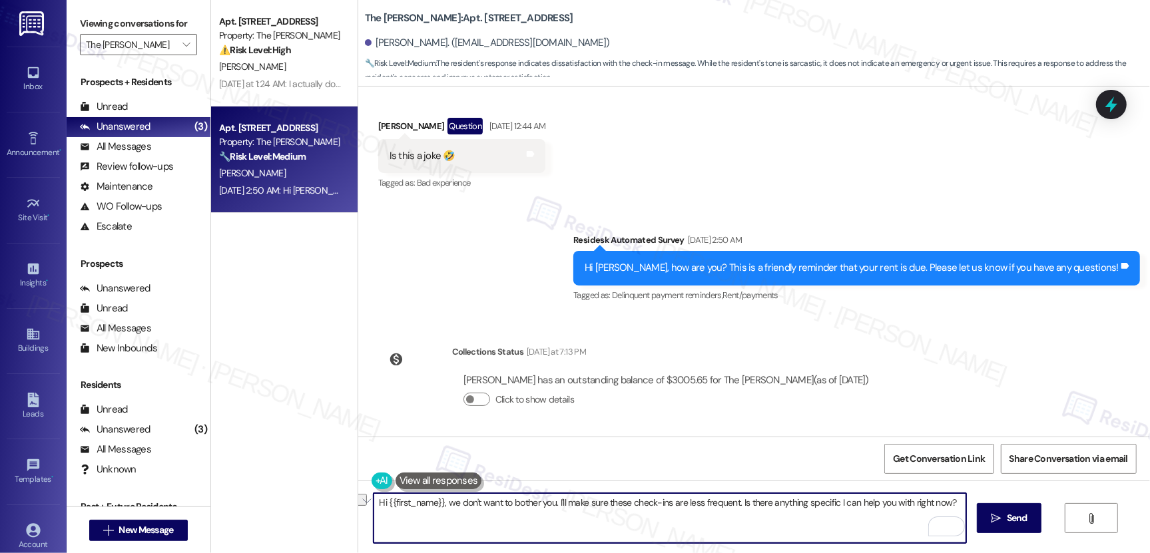
drag, startPoint x: 550, startPoint y: 503, endPoint x: 734, endPoint y: 501, distance: 184.4
click at [734, 501] on textarea "Hi {{first_name}}, we don't want to bother you. I'll make sure these check-ins …" at bounding box center [670, 518] width 593 height 50
click at [840, 505] on textarea "Hi {{first_name}}, we don't want to bother you. Is there anything specific I ca…" at bounding box center [670, 518] width 593 height 50
type textarea "Hi {{first_name}}, we don't want to bother you. Is there anything specific I ca…"
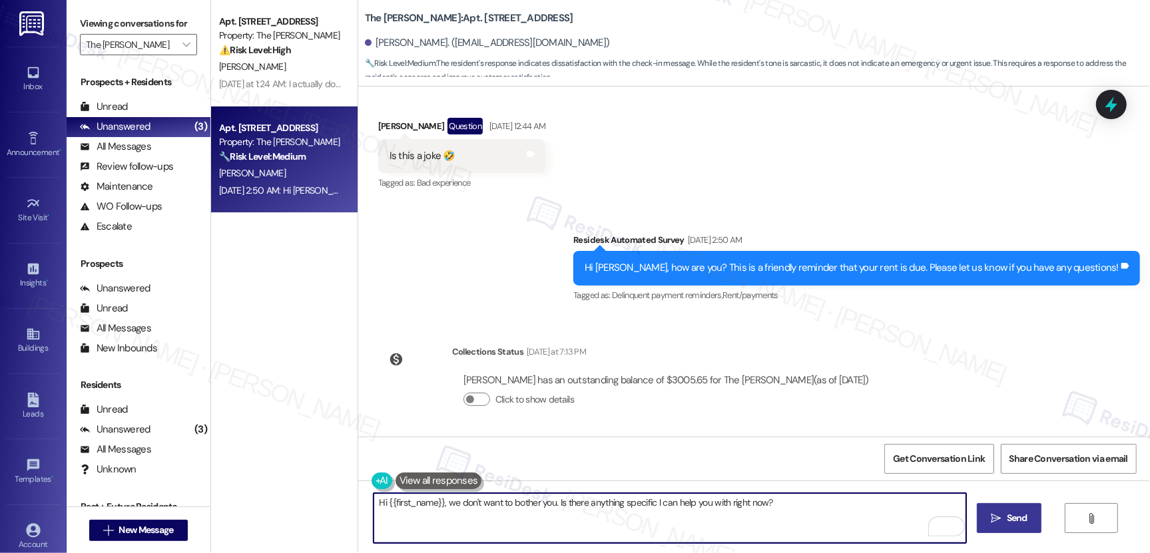
click at [1013, 524] on span "Send" at bounding box center [1017, 518] width 21 height 14
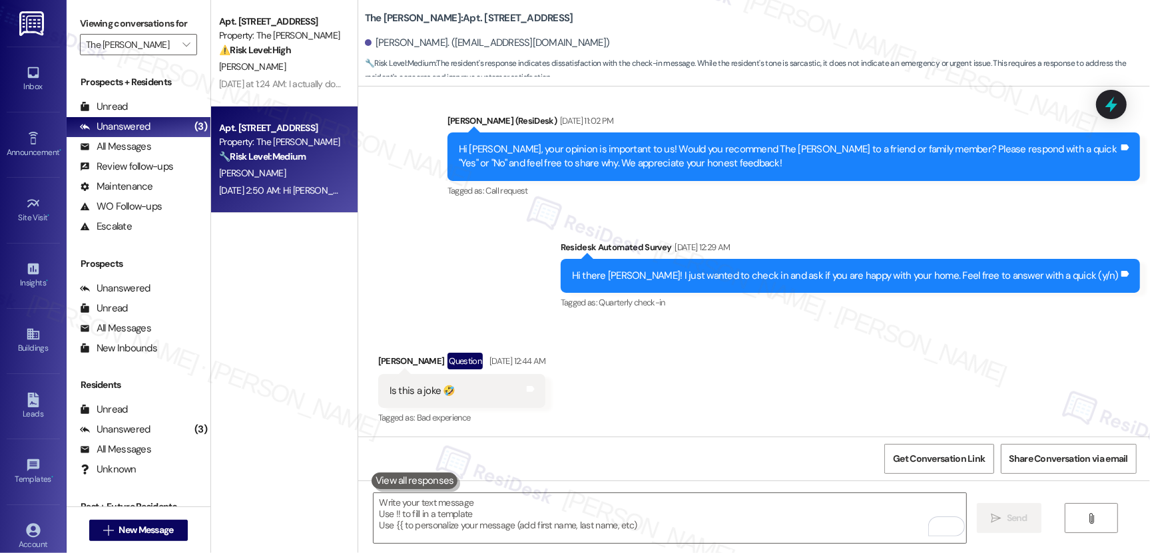
scroll to position [3457, 0]
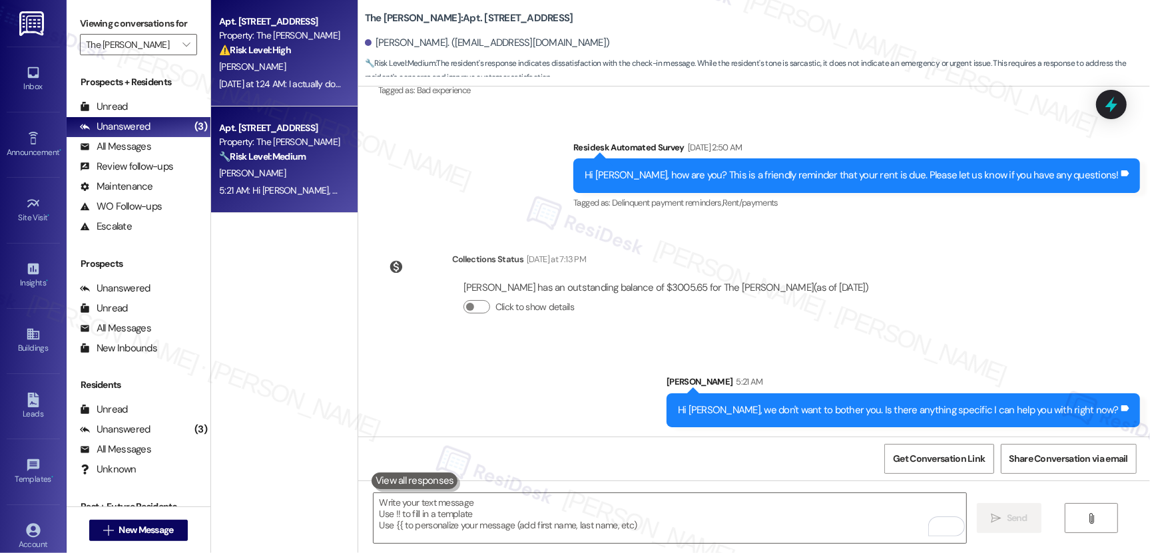
click at [280, 73] on div "M. Havercroft" at bounding box center [281, 67] width 126 height 17
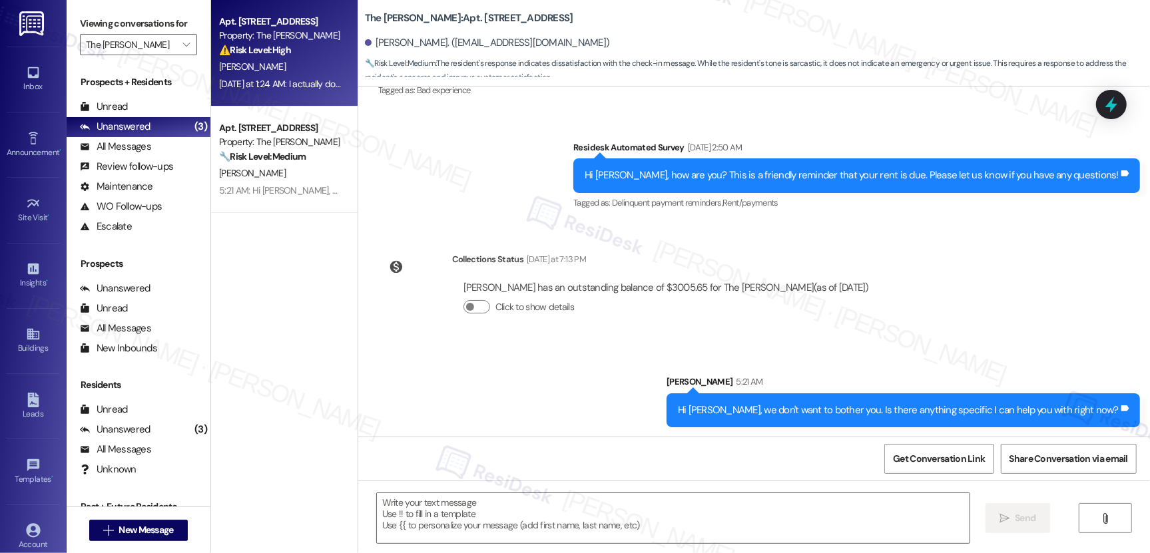
type textarea "Fetching suggested responses. Please feel free to read through the conversation…"
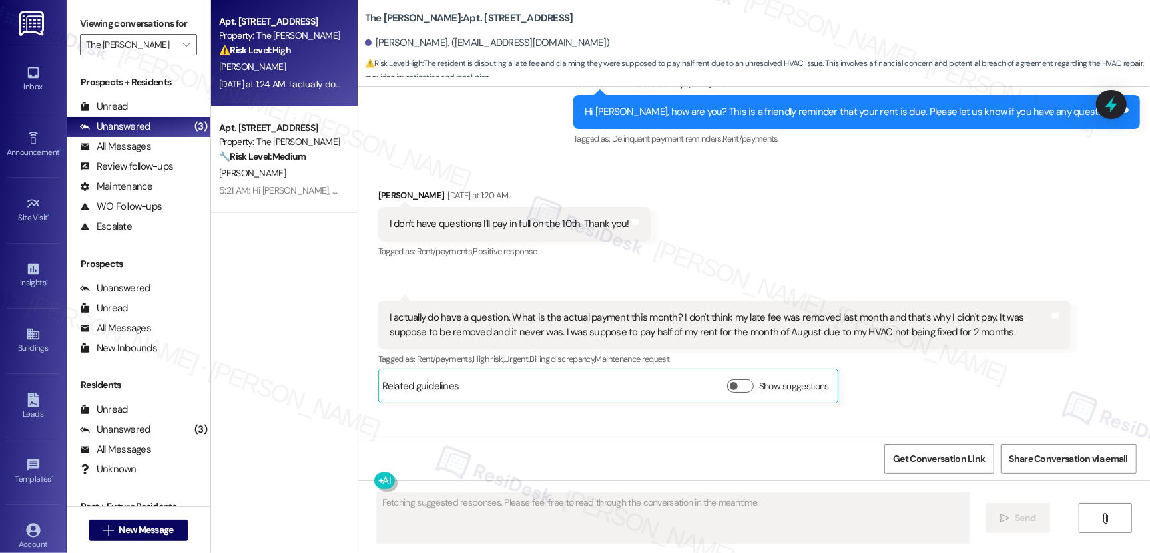
scroll to position [13725, 0]
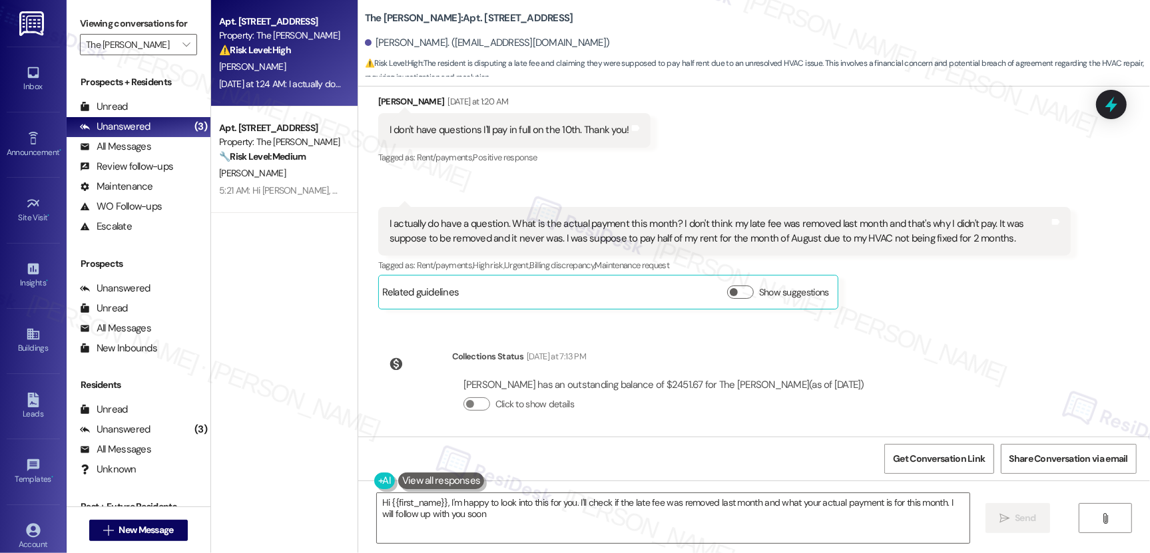
type textarea "Hi {{first_name}}, I'm happy to look into this for you. I'll check if the late …"
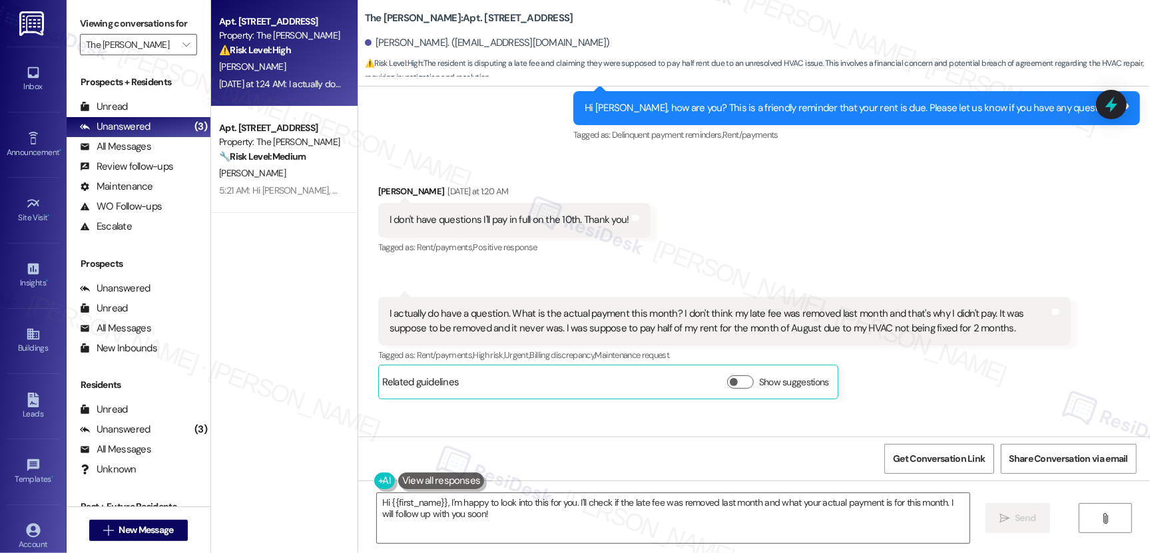
scroll to position [13636, 0]
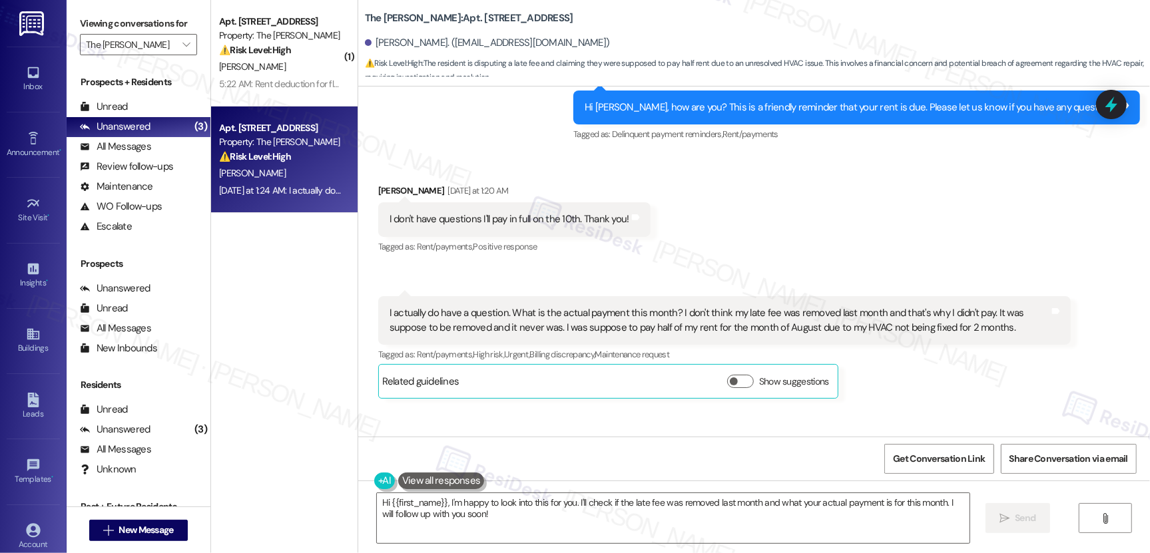
click at [435, 212] on div "I don't have questions I'll pay in full on the 10th. Thank you!" at bounding box center [510, 219] width 240 height 14
click at [523, 316] on div "I actually do have a question. What is the actual payment this month? I don't t…" at bounding box center [720, 320] width 660 height 29
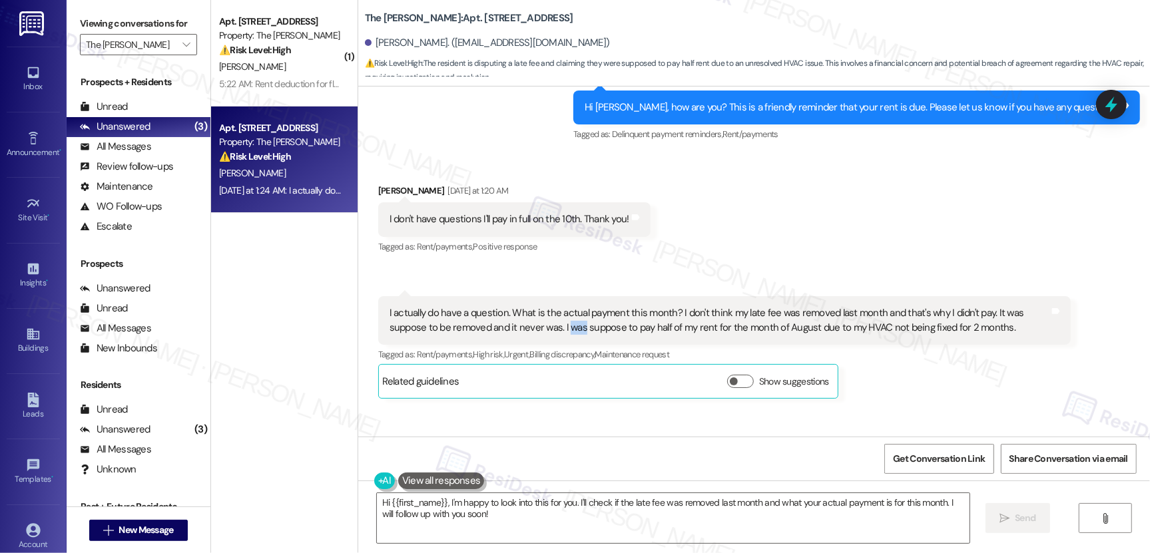
click at [523, 316] on div "I actually do have a question. What is the actual payment this month? I don't t…" at bounding box center [720, 320] width 660 height 29
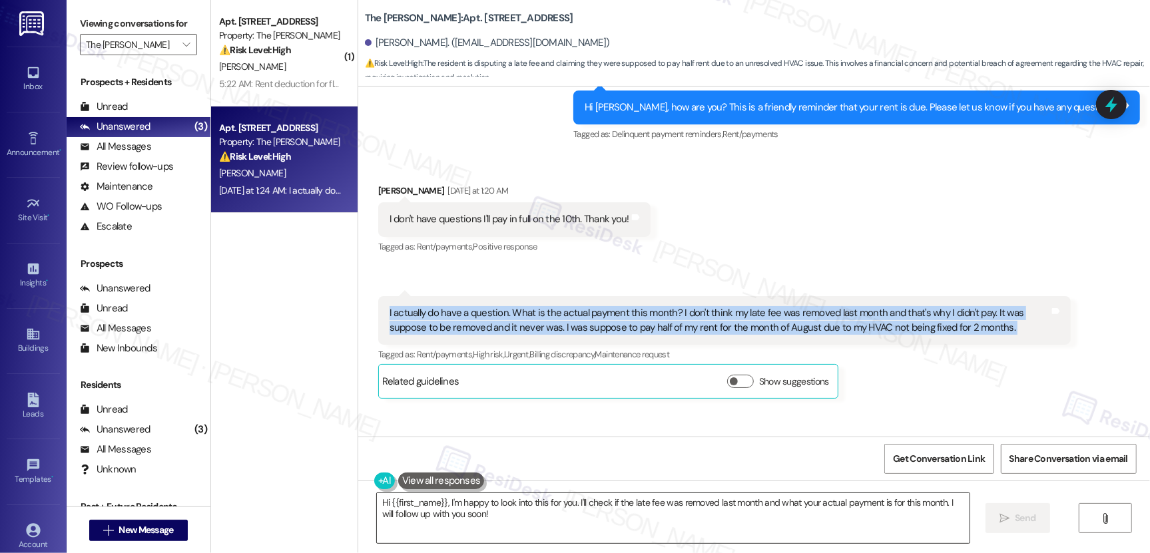
click at [583, 511] on textarea "Hi {{first_name}}, I'm happy to look into this for you. I'll check if the late …" at bounding box center [673, 518] width 593 height 50
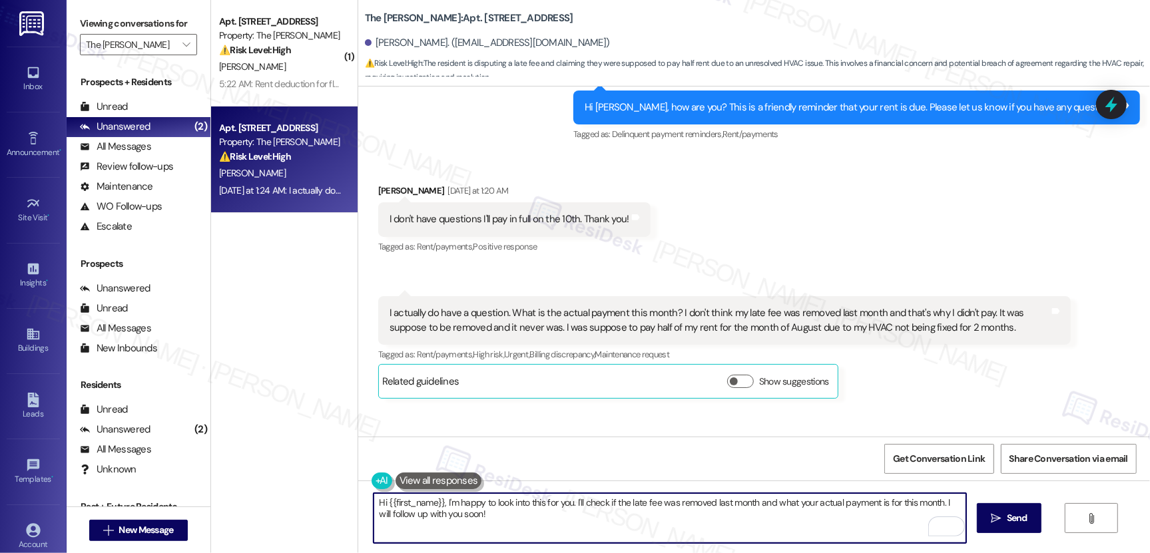
click at [817, 501] on textarea "Hi {{first_name}}, I'm happy to look into this for you. I'll check if the late …" at bounding box center [670, 518] width 593 height 50
drag, startPoint x: 787, startPoint y: 503, endPoint x: 790, endPoint y: 516, distance: 13.6
click at [790, 516] on textarea "Hi {{first_name}}, I'm happy to look into this for you. I'll check if the late …" at bounding box center [670, 518] width 593 height 50
click at [991, 519] on icon "" at bounding box center [996, 518] width 10 height 11
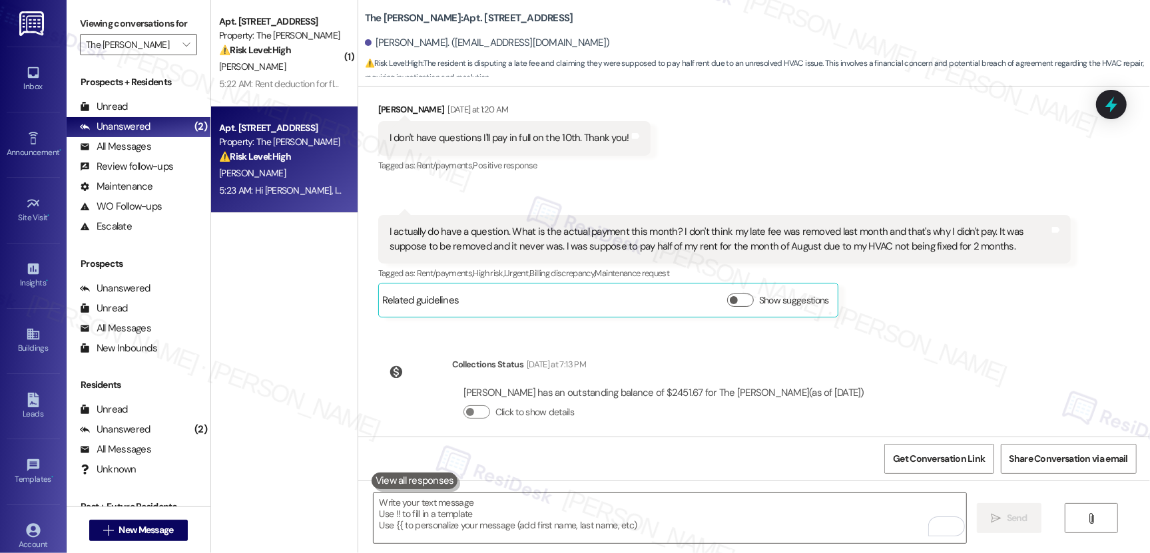
scroll to position [13832, 0]
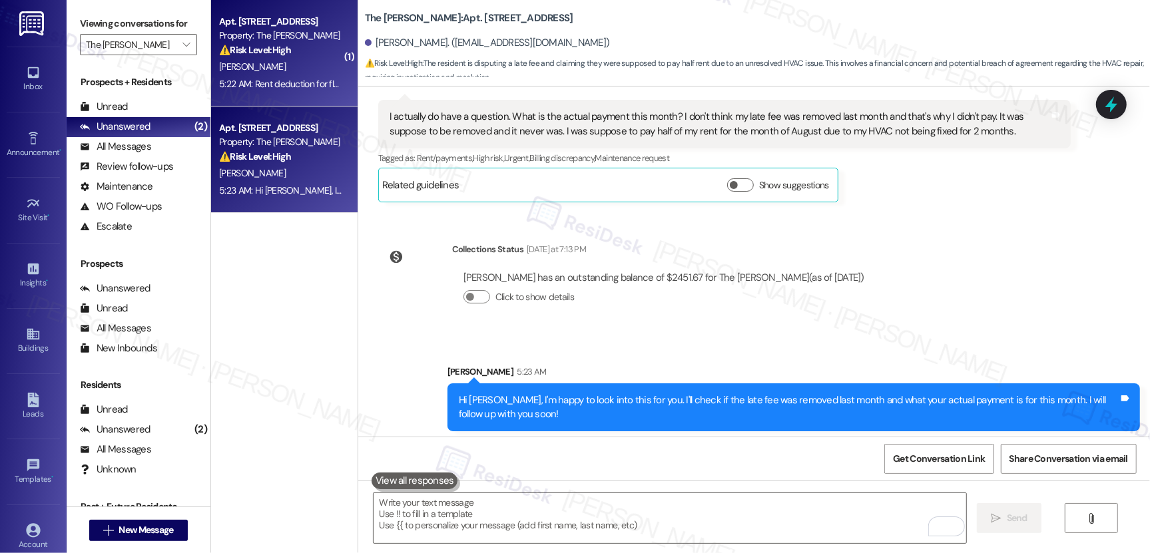
click at [292, 64] on div "R. Hanks" at bounding box center [281, 67] width 126 height 17
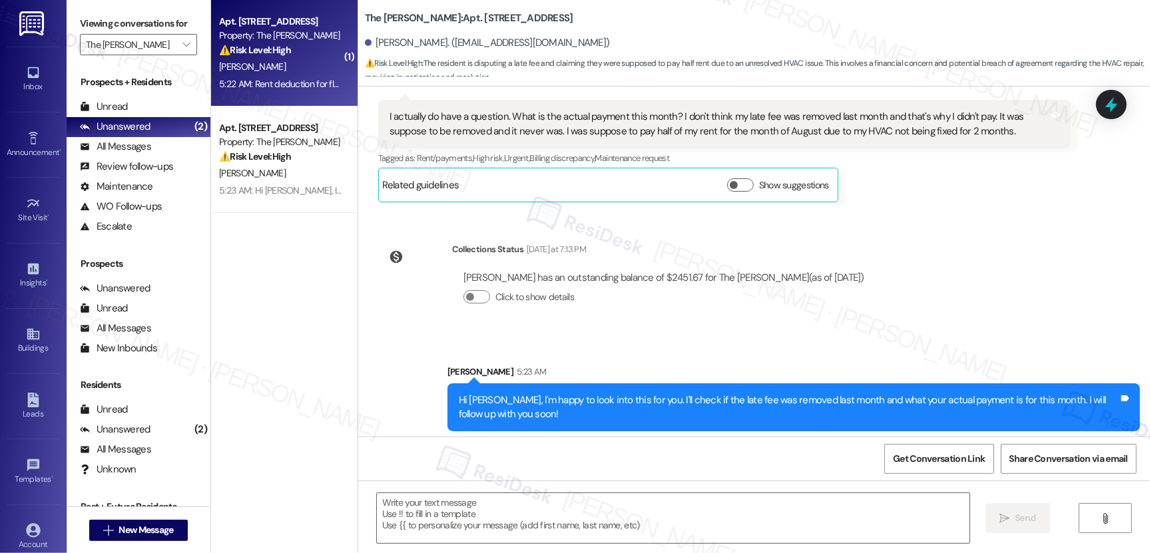
type textarea "Fetching suggested responses. Please feel free to read through the conversation…"
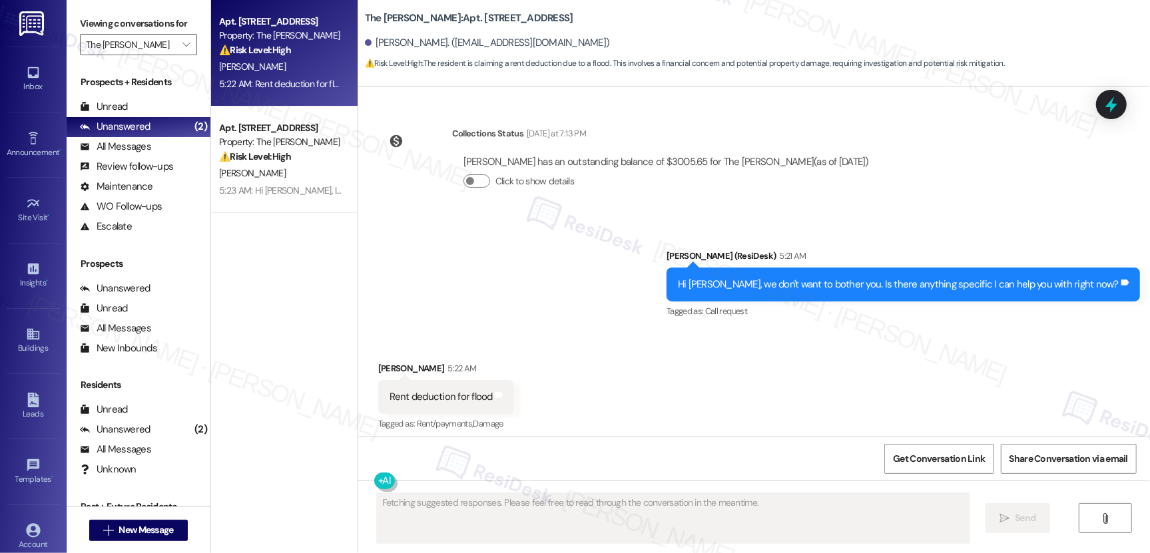
scroll to position [3589, 0]
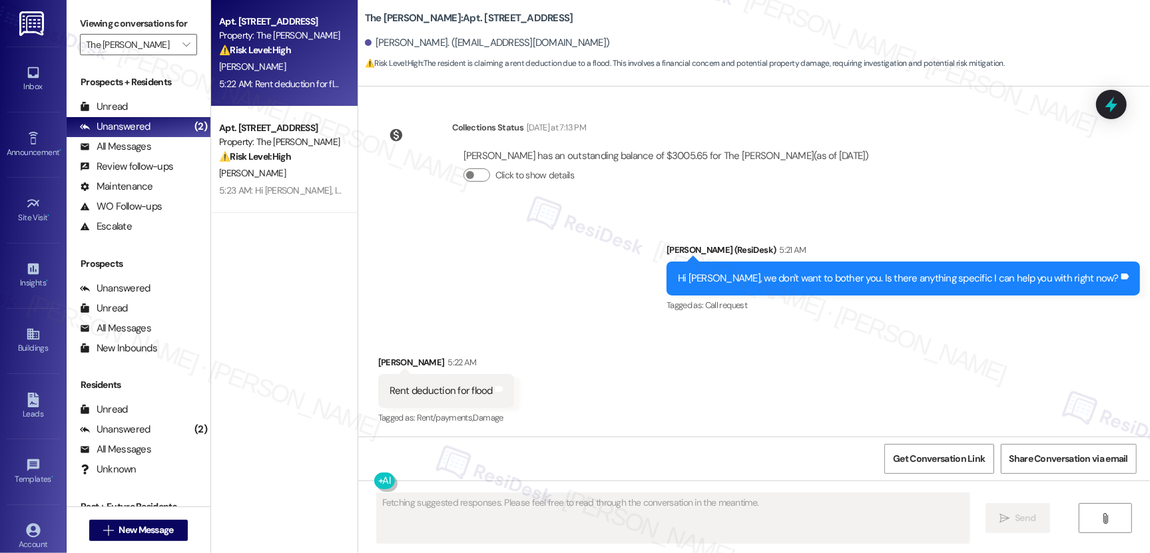
click at [295, 65] on div "R. Hanks" at bounding box center [281, 67] width 126 height 17
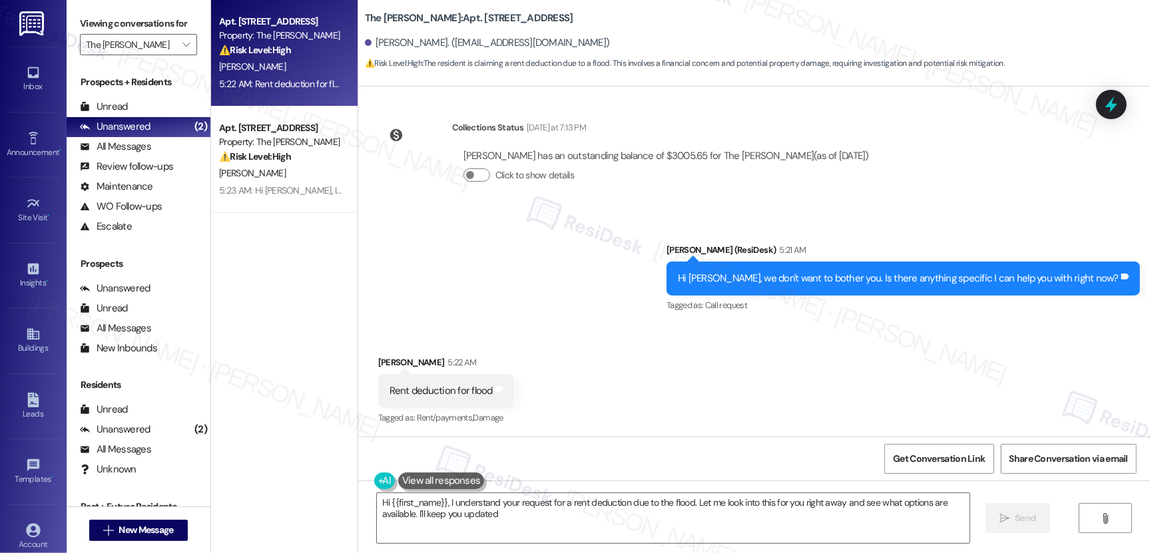
type textarea "Hi {{first_name}}, I understand your request for a rent deduction due to the fl…"
drag, startPoint x: 382, startPoint y: 392, endPoint x: 447, endPoint y: 388, distance: 64.7
click at [447, 388] on div "Rent deduction for flood" at bounding box center [441, 391] width 103 height 14
click at [400, 388] on div "Rent deduction for flood" at bounding box center [441, 391] width 103 height 14
click at [400, 387] on div "Rent deduction for flood" at bounding box center [441, 391] width 103 height 14
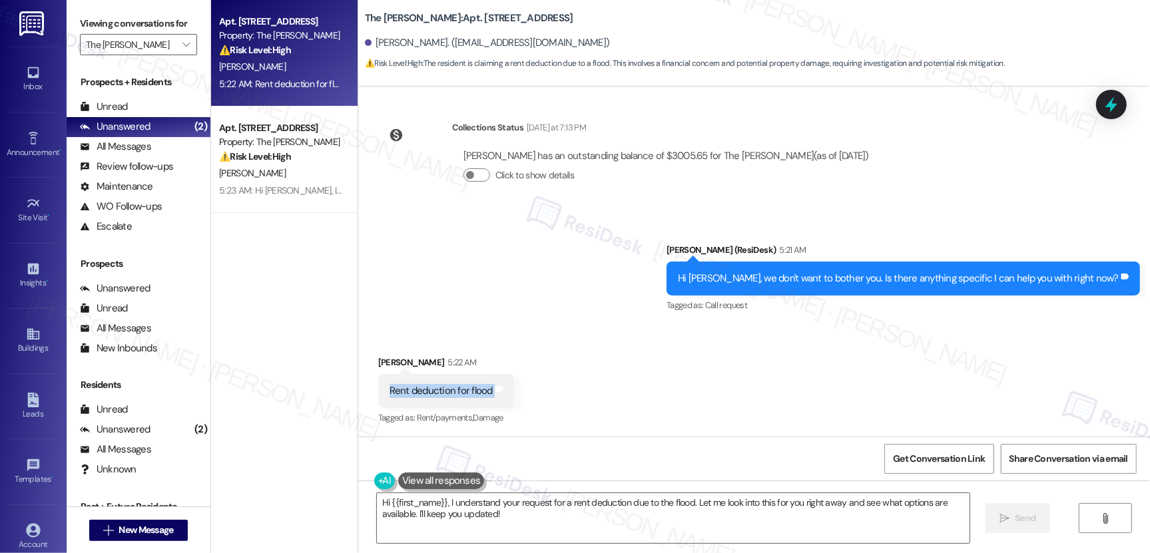
click at [400, 387] on div "Rent deduction for flood" at bounding box center [441, 391] width 103 height 14
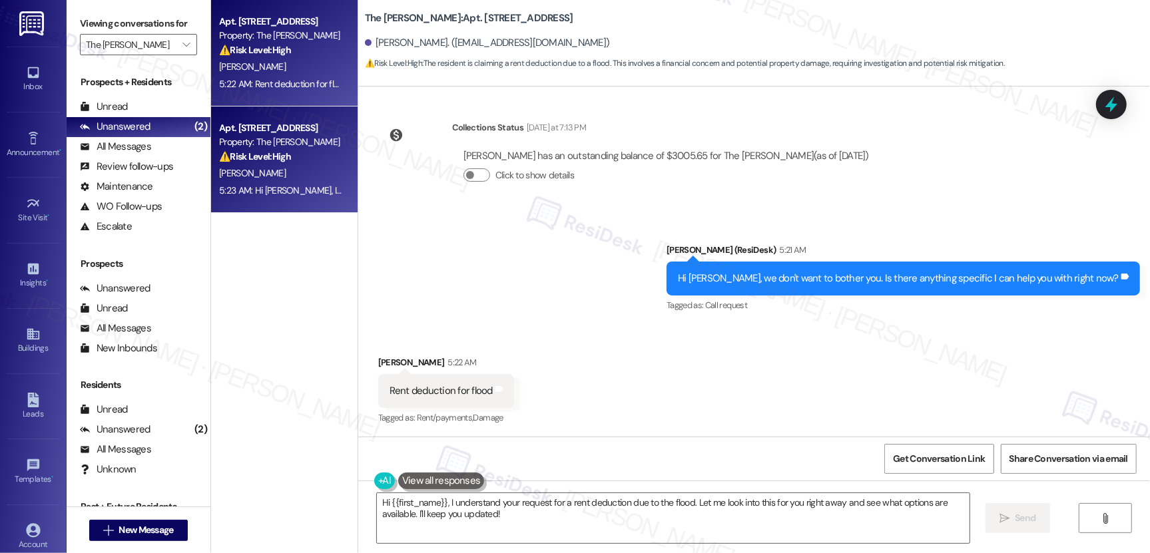
click at [301, 170] on div "M. Havercroft" at bounding box center [281, 173] width 126 height 17
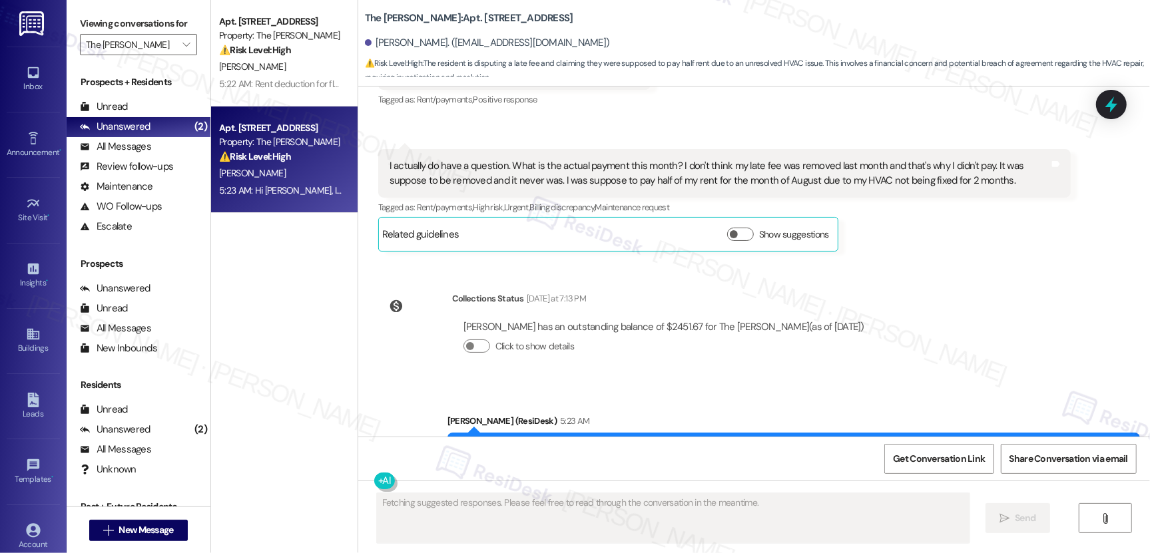
scroll to position [13852, 0]
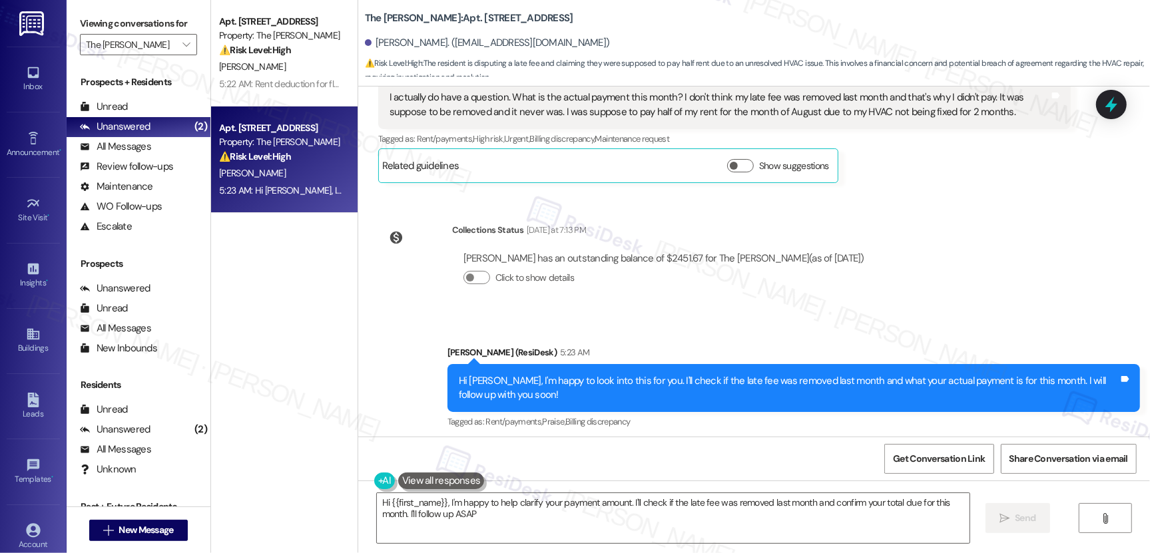
type textarea "Hi {{first_name}}, I'm happy to help clarify your payment amount. I'll check if…"
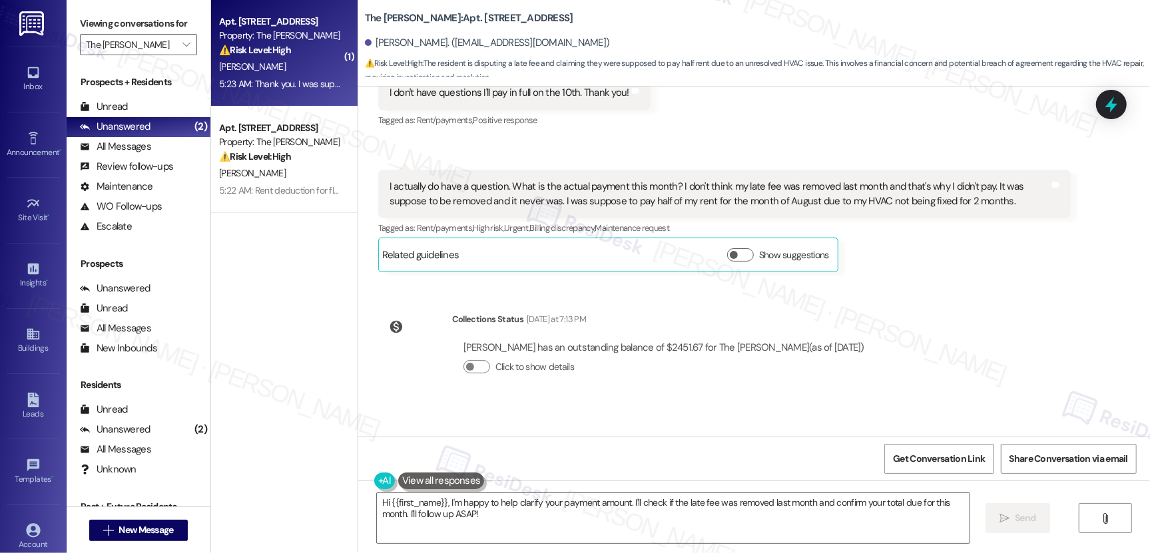
scroll to position [13693, 0]
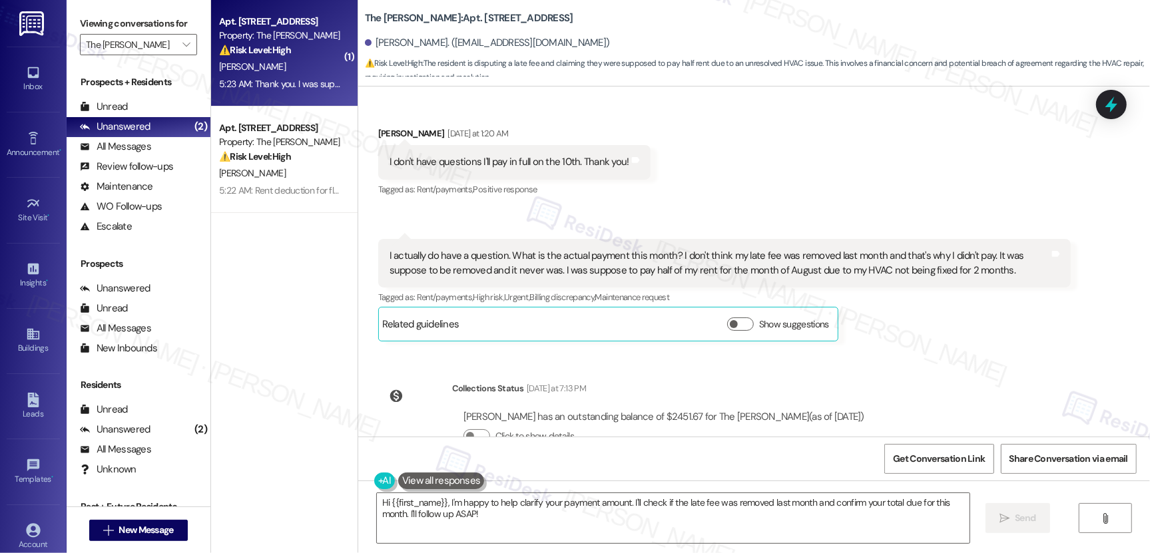
click at [427, 252] on div "I actually do have a question. What is the actual payment this month? I don't t…" at bounding box center [720, 263] width 660 height 29
click at [427, 251] on div "I actually do have a question. What is the actual payment this month? I don't t…" at bounding box center [720, 263] width 660 height 29
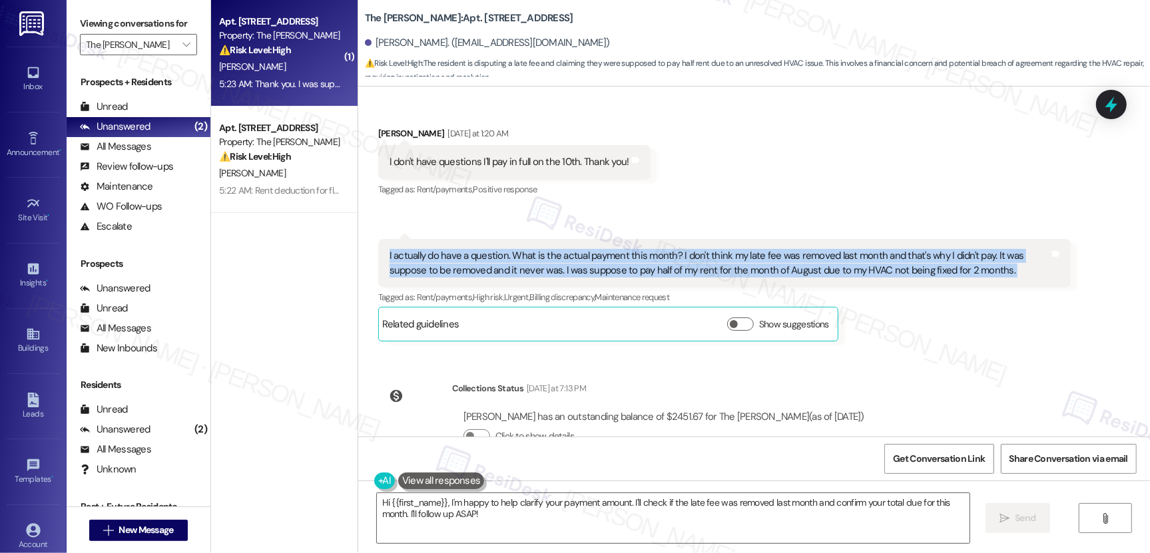
click at [427, 250] on div "I actually do have a question. What is the actual payment this month? I don't t…" at bounding box center [720, 263] width 660 height 29
copy div "I actually do have a question. What is the actual payment this month? I don't t…"
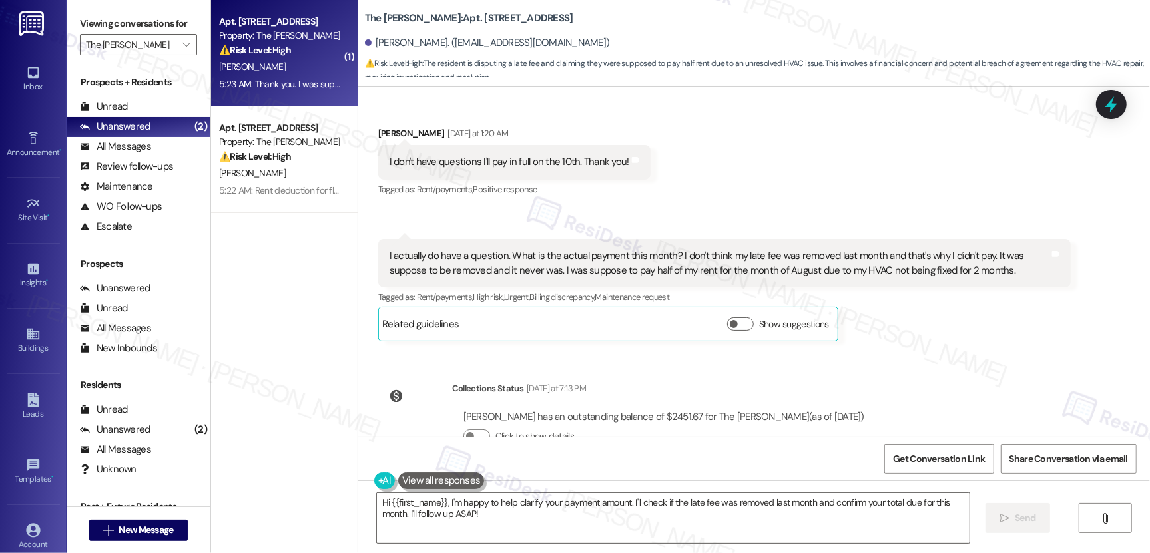
click at [435, 251] on div "I actually do have a question. What is the actual payment this month? I don't t…" at bounding box center [720, 263] width 660 height 29
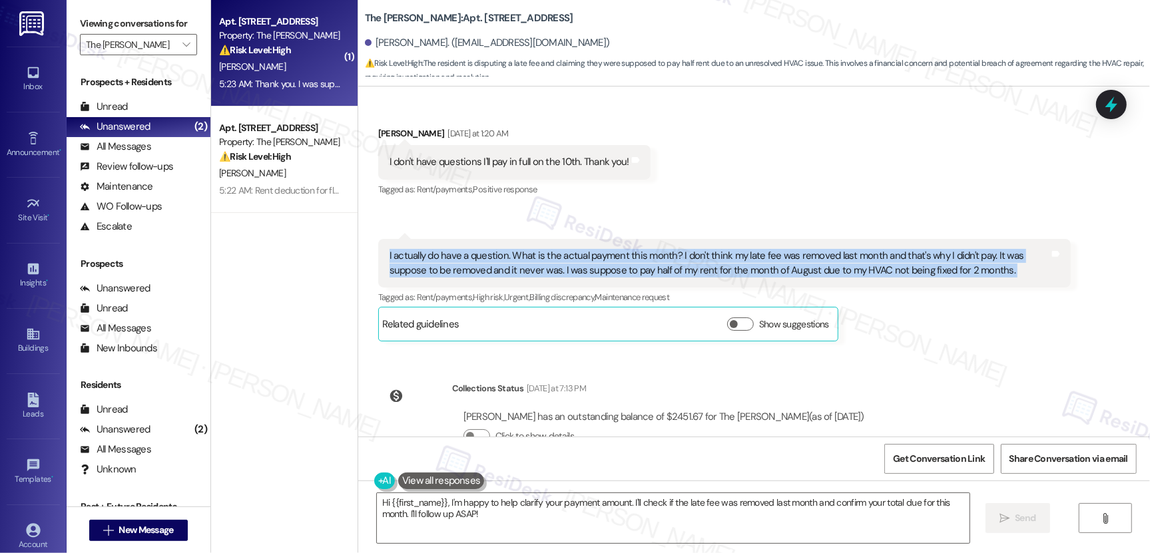
click at [435, 252] on div "I actually do have a question. What is the actual payment this month? I don't t…" at bounding box center [720, 263] width 660 height 29
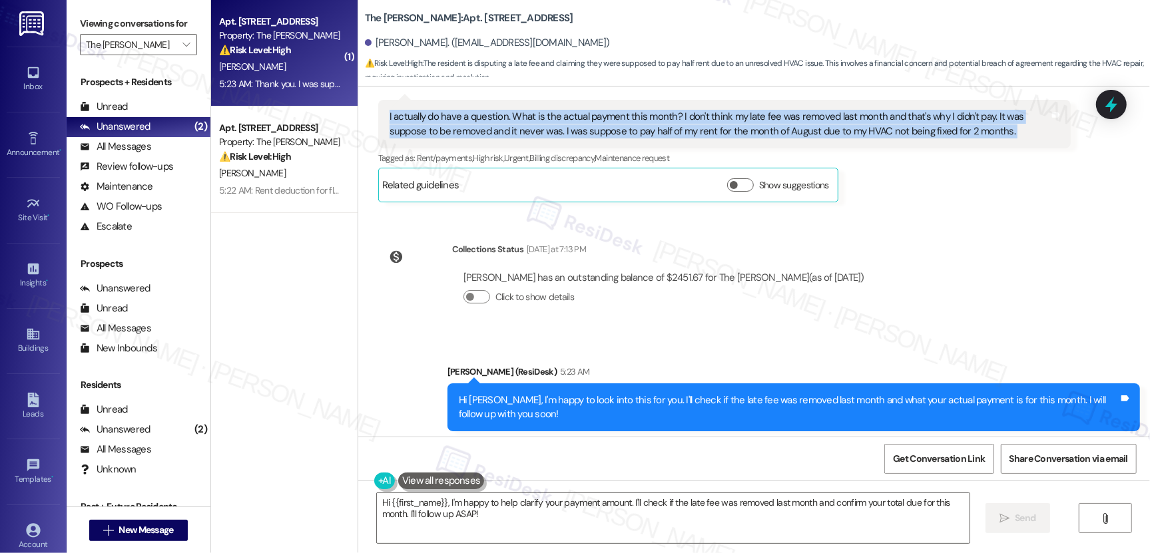
scroll to position [13945, 0]
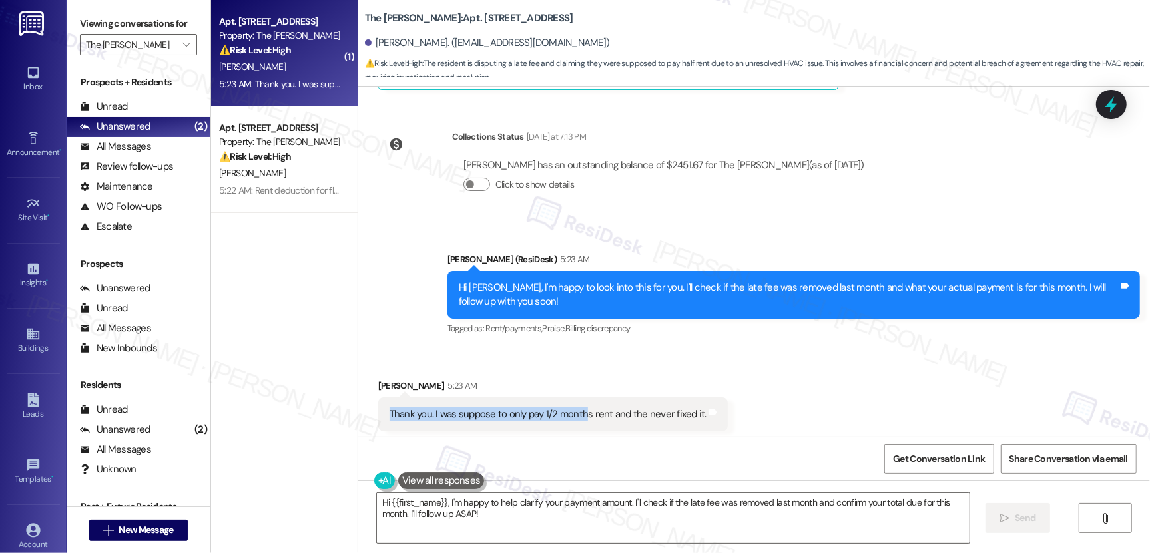
drag, startPoint x: 383, startPoint y: 411, endPoint x: 575, endPoint y: 411, distance: 192.4
click at [575, 411] on div "Thank you. I was suppose to only pay 1/2 months rent and the never fixed it." at bounding box center [548, 415] width 317 height 14
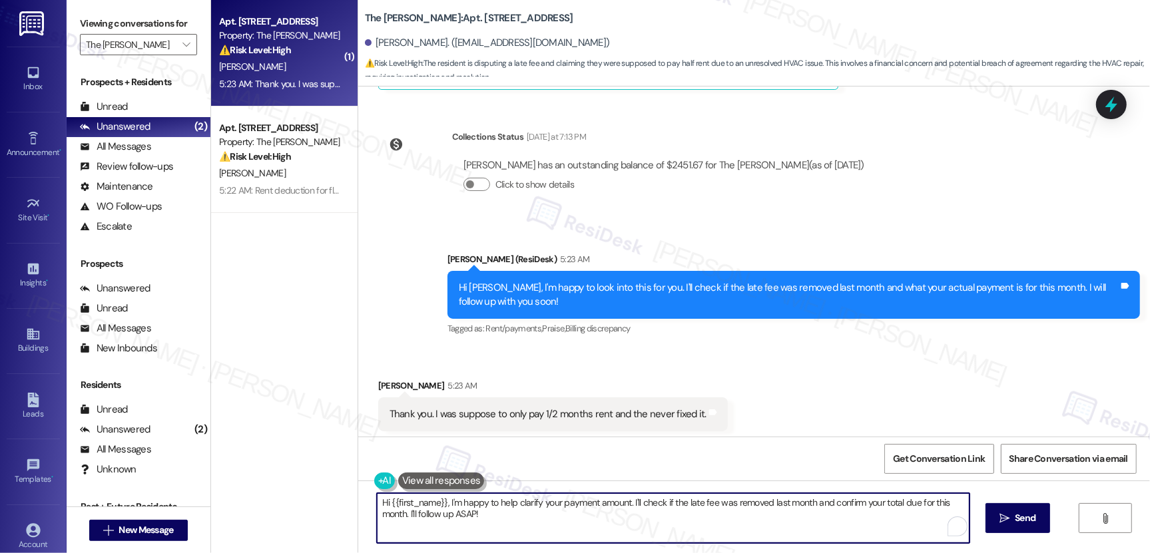
click at [489, 521] on textarea "Hi {{first_name}}, I'm happy to help clarify your payment amount. I'll check if…" at bounding box center [673, 518] width 593 height 50
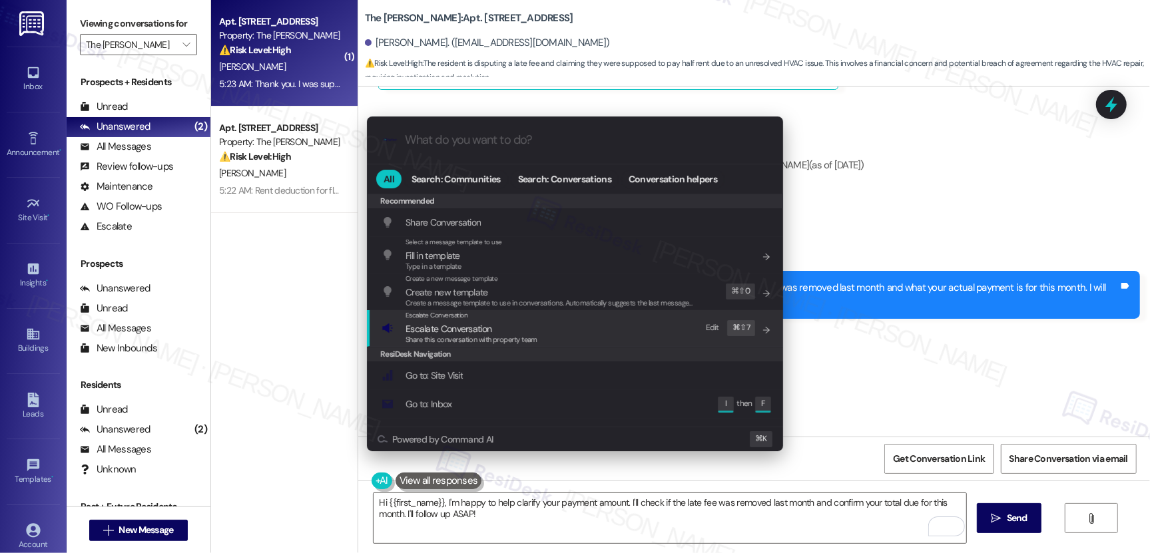
click at [461, 327] on span "Escalate Conversation" at bounding box center [449, 329] width 86 height 12
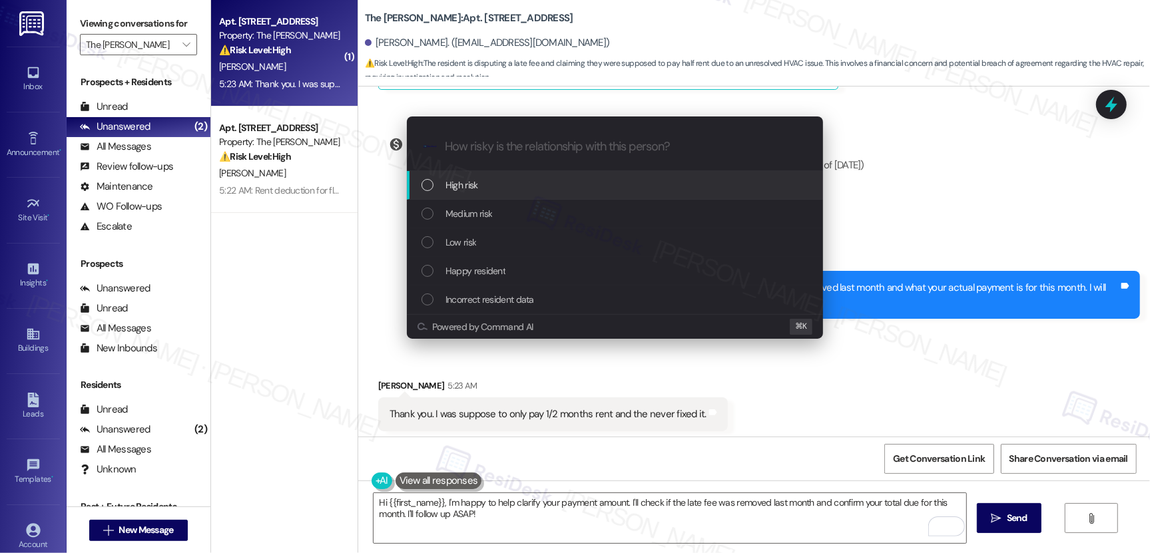
click at [520, 193] on div "High risk" at bounding box center [615, 185] width 416 height 29
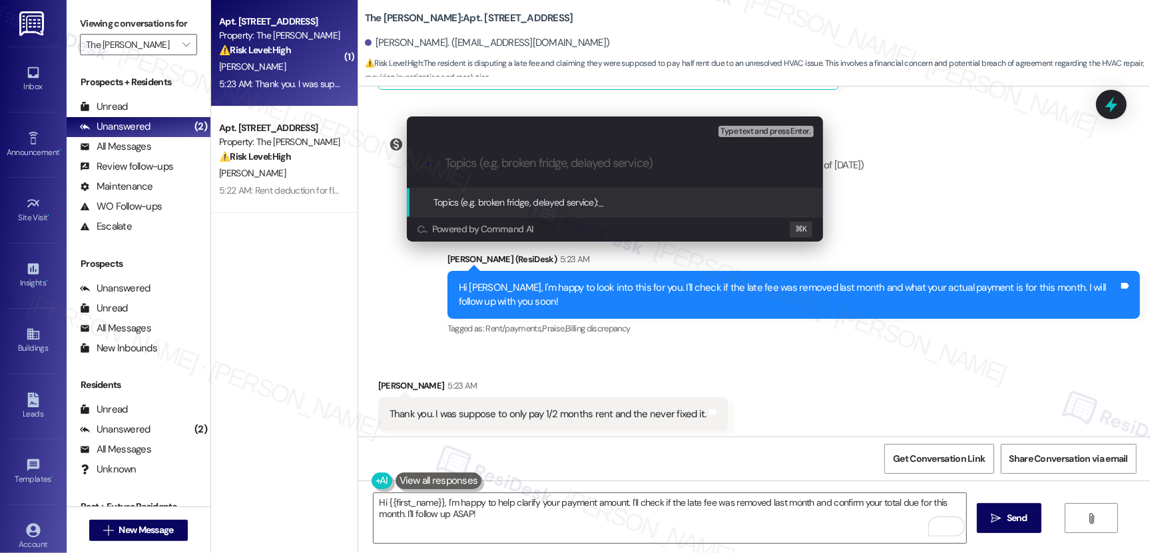
click at [510, 165] on input "Topics (e.g. broken fridge, delayed service)" at bounding box center [626, 163] width 362 height 14
paste input "Clarification on Rent Balance and Adjustments"
type input "Clarification on Rent Balance and Adjustments"
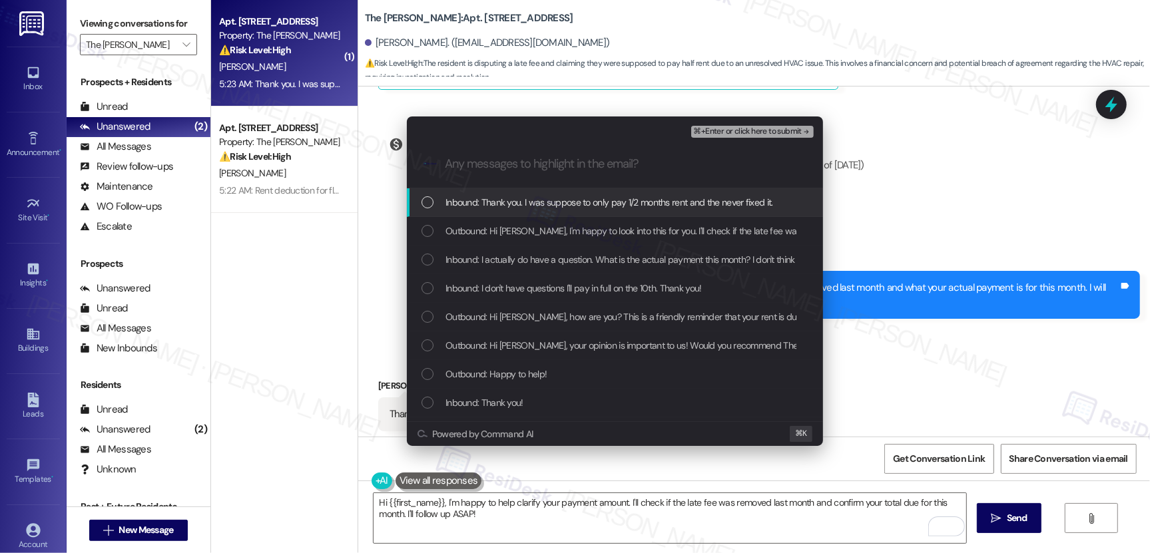
click at [529, 213] on div "Inbound: Thank you. I was suppose to only pay 1/2 months rent and the never fix…" at bounding box center [615, 202] width 416 height 29
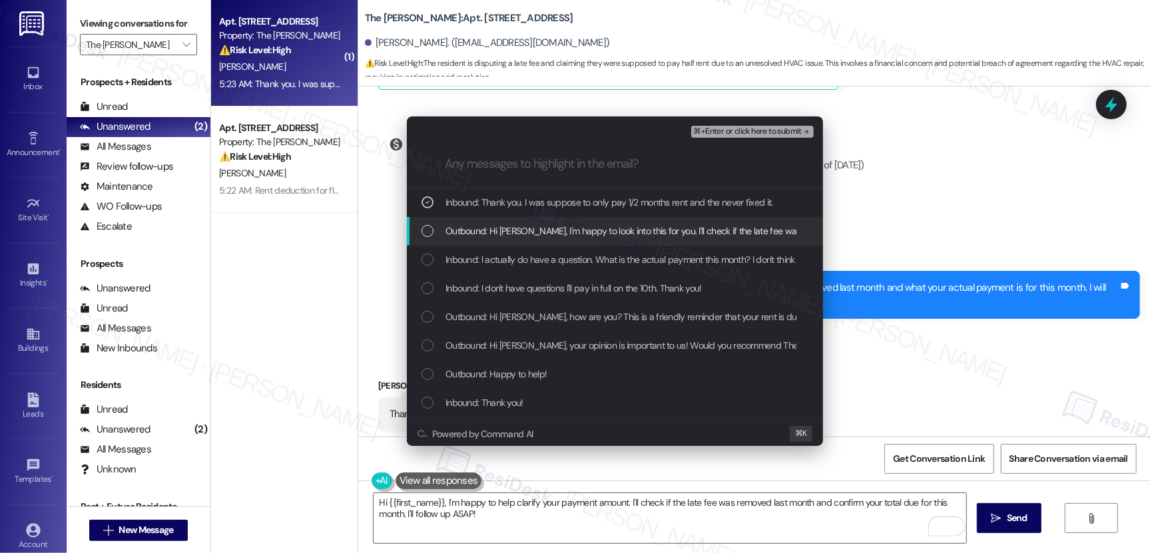
click at [530, 238] on span "Outbound: Hi Markay, I'm happy to look into this for you. I'll check if the lat…" at bounding box center [812, 231] width 734 height 15
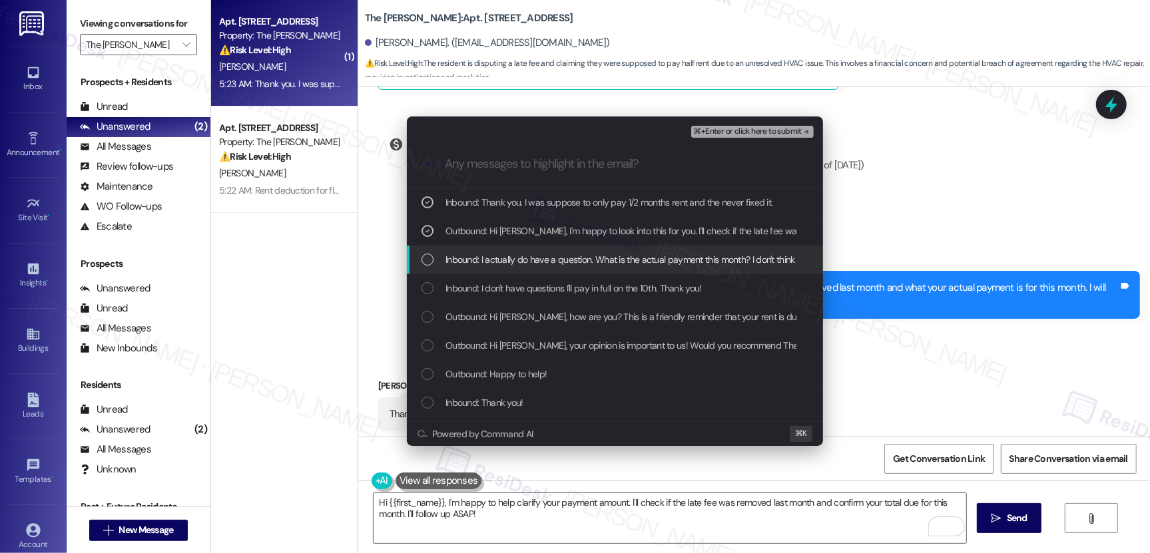
click at [529, 256] on span "Inbound: I actually do have a question. What is the actual payment this month? …" at bounding box center [1045, 259] width 1201 height 15
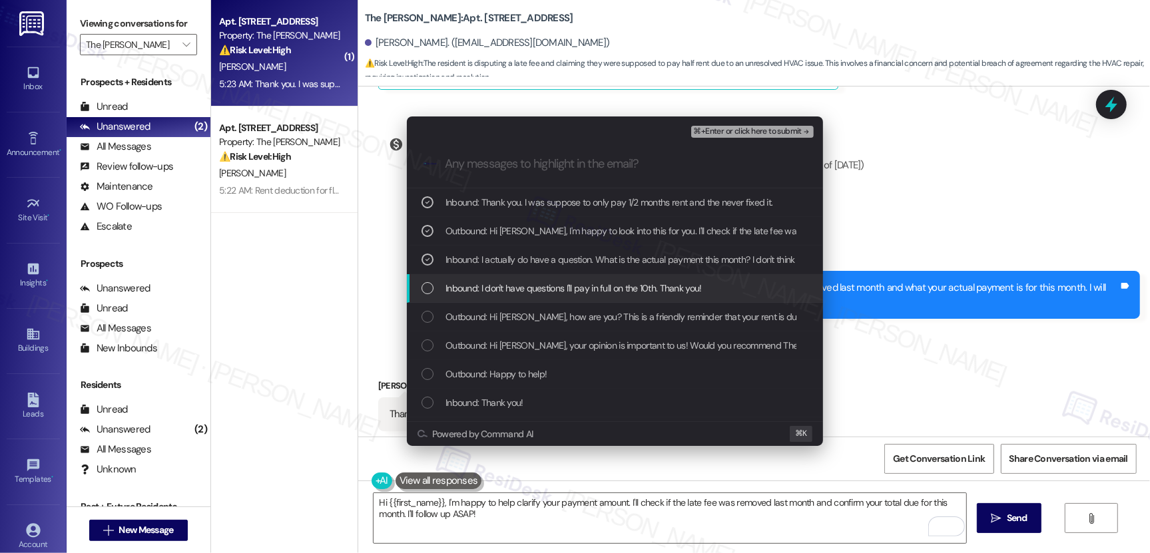
click at [557, 284] on span "Inbound: I don't have questions I'll pay in full on the 10th. Thank you!" at bounding box center [573, 288] width 256 height 15
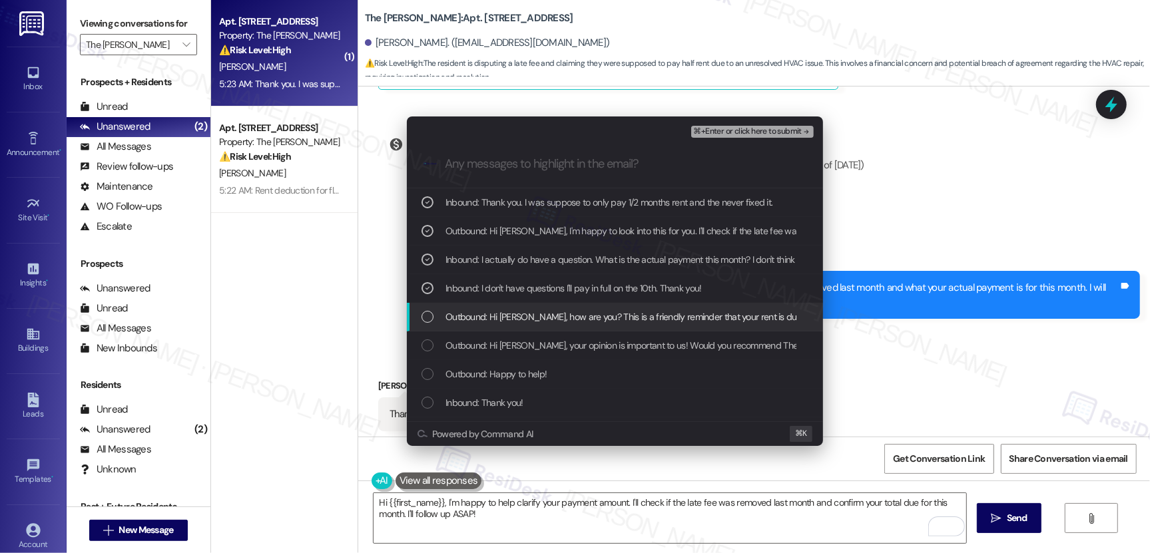
click at [589, 313] on span "Outbound: Hi Markay, how are you? This is a friendly reminder that your rent is…" at bounding box center [711, 317] width 533 height 15
click at [655, 318] on span "Outbound: Hi Markay, how are you? This is a friendly reminder that your rent is…" at bounding box center [711, 317] width 533 height 15
click at [663, 320] on span "Outbound: Hi Markay, how are you? This is a friendly reminder that your rent is…" at bounding box center [711, 317] width 533 height 15
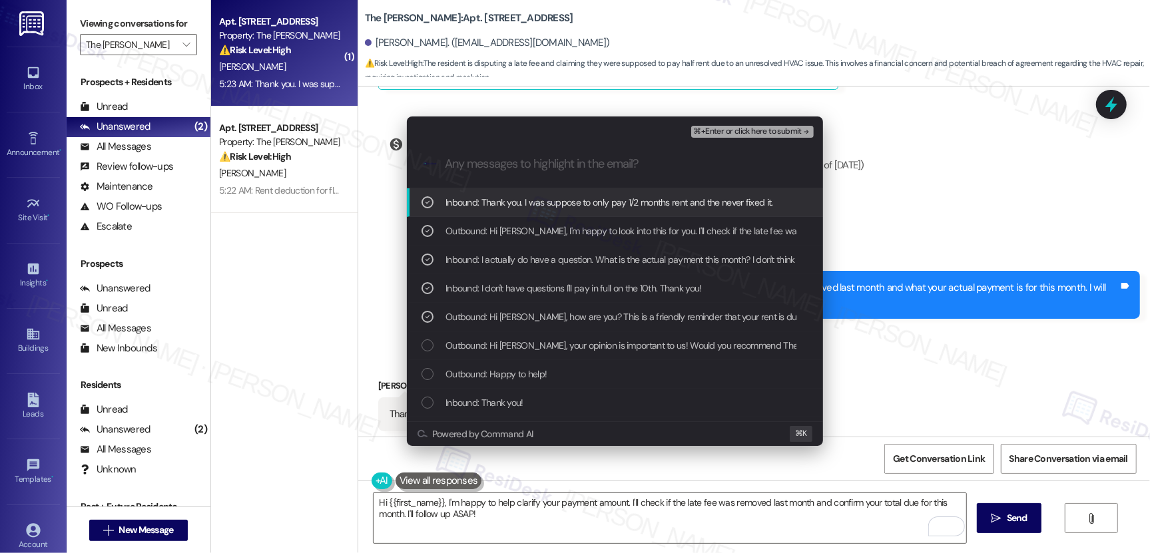
click at [774, 134] on span "⌘+Enter or click here to submit" at bounding box center [748, 131] width 108 height 9
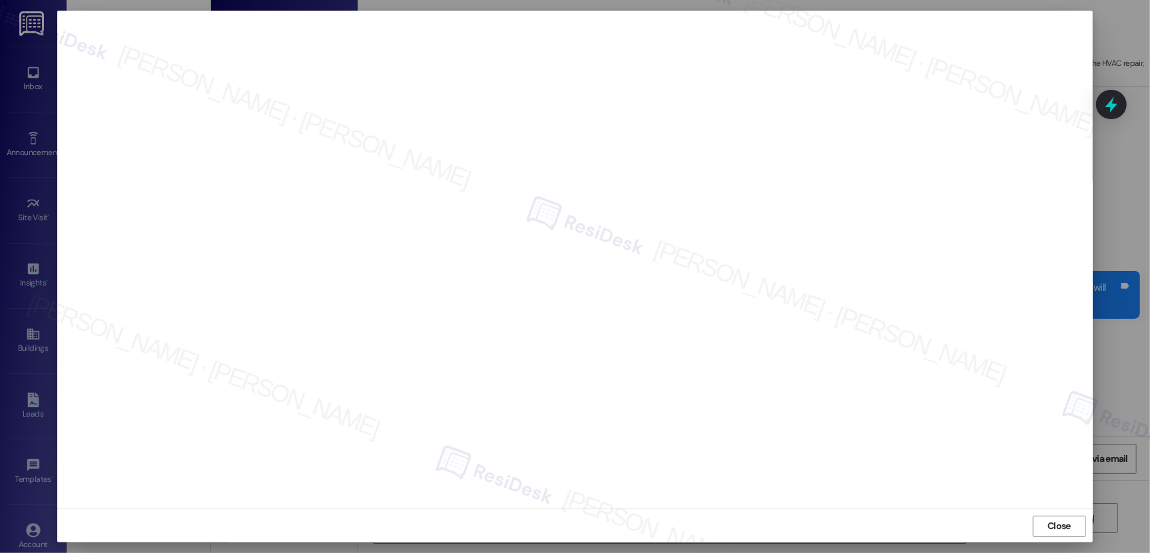
scroll to position [1, 0]
click at [1025, 524] on span "Close" at bounding box center [1058, 526] width 23 height 14
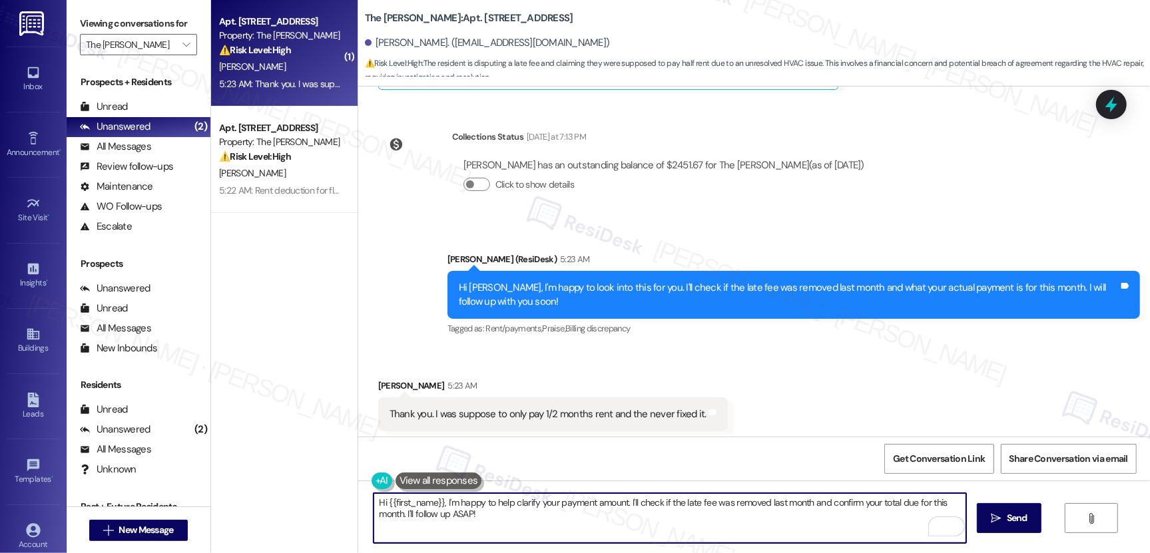
click at [726, 532] on textarea "Hi {{first_name}}, I'm happy to help clarify your payment amount. I'll check if…" at bounding box center [670, 518] width 593 height 50
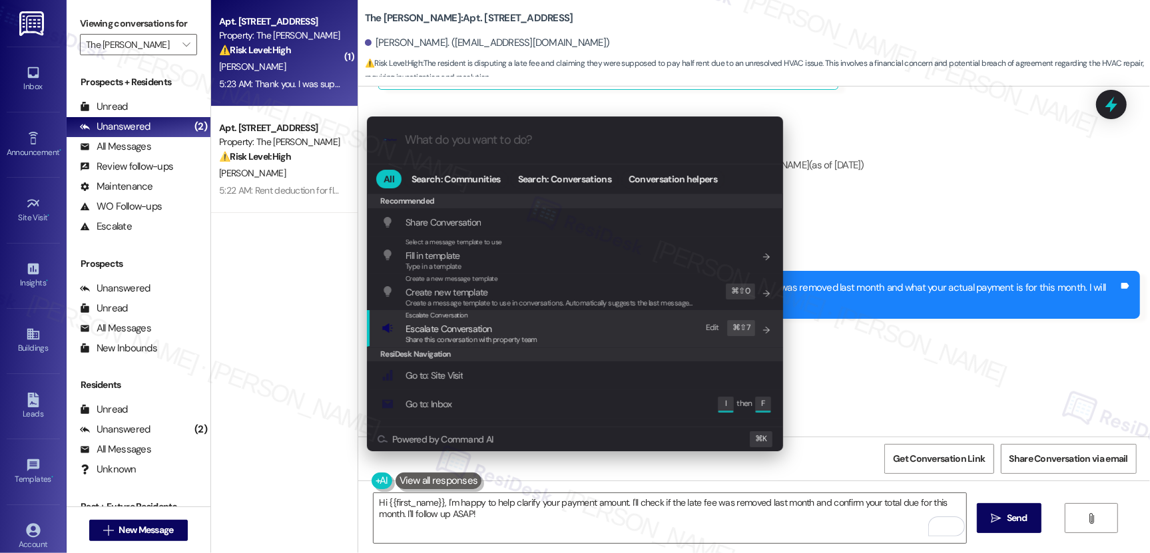
click at [558, 328] on div "Escalate Conversation Escalate Conversation Share this conversation with proper…" at bounding box center [577, 328] width 390 height 36
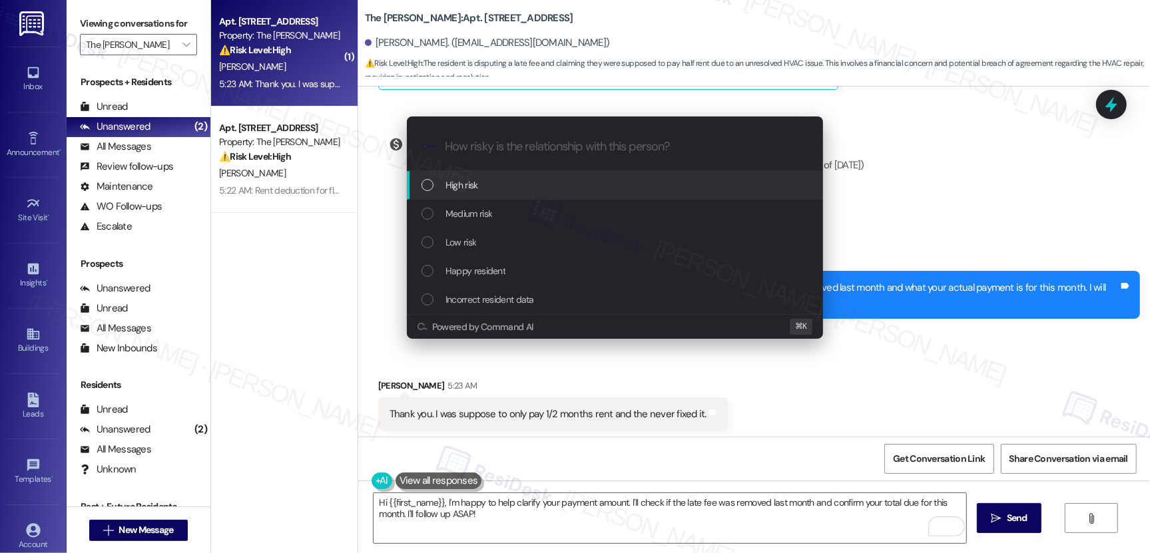
click at [534, 190] on div "High risk" at bounding box center [616, 185] width 390 height 15
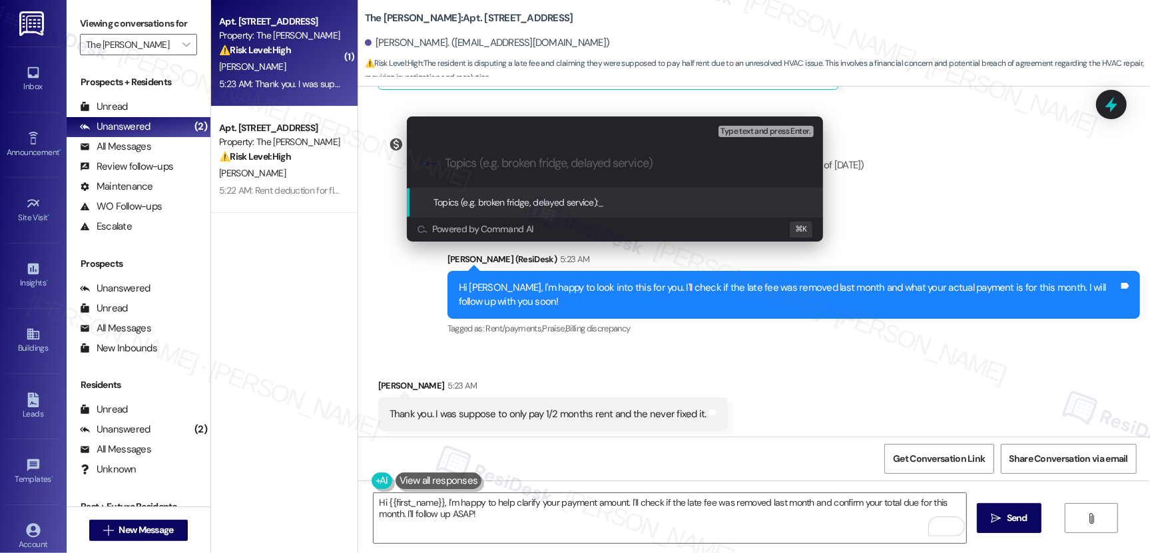
paste input "Clarification on Rent Balance and Adjustments"
type input "Clarification on Rent Balance and Adjustments"
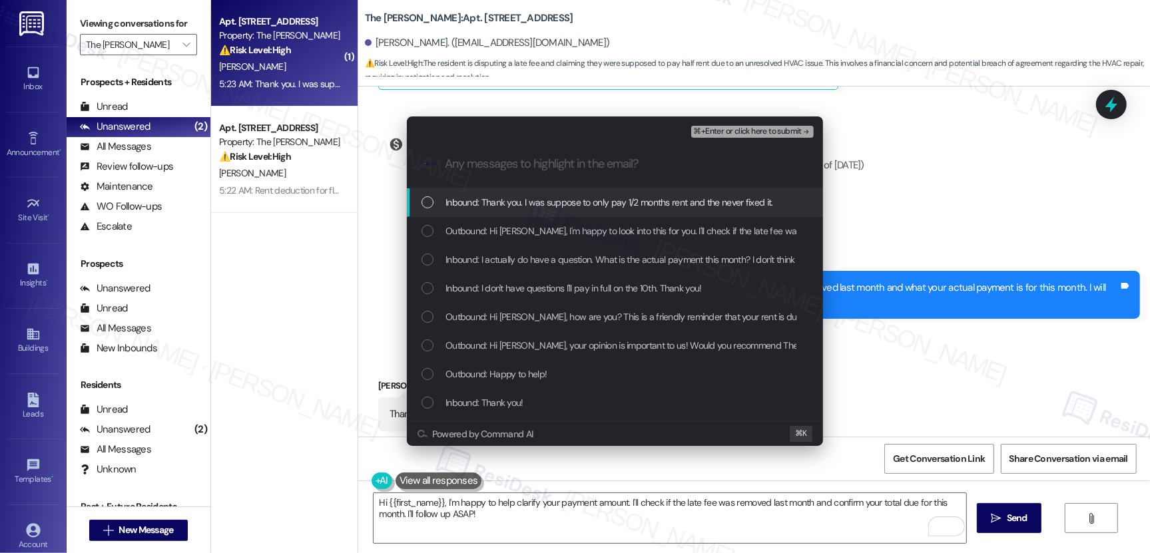
click at [645, 208] on span "Inbound: Thank you. I was suppose to only pay 1/2 months rent and the never fix…" at bounding box center [609, 202] width 328 height 15
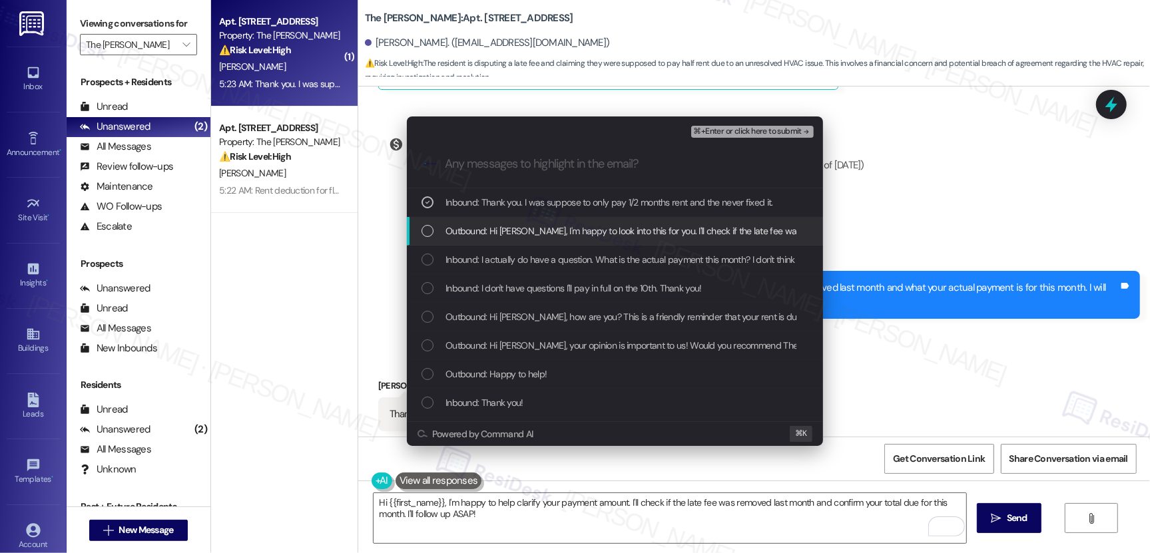
click at [624, 228] on span "Outbound: Hi Markay, I'm happy to look into this for you. I'll check if the lat…" at bounding box center [812, 231] width 734 height 15
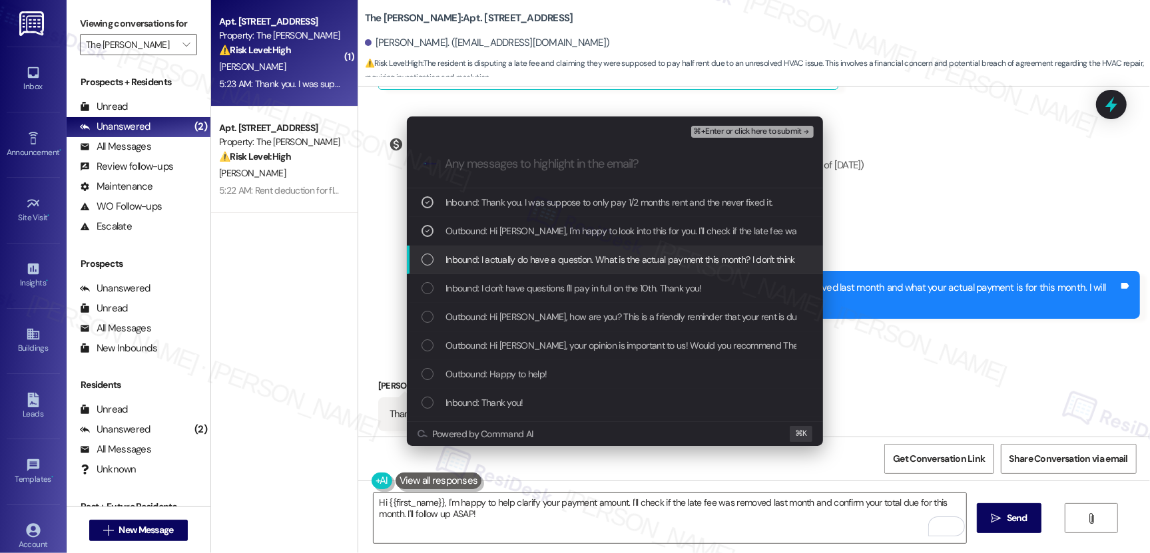
click at [603, 250] on div "Inbound: I actually do have a question. What is the actual payment this month? …" at bounding box center [615, 260] width 416 height 29
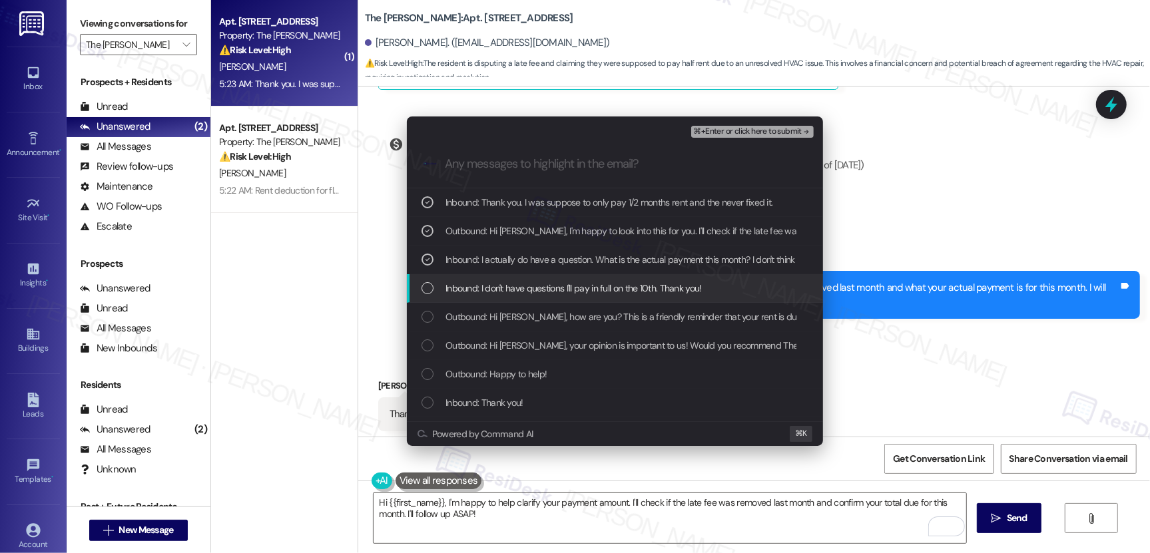
click at [579, 284] on span "Inbound: I don't have questions I'll pay in full on the 10th. Thank you!" at bounding box center [573, 288] width 256 height 15
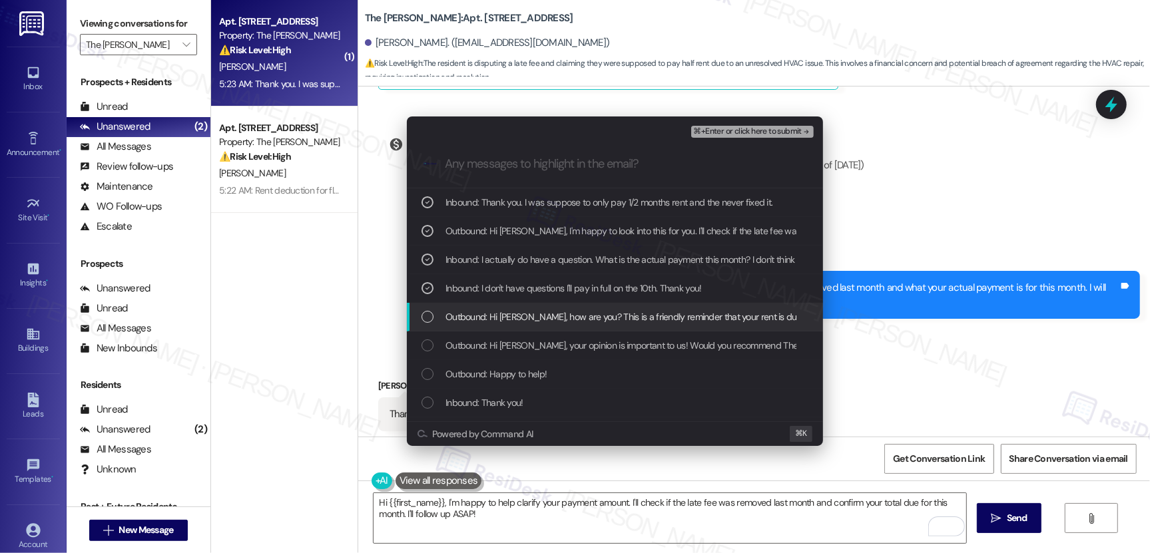
click at [563, 312] on span "Outbound: Hi Markay, how are you? This is a friendly reminder that your rent is…" at bounding box center [711, 317] width 533 height 15
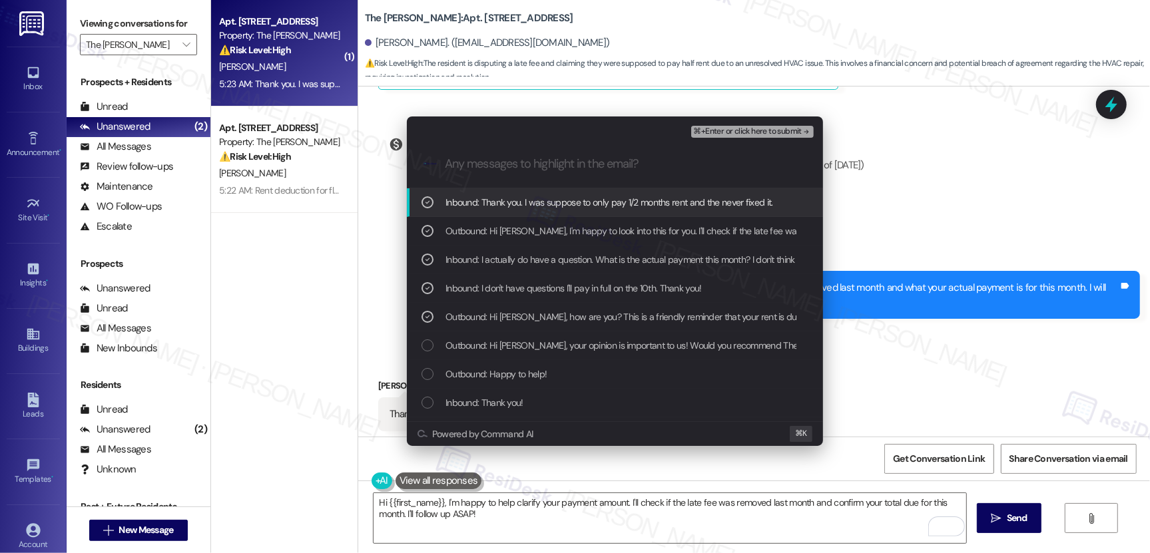
click at [732, 129] on span "⌘+Enter or click here to submit" at bounding box center [748, 131] width 108 height 9
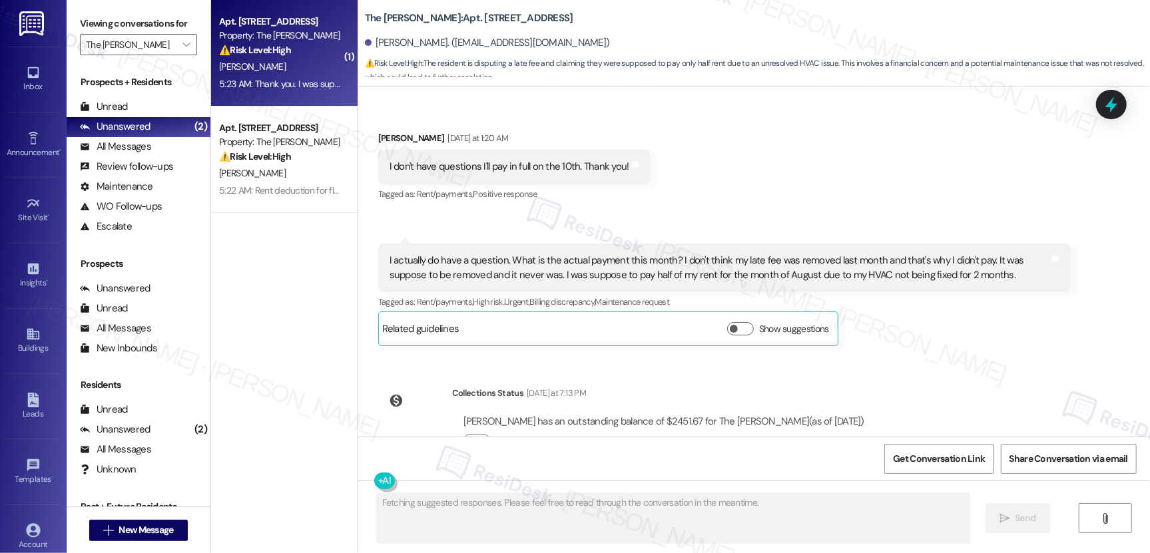
scroll to position [13964, 0]
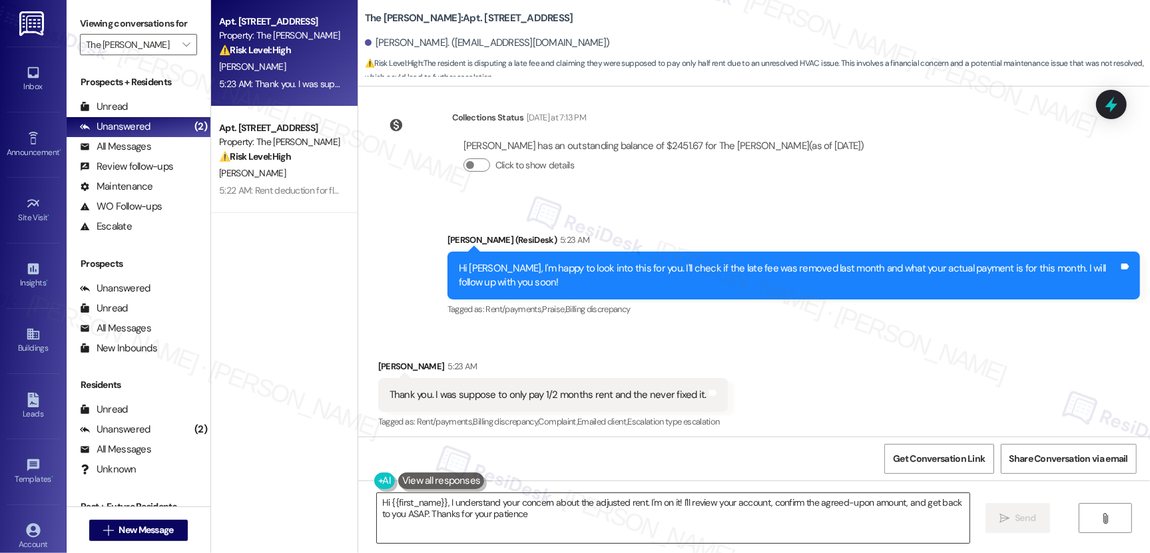
type textarea "Hi {{first_name}}, I understand your concern about the adjusted rent. I'm on it…"
click at [838, 507] on textarea "Hi {{first_name}}, I understand your concern about the adjusted rent. I'm on it…" at bounding box center [673, 518] width 593 height 50
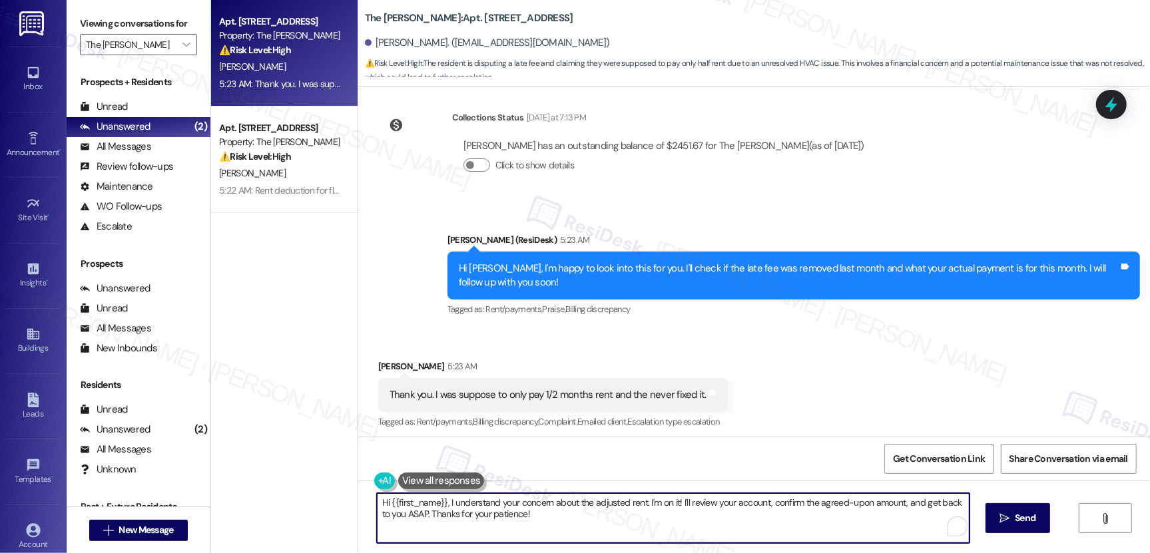
click at [838, 508] on textarea "Hi {{first_name}}, I understand your concern about the adjusted rent. I'm on it…" at bounding box center [673, 518] width 593 height 50
click at [824, 505] on textarea "Hi {{first_name}}, I understand your concern about the adjusted rent. I'm on it…" at bounding box center [670, 518] width 593 height 50
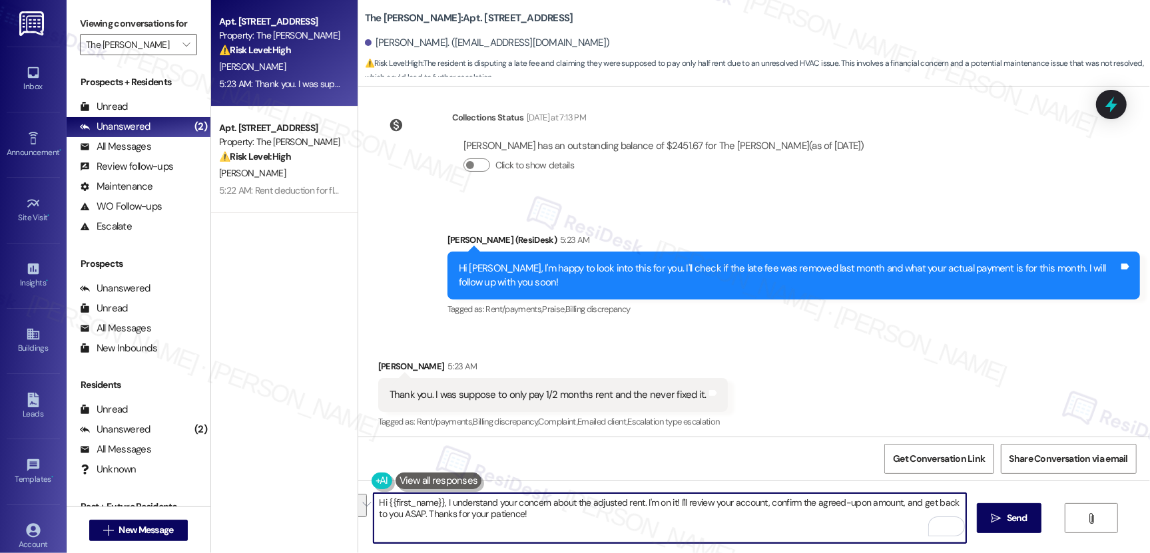
click at [830, 509] on textarea "Hi {{first_name}}, I understand your concern about the adjusted rent. I'm on it…" at bounding box center [670, 518] width 593 height 50
click at [998, 525] on button " Send" at bounding box center [1009, 518] width 65 height 30
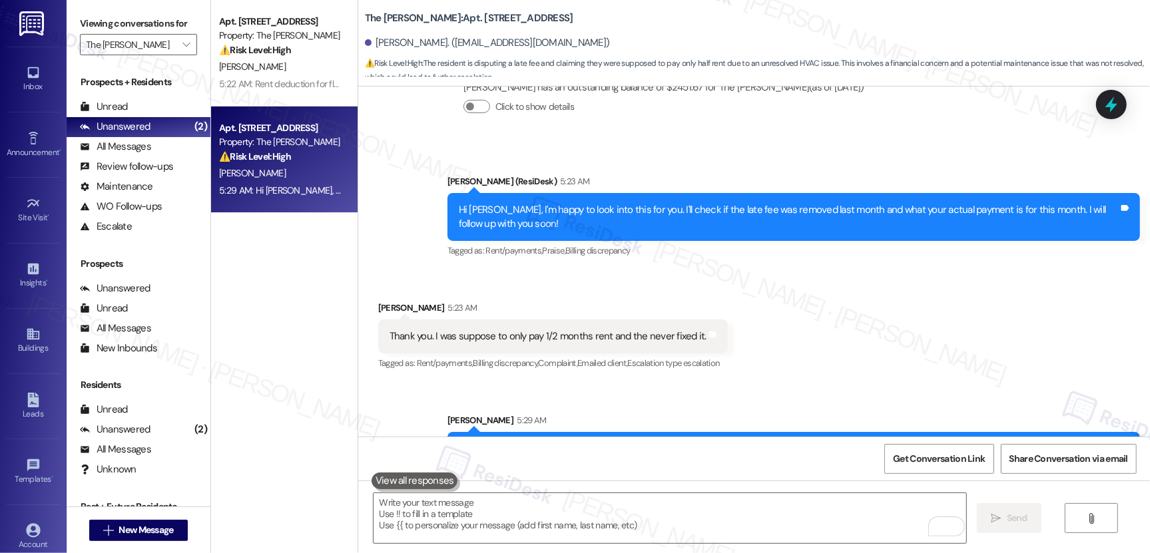
scroll to position [14072, 0]
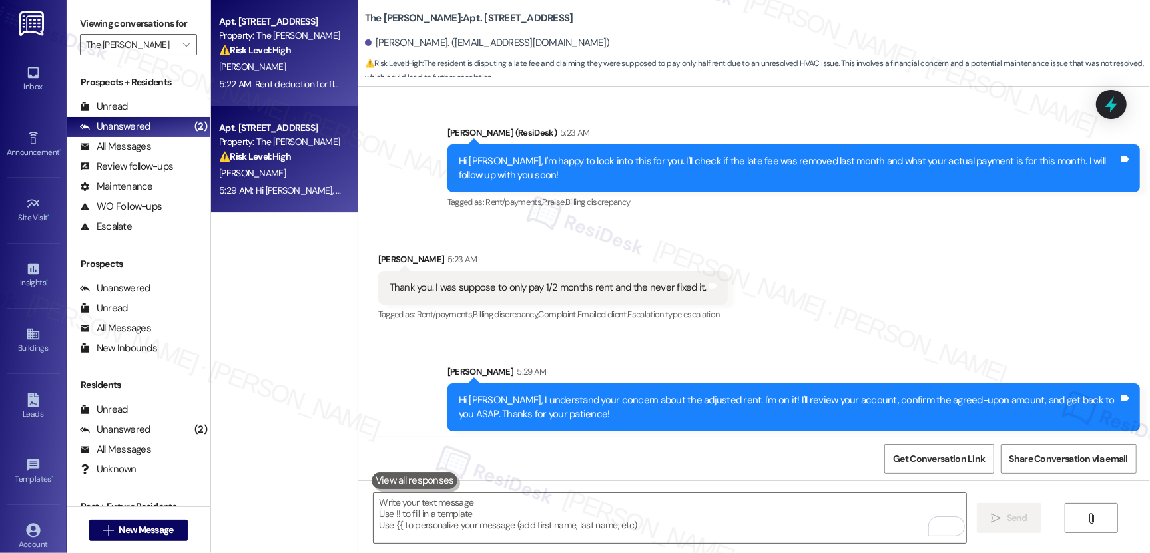
click at [284, 85] on div "5:22 AM: Rent deduction for flood 5:22 AM: Rent deduction for flood" at bounding box center [284, 84] width 130 height 12
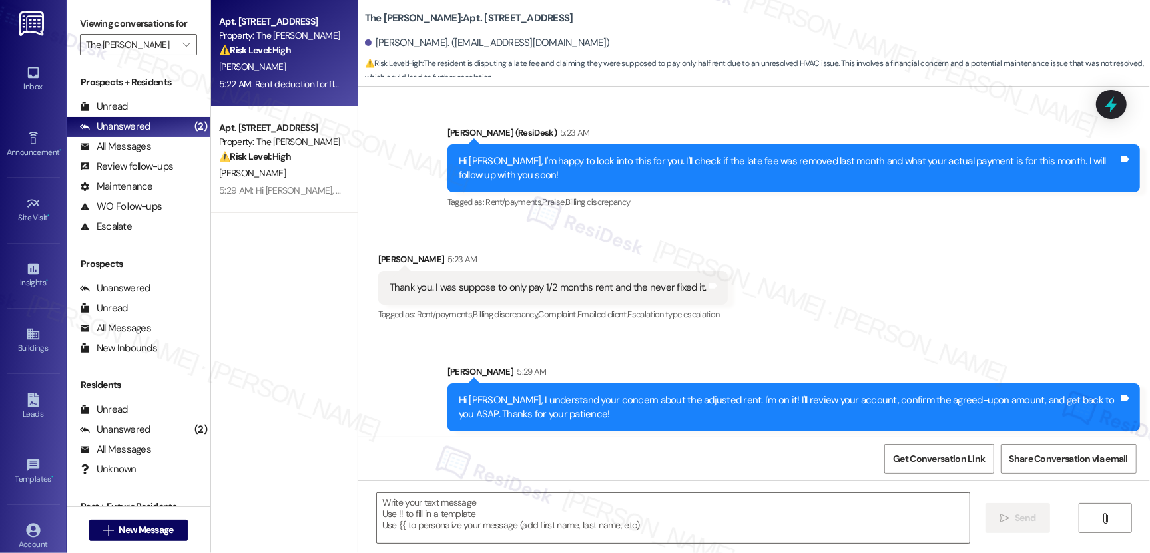
type textarea "Fetching suggested responses. Please feel free to read through the conversation…"
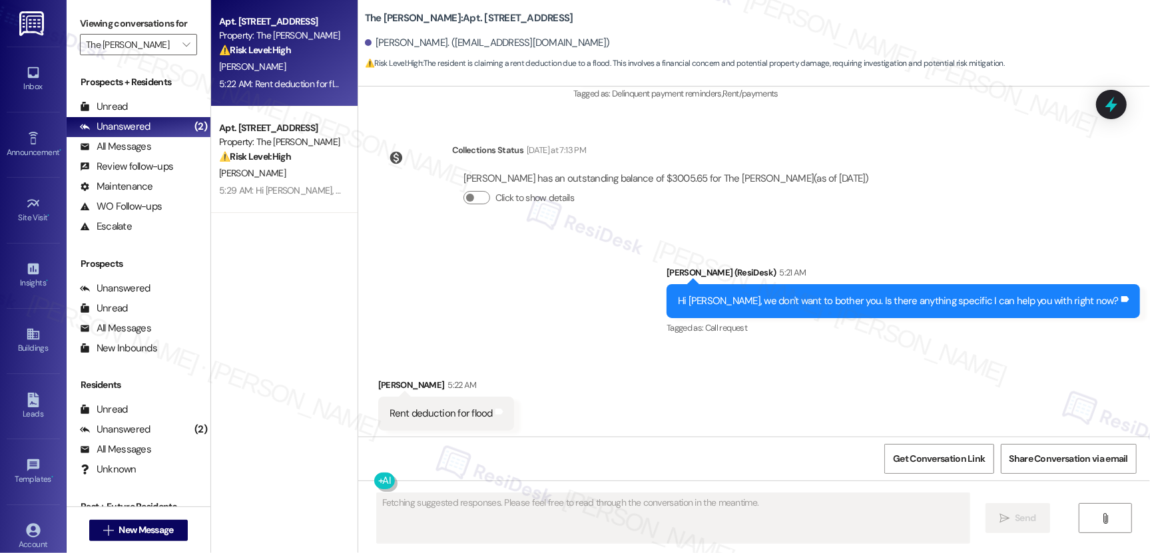
scroll to position [3589, 0]
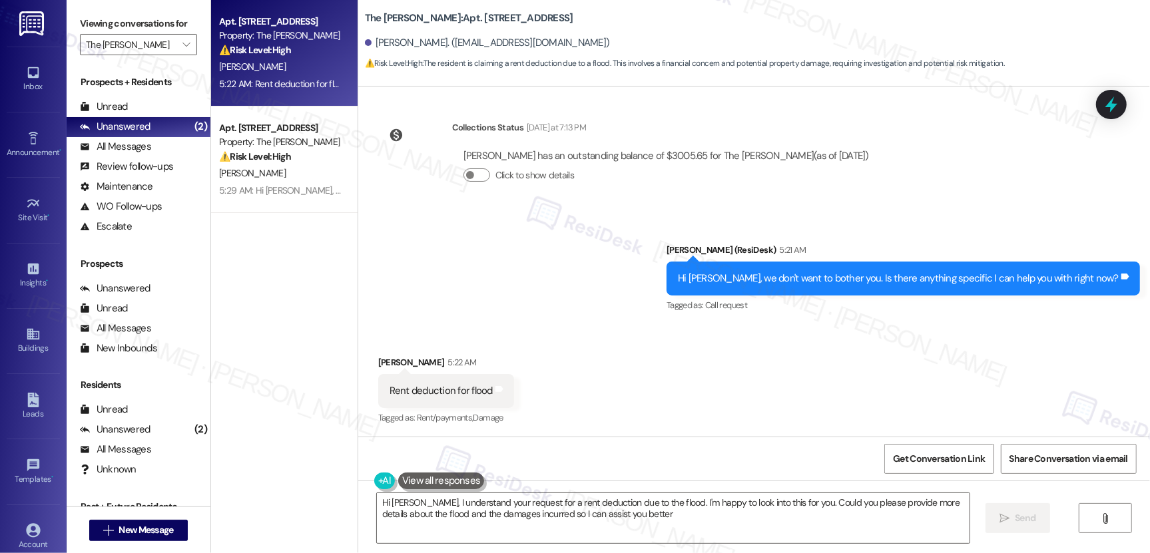
type textarea "Hi Riley, I understand your request for a rent deduction due to the flood. I'm …"
click at [599, 509] on textarea "Hi Riley, I understand your request for a rent deduction due to the flood. I'm …" at bounding box center [673, 518] width 593 height 50
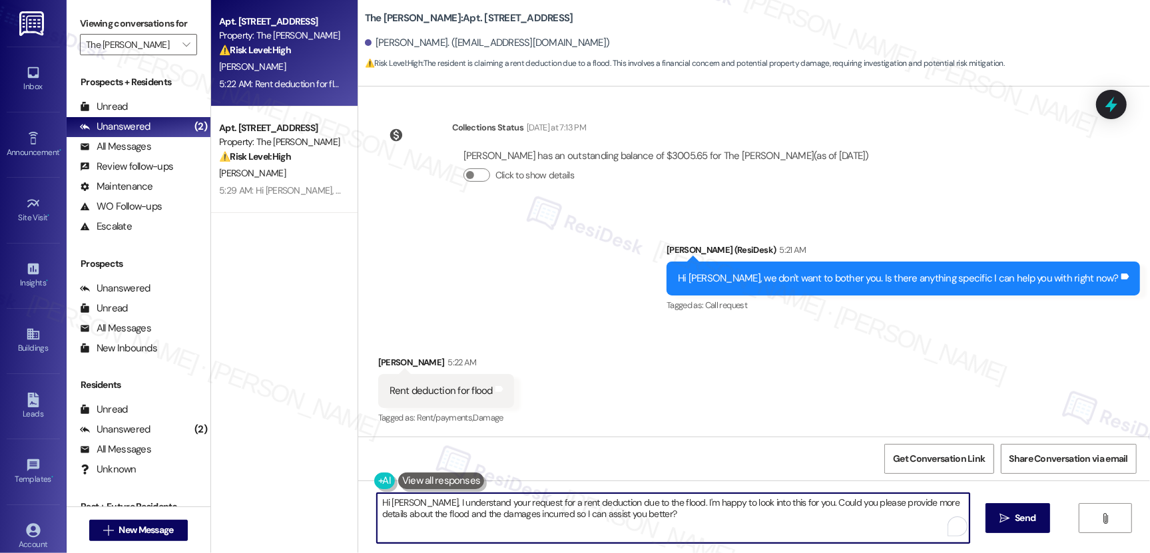
click at [599, 509] on textarea "Hi Riley, I understand your request for a rent deduction due to the flood. I'm …" at bounding box center [673, 518] width 593 height 50
click at [599, 508] on textarea "Hi Riley, I understand your request for a rent deduction due to the flood. I'm …" at bounding box center [673, 518] width 593 height 50
click at [586, 500] on textarea "Hi Riley, I understand your request for a rent deduction due to the flood. I'm …" at bounding box center [670, 518] width 593 height 50
click at [586, 499] on textarea "Hi Riley, I understand your request for a rent deduction due to the flood. I'm …" at bounding box center [670, 518] width 593 height 50
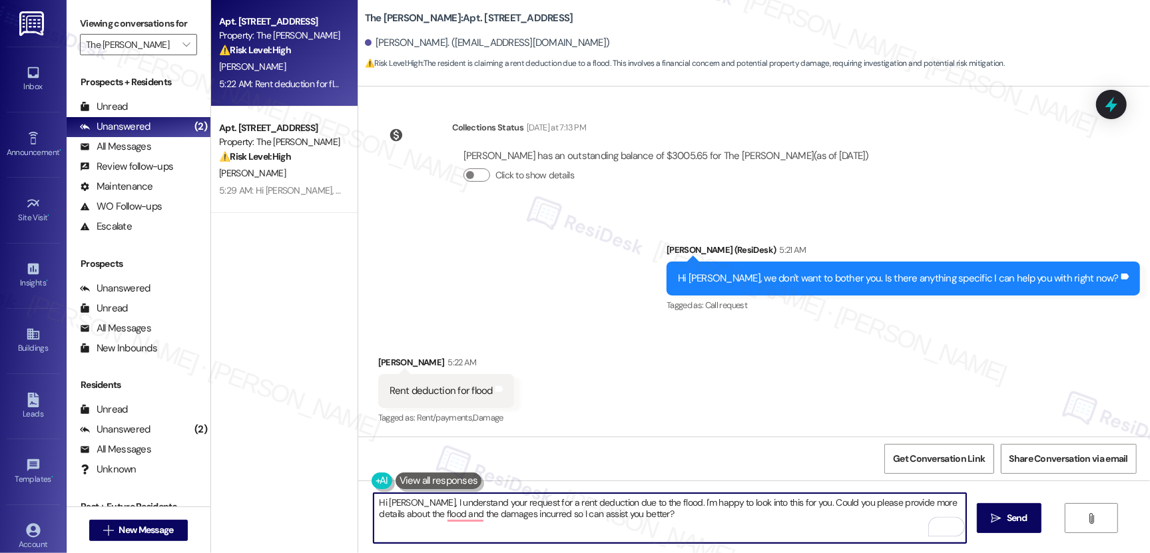
click at [586, 499] on textarea "Hi Riley, I understand your request for a rent deduction due to the flood. I'm …" at bounding box center [670, 518] width 593 height 50
click at [637, 522] on textarea "Hi Riley, I understand your request for a rent deduction due to the flood. I'm …" at bounding box center [670, 518] width 593 height 50
click at [539, 519] on textarea "Hi Riley, I understand your request for a rent deduction due to the flood. I'm …" at bounding box center [670, 518] width 593 height 50
click at [669, 535] on textarea "Hi Riley, I understand your request for a rent deduction due to the flood. I'm …" at bounding box center [670, 518] width 593 height 50
click at [1011, 521] on span "Send" at bounding box center [1017, 518] width 21 height 14
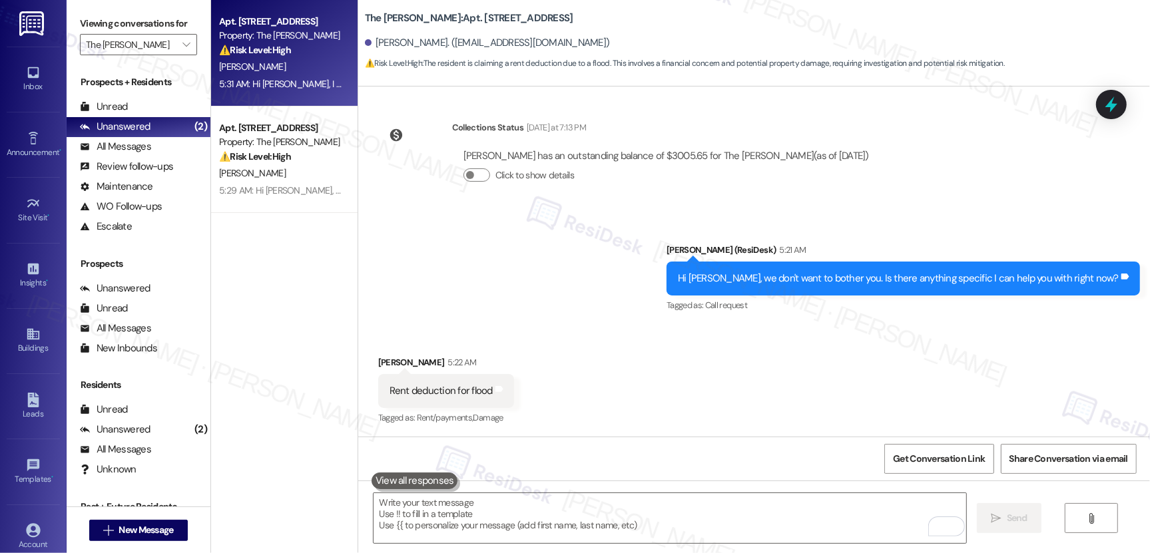
scroll to position [3696, 0]
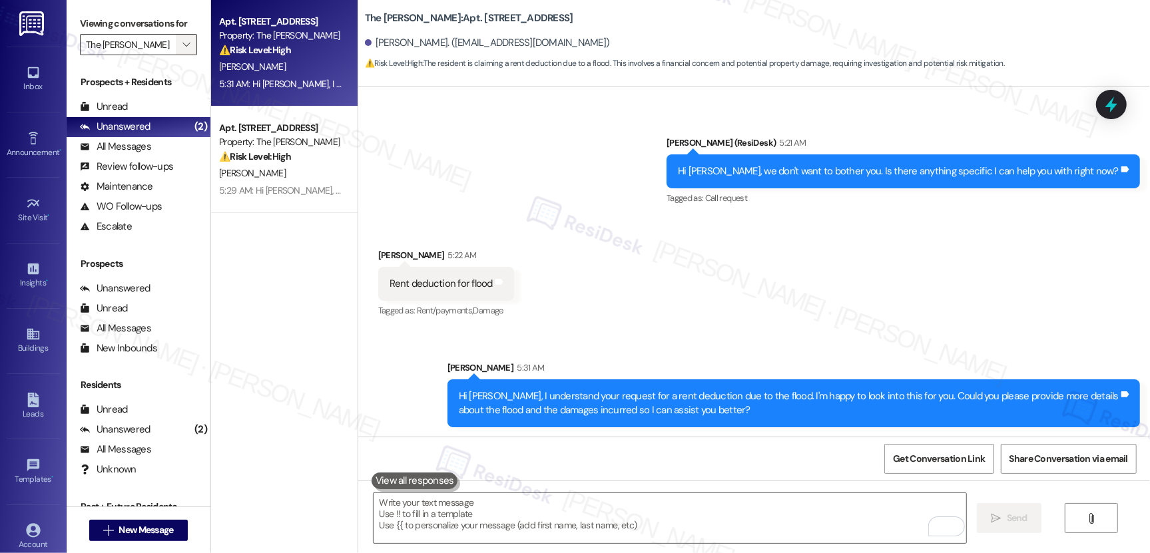
click at [182, 41] on span "" at bounding box center [186, 44] width 13 height 21
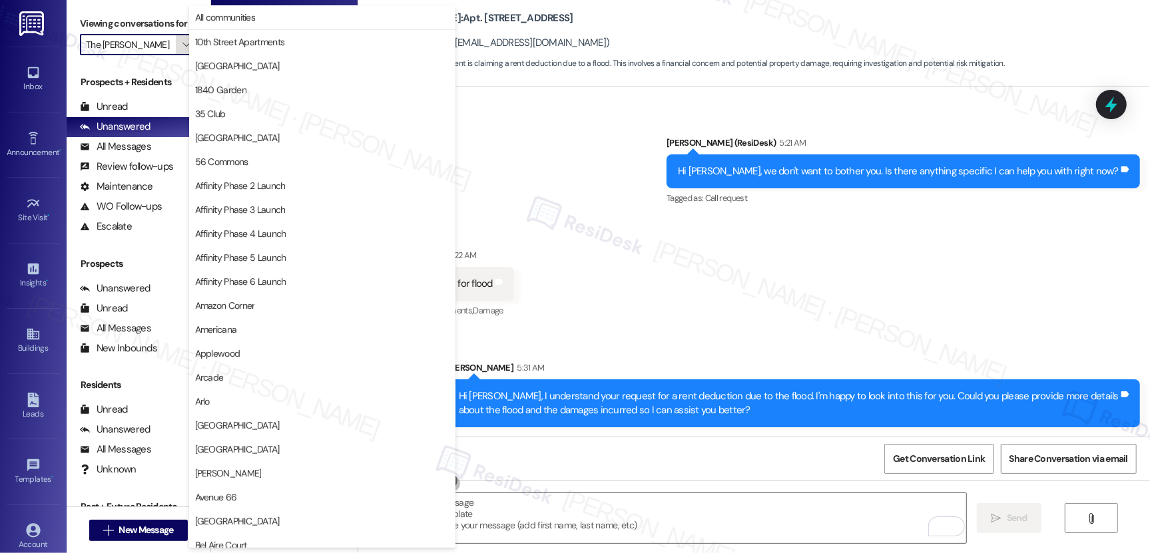
scroll to position [2317, 0]
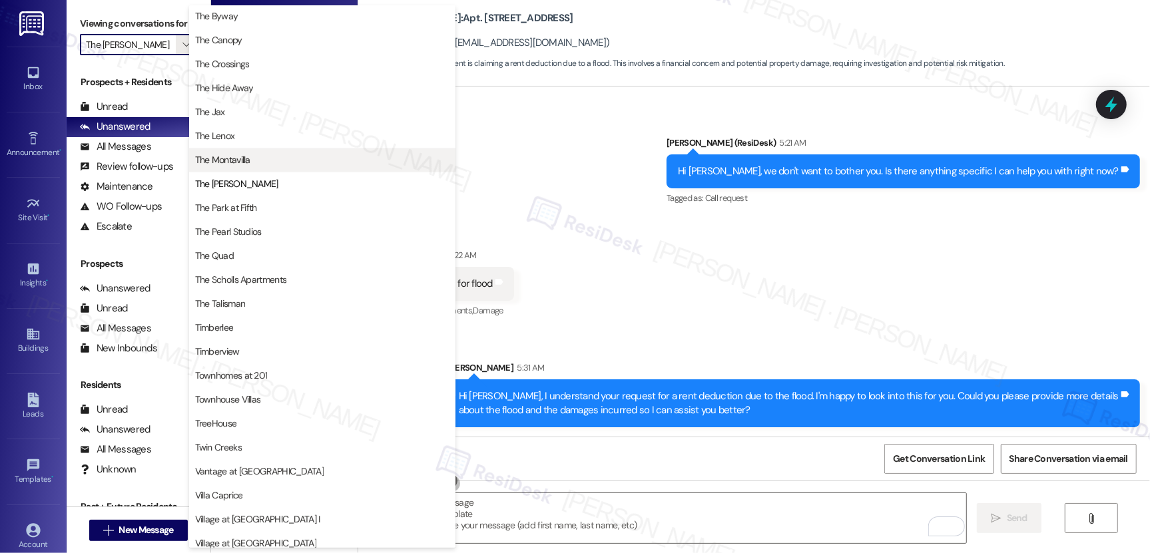
click at [222, 163] on span "The Montavilla" at bounding box center [222, 159] width 55 height 13
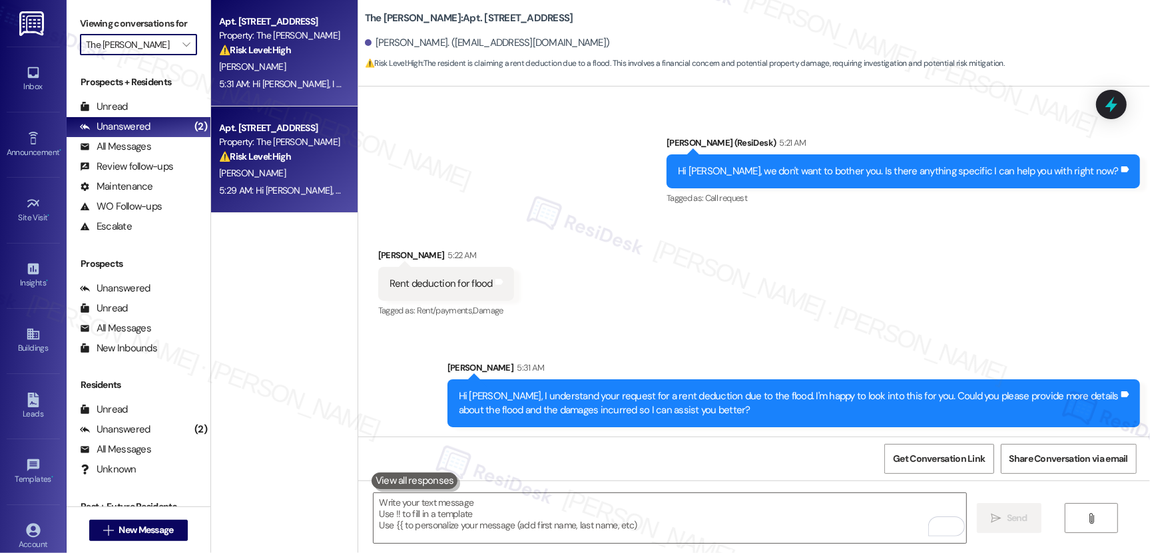
type input "The Montavilla"
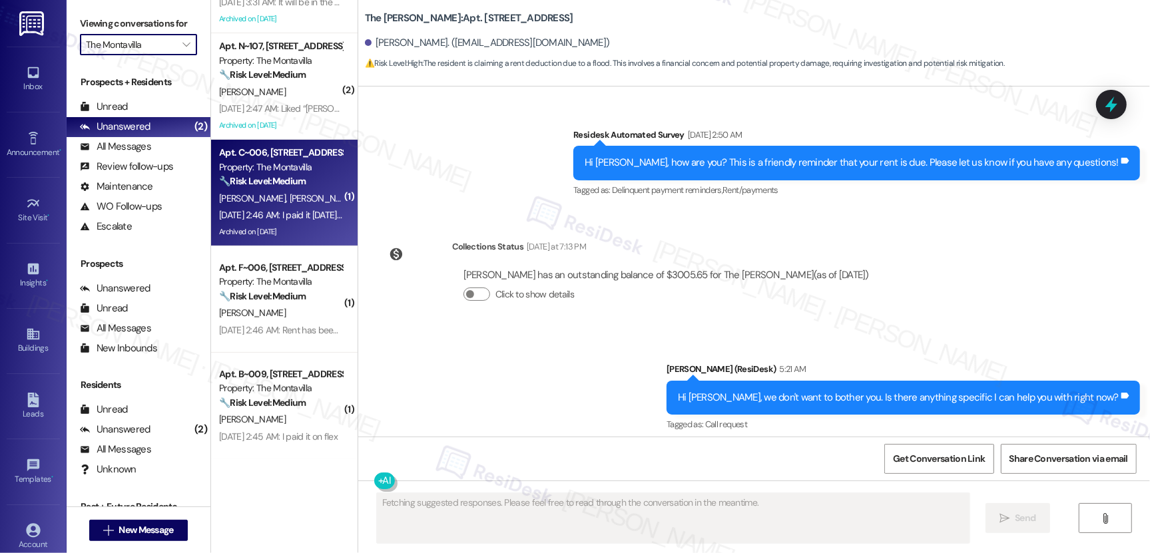
scroll to position [3589, 0]
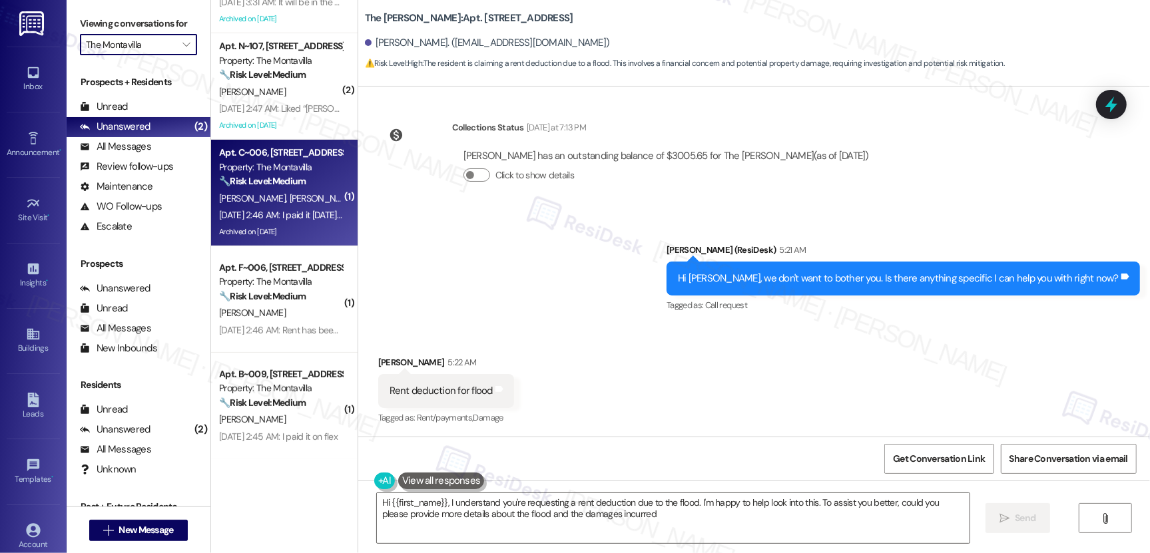
type textarea "Hi {{first_name}}, I understand you're requesting a rent deduction due to the f…"
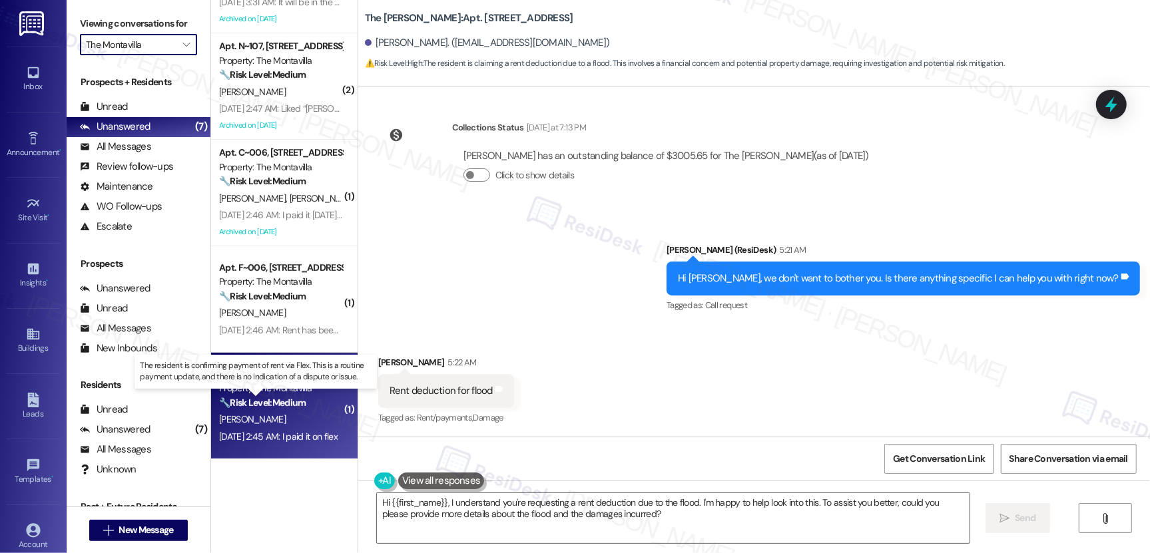
click at [257, 404] on strong "🔧 Risk Level: Medium" at bounding box center [262, 403] width 87 height 12
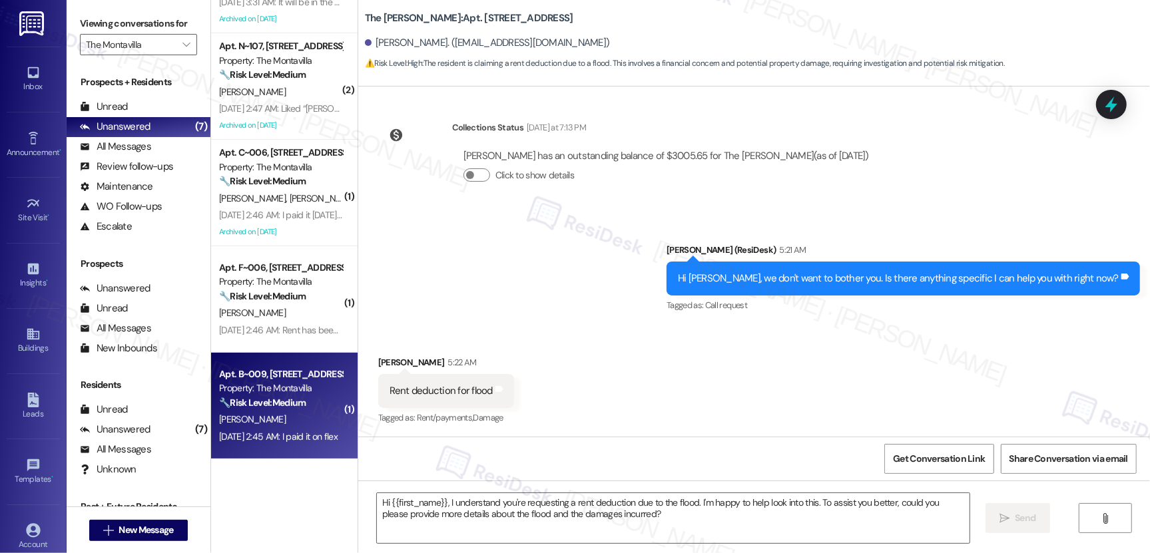
type textarea "Fetching suggested responses. Please feel free to read through the conversation…"
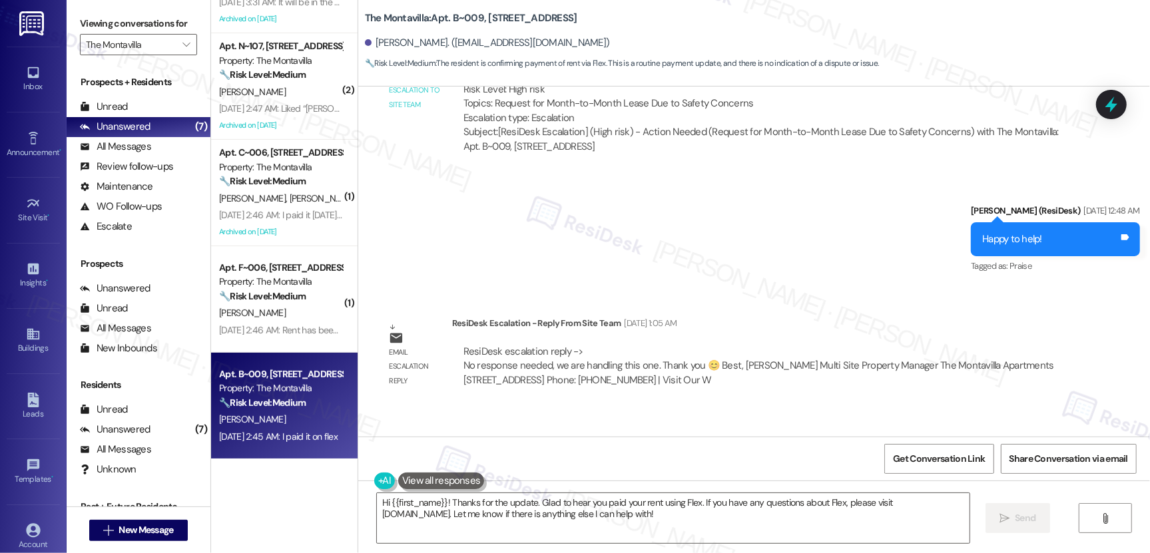
scroll to position [8230, 0]
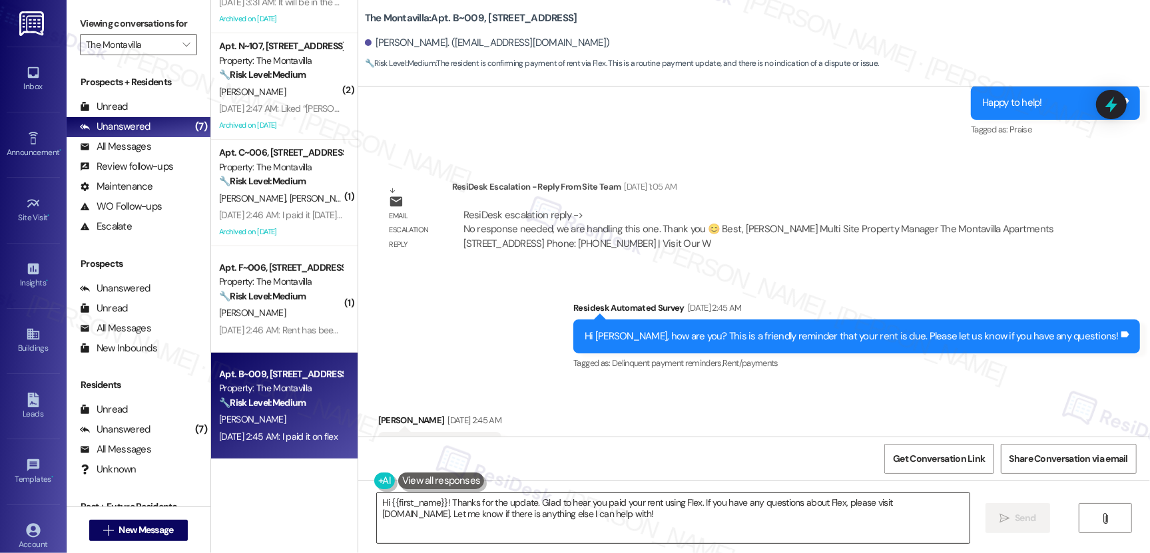
click at [495, 505] on textarea "Hi {{first_name}}! Thanks for the update. Glad to hear you paid your rent using…" at bounding box center [673, 518] width 593 height 50
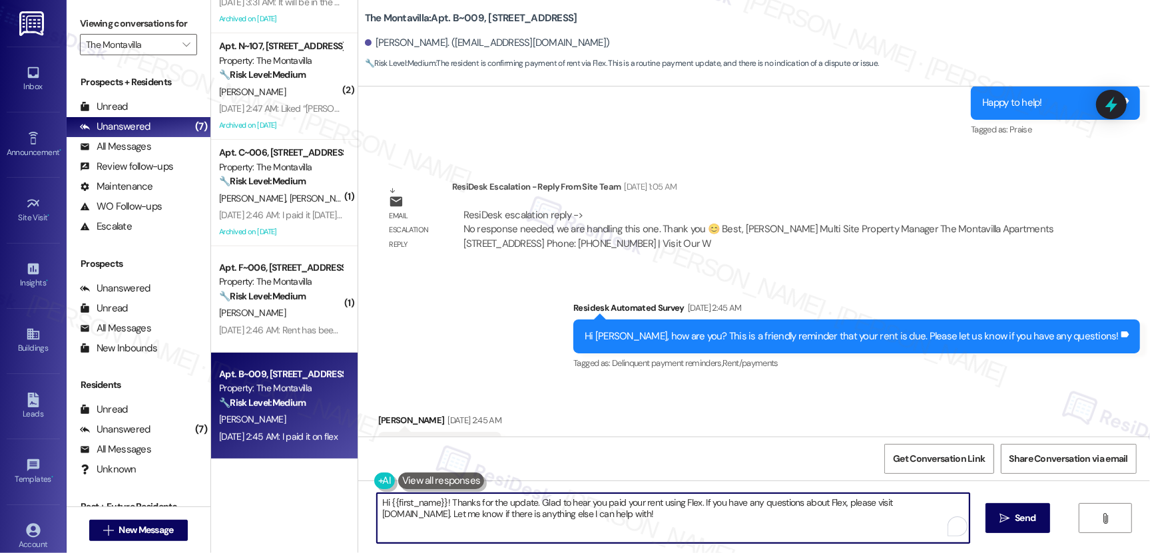
click at [495, 505] on textarea "Hi {{first_name}}! Thanks for the update. Glad to hear you paid your rent using…" at bounding box center [673, 518] width 593 height 50
paste textarea "Thank you, {{first_name}}, for your payment! If there's anything we can help yo…"
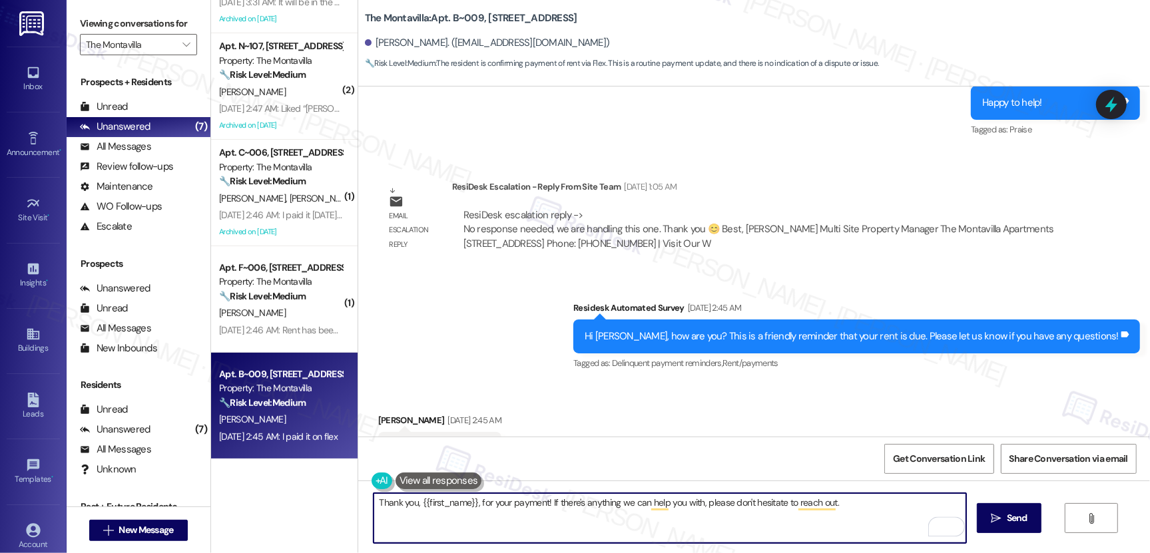
click at [835, 503] on textarea "Thank you, {{first_name}}, for your payment! If there's anything we can help yo…" at bounding box center [670, 518] width 593 height 50
type textarea "Thank you, {{first_name}}, for your payment! If there's anything we can help yo…"
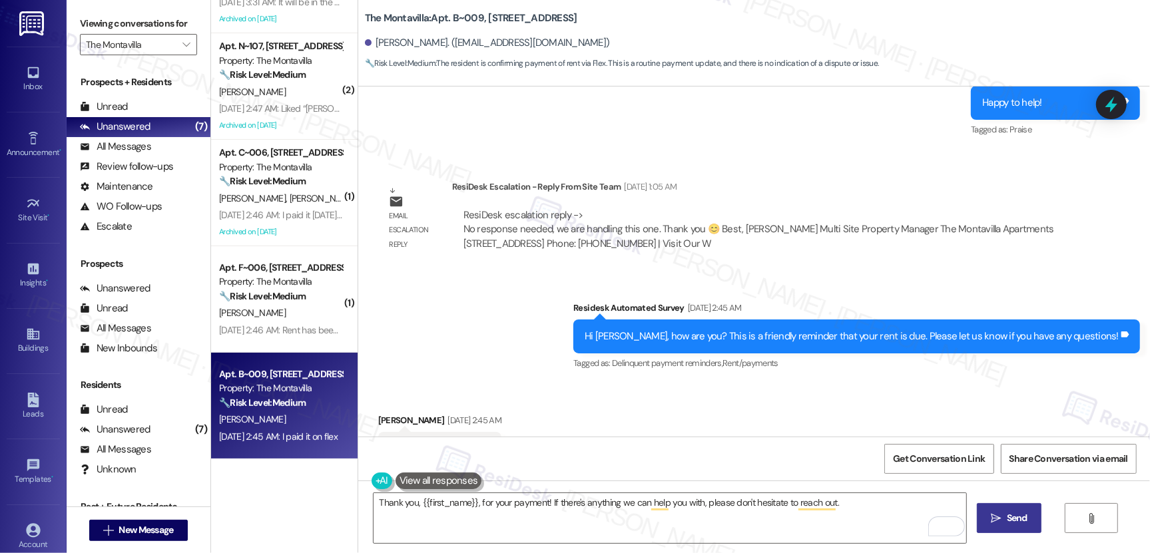
click at [1007, 516] on span "Send" at bounding box center [1017, 518] width 21 height 14
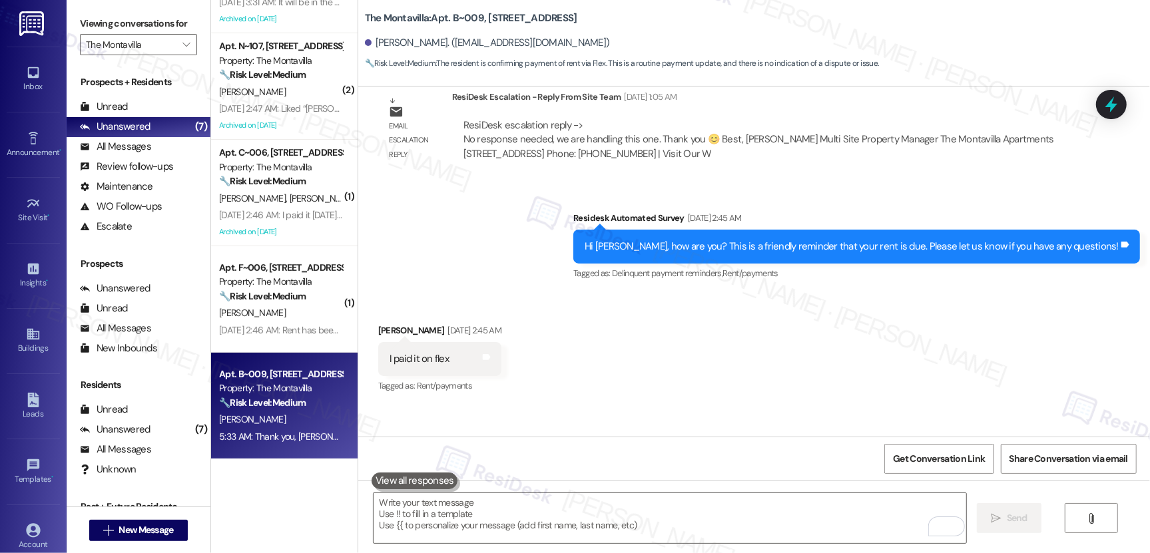
scroll to position [8323, 0]
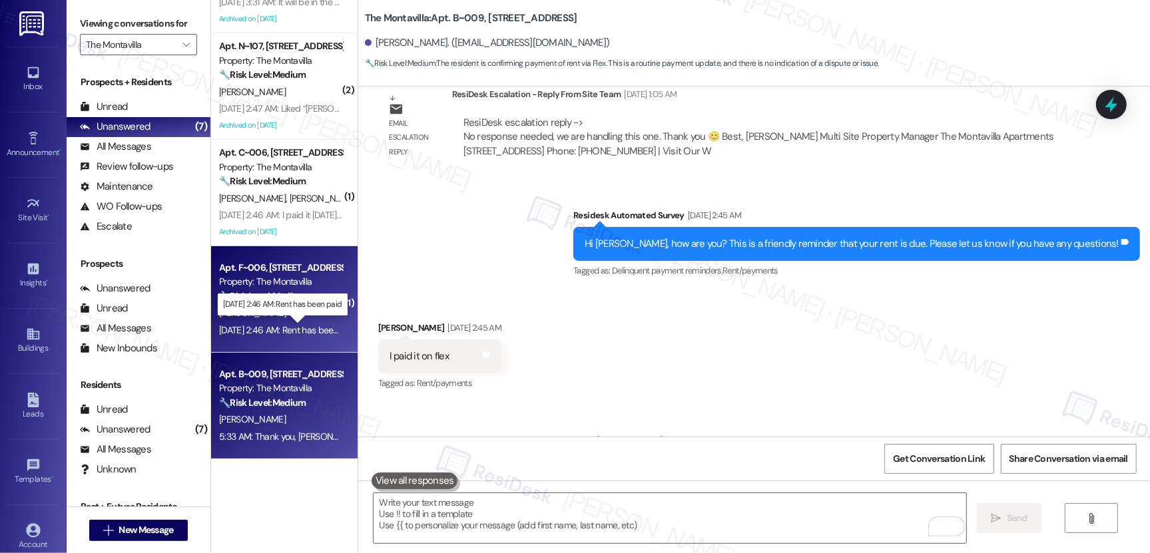
click at [278, 332] on div "Sep 04, 2025 at 2:46 AM: Rent has been paid Sep 04, 2025 at 2:46 AM: Rent has b…" at bounding box center [288, 330] width 138 height 12
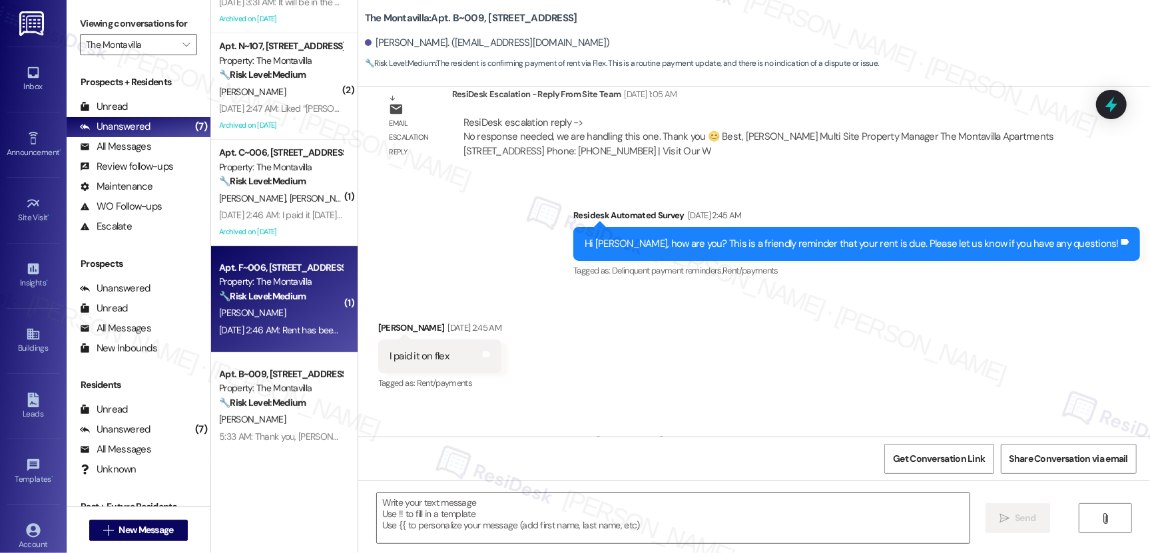
type textarea "Fetching suggested responses. Please feel free to read through the conversation…"
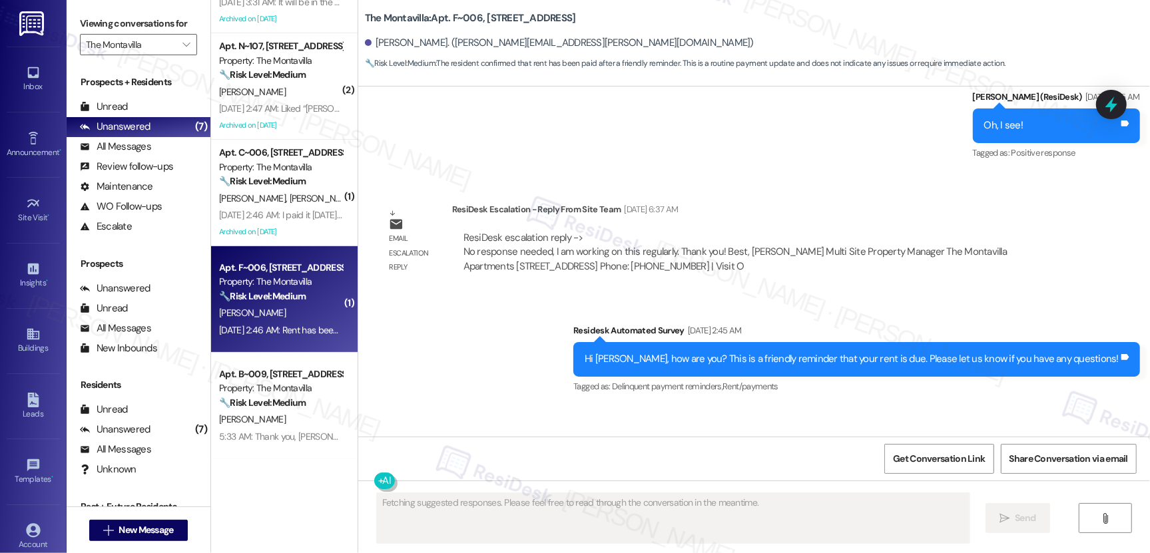
scroll to position [3337, 0]
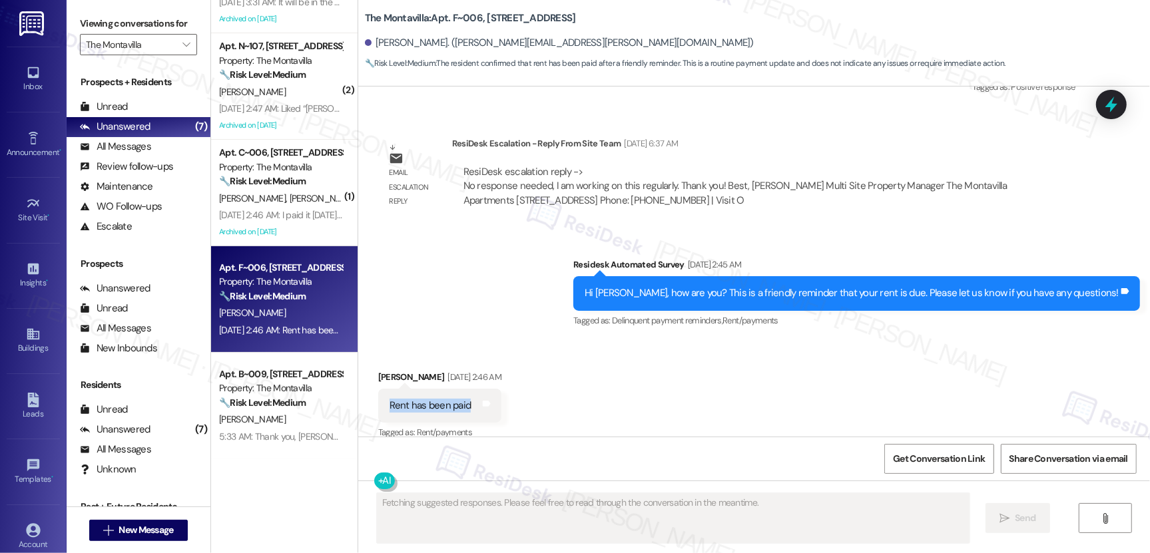
drag, startPoint x: 382, startPoint y: 393, endPoint x: 460, endPoint y: 391, distance: 78.6
click at [460, 399] on div "Rent has been paid" at bounding box center [431, 406] width 82 height 14
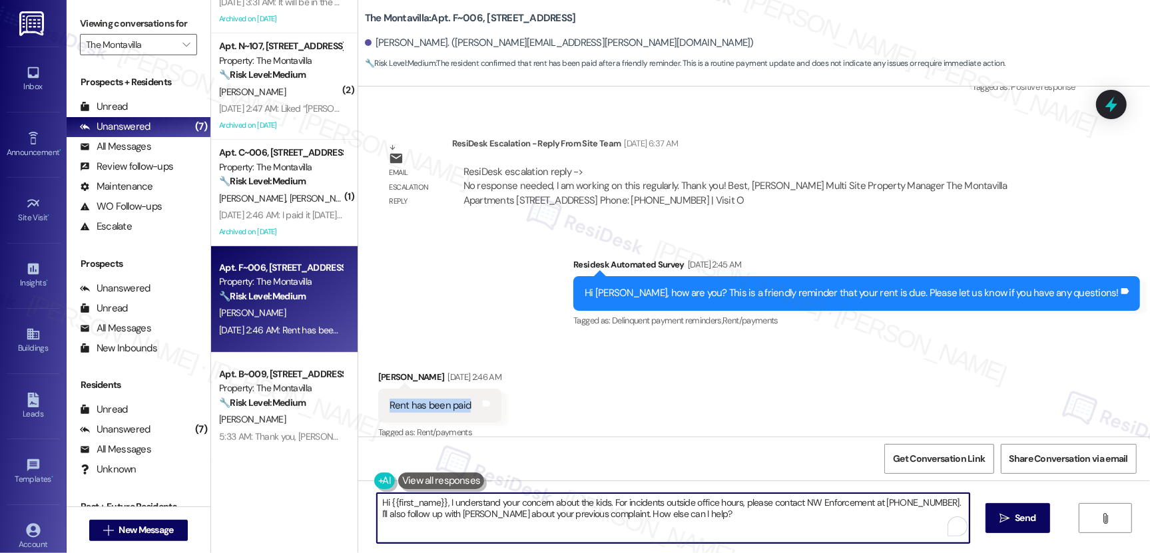
click at [424, 515] on textarea "Hi {{first_name}}, I understand your concern about the kids. For incidents outs…" at bounding box center [673, 518] width 593 height 50
click at [425, 515] on textarea "Hi {{first_name}}, I understand your concern about the kids. For incidents outs…" at bounding box center [673, 518] width 593 height 50
click at [425, 514] on textarea "Hi {{first_name}}, I understand your concern about the kids. For incidents outs…" at bounding box center [673, 518] width 593 height 50
paste textarea "Thank you, {{first_name}}, for your payment! If there's anything we can help yo…"
type textarea "Thank you, {{first_name}}, for your payment! If there's anything we can help yo…"
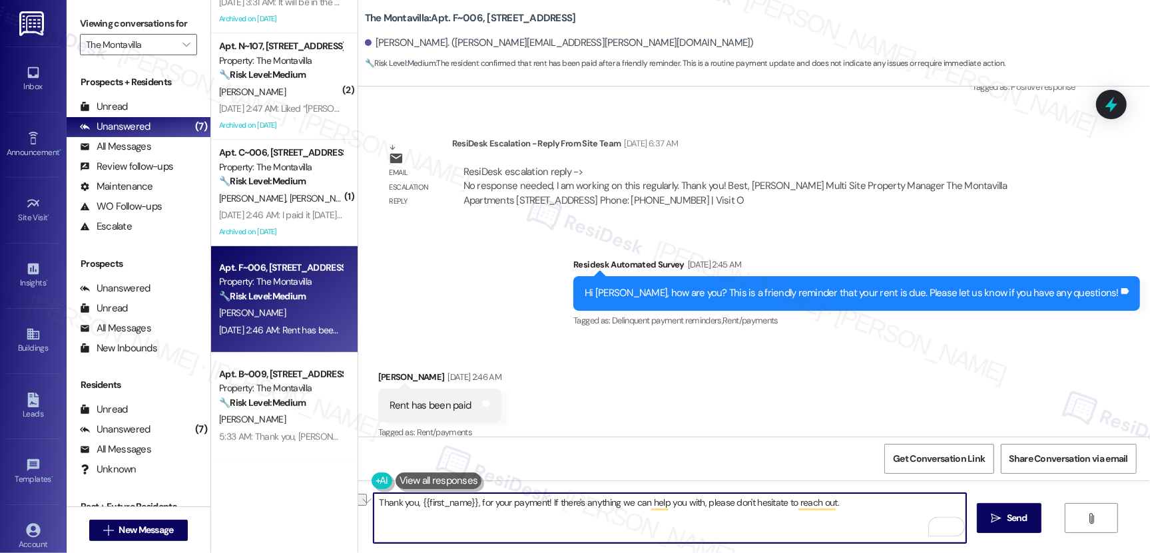
drag, startPoint x: 489, startPoint y: 505, endPoint x: 767, endPoint y: 511, distance: 277.7
click at [767, 511] on textarea "Thank you, {{first_name}}, for your payment! If there's anything we can help yo…" at bounding box center [670, 518] width 593 height 50
click at [858, 507] on textarea "Thank you, {{first_name}}, for your payment! If there's anything we can help yo…" at bounding box center [670, 518] width 593 height 50
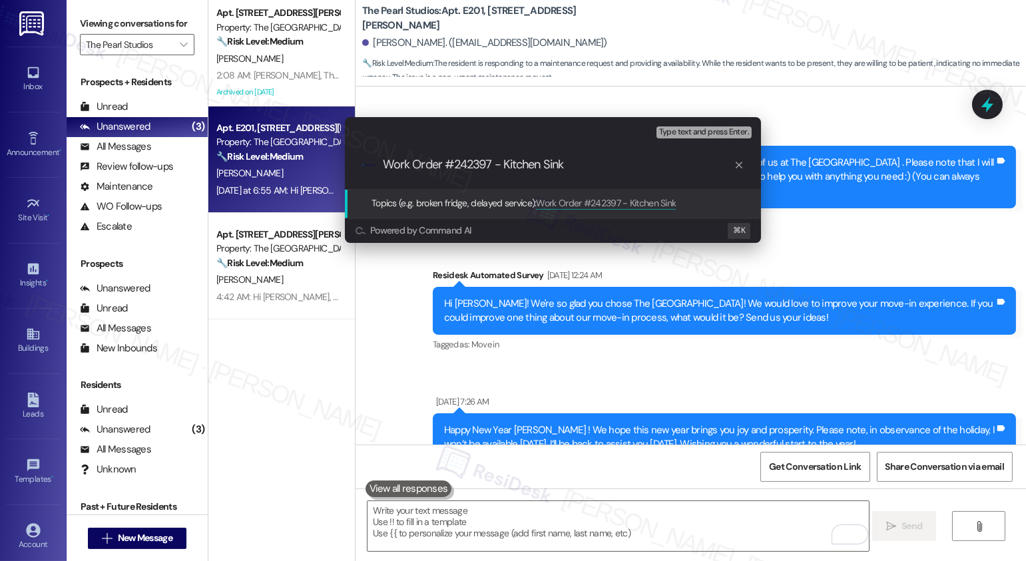
scroll to position [113, 0]
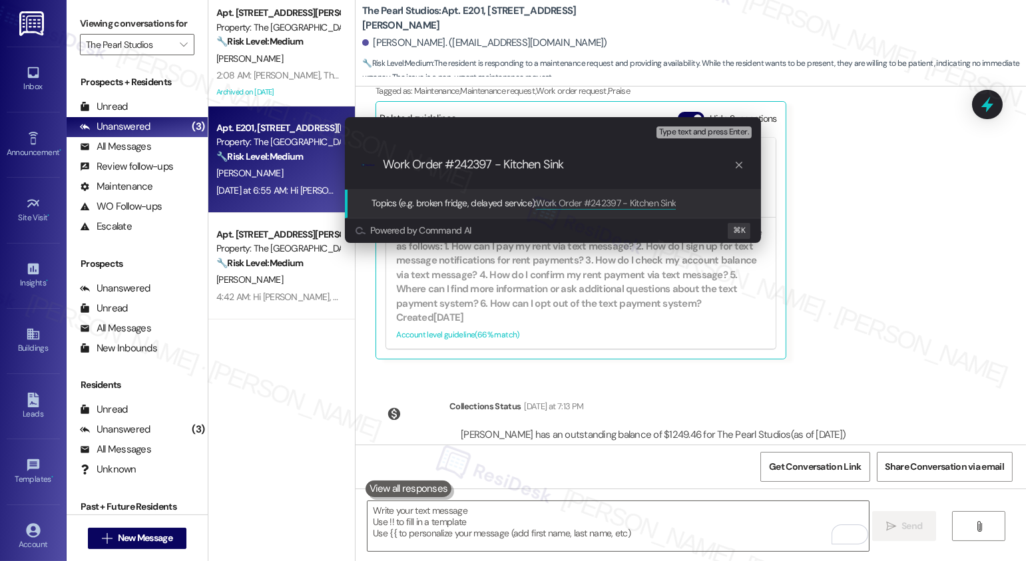
click at [386, 165] on input "Work Order #242397 - Kitchen Sink" at bounding box center [558, 165] width 351 height 14
paste input "Work order submitted by Residesk |"
type input "Work order submitted by Residesk | Work Order #242397 - Kitchen Sink"
click at [421, 164] on input "Work order submitted by Residesk | Work Order #242397 - Kitchen Sink" at bounding box center [558, 165] width 351 height 14
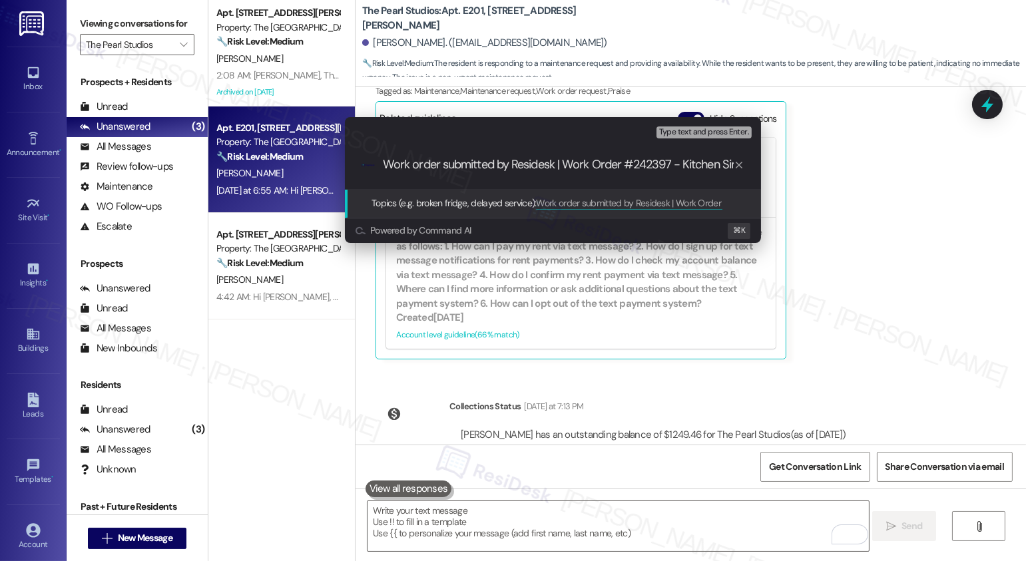
click at [421, 164] on input "Work order submitted by Residesk | Work Order #242397 - Kitchen Sink" at bounding box center [558, 165] width 351 height 14
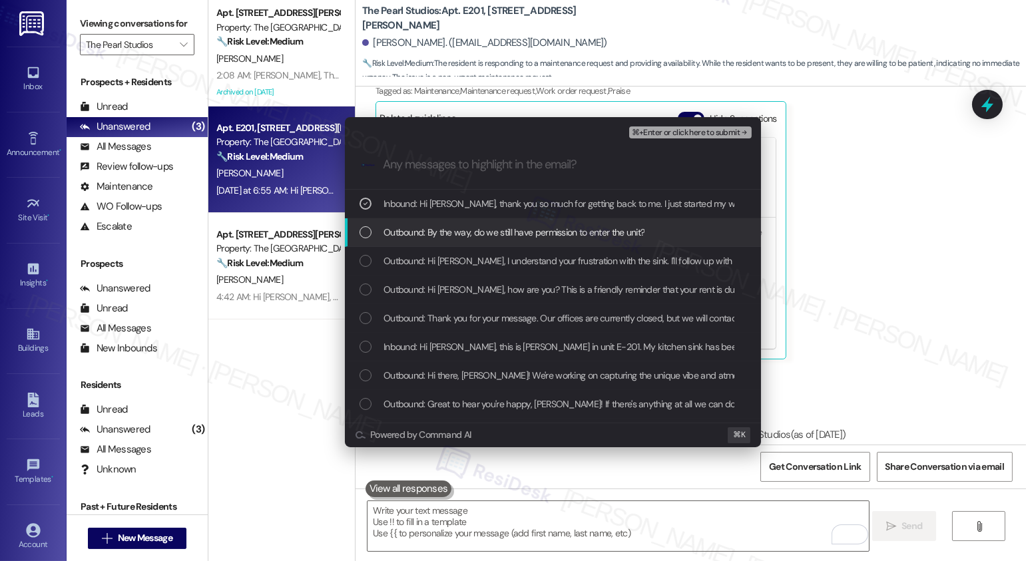
click at [511, 243] on div "Outbound: By the way, do we still have permission to enter the unit?" at bounding box center [553, 232] width 416 height 29
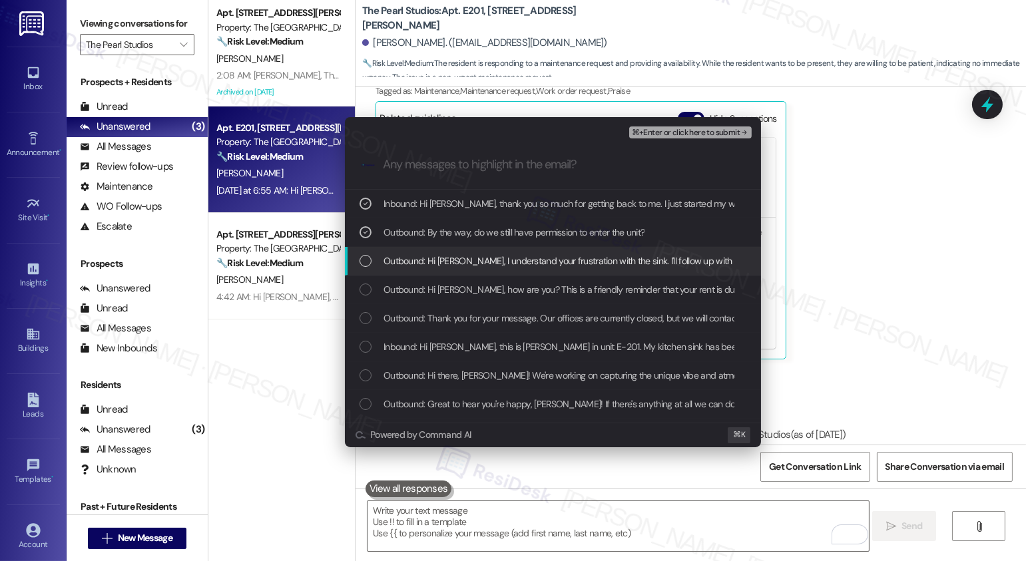
click at [505, 267] on span "Outbound: Hi [PERSON_NAME], I understand your frustration with the sink. I'll f…" at bounding box center [668, 261] width 569 height 15
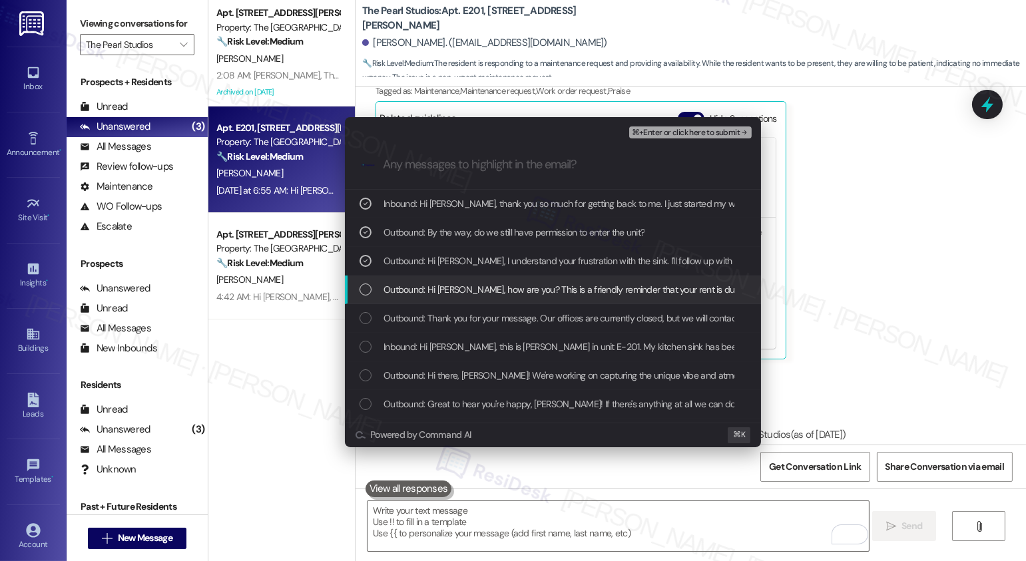
click at [499, 291] on span "Outbound: Hi [PERSON_NAME], how are you? This is a friendly reminder that your …" at bounding box center [650, 289] width 533 height 15
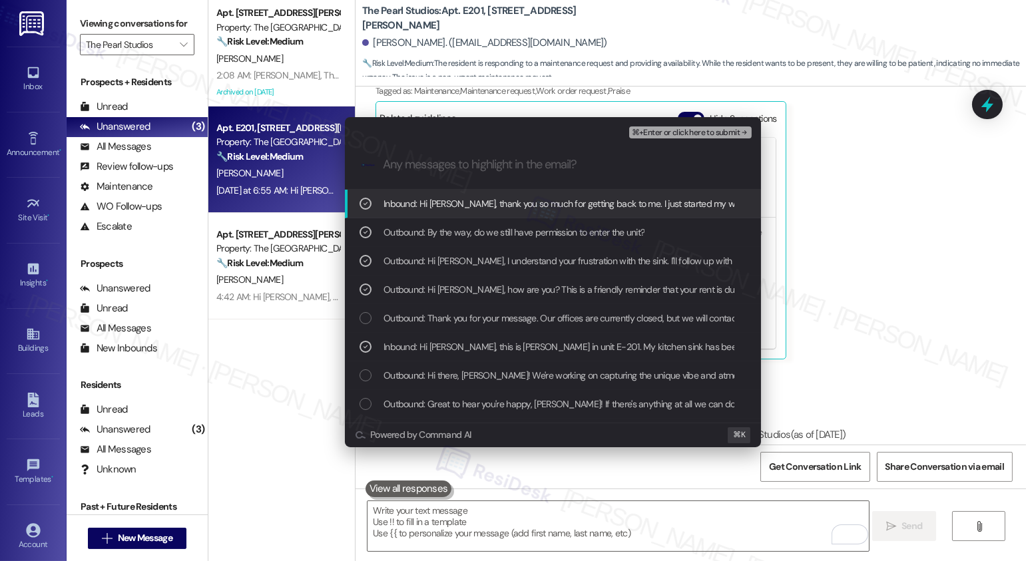
click at [657, 133] on span "⌘+Enter or click here to submit" at bounding box center [686, 133] width 108 height 9
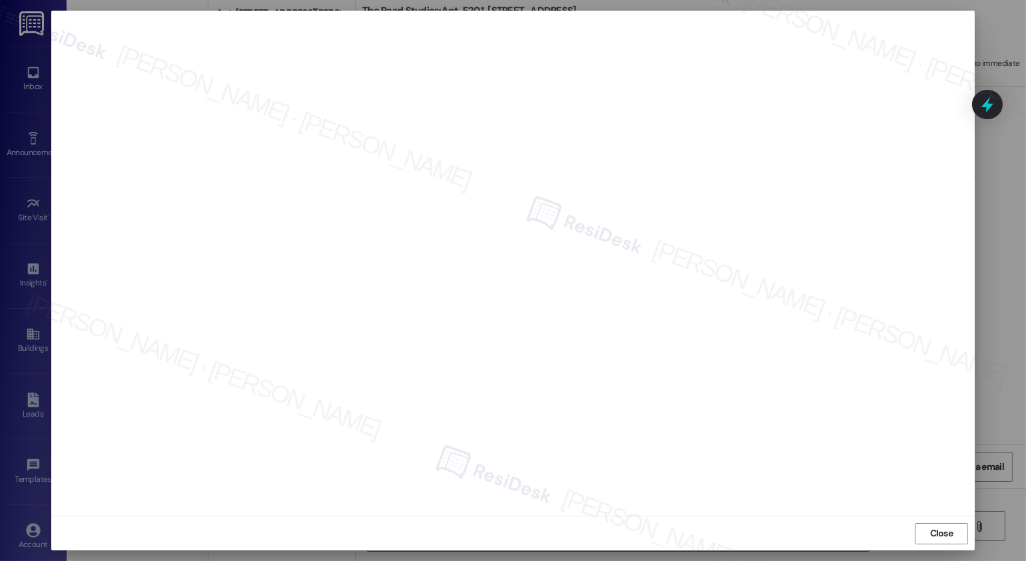
click at [935, 544] on div "Close" at bounding box center [513, 533] width 924 height 35
click at [937, 533] on span "Close" at bounding box center [941, 534] width 23 height 14
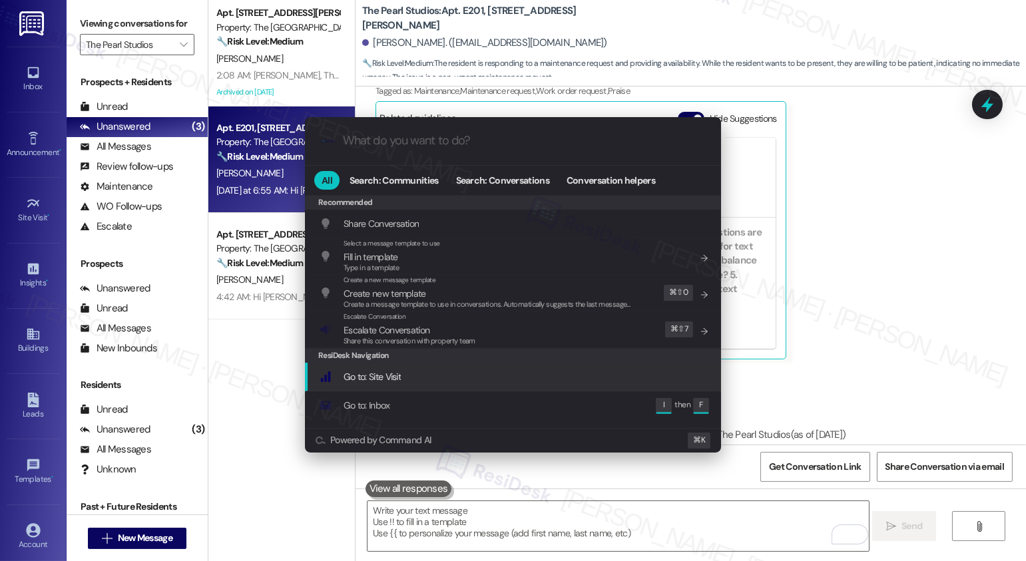
click at [509, 350] on div "ResiDesk Navigation" at bounding box center [513, 355] width 416 height 15
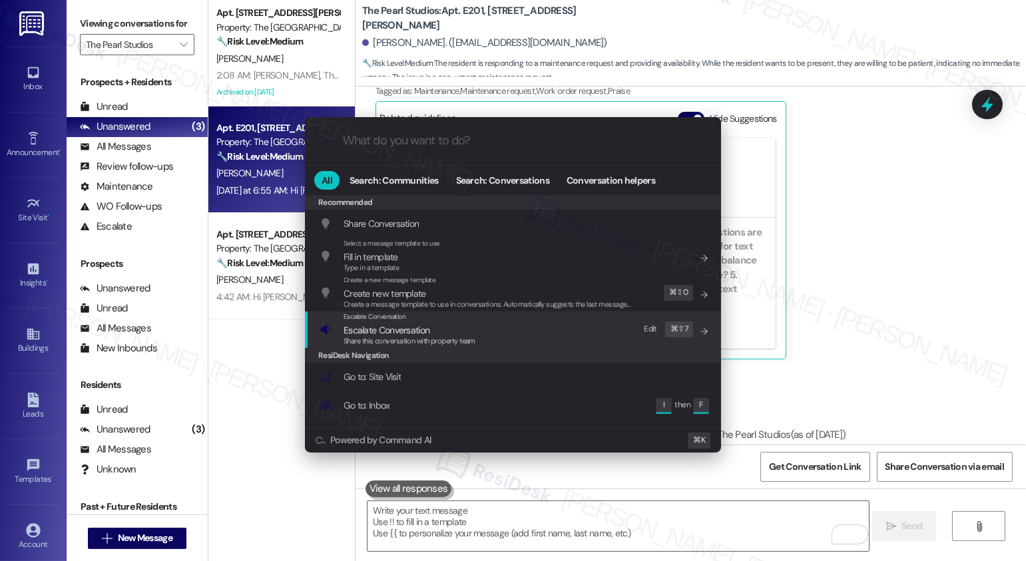
click at [515, 330] on div "Escalate Conversation Escalate Conversation Share this conversation with proper…" at bounding box center [515, 330] width 390 height 36
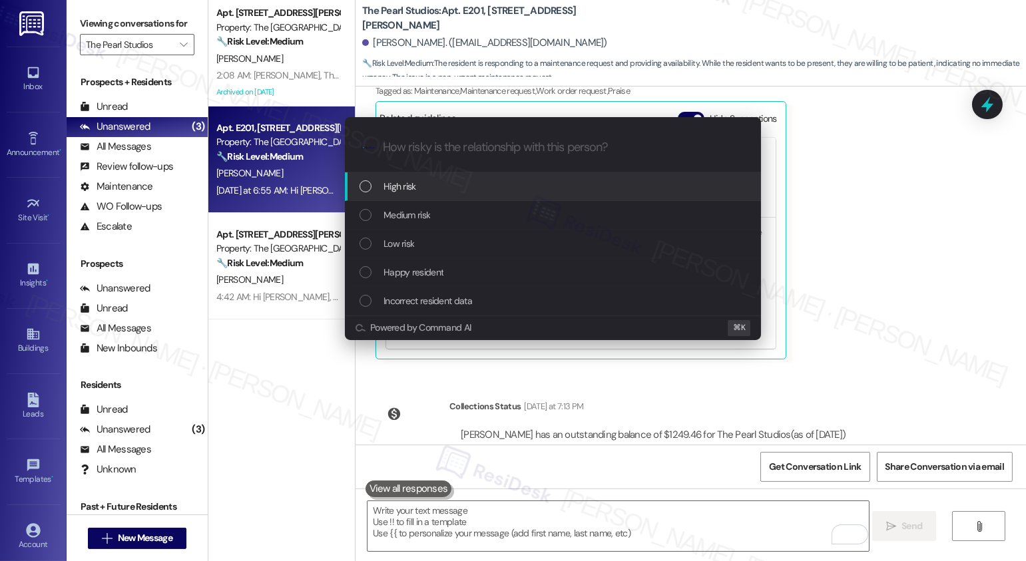
click at [510, 186] on div "High risk" at bounding box center [555, 186] width 390 height 15
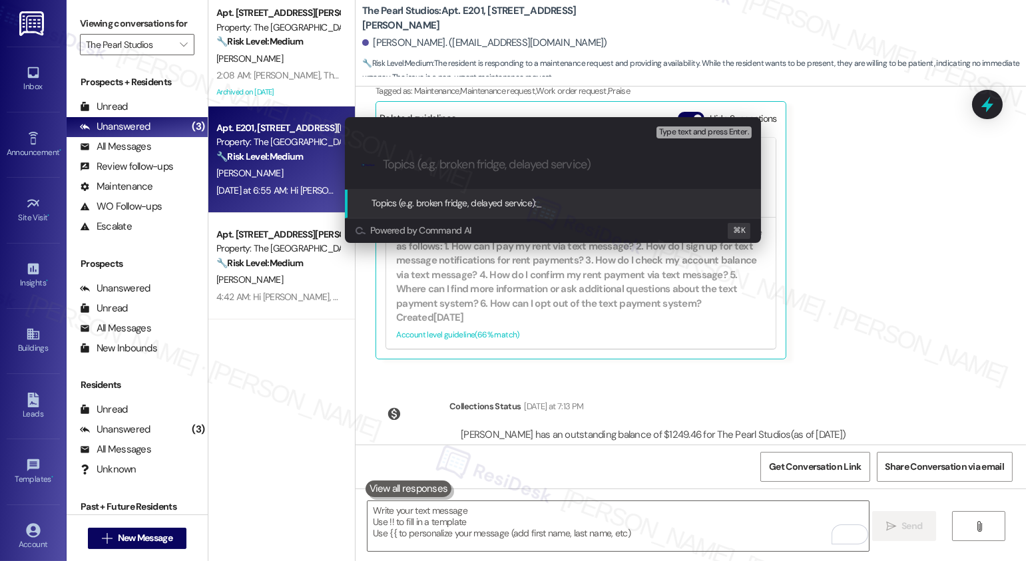
paste input "Work order submitted by Residesk | Work Order #242397 - Kitchen Sink"
type input "Work order submitted by Residesk | Work Order #242397 - Kitchen Sink"
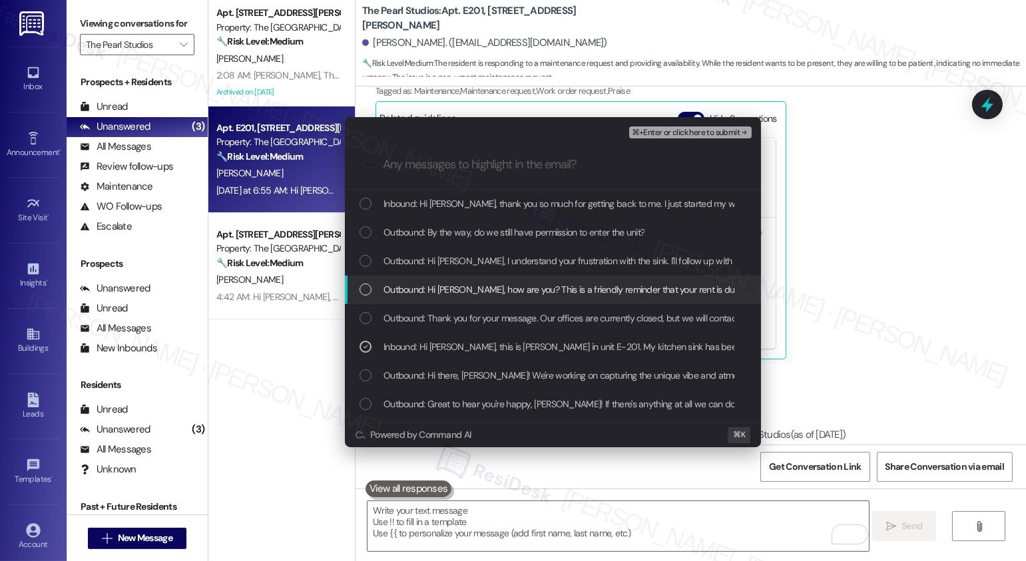
click at [516, 290] on span "Outbound: Hi [PERSON_NAME], how are you? This is a friendly reminder that your …" at bounding box center [650, 289] width 533 height 15
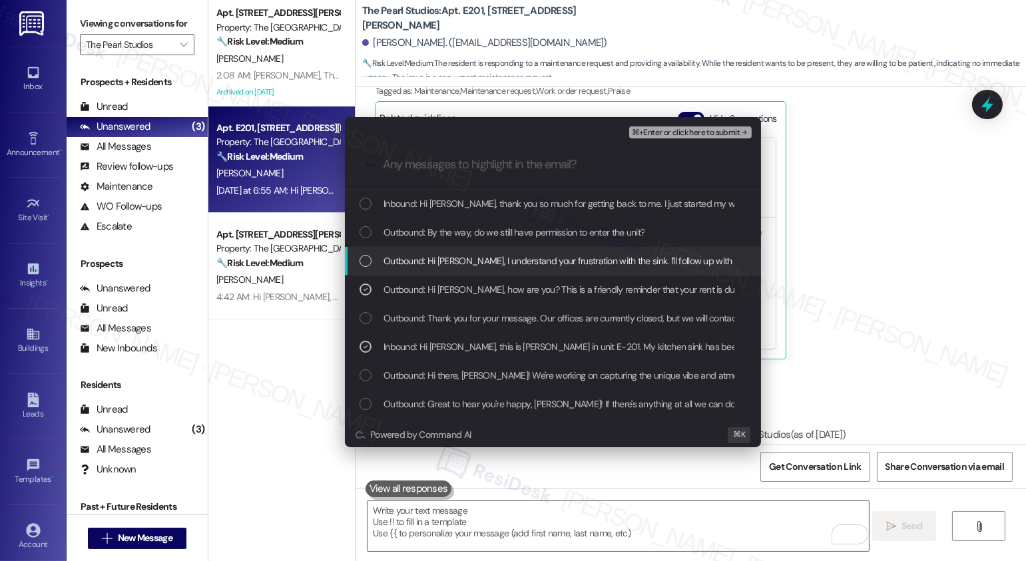
click at [528, 264] on span "Outbound: Hi [PERSON_NAME], I understand your frustration with the sink. I'll f…" at bounding box center [668, 261] width 569 height 15
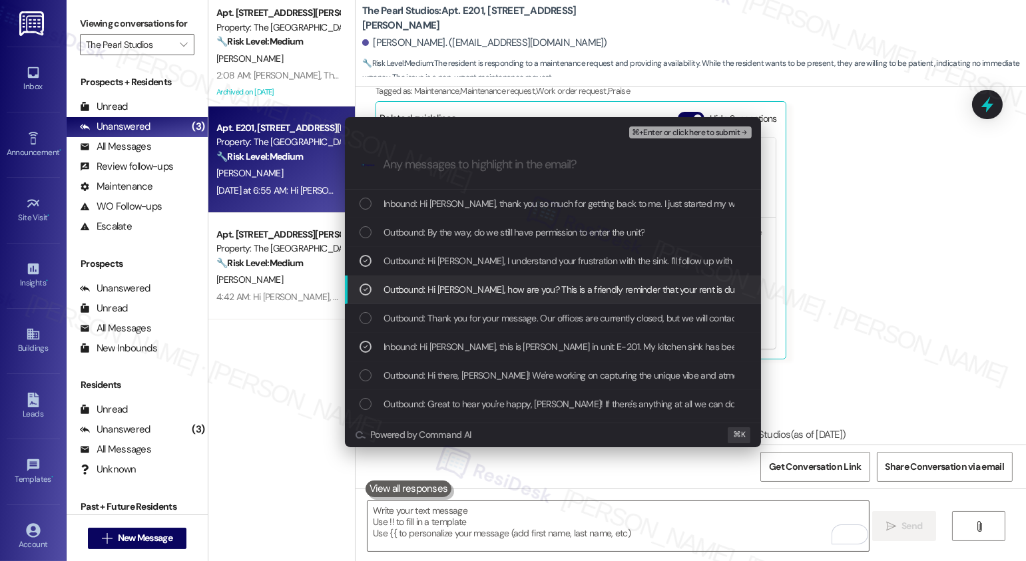
click at [524, 292] on span "Outbound: Hi [PERSON_NAME], how are you? This is a friendly reminder that your …" at bounding box center [650, 289] width 533 height 15
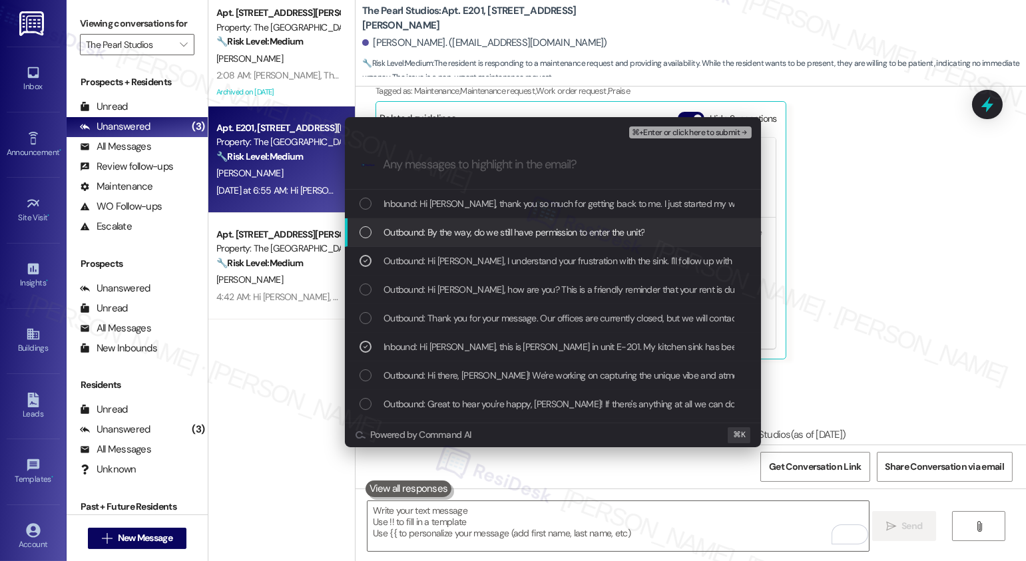
click at [534, 234] on span "Outbound: By the way, do we still have permission to enter the unit?" at bounding box center [514, 232] width 261 height 15
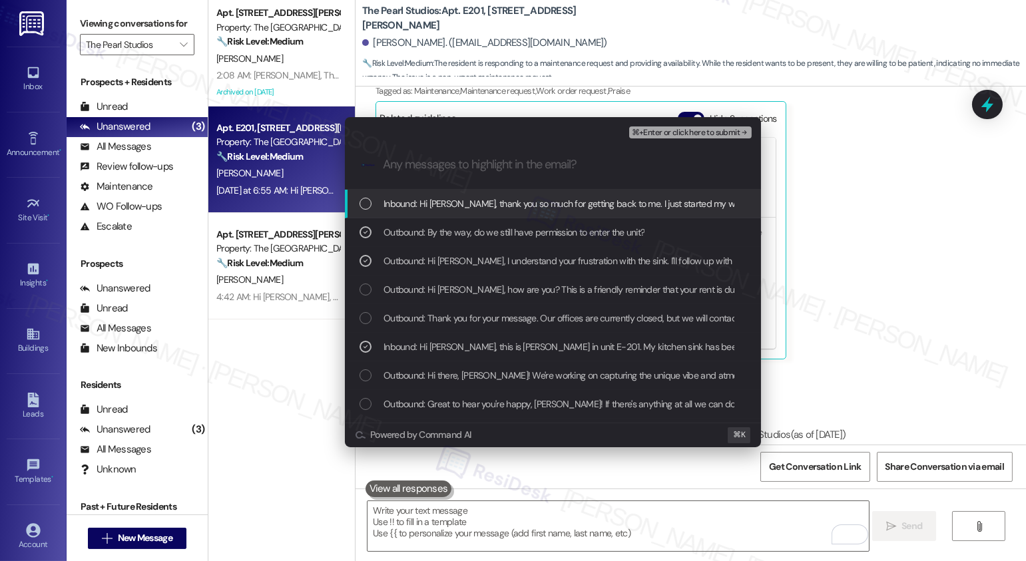
click at [677, 135] on span "⌘+Enter or click here to submit" at bounding box center [686, 133] width 108 height 9
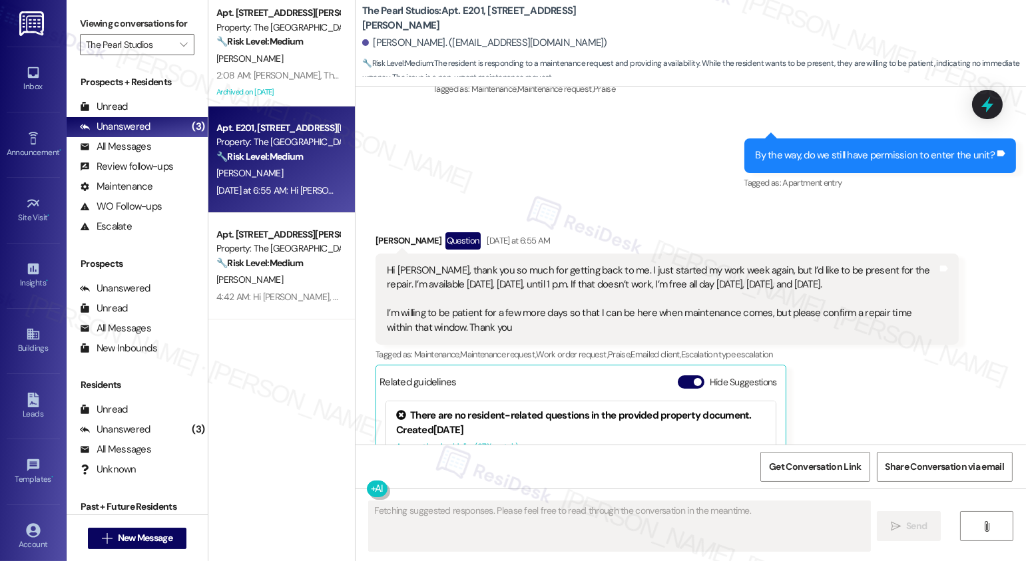
scroll to position [4172, 0]
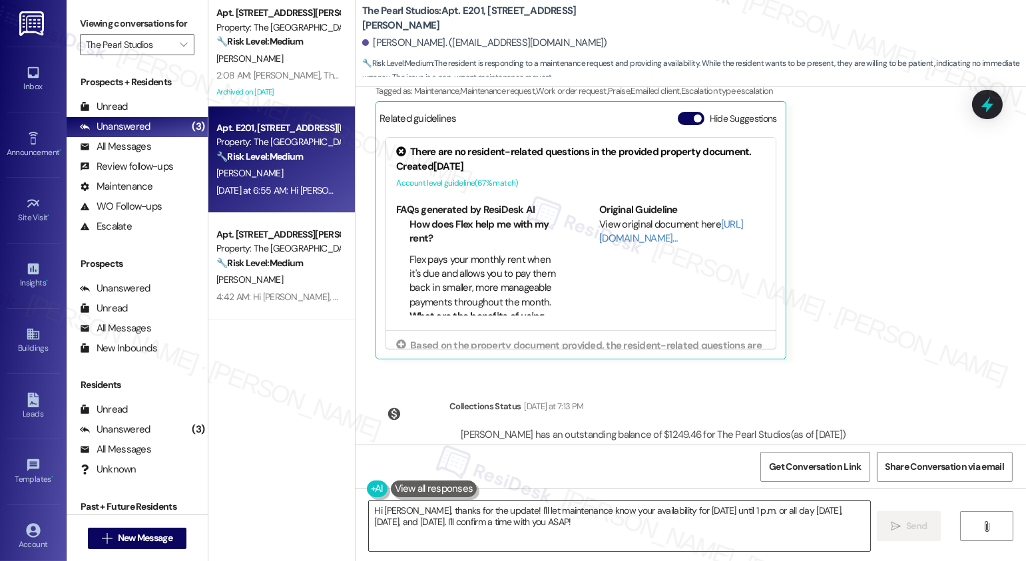
click at [581, 537] on textarea "Hi [PERSON_NAME], thanks for the update! I'll let maintenance know your availab…" at bounding box center [619, 526] width 501 height 50
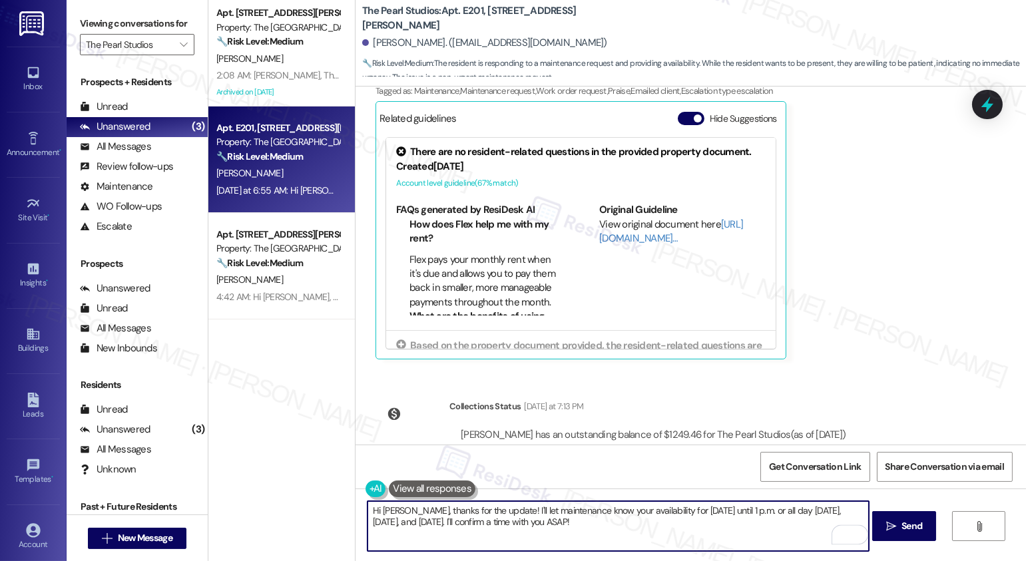
drag, startPoint x: 561, startPoint y: 528, endPoint x: 552, endPoint y: 529, distance: 9.3
click at [552, 529] on textarea "Hi [PERSON_NAME], thanks for the update! I'll let maintenance know your availab…" at bounding box center [618, 526] width 501 height 50
drag, startPoint x: 641, startPoint y: 511, endPoint x: 539, endPoint y: 537, distance: 105.3
click at [539, 537] on textarea "Hi [PERSON_NAME], thanks for the update! I'll let maintenance know your availab…" at bounding box center [618, 526] width 501 height 50
paste textarea "Work order submitted by Residesk | Work Order #242397 - Kitchen Sink"
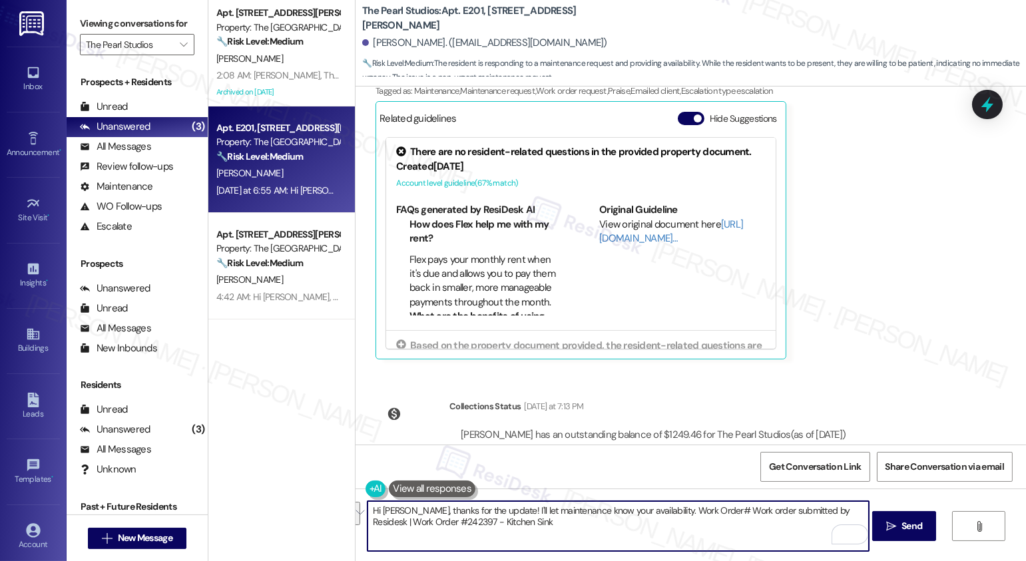
drag, startPoint x: 698, startPoint y: 512, endPoint x: 394, endPoint y: 521, distance: 303.8
click at [394, 521] on textarea "Hi [PERSON_NAME], thanks for the update! I'll let maintenance know your availab…" at bounding box center [618, 526] width 501 height 50
click at [809, 503] on textarea "Hi [PERSON_NAME], thanks for the update! I'll let maintenance know your availab…" at bounding box center [618, 526] width 501 height 50
drag, startPoint x: 794, startPoint y: 515, endPoint x: 730, endPoint y: 513, distance: 64.6
click at [730, 513] on textarea "Hi [PERSON_NAME], thanks for the update! I'll let maintenance know your availab…" at bounding box center [618, 526] width 501 height 50
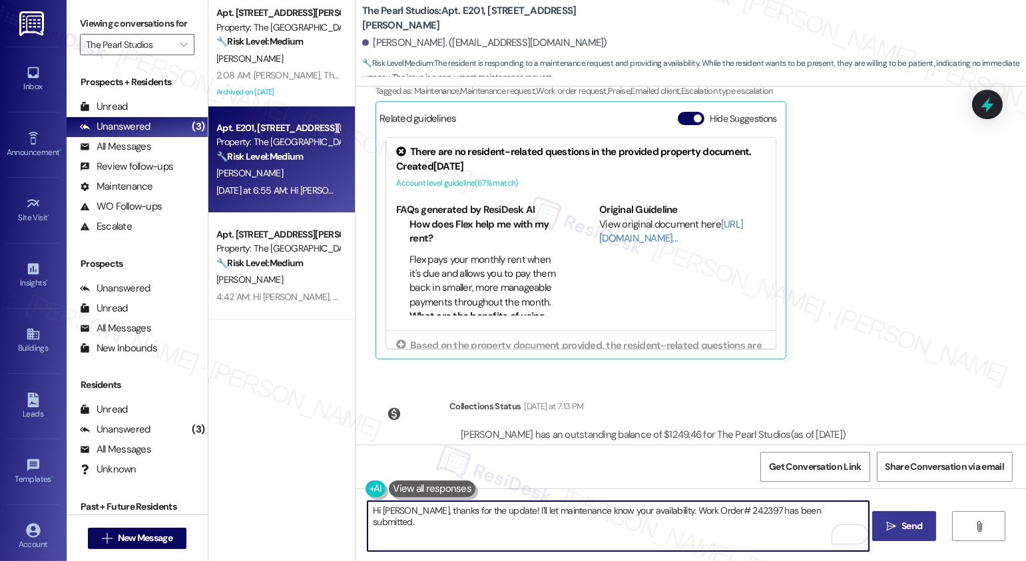
type textarea "Hi [PERSON_NAME], thanks for the update! I'll let maintenance know your availab…"
click at [887, 529] on icon "" at bounding box center [891, 526] width 10 height 11
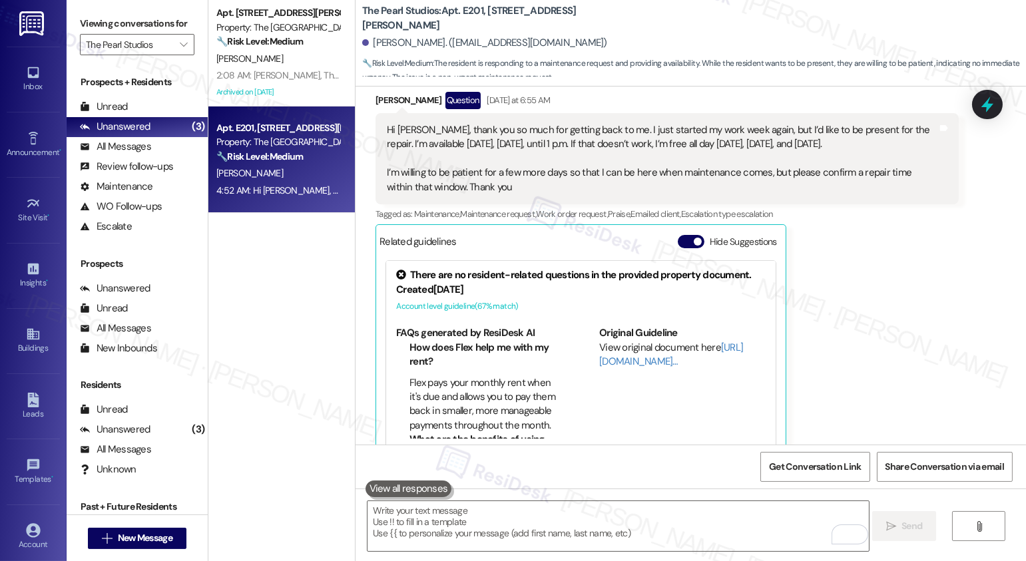
scroll to position [4265, 0]
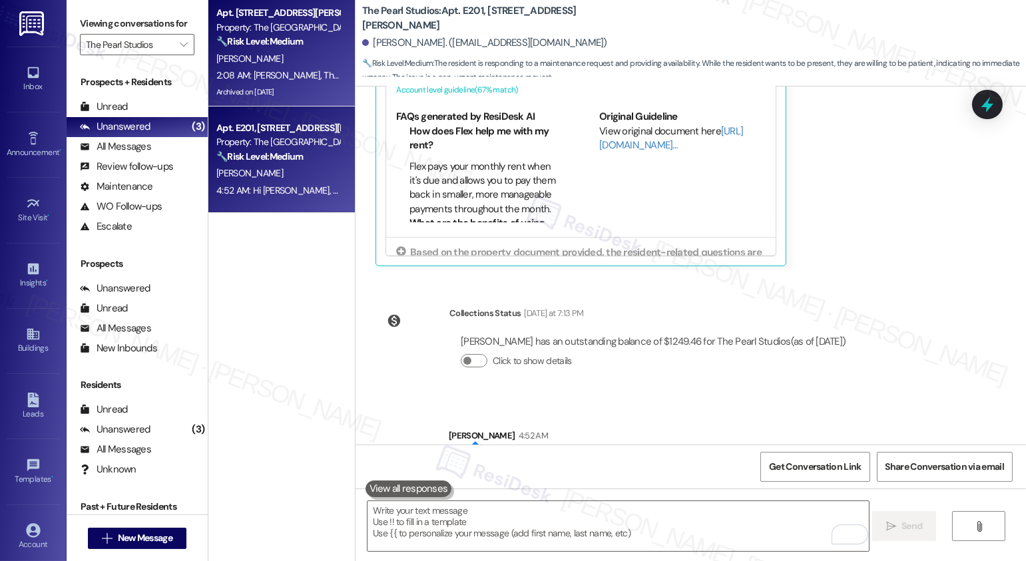
click at [277, 61] on div "[PERSON_NAME]" at bounding box center [278, 59] width 126 height 17
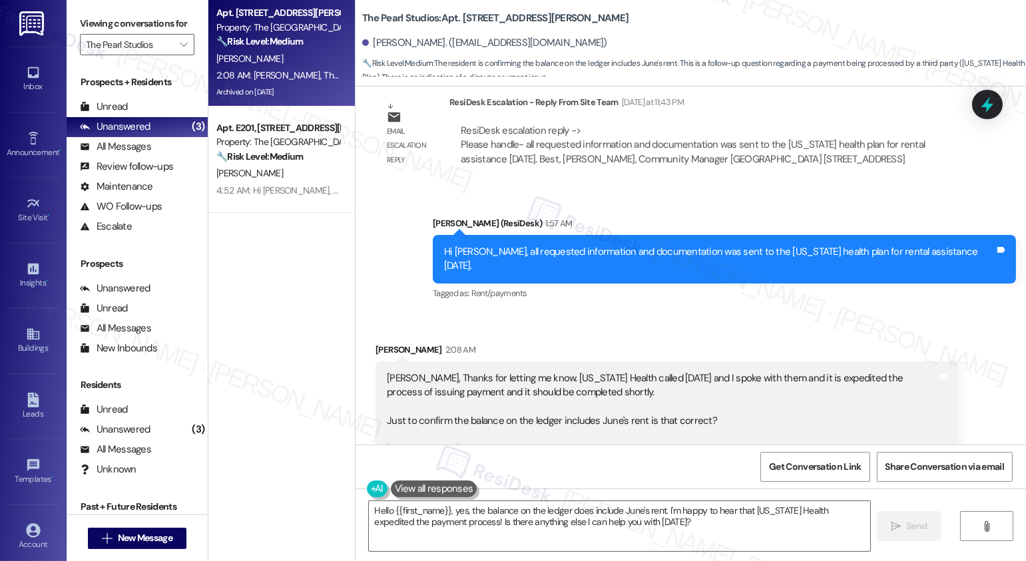
scroll to position [9889, 0]
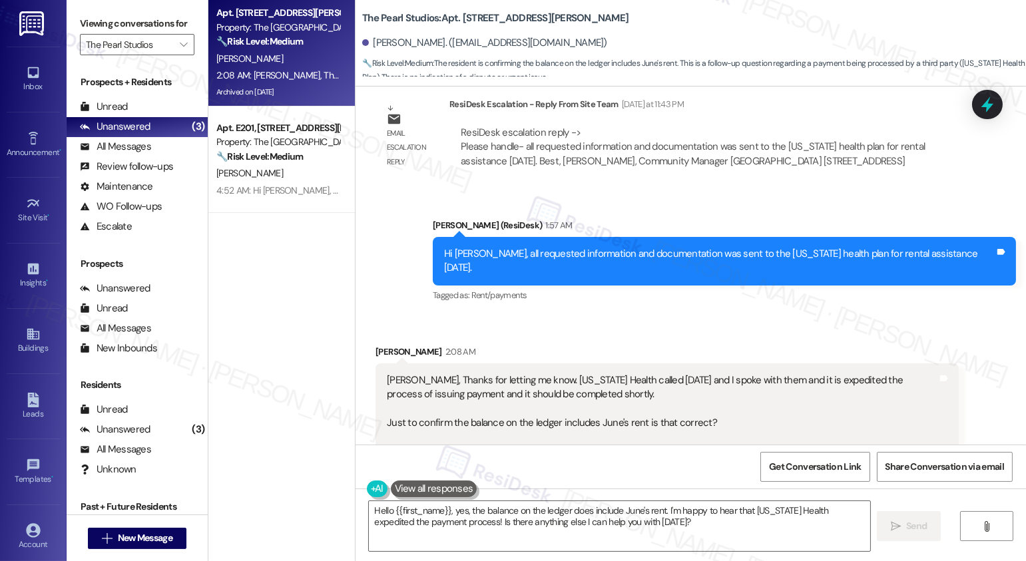
click at [612, 374] on div "[PERSON_NAME], Thanks for letting me know. [US_STATE] Health called [DATE] and …" at bounding box center [662, 417] width 551 height 86
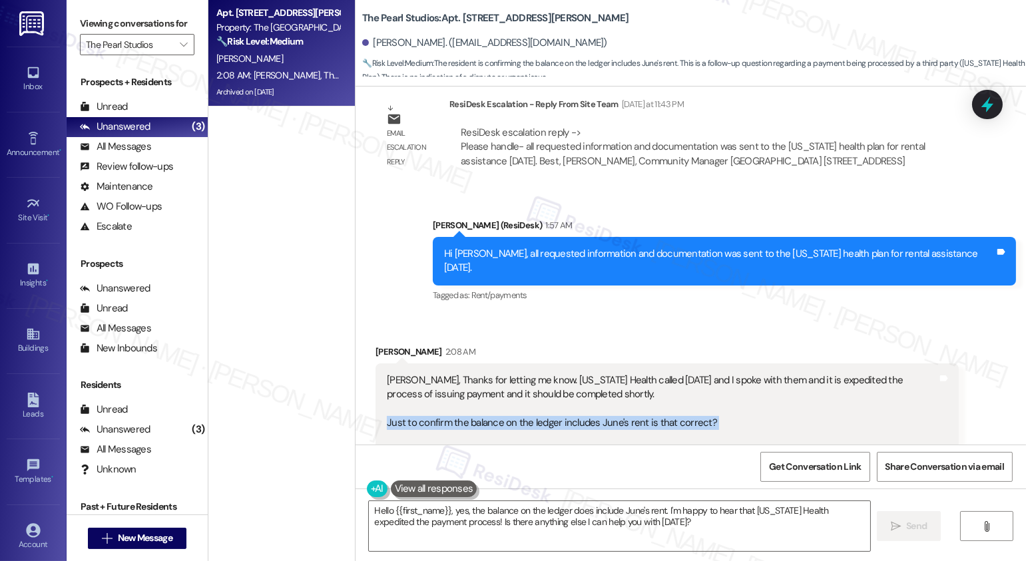
click at [502, 374] on div "[PERSON_NAME], Thanks for letting me know. [US_STATE] Health called [DATE] and …" at bounding box center [662, 417] width 551 height 86
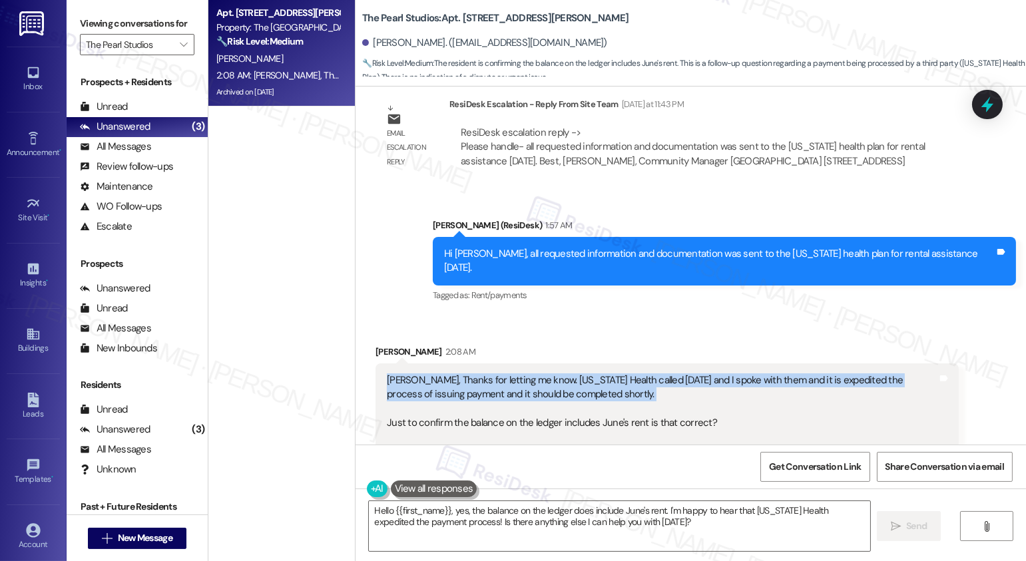
click at [489, 374] on div "[PERSON_NAME], Thanks for letting me know. [US_STATE] Health called [DATE] and …" at bounding box center [662, 417] width 551 height 86
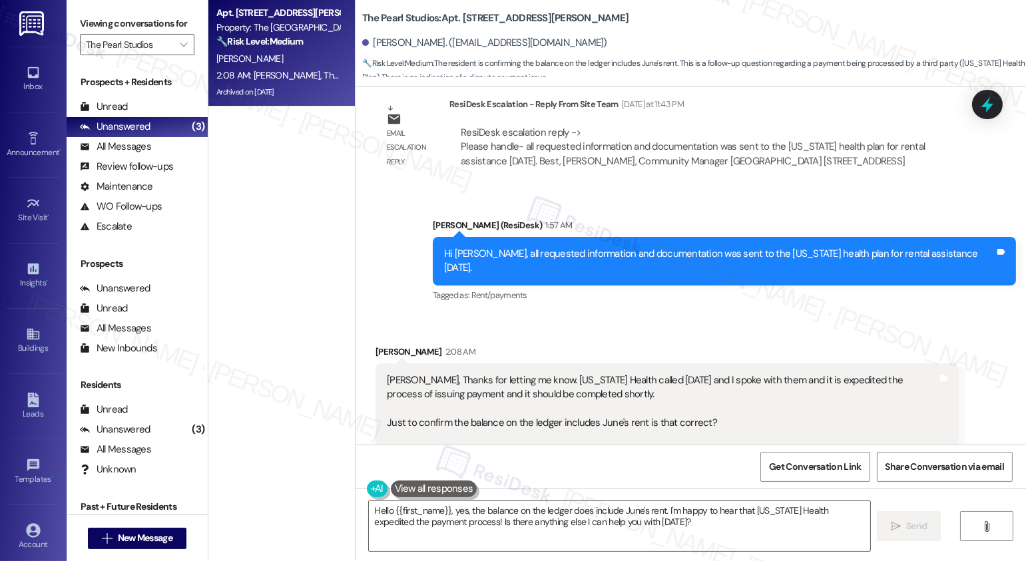
click at [489, 374] on div "[PERSON_NAME], Thanks for letting me know. [US_STATE] Health called [DATE] and …" at bounding box center [662, 417] width 551 height 86
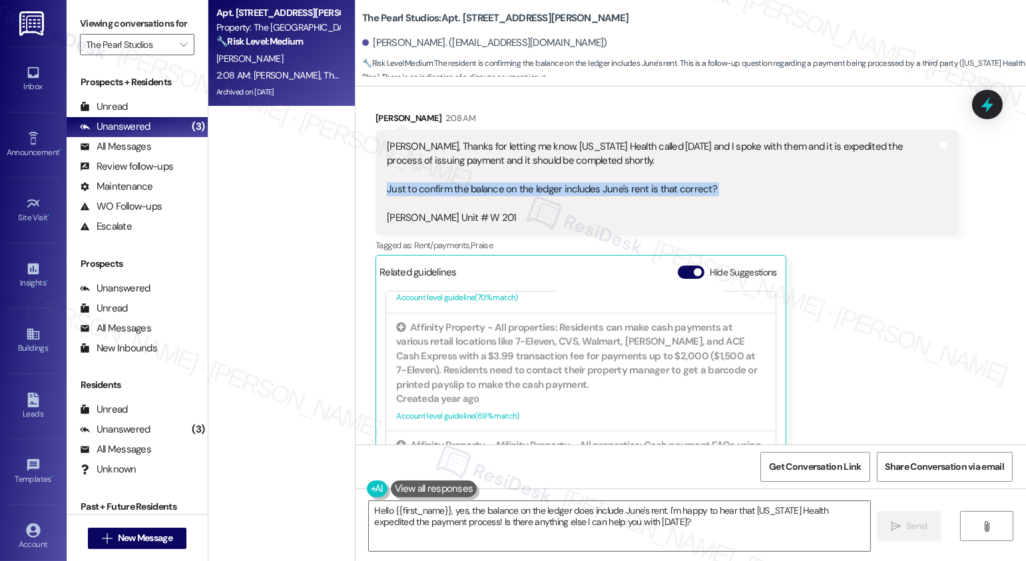
scroll to position [1097, 0]
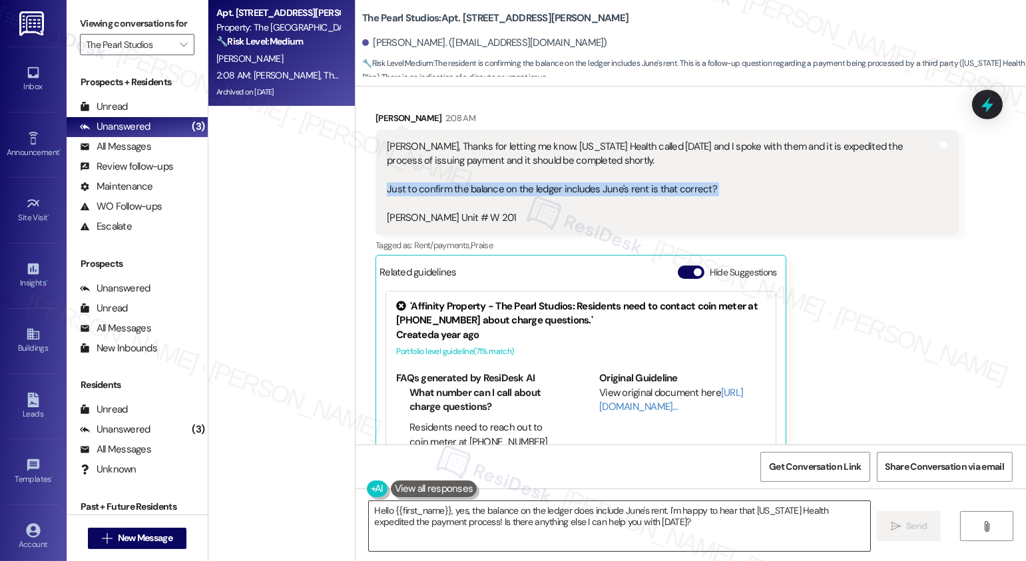
click at [573, 523] on textarea "Hello {{first_name}}, yes, the balance on the ledger does include June's rent. …" at bounding box center [619, 526] width 501 height 50
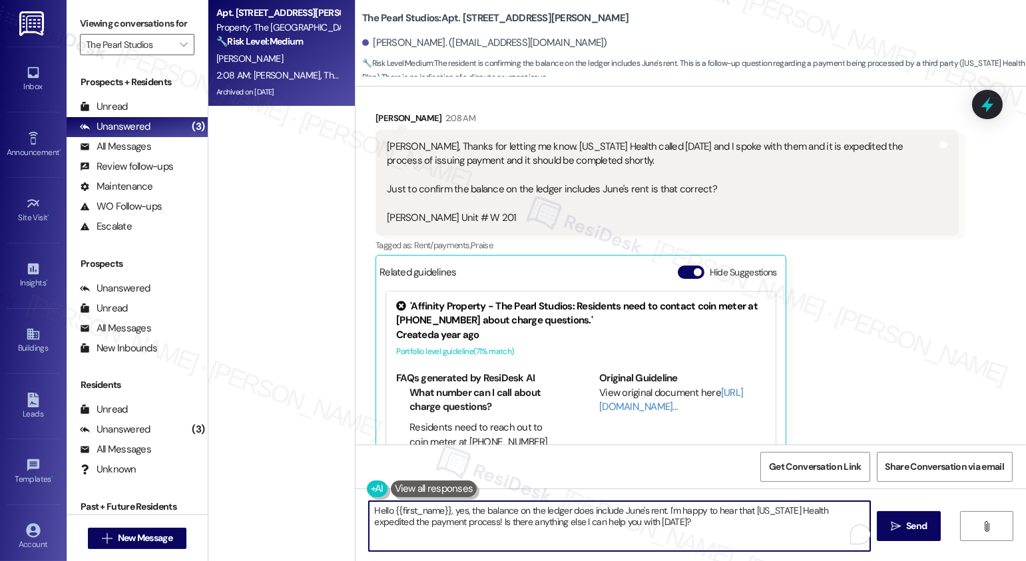
click at [573, 523] on textarea "Hello {{first_name}}, yes, the balance on the ledger does include June's rent. …" at bounding box center [619, 526] width 501 height 50
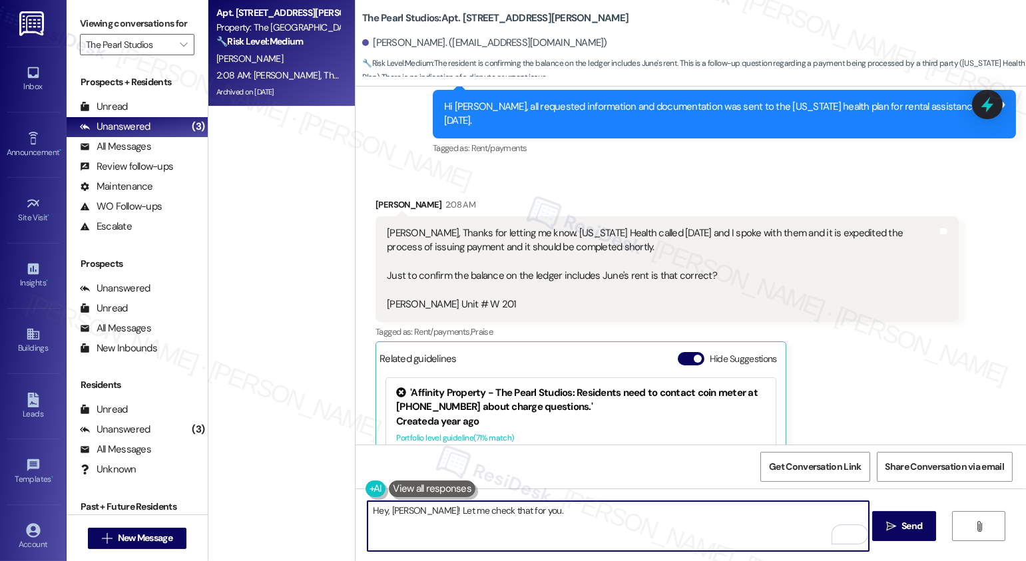
scroll to position [10122, 0]
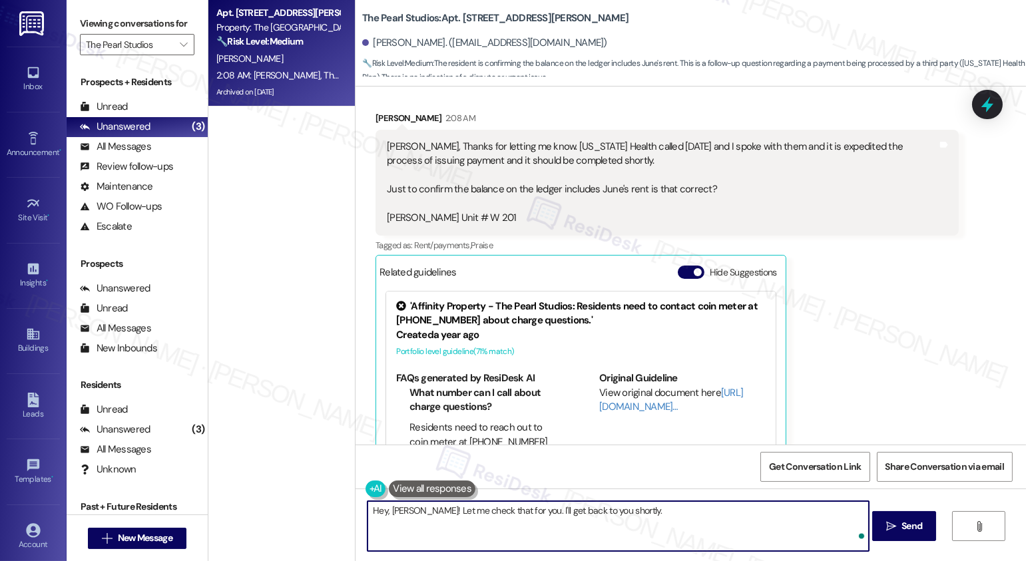
type textarea "Hey, [PERSON_NAME]! Let me check that for you. I'll get back to you shortly."
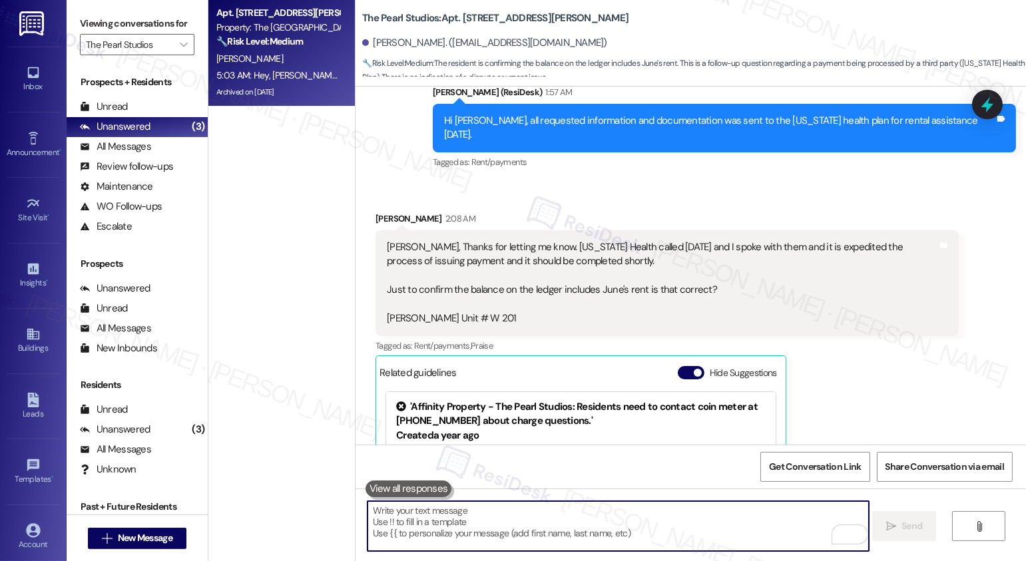
scroll to position [9948, 0]
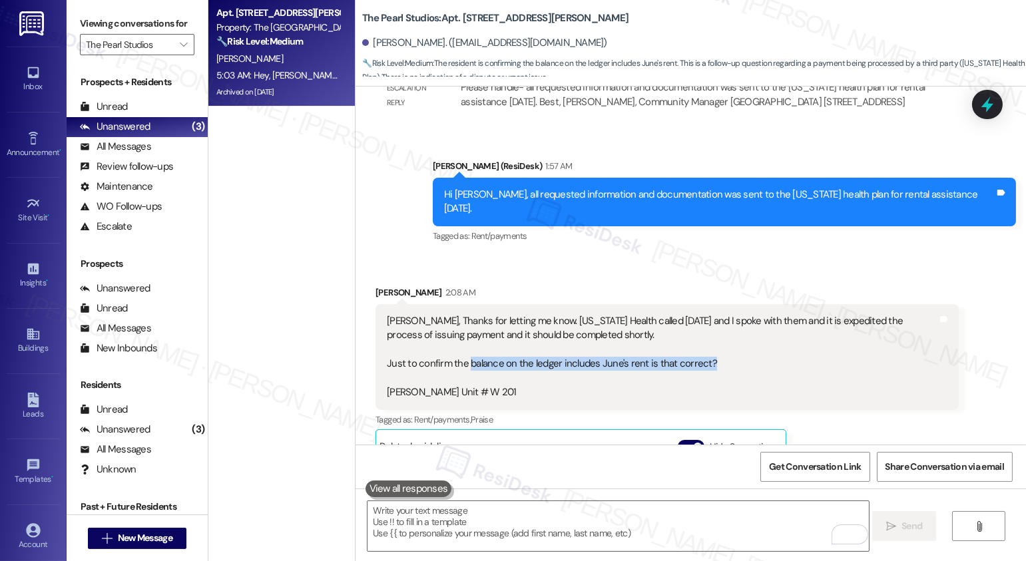
drag, startPoint x: 459, startPoint y: 286, endPoint x: 748, endPoint y: 282, distance: 288.4
click at [748, 314] on div "[PERSON_NAME], Thanks for letting me know. [US_STATE] Health called [DATE] and …" at bounding box center [662, 357] width 551 height 86
copy div "balance on the ledger includes June's rent is that correct?"
click at [573, 531] on textarea "To enrich screen reader interactions, please activate Accessibility in Grammarl…" at bounding box center [618, 526] width 501 height 50
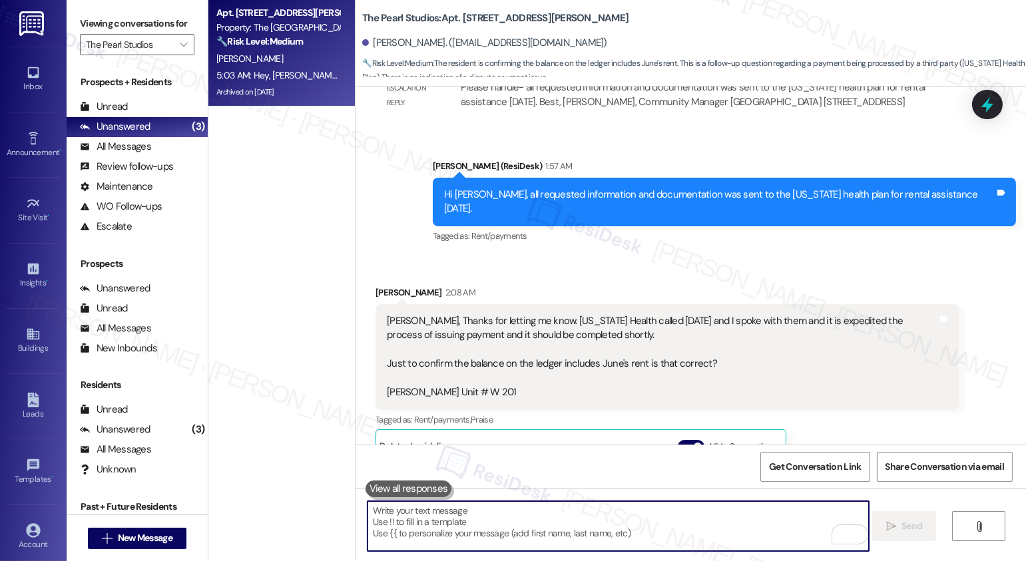
click at [573, 531] on textarea "To enrich screen reader interactions, please activate Accessibility in Grammarl…" at bounding box center [618, 526] width 501 height 50
type textarea "k"
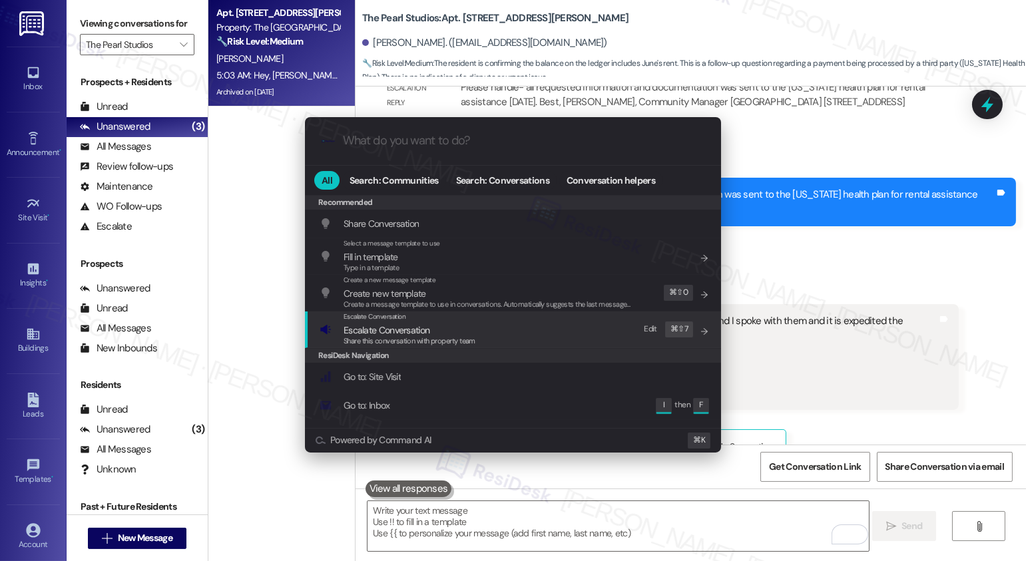
click at [382, 334] on span "Escalate Conversation" at bounding box center [387, 330] width 86 height 12
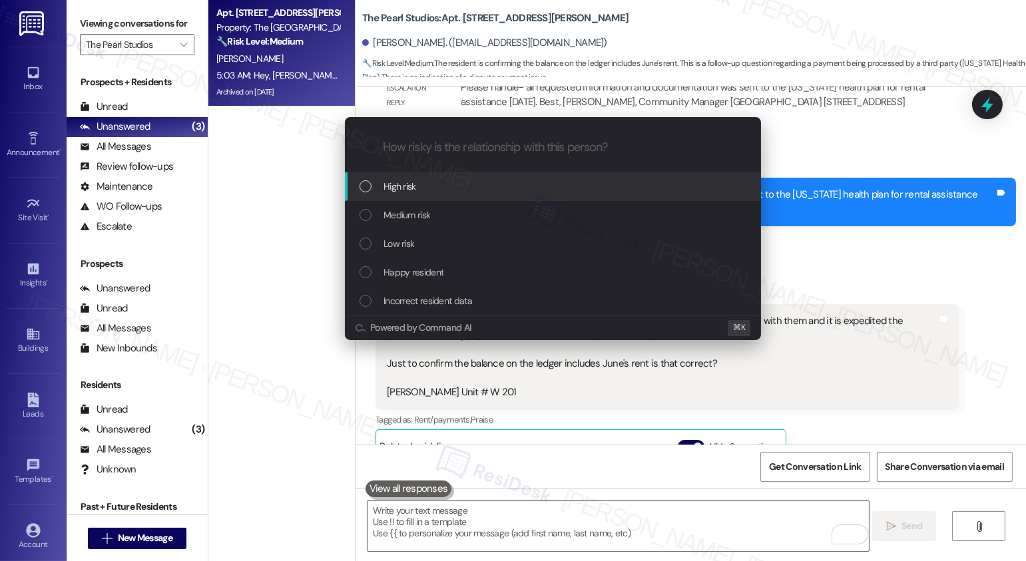
click at [444, 190] on div "High risk" at bounding box center [555, 186] width 390 height 15
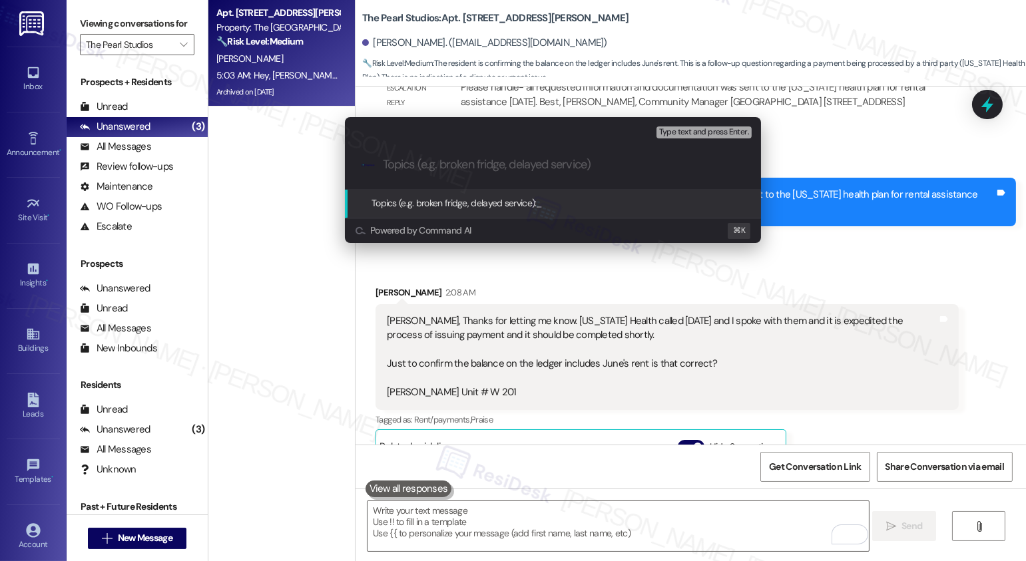
paste input "balance on the ledger includes June's rent is that correct?"
type input "balance on the ledger includes June's rent is that correct?"
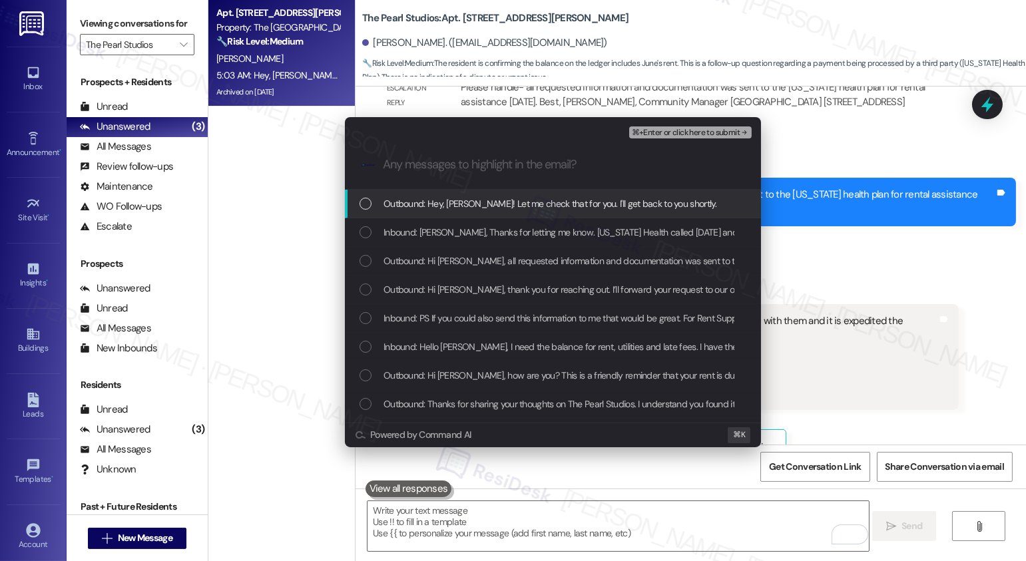
click at [462, 208] on span "Outbound: Hey, [PERSON_NAME]! Let me check that for you. I'll get back to you s…" at bounding box center [551, 203] width 334 height 15
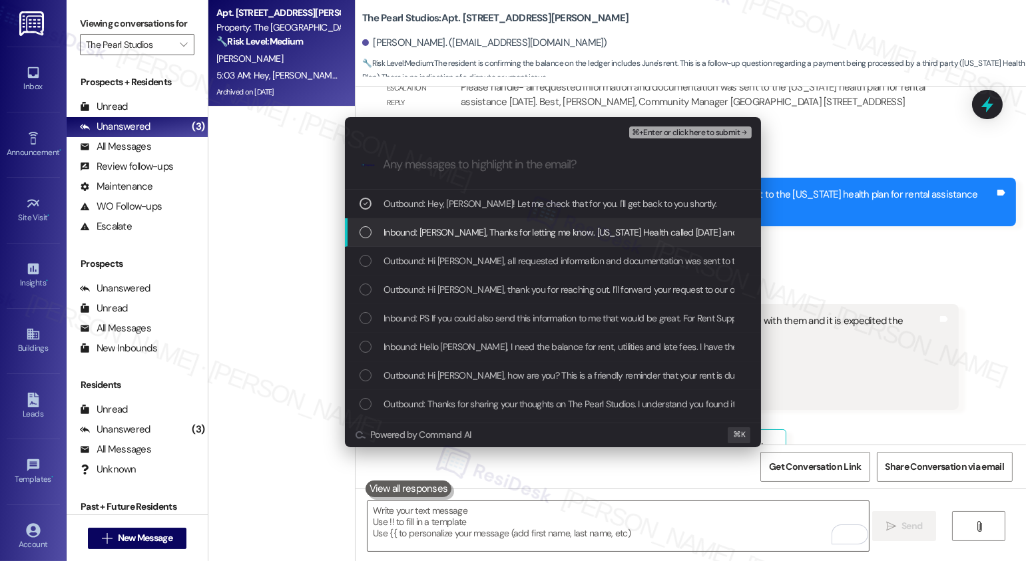
click at [455, 235] on span "Inbound: [PERSON_NAME], Thanks for letting me know. [US_STATE] Health called [D…" at bounding box center [974, 232] width 1181 height 15
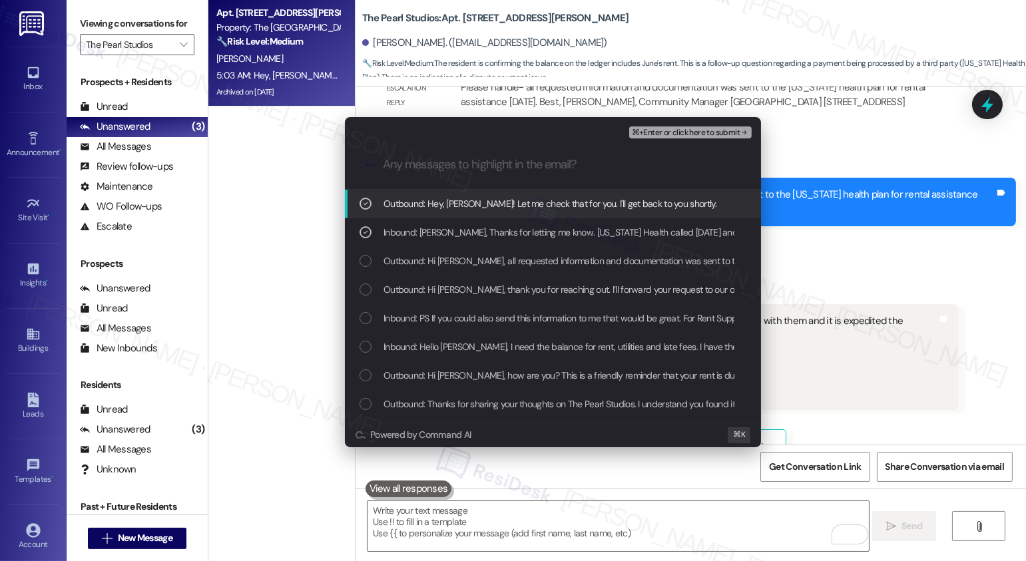
click at [703, 134] on span "⌘+Enter or click here to submit" at bounding box center [686, 133] width 108 height 9
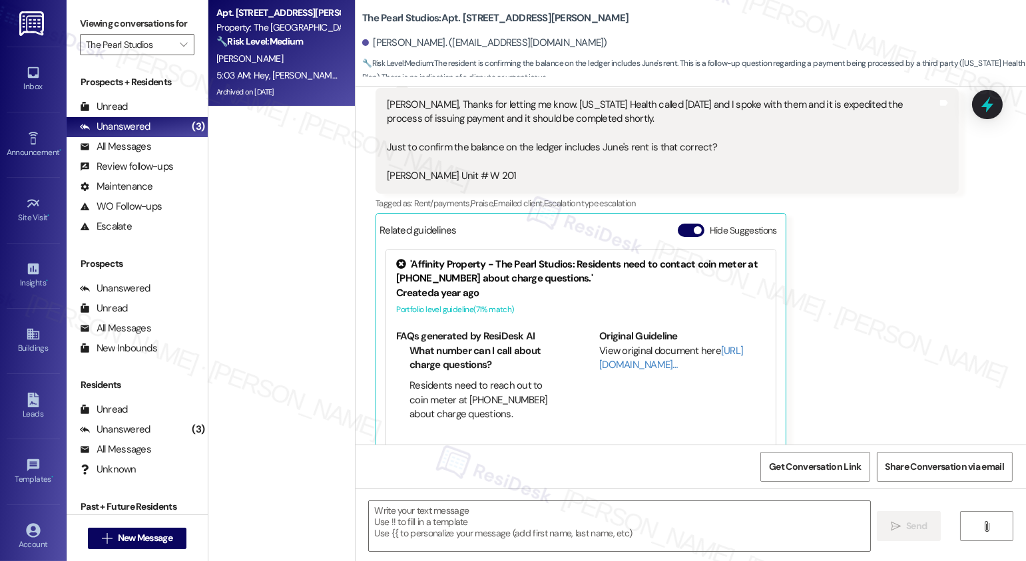
scroll to position [10122, 0]
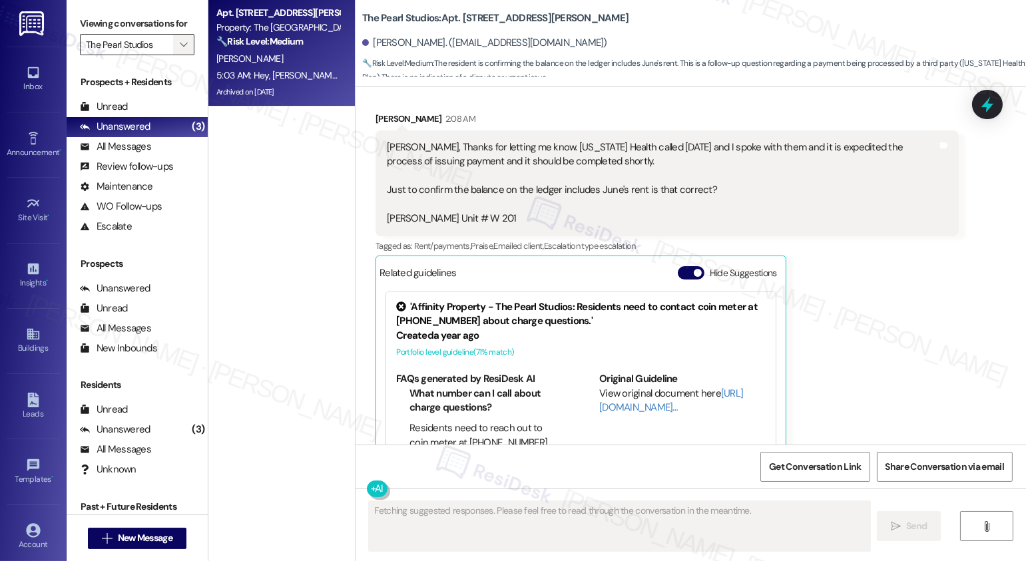
click at [180, 50] on icon "" at bounding box center [183, 44] width 7 height 11
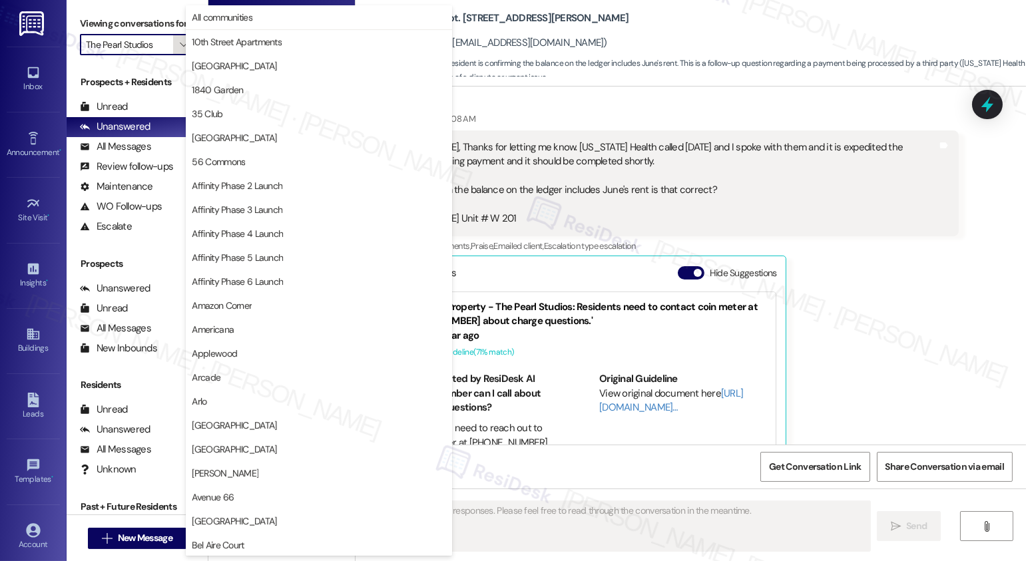
scroll to position [2309, 0]
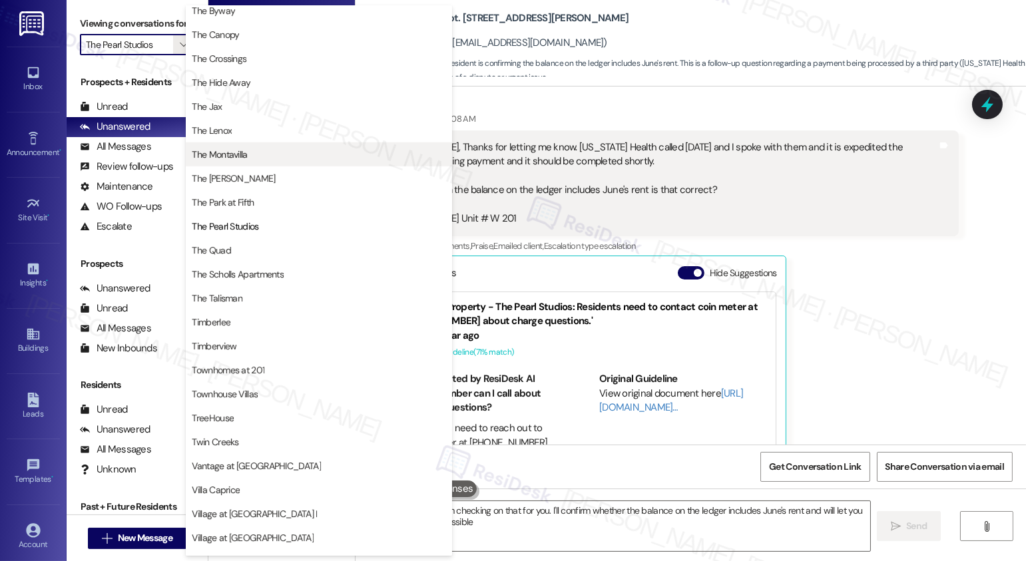
type textarea "Hi {{first_name}}, I'm checking on that for you. I'll confirm whether the balan…"
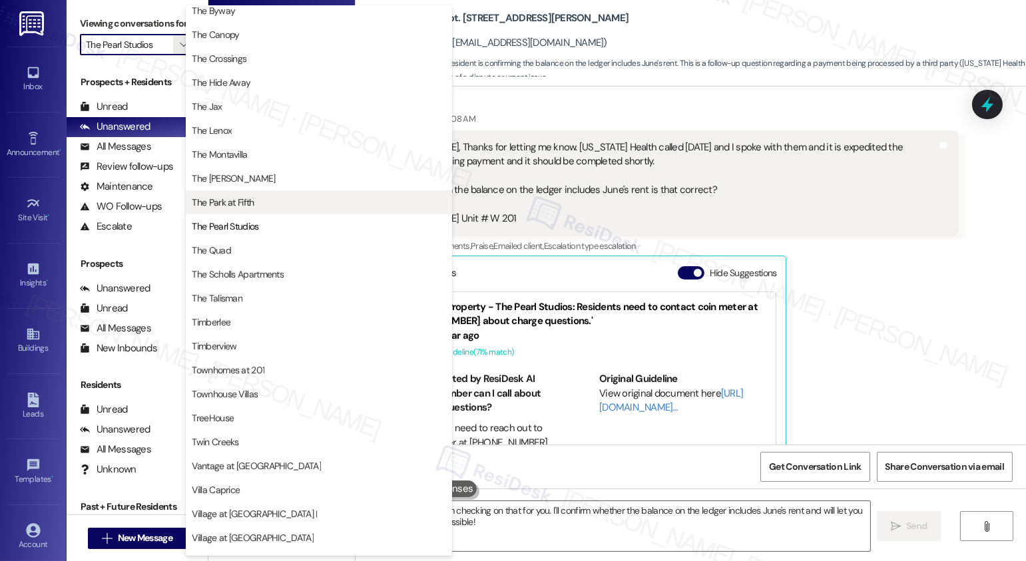
click at [274, 196] on span "The Park at Fifth" at bounding box center [319, 202] width 254 height 13
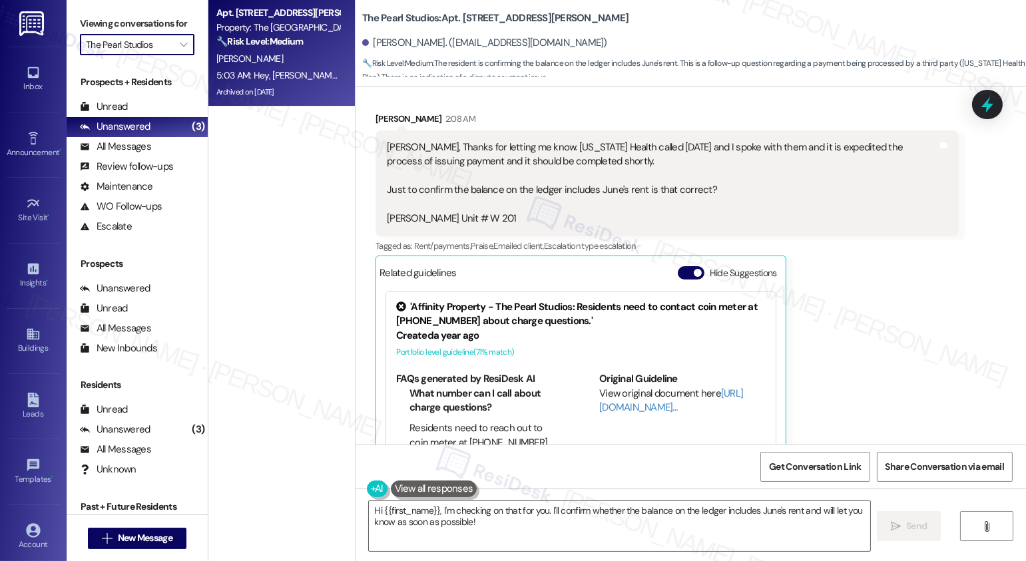
type input "The Park at Fifth"
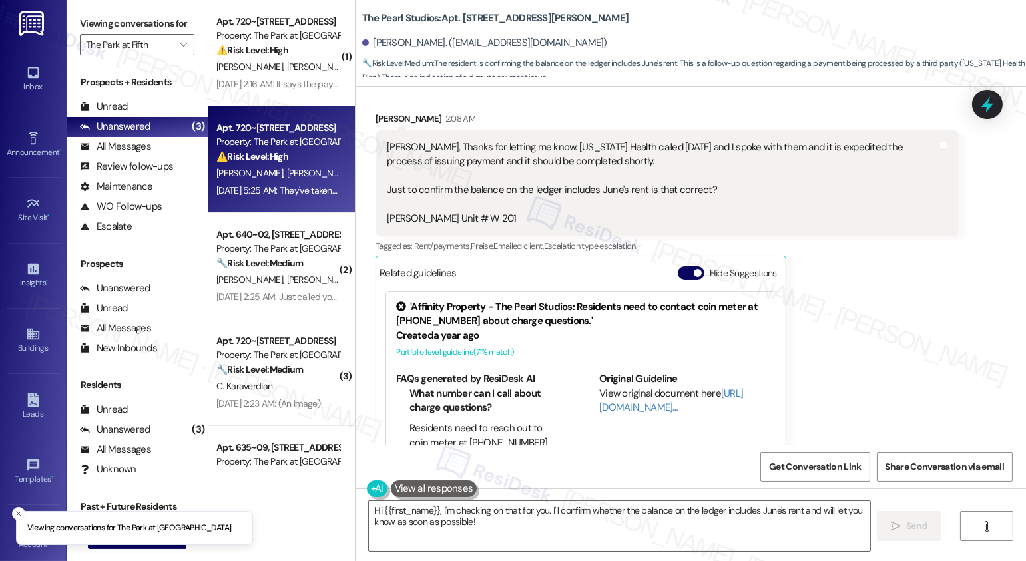
click at [298, 158] on div "⚠️ Risk Level: High The resident is reporting that someone is throwing items fr…" at bounding box center [277, 157] width 123 height 14
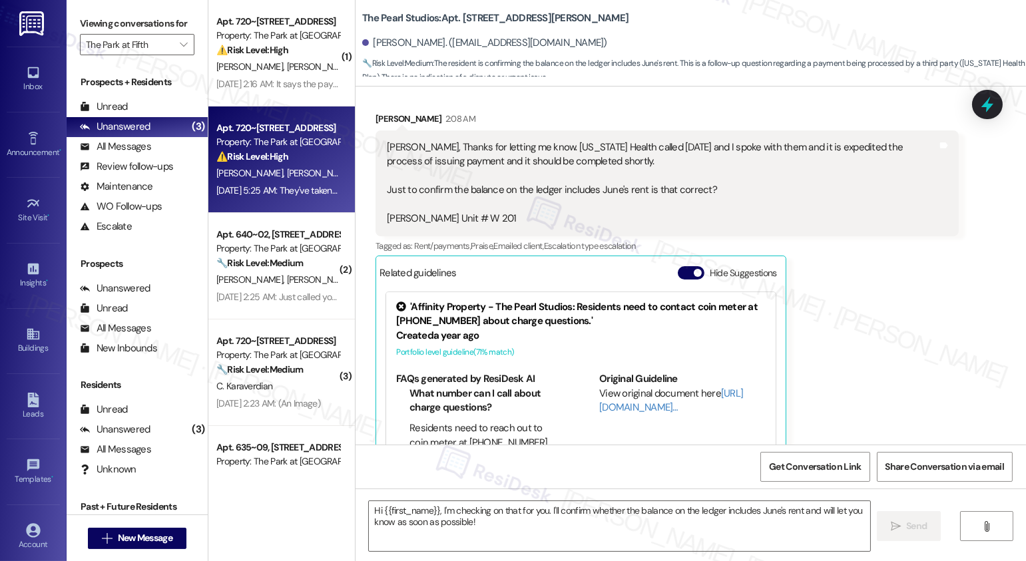
type textarea "Fetching suggested responses. Please feel free to read through the conversation…"
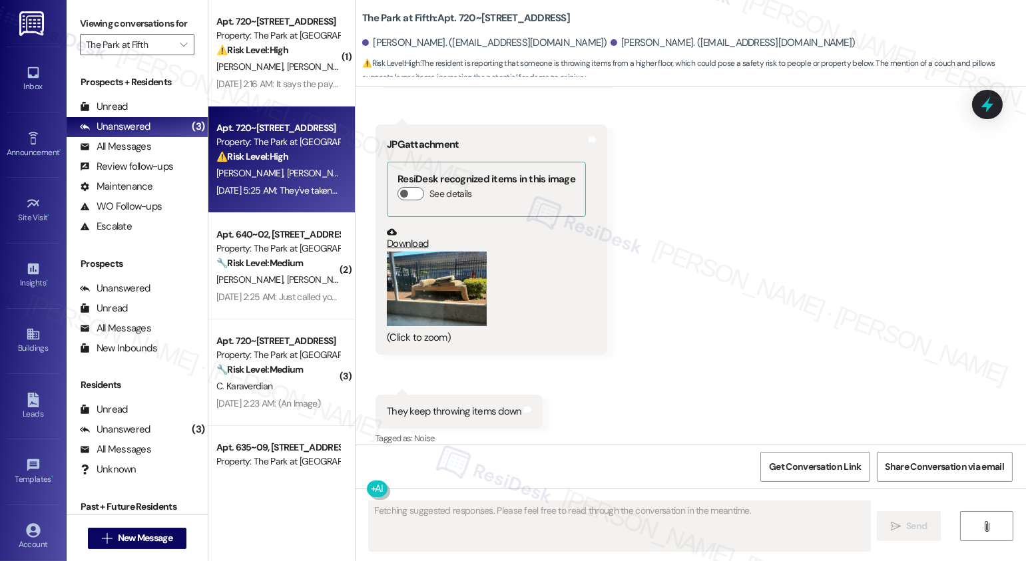
scroll to position [6104, 0]
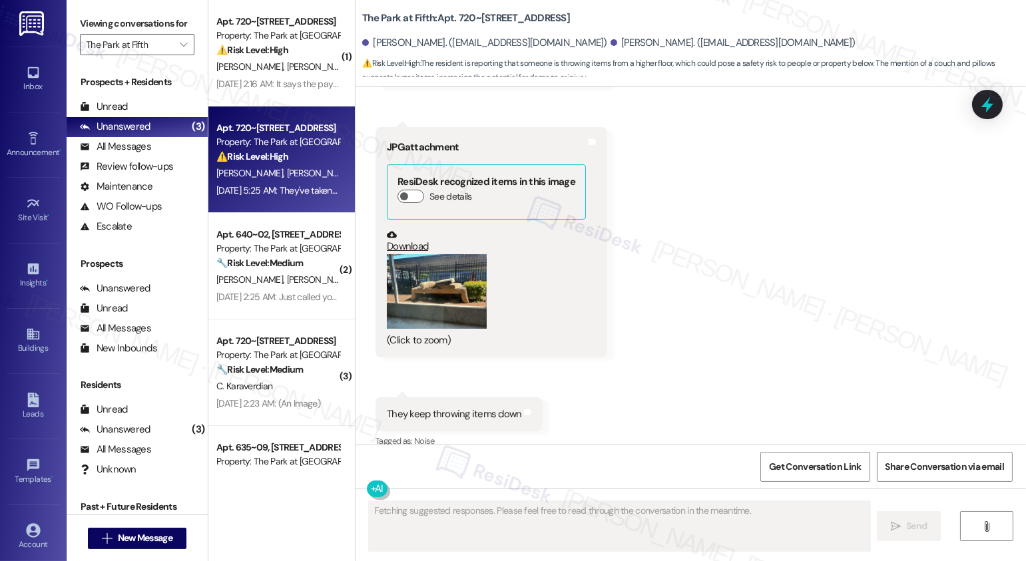
click at [441, 254] on button "Zoom image" at bounding box center [437, 291] width 100 height 75
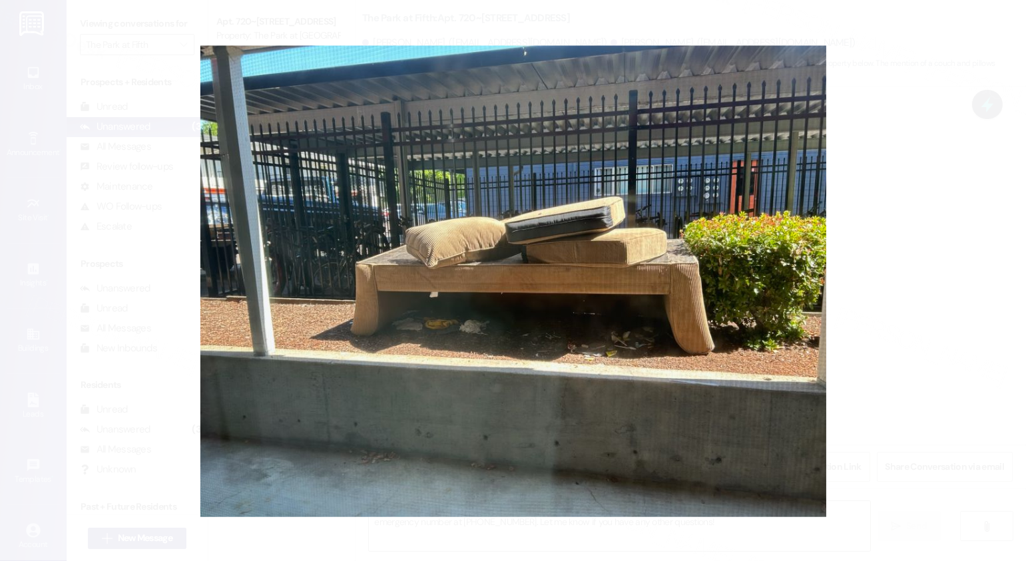
click at [884, 354] on button "Unzoom image" at bounding box center [513, 280] width 1026 height 561
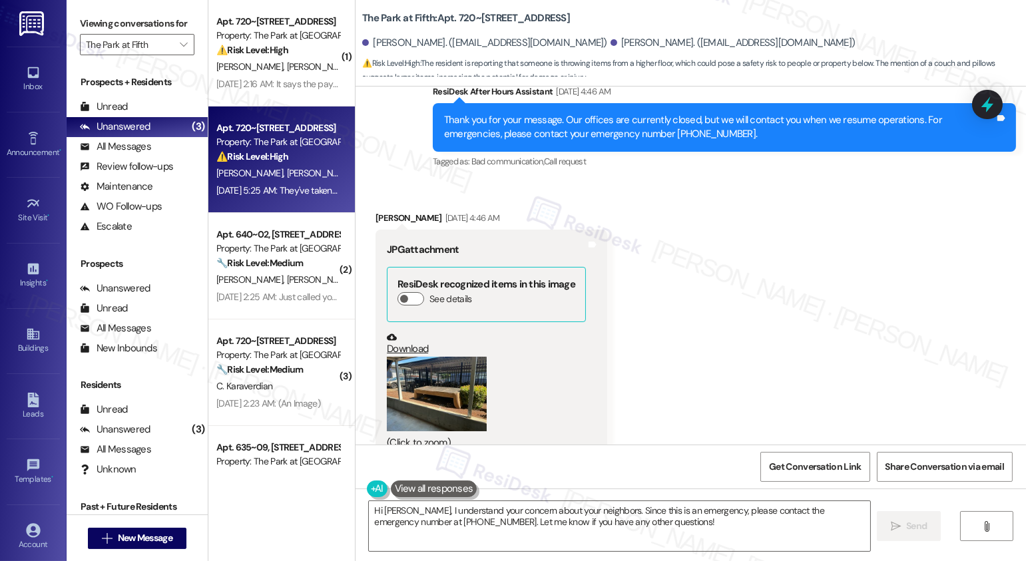
scroll to position [5425, 0]
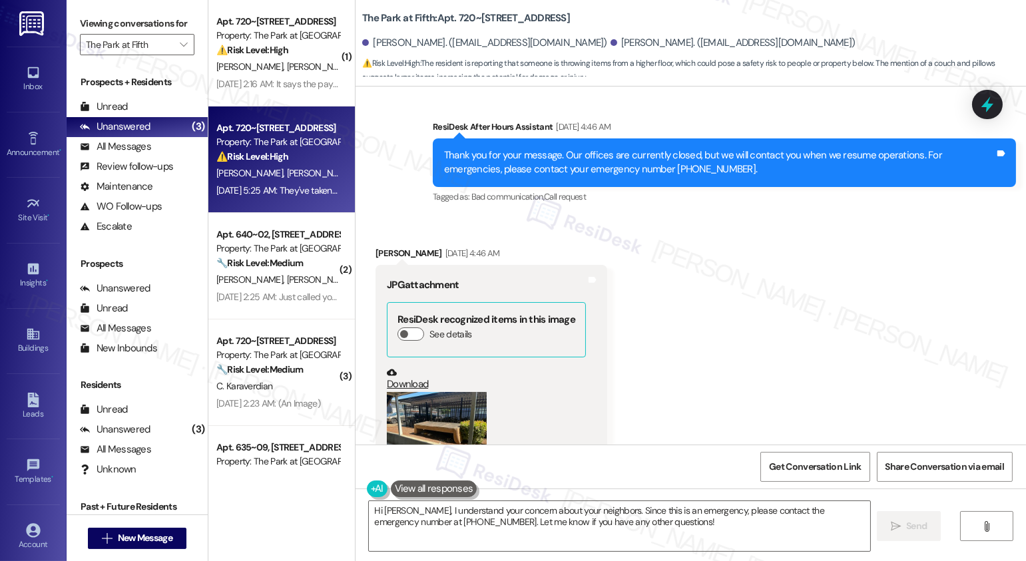
click at [430, 392] on button "Zoom image" at bounding box center [437, 429] width 100 height 75
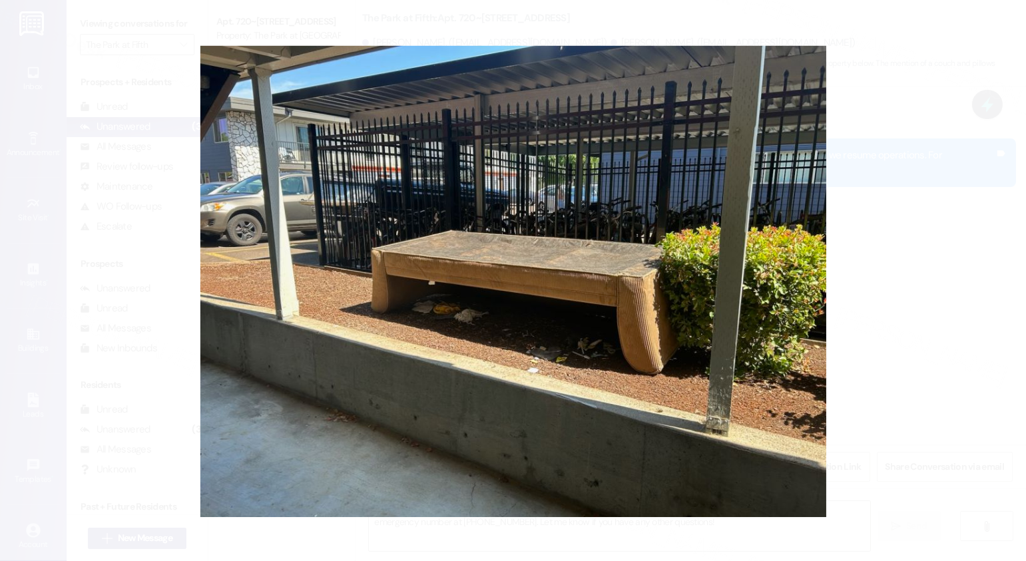
click at [920, 318] on button "Unzoom image" at bounding box center [513, 280] width 1026 height 561
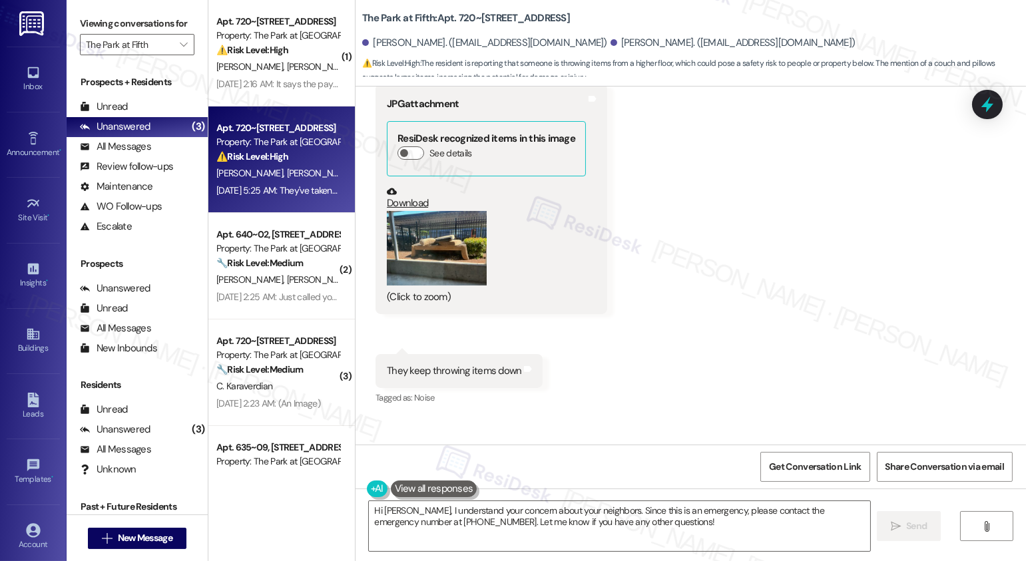
scroll to position [6180, 0]
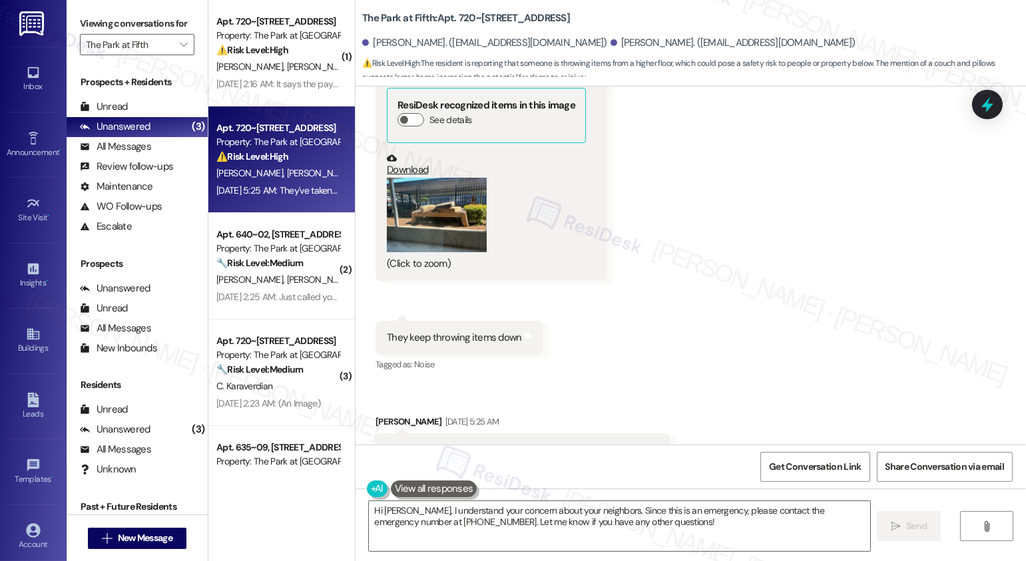
click at [464, 331] on div "They keep throwing items down" at bounding box center [454, 338] width 135 height 14
click at [433, 443] on div "They've taken the couch and pillows, but left the trash under it" at bounding box center [518, 450] width 262 height 14
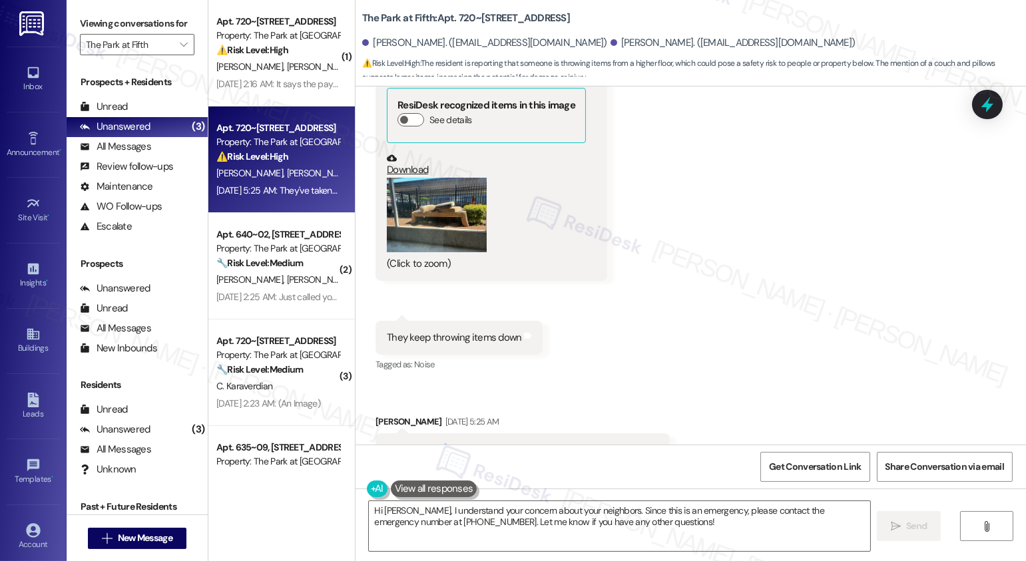
click at [433, 443] on div "They've taken the couch and pillows, but left the trash under it" at bounding box center [518, 450] width 262 height 14
click at [623, 520] on textarea "Hi [PERSON_NAME], I understand your concern about your neighbors. Since this is…" at bounding box center [619, 526] width 501 height 50
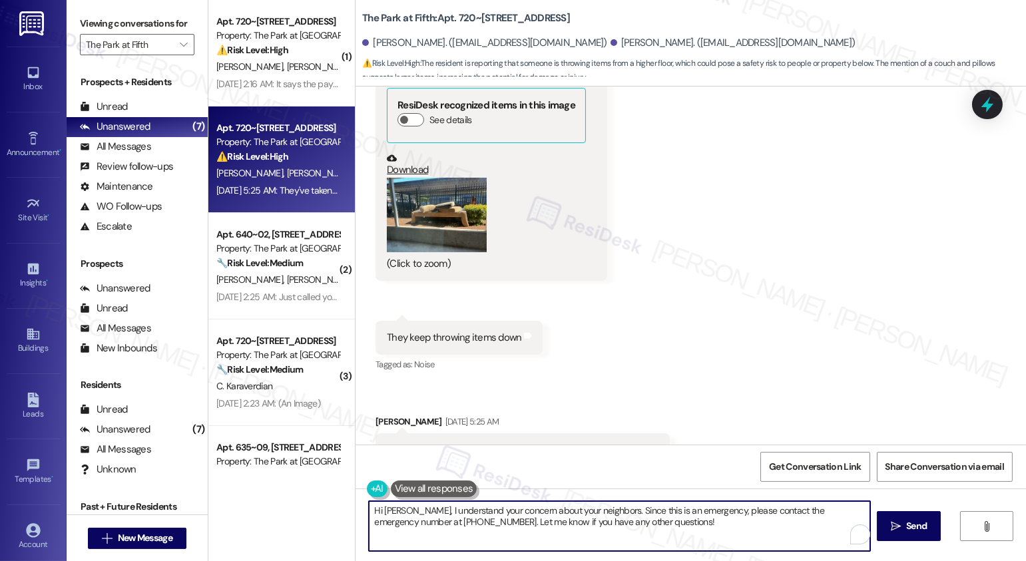
click at [623, 520] on textarea "Hi [PERSON_NAME], I understand your concern about your neighbors. Since this is…" at bounding box center [619, 526] width 501 height 50
click at [649, 527] on textarea "Hi [PERSON_NAME], I understand your concern about your neighbors. Since this is…" at bounding box center [618, 526] width 501 height 50
drag, startPoint x: 649, startPoint y: 527, endPoint x: 413, endPoint y: 505, distance: 236.7
click at [413, 505] on textarea "Hi [PERSON_NAME], I understand your concern about your neighbors. Since this is…" at bounding box center [618, 526] width 501 height 50
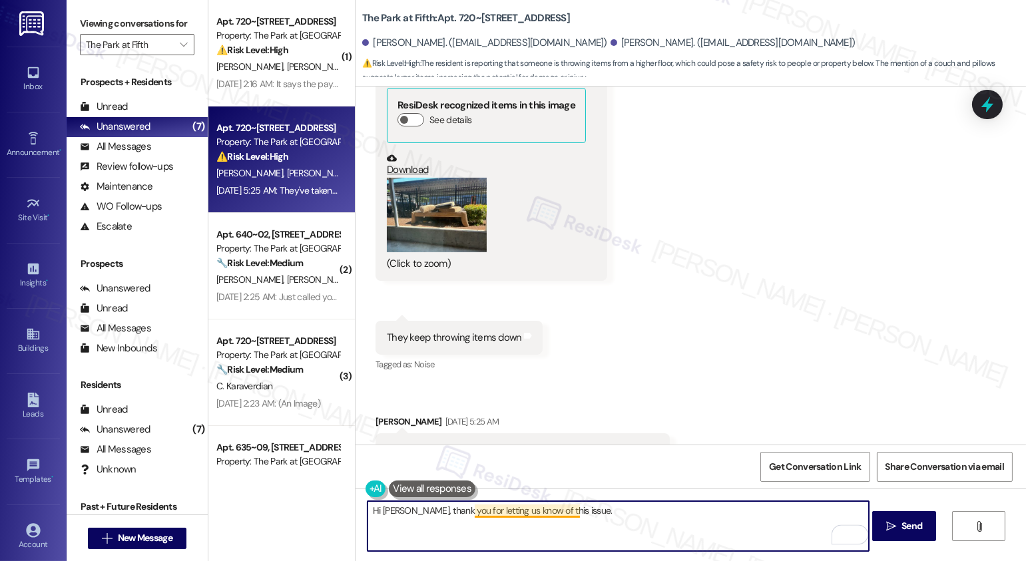
click at [533, 512] on textarea "Hi [PERSON_NAME], thank you for letting us know of this issue." at bounding box center [618, 526] width 501 height 50
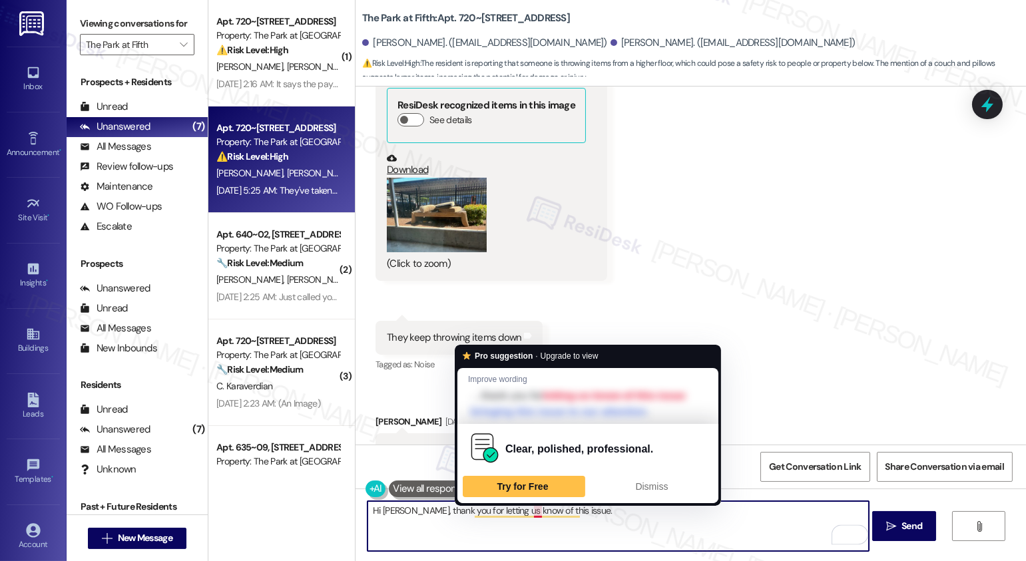
click at [527, 513] on textarea "Hi [PERSON_NAME], thank you for letting us know of this issue." at bounding box center [618, 526] width 501 height 50
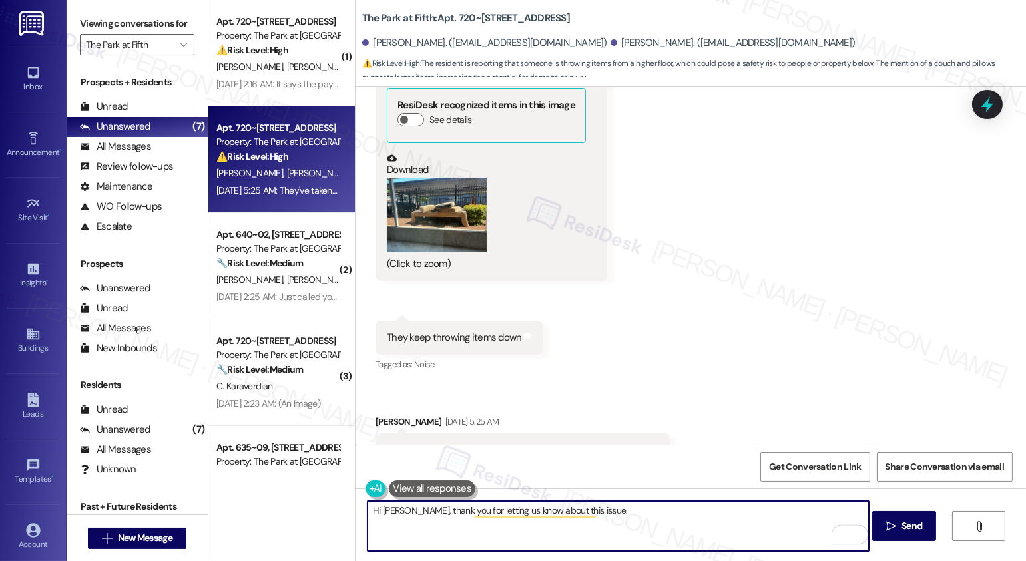
click at [607, 515] on textarea "Hi [PERSON_NAME], thank you for letting us know about this issue." at bounding box center [618, 526] width 501 height 50
click at [808, 516] on textarea "Hi [PERSON_NAME], thank you for letting us know about this issue. And I appreci…" at bounding box center [618, 526] width 501 height 50
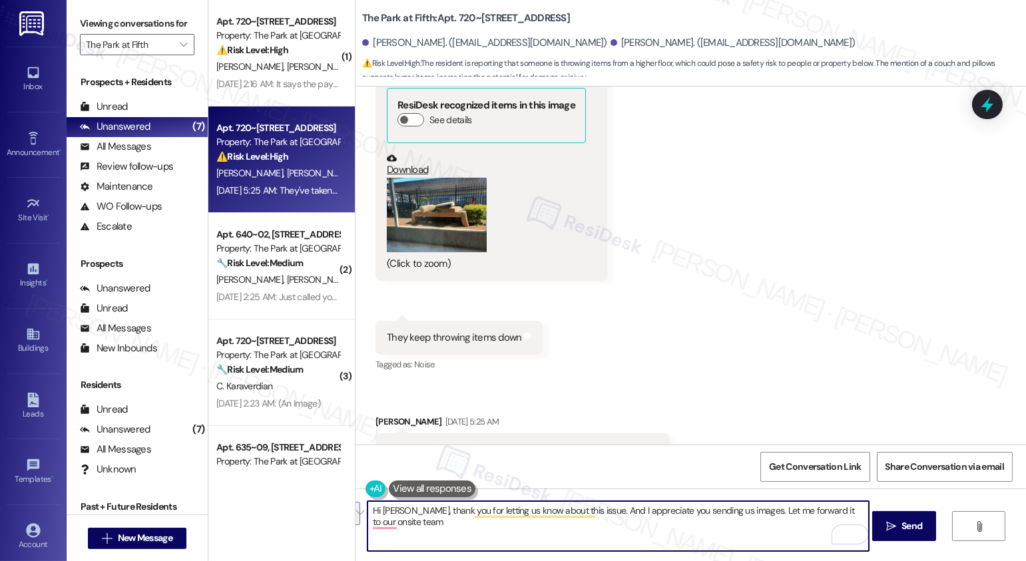
click at [808, 516] on textarea "Hi [PERSON_NAME], thank you for letting us know about this issue. And I appreci…" at bounding box center [618, 526] width 501 height 50
click at [750, 515] on textarea "Hi [PERSON_NAME], thank you for letting us know about this issue. And I appreci…" at bounding box center [618, 526] width 501 height 50
drag, startPoint x: 748, startPoint y: 509, endPoint x: 773, endPoint y: 534, distance: 35.3
click at [773, 534] on textarea "Hi [PERSON_NAME], thank you for letting us know about this issue. And I appreci…" at bounding box center [618, 526] width 501 height 50
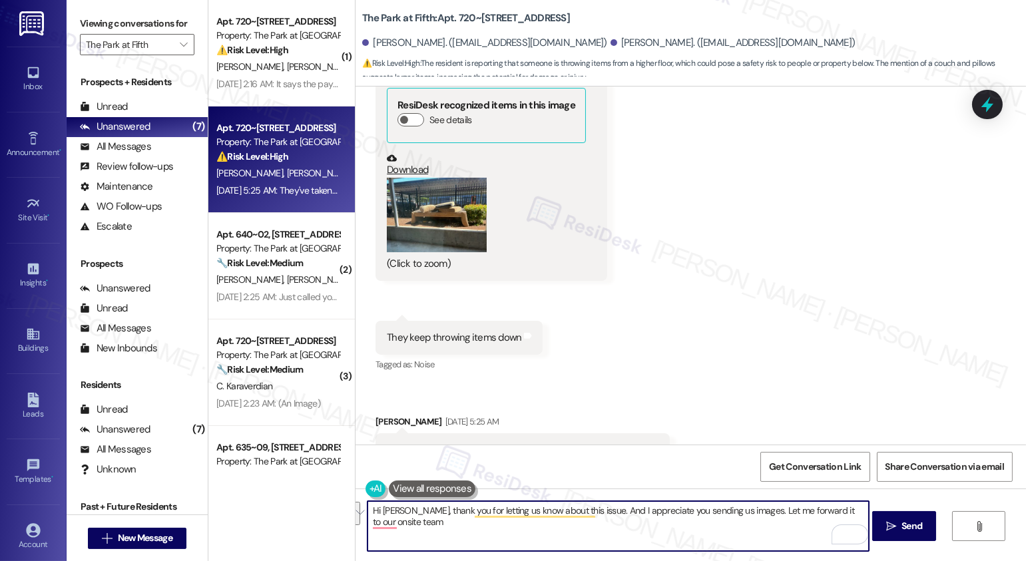
click at [773, 534] on textarea "Hi [PERSON_NAME], thank you for letting us know about this issue. And I appreci…" at bounding box center [618, 526] width 501 height 50
click at [381, 522] on textarea "Hi [PERSON_NAME], thank you for letting us know about this issue. And I appreci…" at bounding box center [618, 526] width 501 height 50
click at [425, 521] on textarea "Hi [PERSON_NAME], thank you for letting us know about this issue. And I appreci…" at bounding box center [618, 526] width 501 height 50
click at [443, 522] on textarea "Hi [PERSON_NAME], thank you for letting us know about this issue. And I appreci…" at bounding box center [618, 526] width 501 height 50
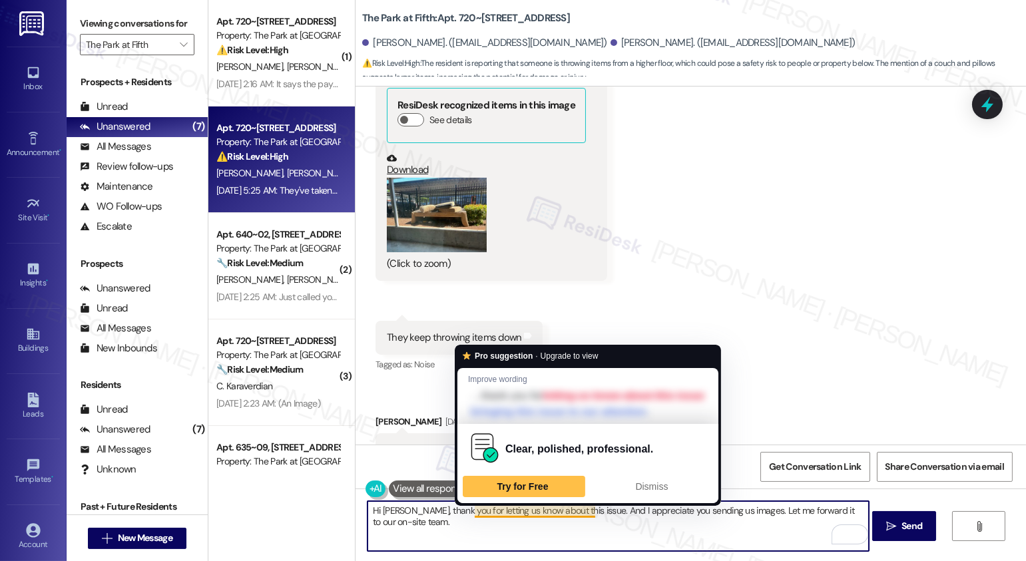
click at [497, 531] on textarea "Hi [PERSON_NAME], thank you for letting us know about this issue. And I appreci…" at bounding box center [618, 526] width 501 height 50
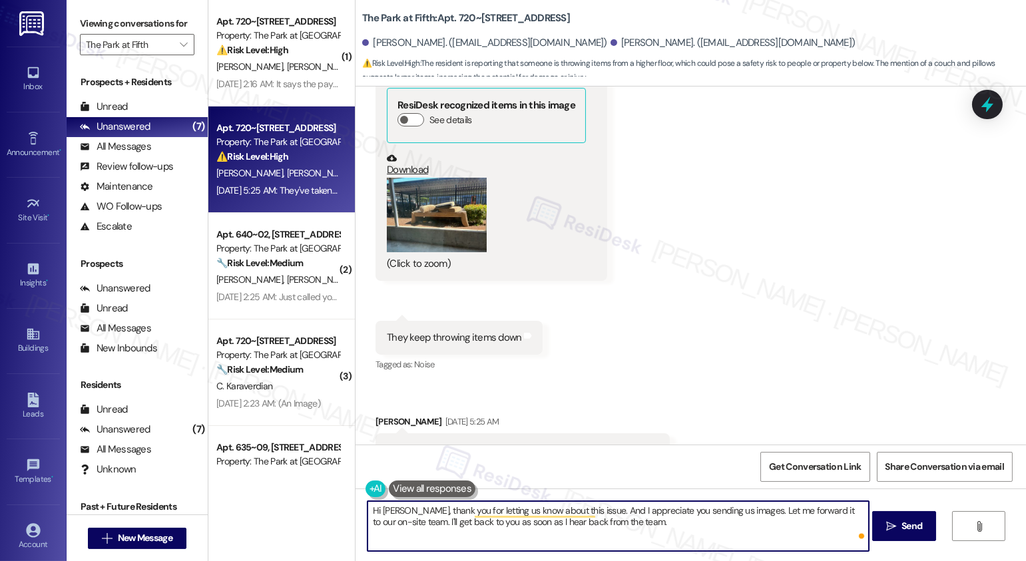
type textarea "Hi [PERSON_NAME], thank you for letting us know about this issue. And I appreci…"
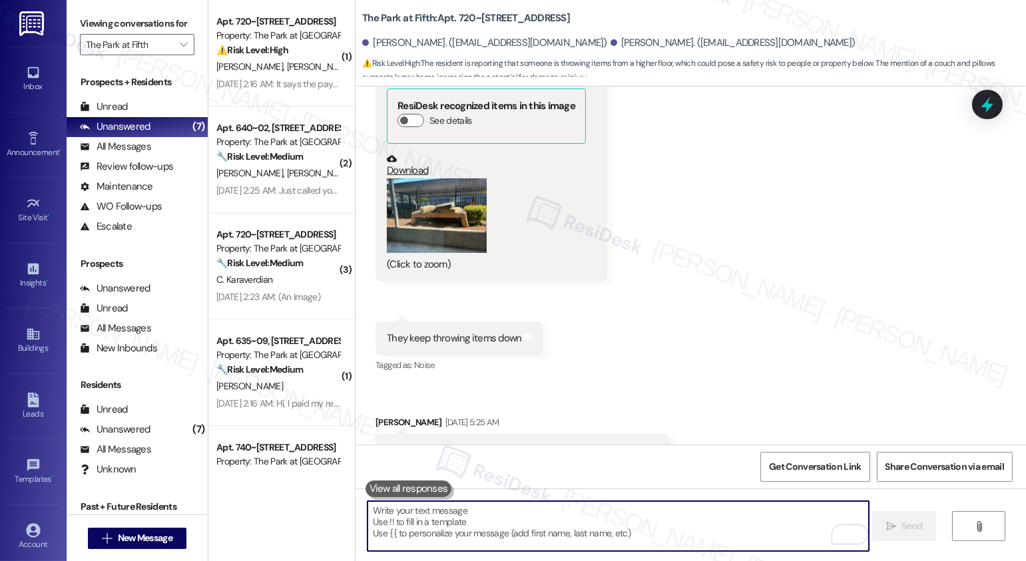
scroll to position [6288, 0]
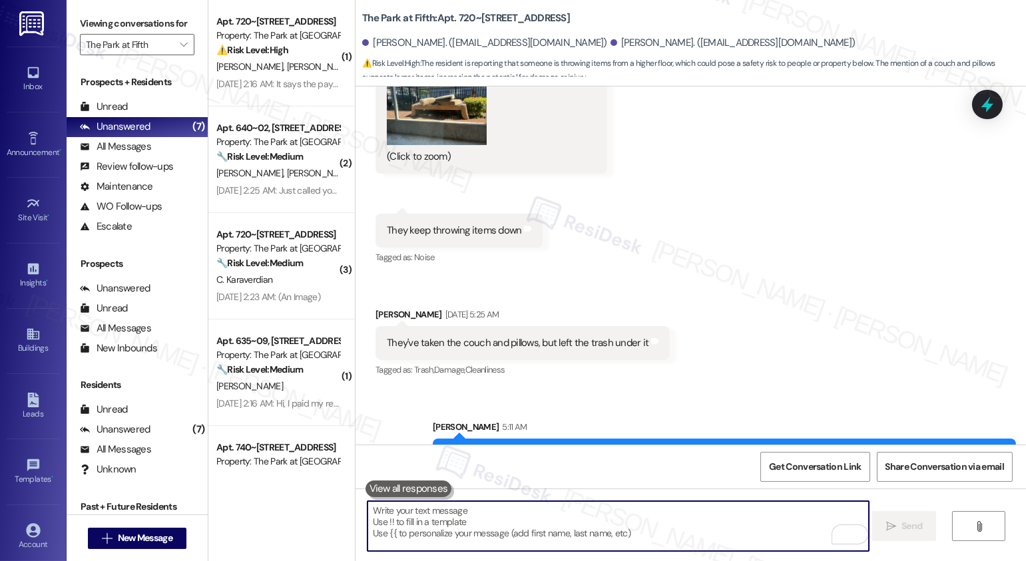
click at [621, 514] on textarea "To enrich screen reader interactions, please activate Accessibility in Grammarl…" at bounding box center [618, 526] width 501 height 50
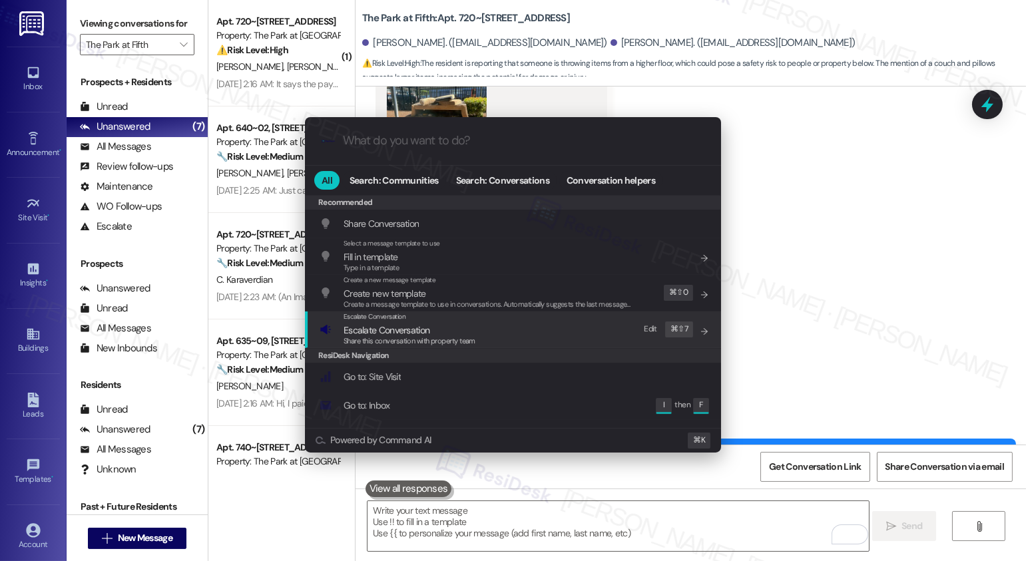
click at [483, 336] on div "Escalate Conversation Escalate Conversation Share this conversation with proper…" at bounding box center [515, 330] width 390 height 36
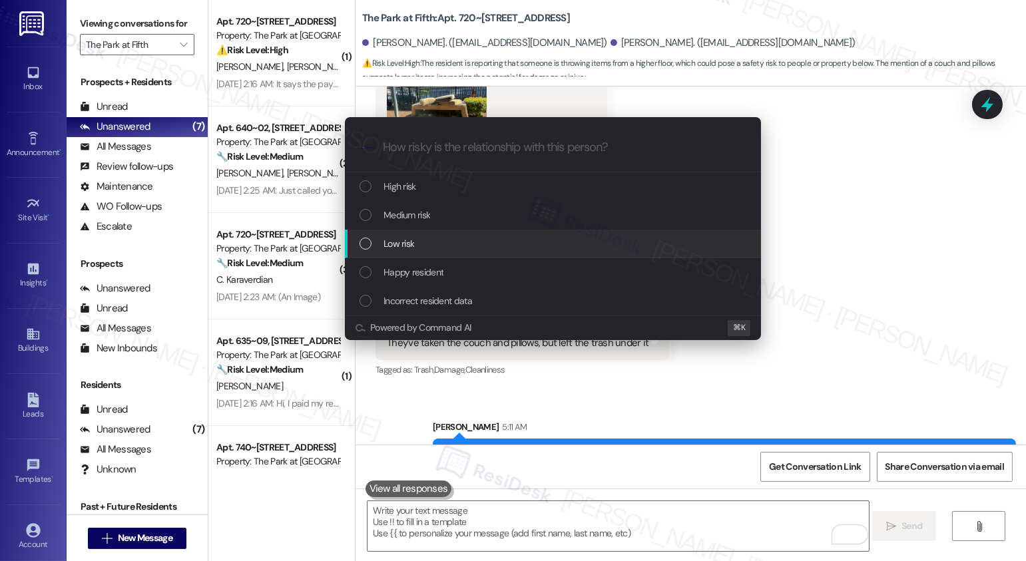
click at [467, 232] on div "Low risk" at bounding box center [553, 244] width 416 height 29
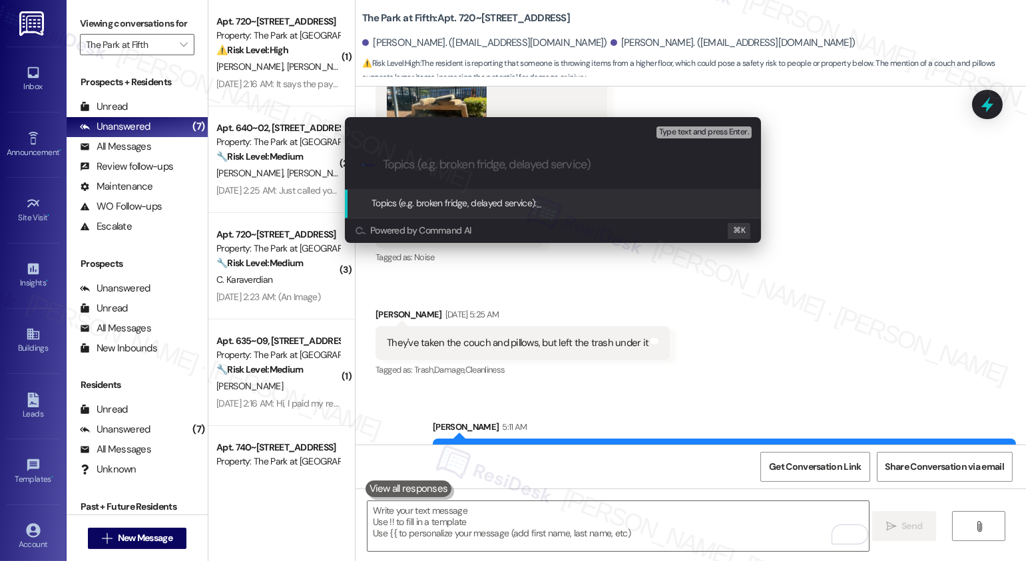
click at [491, 167] on input "Topics (e.g. broken fridge, delayed service)" at bounding box center [564, 165] width 362 height 14
type input "Trash Concern"
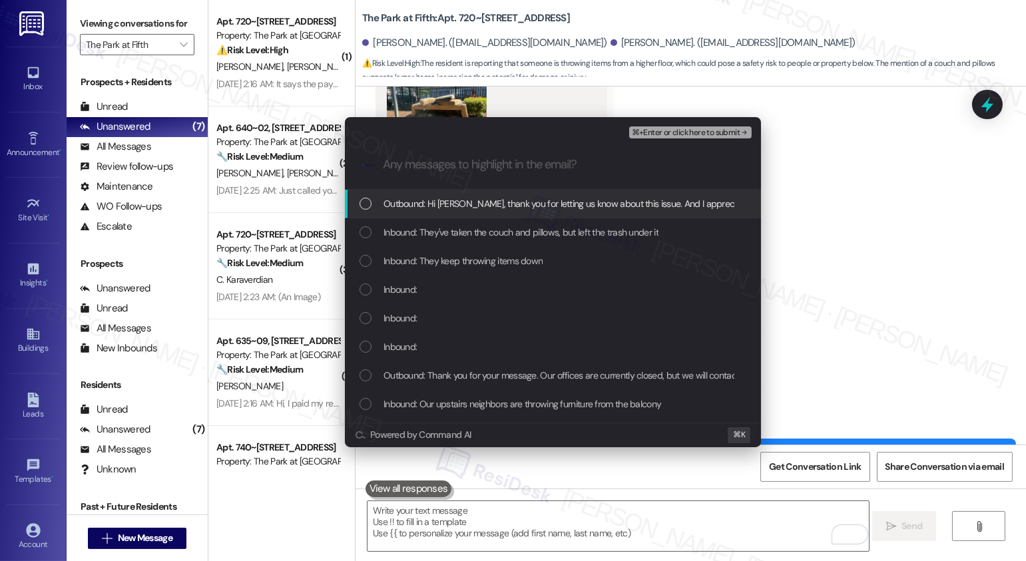
click at [499, 202] on span "Outbound: Hi [PERSON_NAME], thank you for letting us know about this issue. And…" at bounding box center [795, 203] width 822 height 15
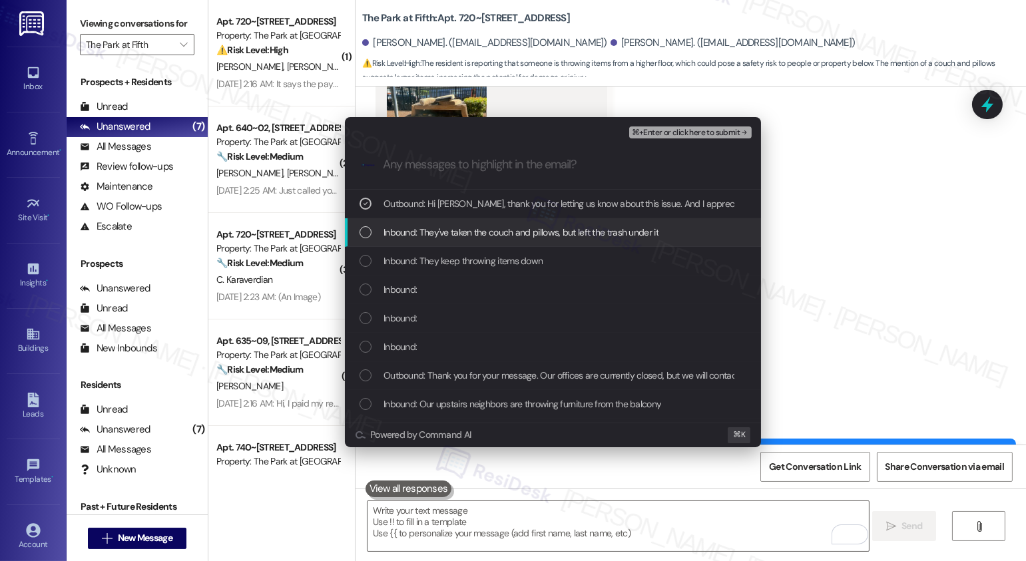
click at [491, 233] on span "Inbound: They've taken the couch and pillows, but left the trash under it" at bounding box center [521, 232] width 275 height 15
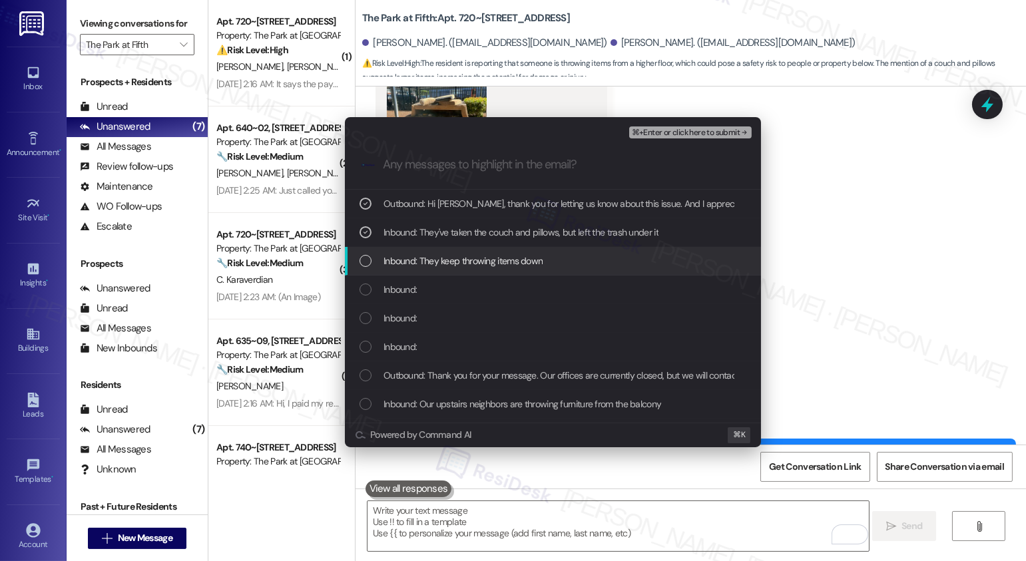
click at [478, 262] on span "Inbound: They keep throwing items down" at bounding box center [463, 261] width 159 height 15
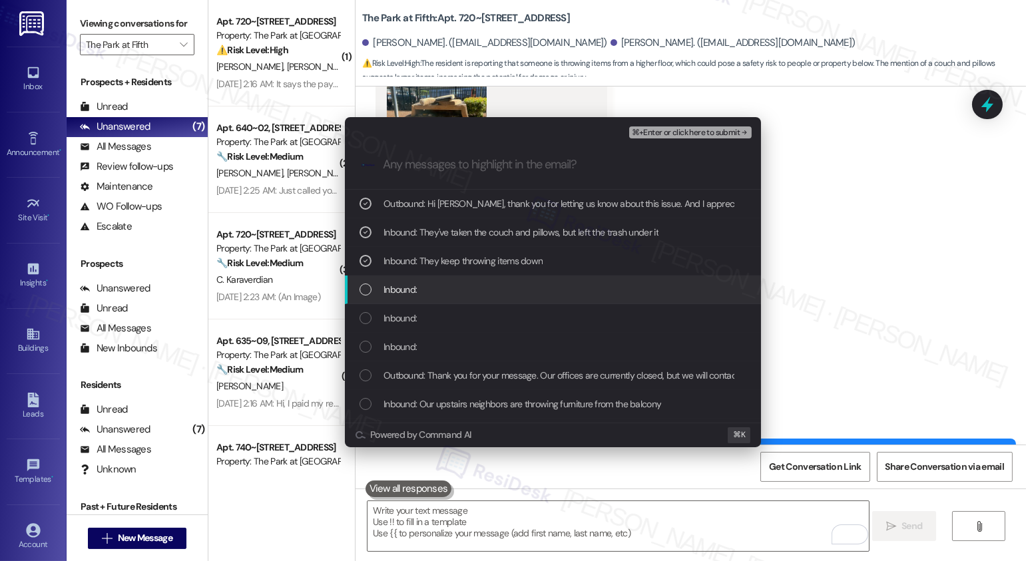
click at [465, 288] on div "Inbound:" at bounding box center [555, 289] width 390 height 15
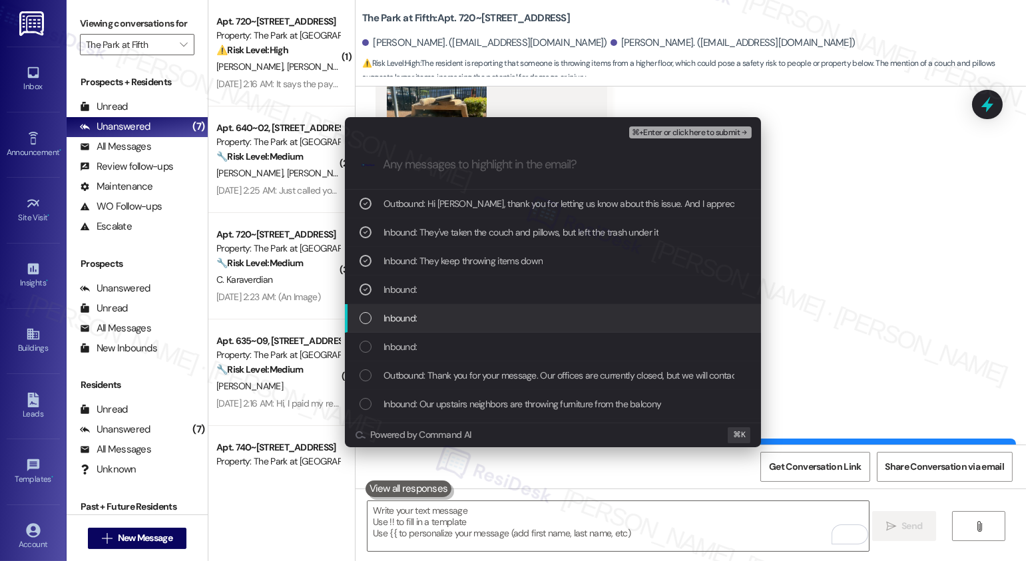
click at [450, 319] on div "Inbound:" at bounding box center [555, 318] width 390 height 15
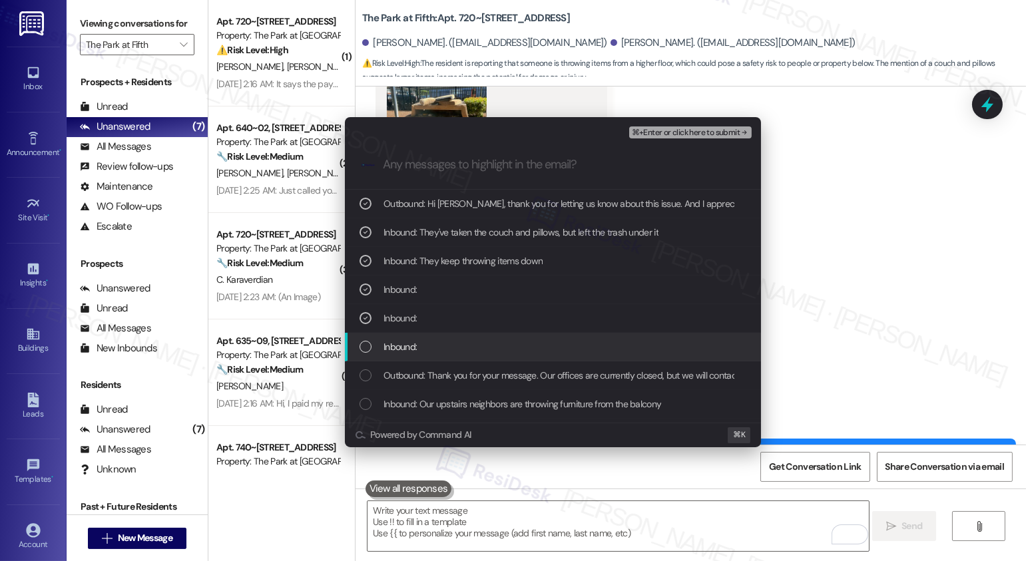
click at [435, 354] on div "Inbound:" at bounding box center [555, 347] width 390 height 15
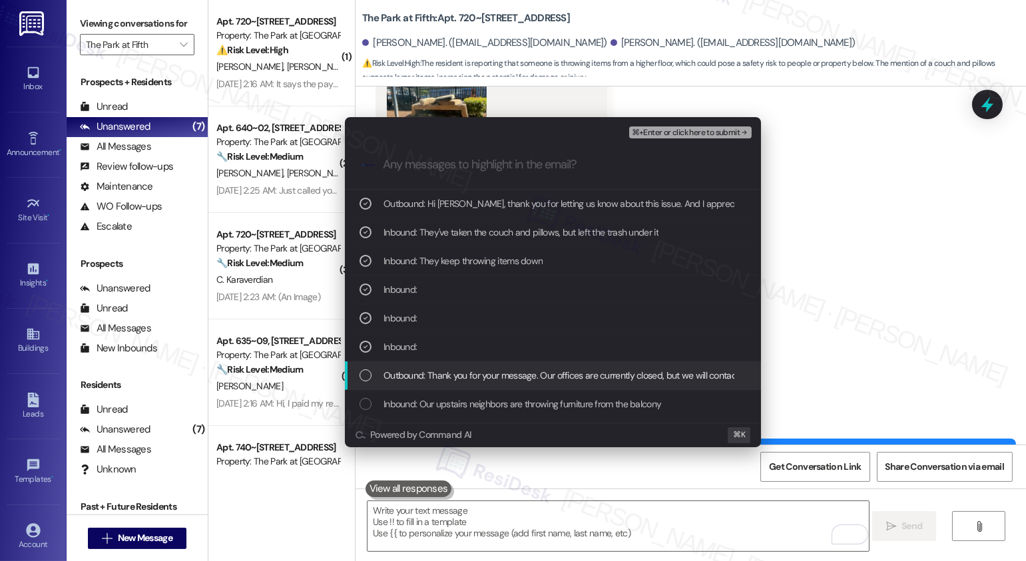
click at [427, 378] on span "Outbound: Thank you for your message. Our offices are currently closed, but we …" at bounding box center [778, 375] width 789 height 15
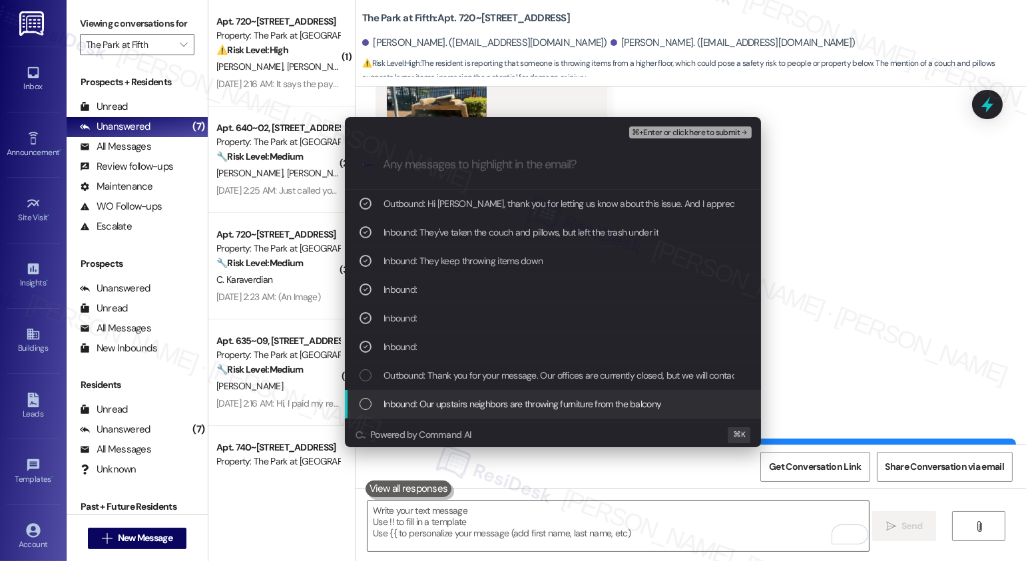
click at [419, 402] on span "Inbound: Our upstairs neighbors are throwing furniture from the balcony" at bounding box center [523, 404] width 278 height 15
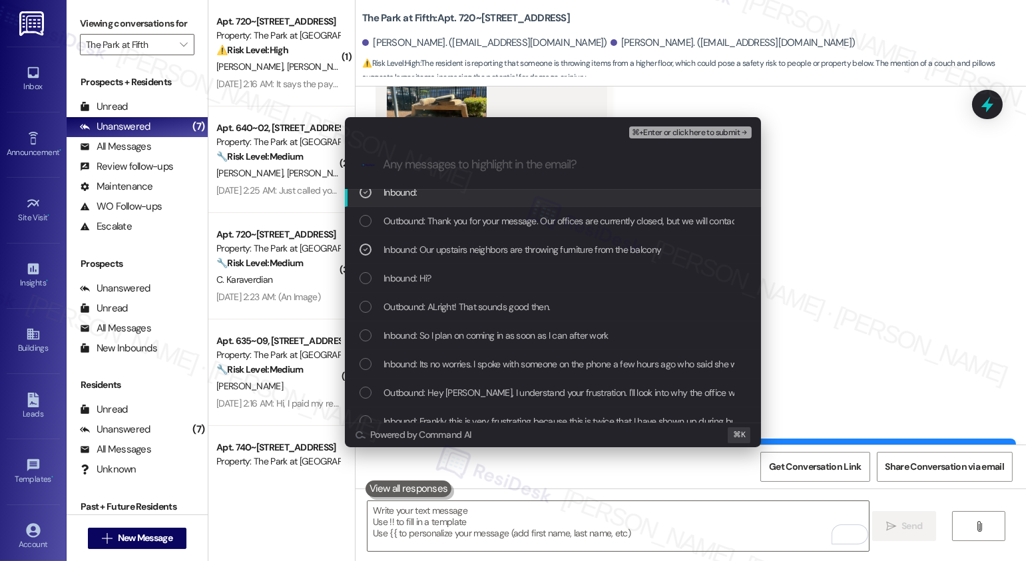
scroll to position [182, 0]
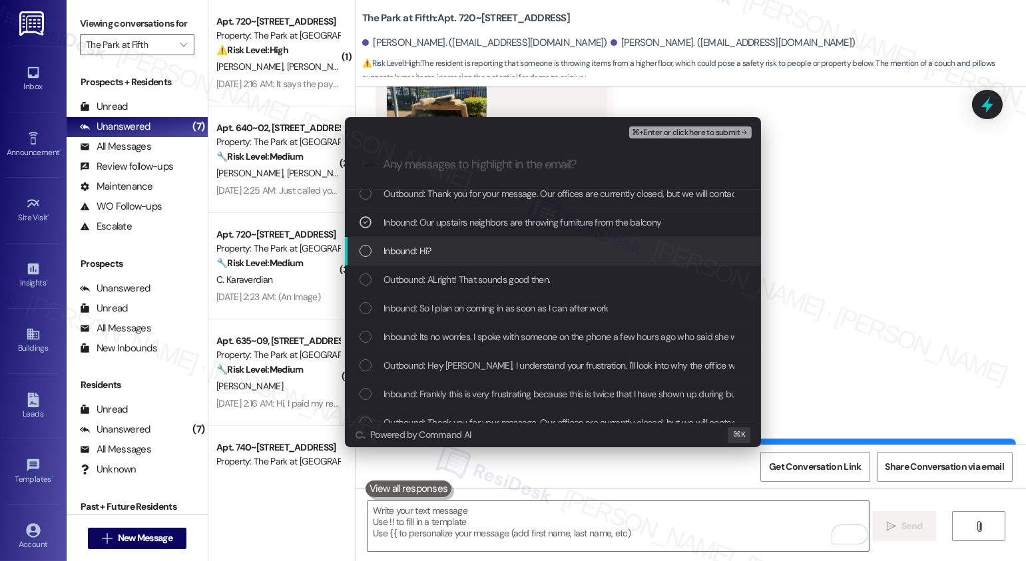
click at [454, 253] on div "Inbound: Hi?" at bounding box center [555, 251] width 390 height 15
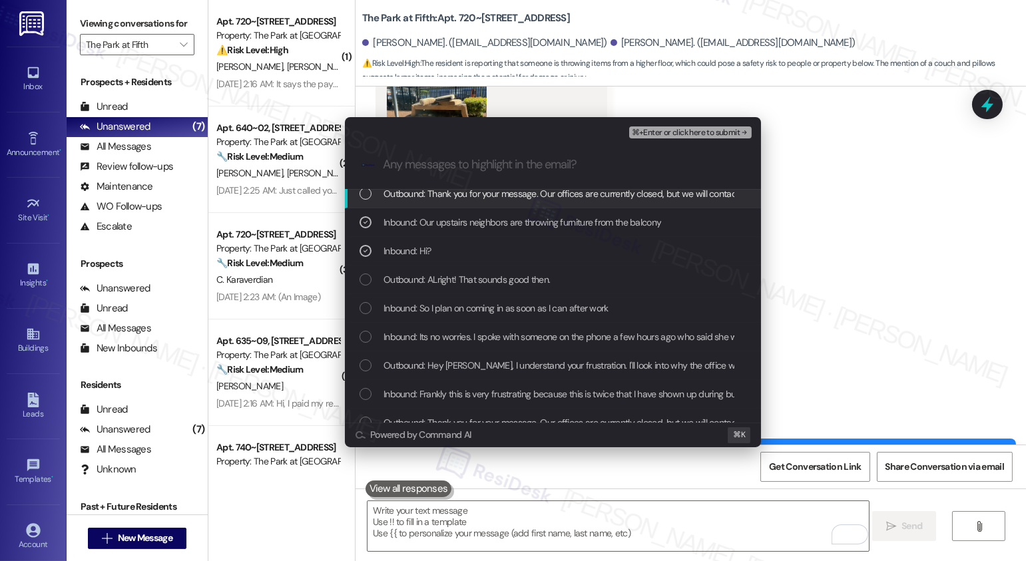
click at [691, 130] on span "⌘+Enter or click here to submit" at bounding box center [686, 133] width 108 height 9
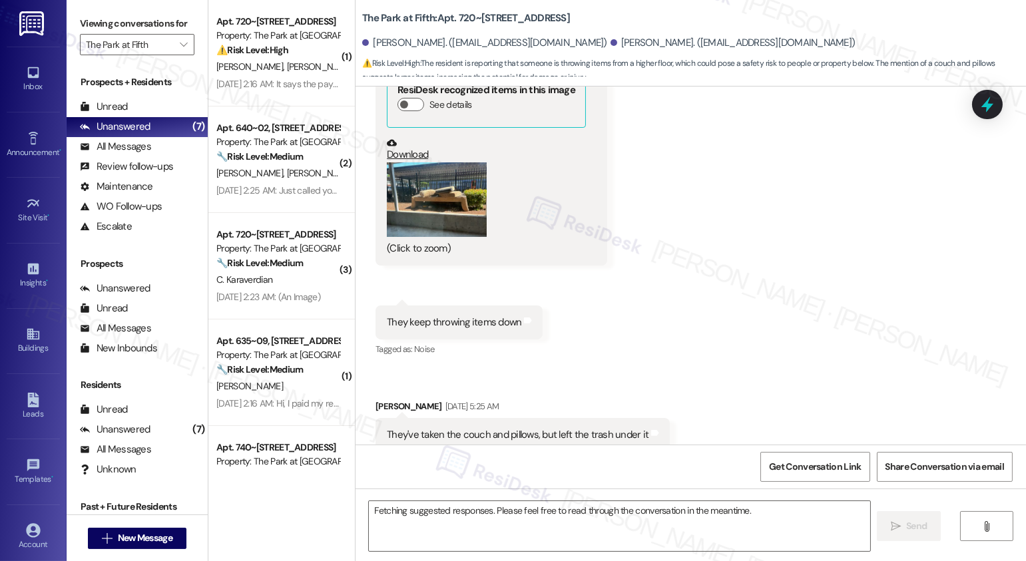
scroll to position [6307, 0]
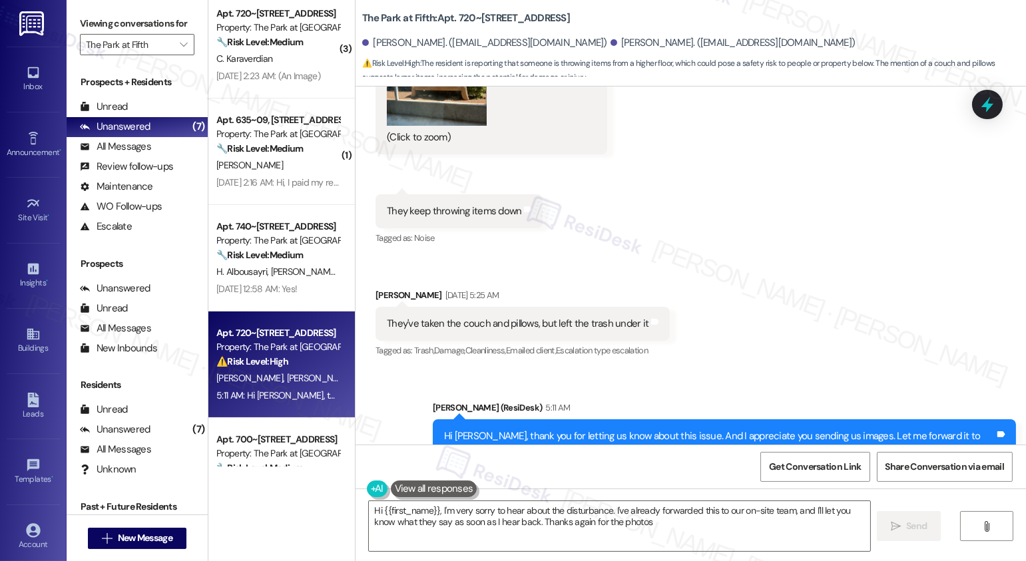
type textarea "Hi {{first_name}}, I'm very sorry to hear about the disturbance. I've already f…"
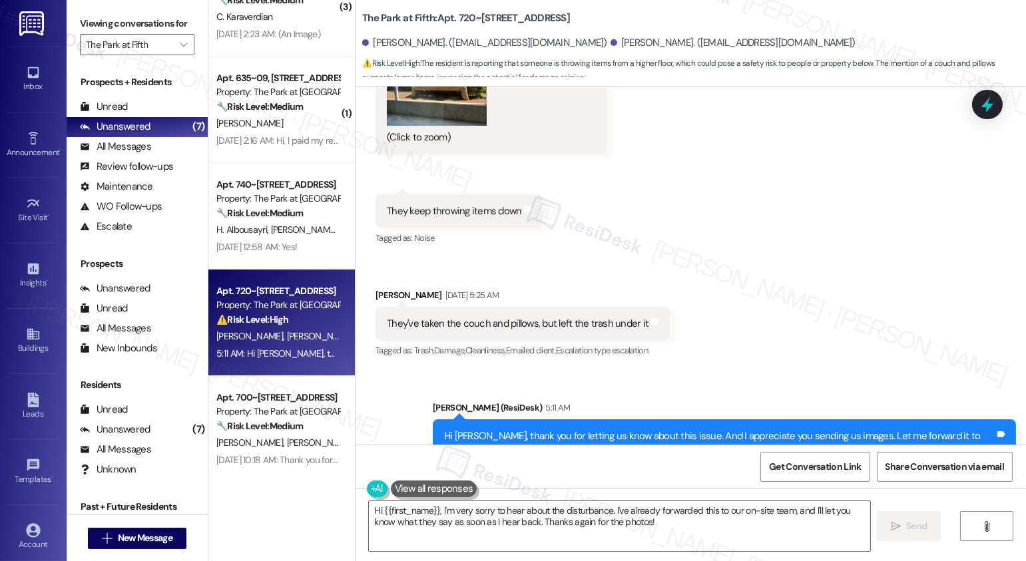
scroll to position [278, 0]
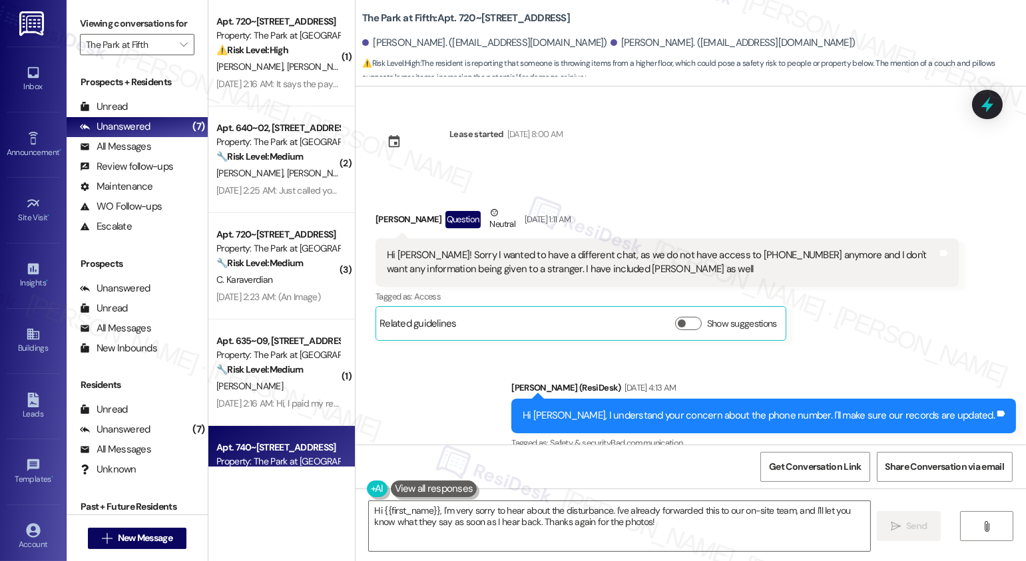
scroll to position [278, 0]
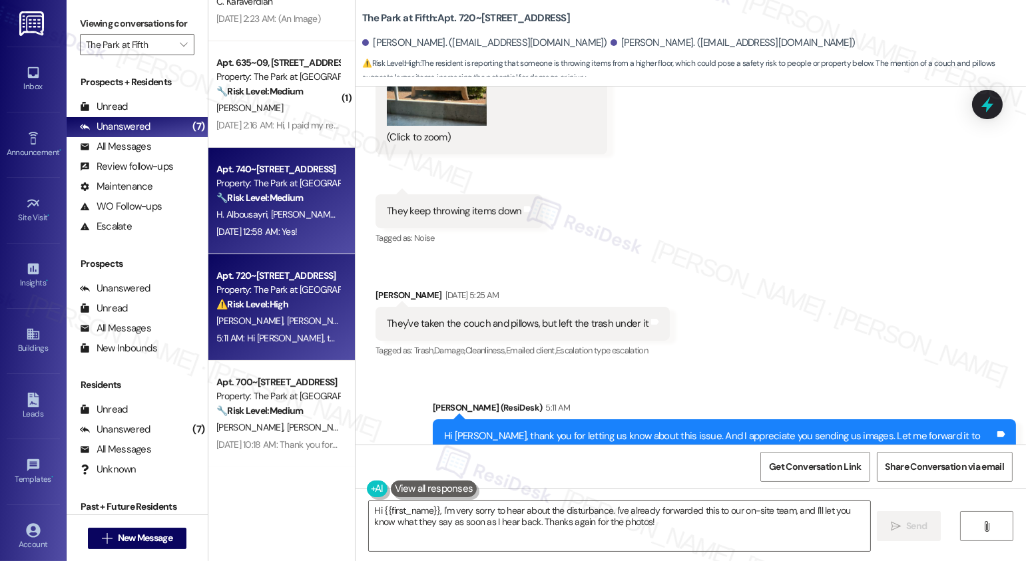
click at [271, 218] on span "[PERSON_NAME] [PERSON_NAME]" at bounding box center [338, 214] width 135 height 12
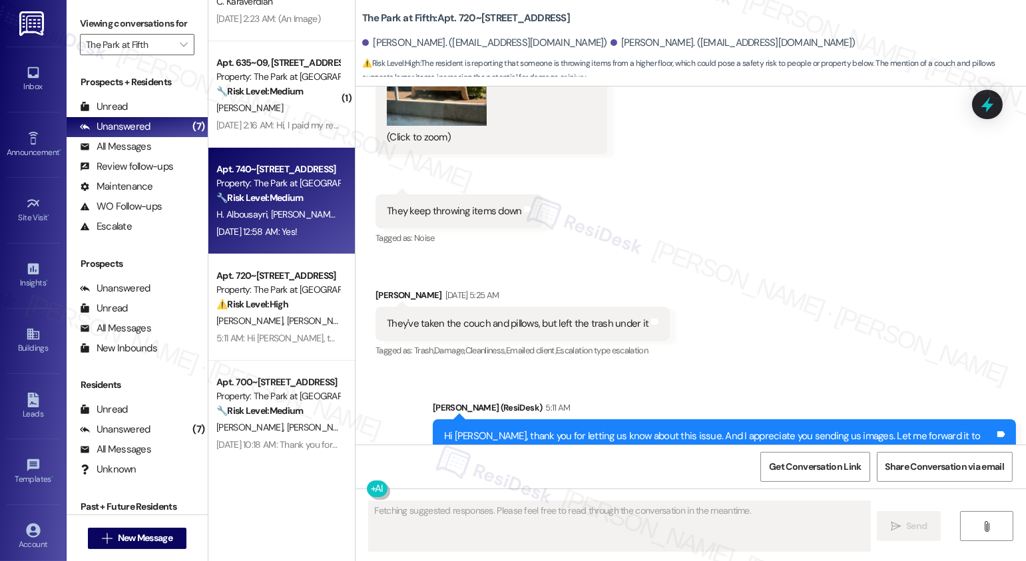
click at [271, 218] on span "[PERSON_NAME] [PERSON_NAME]" at bounding box center [338, 214] width 135 height 12
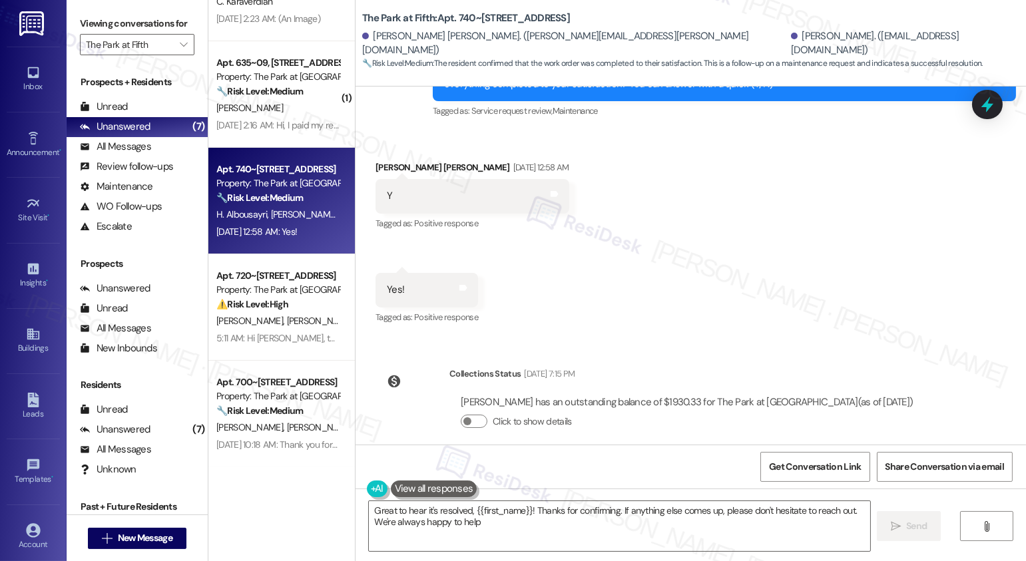
type textarea "Great to hear it's resolved, {{first_name}}! Thanks for confirming. If anything…"
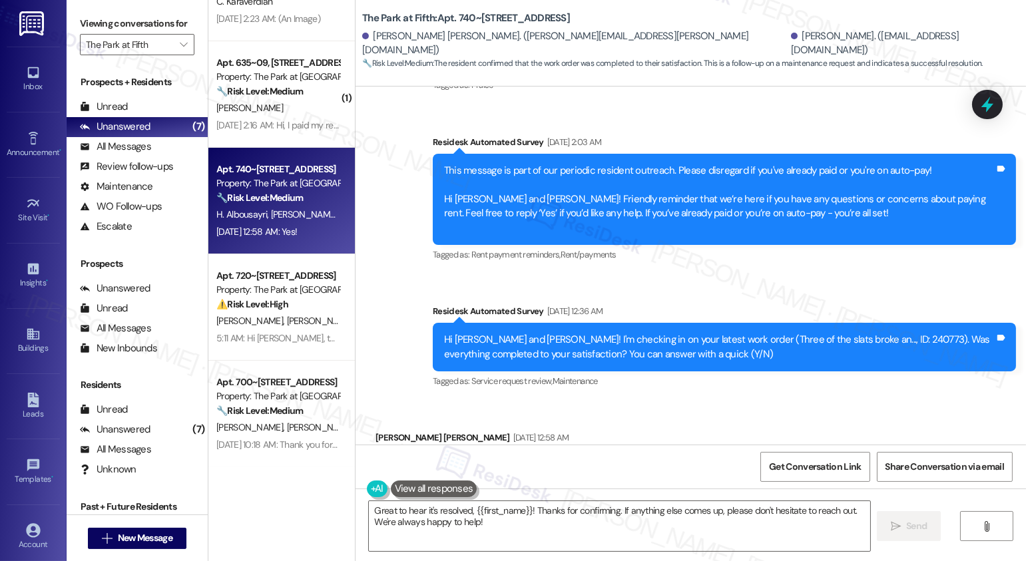
scroll to position [834, 0]
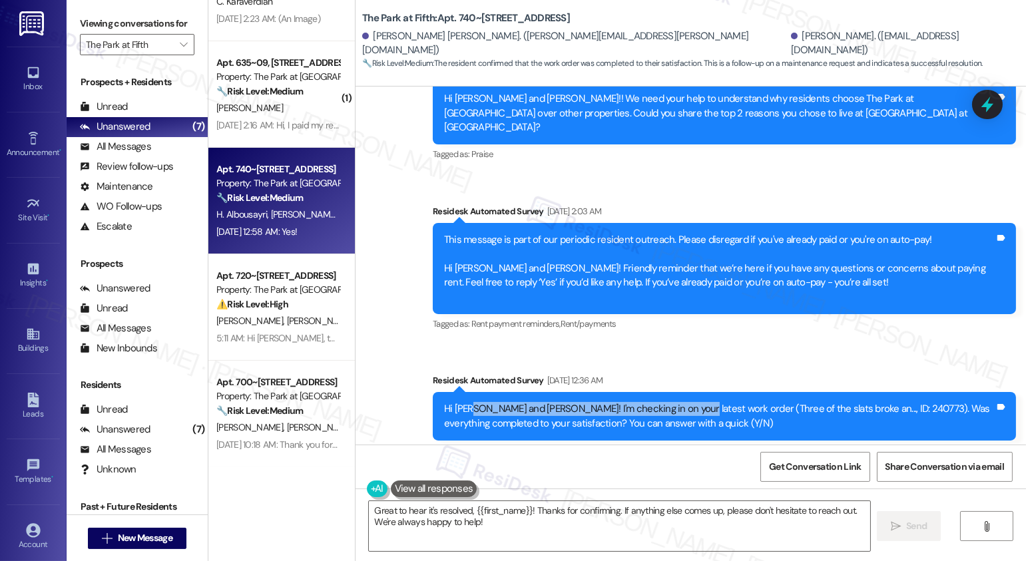
drag, startPoint x: 465, startPoint y: 400, endPoint x: 684, endPoint y: 398, distance: 219.1
click at [684, 402] on div "Hi [PERSON_NAME] and [PERSON_NAME]! I'm checking in on your latest work order (…" at bounding box center [719, 416] width 551 height 29
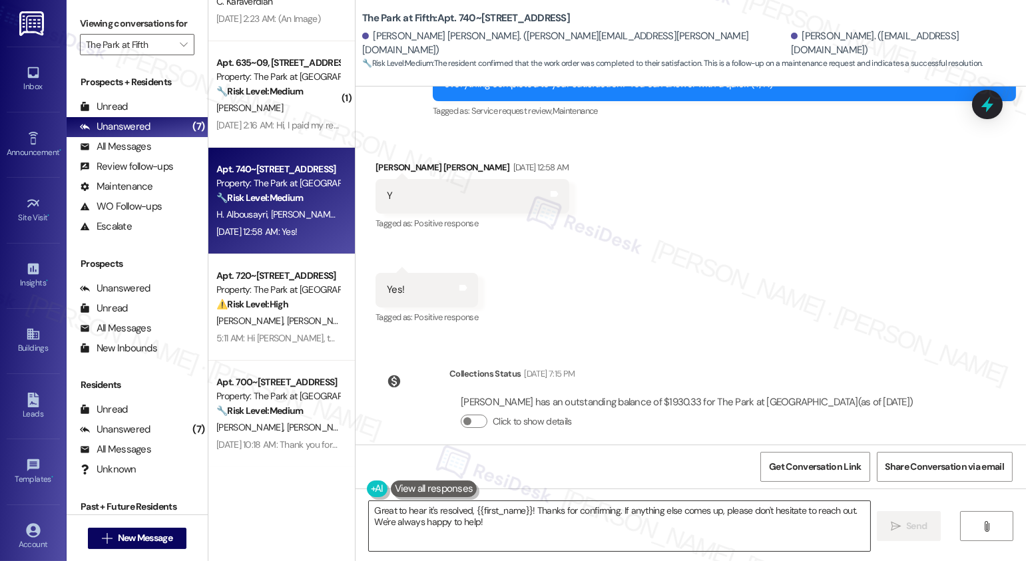
click at [484, 523] on textarea "Great to hear it's resolved, {{first_name}}! Thanks for confirming. If anything…" at bounding box center [619, 526] width 501 height 50
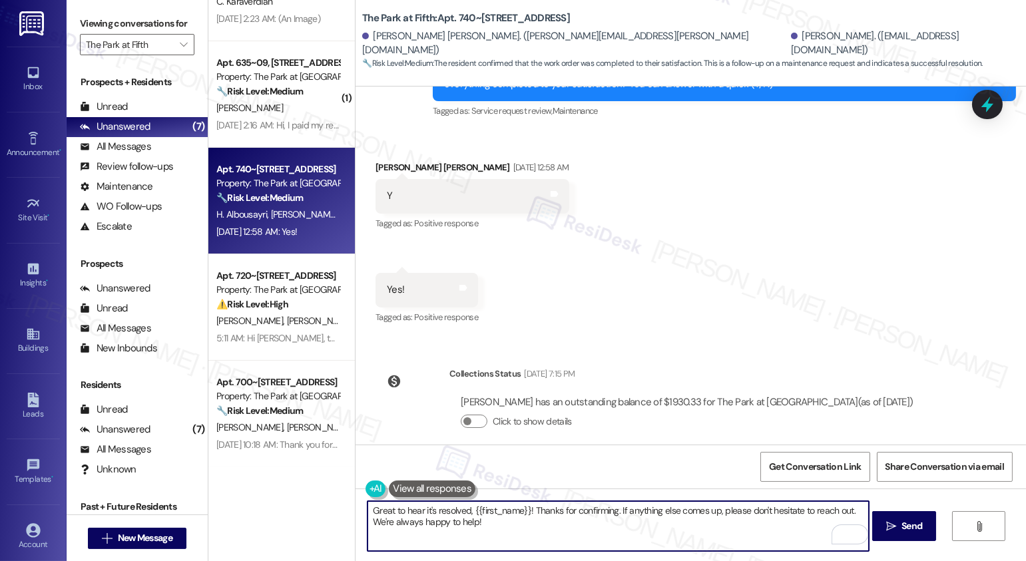
drag, startPoint x: 547, startPoint y: 507, endPoint x: 675, endPoint y: 515, distance: 128.1
click at [675, 515] on textarea "Great to hear it's resolved, {{first_name}}! Thanks for confirming. If anything…" at bounding box center [618, 526] width 501 height 50
click at [665, 537] on textarea "Great to hear it's resolved, {{first_name}}! Thanks for confirming. If anything…" at bounding box center [618, 526] width 501 height 50
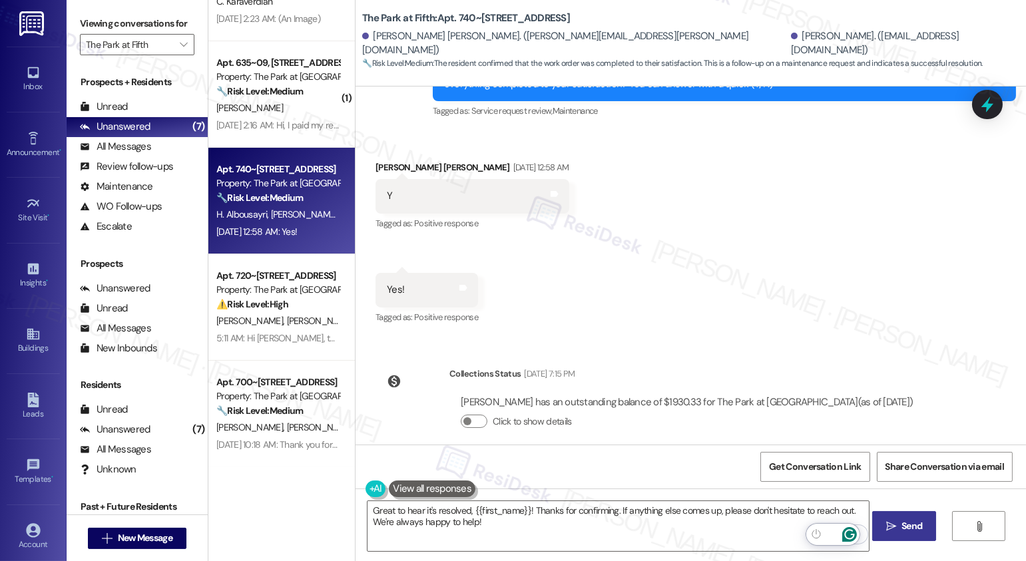
click at [911, 530] on span "Send" at bounding box center [912, 526] width 21 height 14
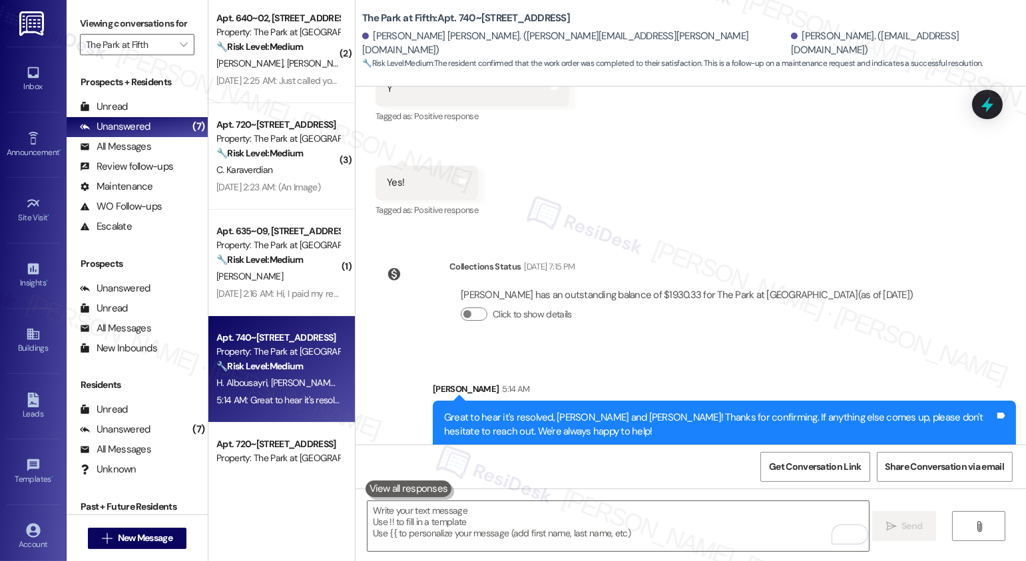
scroll to position [109, 0]
click at [278, 287] on div "[DATE] 2:16 AM: Hi, I paid my rent last night. [DATE] 2:16 AM: Hi, I paid my re…" at bounding box center [278, 295] width 126 height 17
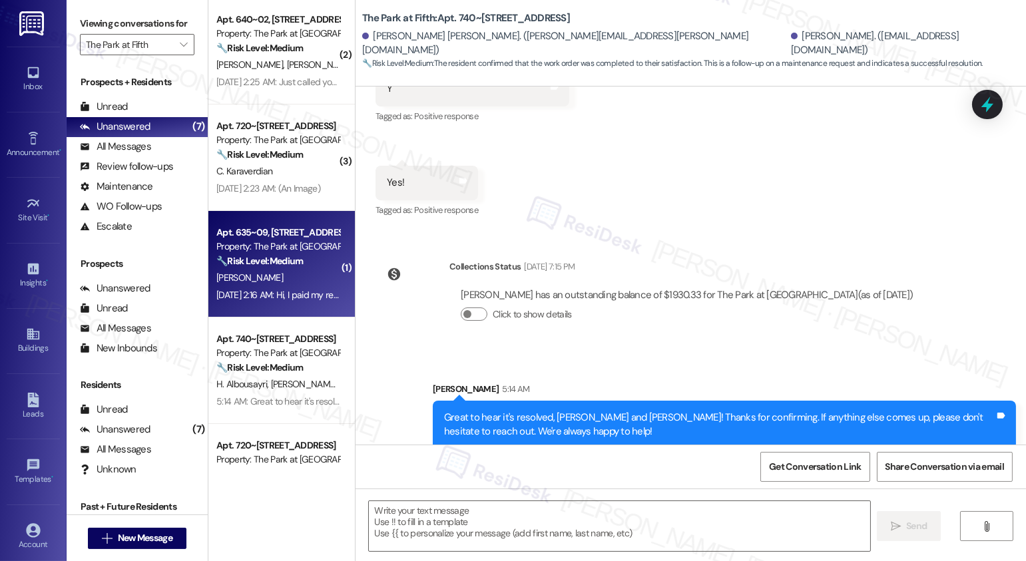
click at [278, 287] on div "[DATE] 2:16 AM: Hi, I paid my rent last night. [DATE] 2:16 AM: Hi, I paid my re…" at bounding box center [278, 295] width 126 height 17
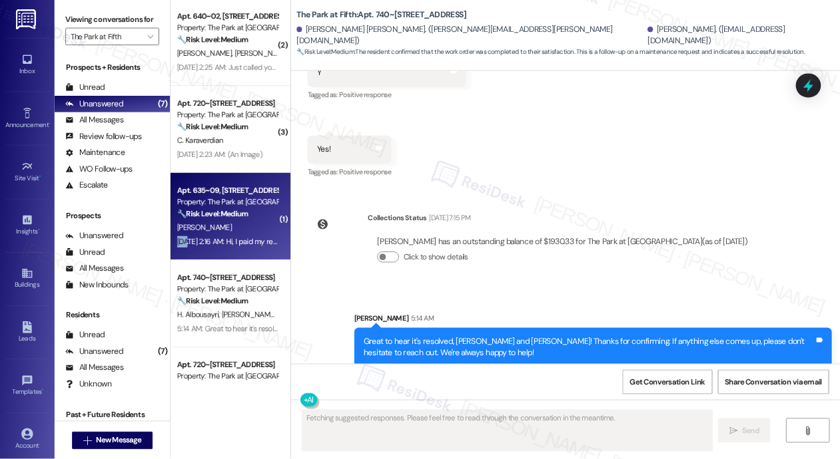
scroll to position [204, 0]
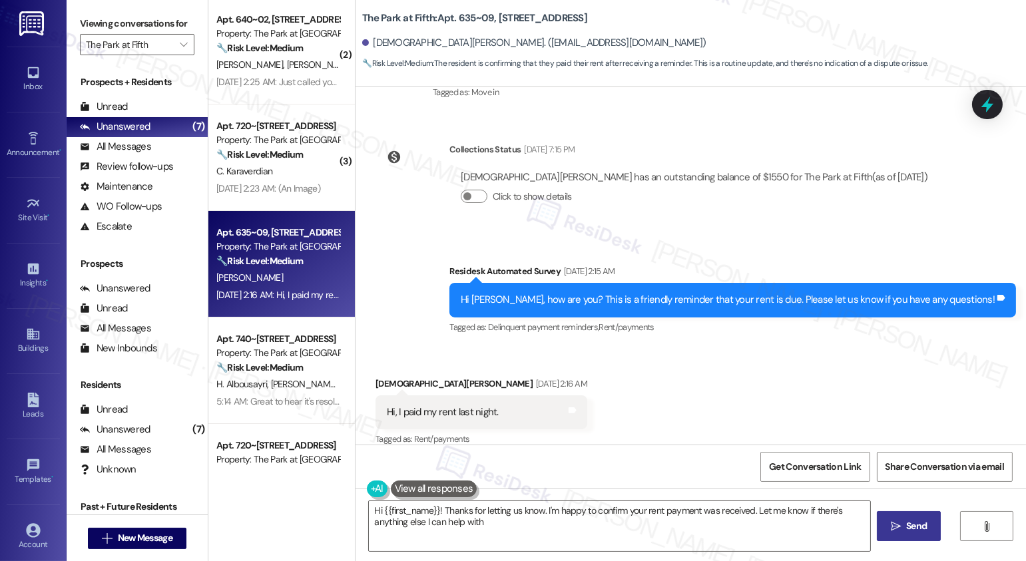
type textarea "Hi {{first_name}}! Thanks for letting us know. I'm happy to confirm your rent p…"
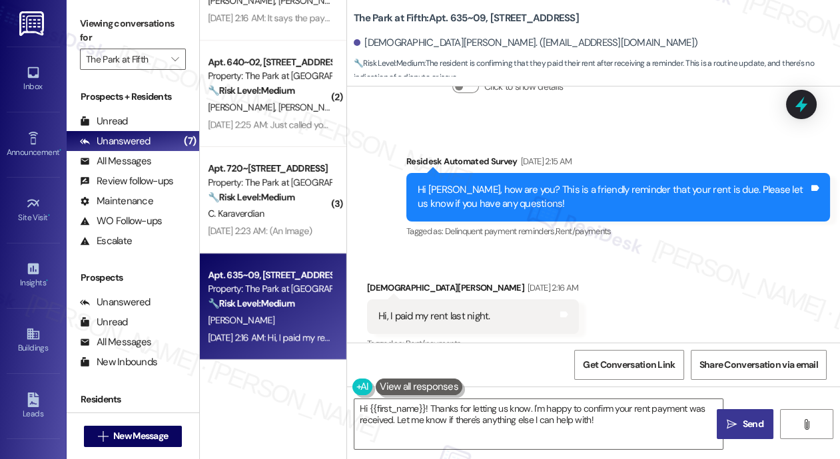
scroll to position [350, 0]
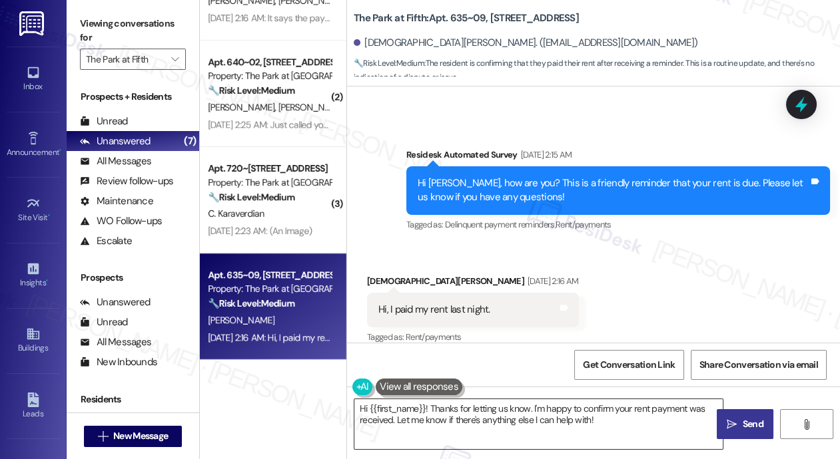
click at [440, 411] on textarea "Hi {{first_name}}! Thanks for letting us know. I'm happy to confirm your rent p…" at bounding box center [538, 425] width 368 height 50
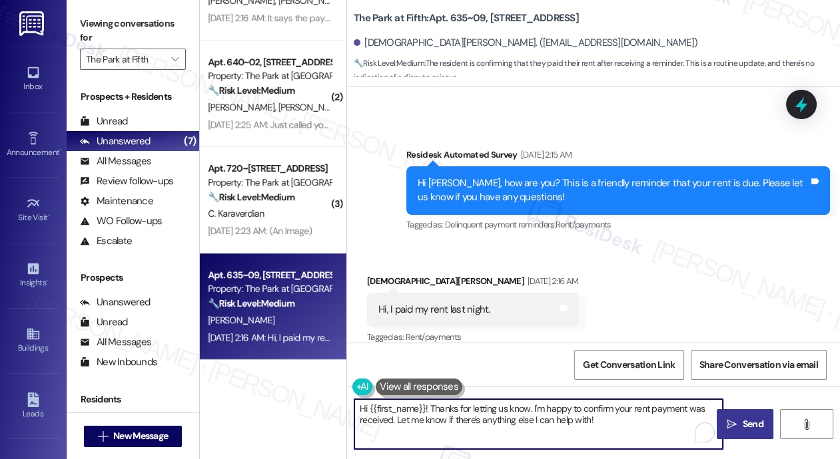
click at [440, 411] on textarea "Hi {{first_name}}! Thanks for letting us know. I'm happy to confirm your rent p…" at bounding box center [538, 425] width 368 height 50
click at [593, 436] on textarea "Hi {{first_name}}! Thanks for letting us know. I'm happy to confirm your rent p…" at bounding box center [538, 425] width 368 height 50
click at [476, 414] on textarea "Hi {{first_name}}! Thanks for letting us know. I'm happy to confirm your rent p…" at bounding box center [538, 425] width 368 height 50
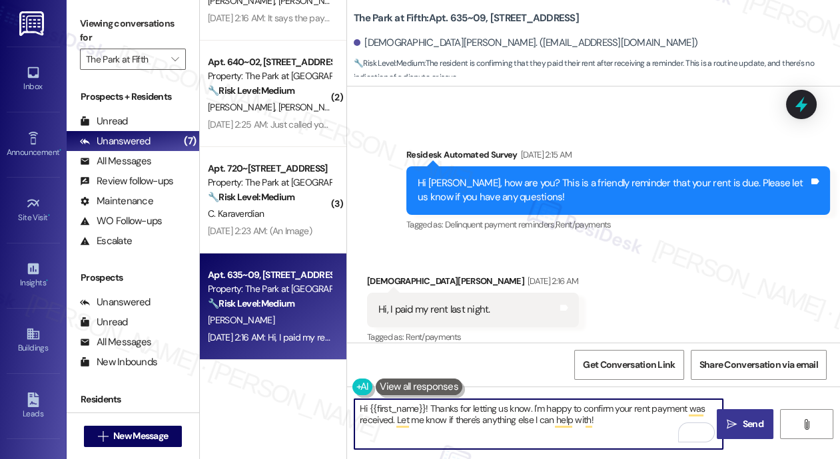
click at [476, 414] on textarea "Hi {{first_name}}! Thanks for letting us know. I'm happy to confirm your rent p…" at bounding box center [538, 425] width 368 height 50
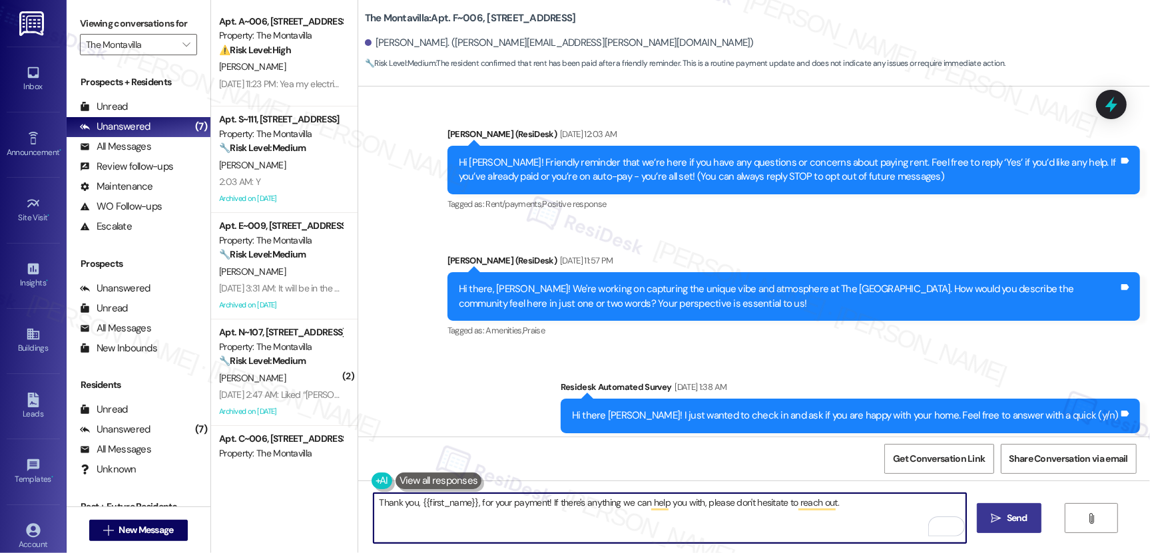
scroll to position [3337, 0]
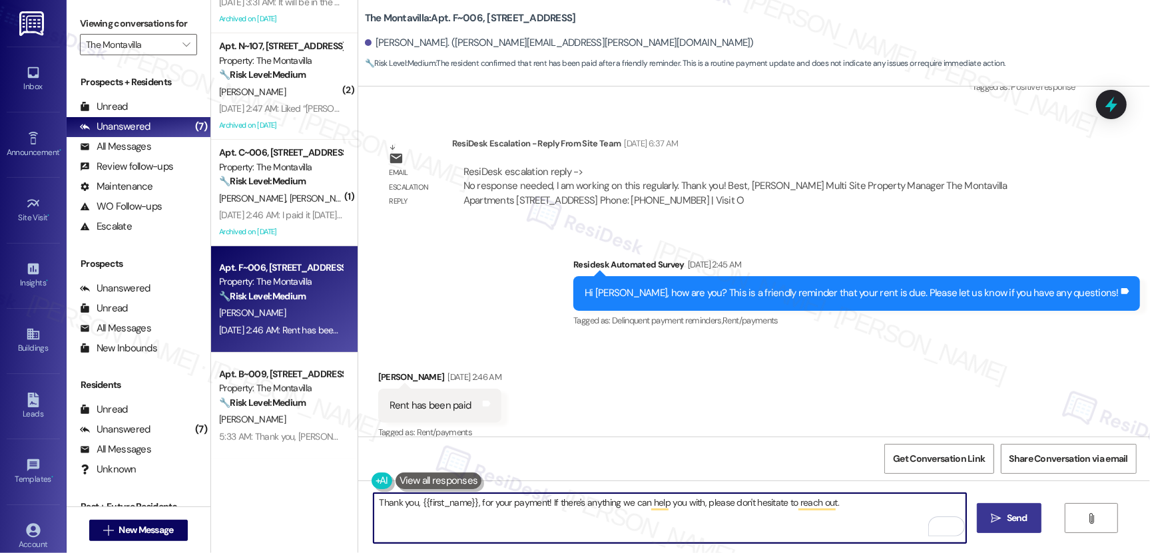
type textarea "Thank you, {{first_name}}, for your payment! If there's anything we can help yo…"
click at [1011, 513] on span "Send" at bounding box center [1017, 518] width 21 height 14
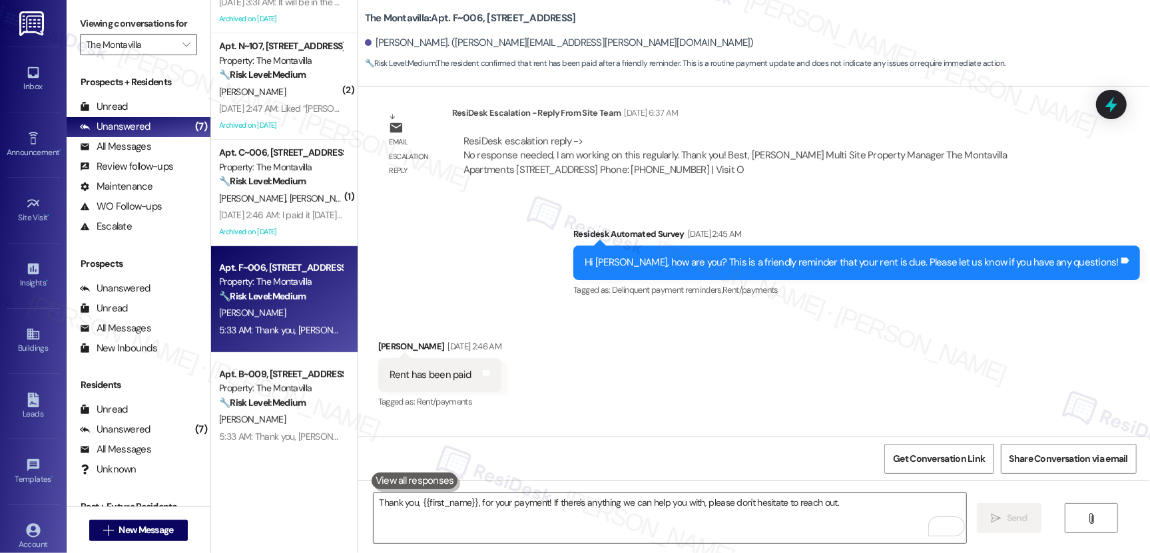
scroll to position [3430, 0]
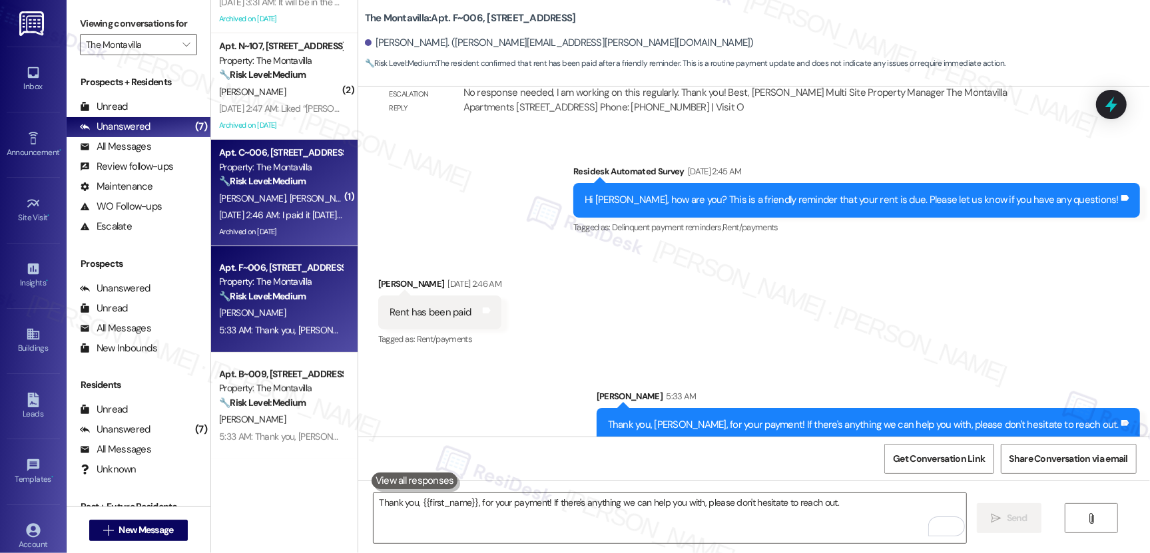
click at [276, 218] on div "[DATE] 2:46 AM: I paid it [DATE] I thought, did it not go through?? [DATE] 2:46…" at bounding box center [341, 215] width 244 height 12
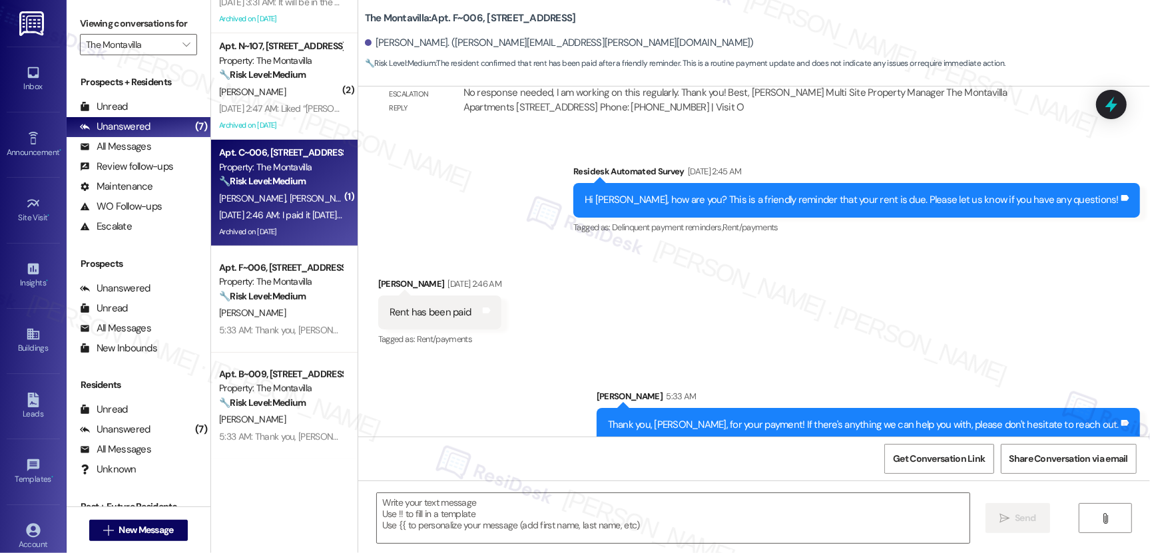
type textarea "Fetching suggested responses. Please feel free to read through the conversation…"
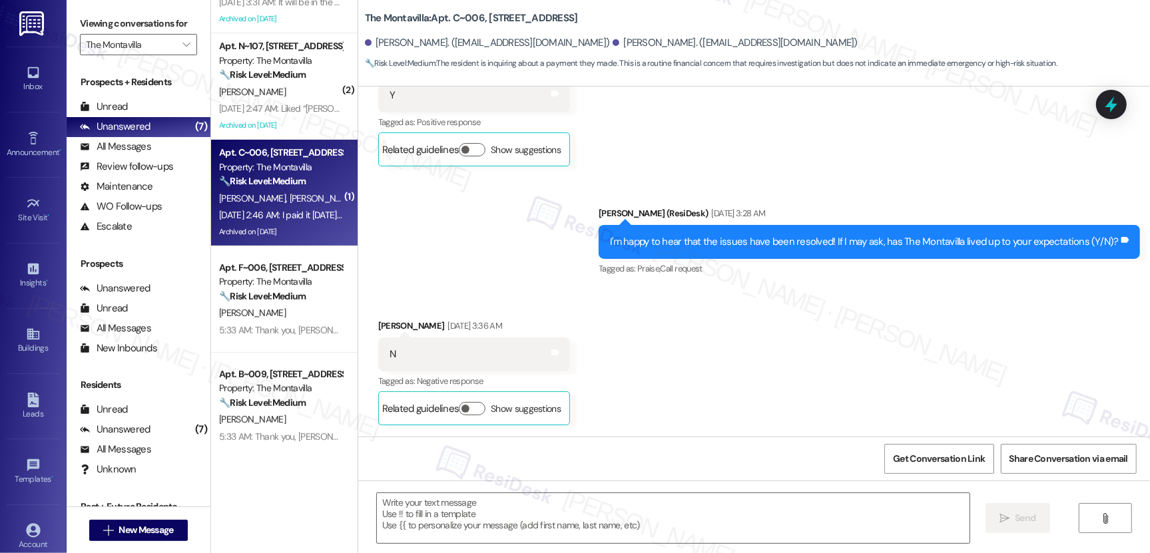
scroll to position [3999, 0]
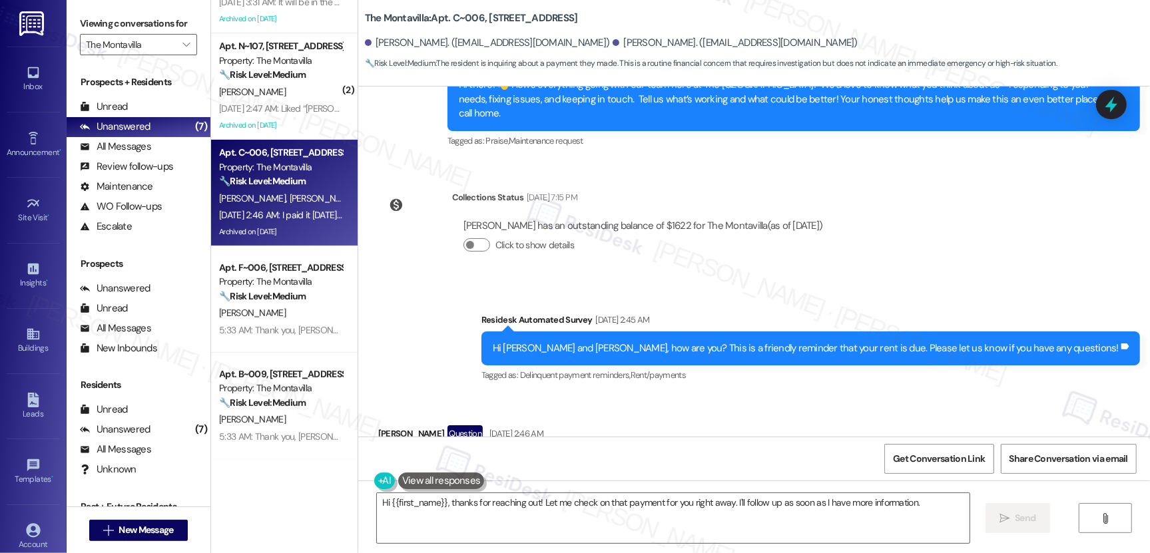
click at [498, 457] on div "I paid it yesterday I thought, did it not go through??" at bounding box center [489, 464] width 199 height 14
click at [482, 503] on textarea "Hi {{first_name}}, thanks for reaching out! Let me check on that payment for yo…" at bounding box center [673, 518] width 593 height 50
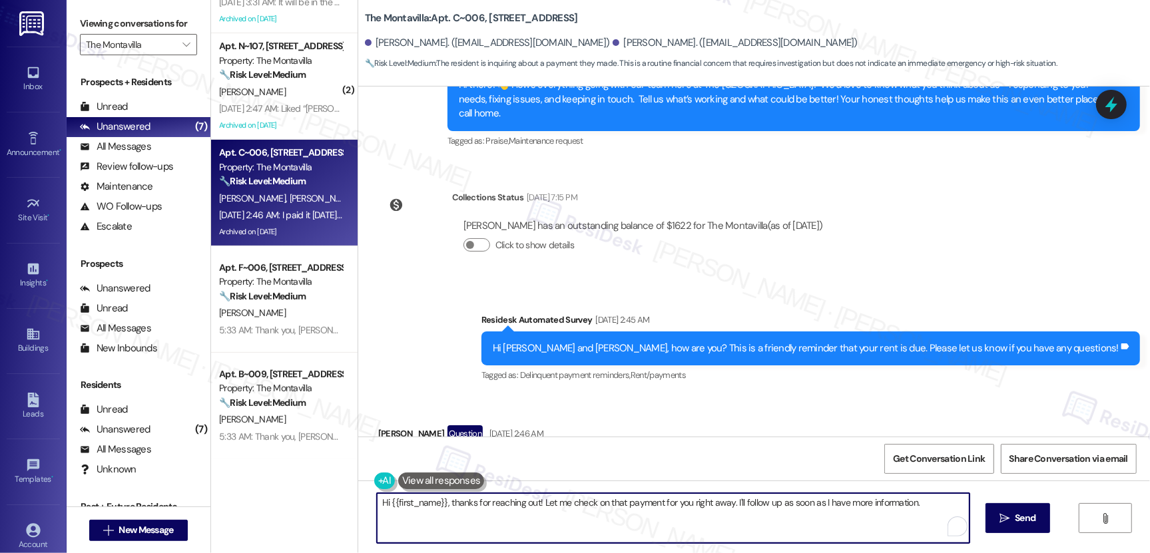
click at [482, 503] on textarea "Hi {{first_name}}, thanks for reaching out! Let me check on that payment for yo…" at bounding box center [673, 518] width 593 height 50
click at [482, 502] on textarea "Hi {{first_name}}, thanks for reaching out! Let me check on that payment for yo…" at bounding box center [673, 518] width 593 height 50
paste textarea "Thank you, {{first_name}}, for your payment! If there's anything we can help yo…"
drag, startPoint x: 415, startPoint y: 503, endPoint x: 621, endPoint y: 506, distance: 205.1
click at [621, 506] on textarea "Thank you, {{first_name}}, for your payment! If there's anything we can help yo…" at bounding box center [670, 518] width 593 height 50
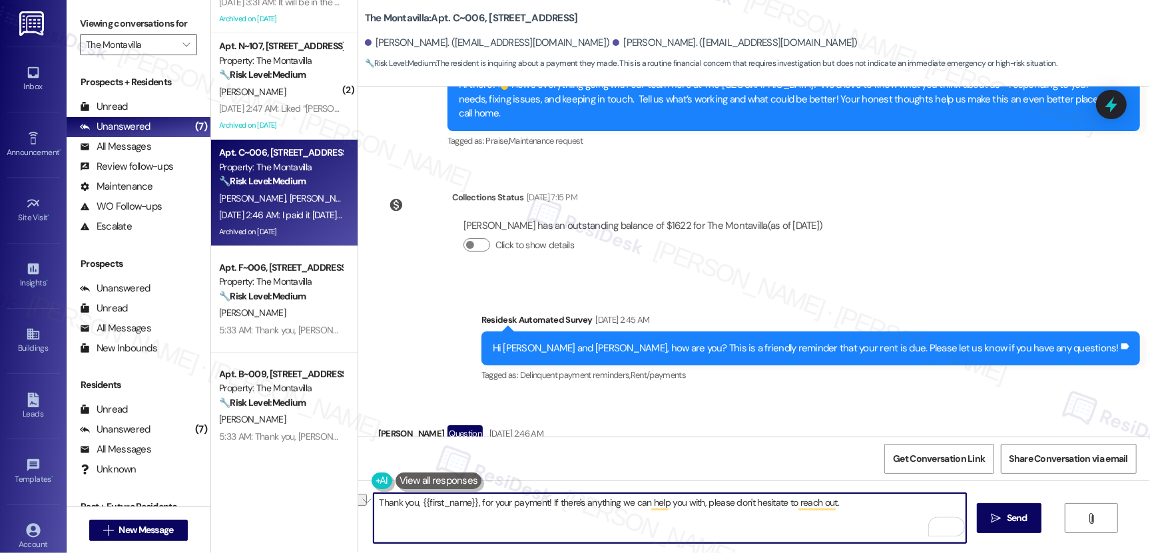
click at [617, 507] on textarea "Thank you, {{first_name}}, for your payment! If there's anything we can help yo…" at bounding box center [670, 518] width 593 height 50
drag, startPoint x: 551, startPoint y: 501, endPoint x: 668, endPoint y: 505, distance: 117.2
click at [675, 504] on textarea "Thank you, {{first_name}}, for your payment! If there's anything we can help yo…" at bounding box center [670, 518] width 593 height 50
click at [571, 506] on textarea "Thank you, {{first_name}}, for your payment! If there's anything we can help yo…" at bounding box center [670, 518] width 593 height 50
drag, startPoint x: 546, startPoint y: 502, endPoint x: 698, endPoint y: 501, distance: 152.5
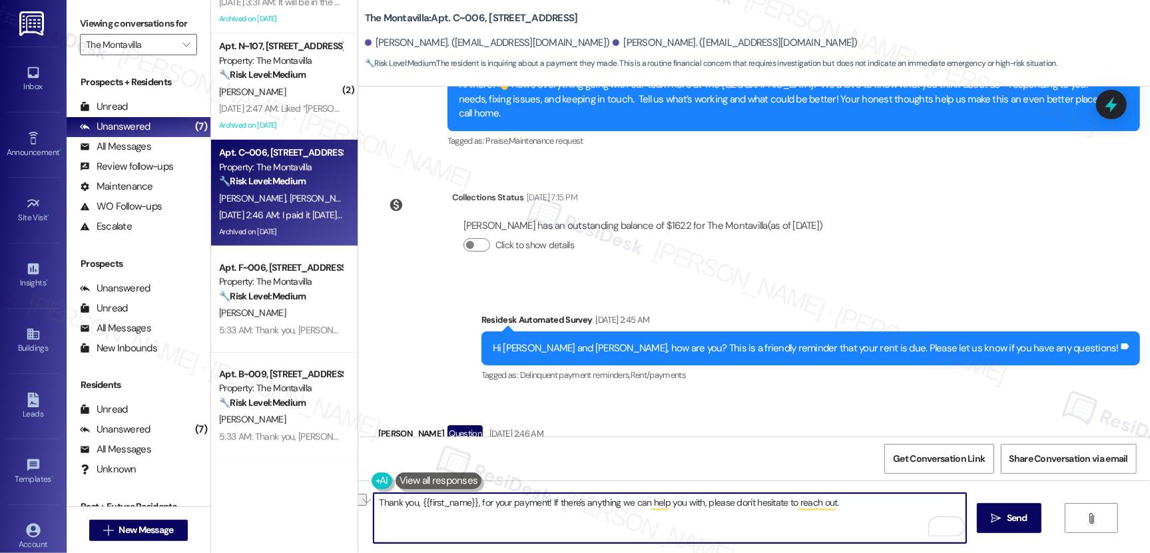
click at [699, 501] on textarea "Thank you, {{first_name}}, for your payment! If there's anything we can help yo…" at bounding box center [670, 518] width 593 height 50
click at [842, 509] on textarea "Thank you, {{first_name}}, for your payment! If there's anything we can help yo…" at bounding box center [670, 518] width 593 height 50
drag, startPoint x: 706, startPoint y: 501, endPoint x: 849, endPoint y: 501, distance: 143.2
click at [849, 501] on textarea "Thank you, {{first_name}}, for your payment! If there's anything we can help yo…" at bounding box center [670, 518] width 593 height 50
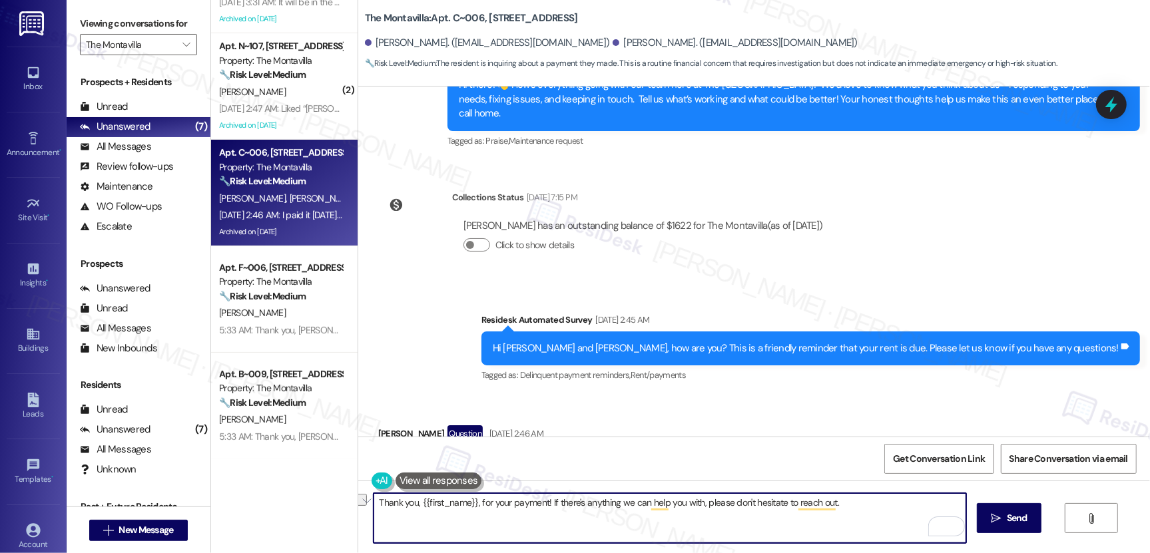
click at [848, 501] on textarea "Thank you, {{first_name}}, for your payment! If there's anything we can help yo…" at bounding box center [670, 518] width 593 height 50
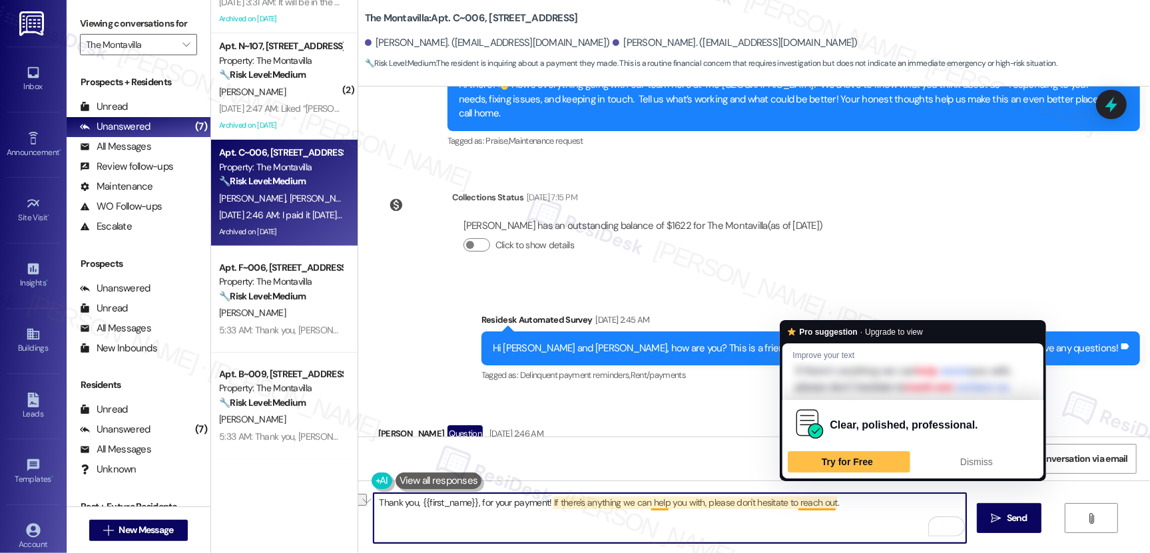
drag, startPoint x: 394, startPoint y: 507, endPoint x: 816, endPoint y: 503, distance: 422.8
click at [816, 503] on textarea "Thank you, {{first_name}}, for your payment! If there's anything we can help yo…" at bounding box center [670, 518] width 593 height 50
click at [841, 506] on textarea "Thank you, {{first_name}}, for your payment! If there's anything we can help yo…" at bounding box center [670, 518] width 593 height 50
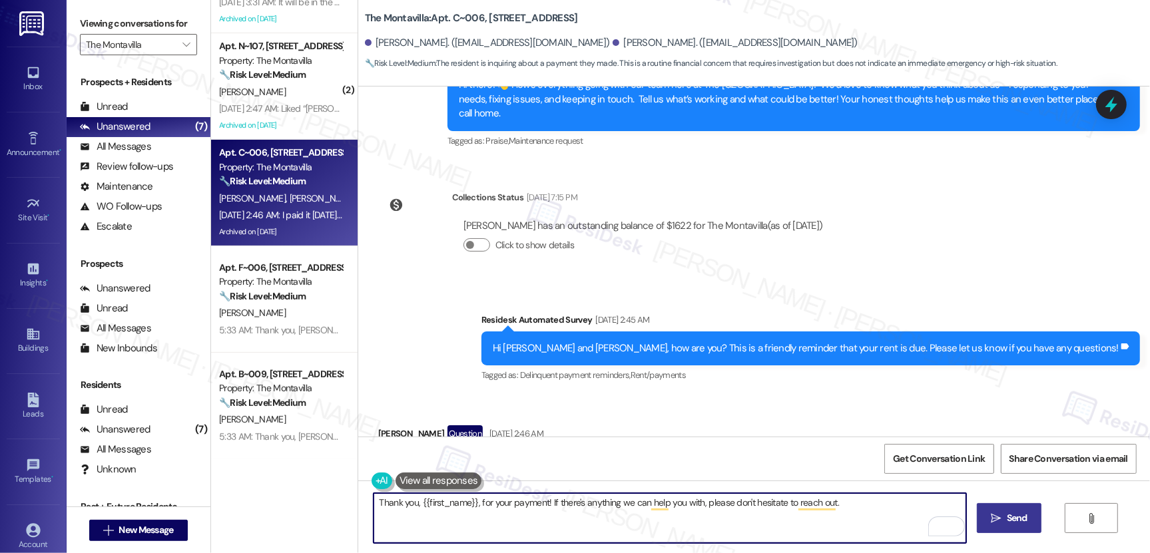
type textarea "Thank you, {{first_name}}, for your payment! If there's anything we can help yo…"
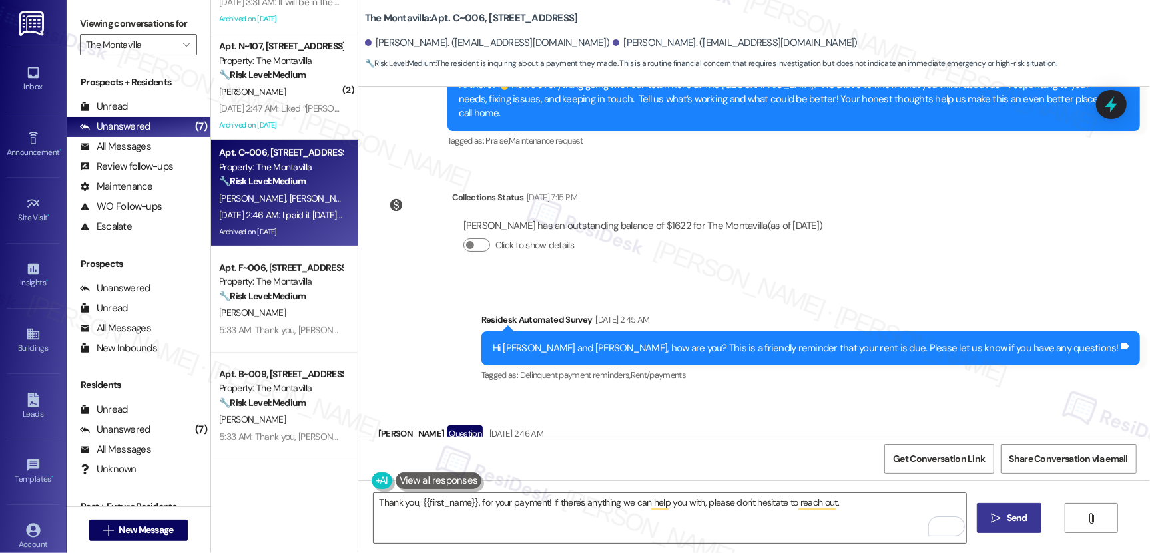
click at [1021, 525] on button " Send" at bounding box center [1009, 518] width 65 height 30
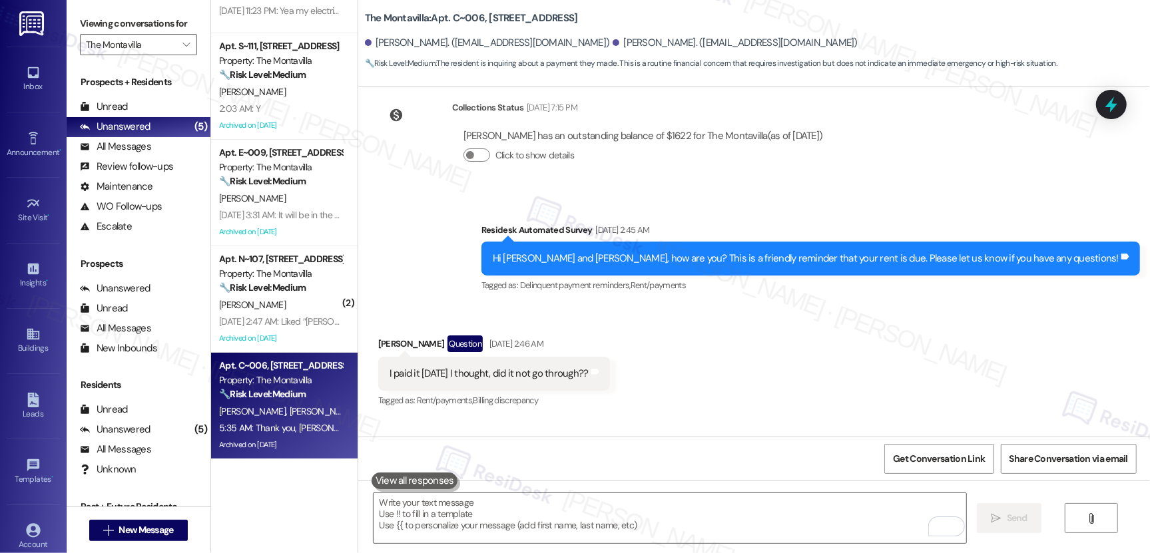
scroll to position [4092, 0]
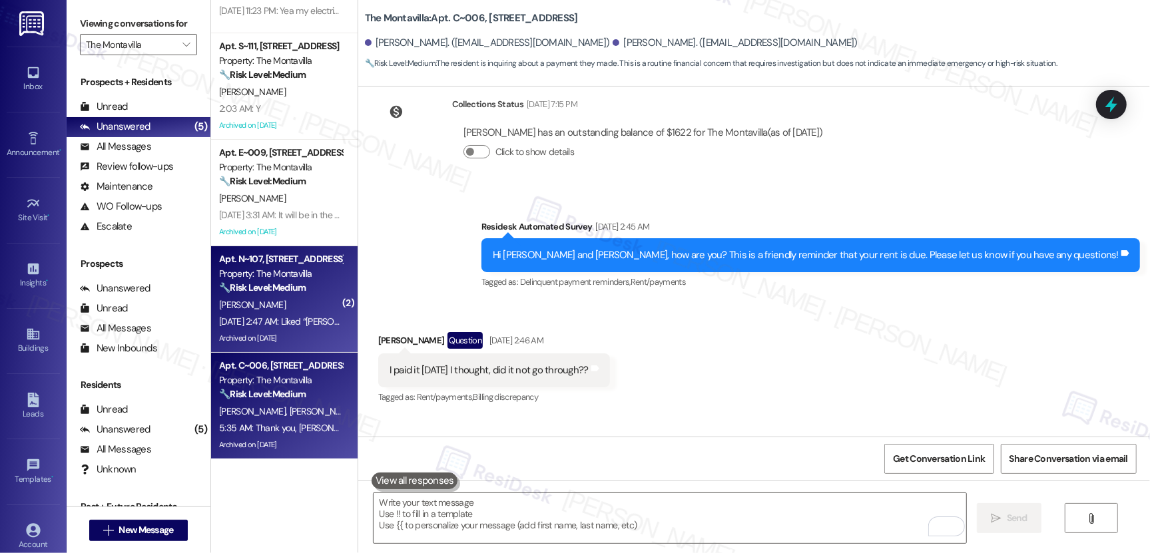
click at [310, 345] on div "Archived on 02/07/2025" at bounding box center [281, 338] width 126 height 17
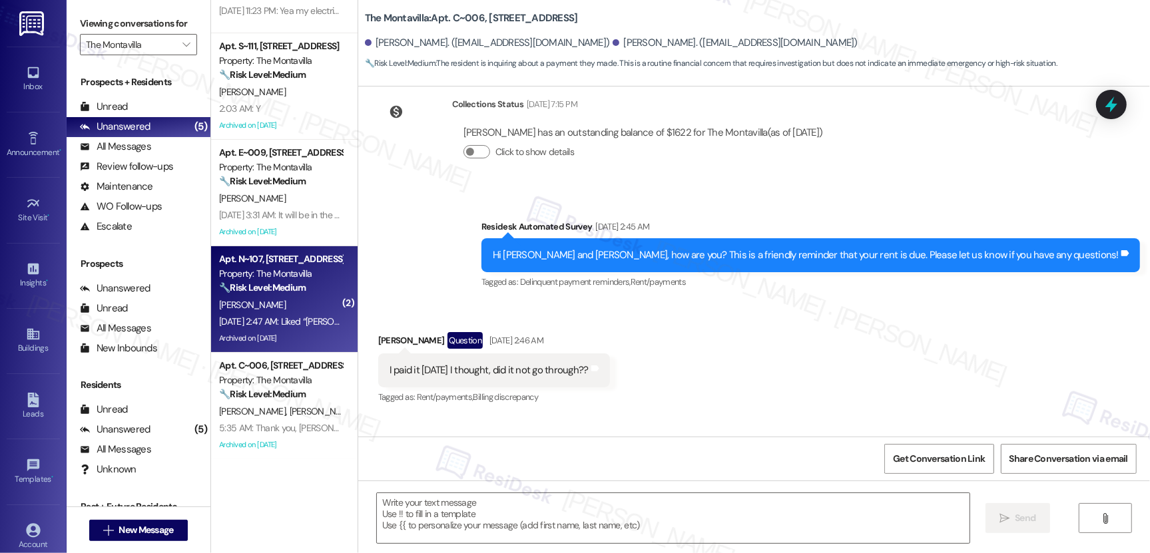
type textarea "Fetching suggested responses. Please feel free to read through the conversation…"
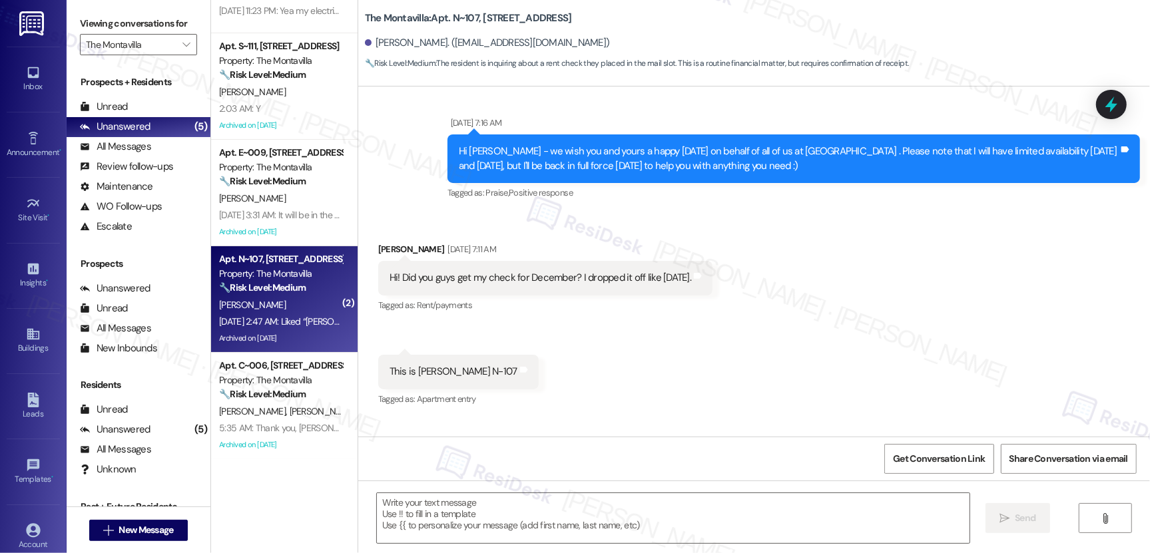
scroll to position [21939, 0]
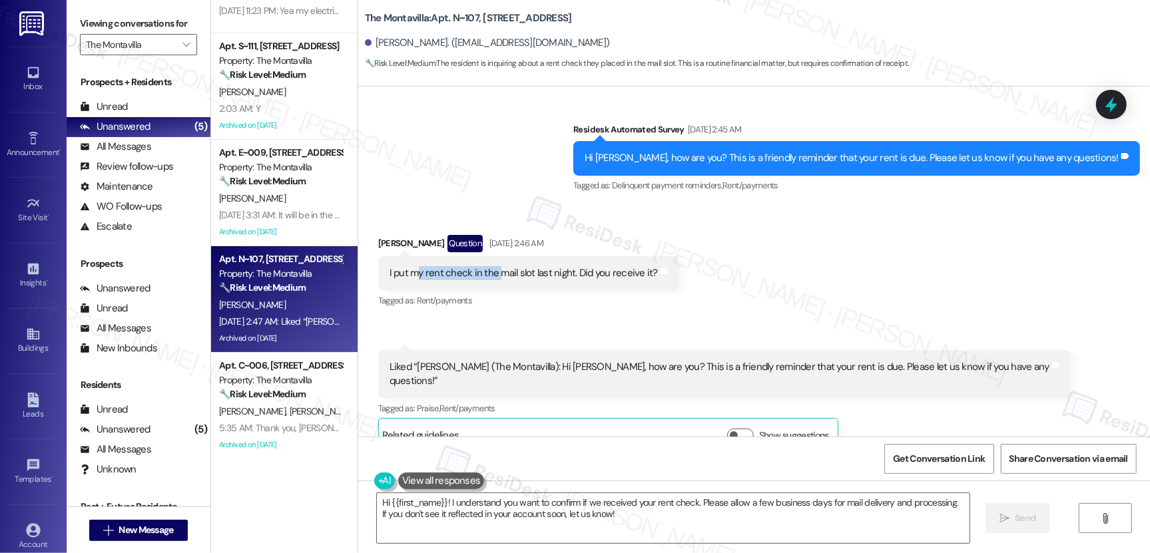
drag, startPoint x: 406, startPoint y: 263, endPoint x: 489, endPoint y: 263, distance: 83.2
click at [489, 266] on div "I put my rent check in the mail slot last night. Did you receive it?" at bounding box center [524, 273] width 268 height 14
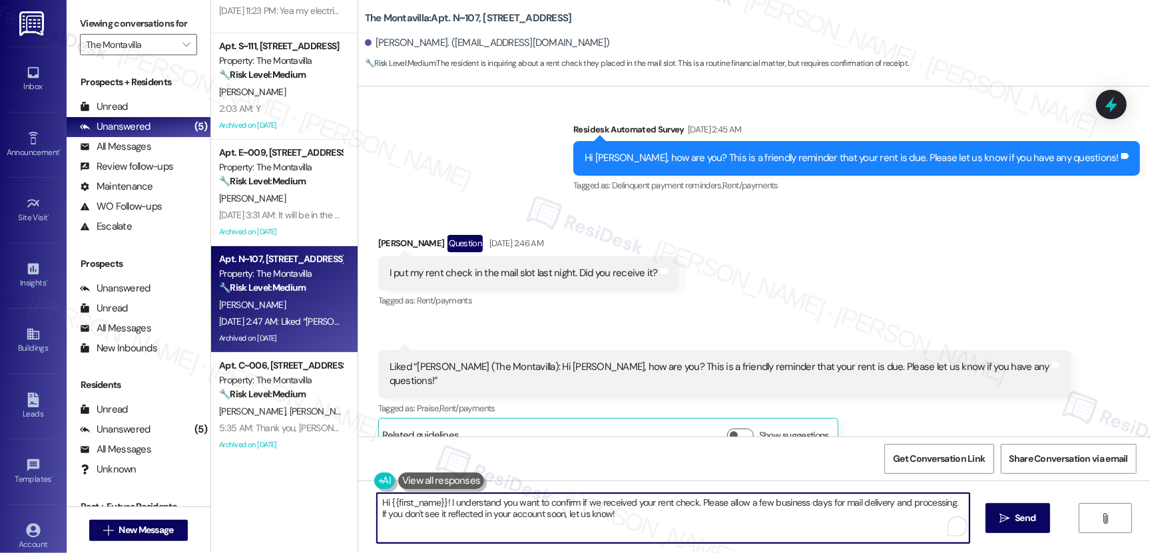
click at [553, 511] on textarea "Hi {{first_name}}! I understand you want to confirm if we received your rent ch…" at bounding box center [673, 518] width 593 height 50
click at [554, 511] on textarea "Hi {{first_name}}! I understand you want to confirm if we received your rent ch…" at bounding box center [673, 518] width 593 height 50
paste textarea "Thank you, {{first_name}}, for your payment! If there's anything we can help yo…"
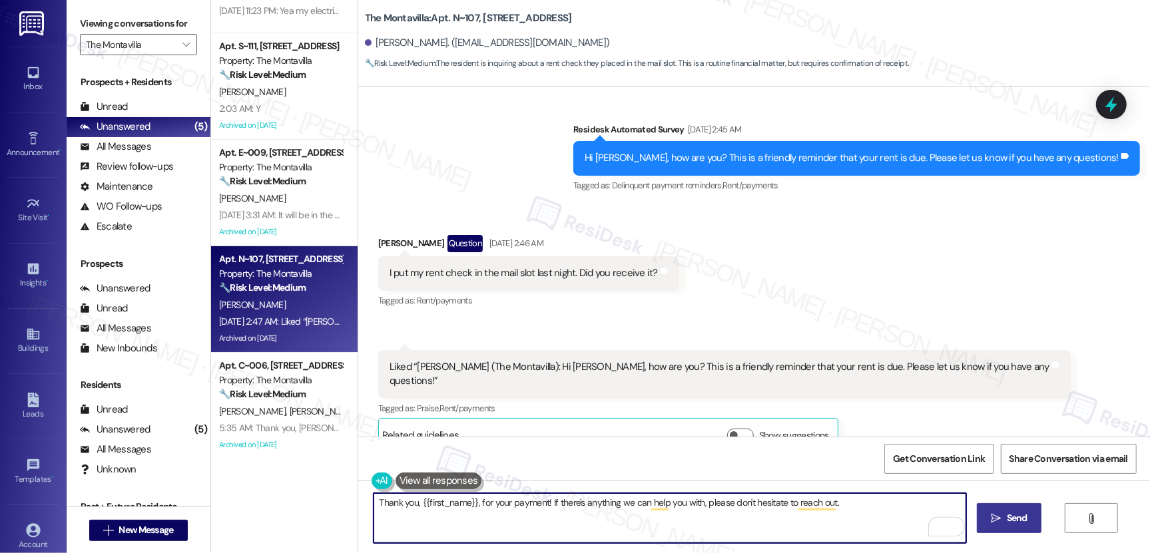
type textarea "Thank you, {{first_name}}, for your payment! If there's anything we can help yo…"
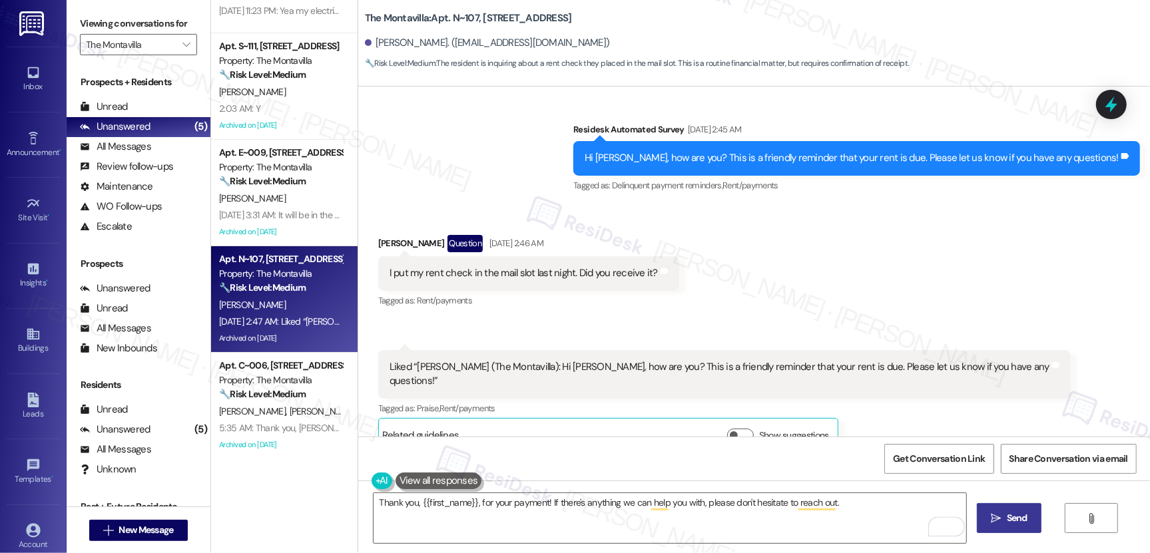
click at [996, 524] on span " Send" at bounding box center [1009, 518] width 42 height 14
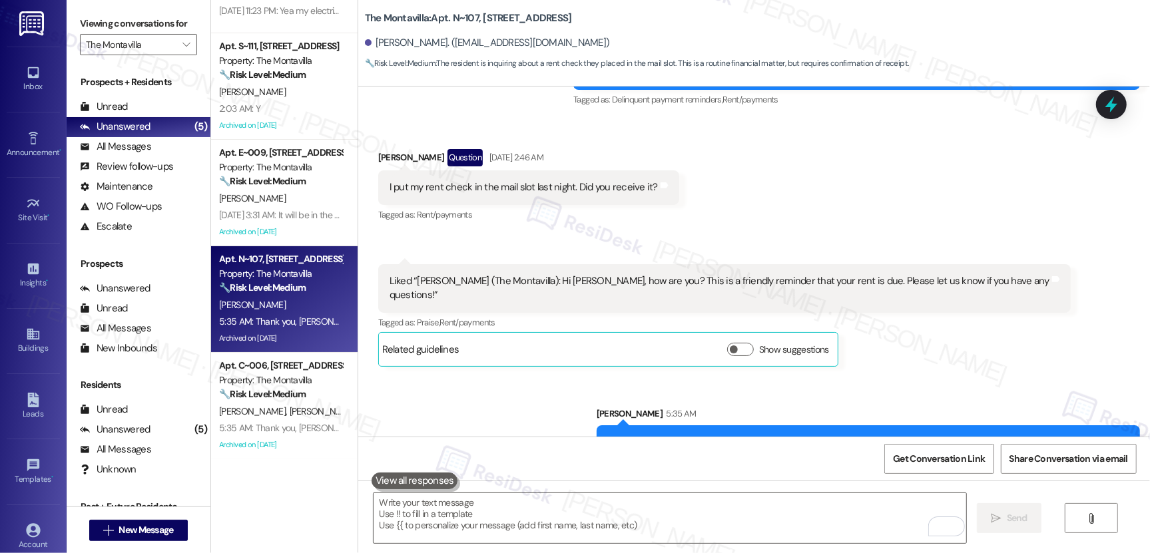
scroll to position [22032, 0]
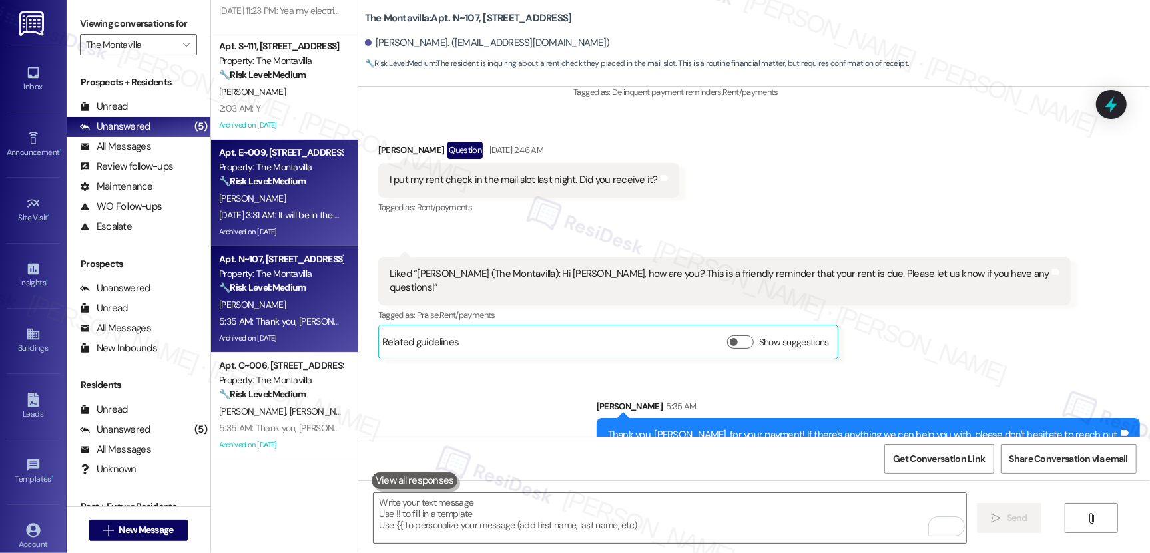
click at [284, 207] on div "Sep 04, 2025 at 3:31 AM: It will be in the box by the end of today. Thank you S…" at bounding box center [281, 215] width 126 height 17
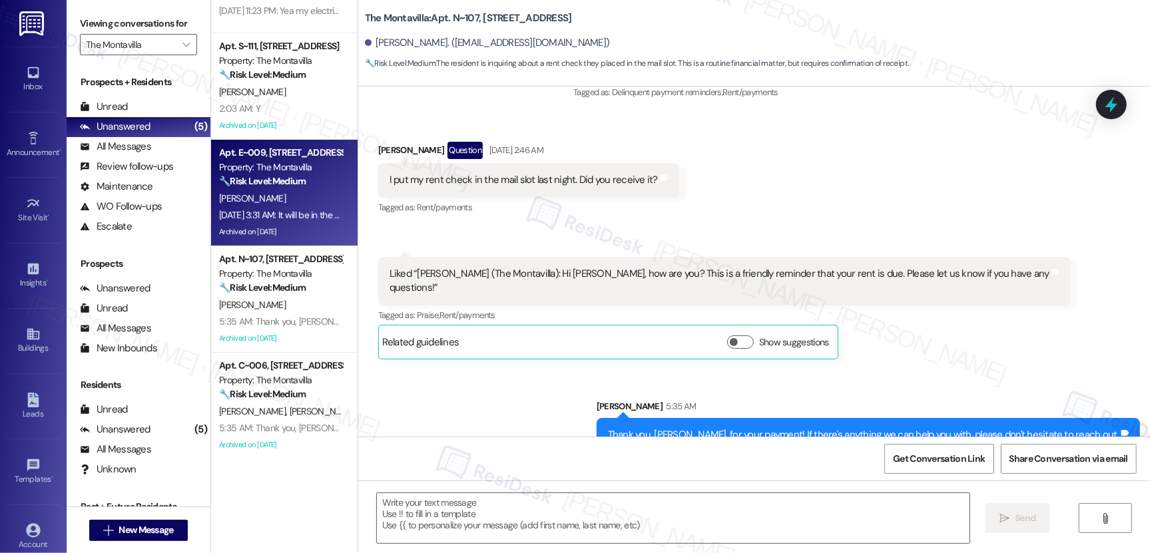
type textarea "Fetching suggested responses. Please feel free to read through the conversation…"
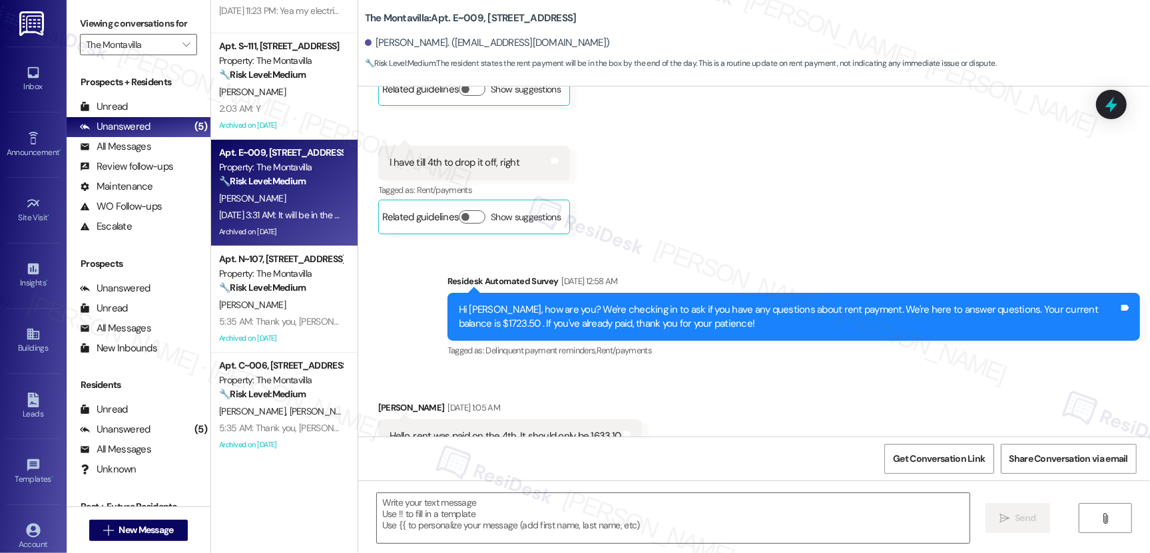
type textarea "Fetching suggested responses. Please feel free to read through the conversation…"
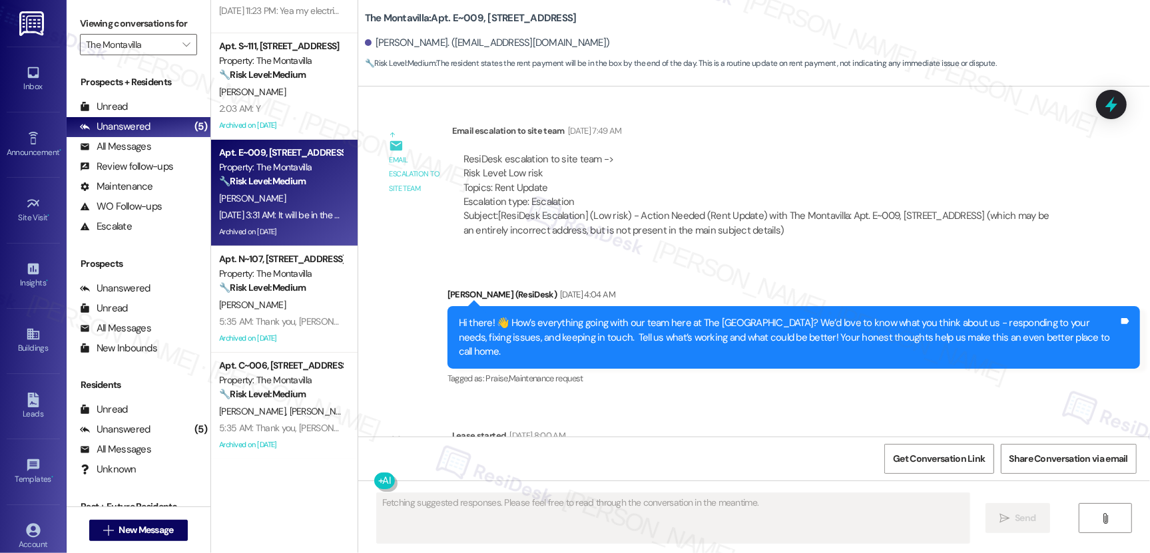
scroll to position [5289, 0]
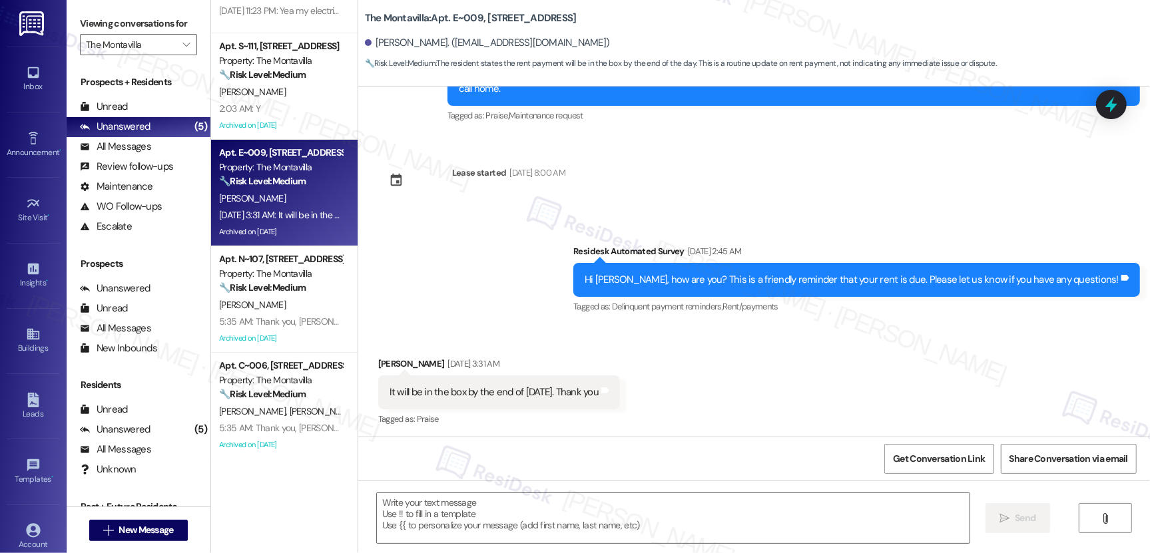
drag, startPoint x: 393, startPoint y: 389, endPoint x: 513, endPoint y: 391, distance: 119.9
click at [513, 391] on div "It will be in the box by the end of today. Thank you" at bounding box center [494, 393] width 209 height 14
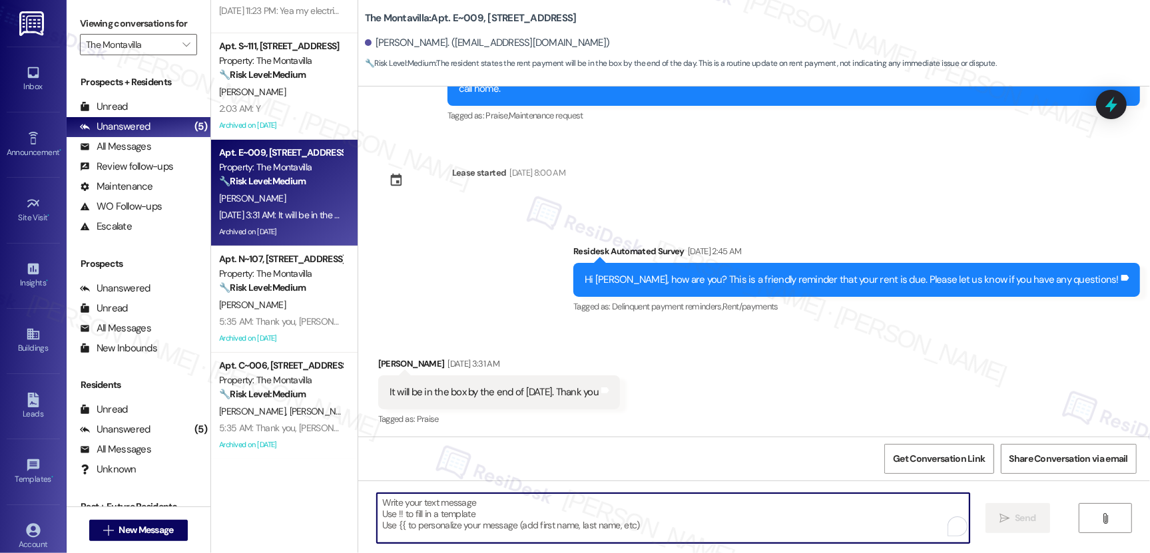
click at [451, 519] on textarea "To enrich screen reader interactions, please activate Accessibility in Grammarl…" at bounding box center [673, 518] width 593 height 50
paste textarea "Thank you, {{first_name}}, for your payment! If there's anything we can help yo…"
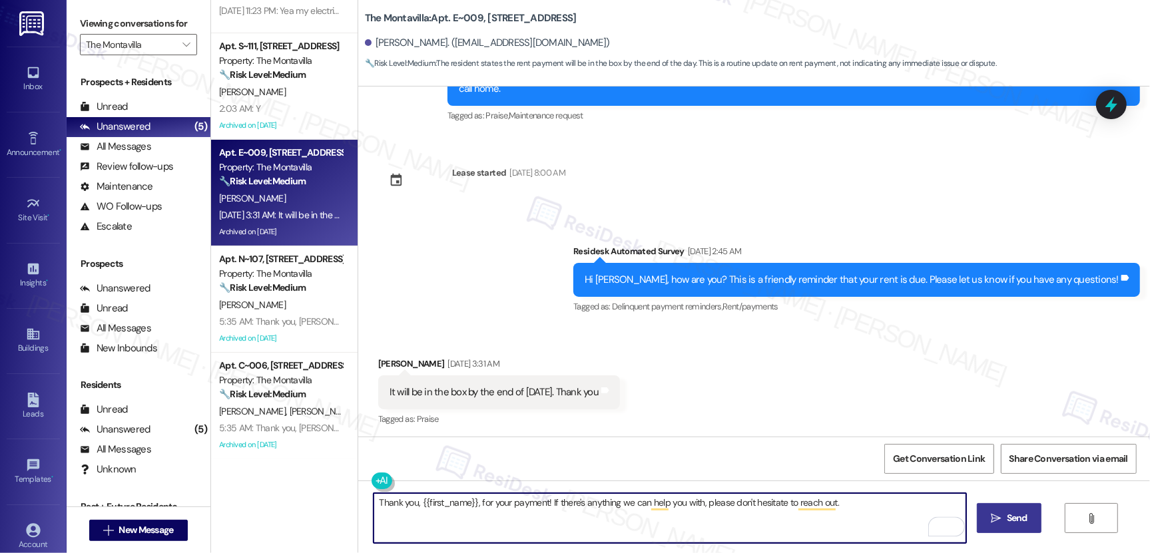
type textarea "Thank you, {{first_name}}, for your payment! If there's anything we can help yo…"
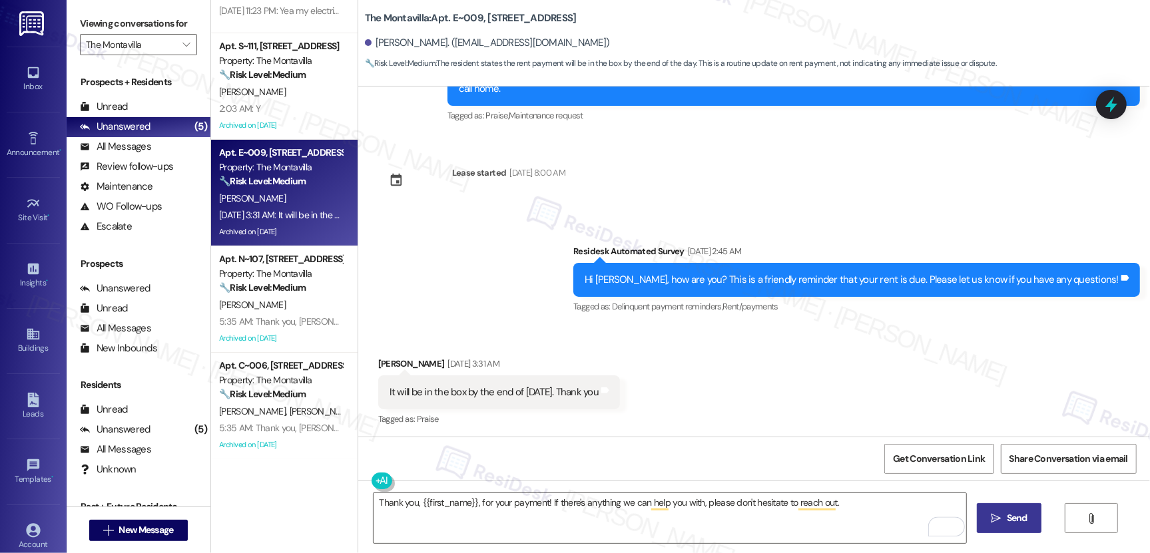
click at [1023, 529] on button " Send" at bounding box center [1009, 518] width 65 height 30
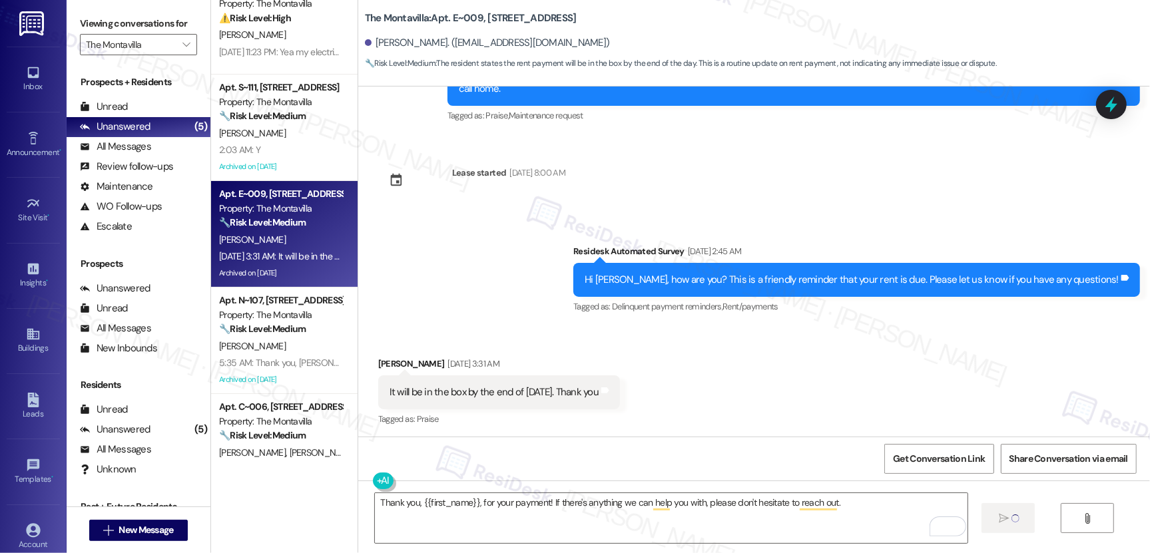
scroll to position [0, 0]
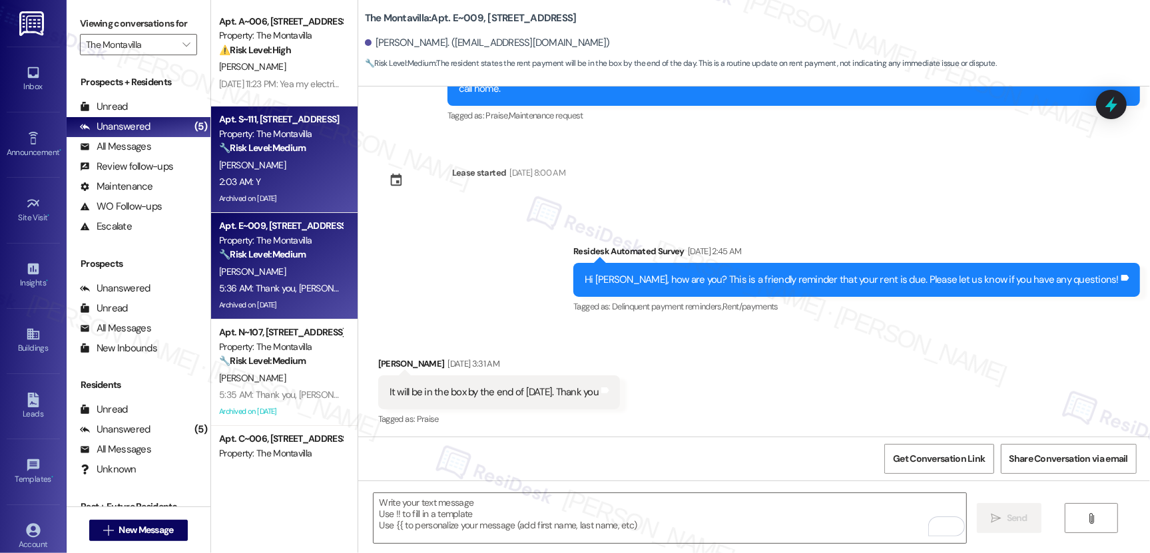
click at [275, 180] on div "2:03 AM: Y 2:03 AM: Y" at bounding box center [281, 182] width 126 height 17
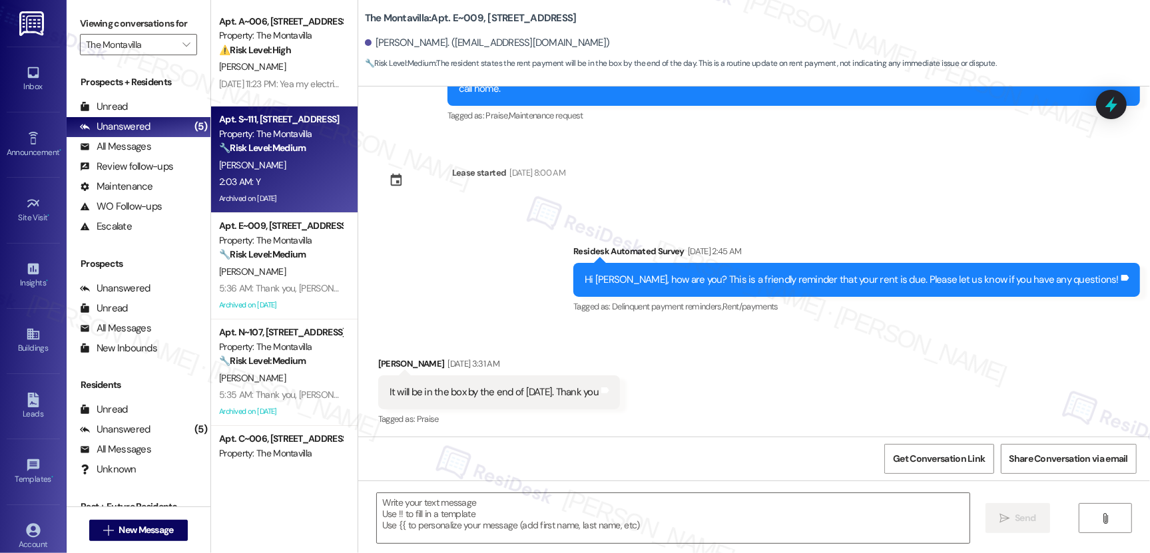
type textarea "Fetching suggested responses. Please feel free to read through the conversation…"
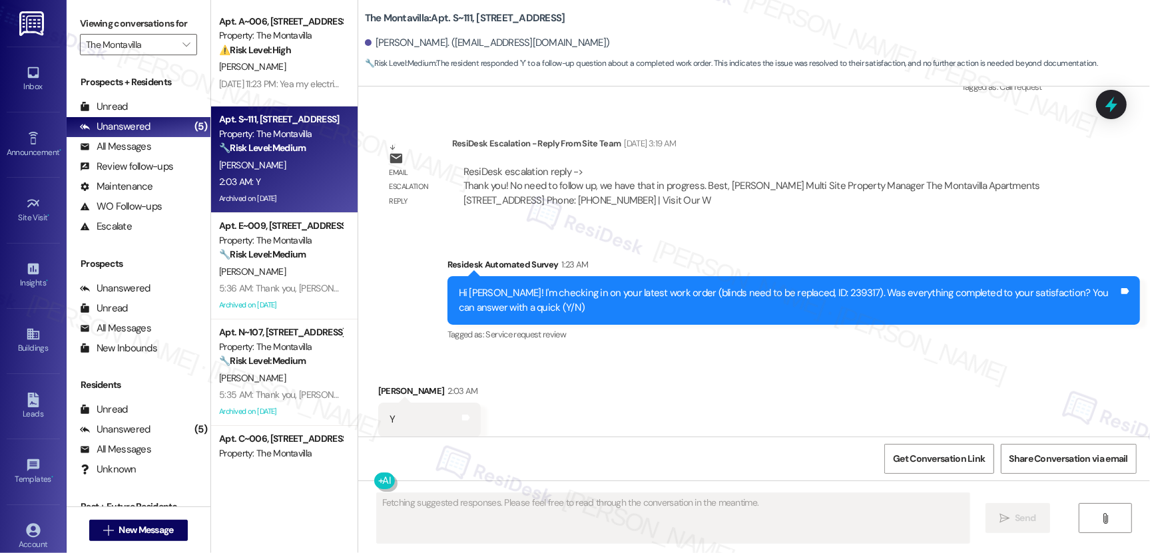
scroll to position [4682, 0]
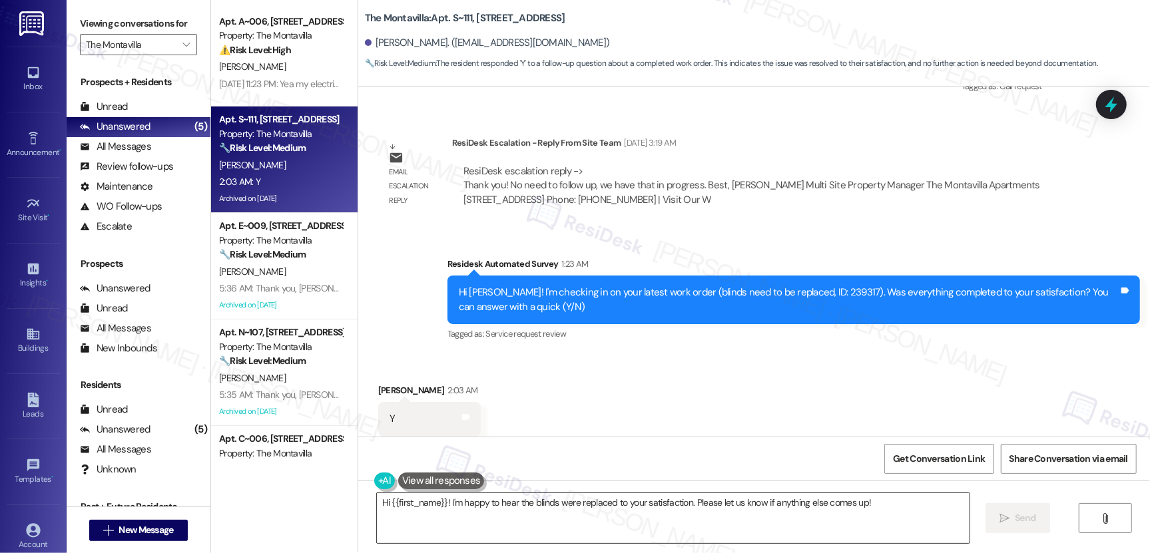
click at [456, 503] on textarea "Hi {{first_name}}! I'm happy to hear the blinds were replaced to your satisfact…" at bounding box center [673, 518] width 593 height 50
click at [456, 502] on textarea "Hi {{first_name}}! I'm happy to hear the blinds were replaced to your satisfact…" at bounding box center [673, 518] width 593 height 50
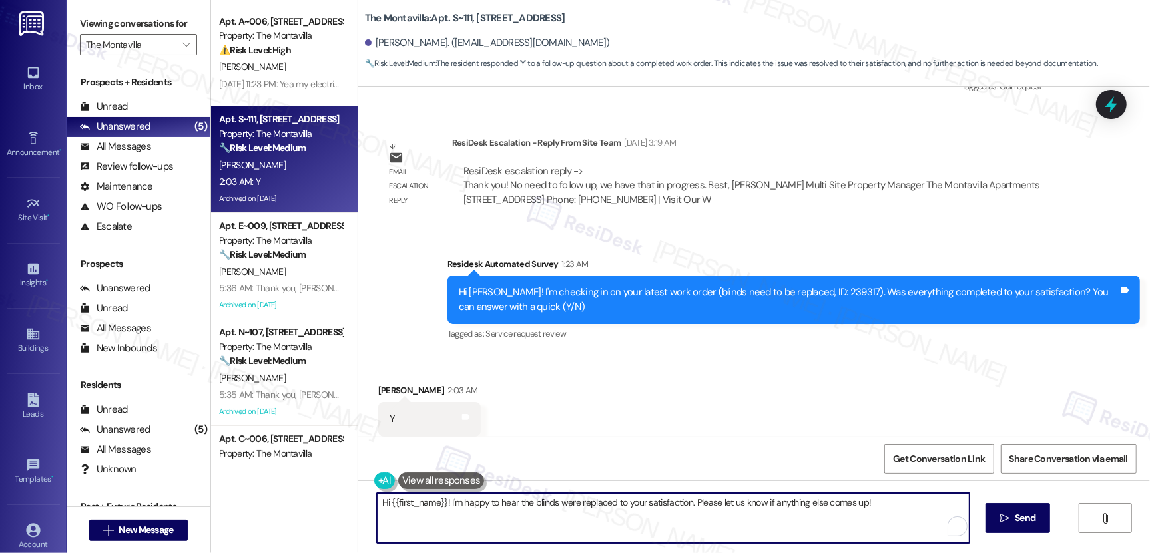
click at [456, 502] on textarea "Hi {{first_name}}! I'm happy to hear the blinds were replaced to your satisfact…" at bounding box center [673, 518] width 593 height 50
paste textarea ", I'm so glad to hear the work order was completed to your satisfaction. Please…"
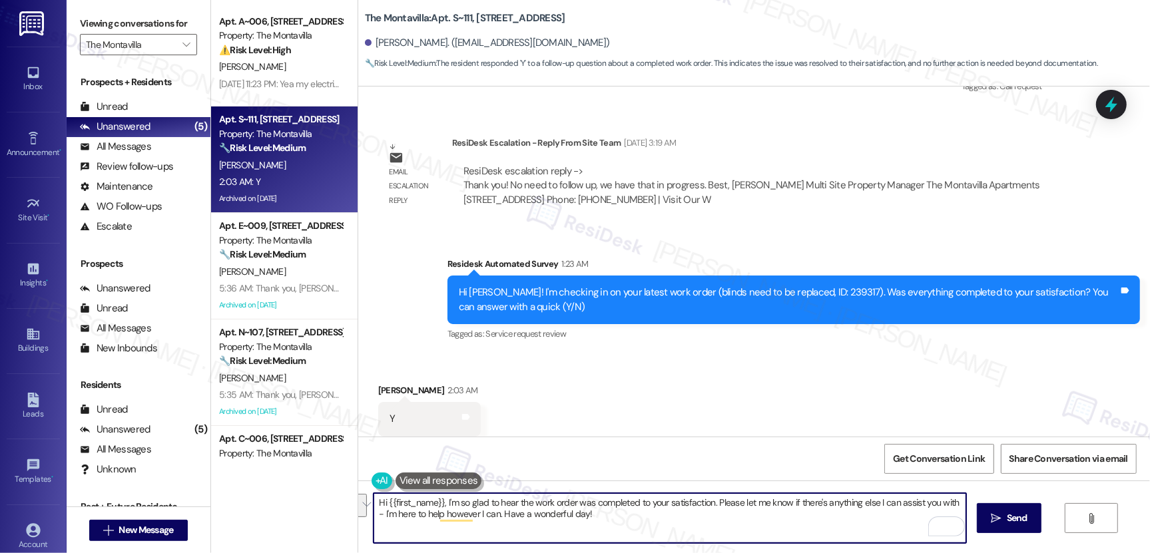
drag, startPoint x: 449, startPoint y: 499, endPoint x: 592, endPoint y: 511, distance: 142.9
click at [592, 511] on textarea "Hi {{first_name}}, I'm so glad to hear the work order was completed to your sat…" at bounding box center [670, 518] width 593 height 50
click at [593, 521] on textarea "Hi {{first_name}}, I'm so glad to hear the work order was completed to your sat…" at bounding box center [670, 518] width 593 height 50
type textarea "Hi {{first_name}}, I'm so glad to hear the work order was completed to your sat…"
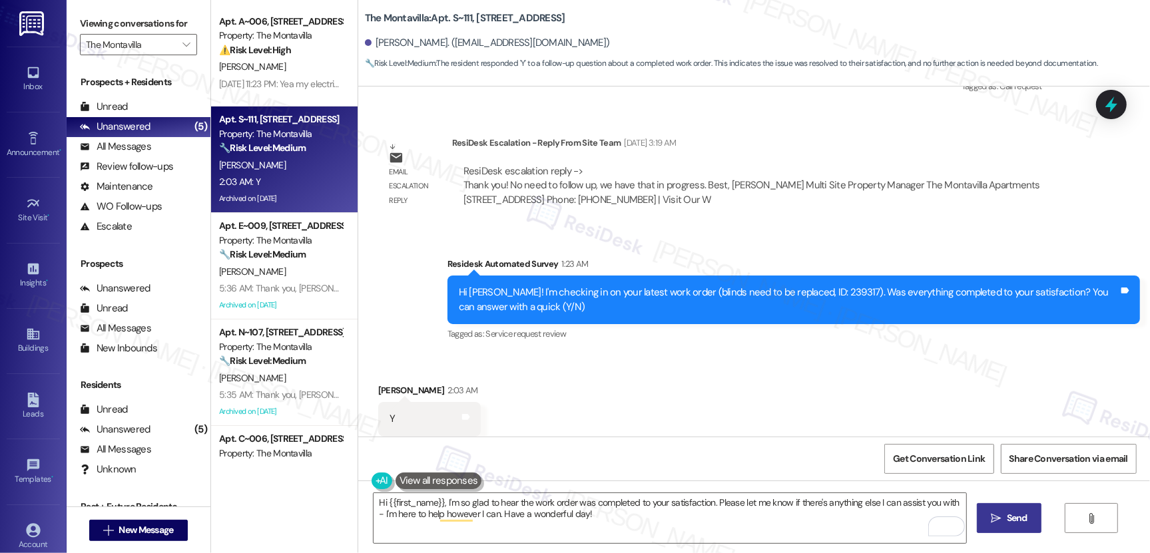
click at [1015, 526] on button " Send" at bounding box center [1009, 518] width 65 height 30
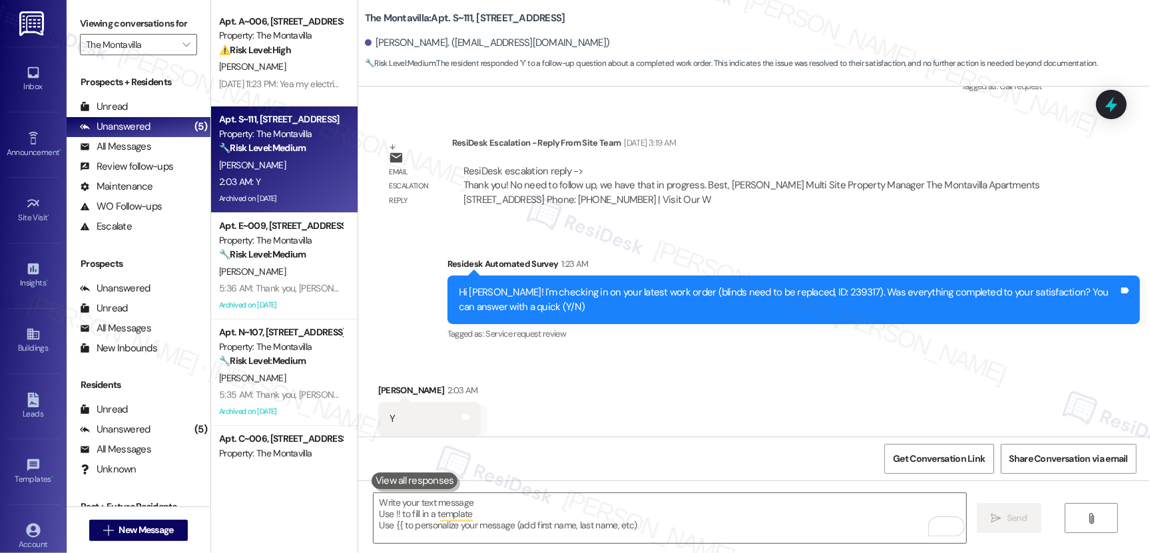
scroll to position [4682, 0]
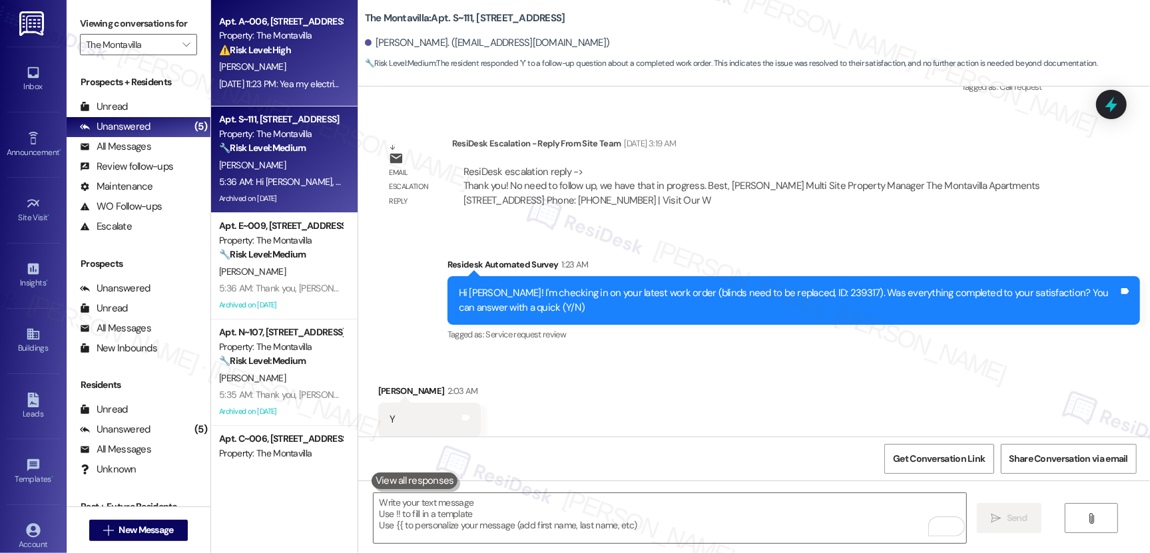
click at [288, 73] on div "L. King" at bounding box center [281, 67] width 126 height 17
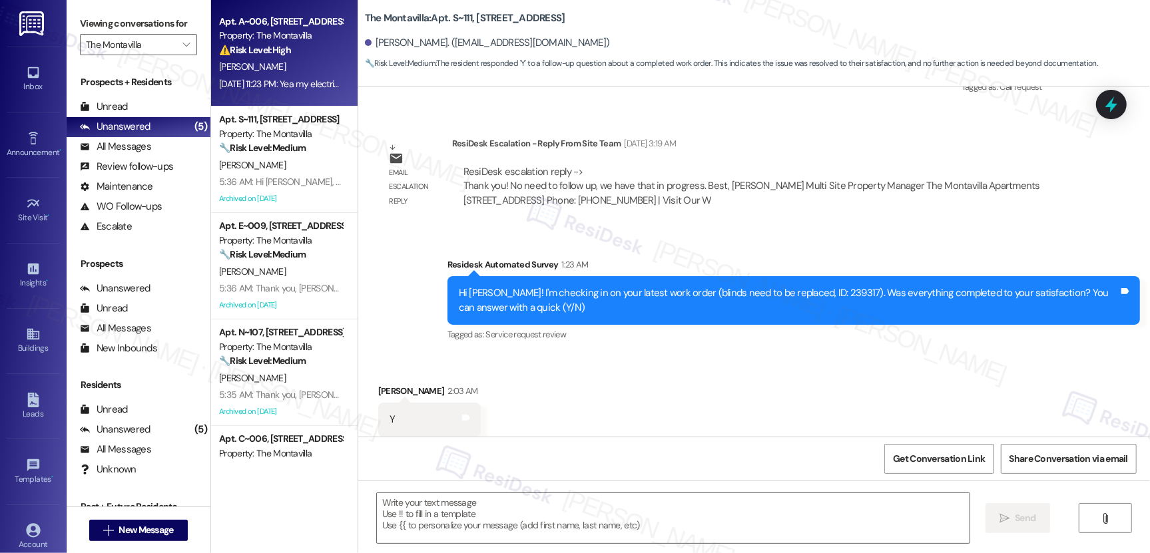
type textarea "Fetching suggested responses. Please feel free to read through the conversation…"
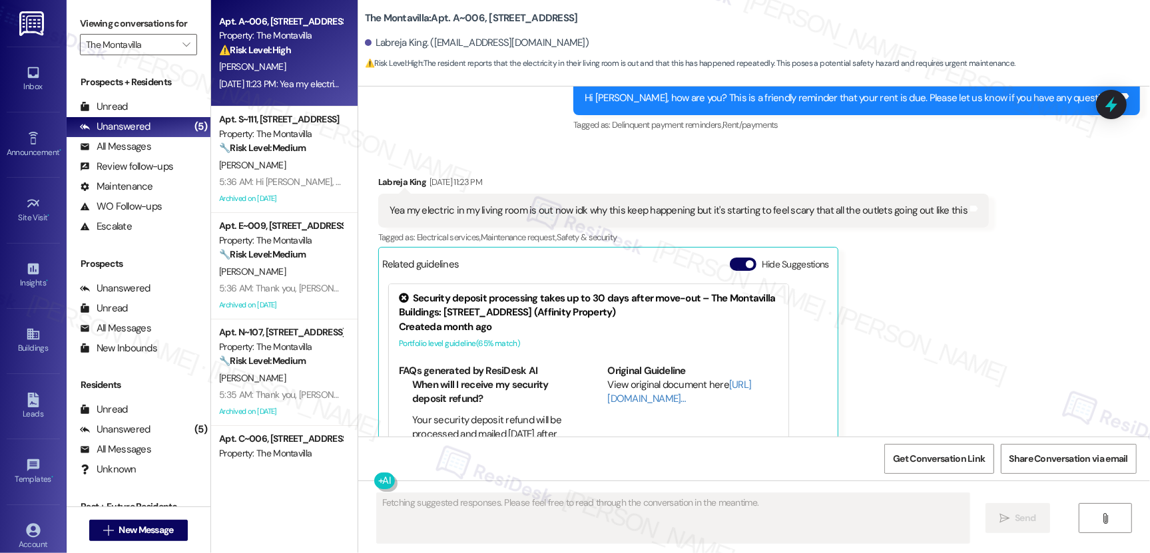
scroll to position [4977, 0]
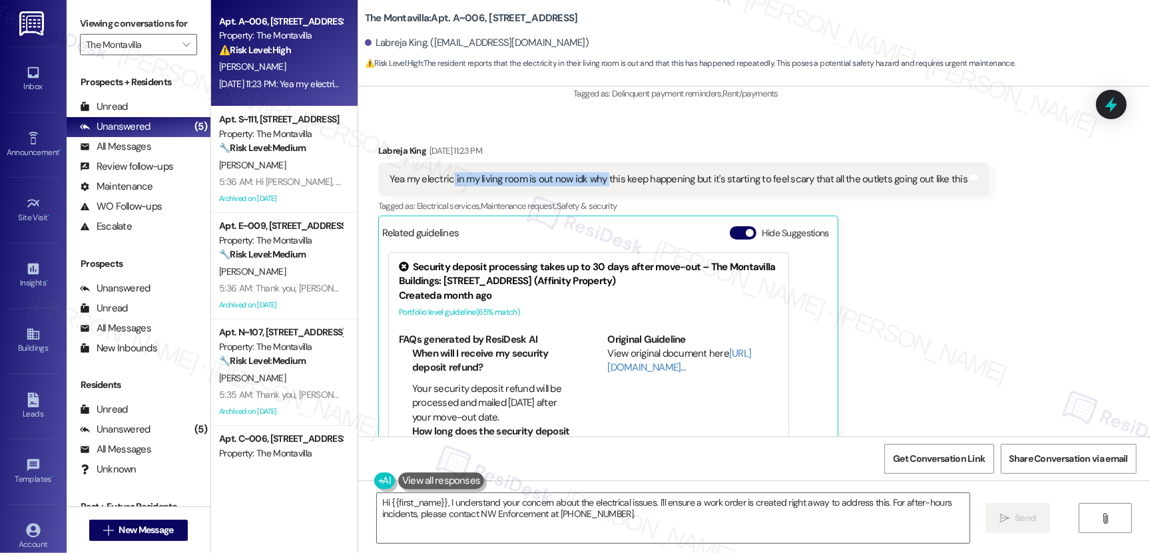
drag, startPoint x: 445, startPoint y: 130, endPoint x: 597, endPoint y: 136, distance: 151.9
click at [597, 172] on div "Yea my electric in my living room is out now idk why this keep happening but it…" at bounding box center [679, 179] width 578 height 14
click at [733, 226] on button "Hide Suggestions" at bounding box center [743, 232] width 27 height 13
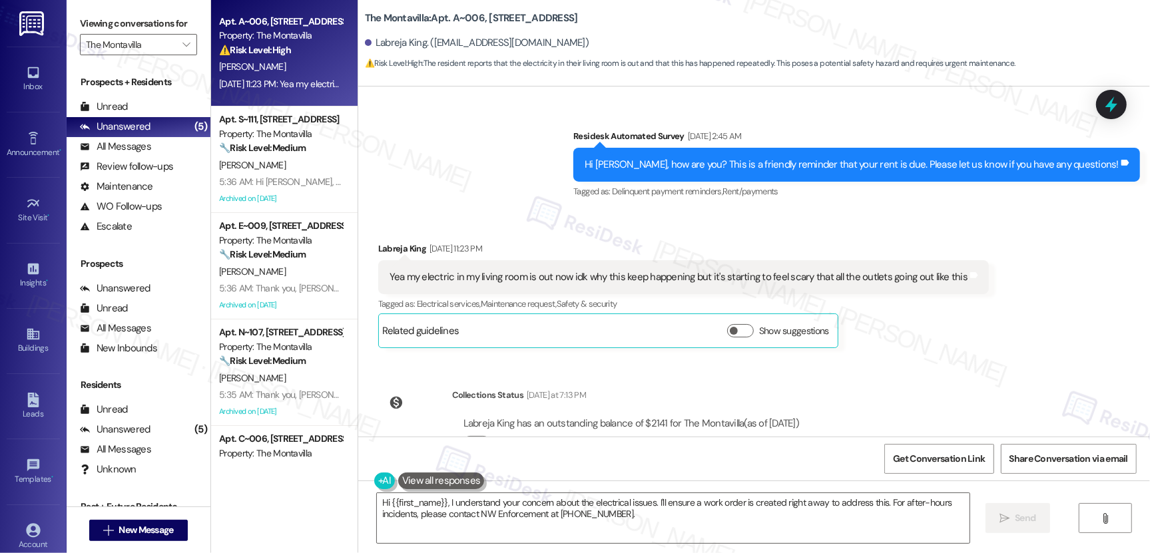
click at [613, 270] on div "Yea my electric in my living room is out now idk why this keep happening but it…" at bounding box center [679, 277] width 578 height 14
click at [495, 270] on div "Yea my electric in my living room is out now idk why this keep happening but it…" at bounding box center [679, 277] width 578 height 14
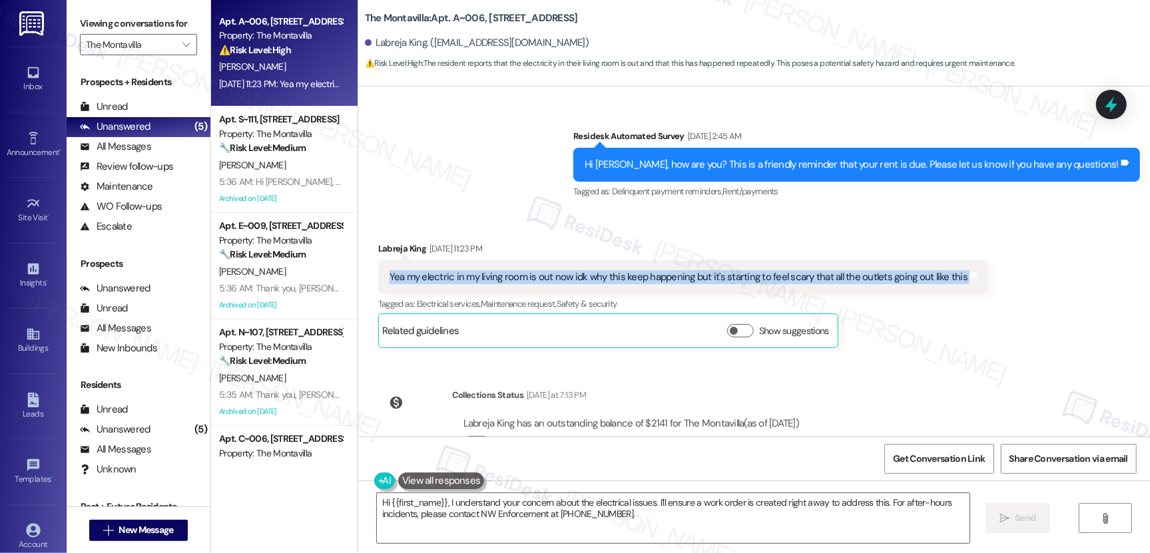
click at [495, 270] on div "Yea my electric in my living room is out now idk why this keep happening but it…" at bounding box center [679, 277] width 578 height 14
copy div "Yea my electric in my living room is out now idk why this keep happening but it…"
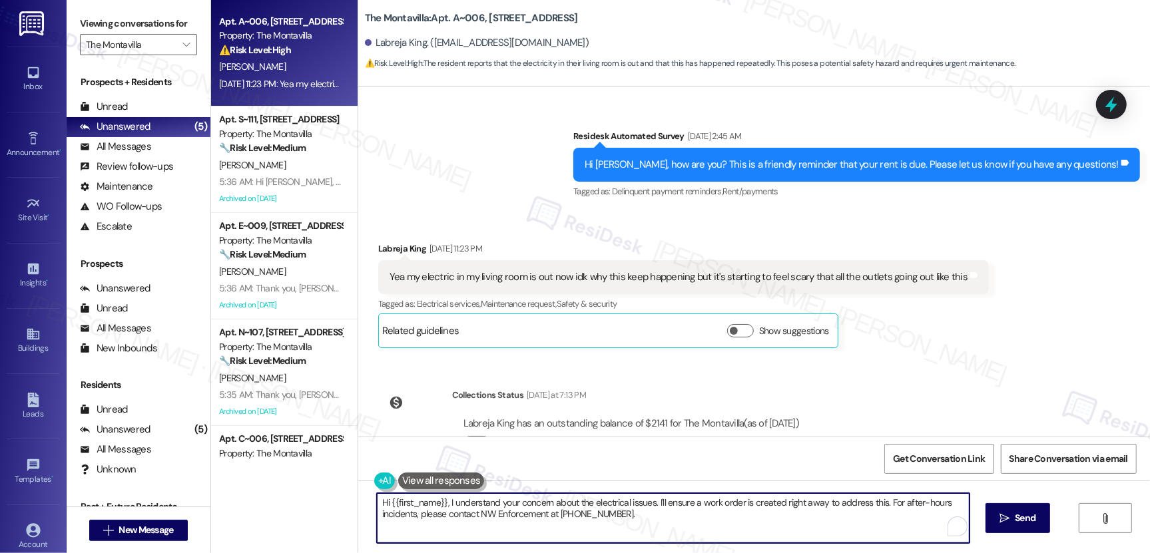
click at [484, 510] on textarea "Hi {{first_name}}, I understand your concern about the electrical issues. I'll …" at bounding box center [673, 518] width 593 height 50
click at [484, 509] on textarea "Hi {{first_name}}, I understand your concern about the electrical issues. I'll …" at bounding box center [673, 518] width 593 height 50
click at [485, 506] on textarea "Hi {{first_name}}, I understand your concern about the electrical issues. I'll …" at bounding box center [673, 518] width 593 height 50
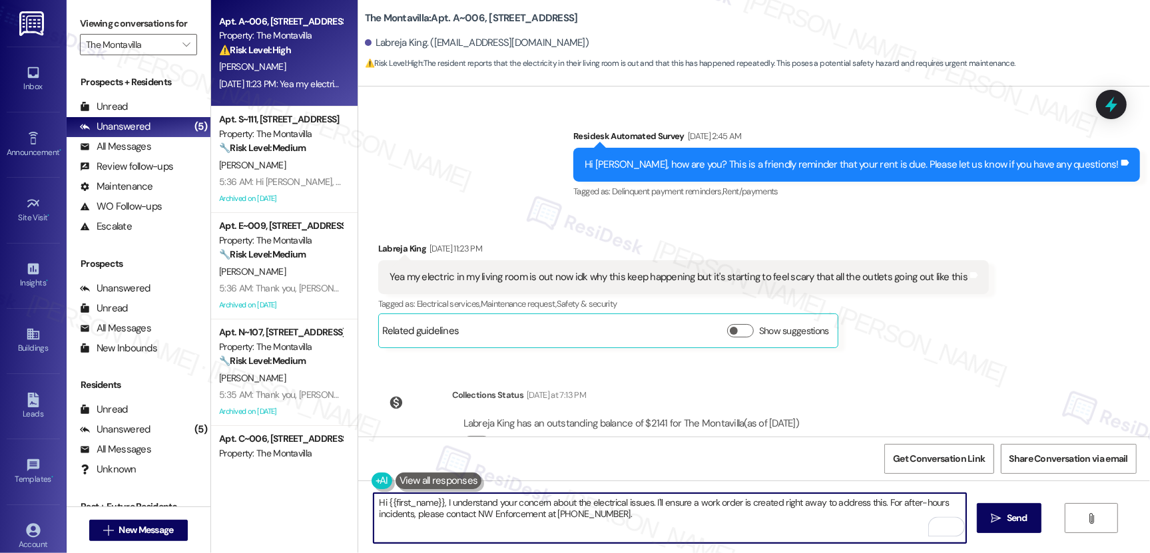
click at [485, 507] on textarea "Hi {{first_name}}, I understand your concern about the electrical issues. I'll …" at bounding box center [670, 518] width 593 height 50
paste textarea "[Resident’s Name], thank you for letting us know. I understand how concerning t…"
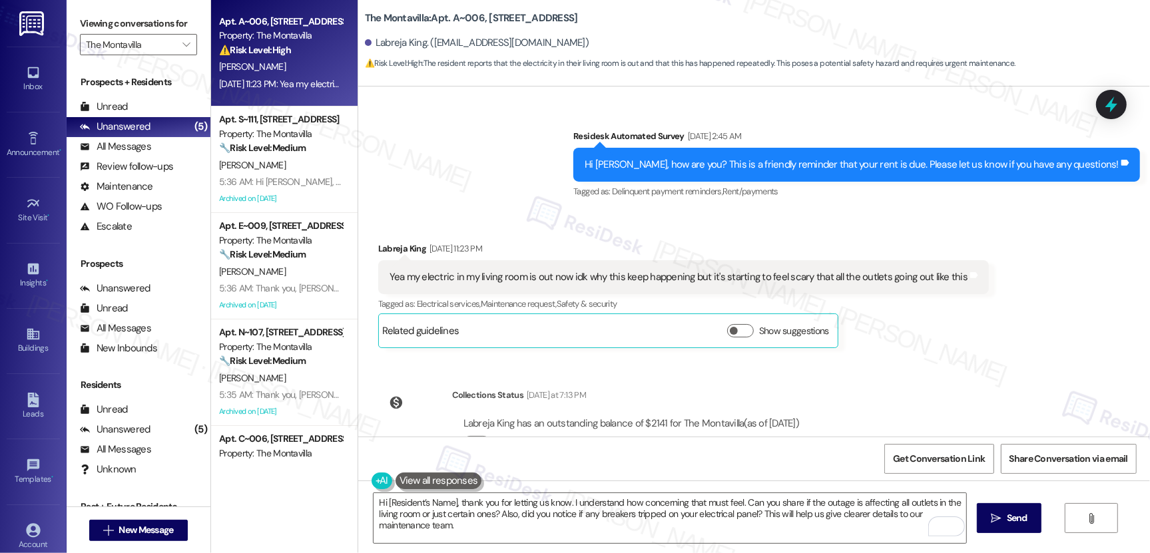
click at [378, 242] on div "Labreja King Sep 04, 2025 at 11:23 PM" at bounding box center [683, 251] width 611 height 19
copy div "Labreja"
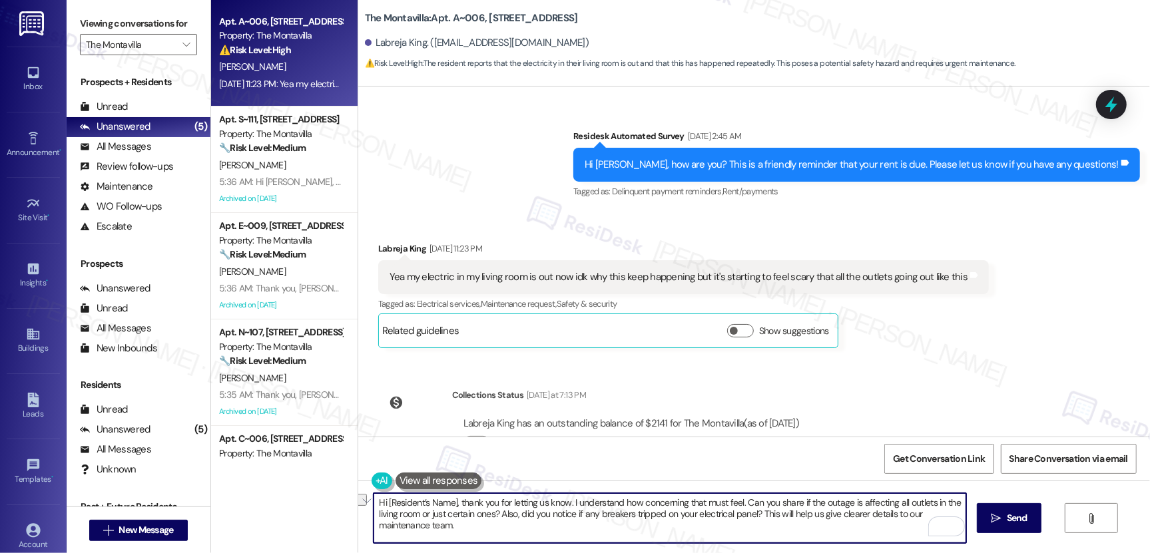
drag, startPoint x: 380, startPoint y: 502, endPoint x: 441, endPoint y: 503, distance: 61.3
click at [450, 503] on textarea "Hi [Resident’s Name], thank you for letting us know. I understand how concernin…" at bounding box center [670, 518] width 593 height 50
paste textarea "Labreja"
click at [423, 507] on textarea "Hi Labreja, thank you for letting us know. I understand how concerning that mus…" at bounding box center [670, 518] width 593 height 50
drag, startPoint x: 420, startPoint y: 502, endPoint x: 692, endPoint y: 500, distance: 272.3
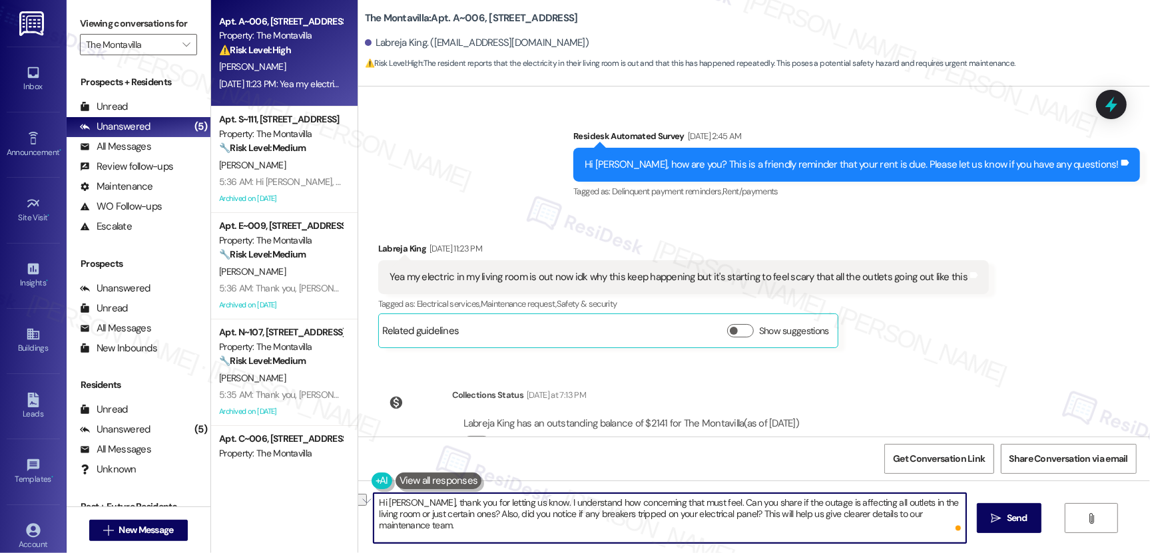
click at [692, 500] on textarea "Hi Labreja, thank you for letting us know. I understand how concerning that mus…" at bounding box center [670, 518] width 593 height 50
click at [645, 507] on textarea "Hi Labreja, thank you for letting us know. I understand how concerning that mus…" at bounding box center [670, 518] width 593 height 50
drag, startPoint x: 521, startPoint y: 503, endPoint x: 767, endPoint y: 521, distance: 247.0
click at [767, 521] on textarea "Hi Labreja, thank you for letting us know. I understand how concerning that mus…" at bounding box center [670, 518] width 593 height 50
click at [395, 536] on textarea "Hi Labreja, thank you for letting us know. I understand how concerning that mus…" at bounding box center [670, 518] width 593 height 50
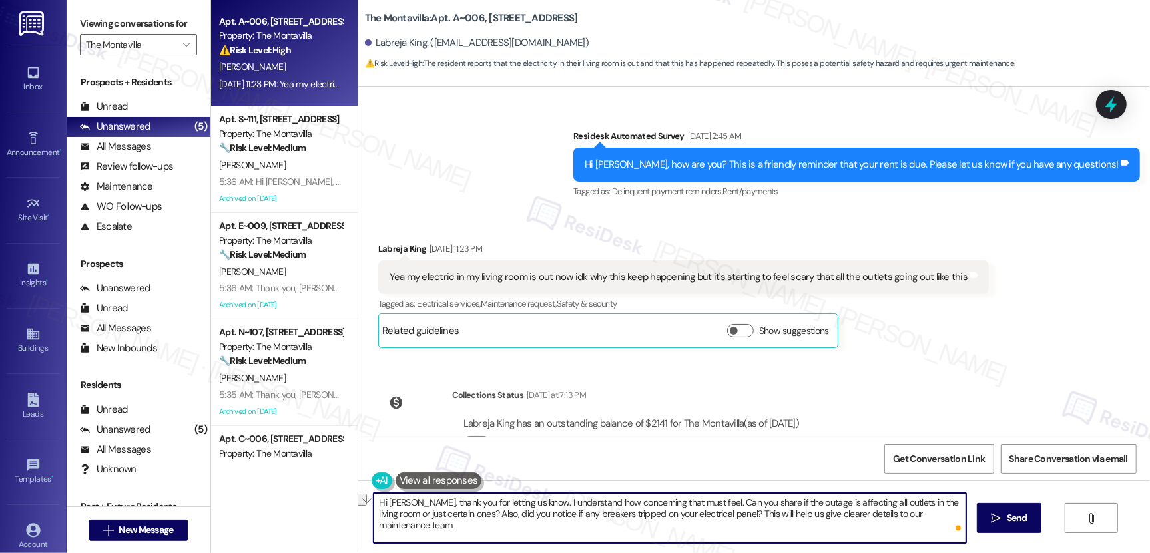
drag, startPoint x: 410, startPoint y: 511, endPoint x: 820, endPoint y: 518, distance: 410.2
click at [820, 518] on textarea "Hi Labreja, thank you for letting us know. I understand how concerning that mus…" at bounding box center [670, 518] width 593 height 50
click at [517, 534] on textarea "Hi Labreja, thank you for letting us know. I understand how concerning that mus…" at bounding box center [670, 518] width 593 height 50
type textarea "Hi Labreja, thank you for letting us know. I understand how concerning that mus…"
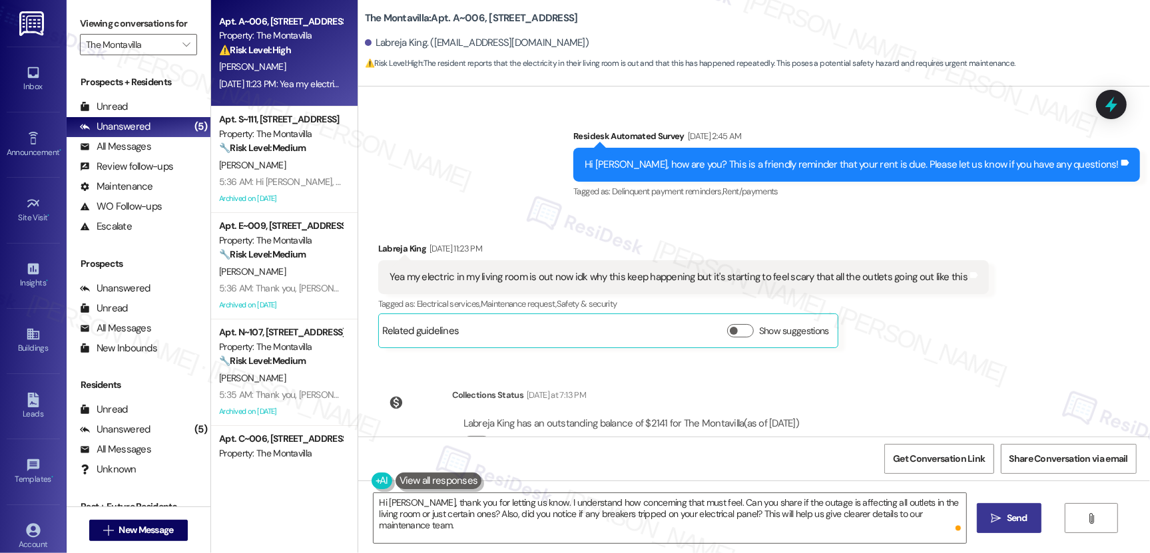
click at [1023, 521] on span "Send" at bounding box center [1017, 518] width 21 height 14
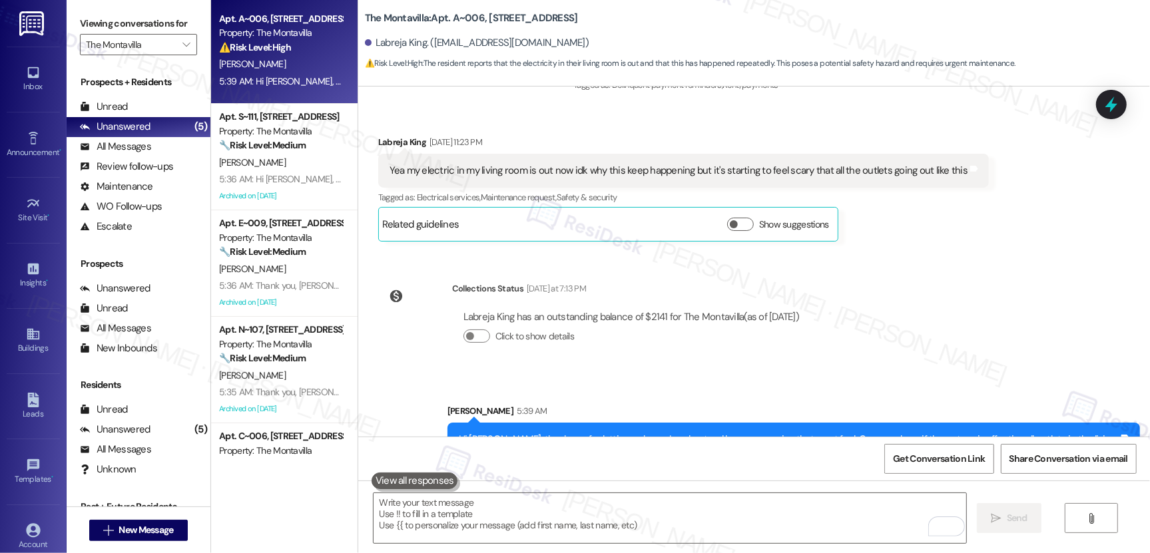
scroll to position [0, 0]
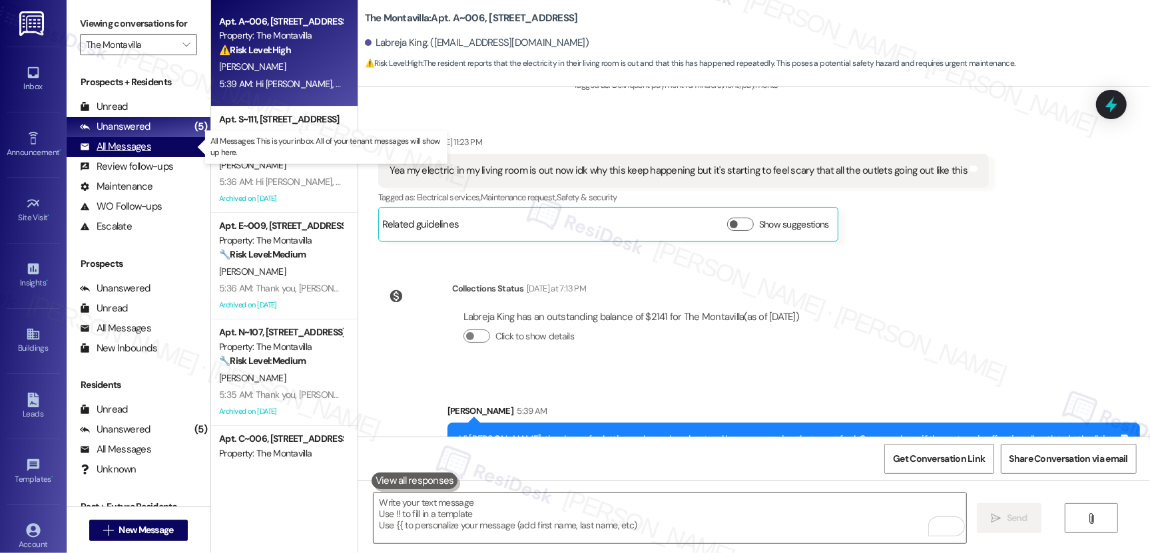
click at [111, 140] on div "All Messages" at bounding box center [115, 147] width 71 height 14
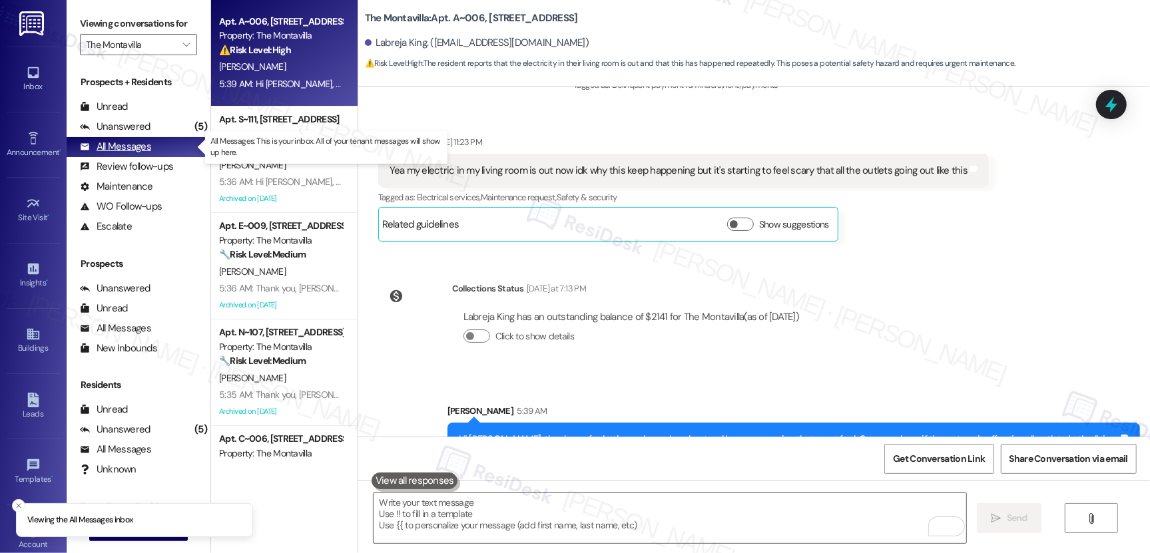
click at [123, 147] on div "All Messages" at bounding box center [115, 147] width 71 height 14
click at [128, 148] on div "All Messages" at bounding box center [115, 147] width 71 height 14
click at [131, 148] on div "All Messages" at bounding box center [115, 147] width 71 height 14
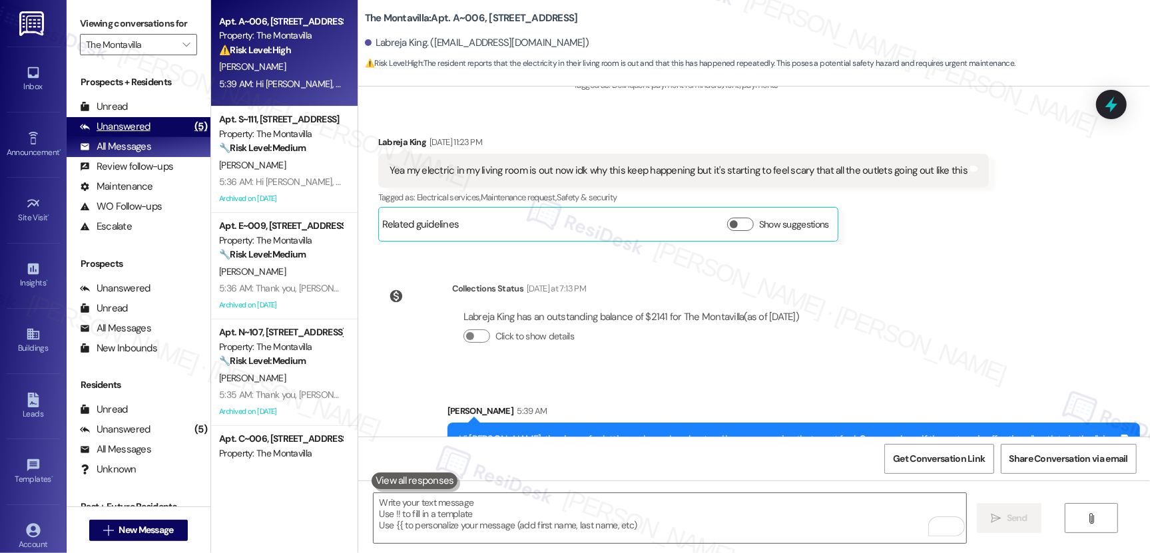
click at [121, 132] on div "Unanswered" at bounding box center [115, 127] width 71 height 14
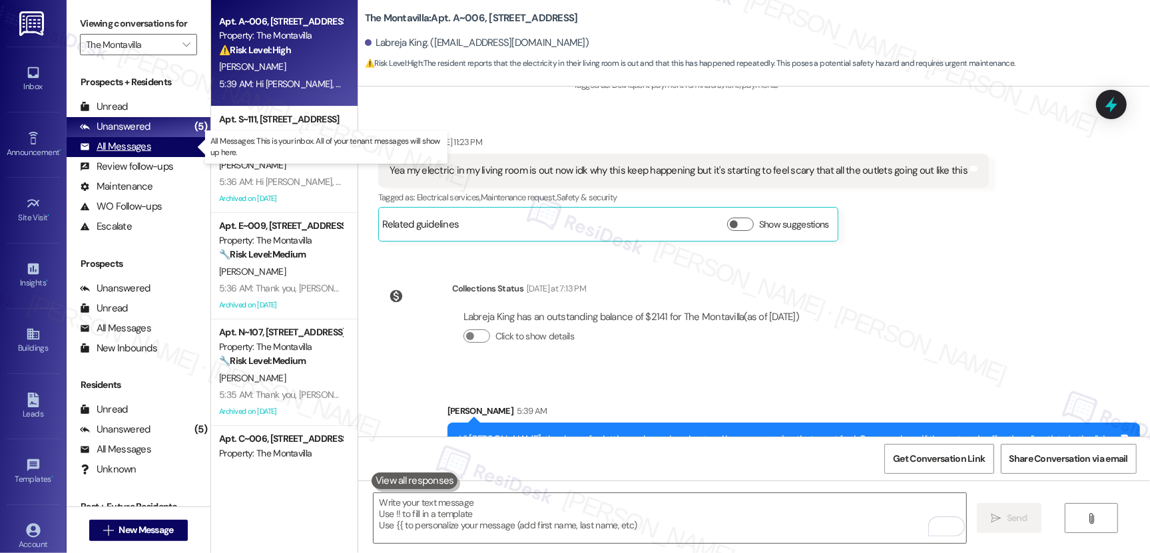
click at [138, 146] on div "All Messages" at bounding box center [115, 147] width 71 height 14
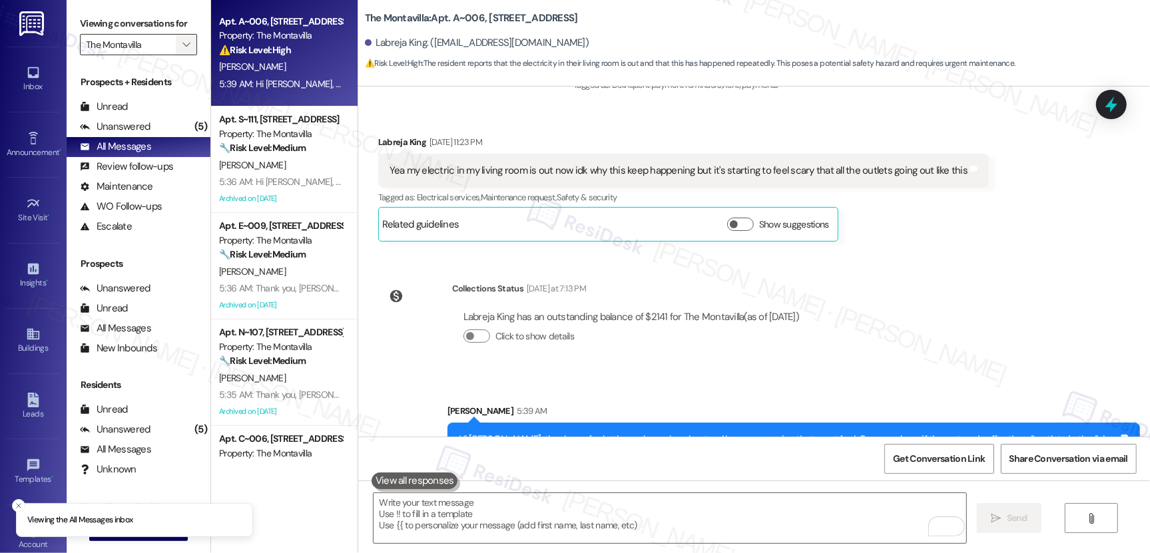
click at [182, 47] on icon "" at bounding box center [185, 44] width 7 height 11
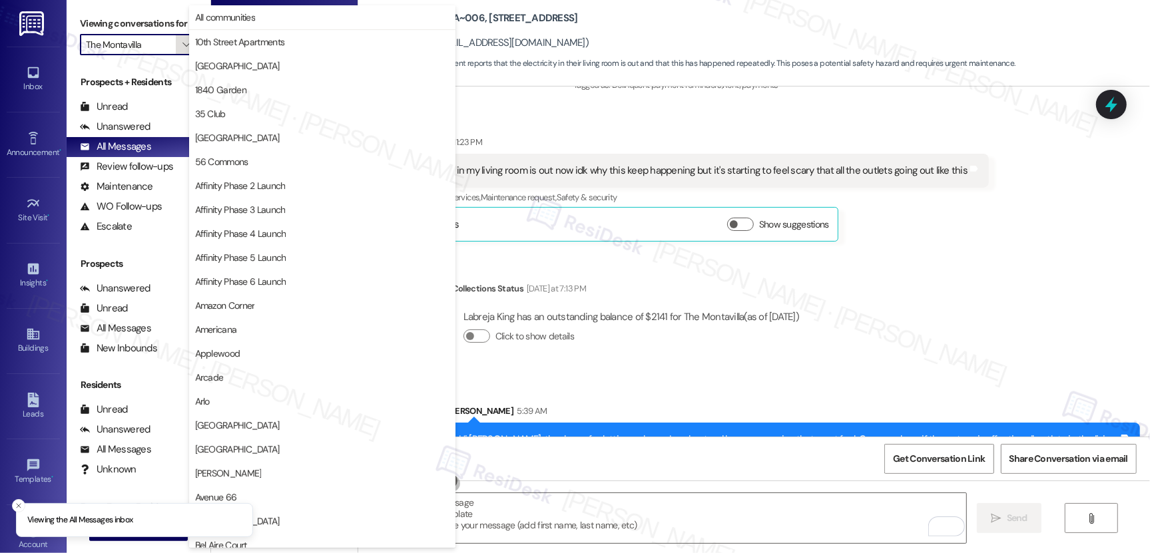
scroll to position [2317, 0]
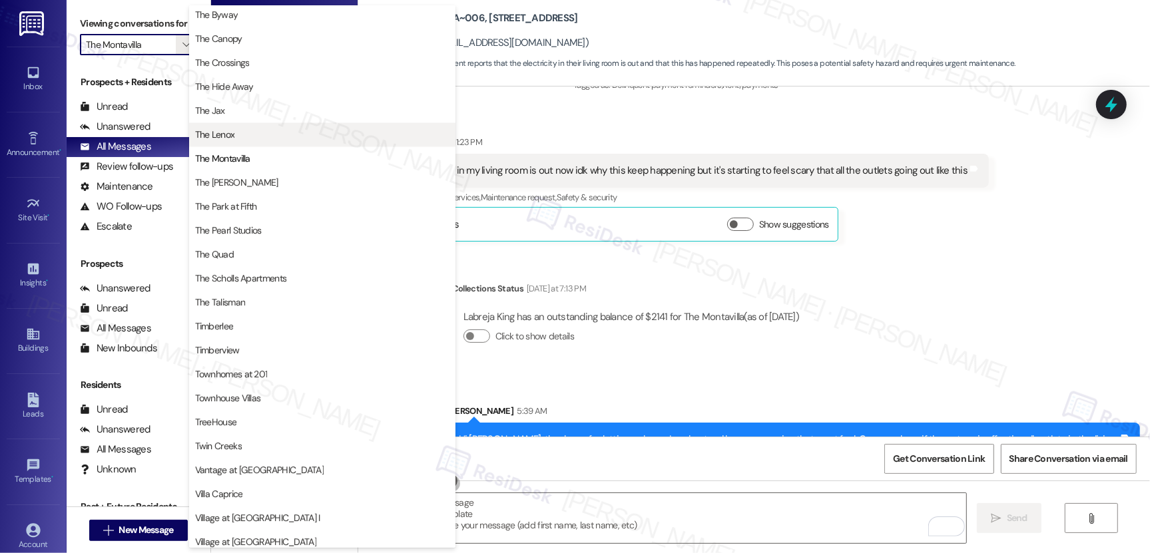
click at [219, 132] on span "The Lenox" at bounding box center [215, 134] width 40 height 13
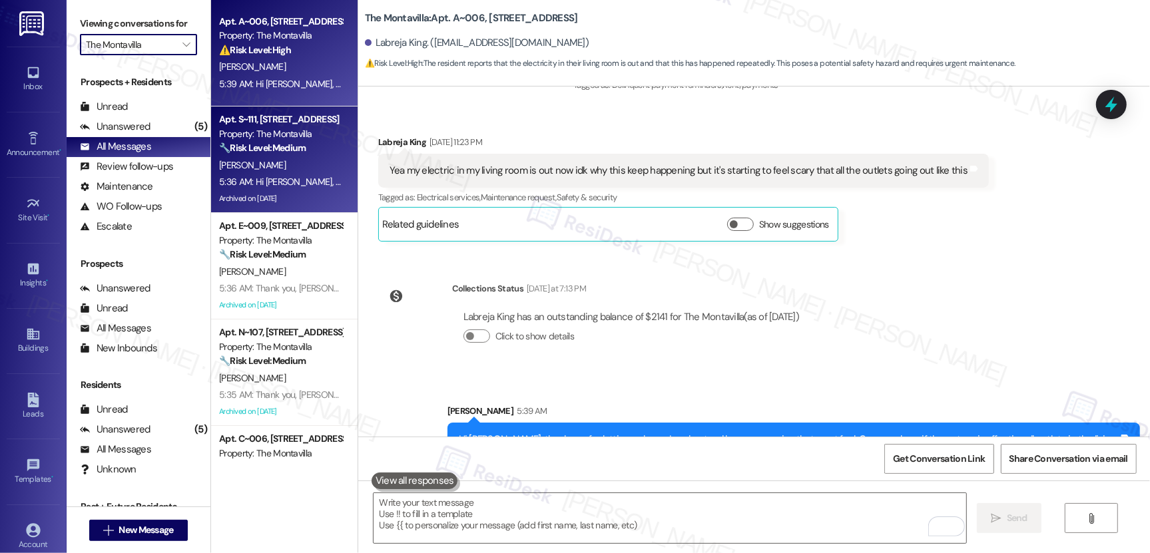
type input "The Lenox"
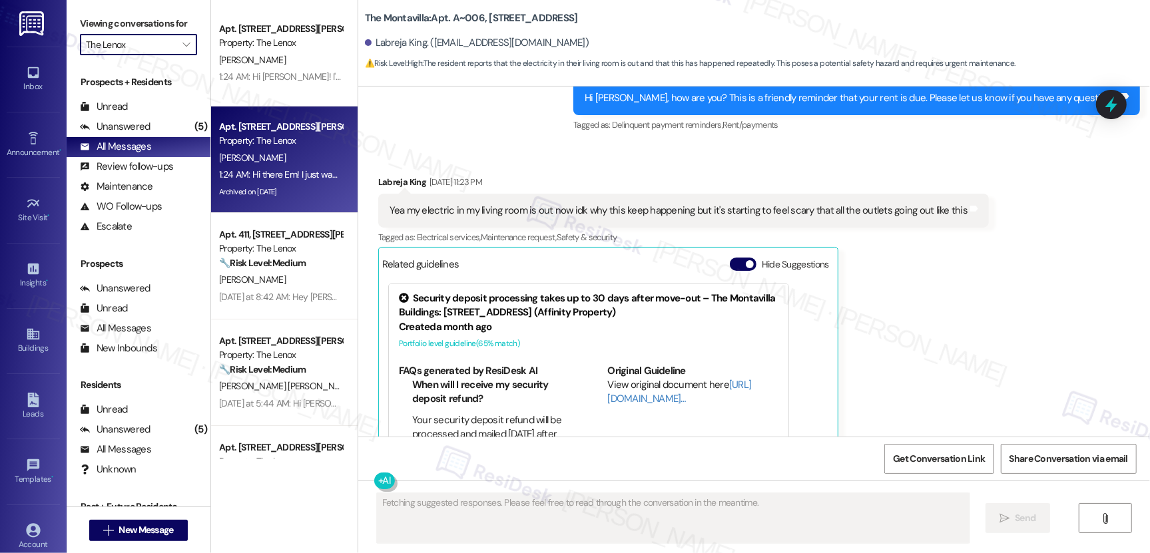
scroll to position [4977, 0]
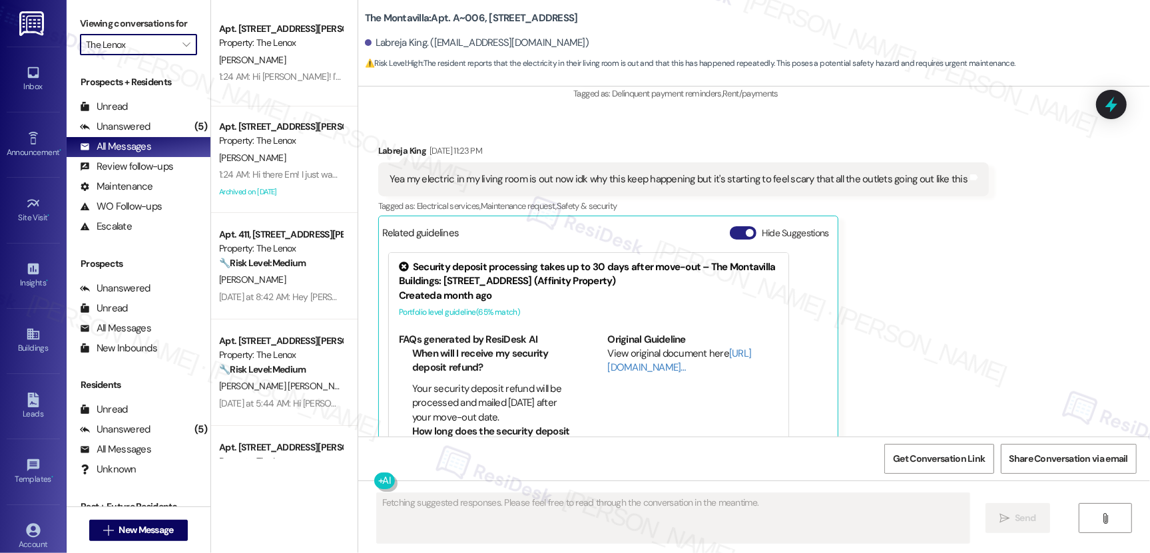
click at [730, 226] on button "Hide Suggestions" at bounding box center [743, 232] width 27 height 13
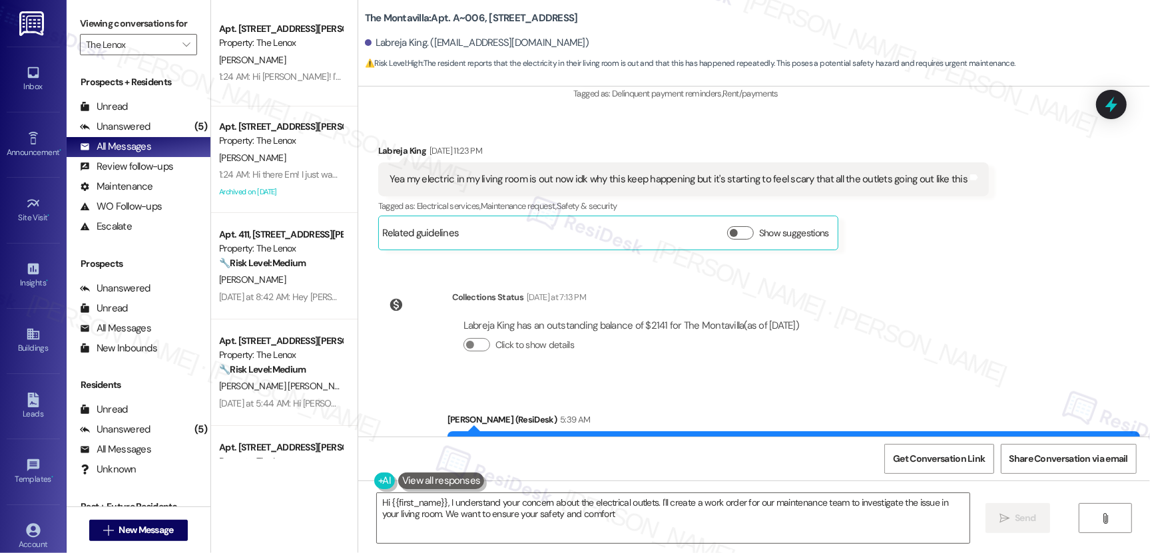
type textarea "Hi {{first_name}}, I understand your concern about the electrical outlets. I'll…"
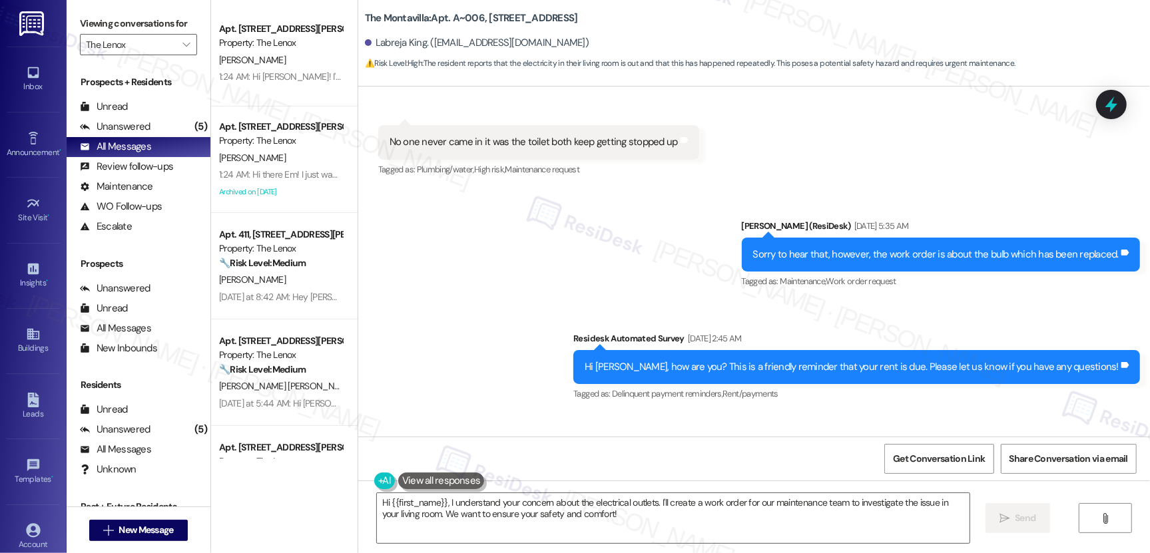
scroll to position [5006, 0]
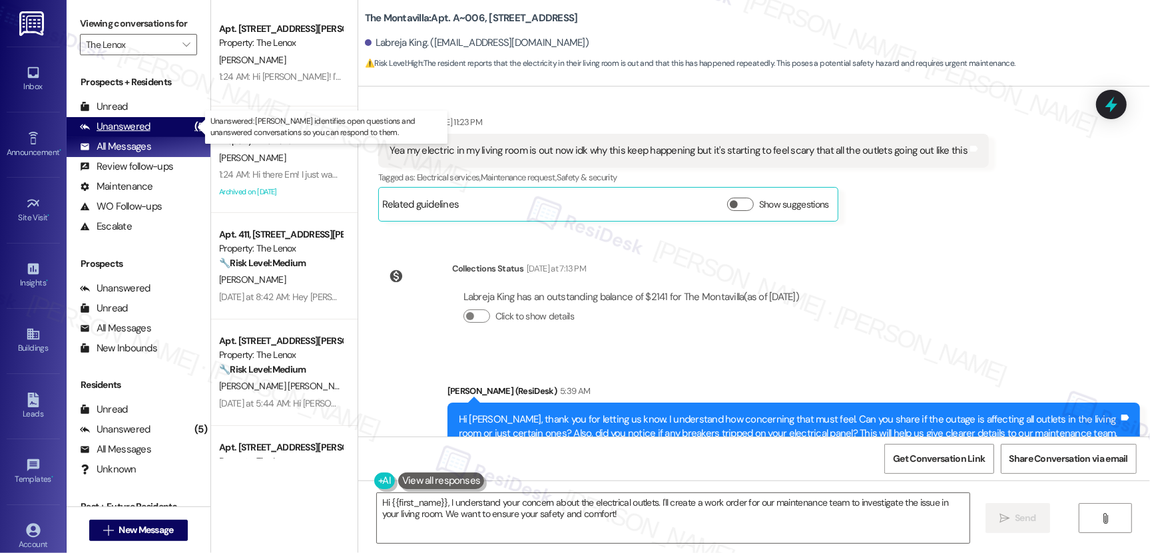
click at [123, 125] on div "Unanswered" at bounding box center [115, 127] width 71 height 14
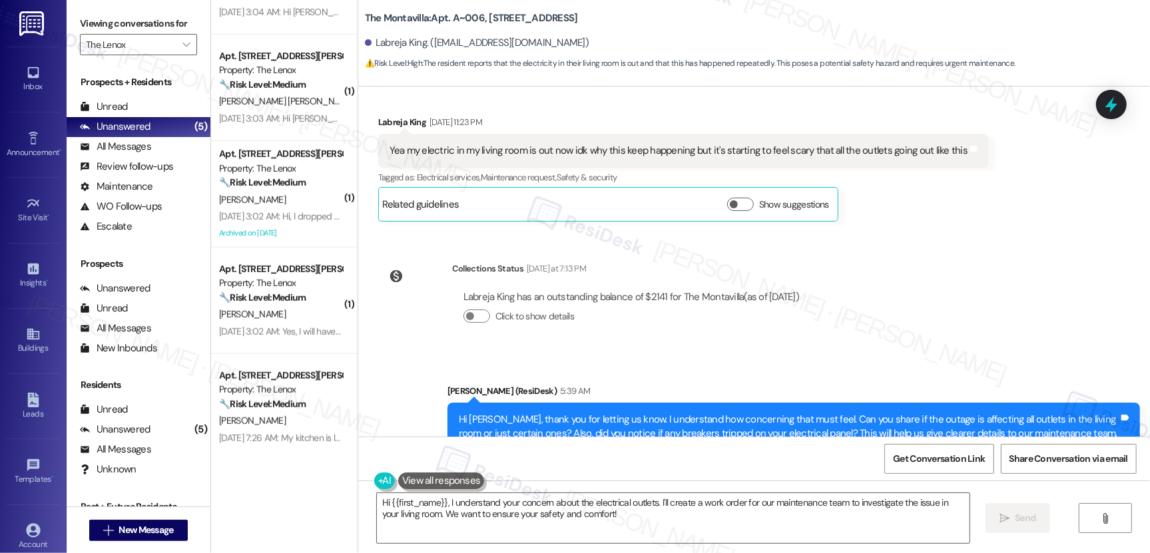
scroll to position [712, 0]
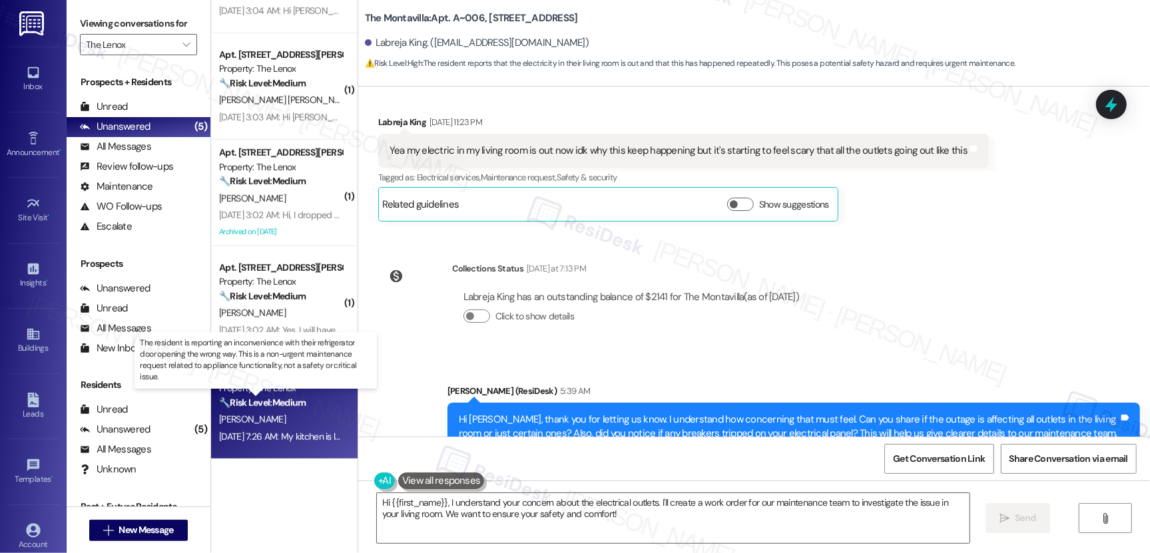
click at [296, 402] on strong "🔧 Risk Level: Medium" at bounding box center [262, 403] width 87 height 12
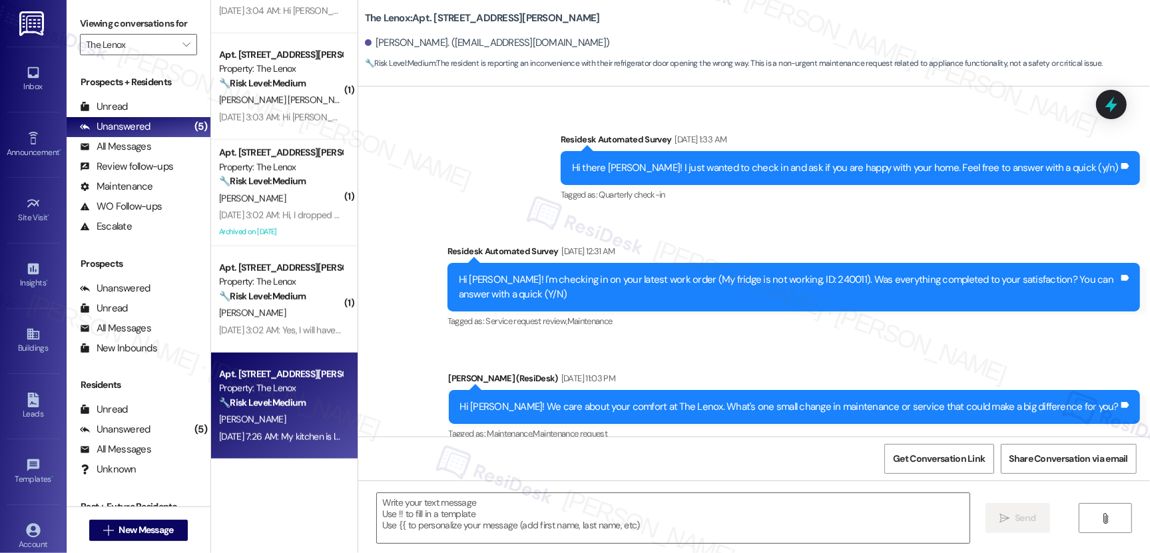
scroll to position [3350, 0]
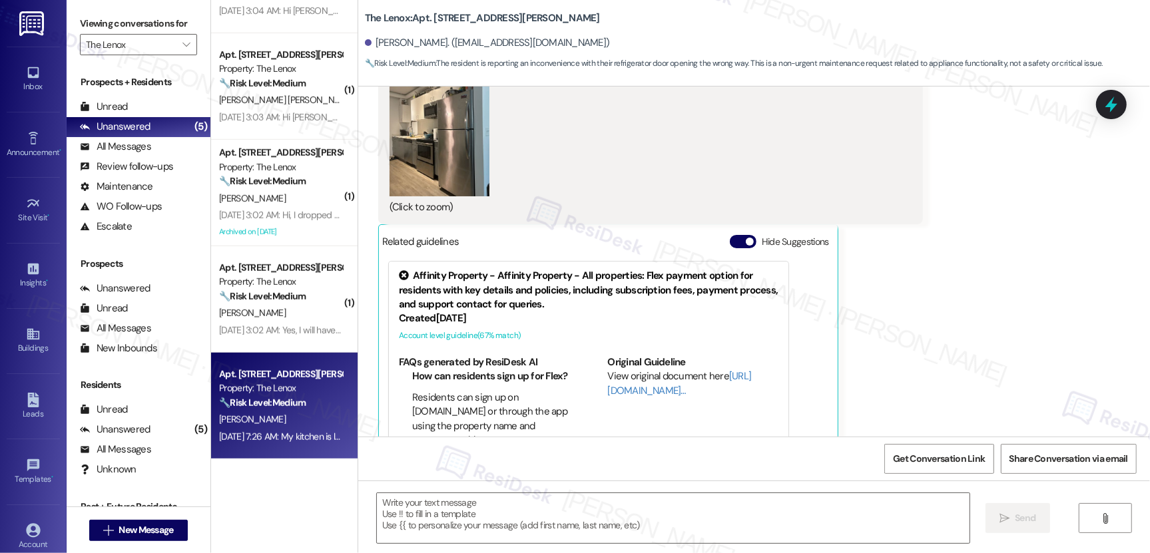
click at [296, 402] on strong "🔧 Risk Level: Medium" at bounding box center [262, 403] width 87 height 12
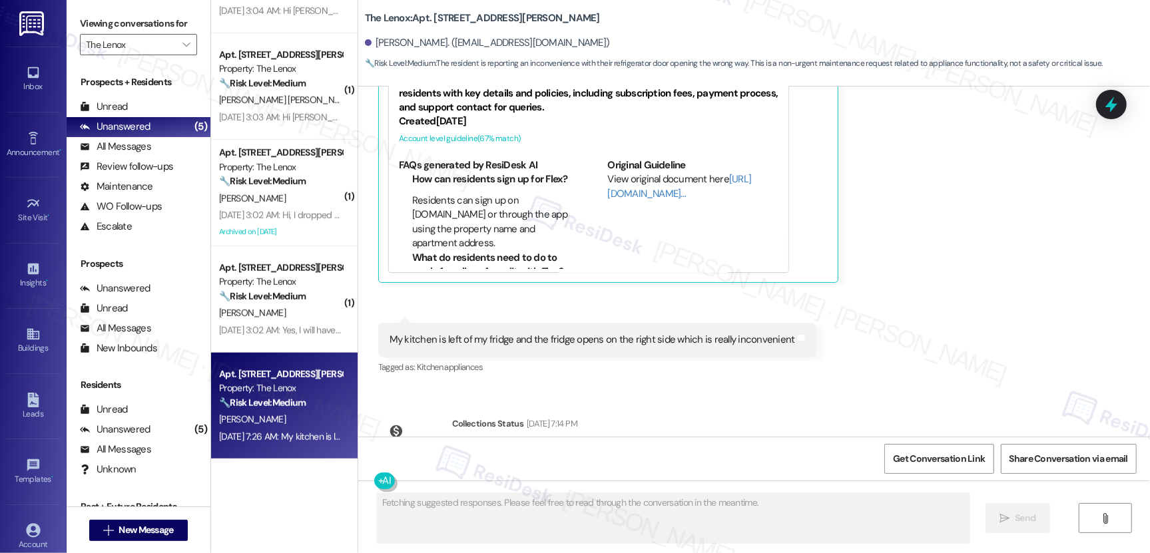
scroll to position [3257, 0]
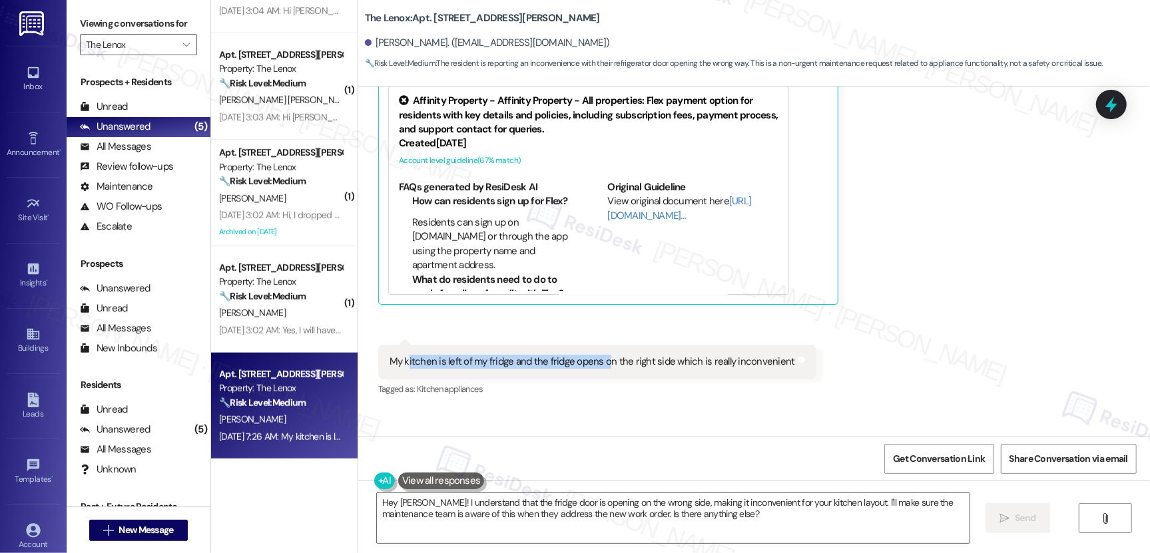
drag, startPoint x: 401, startPoint y: 364, endPoint x: 599, endPoint y: 359, distance: 198.5
click at [599, 359] on div "My kitchen is left of my fridge and the fridge opens on the right side which is…" at bounding box center [593, 362] width 406 height 14
click at [458, 358] on div "My kitchen is left of my fridge and the fridge opens on the right side which is…" at bounding box center [593, 362] width 406 height 14
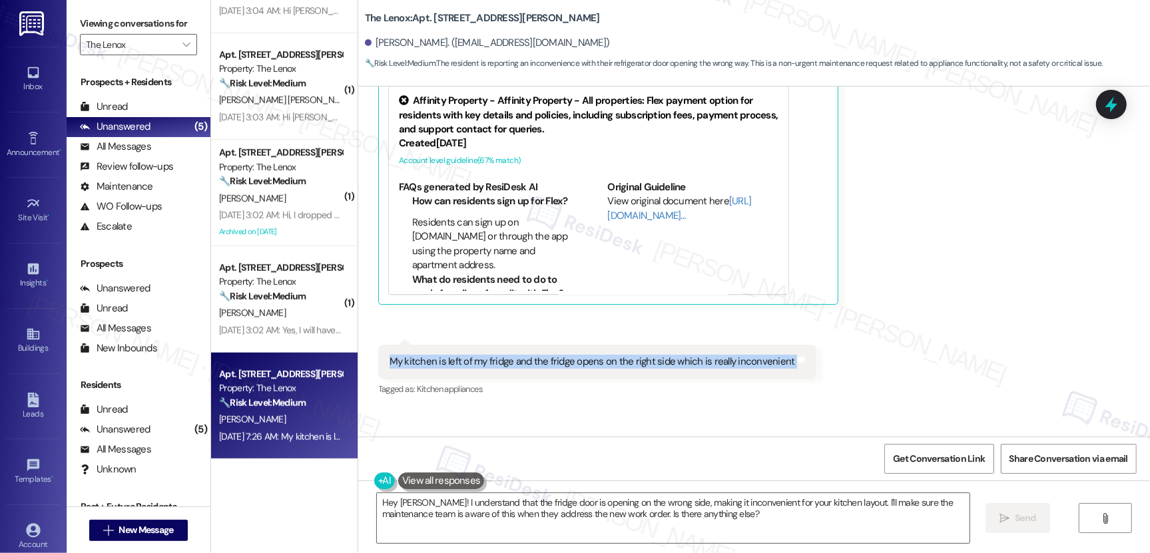
click at [415, 363] on div "My kitchen is left of my fridge and the fridge opens on the right side which is…" at bounding box center [593, 362] width 406 height 14
drag, startPoint x: 381, startPoint y: 361, endPoint x: 683, endPoint y: 360, distance: 301.6
click at [683, 360] on div "My kitchen is left of my fridge and the fridge opens on the right side which is…" at bounding box center [593, 362] width 406 height 14
click at [488, 359] on div "My kitchen is left of my fridge and the fridge opens on the right side which is…" at bounding box center [593, 362] width 406 height 14
drag, startPoint x: 383, startPoint y: 361, endPoint x: 782, endPoint y: 360, distance: 398.8
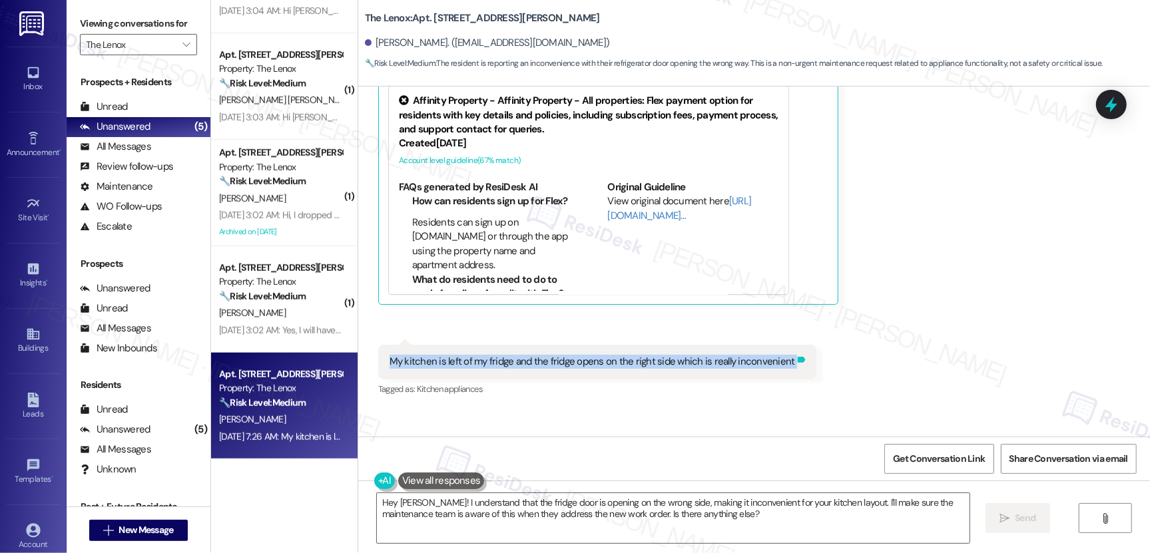
click at [782, 360] on div "My kitchen is left of my fridge and the fridge opens on the right side which is…" at bounding box center [597, 362] width 438 height 34
copy div "My kitchen is left of my fridge and the fridge opens on the right side which is…"
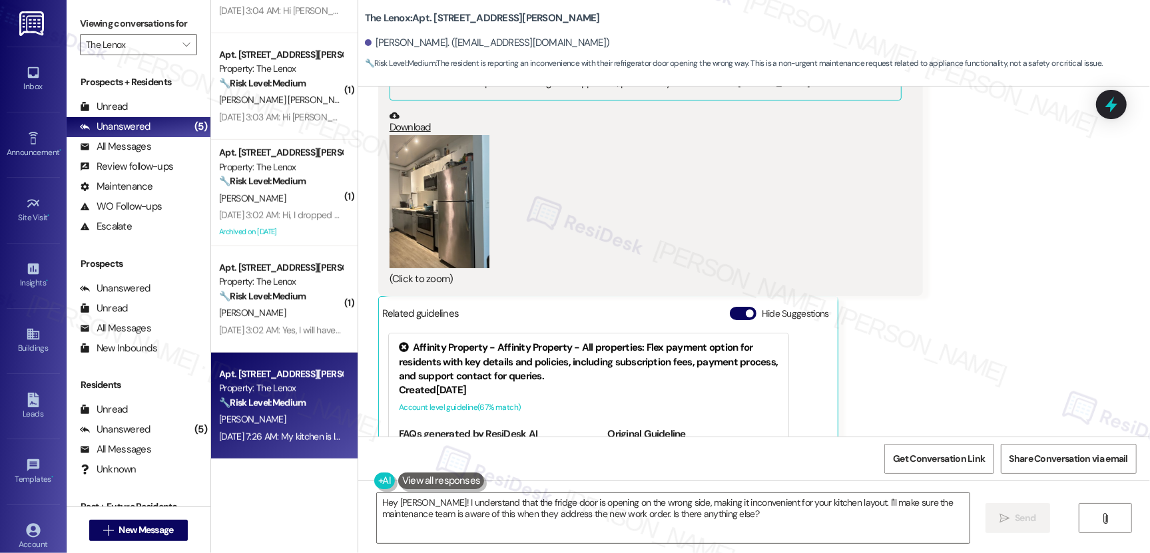
scroll to position [3350, 0]
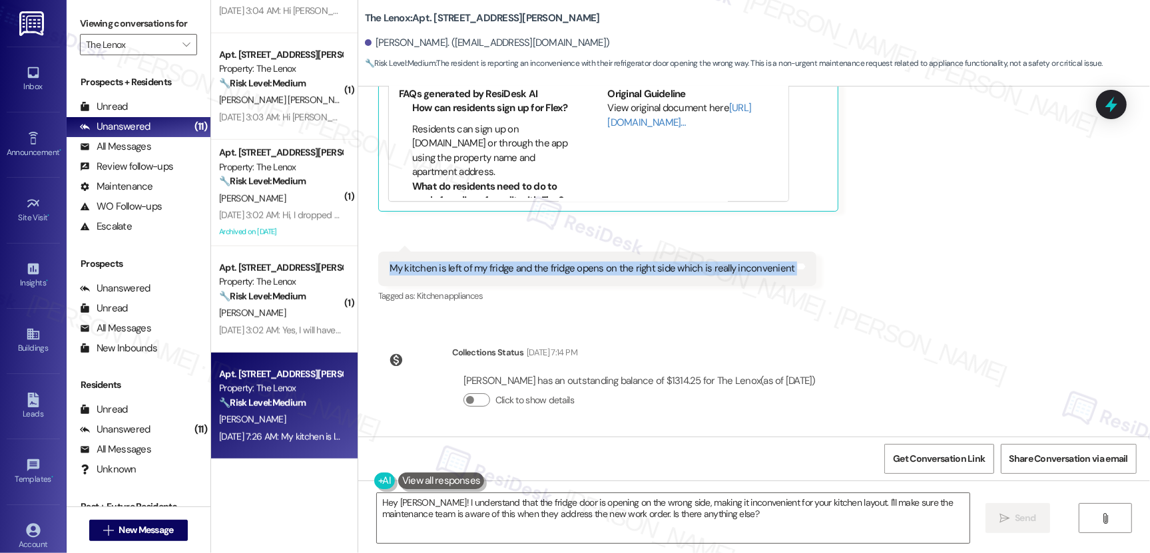
copy div "My kitchen is left of my fridge and the fridge opens on the right side which is…"
click at [519, 507] on textarea "Hey Carter! I understand that the fridge door is opening on the wrong side, mak…" at bounding box center [673, 518] width 593 height 50
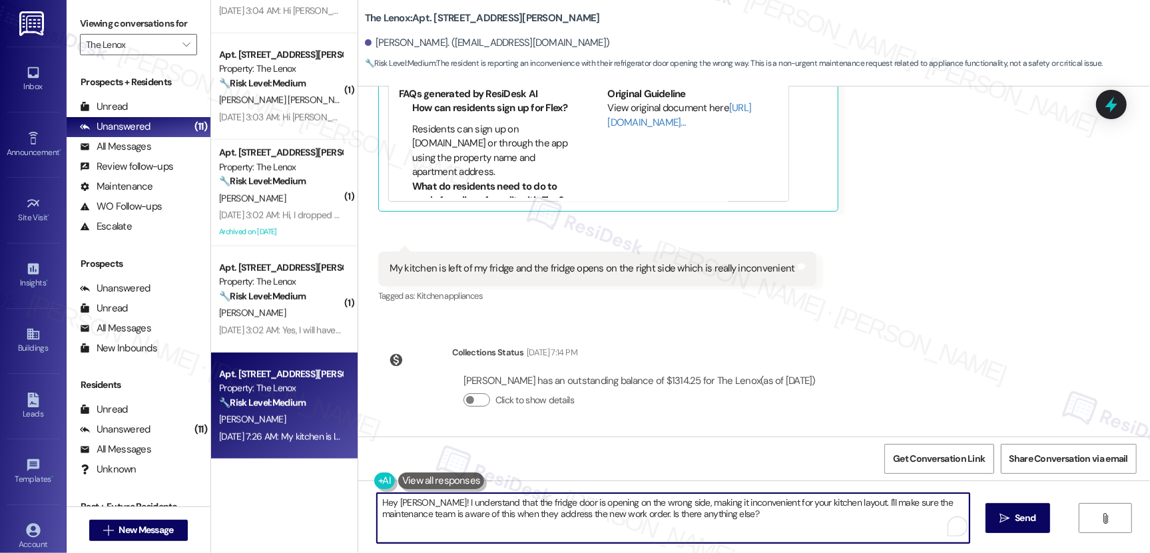
click at [519, 507] on textarea "Hey Carter! I understand that the fridge door is opening on the wrong side, mak…" at bounding box center [673, 518] width 593 height 50
paste textarea "i [Resident’s Name], thank you for sharing that. Just to better understand—are …"
type textarea "Hi [Resident’s Name], thank you for sharing that. Just to better understand—are…"
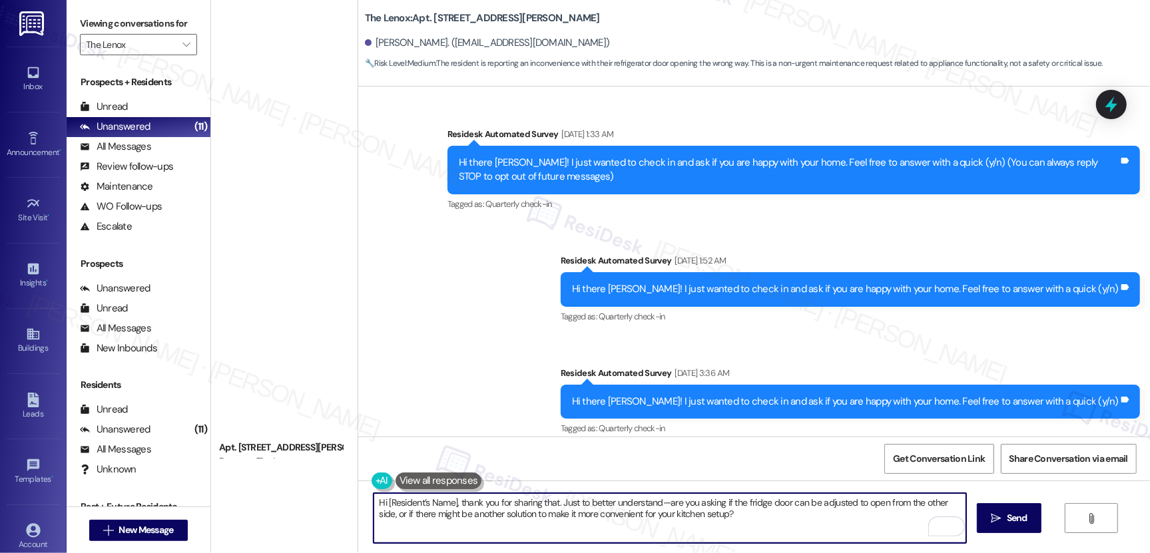
scroll to position [3350, 0]
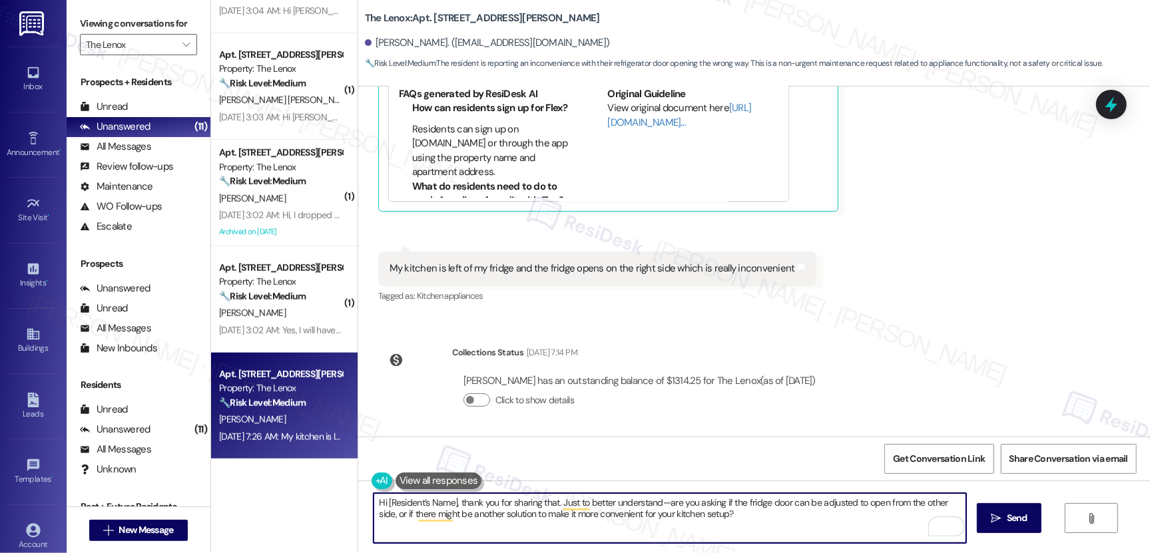
click at [381, 41] on div "[PERSON_NAME]. ([EMAIL_ADDRESS][DOMAIN_NAME])" at bounding box center [487, 43] width 245 height 14
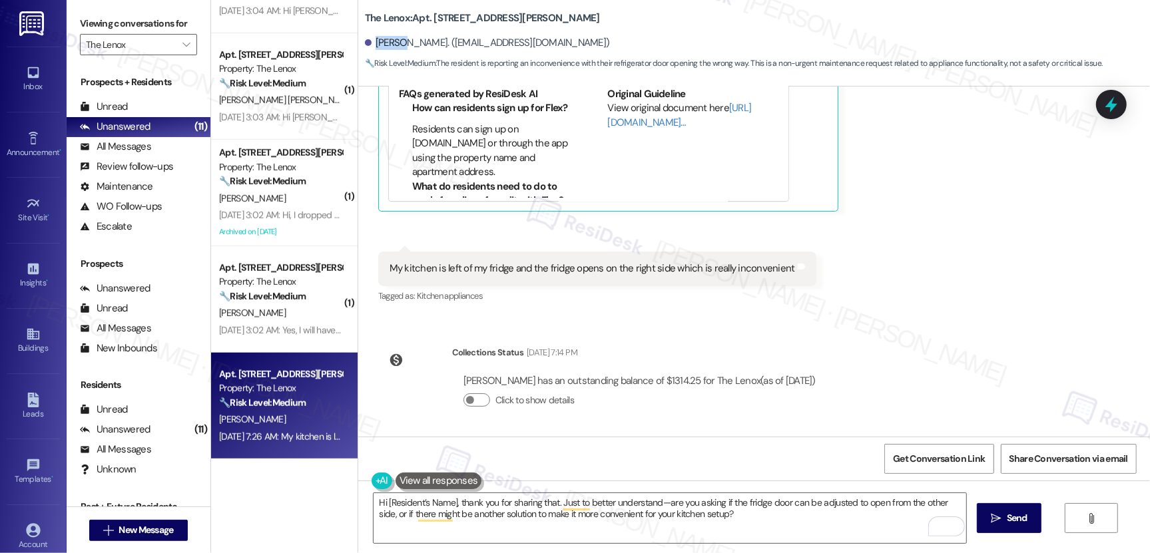
click at [381, 41] on div "[PERSON_NAME]. ([EMAIL_ADDRESS][DOMAIN_NAME])" at bounding box center [487, 43] width 245 height 14
copy div "[PERSON_NAME]"
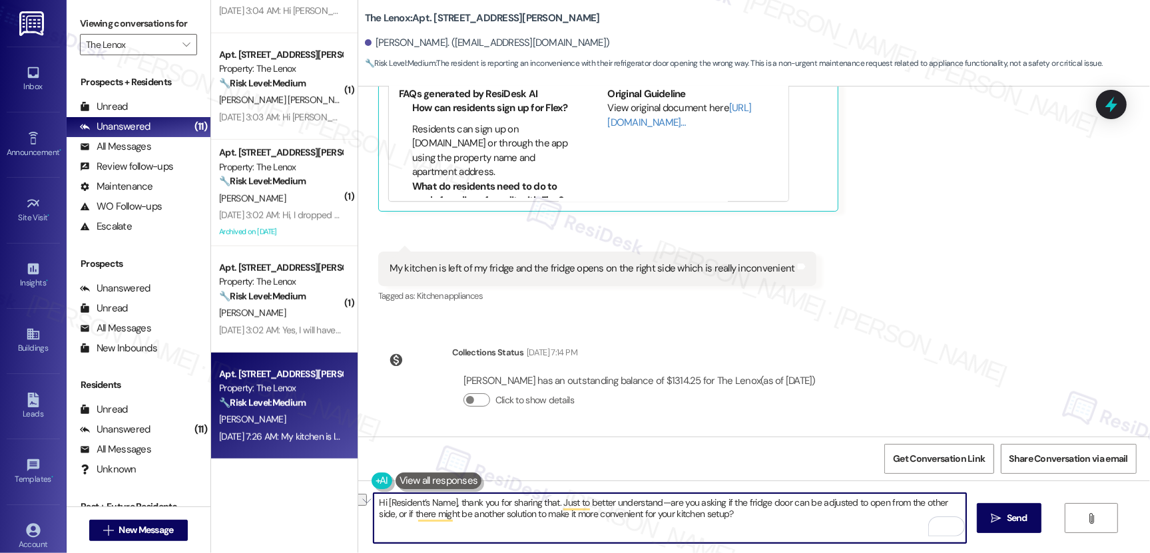
drag, startPoint x: 380, startPoint y: 504, endPoint x: 450, endPoint y: 501, distance: 70.6
click at [450, 501] on textarea "Hi [Resident’s Name], thank you for sharing that. Just to better understand—are…" at bounding box center [670, 518] width 593 height 50
click at [407, 501] on textarea "Hi [Resident’s Name], thank you for sharing that. Just to better understand—are…" at bounding box center [670, 518] width 593 height 50
drag, startPoint x: 380, startPoint y: 502, endPoint x: 450, endPoint y: 503, distance: 69.9
click at [450, 503] on textarea "Hi [Resident’s Name], thank you for sharing that. Just to better understand—are…" at bounding box center [670, 518] width 593 height 50
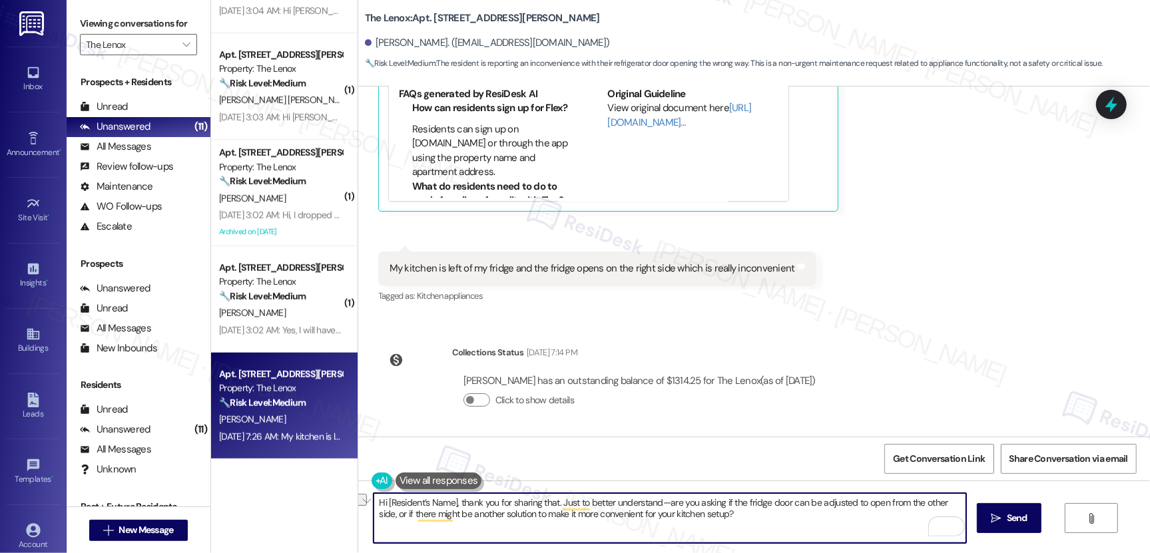
paste textarea "[PERSON_NAME]"
drag, startPoint x: 448, startPoint y: 504, endPoint x: 686, endPoint y: 511, distance: 238.5
click at [686, 511] on textarea "Hi [PERSON_NAME], thank you for sharing that. Just to better understand—are you…" at bounding box center [670, 518] width 593 height 50
click at [685, 512] on textarea "Hi [PERSON_NAME], thank you for sharing that. Just to better understand—are you…" at bounding box center [670, 518] width 593 height 50
type textarea "Hi [PERSON_NAME], thank you for sharing that. Just to better understand—are you…"
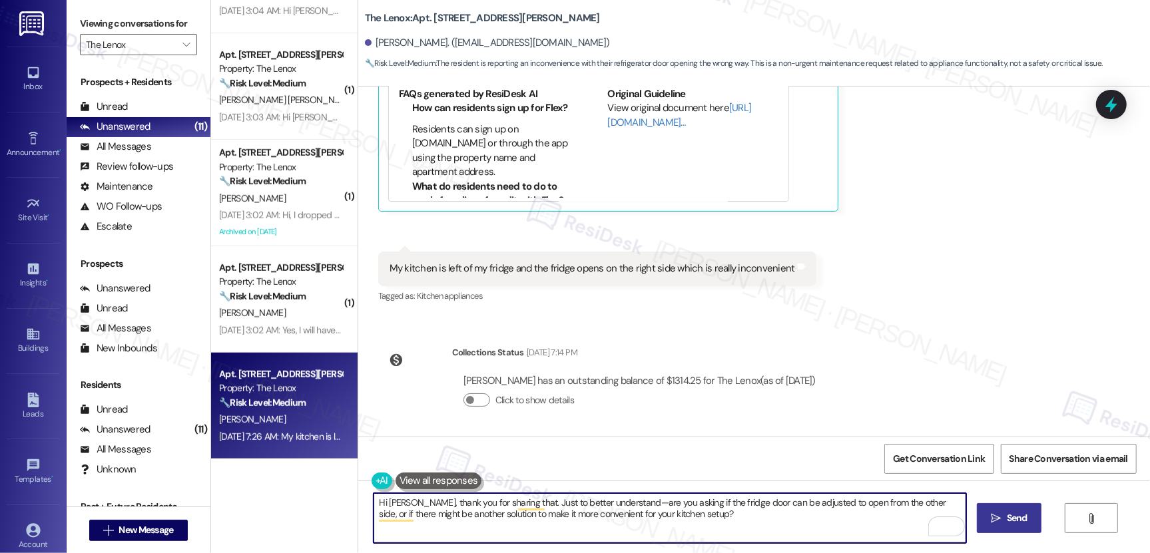
click at [1001, 522] on span " Send" at bounding box center [1009, 518] width 42 height 14
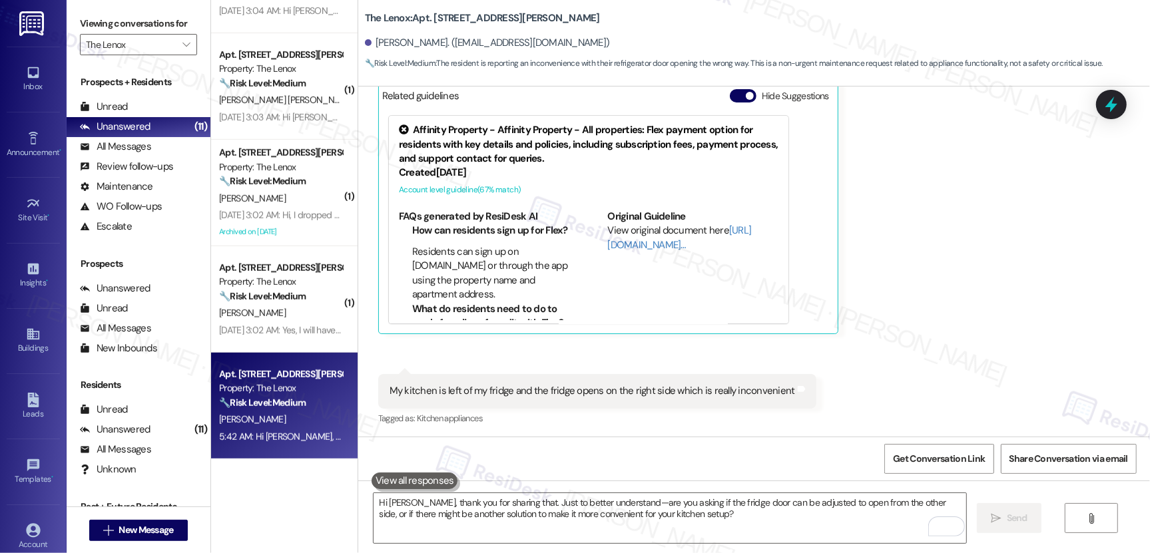
scroll to position [3457, 0]
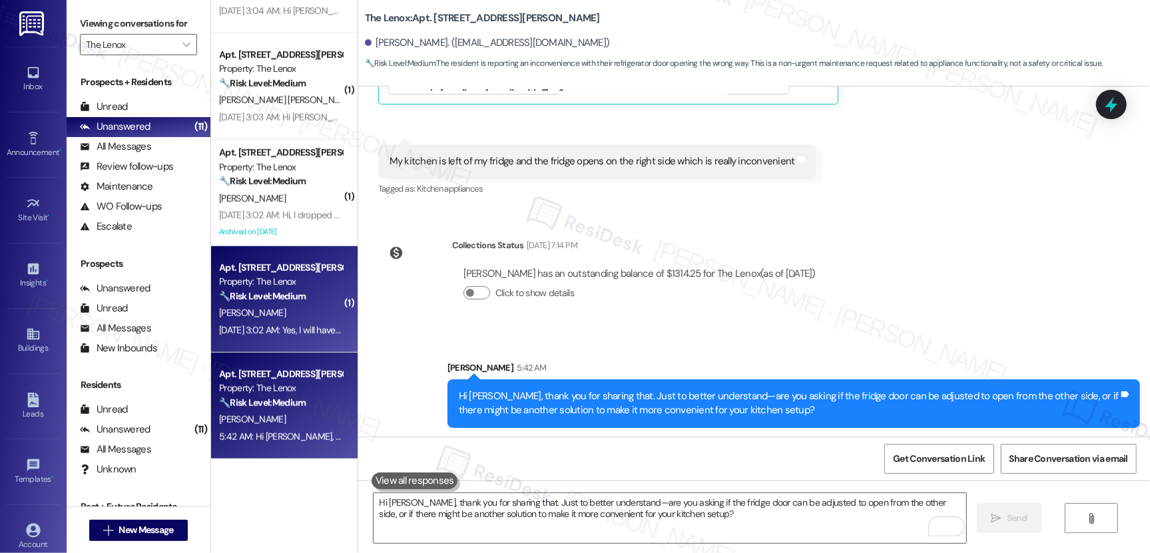
click at [294, 322] on div "[DATE] 3:02 AM: Yes, I will have it be paid by [DATE]! [DATE] 3:02 AM: Yes, I w…" at bounding box center [281, 330] width 126 height 17
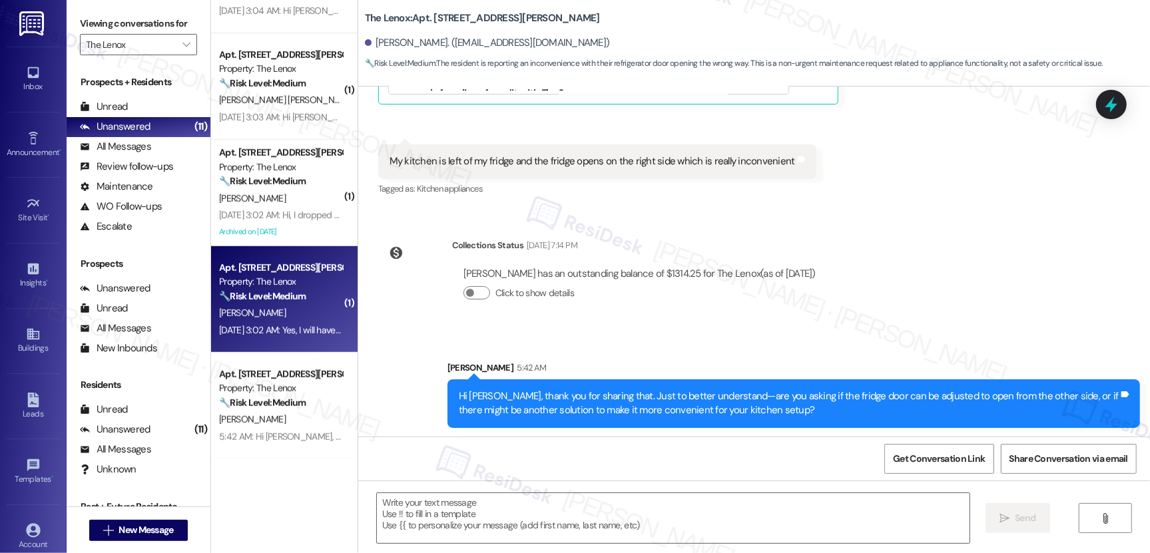
type textarea "Fetching suggested responses. Please feel free to read through the conversation…"
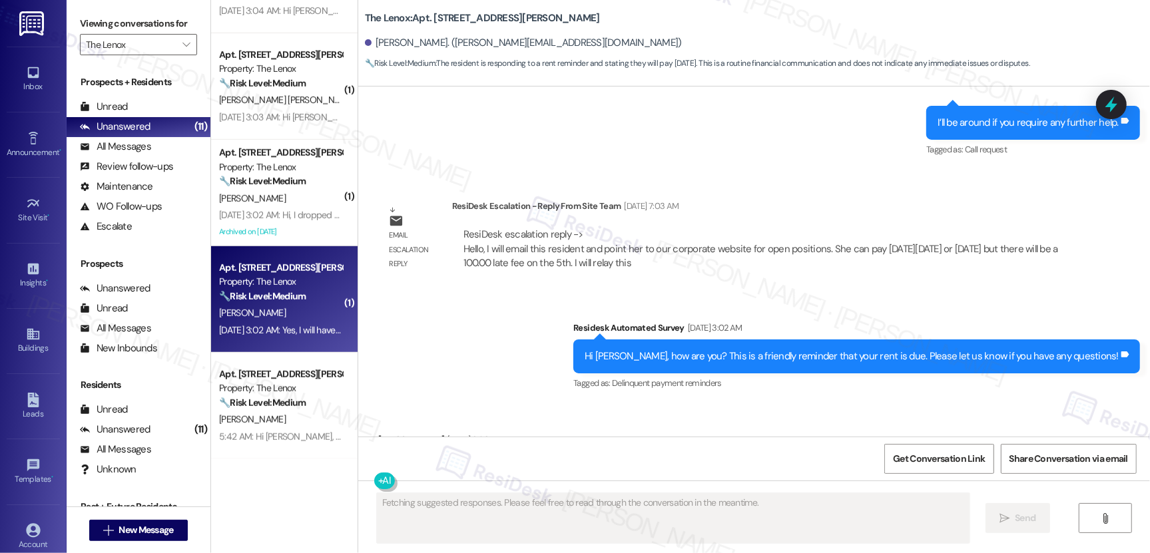
scroll to position [3838, 0]
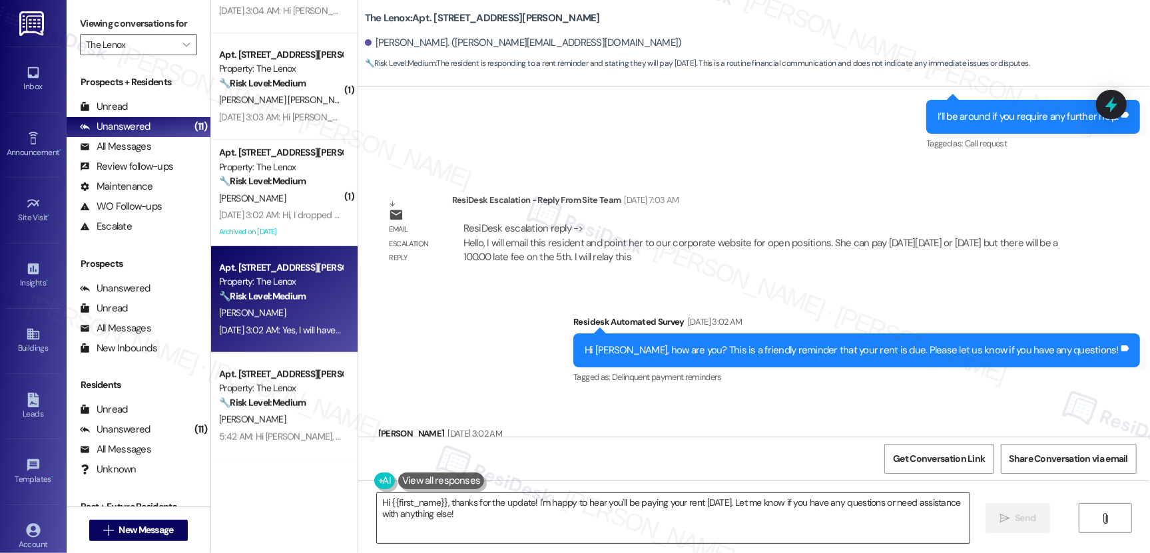
click at [472, 519] on textarea "Hi {{first_name}}, thanks for the update! I'm happy to hear you'll be paying yo…" at bounding box center [673, 518] width 593 height 50
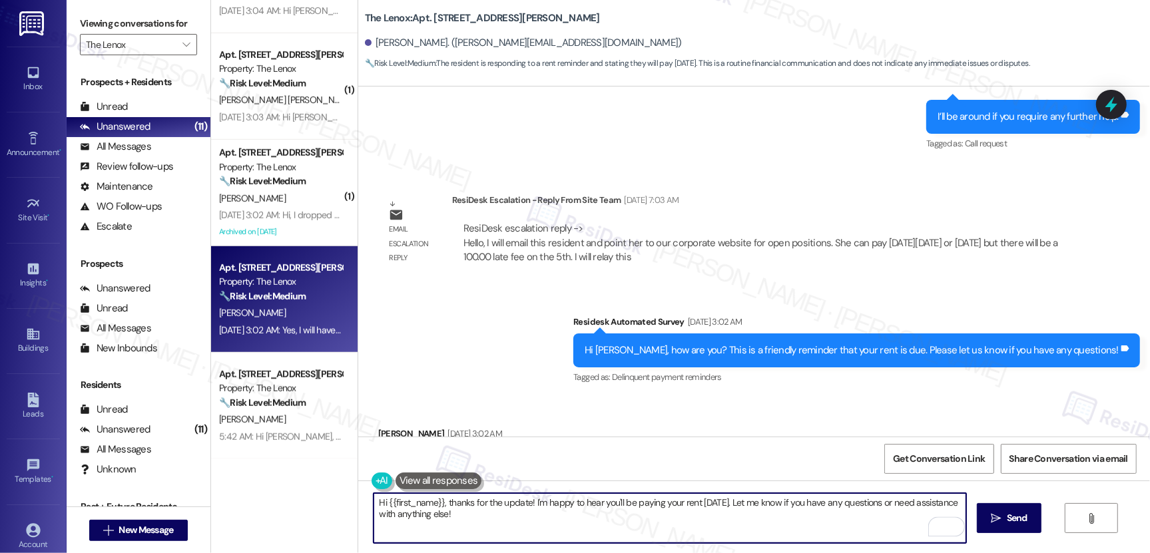
drag, startPoint x: 573, startPoint y: 501, endPoint x: 709, endPoint y: 499, distance: 135.9
click at [709, 499] on textarea "Hi {{first_name}}, thanks for the update! I'm happy to hear you'll be paying yo…" at bounding box center [670, 518] width 593 height 50
click at [718, 503] on textarea "Hi {{first_name}}, thanks for the update! I'm happy to hear you'll be paying yo…" at bounding box center [670, 518] width 593 height 50
click at [734, 511] on textarea "Hi {{first_name}}, thanks for the update! I'm happy to hear you'll be paying yo…" at bounding box center [670, 518] width 593 height 50
click at [589, 520] on textarea "Hi {{first_name}}, thanks for the update! I'm happy to hear you'll be paying yo…" at bounding box center [670, 518] width 593 height 50
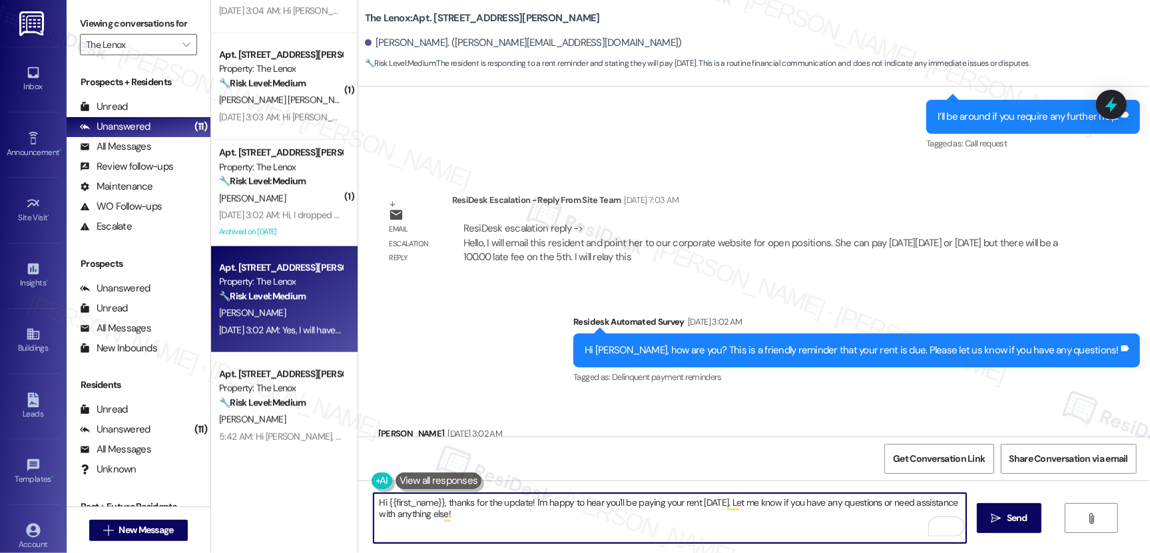
click at [523, 508] on textarea "Hi {{first_name}}, thanks for the update! I'm happy to hear you'll be paying yo…" at bounding box center [670, 518] width 593 height 50
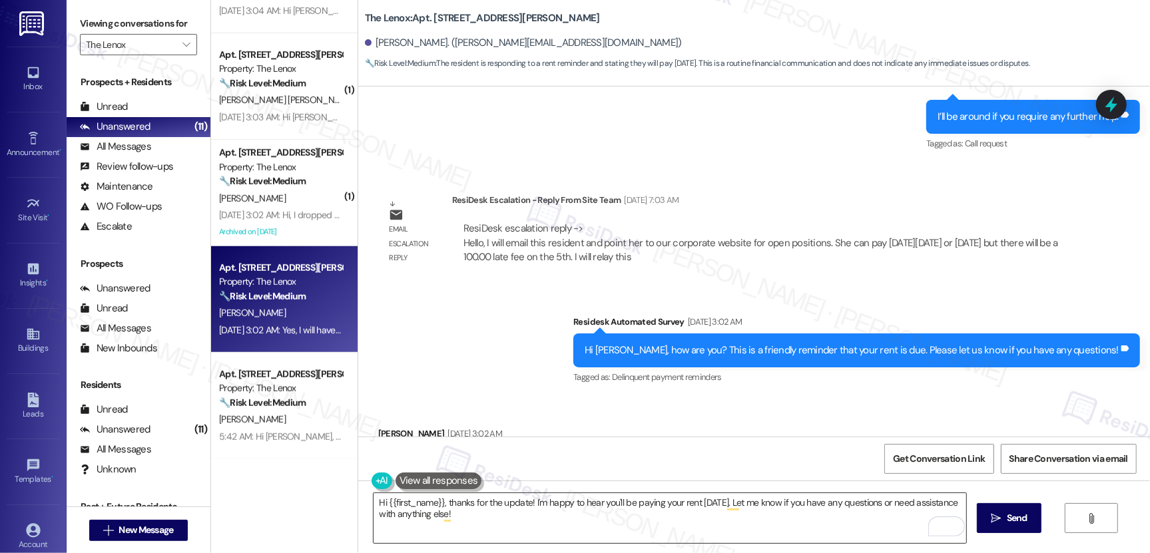
click at [409, 513] on textarea "Hi {{first_name}}, thanks for the update! I'm happy to hear you'll be paying yo…" at bounding box center [670, 518] width 593 height 50
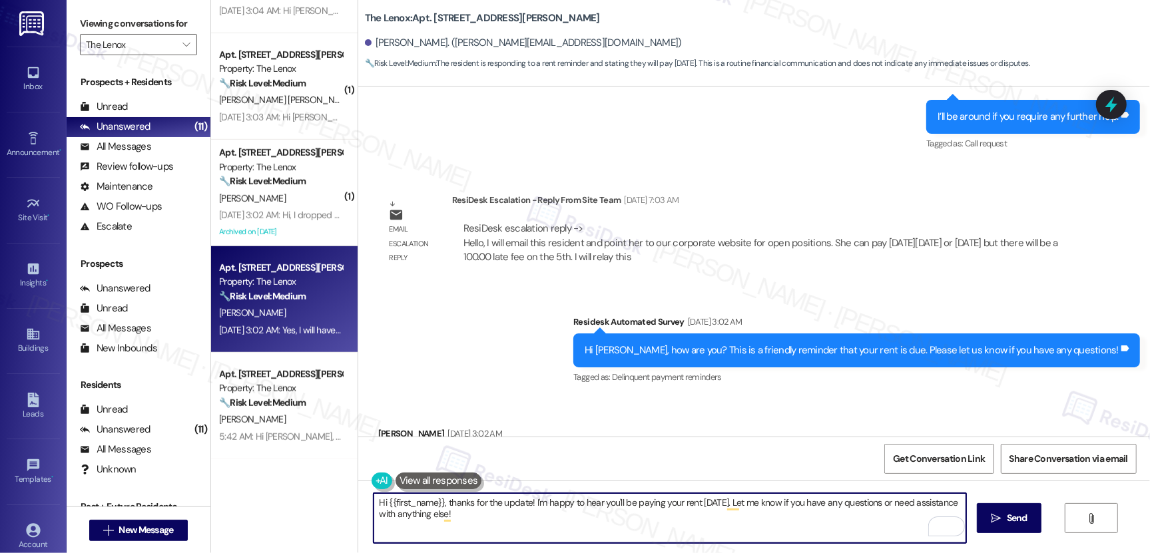
click at [409, 513] on textarea "Hi {{first_name}}, thanks for the update! I'm happy to hear you'll be paying yo…" at bounding box center [670, 518] width 593 height 50
paste textarea "Thank you, {{first_name}}, for your payment! If there's anything we can help yo…"
type textarea "Thank you, {{first_name}}, for your payment! If there's anything we can help yo…"
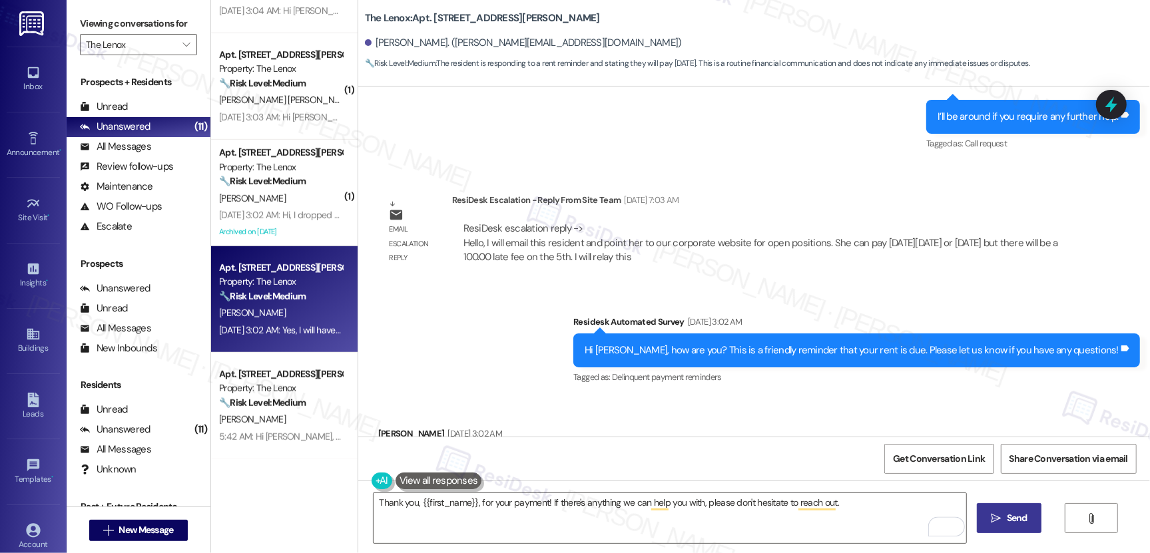
click at [1004, 519] on span "Send" at bounding box center [1017, 518] width 26 height 14
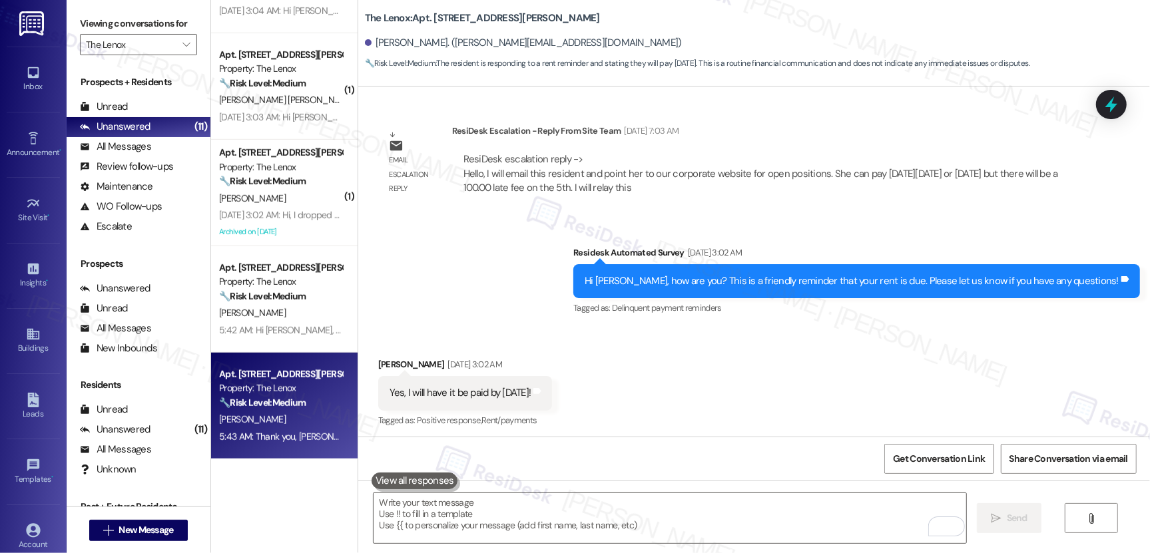
scroll to position [3931, 0]
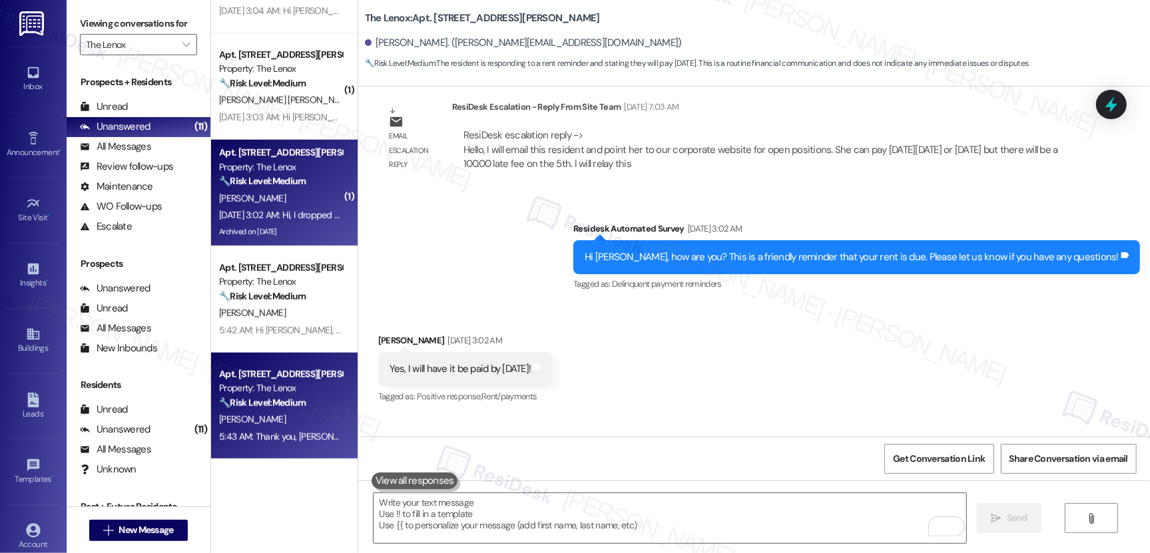
click at [278, 222] on div "[DATE] 3:02 AM: Hi, I dropped my rent check in an envelope [DATE] at the office…" at bounding box center [281, 215] width 126 height 17
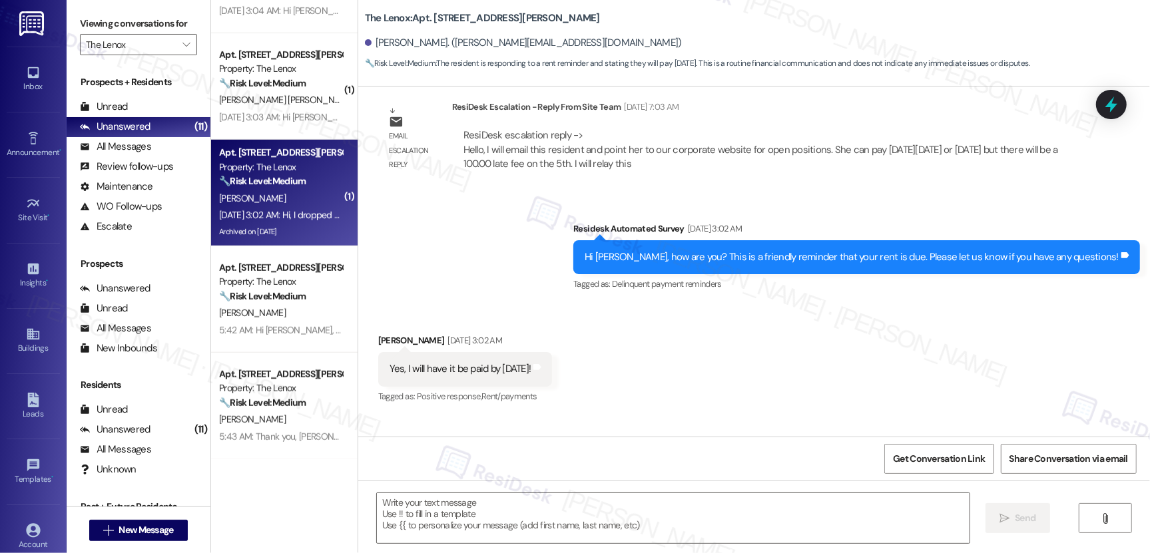
type textarea "Fetching suggested responses. Please feel free to read through the conversation…"
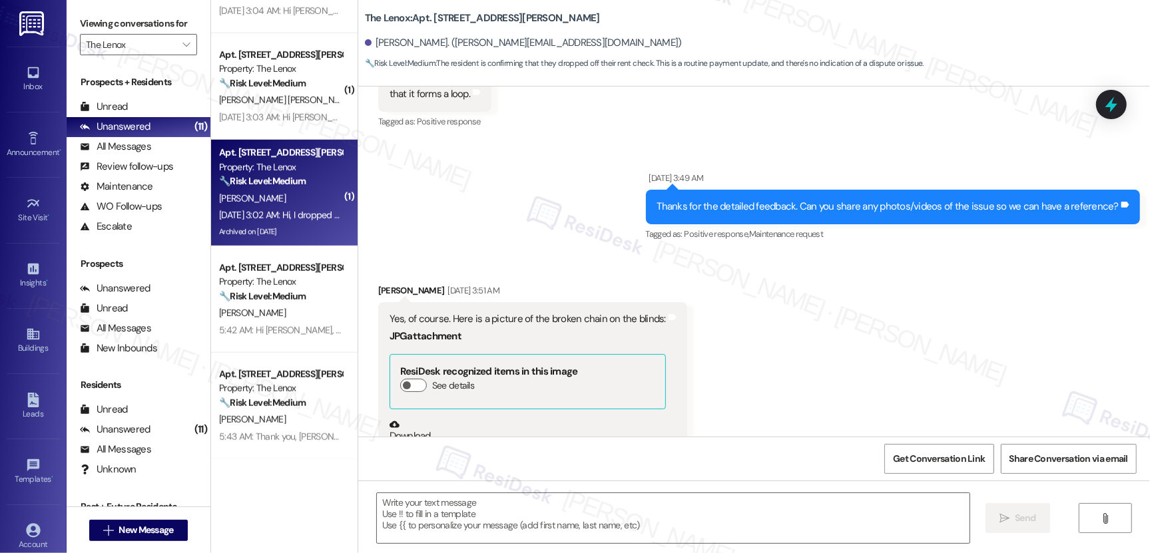
scroll to position [6579, 0]
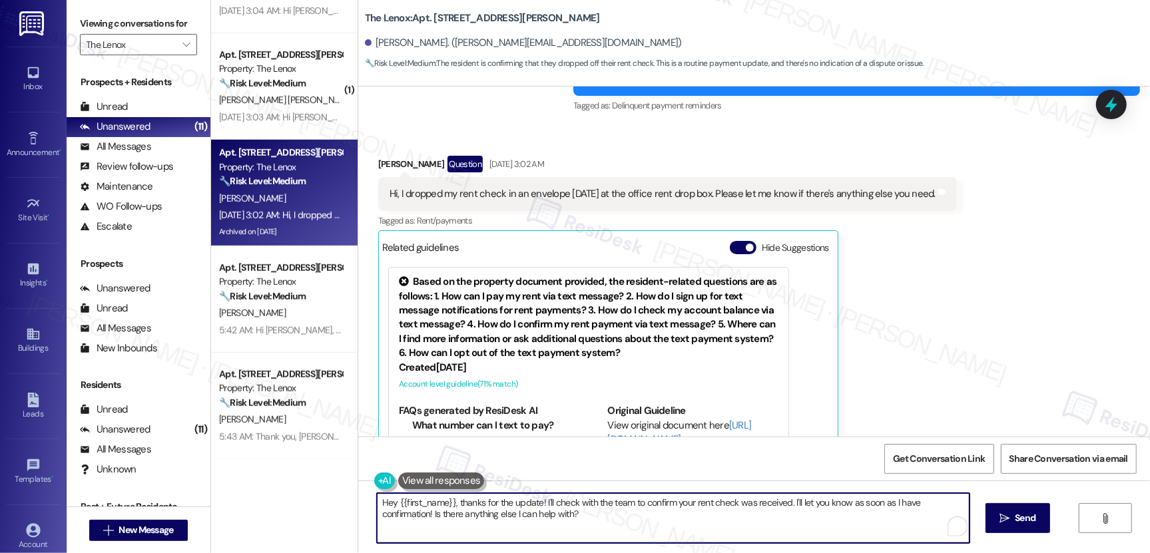
click at [479, 508] on textarea "Hey {{first_name}}, thanks for the update! I'll check with the team to confirm …" at bounding box center [673, 518] width 593 height 50
paste textarea "Thank you, {{first_name}}, for your payment! If there's anything we can help yo…"
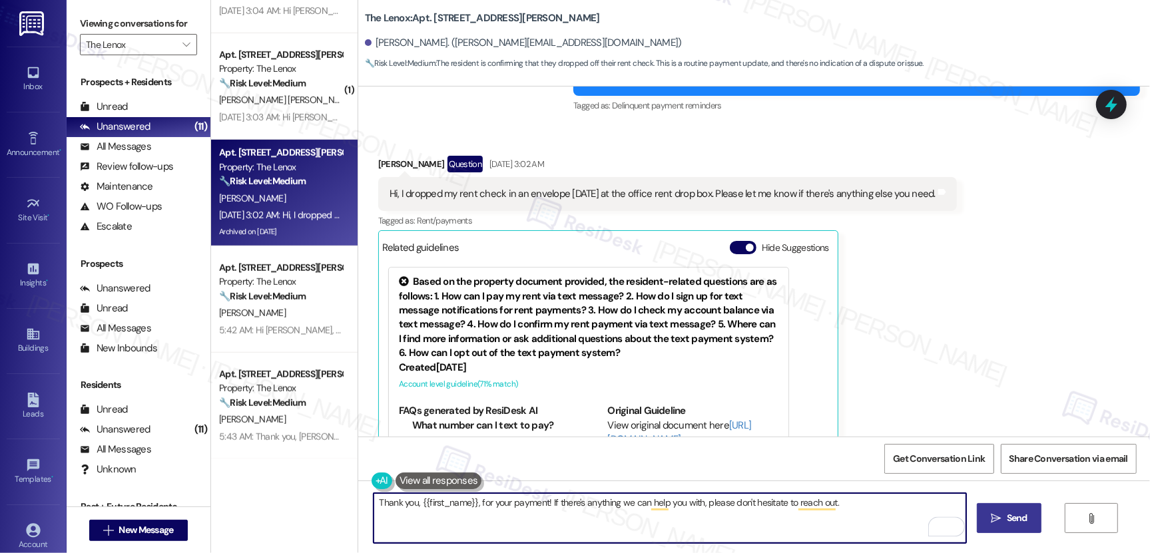
type textarea "Thank you, {{first_name}}, for your payment! If there's anything we can help yo…"
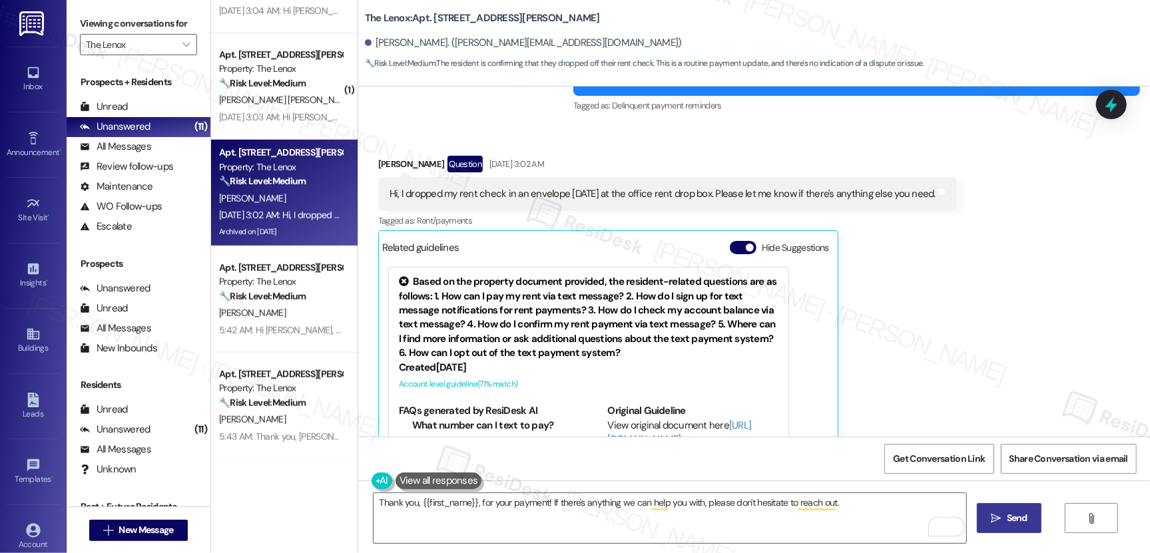
click at [1021, 525] on button " Send" at bounding box center [1009, 518] width 65 height 30
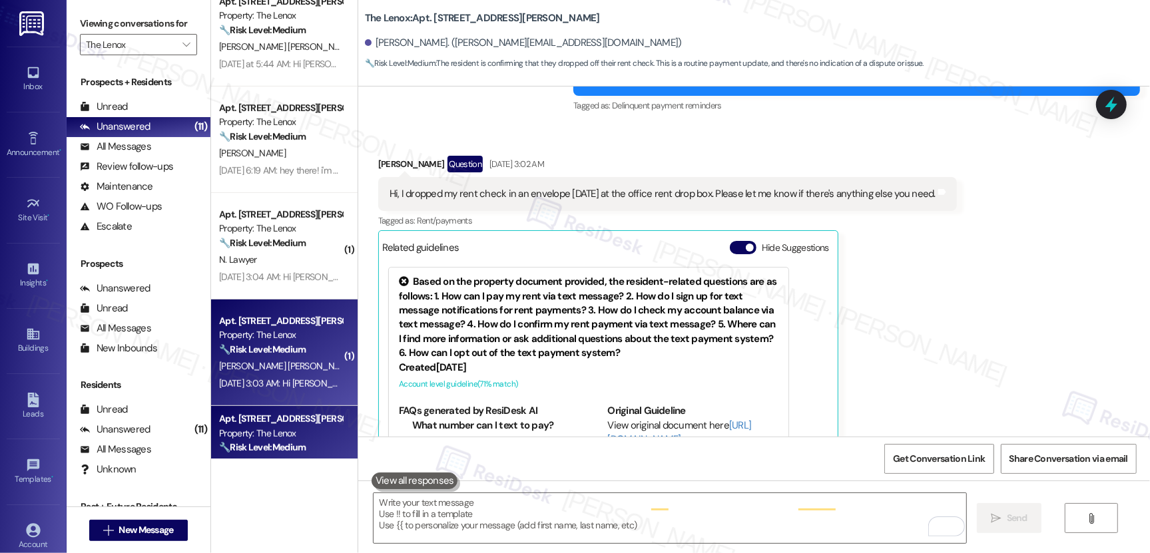
scroll to position [6578, 0]
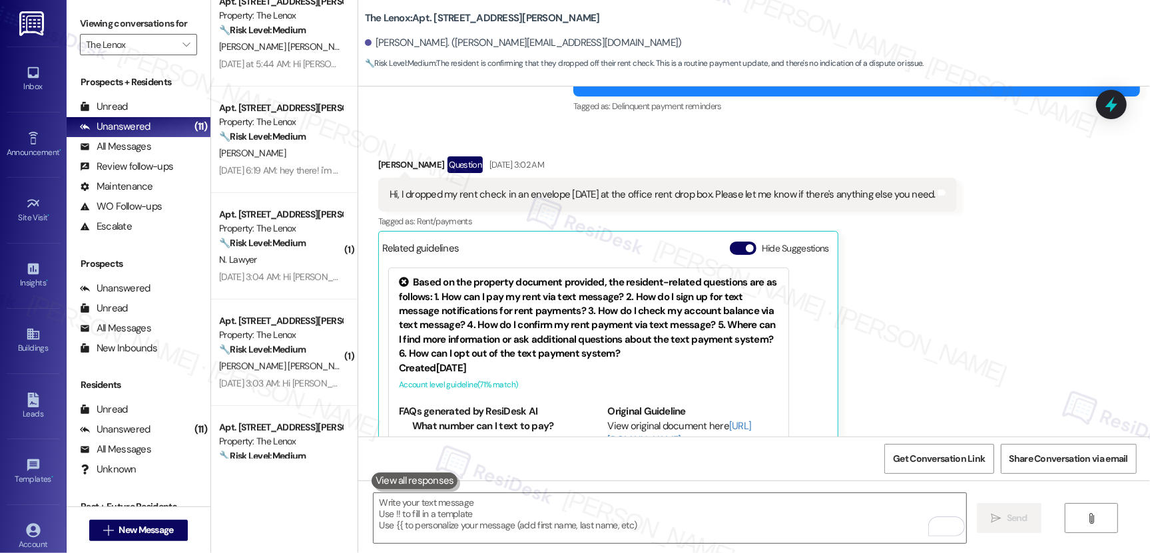
click at [358, 368] on span "L. [PERSON_NAME]" at bounding box center [395, 366] width 75 height 12
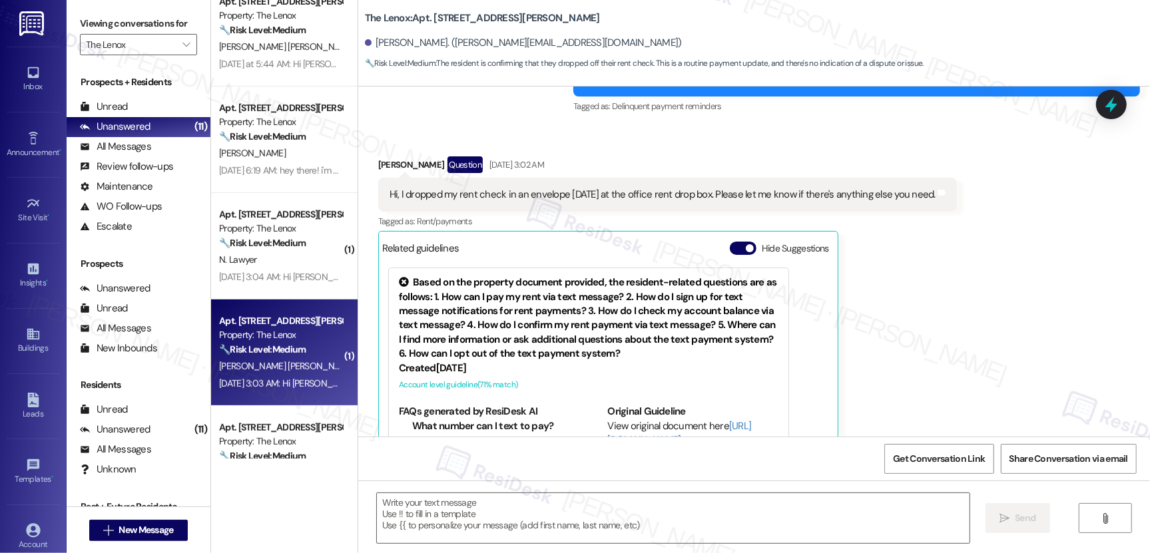
type textarea "Fetching suggested responses. Please feel free to read through the conversation…"
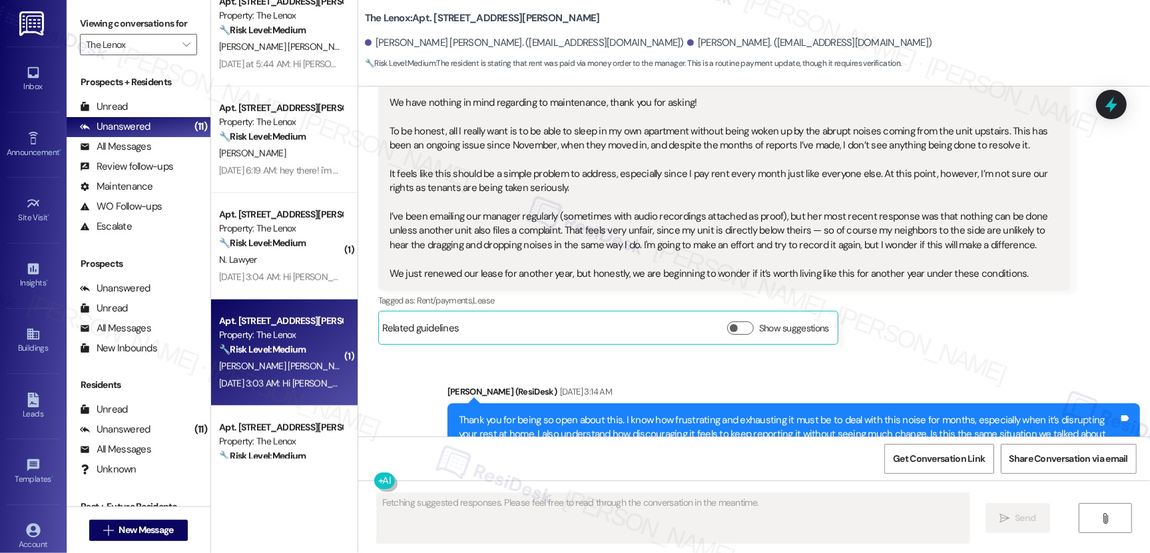
scroll to position [6439, 0]
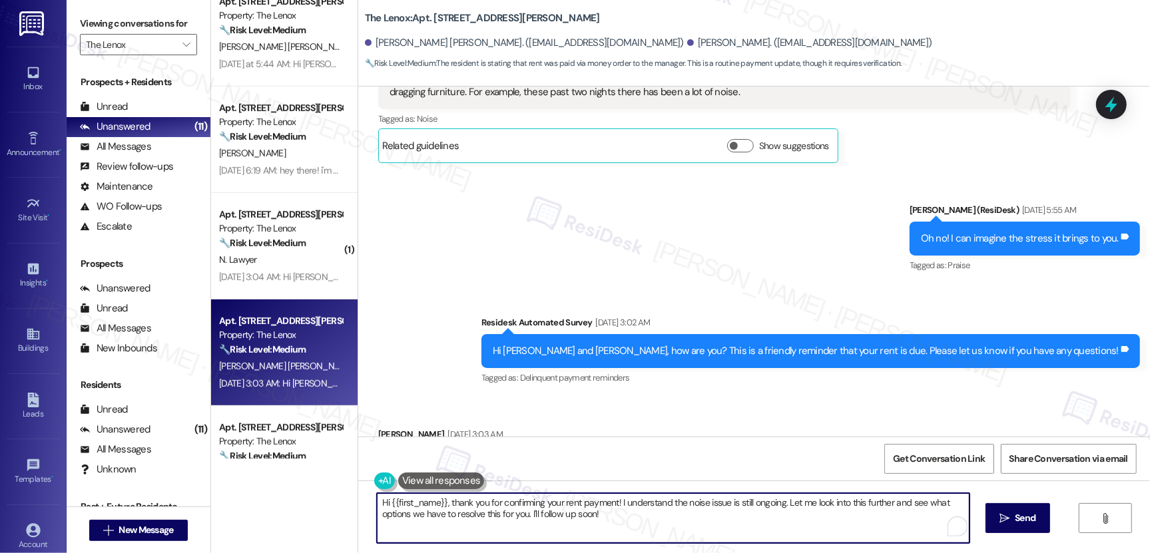
click at [460, 506] on textarea "Hi {{first_name}}, thank you for confirming your rent payment! I understand the…" at bounding box center [673, 518] width 593 height 50
paste textarea "Thank you, {{first_name}}, for your payment! If there's anything we can help yo…"
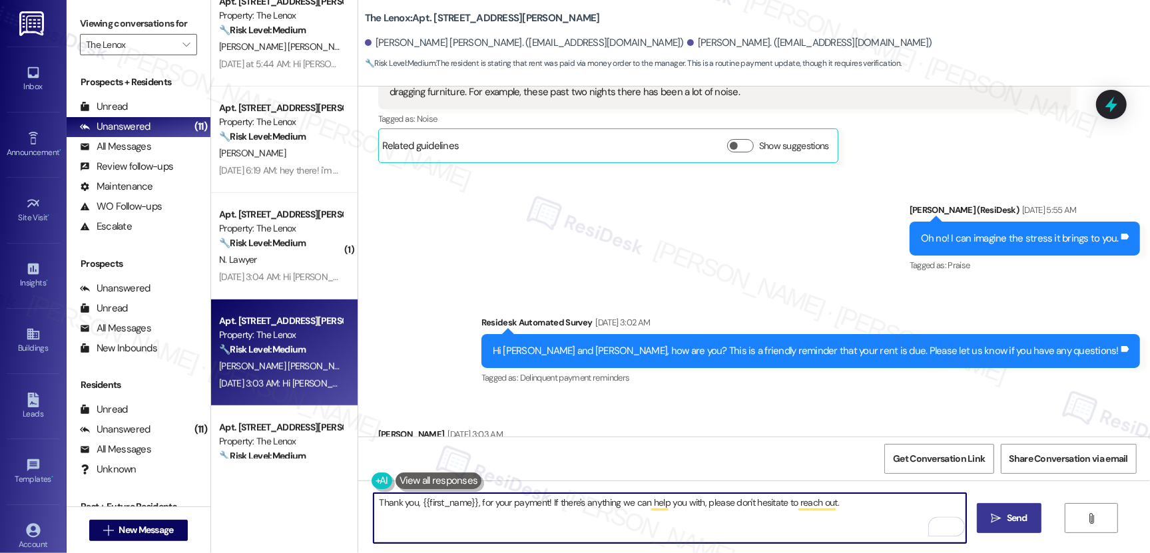
type textarea "Thank you, {{first_name}}, for your payment! If there's anything we can help yo…"
click at [1035, 515] on button " Send" at bounding box center [1009, 518] width 65 height 30
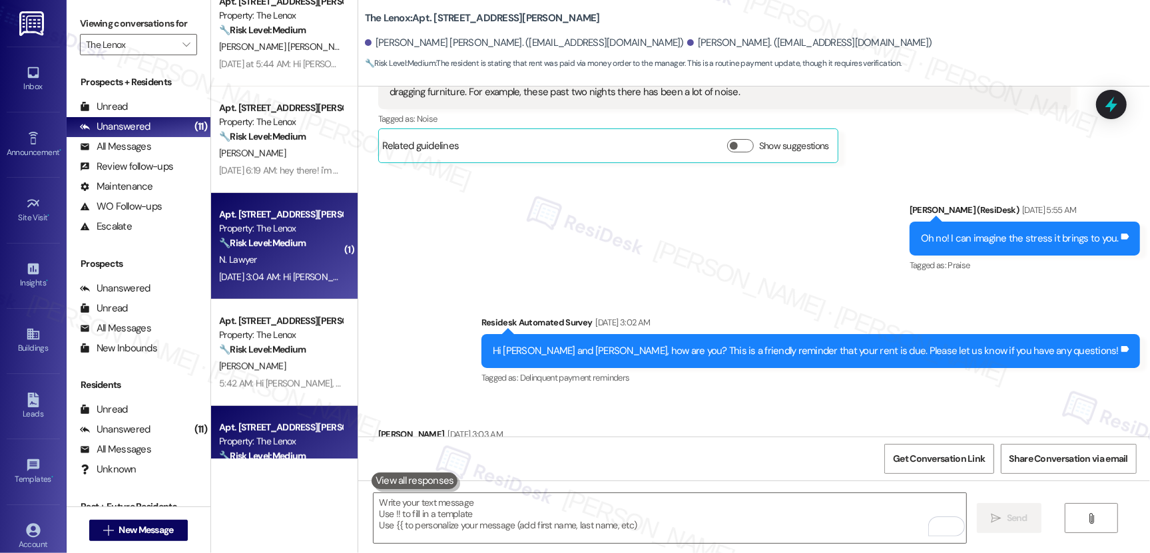
click at [284, 263] on div "N. Lawyer" at bounding box center [281, 260] width 126 height 17
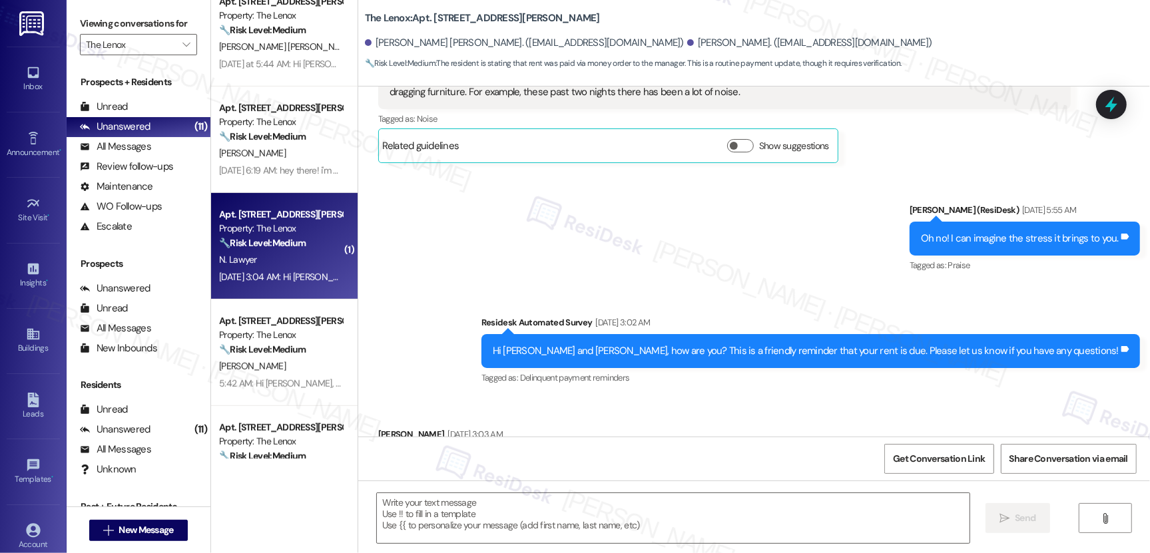
type textarea "Fetching suggested responses. Please feel free to read through the conversation…"
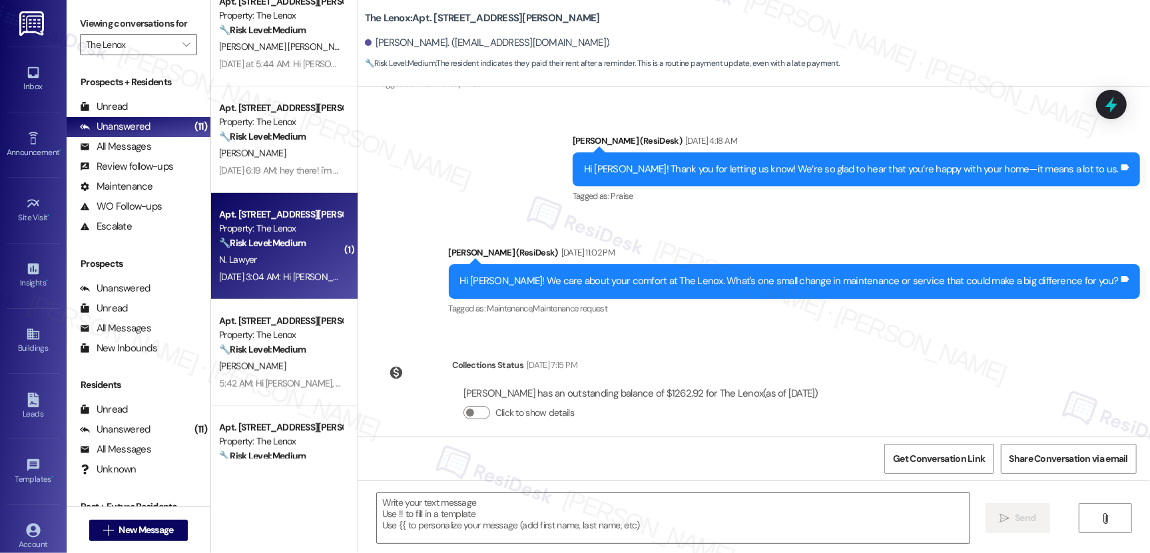
type textarea "Fetching suggested responses. Please feel free to read through the conversation…"
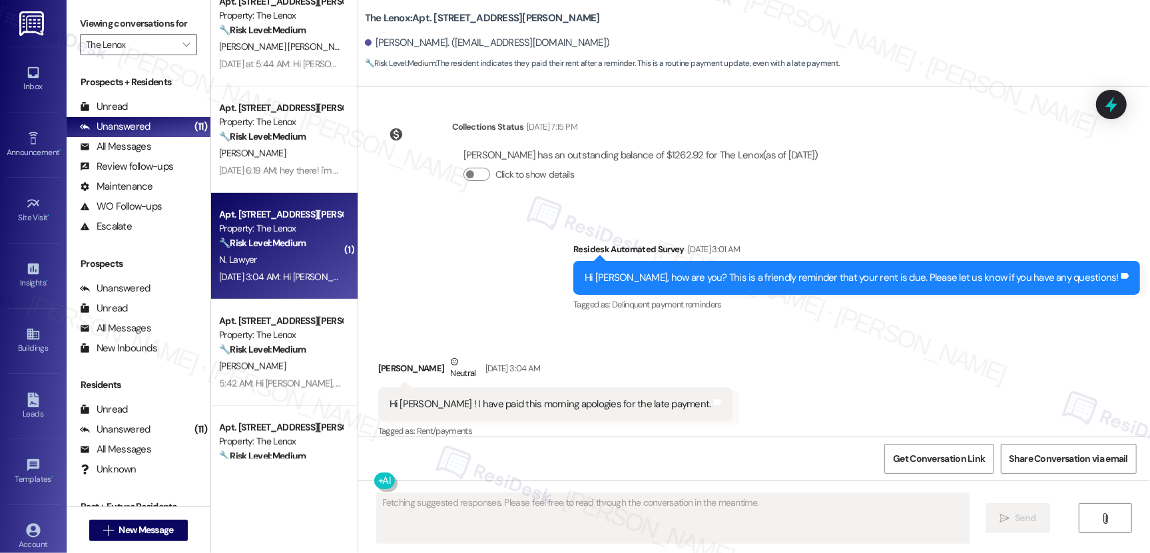
scroll to position [676, 0]
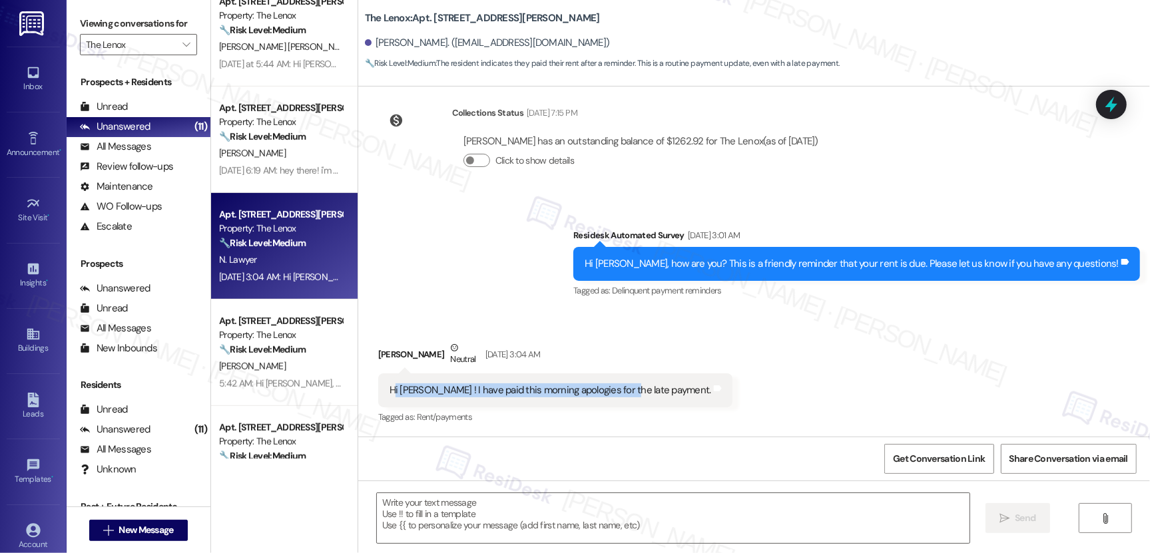
drag, startPoint x: 388, startPoint y: 388, endPoint x: 613, endPoint y: 394, distance: 225.1
click at [613, 394] on div "Hi [PERSON_NAME] ! I have paid this morning apologies for the late payment." at bounding box center [551, 391] width 322 height 14
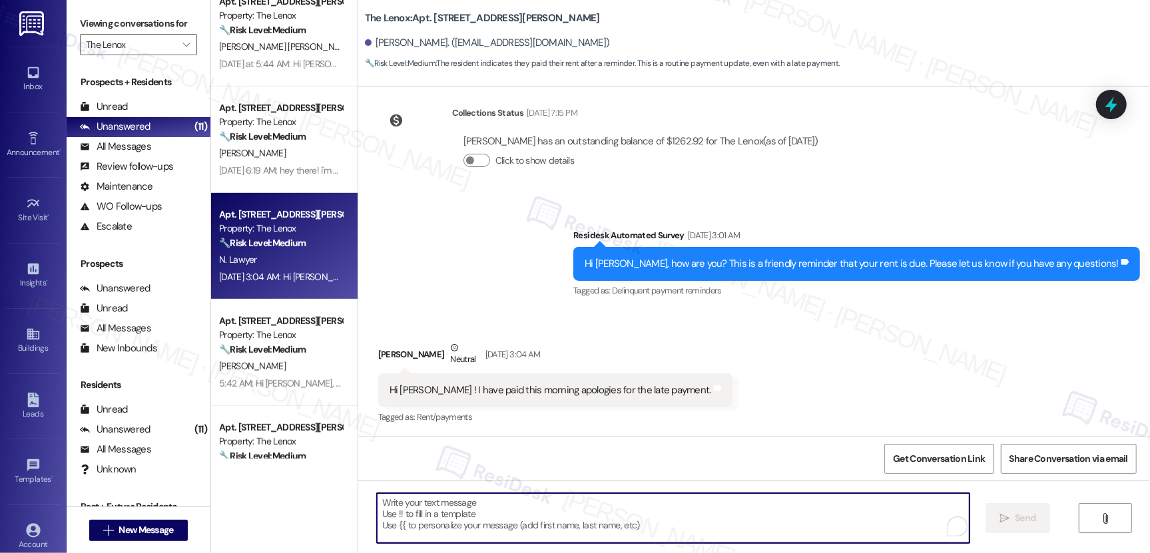
click at [483, 531] on textarea "To enrich screen reader interactions, please activate Accessibility in Grammarl…" at bounding box center [673, 518] width 593 height 50
paste textarea "Thank you, {{first_name}}, for your payment! If there's anything we can help yo…"
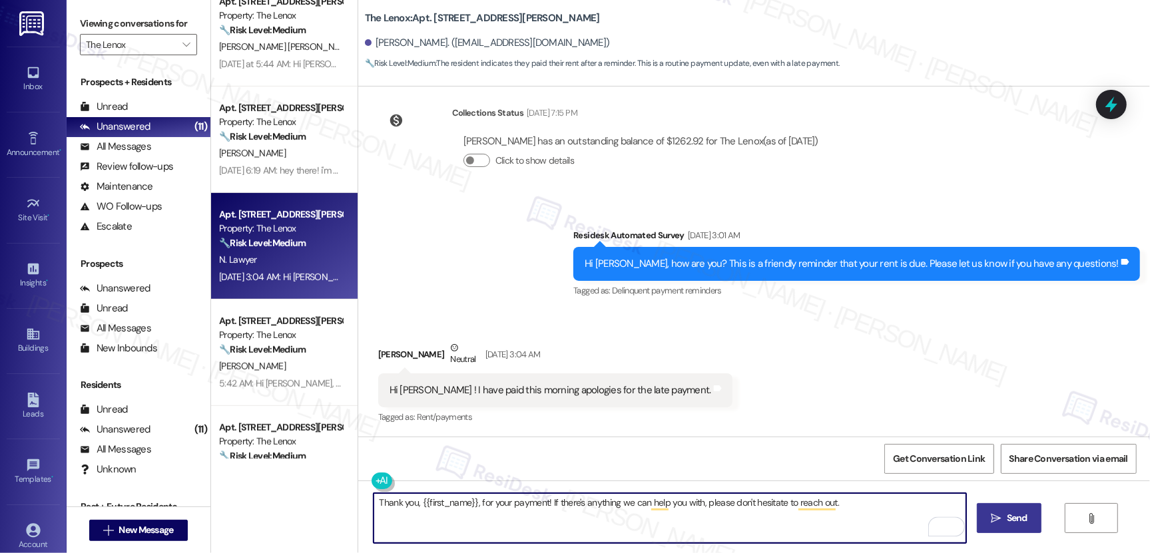
type textarea "Thank you, {{first_name}}, for your payment! If there's anything we can help yo…"
click at [1015, 517] on span "Send" at bounding box center [1017, 518] width 21 height 14
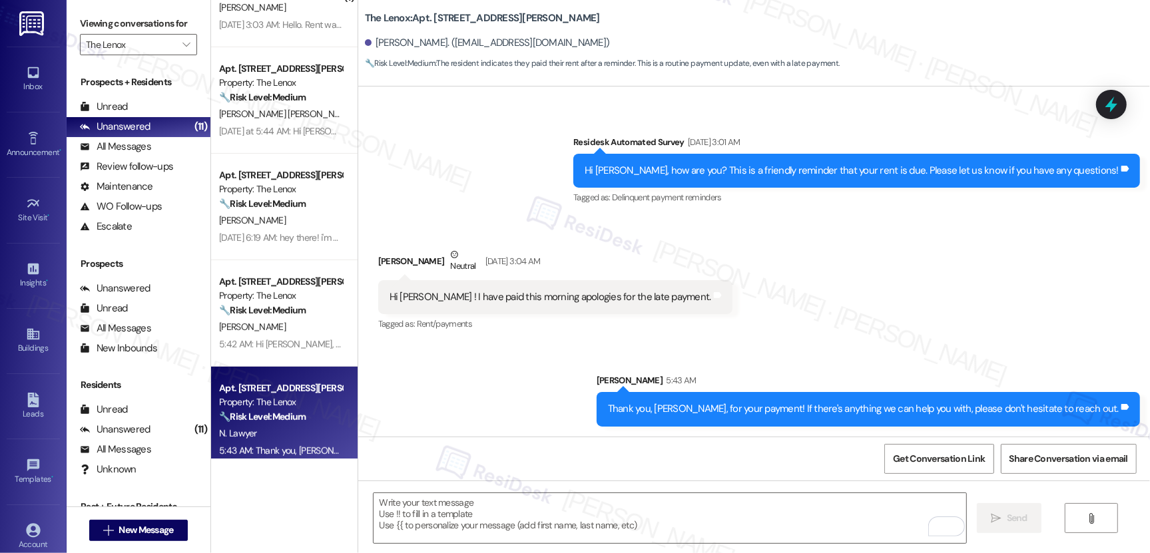
scroll to position [374, 0]
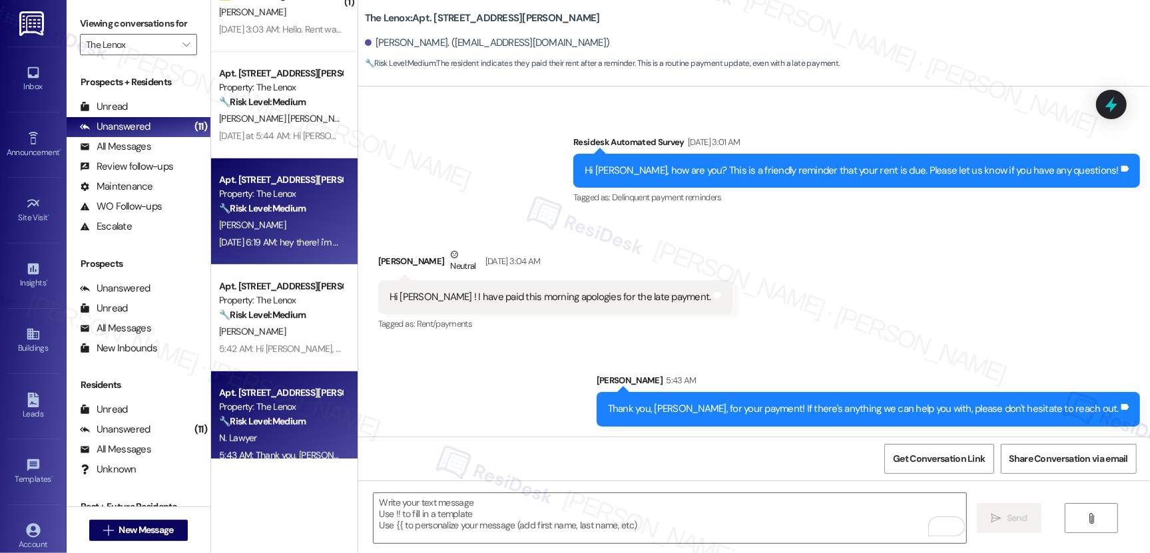
click at [270, 249] on div "[DATE] 6:19 AM: hey there! i'm well! my online banking was being weird the last…" at bounding box center [281, 242] width 126 height 17
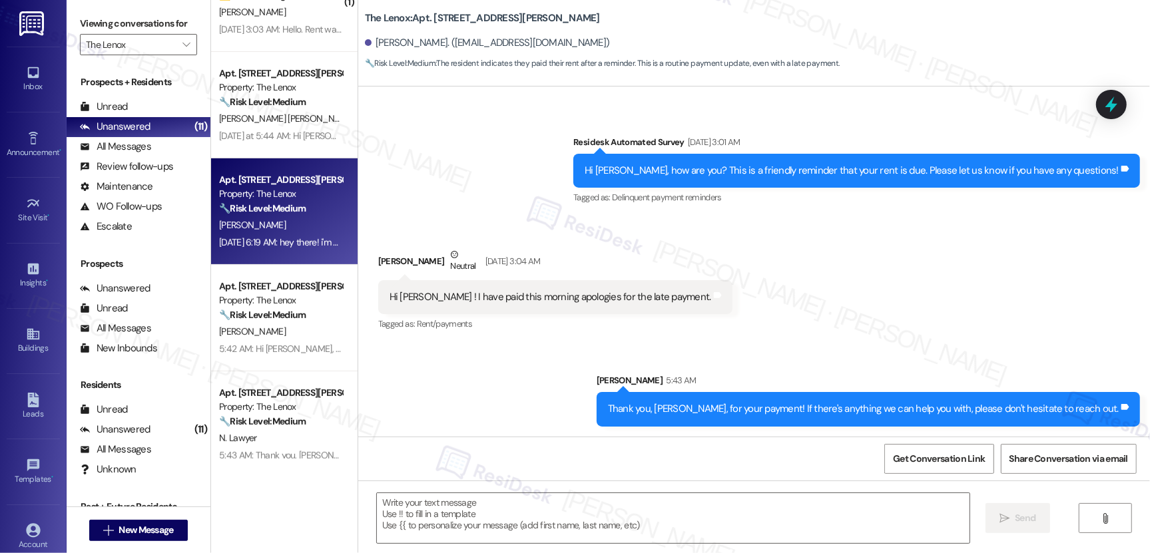
type textarea "Fetching suggested responses. Please feel free to read through the conversation…"
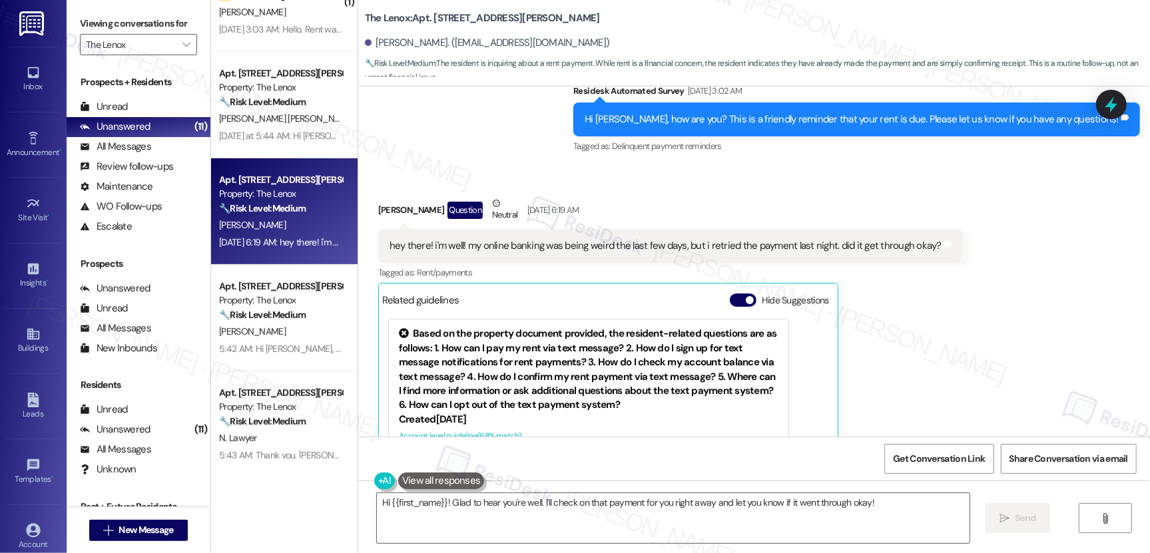
scroll to position [1495, 0]
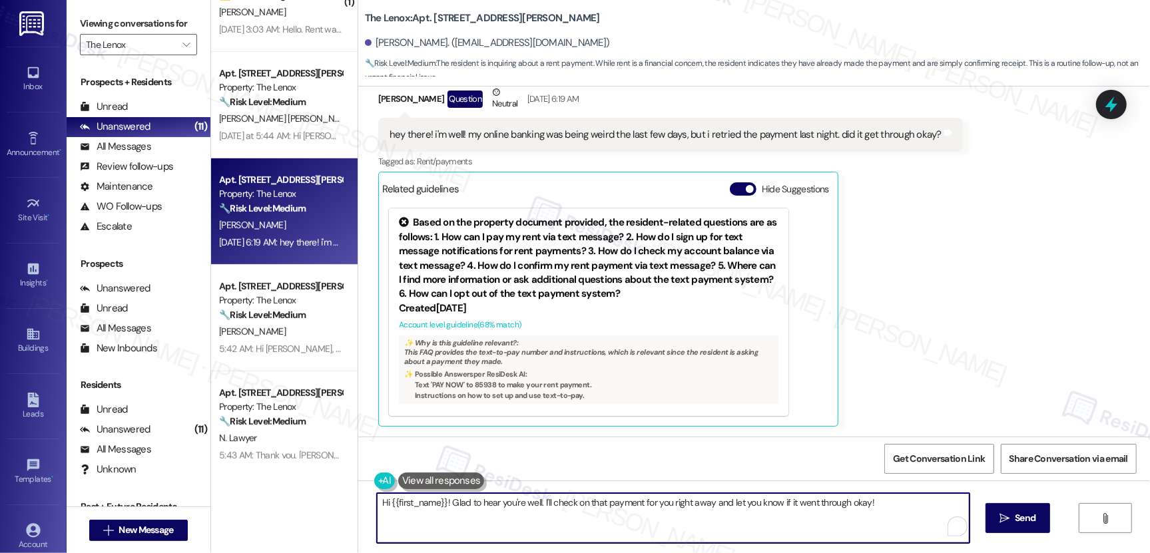
click at [589, 503] on textarea "Hi {{first_name}}! Glad to hear you're well. I'll check on that payment for you…" at bounding box center [673, 518] width 593 height 50
paste textarea "Thank you, {{first_name}}, for your payment! If there's anything we can help yo…"
type textarea "Thank you, {{first_name}}, for your payment! If there's anything we can help yo…"
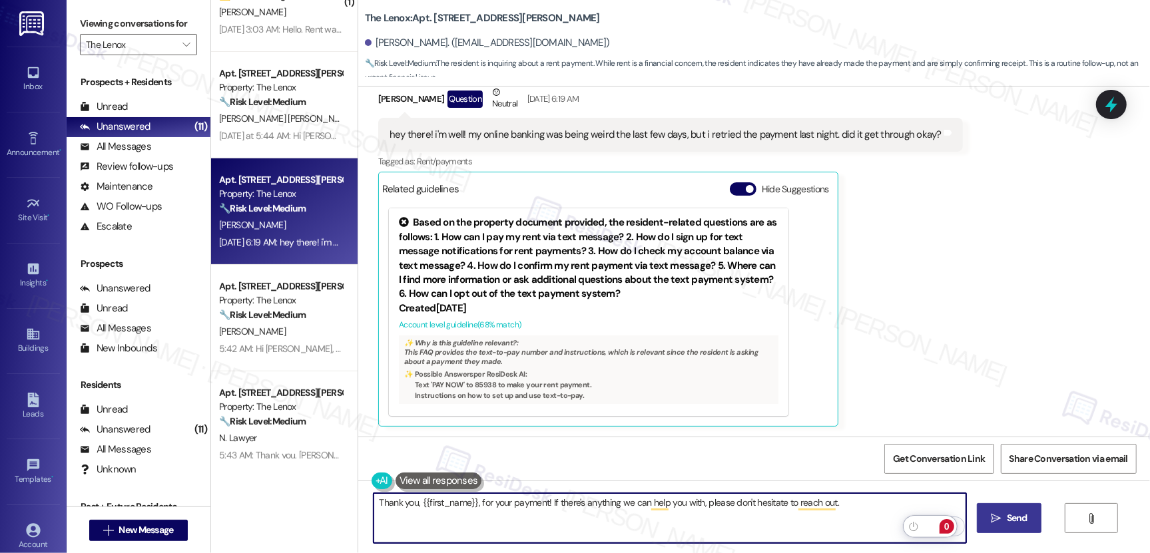
click at [1011, 521] on span "Send" at bounding box center [1017, 518] width 21 height 14
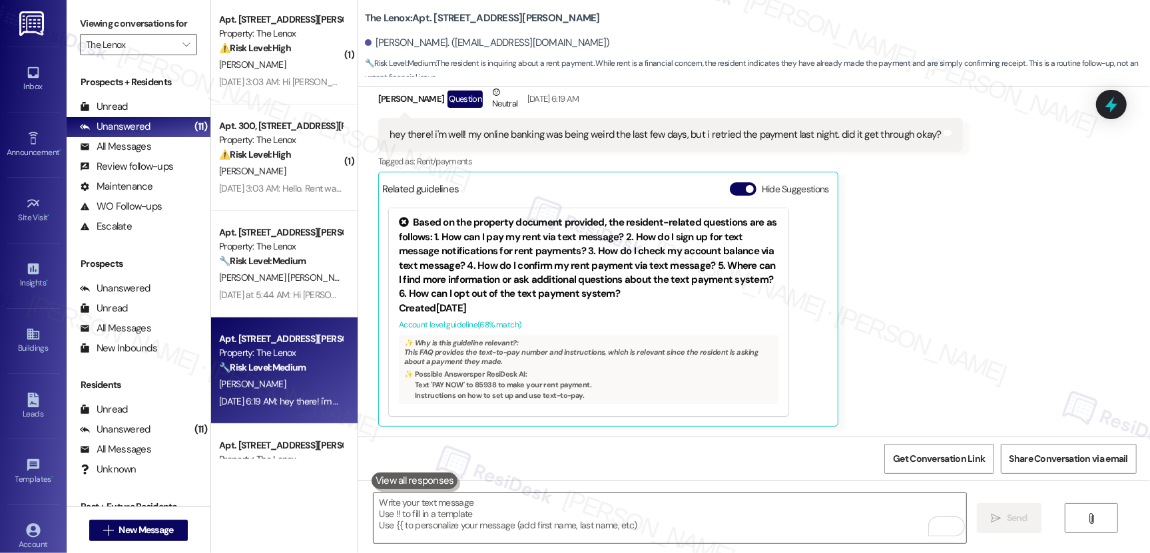
scroll to position [1494, 0]
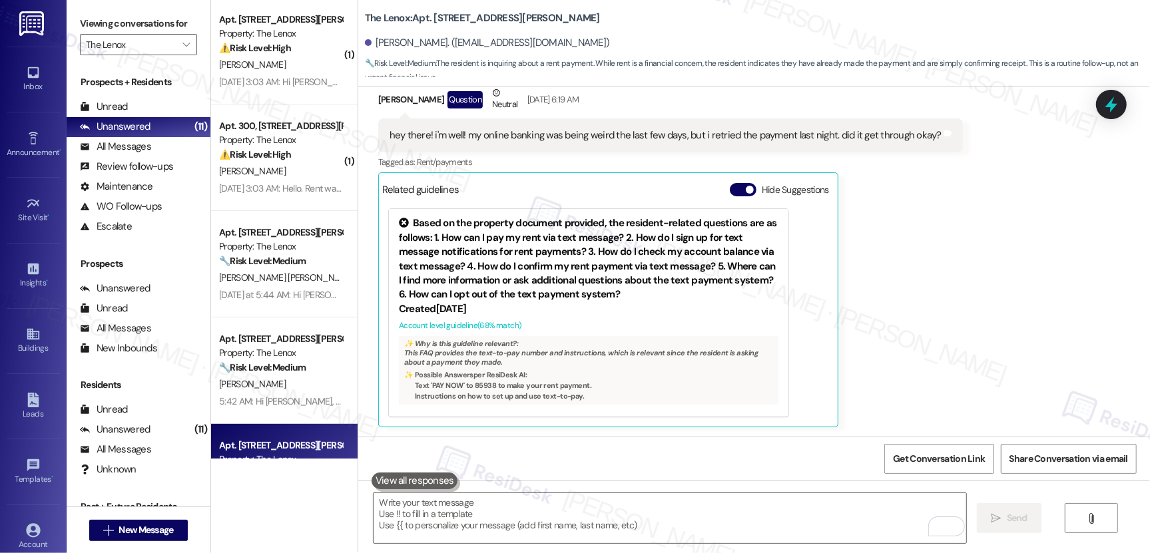
click at [358, 275] on span "[PERSON_NAME]" at bounding box center [391, 278] width 67 height 12
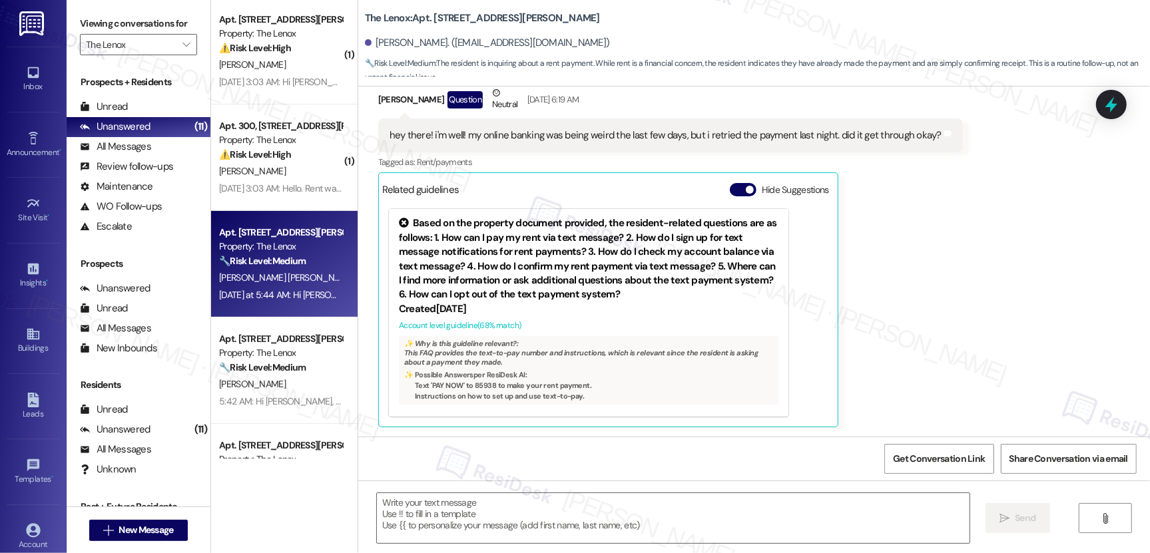
type textarea "Fetching suggested responses. Please feel free to read through the conversation…"
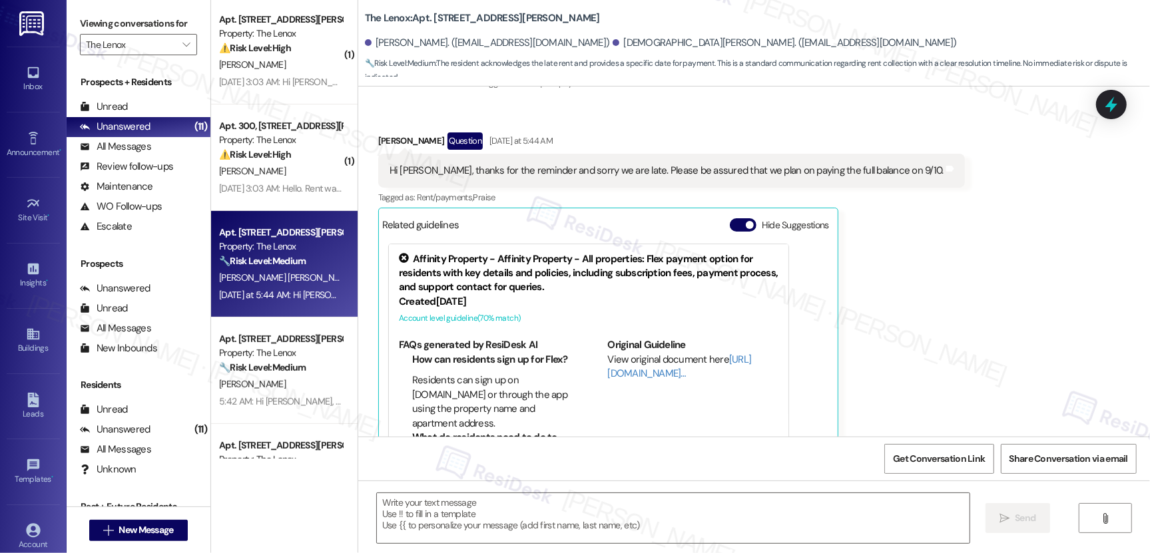
scroll to position [1488, 0]
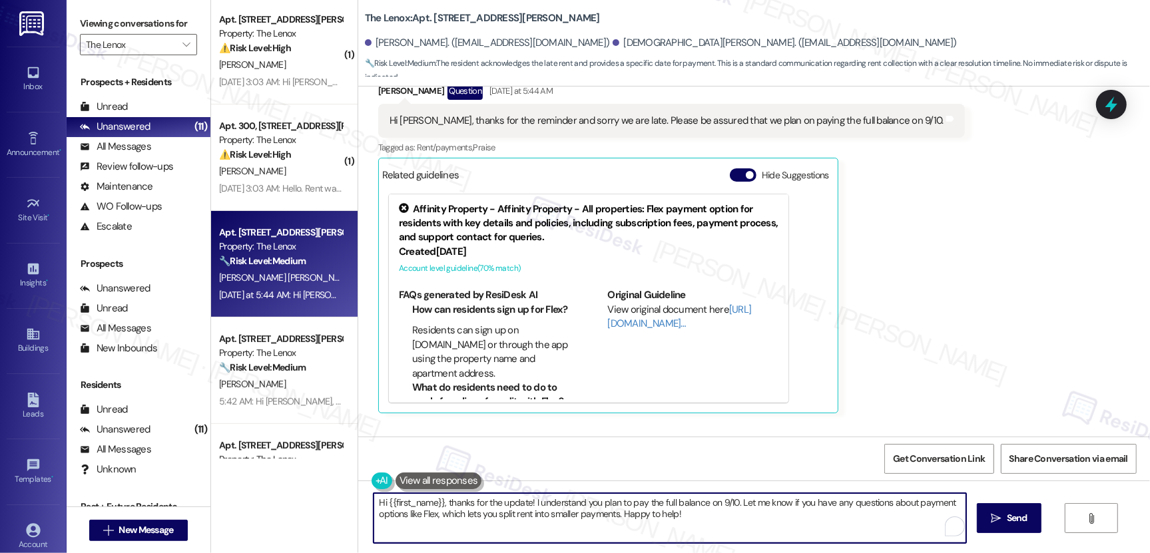
drag, startPoint x: 463, startPoint y: 503, endPoint x: 675, endPoint y: 509, distance: 211.8
click at [675, 509] on textarea "Hi {{first_name}}, thanks for the update! I understand you plan to pay the full…" at bounding box center [670, 518] width 593 height 50
click at [722, 516] on textarea "Hi {{first_name}}, thanks for the update! I understand you plan to pay the full…" at bounding box center [670, 518] width 593 height 50
drag, startPoint x: 732, startPoint y: 503, endPoint x: 735, endPoint y: 512, distance: 9.9
click at [735, 512] on textarea "Hi {{first_name}}, thanks for the update! I understand you plan to pay the full…" at bounding box center [670, 518] width 593 height 50
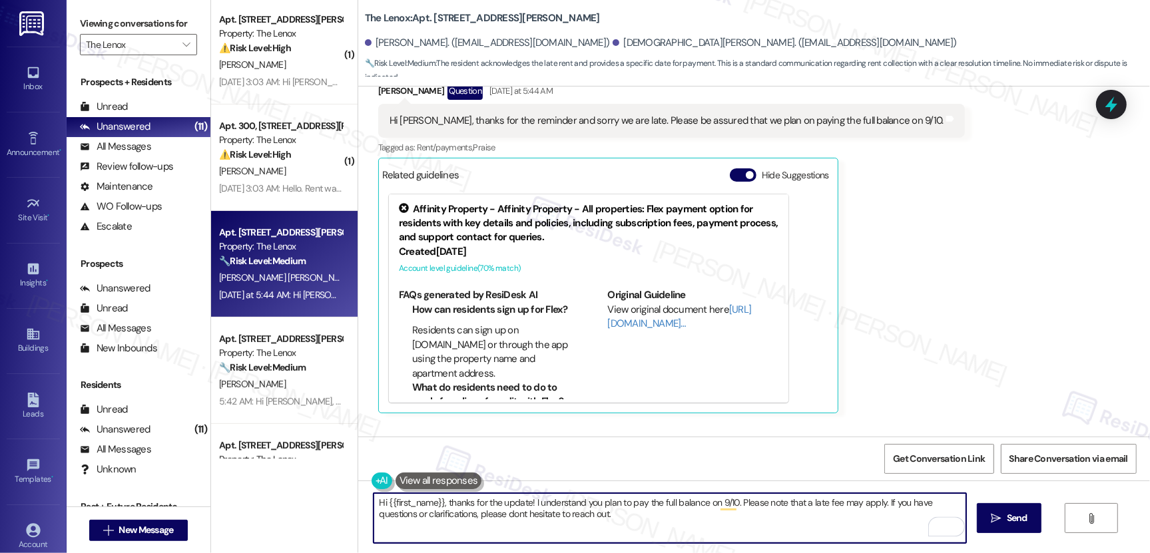
click at [476, 513] on textarea "Hi {{first_name}}, thanks for the update! I understand you plan to pay the full…" at bounding box center [670, 518] width 593 height 50
click at [378, 104] on div "[PERSON_NAME] Question [DATE] at 5:44 AM" at bounding box center [671, 93] width 587 height 21
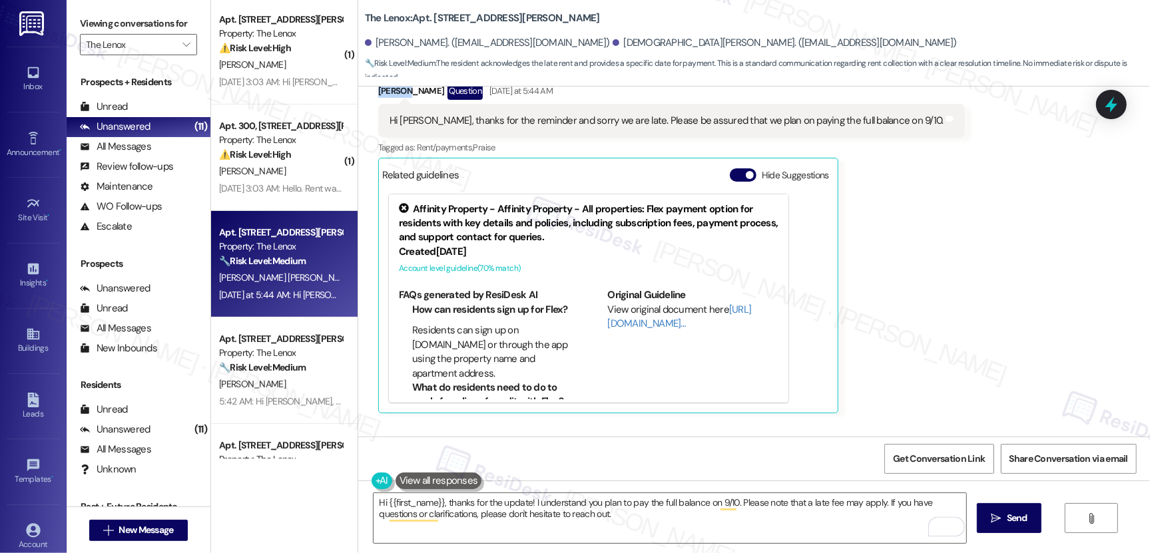
click at [378, 104] on div "[PERSON_NAME] Question [DATE] at 5:44 AM" at bounding box center [671, 93] width 587 height 21
copy div "[PERSON_NAME]"
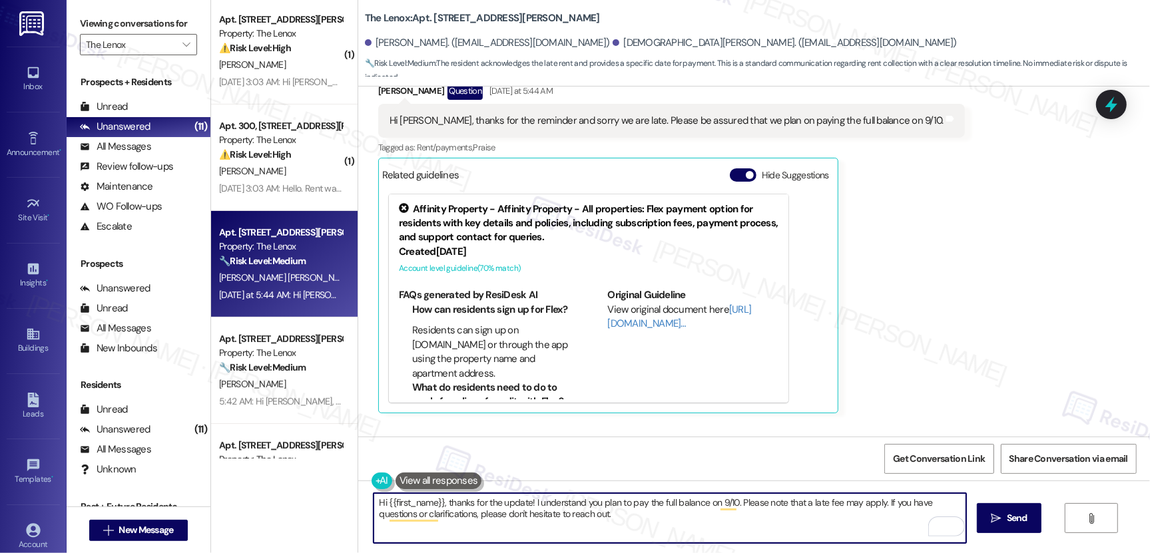
drag, startPoint x: 381, startPoint y: 503, endPoint x: 437, endPoint y: 503, distance: 55.9
click at [437, 503] on textarea "Hi {{first_name}}, thanks for the update! I understand you plan to pay the full…" at bounding box center [670, 518] width 593 height 50
paste textarea "[PERSON_NAME]"
click at [443, 517] on textarea "Hi [PERSON_NAME], thanks for the update! I understand you plan to pay the full …" at bounding box center [670, 518] width 593 height 50
click at [591, 521] on textarea "Hi [PERSON_NAME], thanks for the update! I understand you plan to pay the full …" at bounding box center [670, 518] width 593 height 50
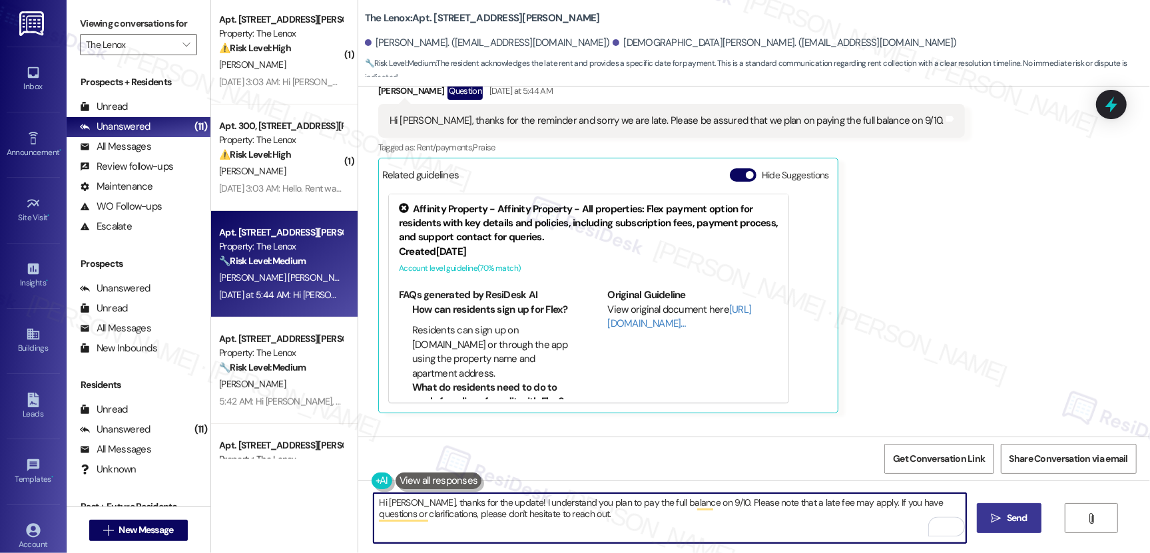
type textarea "Hi [PERSON_NAME], thanks for the update! I understand you plan to pay the full …"
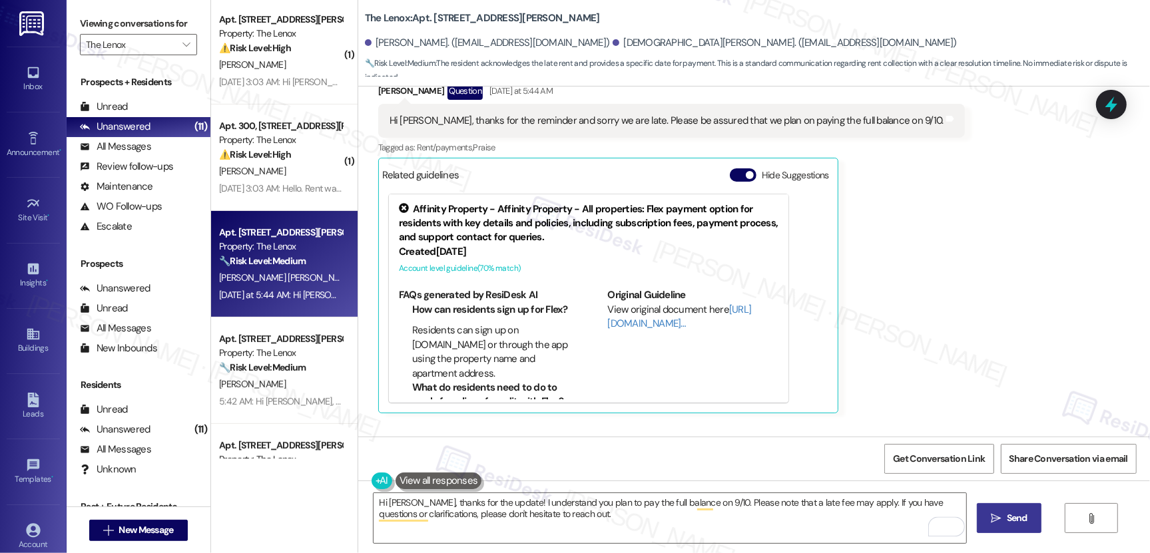
click at [1021, 526] on button " Send" at bounding box center [1009, 518] width 65 height 30
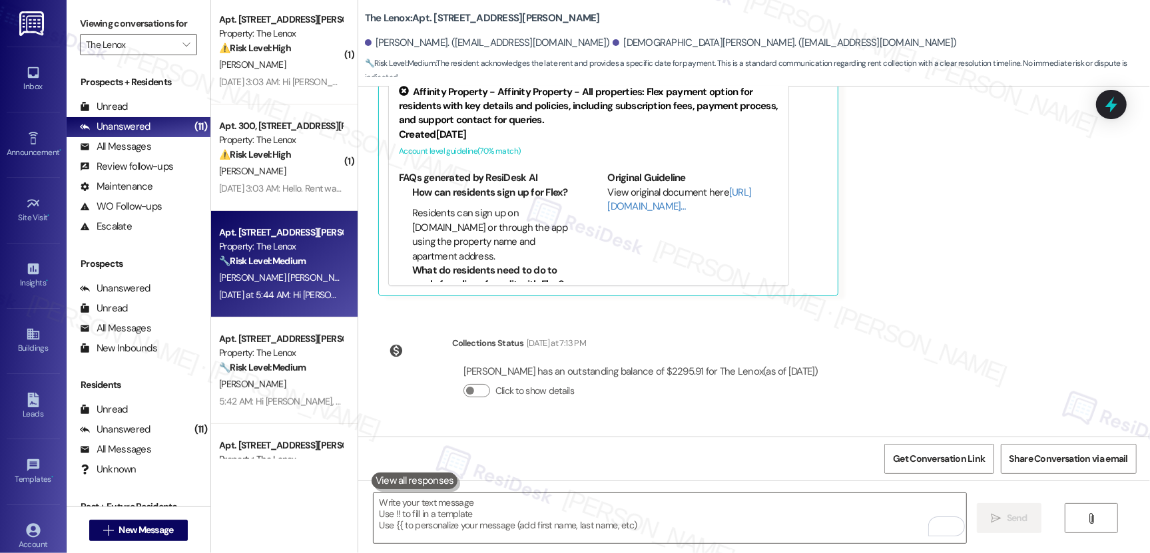
scroll to position [1718, 0]
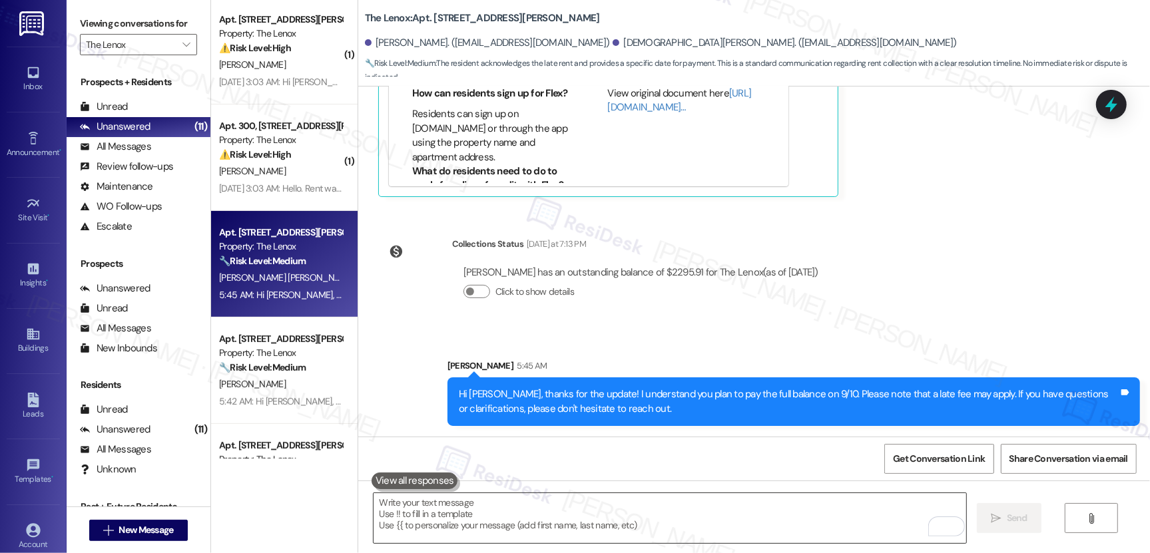
click at [611, 515] on textarea "To enrich screen reader interactions, please activate Accessibility in Grammarl…" at bounding box center [670, 518] width 593 height 50
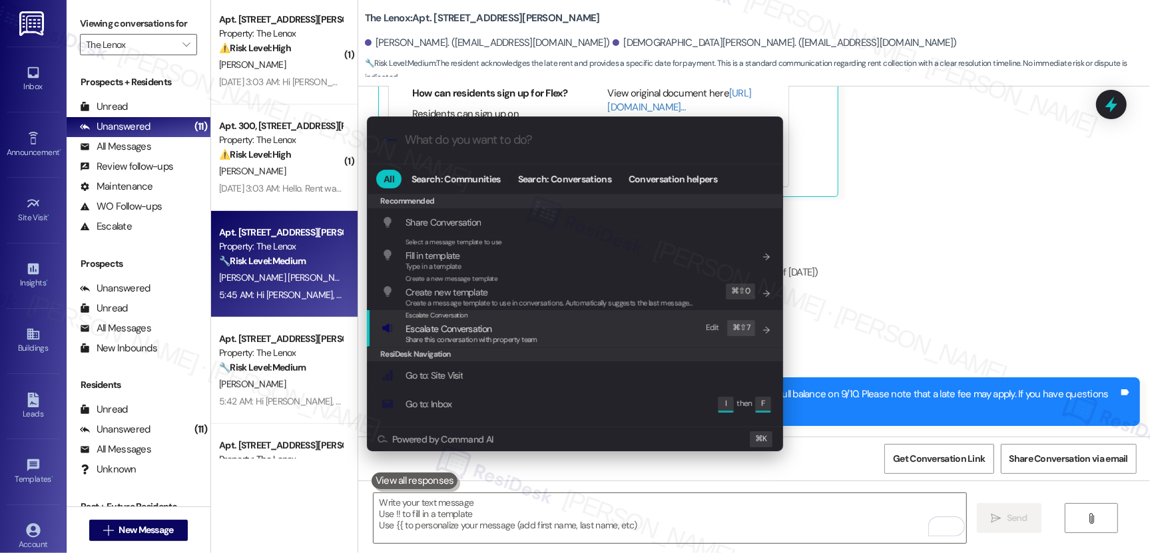
click at [477, 338] on span "Share this conversation with property team" at bounding box center [472, 339] width 132 height 9
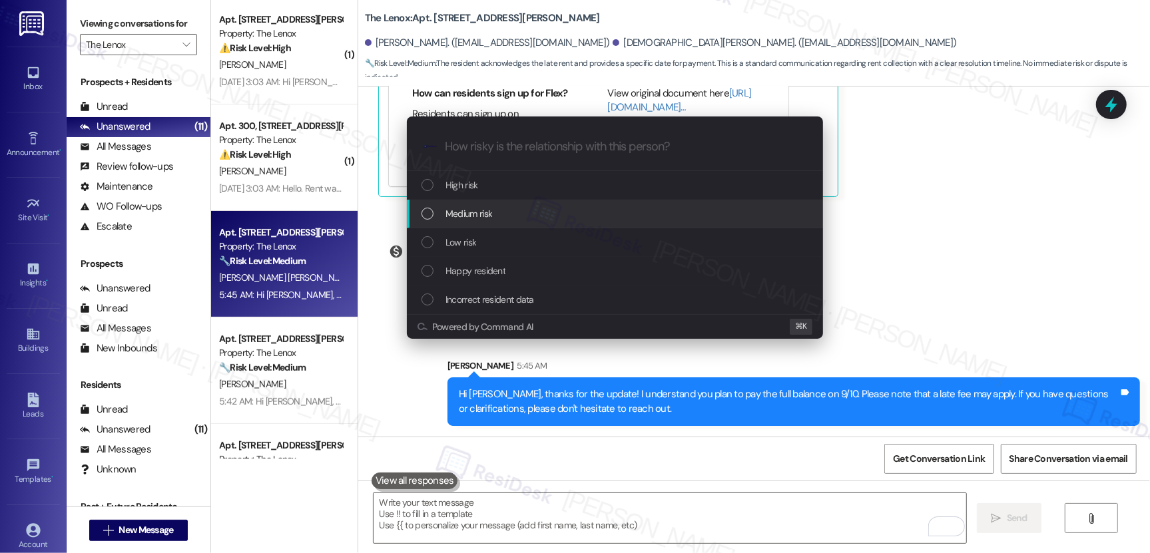
click at [474, 209] on span "Medium risk" at bounding box center [468, 213] width 47 height 15
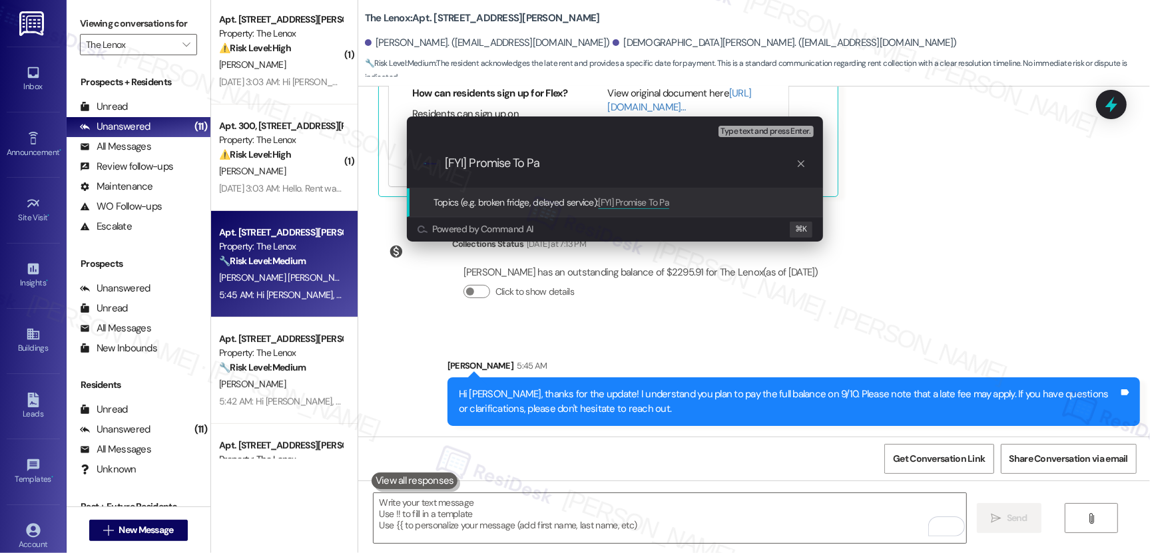
type input "[FYI] Promise To Pay"
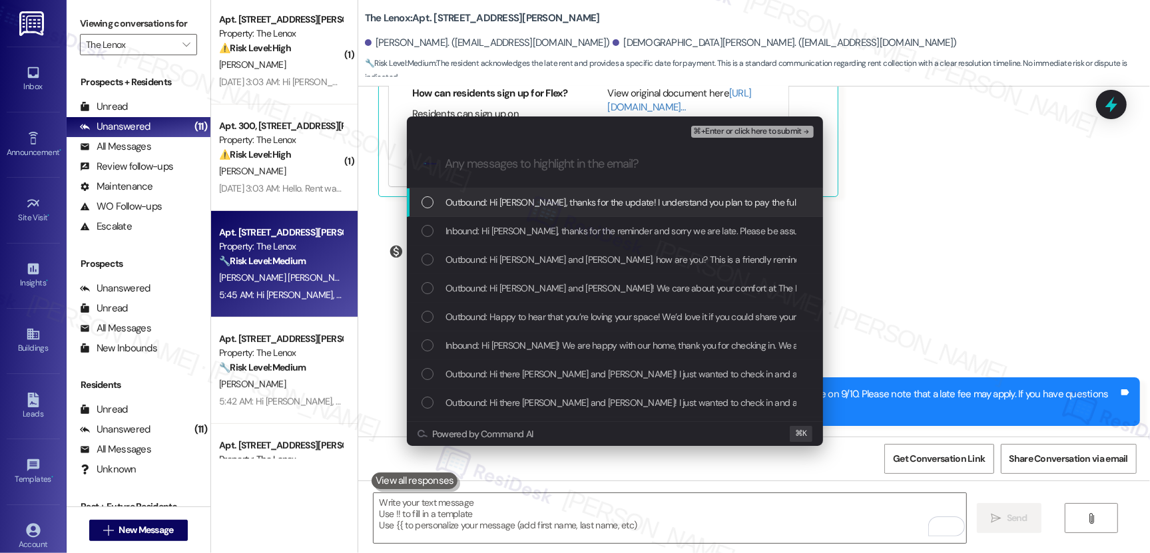
click at [527, 195] on span "Outbound: Hi [PERSON_NAME], thanks for the update! I understand you plan to pay…" at bounding box center [866, 202] width 842 height 15
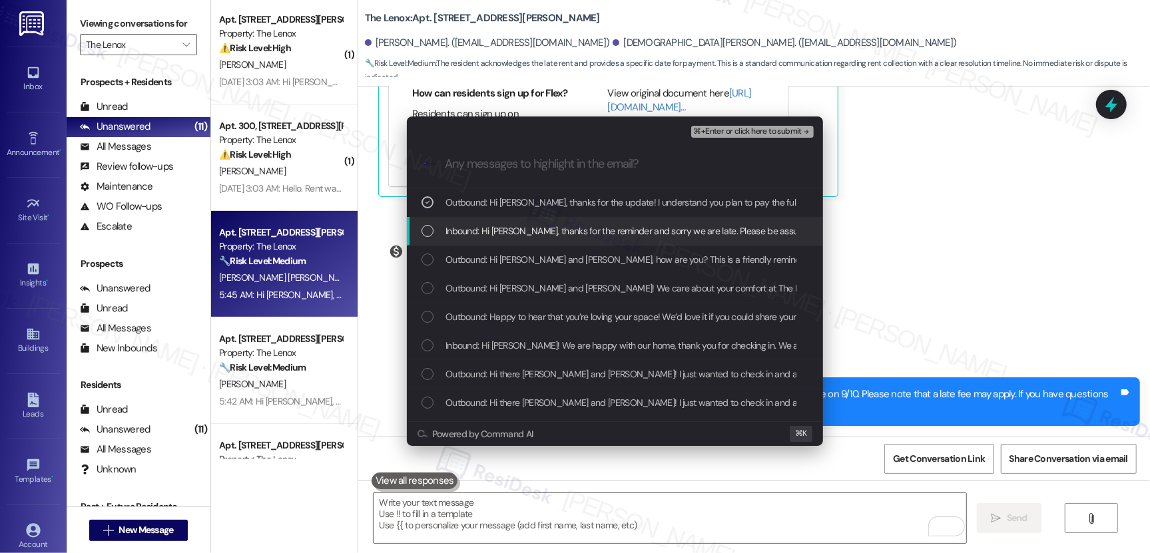
click at [540, 227] on span "Inbound: Hi [PERSON_NAME], thanks for the reminder and sorry we are late. Pleas…" at bounding box center [719, 231] width 549 height 15
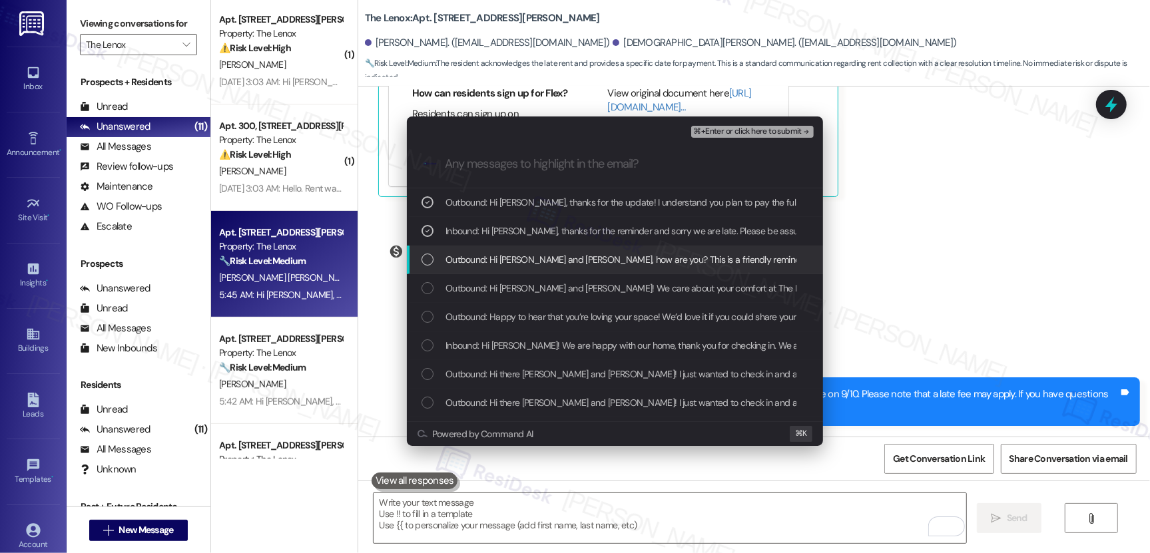
click at [601, 267] on div "Outbound: Hi [PERSON_NAME] and [PERSON_NAME], how are you? This is a friendly r…" at bounding box center [615, 260] width 416 height 29
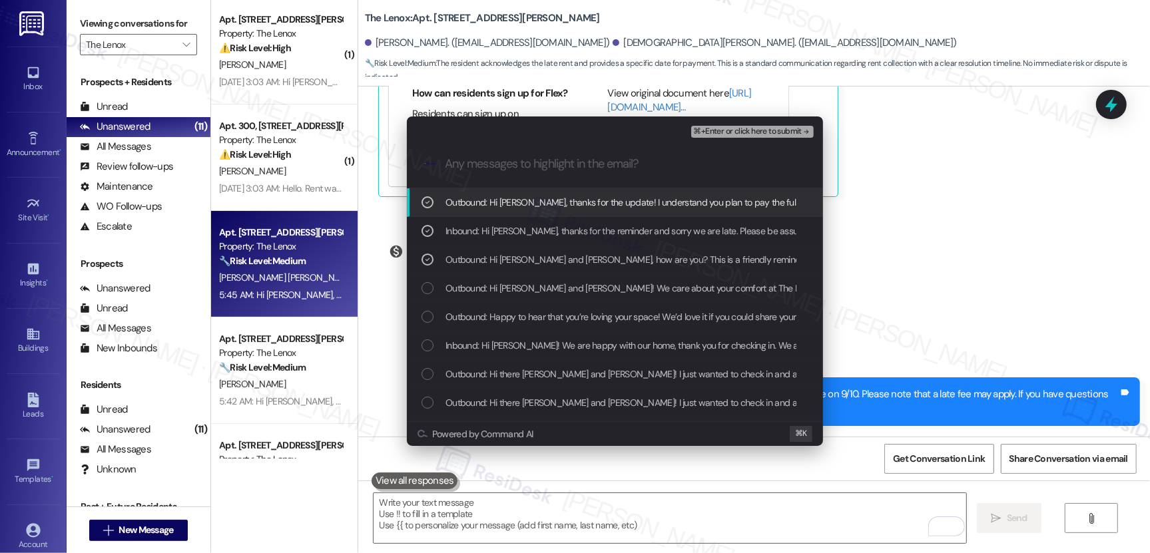
click at [742, 133] on span "⌘+Enter or click here to submit" at bounding box center [748, 131] width 108 height 9
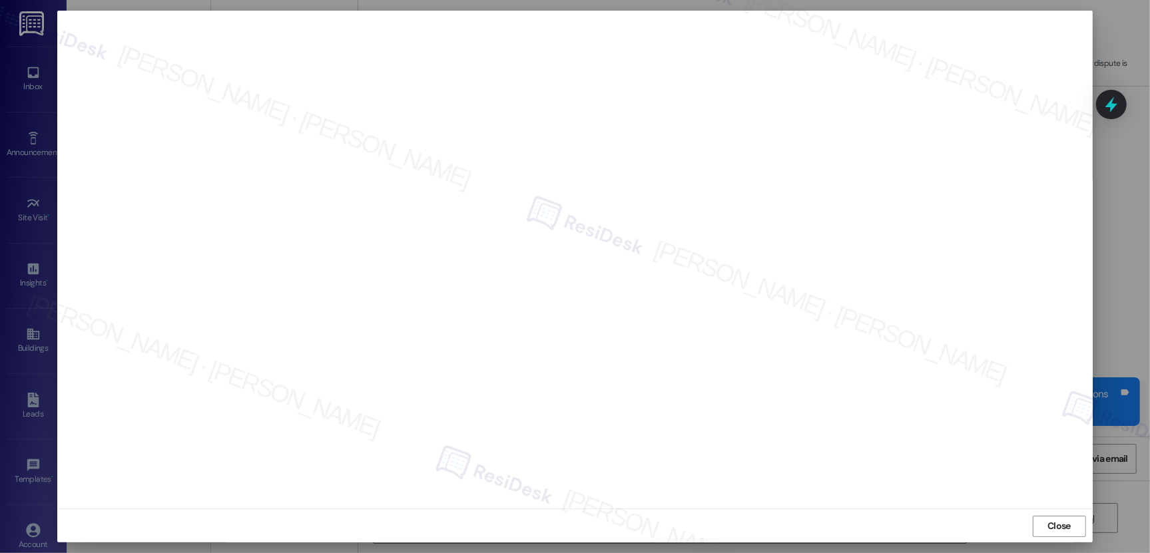
scroll to position [1, 0]
click at [1033, 523] on button "Close" at bounding box center [1059, 525] width 53 height 21
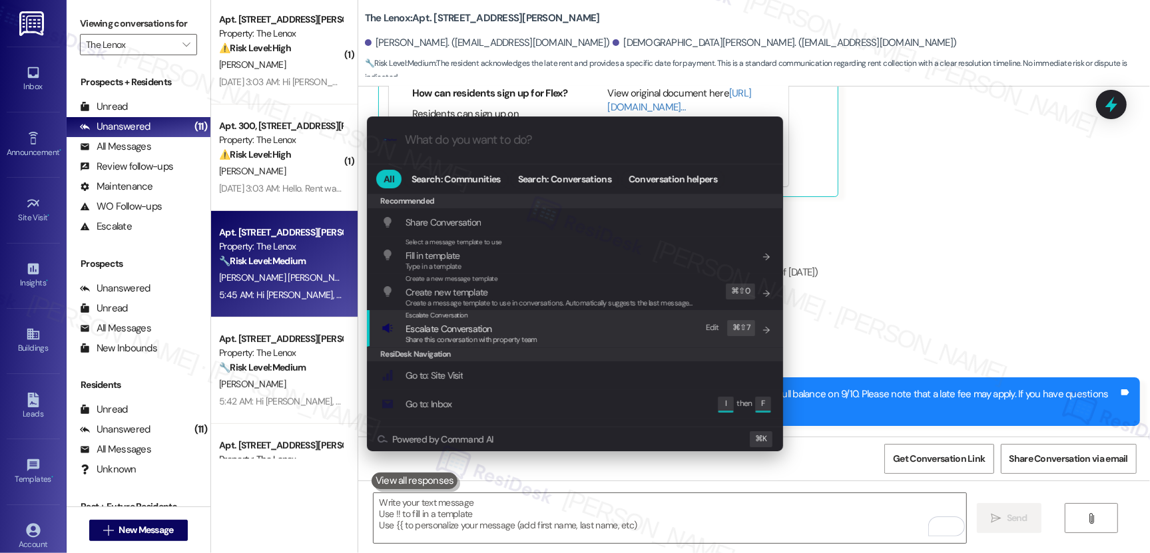
click at [618, 323] on div "Escalate Conversation Escalate Conversation Share this conversation with proper…" at bounding box center [577, 328] width 390 height 36
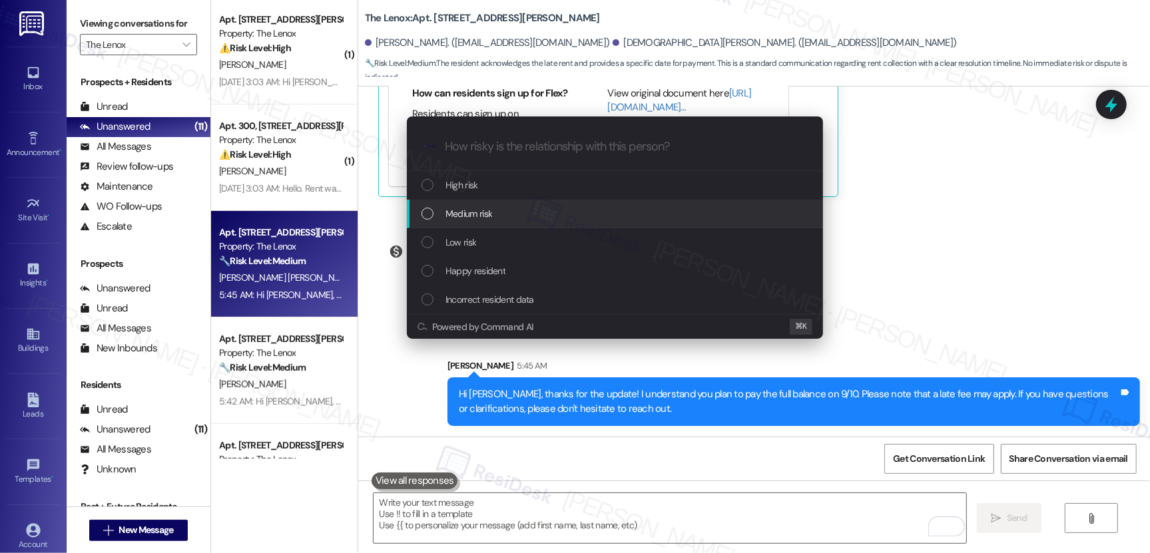
click at [587, 211] on div "Medium risk" at bounding box center [616, 213] width 390 height 15
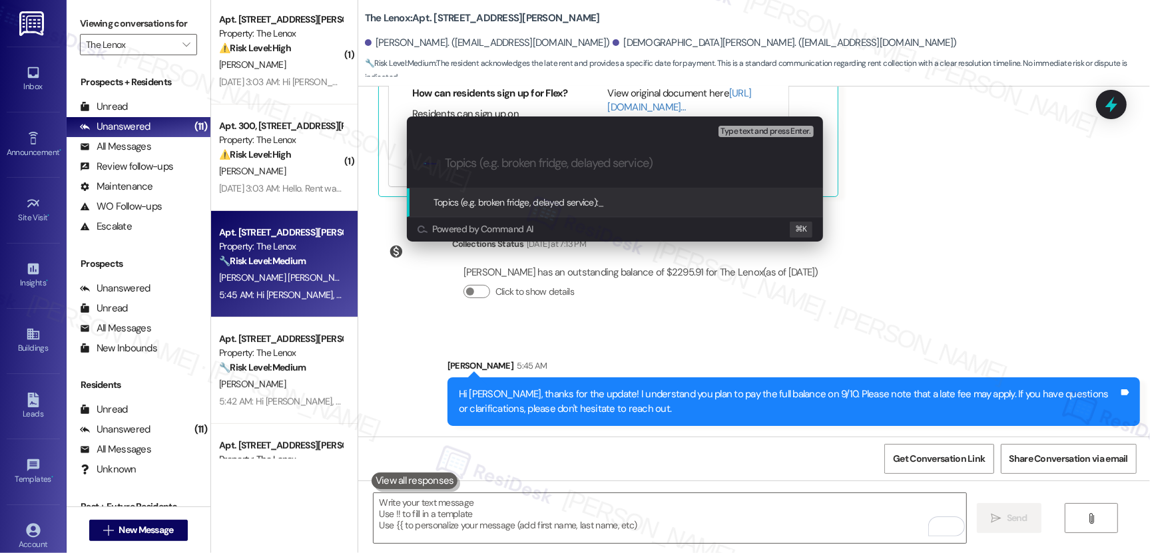
paste input "[FYI] Promise To Pay"
type input "[FYI] Promise To Pay"
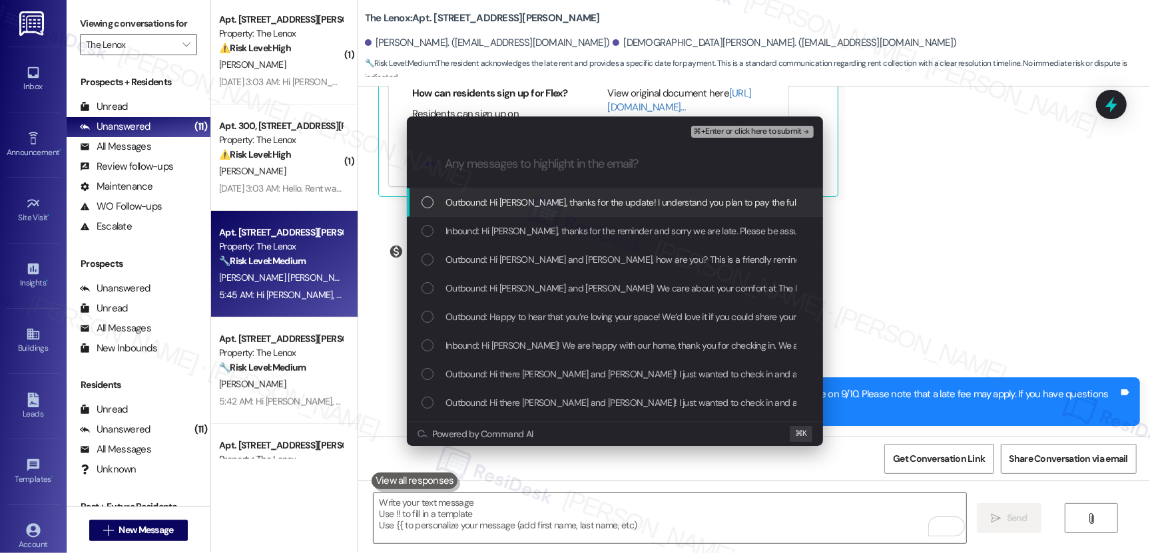
click at [523, 203] on span "Outbound: Hi [PERSON_NAME], thanks for the update! I understand you plan to pay…" at bounding box center [866, 202] width 842 height 15
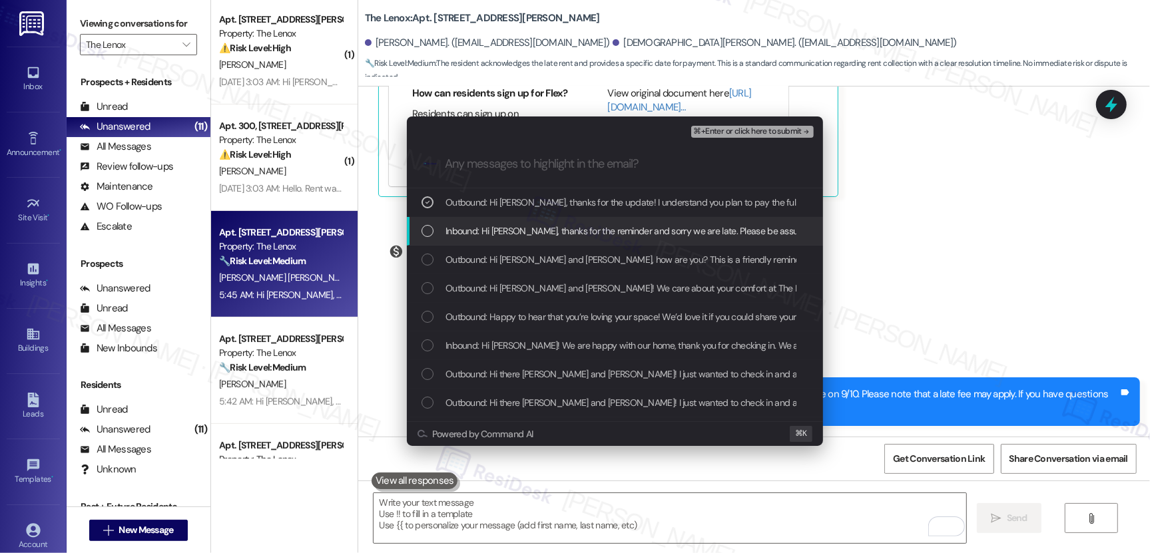
click at [524, 233] on span "Inbound: Hi [PERSON_NAME], thanks for the reminder and sorry we are late. Pleas…" at bounding box center [719, 231] width 549 height 15
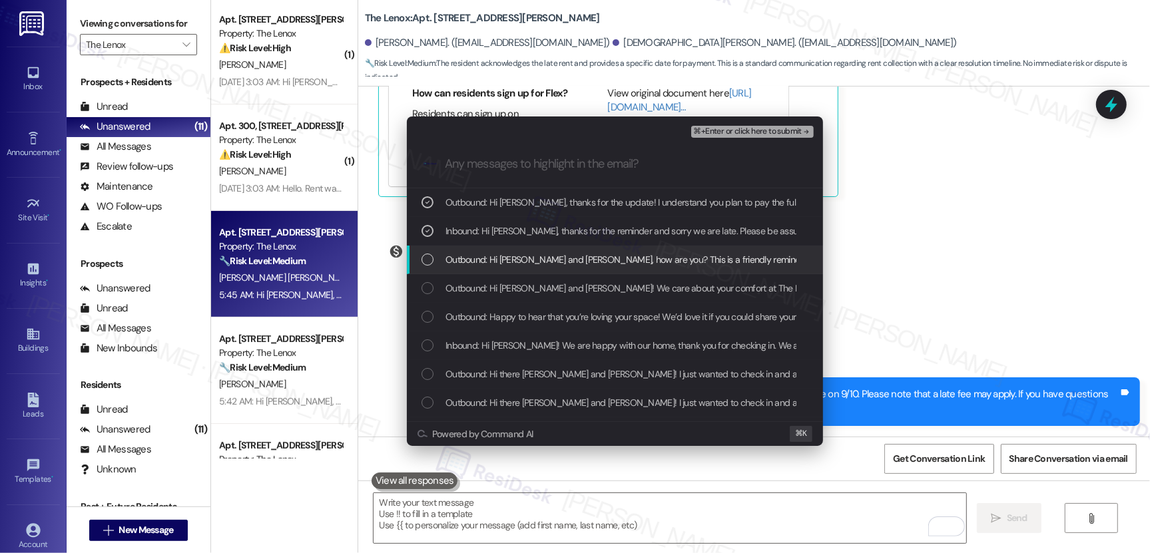
click at [521, 258] on span "Outbound: Hi [PERSON_NAME] and [PERSON_NAME], how are you? This is a friendly r…" at bounding box center [755, 259] width 620 height 15
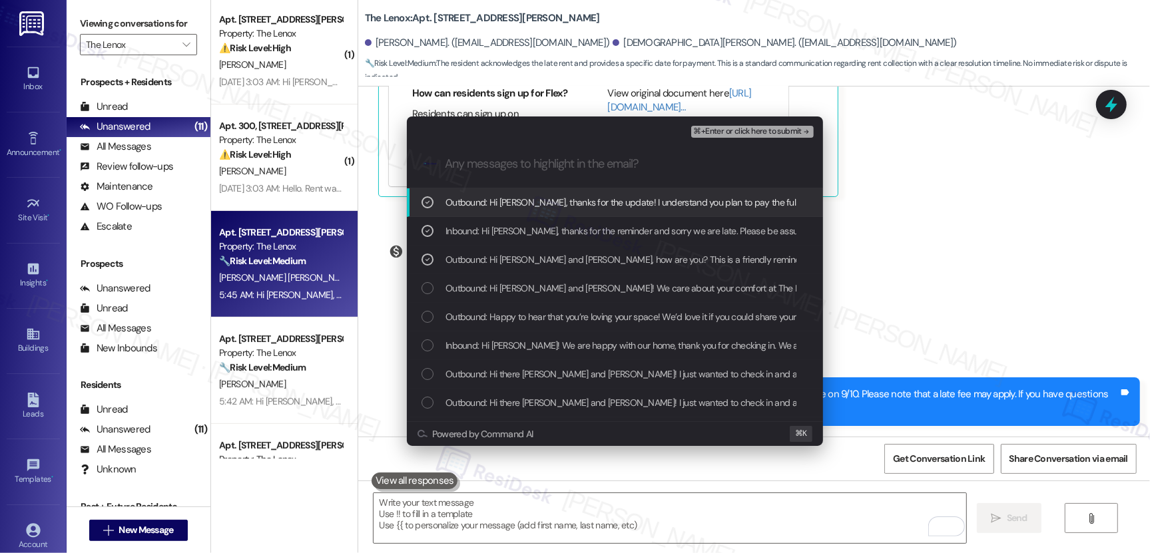
click at [722, 129] on span "⌘+Enter or click here to submit" at bounding box center [748, 131] width 108 height 9
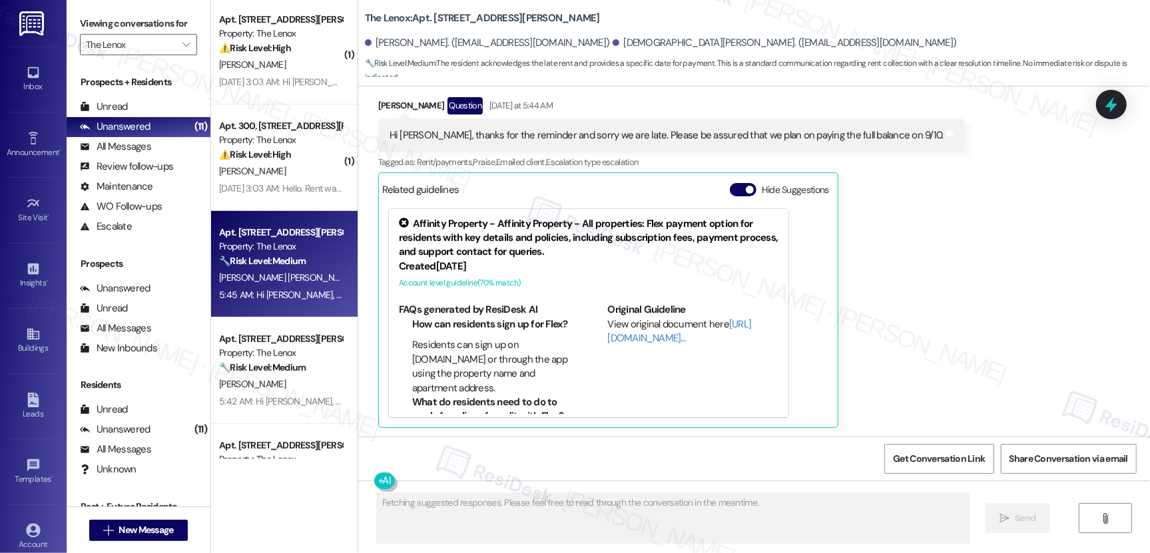
scroll to position [1488, 0]
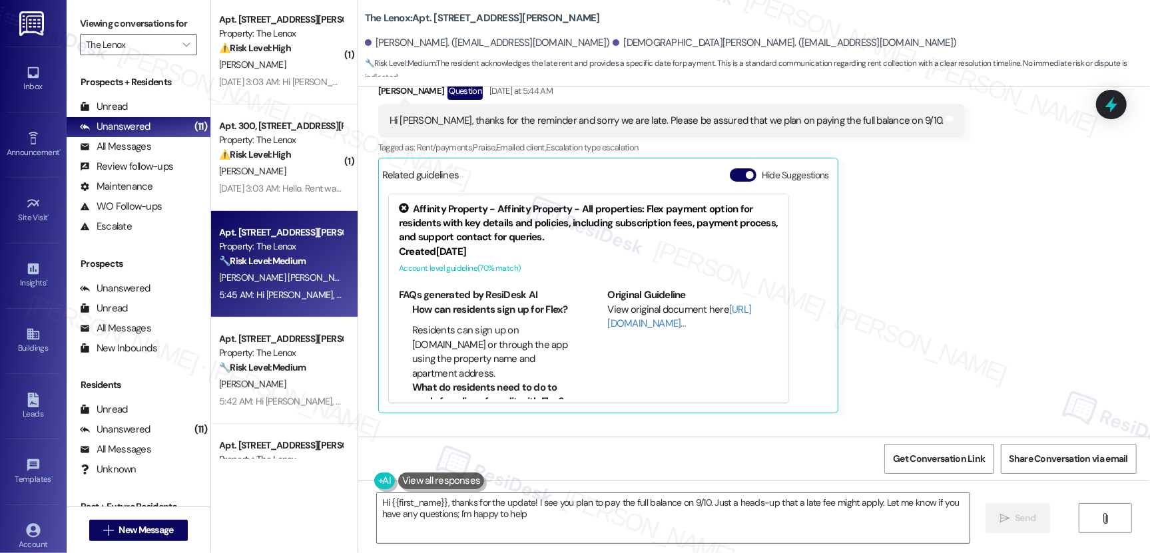
type textarea "Hi {{first_name}}, thanks for the update! I see you plan to pay the full balanc…"
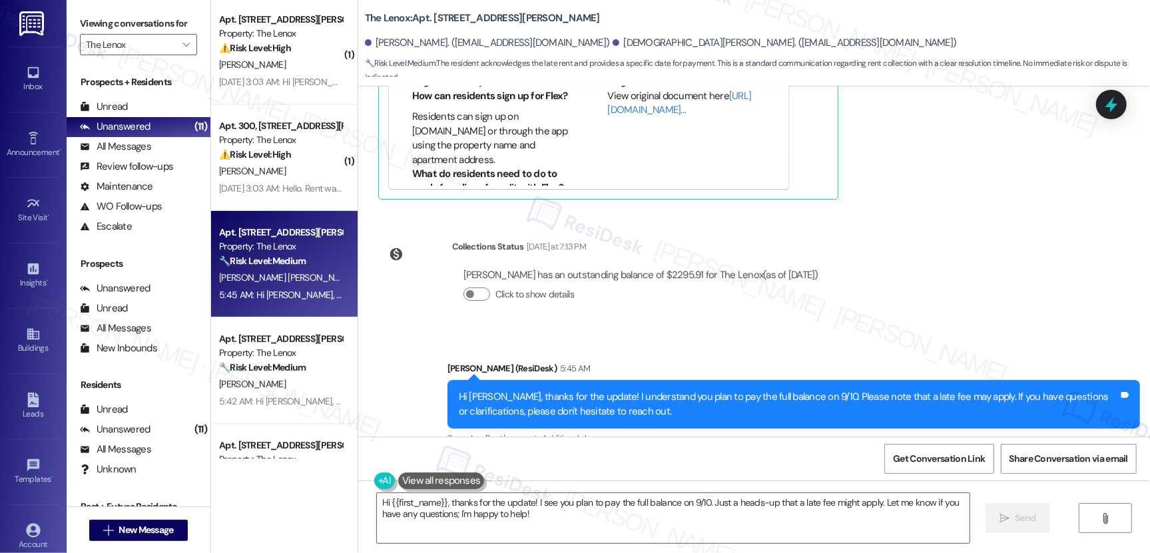
scroll to position [1737, 0]
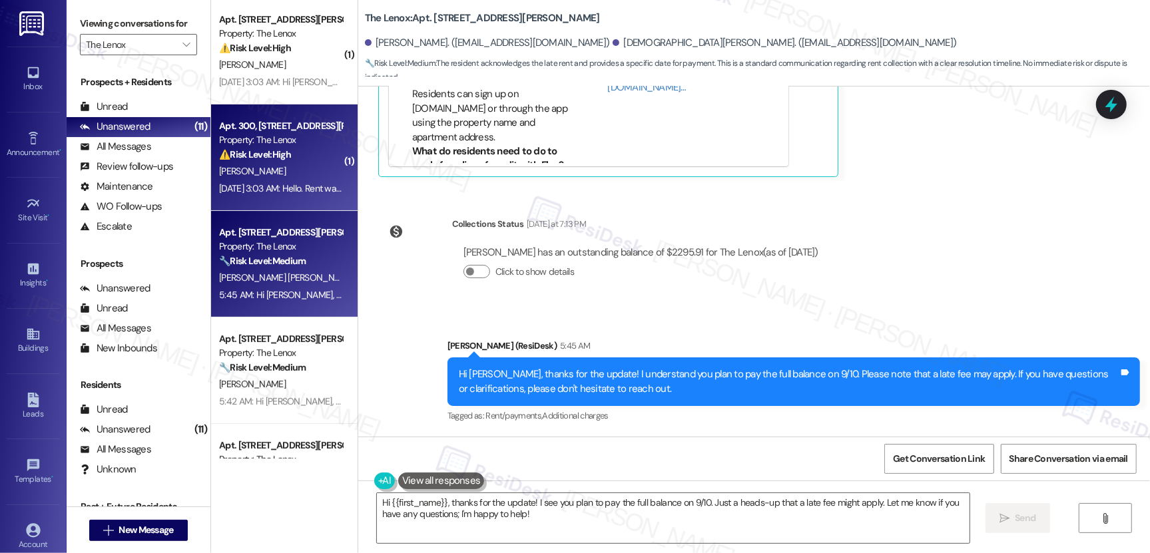
click at [266, 176] on div "[PERSON_NAME]" at bounding box center [281, 171] width 126 height 17
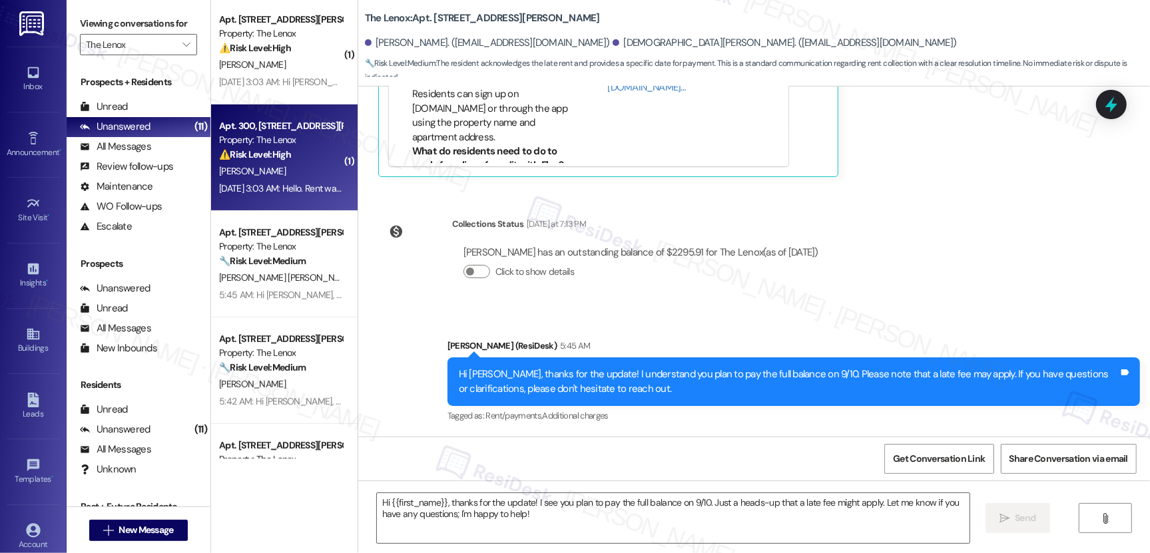
type textarea "Fetching suggested responses. Please feel free to read through the conversation…"
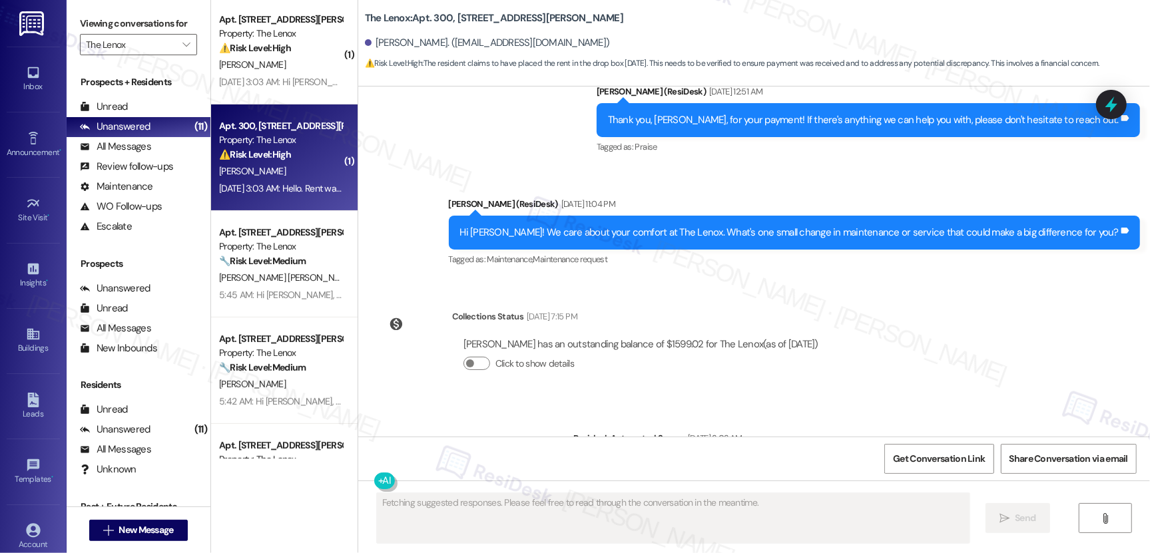
scroll to position [2304, 0]
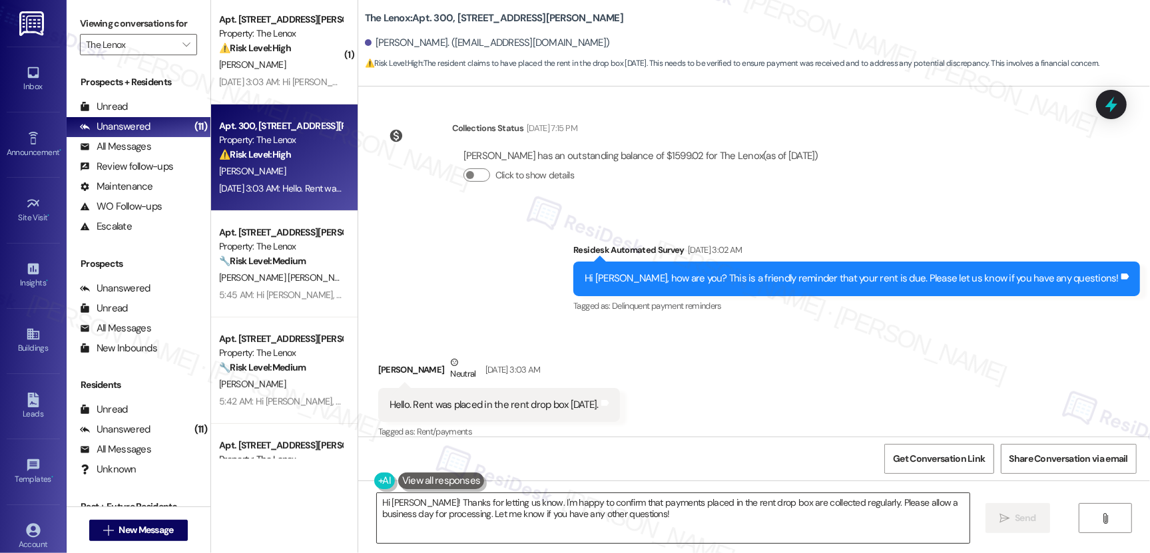
click at [430, 509] on textarea "Hi [PERSON_NAME]! Thanks for letting us know. I'm happy to confirm that payment…" at bounding box center [673, 518] width 593 height 50
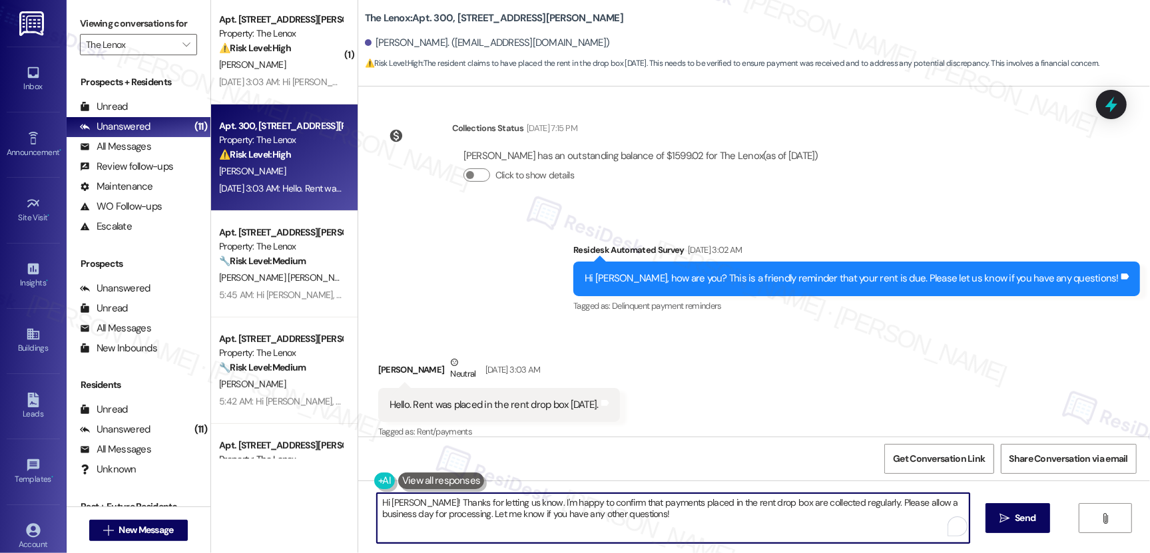
click at [430, 509] on textarea "Hi [PERSON_NAME]! Thanks for letting us know. I'm happy to confirm that payment…" at bounding box center [673, 518] width 593 height 50
paste textarea "Thank you, {{first_name}}, for your payment! If there's anything we can help yo…"
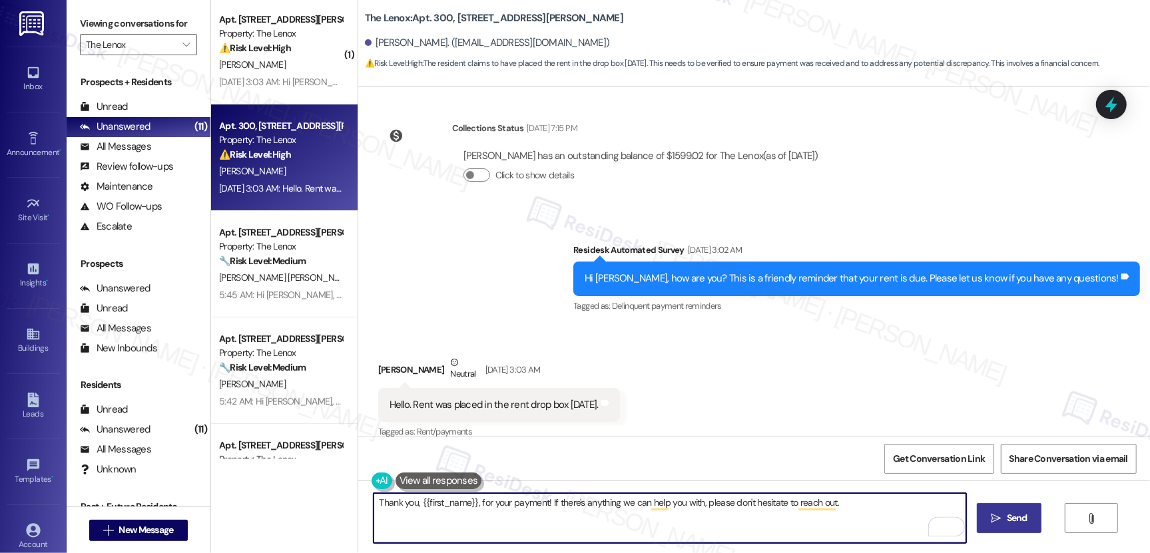
type textarea "Thank you, {{first_name}}, for your payment! If there's anything we can help yo…"
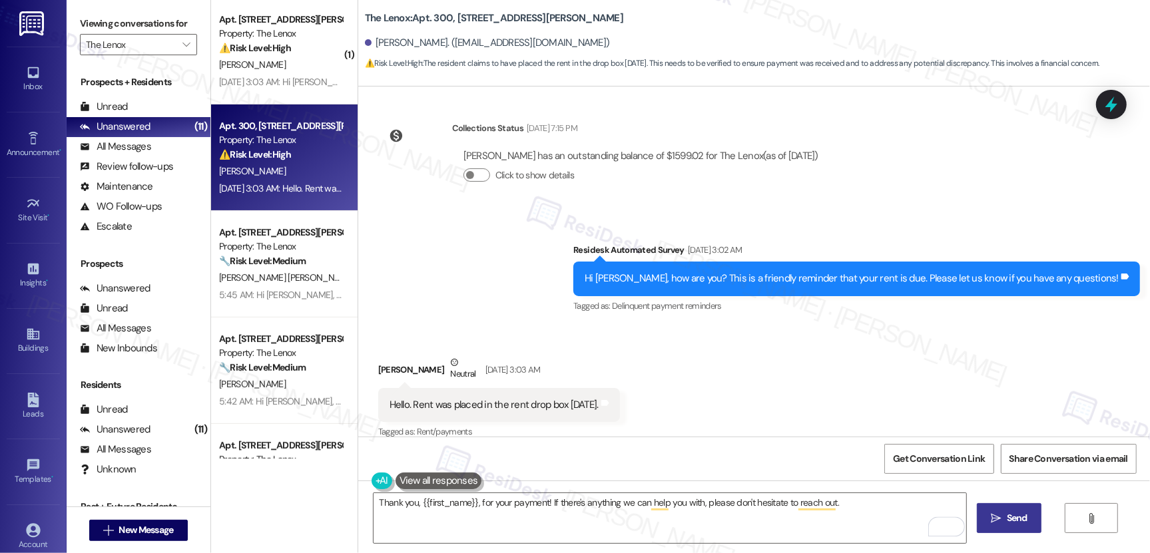
click at [988, 519] on span " Send" at bounding box center [1009, 518] width 42 height 14
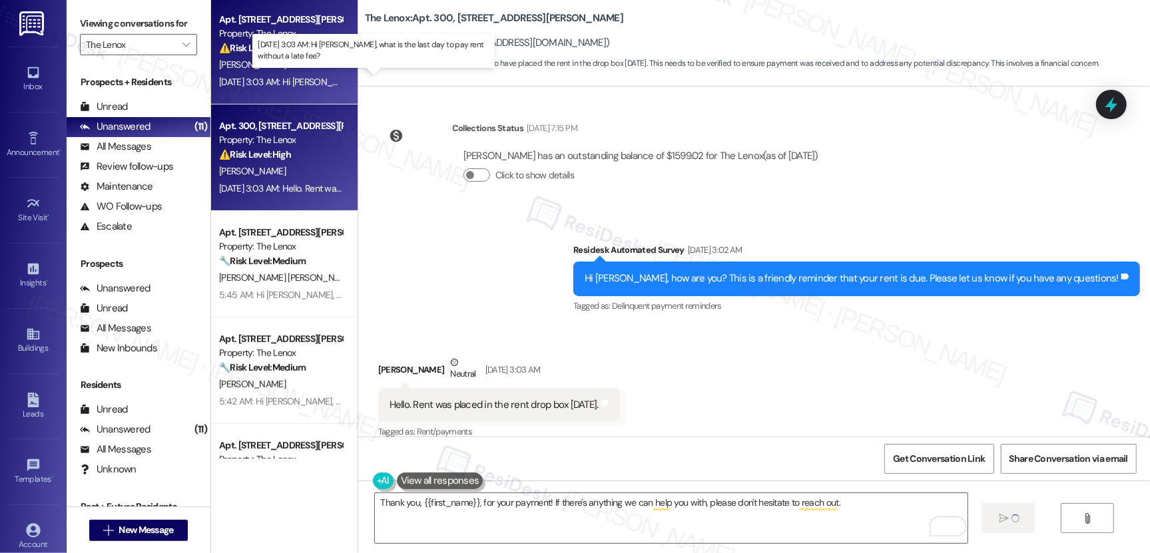
click at [263, 76] on div "[DATE] 3:03 AM: Hi [PERSON_NAME], what is the last day to pay rent without a la…" at bounding box center [387, 82] width 337 height 12
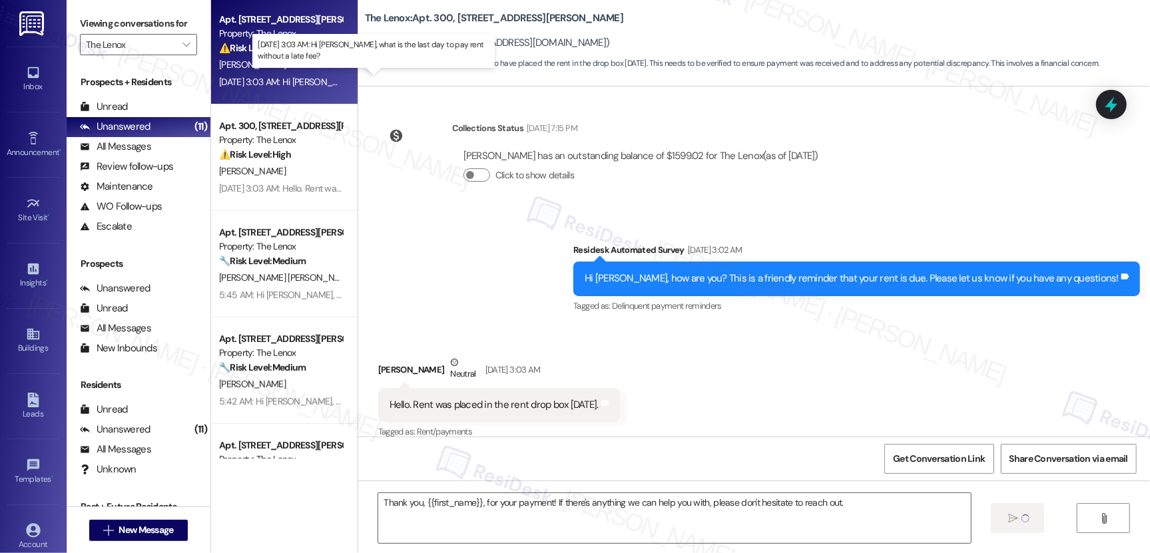
type textarea "Fetching suggested responses. Please feel free to read through the conversation…"
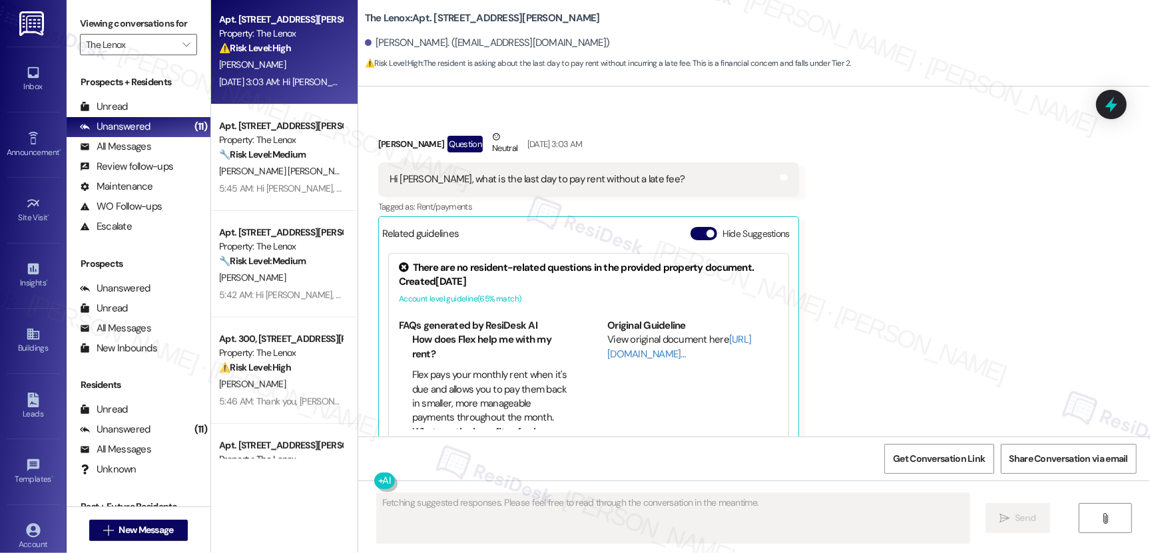
scroll to position [2785, 0]
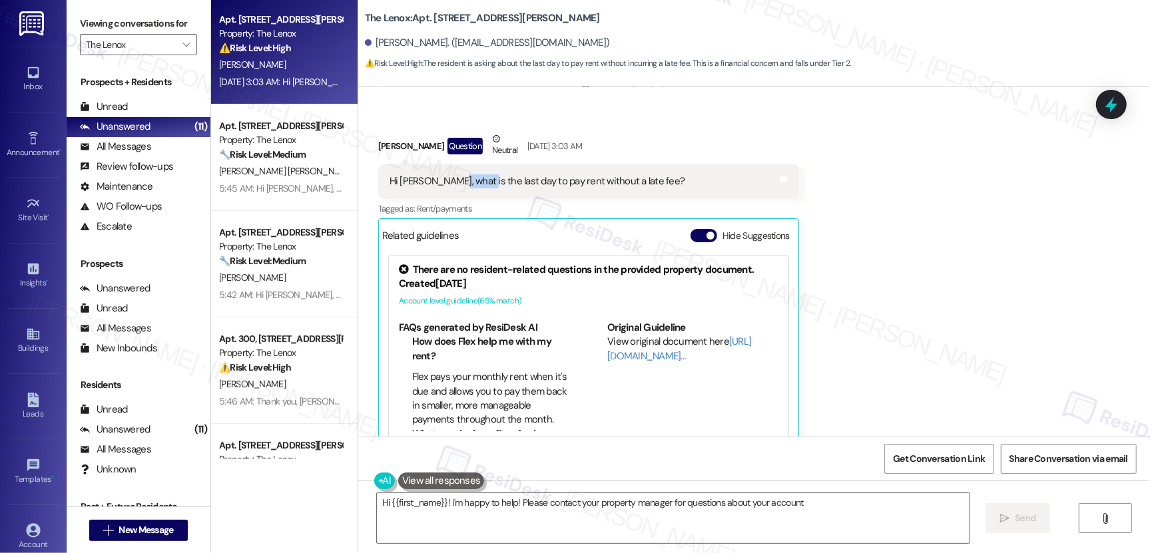
type textarea "Hi {{first_name}}! I'm happy to help! Please contact your property manager for …"
drag, startPoint x: 441, startPoint y: 166, endPoint x: 469, endPoint y: 168, distance: 27.4
click at [469, 174] on div "Hi [PERSON_NAME], what is the last day to pay rent without a late fee?" at bounding box center [538, 181] width 296 height 14
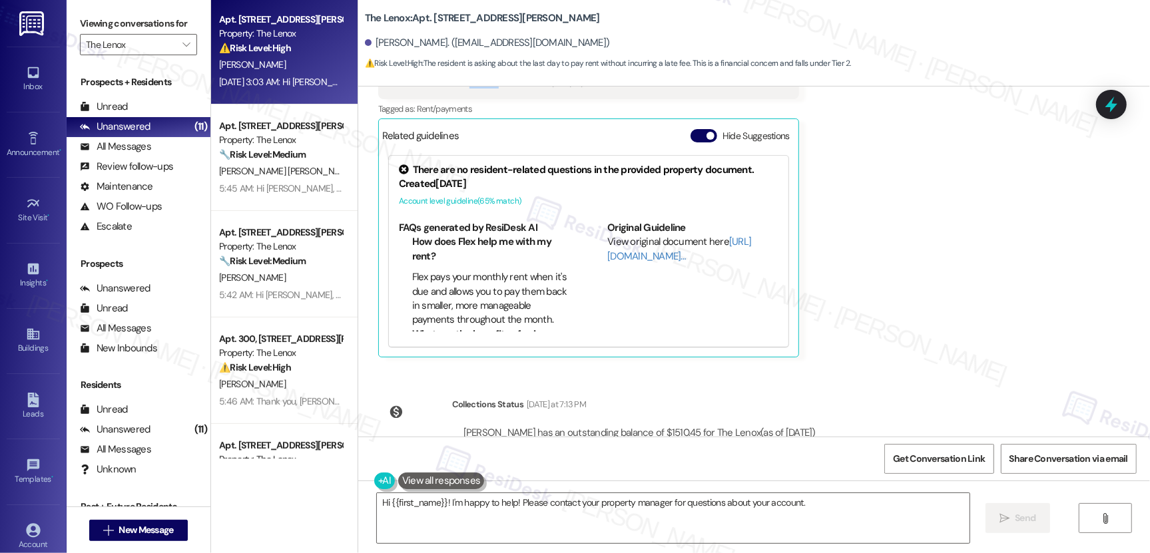
scroll to position [2922, 0]
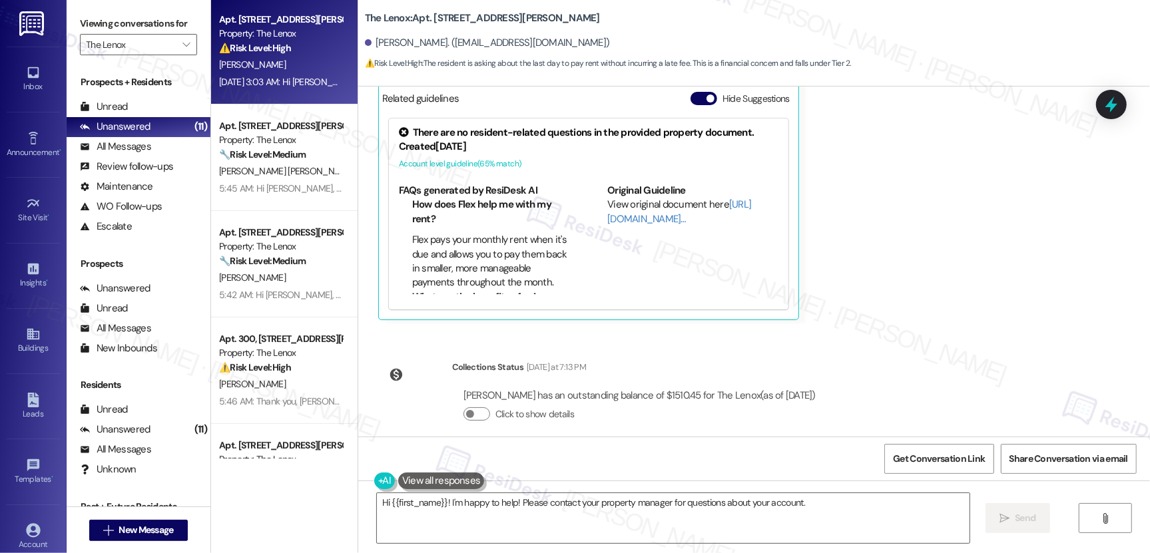
click at [476, 233] on li "Flex pays your monthly rent when it's due and allows you to pay them back in sm…" at bounding box center [491, 261] width 158 height 57
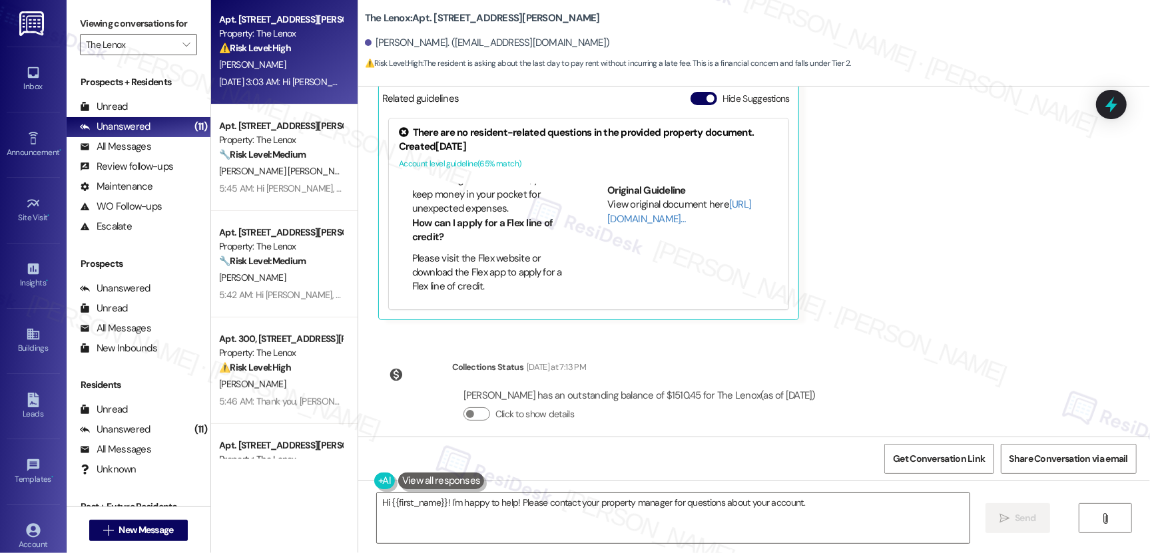
scroll to position [718, 0]
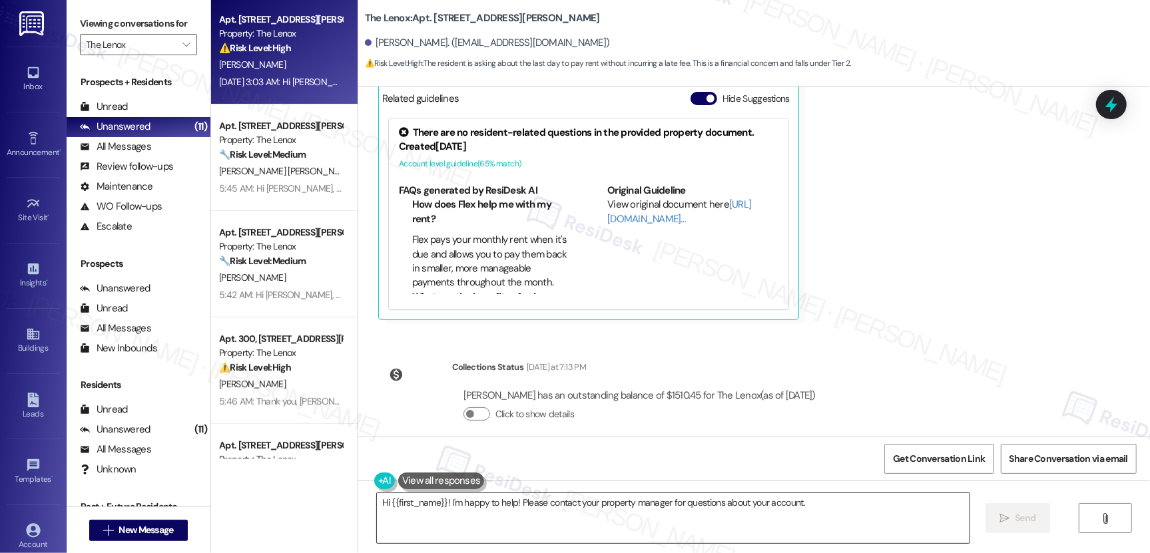
click at [421, 505] on textarea "Hi {{first_name}}! I'm happy to help! Please contact your property manager for …" at bounding box center [673, 518] width 593 height 50
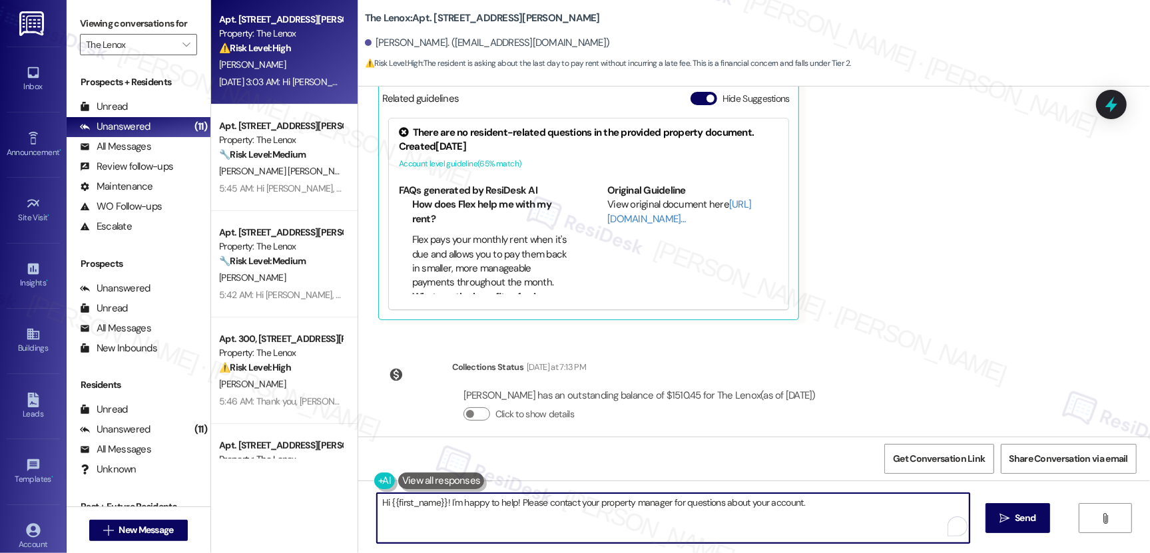
click at [421, 505] on textarea "Hi {{first_name}}! I'm happy to help! Please contact your property manager for …" at bounding box center [673, 518] width 593 height 50
paste textarea "The rent is due every 1st of the month. You are given a grace period to pay unt…"
click at [695, 503] on textarea "The rent is due every 1st of the month. You are given a grace period to pay unt…" at bounding box center [670, 518] width 593 height 50
click at [886, 503] on textarea "The rent is due every 1st of the month. You are given a grace period to pay unt…" at bounding box center [670, 518] width 593 height 50
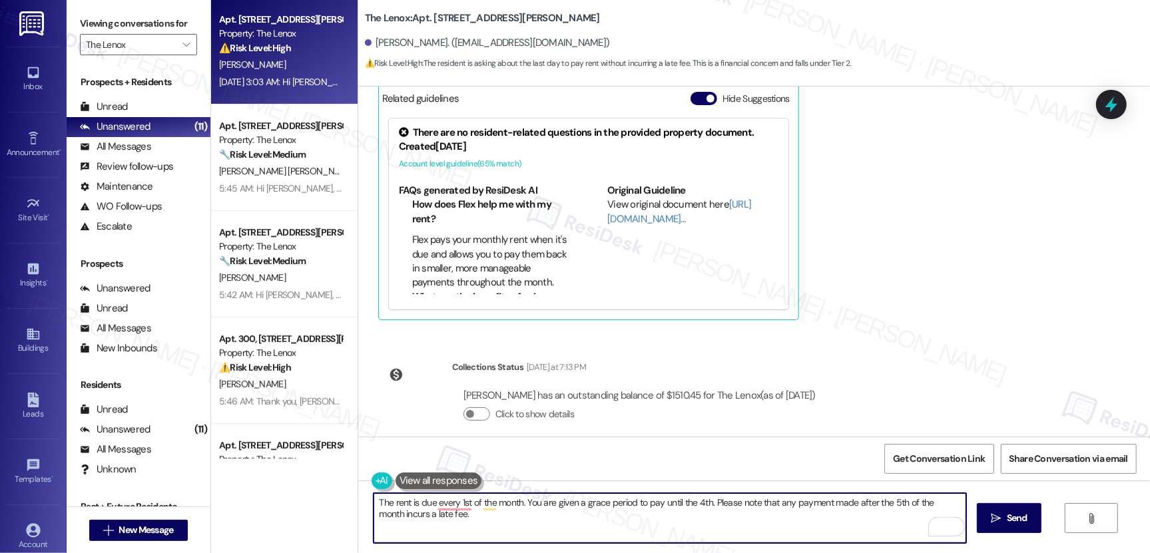
click at [886, 503] on textarea "The rent is due every 1st of the month. You are given a grace period to pay unt…" at bounding box center [670, 518] width 593 height 50
click at [704, 522] on textarea "The rent is due every 1st of the month. You are given a grace period to pay unt…" at bounding box center [670, 518] width 593 height 50
click at [451, 509] on textarea "The rent is due every 1st of the month. You are given a grace period to pay unt…" at bounding box center [670, 518] width 593 height 50
click at [474, 530] on textarea "The rent is due every 1st of the month. You are given a grace period to pay unt…" at bounding box center [670, 518] width 593 height 50
type textarea "The rent is due every 1st of the month. You are given a grace period to pay unt…"
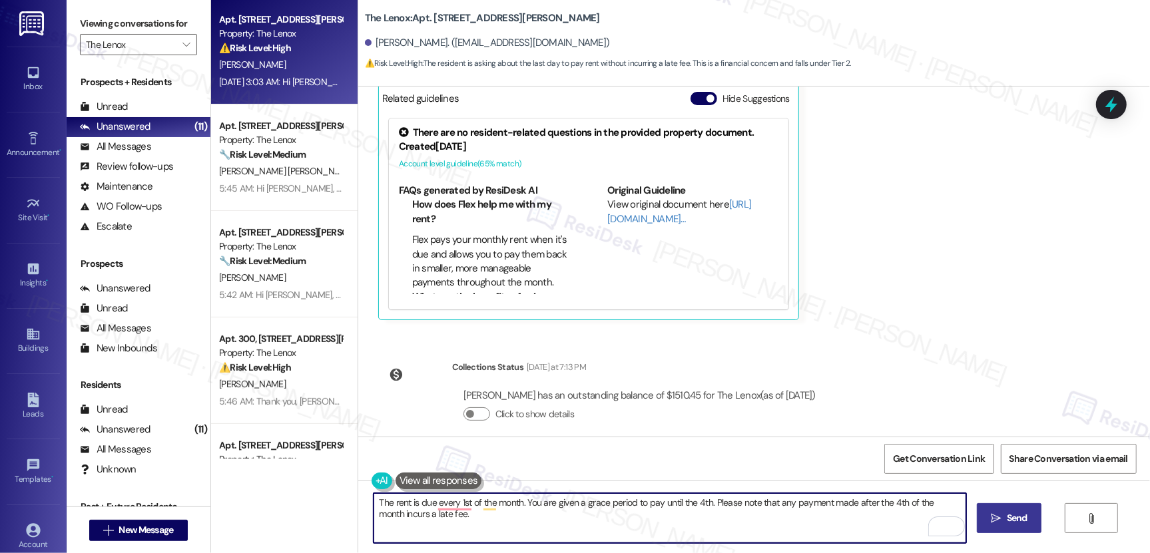
click at [1013, 522] on span "Send" at bounding box center [1017, 518] width 21 height 14
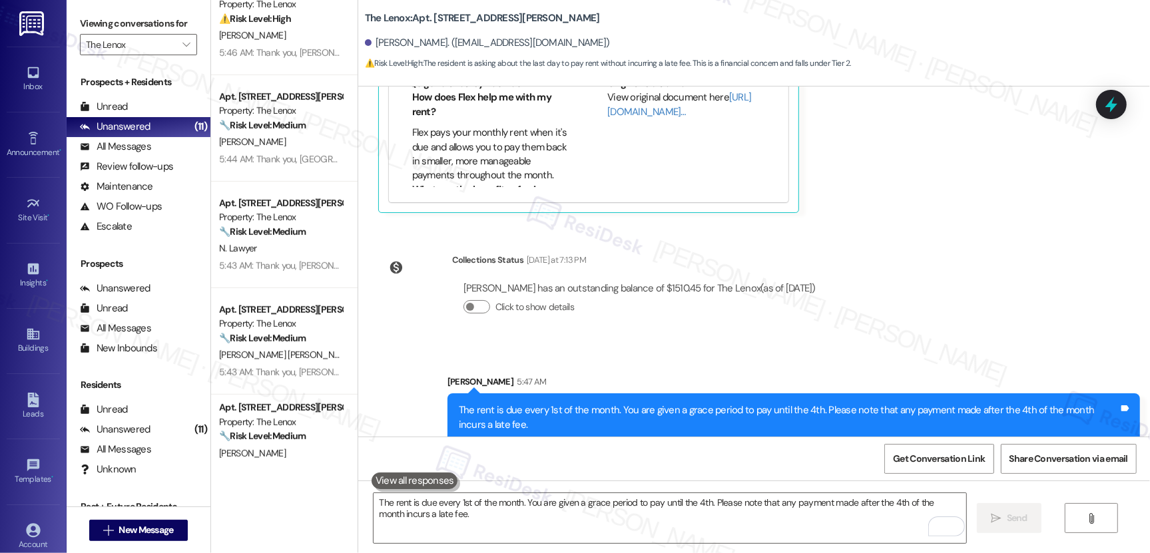
scroll to position [712, 0]
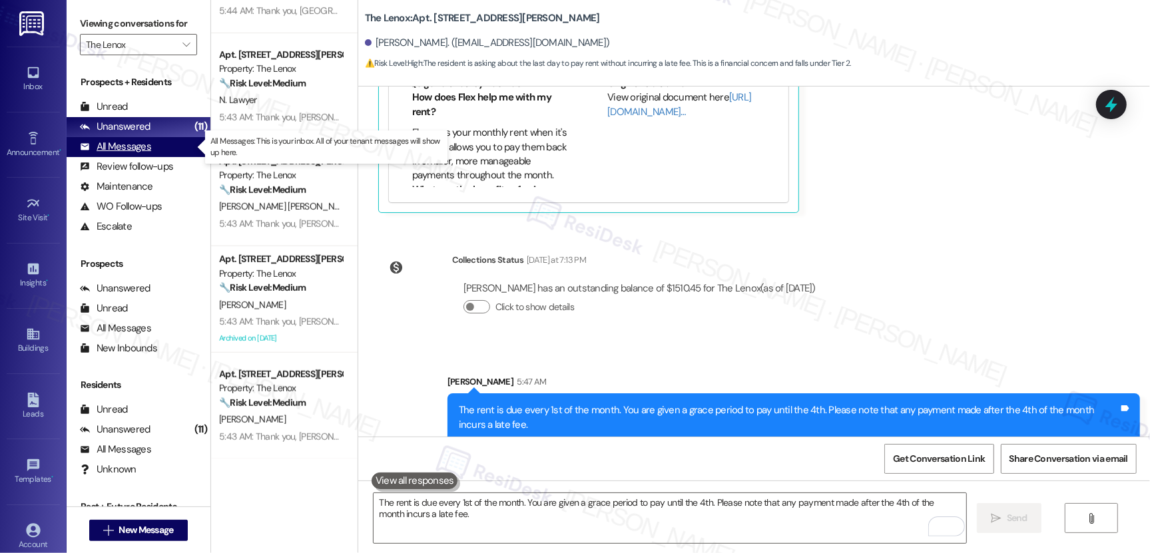
click at [117, 155] on div "All Messages (undefined)" at bounding box center [139, 147] width 144 height 20
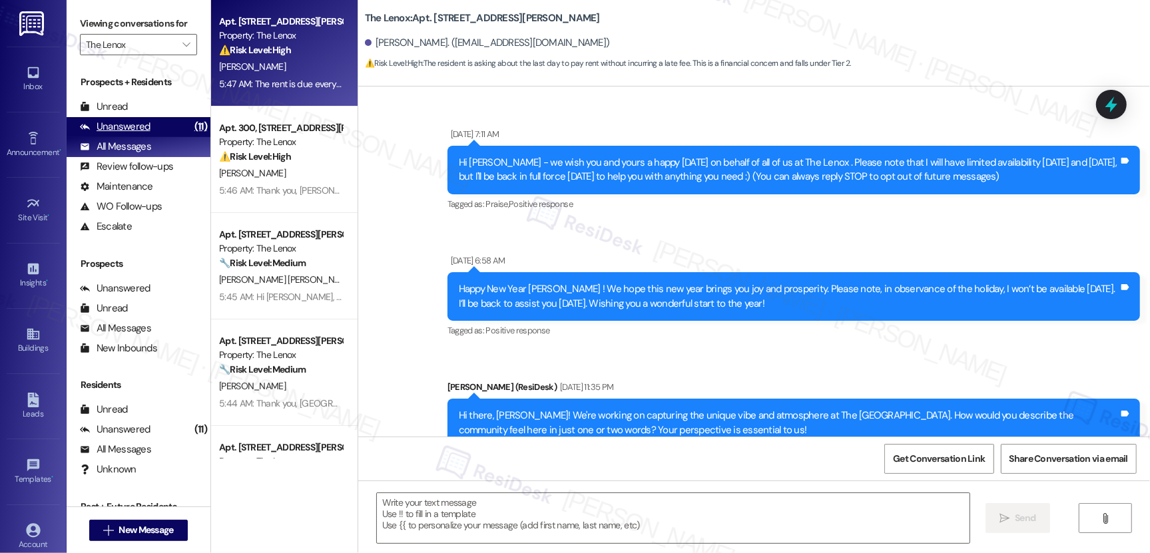
click at [128, 120] on div "Unanswered" at bounding box center [115, 127] width 71 height 14
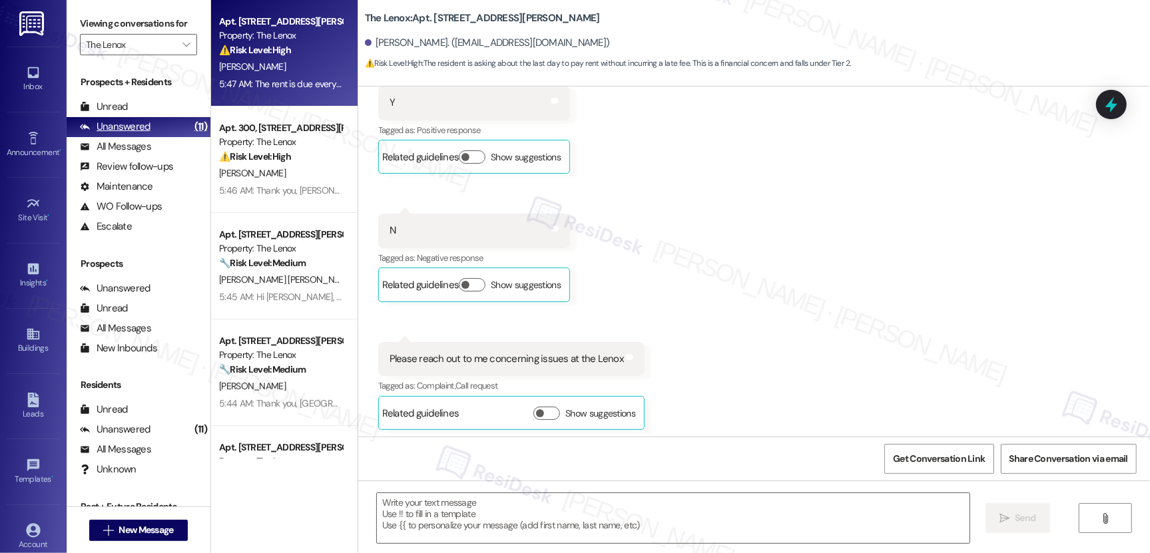
type textarea "Fetching suggested responses. Please feel free to read through the conversation…"
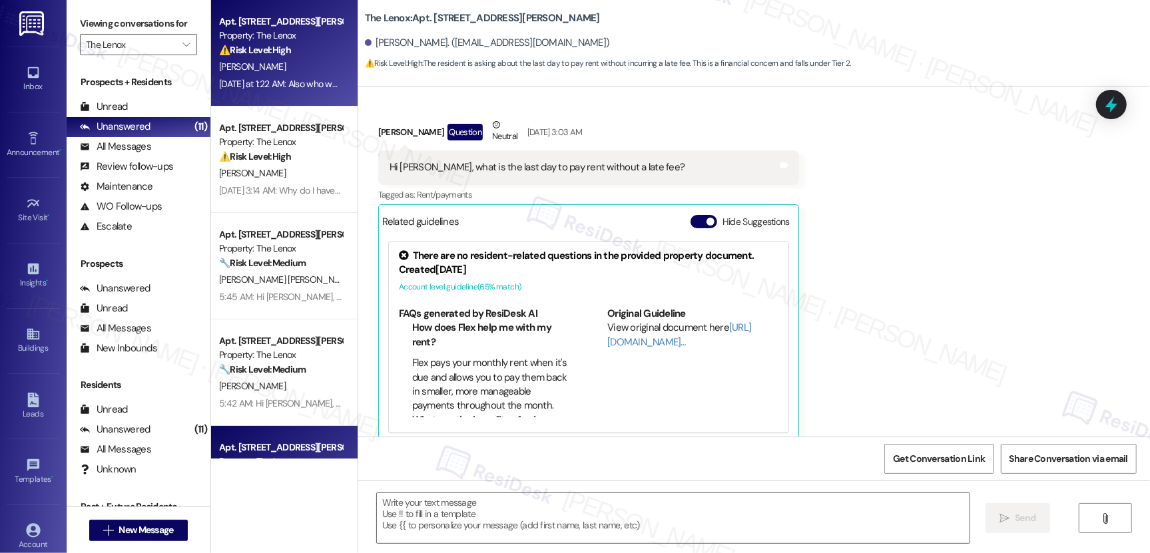
scroll to position [234, 0]
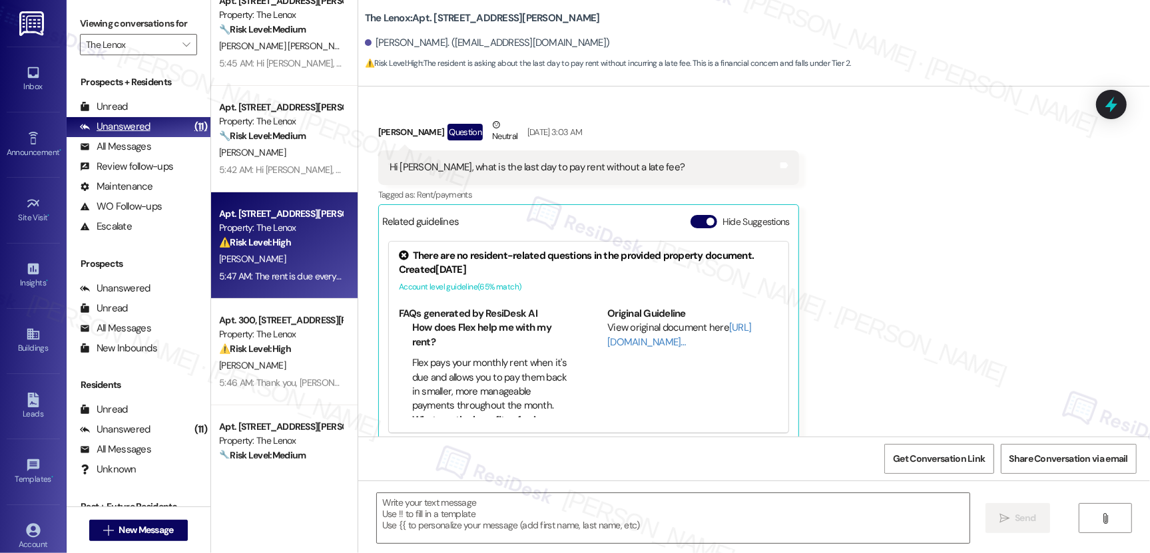
click at [133, 127] on div "Unanswered" at bounding box center [115, 127] width 71 height 14
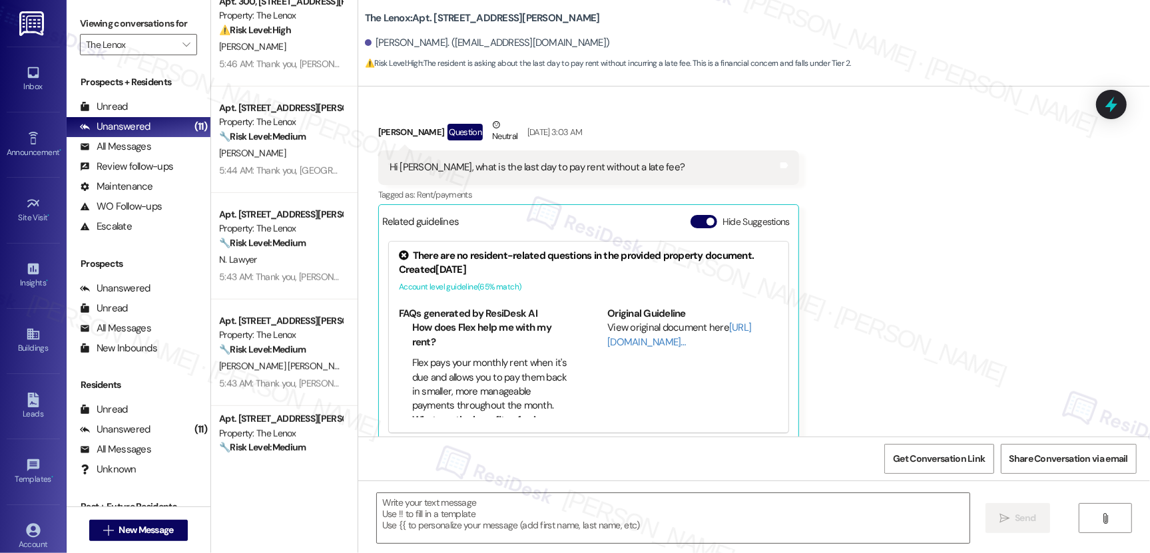
scroll to position [712, 0]
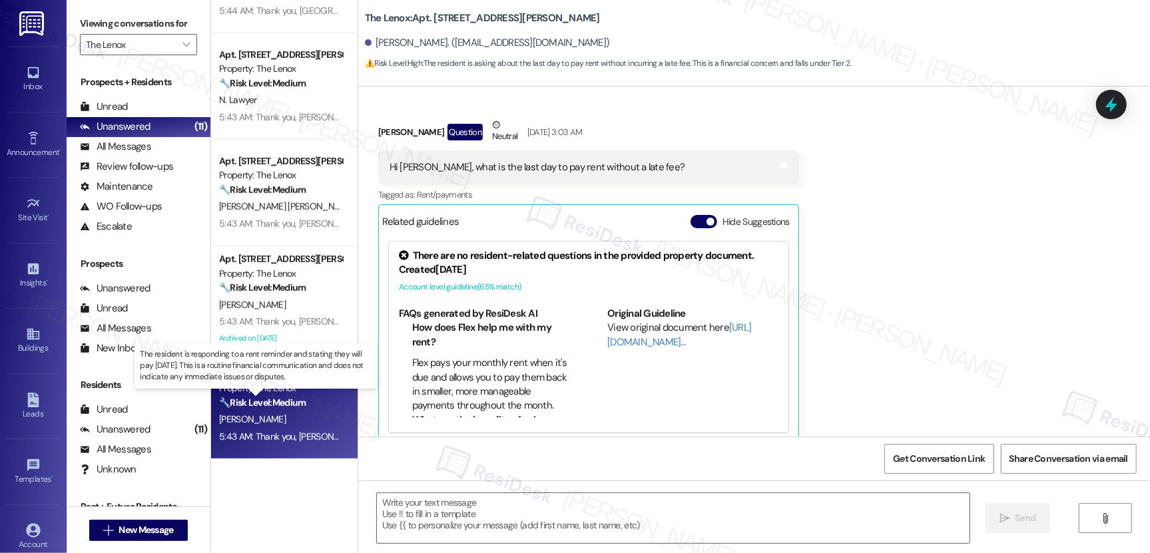
click at [282, 404] on strong "🔧 Risk Level: Medium" at bounding box center [262, 403] width 87 height 12
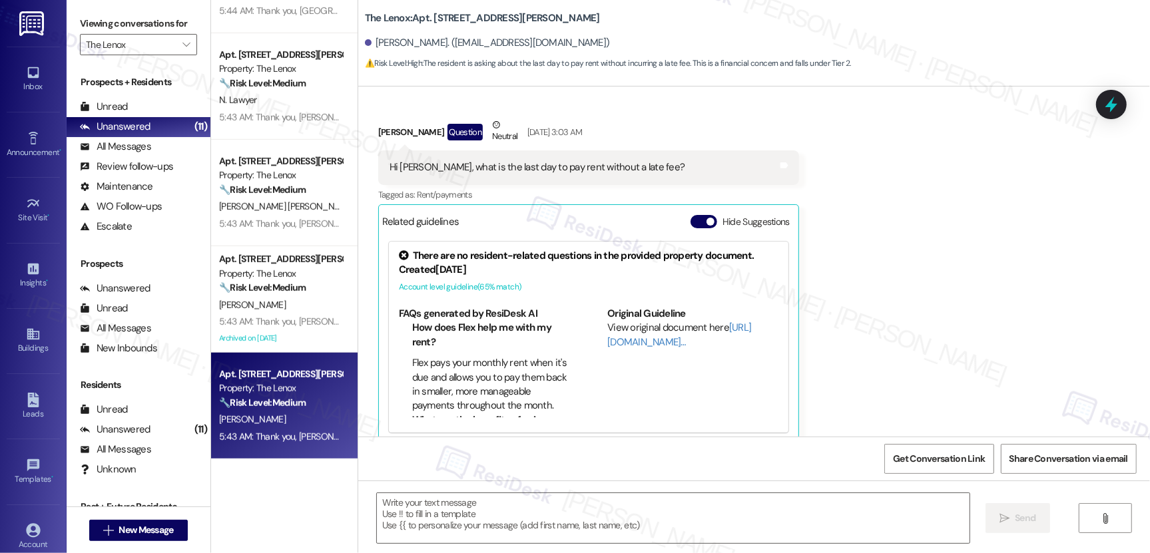
type textarea "Fetching suggested responses. Please feel free to read through the conversation…"
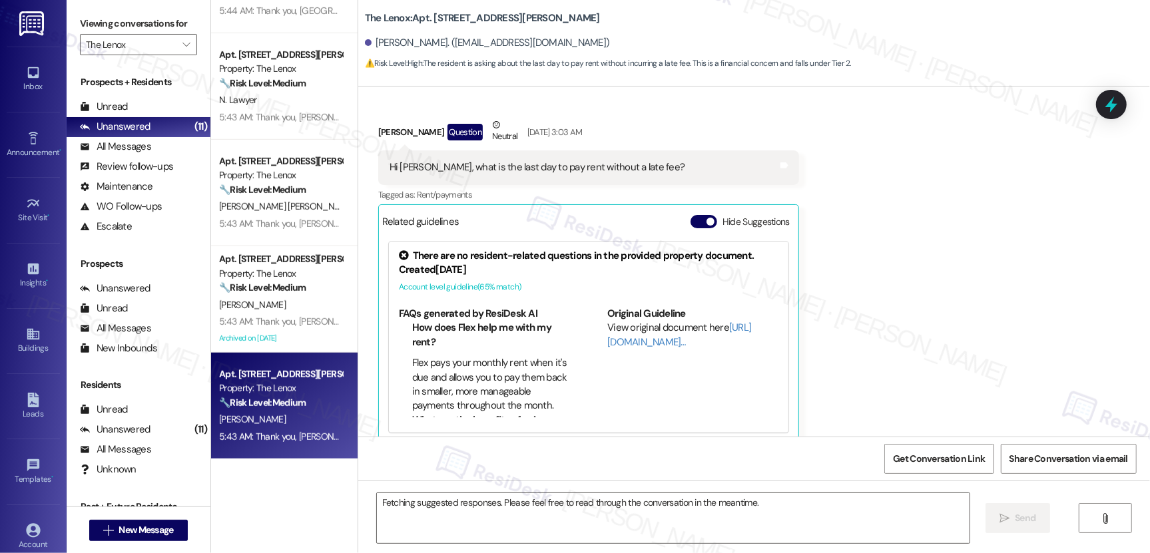
click at [282, 404] on strong "🔧 Risk Level: Medium" at bounding box center [262, 403] width 87 height 12
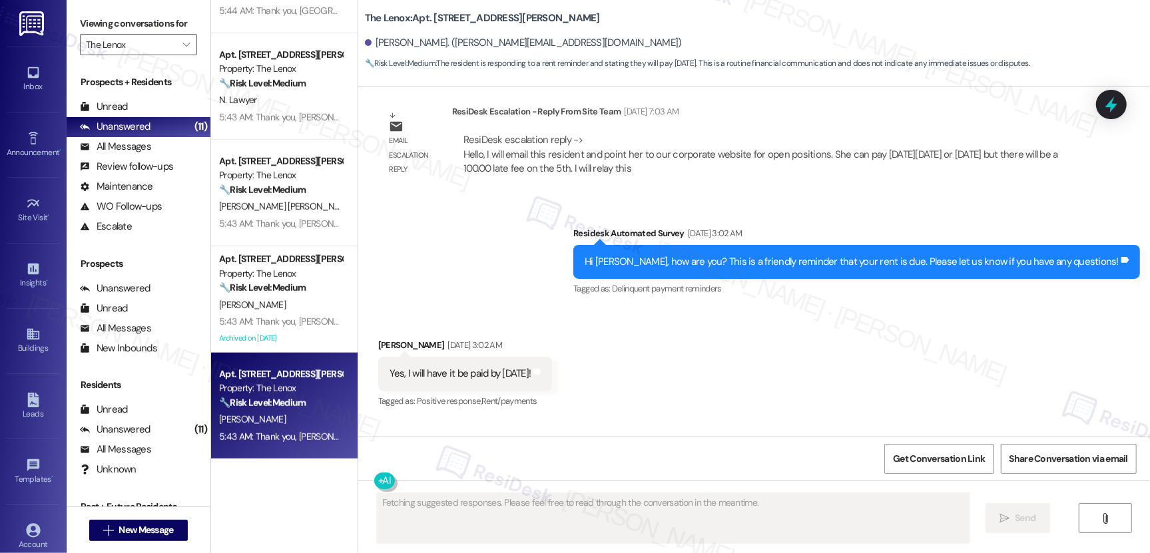
scroll to position [3951, 0]
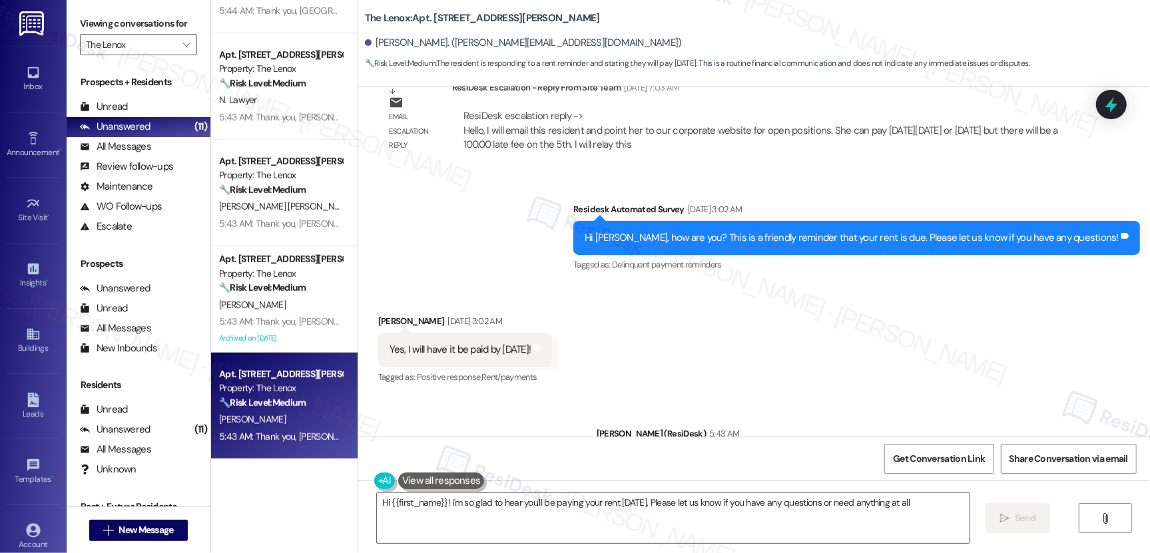
type textarea "Hi {{first_name}}! I'm so glad to hear you'll be paying your rent [DATE]. Pleas…"
click at [180, 52] on span "" at bounding box center [186, 44] width 13 height 21
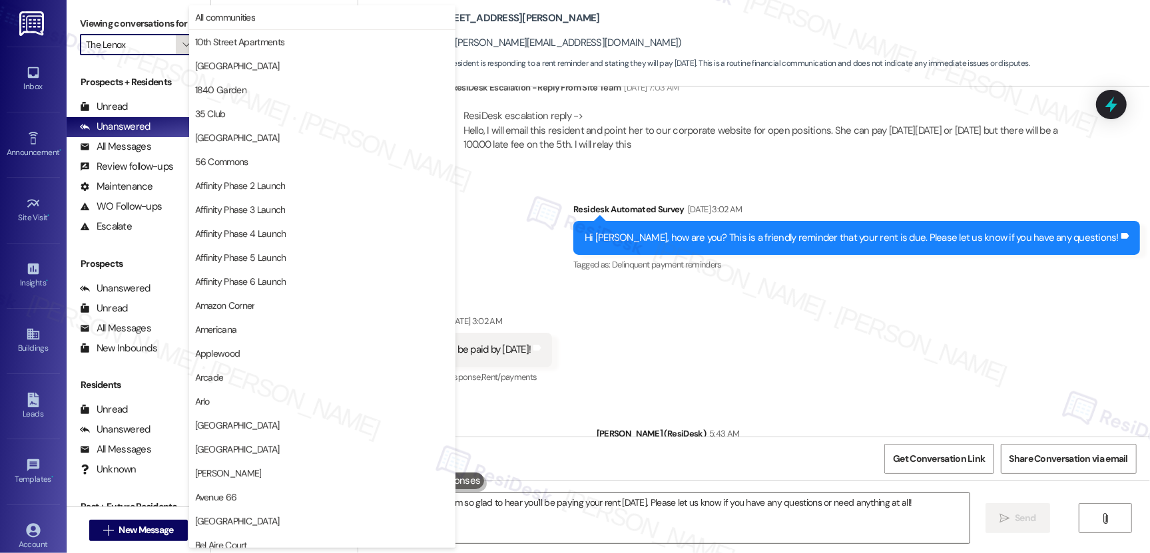
scroll to position [2317, 0]
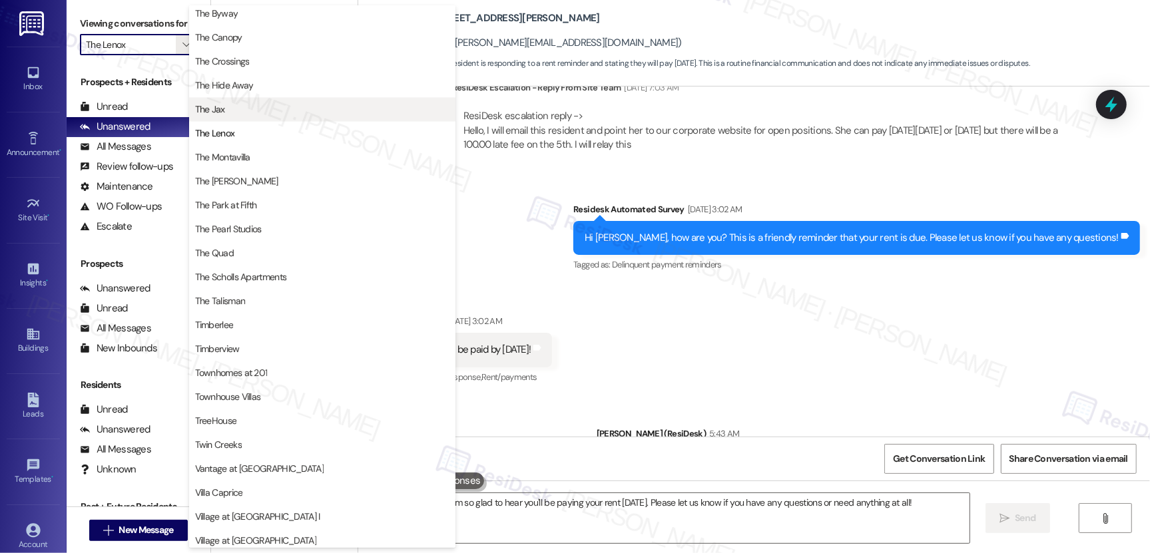
click at [263, 105] on span "The Jax" at bounding box center [322, 109] width 254 height 13
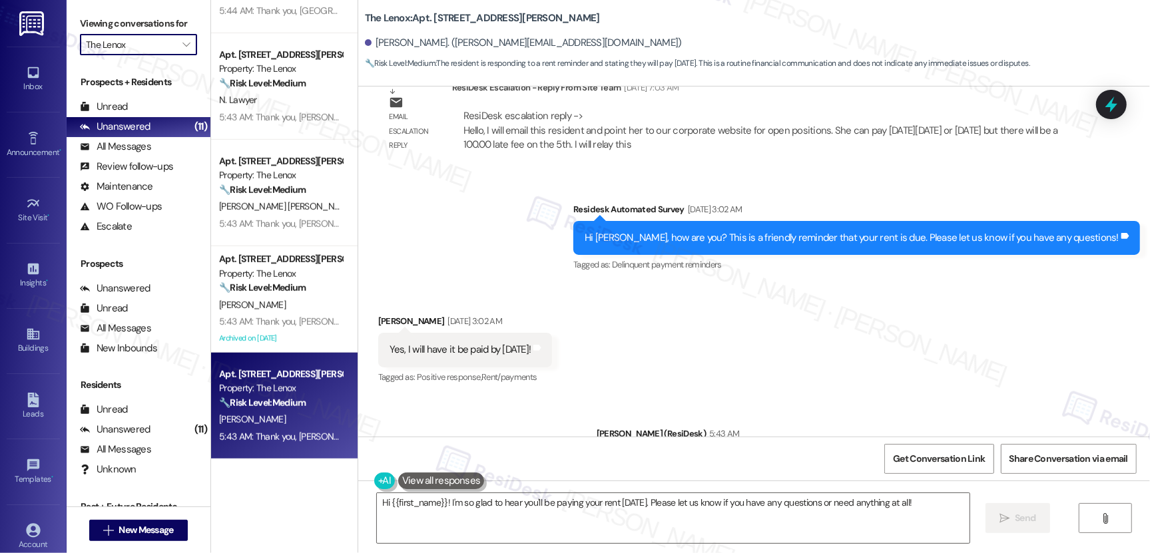
type input "The Jax"
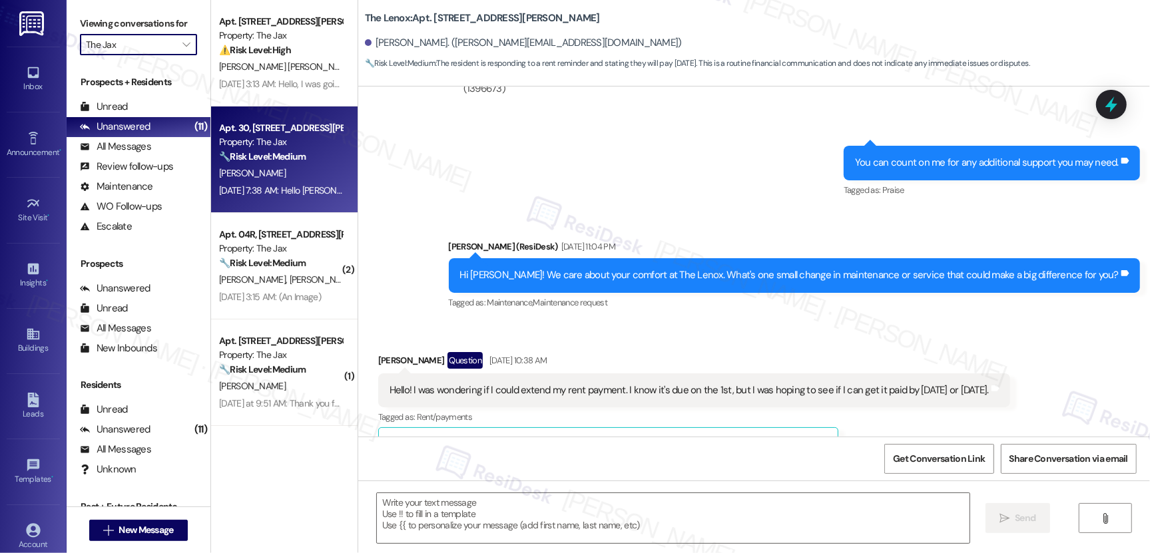
type textarea "Fetching suggested responses. Please feel free to read through the conversation…"
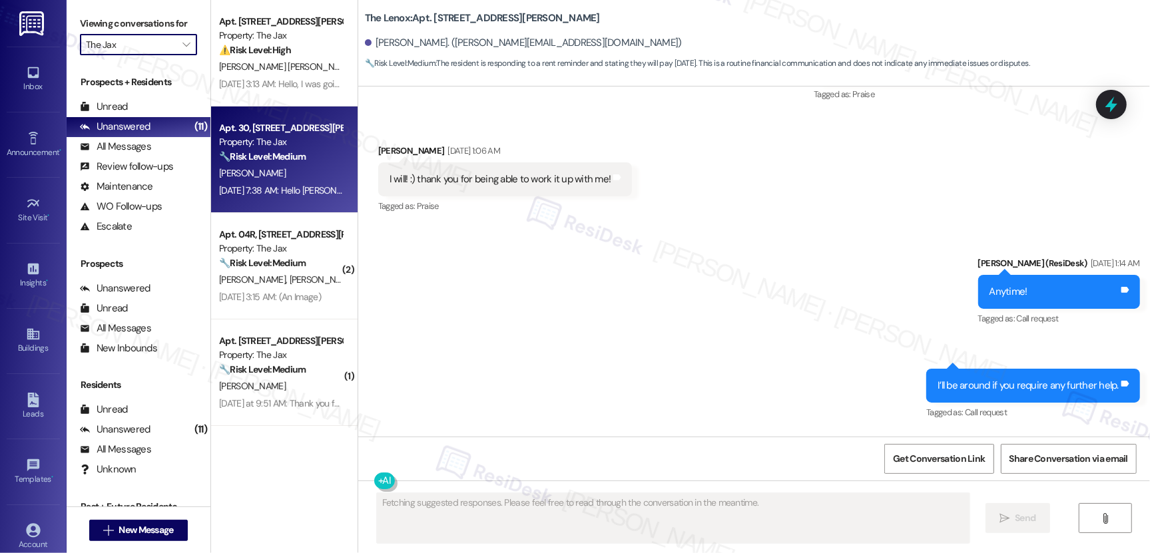
scroll to position [3838, 0]
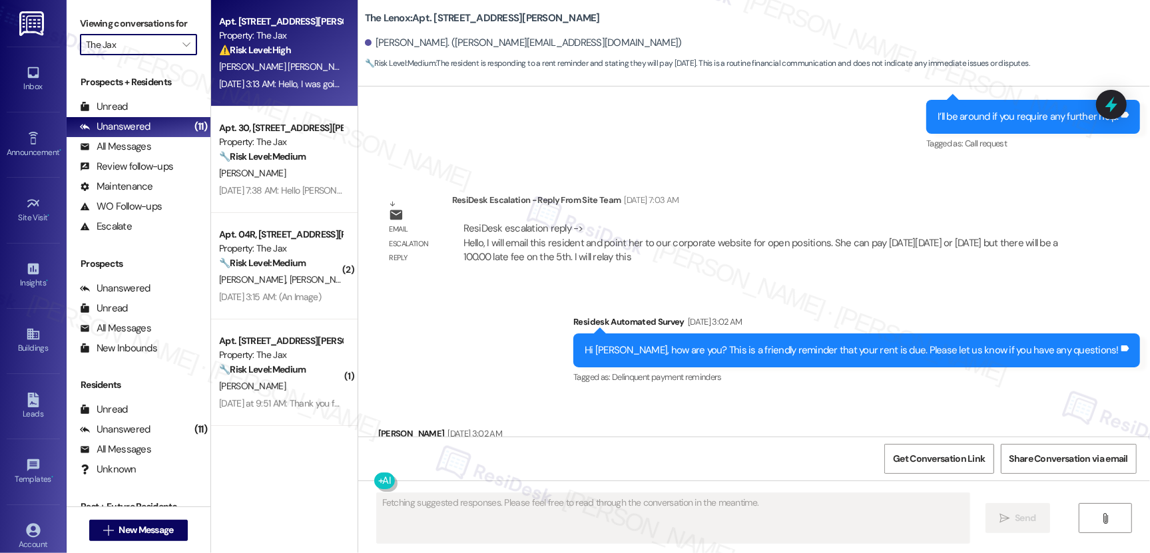
click at [298, 93] on div "Apt. [STREET_ADDRESS][PERSON_NAME] Property: The Jax ⚠️ Risk Level: High The re…" at bounding box center [284, 53] width 146 height 107
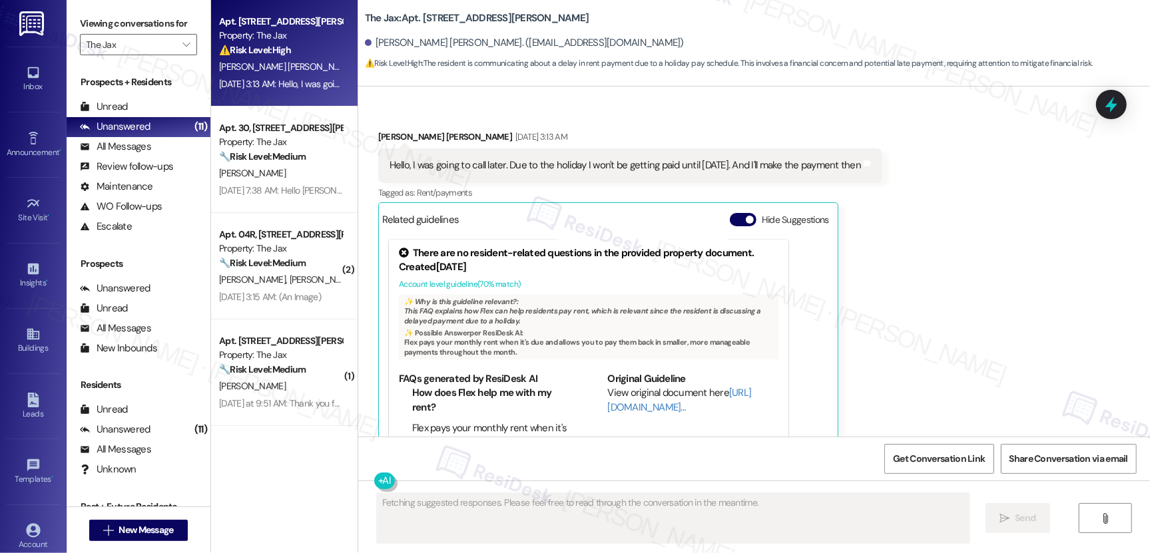
scroll to position [2038, 0]
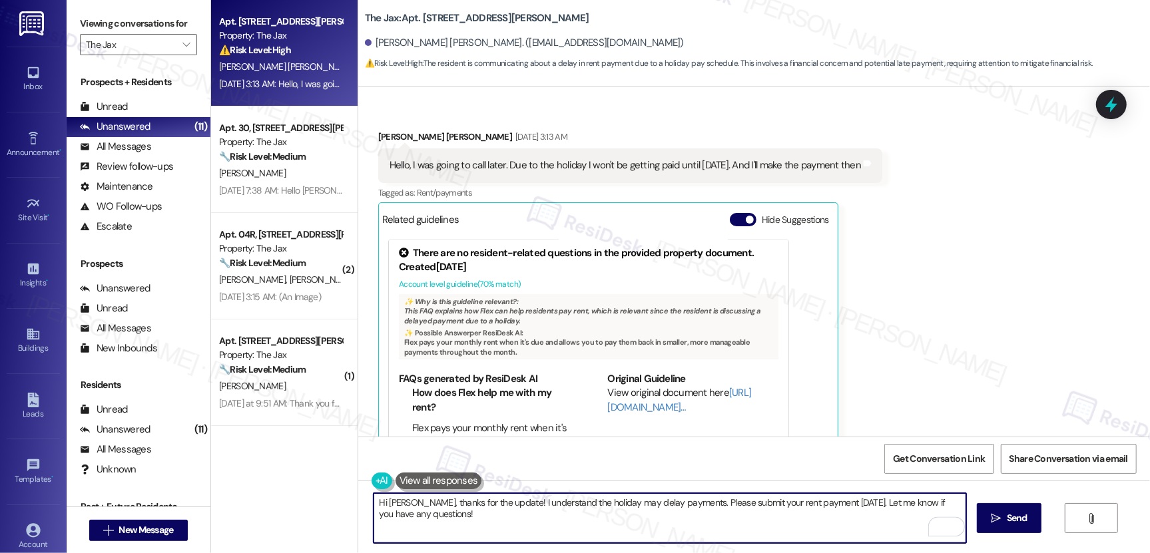
drag, startPoint x: 443, startPoint y: 516, endPoint x: 400, endPoint y: 504, distance: 45.6
click at [400, 504] on textarea "Hi [PERSON_NAME], thanks for the update! I understand the holiday may delay pay…" at bounding box center [670, 518] width 593 height 50
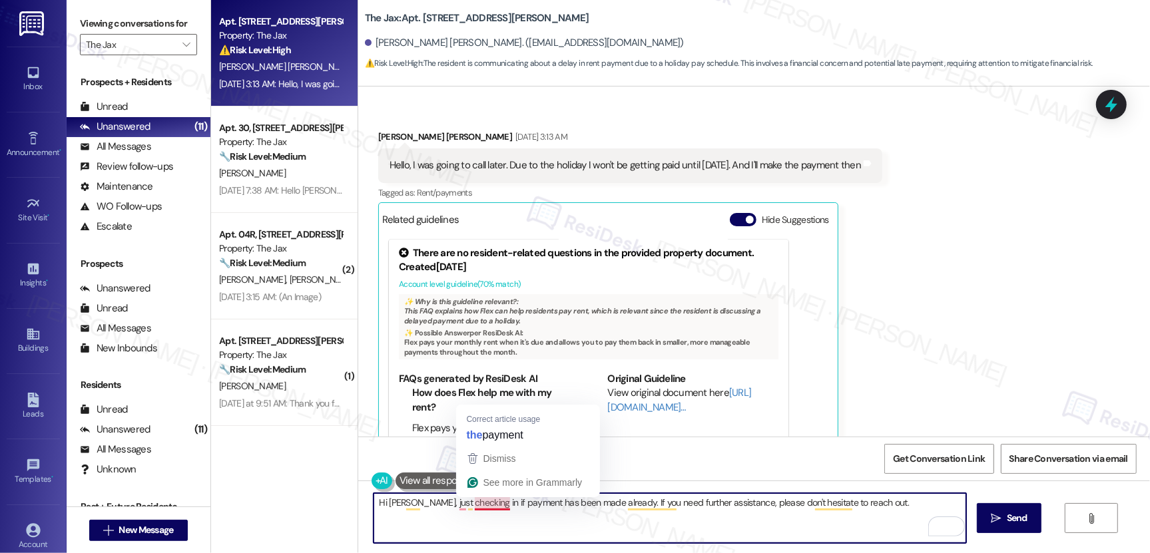
click at [508, 524] on textarea "Hi [PERSON_NAME], just checking in if payment has been made already. If you nee…" at bounding box center [670, 518] width 593 height 50
click at [455, 505] on textarea "Hi [PERSON_NAME], just checking in if payment has been made already. If you nee…" at bounding box center [670, 518] width 593 height 50
click at [481, 501] on textarea "Hi [PERSON_NAME], just checking if payment has been made already. If you need f…" at bounding box center [670, 518] width 593 height 50
click at [617, 512] on textarea "Hi [PERSON_NAME], just checking if the payment has been made already. If you ne…" at bounding box center [670, 518] width 593 height 50
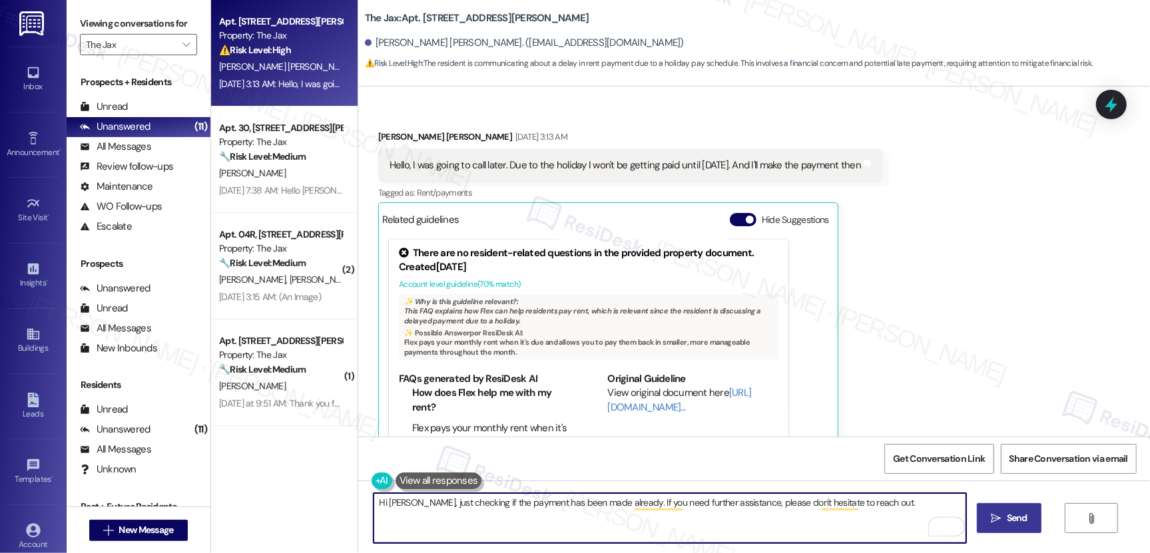
type textarea "Hi [PERSON_NAME], just checking if the payment has been made already. If you ne…"
click at [999, 527] on button " Send" at bounding box center [1009, 518] width 65 height 30
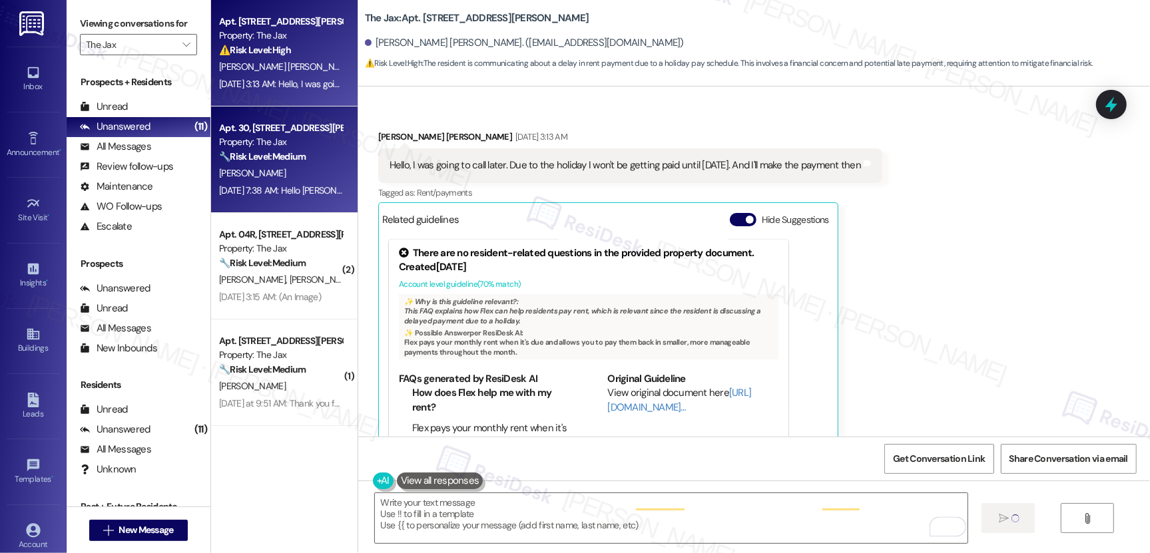
scroll to position [2053, 0]
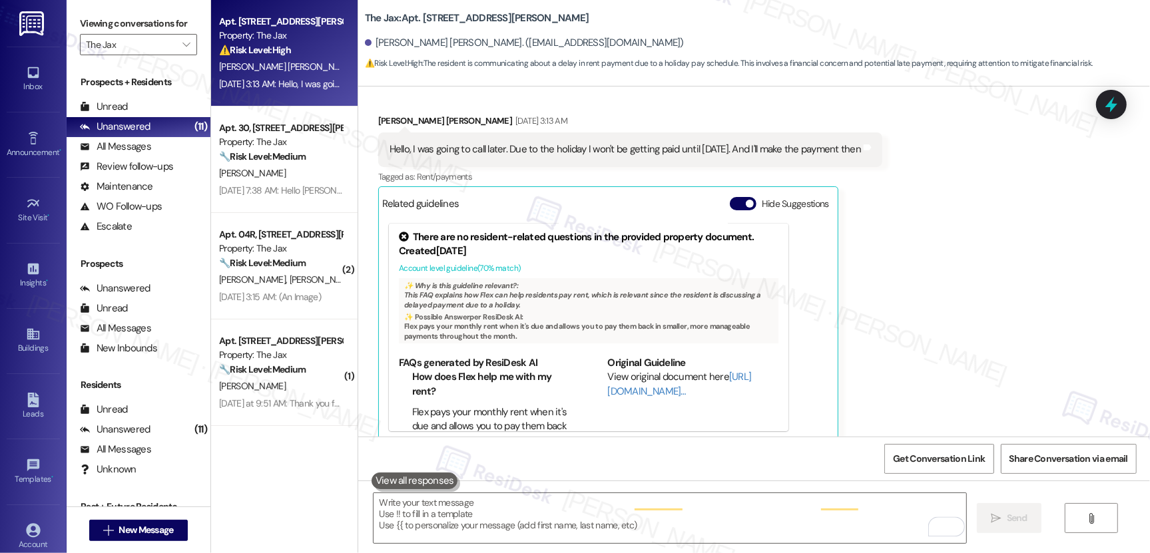
click at [263, 157] on strong "🔧 Risk Level: Medium" at bounding box center [262, 156] width 87 height 12
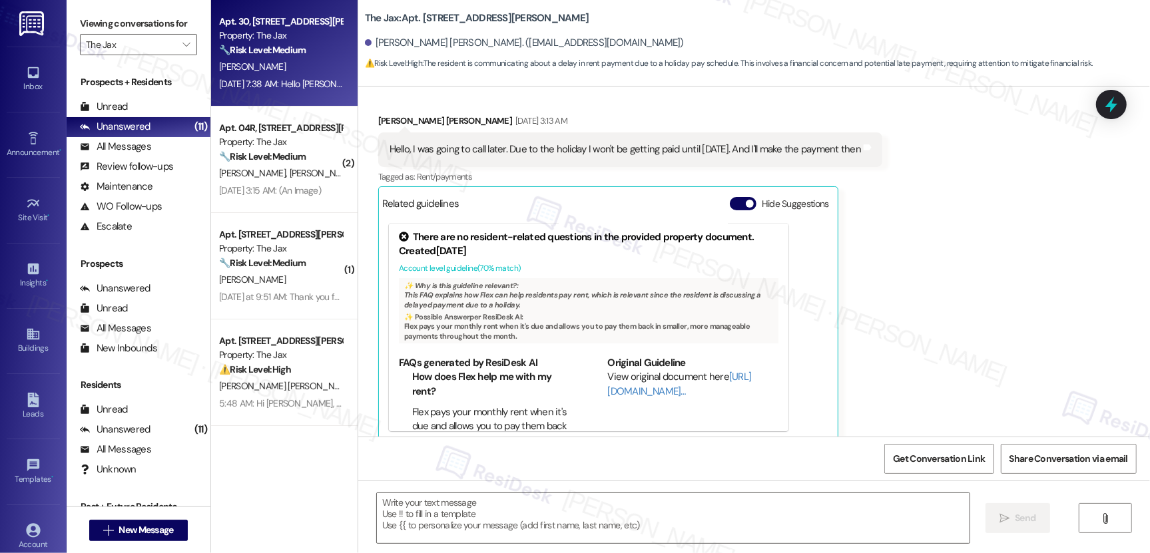
type textarea "Fetching suggested responses. Please feel free to read through the conversation…"
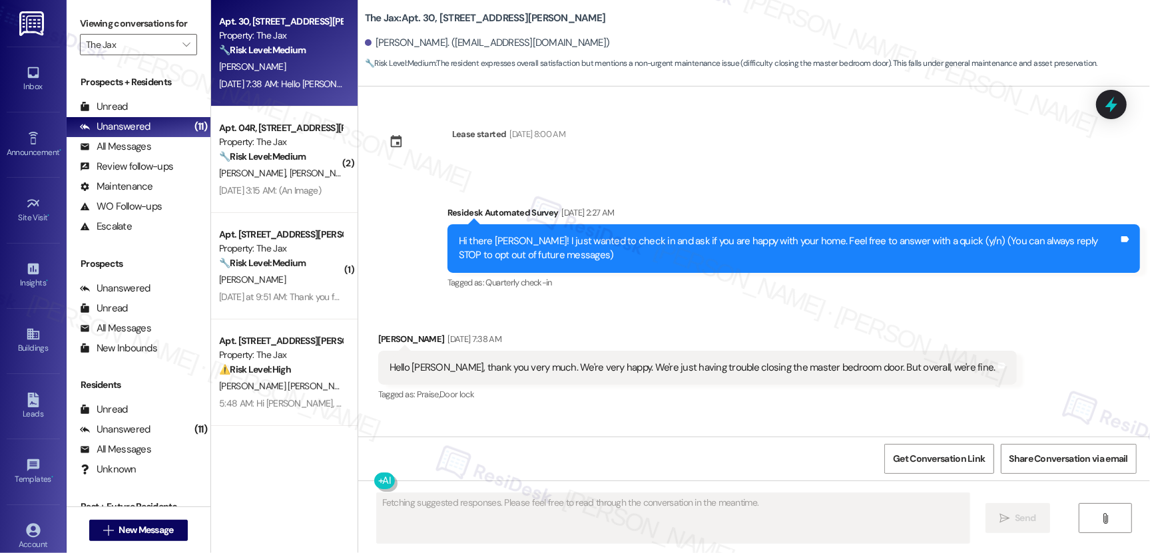
scroll to position [100, 0]
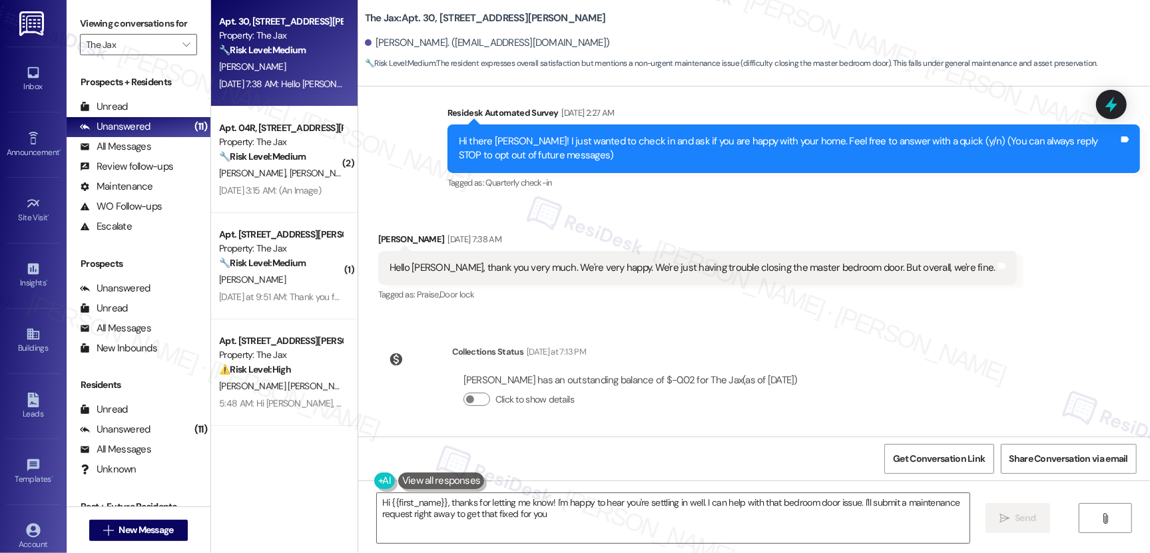
type textarea "Hi {{first_name}}, thanks for letting me know! I'm happy to hear you're settlin…"
click at [449, 230] on div "Received via SMS [PERSON_NAME] [DATE] 7:38 AM Hello [PERSON_NAME], thank you ve…" at bounding box center [697, 268] width 659 height 93
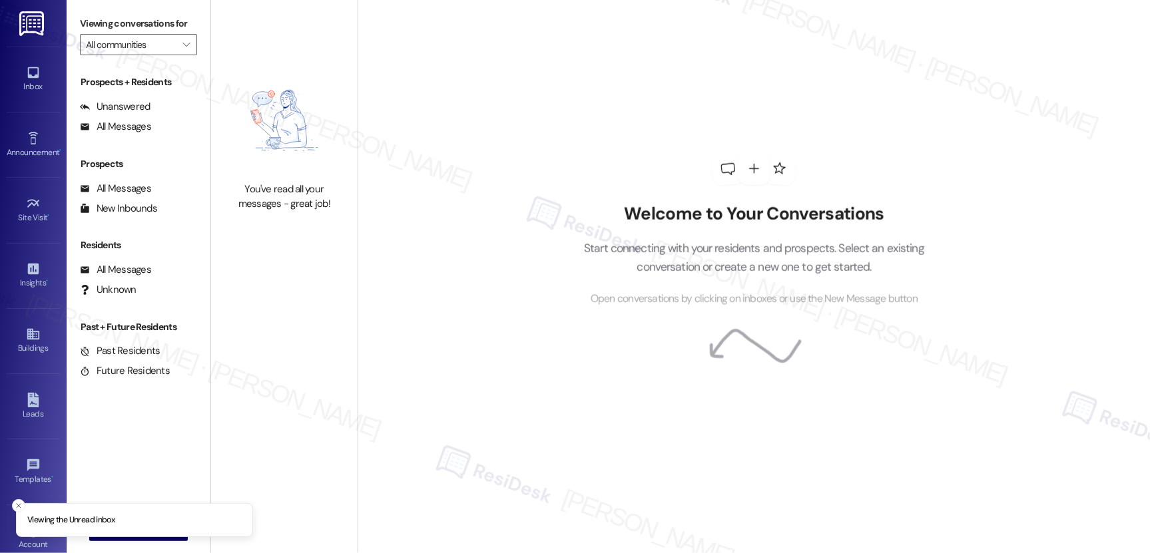
type input "The Jax"
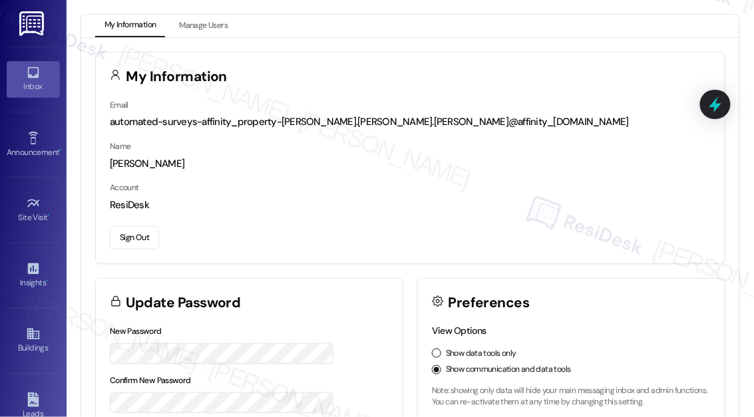
click at [31, 88] on div "Inbox" at bounding box center [33, 86] width 67 height 13
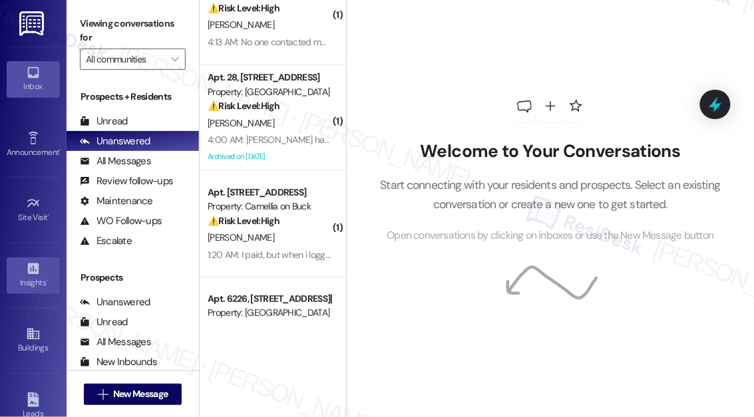
scroll to position [216, 0]
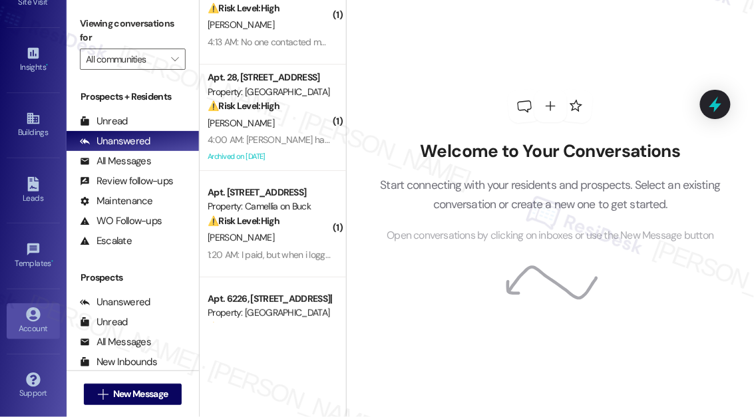
click at [35, 322] on div "Account" at bounding box center [33, 328] width 67 height 13
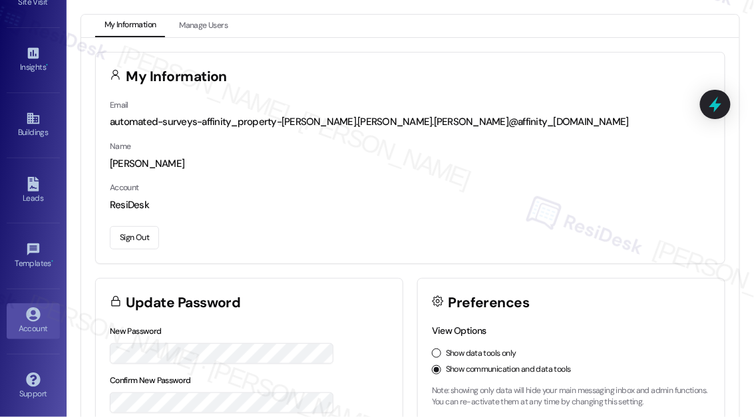
click at [137, 237] on button "Sign Out" at bounding box center [134, 237] width 49 height 23
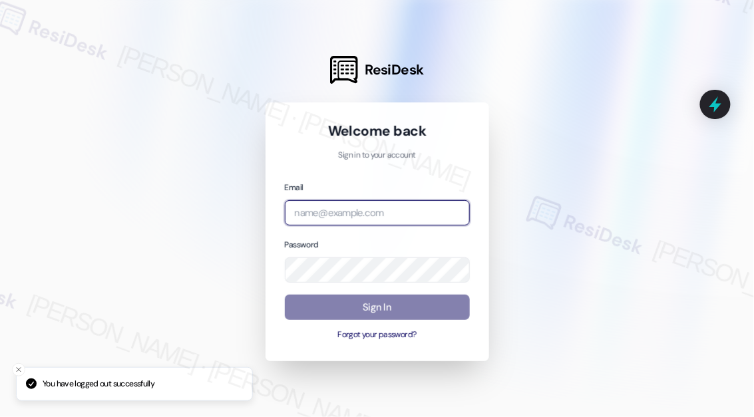
click at [306, 212] on input "email" at bounding box center [377, 213] width 185 height 26
click at [0, 417] on com-1password-button at bounding box center [0, 417] width 0 height 0
type input "automated-surveys-affinity_property-[PERSON_NAME].[PERSON_NAME].[PERSON_NAME]@a…"
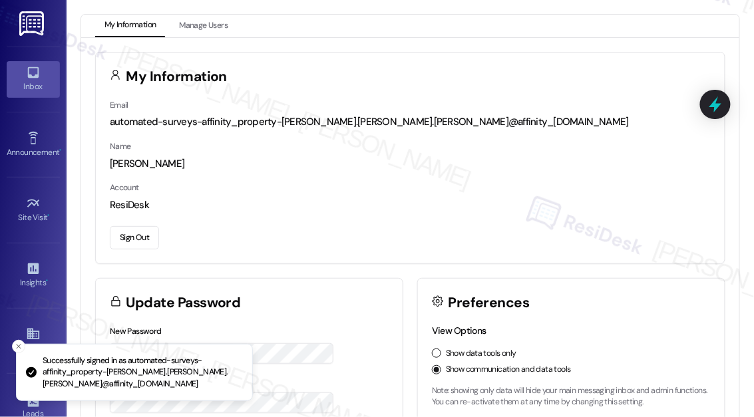
click at [27, 75] on icon at bounding box center [32, 72] width 11 height 11
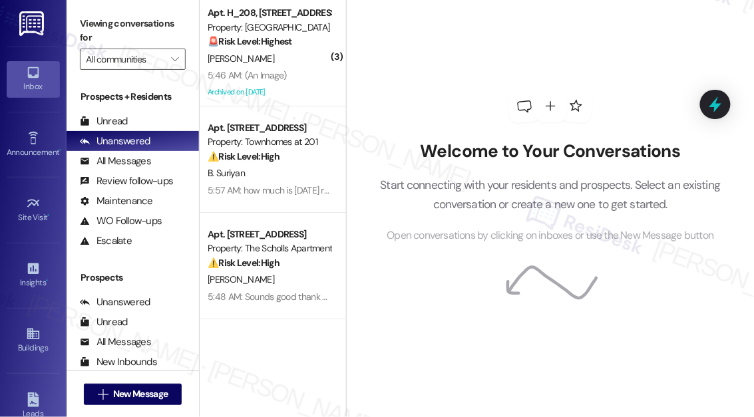
scroll to position [216, 0]
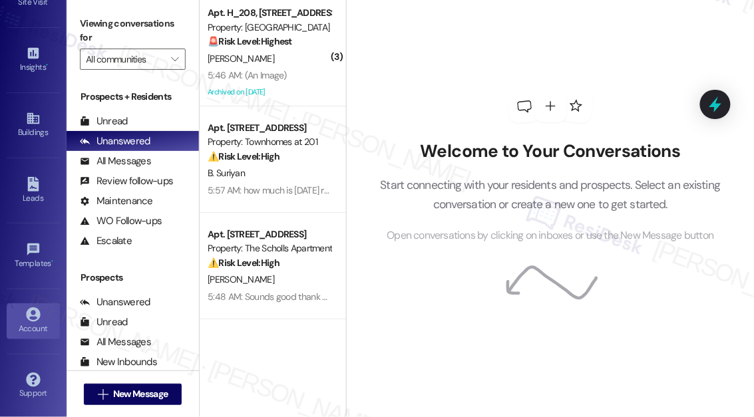
click at [34, 308] on icon at bounding box center [33, 315] width 14 height 14
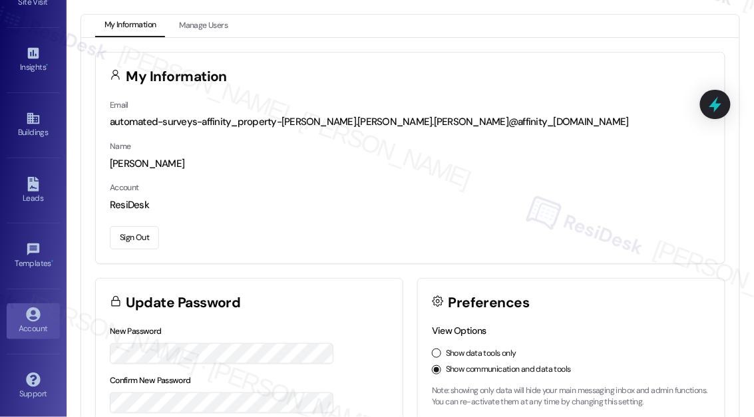
click at [144, 236] on button "Sign Out" at bounding box center [134, 237] width 49 height 23
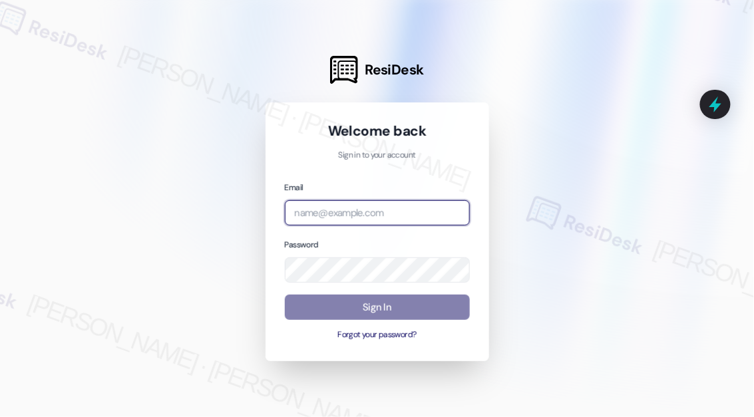
click at [298, 206] on input "email" at bounding box center [377, 213] width 185 height 26
type input "[EMAIL_ADDRESS][PERSON_NAME][PERSON_NAME][PERSON_NAME][DOMAIN_NAME]"
